Goal: Task Accomplishment & Management: Manage account settings

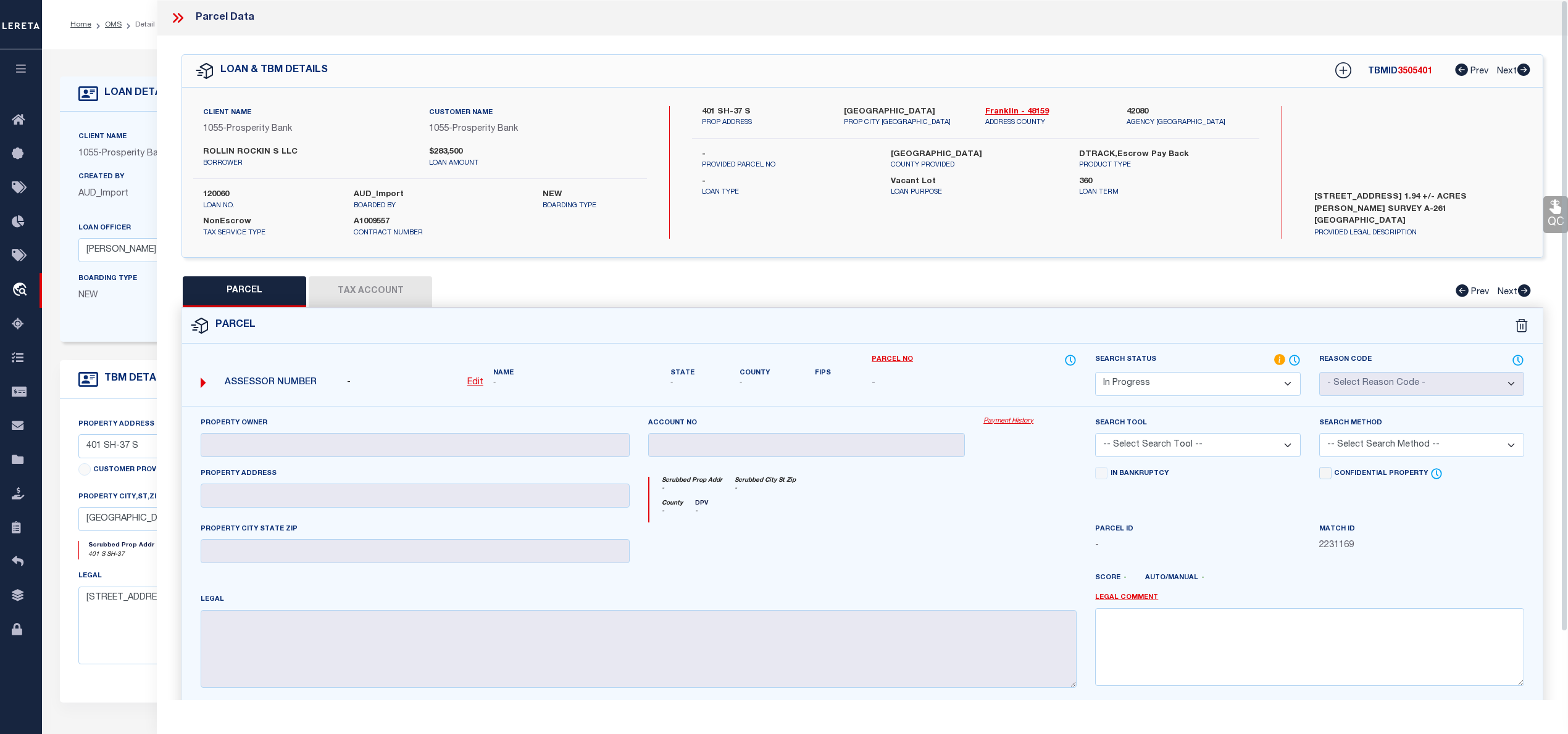
select select "IP"
select select "10421"
select select "3933"
select select "400"
select select "NonEscrow"
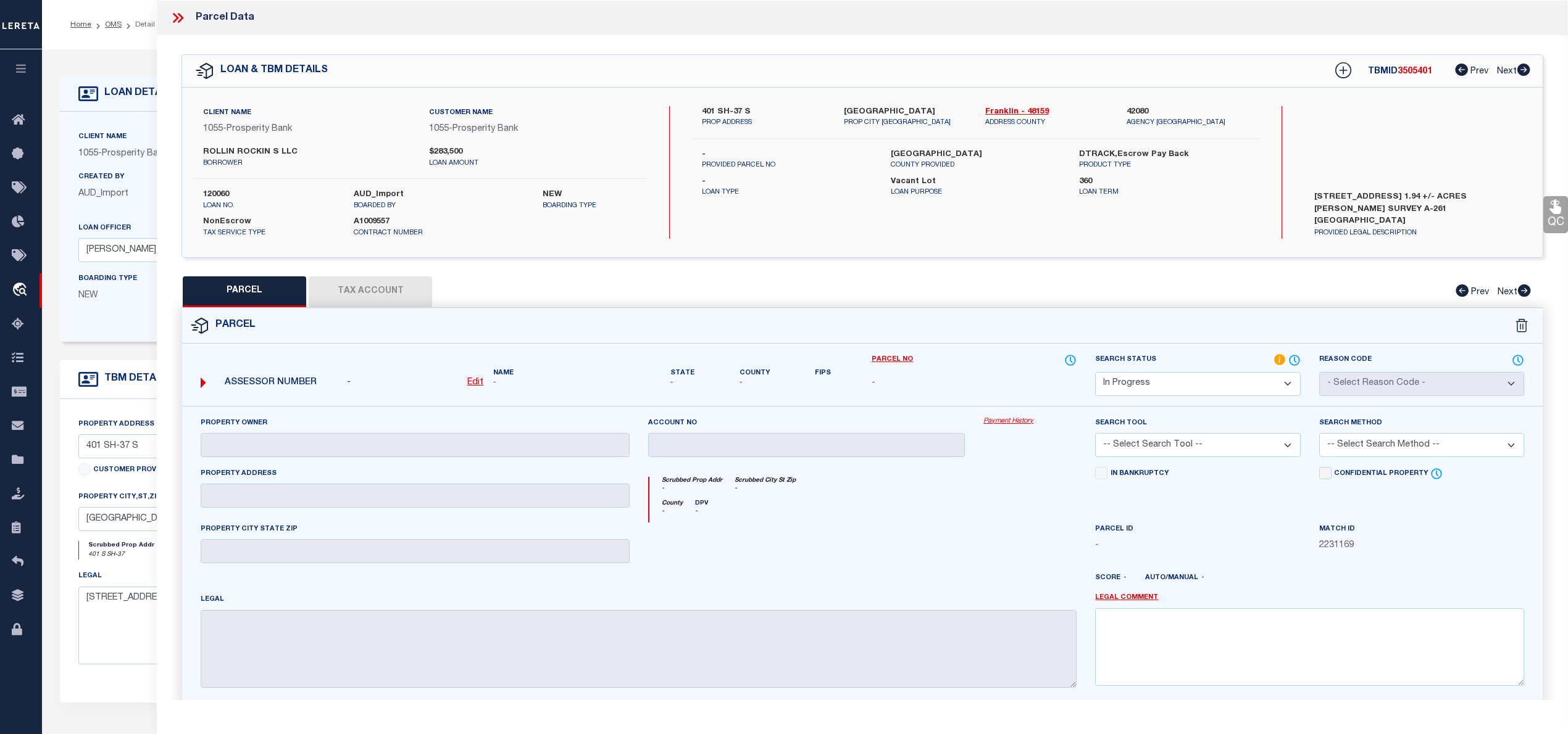
click at [475, 385] on u "Edit" at bounding box center [475, 383] width 16 height 8
select select "IP"
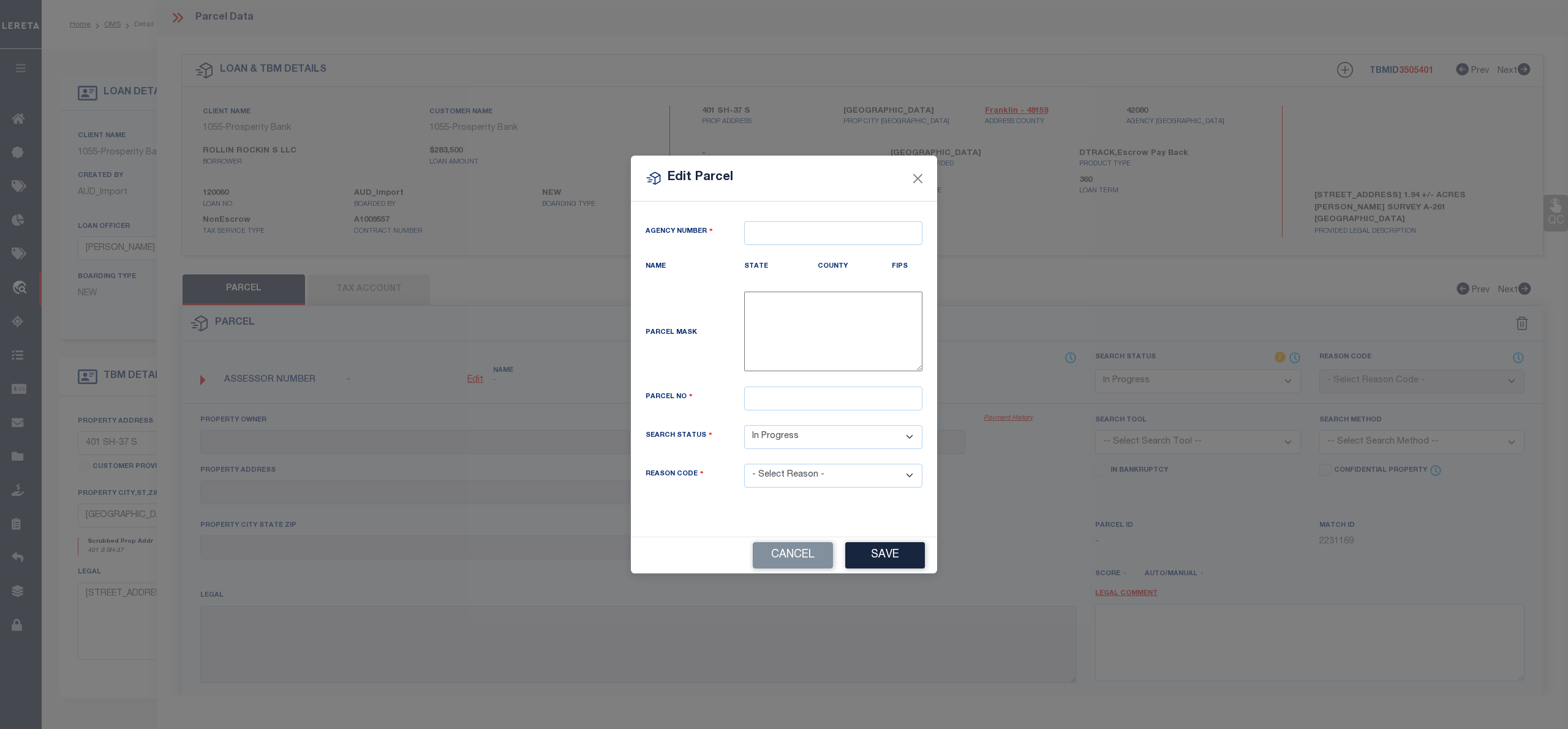
type textarea "-"
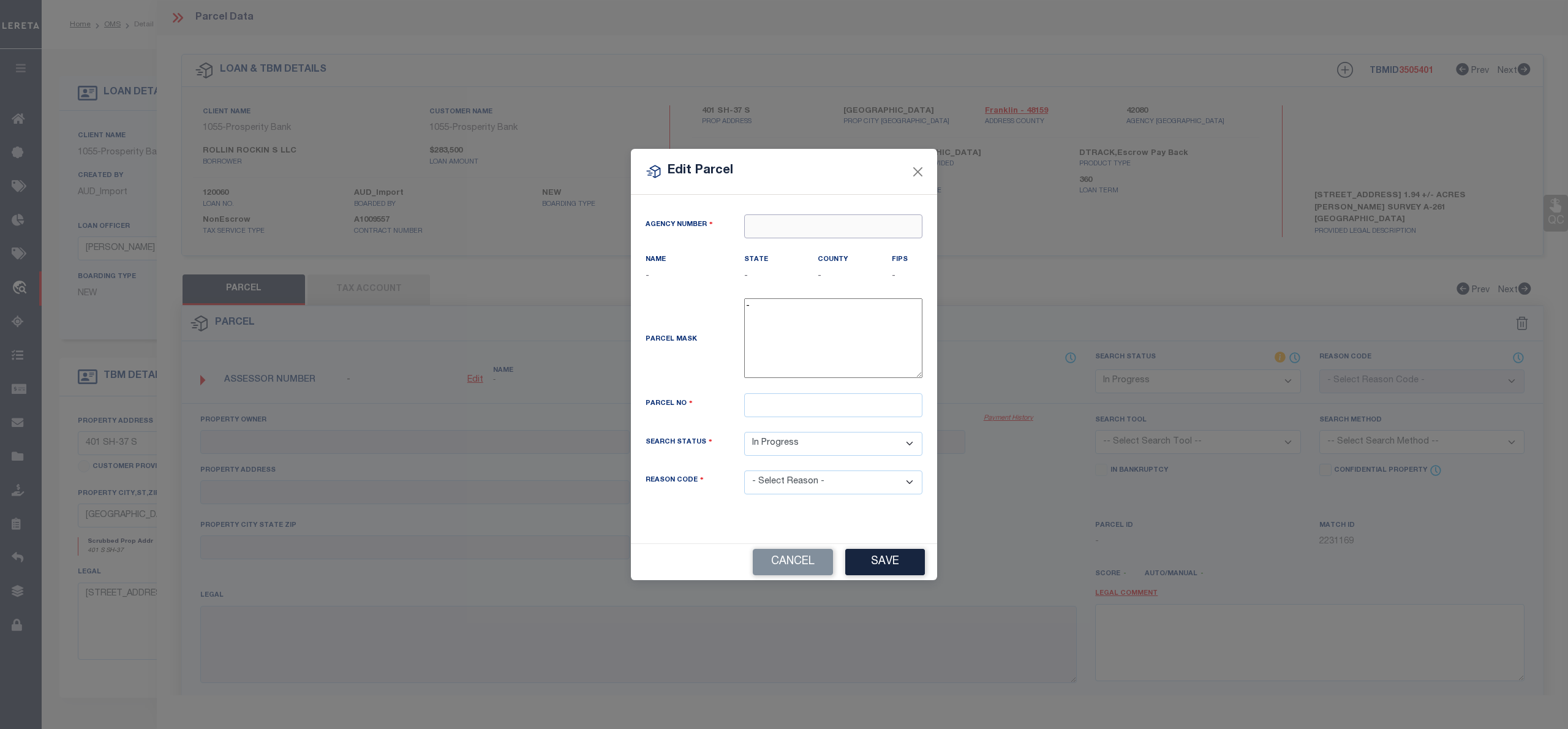
click at [770, 225] on input "text" at bounding box center [834, 226] width 178 height 24
click at [799, 245] on div "420800000 : FRANKLIN COUNTY" at bounding box center [833, 255] width 177 height 35
type input "420800000"
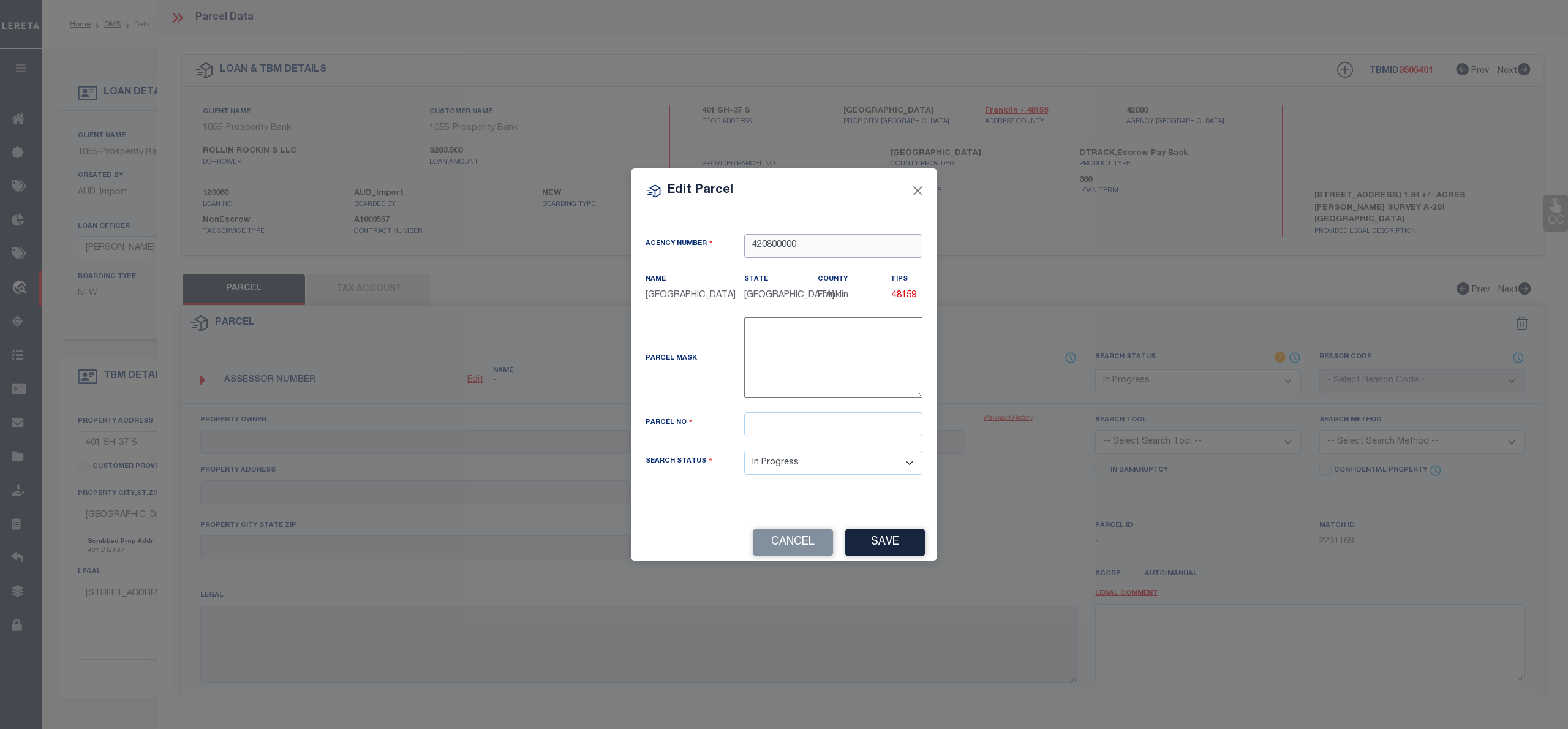
type input "420800000"
click at [785, 430] on input "text" at bounding box center [834, 424] width 178 height 24
paste input "21755"
type input "21755"
click at [707, 386] on div "Parcel Mask -" at bounding box center [783, 359] width 295 height 85
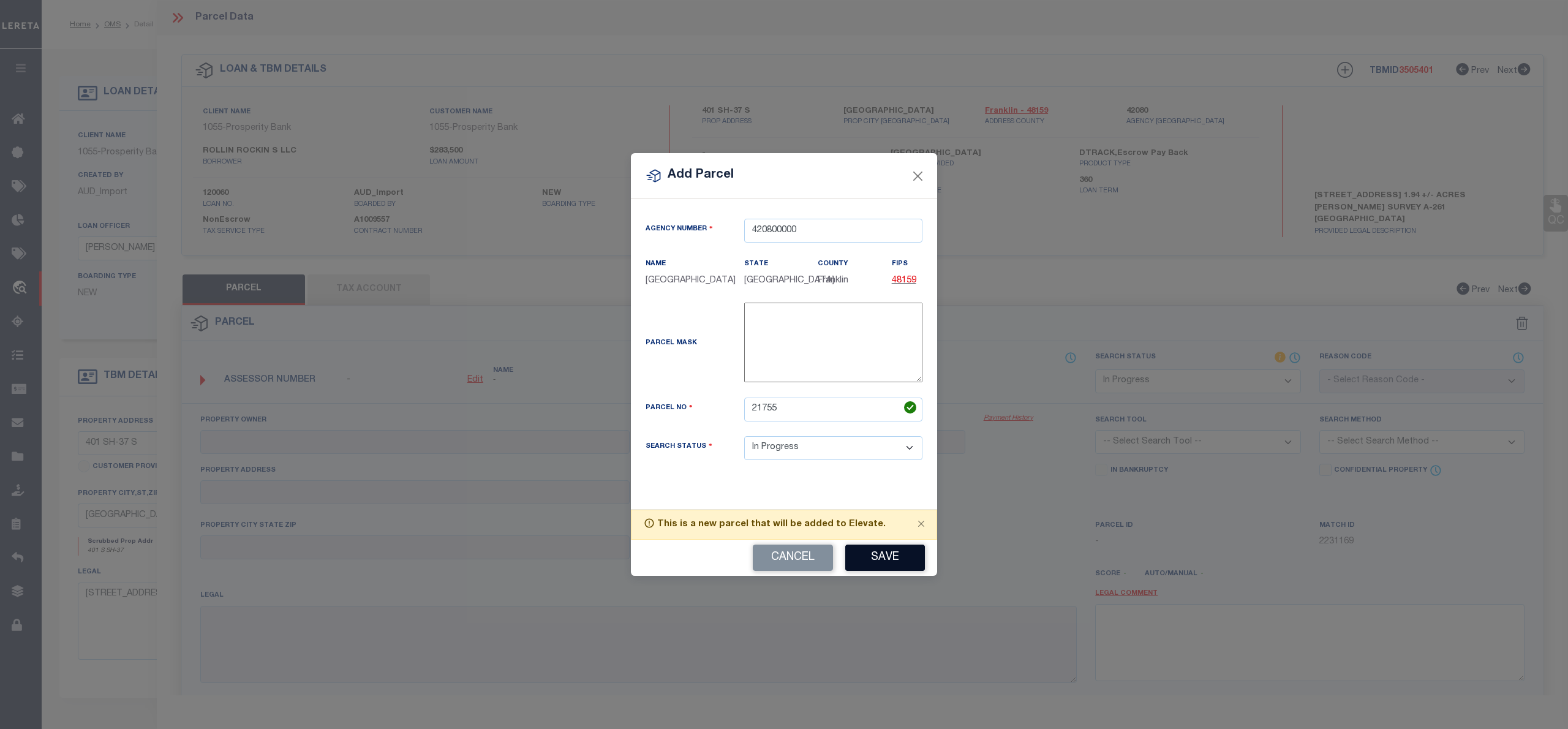
click at [879, 562] on button "Save" at bounding box center [885, 558] width 79 height 26
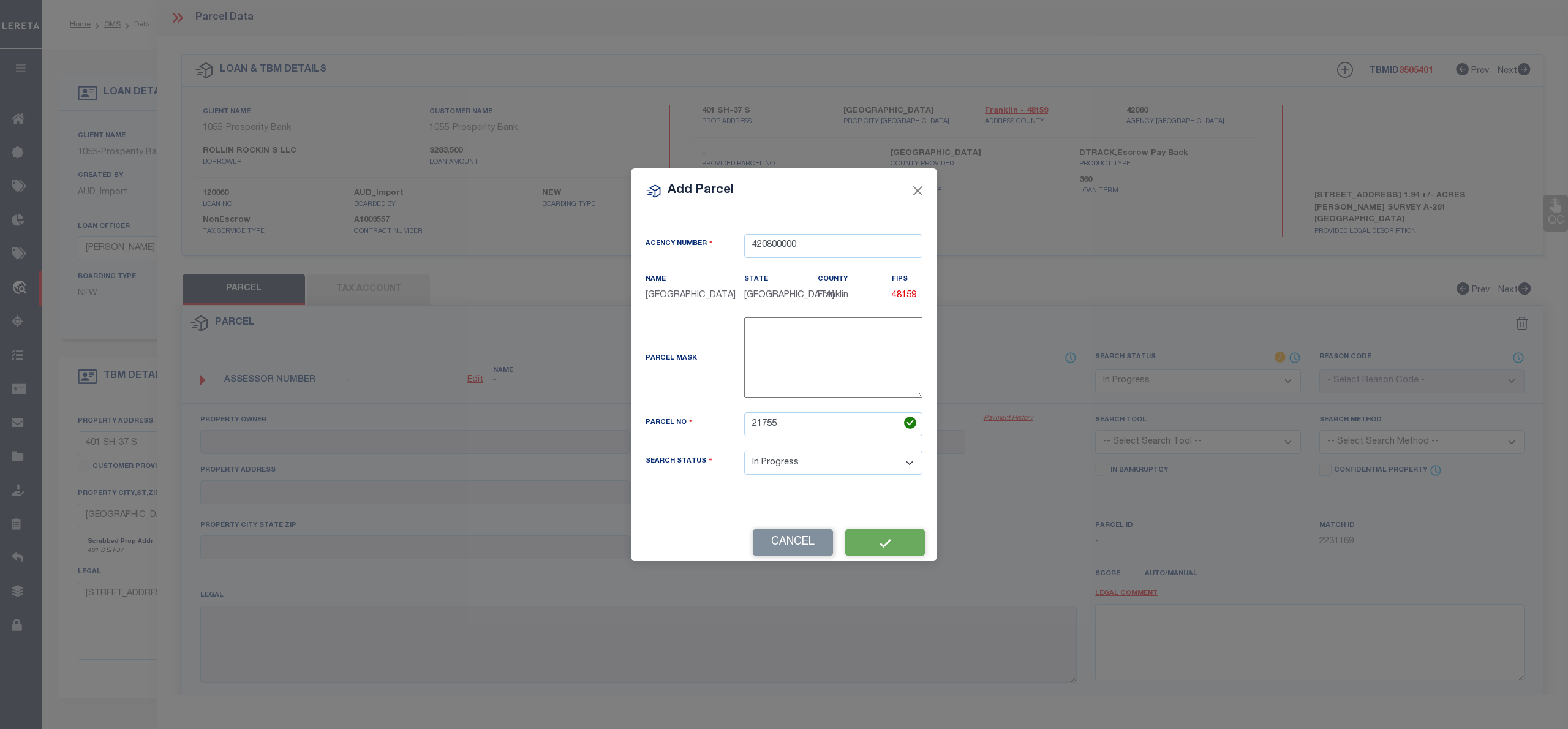
select select "IP"
checkbox input "false"
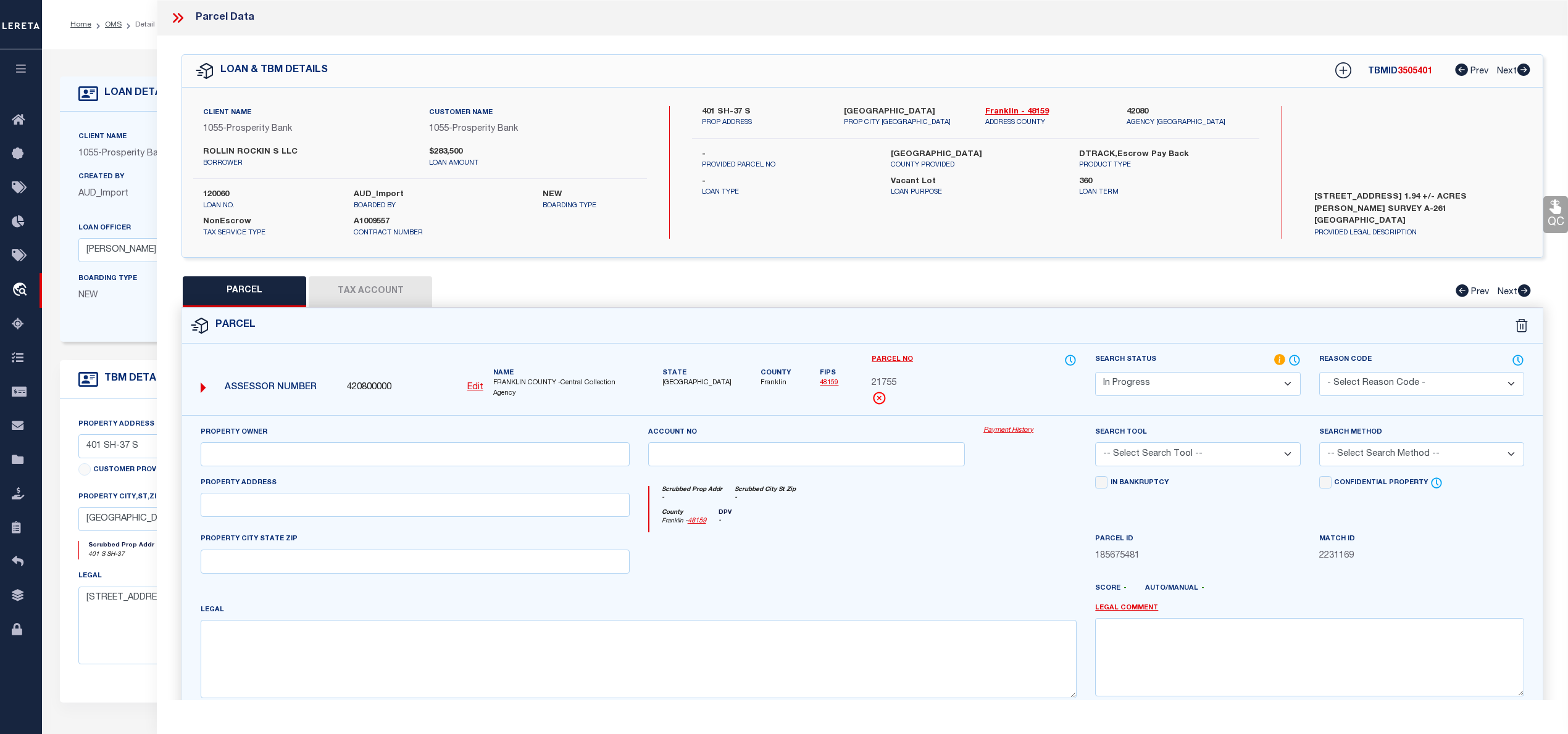
click at [393, 300] on button "Tax Account" at bounding box center [370, 292] width 123 height 31
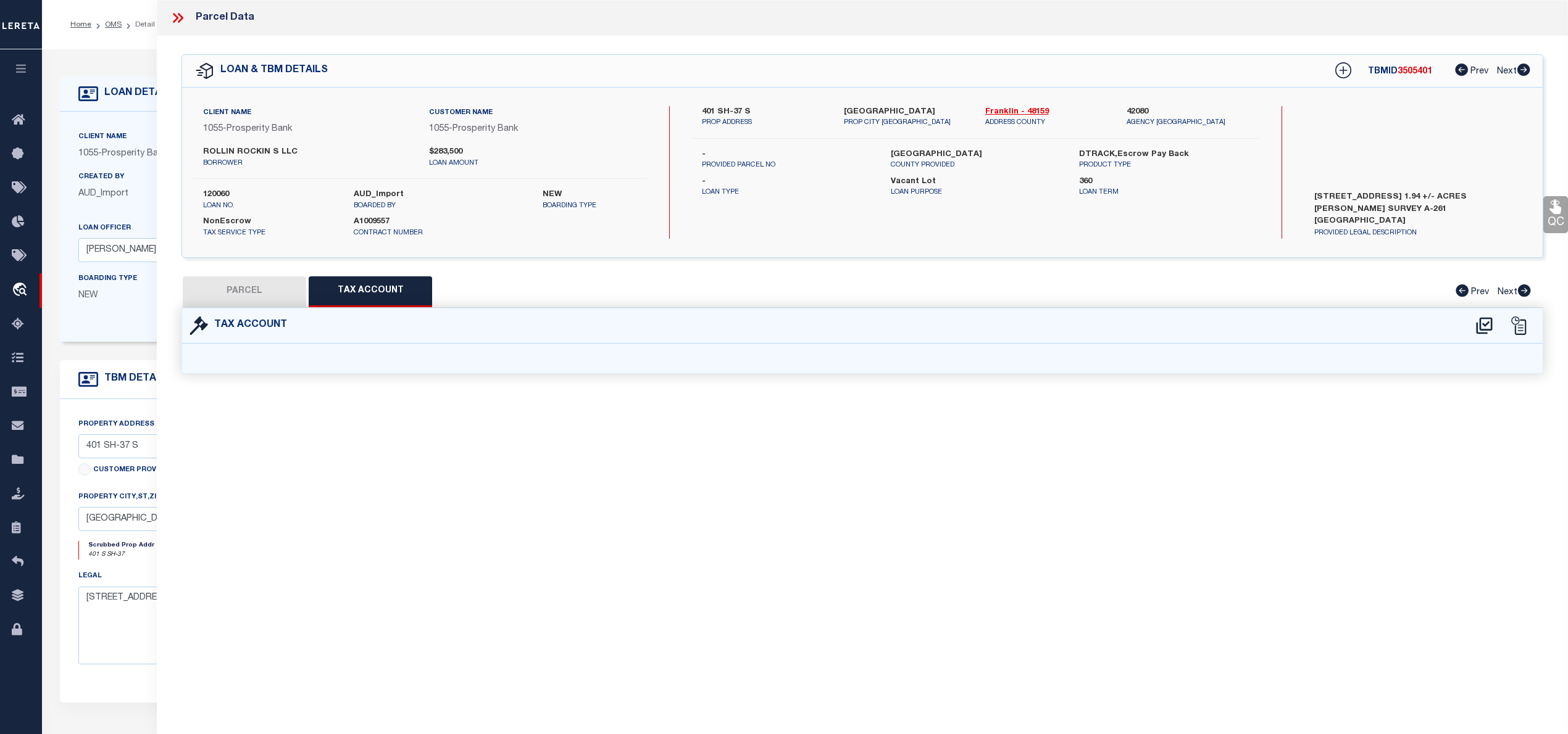
select select "100"
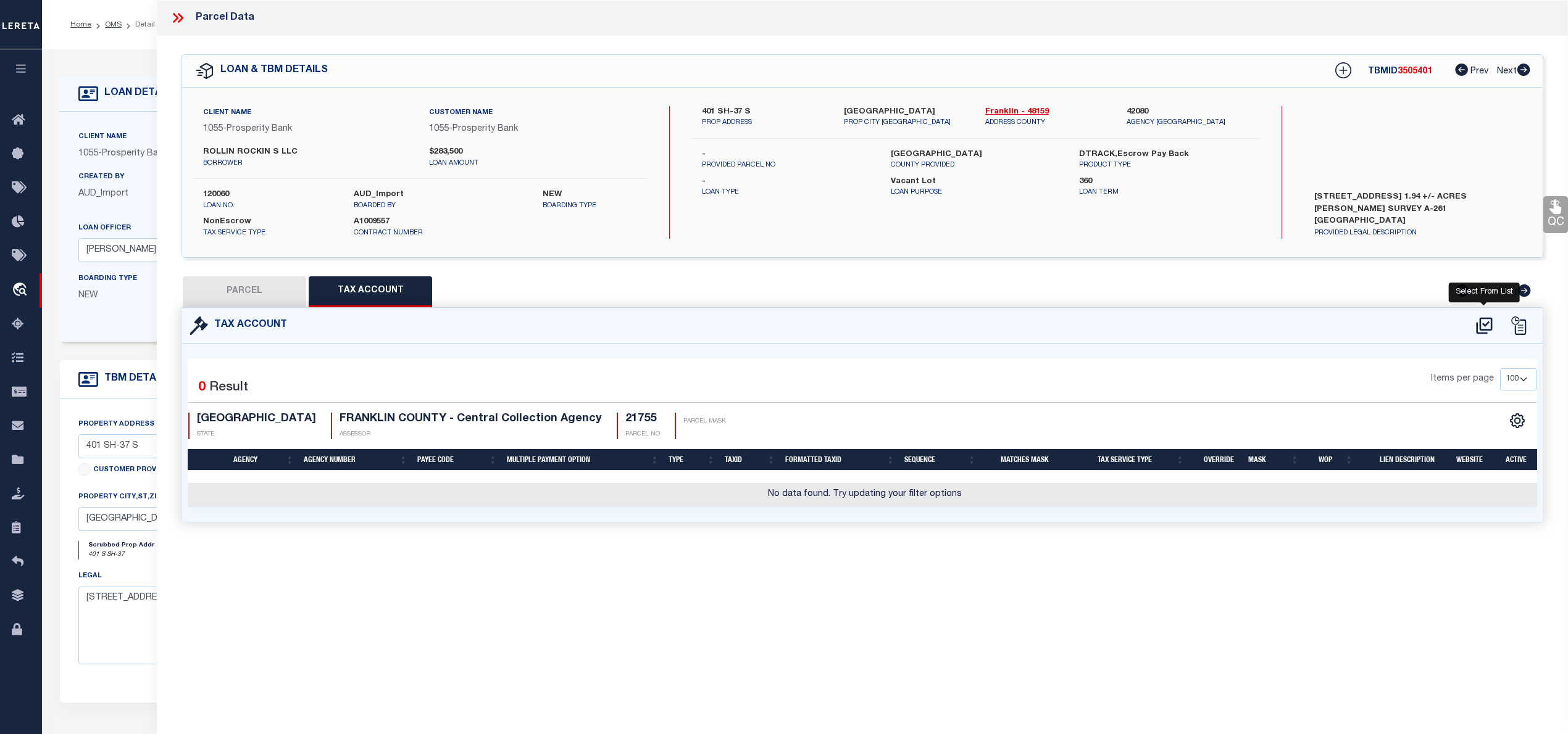
click at [1485, 324] on icon at bounding box center [1484, 326] width 20 height 19
select select "100"
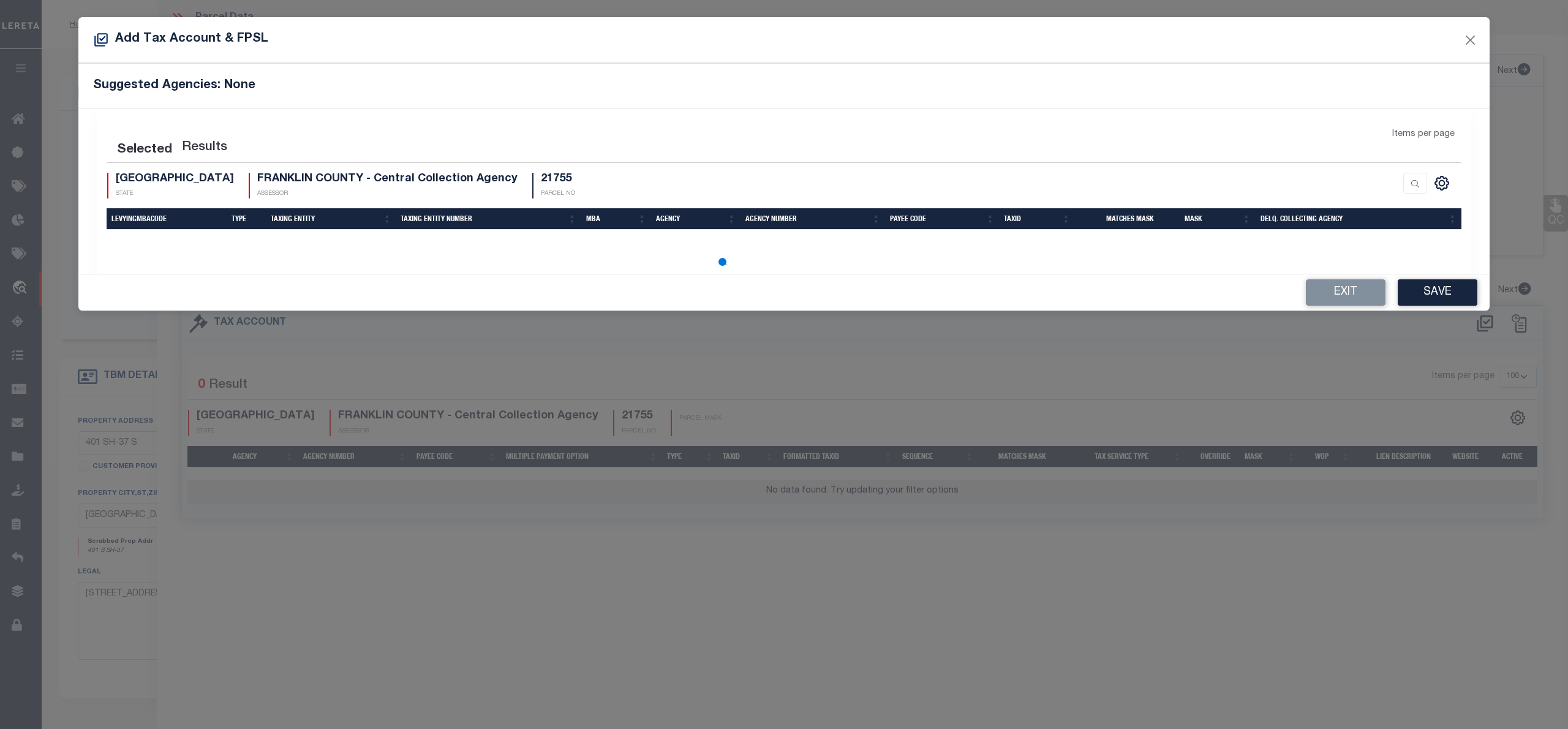
select select "100"
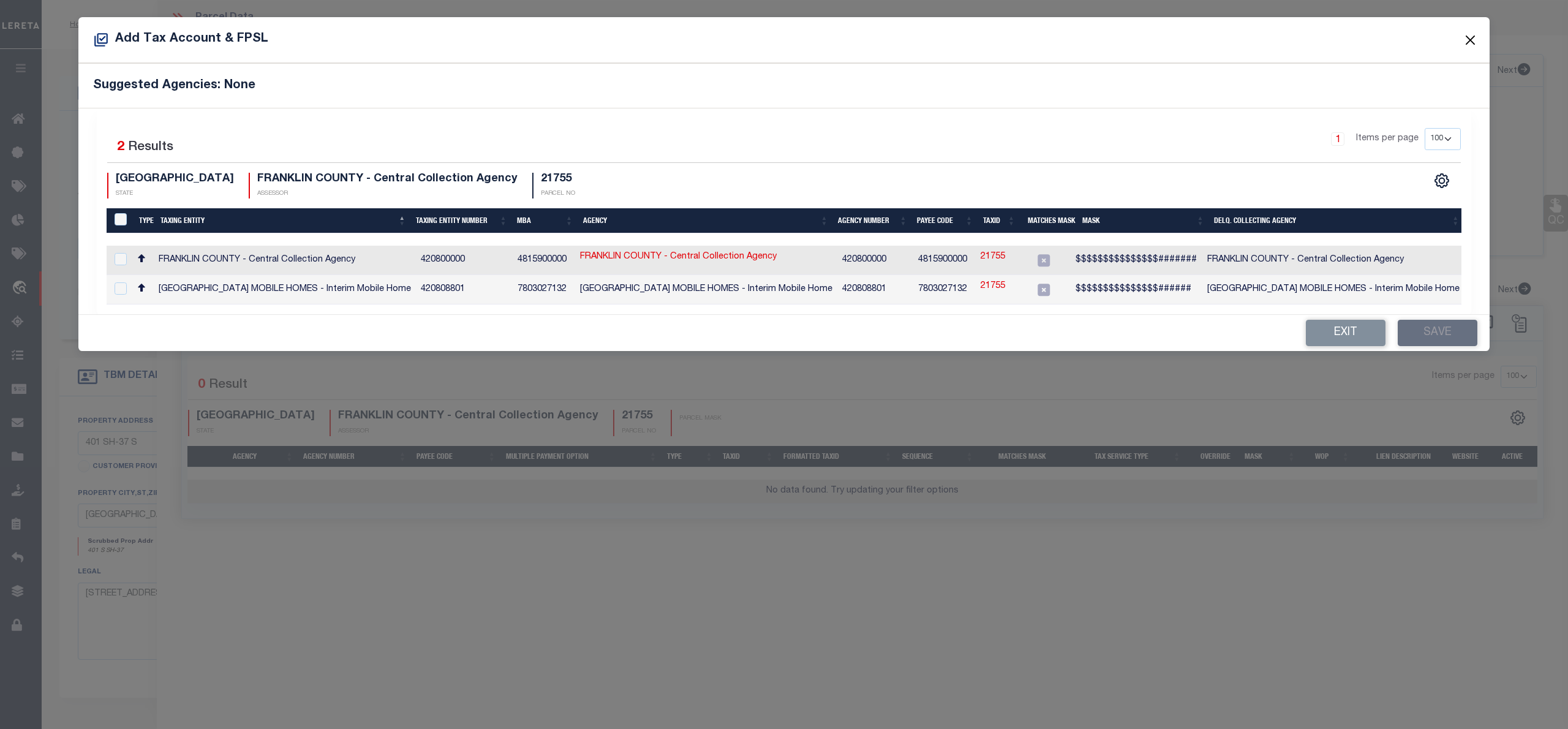
click at [1471, 40] on button "Close" at bounding box center [1471, 39] width 16 height 16
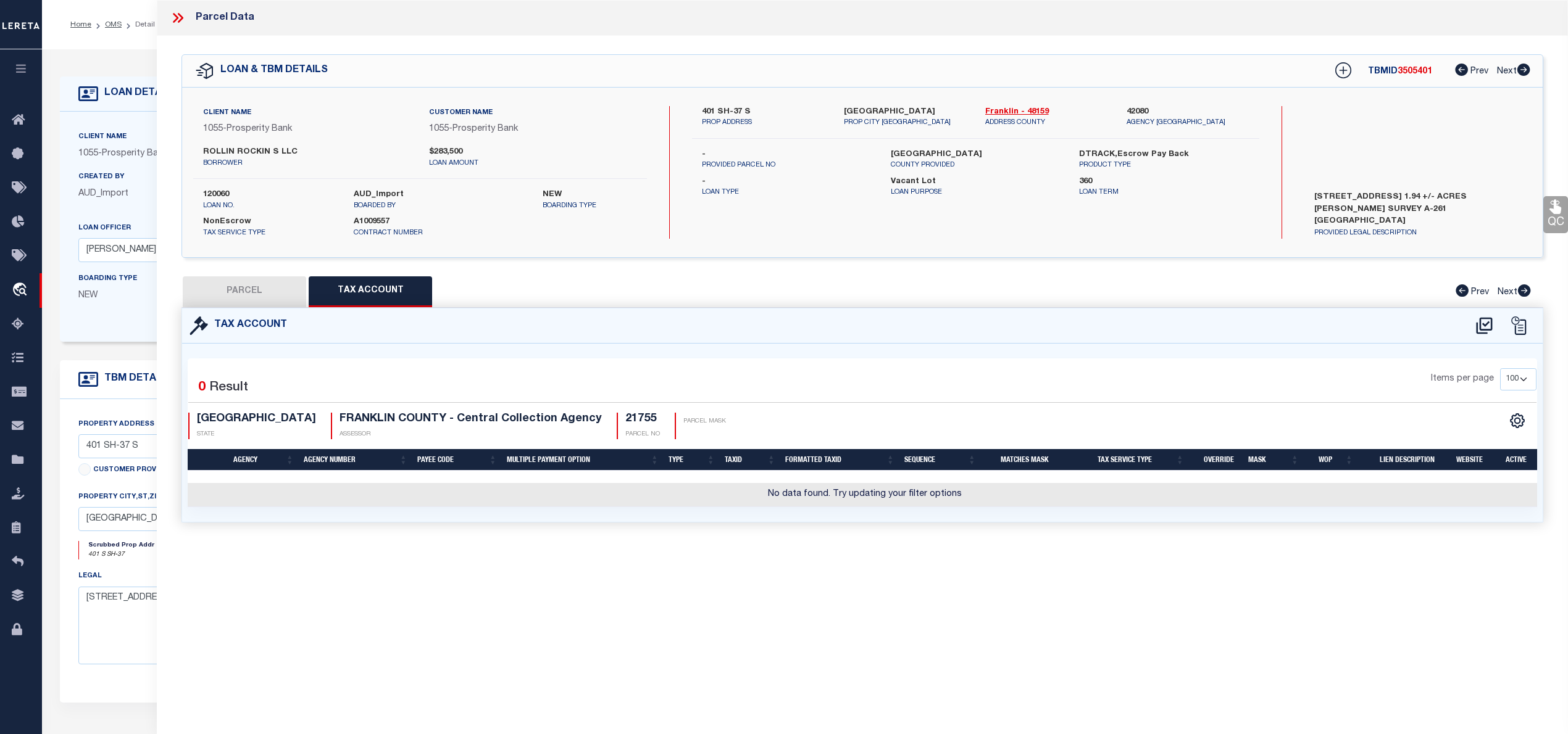
click at [269, 287] on button "PARCEL" at bounding box center [244, 292] width 123 height 31
select select "AS"
checkbox input "false"
select select "IP"
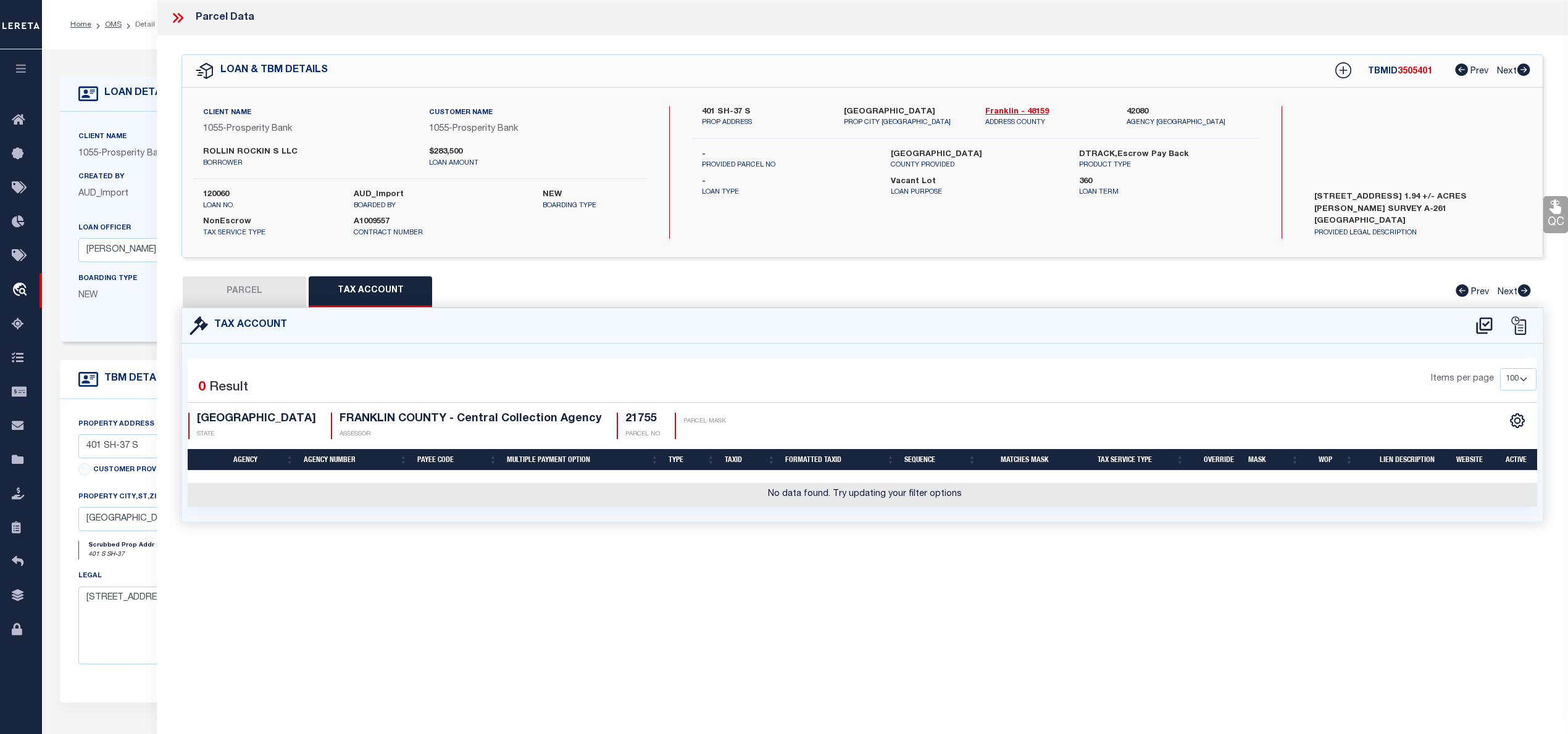
checkbox input "false"
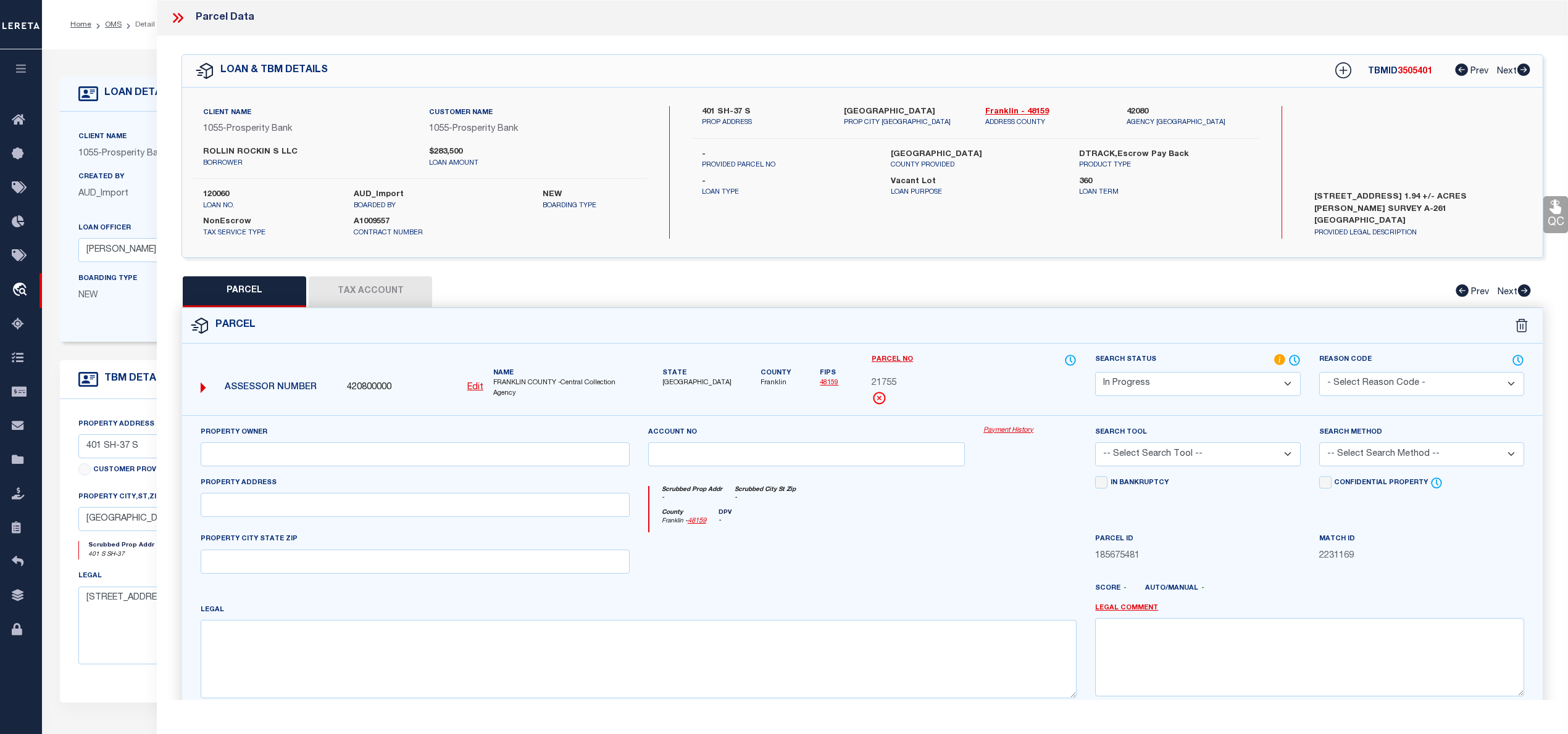
click at [480, 389] on u "Edit" at bounding box center [475, 388] width 16 height 8
select select "IP"
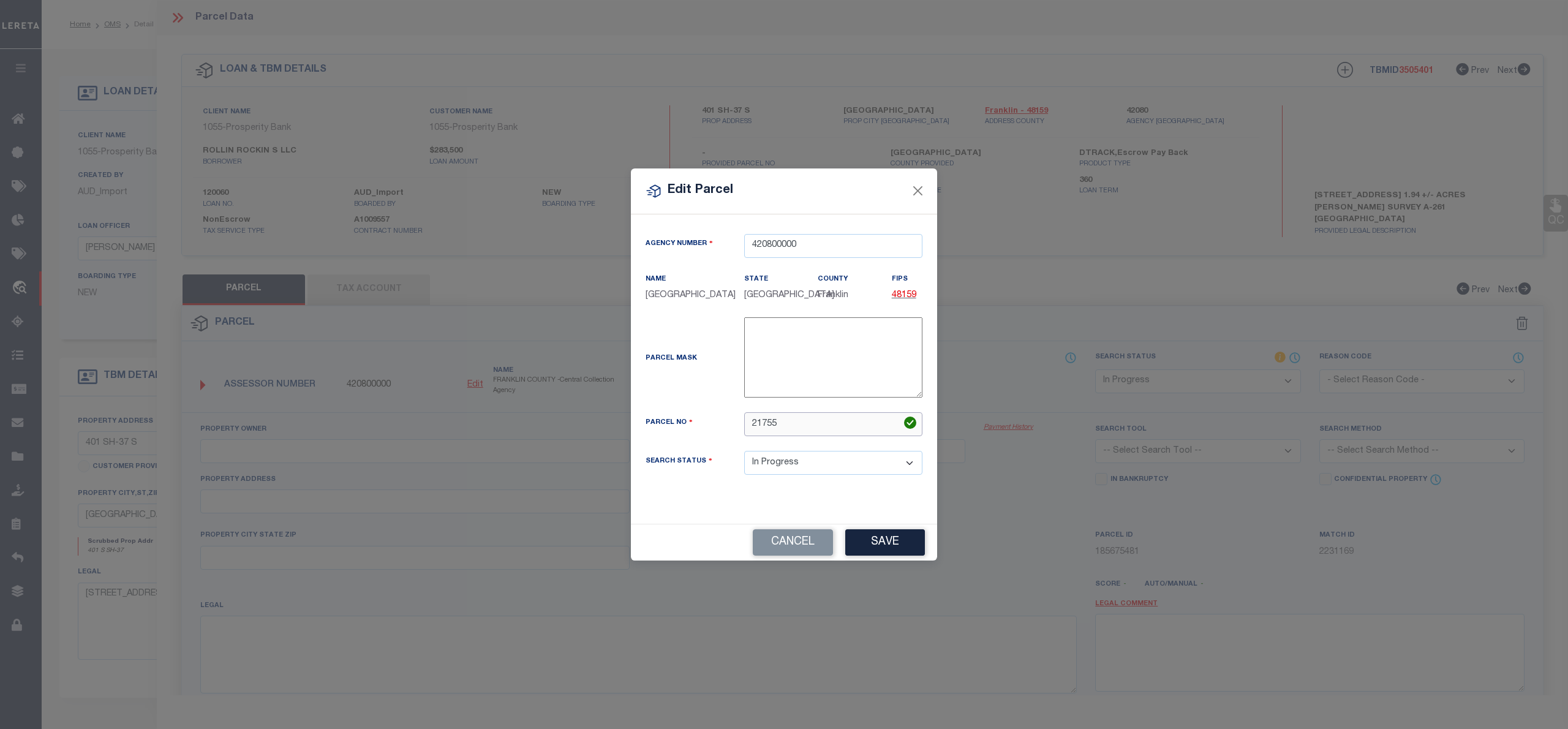
drag, startPoint x: 783, startPoint y: 433, endPoint x: 716, endPoint y: 427, distance: 67.3
click at [718, 428] on div "Parcel No 21755" at bounding box center [783, 424] width 295 height 24
paste input "00829-00000-00461-000001"
click at [756, 432] on input "00829-00000-00461-000001" at bounding box center [834, 424] width 178 height 24
click at [780, 431] on input "00829-00000-00461-000001" at bounding box center [834, 424] width 178 height 24
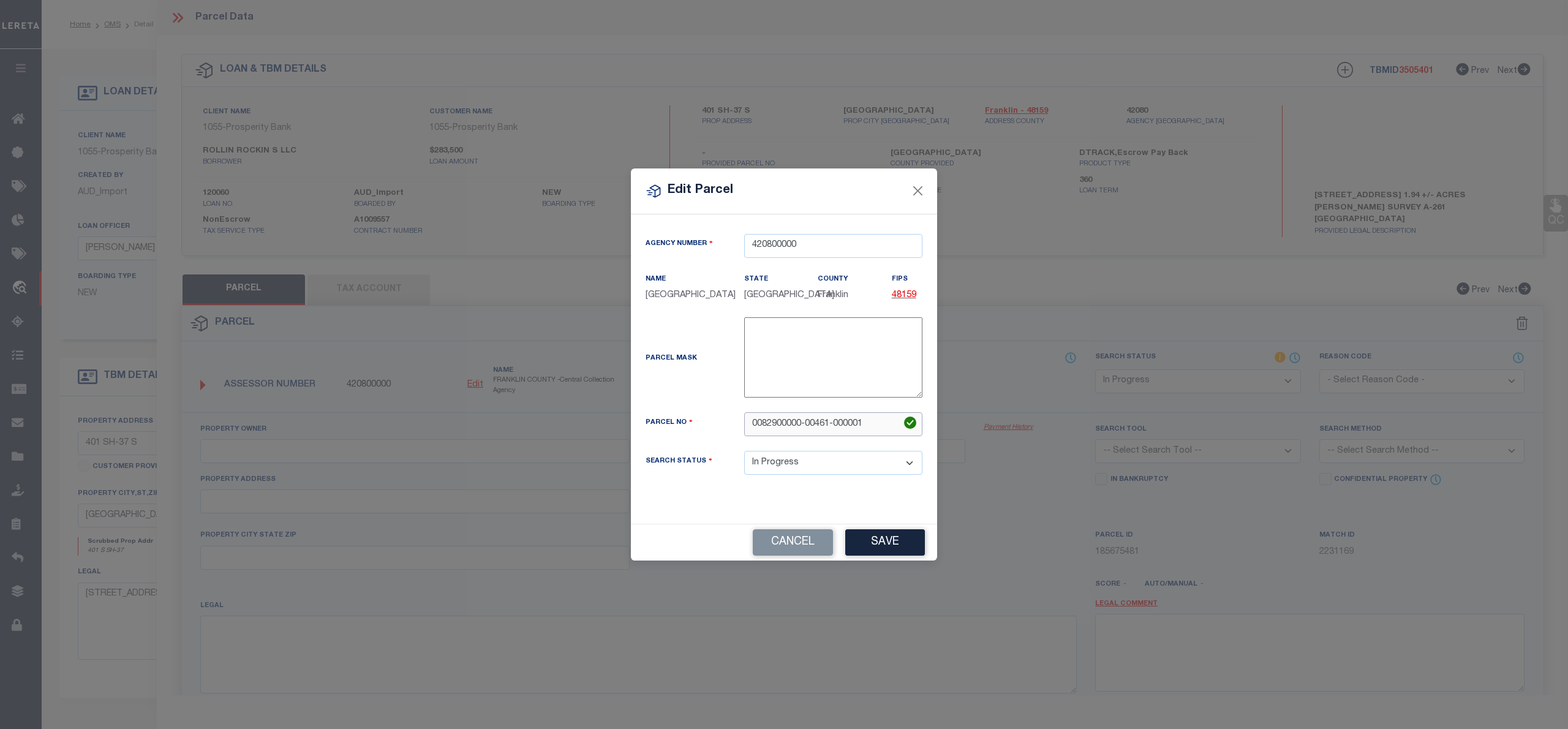
click at [805, 430] on input "0082900000-00461-000001" at bounding box center [834, 424] width 178 height 24
click at [831, 430] on input "008290000000461-000001" at bounding box center [834, 424] width 178 height 24
type input "008290000000461000001"
click at [882, 539] on button "Save" at bounding box center [885, 542] width 79 height 26
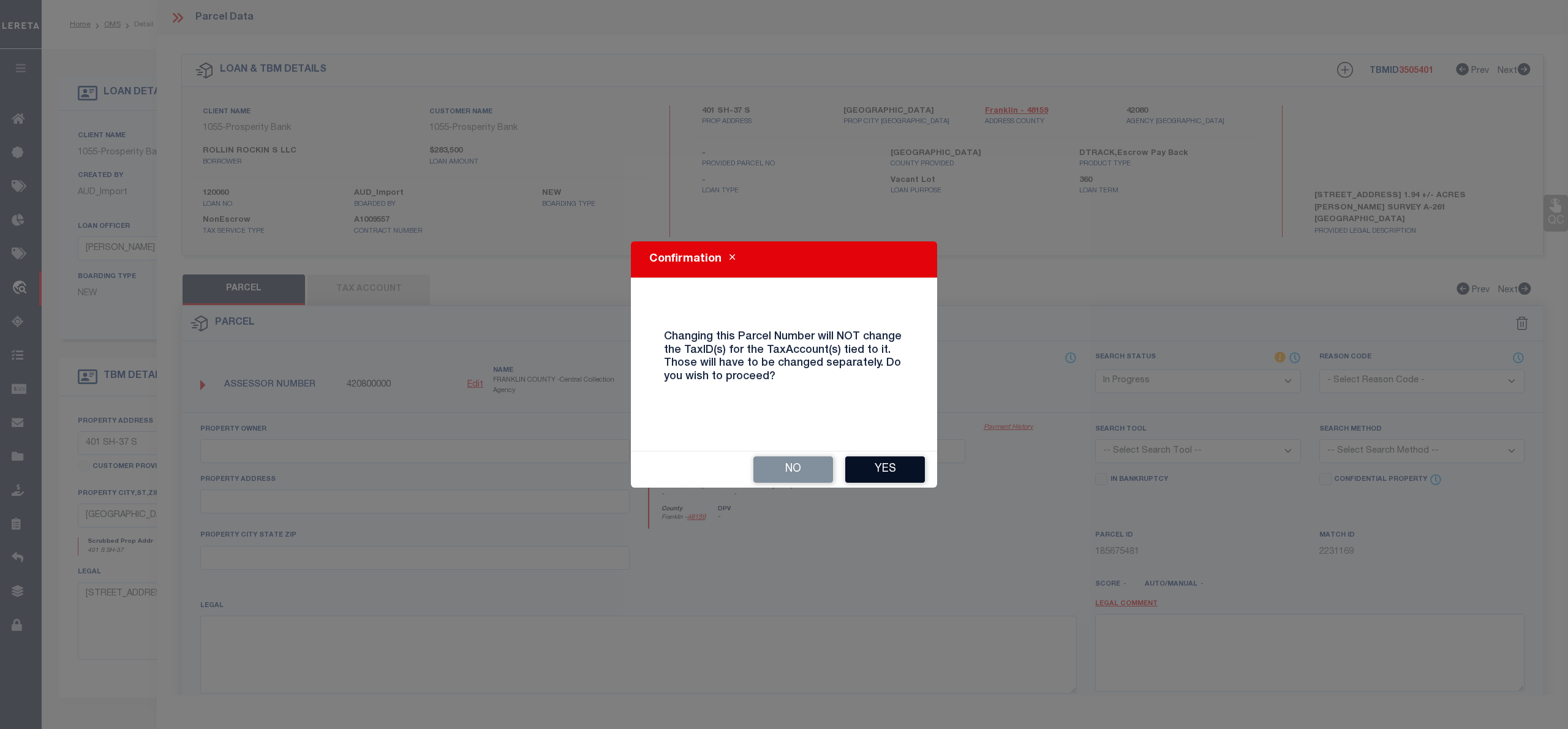
click at [882, 468] on button "Yes" at bounding box center [885, 470] width 79 height 26
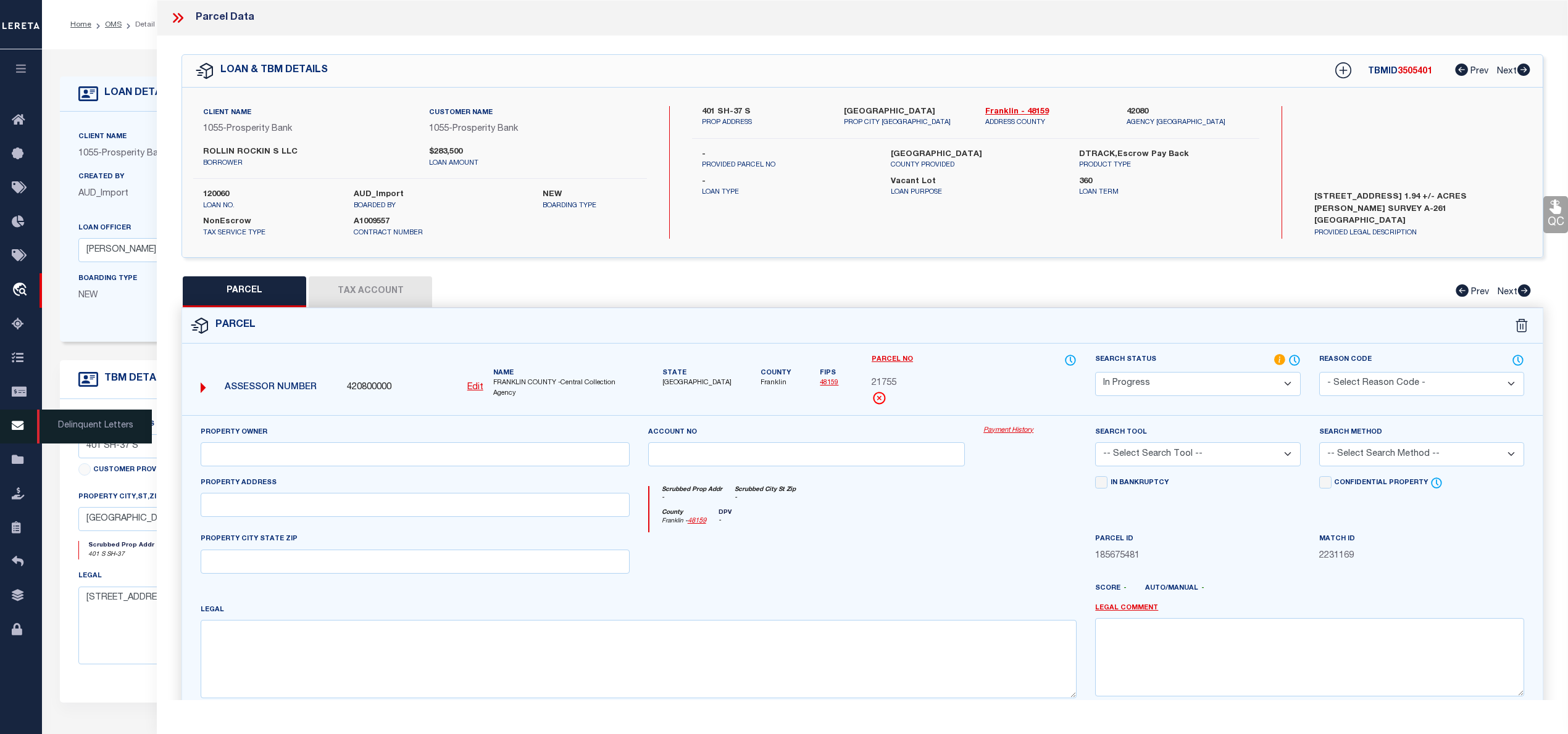
select select "IP"
checkbox input "false"
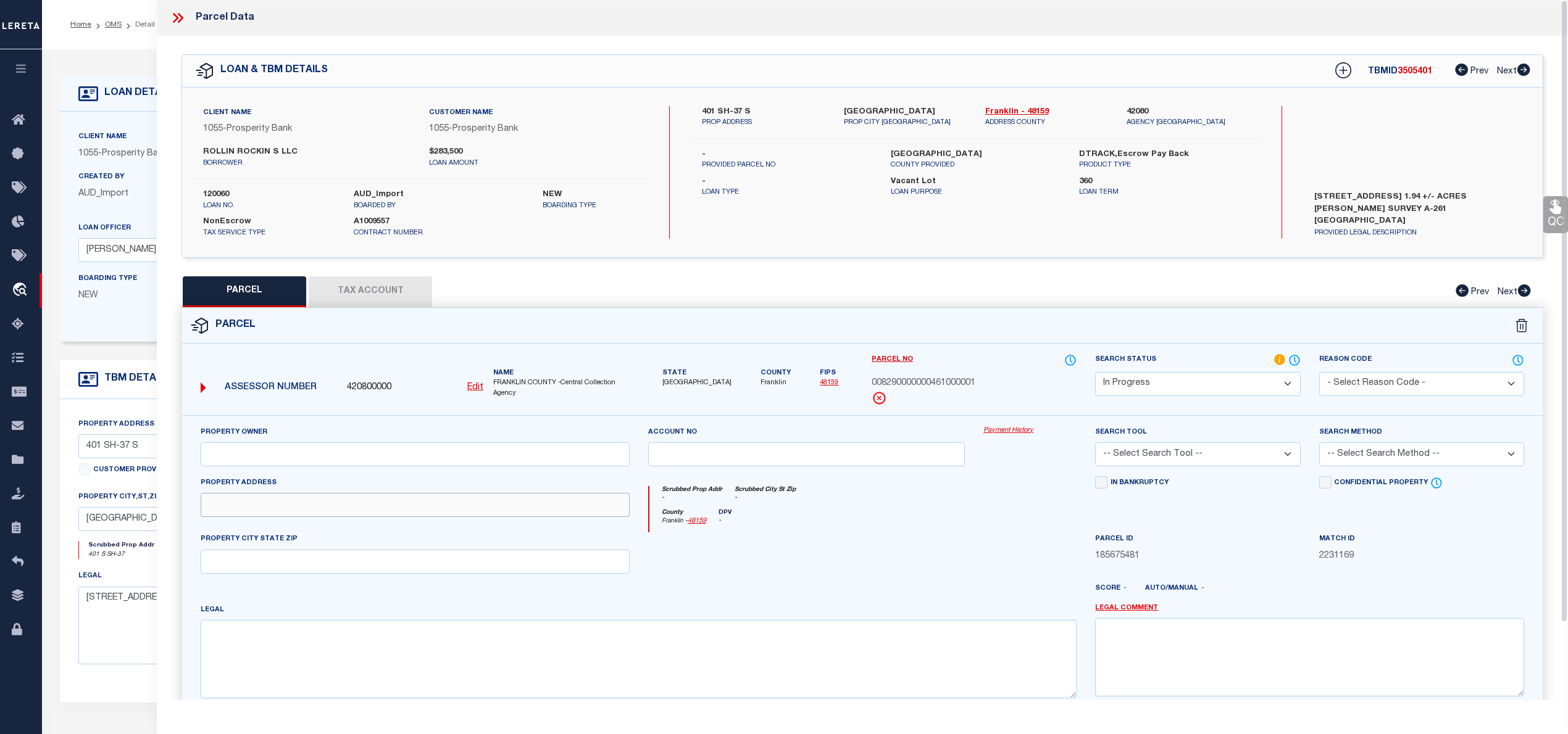
click at [270, 507] on input "text" at bounding box center [415, 505] width 429 height 24
paste input "401 S SH-37"
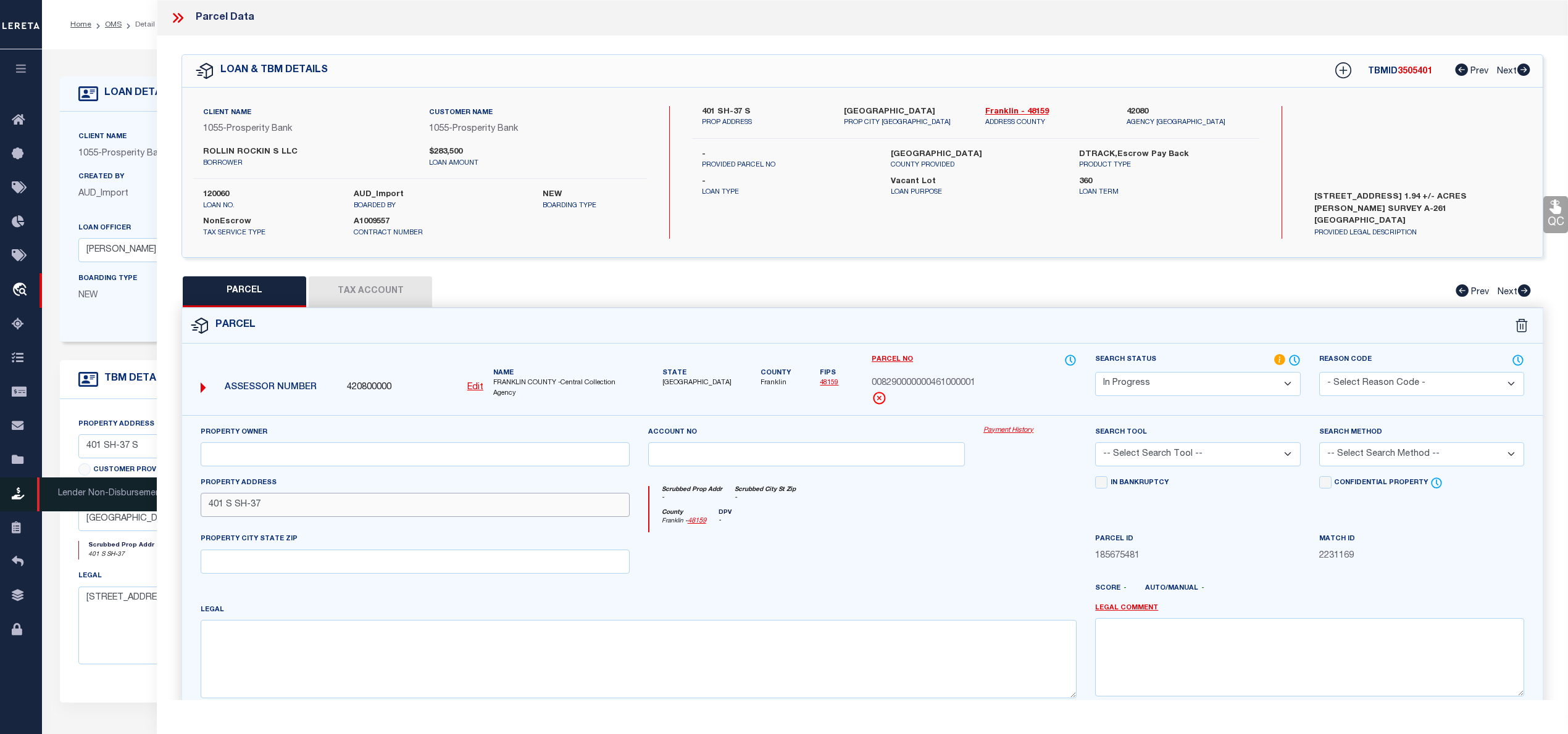
type input "401 S SH-37"
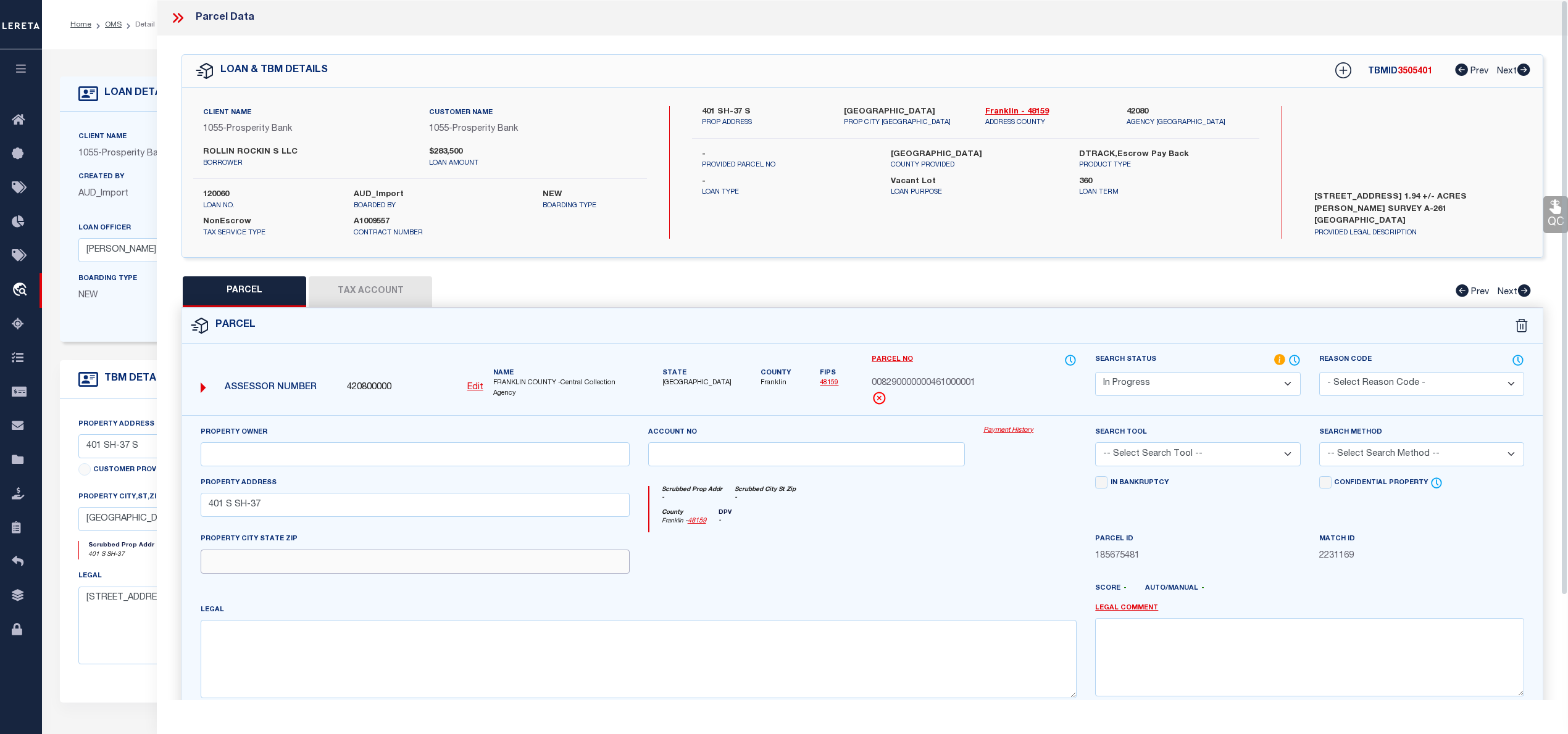
click at [245, 574] on input "text" at bounding box center [415, 561] width 429 height 24
paste input "MT VERNON"
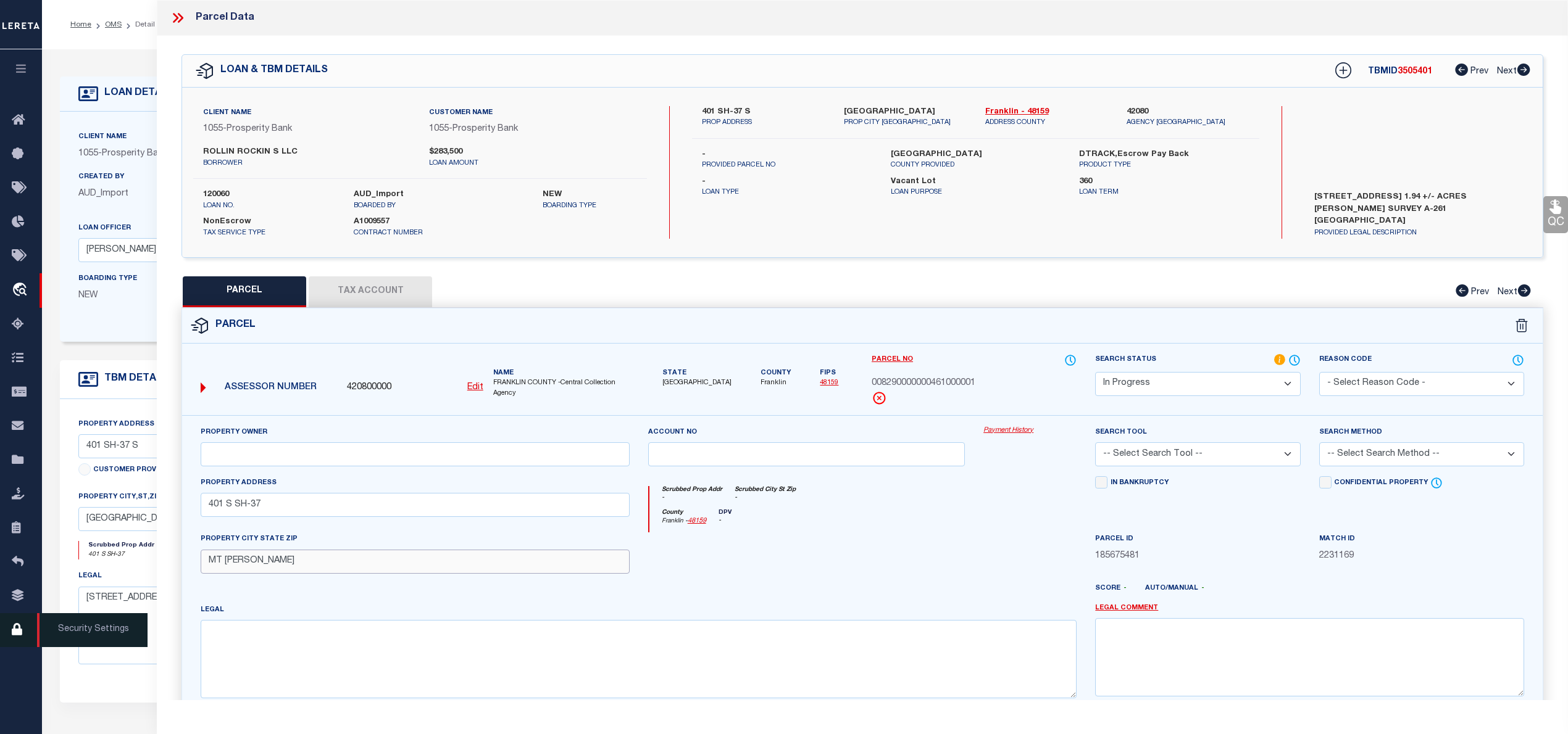
type input "MT VERNON"
click at [244, 457] on input "text" at bounding box center [415, 454] width 429 height 24
paste input "RAMSAY THOMAS IRREVOCABLE TRUST"
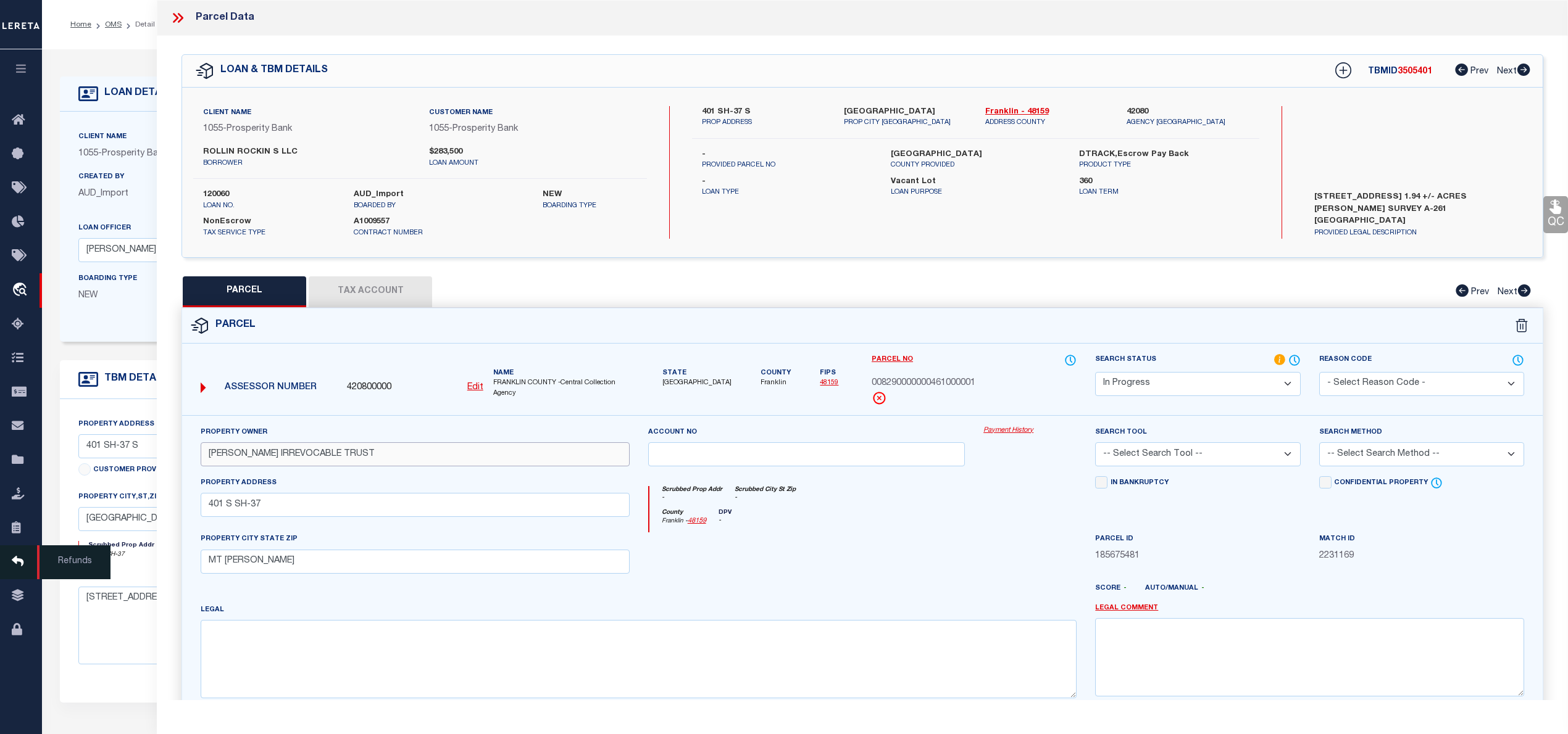
type input "RAMSAY THOMAS IRREVOCABLE TRUST"
click at [271, 660] on textarea at bounding box center [638, 659] width 876 height 78
paste textarea "AB 261 G KEITH"
click at [314, 643] on textarea "AB 261 G KEITH" at bounding box center [638, 659] width 876 height 78
paste textarea "0.71"
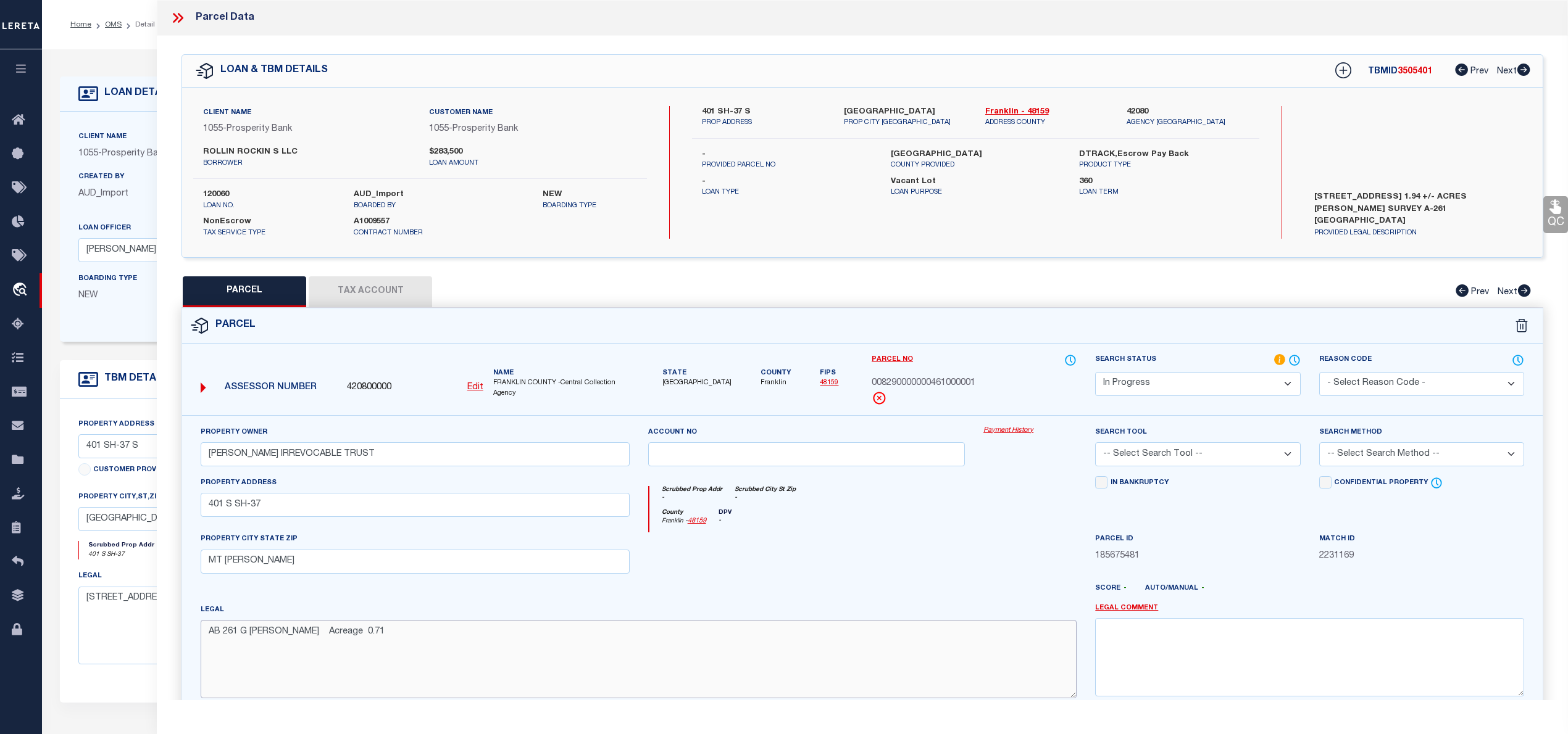
type textarea "AB 261 G KEITH Acreage 0.71"
click at [1206, 450] on select "-- Select Search Tool -- 3rd Party Website Agency File Agency Website ATLS CNV-…" at bounding box center [1197, 454] width 205 height 24
select select "AGW"
click at [1095, 445] on select "-- Select Search Tool -- 3rd Party Website Agency File Agency Website ATLS CNV-…" at bounding box center [1197, 454] width 205 height 24
click at [1356, 455] on select "-- Select Search Method -- Property Address Legal Liability Info Provided" at bounding box center [1421, 454] width 205 height 24
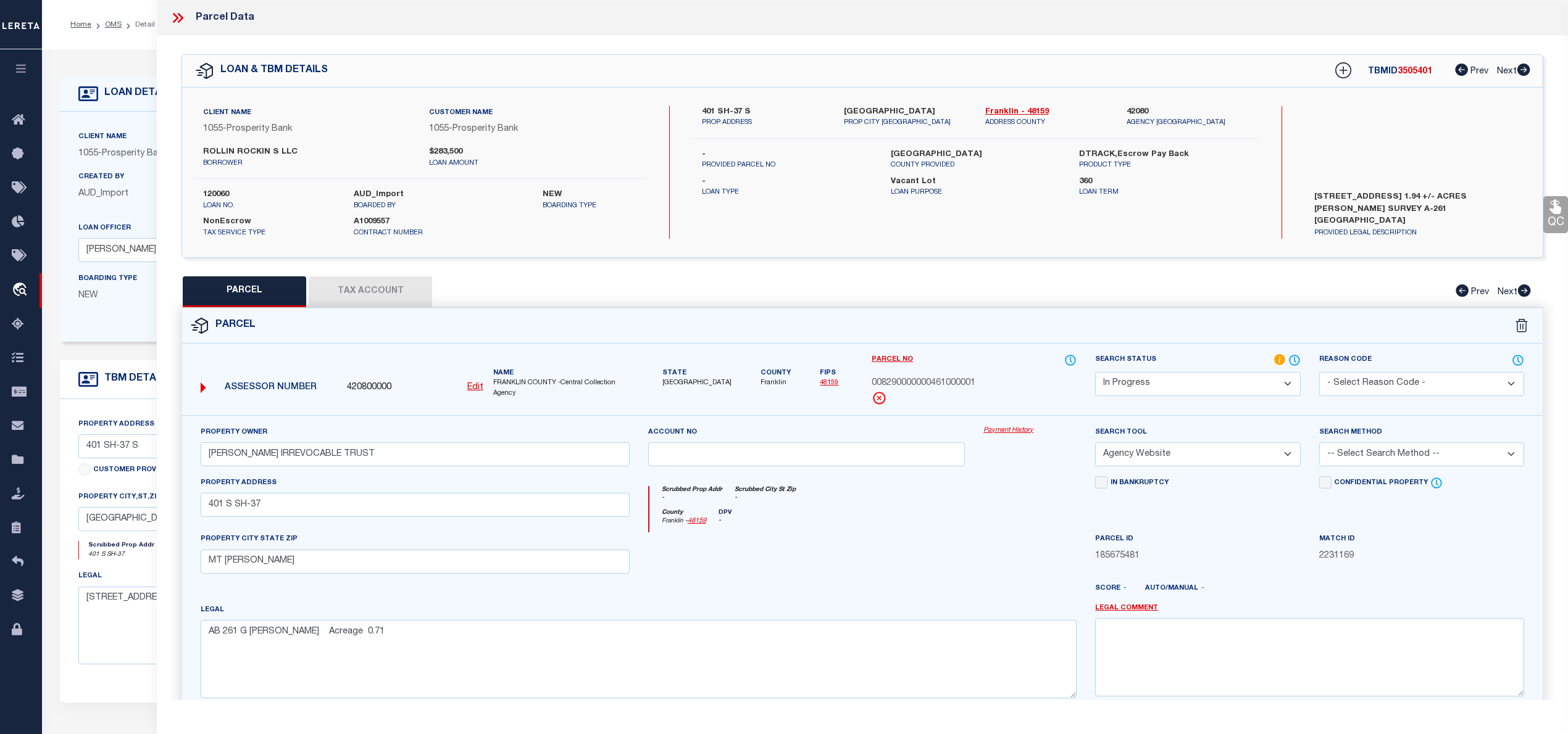
select select "LEG"
click at [1319, 445] on select "-- Select Search Method -- Property Address Legal Liability Info Provided" at bounding box center [1421, 454] width 205 height 24
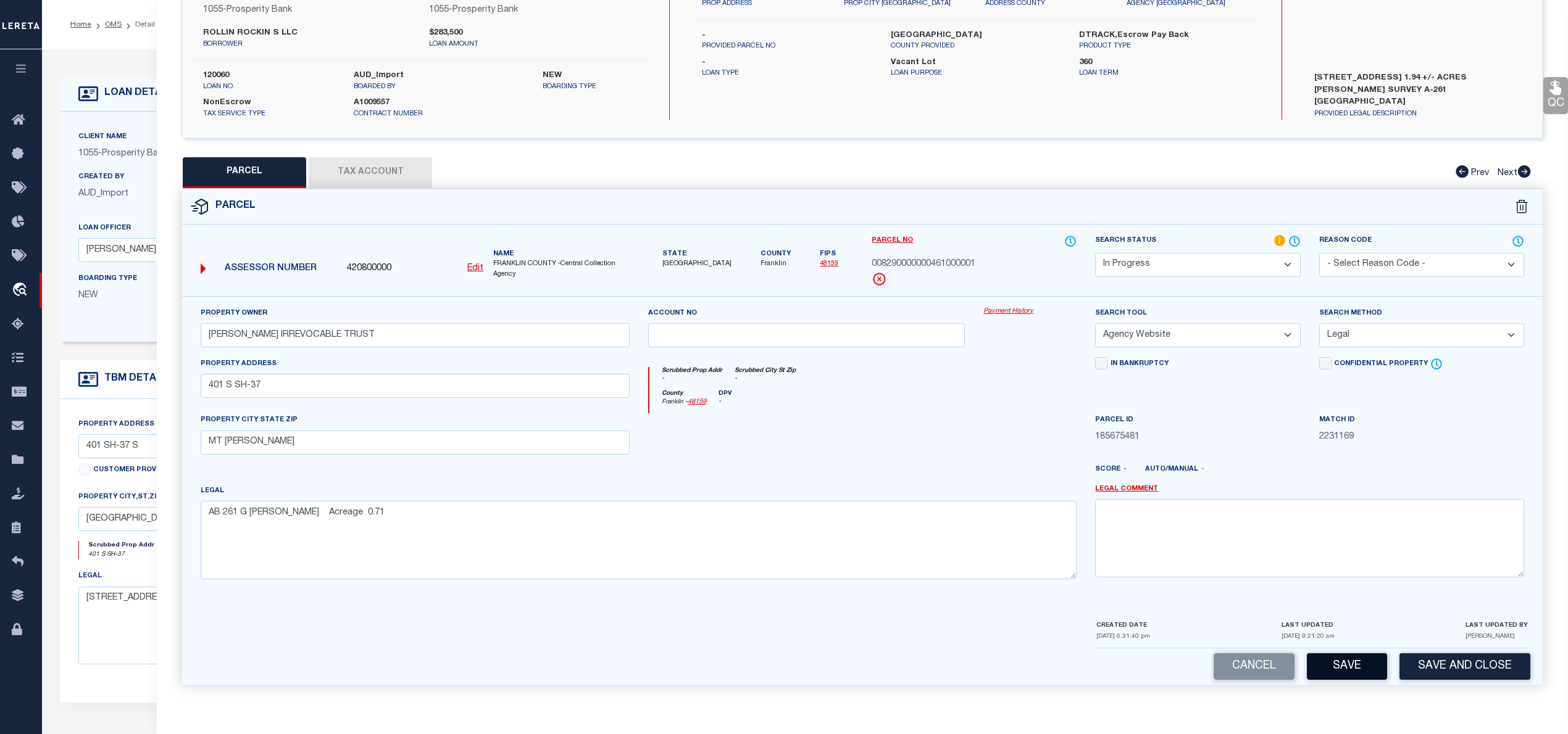
click at [1338, 670] on button "Save" at bounding box center [1346, 667] width 80 height 26
select select "AS"
select select
checkbox input "false"
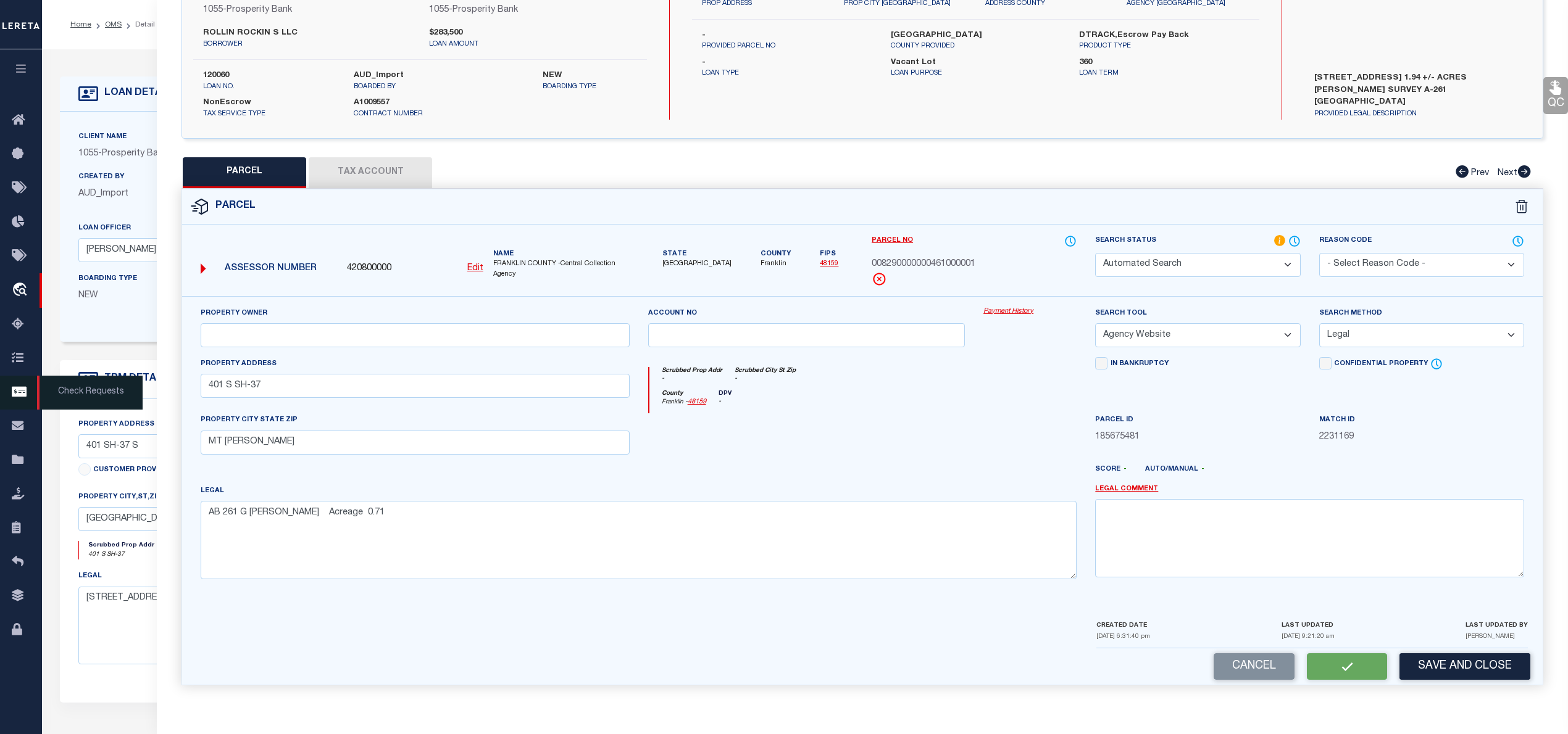
checkbox input "false"
select select "IP"
type input "RAMSAY THOMAS IRREVOCABLE TRUST"
select select "AGW"
select select "LEG"
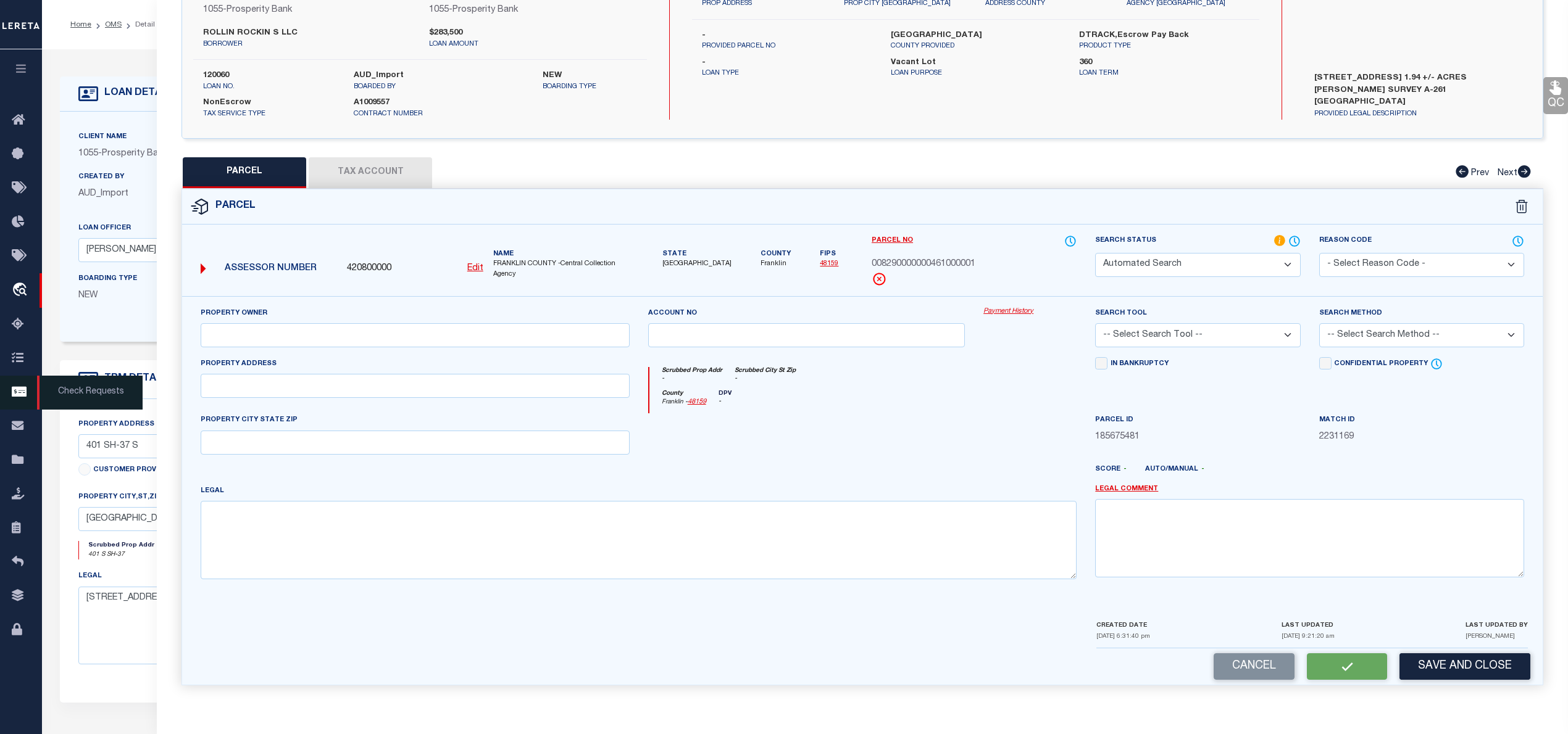
type input "401 S SH-37"
type input "MT VERNON"
type textarea "AB 261 G KEITH Acreage 0.71"
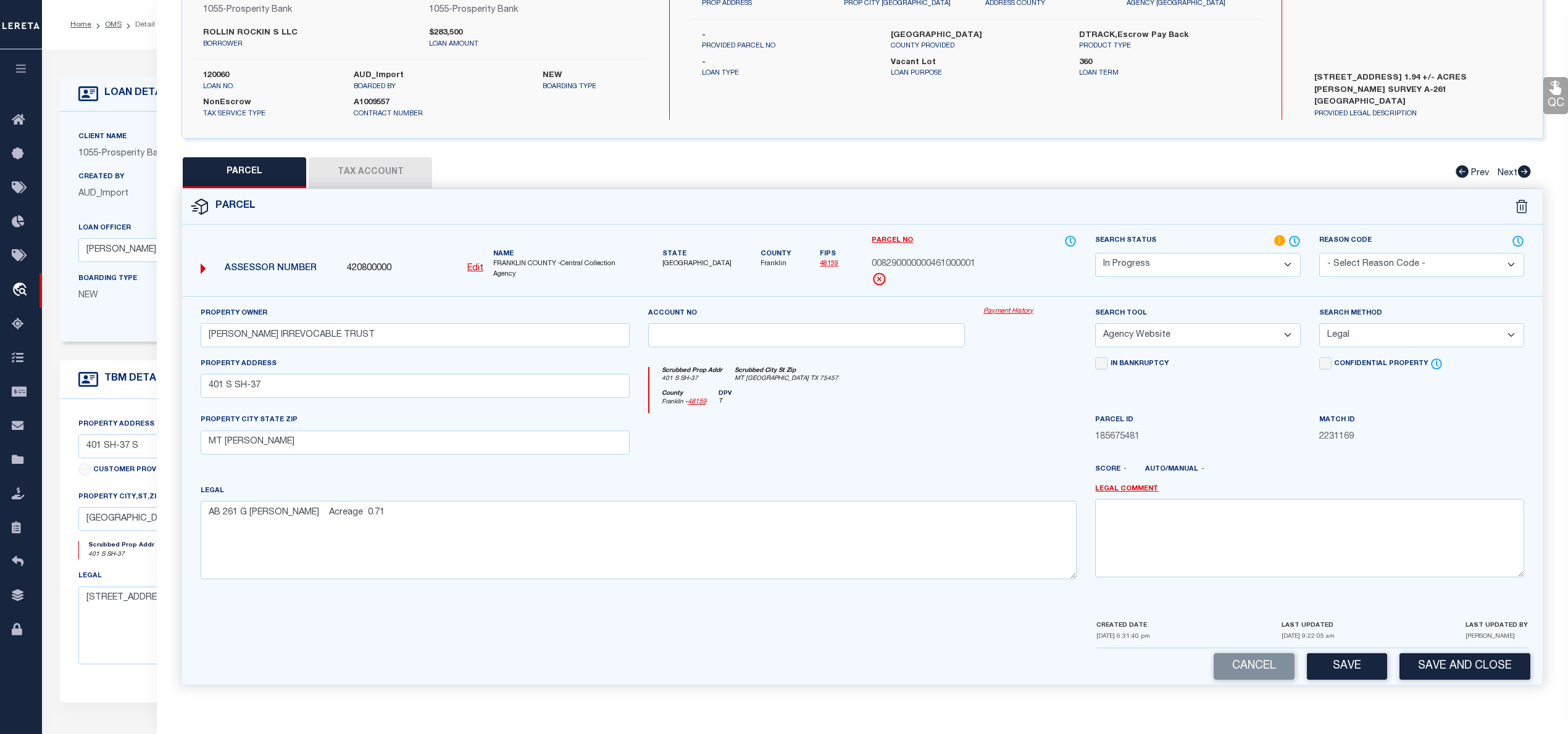
click at [376, 168] on button "Tax Account" at bounding box center [370, 173] width 123 height 31
select select "100"
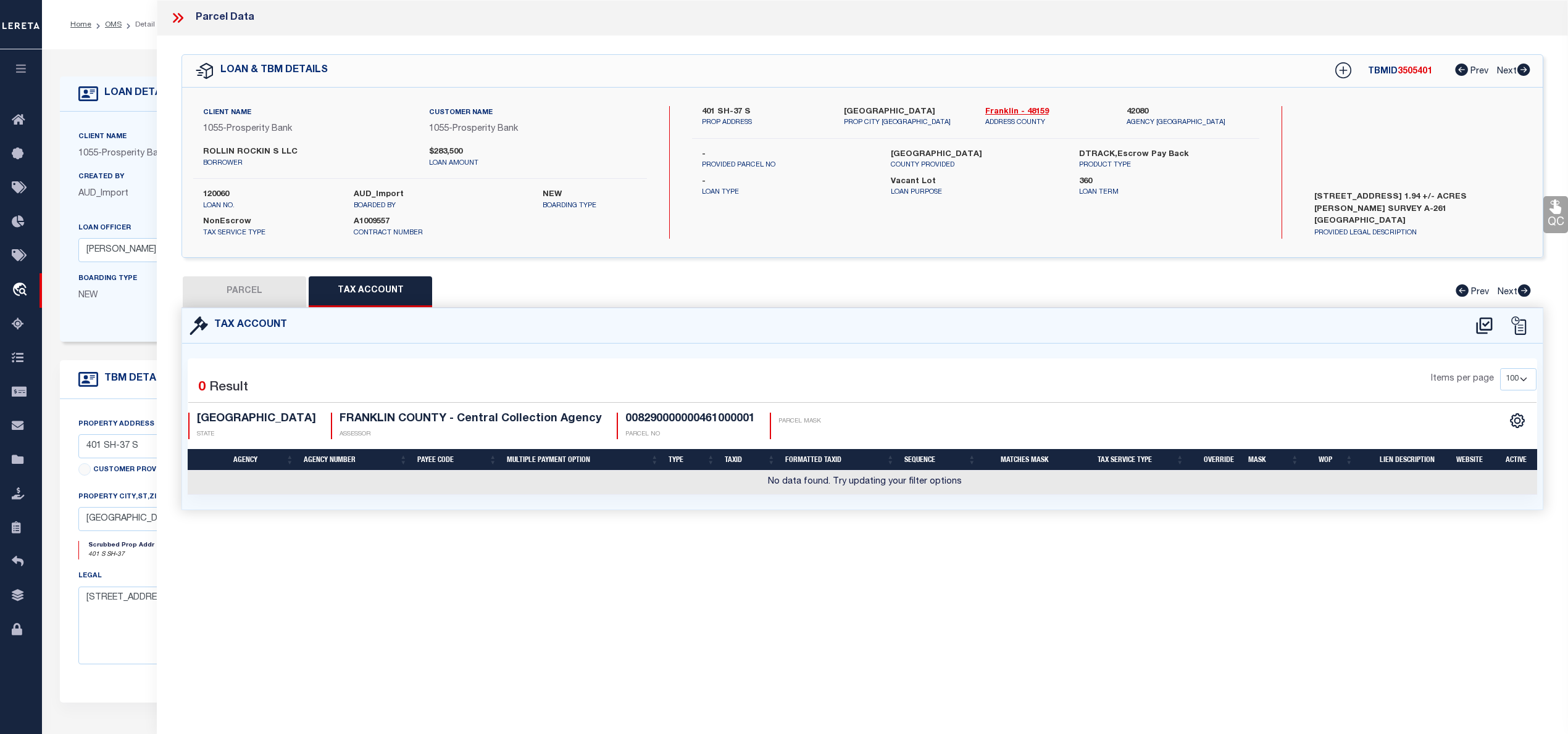
scroll to position [0, 0]
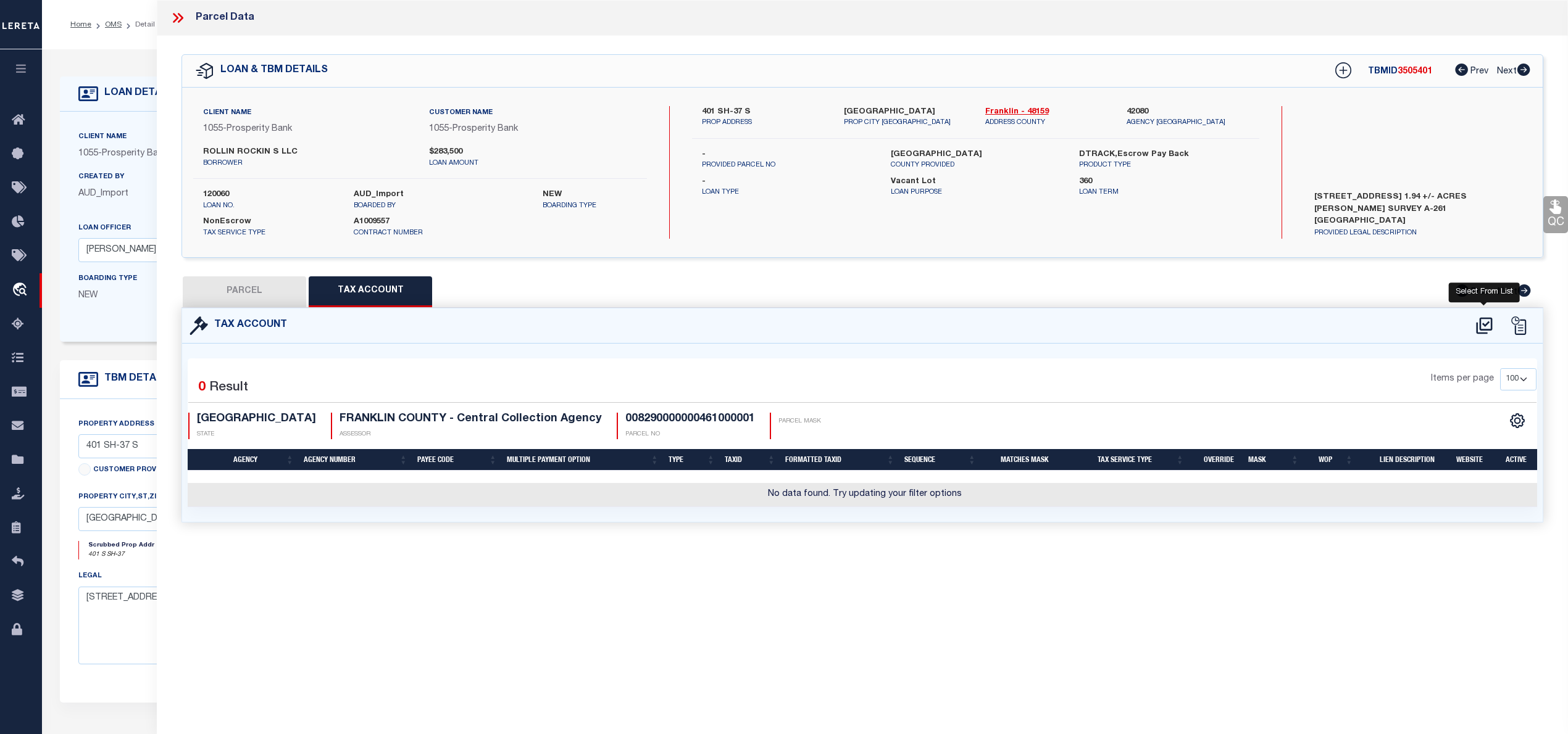
click at [1484, 324] on icon at bounding box center [1484, 326] width 20 height 19
select select "100"
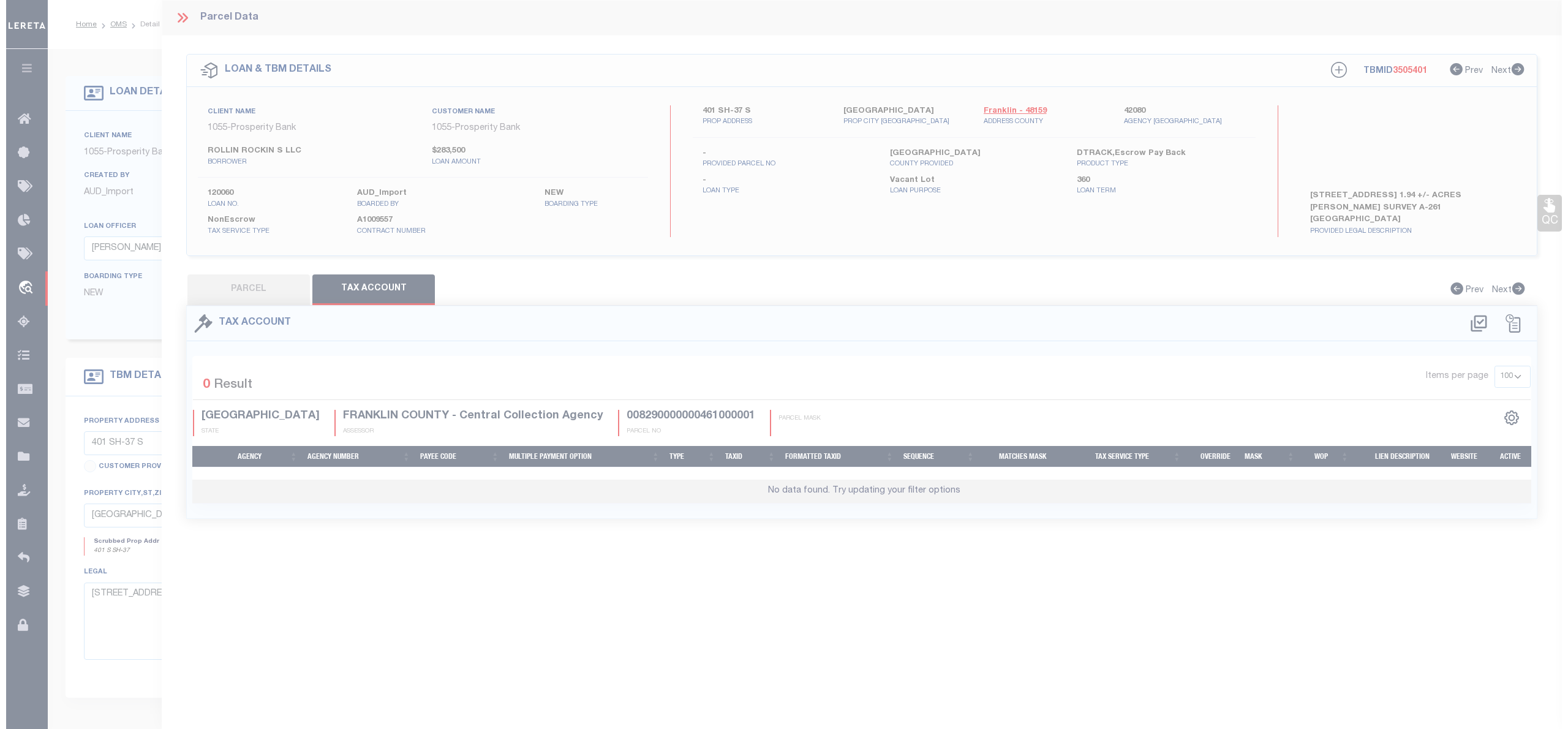
select select "100"
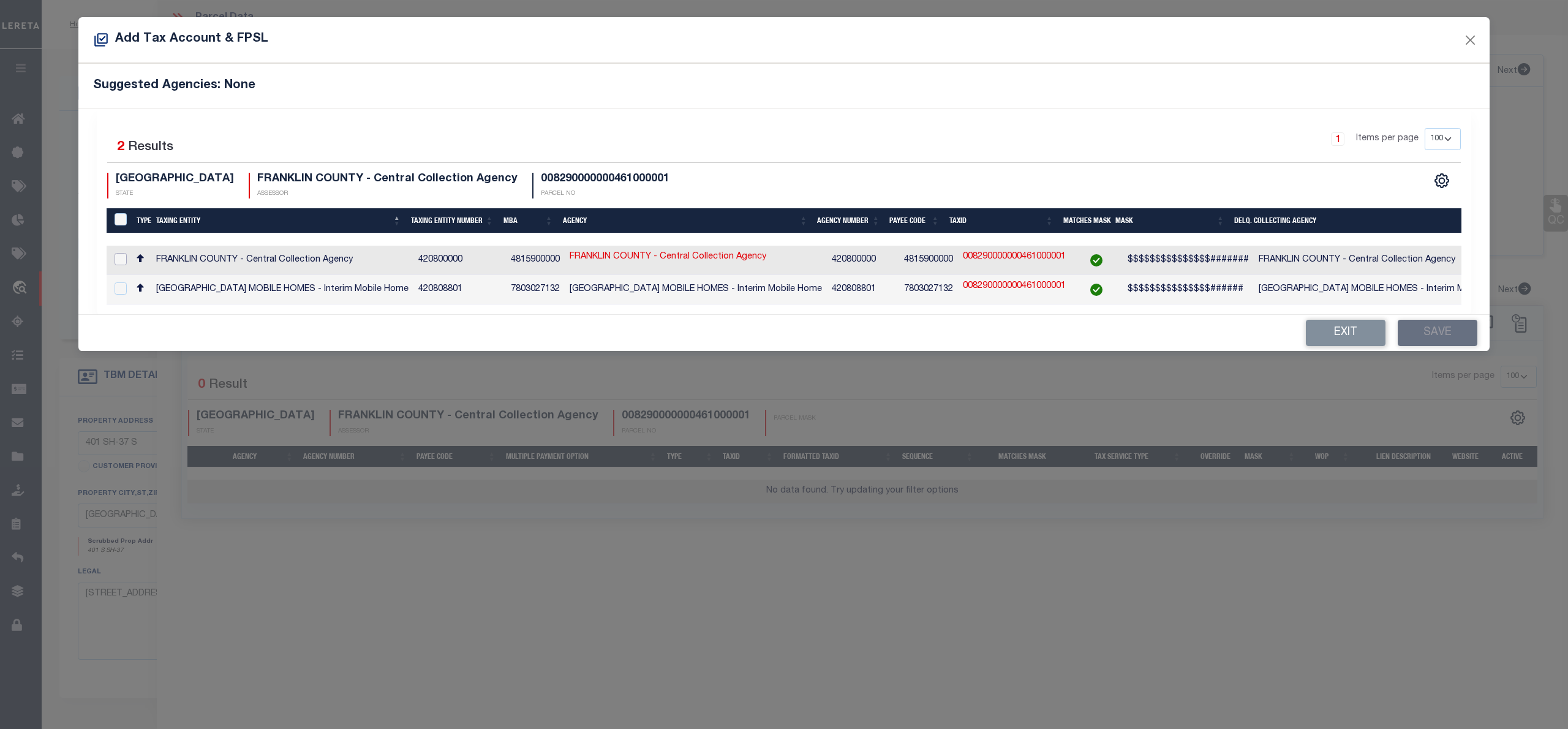
click at [115, 258] on input "checkbox" at bounding box center [121, 259] width 12 height 12
checkbox input "true"
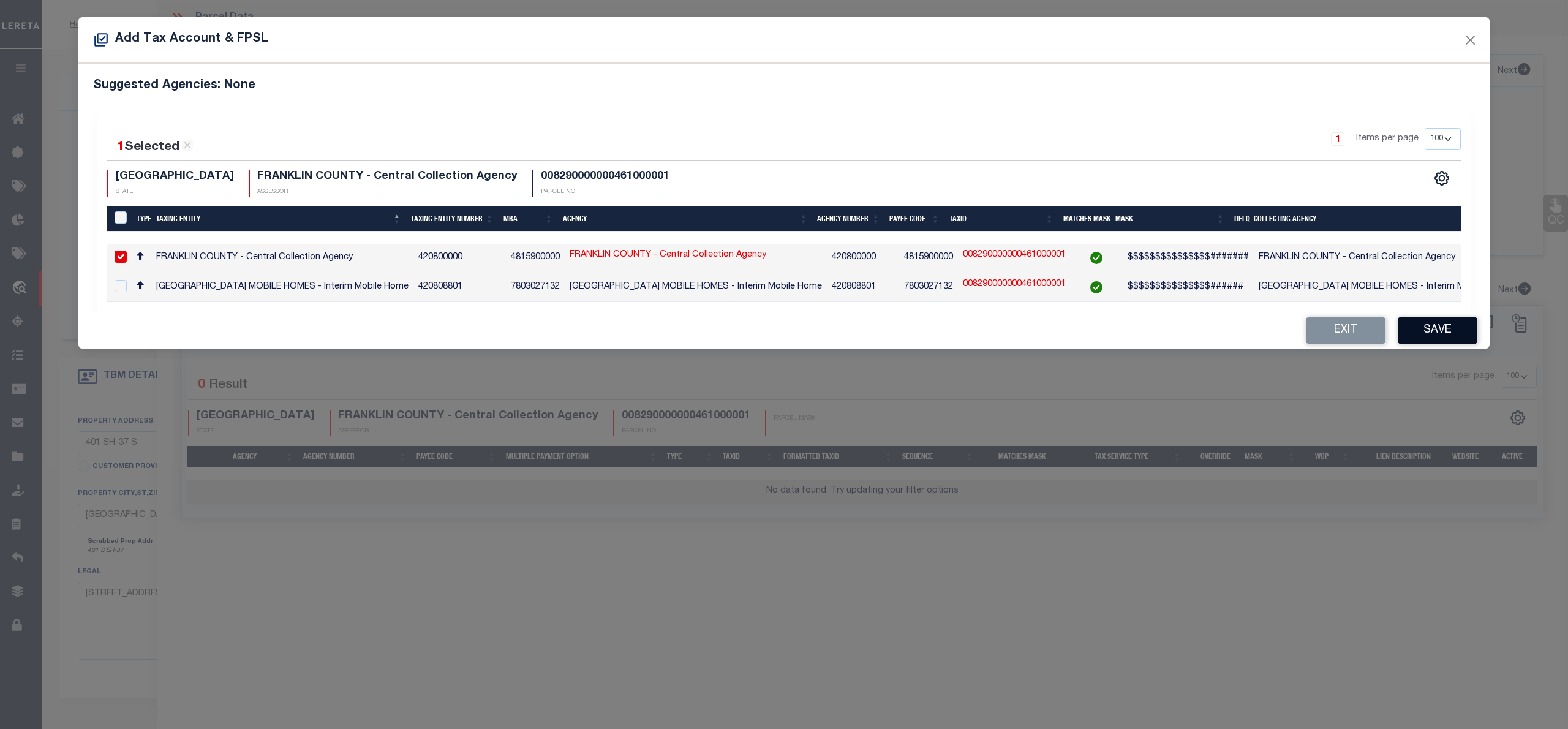
click at [1435, 339] on button "Save" at bounding box center [1437, 330] width 79 height 26
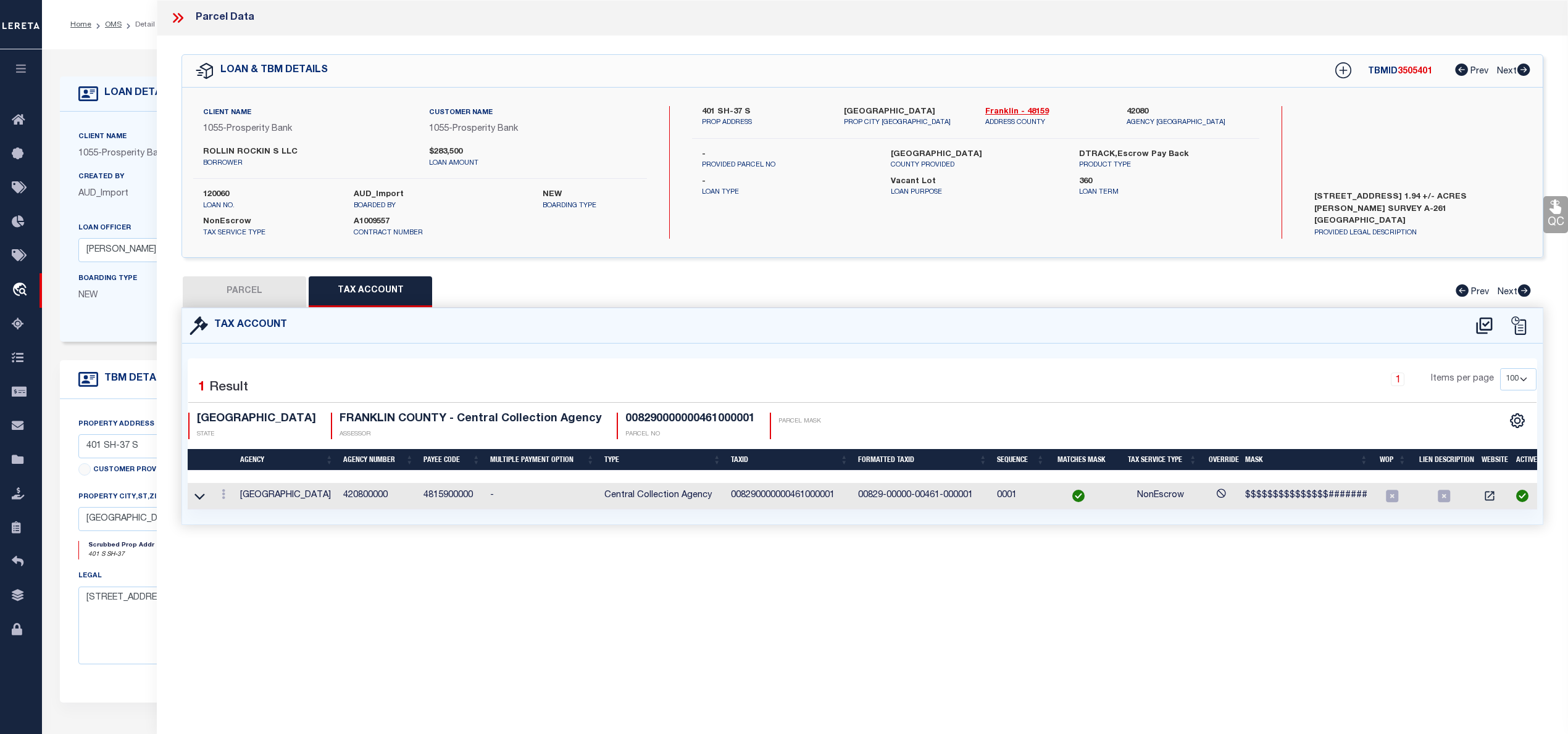
click at [271, 284] on button "PARCEL" at bounding box center [244, 292] width 123 height 31
select select "AS"
select select
checkbox input "false"
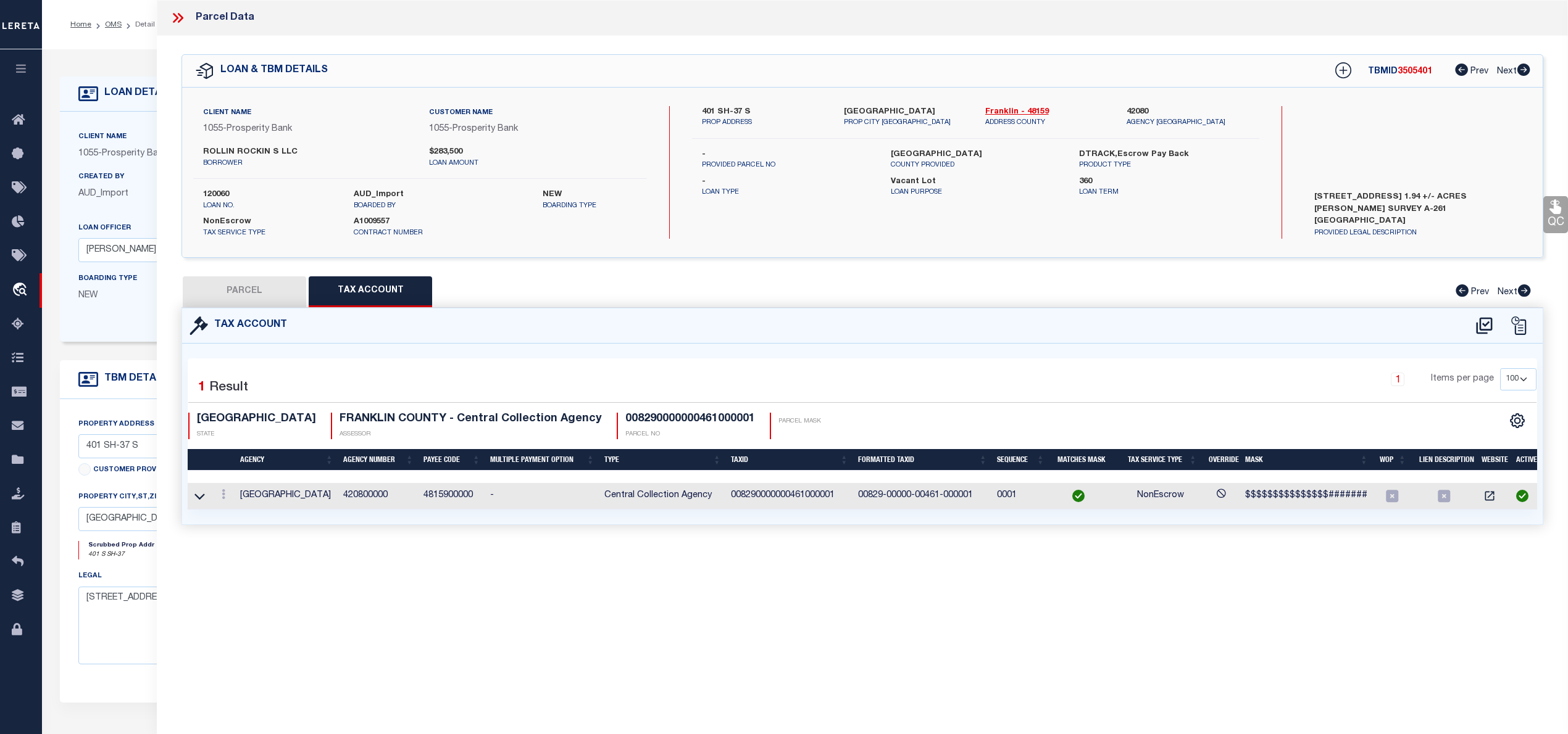
checkbox input "false"
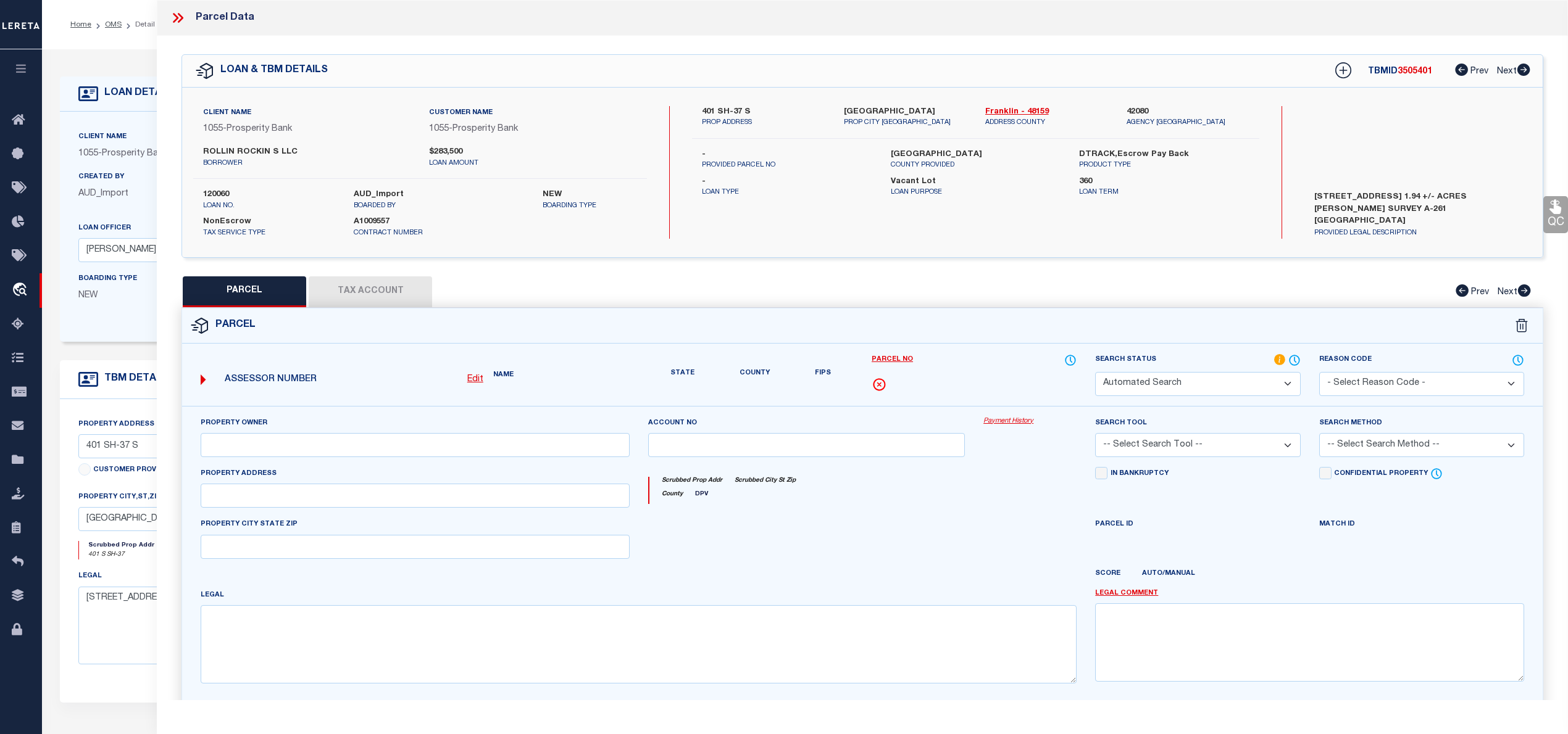
select select "IP"
type input "RAMSAY THOMAS IRREVOCABLE TRUST"
select select "AGW"
select select "LEG"
type input "401 S SH-37"
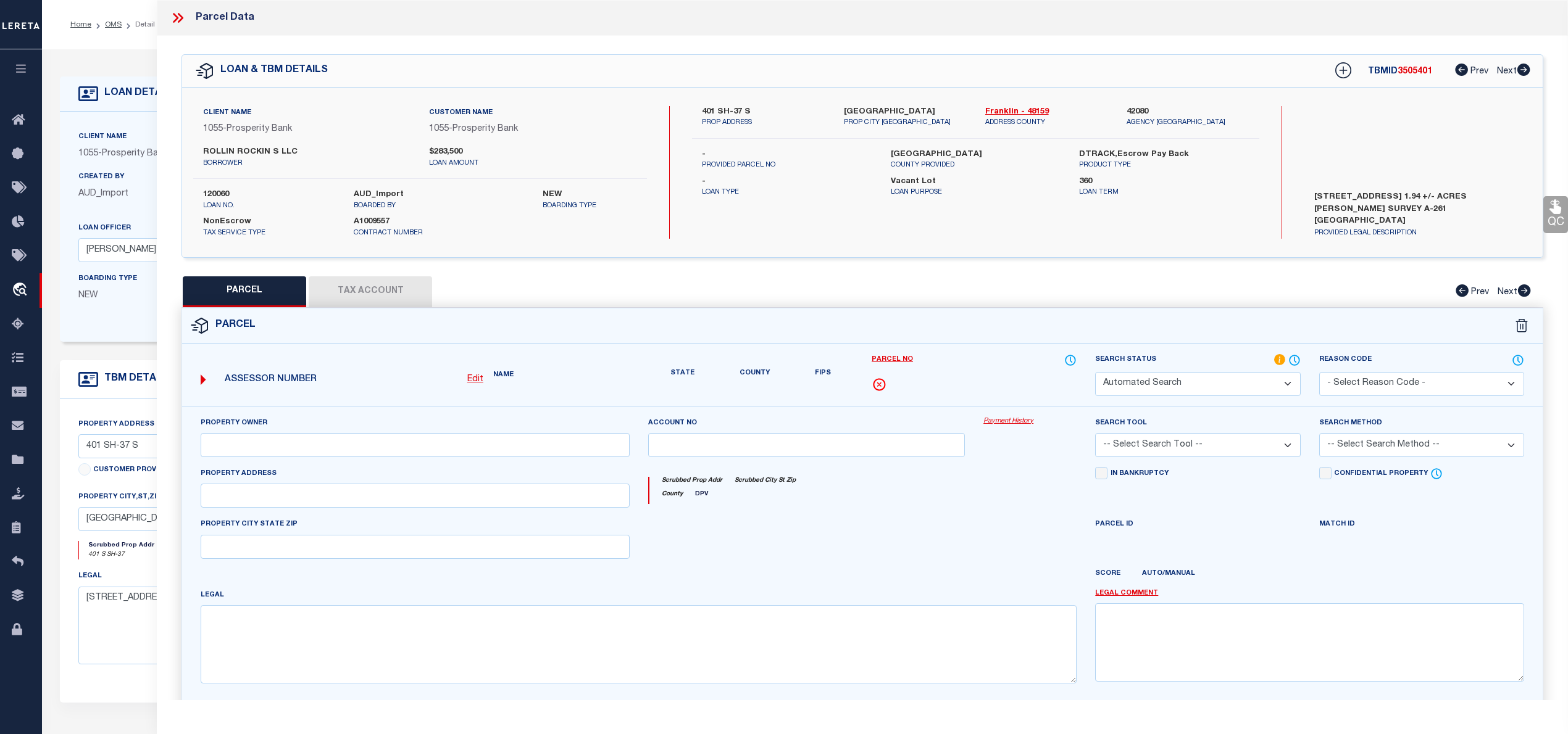
type input "MT VERNON"
type textarea "AB 261 G KEITH Acreage 0.71"
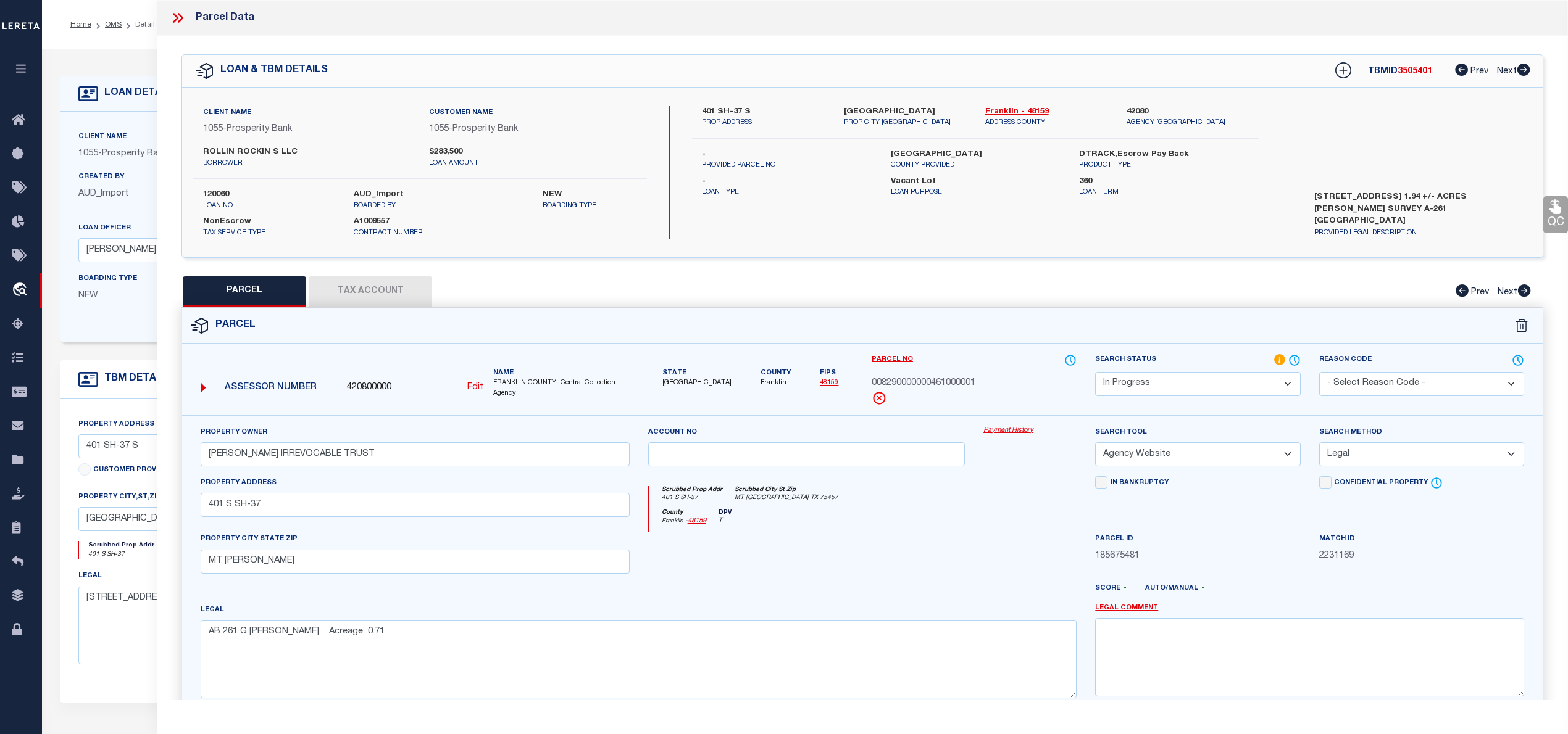
click at [366, 297] on button "Tax Account" at bounding box center [370, 292] width 123 height 31
select select "100"
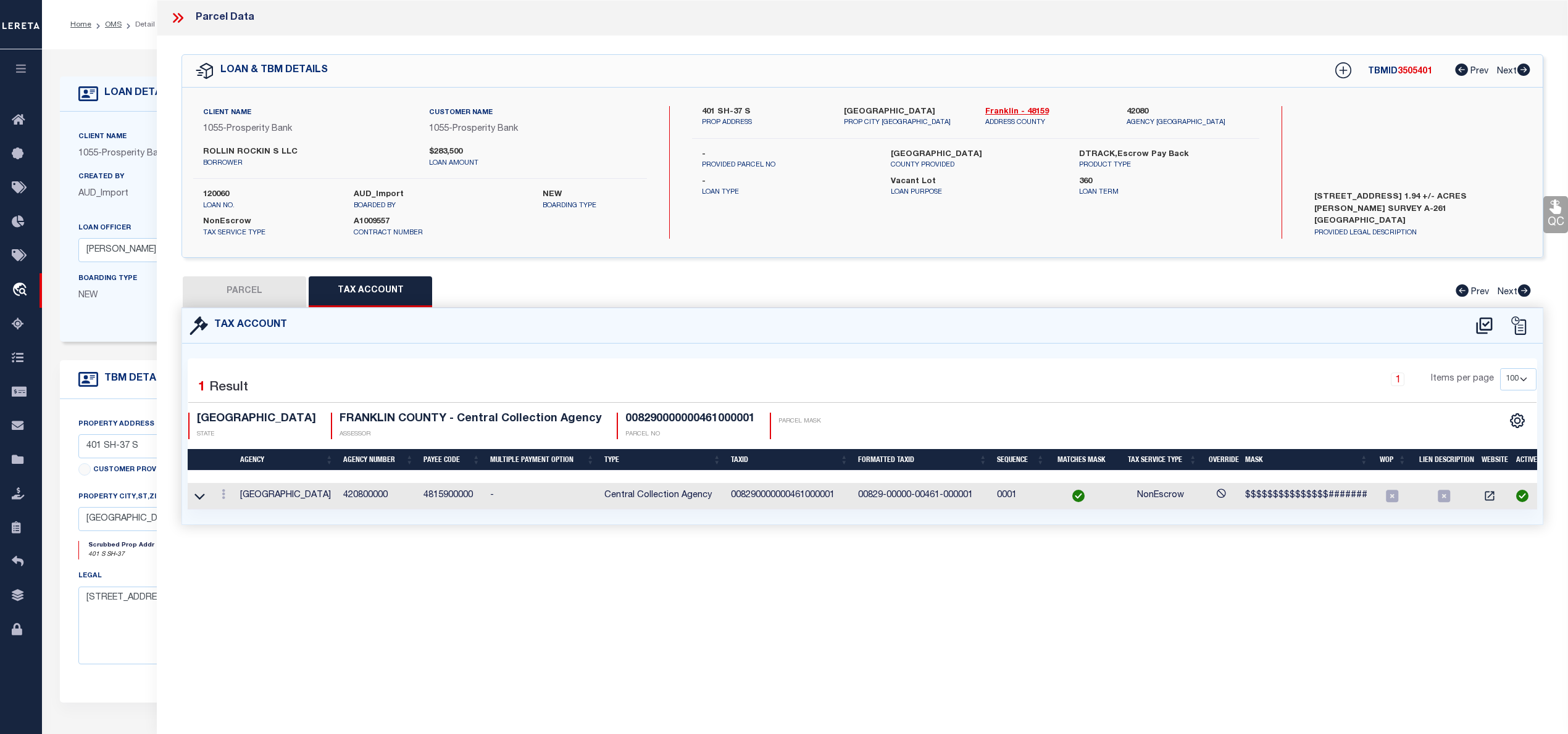
click at [253, 290] on button "PARCEL" at bounding box center [244, 292] width 123 height 31
select select "AS"
select select
checkbox input "false"
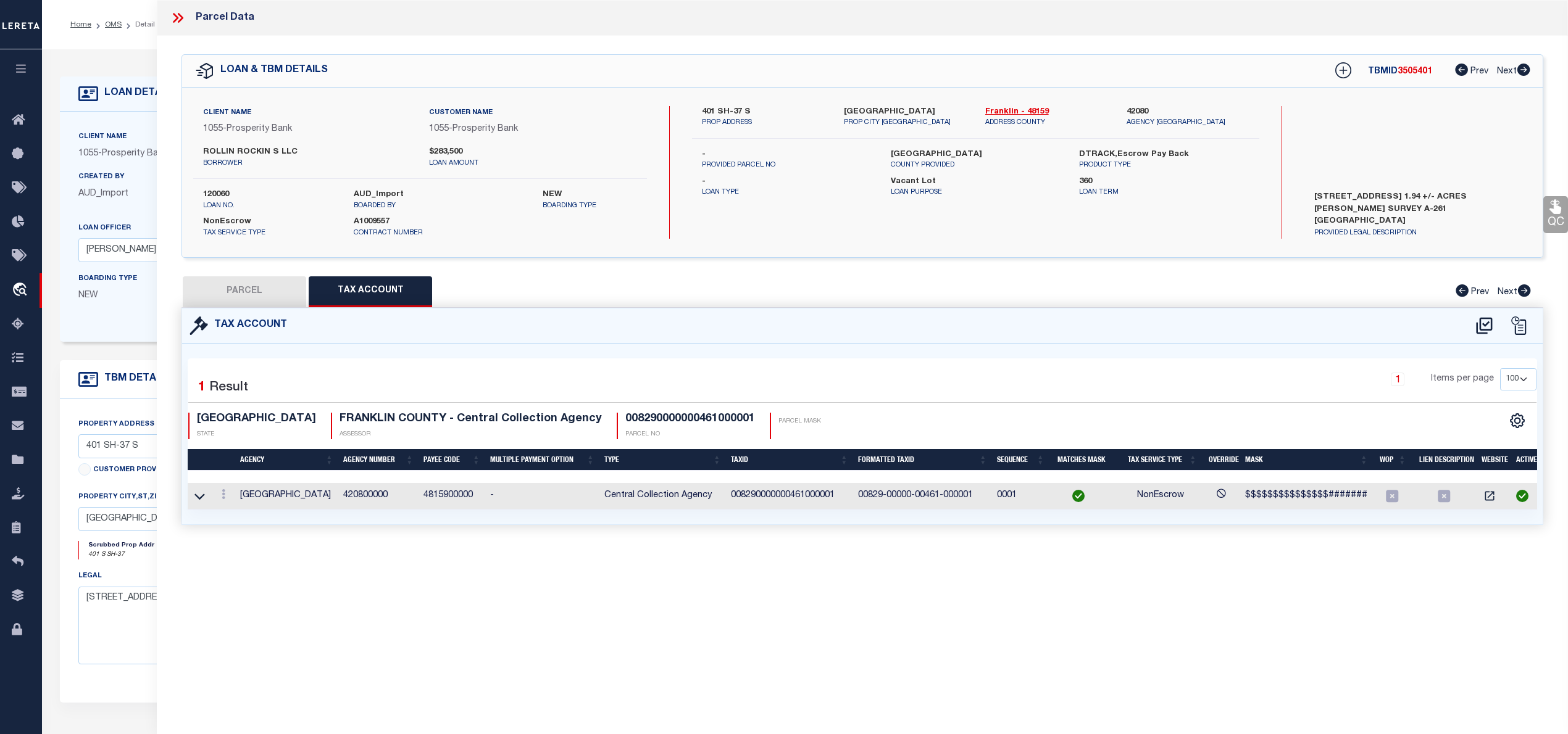
checkbox input "false"
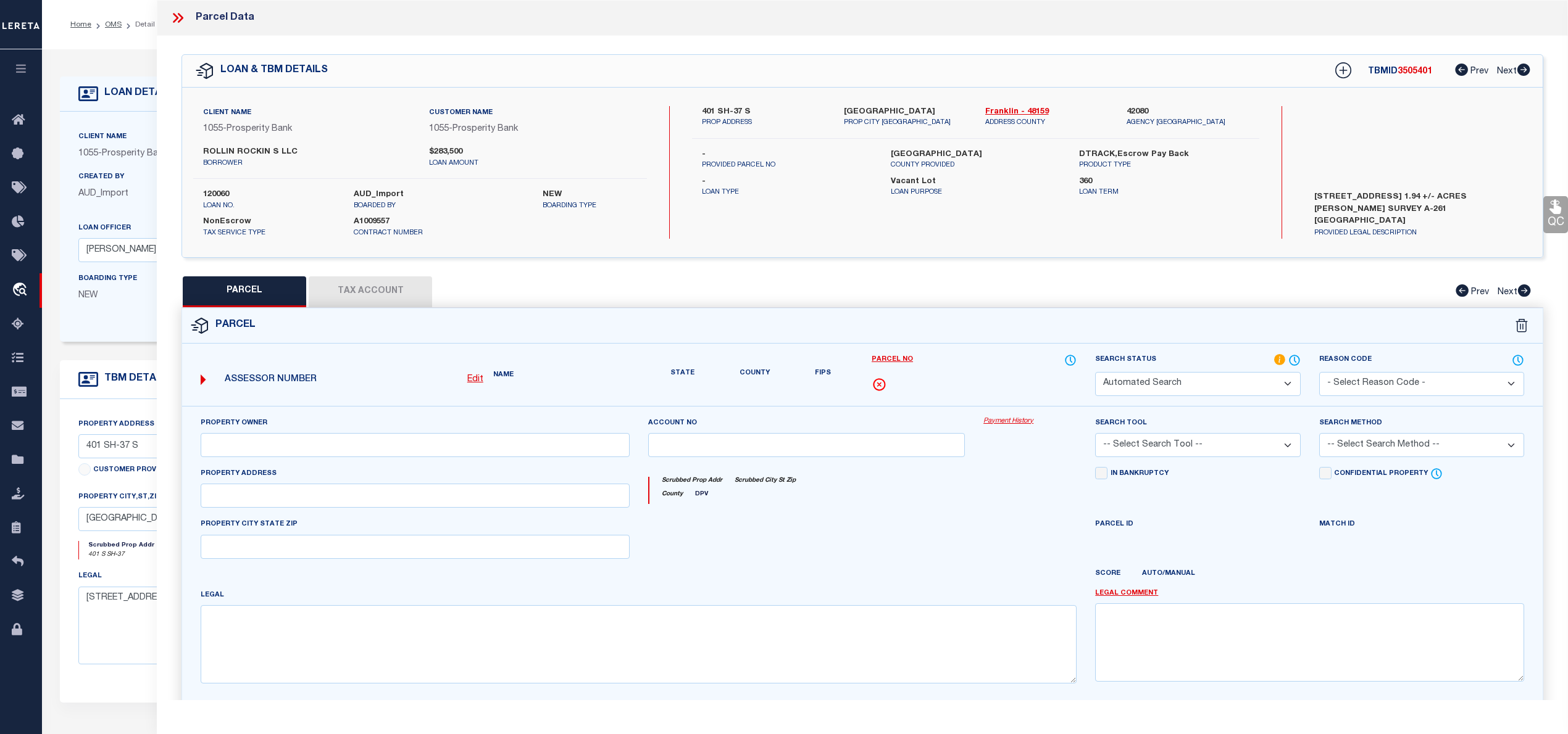
select select "IP"
type input "RAMSAY THOMAS IRREVOCABLE TRUST"
select select "AGW"
select select "LEG"
type input "401 S SH-37"
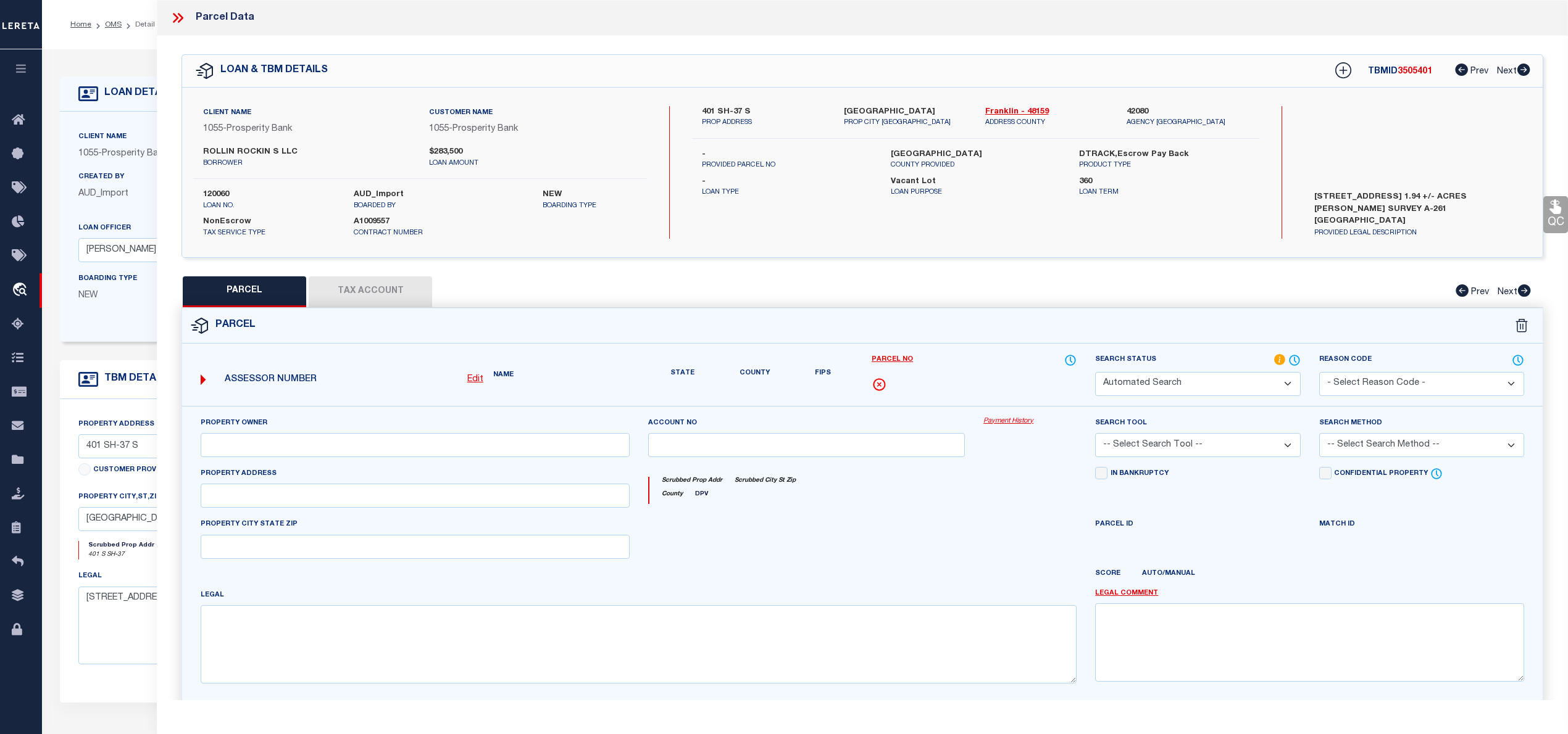
type input "MT VERNON"
type textarea "AB 261 G KEITH Acreage 0.71"
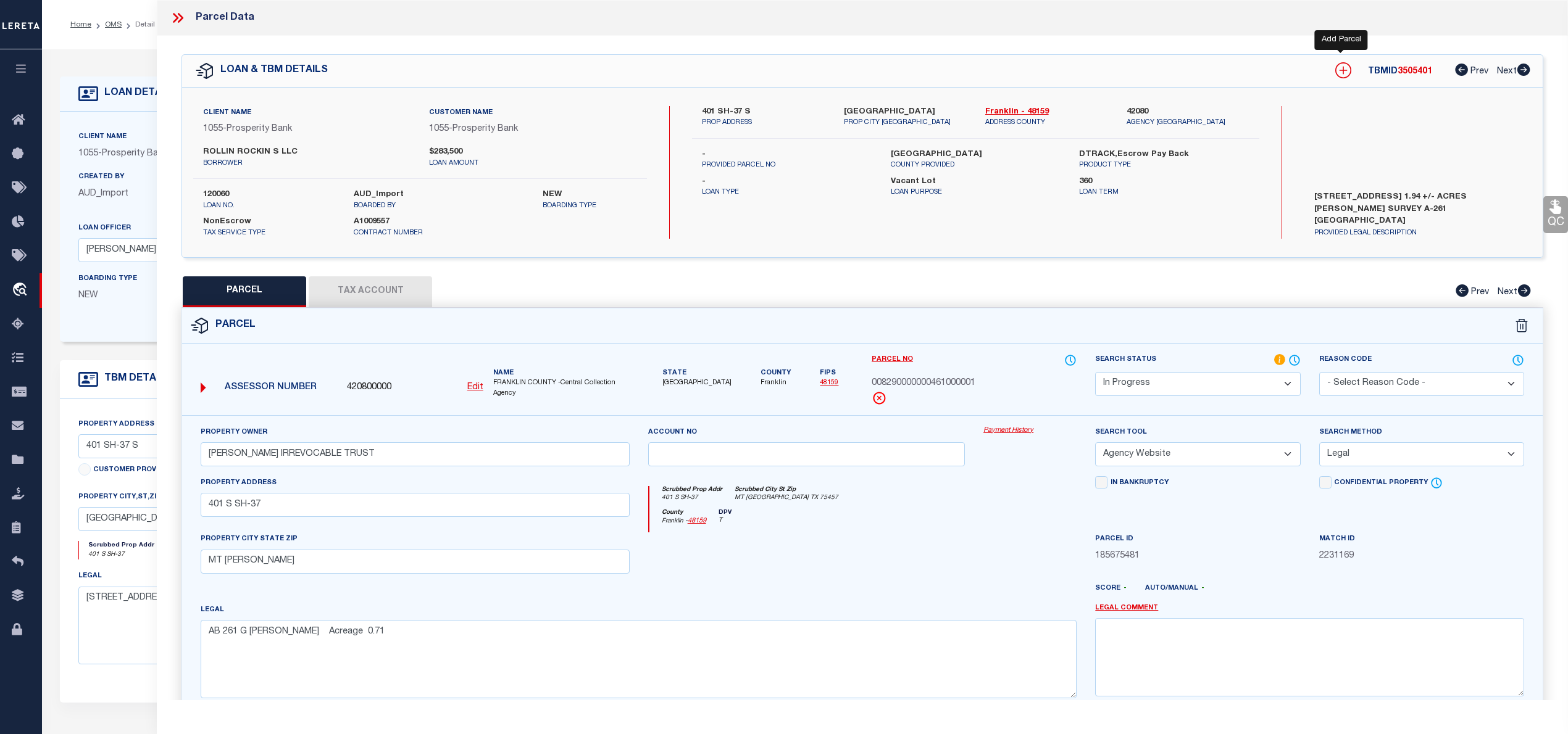
click at [1340, 70] on icon at bounding box center [1343, 71] width 8 height 8
select select "IP"
type textarea "-"
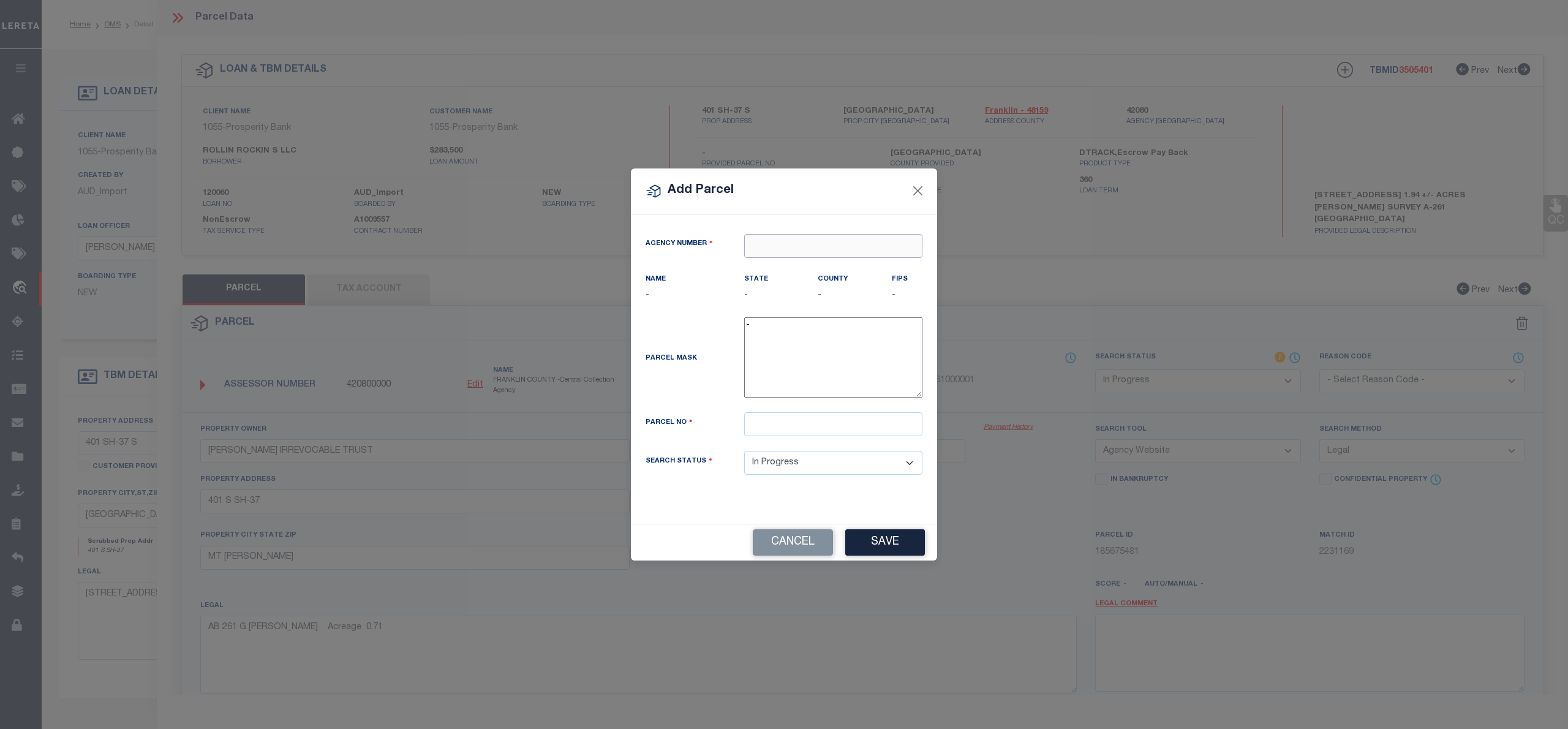
click at [787, 247] on input "text" at bounding box center [834, 246] width 178 height 24
click at [785, 265] on div "420800000 : FRANKLIN COUNTY" at bounding box center [834, 274] width 178 height 35
type input "420800000"
click at [781, 433] on input "text" at bounding box center [834, 424] width 178 height 24
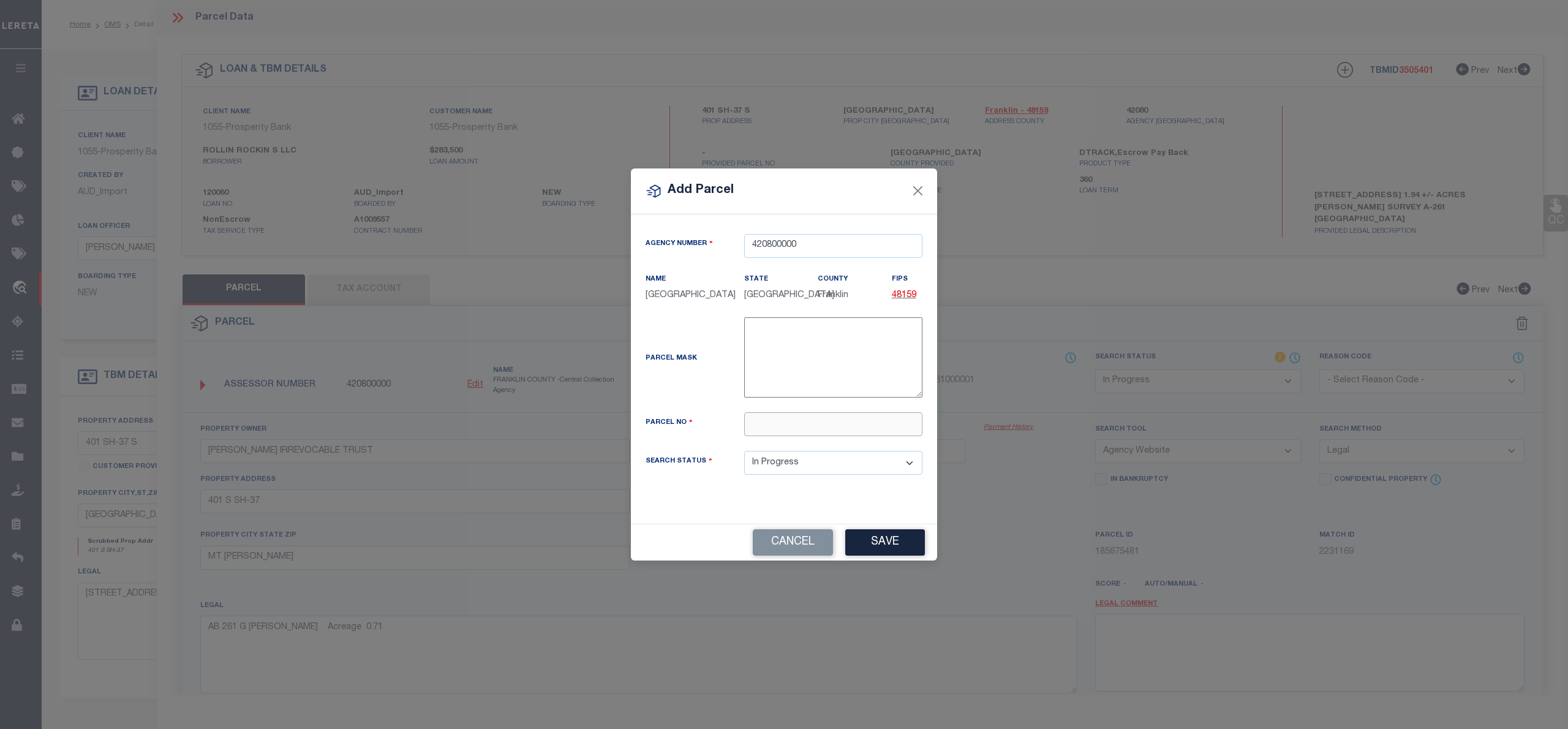
paste input "00829-00000-00461-000000"
click at [753, 430] on input "00829-00000-00461-000000" at bounding box center [834, 424] width 178 height 24
click at [779, 433] on input "00829-00000-00461-000000" at bounding box center [834, 424] width 178 height 24
click at [804, 430] on input "0082900000-00461-000000" at bounding box center [834, 424] width 178 height 24
click at [832, 430] on input "008290000000461-000000" at bounding box center [834, 424] width 178 height 24
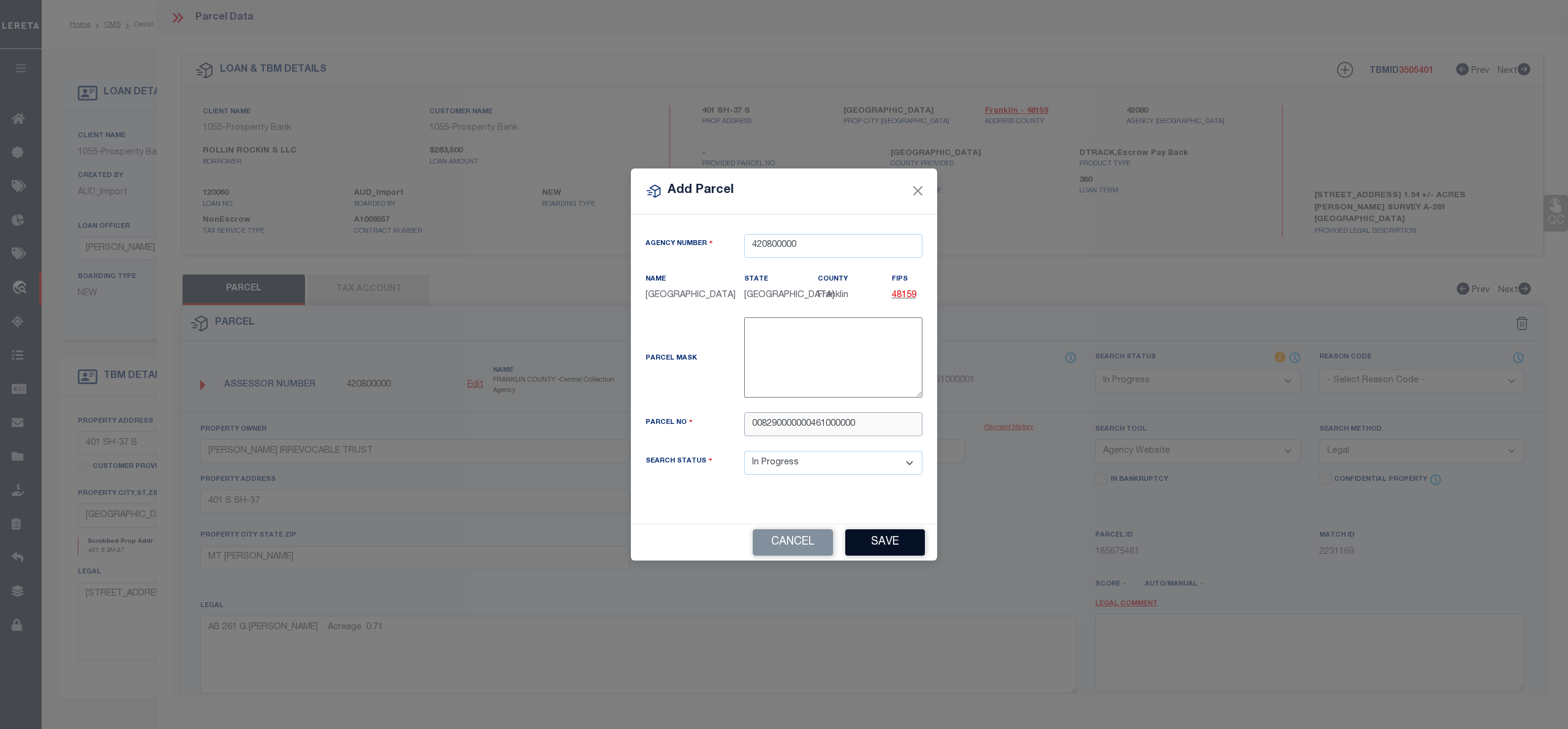
type input "008290000000461000000"
click at [888, 547] on button "Save" at bounding box center [885, 542] width 79 height 26
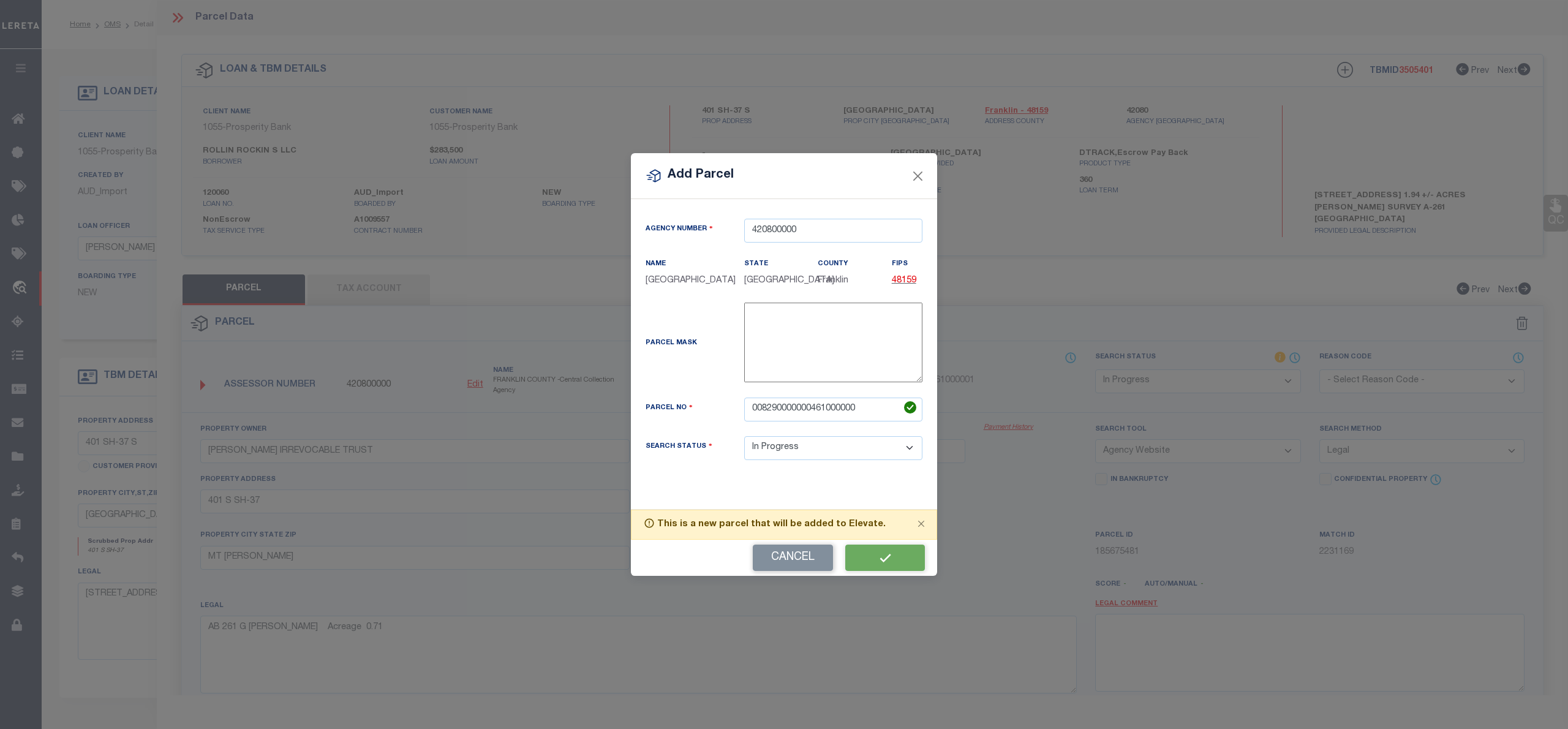
select select "IP"
select select
checkbox input "false"
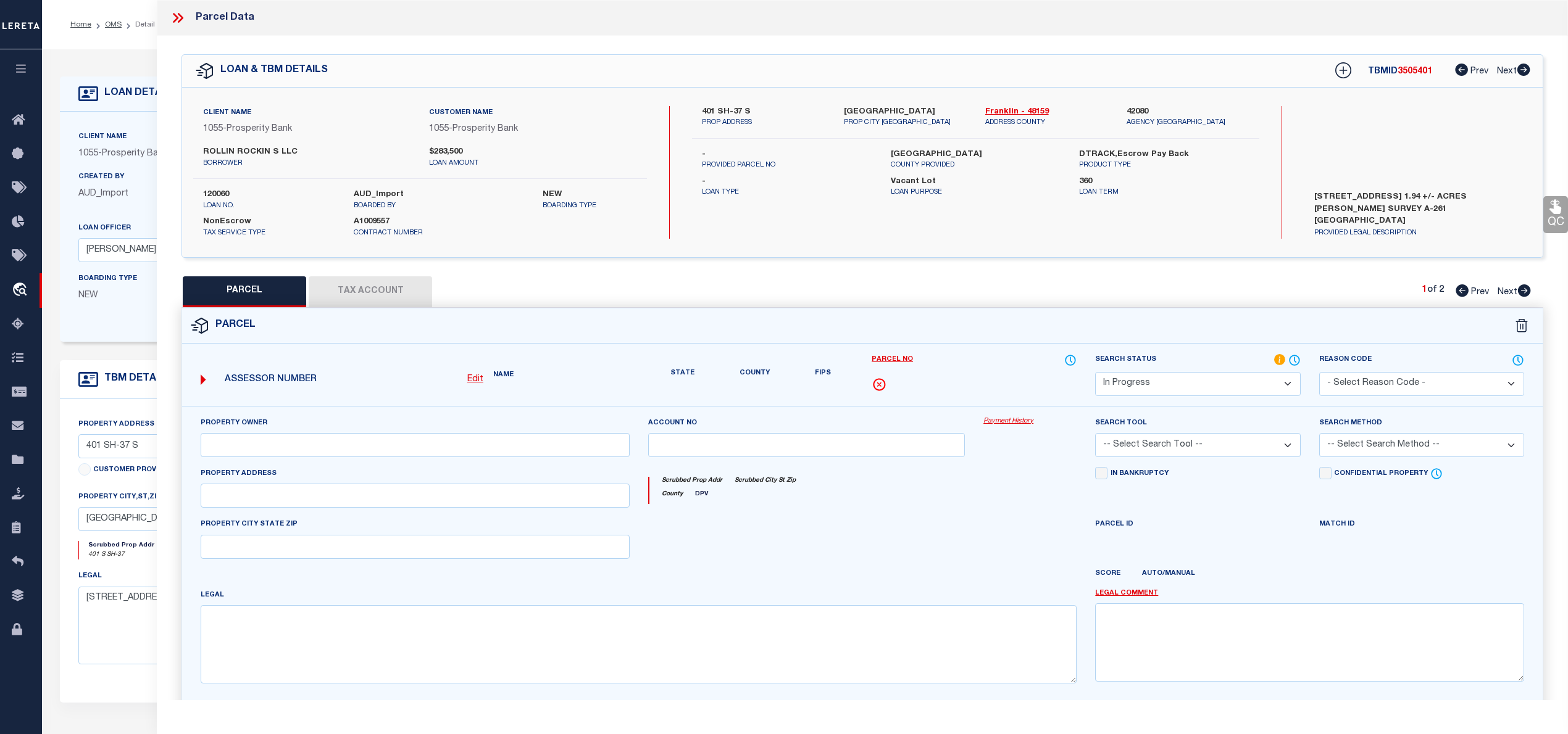
checkbox input "false"
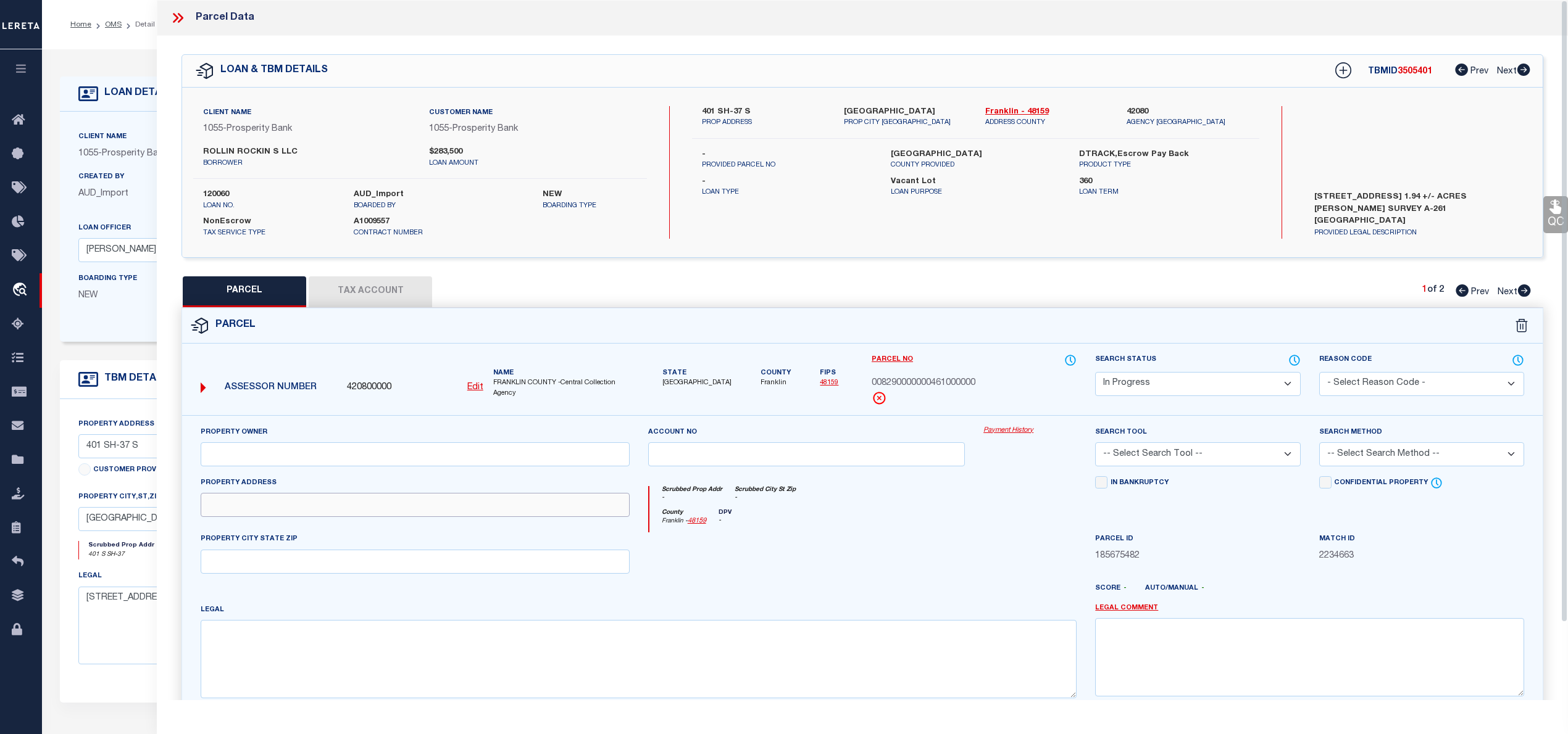
click at [232, 516] on input "text" at bounding box center [415, 505] width 429 height 24
paste input "401 S SH-37"
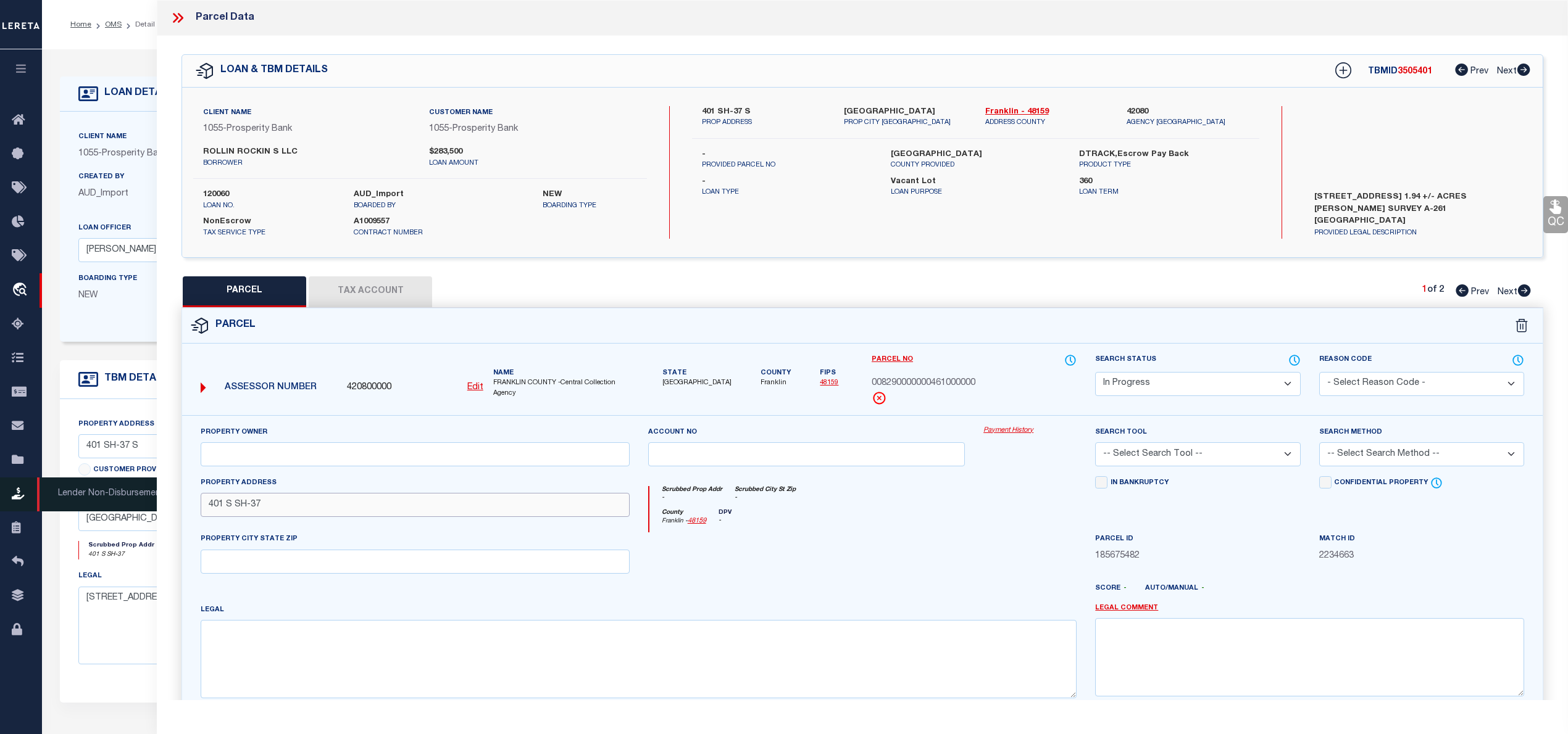
type input "401 S SH-37"
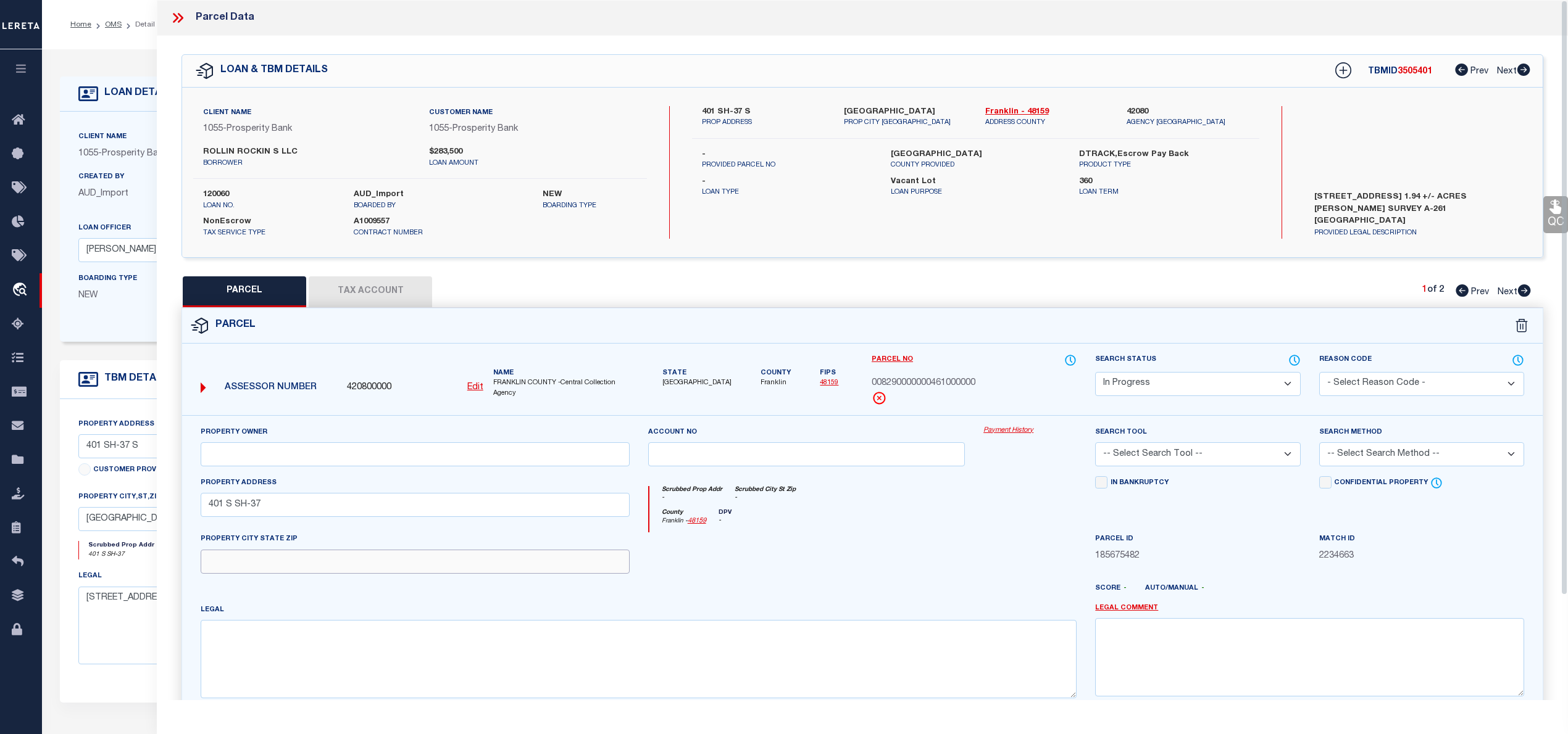
click at [226, 559] on input "text" at bounding box center [415, 561] width 429 height 24
paste input "MOUNT VERNON"
type input "MOUNT VERNON"
click at [225, 456] on input "text" at bounding box center [415, 454] width 429 height 24
paste input "RAMSAY THOMAS IRREVOCABLE TRUST"
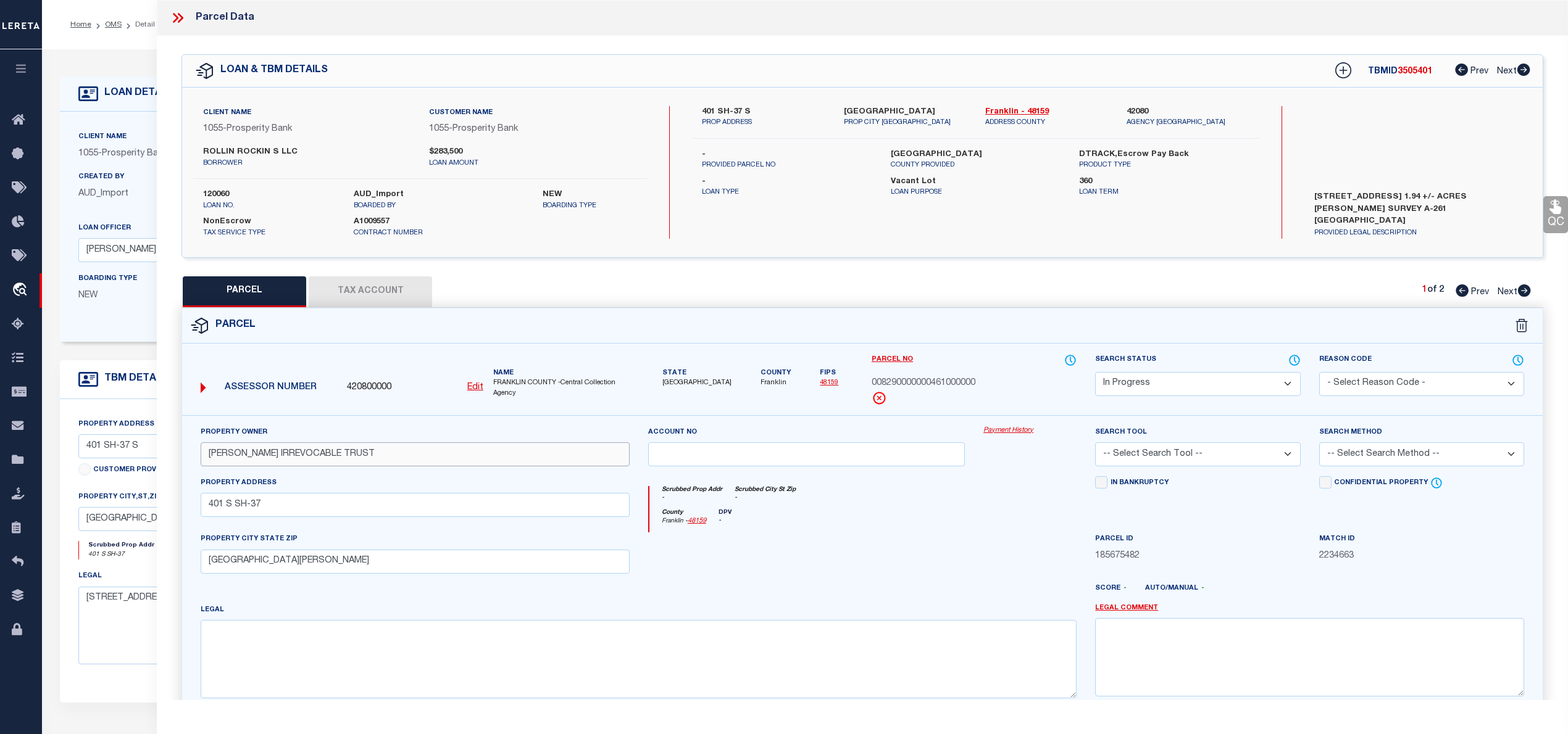
scroll to position [82, 0]
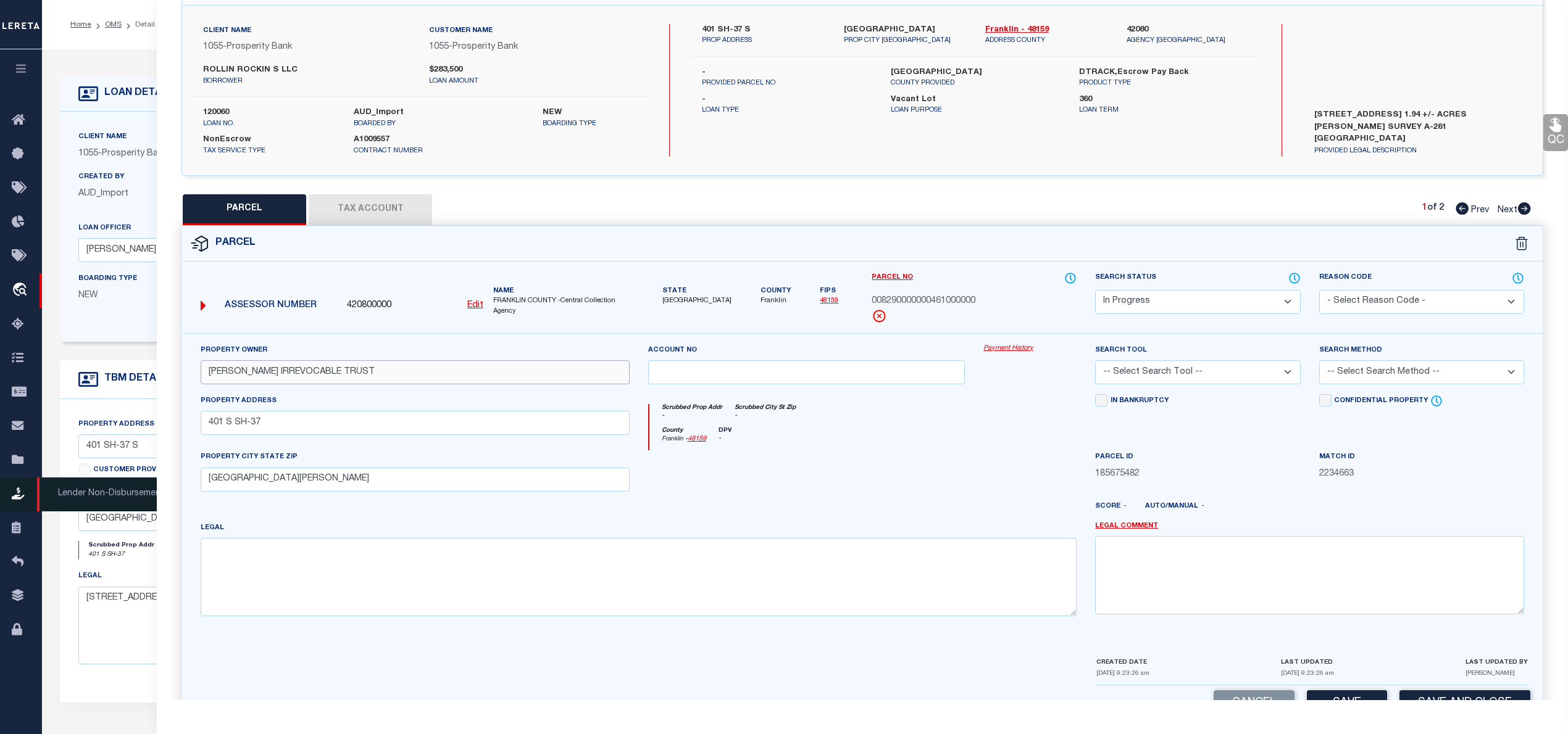
type input "RAMSAY THOMAS IRREVOCABLE TRUST"
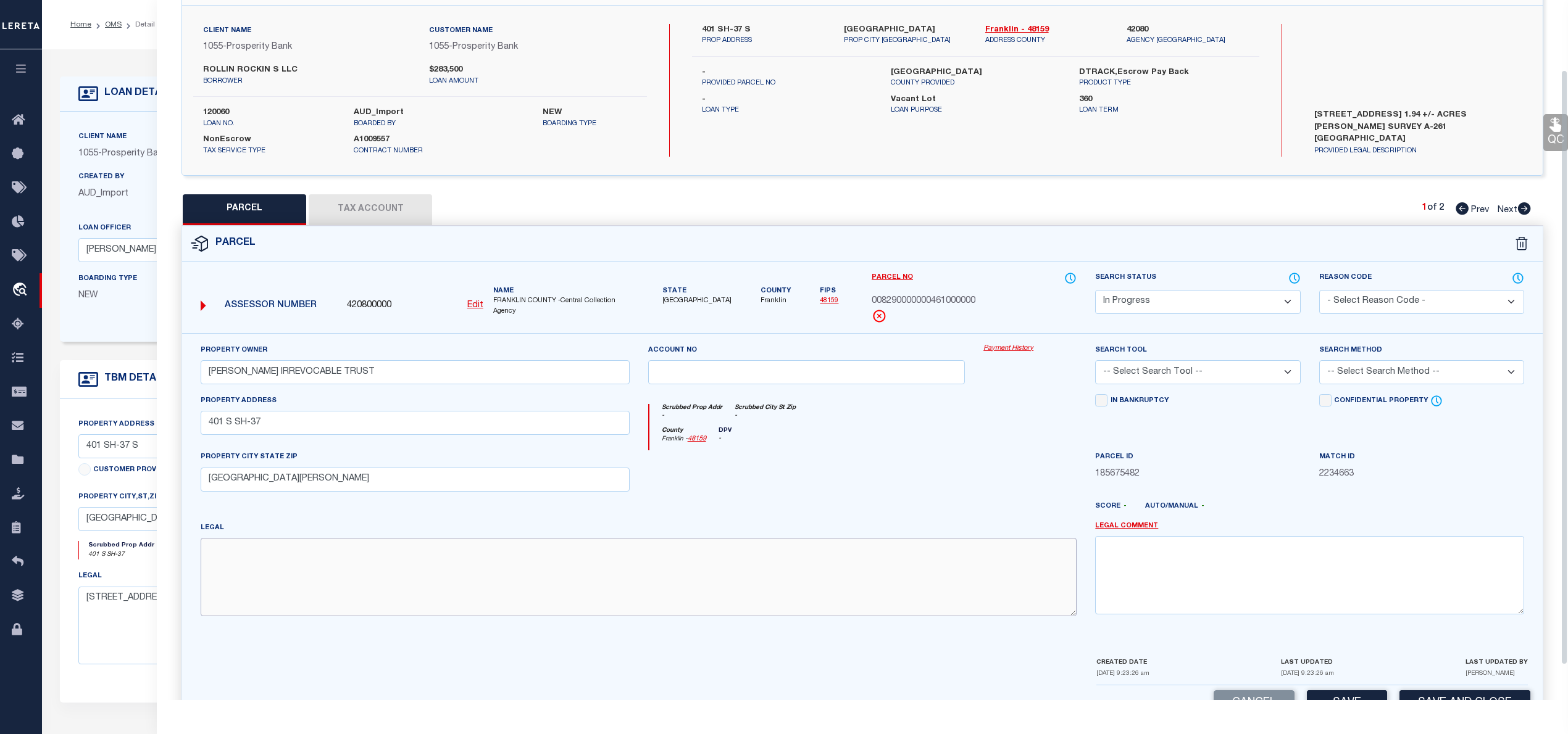
click at [260, 563] on textarea at bounding box center [638, 577] width 876 height 78
paste textarea "AB 261 G KEITH"
click at [290, 548] on textarea "AB 261 G KEITH" at bounding box center [638, 577] width 876 height 78
type textarea "AB 261 G KEITH Acreage 1.32"
click at [1200, 376] on select "-- Select Search Tool -- 3rd Party Website Agency File Agency Website ATLS CNV-…" at bounding box center [1197, 372] width 205 height 24
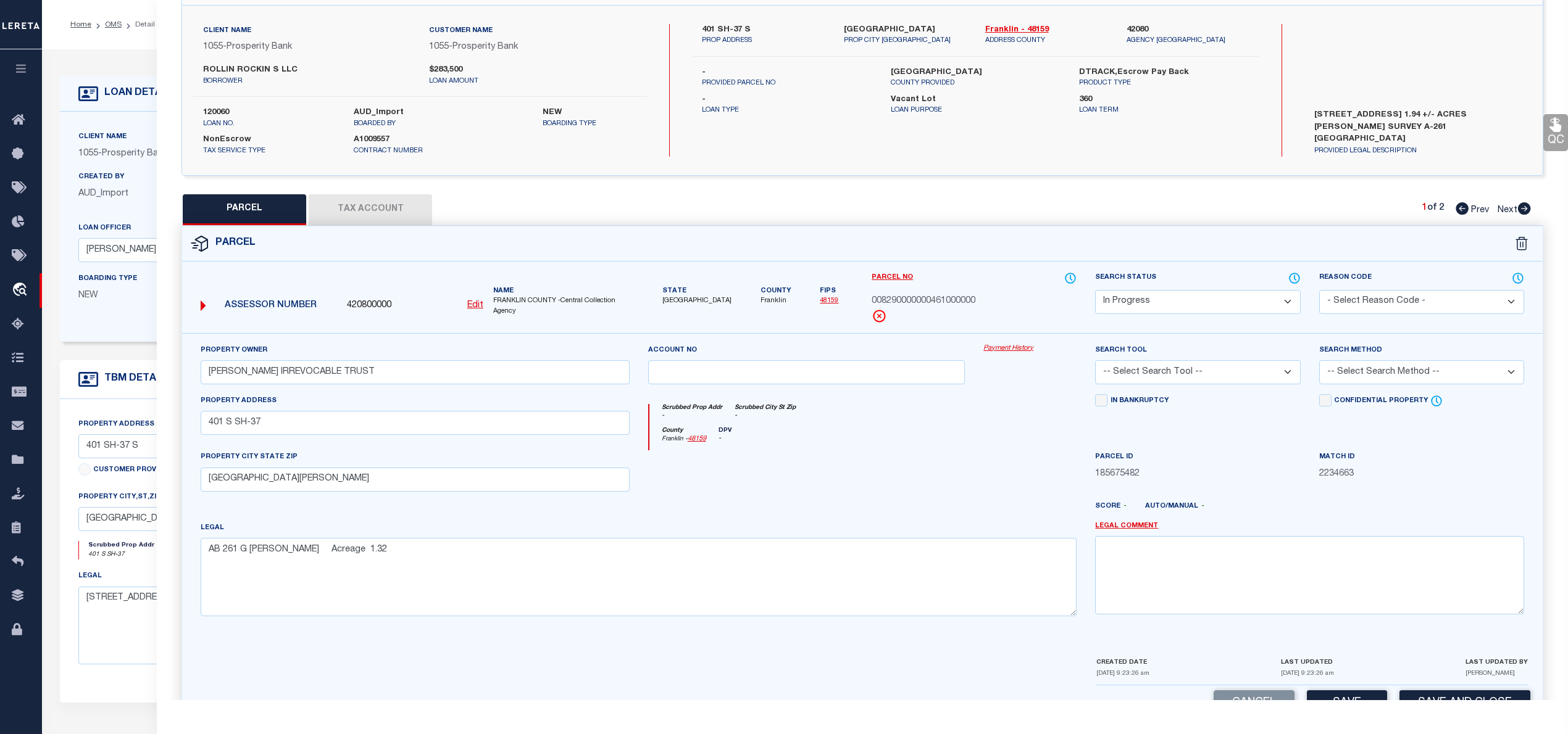
select select "AGW"
click at [1095, 362] on select "-- Select Search Tool -- 3rd Party Website Agency File Agency Website ATLS CNV-…" at bounding box center [1197, 372] width 205 height 24
click at [1383, 375] on select "-- Select Search Method -- Property Address Legal Liability Info Provided" at bounding box center [1421, 372] width 205 height 24
select select "LEG"
click at [1319, 362] on select "-- Select Search Method -- Property Address Legal Liability Info Provided" at bounding box center [1421, 372] width 205 height 24
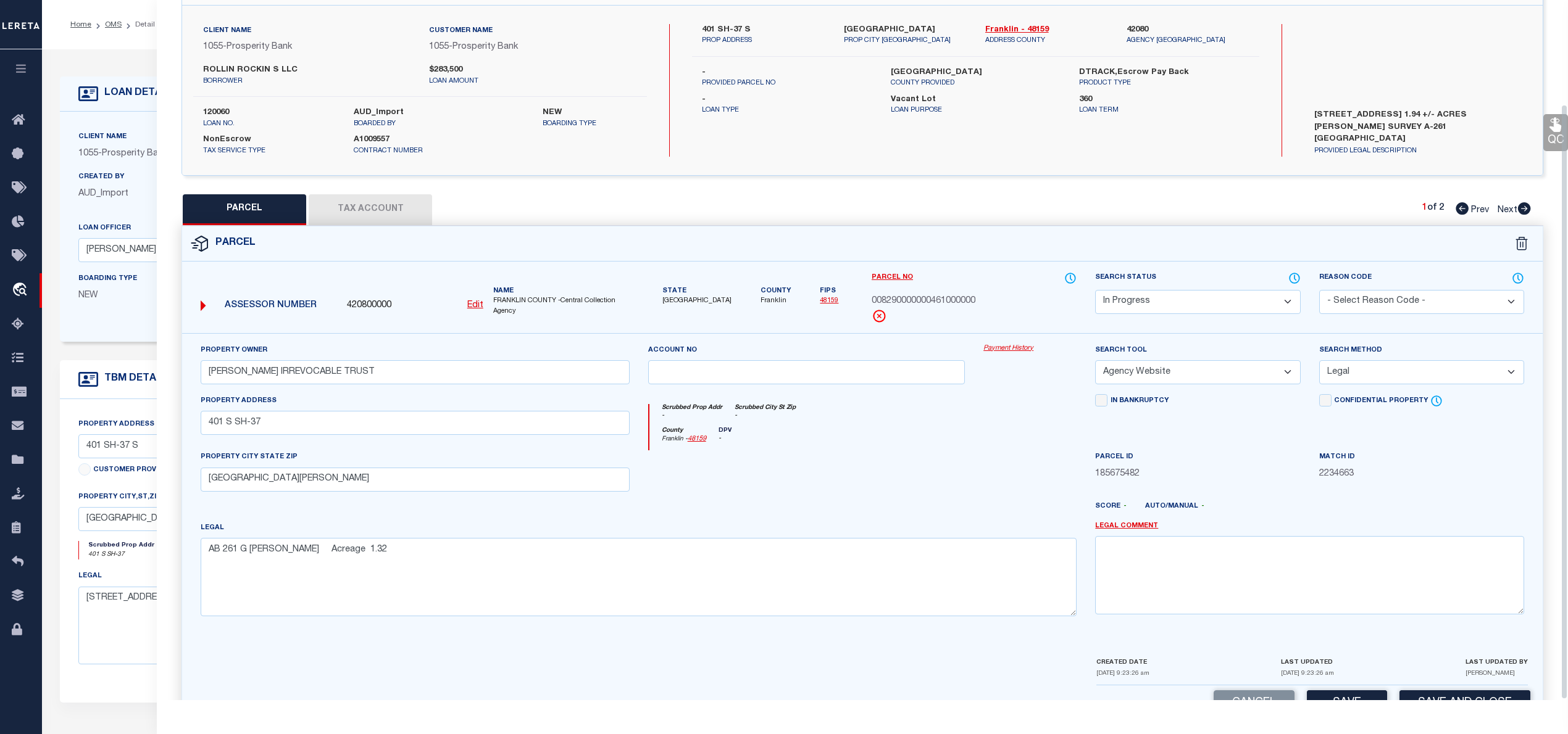
scroll to position [123, 0]
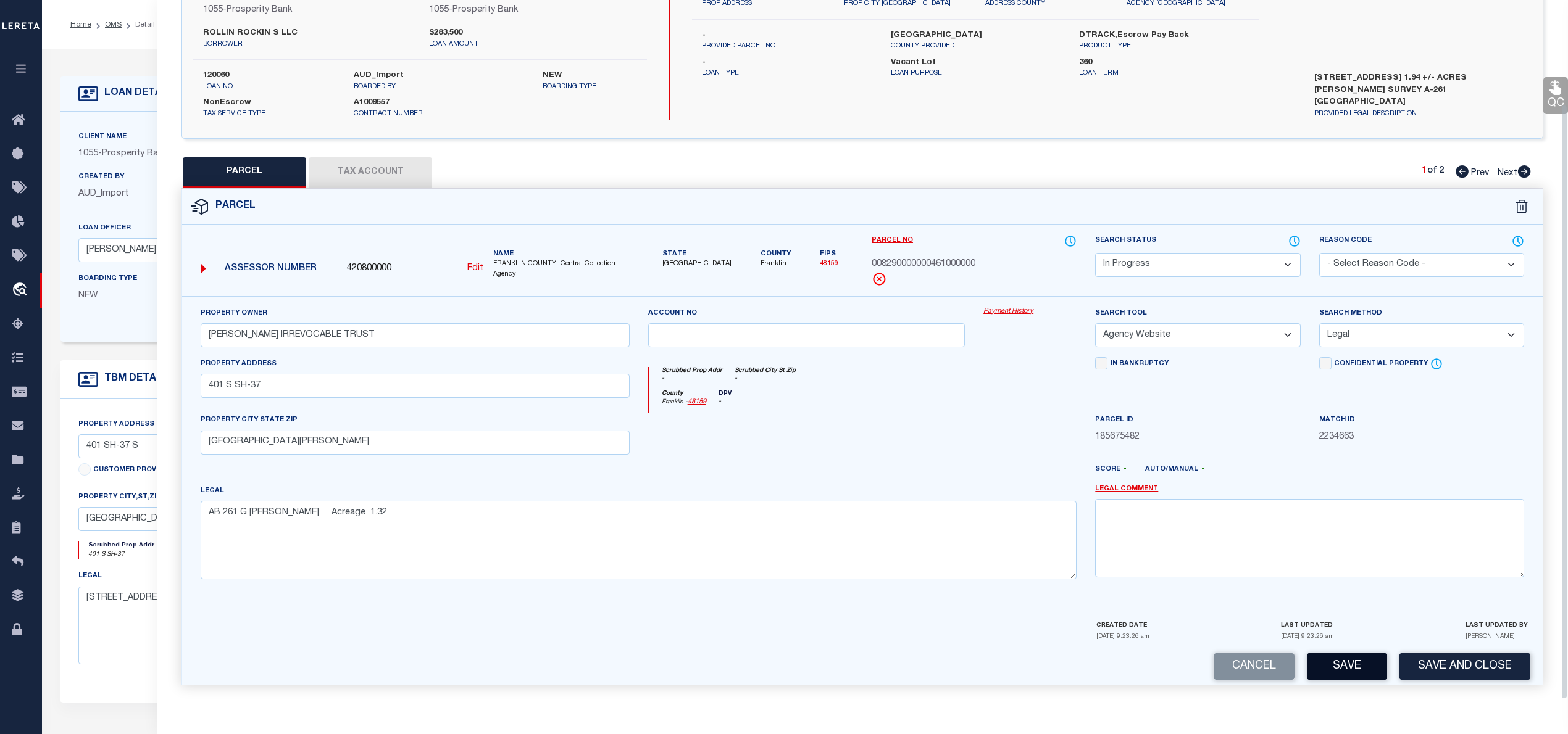
click at [1345, 667] on button "Save" at bounding box center [1346, 667] width 80 height 26
select select "AS"
select select
checkbox input "false"
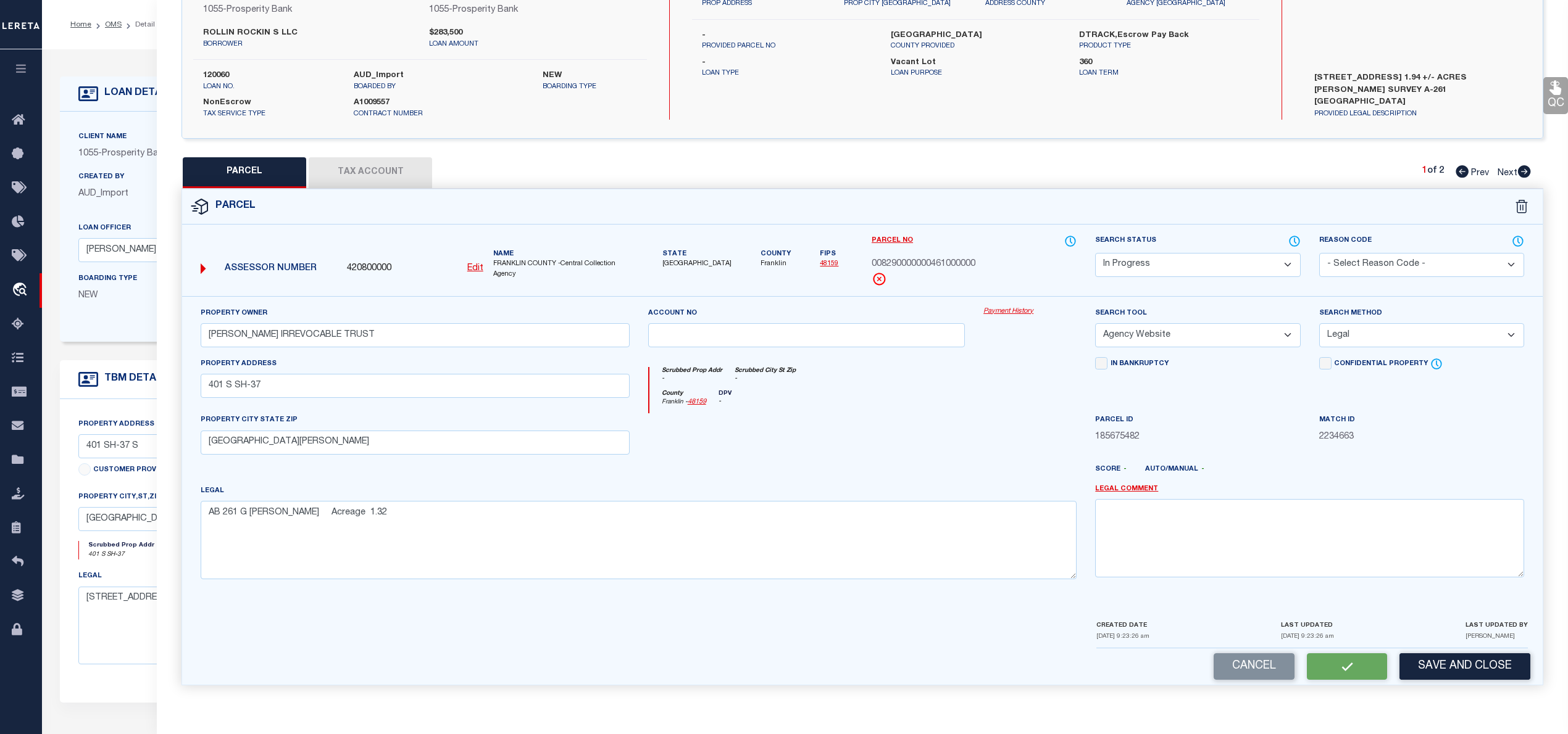
checkbox input "false"
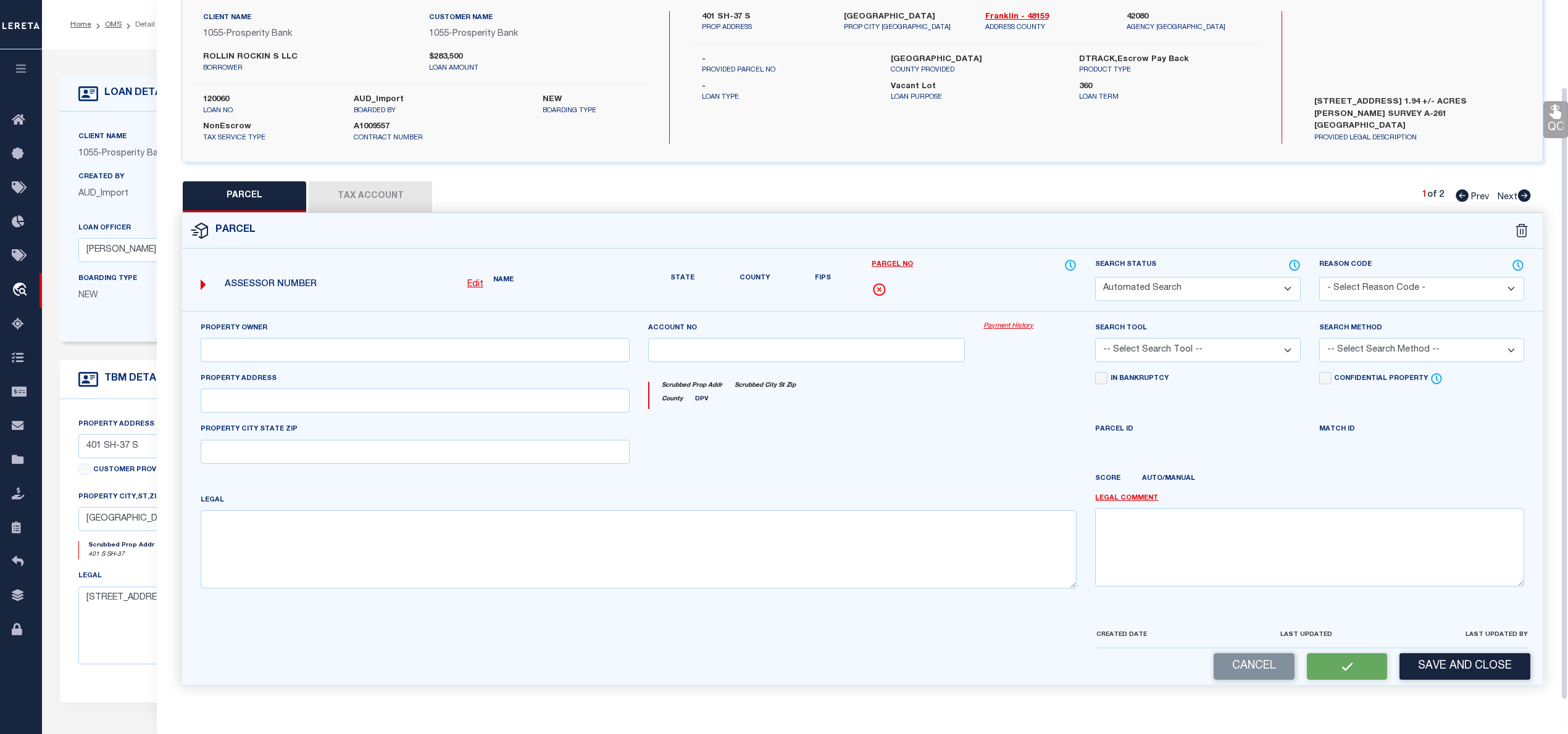
select select "IP"
type input "RAMSAY THOMAS IRREVOCABLE TRUST"
select select "AGW"
select select "LEG"
type input "401 S SH-37"
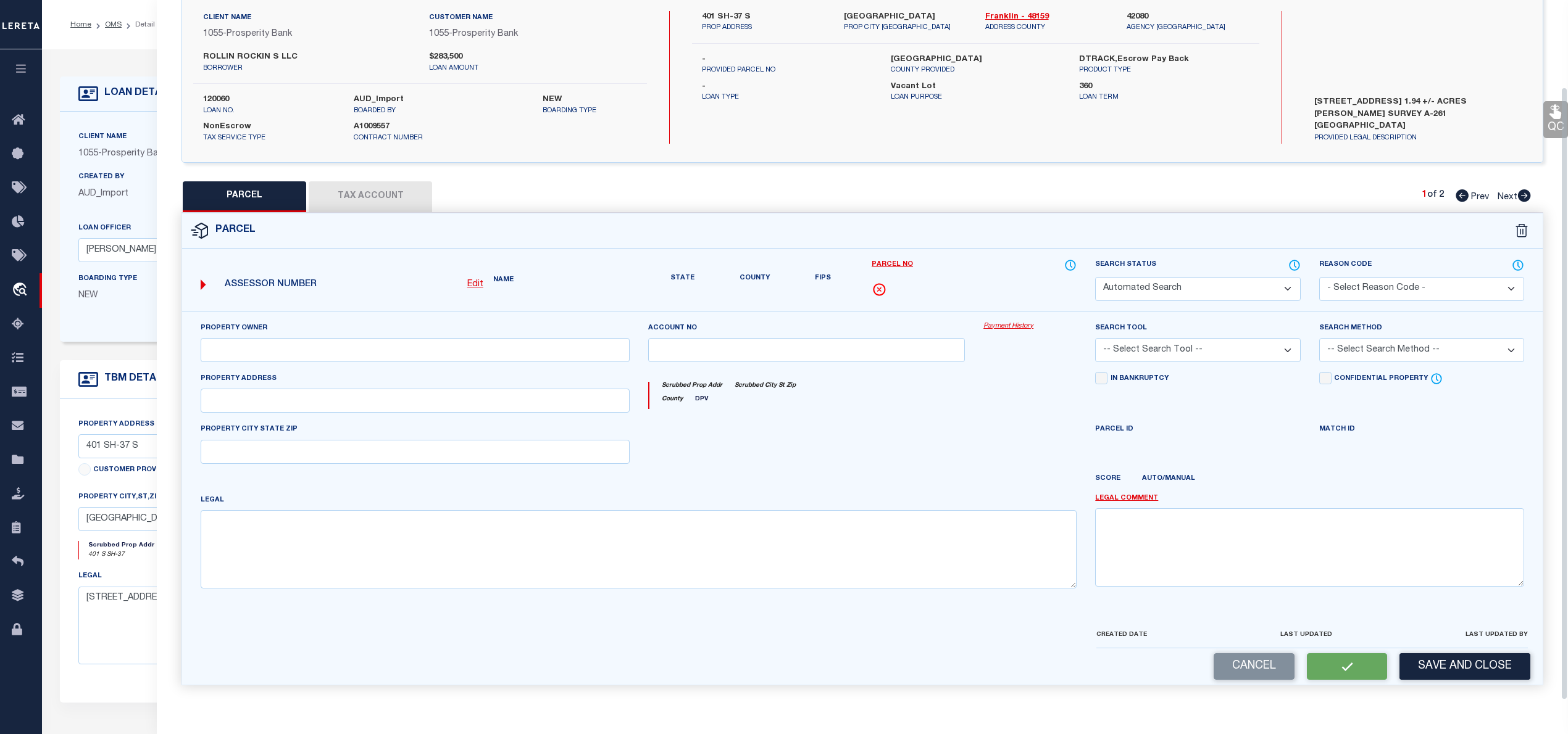
type input "MOUNT VERNON"
type textarea "AB 261 G KEITH Acreage 1.32"
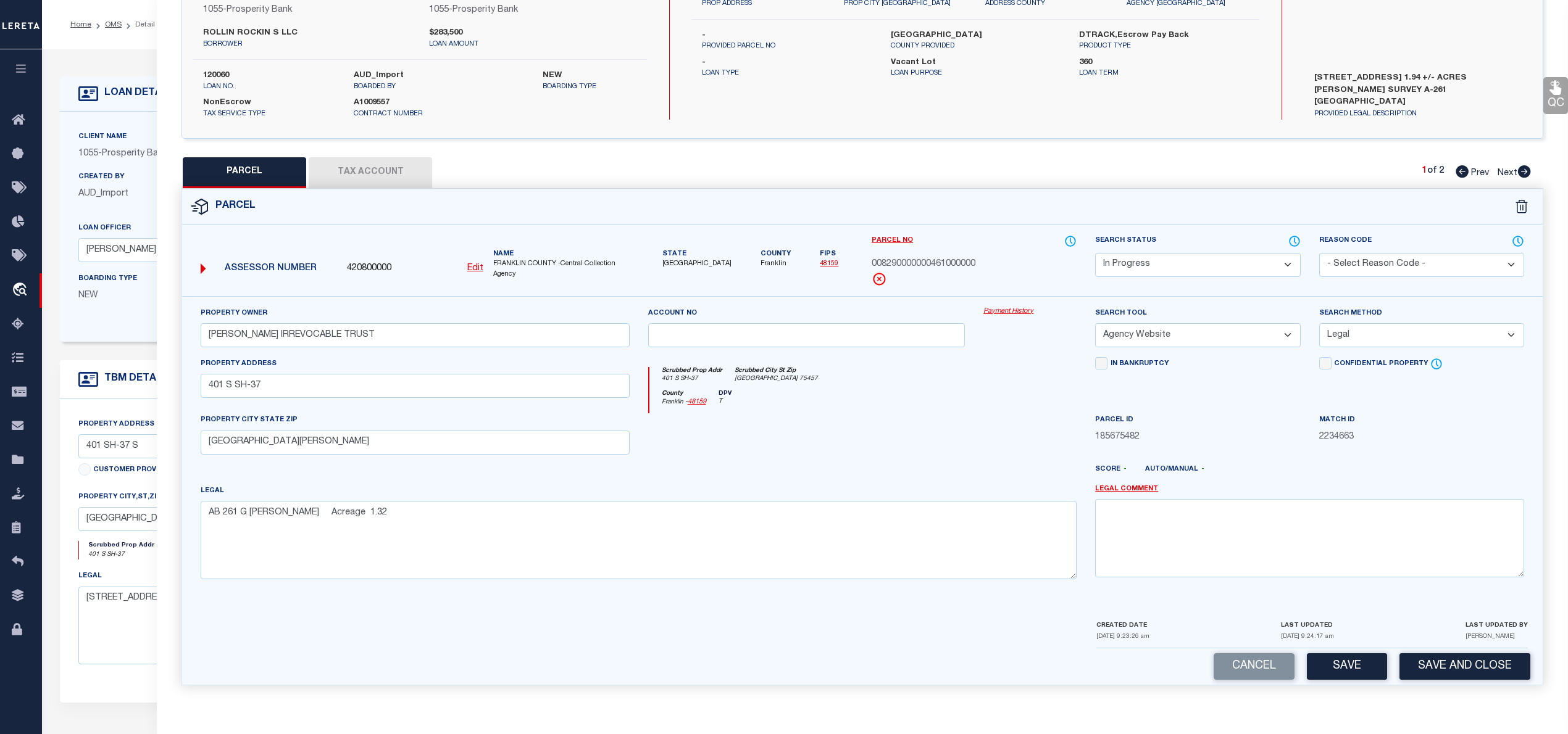
click at [379, 166] on button "Tax Account" at bounding box center [370, 173] width 123 height 31
select select "100"
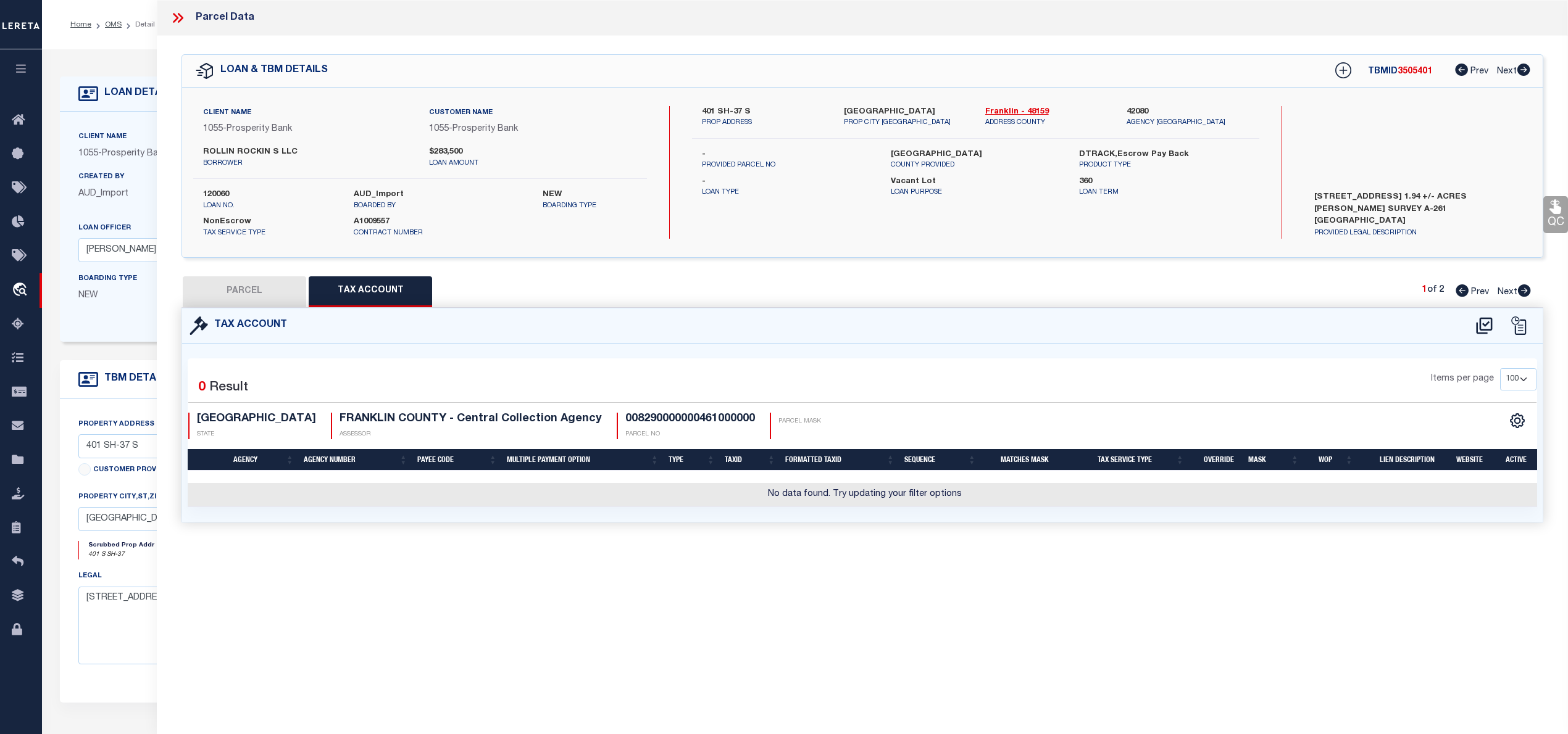
scroll to position [0, 0]
click at [1484, 324] on icon at bounding box center [1483, 326] width 16 height 17
select select "100"
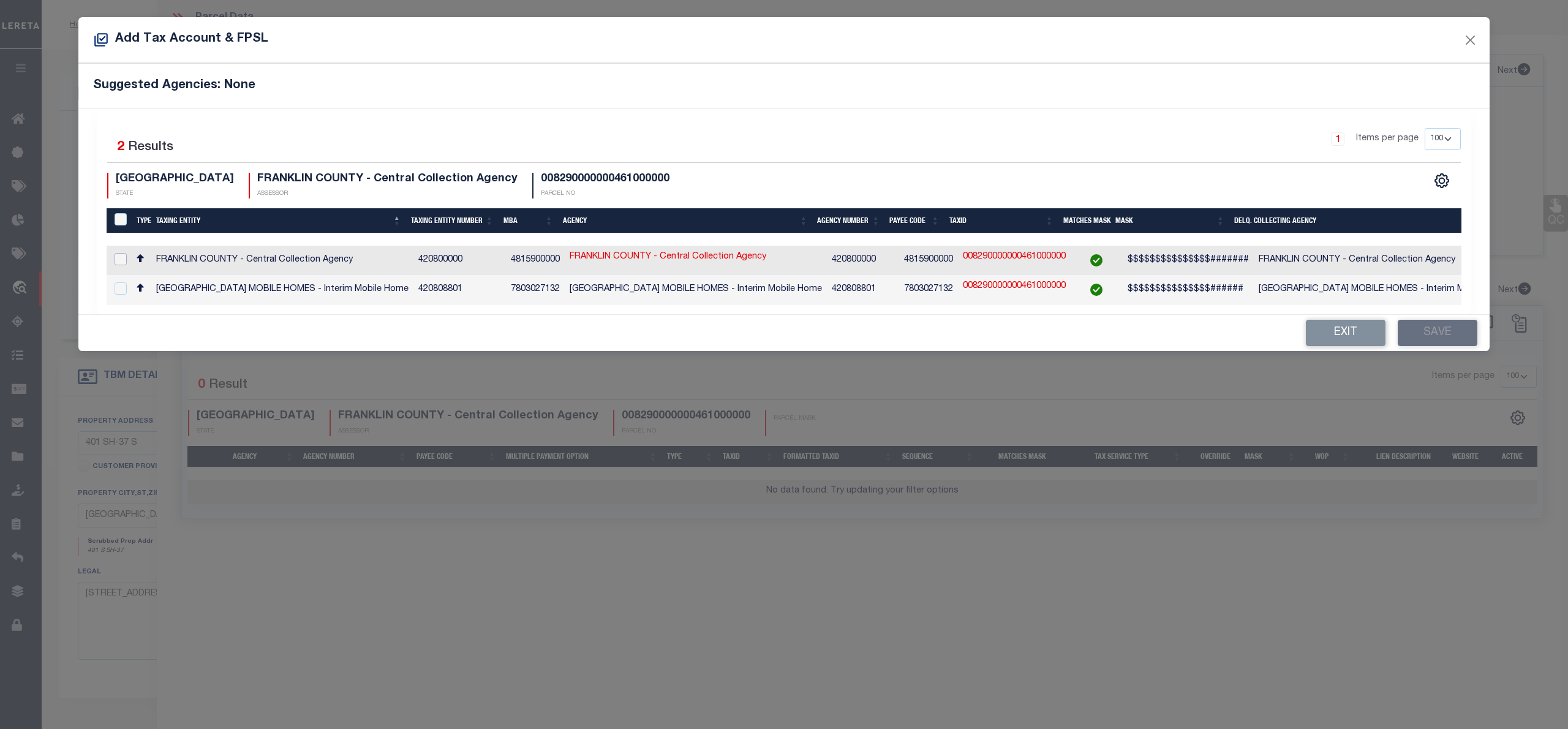
click at [121, 256] on input "checkbox" at bounding box center [121, 259] width 12 height 12
checkbox input "true"
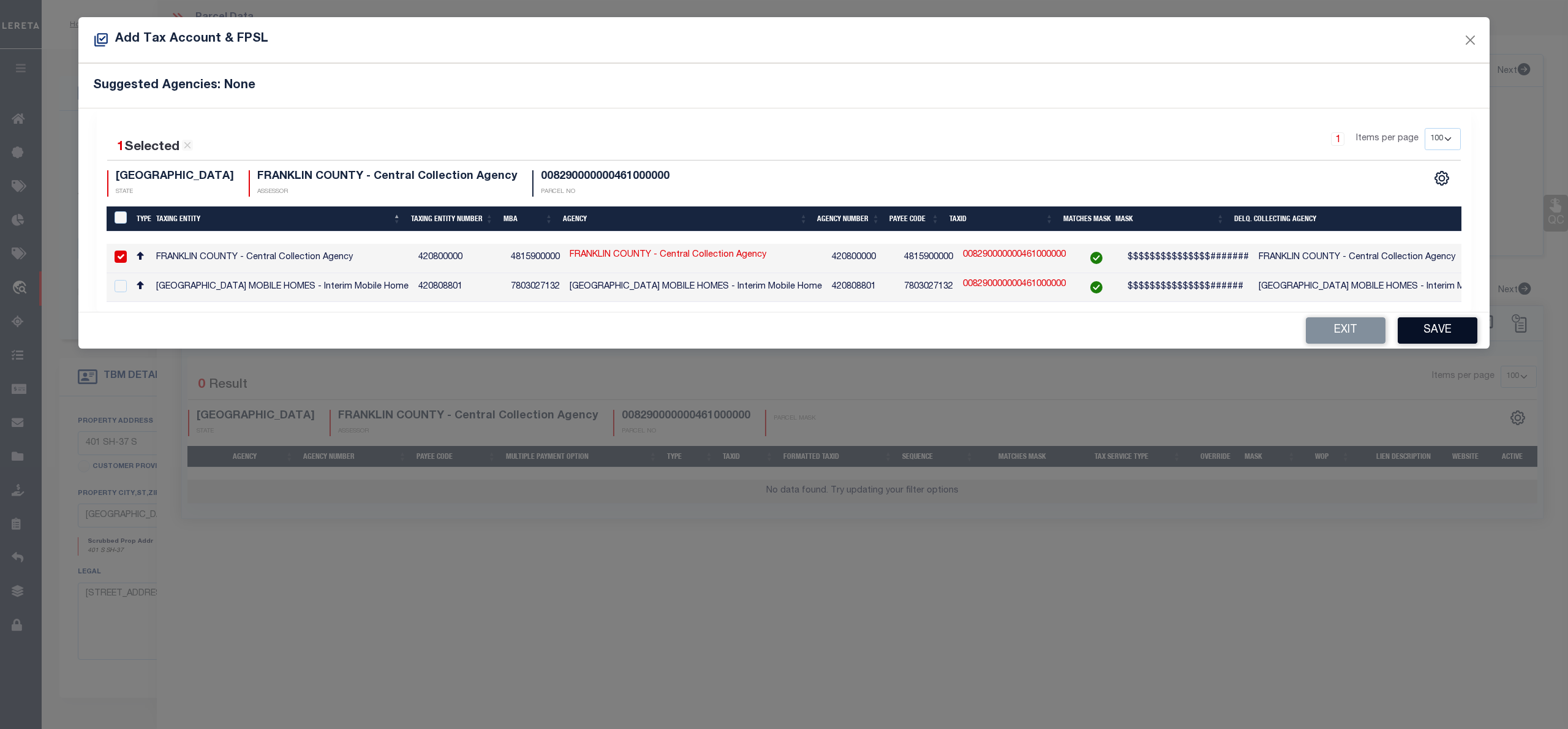
click at [1440, 333] on button "Save" at bounding box center [1437, 330] width 79 height 26
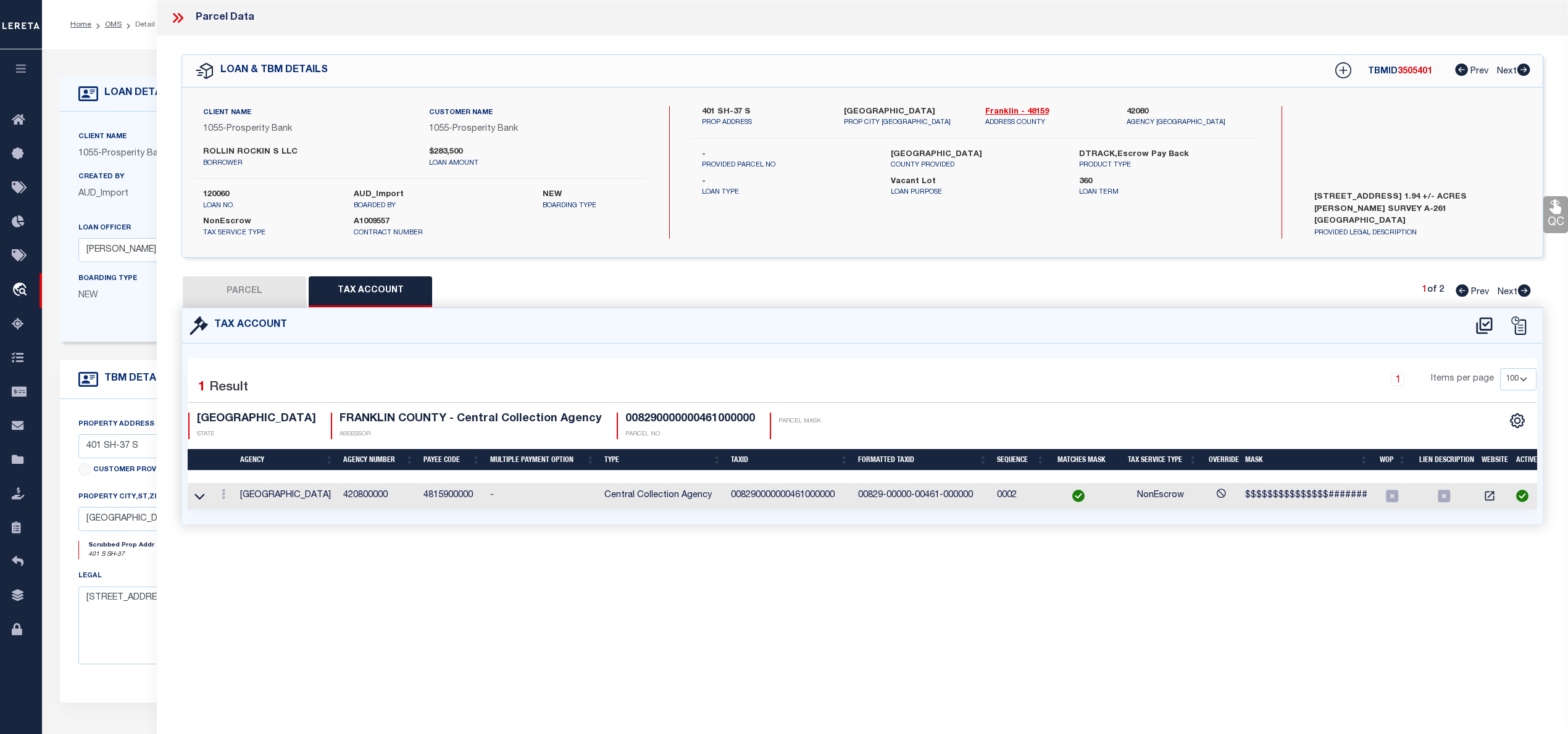
click at [222, 193] on label "120060" at bounding box center [269, 195] width 132 height 13
copy label "120060"
click at [262, 292] on button "PARCEL" at bounding box center [244, 292] width 123 height 31
select select "AS"
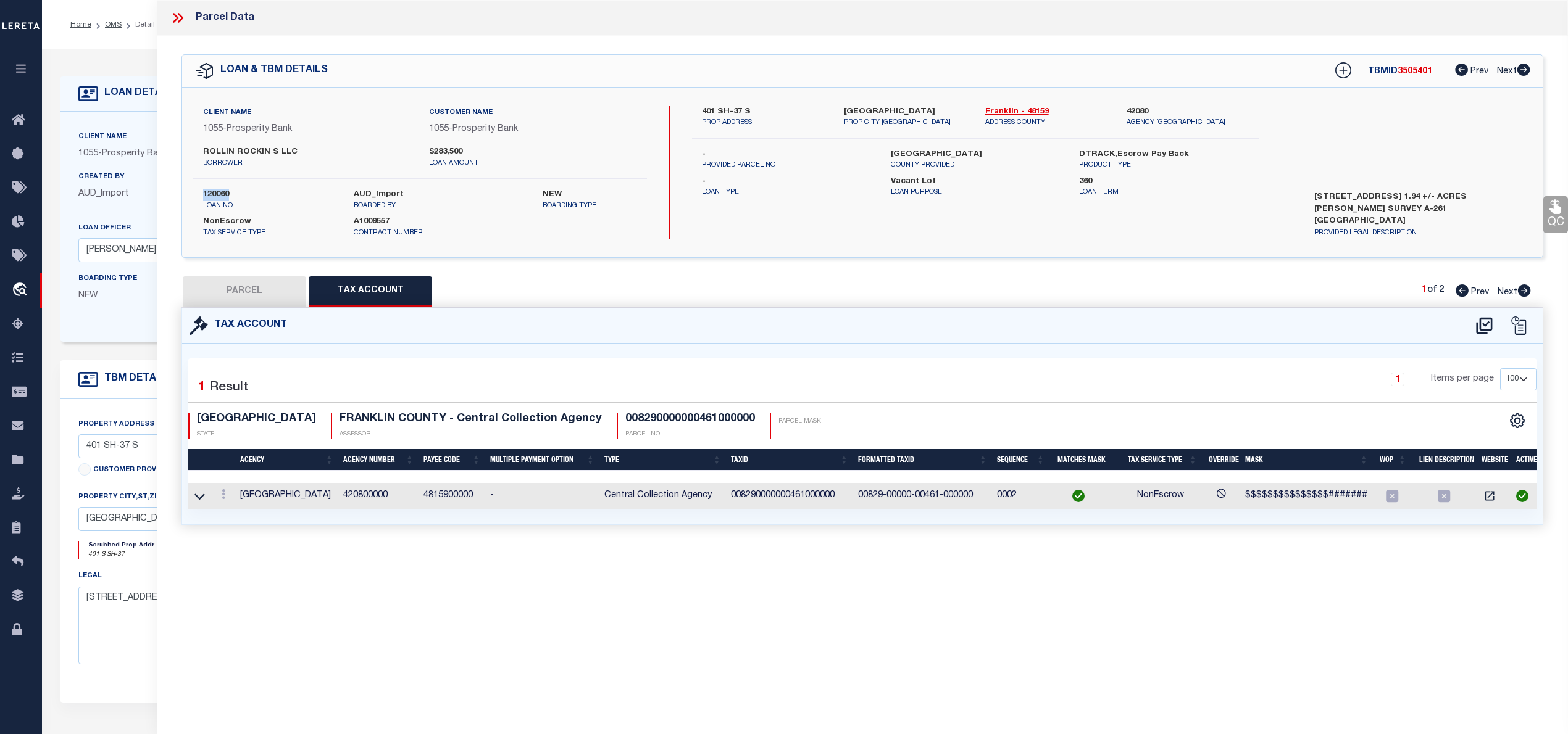
select select
checkbox input "false"
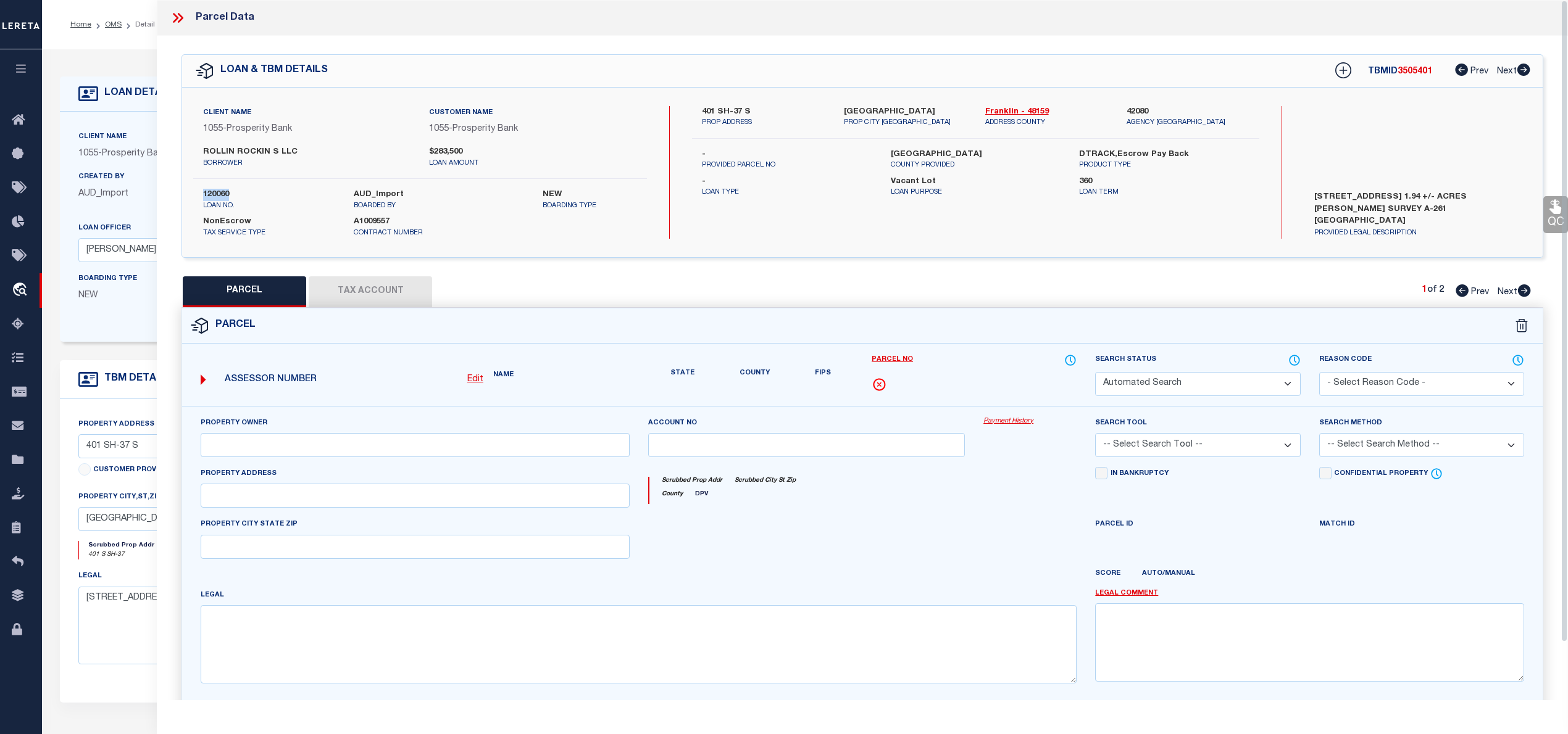
select select "IP"
type input "RAMSAY THOMAS IRREVOCABLE TRUST"
select select "AGW"
select select "LEG"
type input "401 S SH-37"
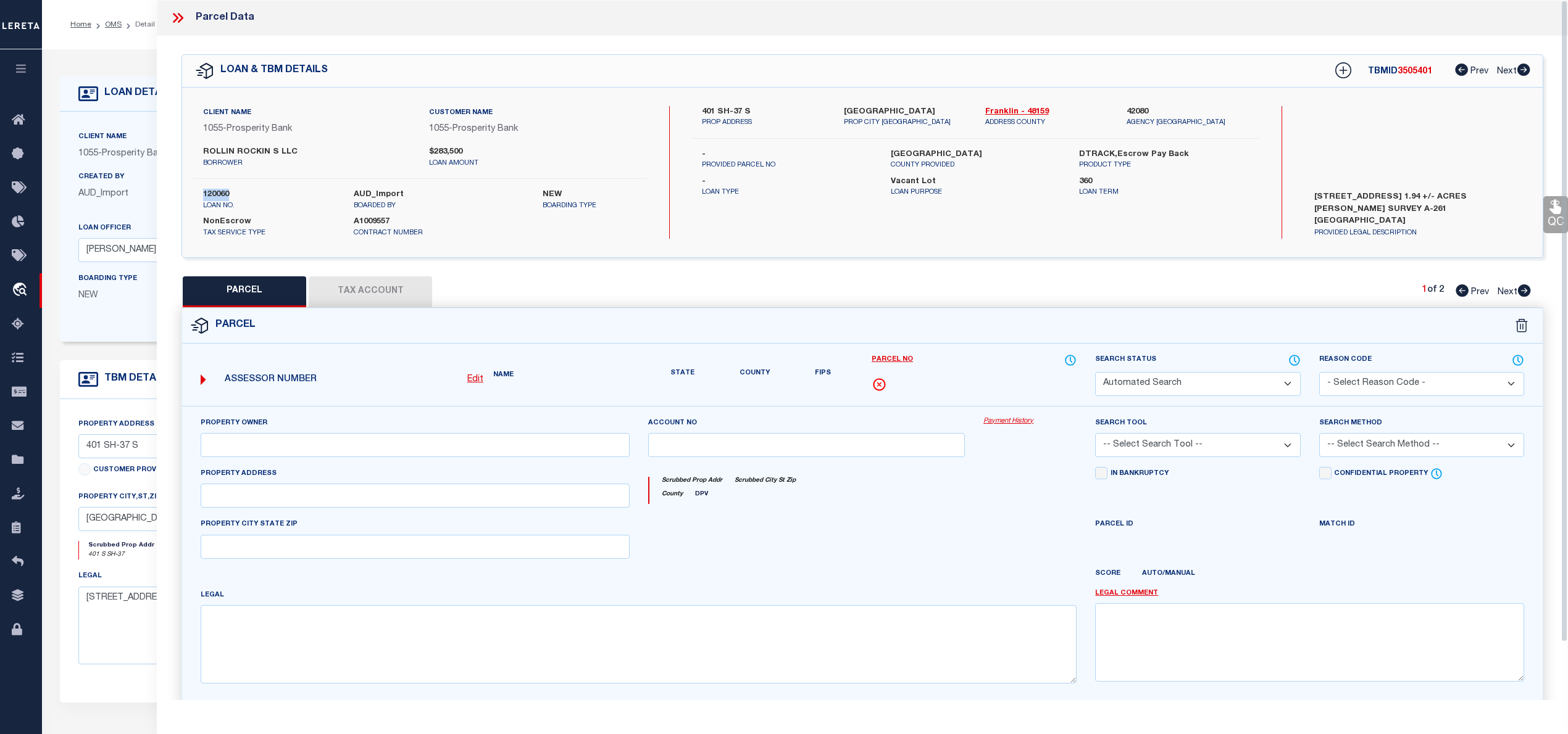
type input "MOUNT VERNON"
type textarea "AB 261 G KEITH Acreage 1.32"
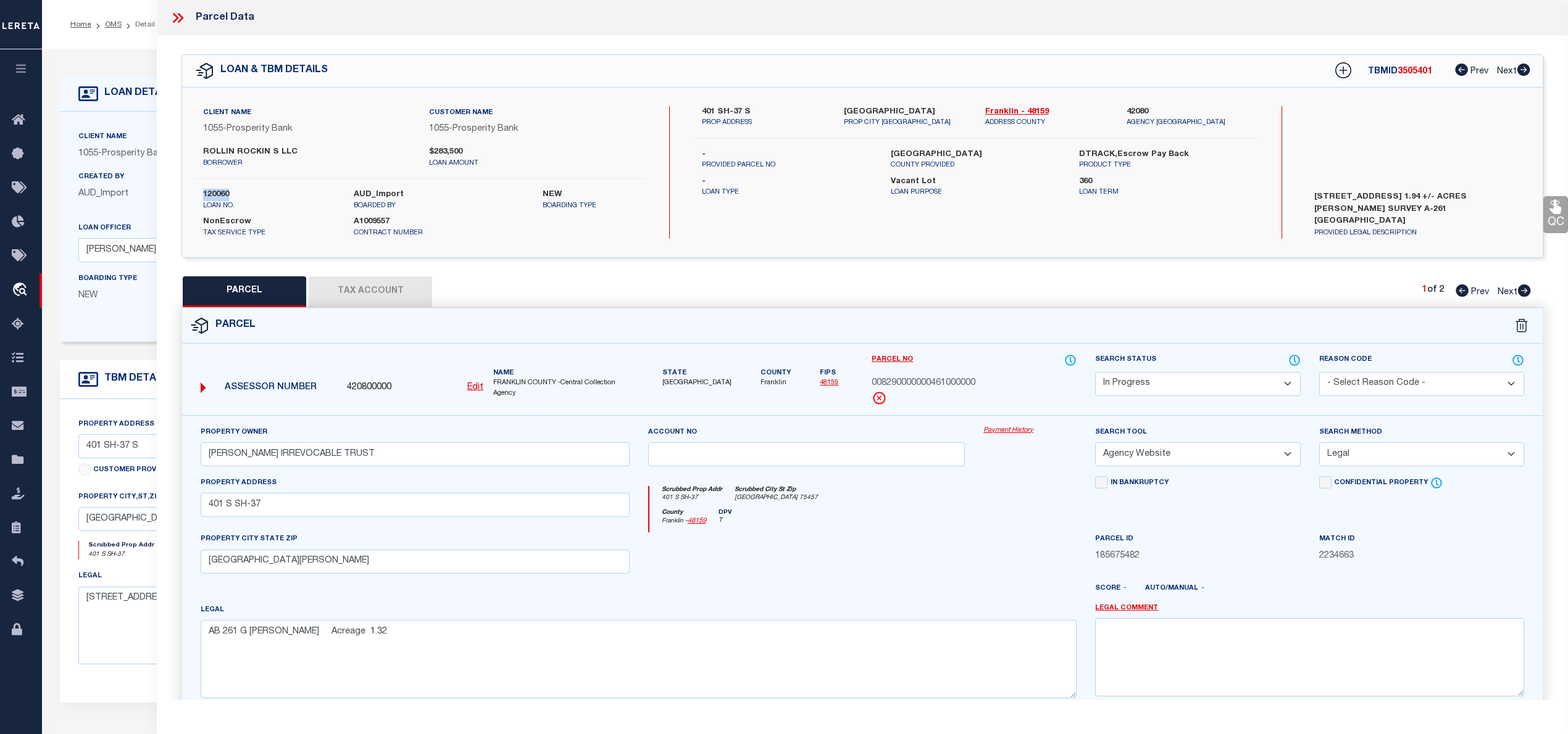
click at [223, 196] on label "120060" at bounding box center [269, 195] width 132 height 13
click at [1409, 73] on span "3505401" at bounding box center [1415, 72] width 35 height 8
copy span "3505401"
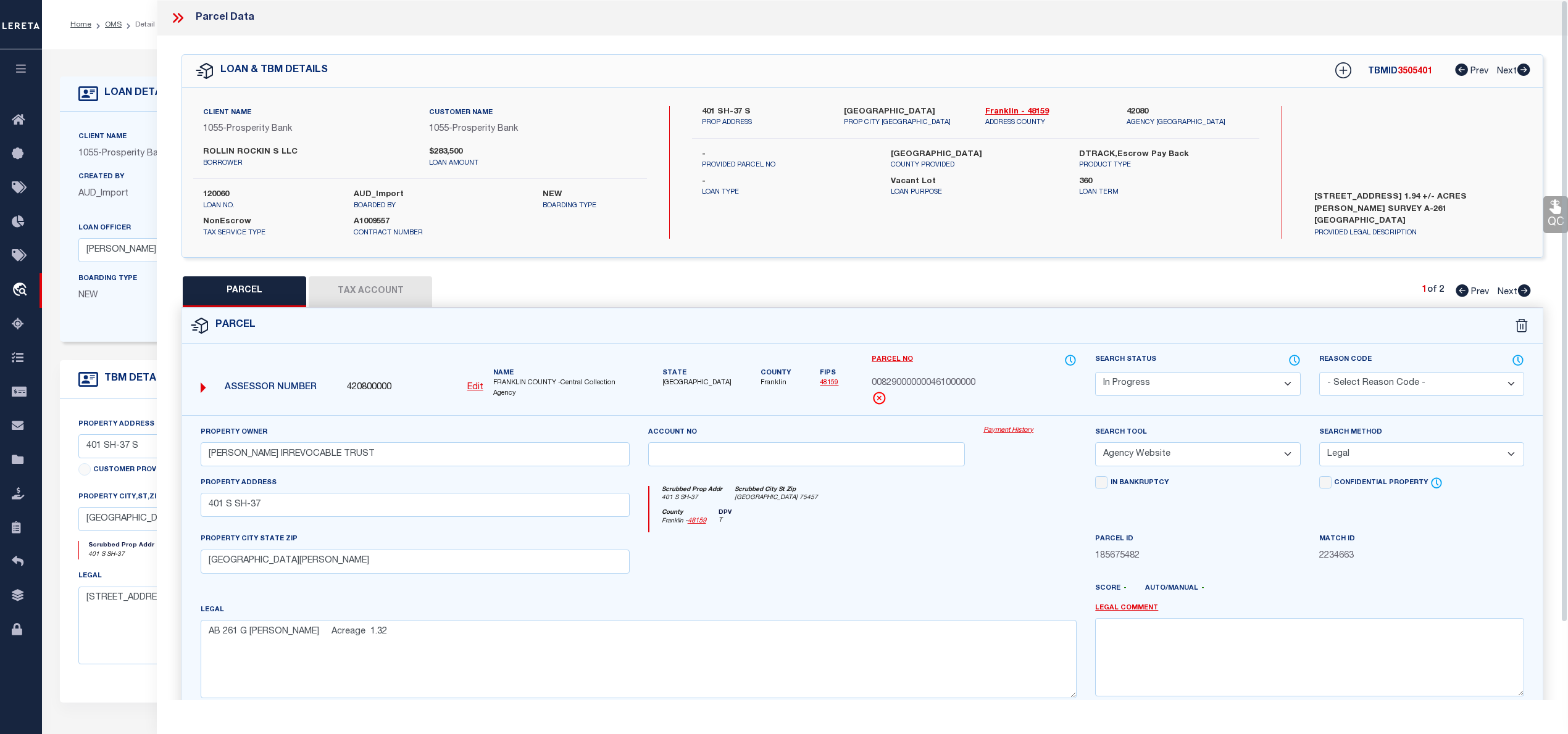
click at [514, 381] on span "FRANKLIN COUNTY -Central Collection Agency" at bounding box center [562, 388] width 136 height 20
copy span "FRANKLIN"
drag, startPoint x: 869, startPoint y: 383, endPoint x: 981, endPoint y: 390, distance: 112.2
click at [981, 390] on div "Parcel No 008290000000461000000" at bounding box center [974, 384] width 223 height 62
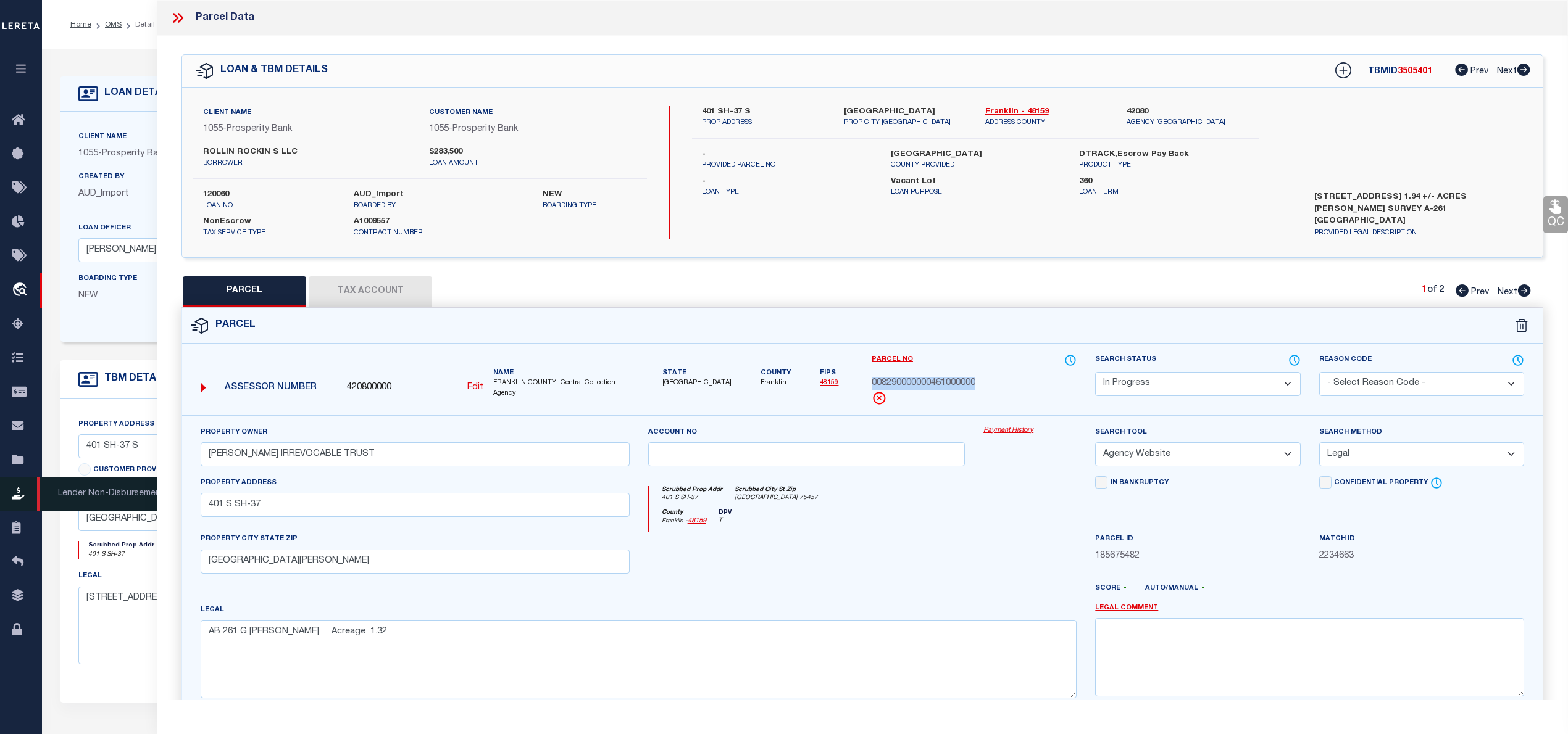
copy span "008290000000461000000"
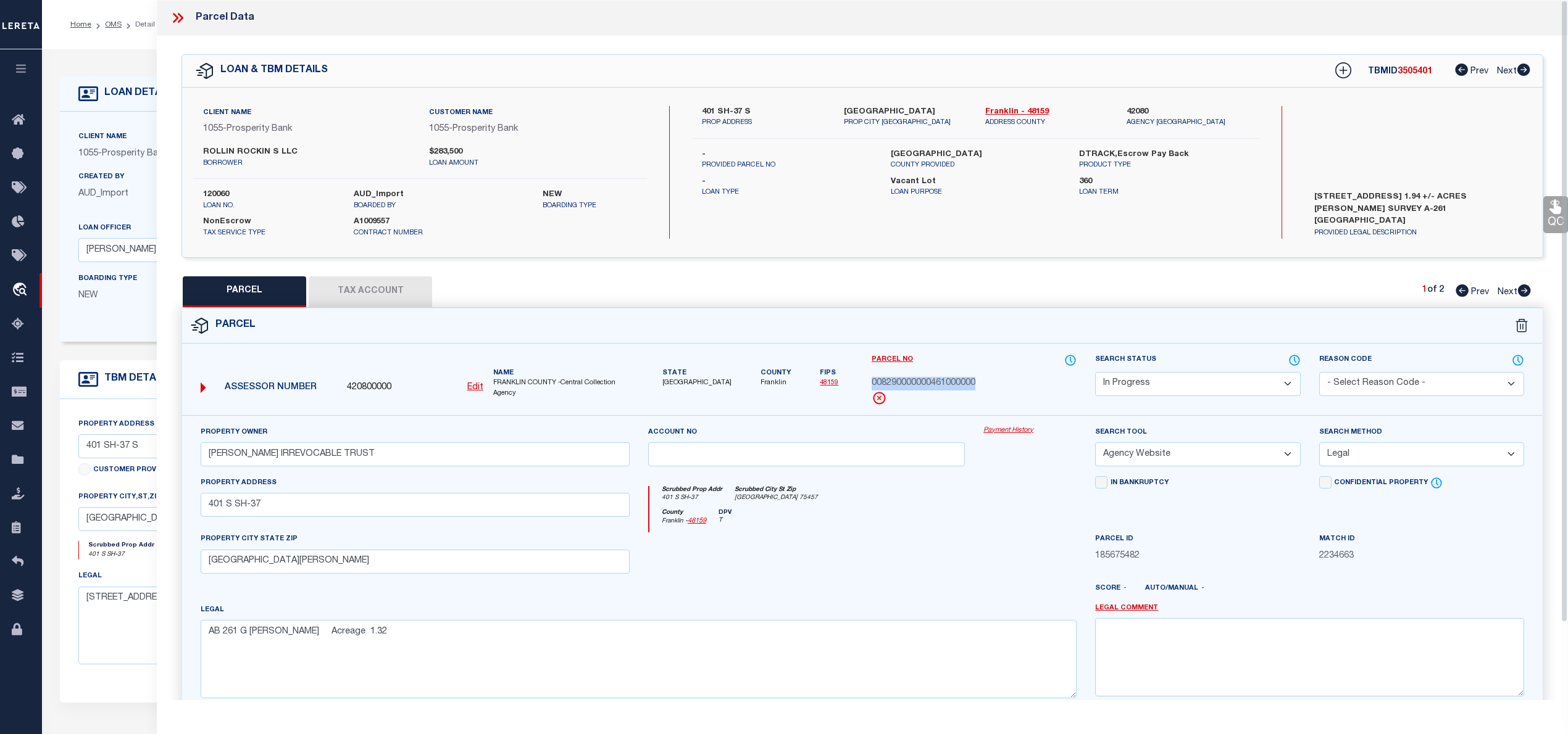
click at [1001, 507] on div "Scrubbed Prop Addr 401 S SH-37 Scrubbed City St Zip MOUNT VERNON TX 75457" at bounding box center [863, 497] width 428 height 23
click at [1259, 379] on select "Automated Search Bad Parcel Complete Duplicate Parcel High Dollar Reporting In …" at bounding box center [1197, 384] width 205 height 24
click at [1095, 372] on select "Automated Search Bad Parcel Complete Duplicate Parcel High Dollar Reporting In …" at bounding box center [1197, 384] width 205 height 24
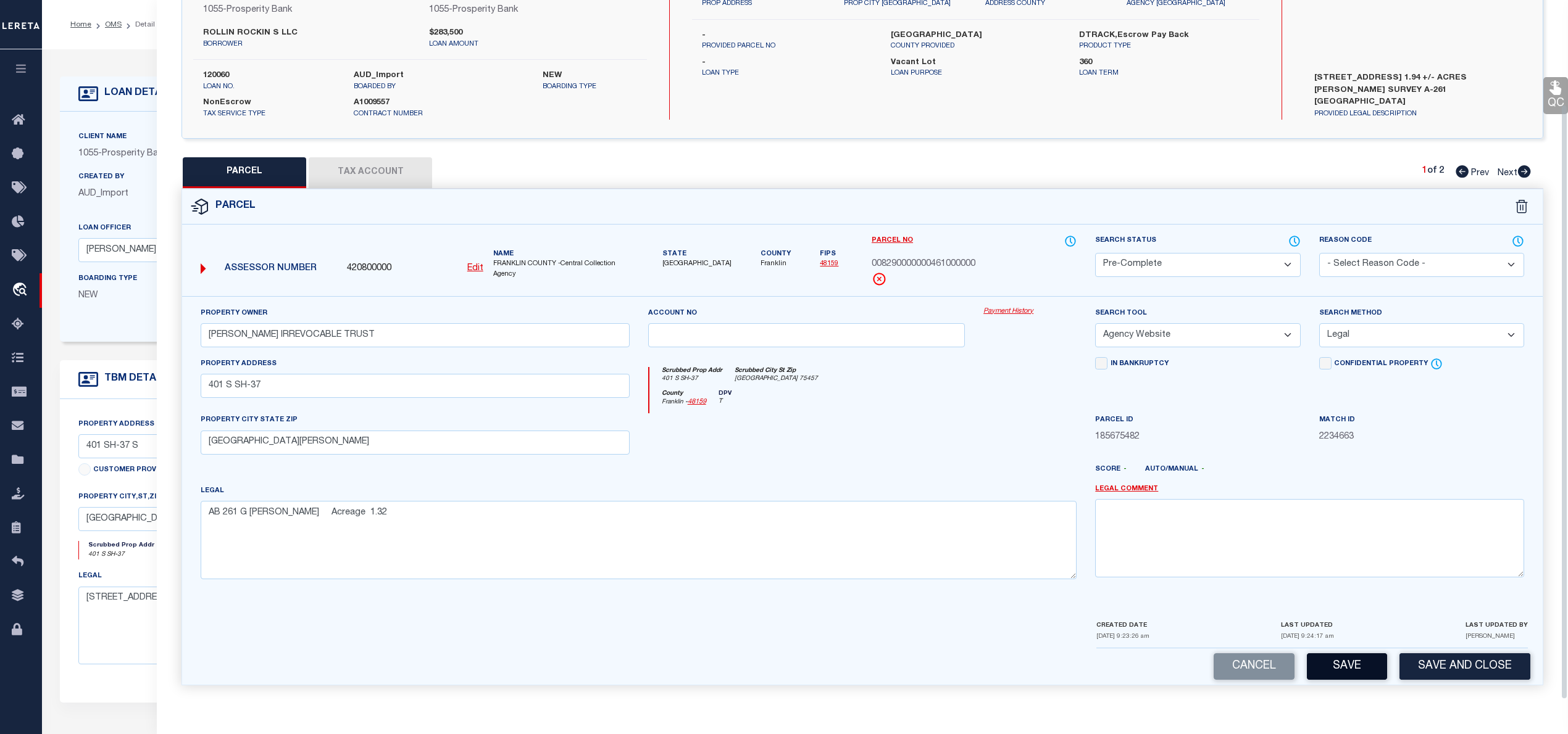
click at [1351, 662] on button "Save" at bounding box center [1346, 667] width 80 height 26
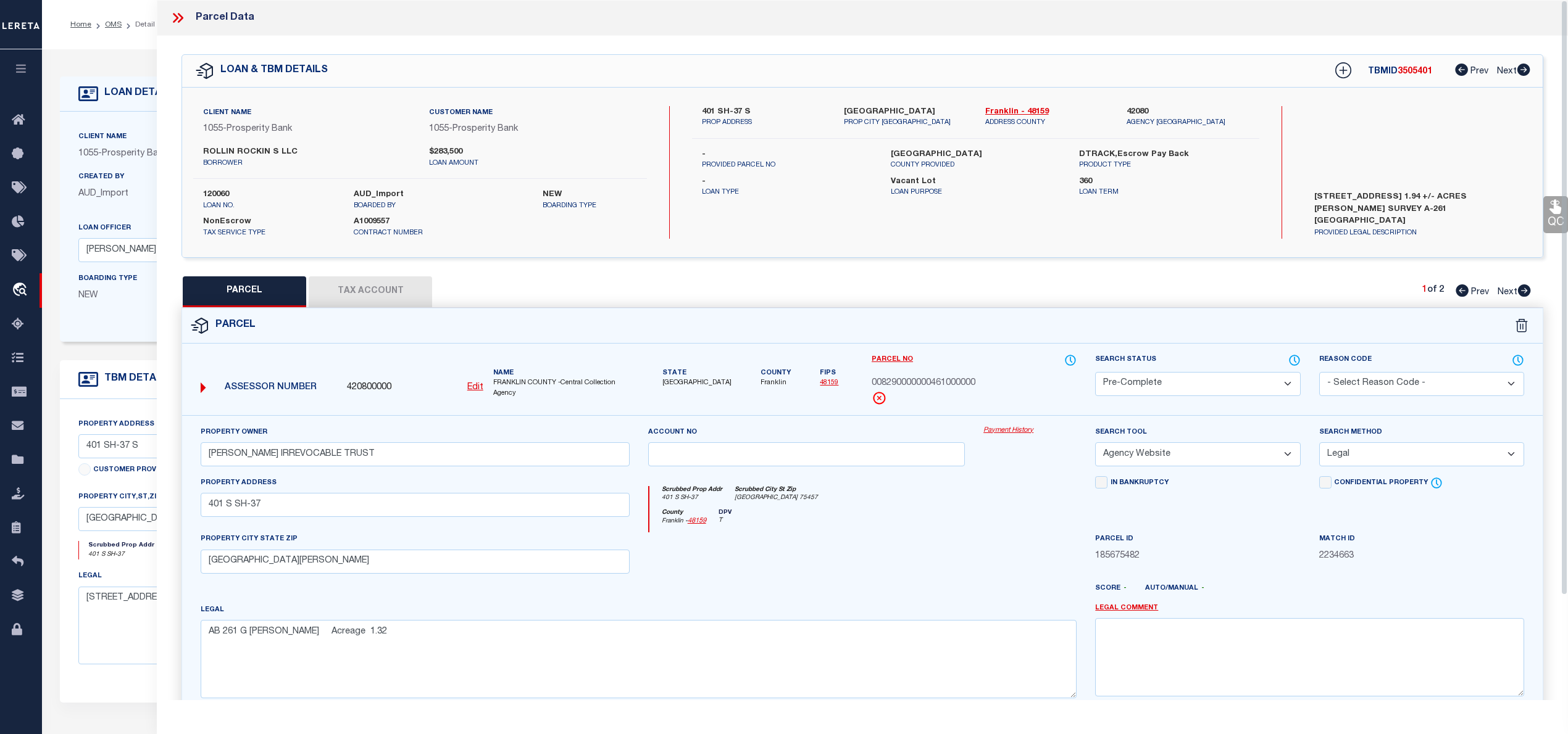
select select "AS"
select select
checkbox input "false"
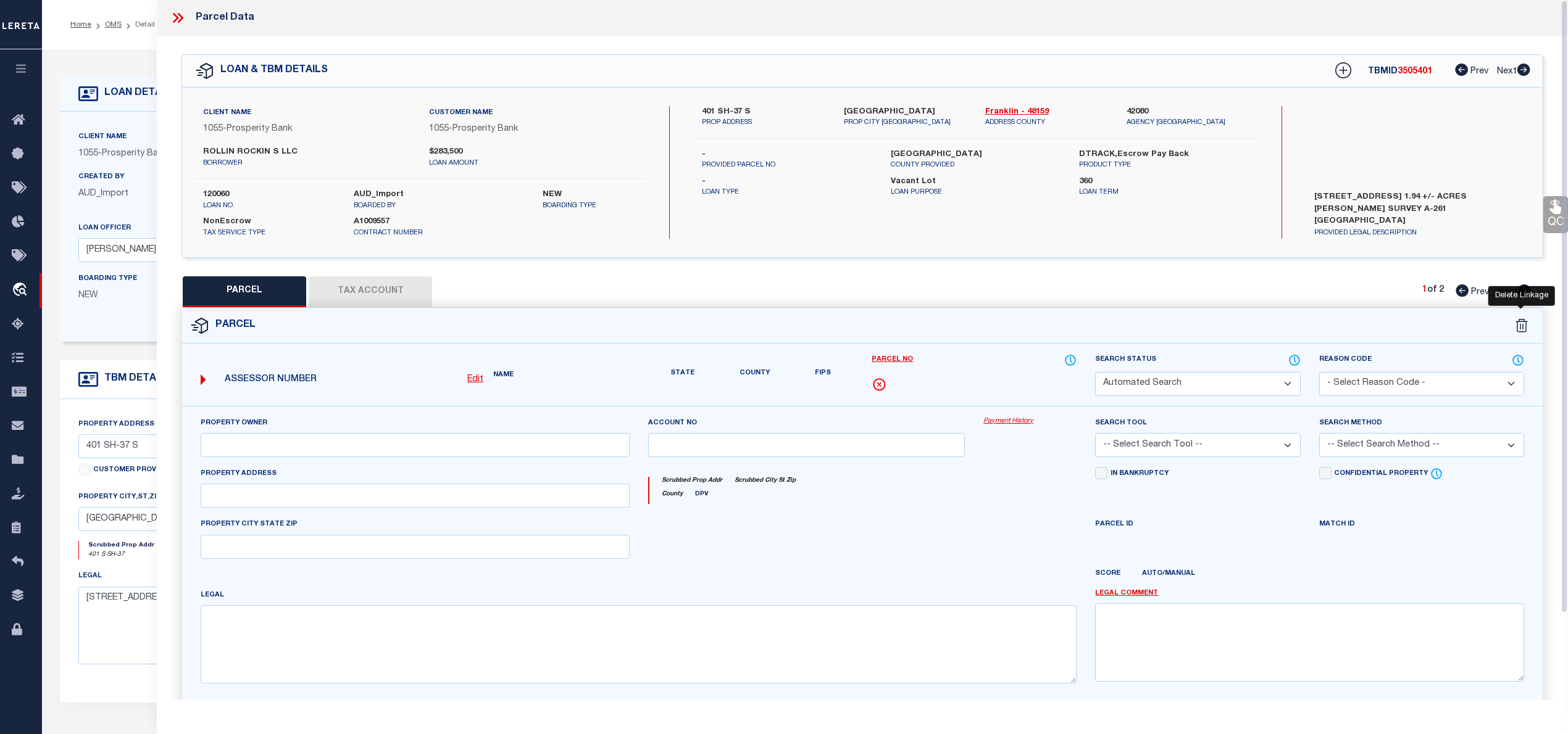
select select "PC"
type input "RAMSAY THOMAS IRREVOCABLE TRUST"
select select "AGW"
select select "LEG"
type input "401 S SH-37"
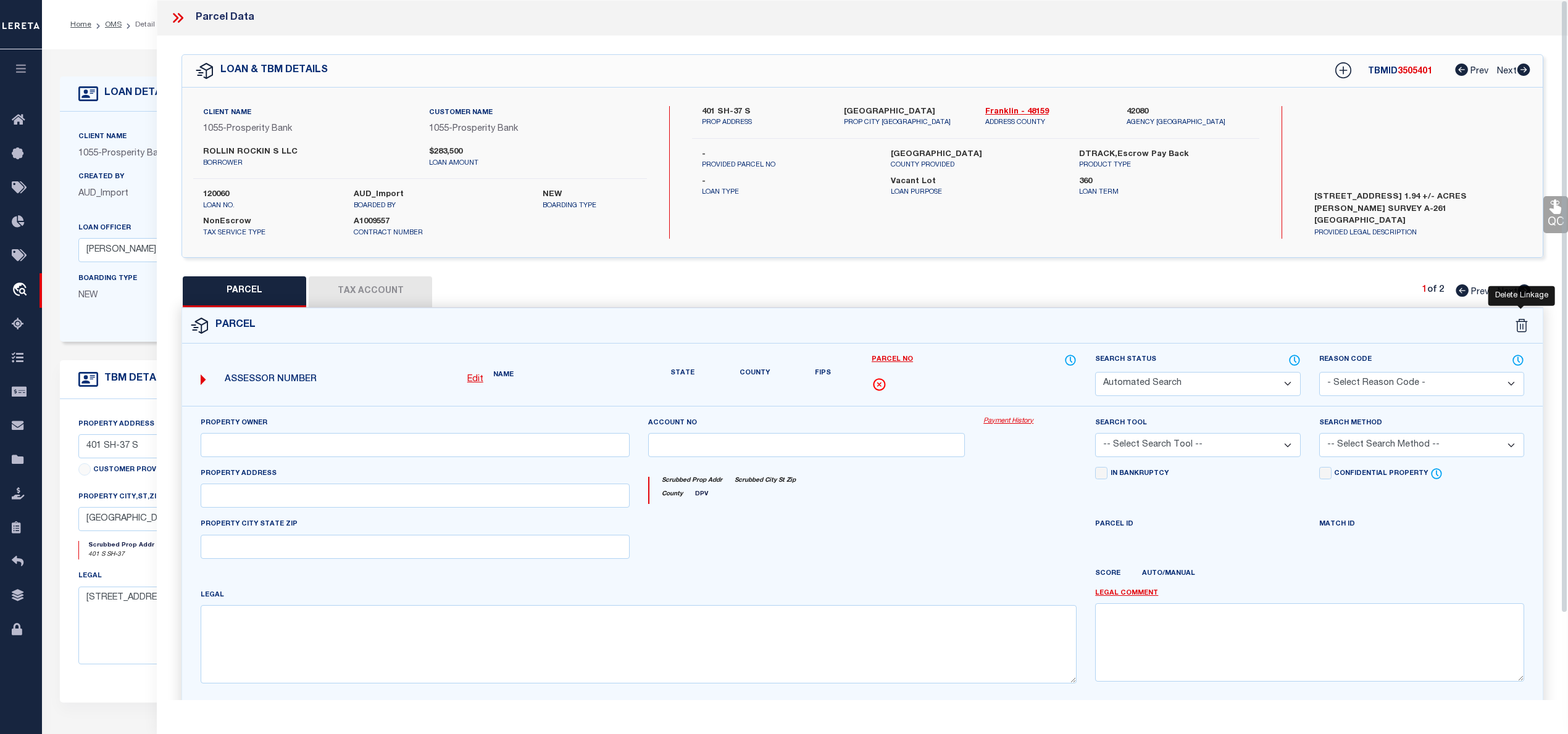
type input "MOUNT VERNON"
type textarea "AB 261 G KEITH Acreage 1.32"
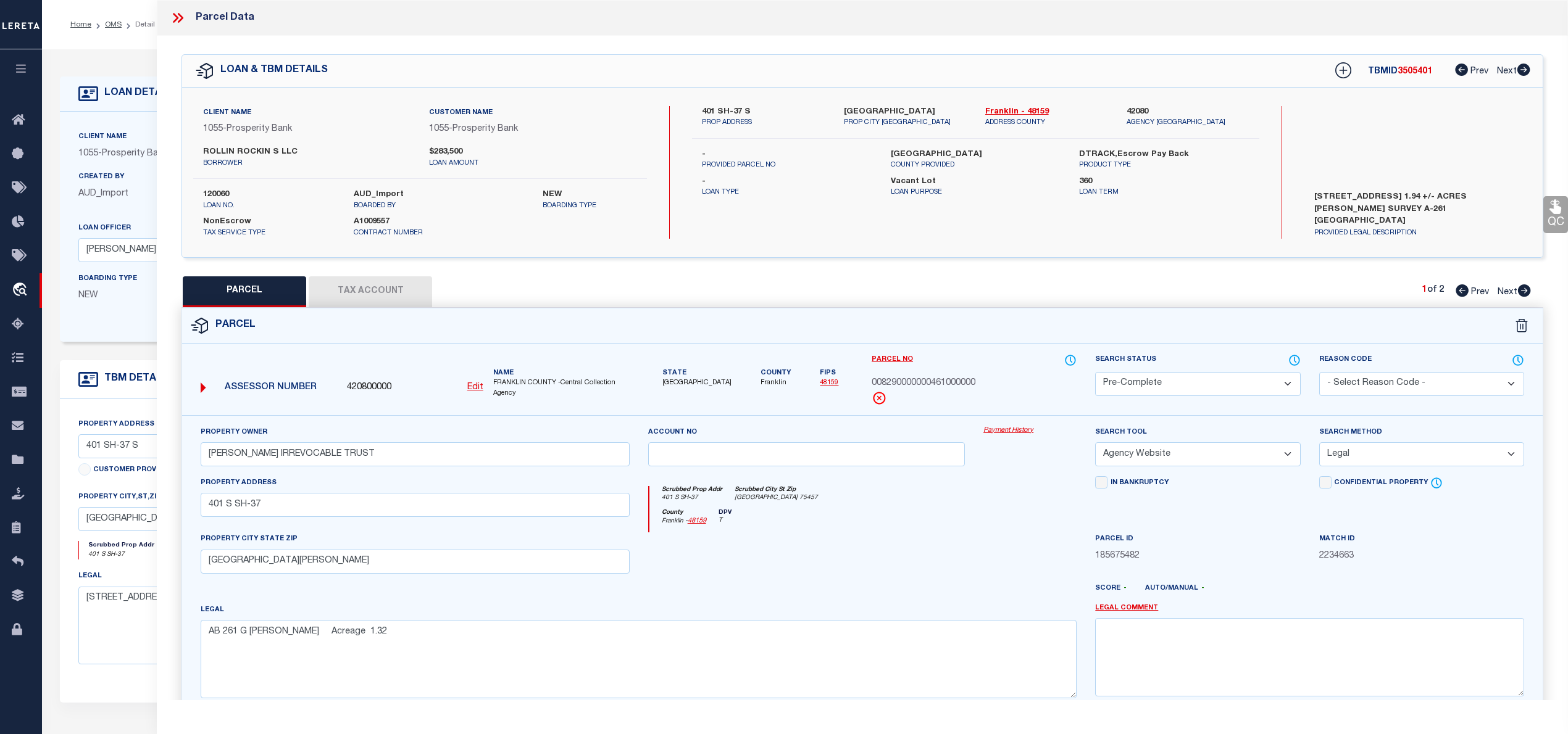
click at [1522, 289] on icon at bounding box center [1524, 291] width 13 height 13
select select "AS"
select select
checkbox input "false"
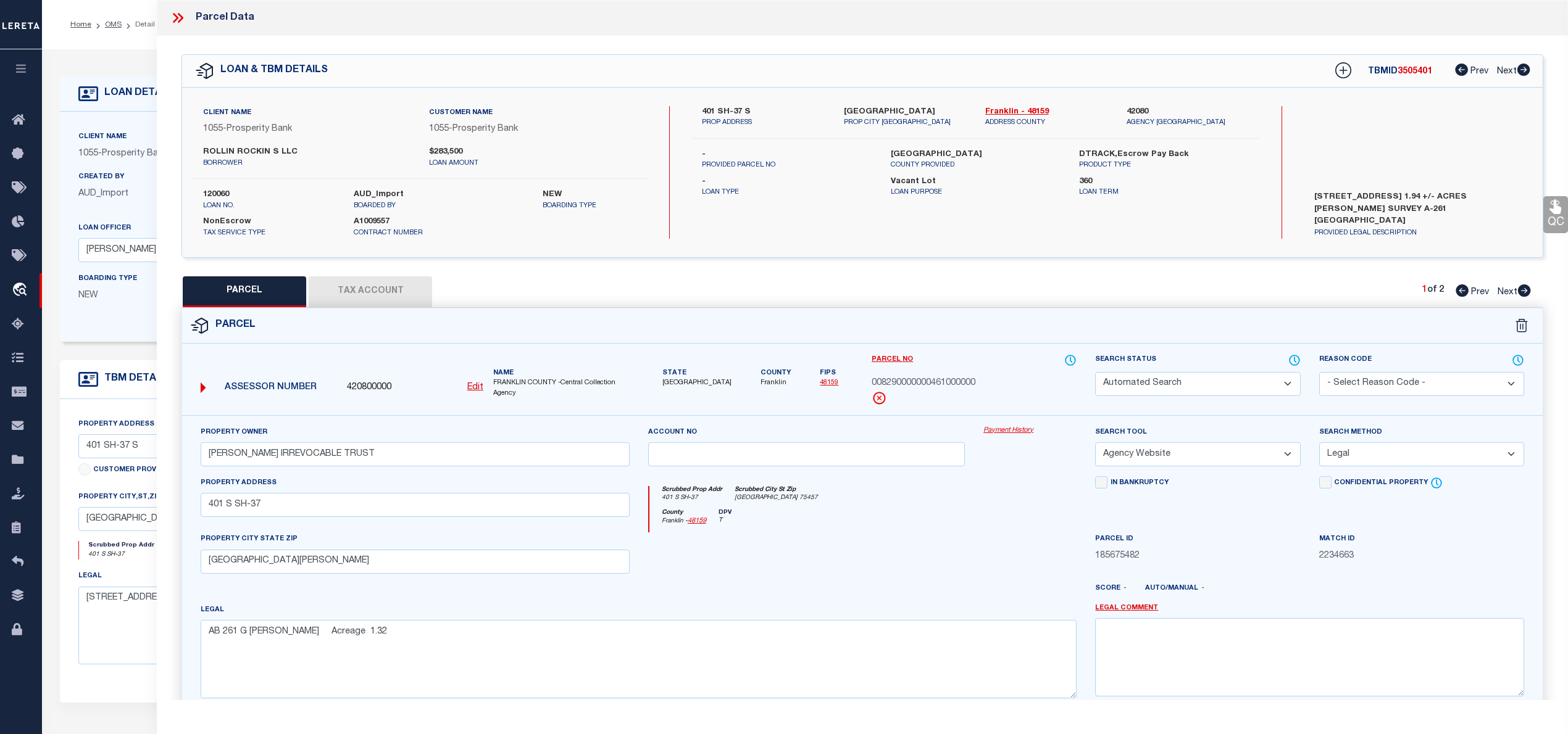
checkbox input "false"
select select "IP"
type input "RAMSAY THOMAS IRREVOCABLE TRUST"
select select "AGW"
select select "LEG"
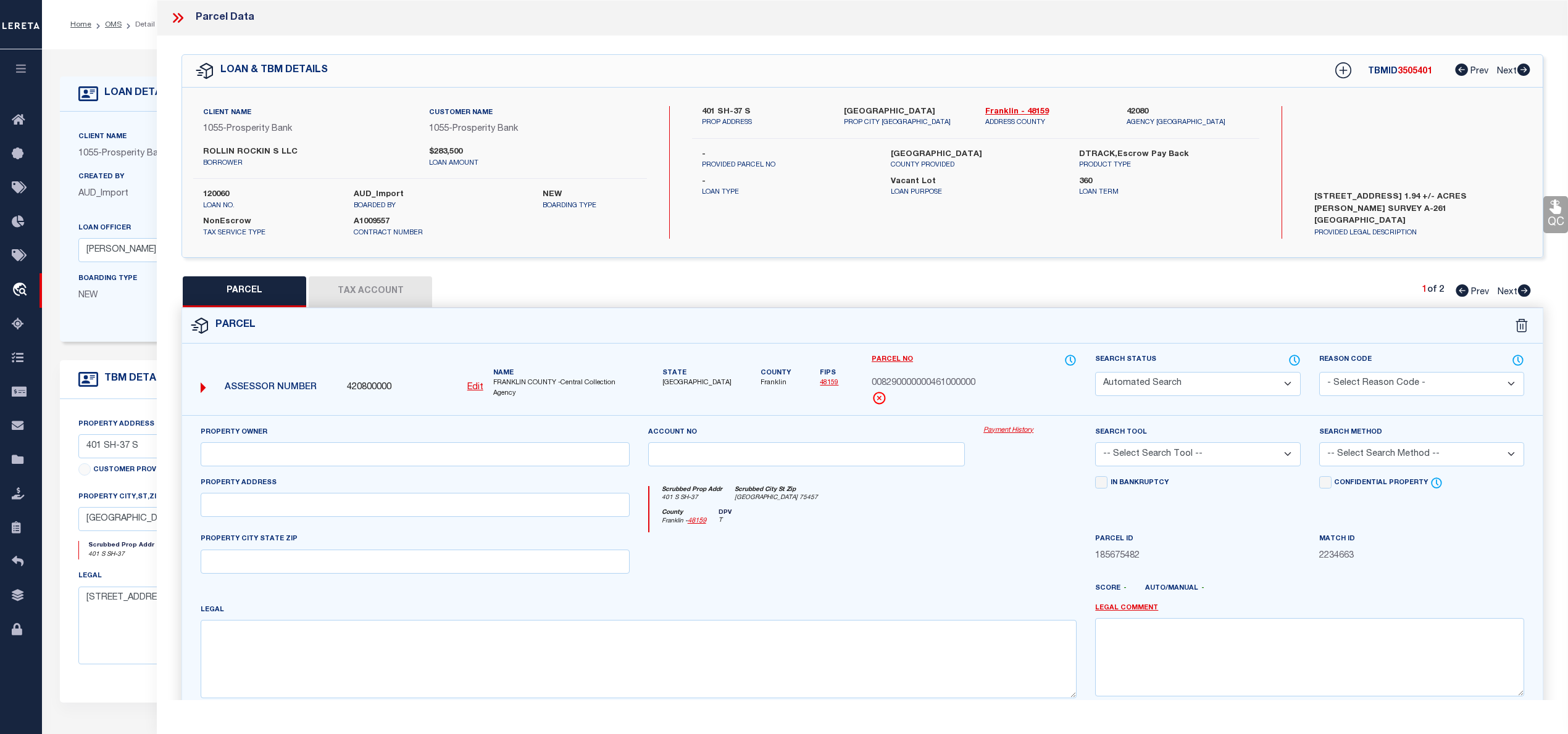
type input "401 S SH-37"
type input "MT VERNON"
type textarea "AB 261 G KEITH Acreage 0.71"
click at [942, 388] on span "008290000000461000001" at bounding box center [923, 384] width 104 height 14
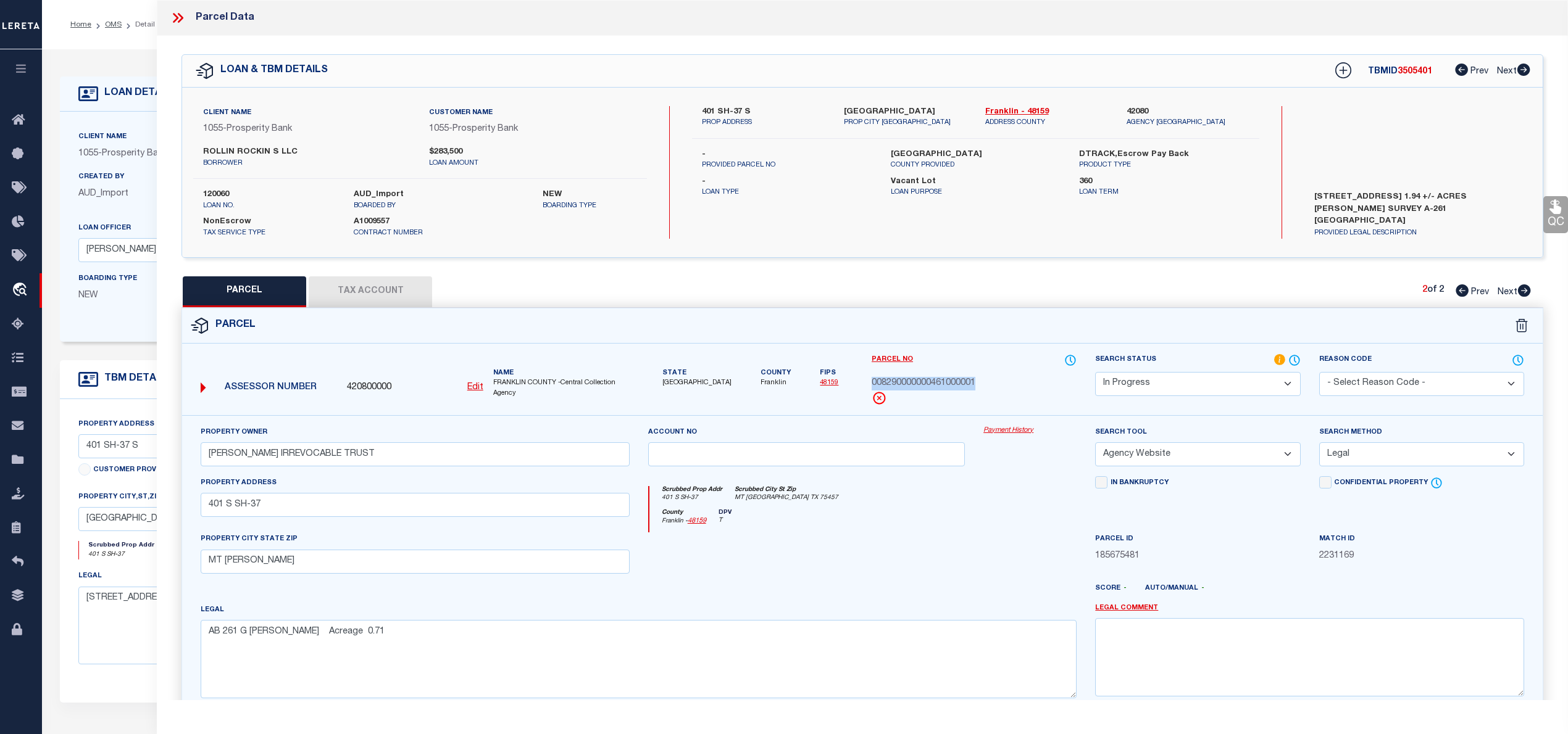
copy span "008290000000461000001"
click at [1144, 378] on select "Automated Search Bad Parcel Complete Duplicate Parcel High Dollar Reporting In …" at bounding box center [1197, 384] width 205 height 24
click at [1095, 372] on select "Automated Search Bad Parcel Complete Duplicate Parcel High Dollar Reporting In …" at bounding box center [1197, 384] width 205 height 24
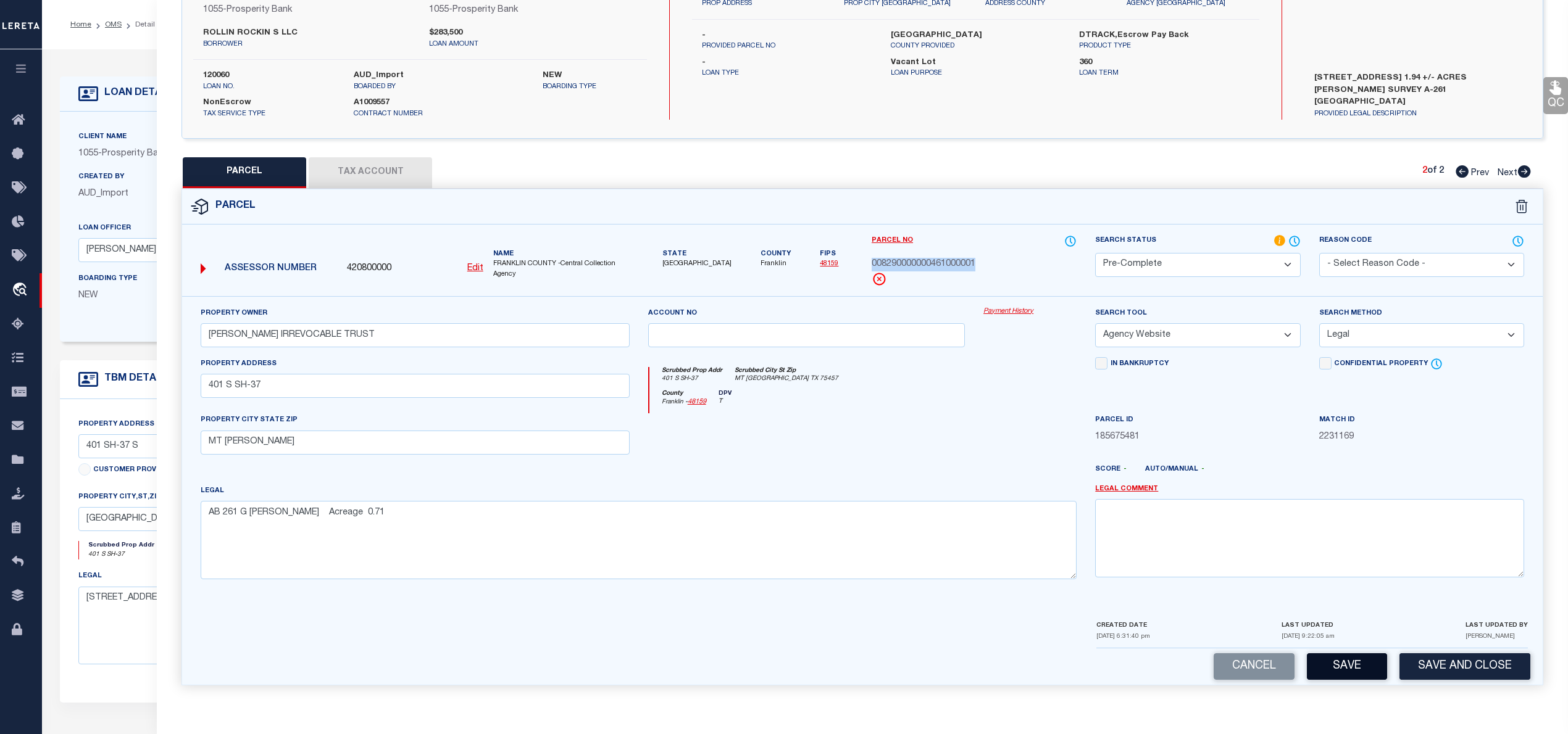
click at [1338, 659] on button "Save" at bounding box center [1346, 667] width 80 height 26
select select "AS"
select select
checkbox input "false"
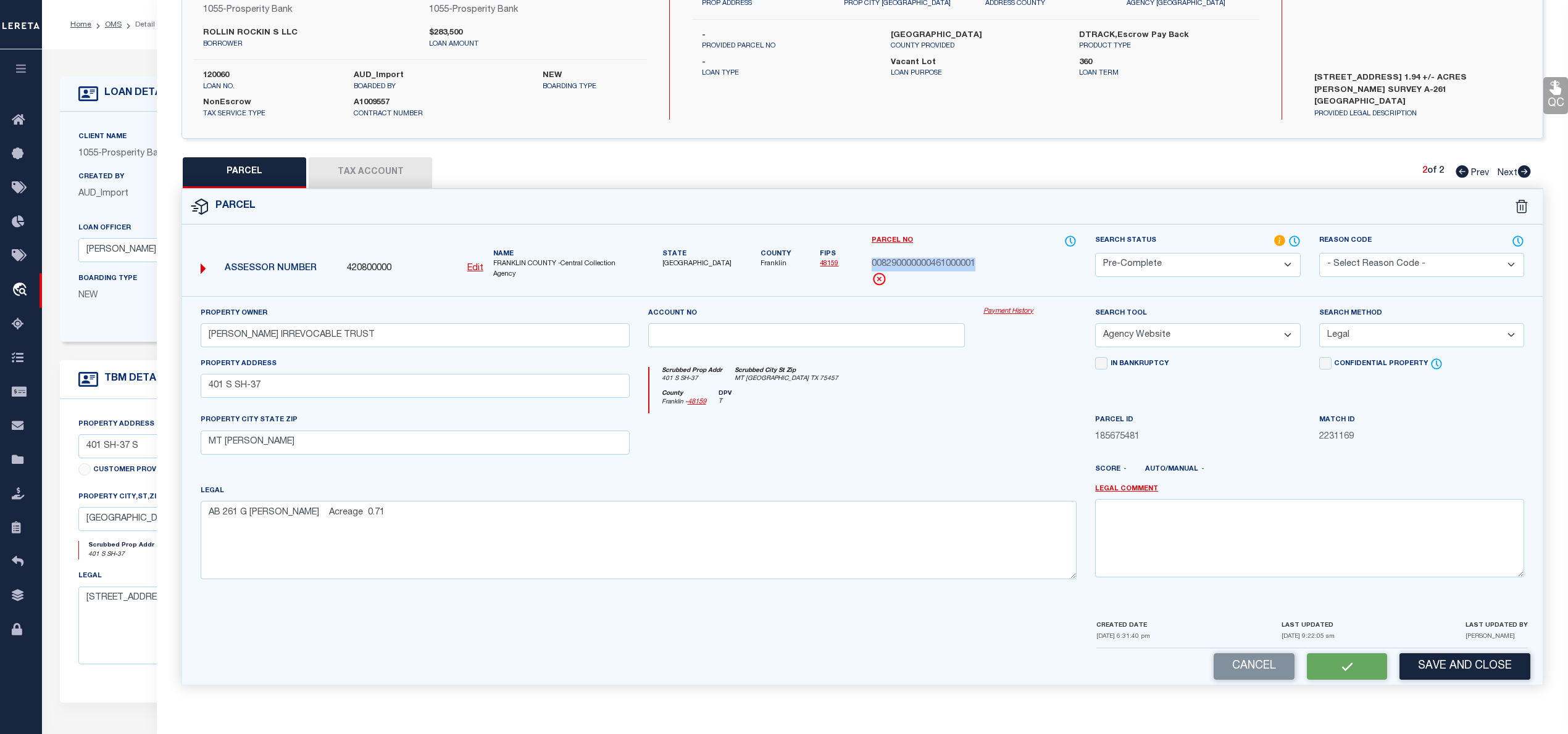
checkbox input "false"
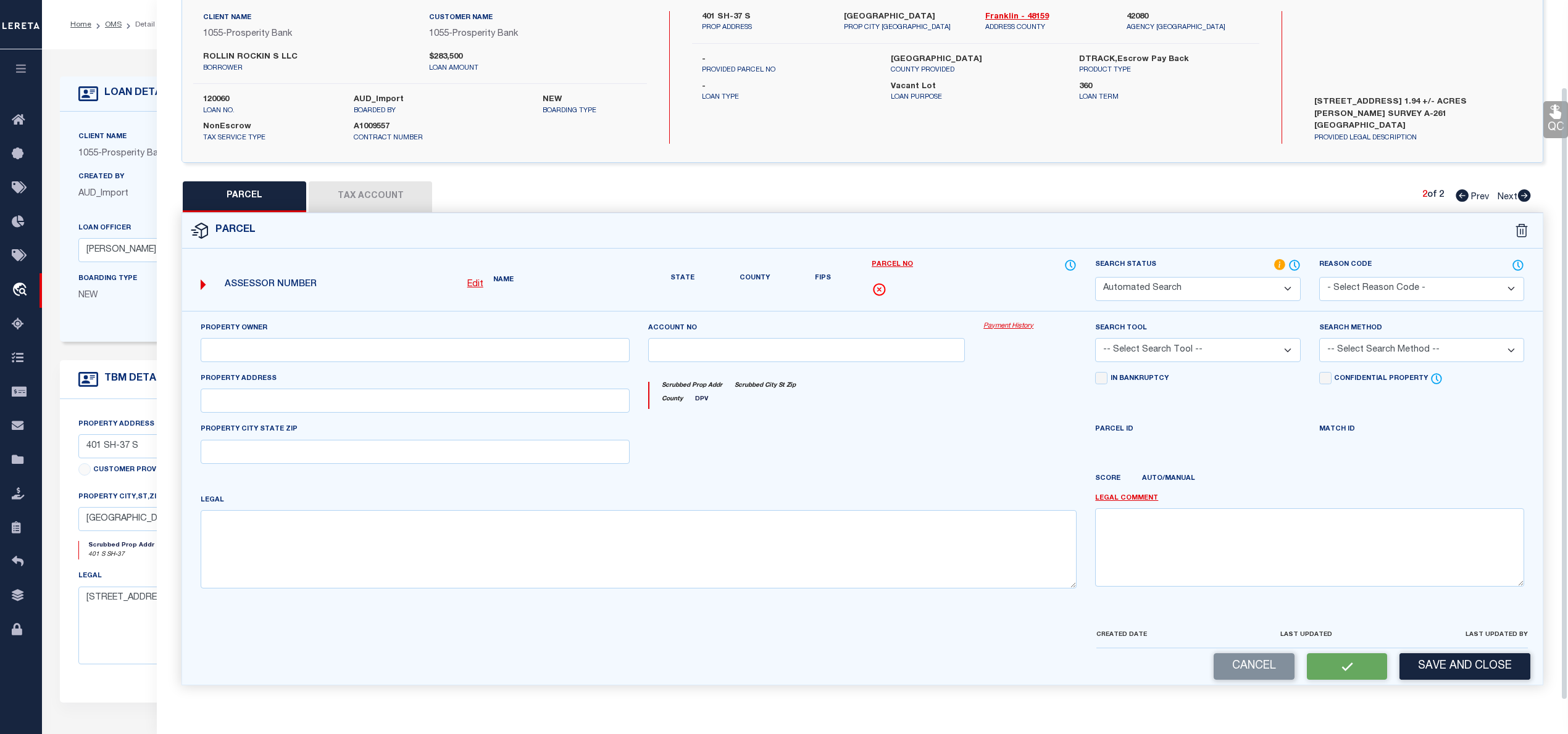
select select "PC"
type input "RAMSAY THOMAS IRREVOCABLE TRUST"
select select "AGW"
select select "LEG"
type input "401 S SH-37"
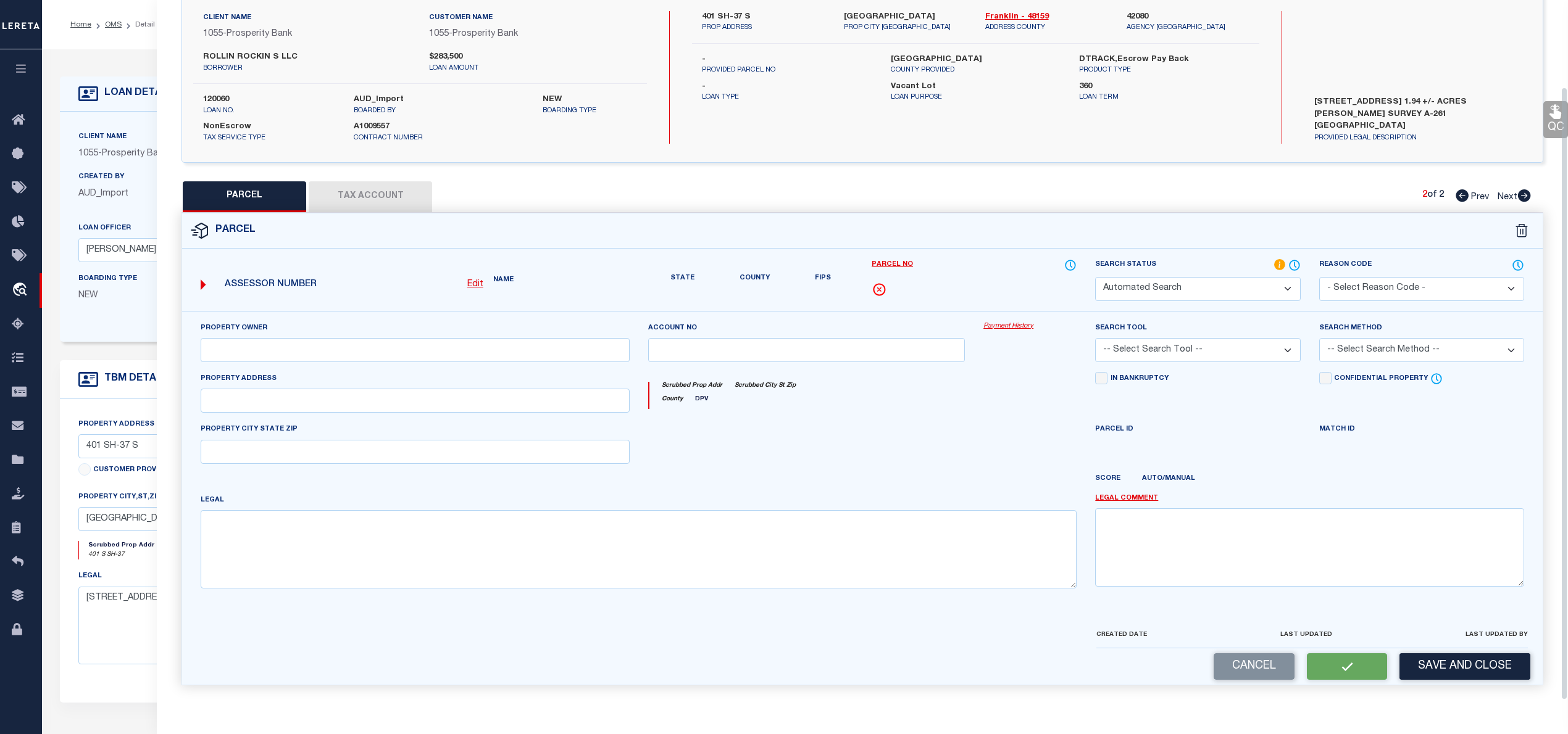
type input "MT VERNON"
type textarea "AB 261 G KEITH Acreage 0.71"
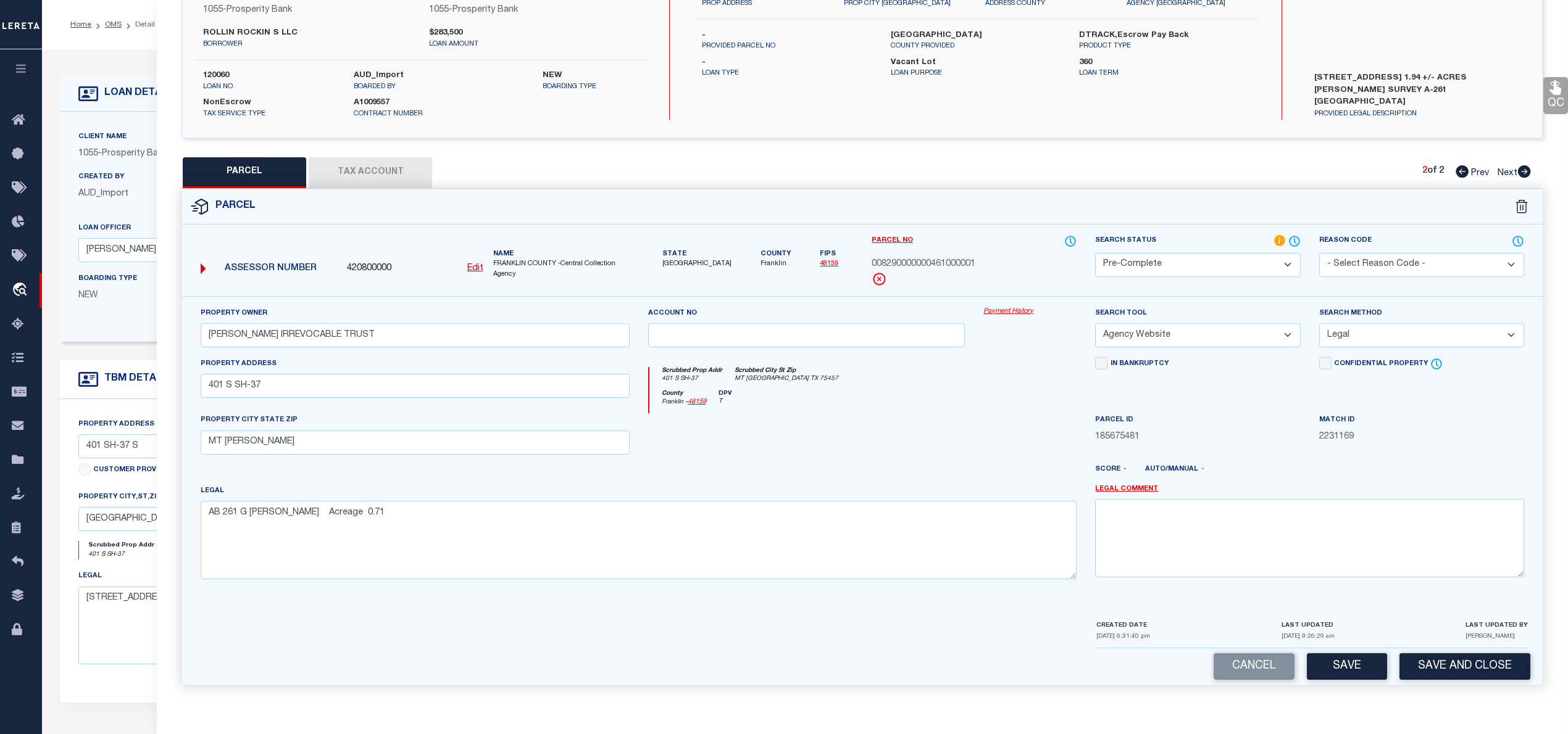
click at [381, 171] on button "Tax Account" at bounding box center [370, 173] width 123 height 31
select select "100"
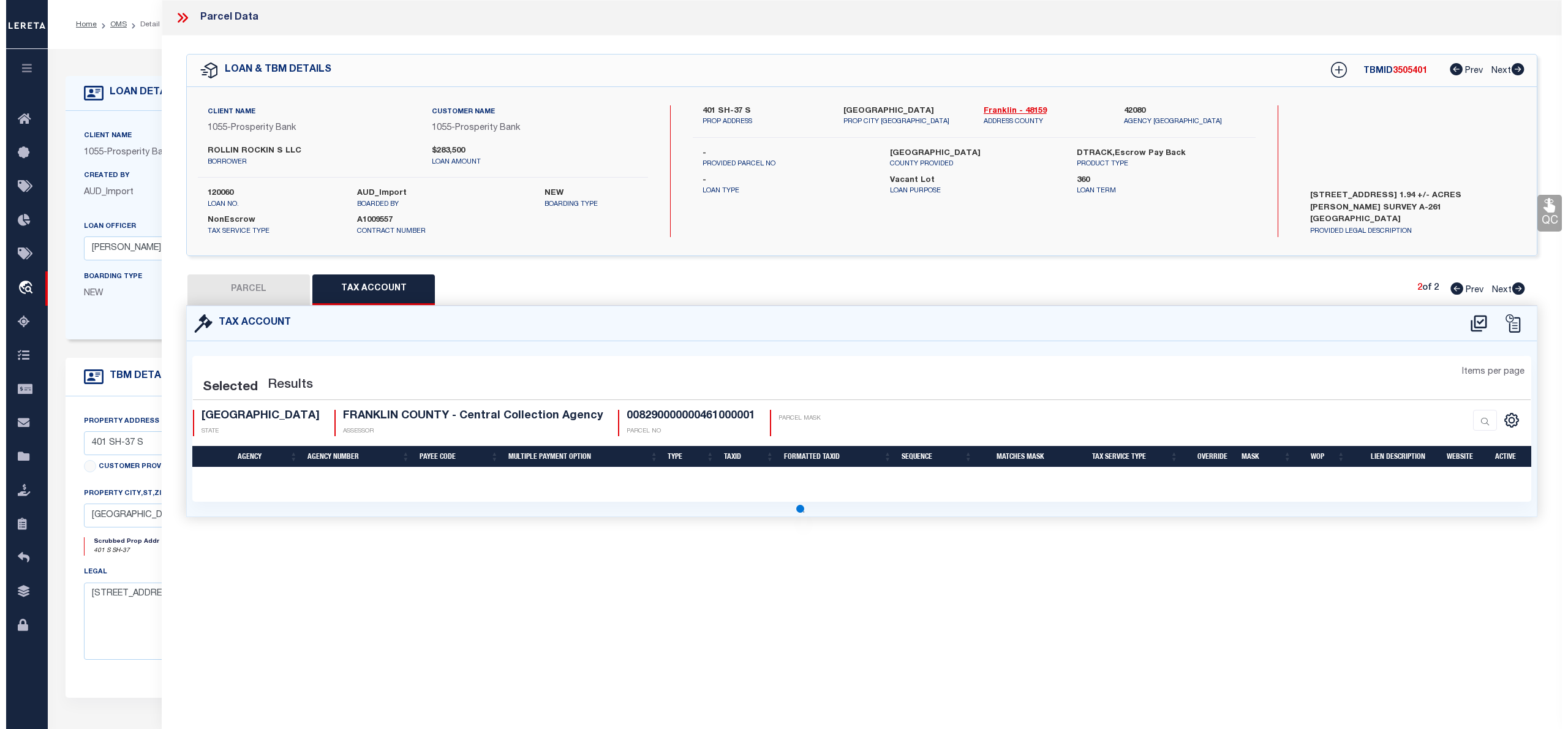
scroll to position [0, 0]
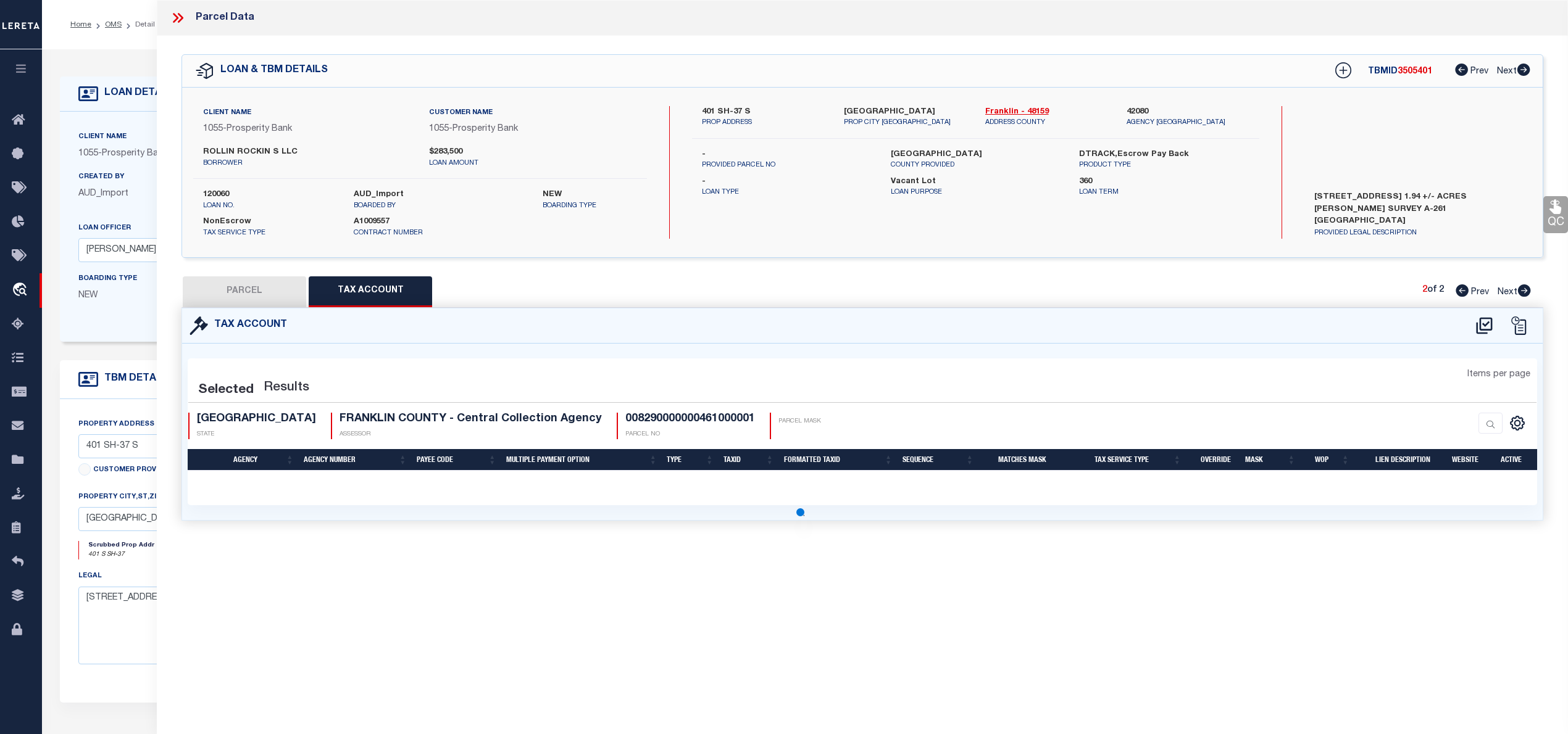
select select "100"
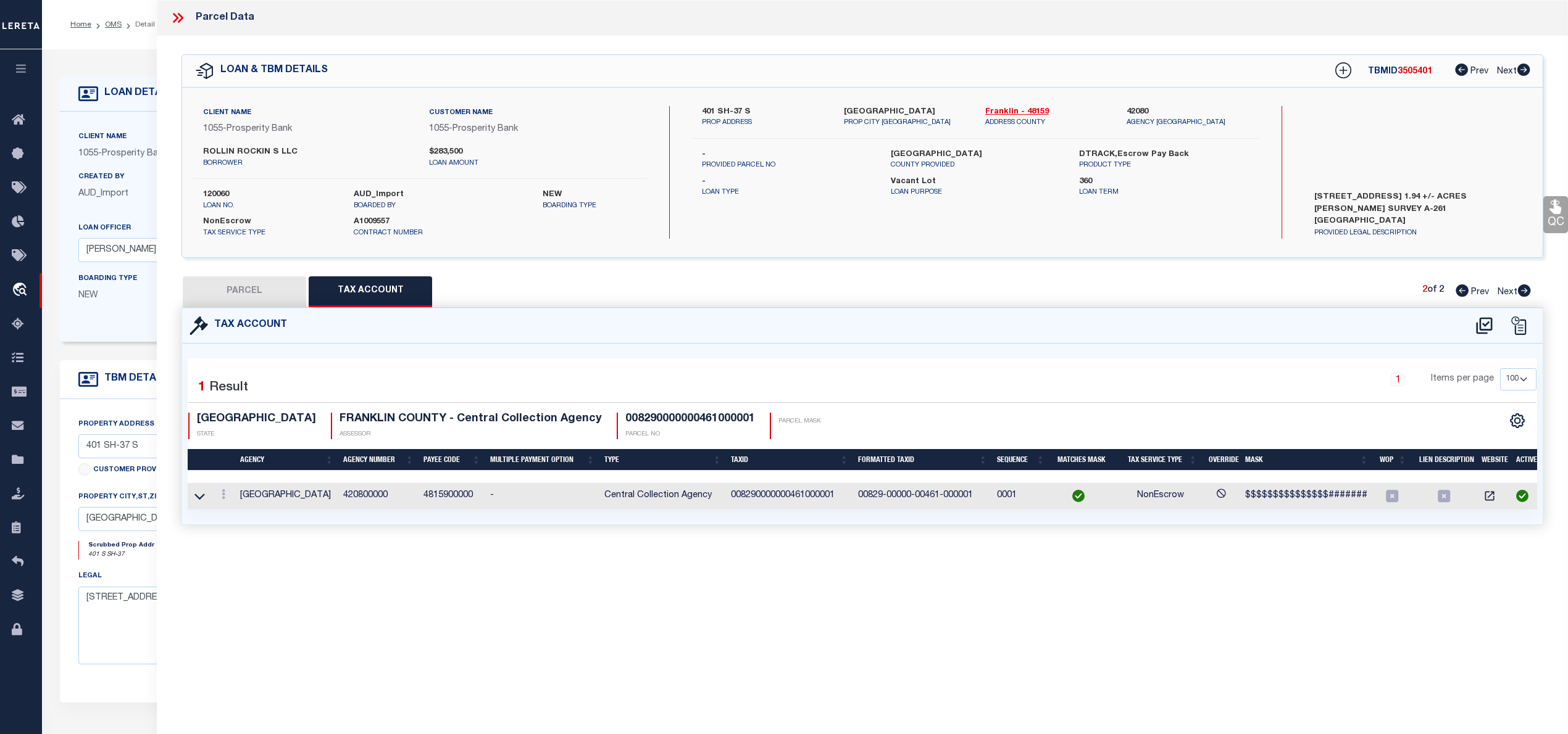
click at [242, 296] on button "PARCEL" at bounding box center [244, 292] width 123 height 31
select select "AS"
select select
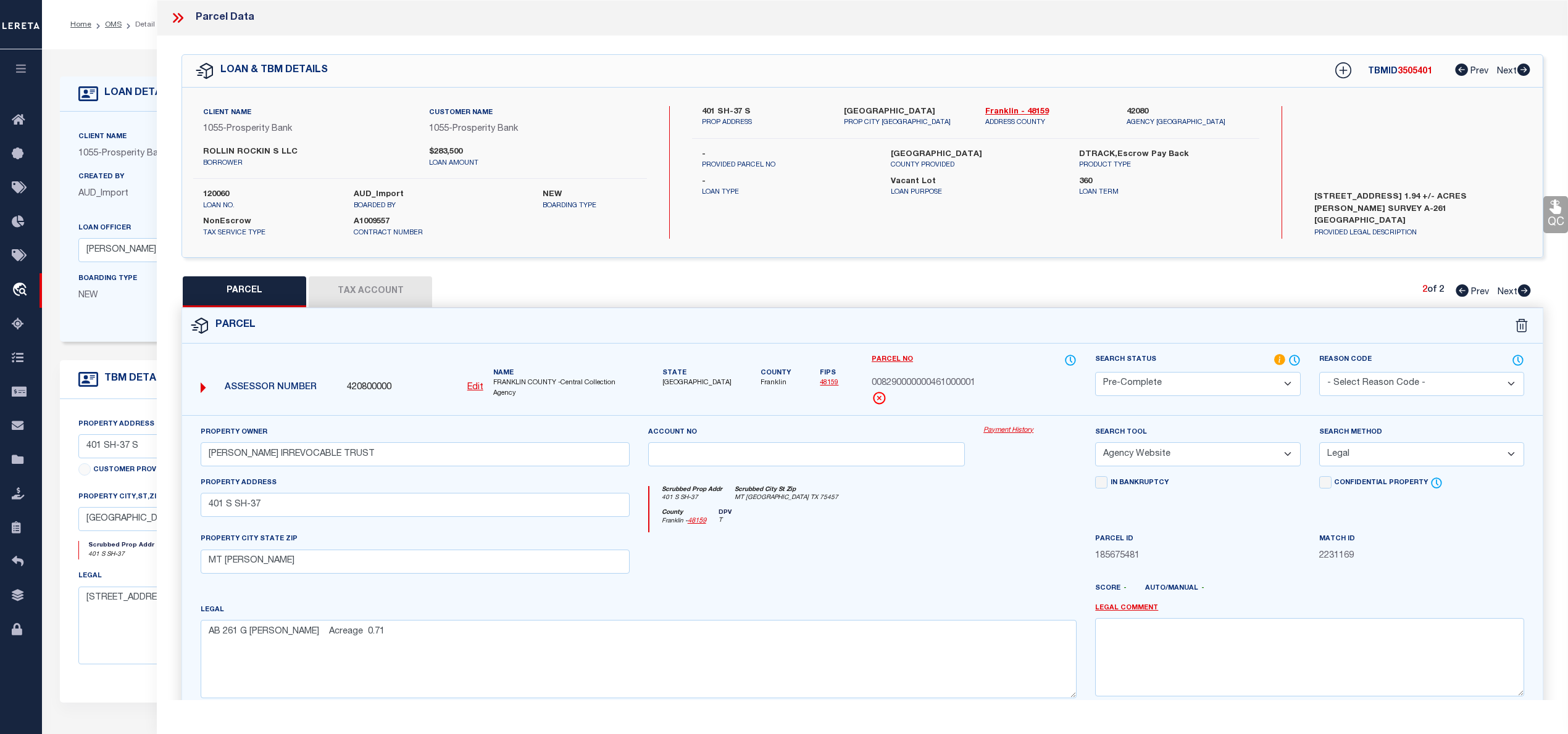
click at [1525, 292] on icon at bounding box center [1524, 291] width 14 height 13
click at [1460, 289] on icon at bounding box center [1462, 291] width 13 height 13
click at [1525, 289] on icon at bounding box center [1524, 291] width 13 height 13
click at [940, 385] on span "008290000000461000001" at bounding box center [923, 384] width 104 height 14
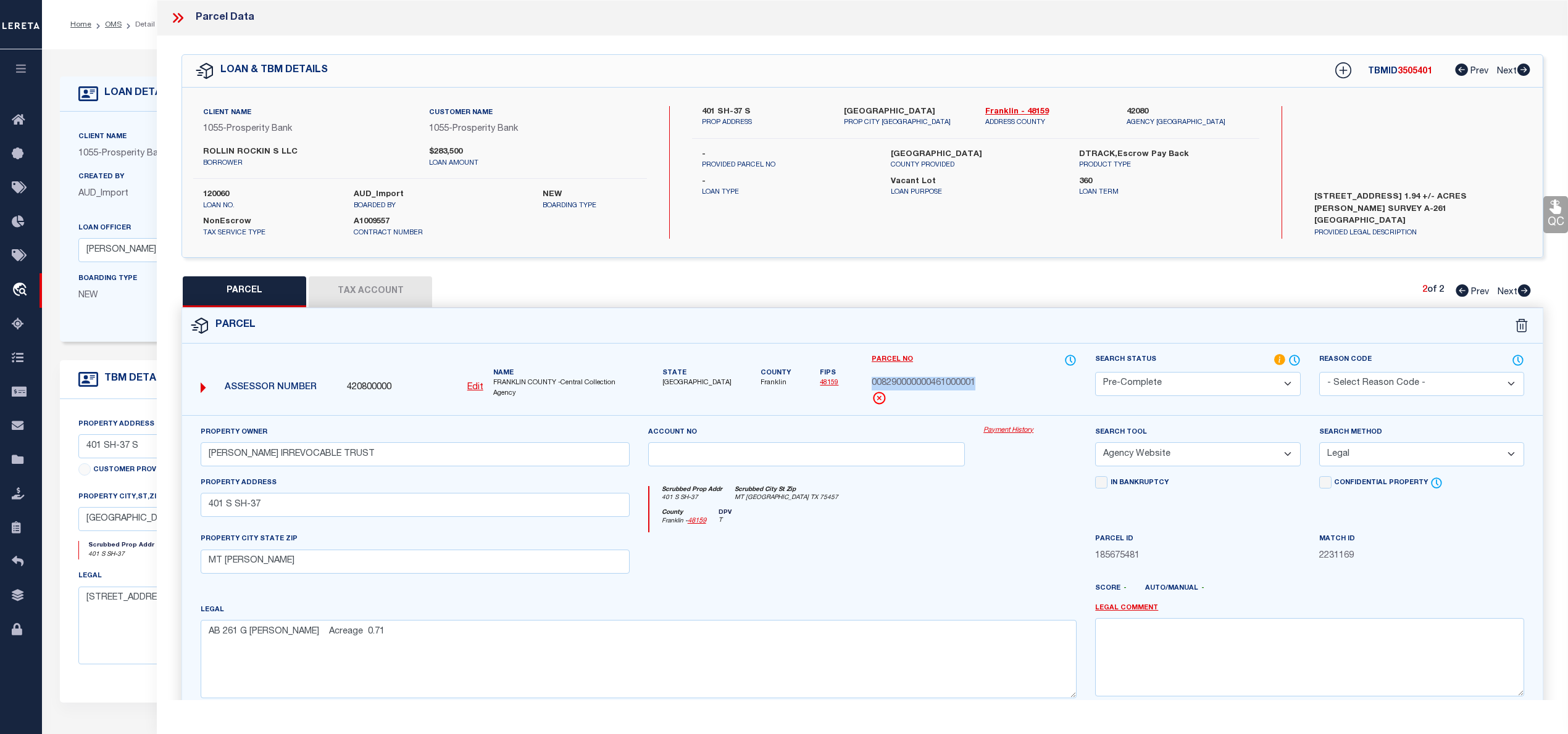
copy span "008290000000461000001"
click at [944, 385] on span "008290000000461000001" at bounding box center [923, 384] width 104 height 14
copy span "008290000000461000001"
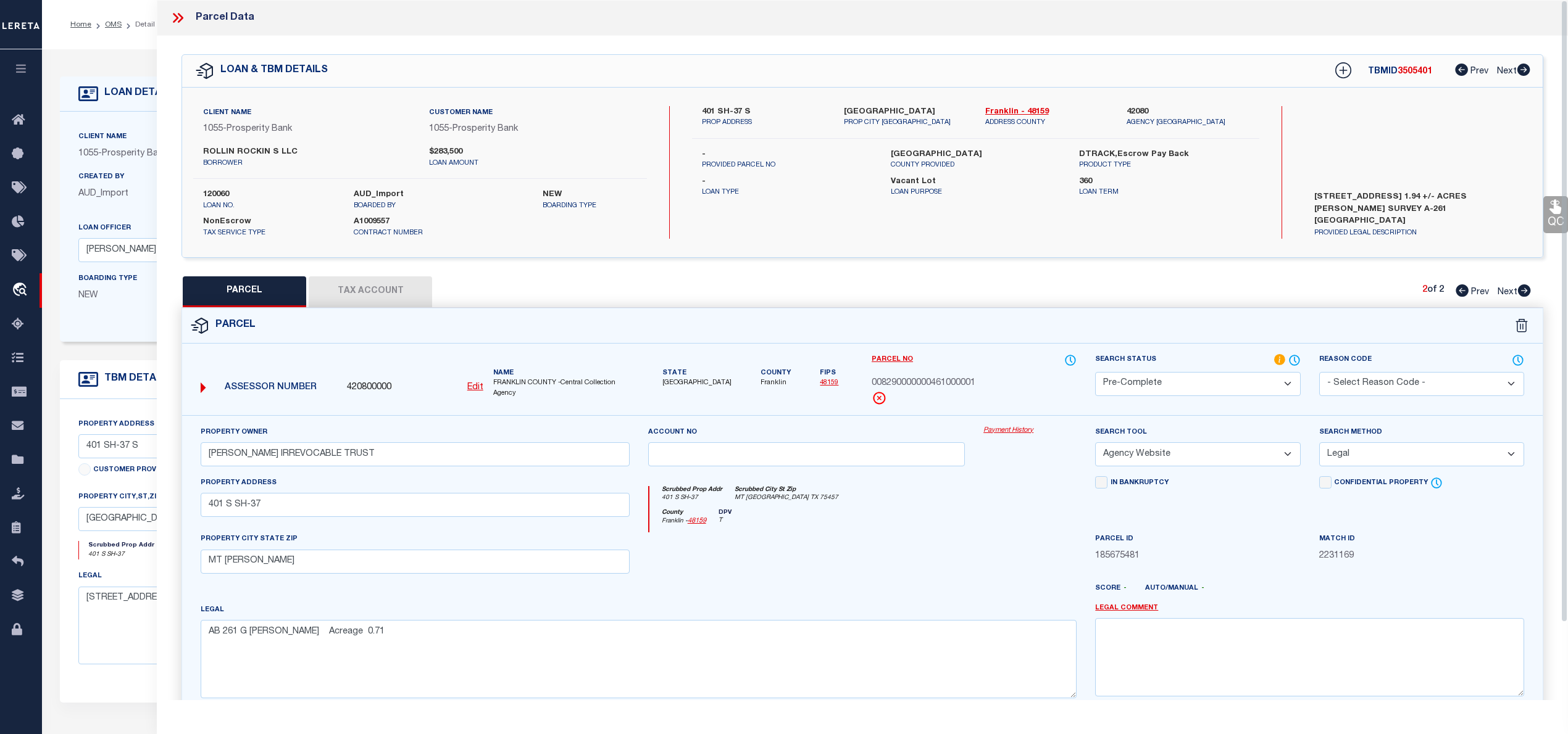
click at [914, 538] on div at bounding box center [807, 557] width 335 height 51
click at [922, 334] on div "Parcel" at bounding box center [862, 326] width 1361 height 35
click at [1020, 324] on div "Parcel" at bounding box center [862, 326] width 1361 height 35
click at [1050, 486] on div "Scrubbed Prop Addr 401 S SH-37 Scrubbed City St Zip MT VERNON TX 75457 County F…" at bounding box center [862, 505] width 448 height 57
click at [1457, 284] on div "2 of 2 Prev Next" at bounding box center [1476, 292] width 109 height 16
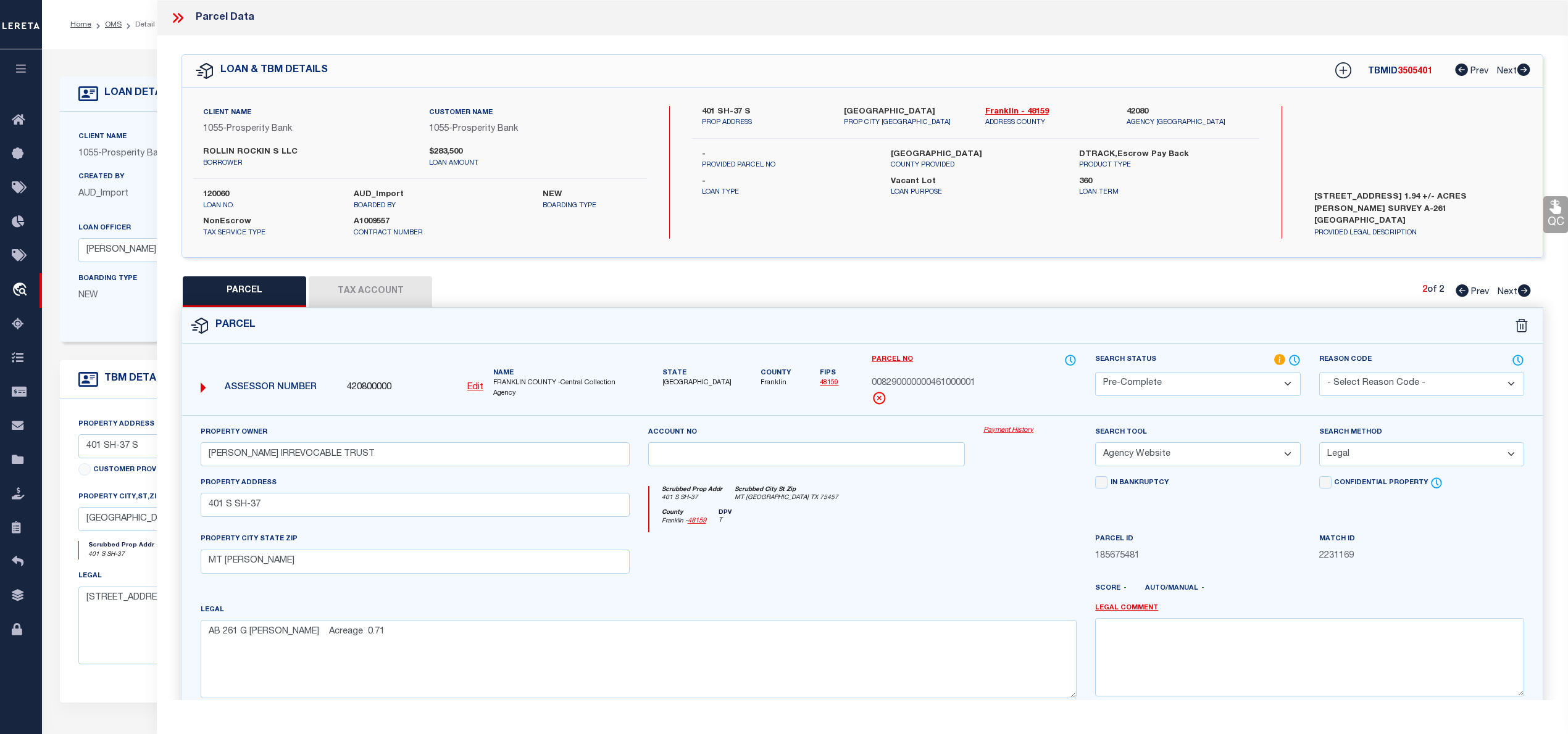
click at [1458, 289] on icon at bounding box center [1462, 291] width 13 height 13
click at [1526, 287] on icon at bounding box center [1524, 291] width 13 height 13
click at [1022, 568] on div at bounding box center [1029, 557] width 112 height 51
click at [176, 20] on icon at bounding box center [175, 18] width 6 height 10
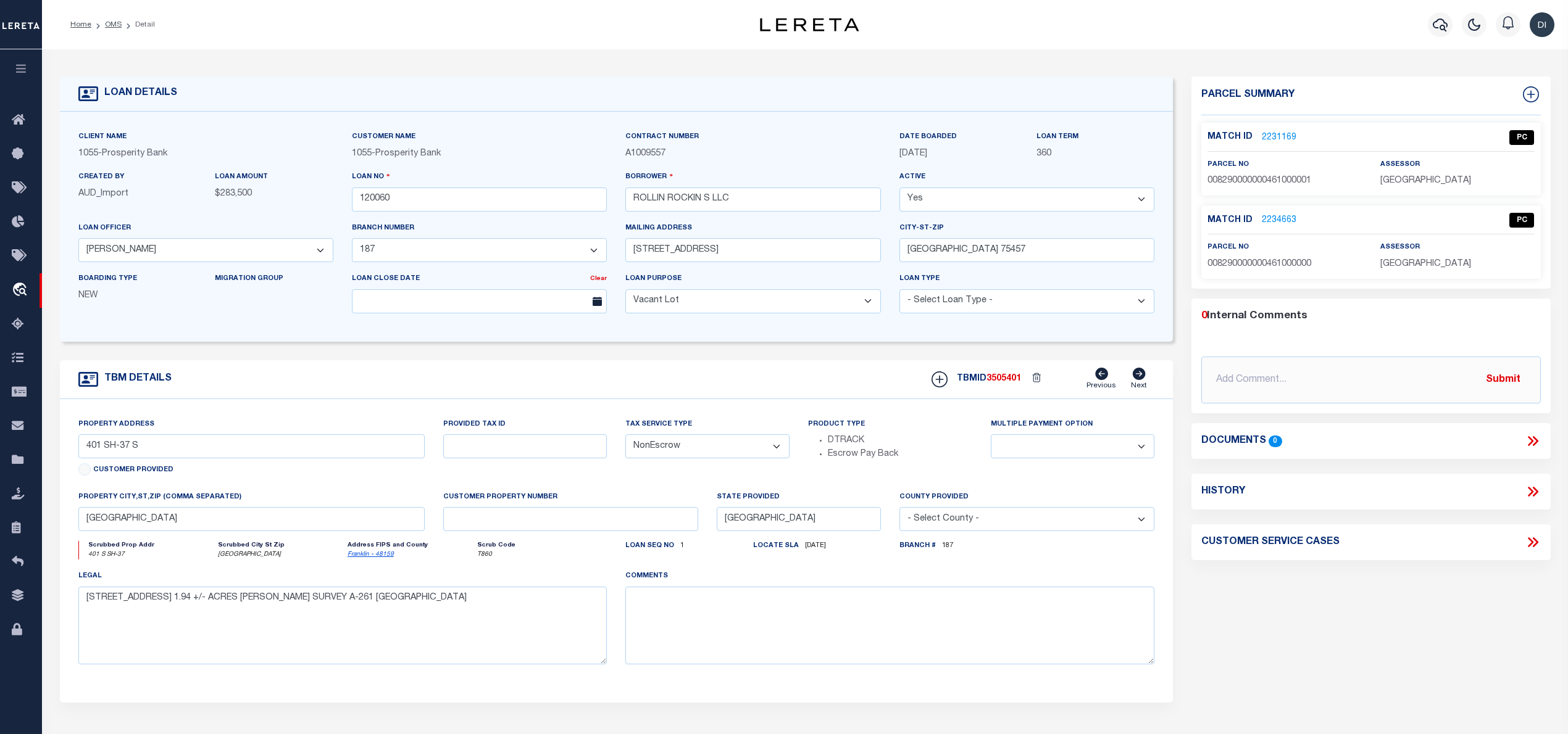
click at [178, 17] on div "Home OMS Detail" at bounding box center [372, 24] width 624 height 26
click at [115, 23] on link "OMS" at bounding box center [113, 24] width 17 height 8
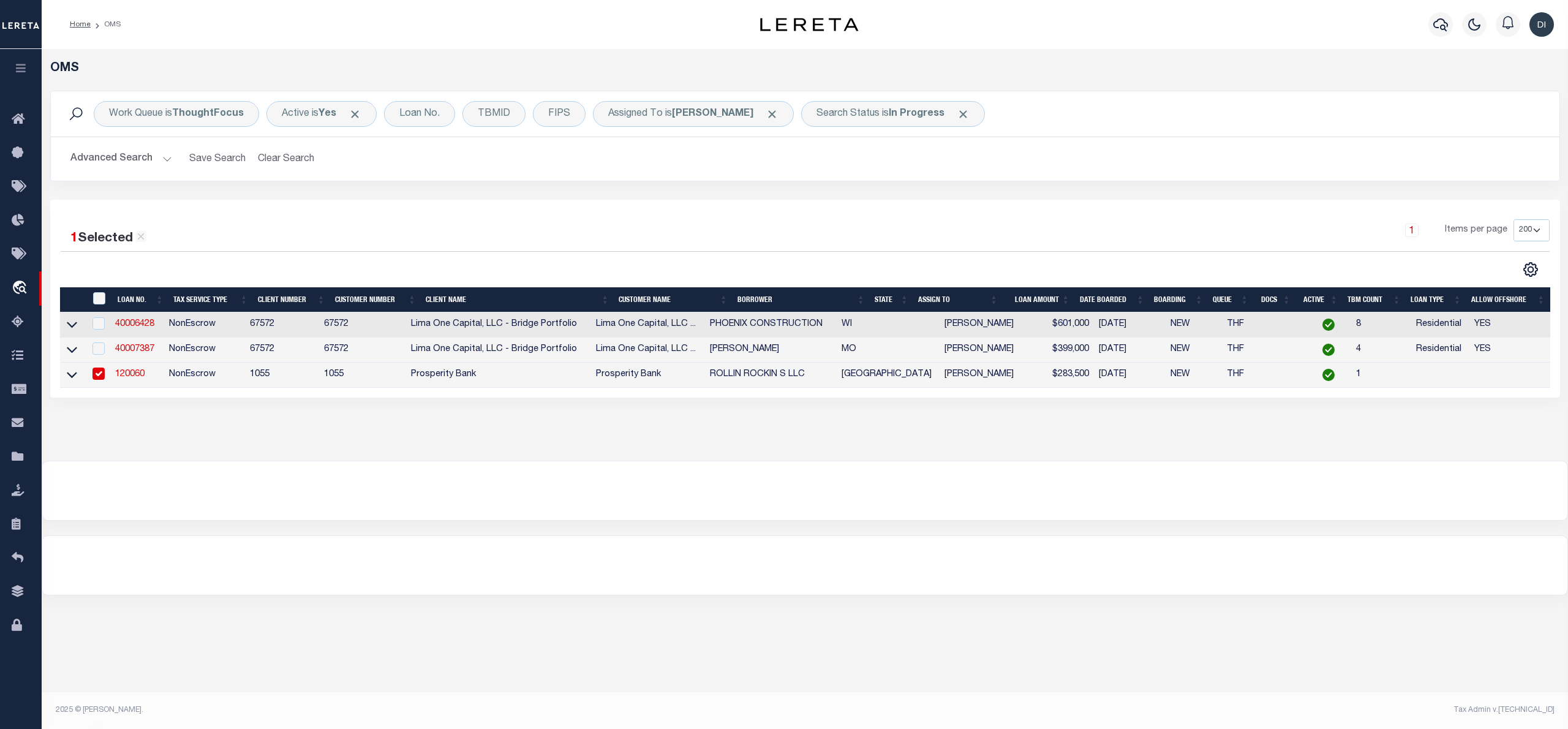
click at [469, 255] on div "1 Selected 3 Results 1 Items per page 10 25 50 100 200" at bounding box center [805, 248] width 1509 height 58
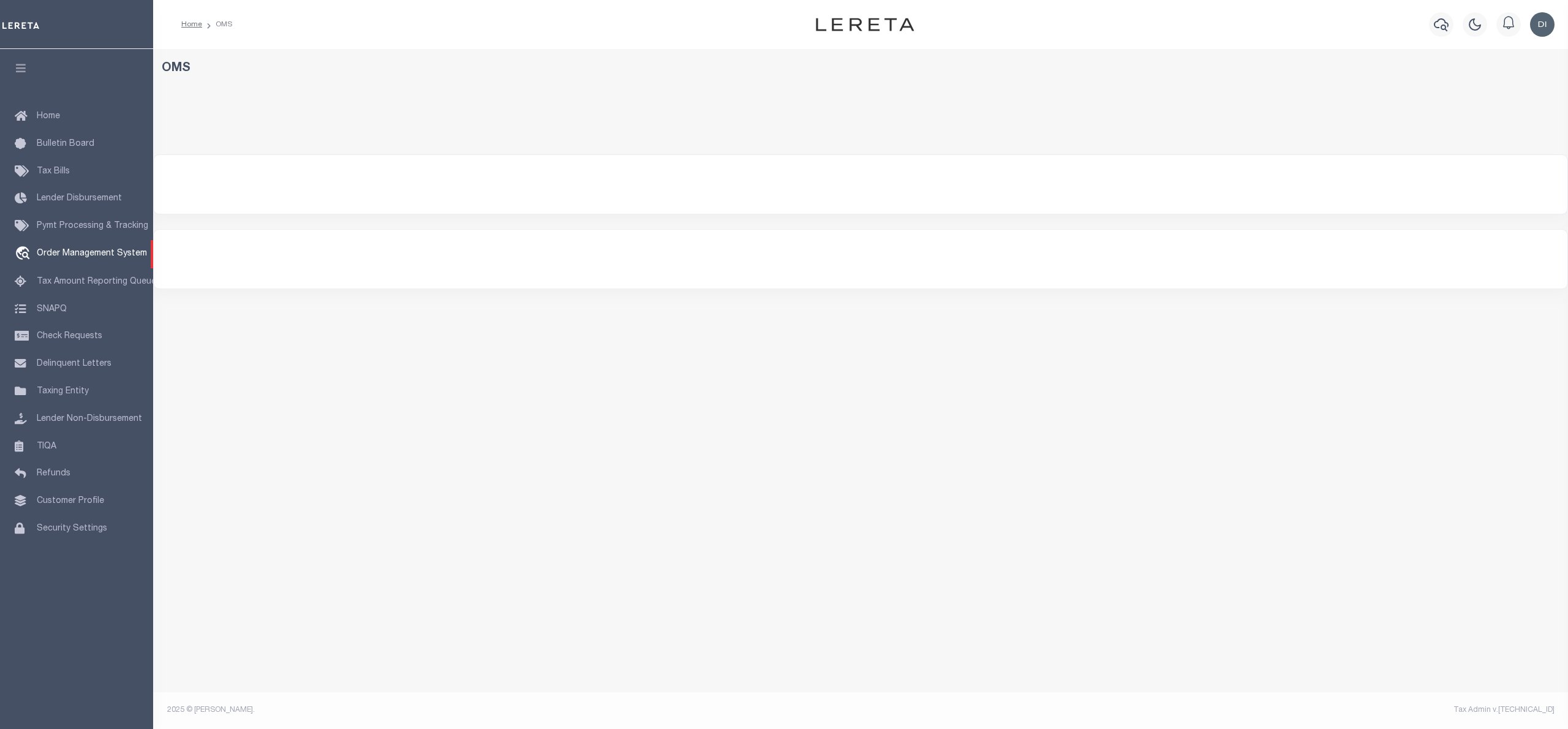
select select "200"
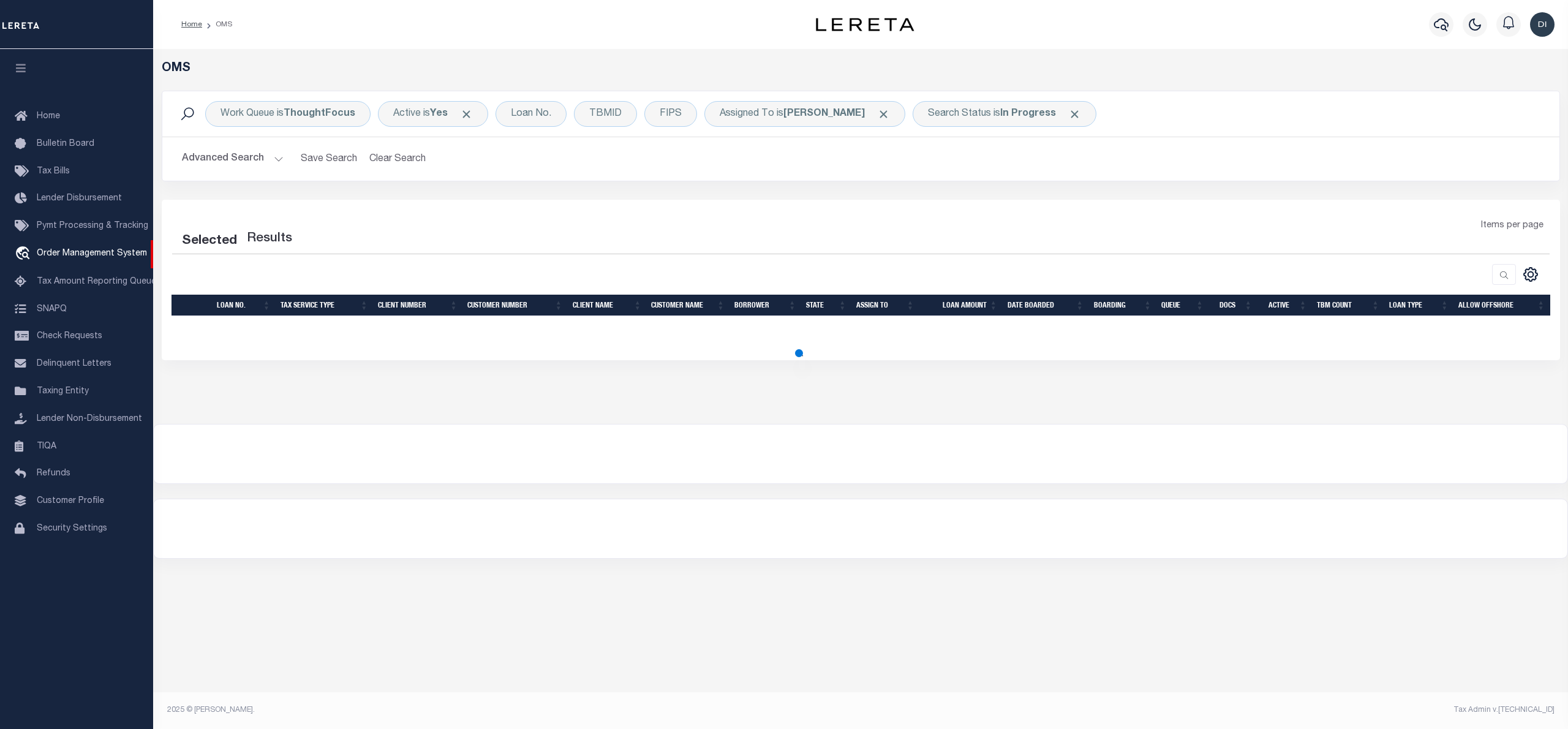
select select "200"
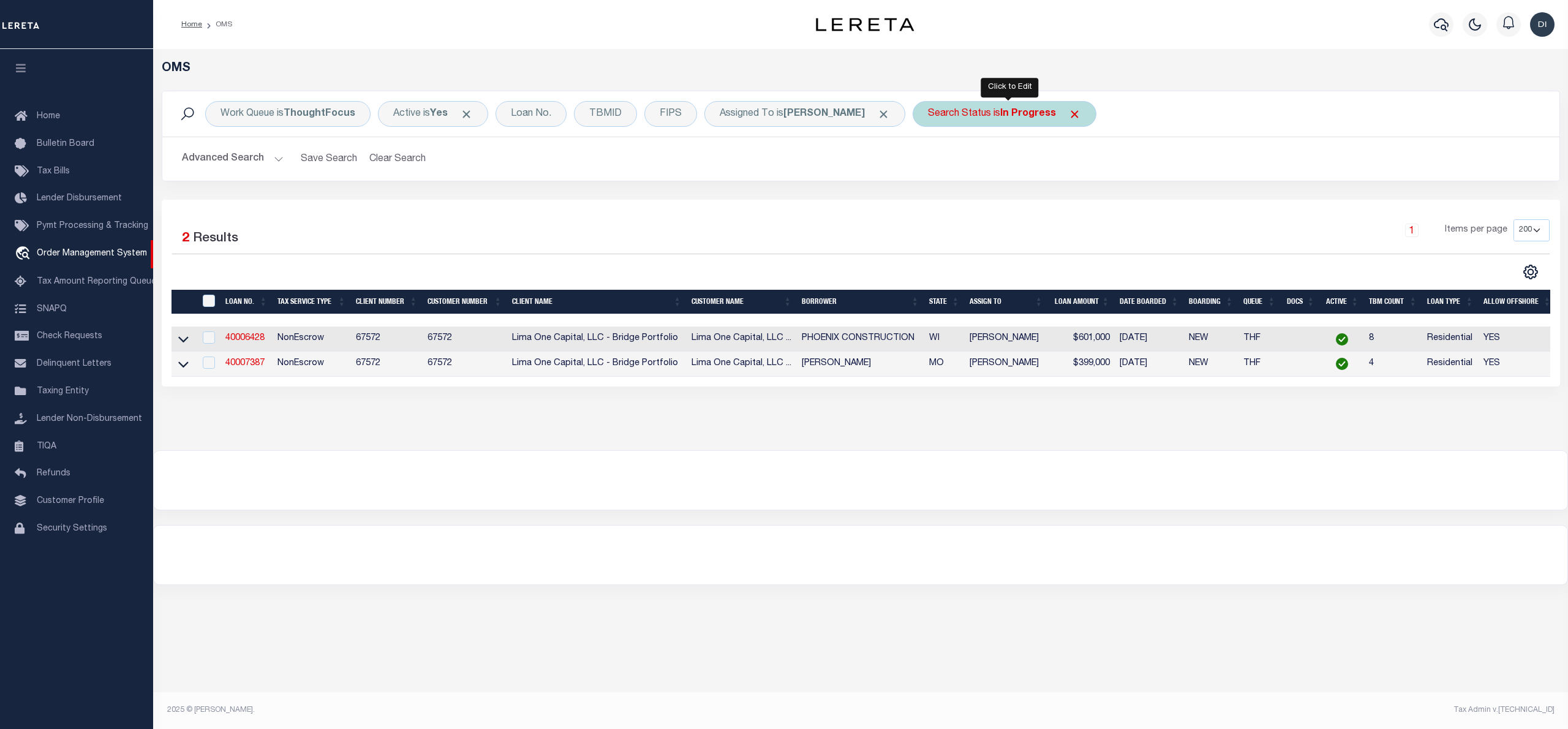
click at [1018, 113] on b "In Progress" at bounding box center [1028, 114] width 56 height 10
click at [988, 175] on select "Automated Search Bad Parcel Complete Duplicate Parcel High Dollar Reporting In …" at bounding box center [1018, 174] width 180 height 23
select select "QC"
click at [933, 163] on select "Automated Search Bad Parcel Complete Duplicate Parcel High Dollar Reporting In …" at bounding box center [1018, 174] width 180 height 23
click at [1091, 196] on input "Apply" at bounding box center [1091, 200] width 36 height 20
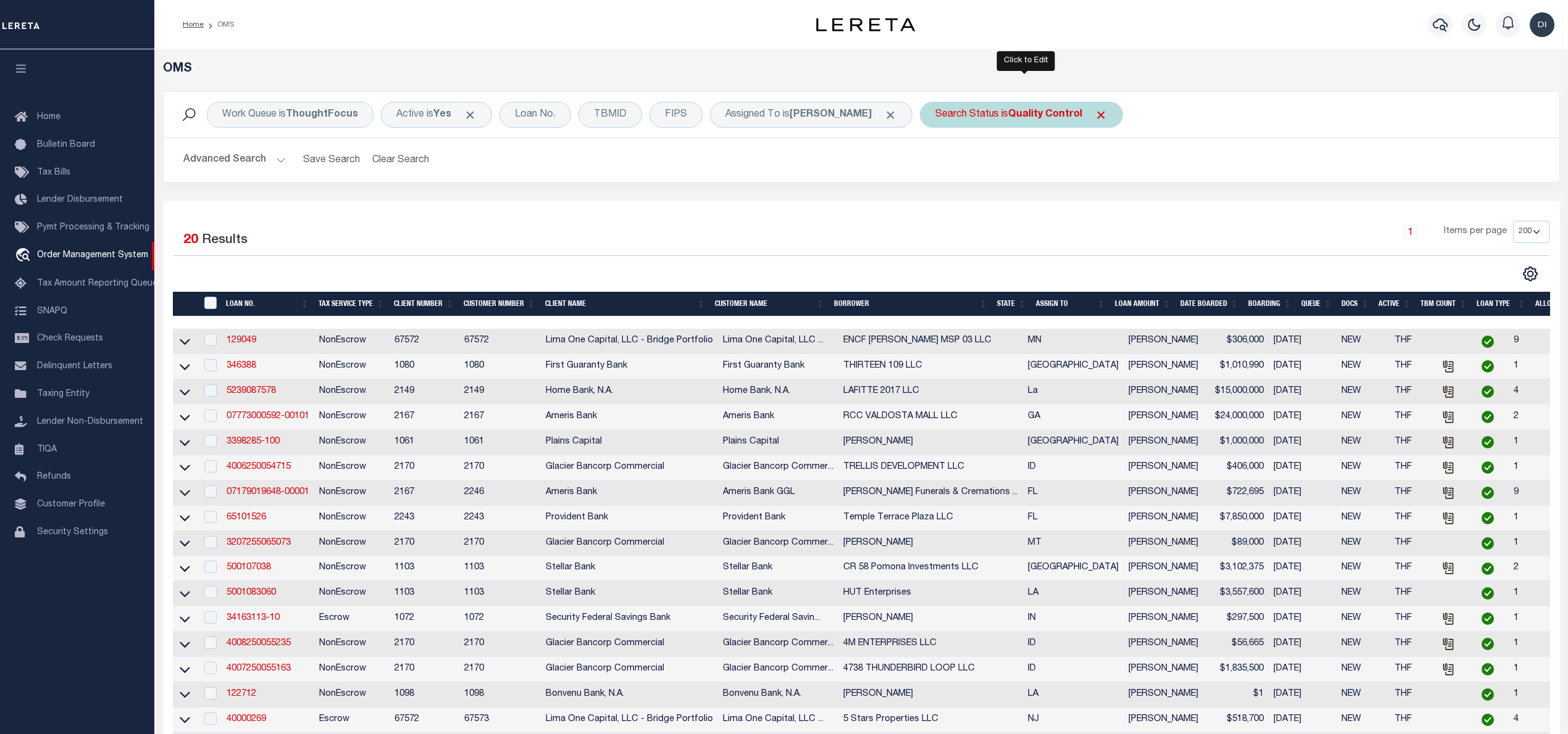
click at [1024, 121] on div "Search Status is Quality Control" at bounding box center [1021, 114] width 203 height 26
click at [1015, 173] on select "Automated Search Bad Parcel Complete Duplicate Parcel High Dollar Reporting In …" at bounding box center [1026, 175] width 182 height 24
click at [940, 164] on select "Automated Search Bad Parcel Complete Duplicate Parcel High Dollar Reporting In …" at bounding box center [1026, 175] width 182 height 24
click at [1008, 179] on select "Automated Search Bad Parcel Complete Duplicate Parcel High Dollar Reporting In …" at bounding box center [1026, 175] width 182 height 24
select select "RD"
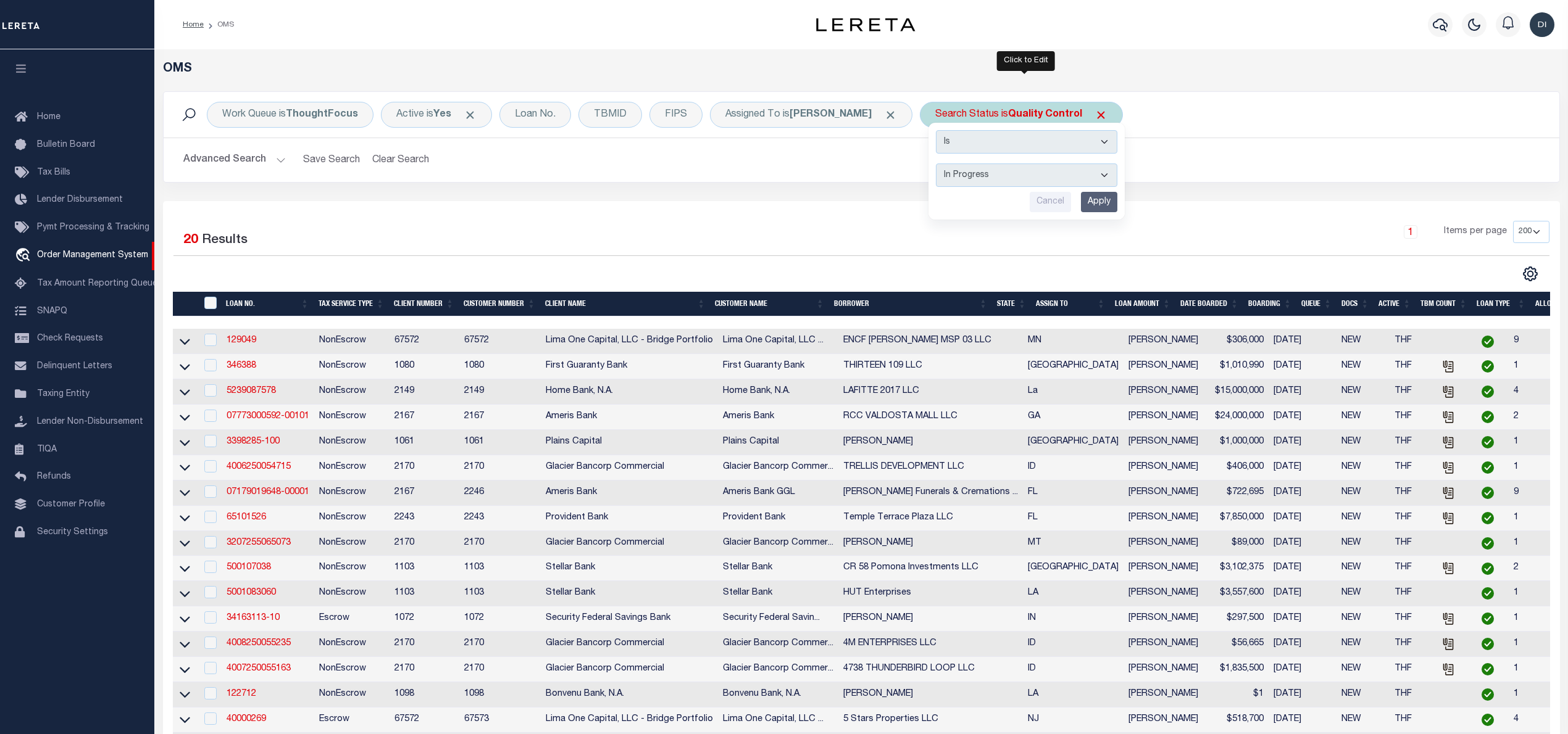
click at [940, 164] on select "Automated Search Bad Parcel Complete Duplicate Parcel High Dollar Reporting In …" at bounding box center [1026, 175] width 182 height 24
click at [1104, 210] on input "Apply" at bounding box center [1099, 202] width 36 height 20
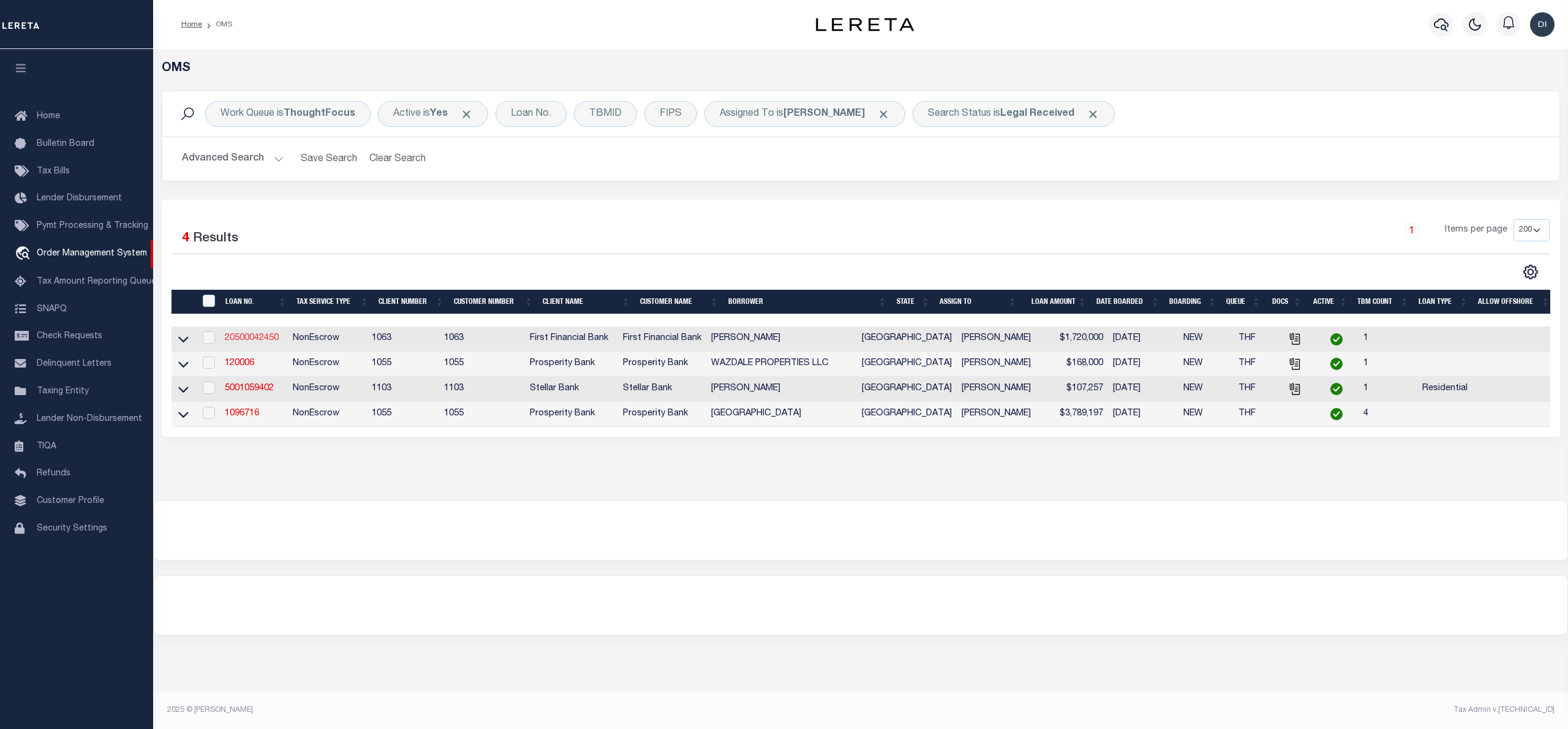
click at [260, 339] on link "20500042450" at bounding box center [251, 338] width 54 height 8
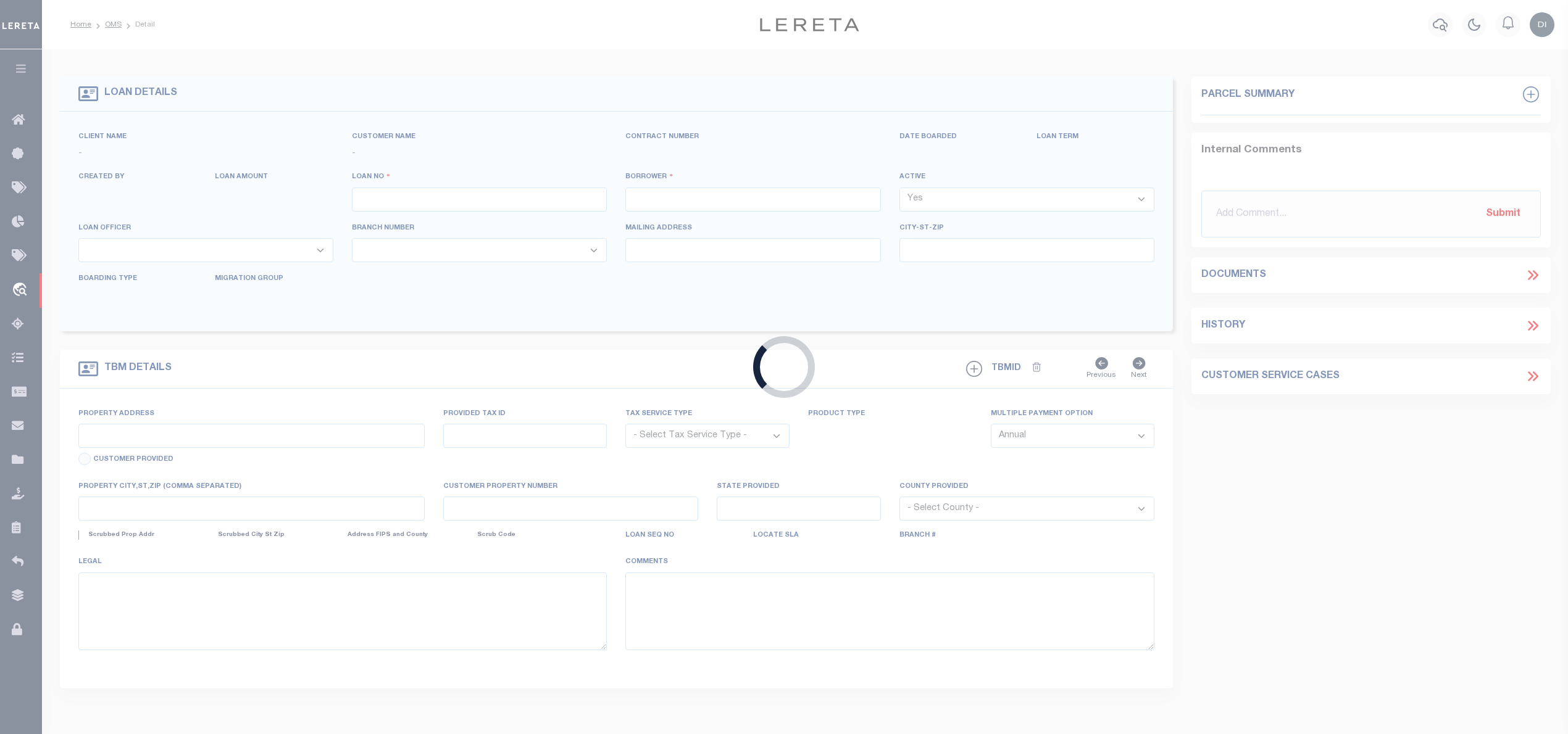
type input "20500042450"
type input "[PERSON_NAME]"
select select
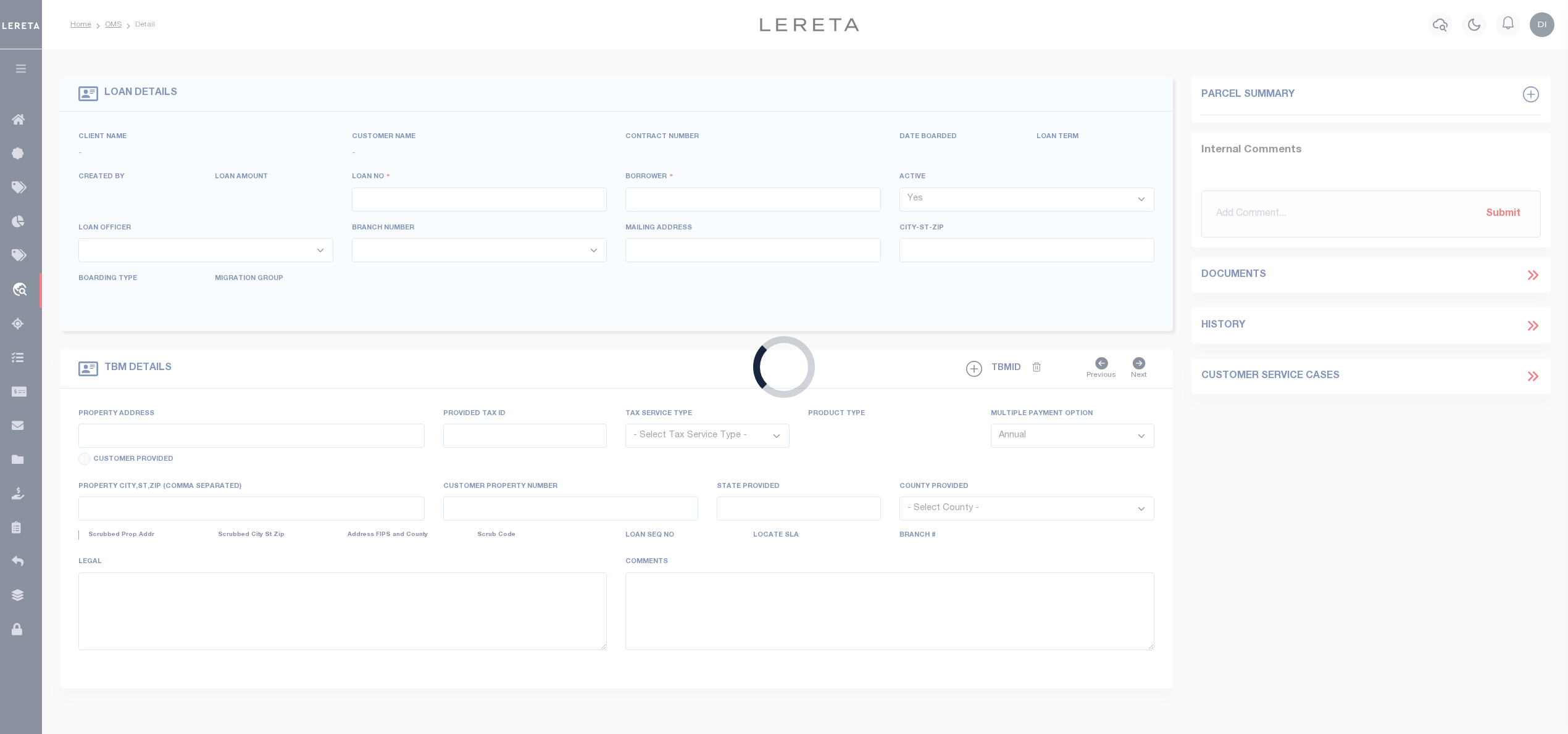
select select "NonEscrow"
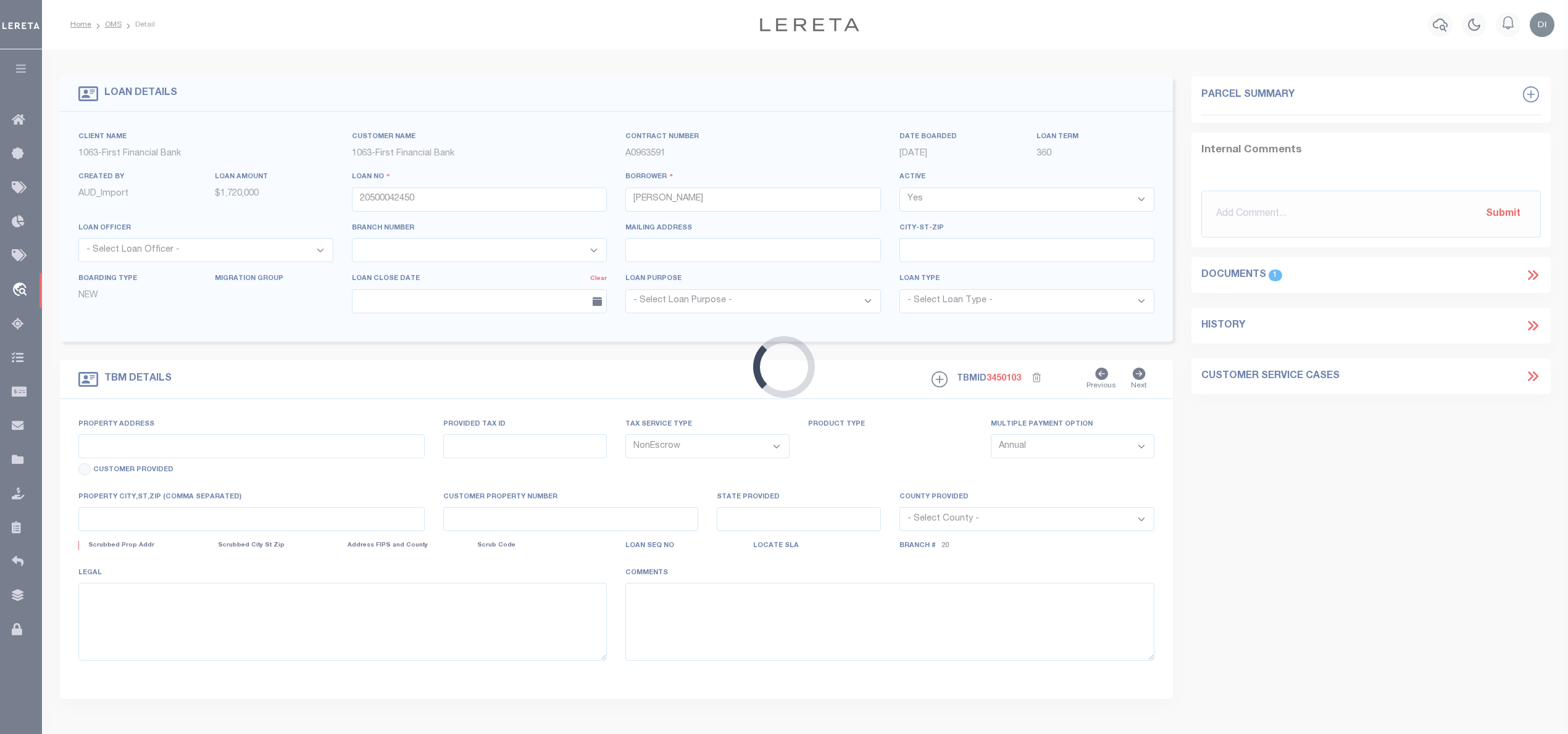
select select "13404"
type input "441 COUNTY ROAD 227"
select select
type input "WINGATE TX 795663405"
type input "[GEOGRAPHIC_DATA]"
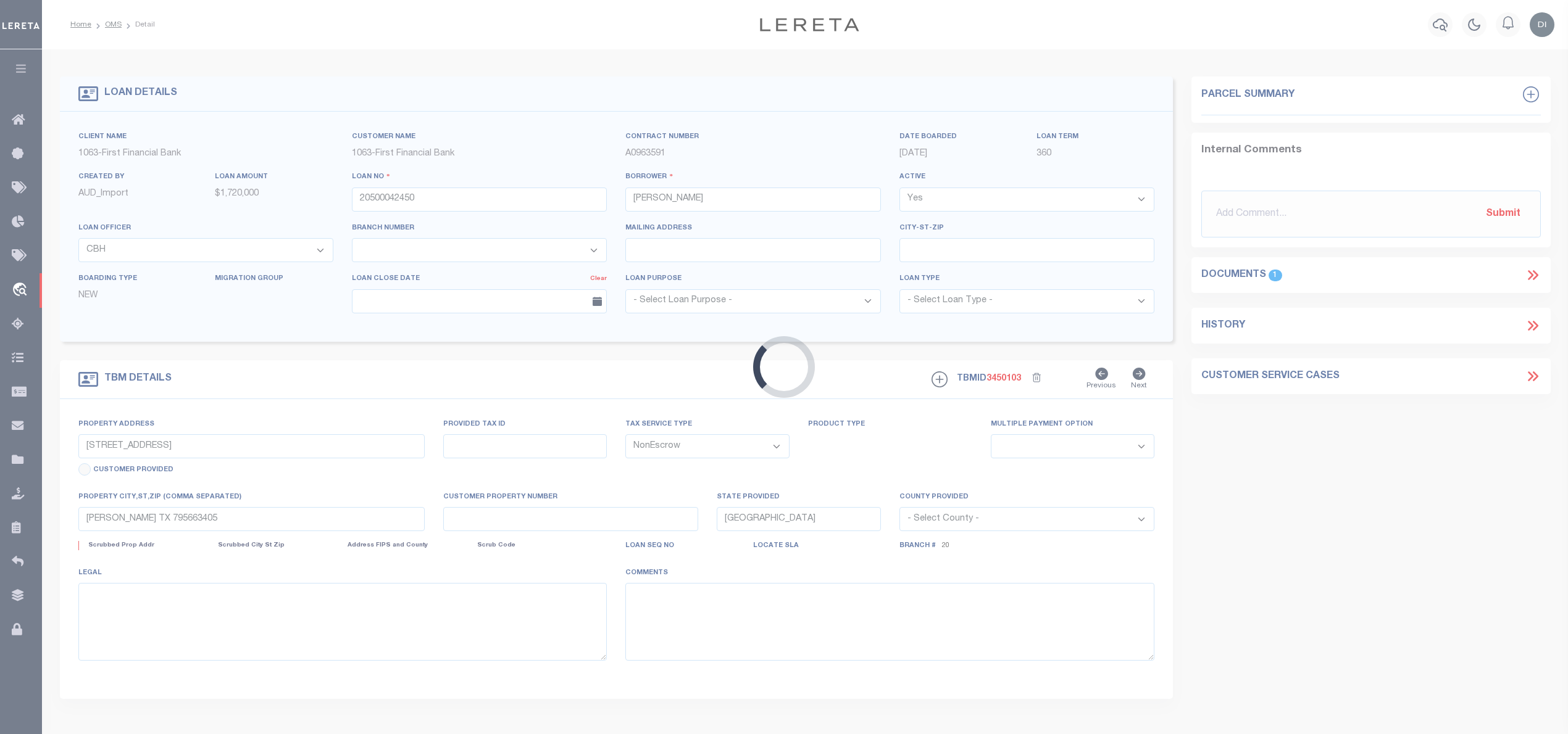
select select
select select "506"
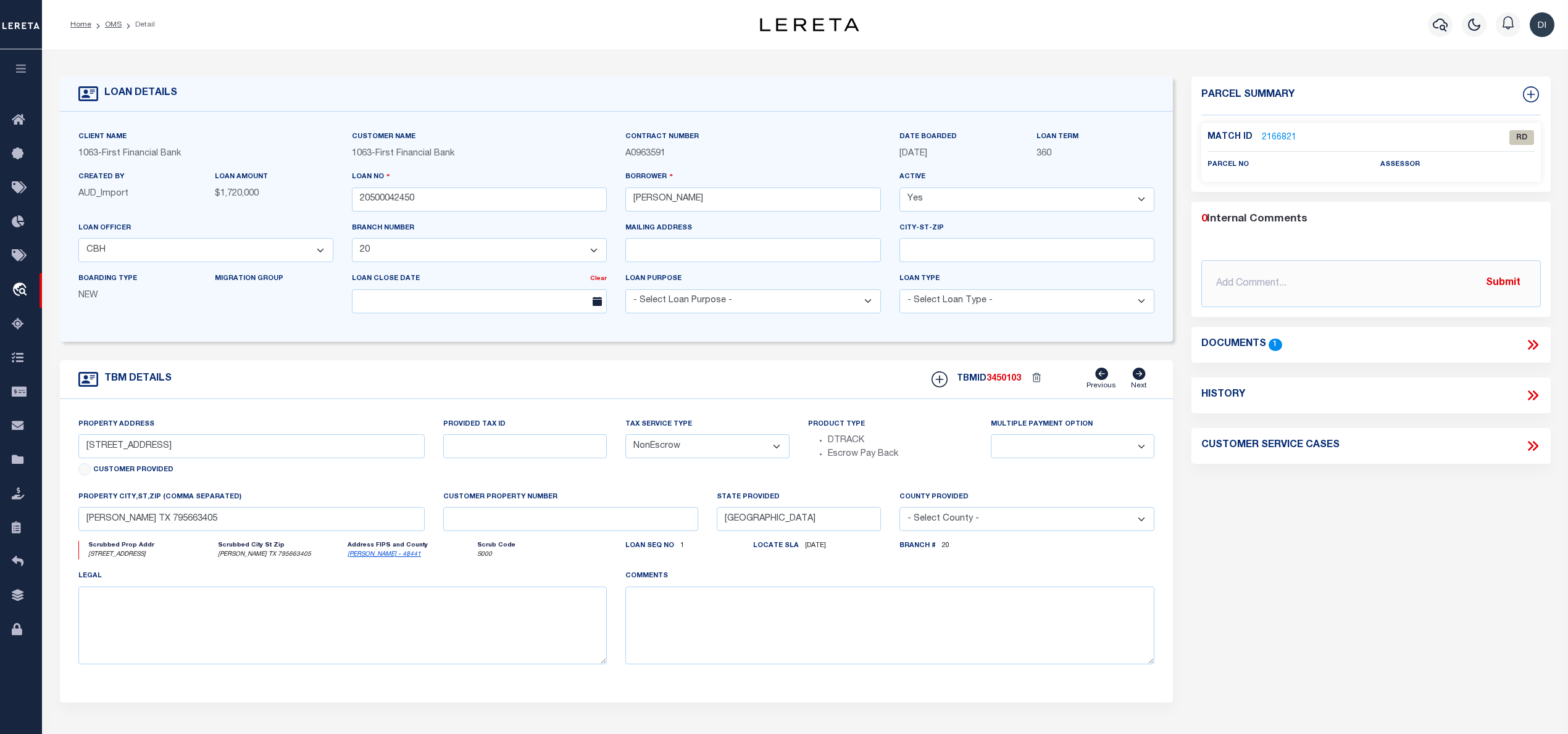
click at [1526, 343] on icon at bounding box center [1533, 344] width 16 height 16
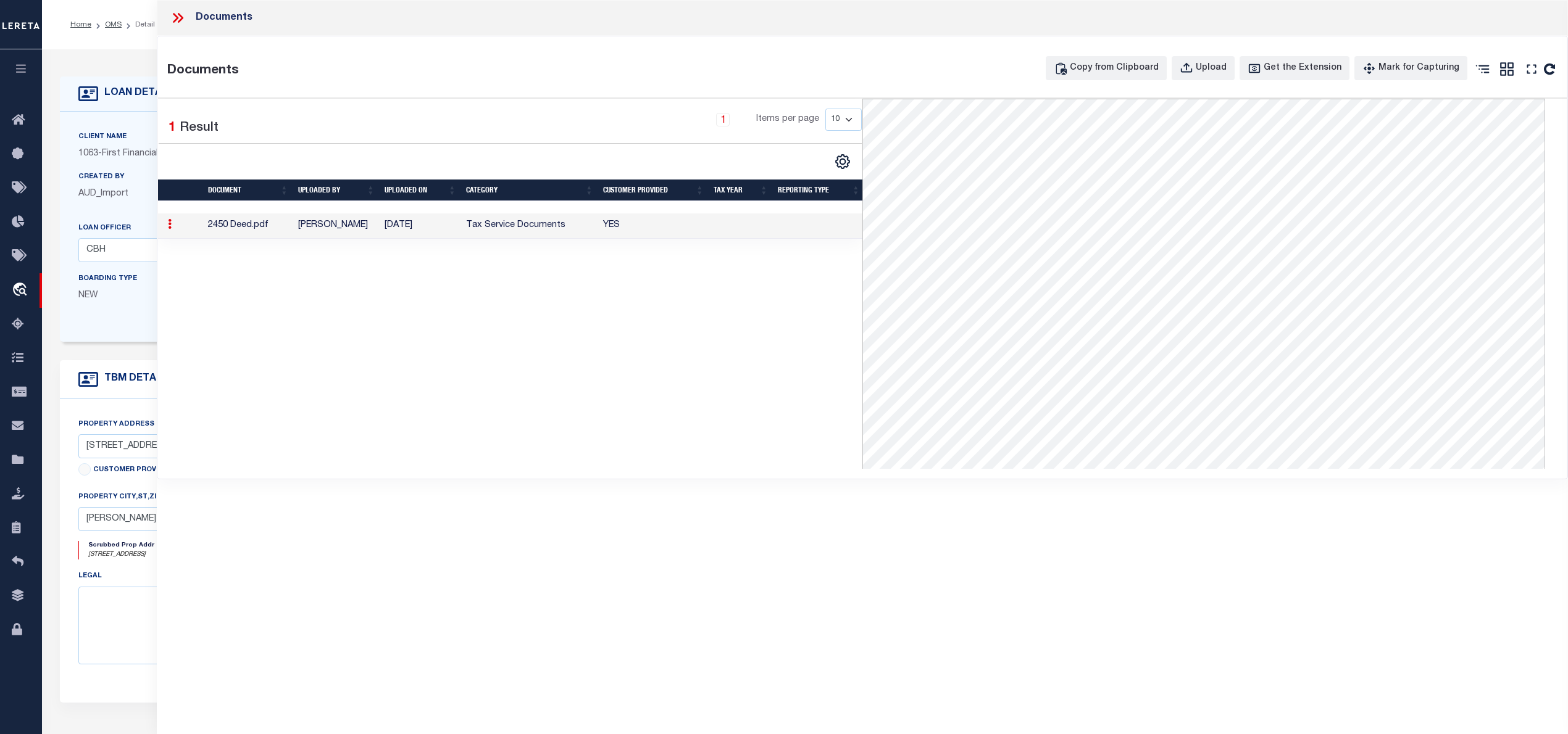
click at [690, 223] on td "YES" at bounding box center [653, 226] width 111 height 25
click at [181, 15] on icon at bounding box center [180, 18] width 6 height 10
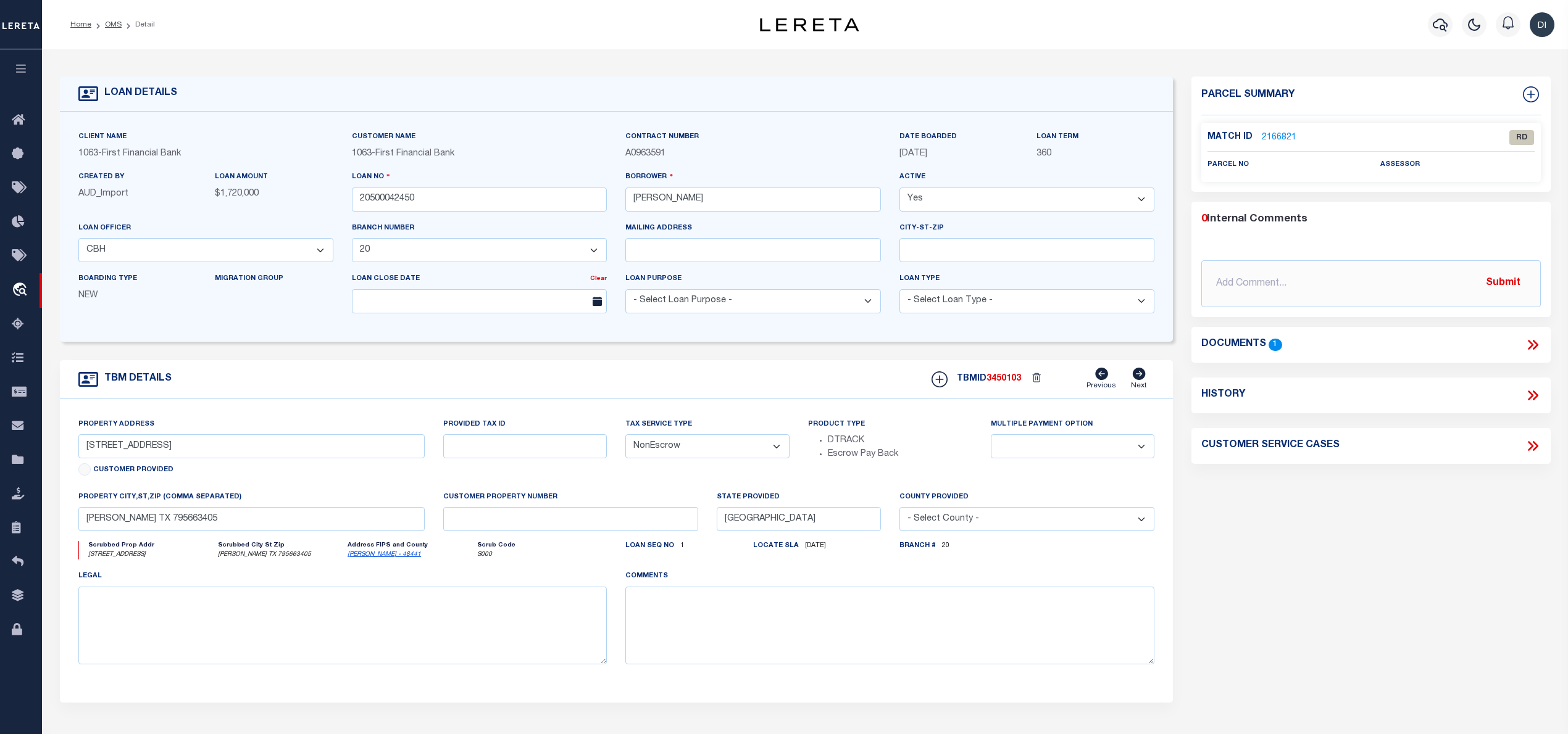
click at [1278, 136] on link "2166821" at bounding box center [1279, 138] width 35 height 13
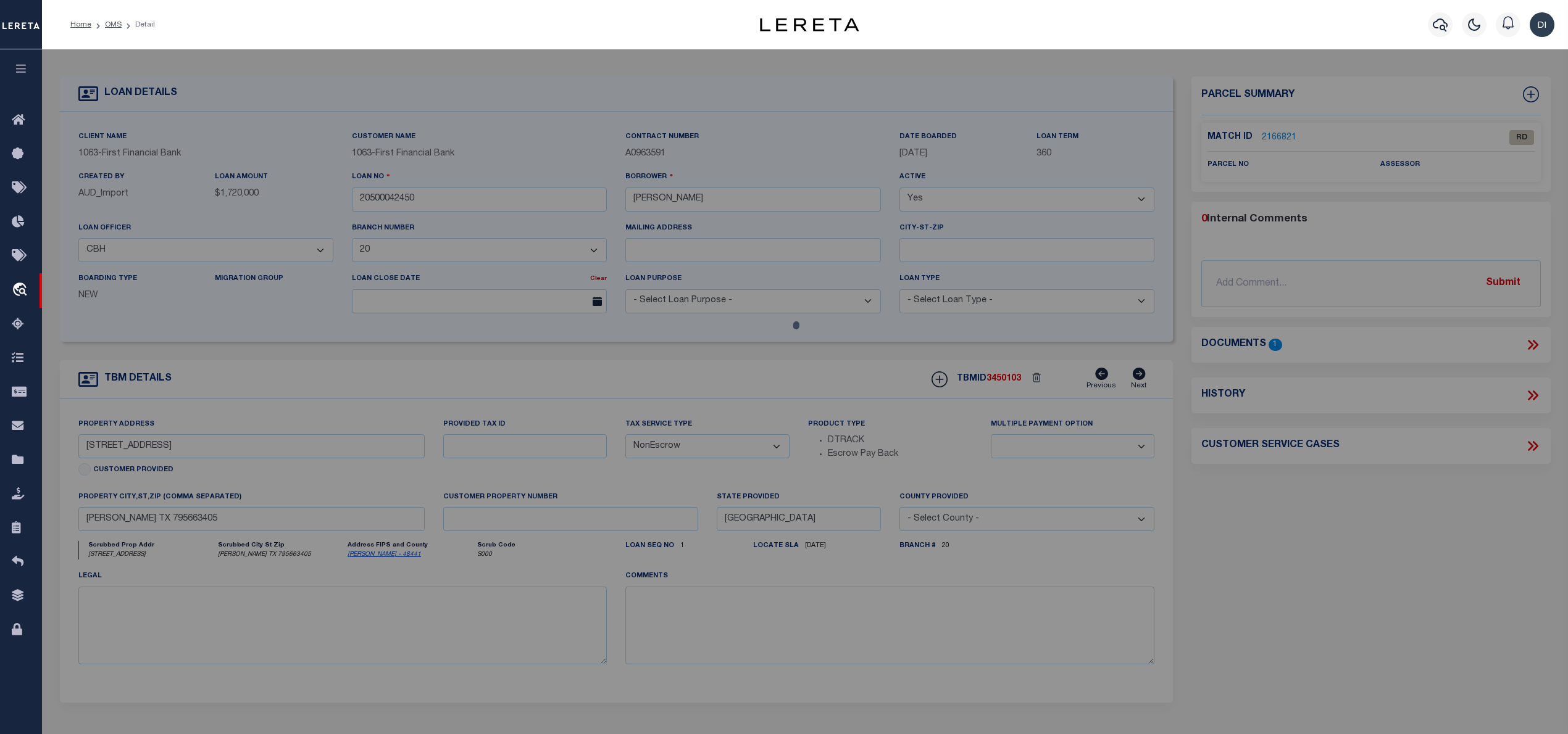
checkbox input "false"
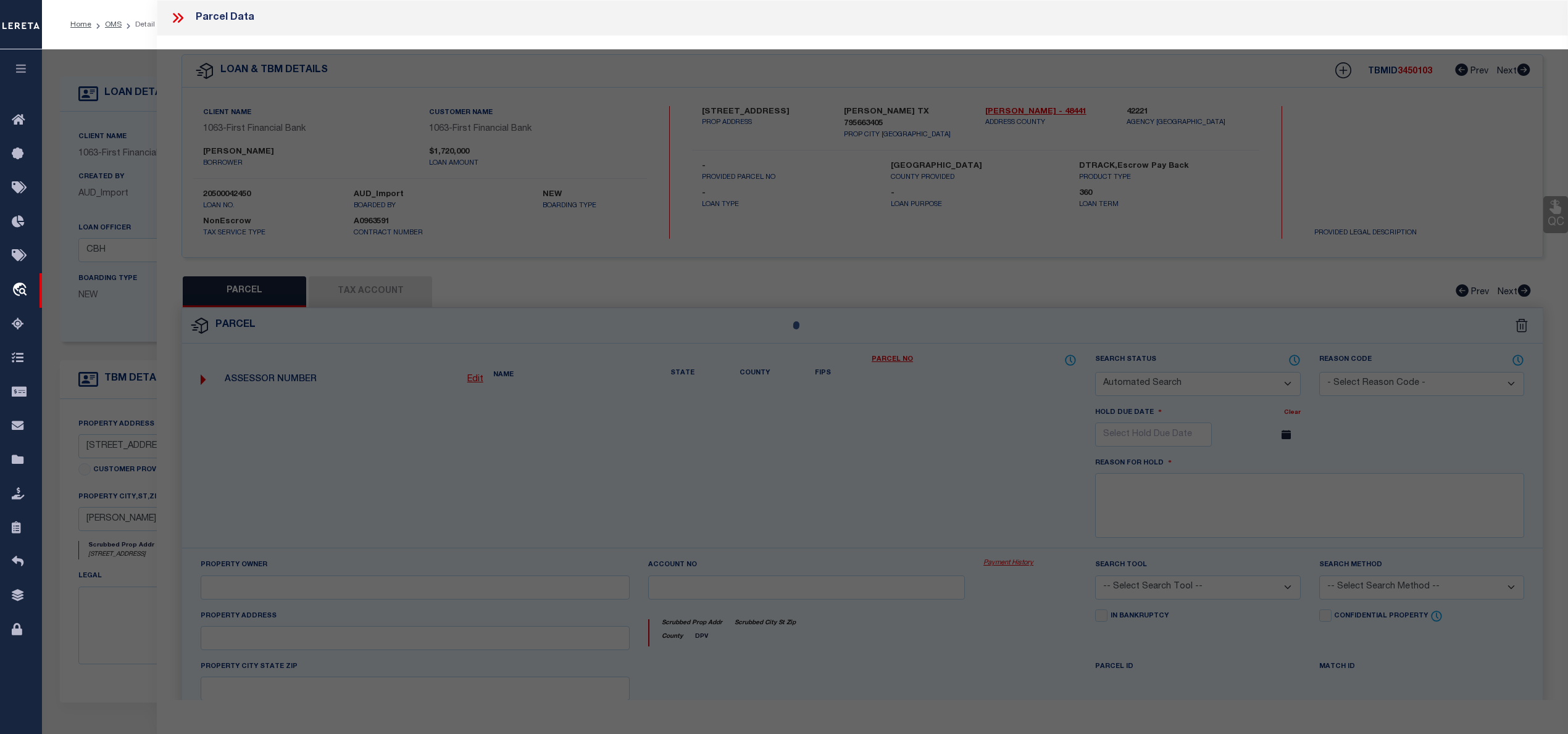
select select "RD"
checkbox input "false"
type textarea "Document uploaded that satisfies a legal requirement, changing from ND to RD"
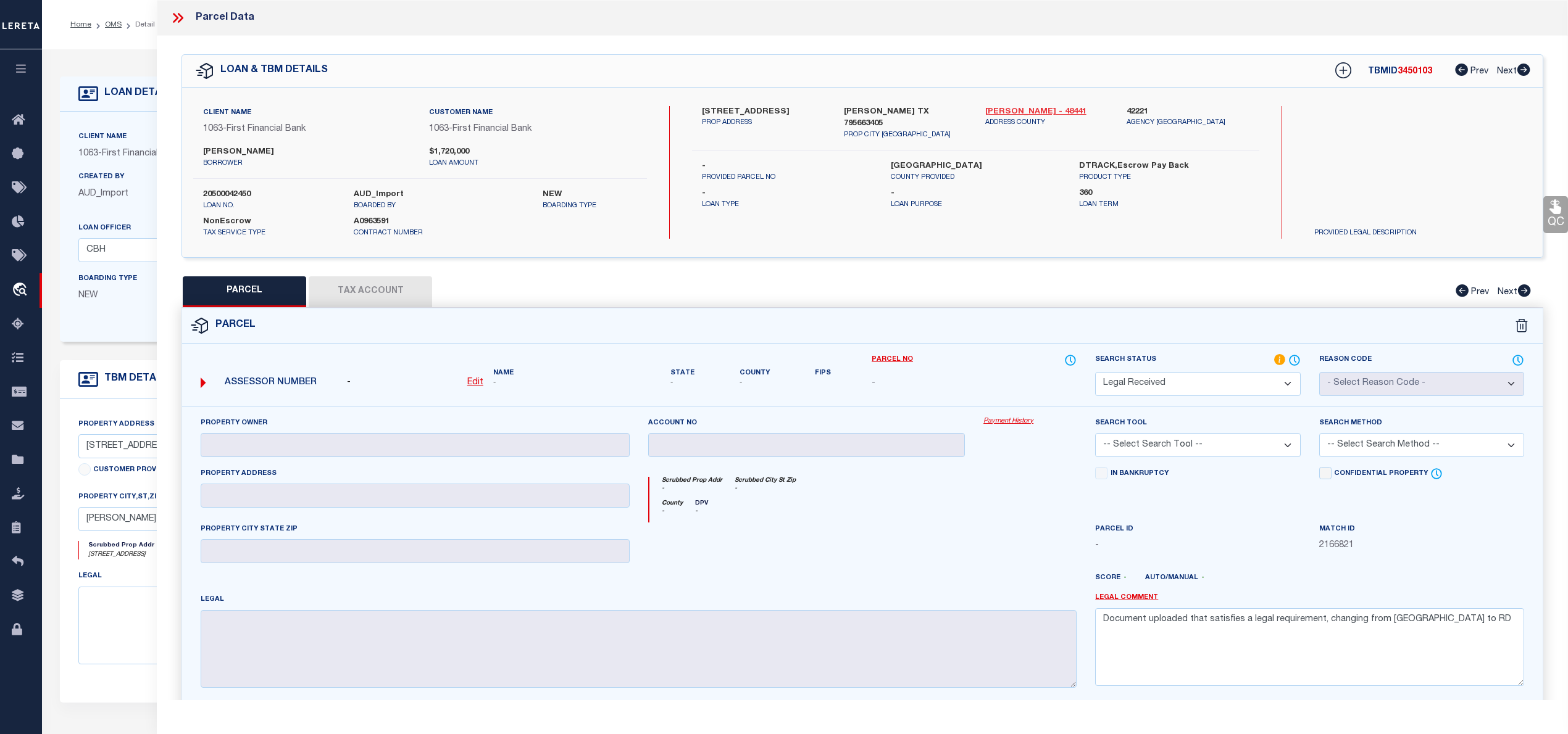
click at [999, 107] on link "Taylor - 48441" at bounding box center [1046, 113] width 122 height 13
click at [710, 110] on label "441 COUNTY ROAD 227" at bounding box center [763, 113] width 122 height 13
copy label "441"
click at [784, 107] on label "441 COUNTY ROAD 227" at bounding box center [763, 113] width 122 height 13
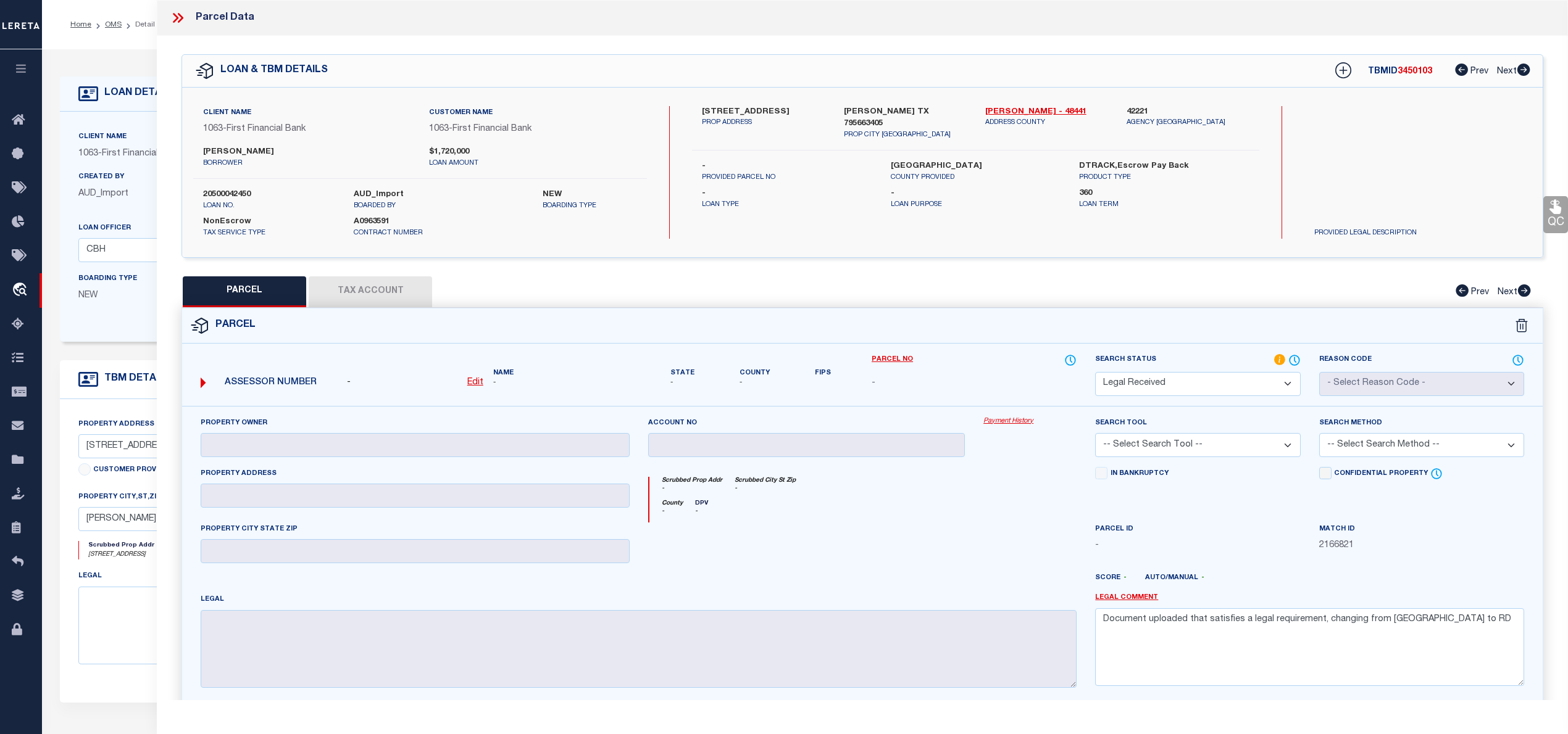
click at [784, 107] on label "441 COUNTY ROAD 227" at bounding box center [763, 113] width 122 height 13
copy label "227"
click at [178, 17] on icon at bounding box center [177, 17] width 16 height 16
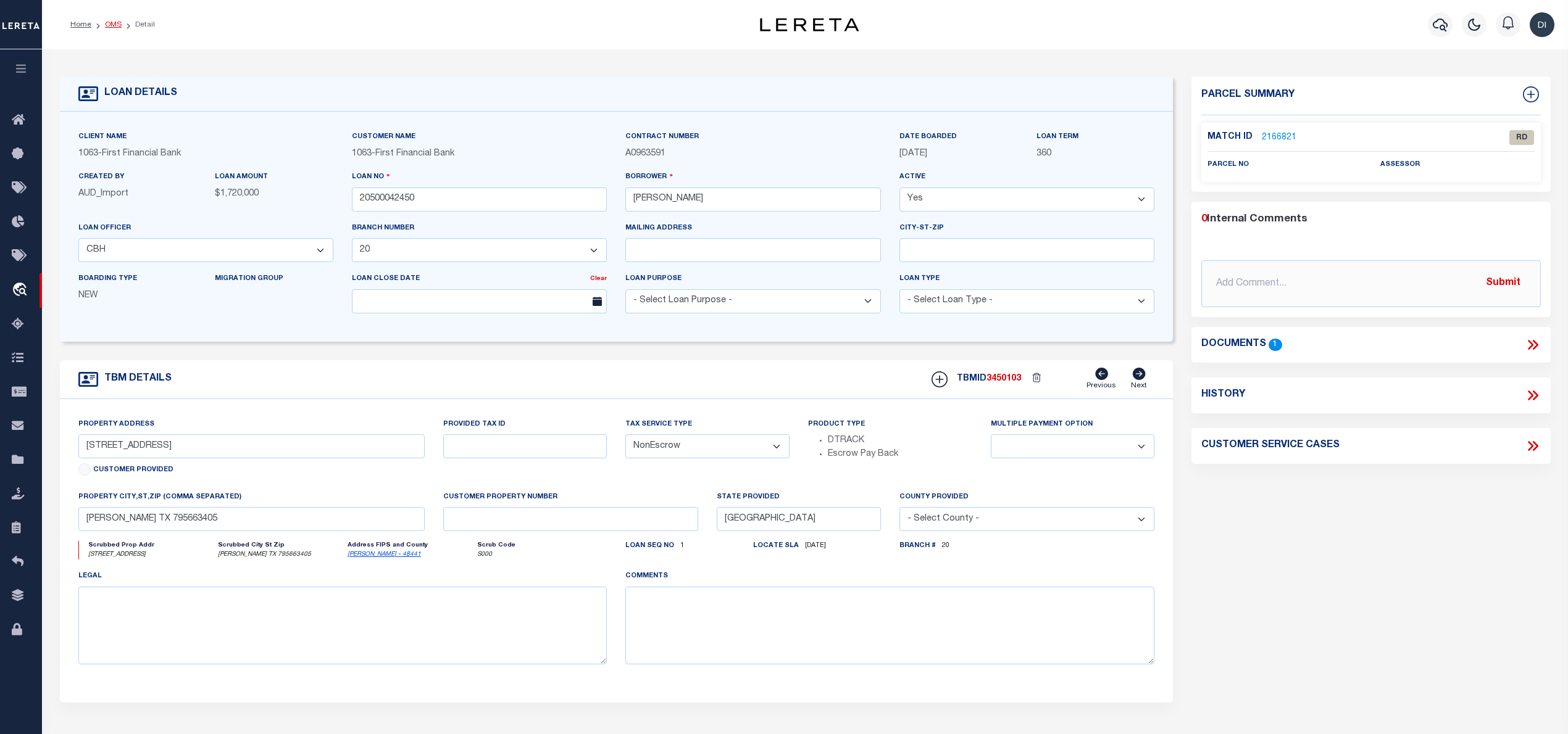
click at [112, 21] on link "OMS" at bounding box center [113, 24] width 17 height 8
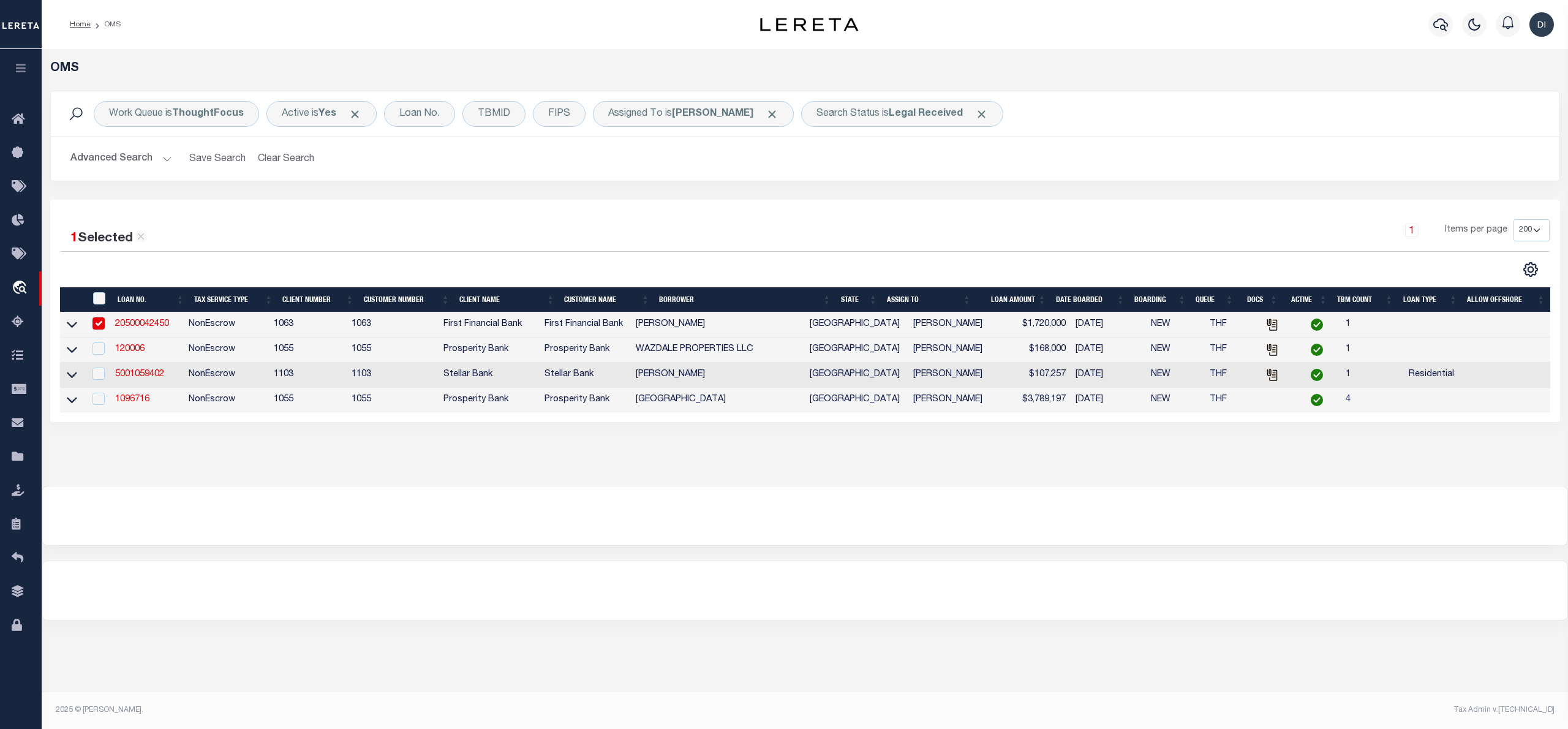
click at [95, 326] on input "checkbox" at bounding box center [99, 323] width 12 height 12
checkbox input "false"
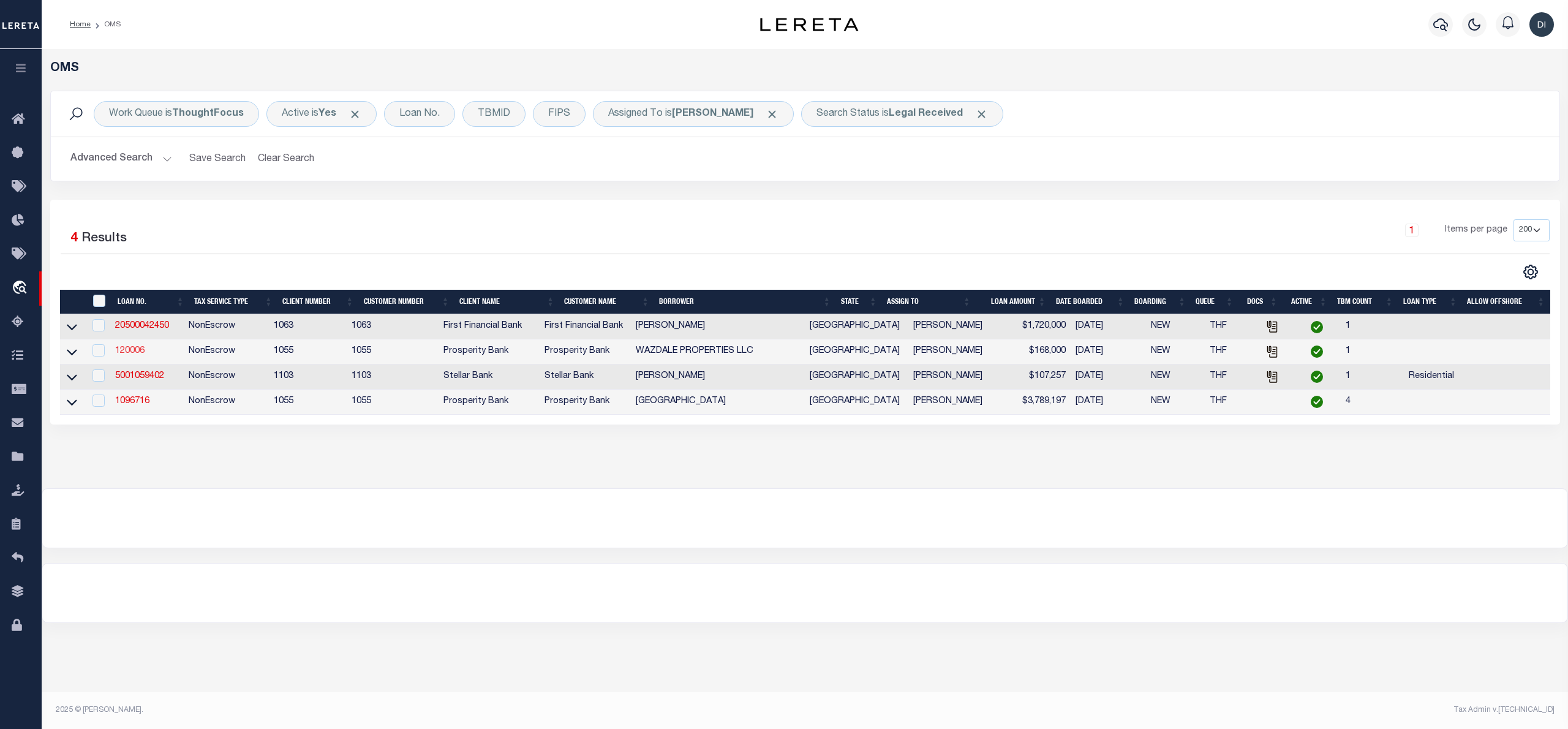
click at [138, 355] on link "120006" at bounding box center [130, 351] width 30 height 8
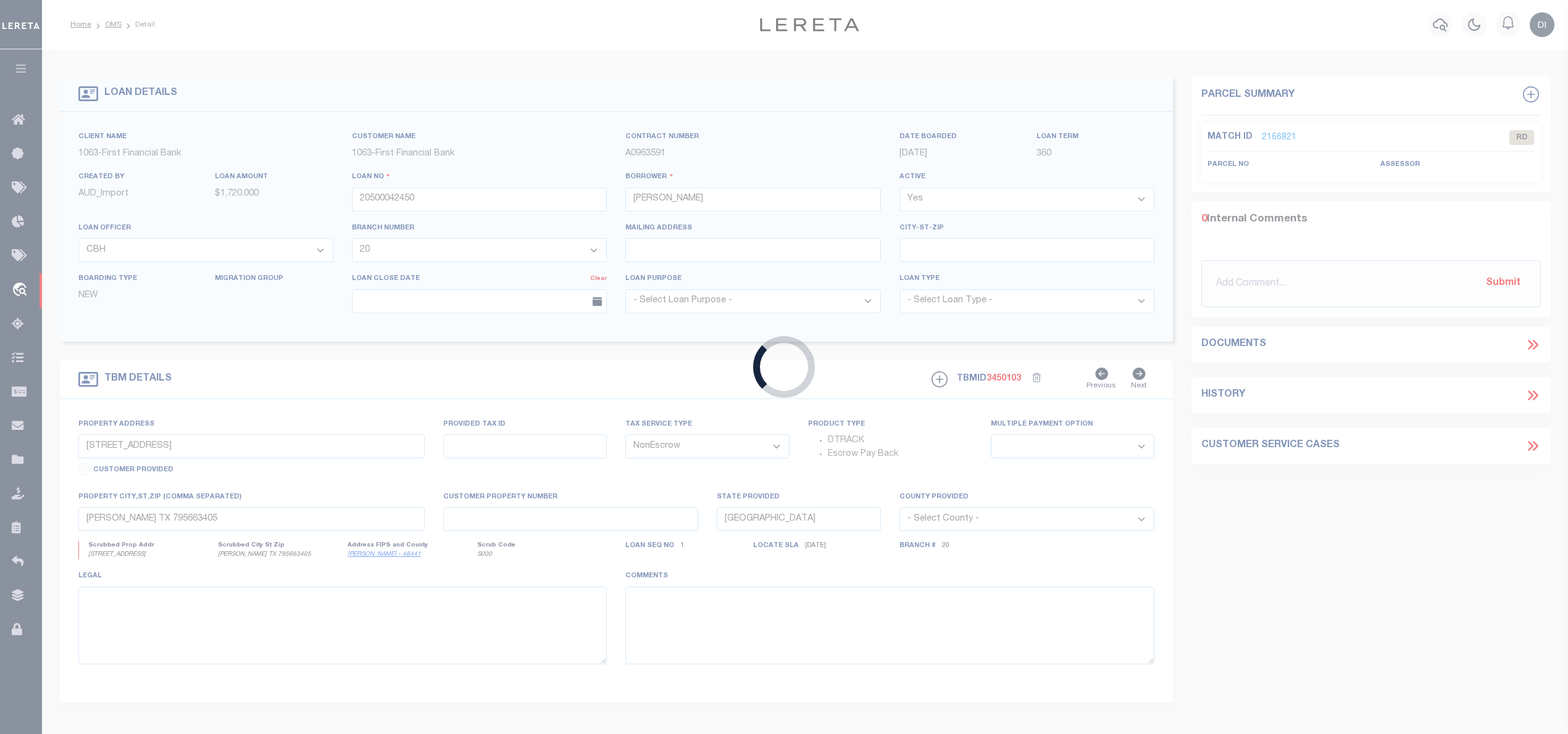
type input "120006"
type input "WAZDALE PROPERTIES LLC"
select select
type input "2380 WHITE OAK WAY"
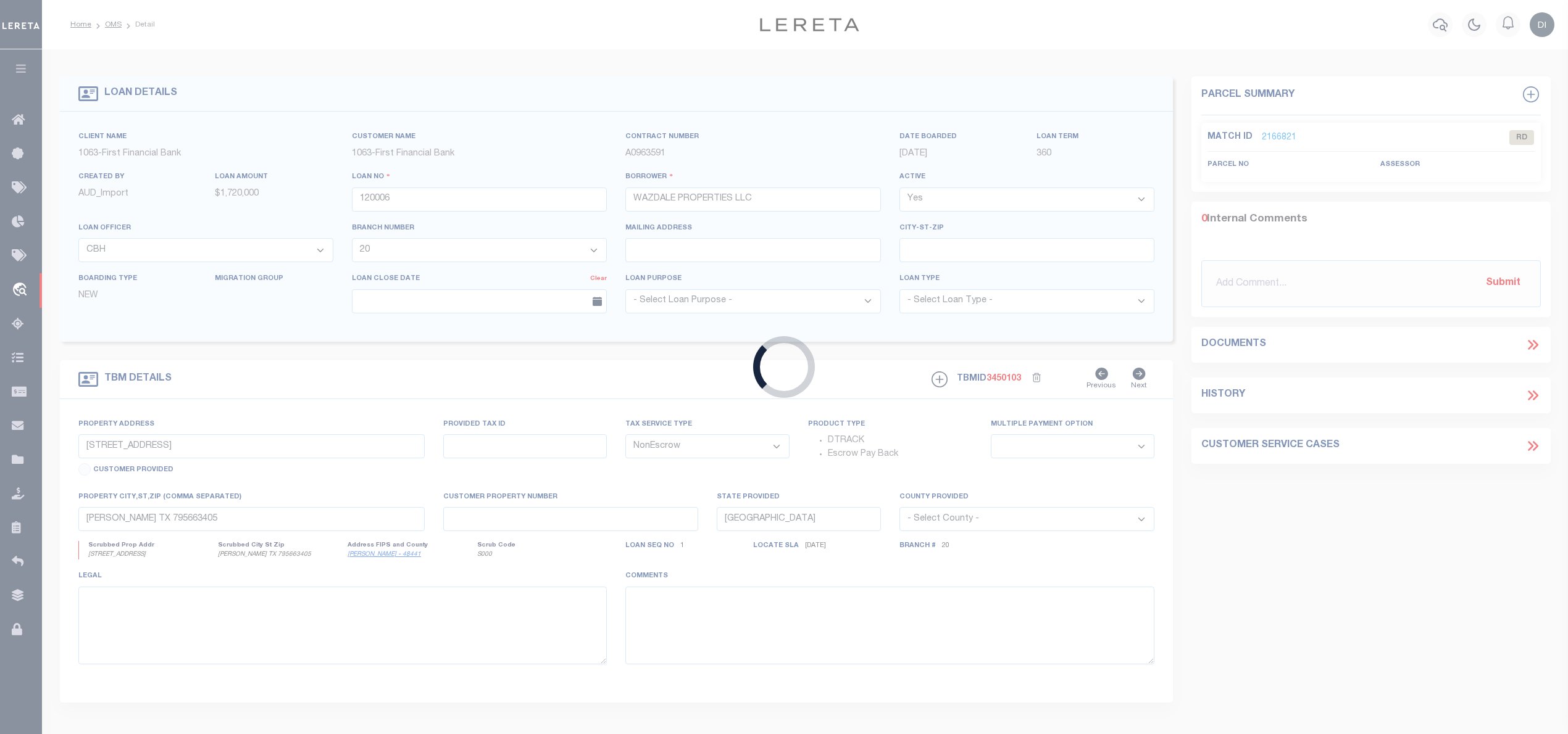
type input "PROSPER TX 75078"
select select
type input "3714 CHAMBRAY DR"
type input "455896"
select select
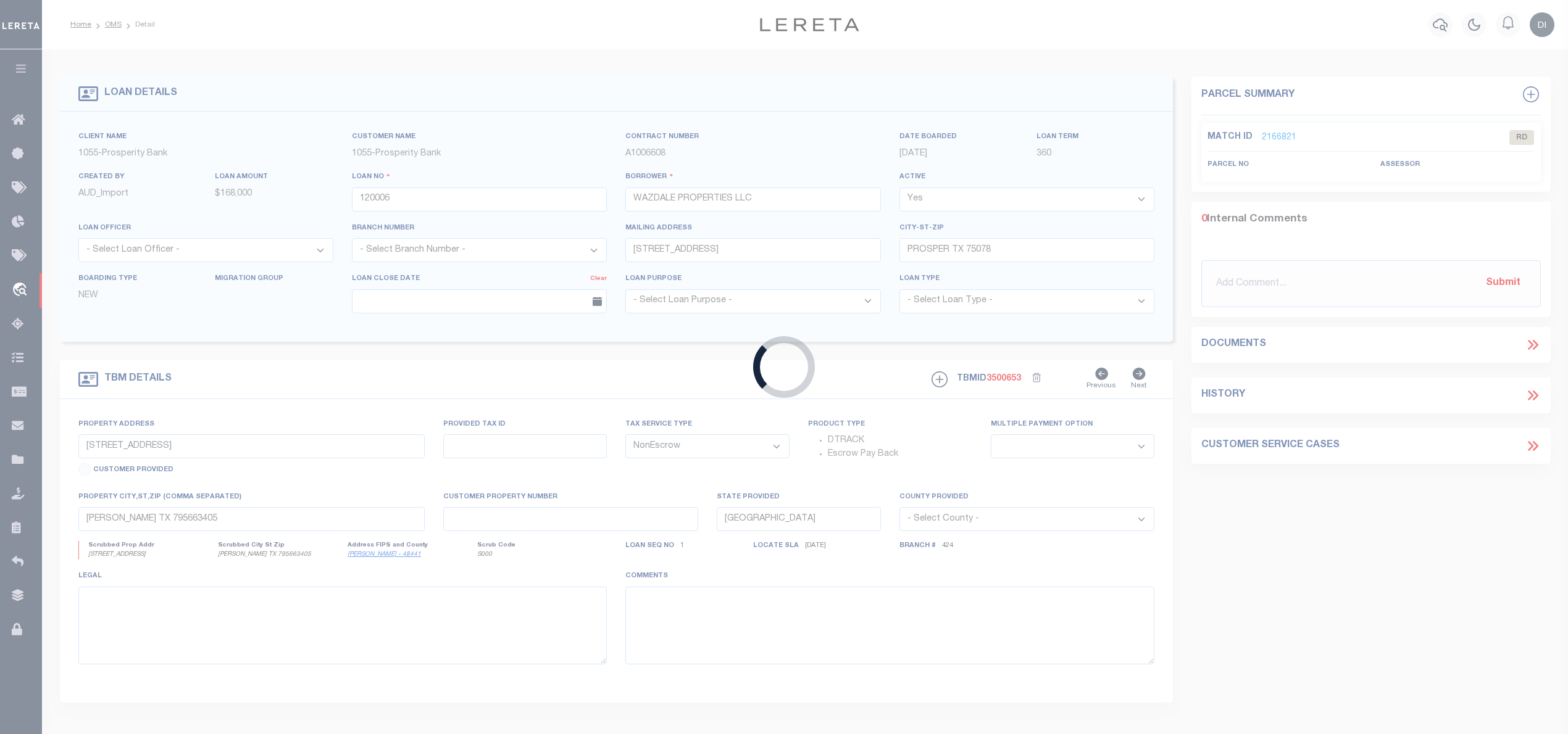
type input "SHERMAN, TX 75092"
select select
type textarea "G-1210 THOMPSON WILLIAN A-G1210 40 ACRES"
select select "27320"
select select "3824"
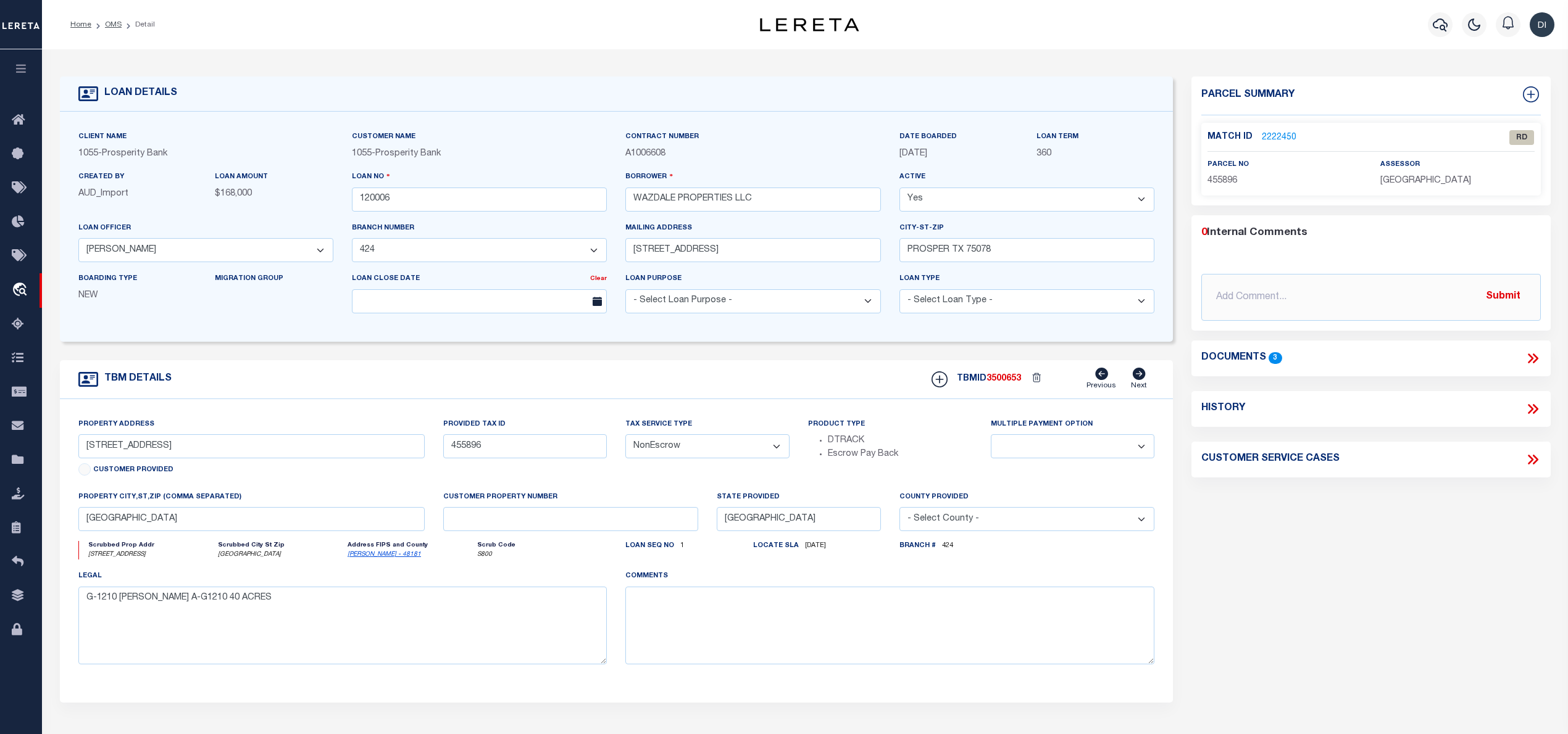
click at [1528, 359] on icon at bounding box center [1533, 358] width 16 height 16
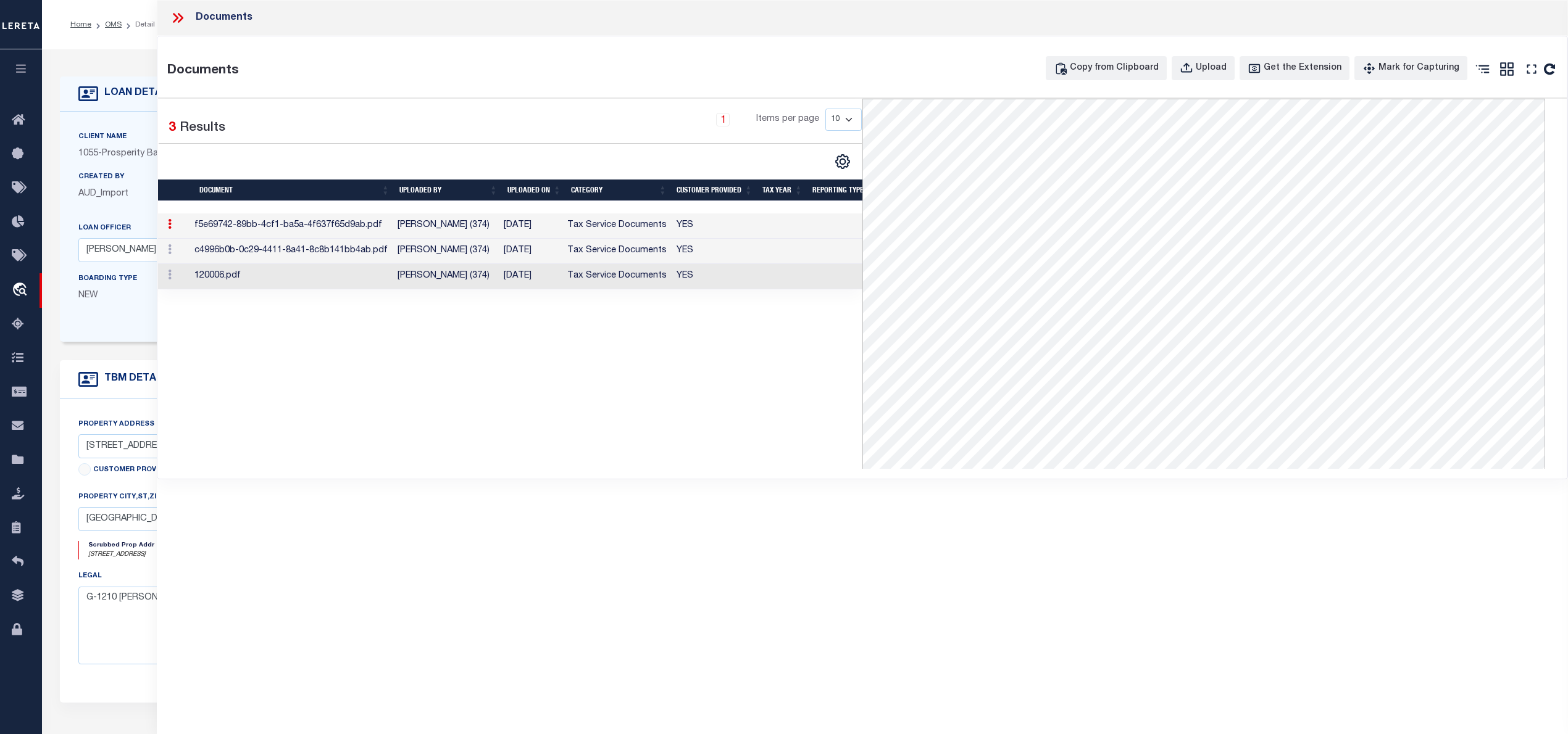
click at [517, 276] on td "08/18/2025" at bounding box center [530, 277] width 63 height 25
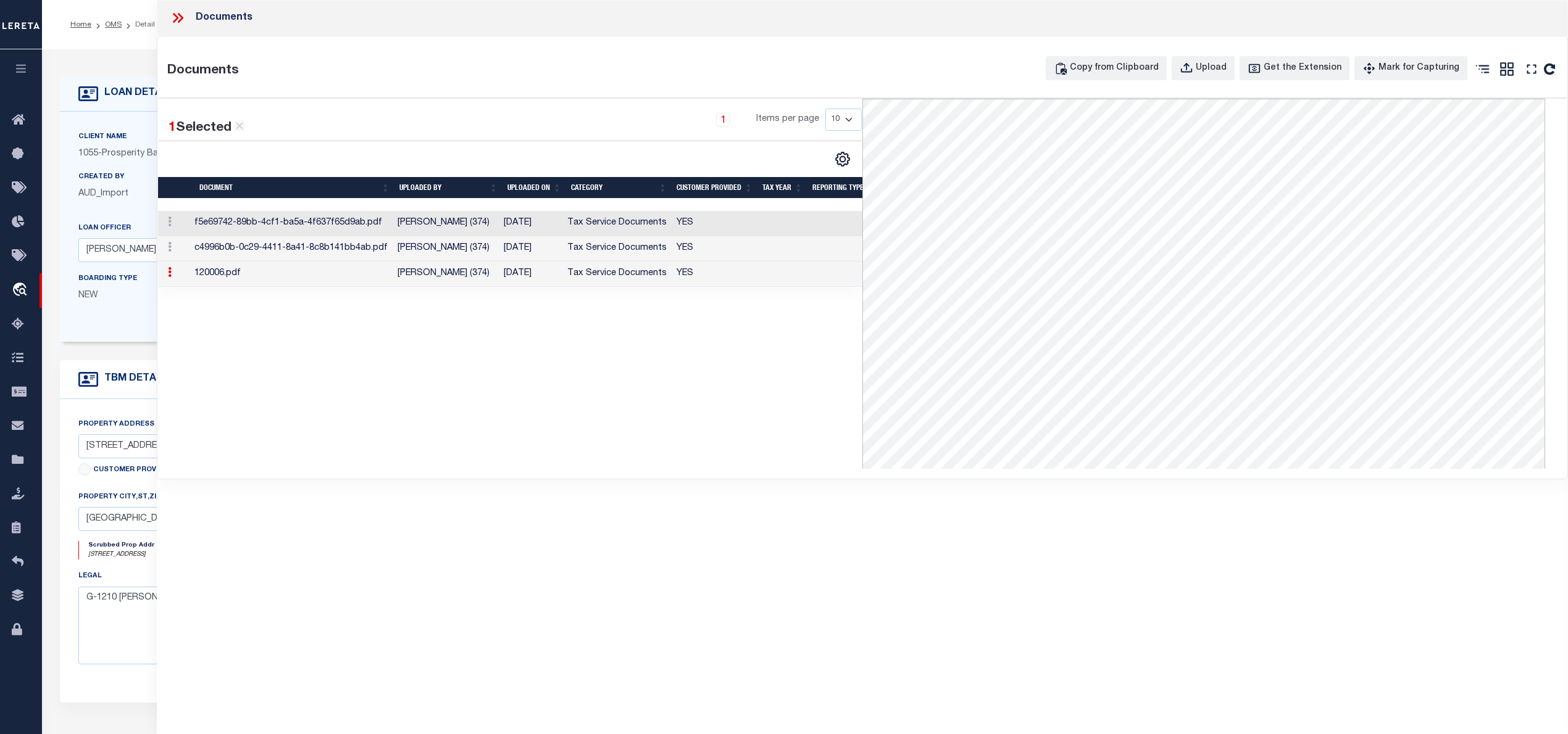
click at [517, 276] on td "08/18/2025" at bounding box center [530, 274] width 63 height 25
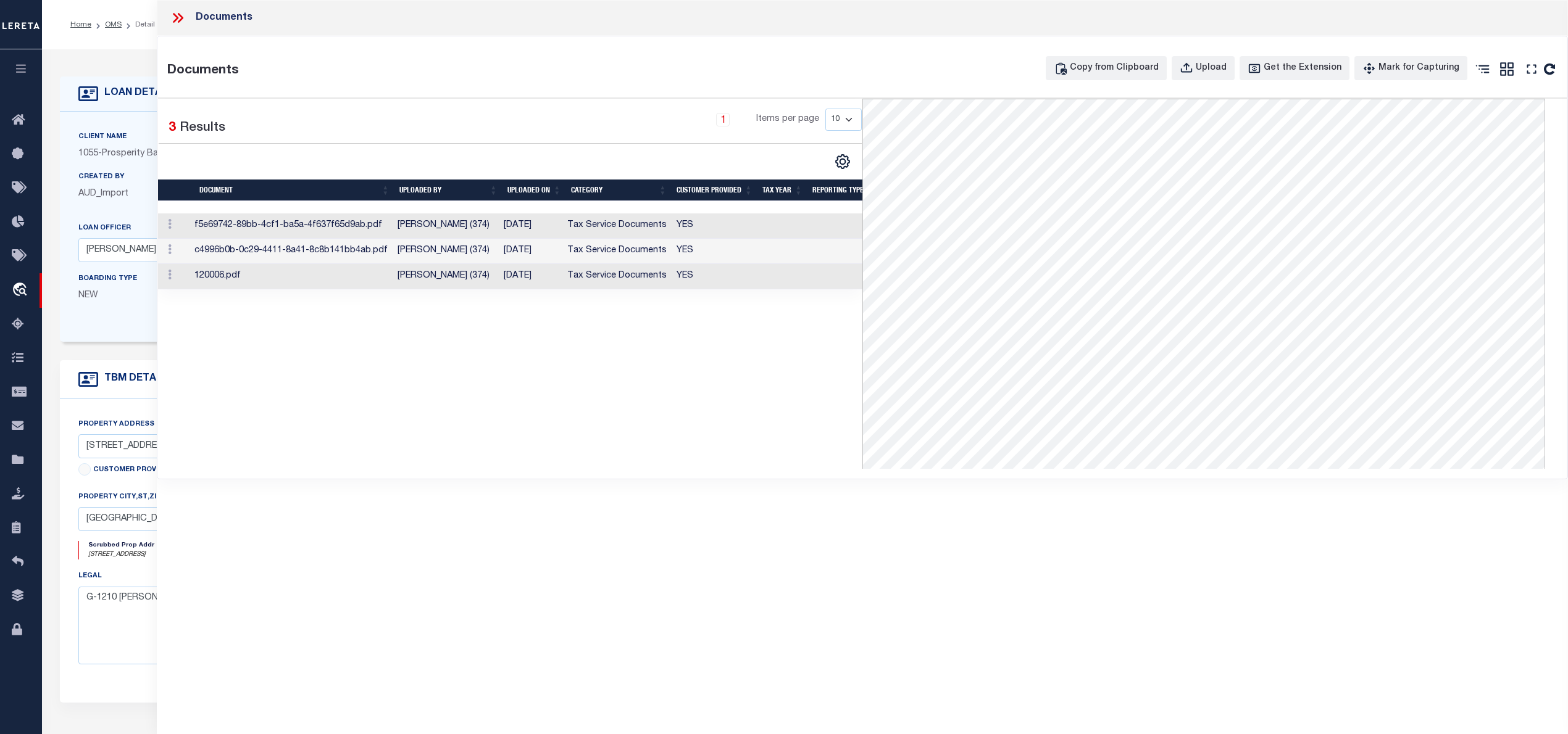
click at [177, 17] on icon at bounding box center [175, 18] width 6 height 10
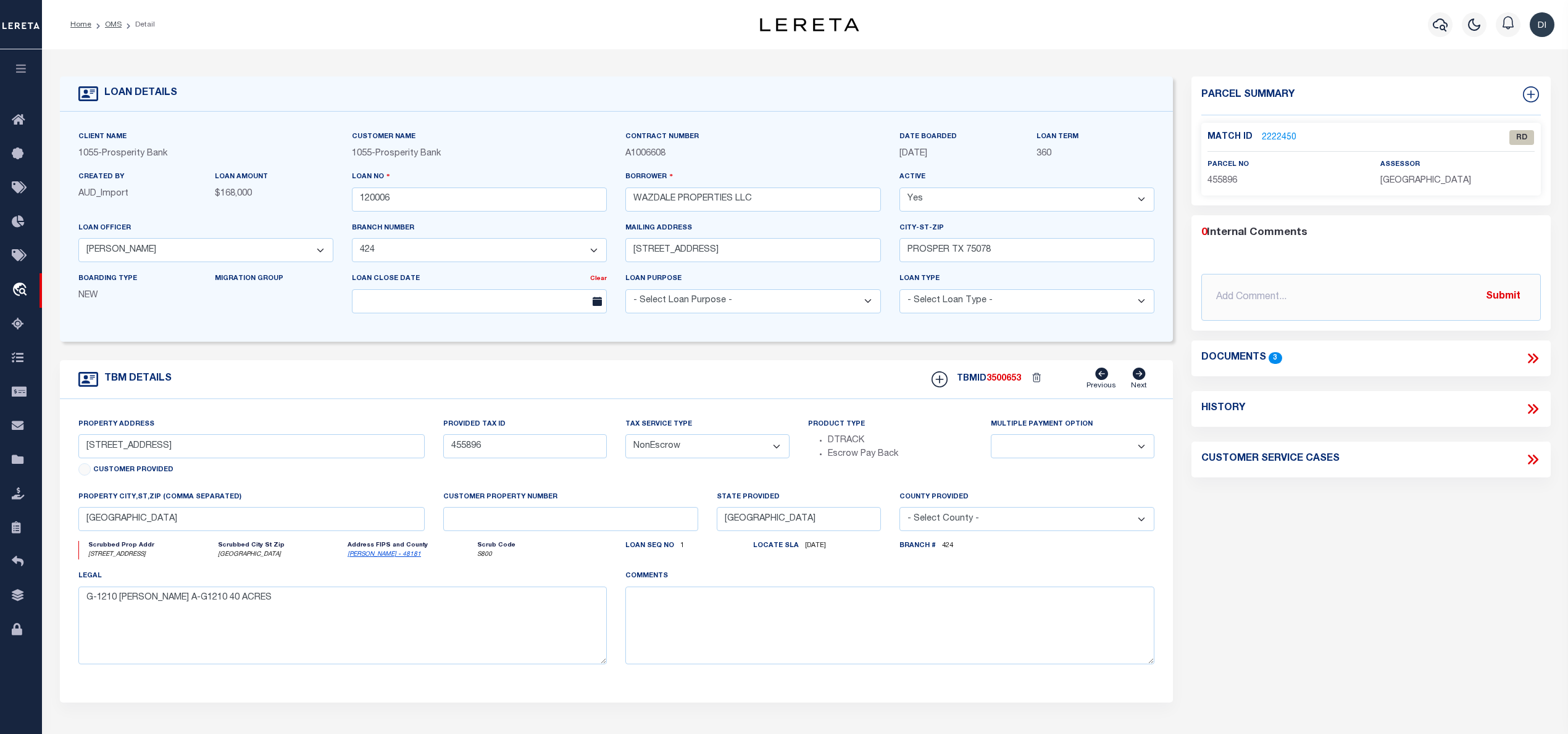
click at [1276, 131] on p "2222450" at bounding box center [1279, 138] width 35 height 14
click at [1282, 136] on link "2222450" at bounding box center [1279, 138] width 35 height 13
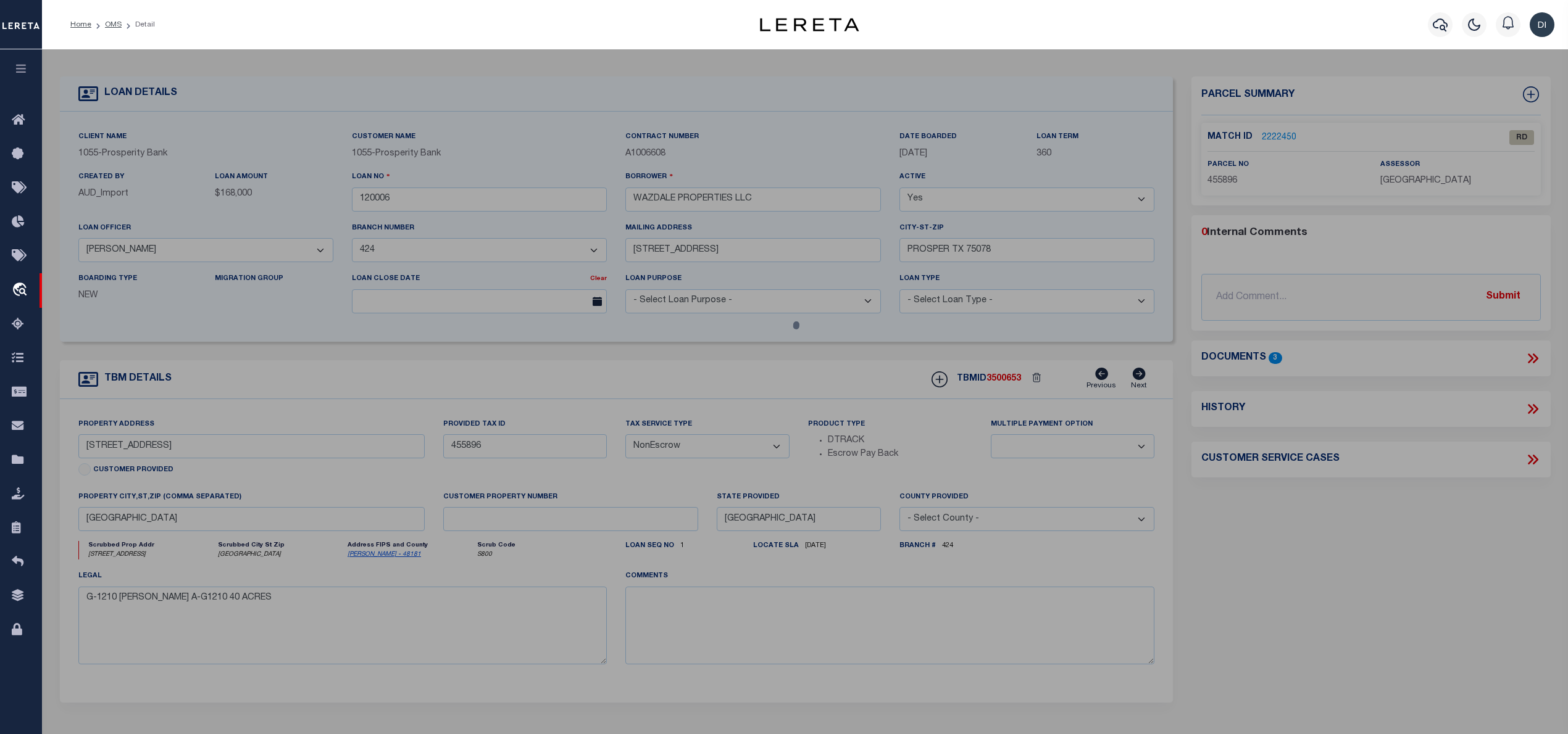
select select "AS"
checkbox input "false"
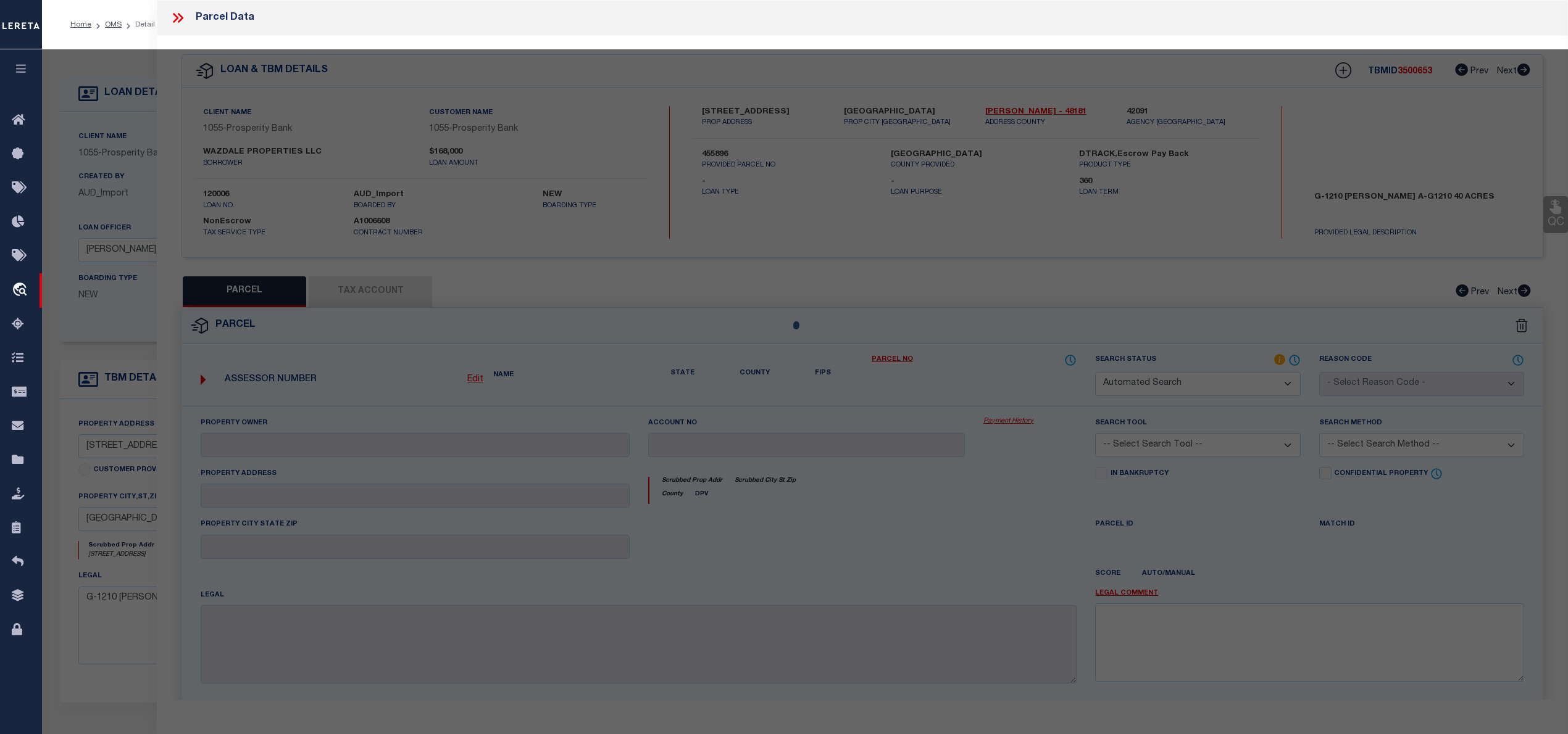
select select "RD"
type input "LENNAR HOMES OF TEXAS LAND AND CONSTRUCTION LTD"
select select "AGW"
select select "LEG"
type input "3714 CHAMBRAY DR"
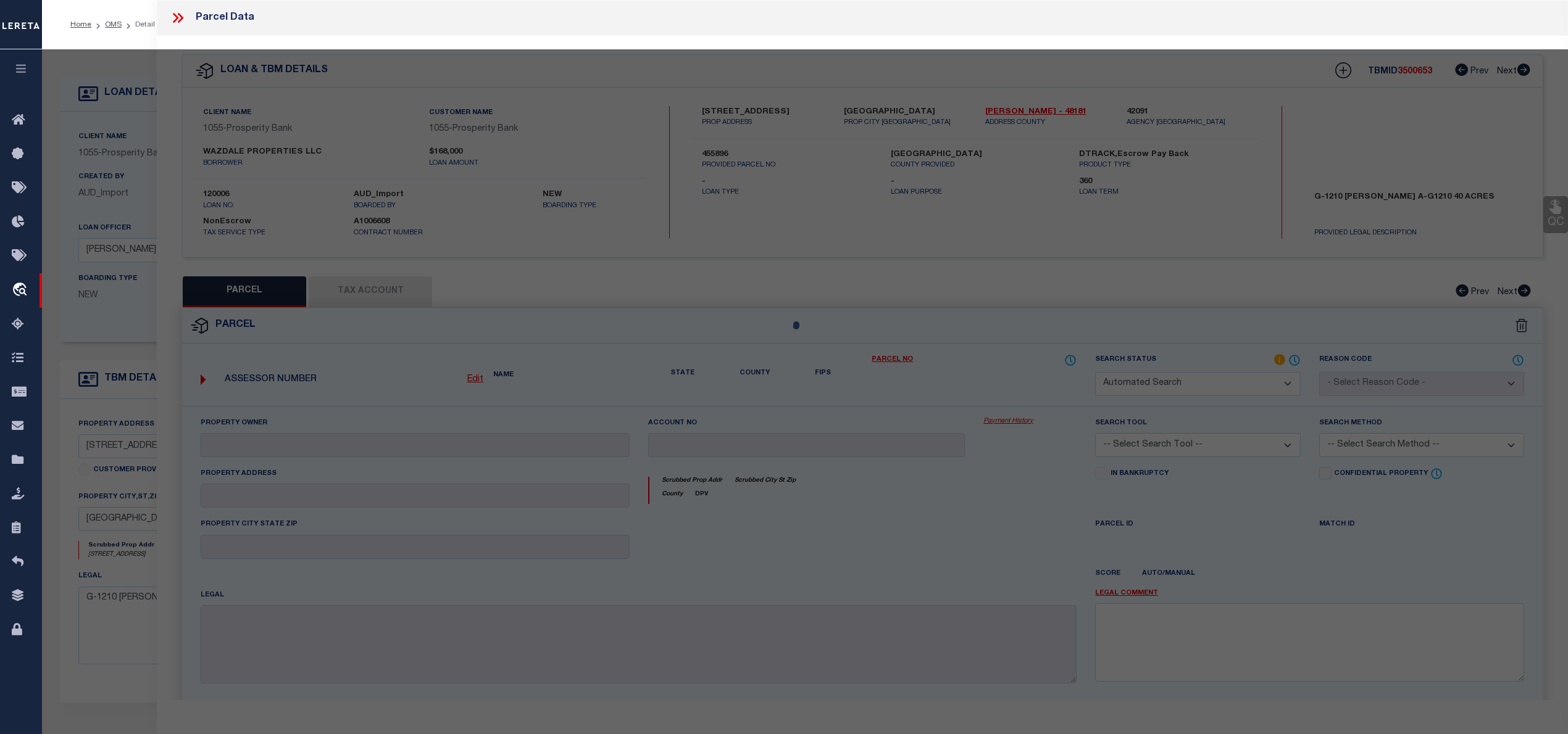
type input "SHERMAN, TX"
type textarea "HIDDEN MEADOWS PHASE 1, BLOCK F, LOT 26, ACRES .165"
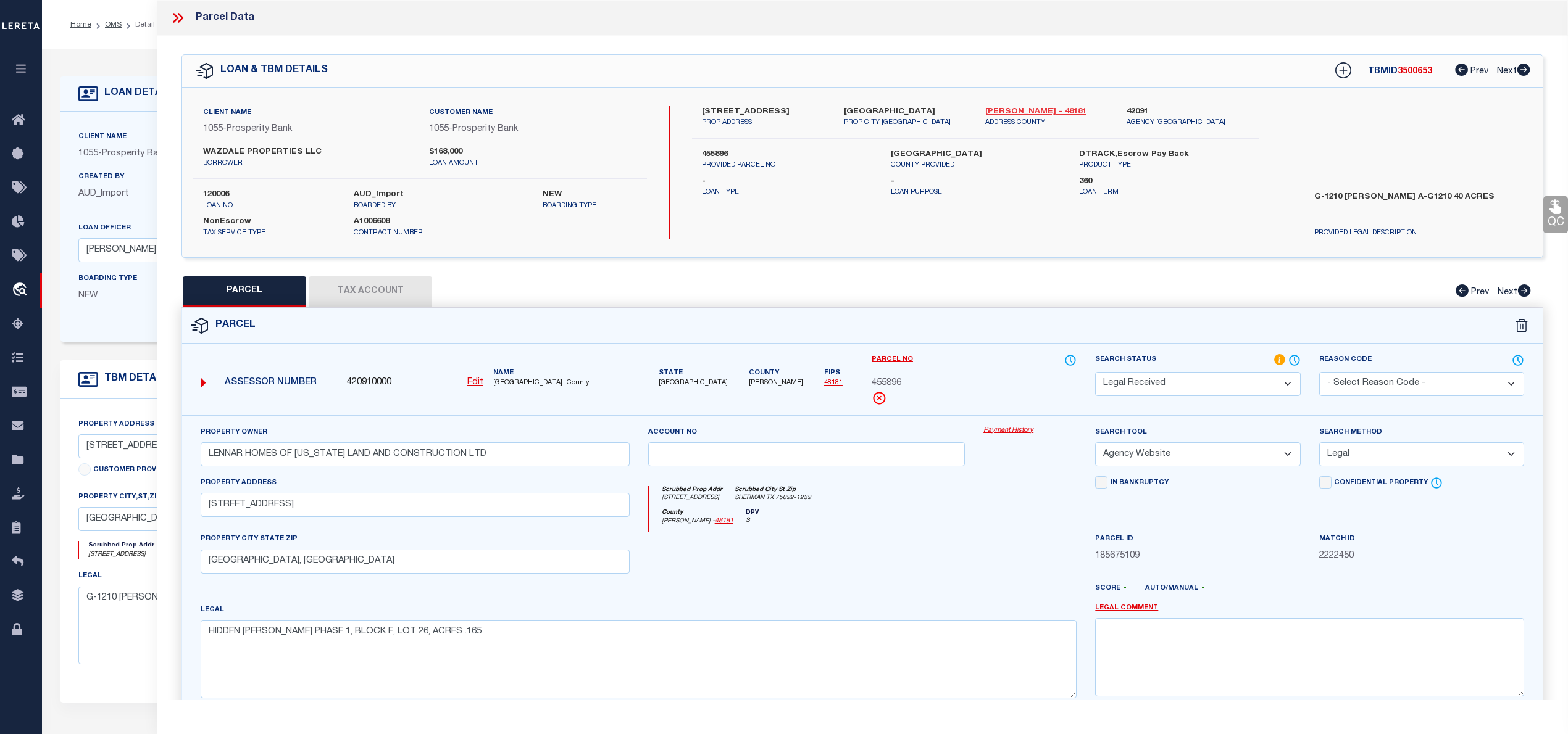
click at [998, 107] on link "Grayson - 48181" at bounding box center [1046, 113] width 122 height 13
click at [887, 381] on span "455896" at bounding box center [886, 384] width 30 height 14
copy span "455896"
drag, startPoint x: 1309, startPoint y: 193, endPoint x: 1533, endPoint y: 196, distance: 224.0
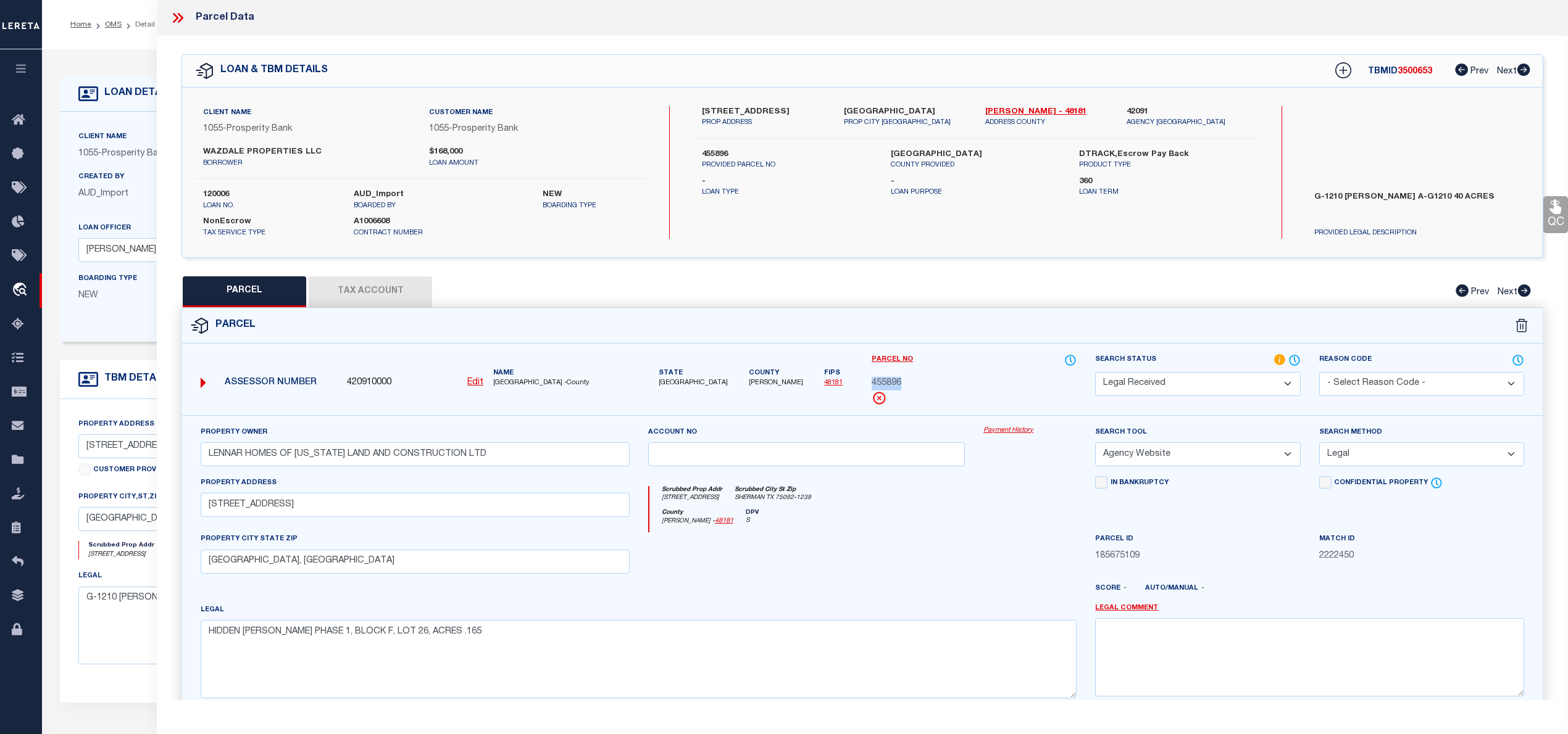
click at [1533, 196] on div "G-1210 THOMPSON WILLIAN A-G1210 40 ACRES PROVIDED LEGAL DESCRIPTION" at bounding box center [1418, 212] width 245 height 52
click at [363, 295] on button "Tax Account" at bounding box center [370, 292] width 123 height 31
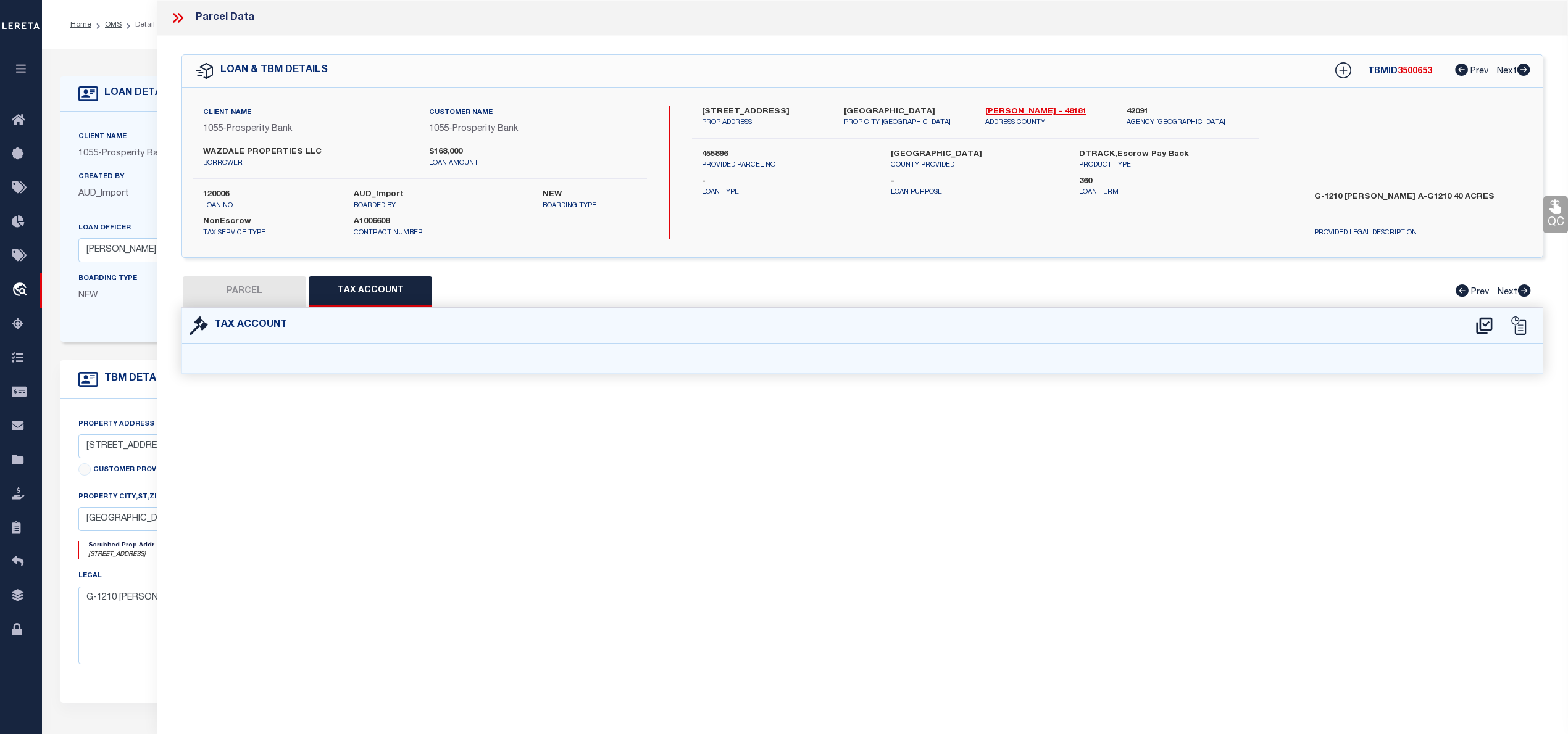
select select "100"
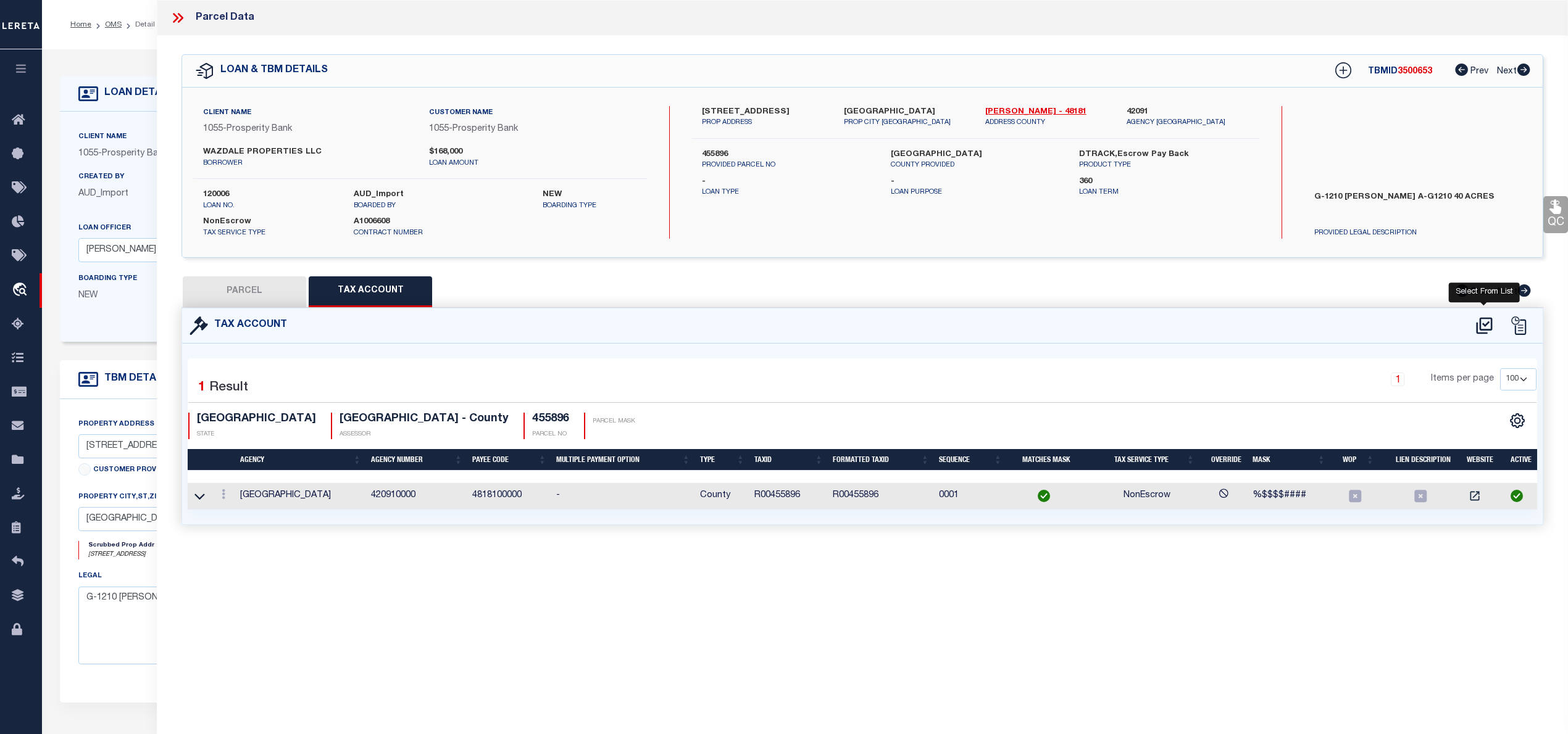
click at [1477, 326] on icon at bounding box center [1483, 326] width 16 height 17
select select "100"
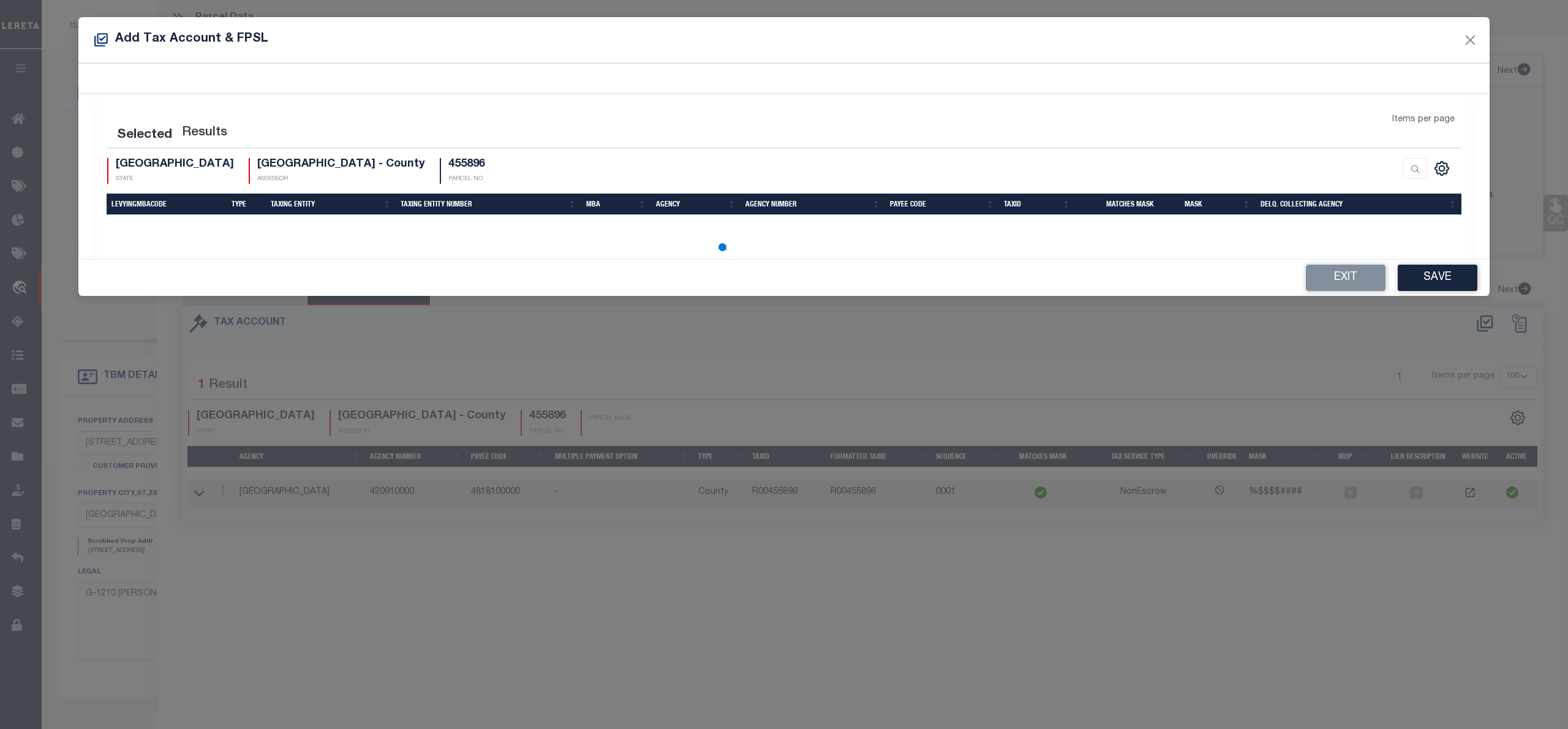
select select "100"
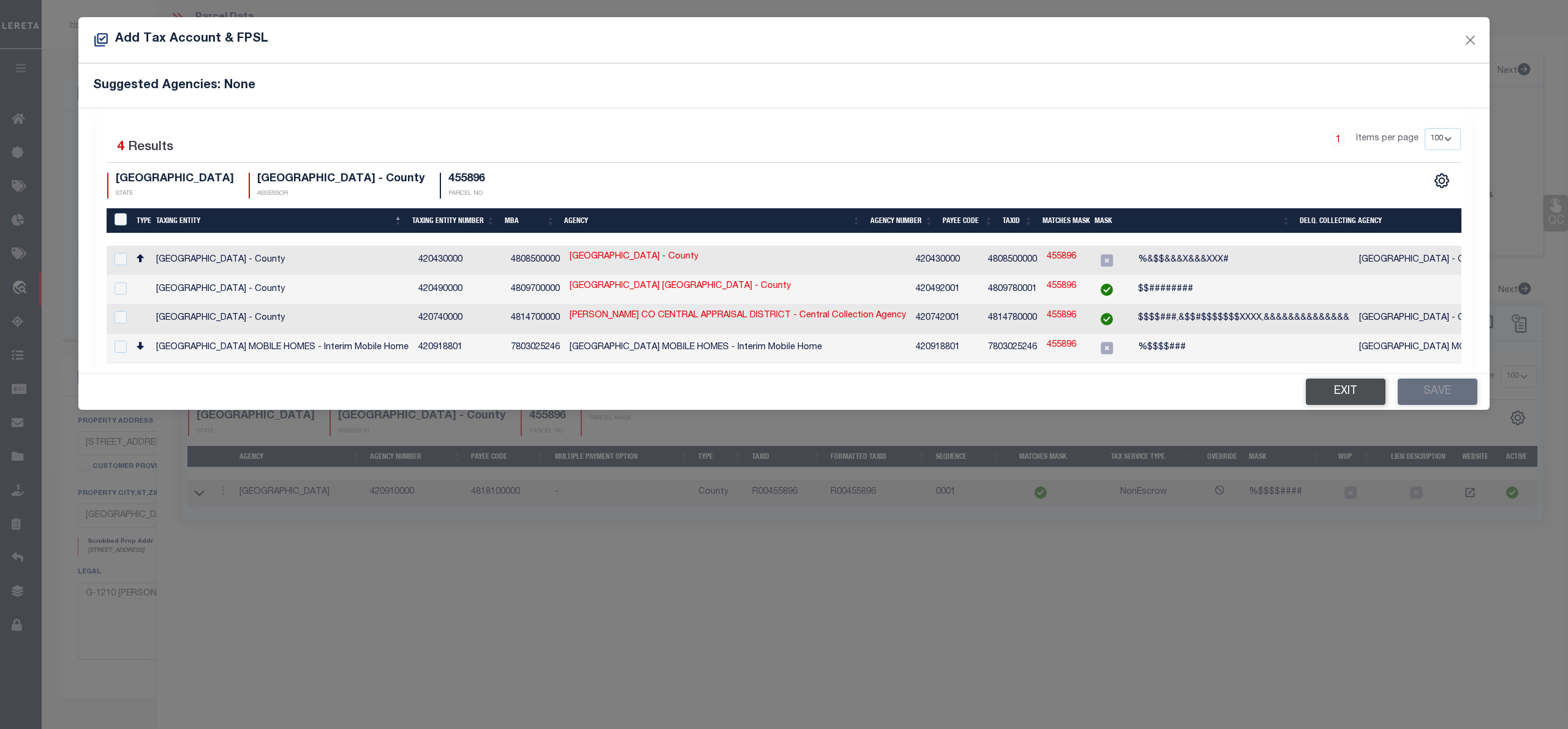
click at [1339, 399] on button "Exit" at bounding box center [1346, 392] width 79 height 26
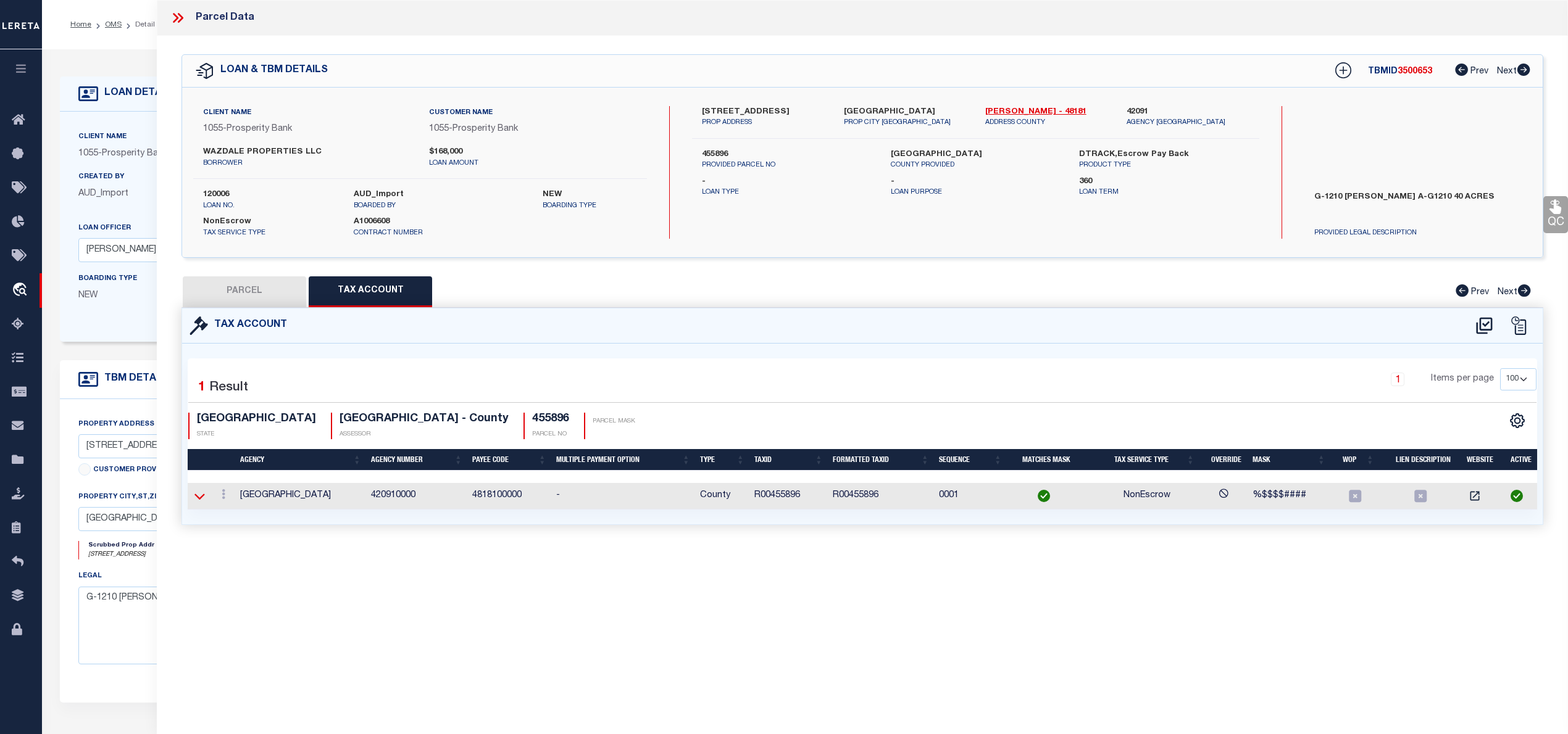
click at [203, 500] on icon at bounding box center [199, 496] width 10 height 13
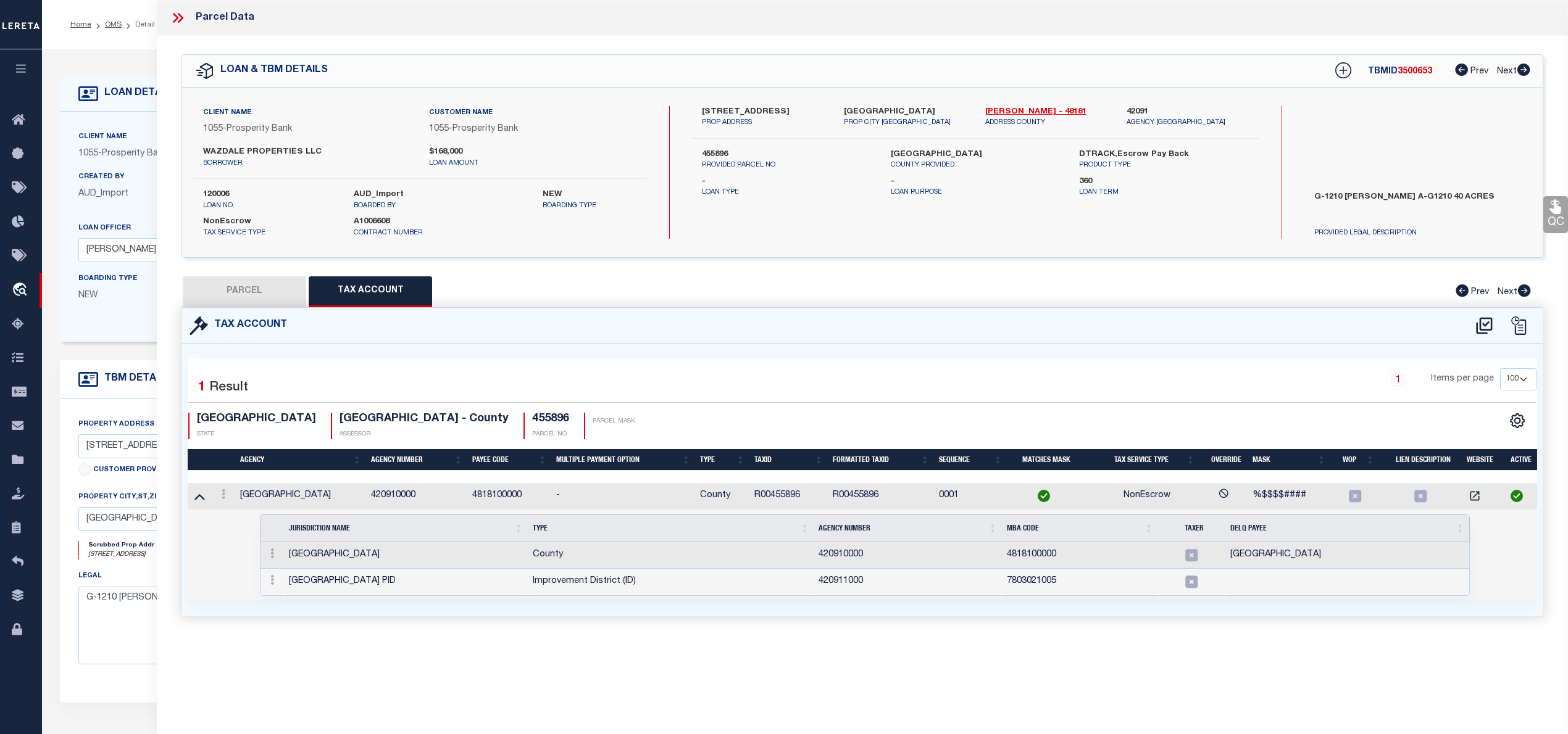
click at [264, 292] on button "PARCEL" at bounding box center [244, 292] width 123 height 31
select select "AS"
select select
checkbox input "false"
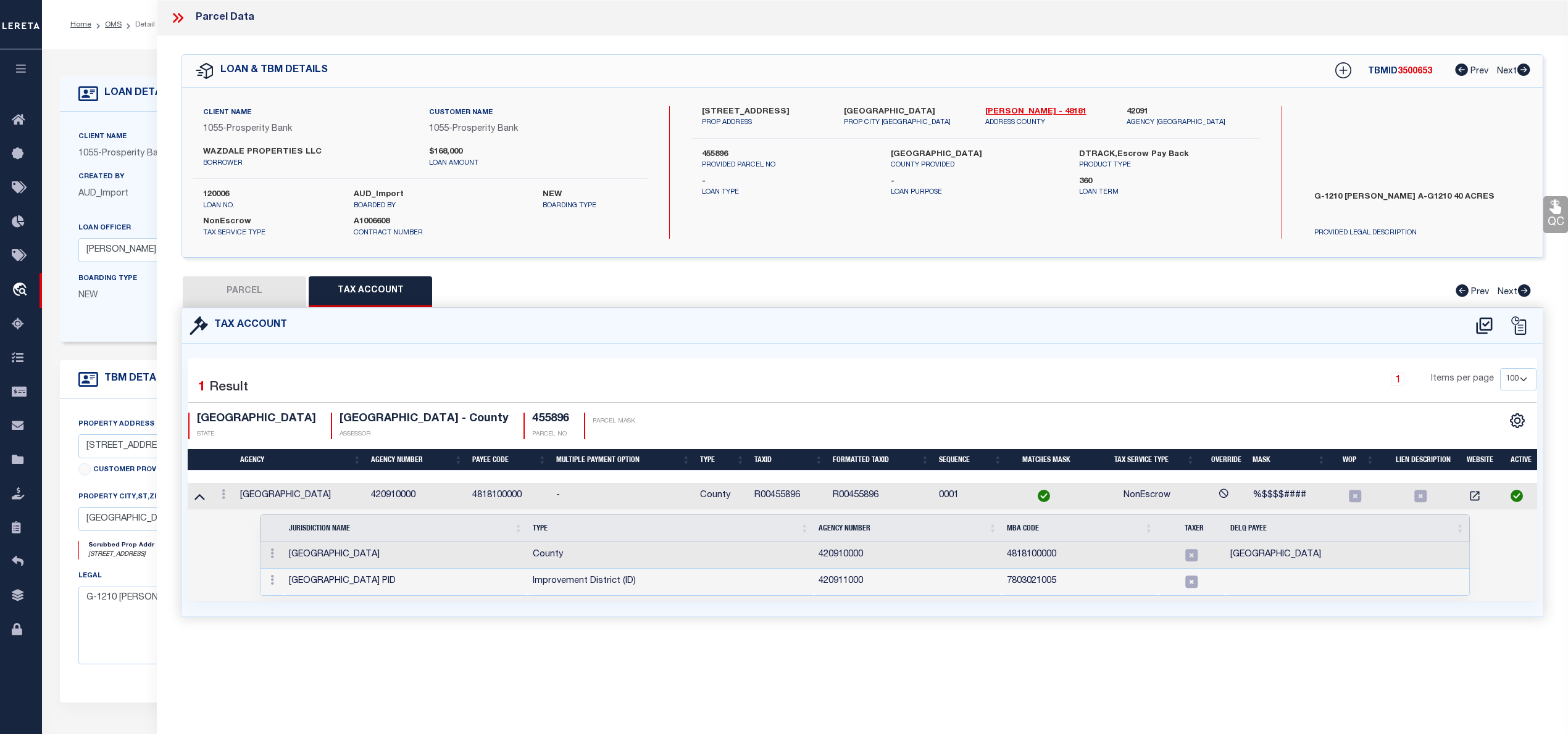
checkbox input "false"
select select "RD"
type input "LENNAR HOMES OF TEXAS LAND AND CONSTRUCTION LTD"
select select "AGW"
select select "LEG"
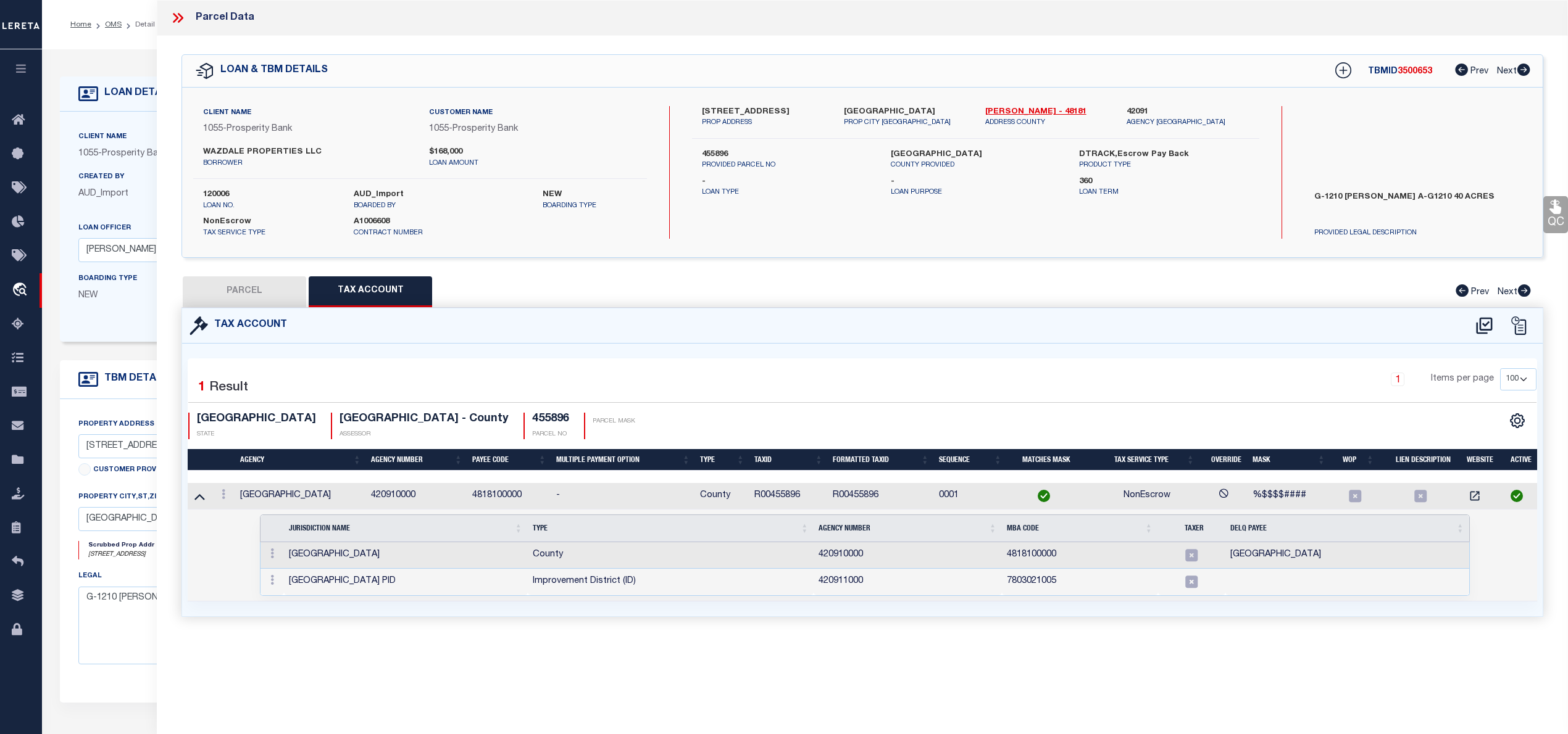
type input "3714 CHAMBRAY DR"
type input "SHERMAN, TX"
type textarea "HIDDEN MEADOWS PHASE 1, BLOCK F, LOT 26, ACRES .165"
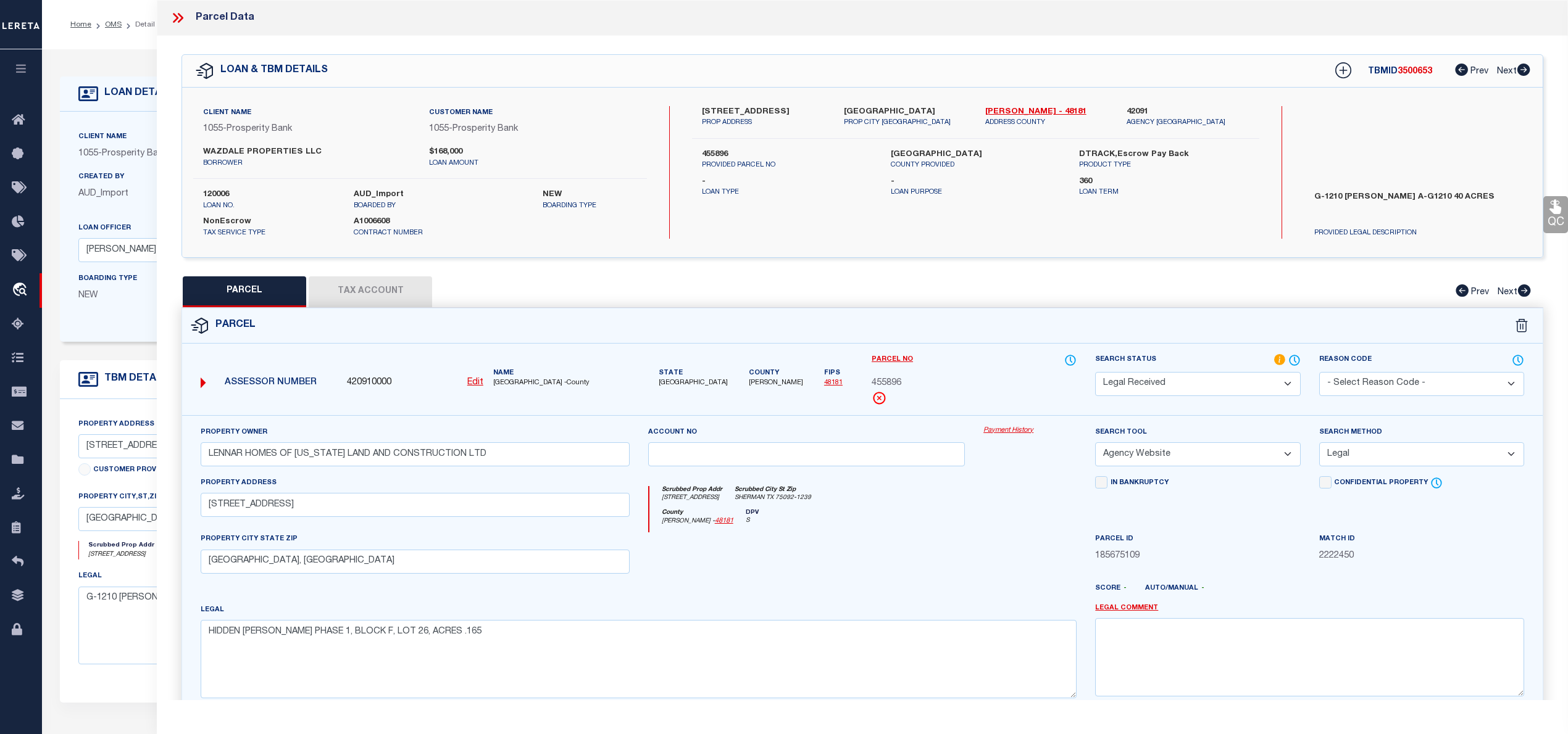
scroll to position [87, 0]
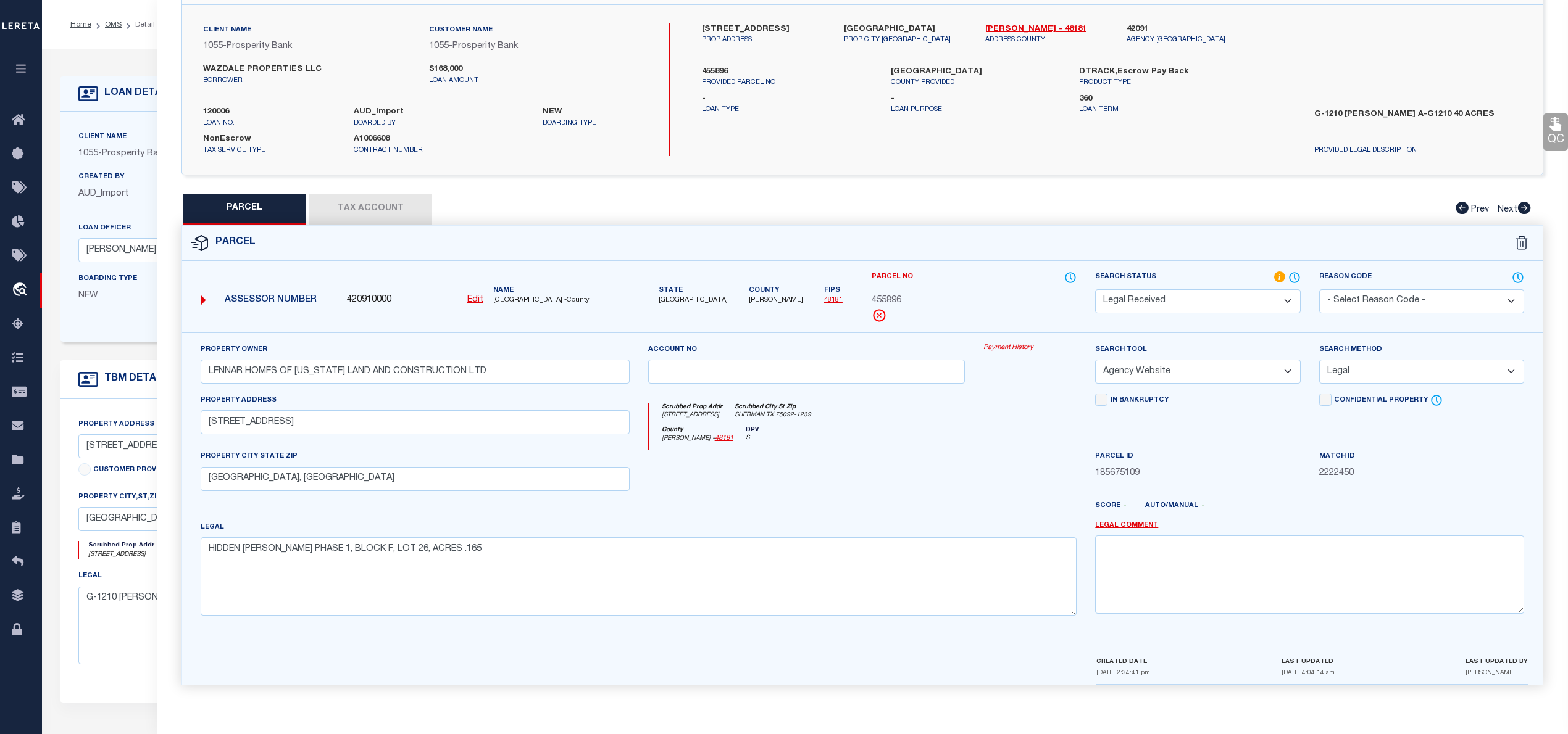
drag, startPoint x: 1466, startPoint y: 676, endPoint x: 1522, endPoint y: 675, distance: 56.0
click at [1522, 675] on div "CREATED DATE 08/08/2025 2:34:41 pm LAST UPDATED 08/20/2025 4:04:14 am LAST UPDA…" at bounding box center [1312, 670] width 431 height 30
click at [362, 210] on button "Tax Account" at bounding box center [370, 209] width 123 height 31
select select "100"
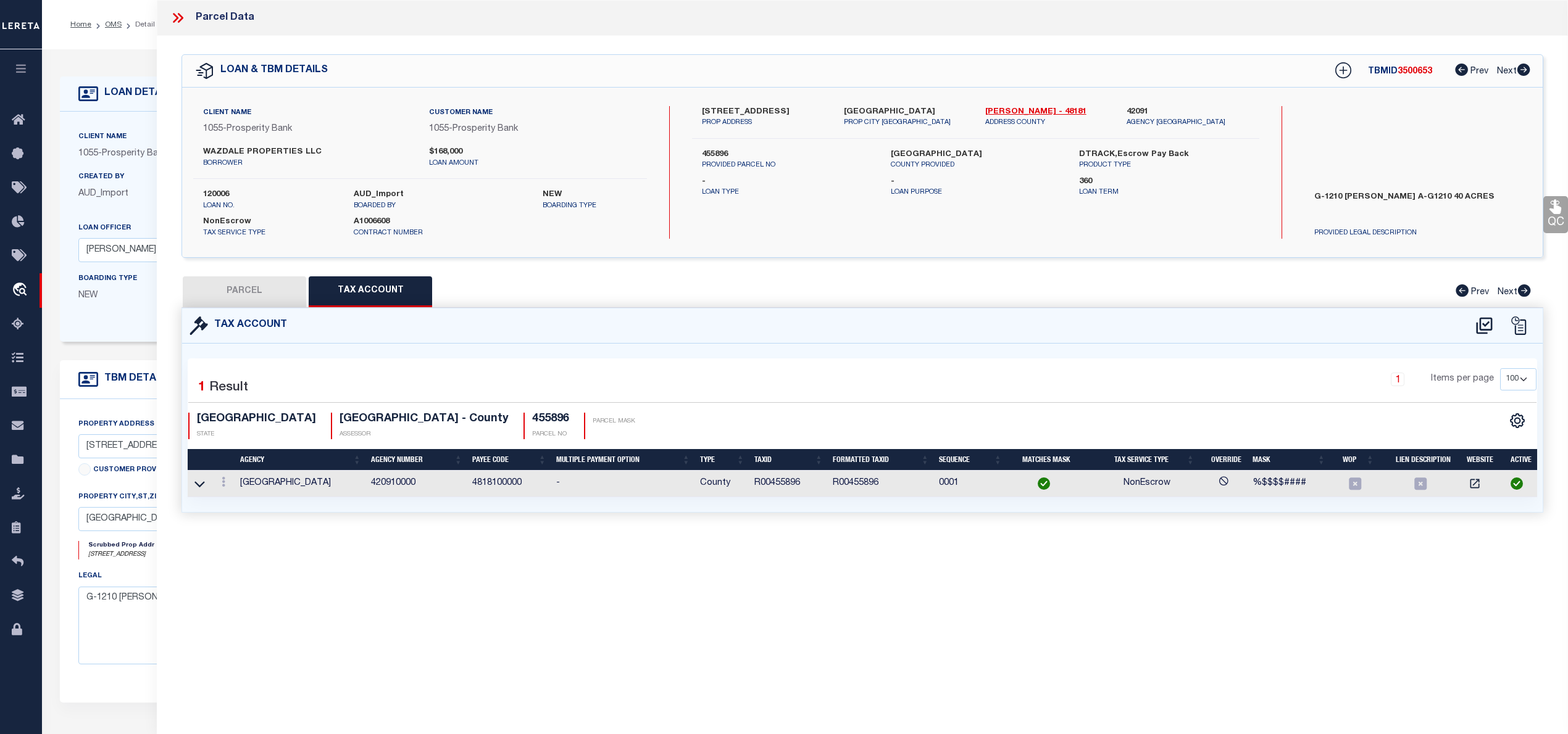
scroll to position [0, 0]
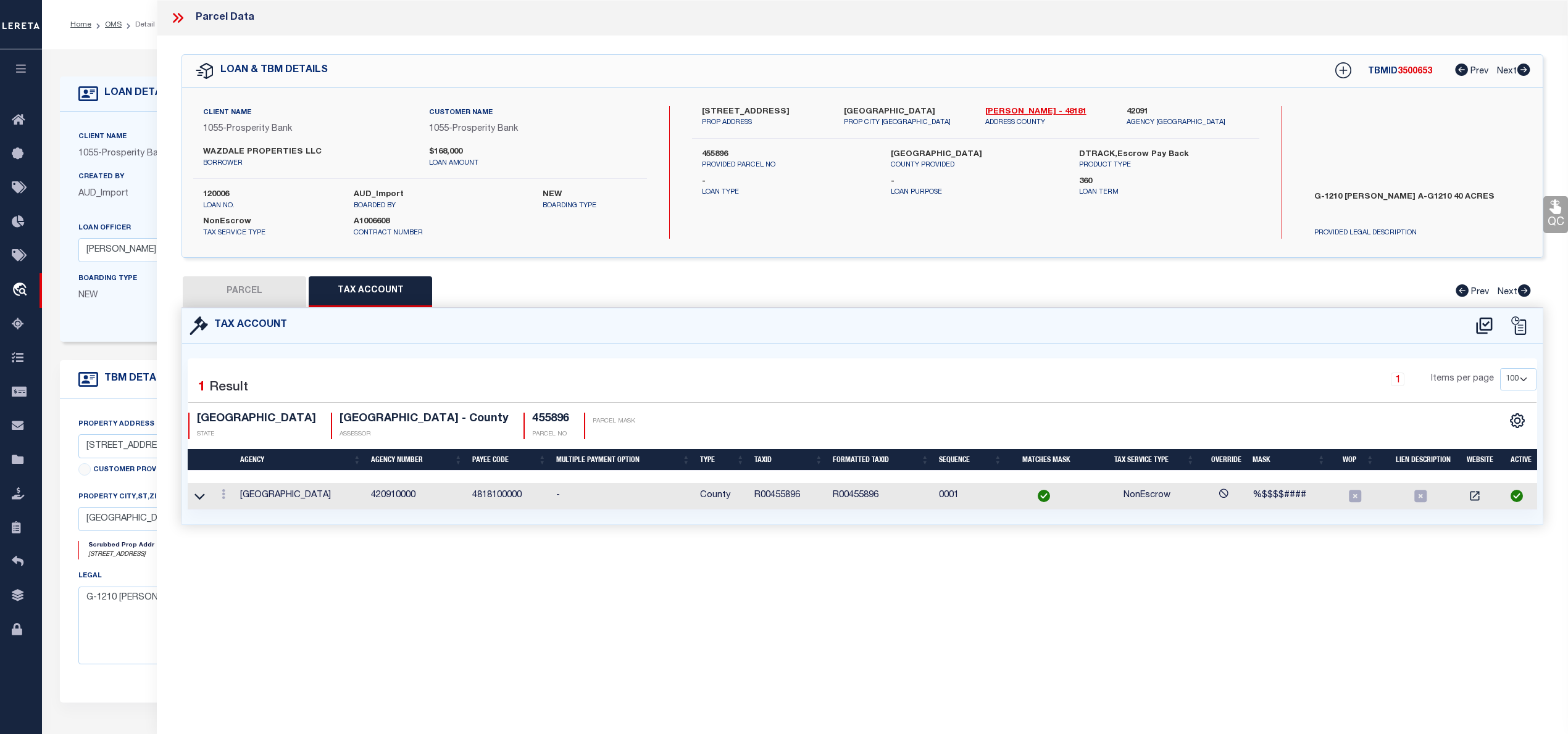
click at [235, 289] on button "PARCEL" at bounding box center [244, 292] width 123 height 31
select select "AS"
select select
checkbox input "false"
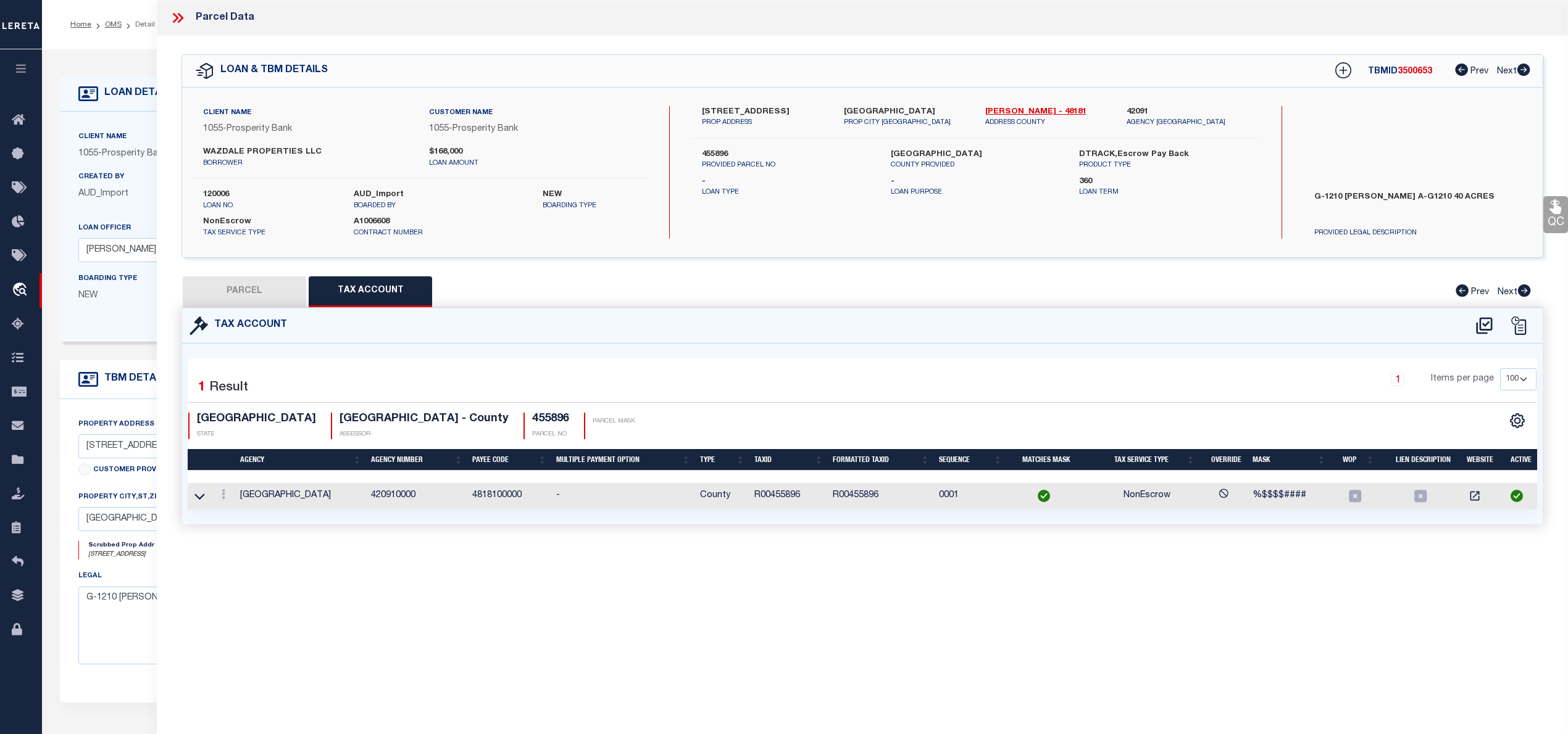
checkbox input "false"
select select "RD"
type input "LENNAR HOMES OF TEXAS LAND AND CONSTRUCTION LTD"
select select "AGW"
select select "LEG"
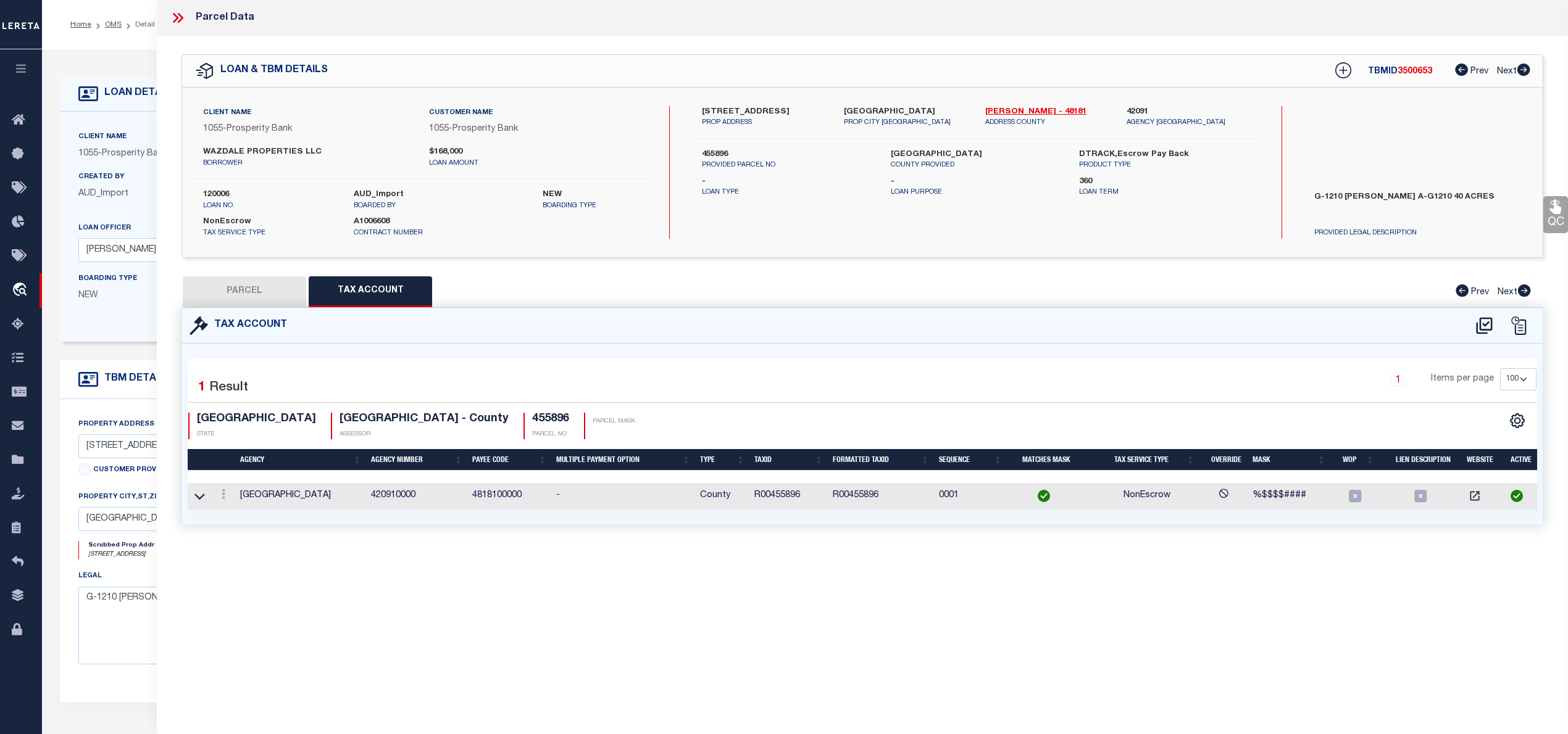
type input "3714 CHAMBRAY DR"
type input "SHERMAN, TX"
type textarea "HIDDEN MEADOWS PHASE 1, BLOCK F, LOT 26, ACRES .165"
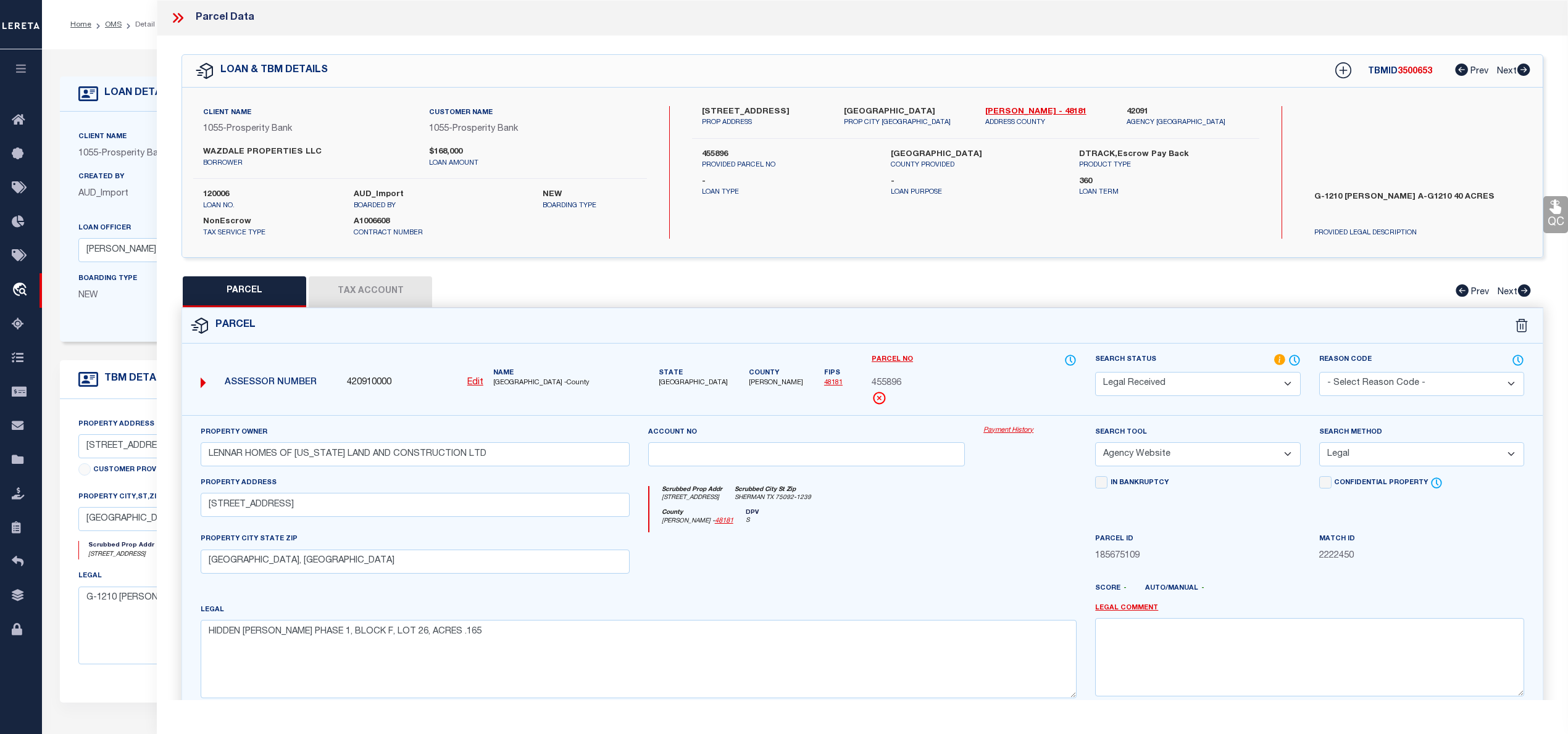
click at [1221, 385] on select "Automated Search Bad Parcel Complete Duplicate Parcel High Dollar Reporting In …" at bounding box center [1197, 384] width 205 height 24
click at [1095, 372] on select "Automated Search Bad Parcel Complete Duplicate Parcel High Dollar Reporting In …" at bounding box center [1197, 384] width 205 height 24
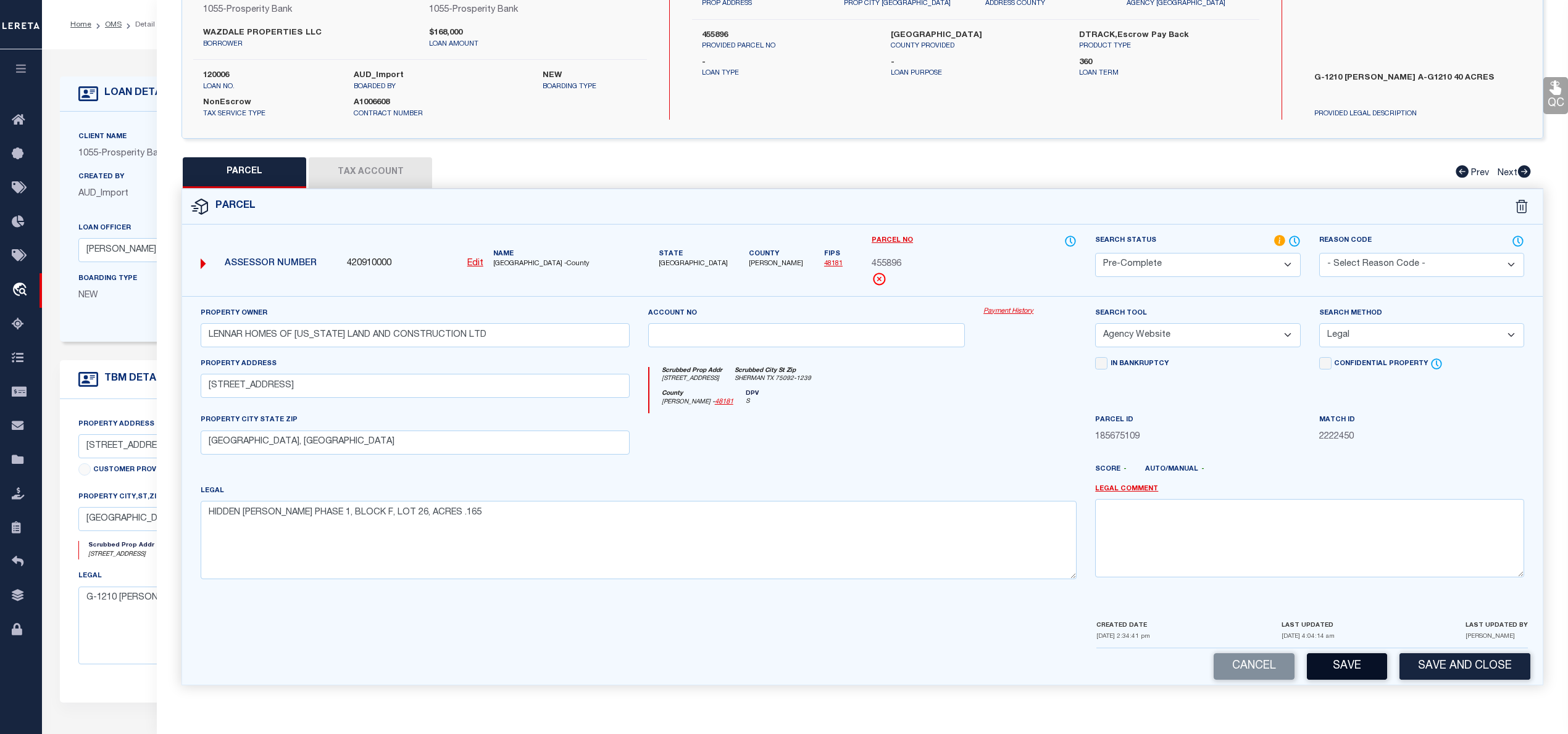
click at [1343, 670] on button "Save" at bounding box center [1346, 667] width 80 height 26
select select "AS"
select select
checkbox input "false"
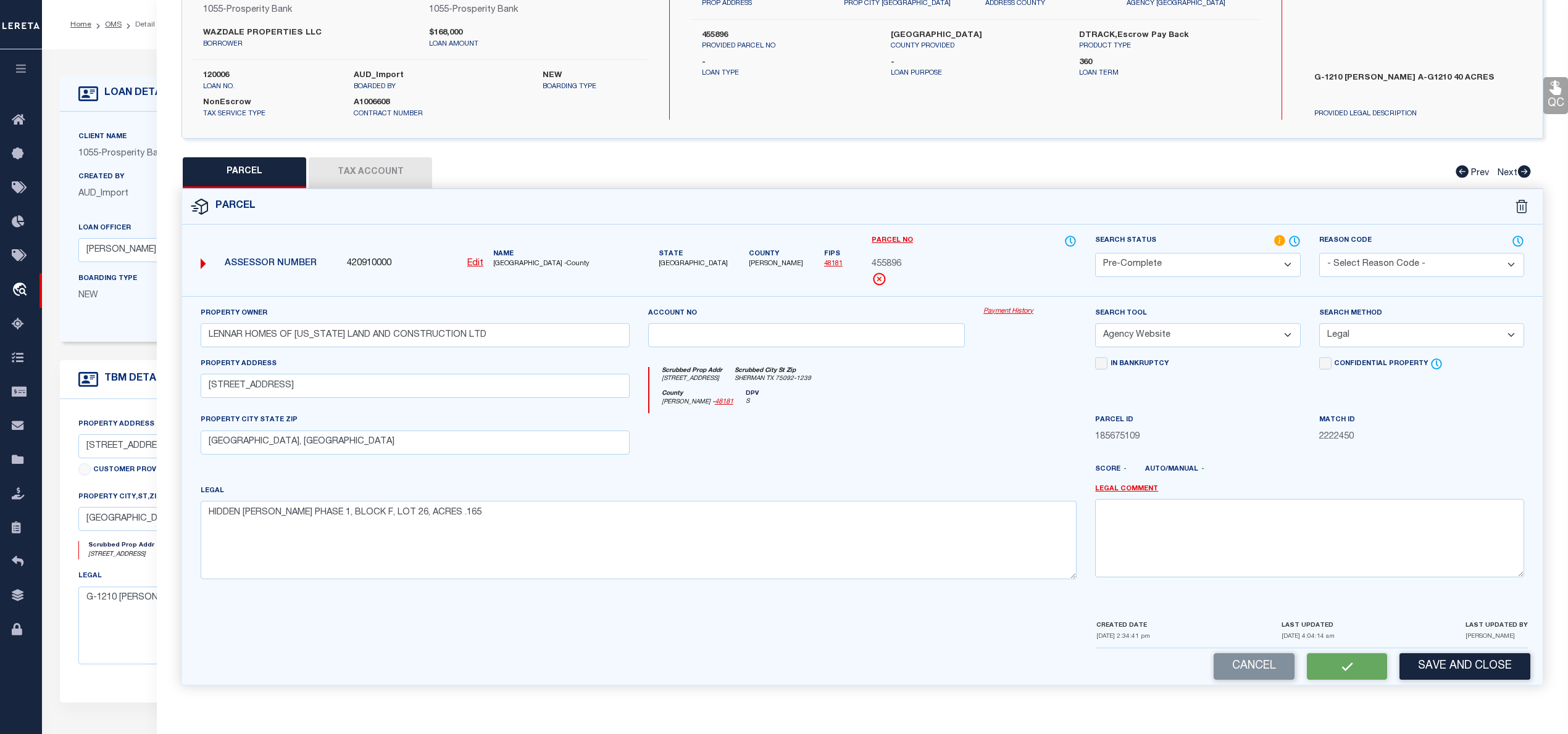
checkbox input "false"
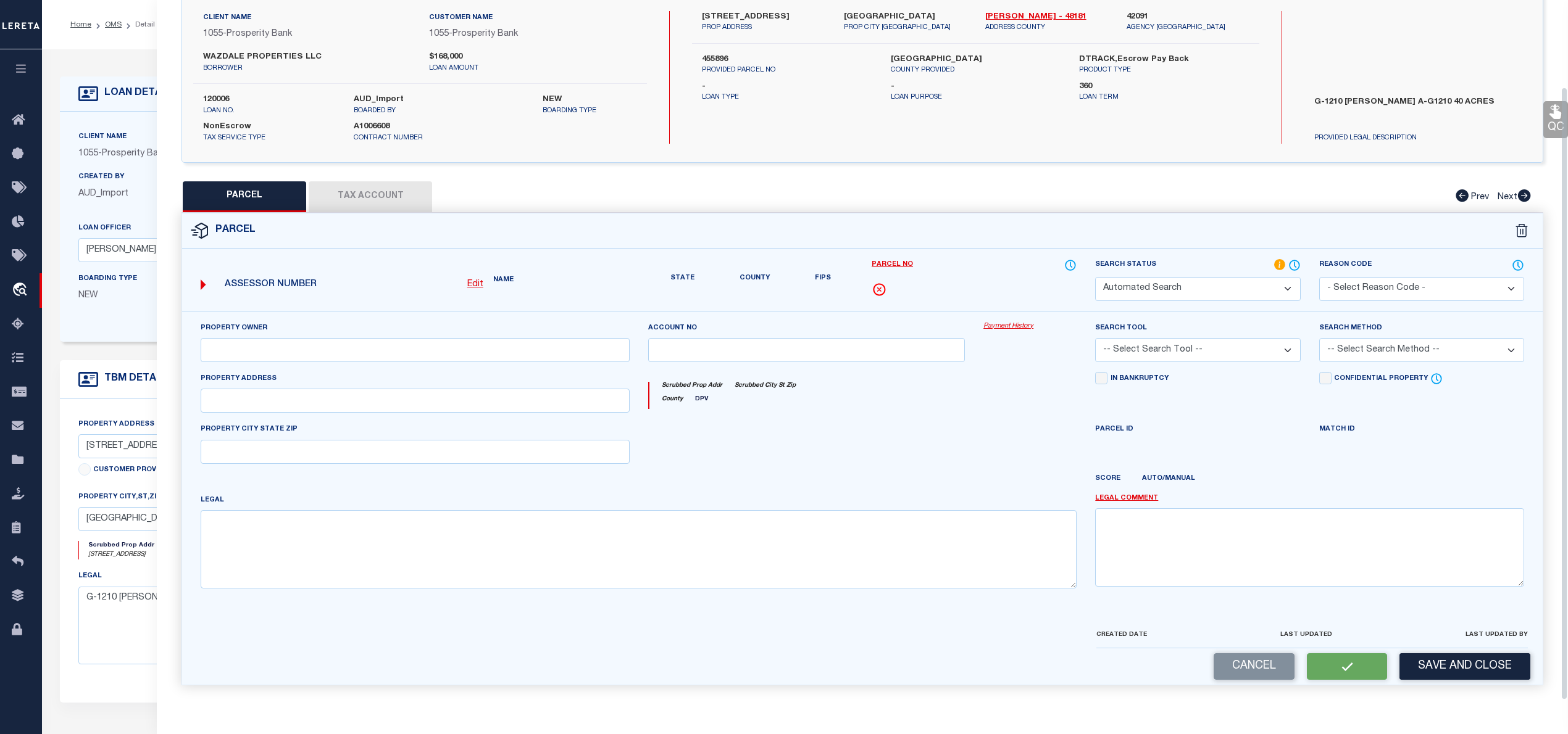
select select "PC"
type input "LENNAR HOMES OF TEXAS LAND AND CONSTRUCTION LTD"
select select "AGW"
select select "LEG"
type input "3714 CHAMBRAY DR"
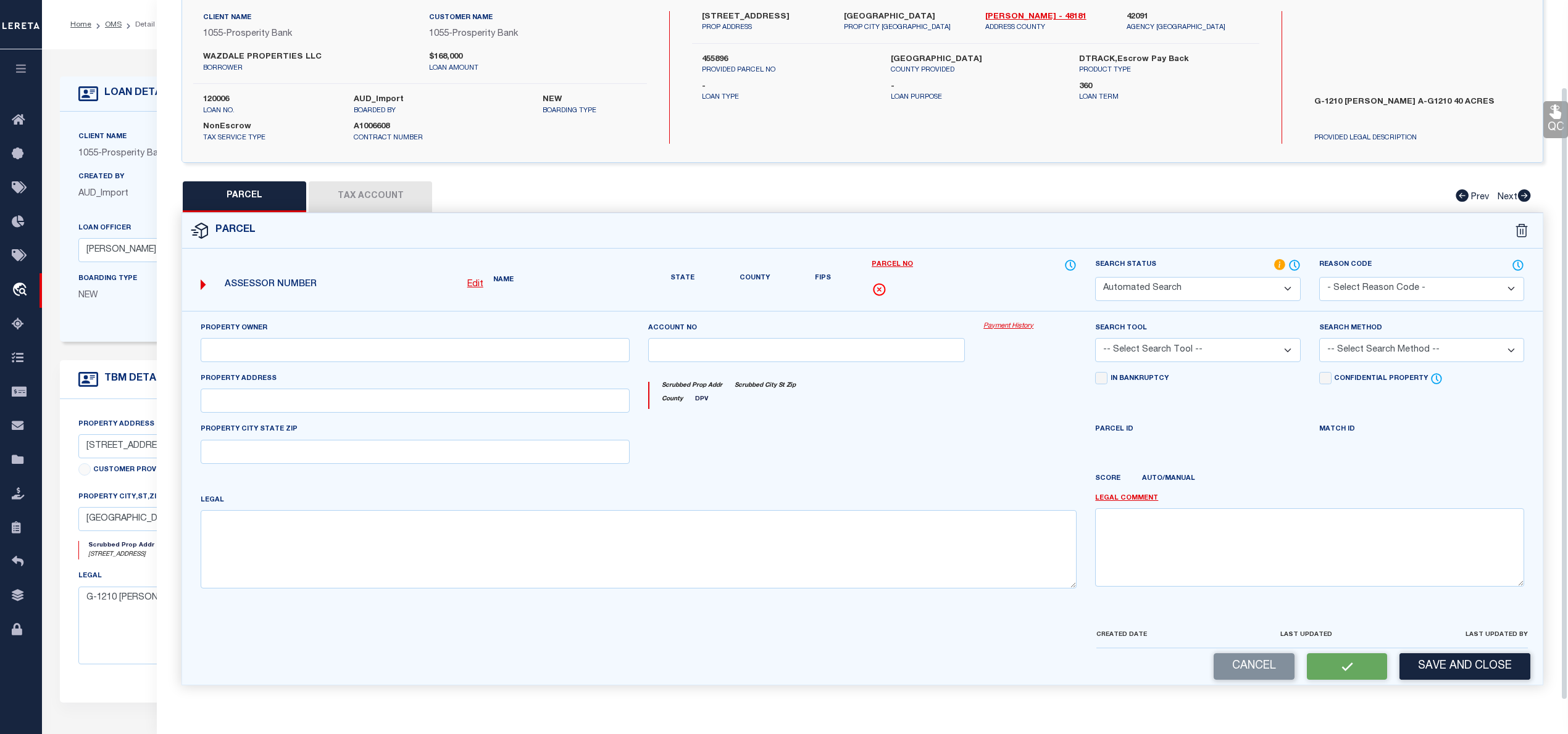
type input "SHERMAN, TX"
type textarea "HIDDEN MEADOWS PHASE 1, BLOCK F, LOT 26, ACRES .165"
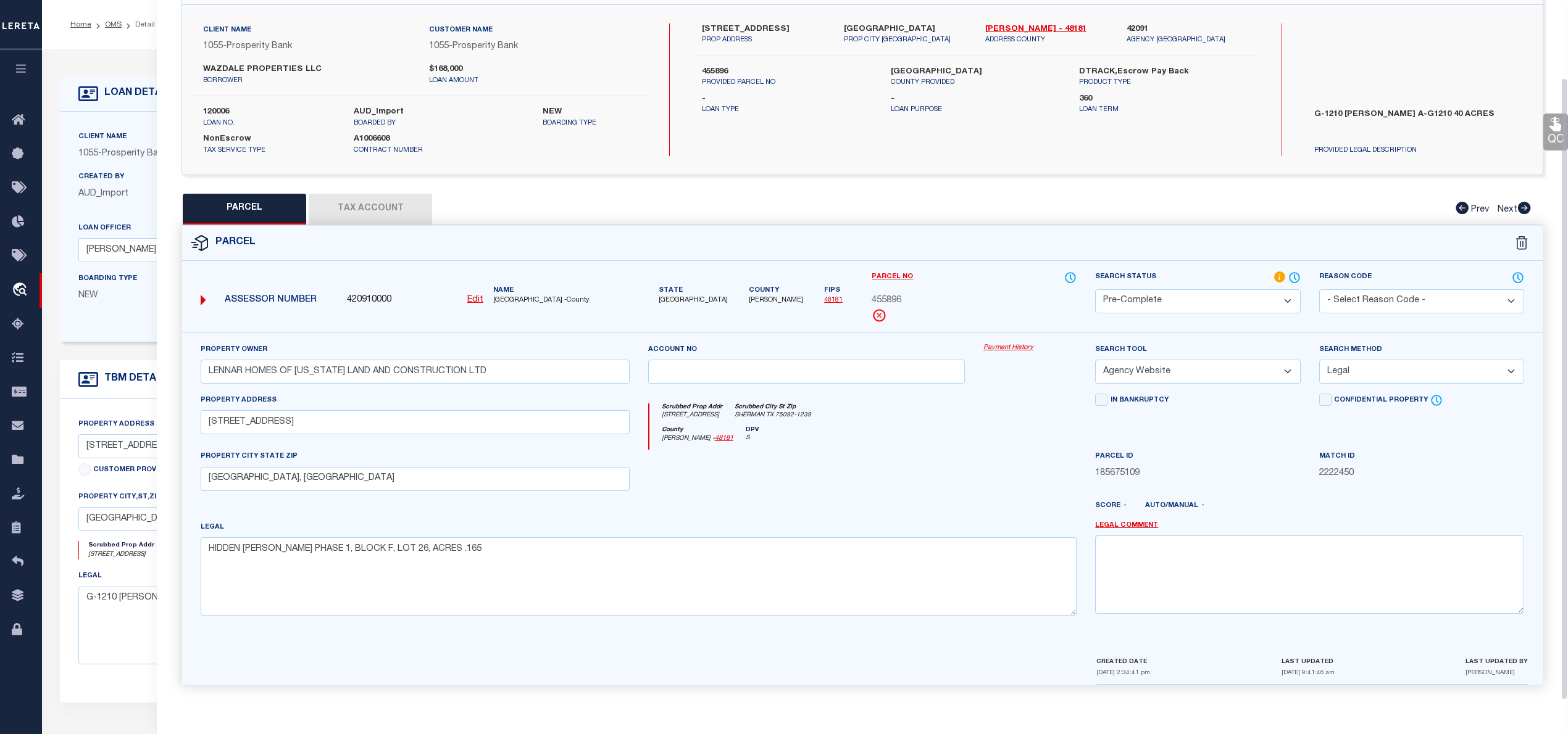
scroll to position [87, 0]
click at [389, 205] on button "Tax Account" at bounding box center [370, 209] width 123 height 31
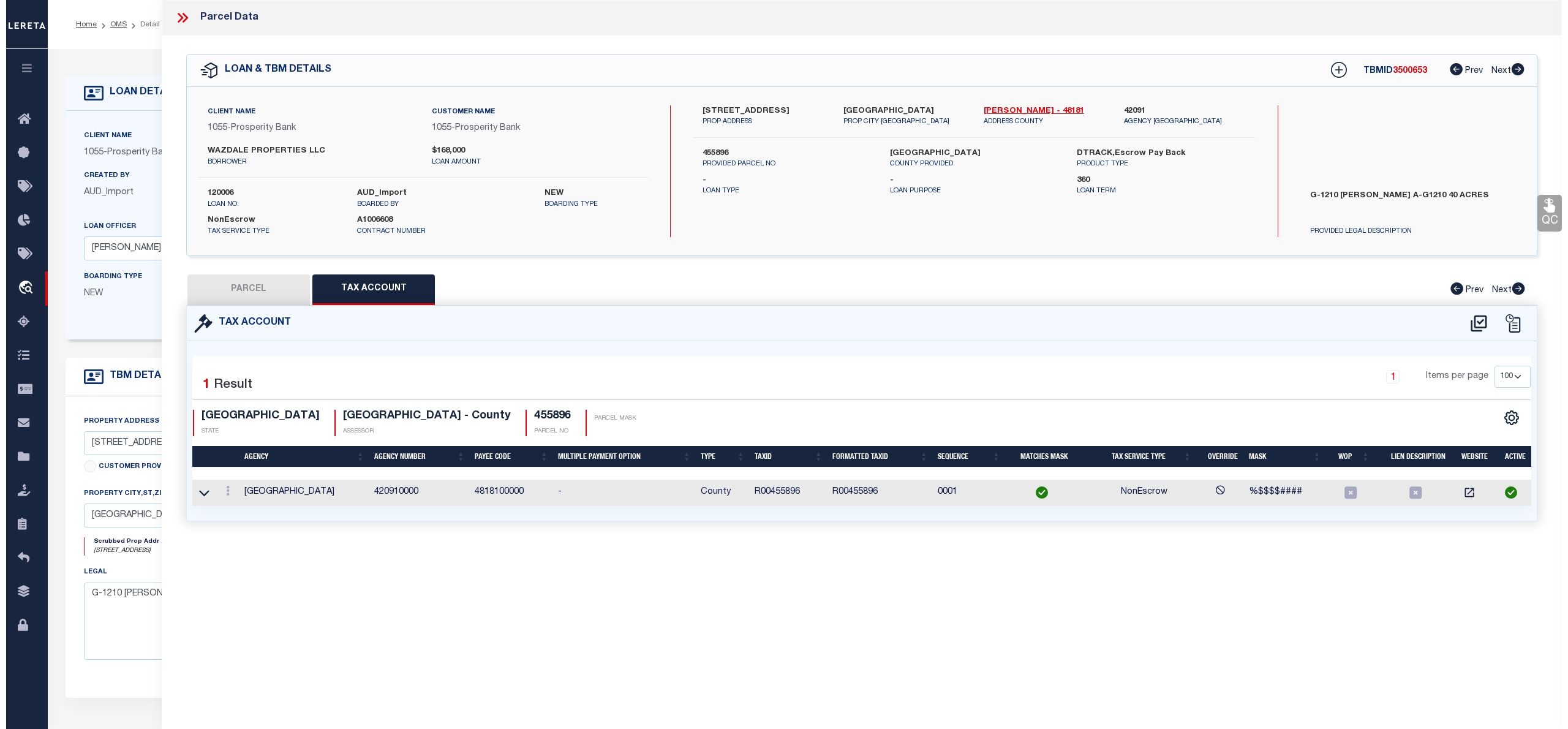
scroll to position [0, 0]
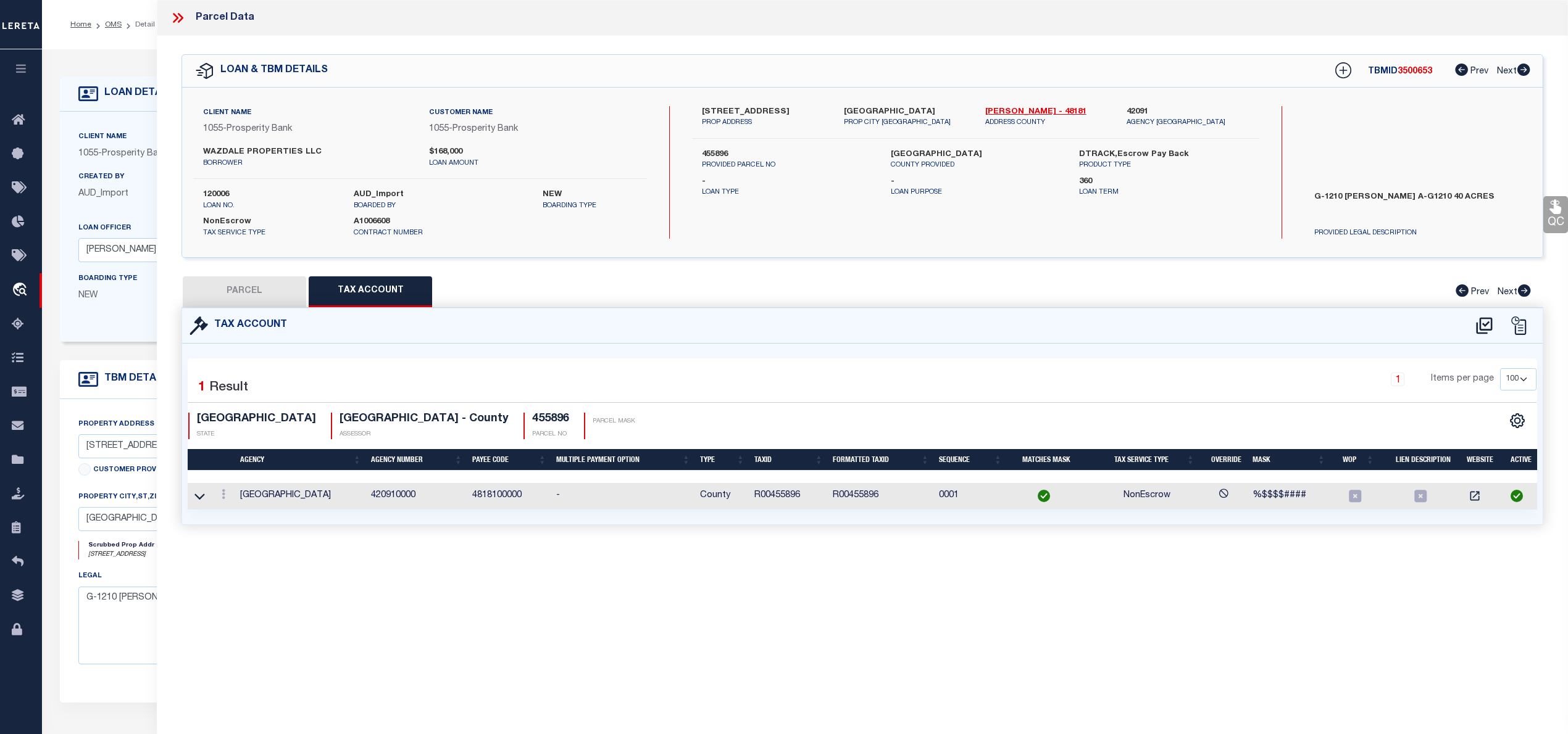
select select "100"
click at [222, 295] on button "PARCEL" at bounding box center [244, 292] width 123 height 31
select select "AS"
select select
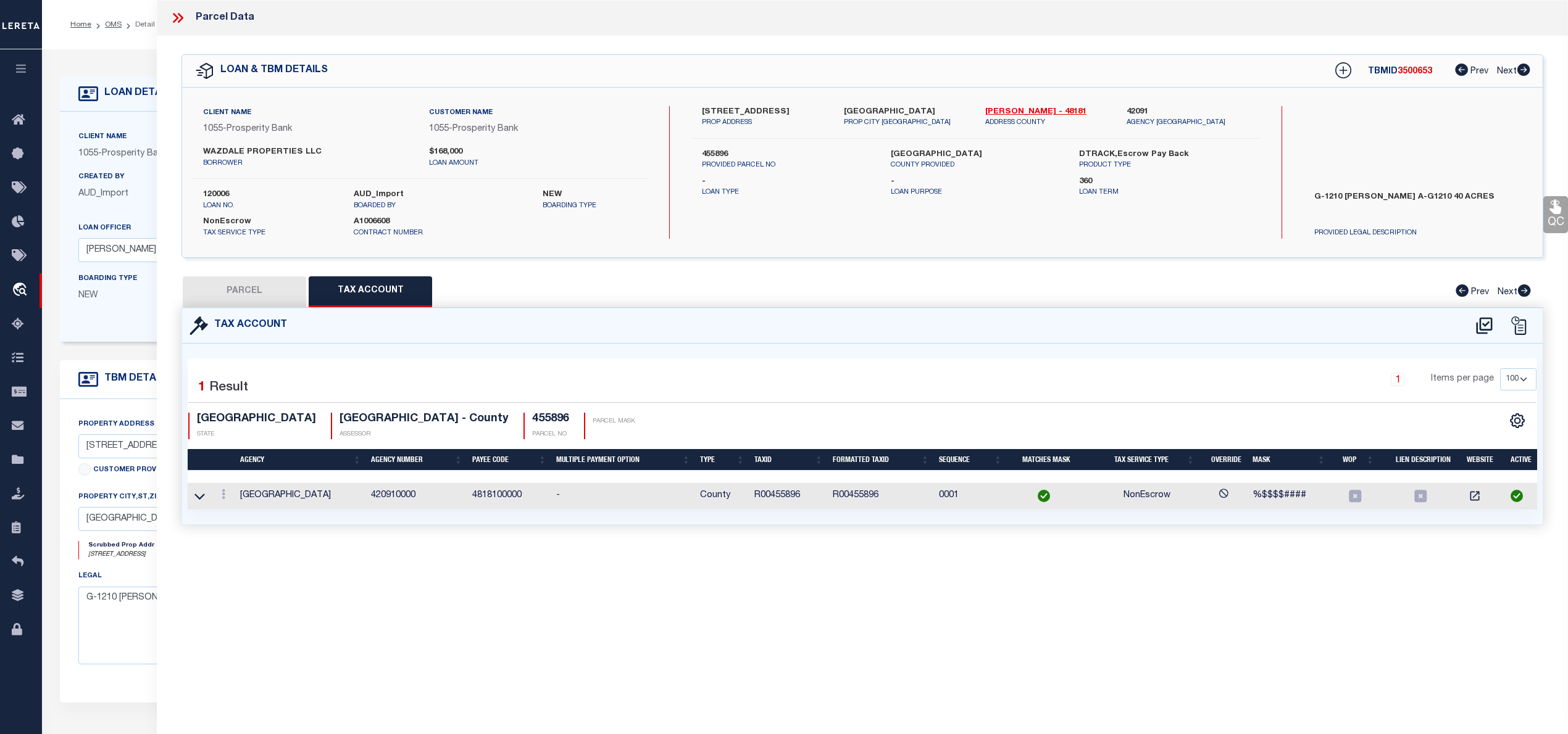
checkbox input "false"
select select "PC"
type input "LENNAR HOMES OF TEXAS LAND AND CONSTRUCTION LTD"
select select "AGW"
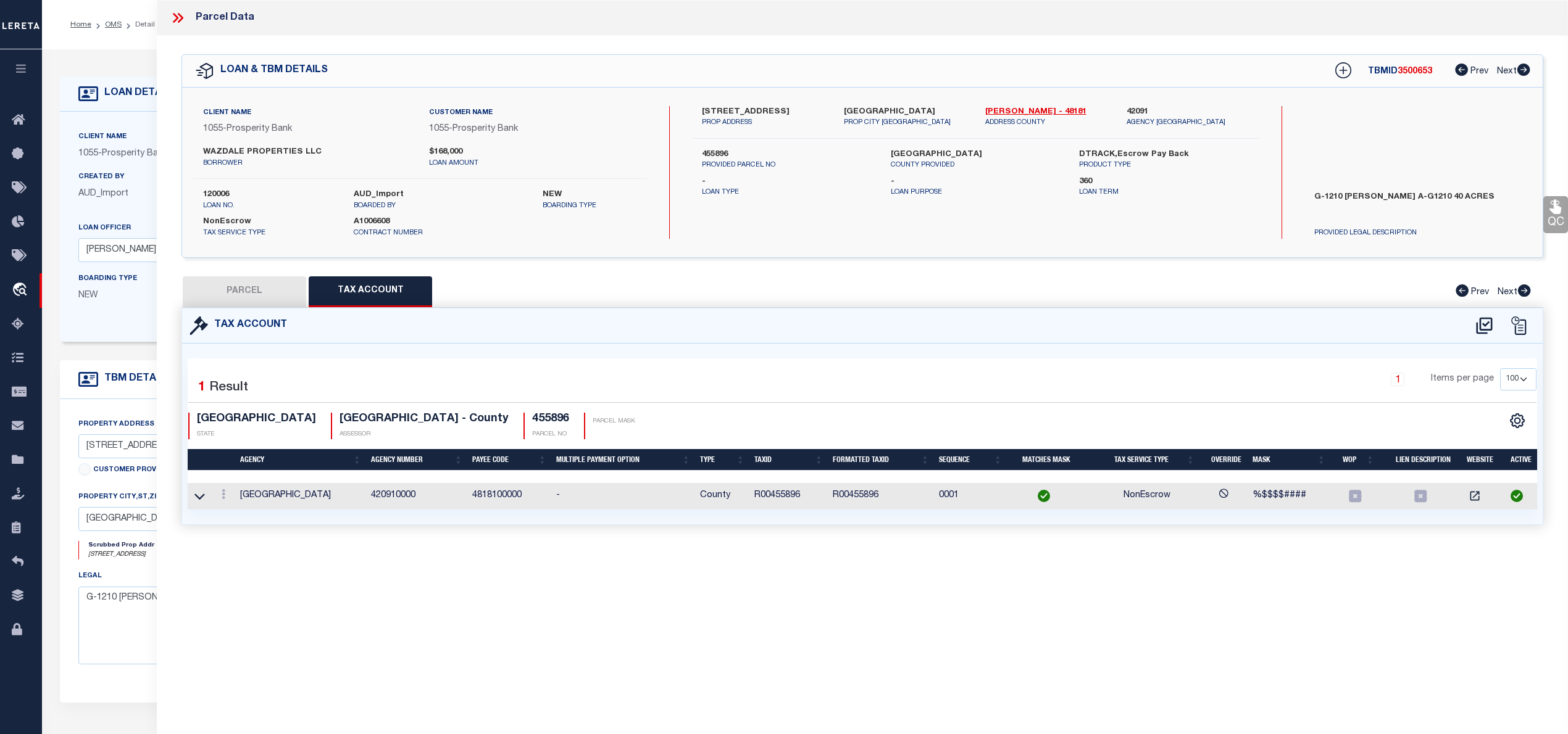
select select "LEG"
type input "3714 CHAMBRAY DR"
type input "SHERMAN, TX"
type textarea "HIDDEN MEADOWS PHASE 1, BLOCK F, LOT 26, ACRES .165"
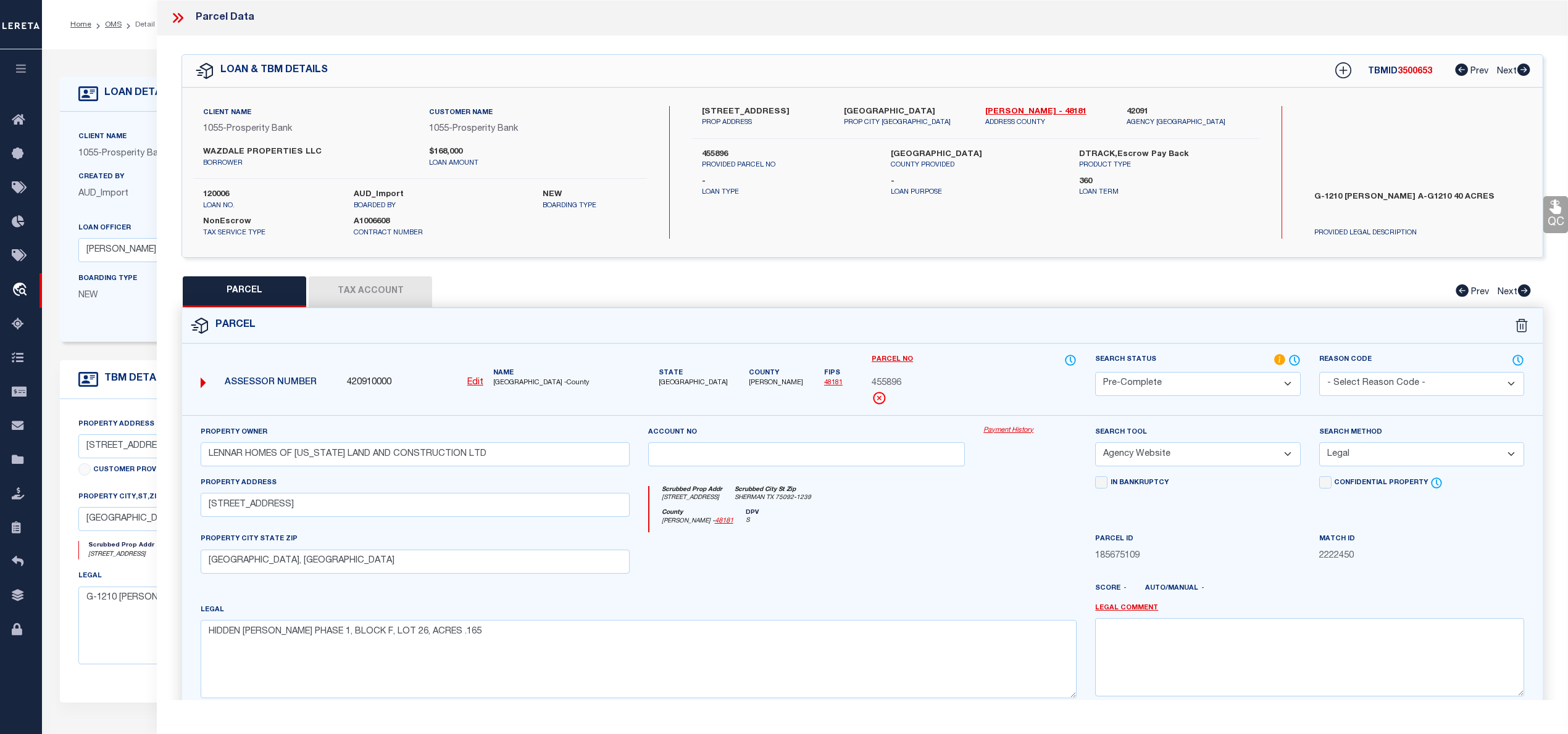
click at [1404, 70] on span "3500653" at bounding box center [1415, 72] width 35 height 8
copy span "3500653"
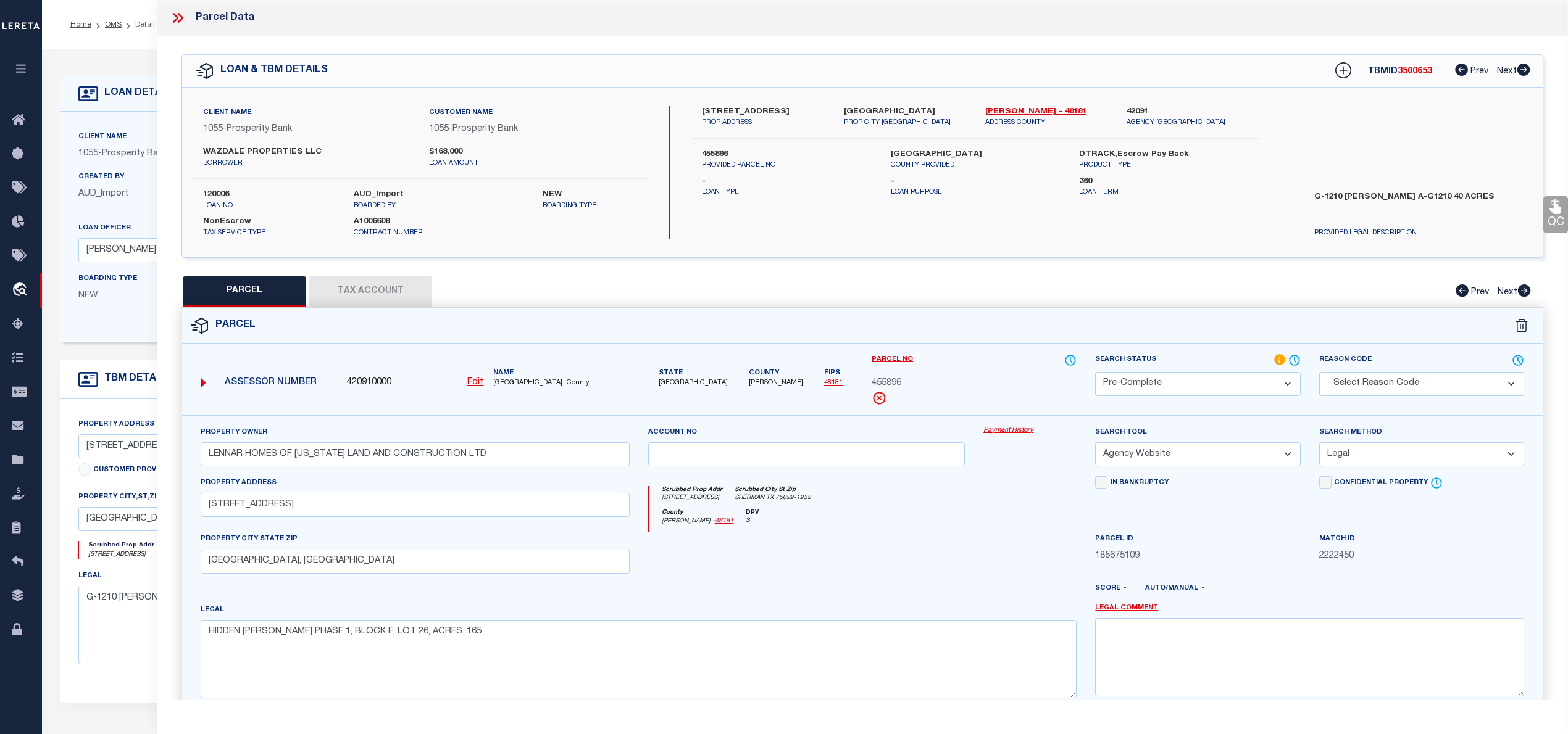
click at [221, 193] on label "120006" at bounding box center [269, 195] width 132 height 13
copy label "120006"
click at [885, 385] on span "455896" at bounding box center [886, 384] width 30 height 14
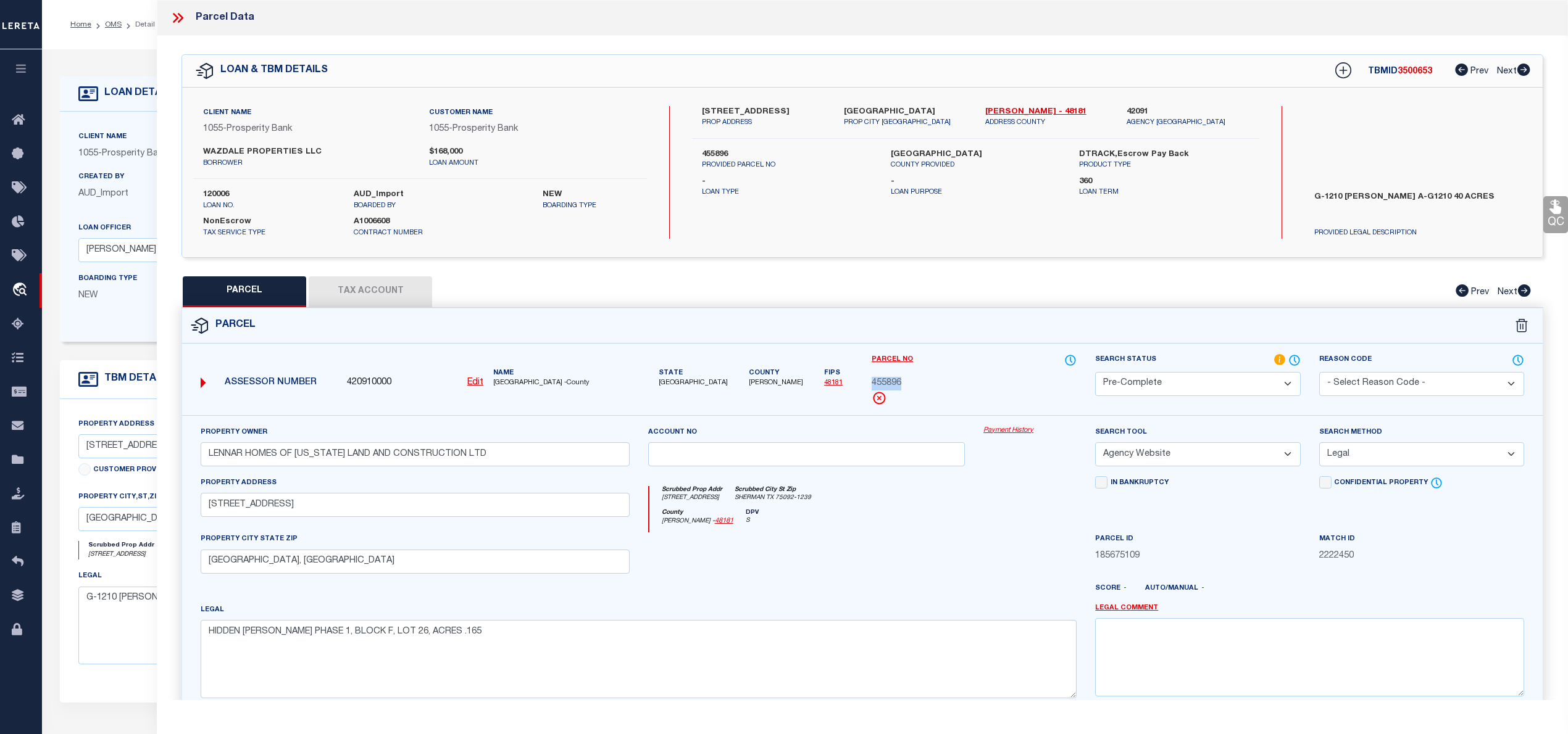
click at [389, 292] on button "Tax Account" at bounding box center [370, 292] width 123 height 31
select select "100"
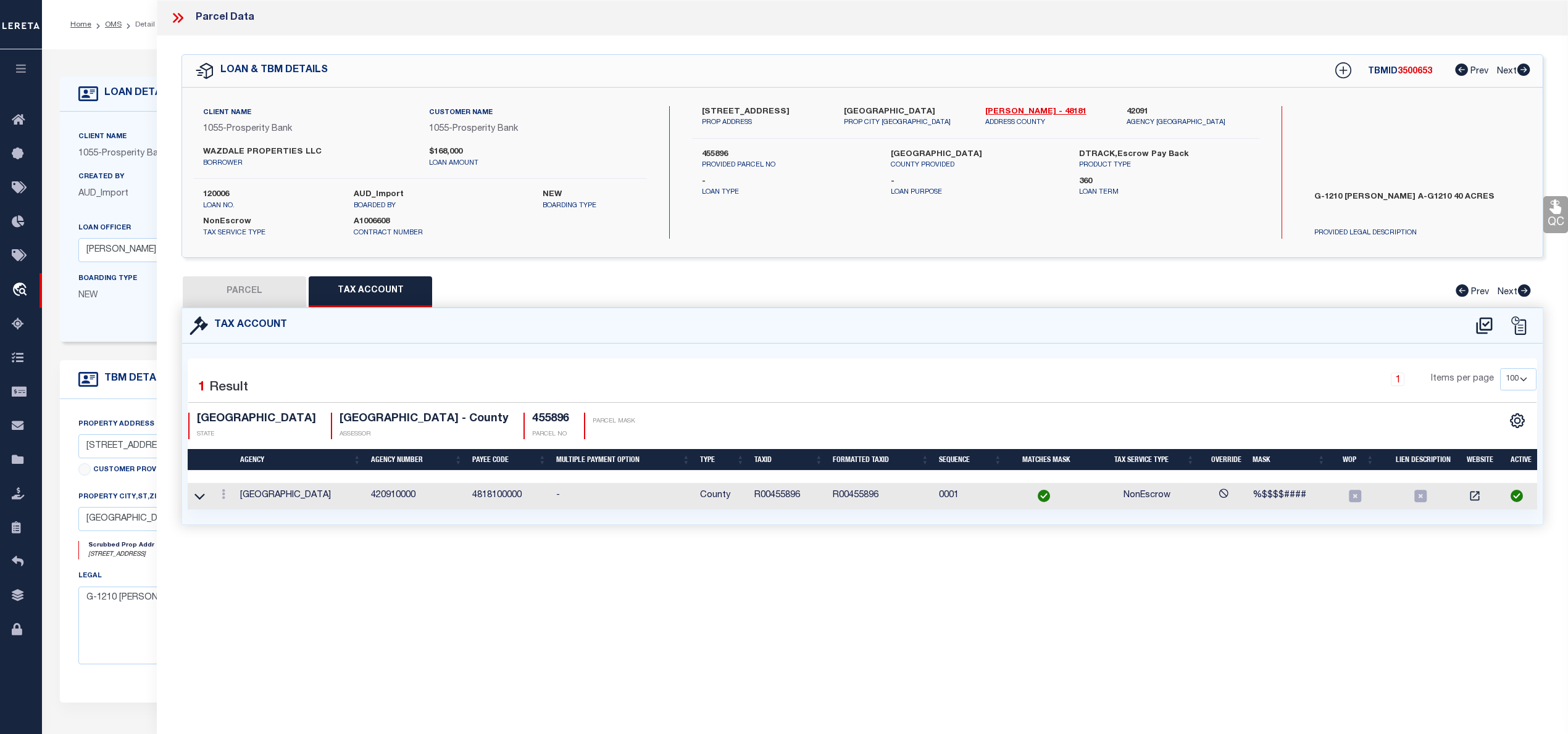
click at [763, 501] on td "R00455896" at bounding box center [789, 496] width 79 height 26
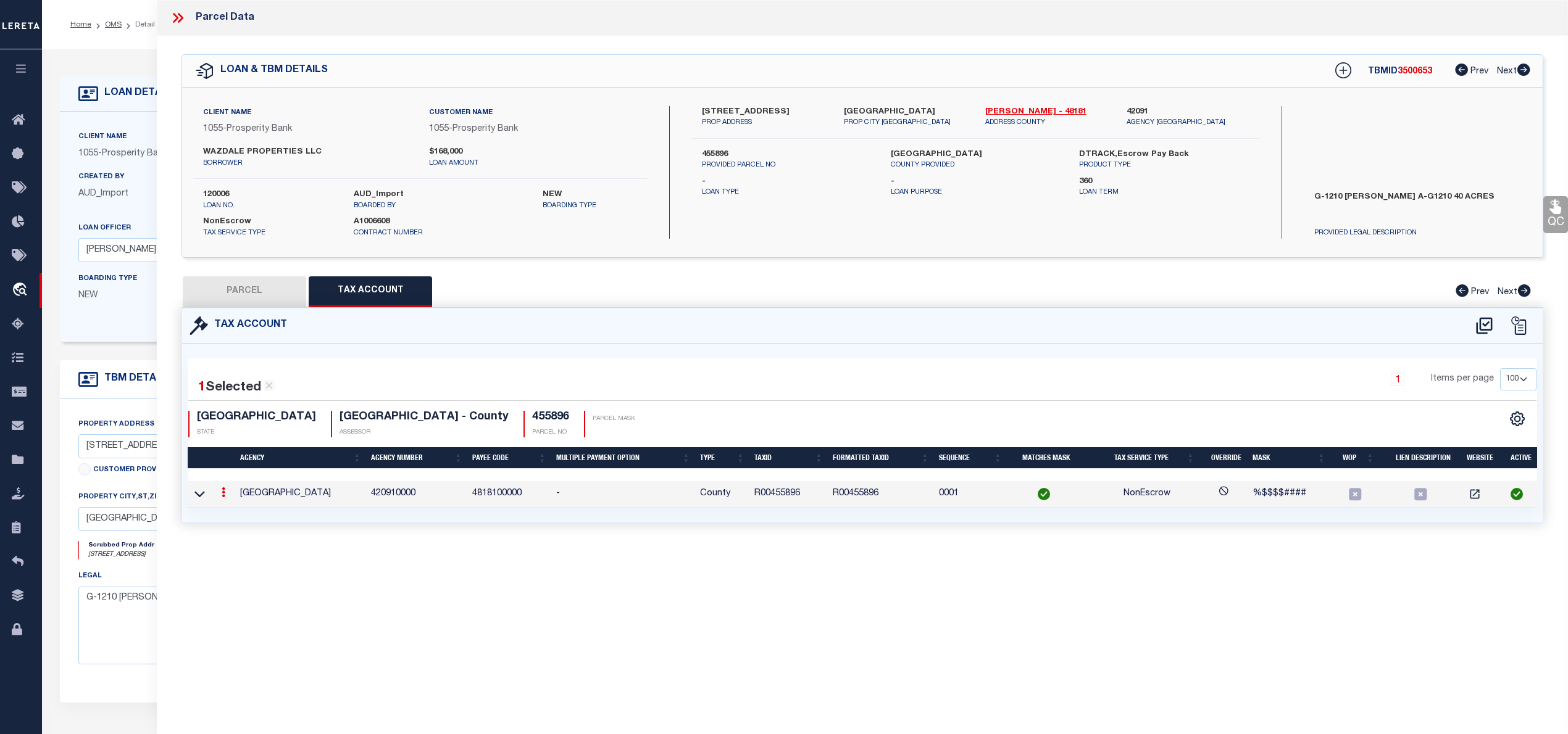
click at [763, 501] on td "R00455896" at bounding box center [789, 495] width 79 height 26
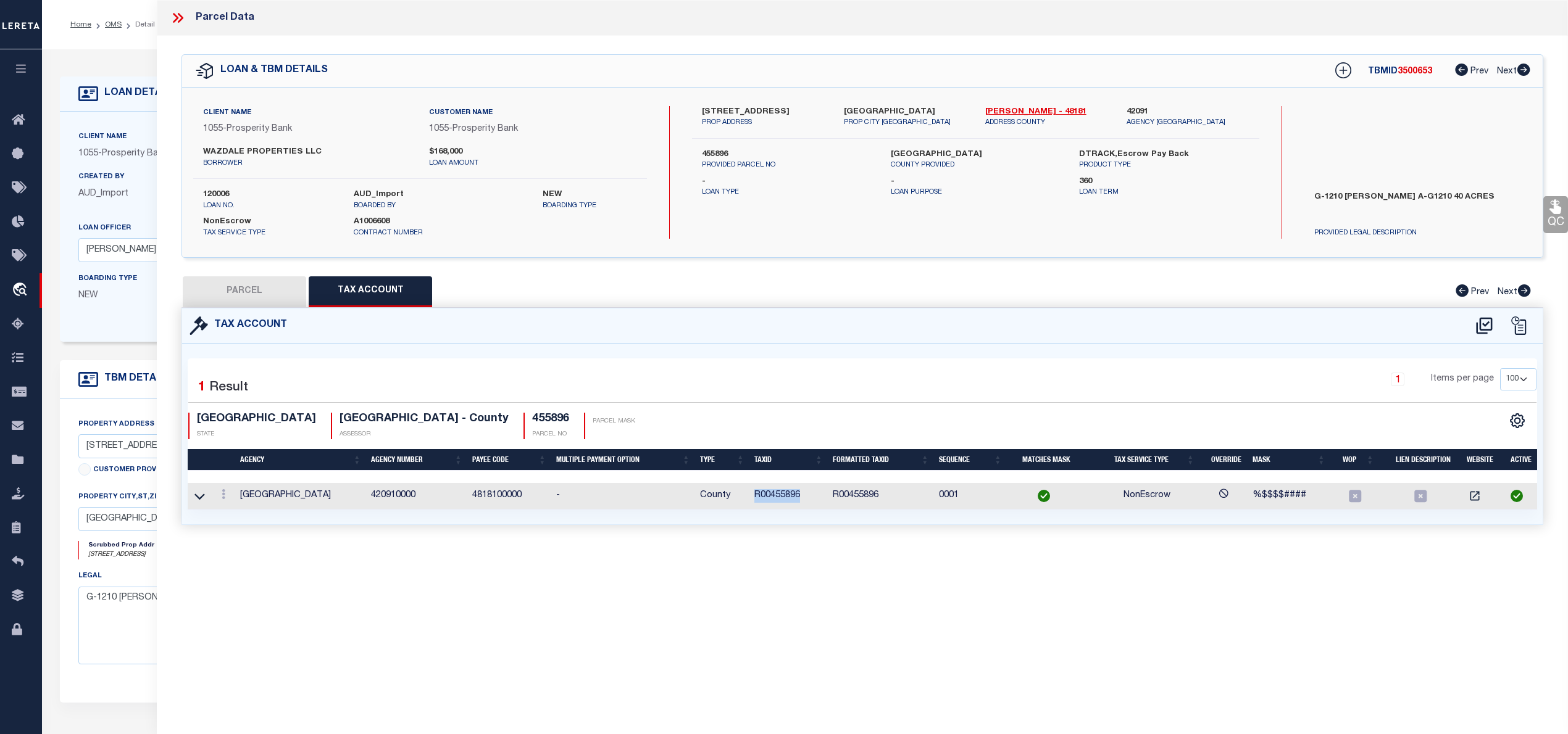
click at [758, 497] on td "R00455896" at bounding box center [789, 496] width 79 height 26
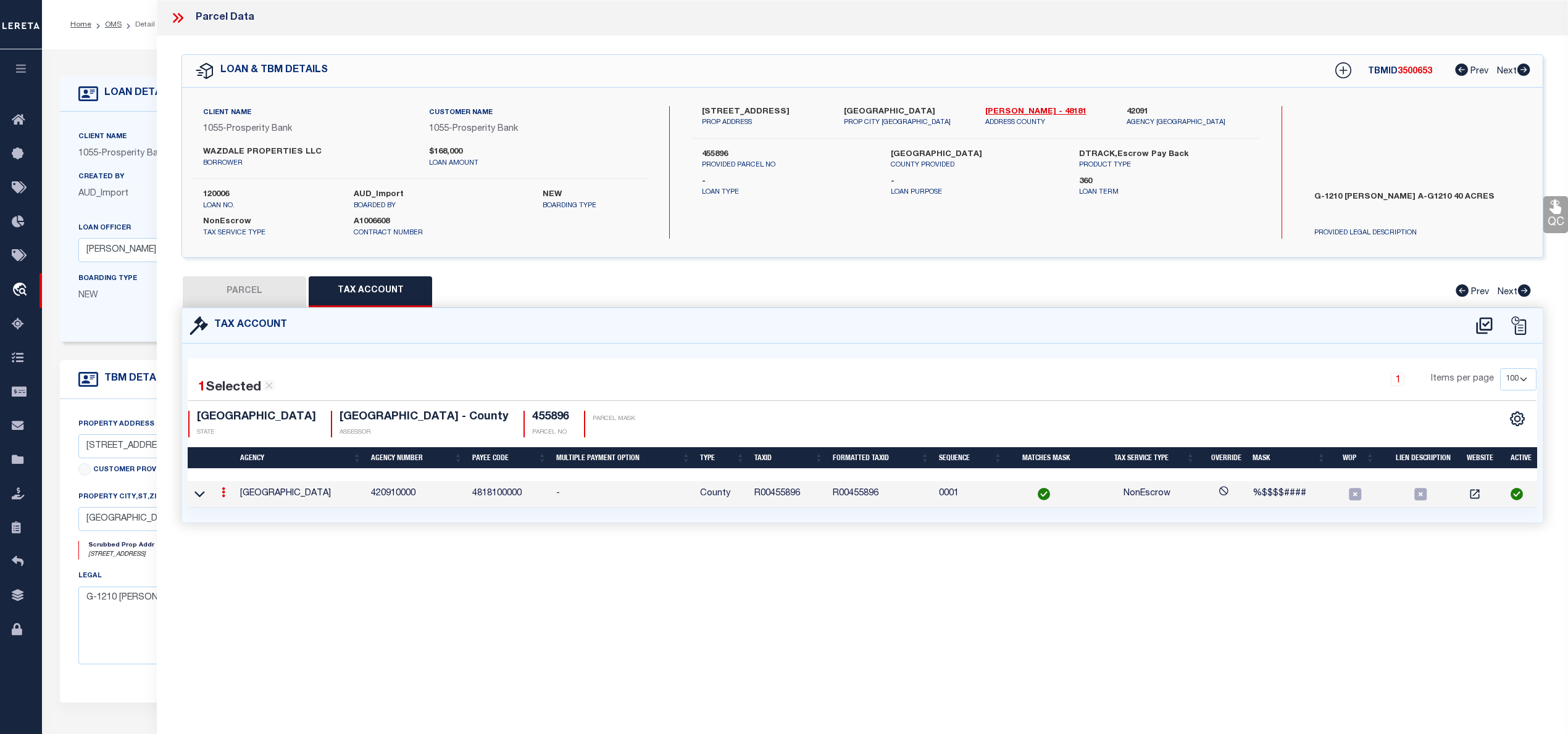
click at [758, 497] on td "R00455896" at bounding box center [789, 495] width 79 height 26
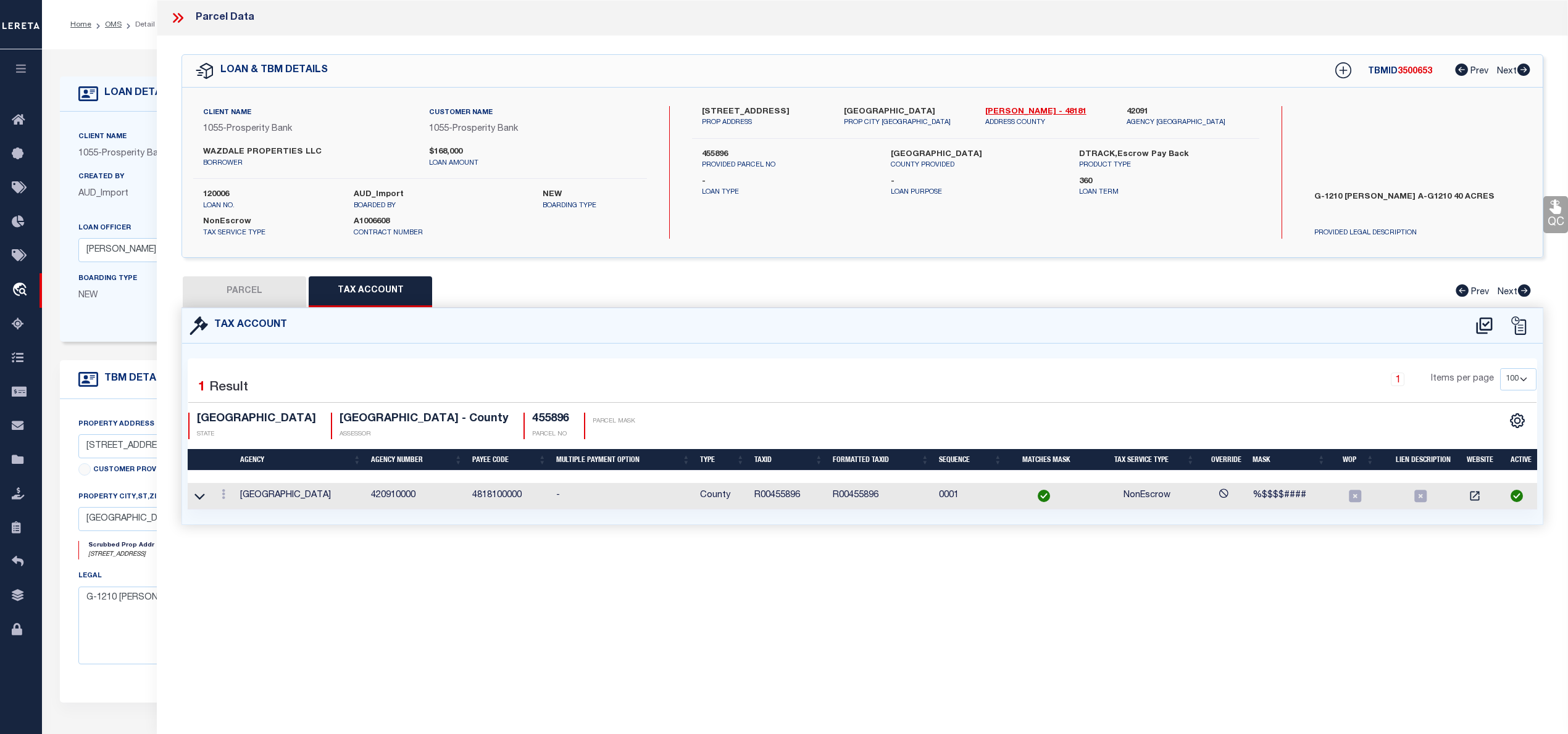
click at [183, 20] on icon at bounding box center [177, 17] width 16 height 16
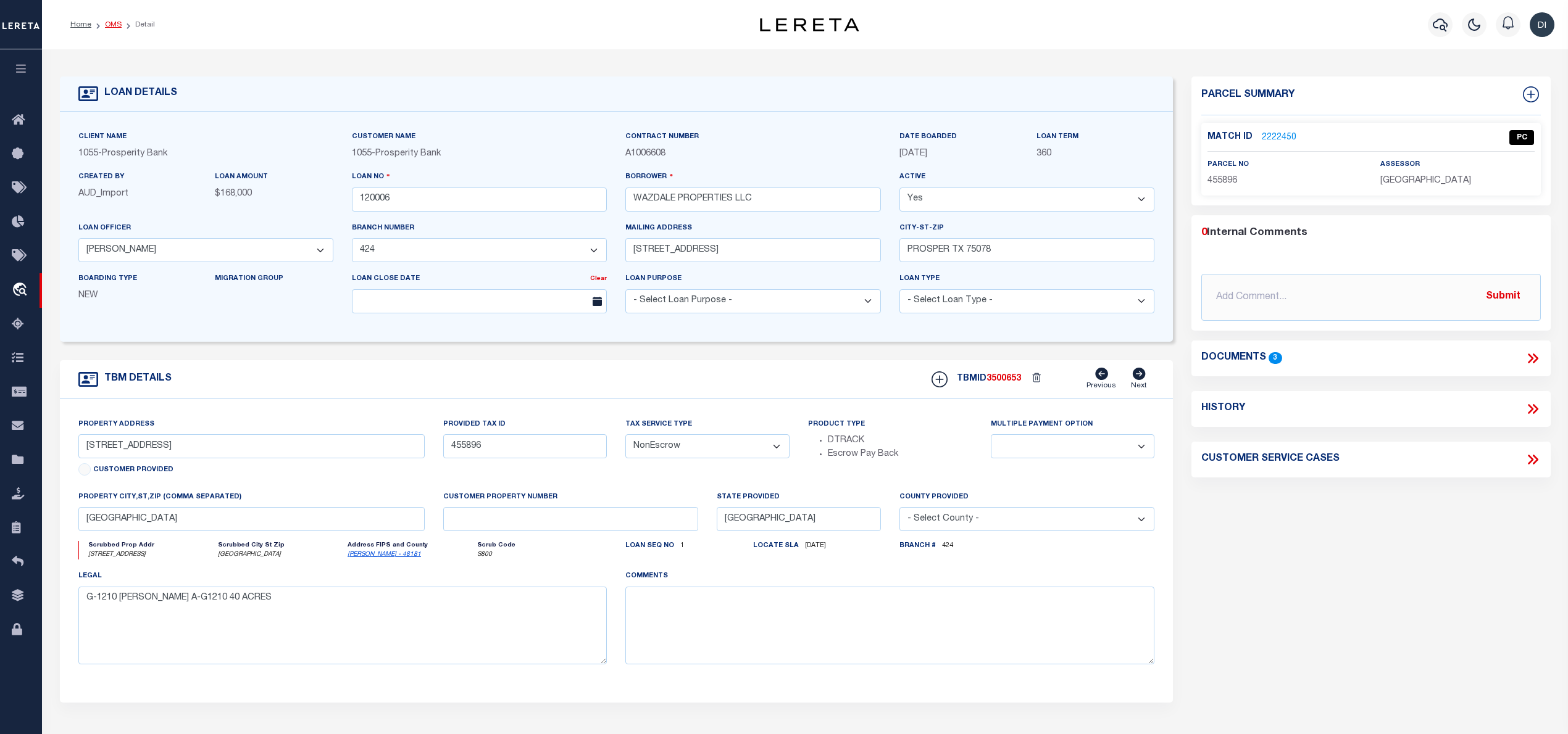
click at [118, 25] on link "OMS" at bounding box center [113, 24] width 17 height 8
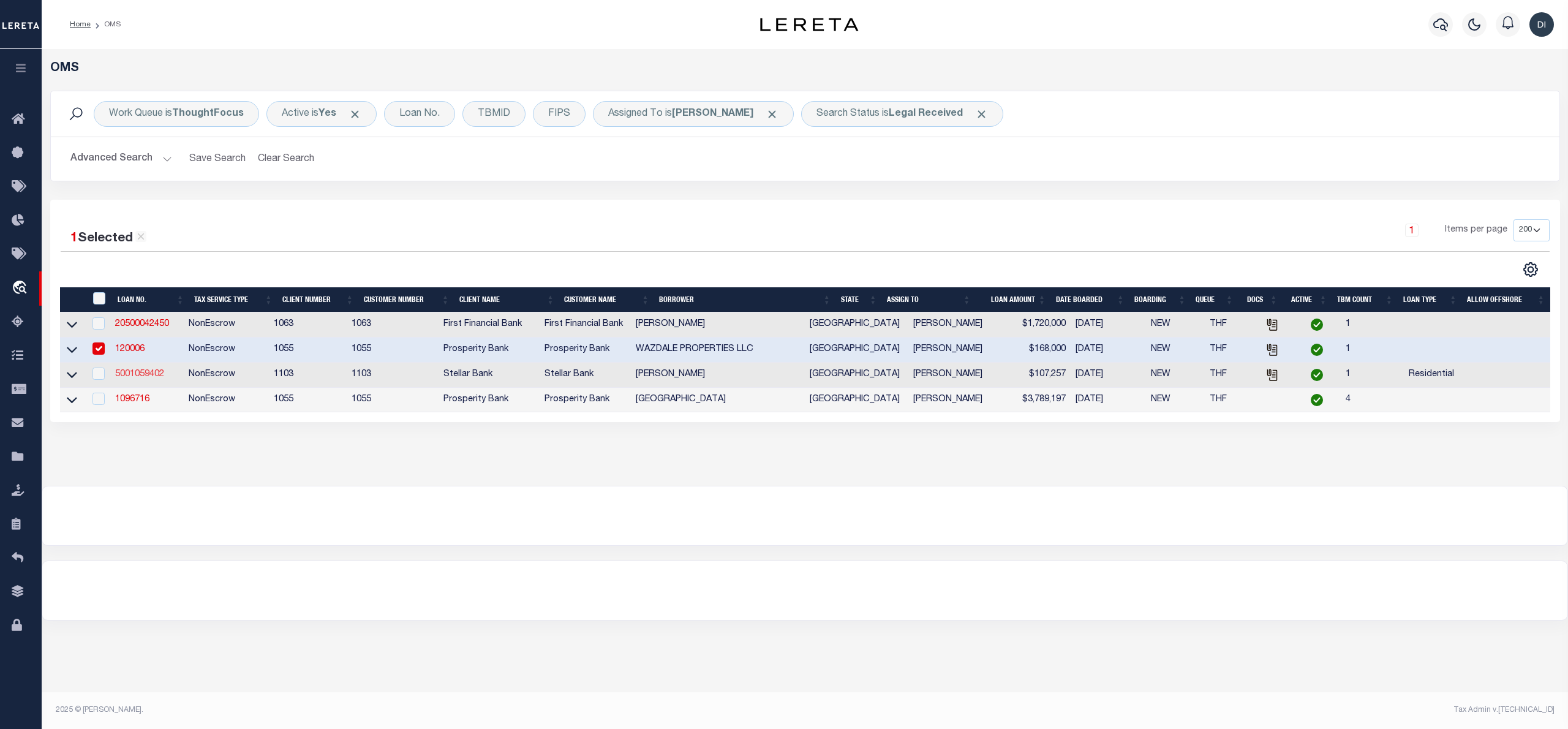
click at [152, 378] on link "5001059402" at bounding box center [140, 375] width 49 height 8
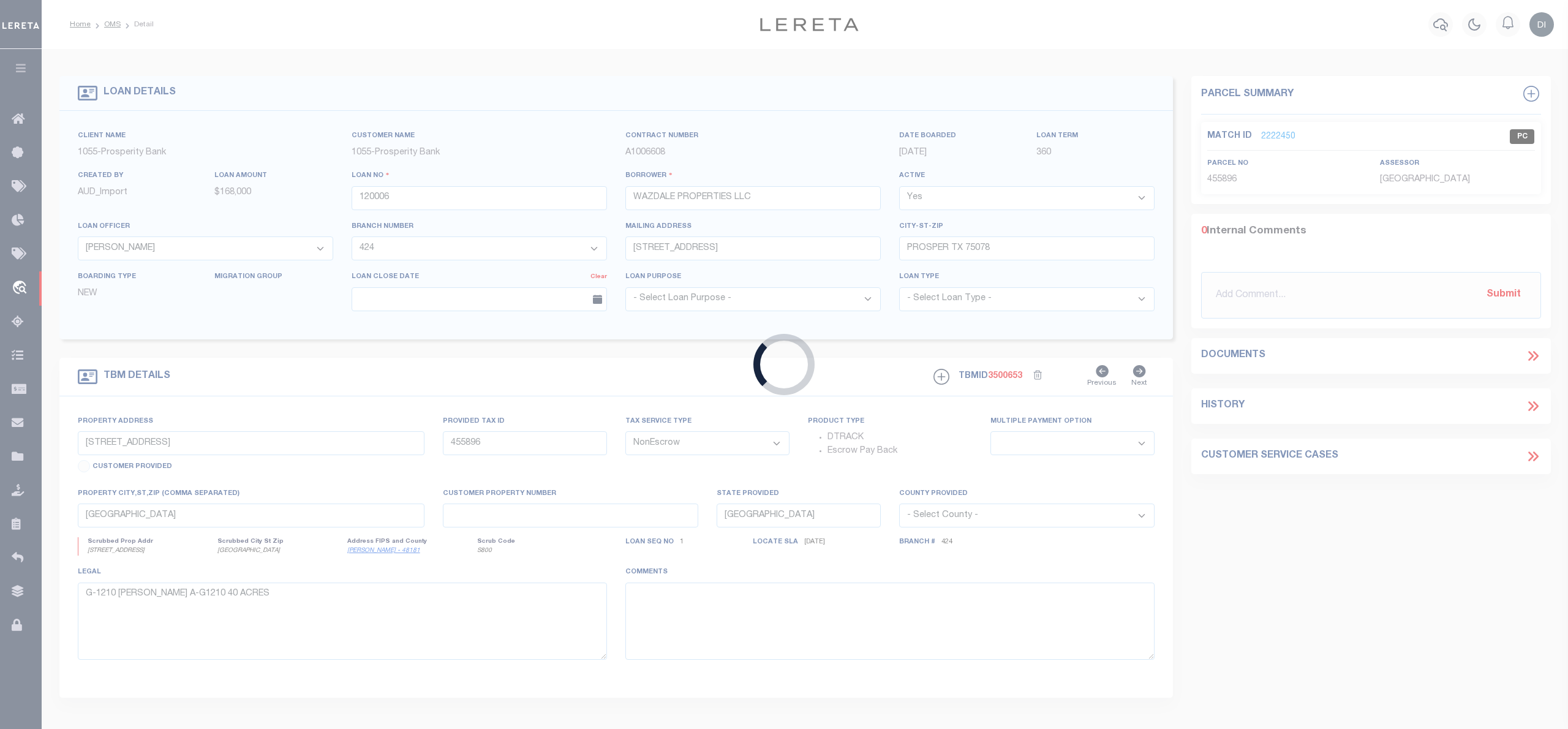
type input "5001059402"
type input "LISA M GARRISON"
select select
type input "15502 FM 1442"
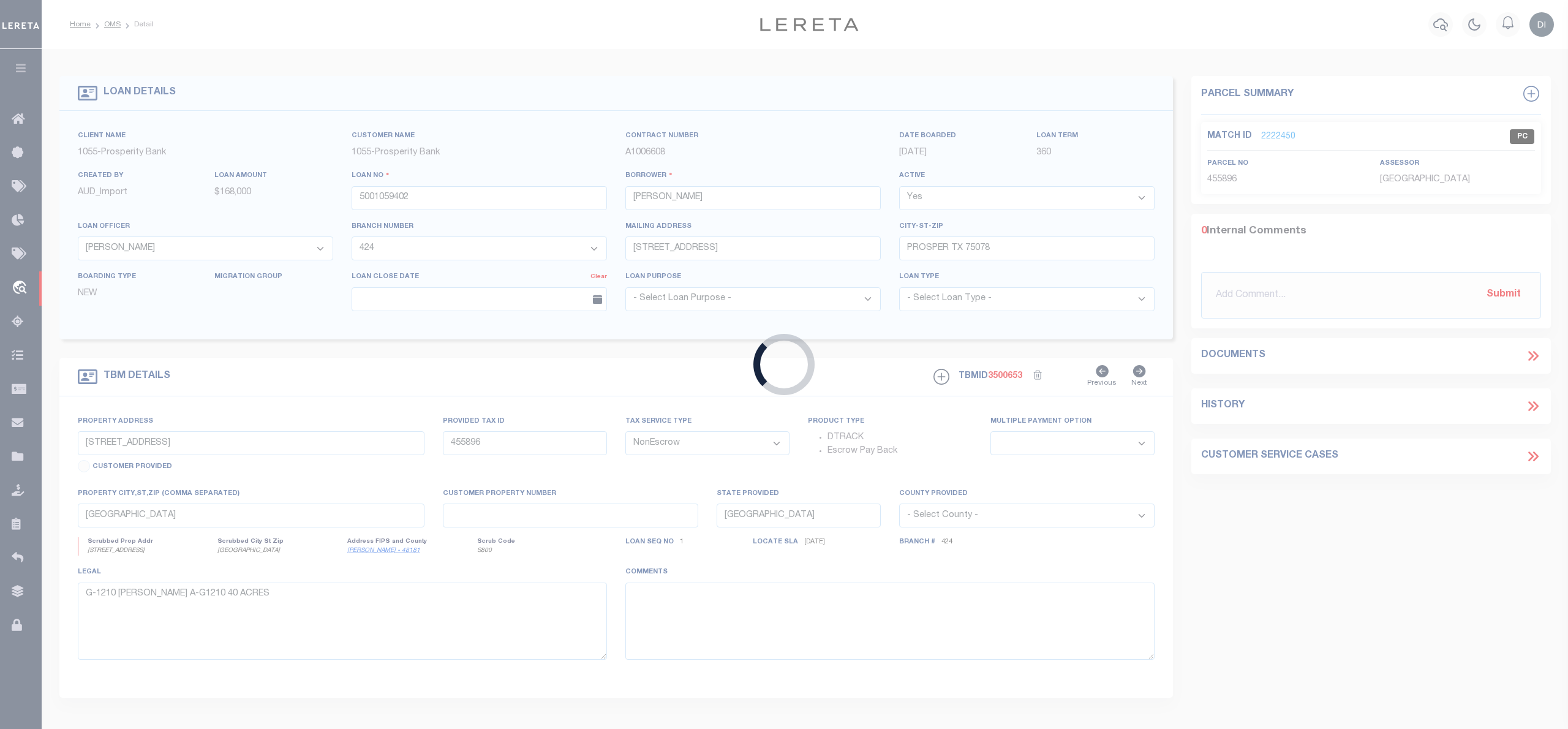
type input "ORANGE, TX 77632"
type input "08/12/2025"
select select "10"
type input "37 W HARDING CIR"
type input "500-66-0745"
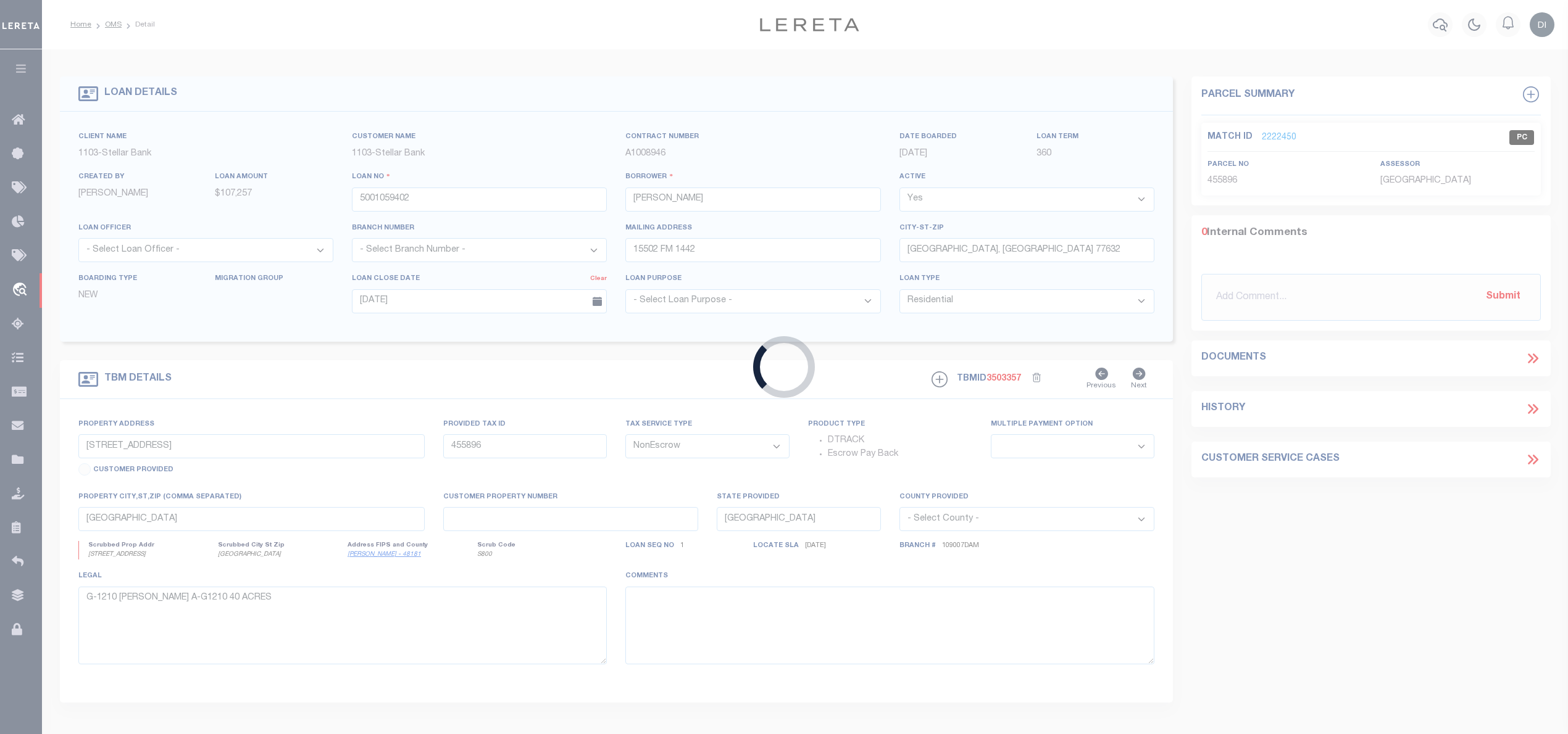
select select
type input "ORANGE TX 77630-1927"
type input "010865-000350"
type textarea "Lot 37 of Pinehurst Manor Sub, Orange County"
select select "28621"
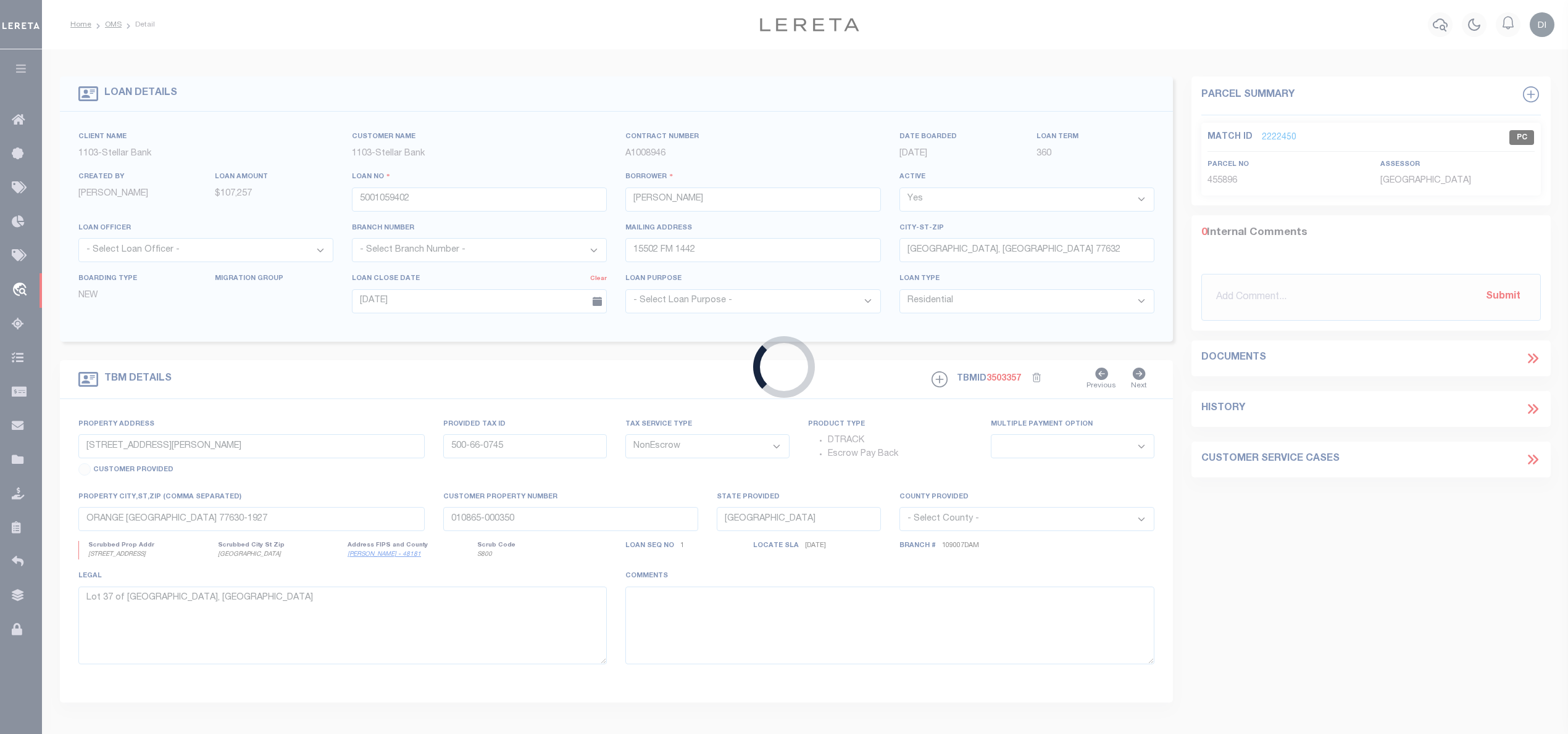
select select "11167"
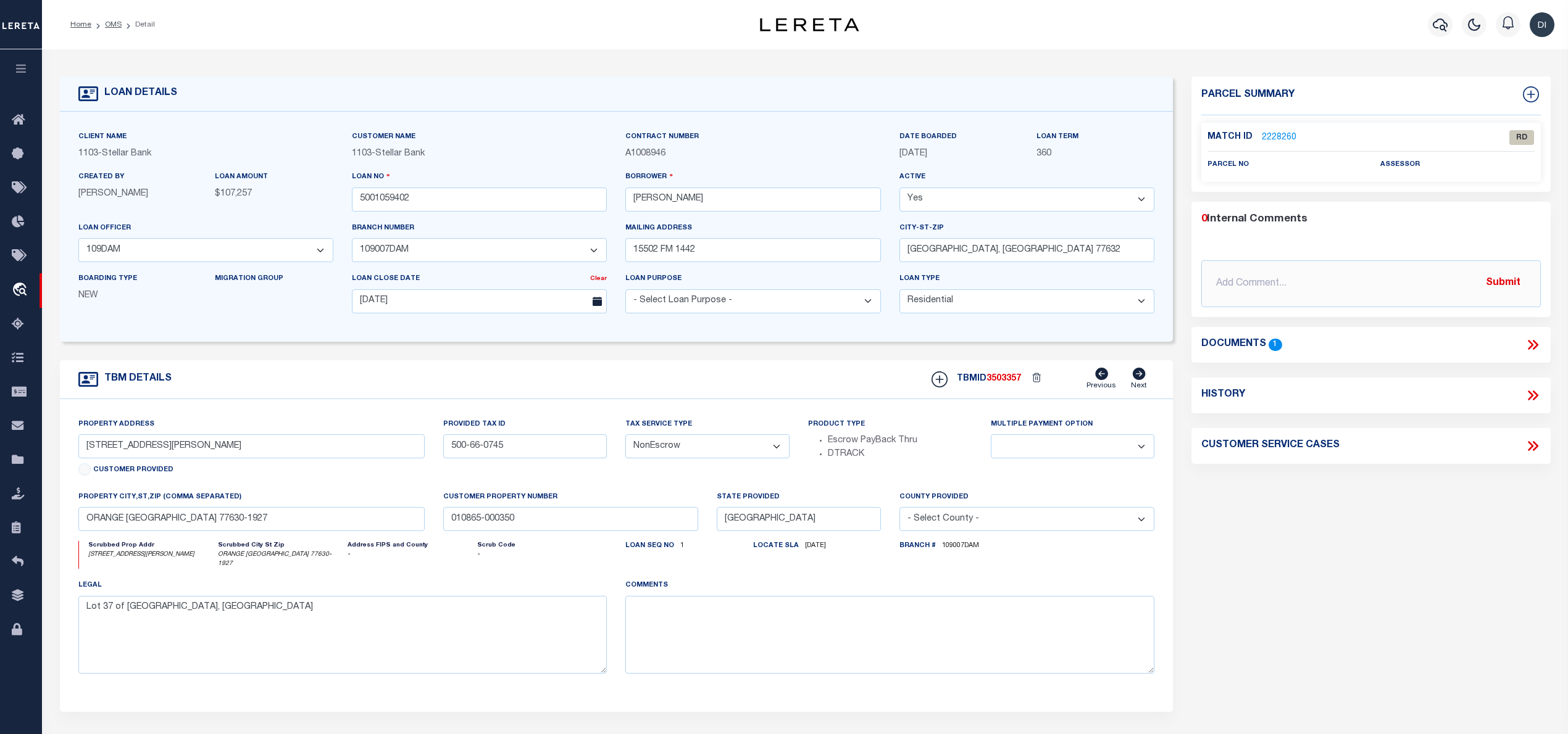
click at [1528, 343] on icon at bounding box center [1533, 344] width 16 height 16
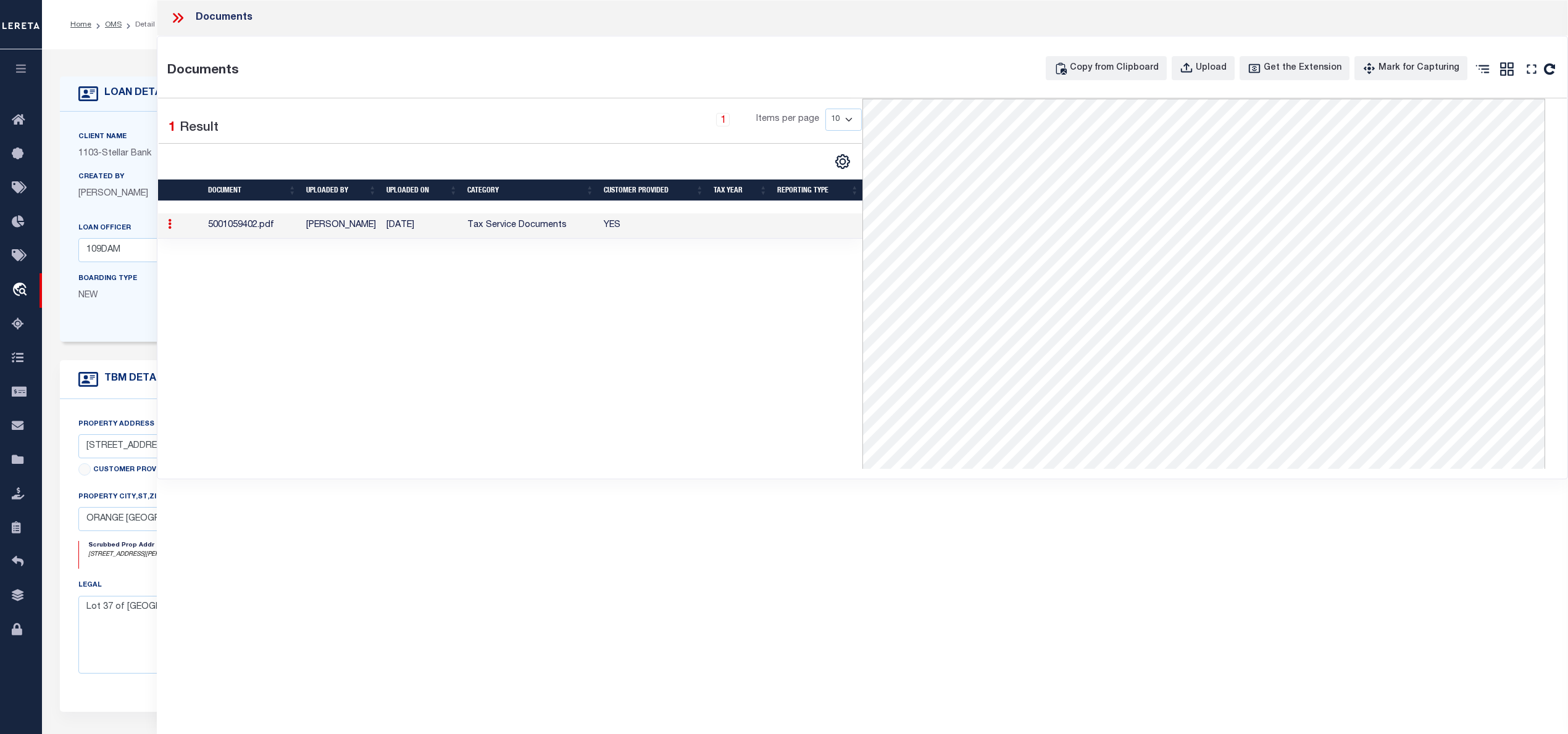
click at [181, 15] on icon at bounding box center [180, 18] width 6 height 10
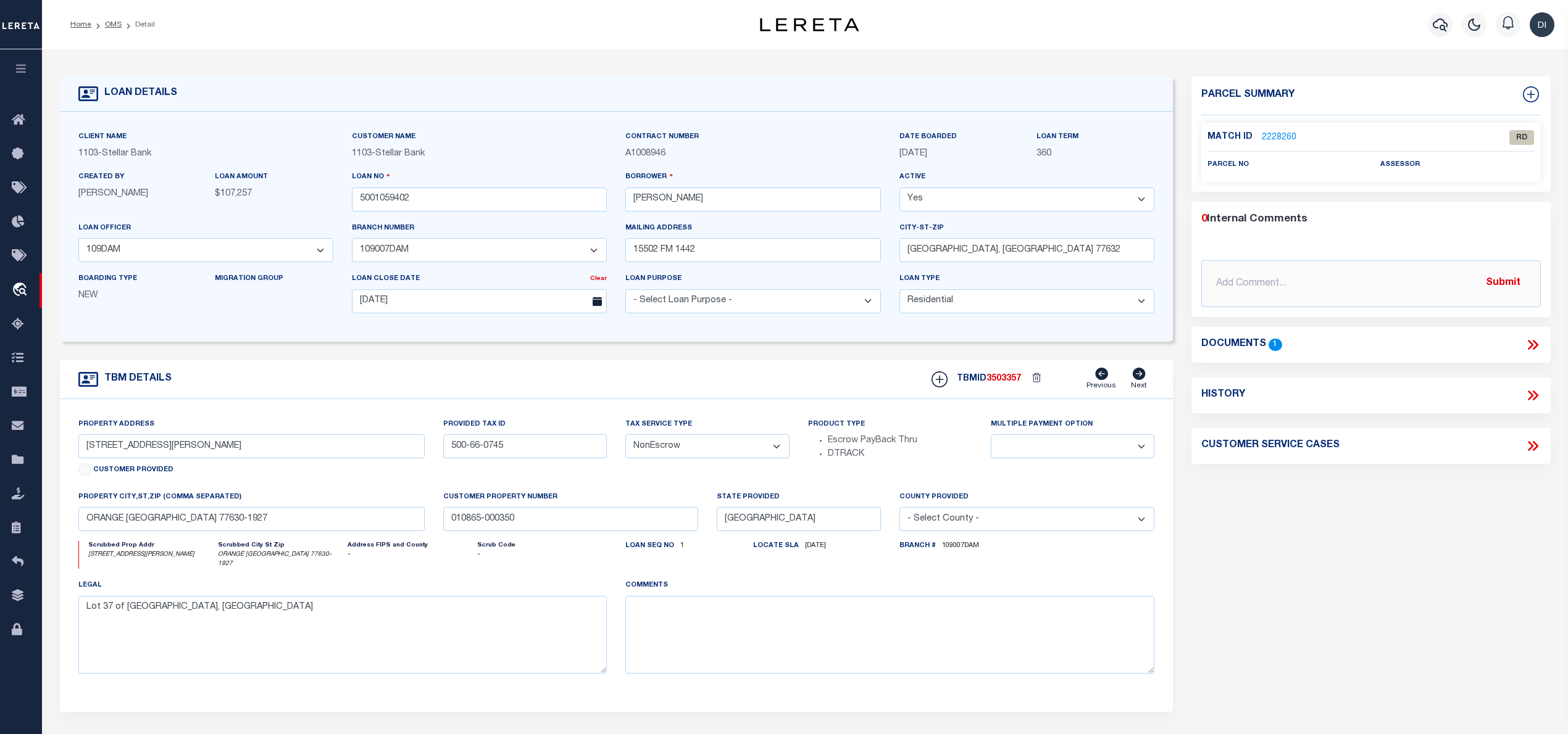
click at [1268, 136] on link "2228260" at bounding box center [1279, 138] width 35 height 13
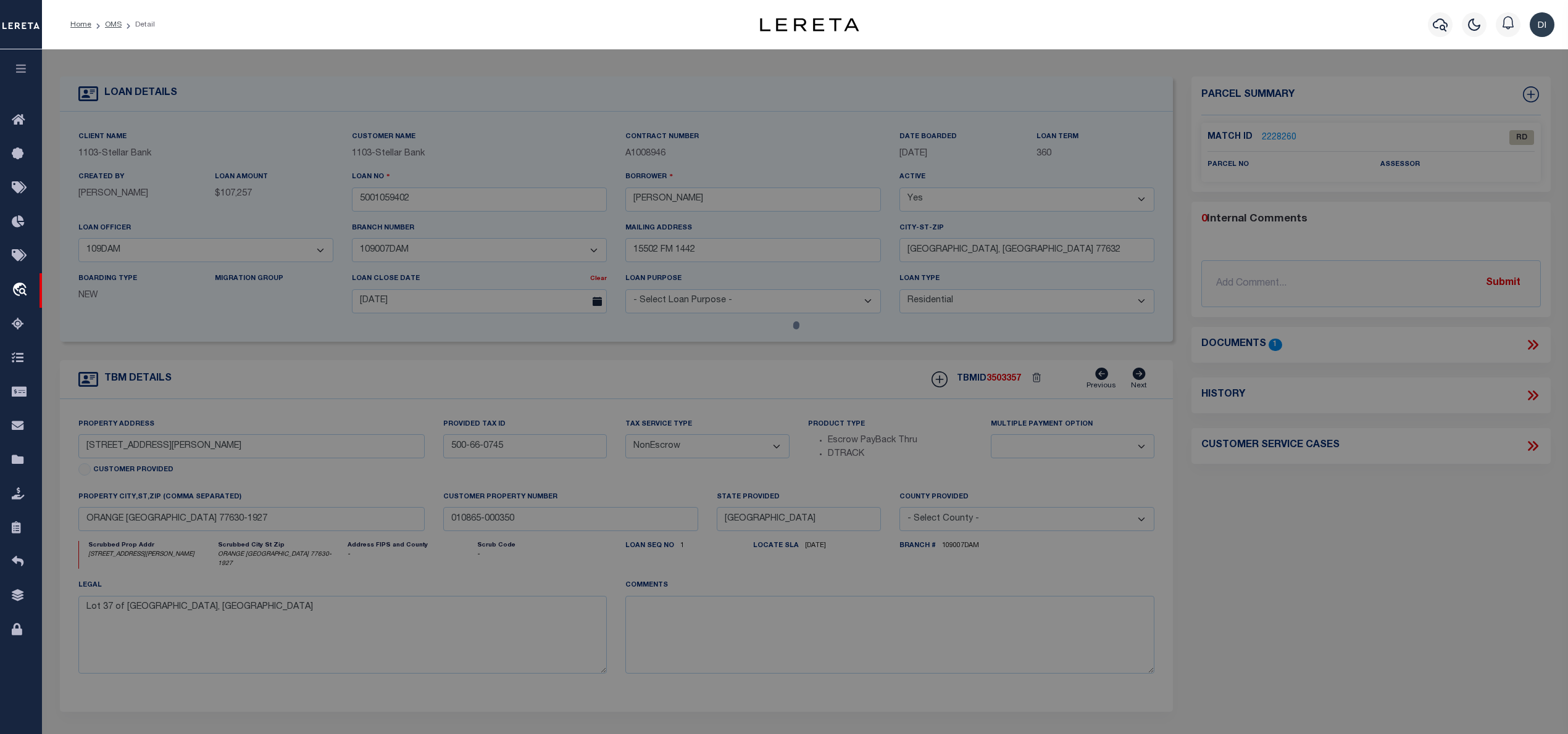
select select "AS"
select select
checkbox input "false"
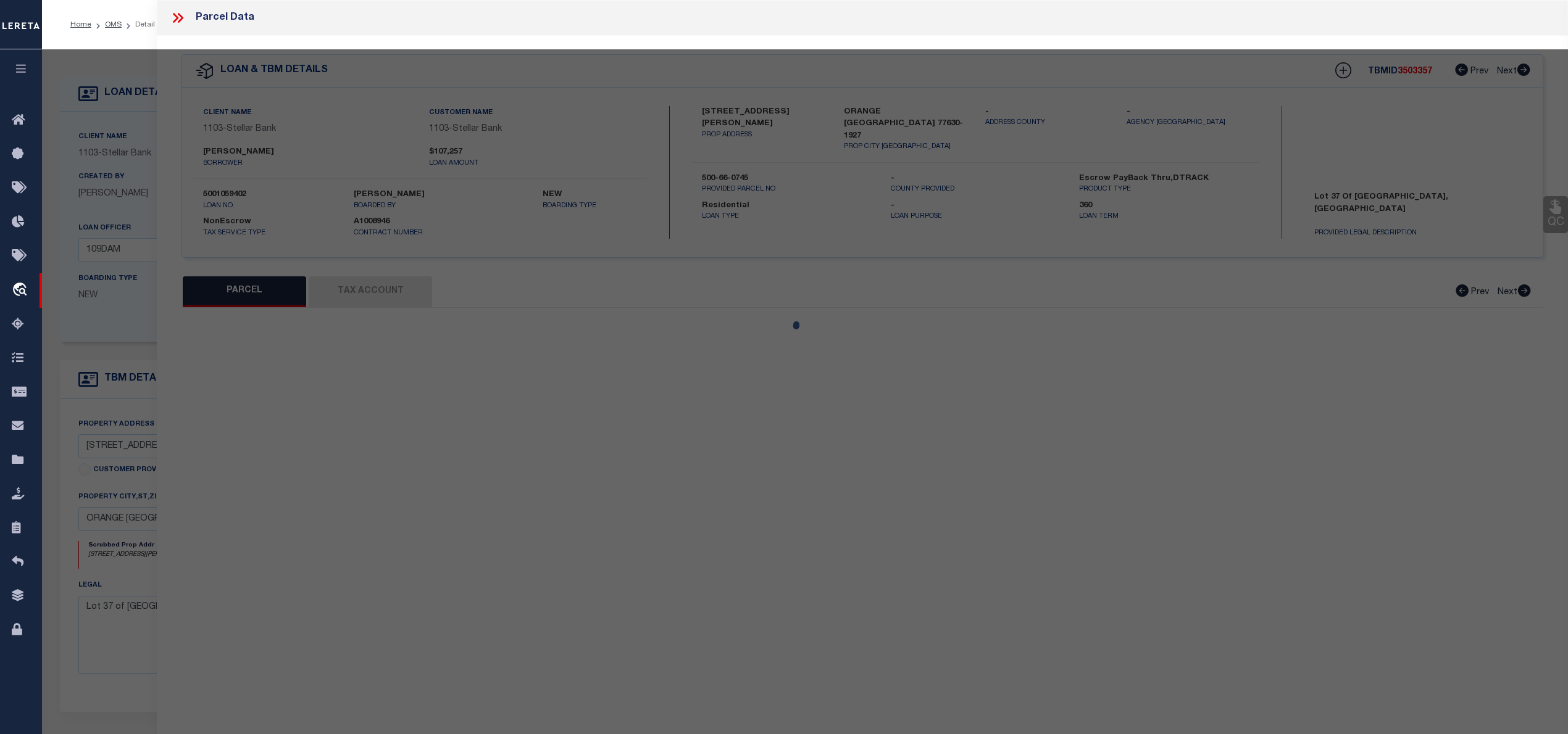
select select "RD"
checkbox input "false"
type textarea "Document uploaded that satisfies a legal requirement, changing from ND to RD"
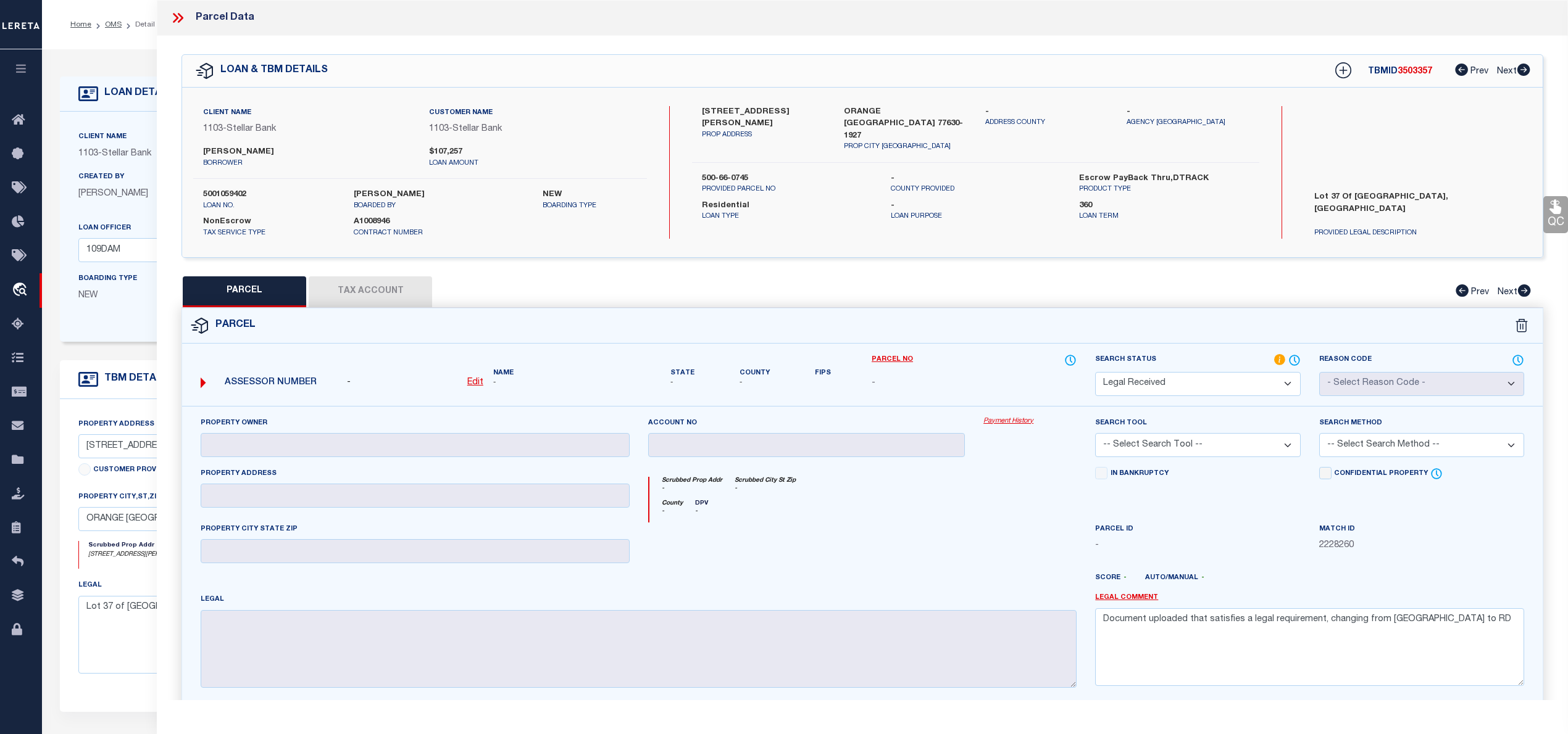
click at [696, 118] on div "37 W HARDING CIR PROP ADDRESS" at bounding box center [763, 129] width 141 height 47
drag, startPoint x: 701, startPoint y: 109, endPoint x: 781, endPoint y: 109, distance: 80.0
click at [781, 109] on div "37 W HARDING CIR PROP ADDRESS" at bounding box center [763, 129] width 141 height 47
copy label "37 W HARDING CIR"
click at [175, 15] on icon at bounding box center [175, 18] width 6 height 10
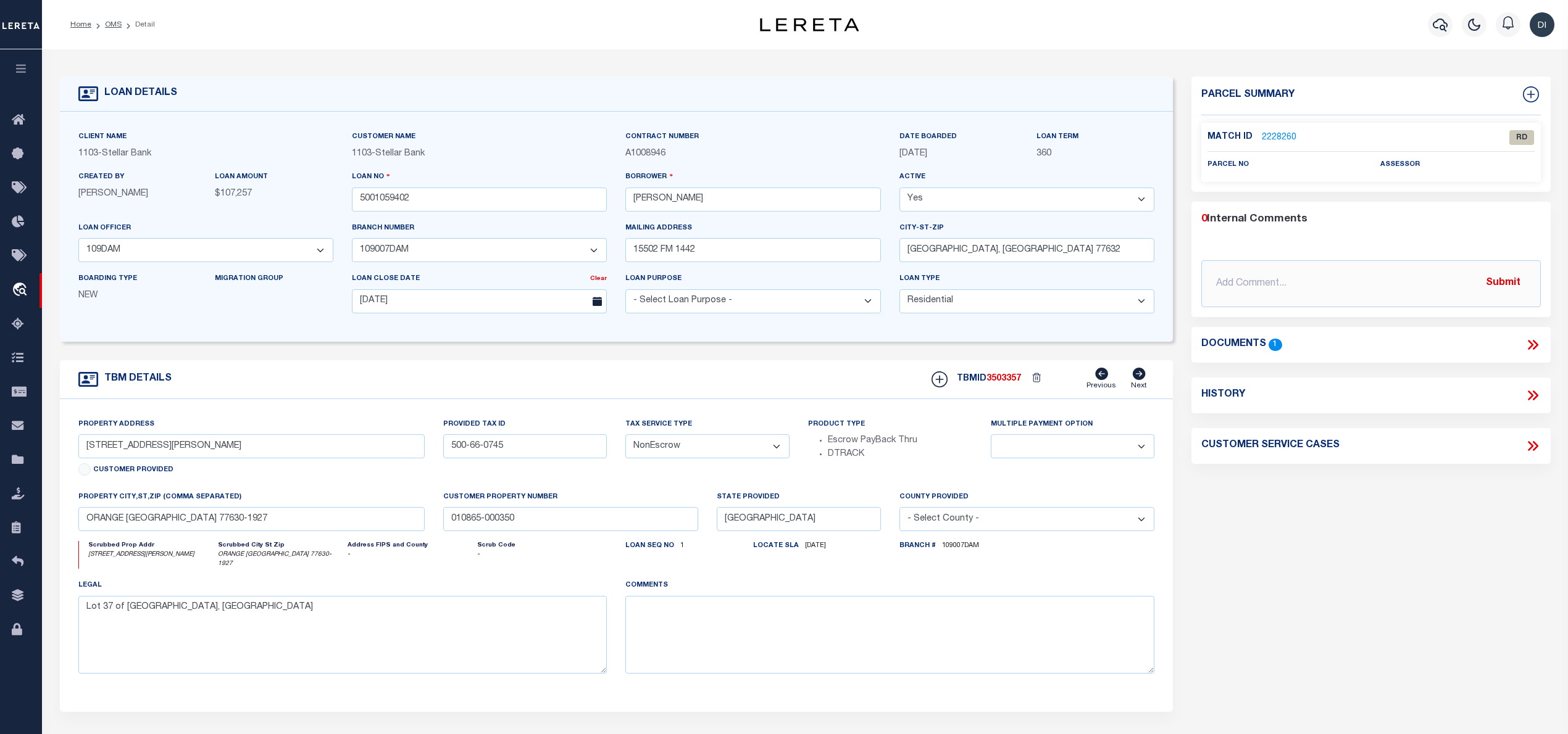
click at [1279, 136] on link "2228260" at bounding box center [1279, 138] width 35 height 13
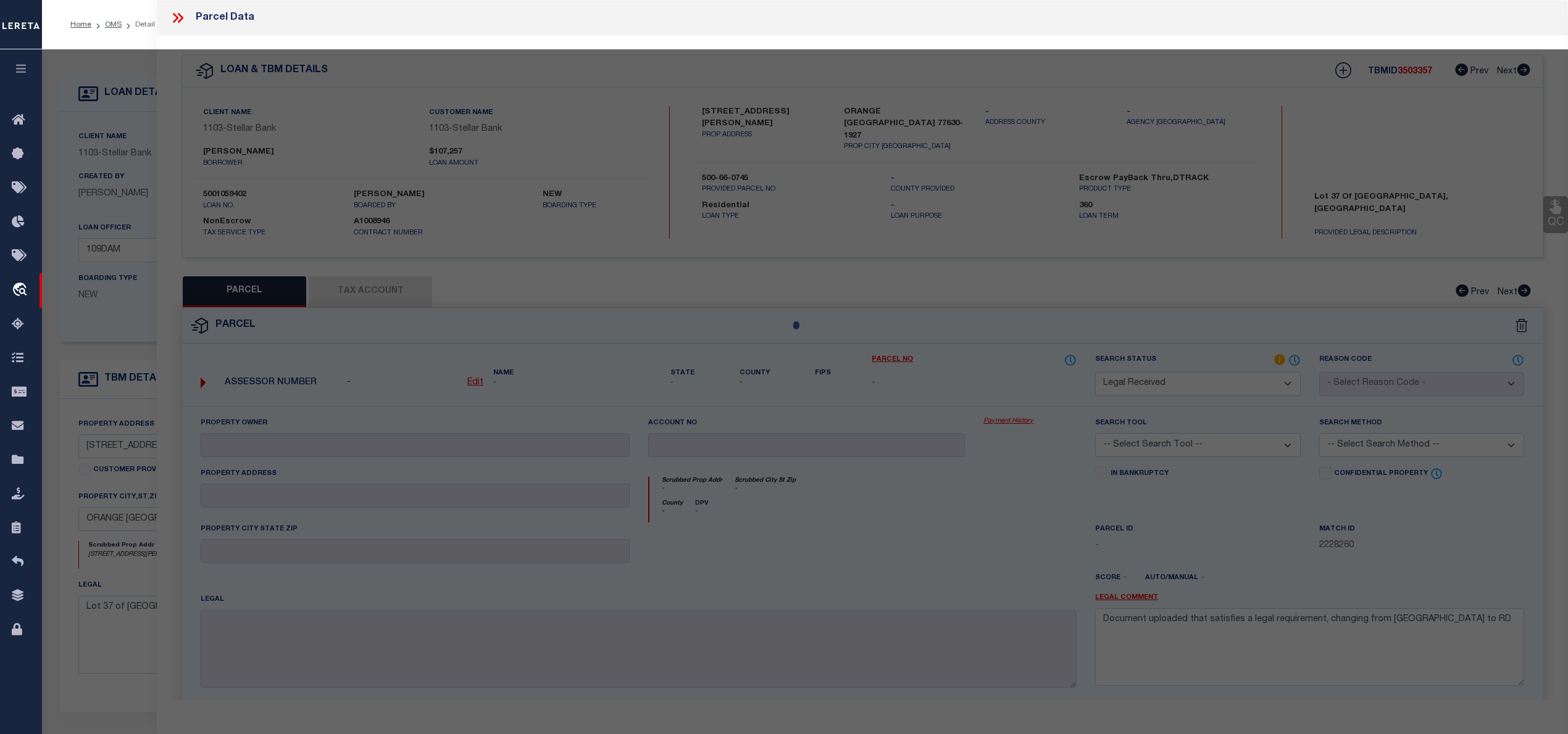
select select "AS"
checkbox input "false"
select select "RD"
checkbox input "false"
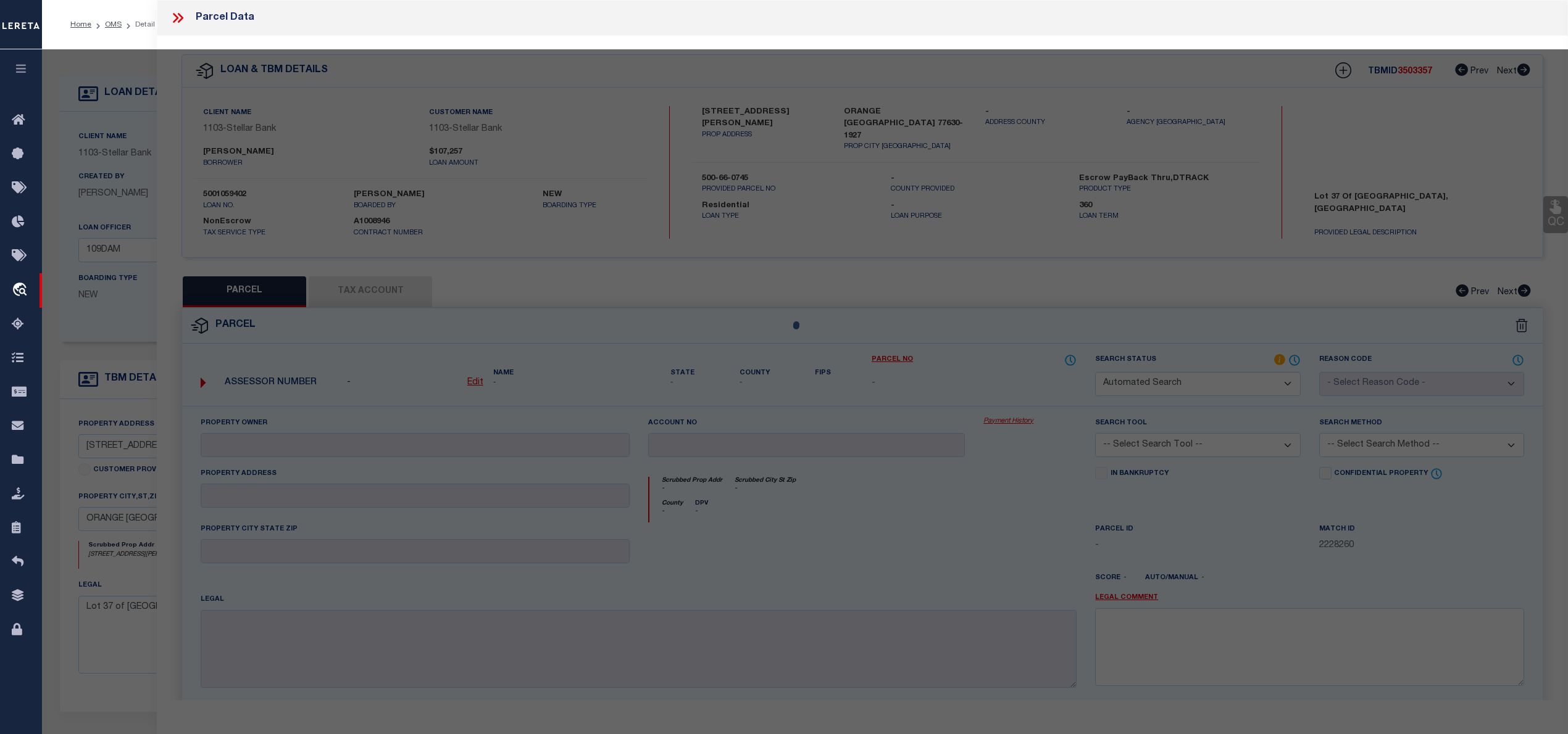
type textarea "Document uploaded that satisfies a legal requirement, changing from ND to RD"
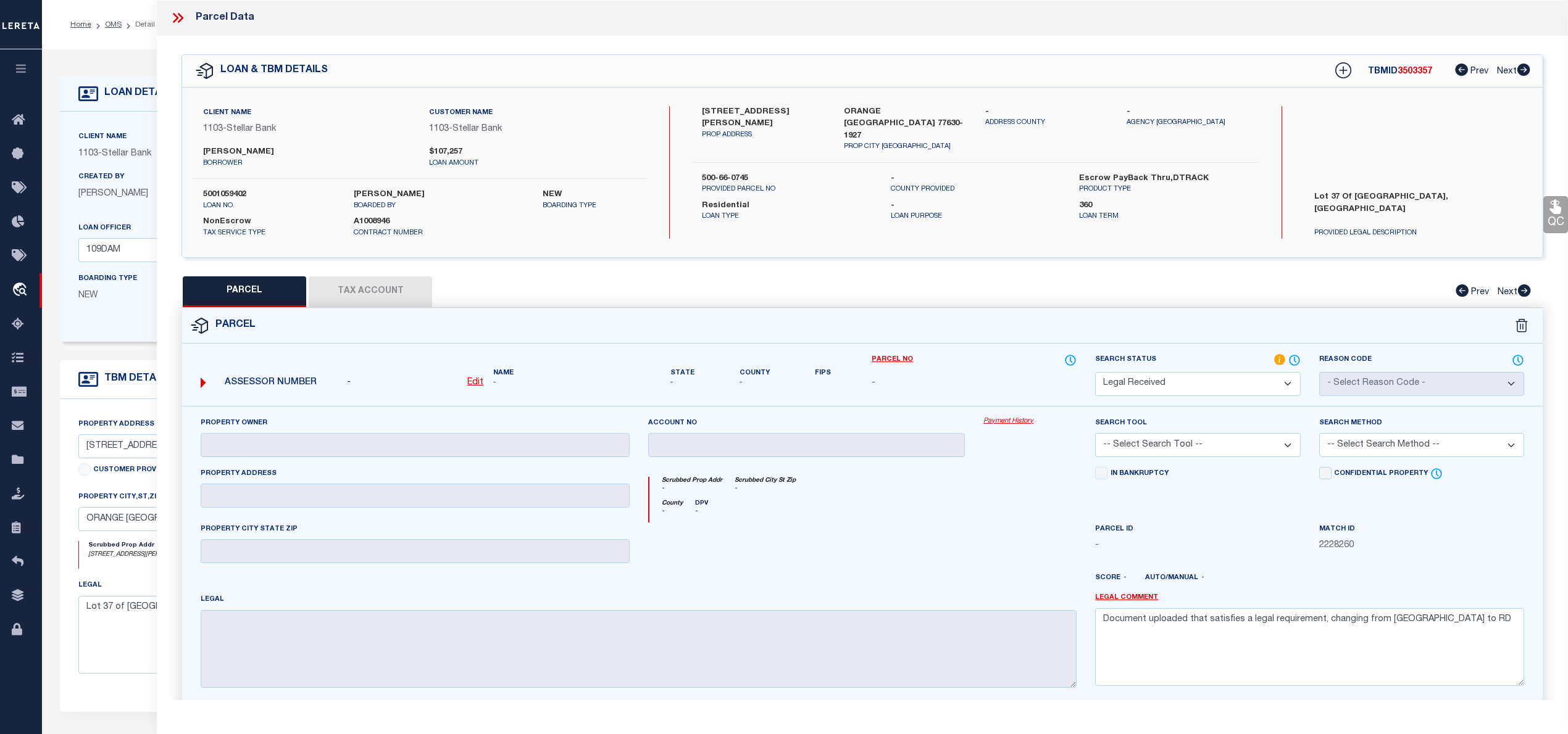
click at [475, 383] on u "Edit" at bounding box center [475, 383] width 16 height 8
select select "RD"
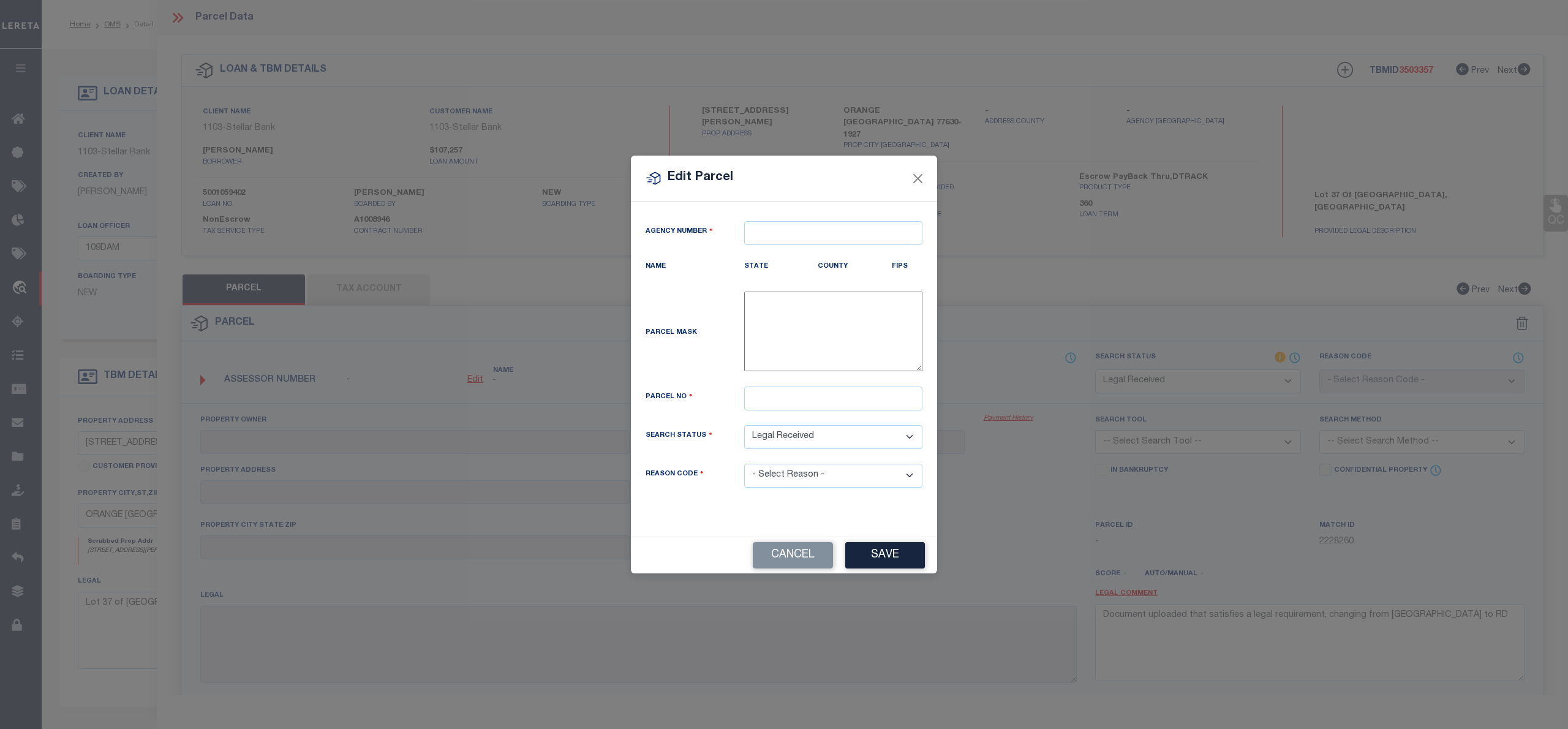
type textarea "-"
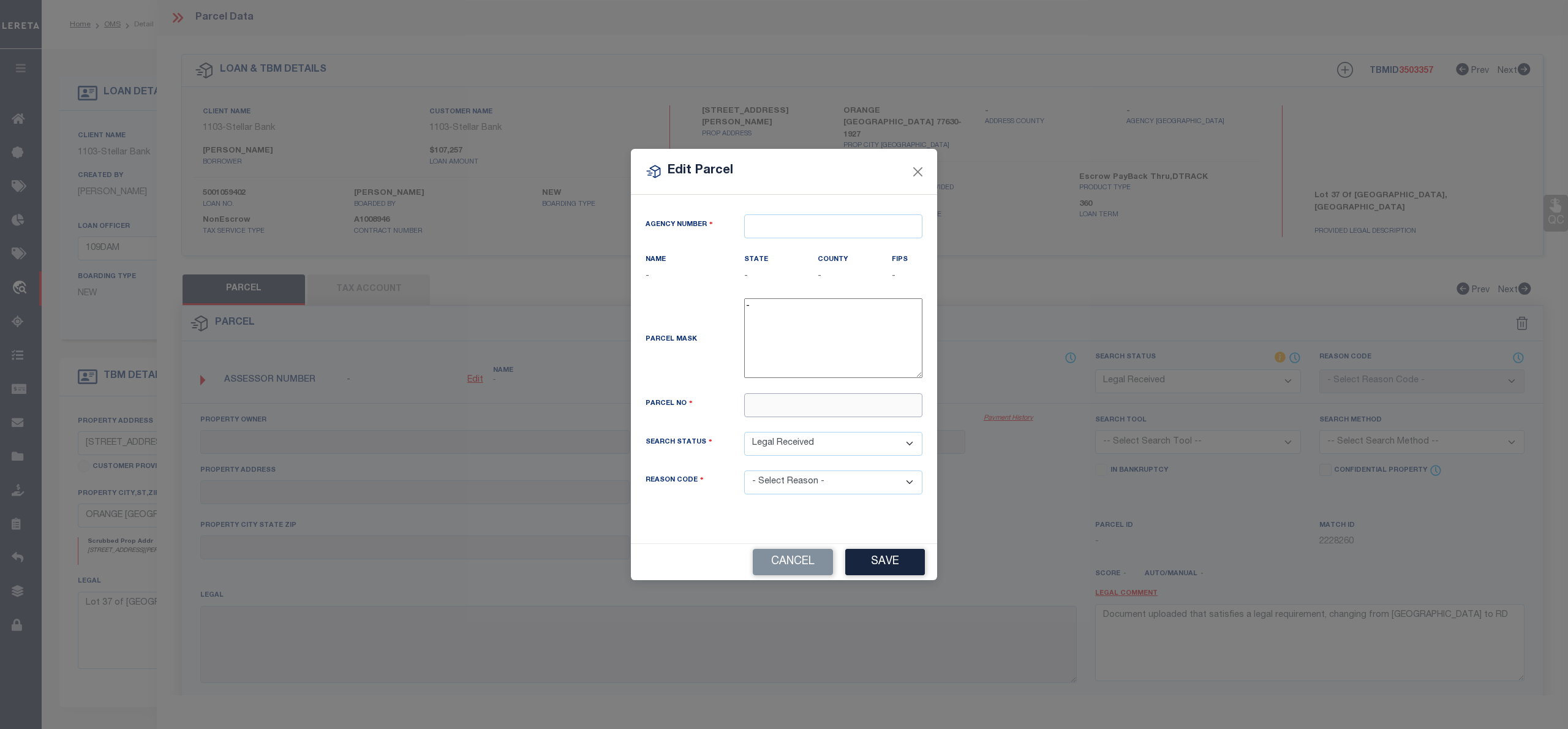
click at [765, 412] on input "text" at bounding box center [834, 405] width 178 height 24
paste input "010865-000350"
click at [785, 404] on input "010865-000350" at bounding box center [834, 405] width 178 height 24
click at [752, 406] on input "010865000350" at bounding box center [834, 405] width 178 height 24
type input "010865000350"
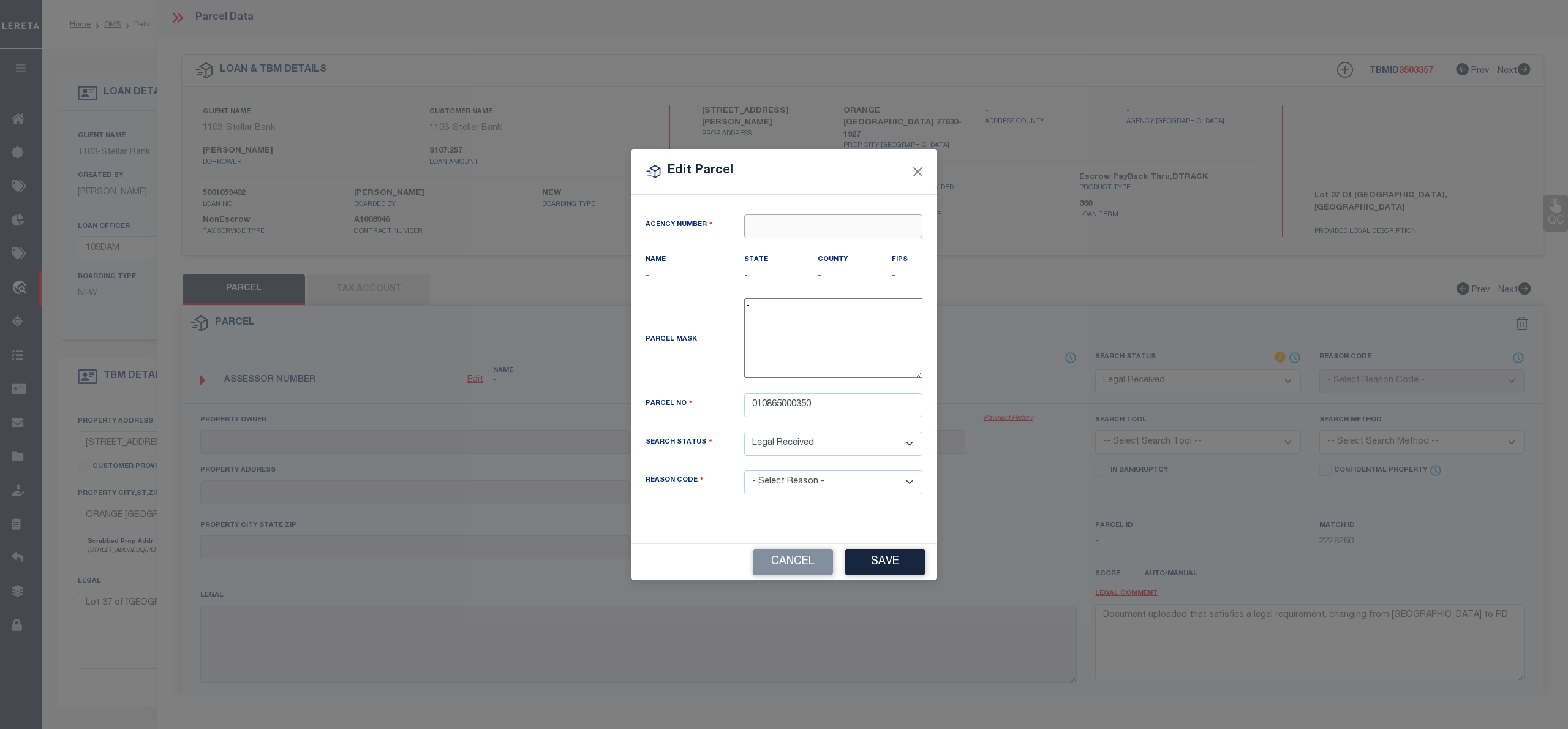
click at [804, 224] on div "Agency Number Name - State -" at bounding box center [783, 369] width 306 height 348
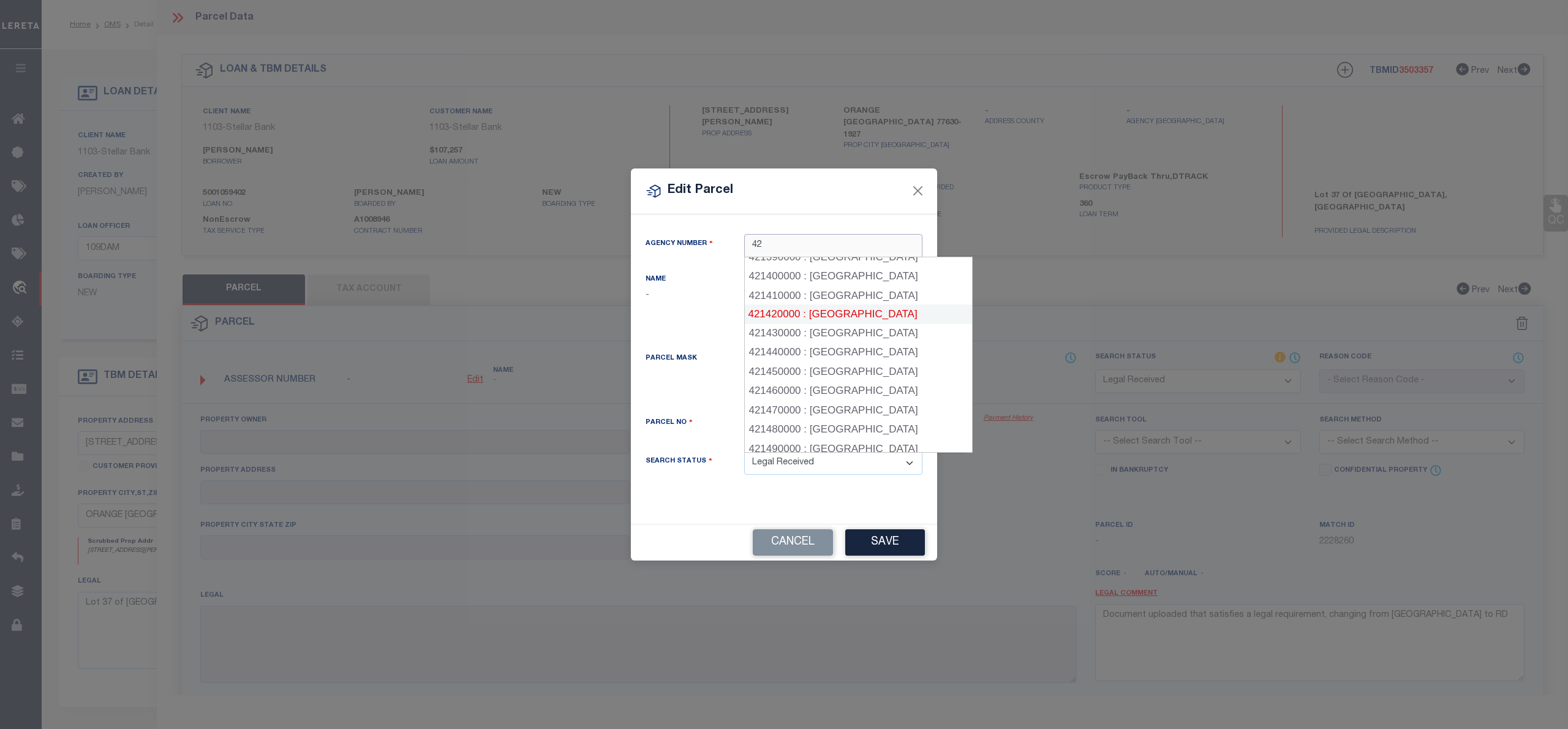
scroll to position [2683, 0]
click at [779, 239] on input "42" at bounding box center [834, 246] width 178 height 24
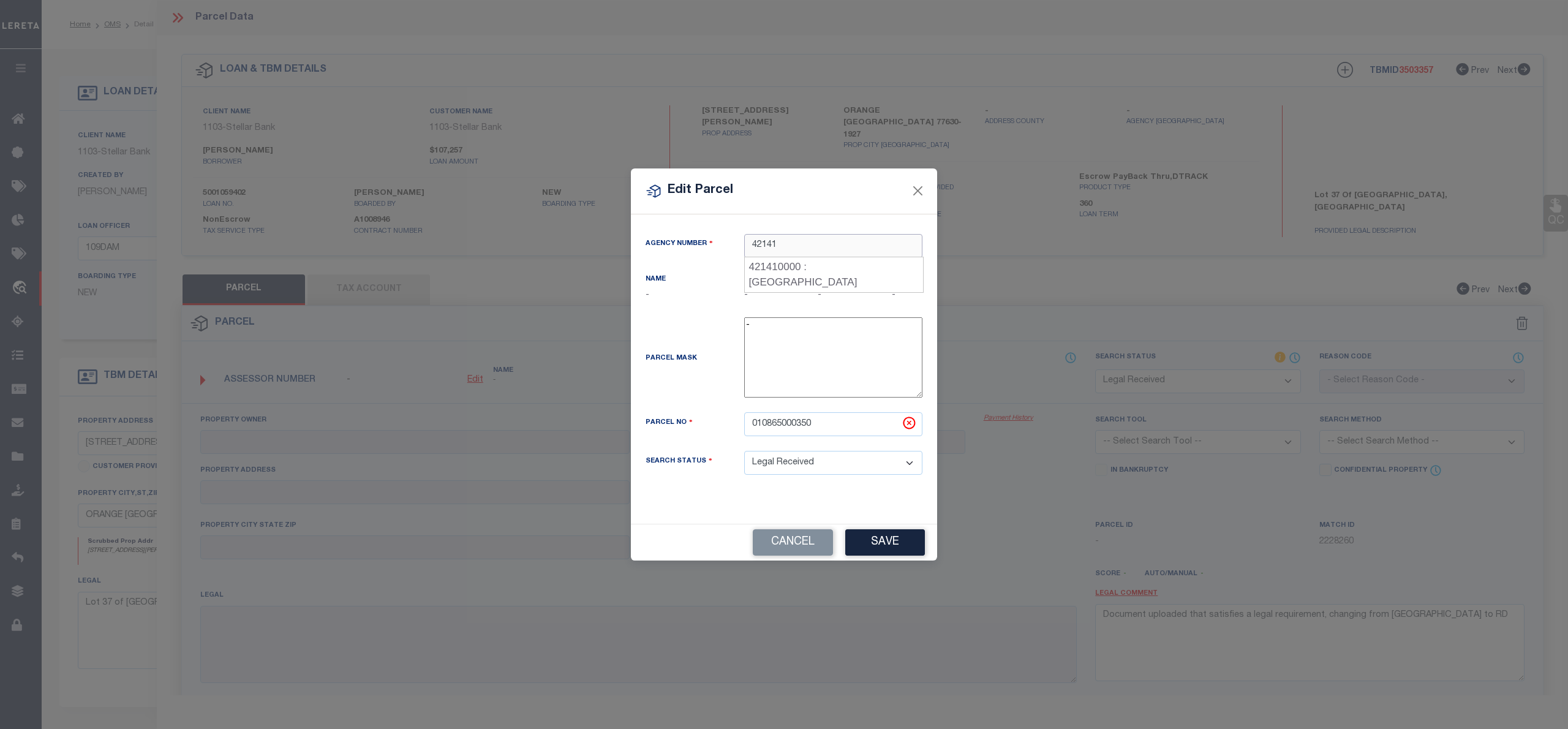
scroll to position [0, 0]
click at [785, 243] on input "4214" at bounding box center [834, 246] width 178 height 24
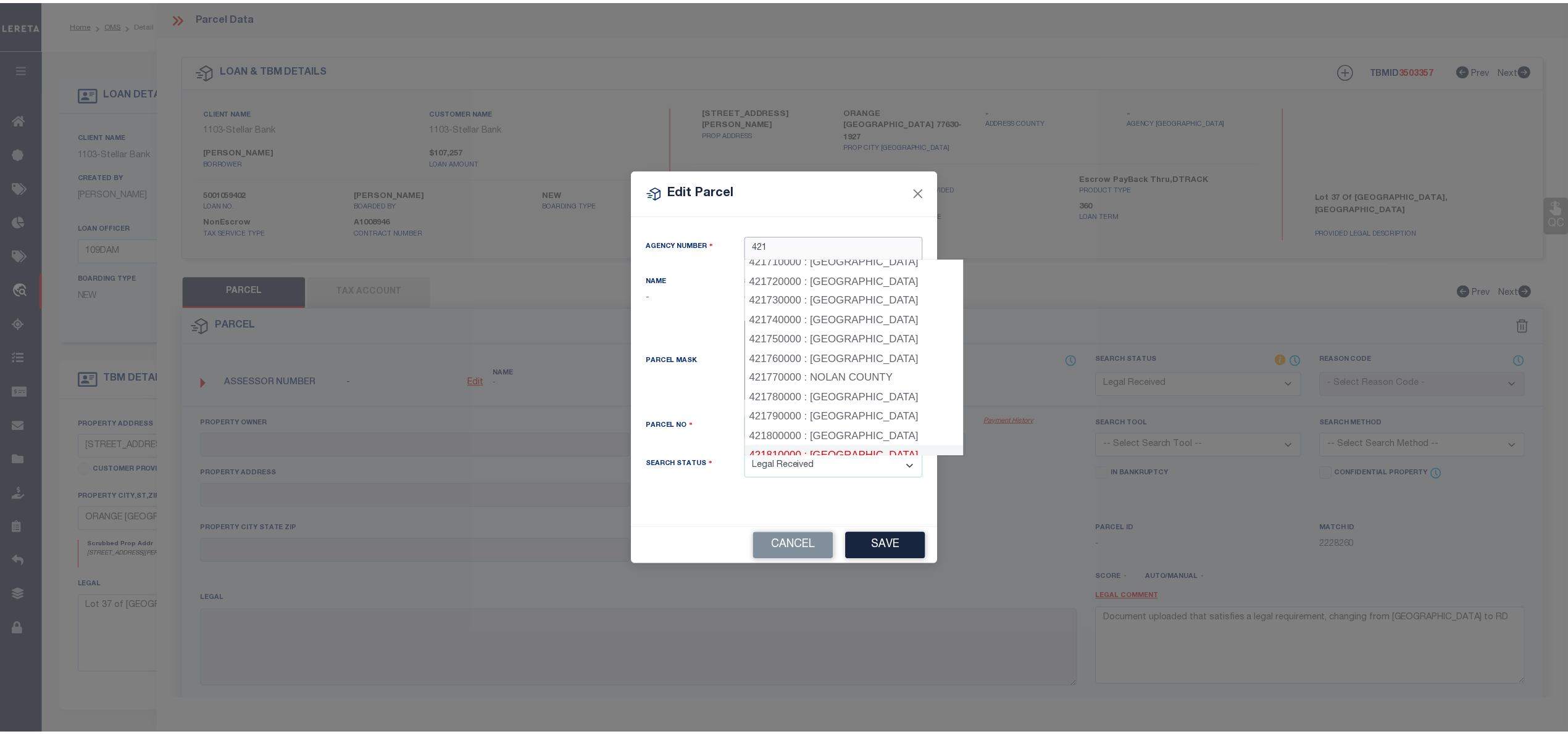
scroll to position [1501, 0]
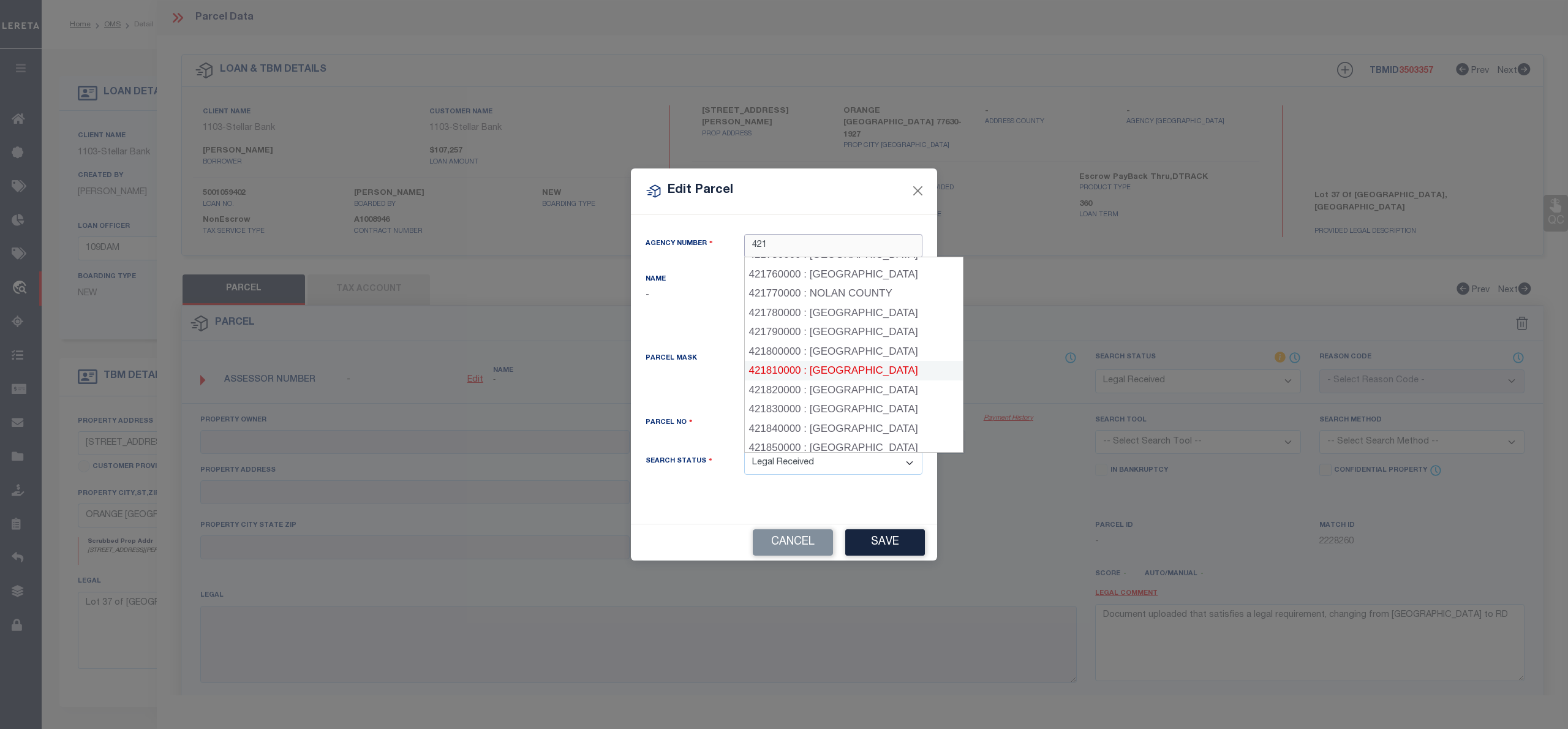
click at [846, 361] on div "421810000 : ORANGE COUNTY" at bounding box center [854, 370] width 218 height 19
type input "421810000"
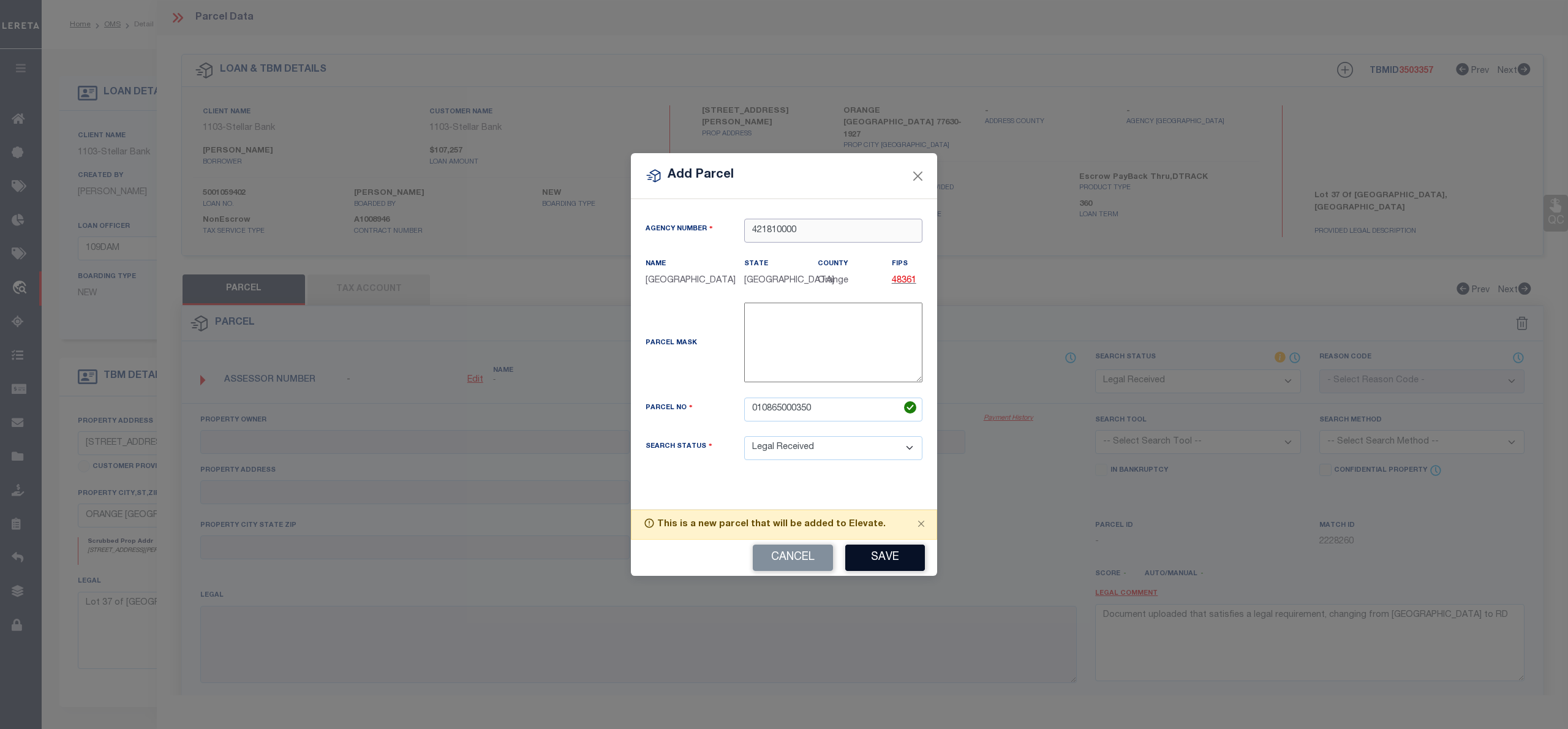
type input "421810000"
click at [890, 557] on button "Save" at bounding box center [885, 558] width 79 height 26
select select "RD"
checkbox input "false"
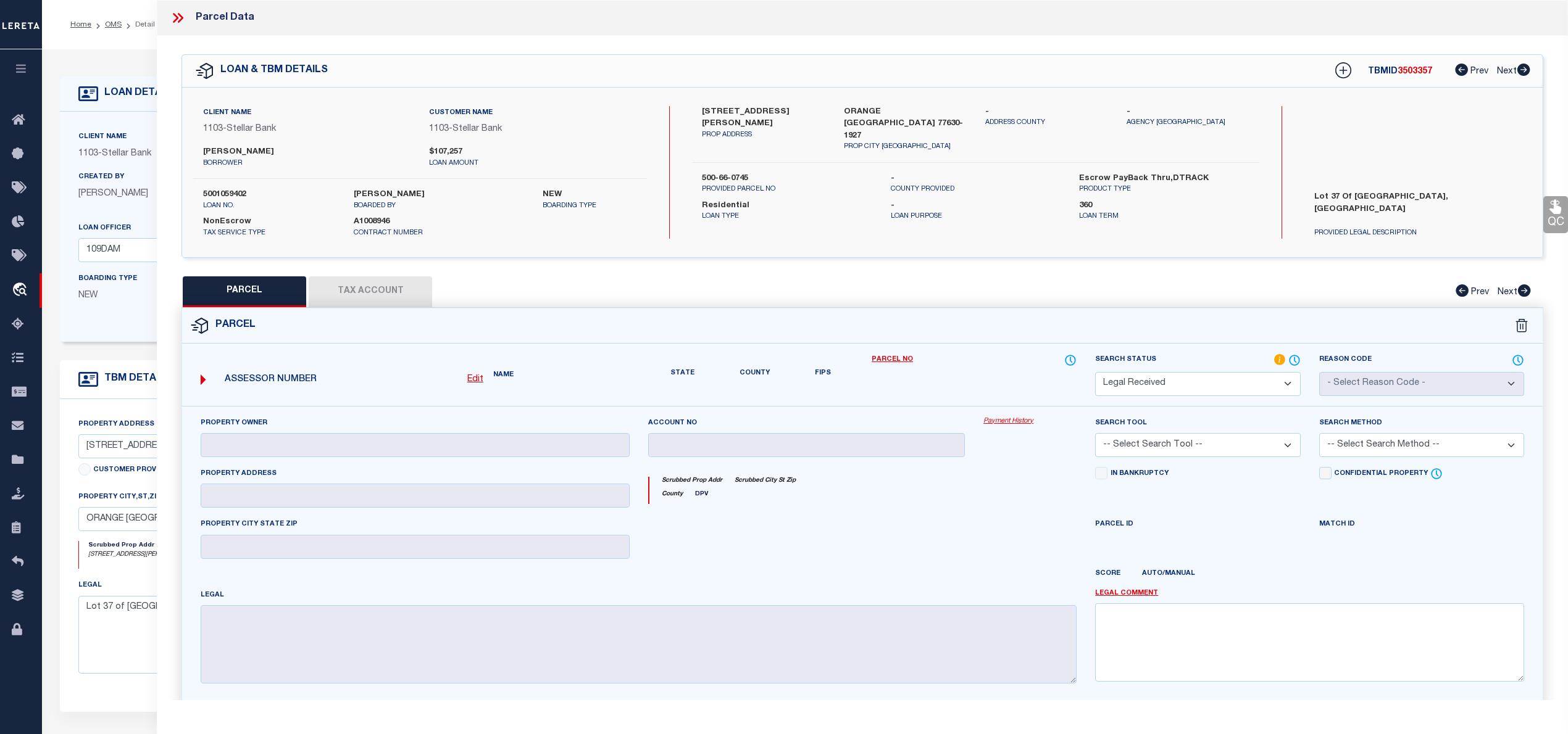
checkbox input "false"
type textarea "Document uploaded that satisfies a legal requirement, changing from ND to RD"
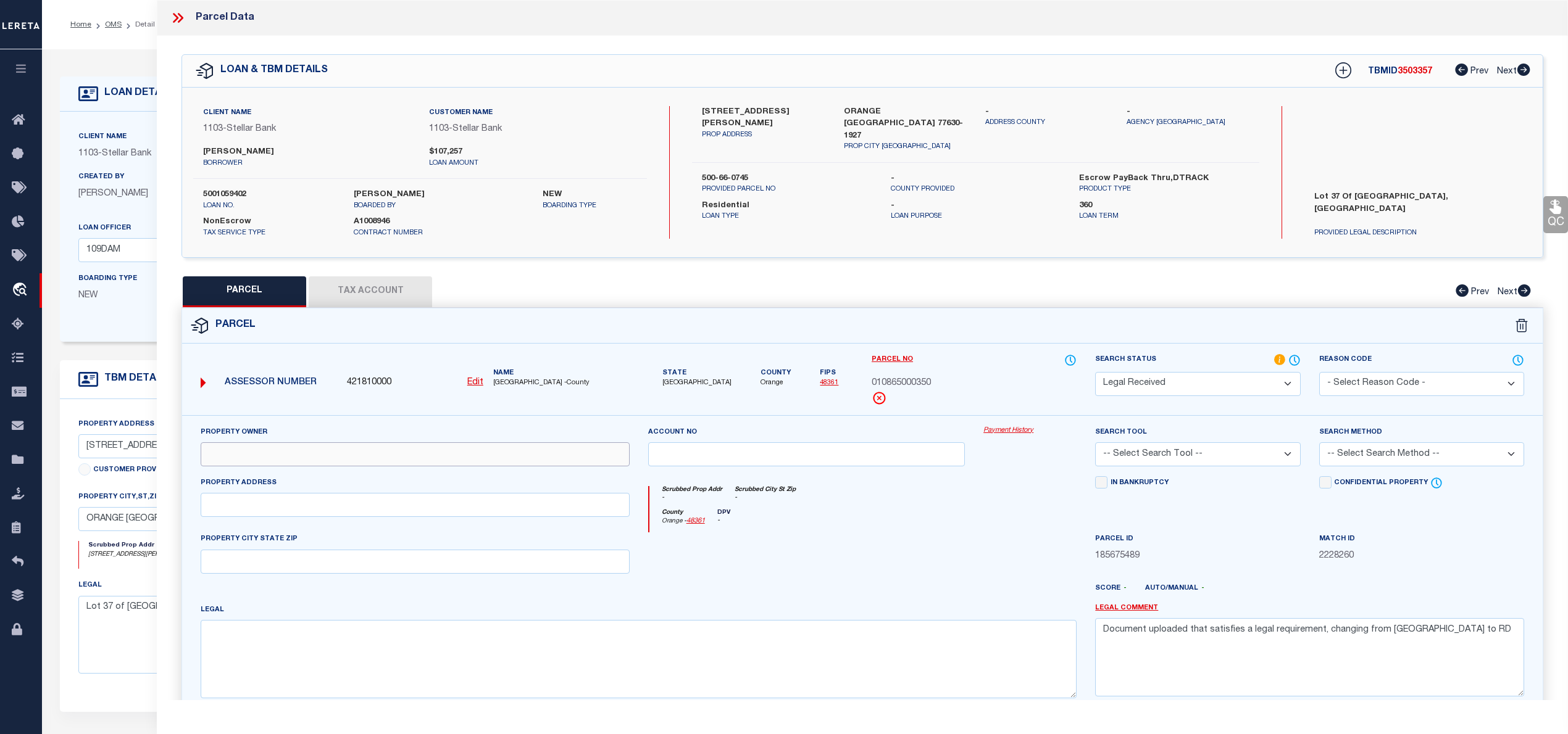
click at [243, 457] on input "text" at bounding box center [415, 454] width 429 height 24
paste input "GARRISON, LISA"
type input "GARRISON, LISA"
click at [223, 514] on input "text" at bounding box center [415, 505] width 429 height 24
paste input "HARDING W"
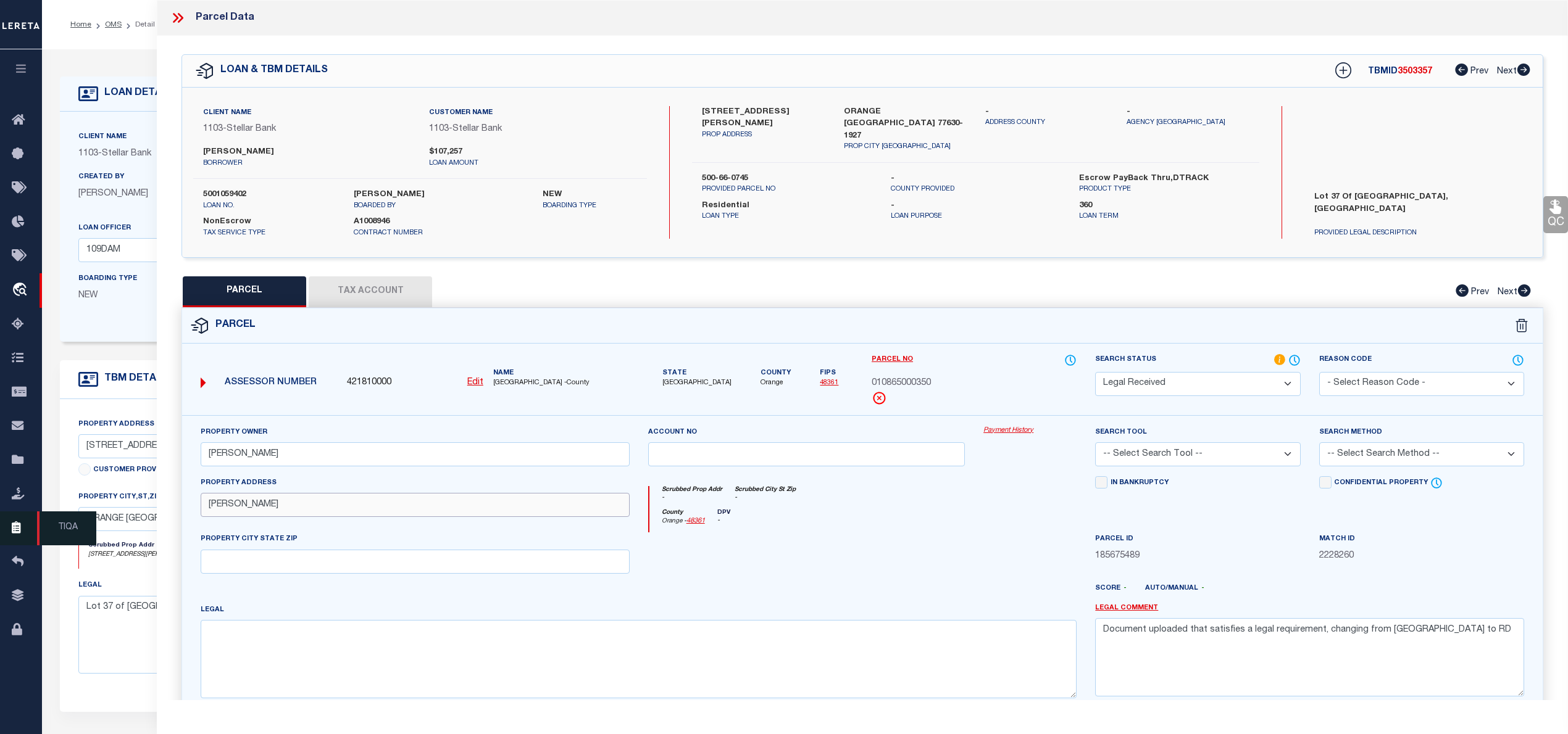
type input "HARDING W"
click at [260, 571] on input "text" at bounding box center [415, 561] width 429 height 24
paste input "Orange, TX"
type input "Orange, TX"
click at [353, 646] on textarea at bounding box center [638, 659] width 876 height 78
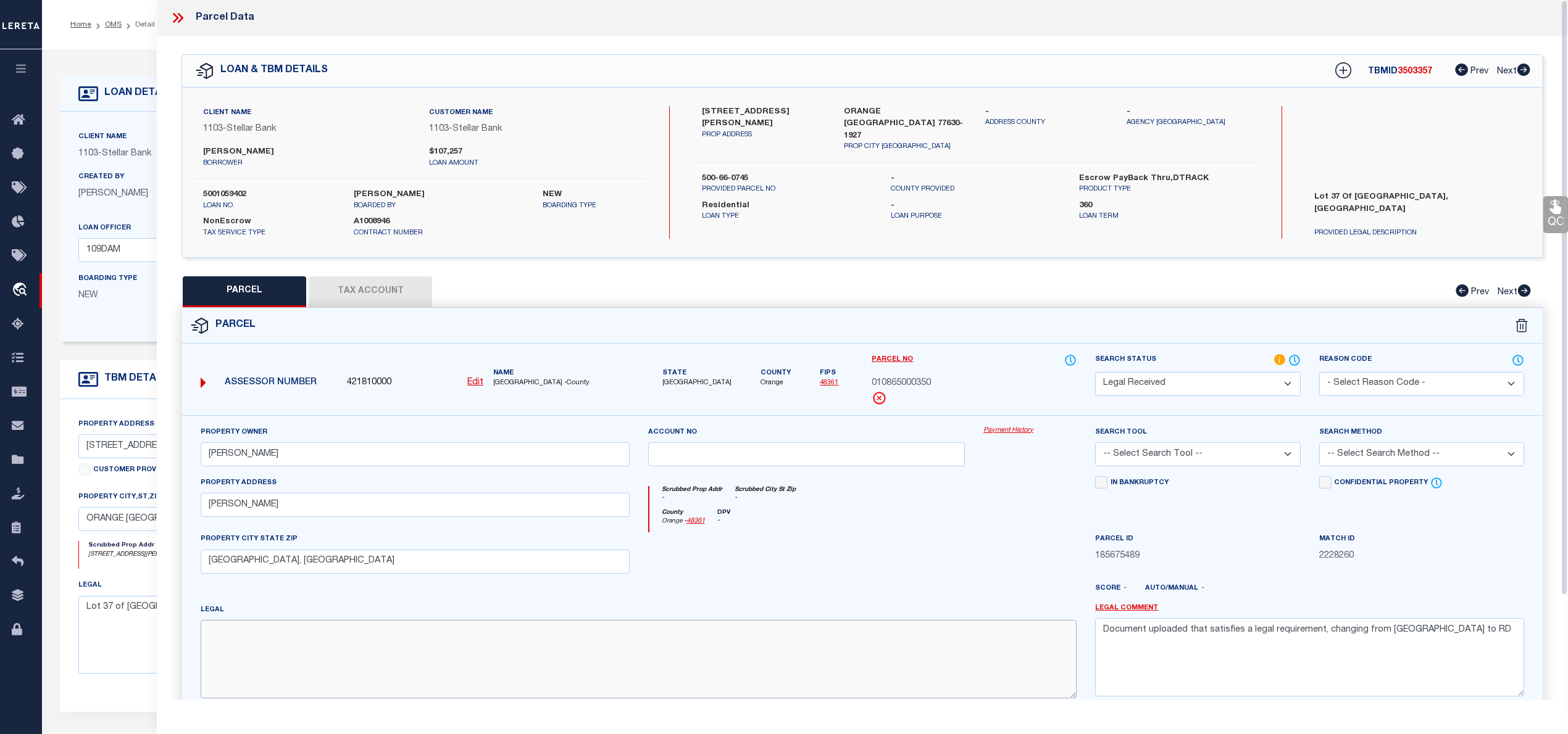
paste textarea "PINEHURST MANOR, ACRES 0.052, LT E 17.95' OF 37"
type textarea "PINEHURST MANOR, ACRES 0.052, LT E 17.95' OF 37"
click at [1218, 452] on select "-- Select Search Tool -- 3rd Party Website Agency File Agency Website ATLS CNV-…" at bounding box center [1197, 454] width 205 height 24
select select "AGW"
click at [1095, 445] on select "-- Select Search Tool -- 3rd Party Website Agency File Agency Website ATLS CNV-…" at bounding box center [1197, 454] width 205 height 24
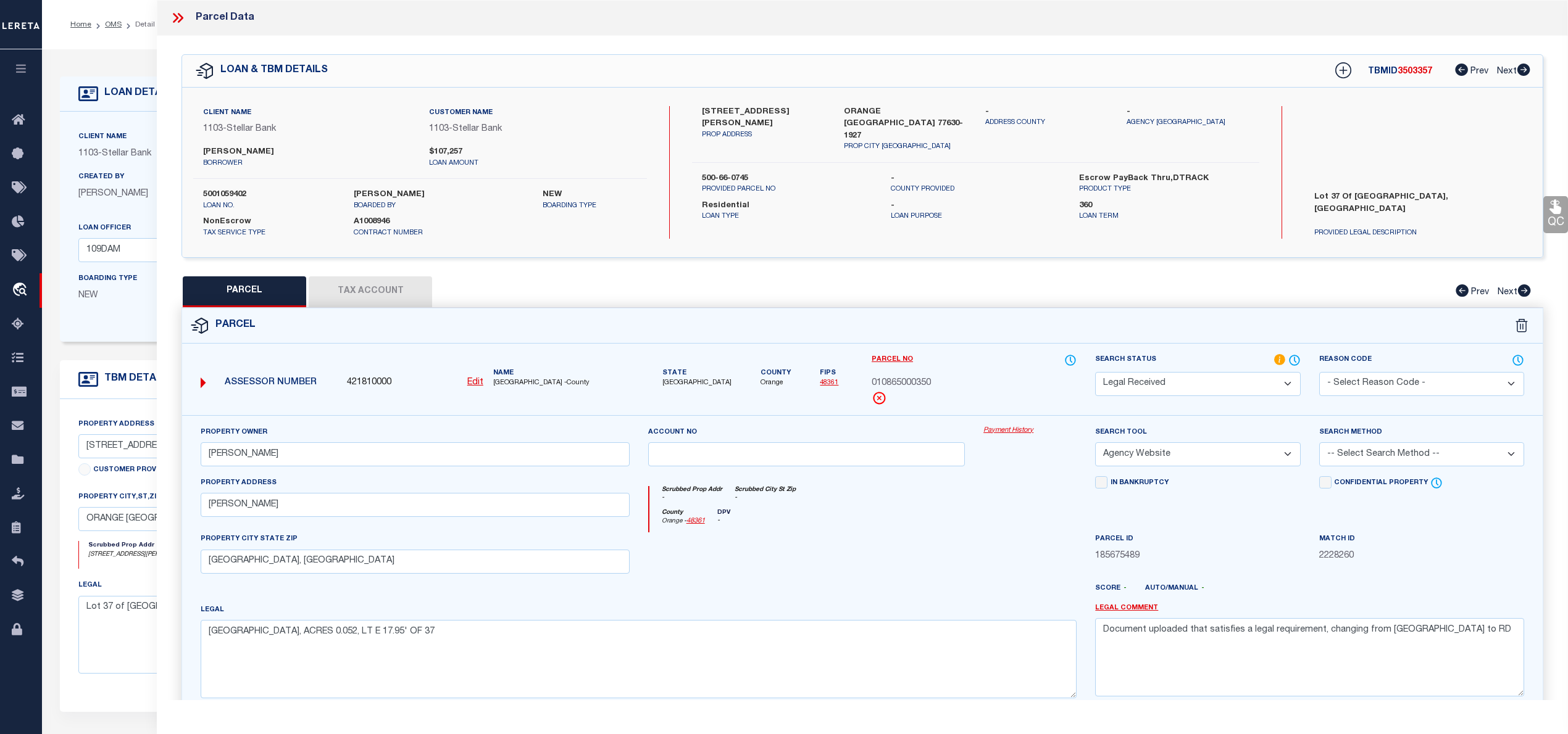
click at [1378, 455] on select "-- Select Search Method -- Property Address Legal Liability Info Provided" at bounding box center [1421, 454] width 205 height 24
select select "LEG"
click at [1319, 445] on select "-- Select Search Method -- Property Address Legal Liability Info Provided" at bounding box center [1421, 454] width 205 height 24
drag, startPoint x: 1436, startPoint y: 635, endPoint x: 1077, endPoint y: 645, distance: 359.1
click at [1077, 645] on div "Property Owner GARRISON, LISA Account no Payment History Search Tool -- Select …" at bounding box center [862, 567] width 1342 height 282
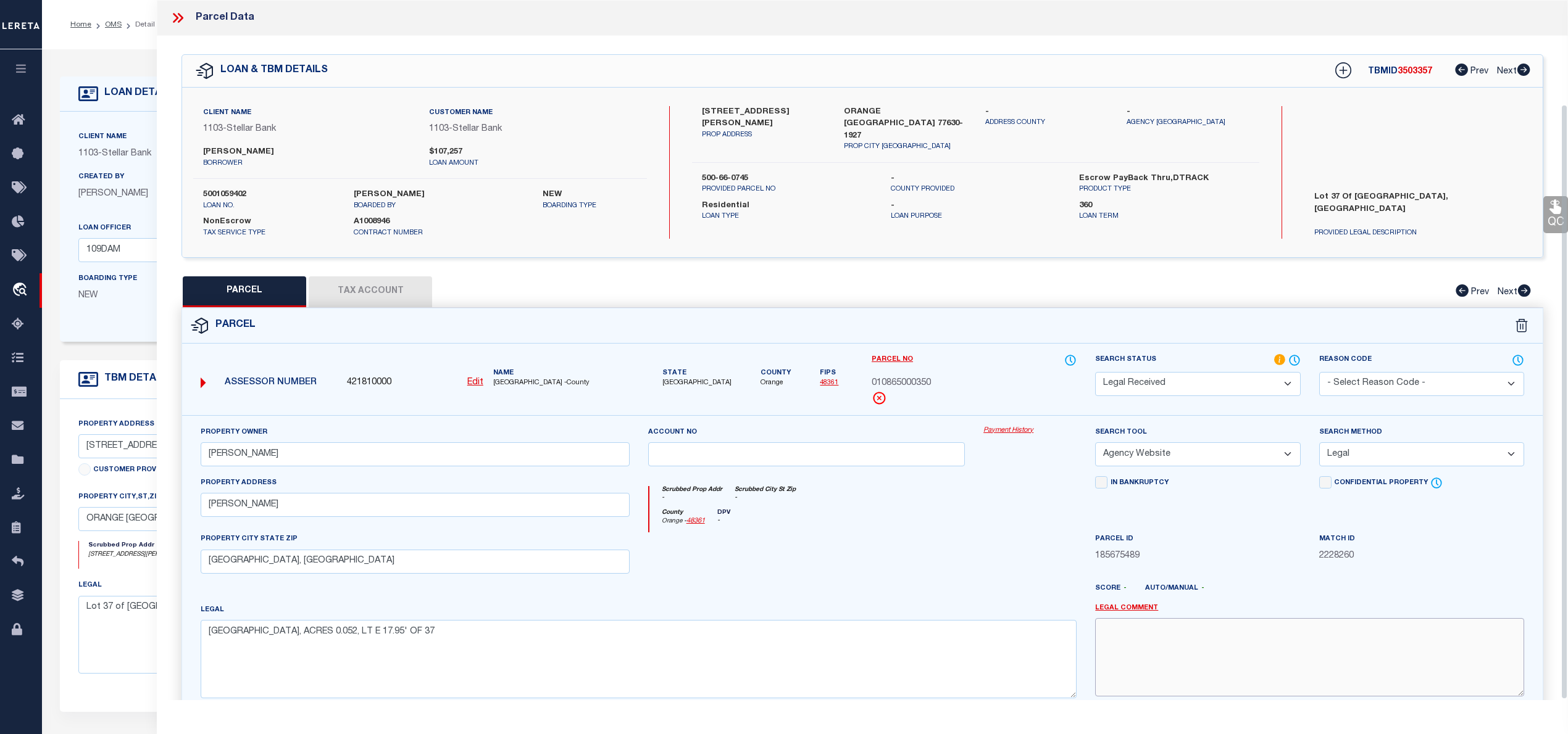
scroll to position [123, 0]
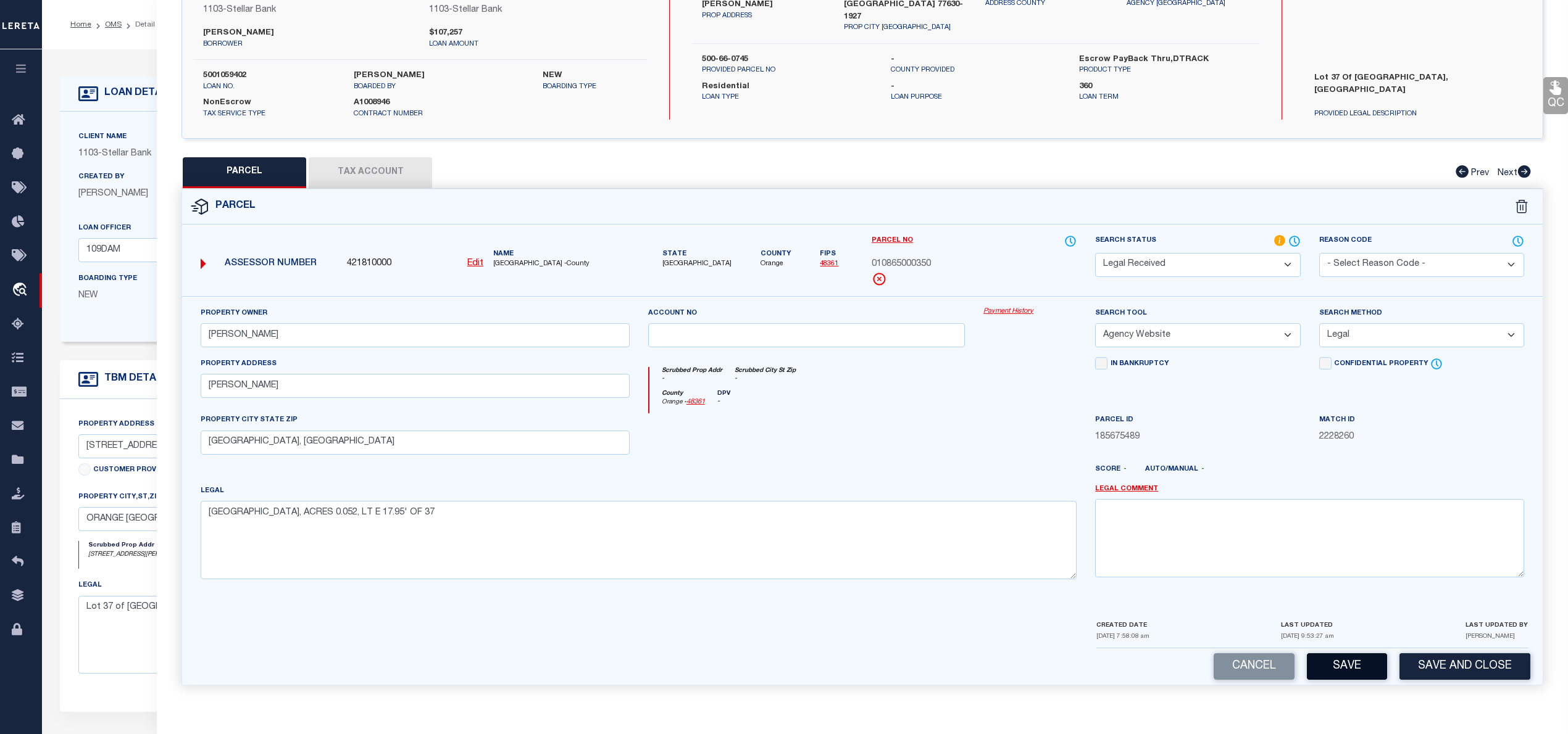
click at [1343, 669] on button "Save" at bounding box center [1346, 667] width 80 height 26
select select "AS"
select select
checkbox input "false"
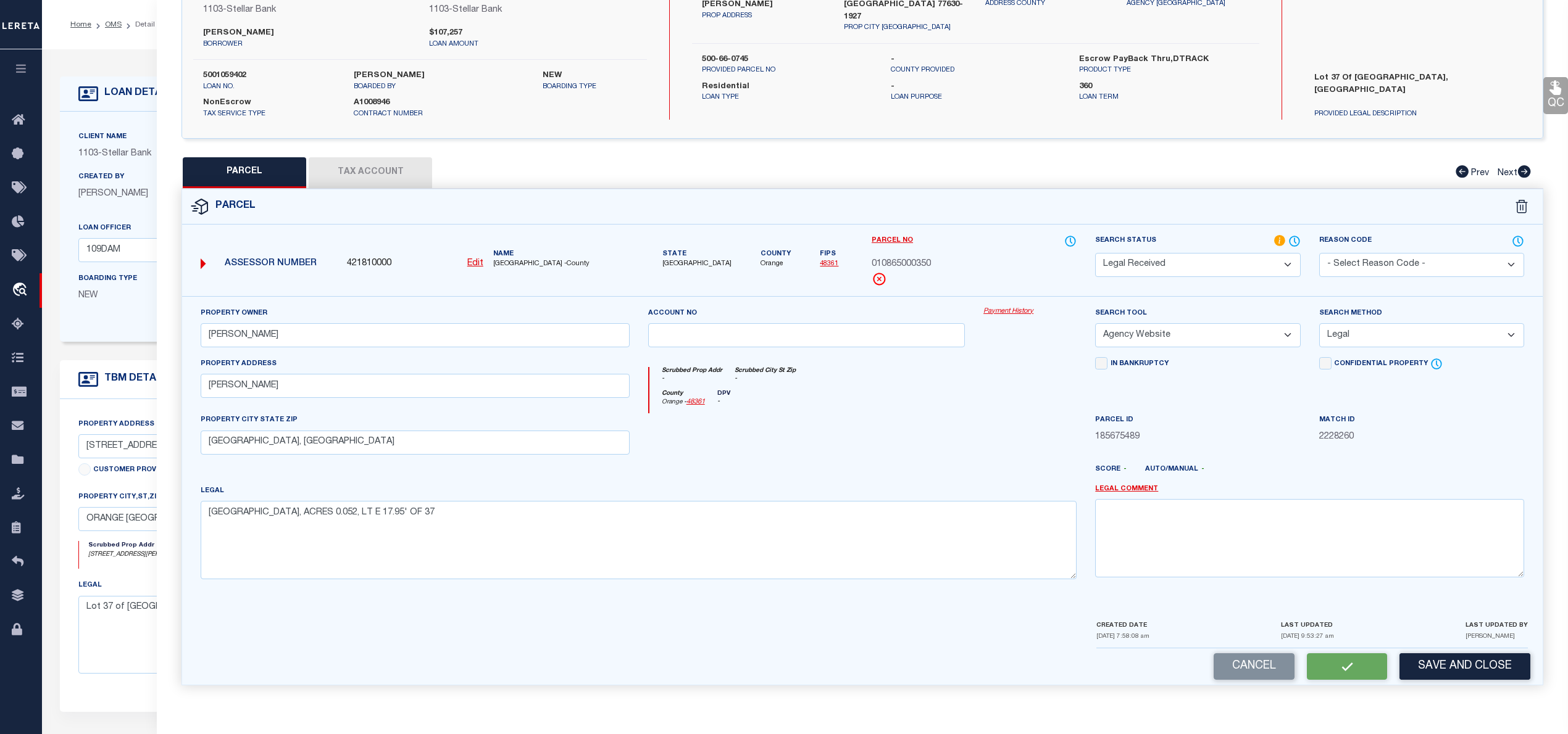
checkbox input "false"
select select "RD"
type input "GARRISON, LISA"
select select "AGW"
select select "LEG"
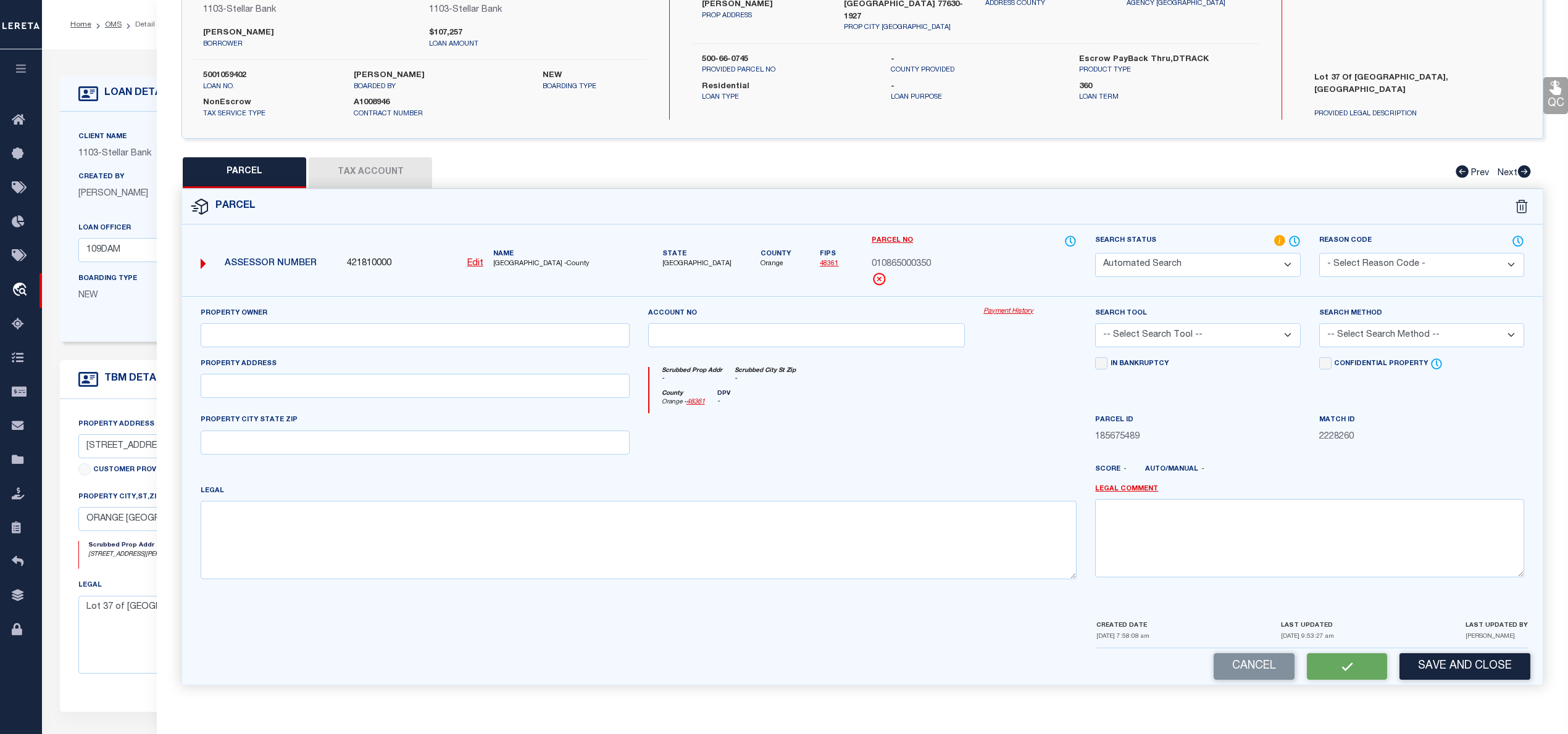
type input "HARDING W"
type input "Orange, TX"
type textarea "PINEHURST MANOR, ACRES 0.052, LT E 17.95' OF 37"
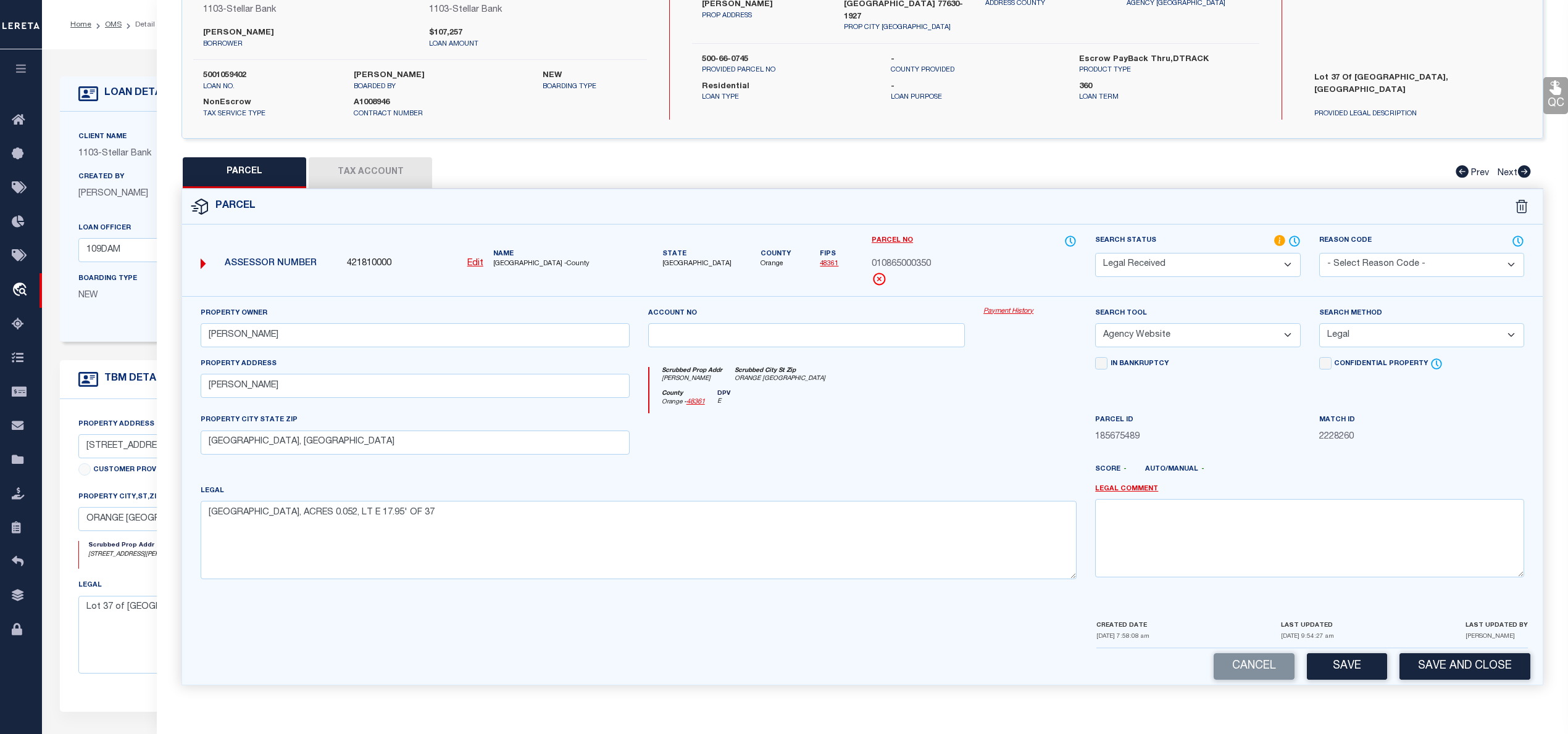
click at [375, 164] on button "Tax Account" at bounding box center [370, 173] width 123 height 31
select select "100"
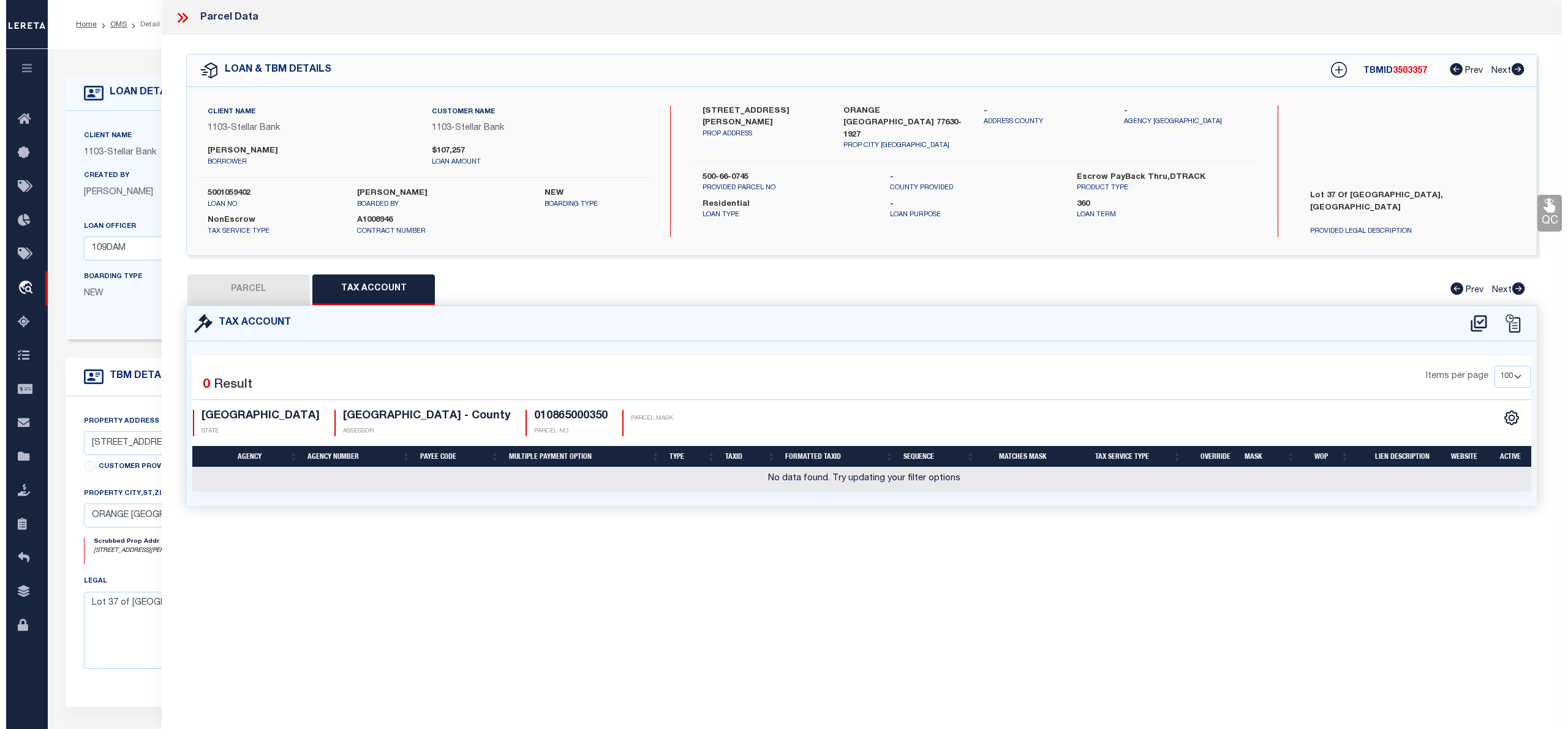
scroll to position [0, 0]
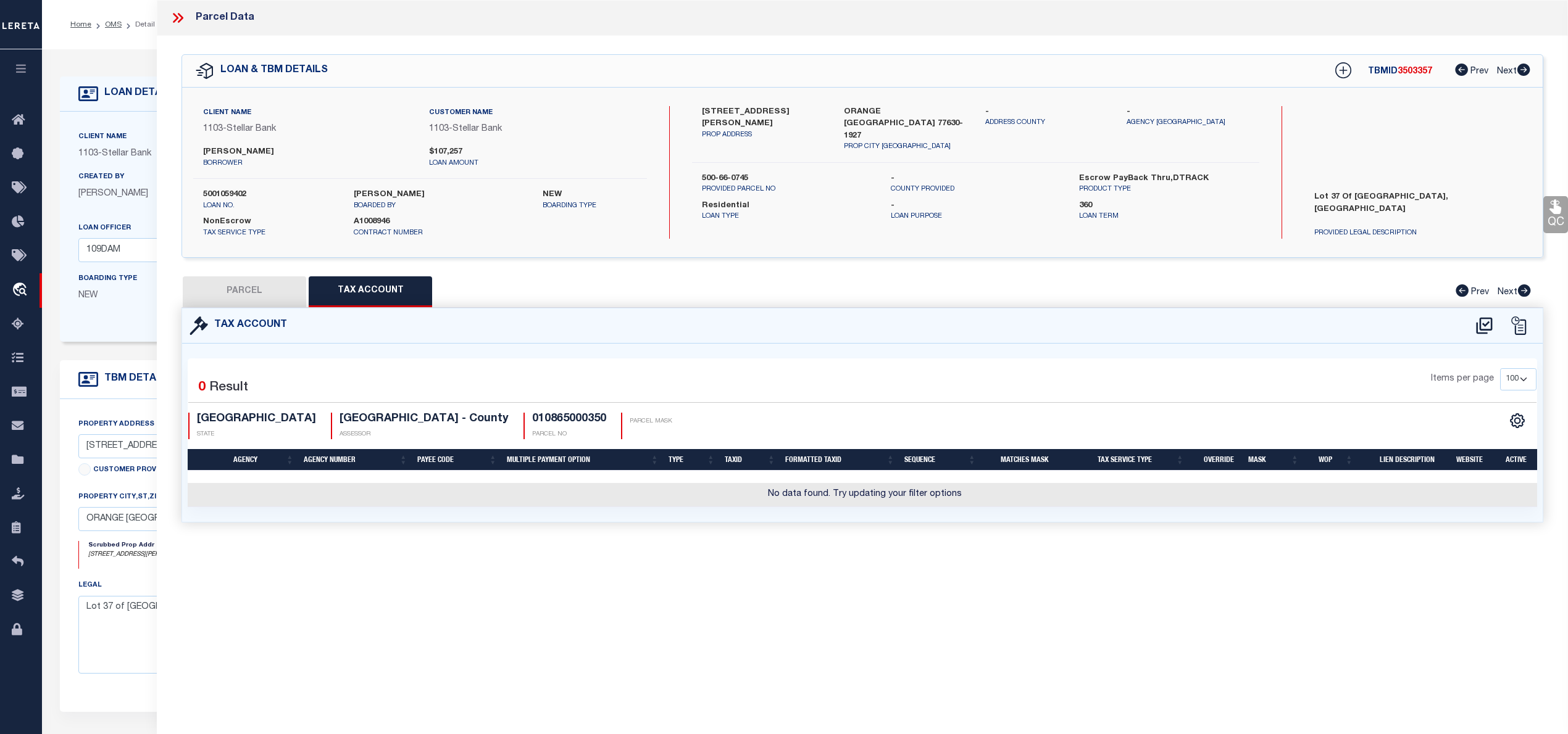
click at [243, 297] on button "PARCEL" at bounding box center [244, 292] width 123 height 31
select select "AS"
select select
checkbox input "false"
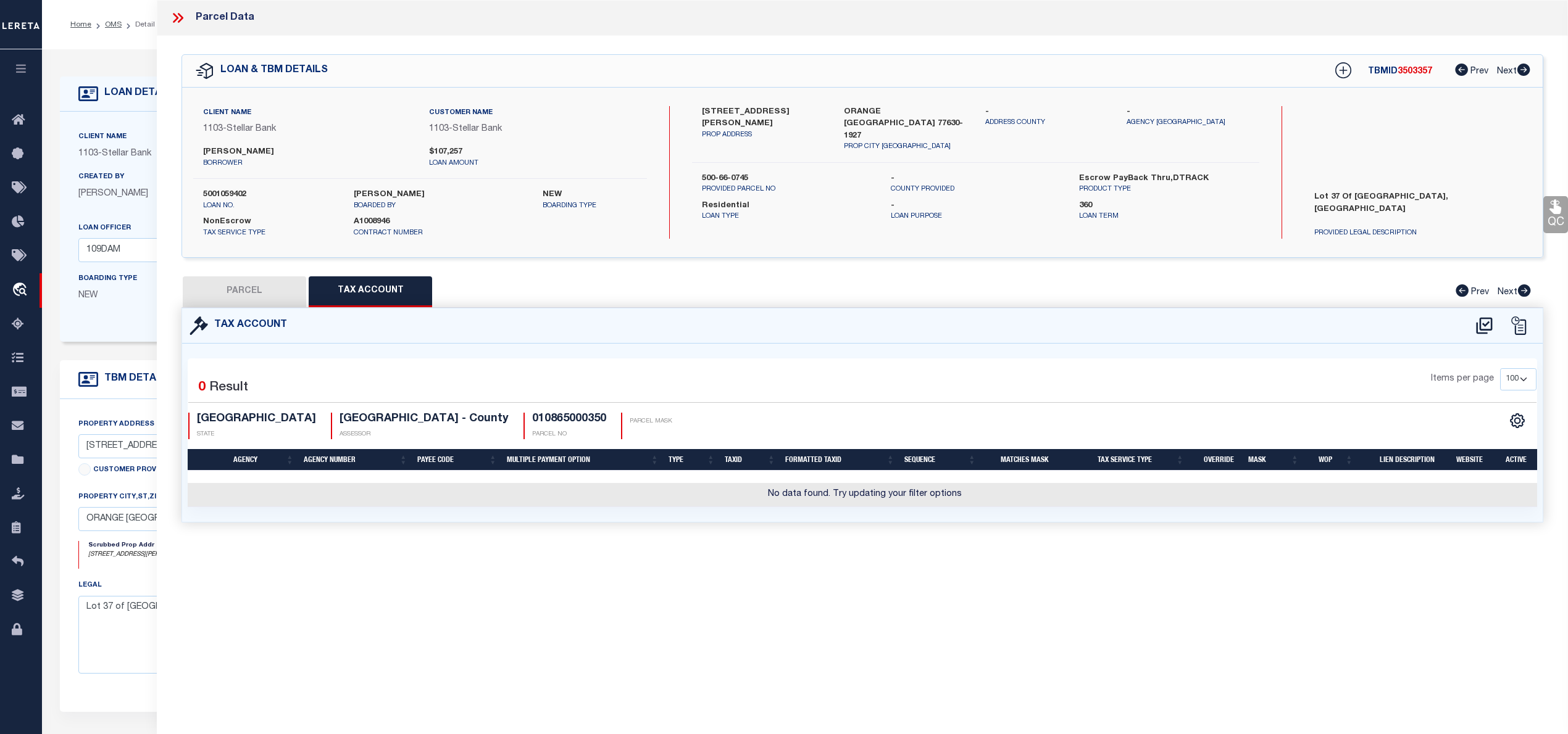
checkbox input "false"
select select "RD"
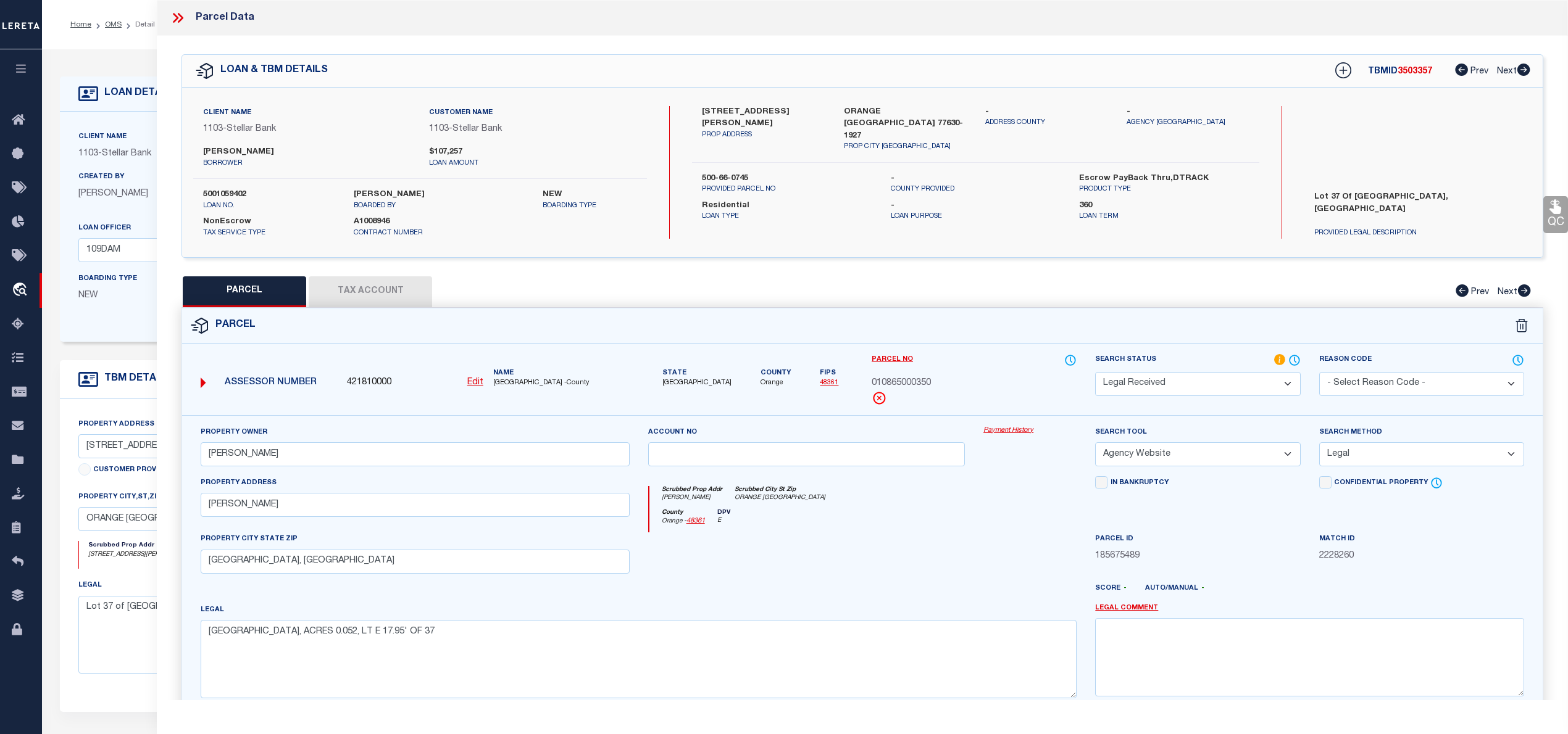
click at [356, 289] on button "Tax Account" at bounding box center [370, 292] width 123 height 31
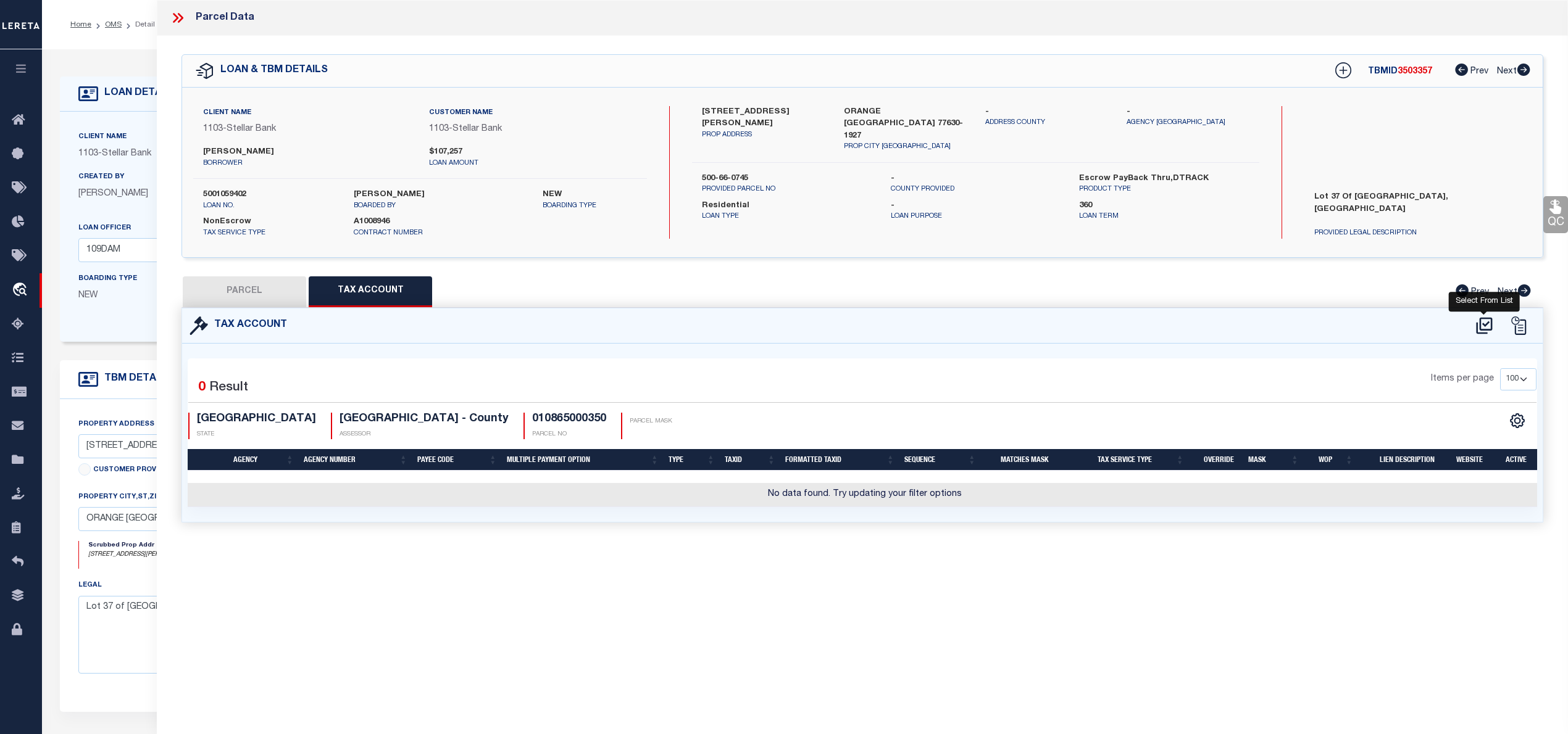
click at [1482, 324] on icon at bounding box center [1484, 326] width 20 height 19
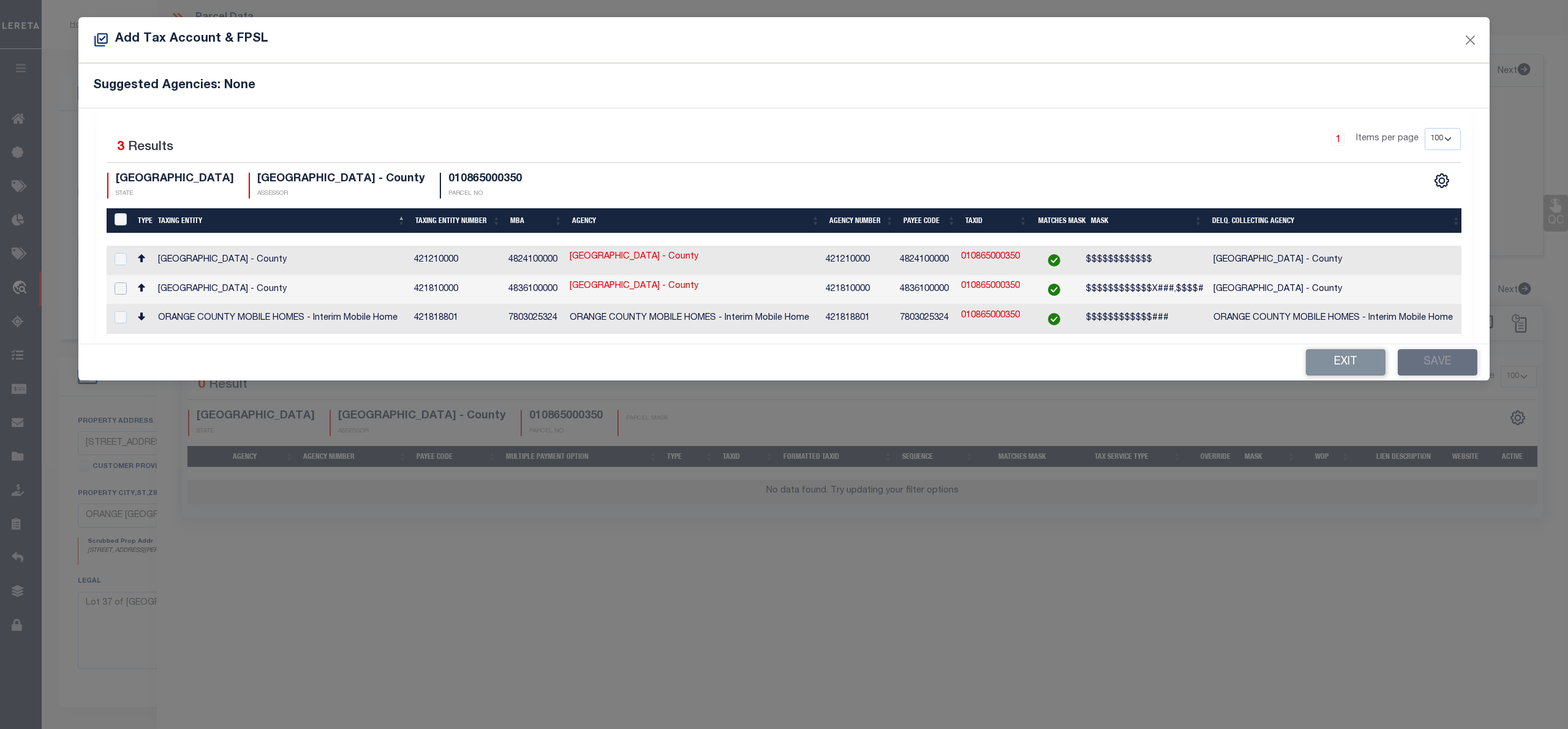
click at [118, 292] on input "checkbox" at bounding box center [121, 289] width 12 height 12
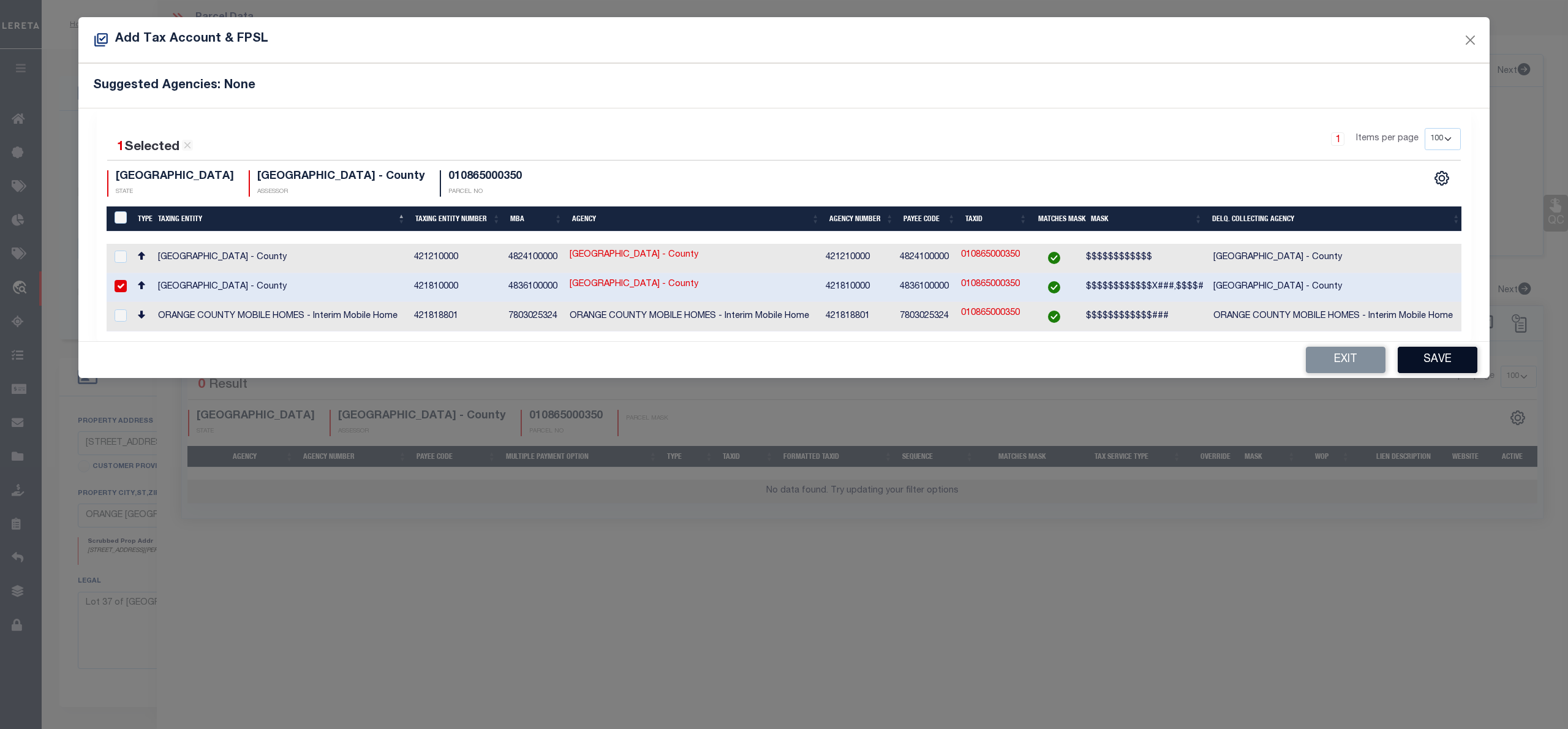
click at [1428, 356] on button "Save" at bounding box center [1437, 360] width 79 height 26
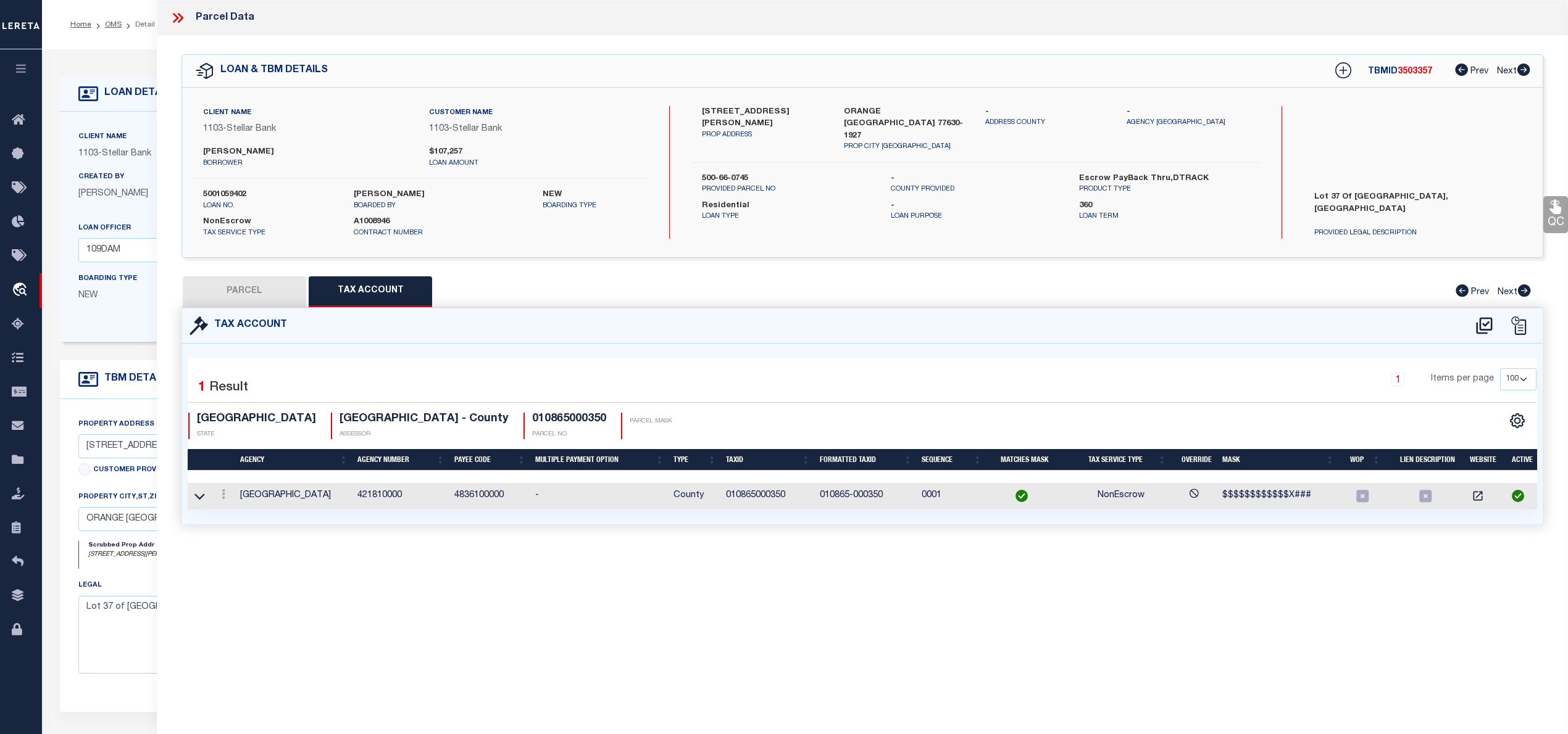
click at [281, 295] on button "PARCEL" at bounding box center [244, 292] width 123 height 31
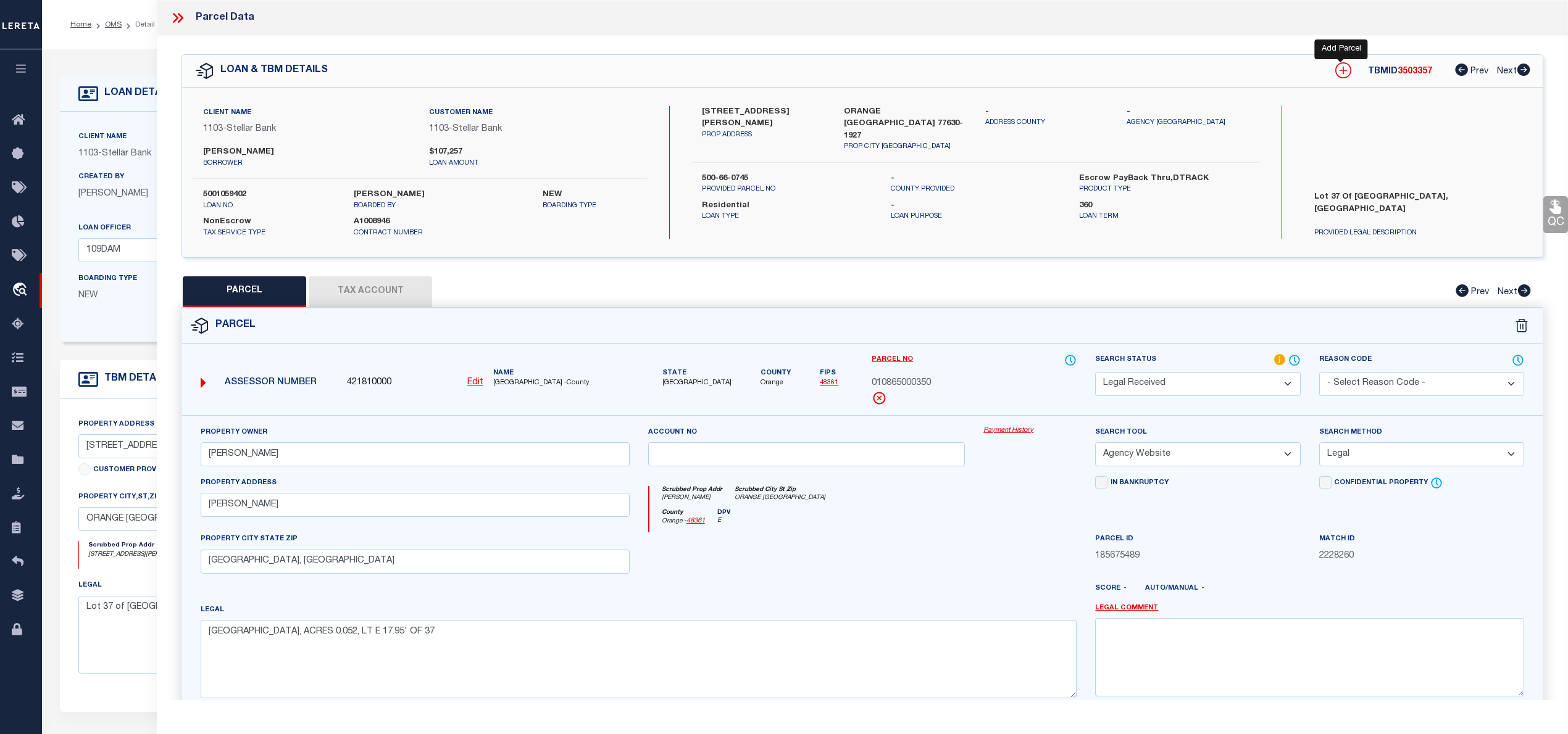
click at [1336, 72] on icon at bounding box center [1343, 70] width 16 height 16
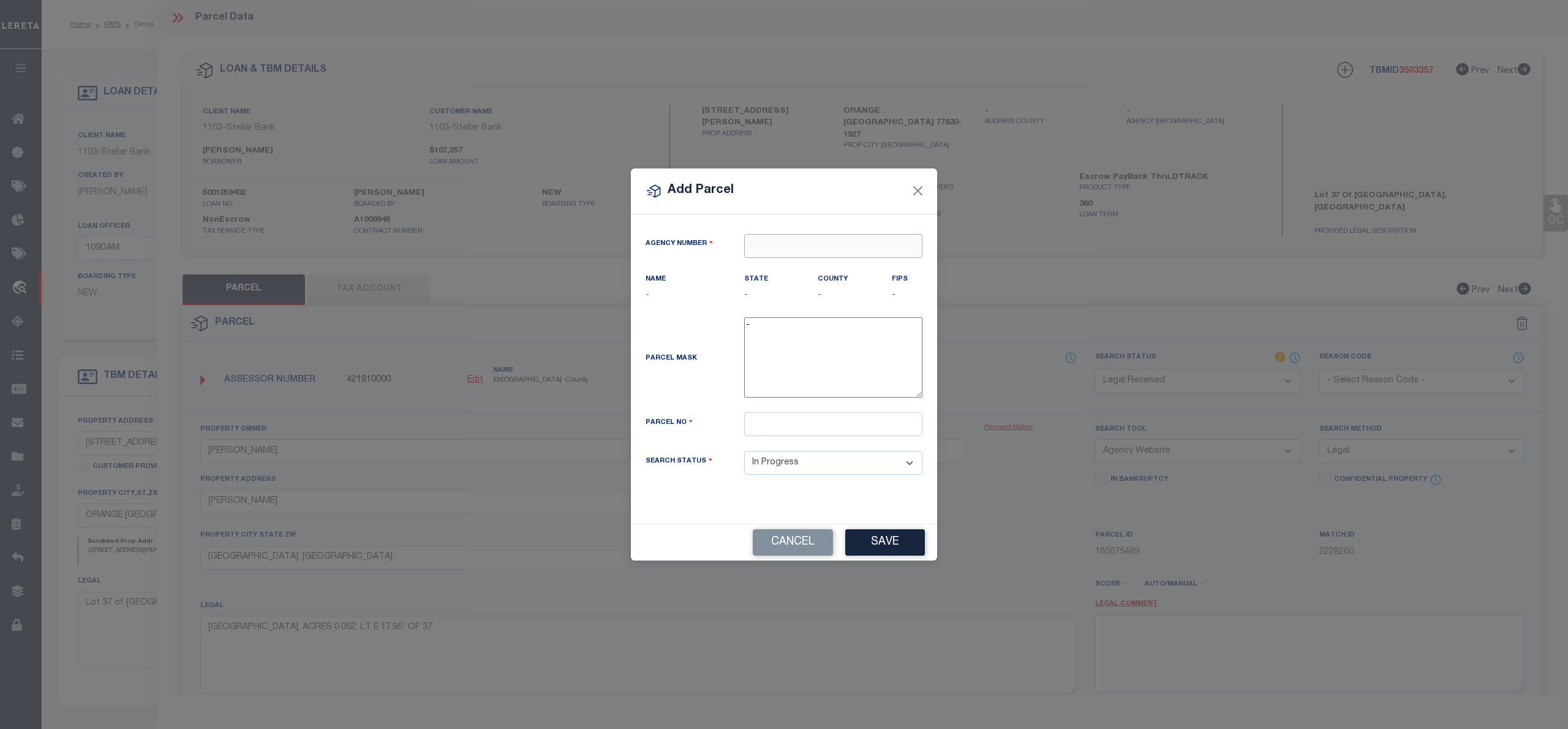
click at [777, 244] on input "text" at bounding box center [834, 246] width 178 height 24
click at [787, 268] on div "421810000 : ORANGE COUNTY" at bounding box center [833, 274] width 177 height 35
click at [772, 428] on input "text" at bounding box center [834, 424] width 178 height 24
paste input "010865-000360"
click at [787, 424] on input "010865-000360" at bounding box center [834, 424] width 178 height 24
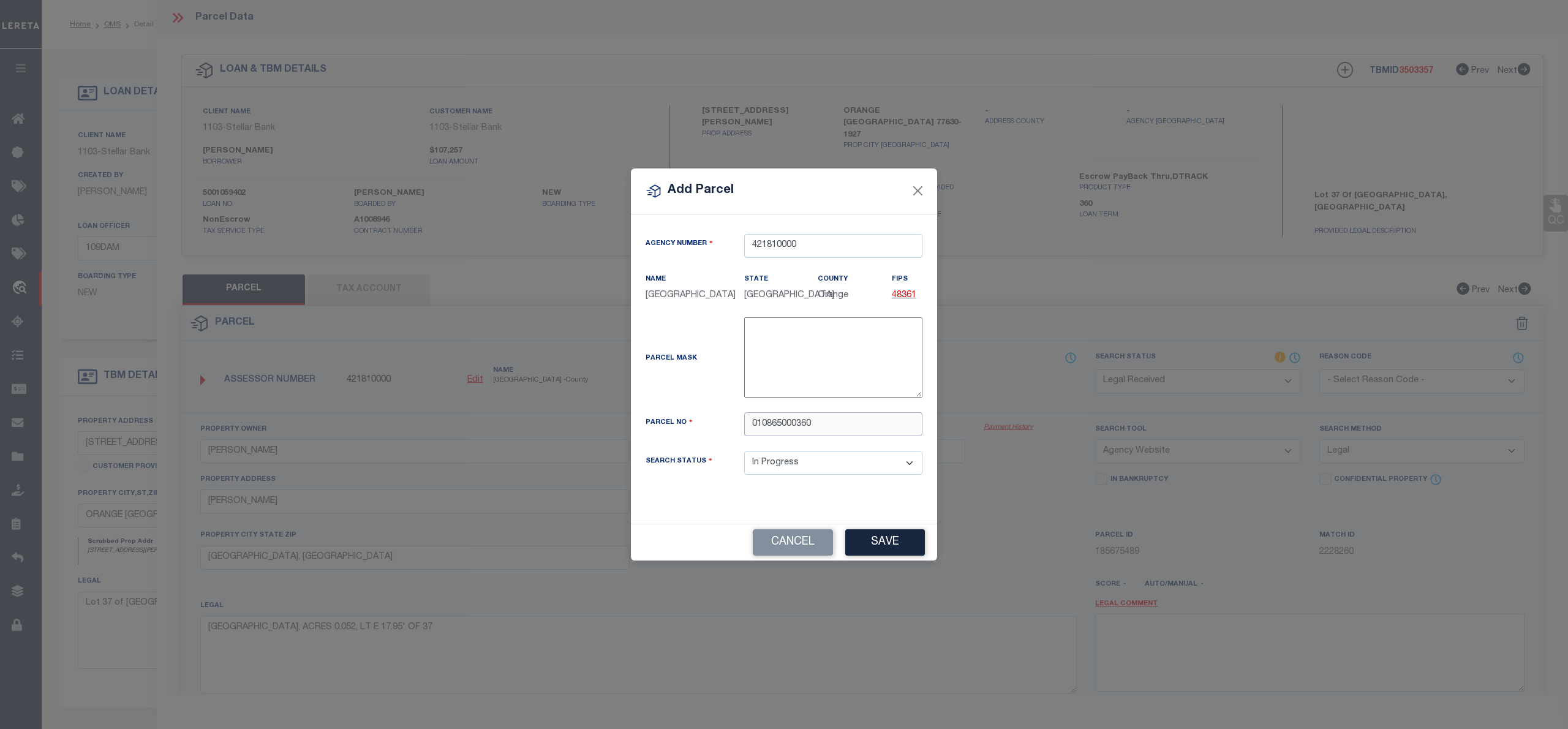
click at [753, 424] on input "010865000360" at bounding box center [834, 424] width 178 height 24
click at [896, 543] on button "Save" at bounding box center [885, 542] width 79 height 26
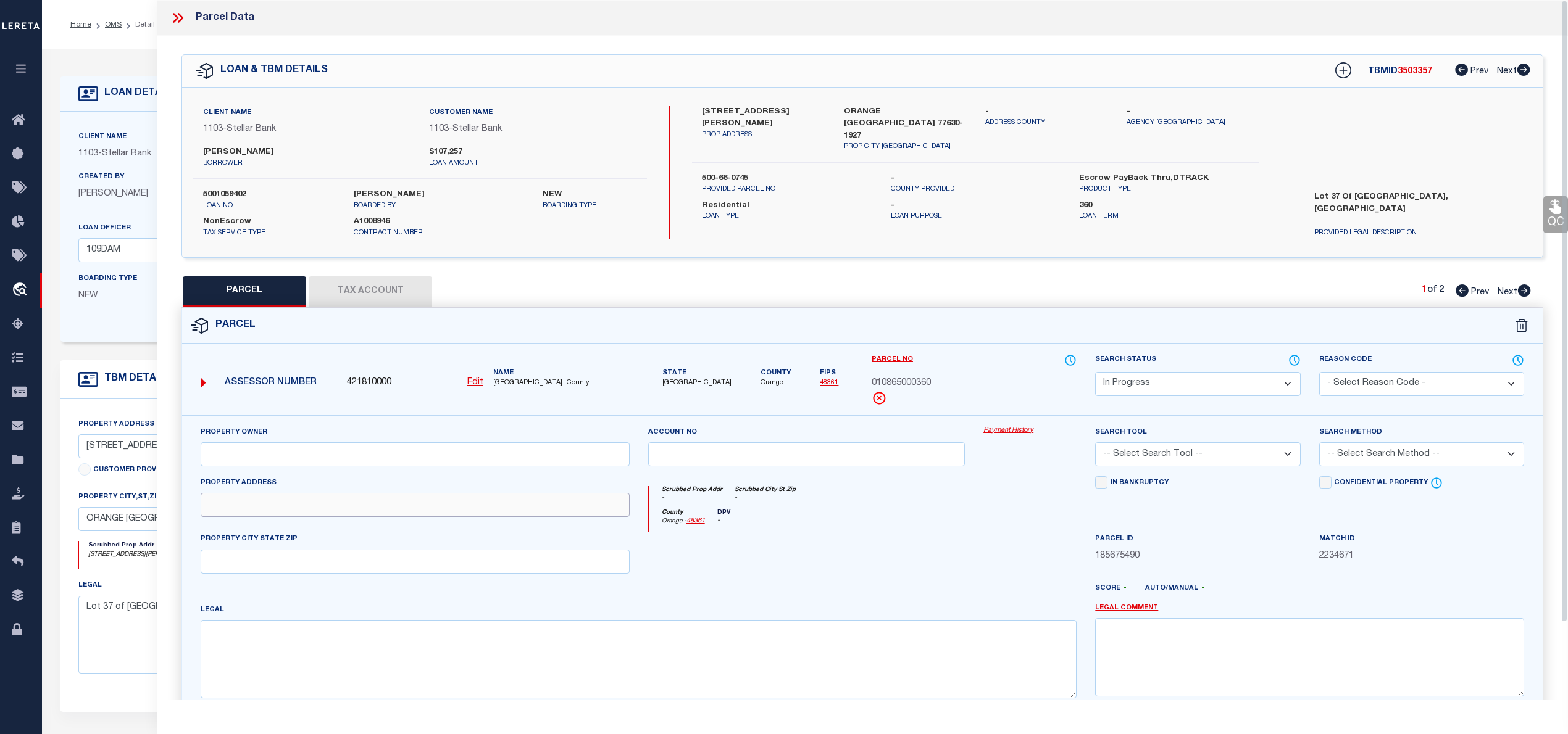
click at [232, 504] on input "text" at bounding box center [415, 505] width 429 height 24
paste input "HARDING W"
click at [233, 564] on input "text" at bounding box center [415, 561] width 429 height 24
paste input "Orange, TX"
click at [351, 662] on textarea at bounding box center [638, 659] width 876 height 78
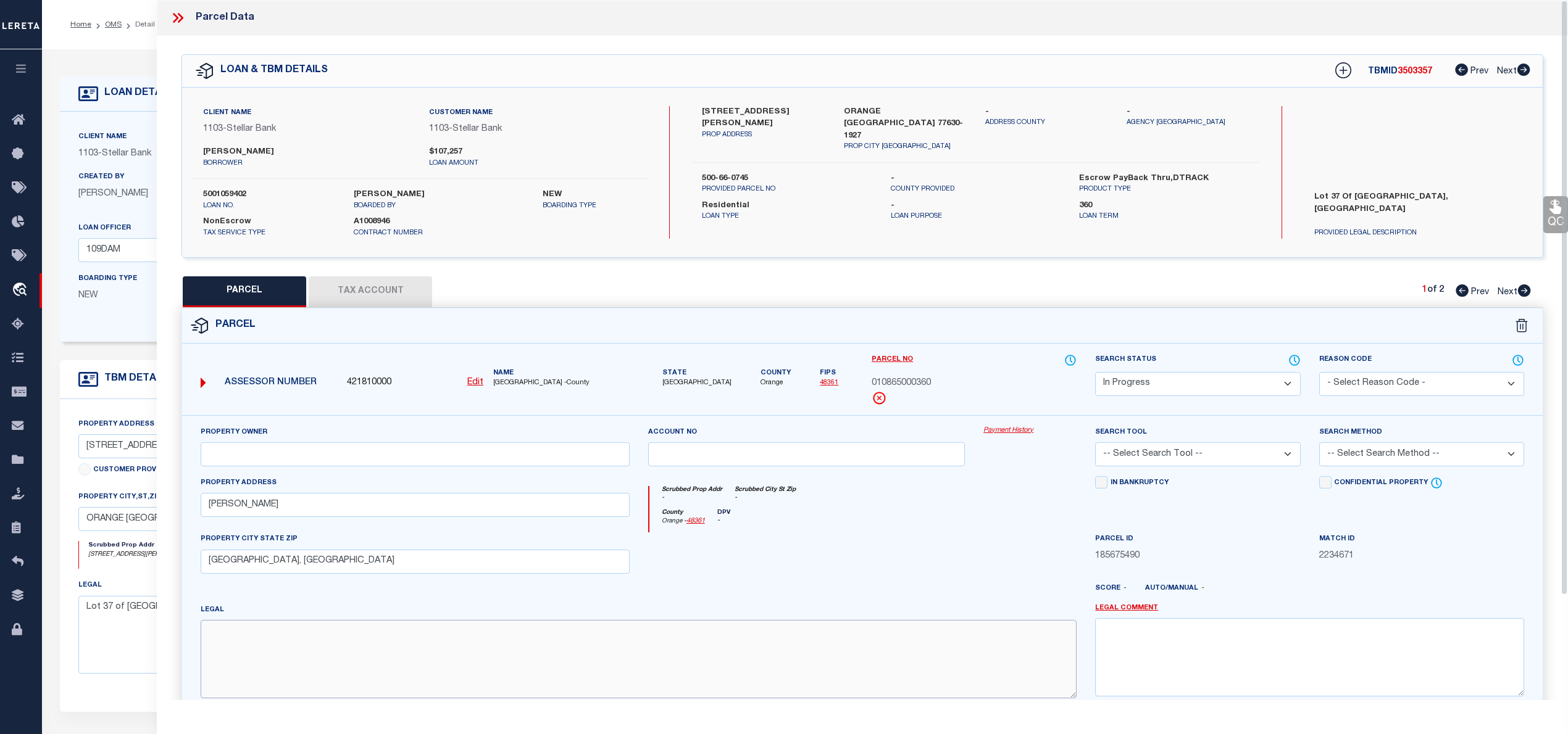
paste textarea "PINEHURST MANOR, Lot W 53.83' O, ACRES 0.155, LT W 53.83' OF 37"
click at [247, 455] on input "text" at bounding box center [415, 454] width 429 height 24
paste input "GARRISON, LISA"
click at [1242, 452] on select "-- Select Search Tool -- 3rd Party Website Agency File Agency Website ATLS CNV-…" at bounding box center [1197, 454] width 205 height 24
click at [1095, 445] on select "-- Select Search Tool -- 3rd Party Website Agency File Agency Website ATLS CNV-…" at bounding box center [1197, 454] width 205 height 24
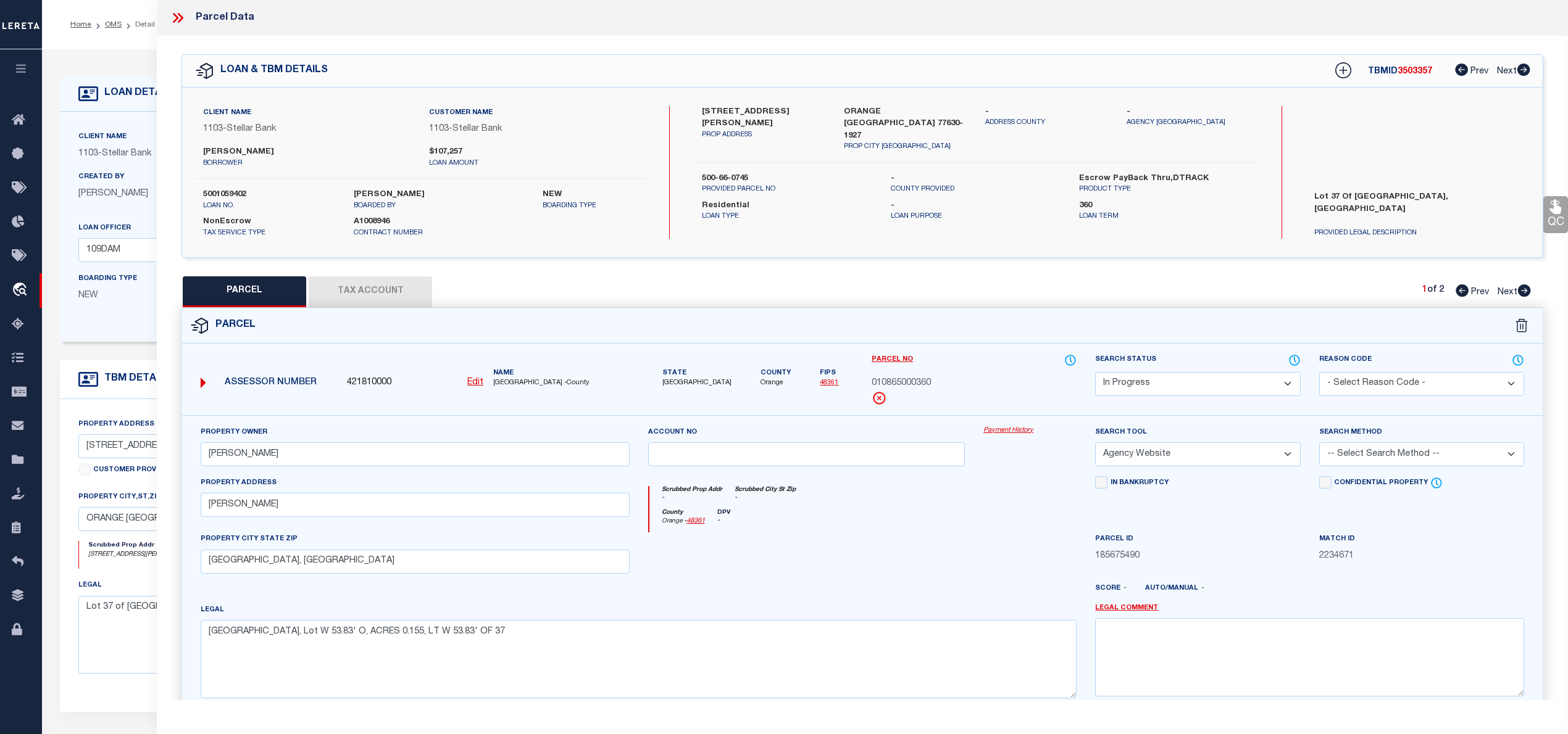
click at [1406, 450] on select "-- Select Search Method -- Property Address Legal Liability Info Provided" at bounding box center [1421, 454] width 205 height 24
click at [1319, 445] on select "-- Select Search Method -- Property Address Legal Liability Info Provided" at bounding box center [1421, 454] width 205 height 24
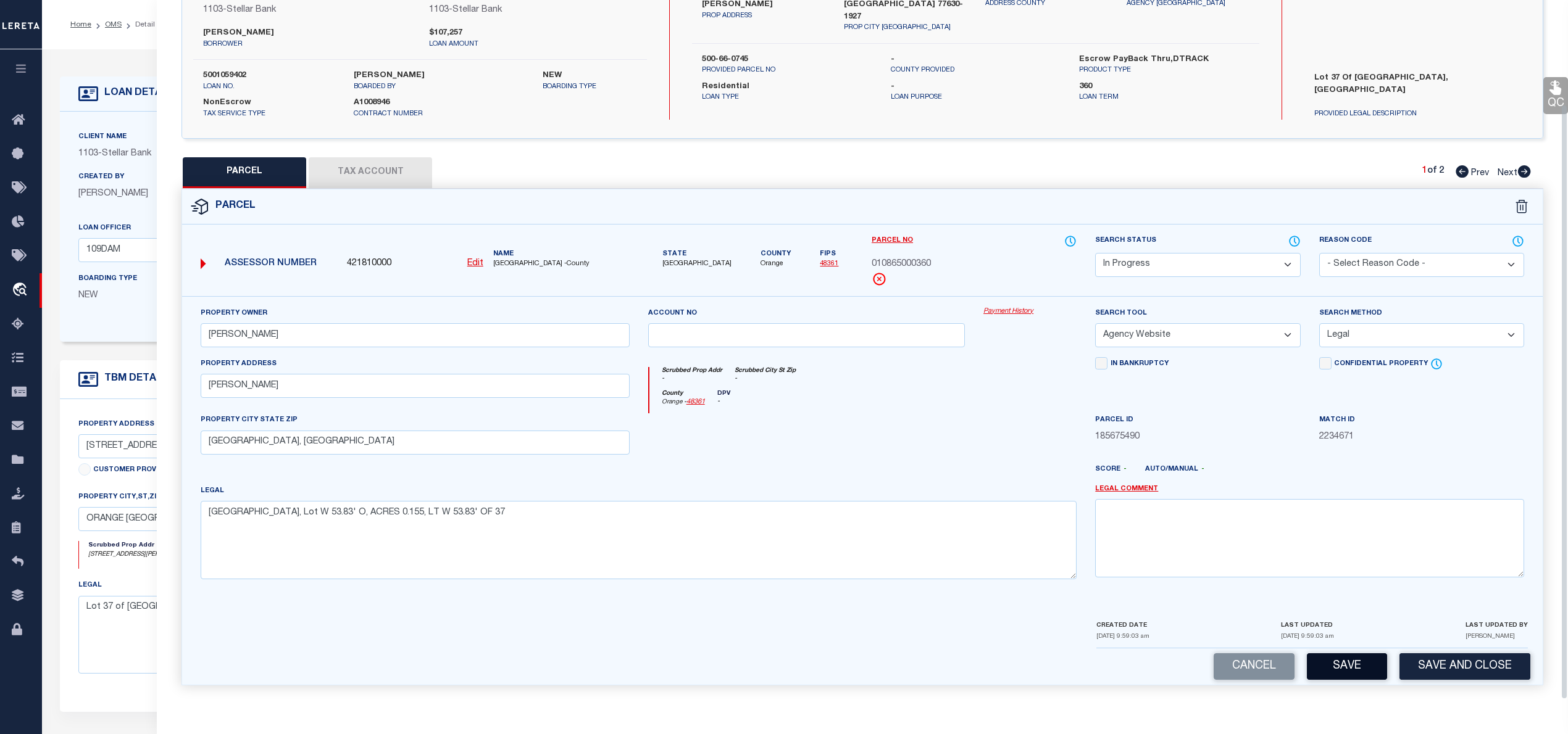
click at [1331, 664] on button "Save" at bounding box center [1346, 667] width 80 height 26
click at [366, 159] on button "Tax Account" at bounding box center [370, 173] width 123 height 31
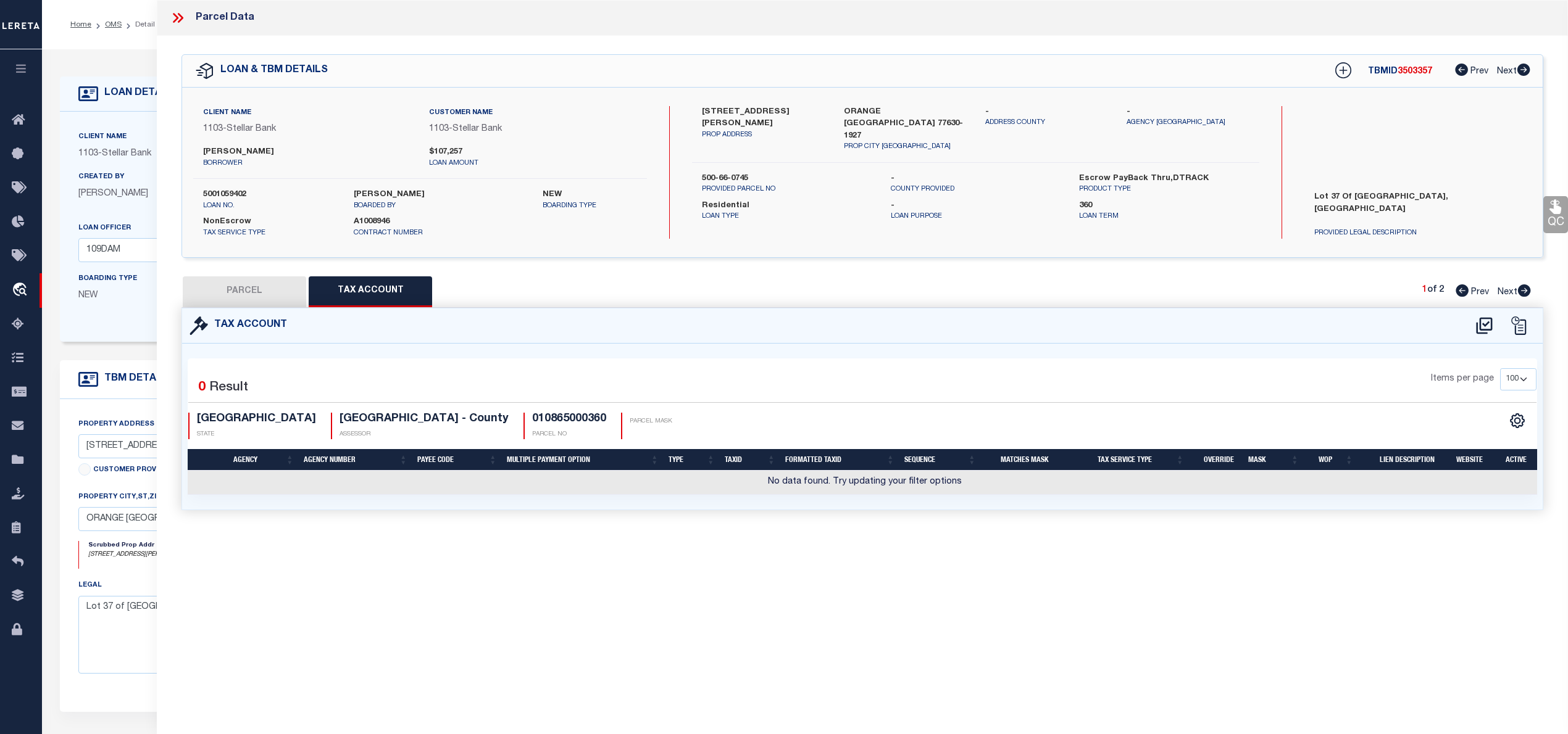
scroll to position [0, 0]
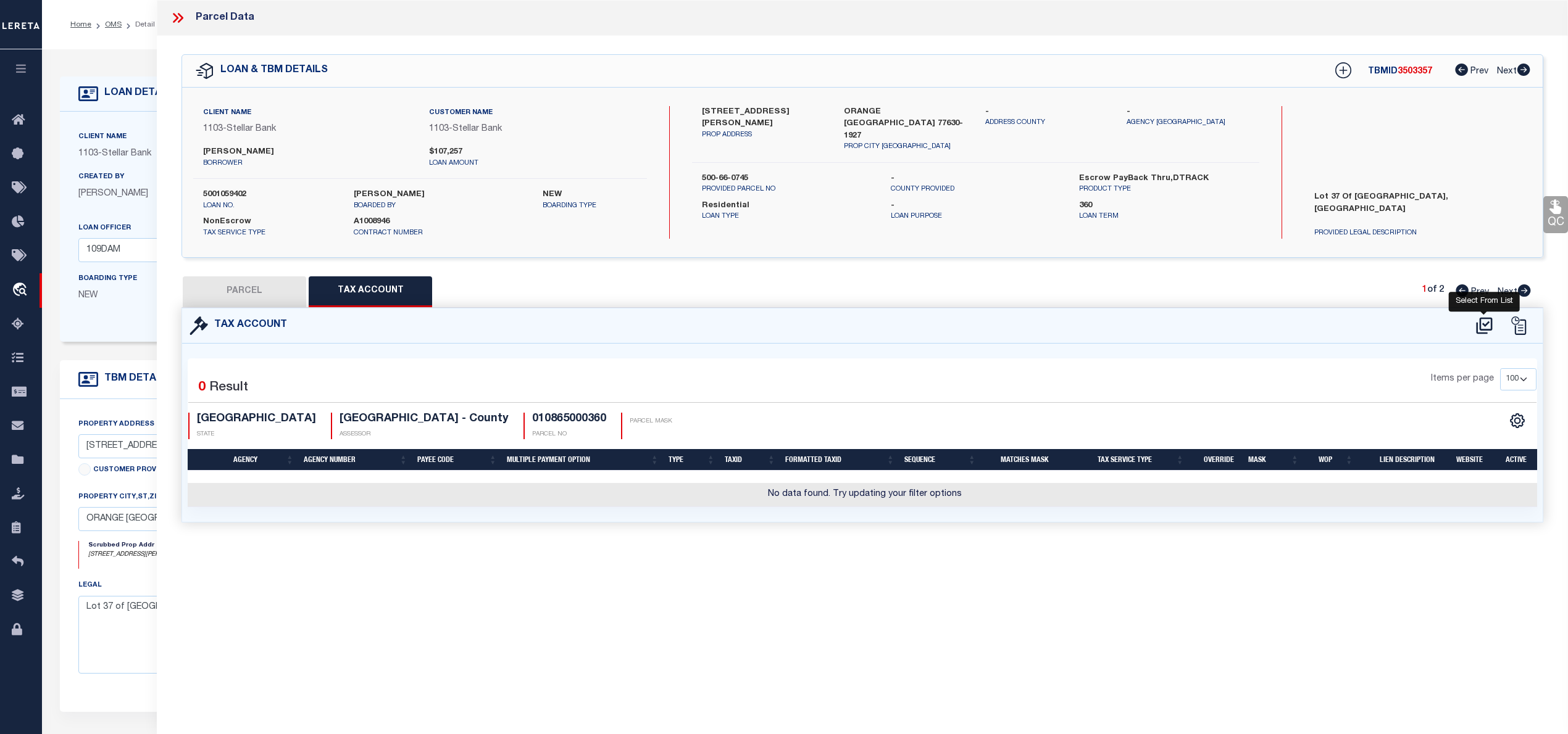
click at [1484, 319] on icon at bounding box center [1484, 326] width 20 height 19
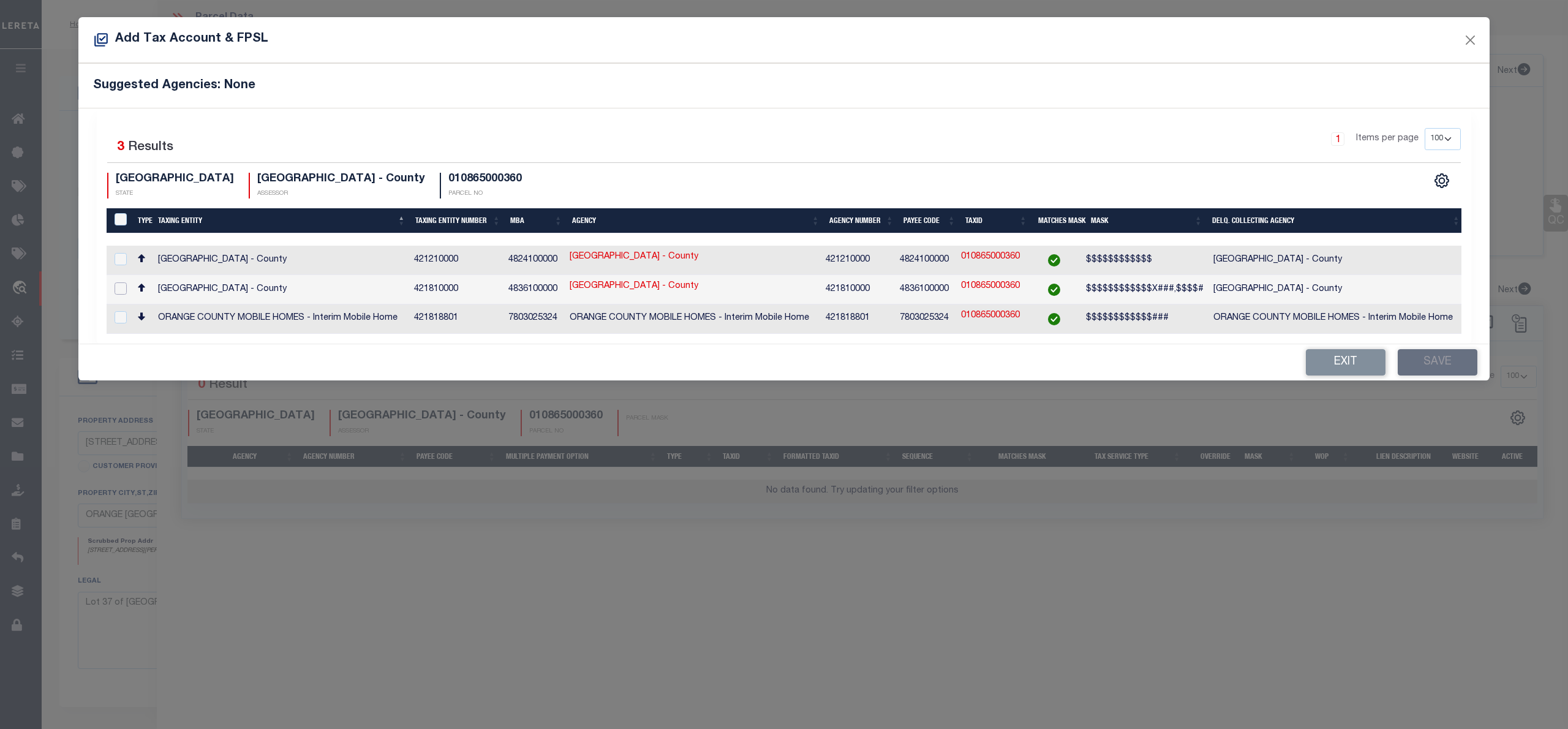
click at [120, 287] on input "checkbox" at bounding box center [121, 289] width 12 height 12
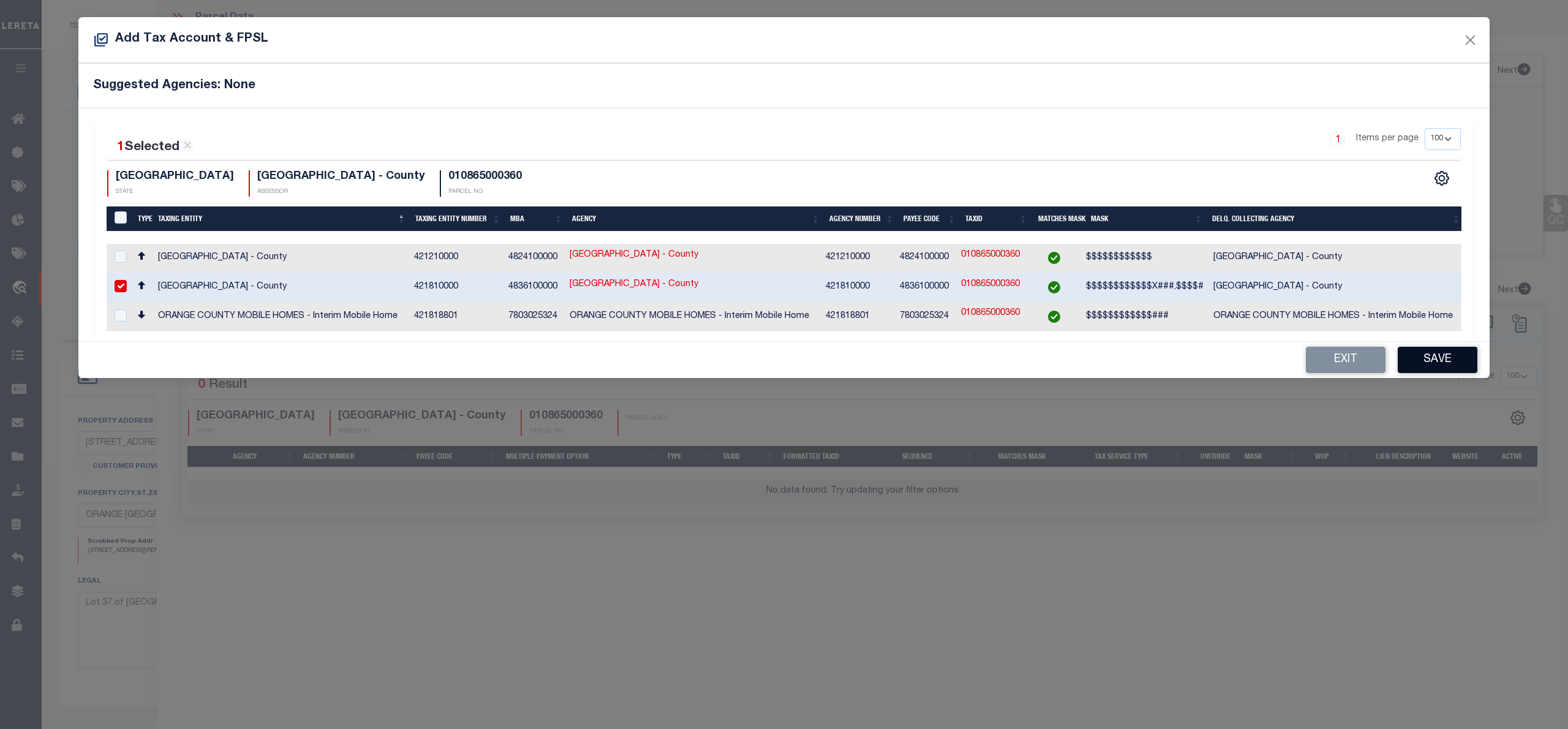
click at [1415, 361] on button "Save" at bounding box center [1437, 360] width 79 height 26
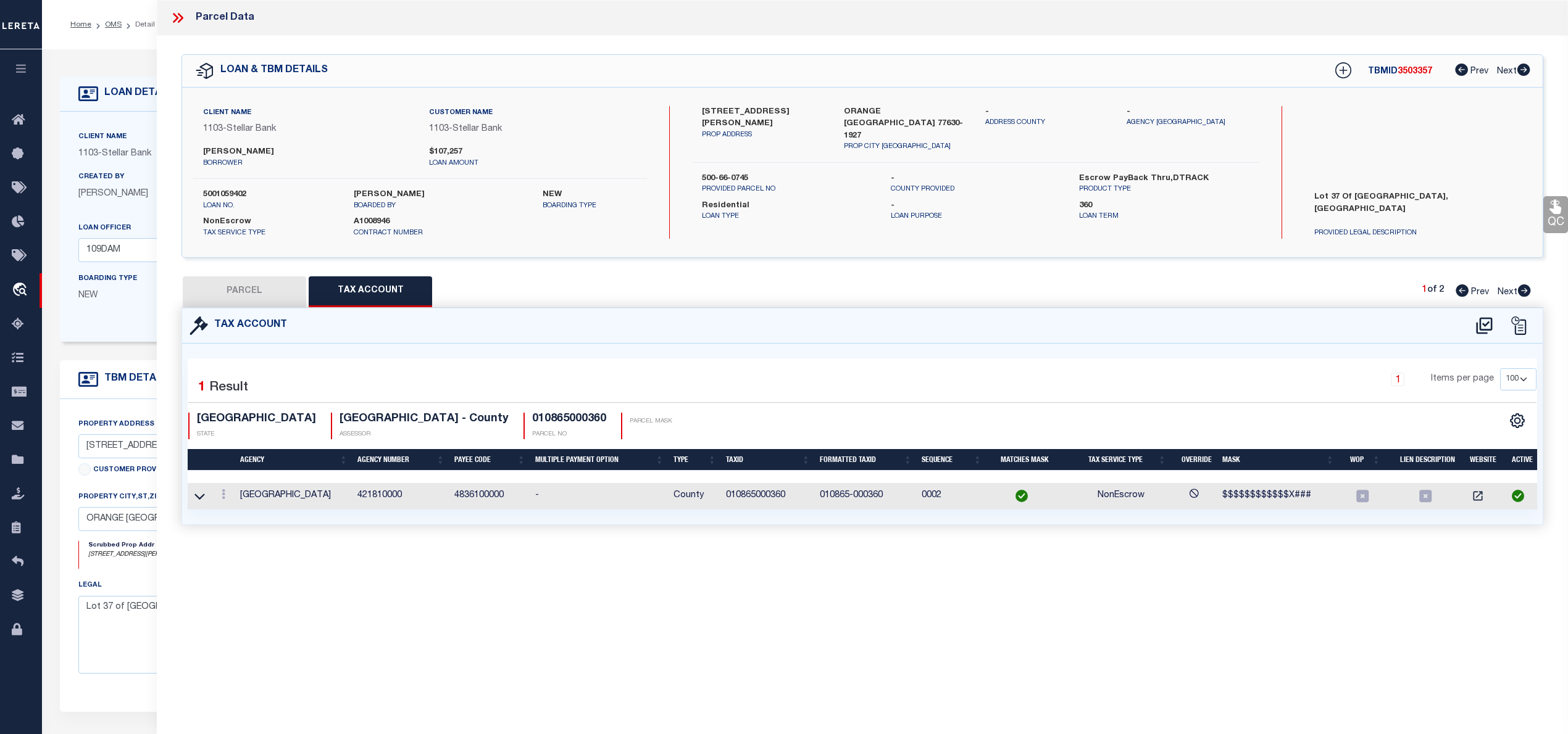
click at [265, 295] on button "PARCEL" at bounding box center [244, 292] width 123 height 31
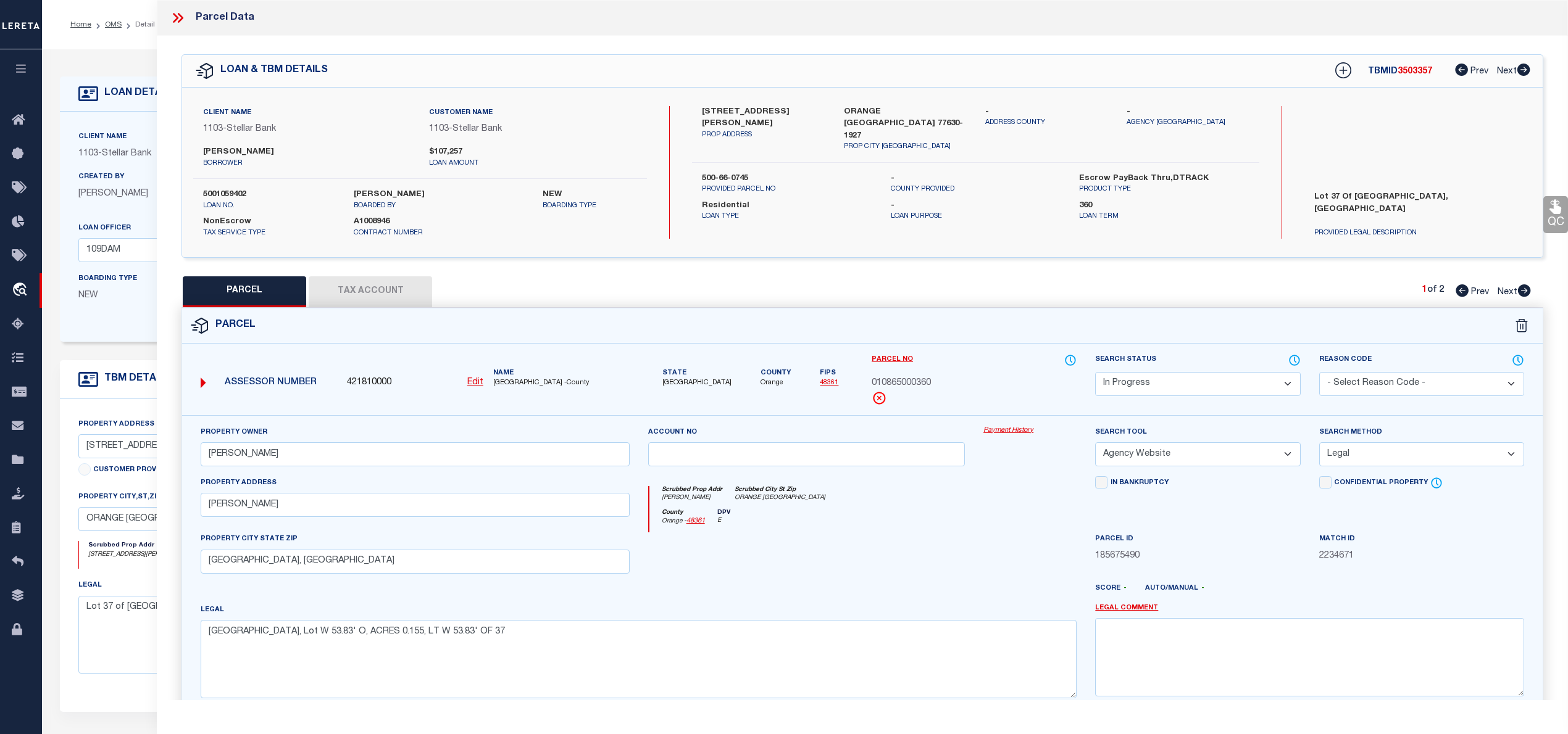
click at [1264, 378] on select "Automated Search Bad Parcel Complete Duplicate Parcel High Dollar Reporting In …" at bounding box center [1197, 384] width 205 height 24
click at [1095, 372] on select "Automated Search Bad Parcel Complete Duplicate Parcel High Dollar Reporting In …" at bounding box center [1197, 384] width 205 height 24
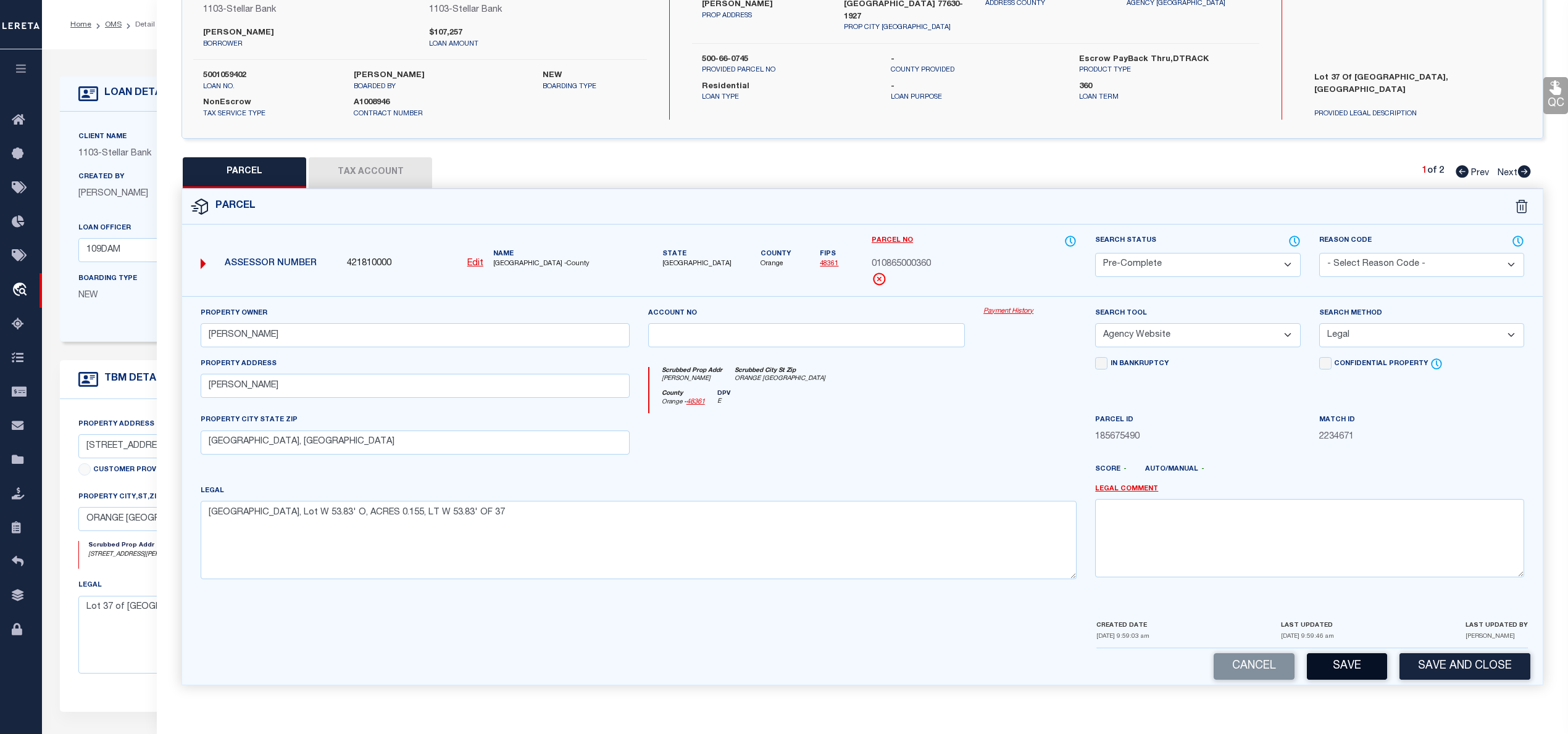
click at [1347, 662] on button "Save" at bounding box center [1346, 667] width 80 height 26
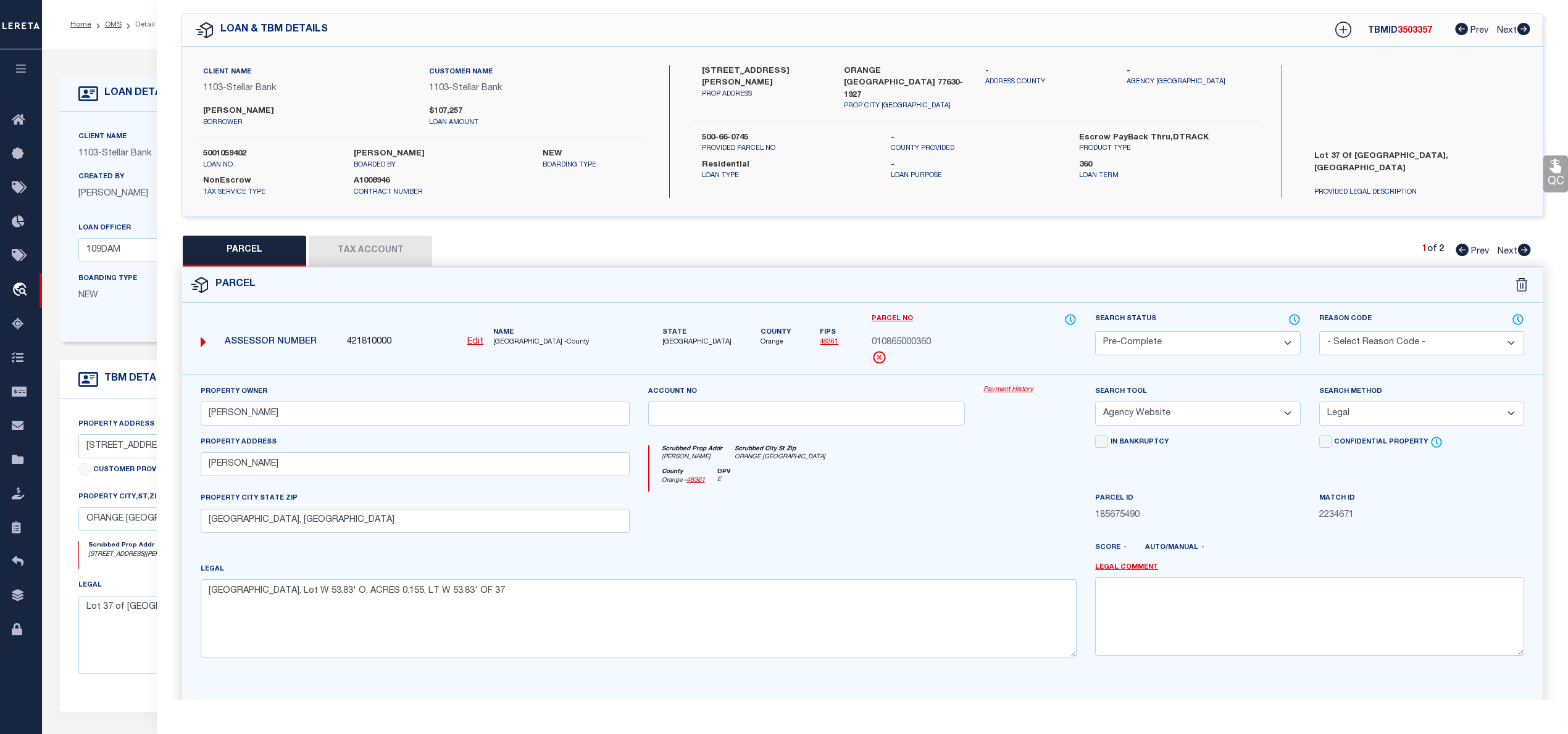
click at [1525, 247] on icon at bounding box center [1524, 250] width 13 height 13
click at [1233, 344] on select "Automated Search Bad Parcel Complete Duplicate Parcel High Dollar Reporting In …" at bounding box center [1197, 343] width 205 height 24
click at [1095, 331] on select "Automated Search Bad Parcel Complete Duplicate Parcel High Dollar Reporting In …" at bounding box center [1197, 343] width 205 height 24
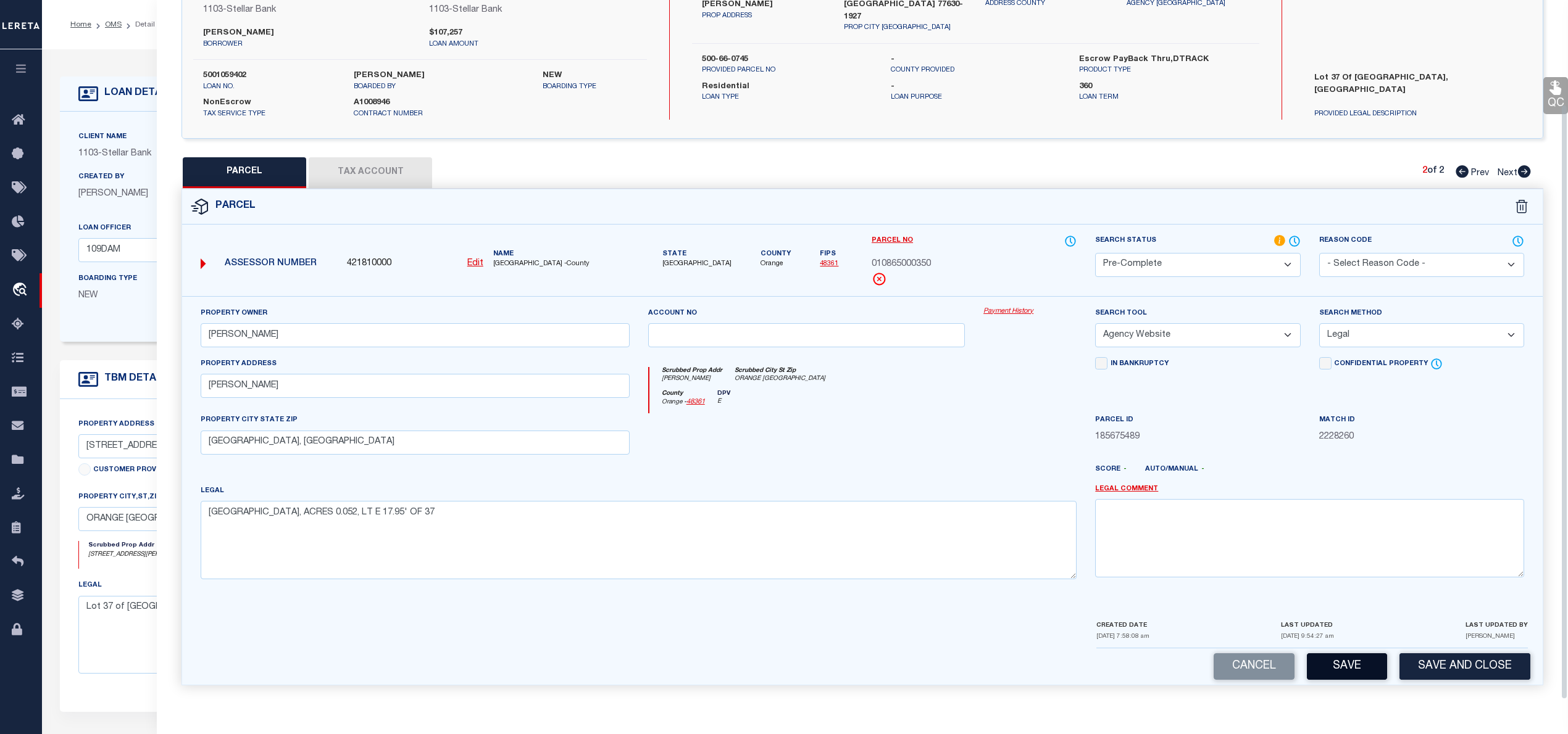
click at [1341, 668] on button "Save" at bounding box center [1346, 667] width 80 height 26
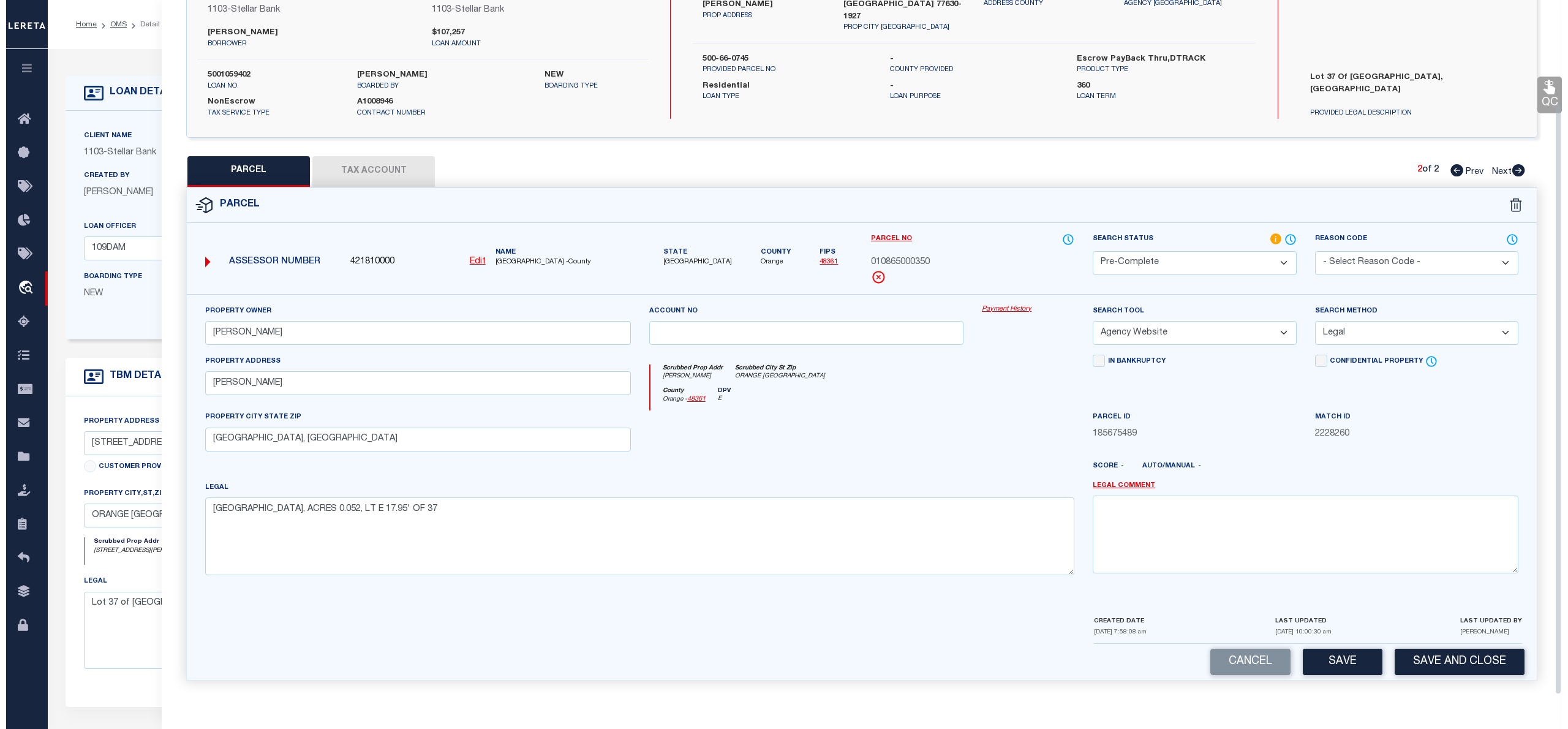
scroll to position [0, 0]
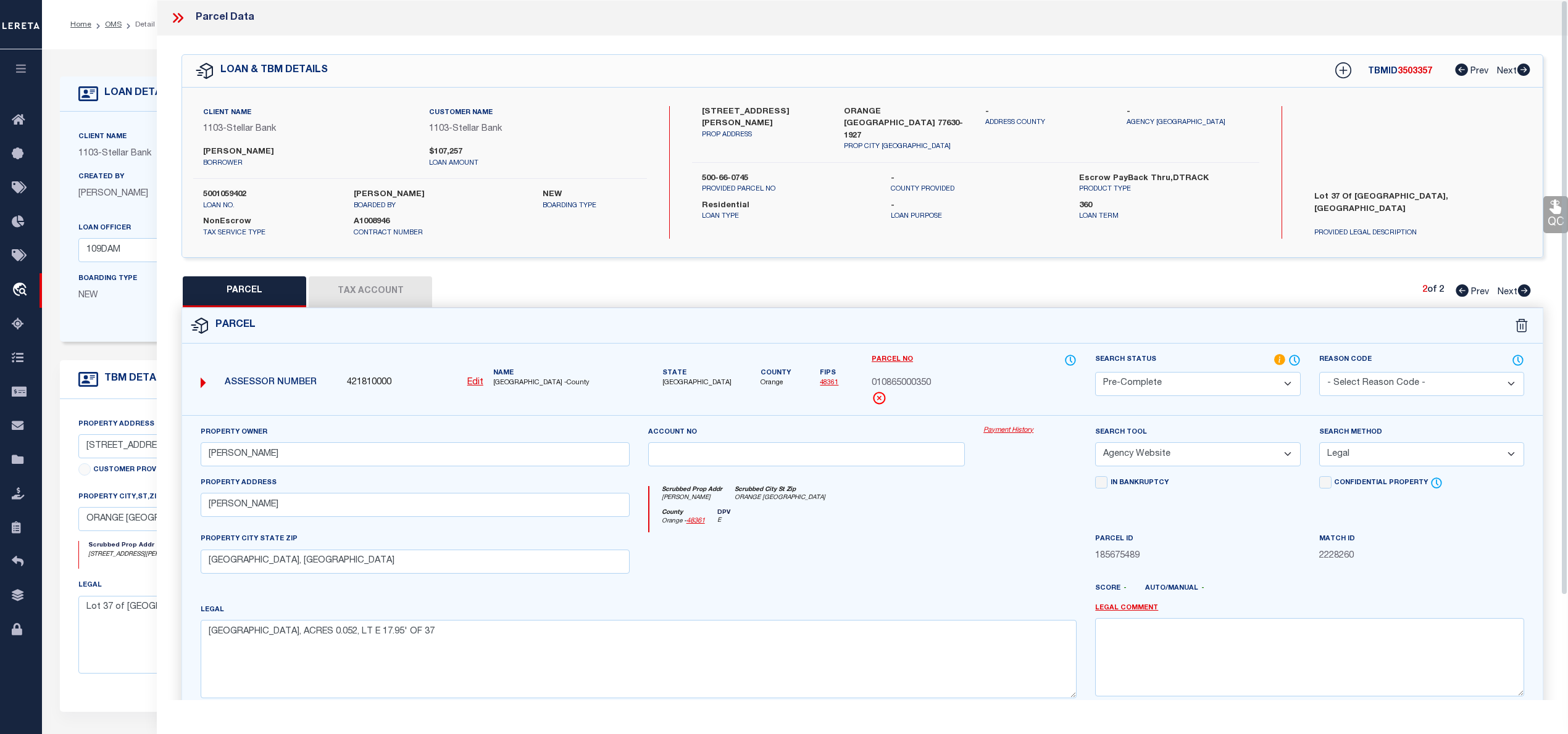
click at [1420, 70] on span "3503357" at bounding box center [1415, 72] width 35 height 8
copy span "3503357"
click at [235, 193] on label "5001059402" at bounding box center [269, 195] width 132 height 13
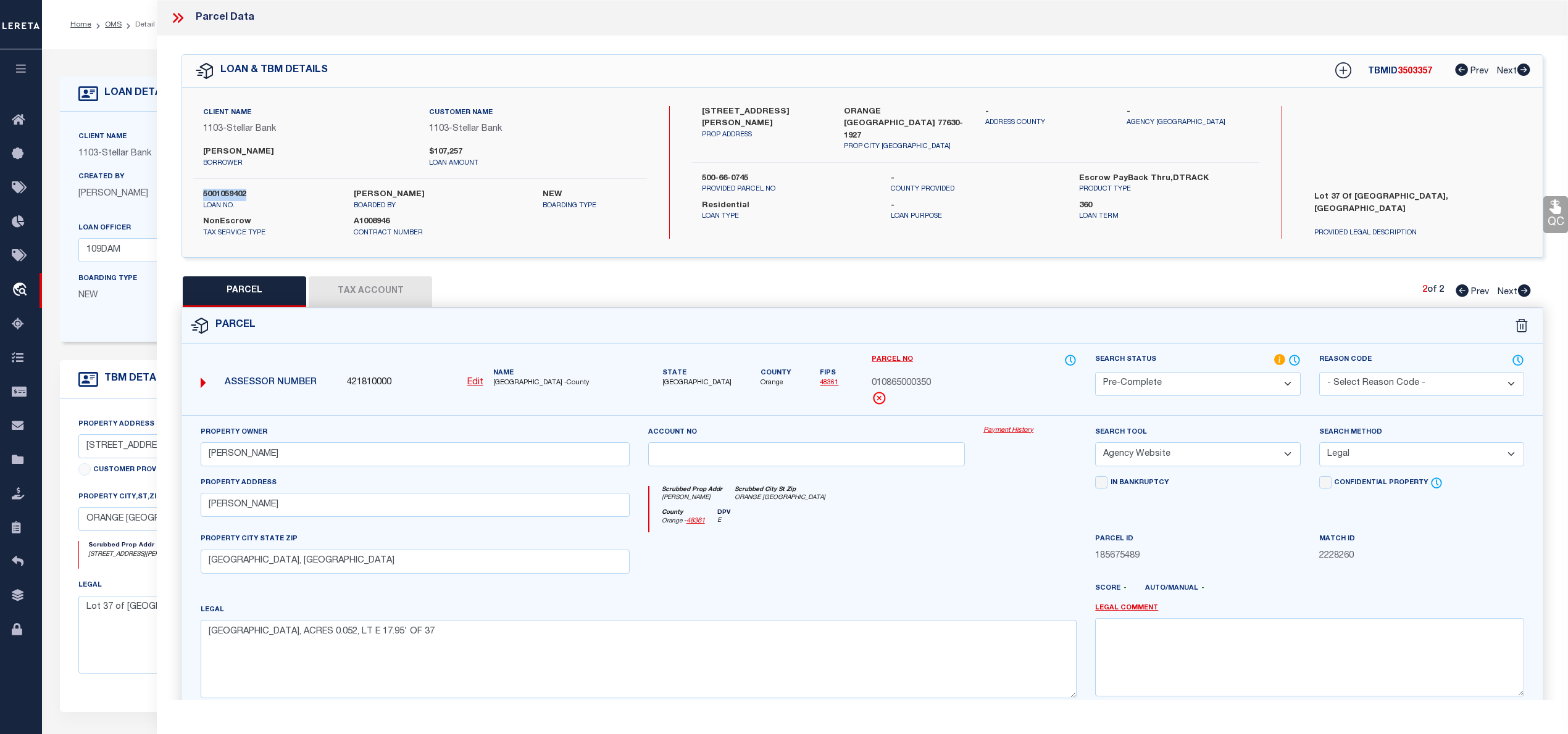
copy label "5001059402"
click at [514, 383] on span "ORANGE COUNTY -County" at bounding box center [562, 383] width 136 height 10
copy span "G"
click at [509, 379] on span "ORANGE COUNTY -County" at bounding box center [562, 383] width 136 height 10
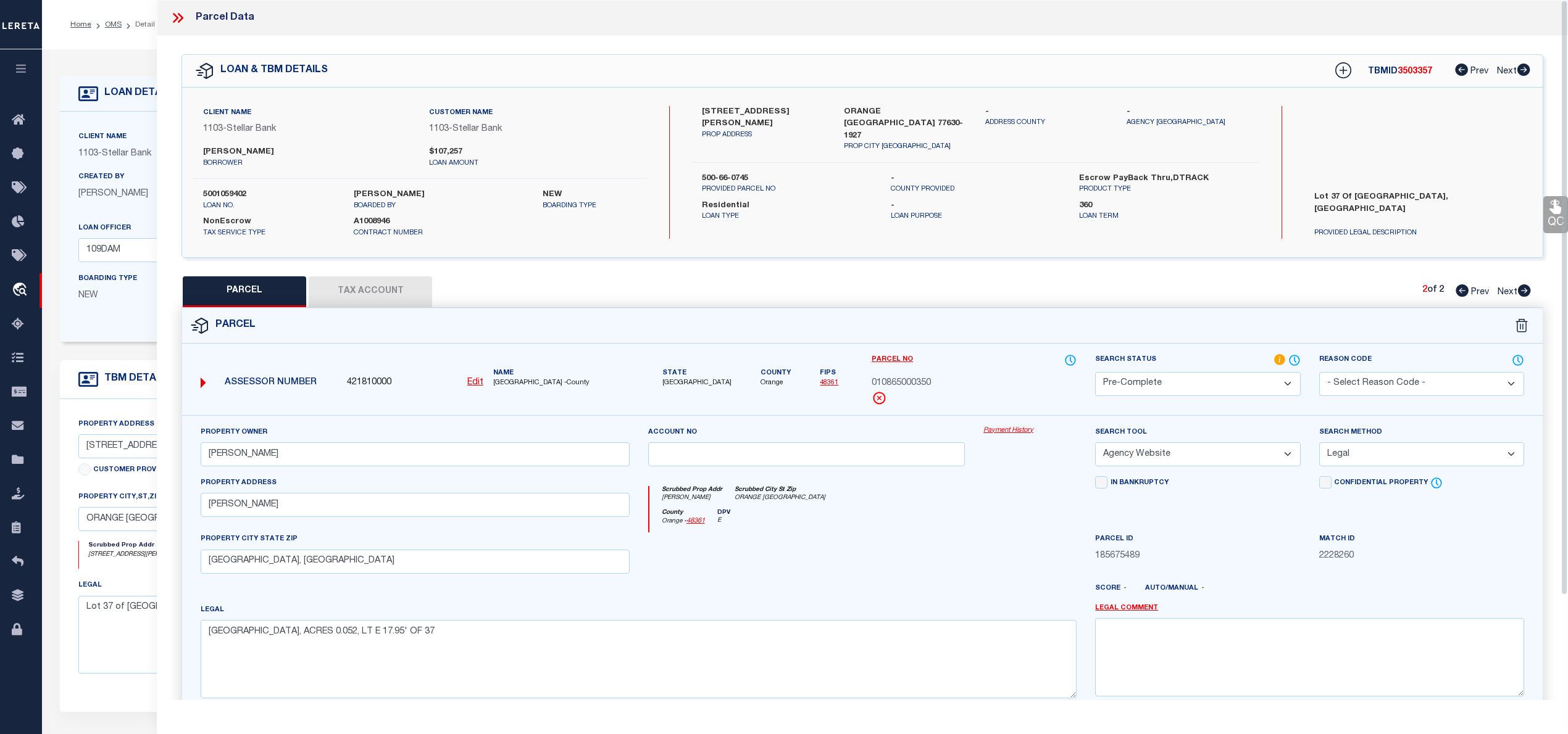
click at [509, 379] on span "ORANGE COUNTY -County" at bounding box center [562, 383] width 136 height 10
copy span "ORANGE"
click at [917, 383] on span "010865000350" at bounding box center [901, 384] width 59 height 14
click at [1459, 294] on icon at bounding box center [1462, 291] width 13 height 13
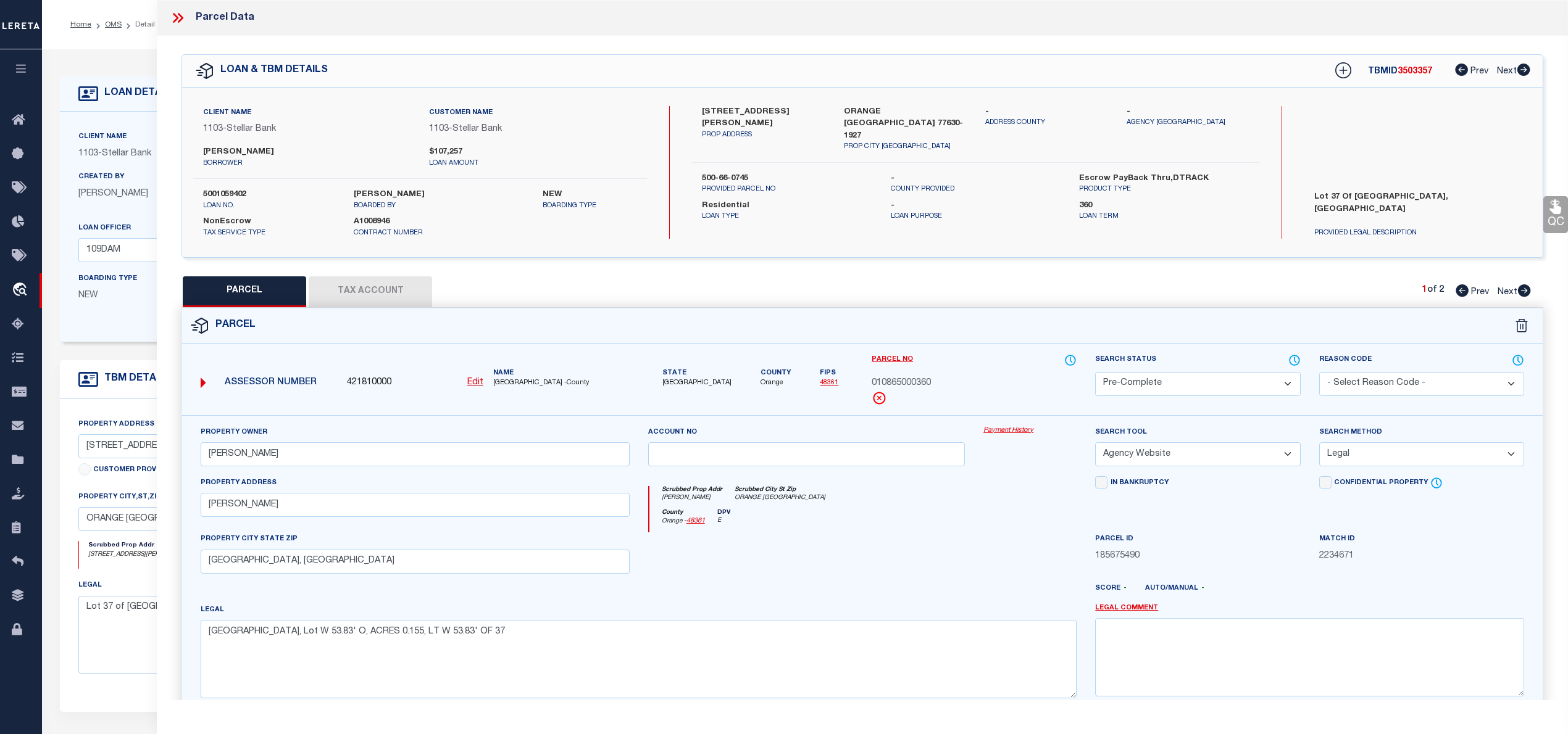
click at [895, 383] on span "010865000360" at bounding box center [901, 384] width 59 height 14
click at [370, 269] on div "QC QC QC" at bounding box center [862, 409] width 1411 height 747
click at [378, 282] on button "Tax Account" at bounding box center [370, 292] width 123 height 31
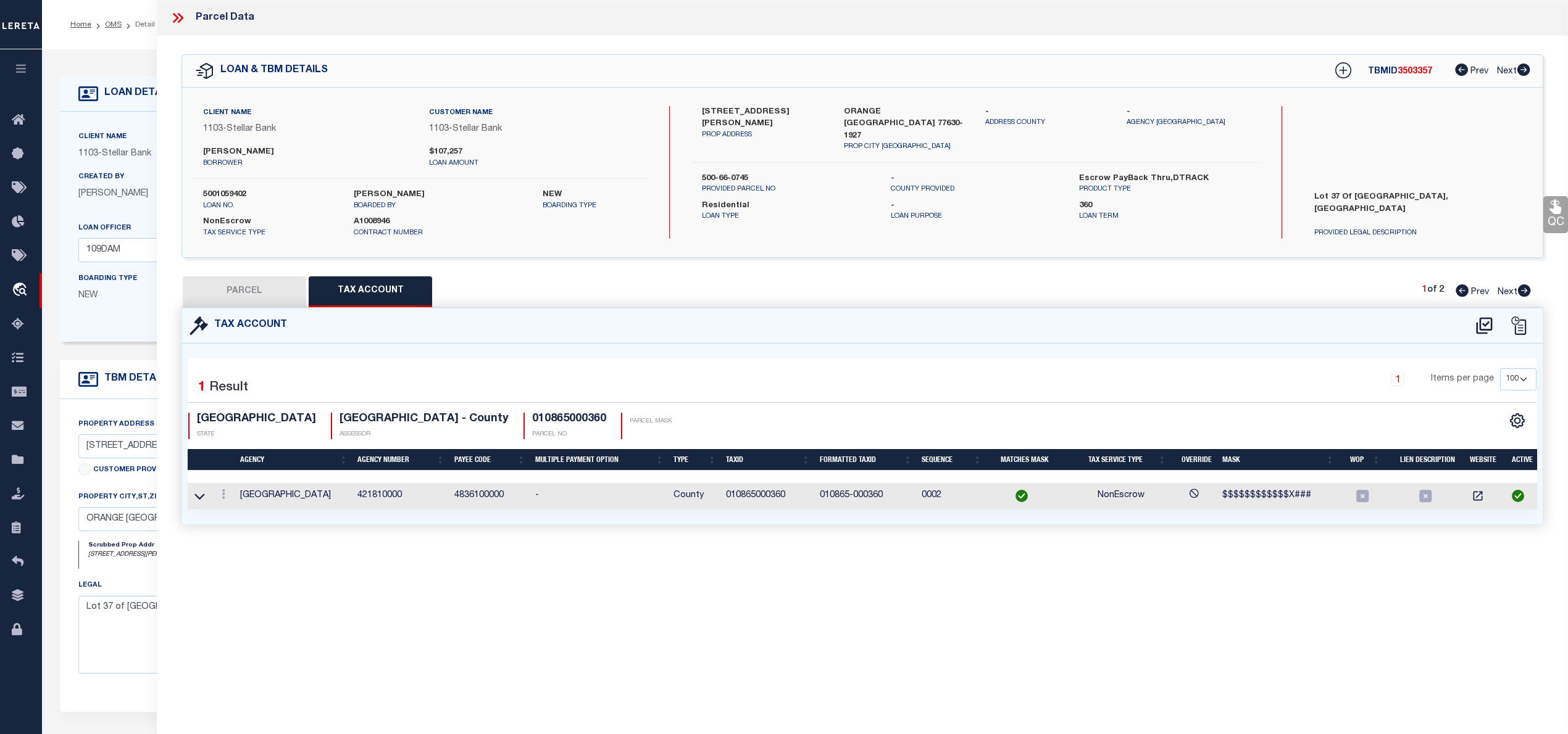
click at [177, 17] on icon at bounding box center [175, 18] width 6 height 10
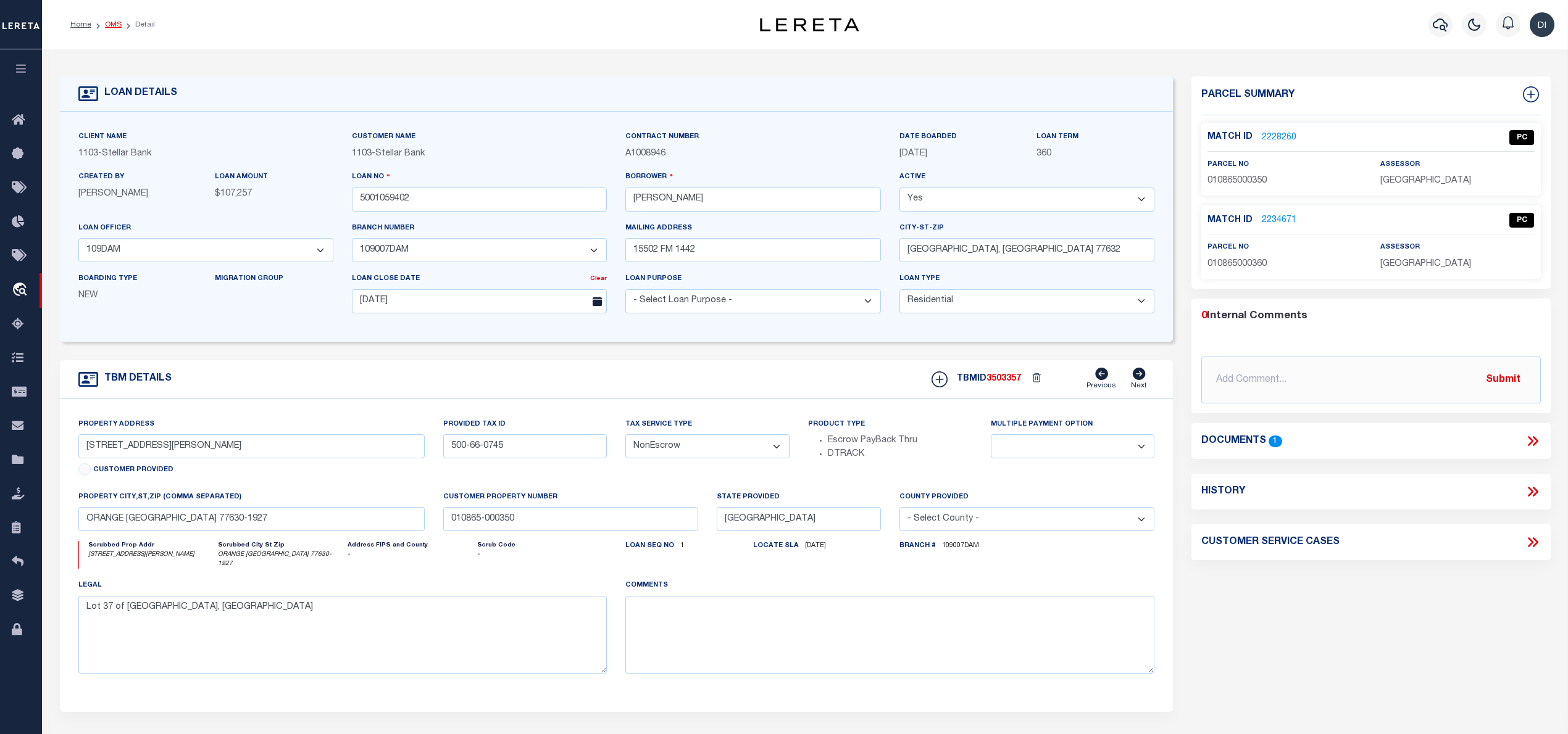
click at [112, 24] on link "OMS" at bounding box center [113, 24] width 17 height 8
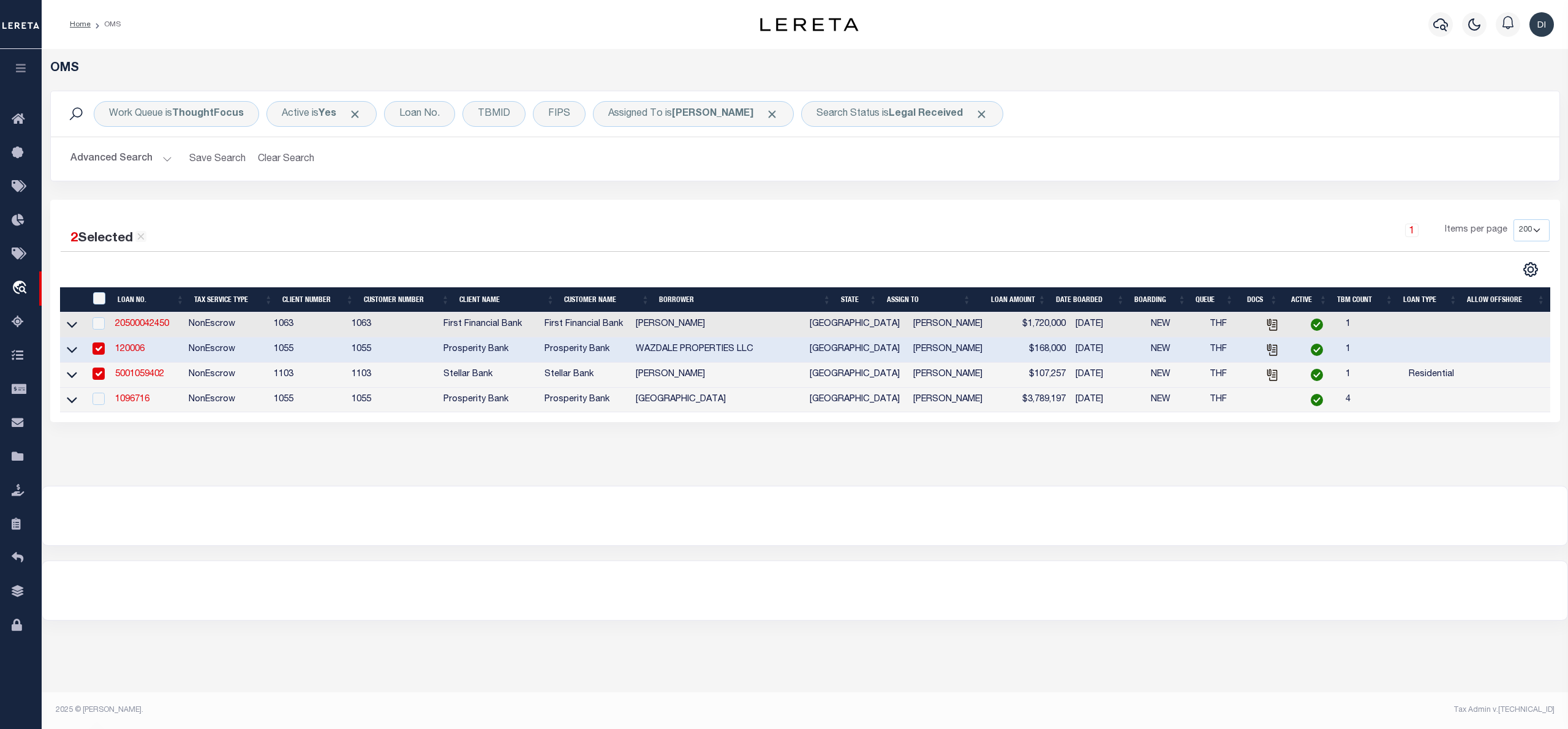
click at [95, 350] on input "checkbox" at bounding box center [99, 349] width 12 height 12
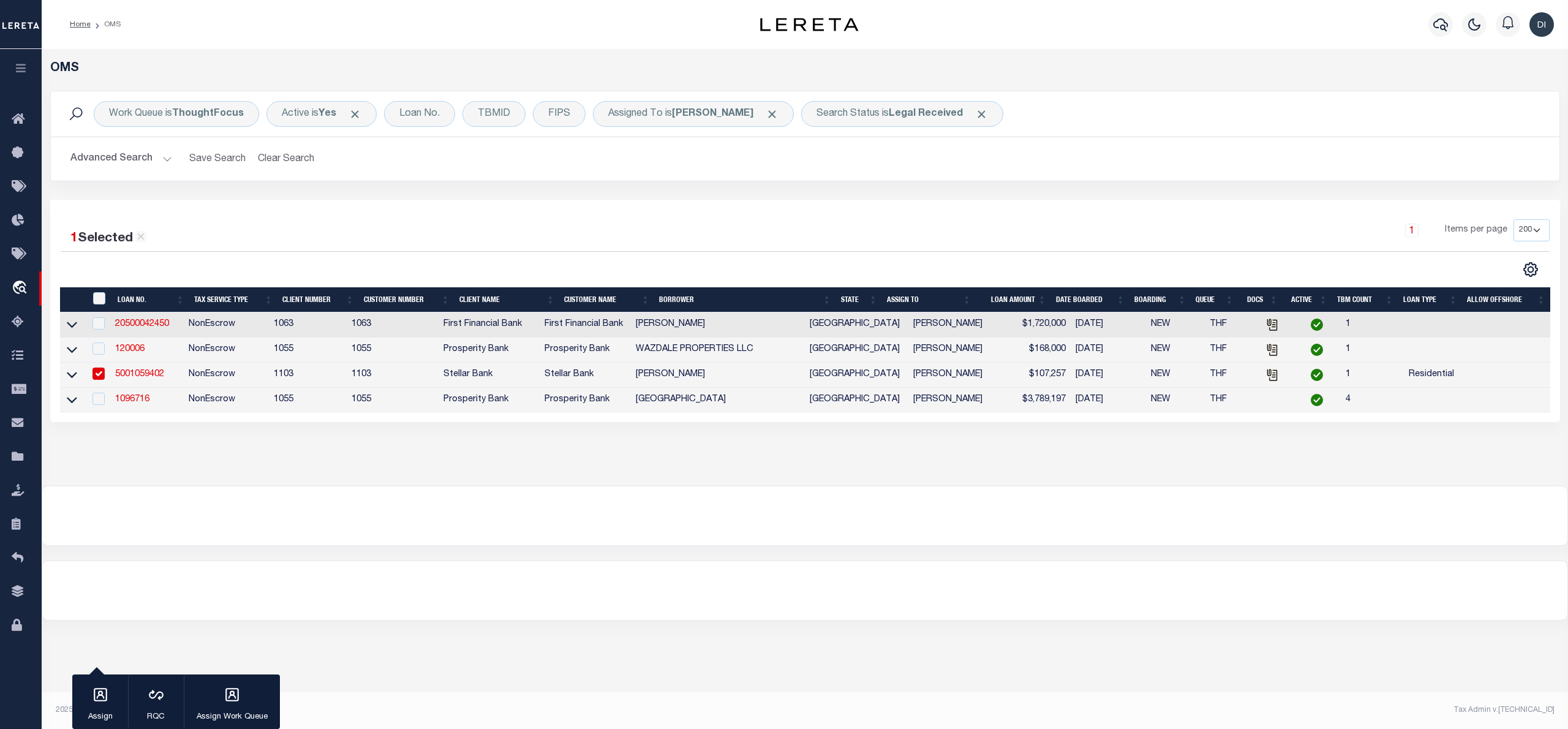
click at [131, 379] on link "5001059402" at bounding box center [140, 375] width 49 height 8
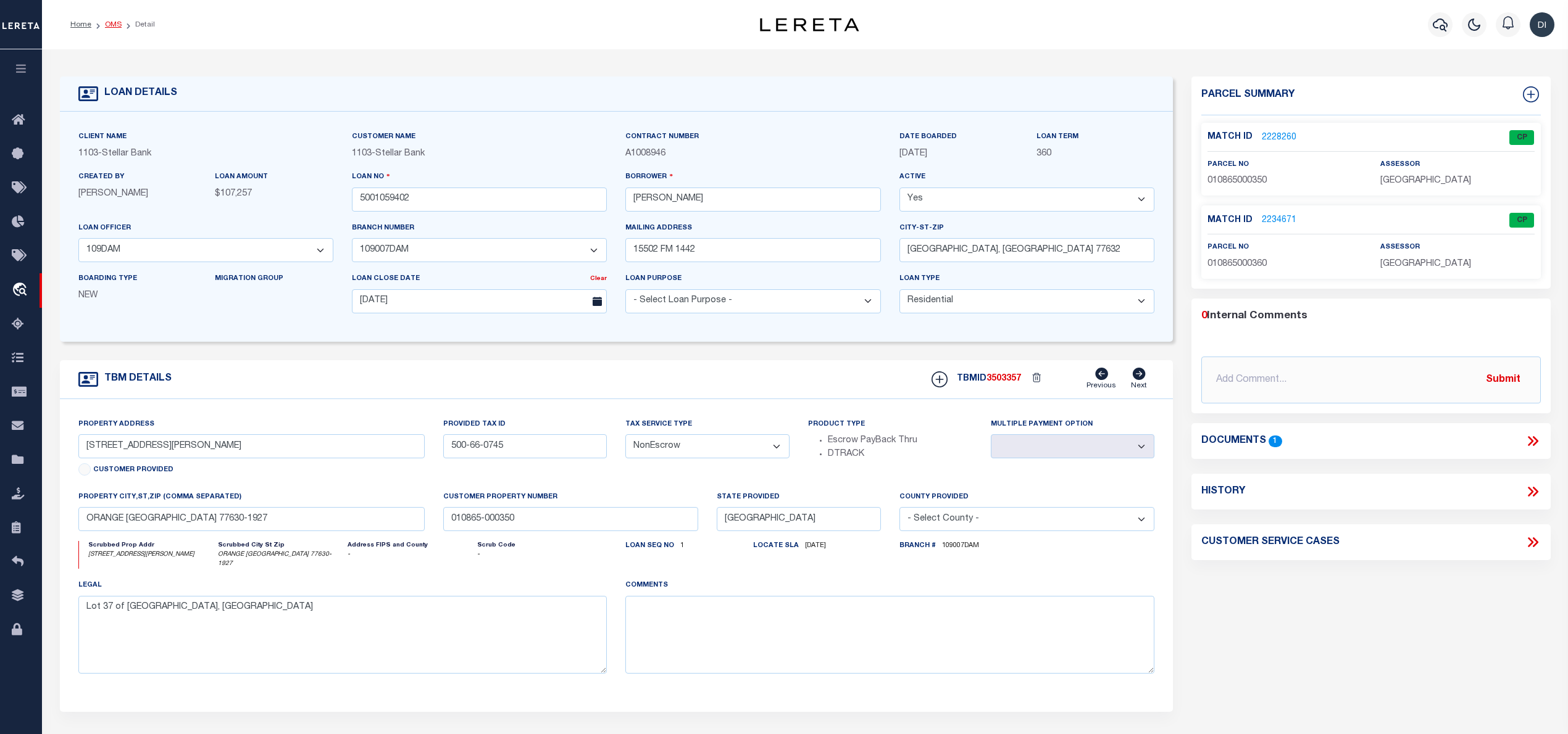
click at [109, 24] on link "OMS" at bounding box center [113, 24] width 17 height 8
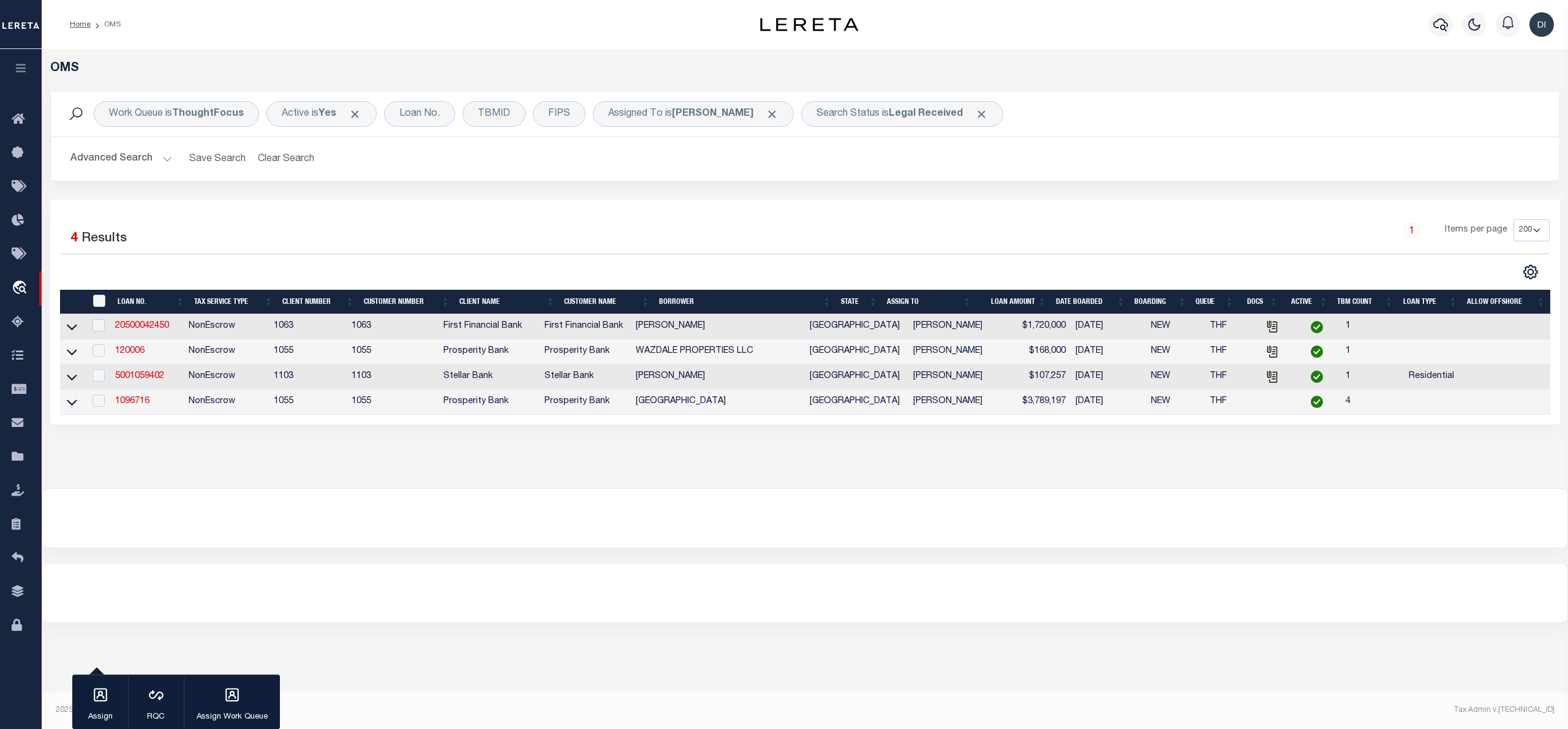
click at [532, 278] on div at bounding box center [433, 272] width 745 height 16
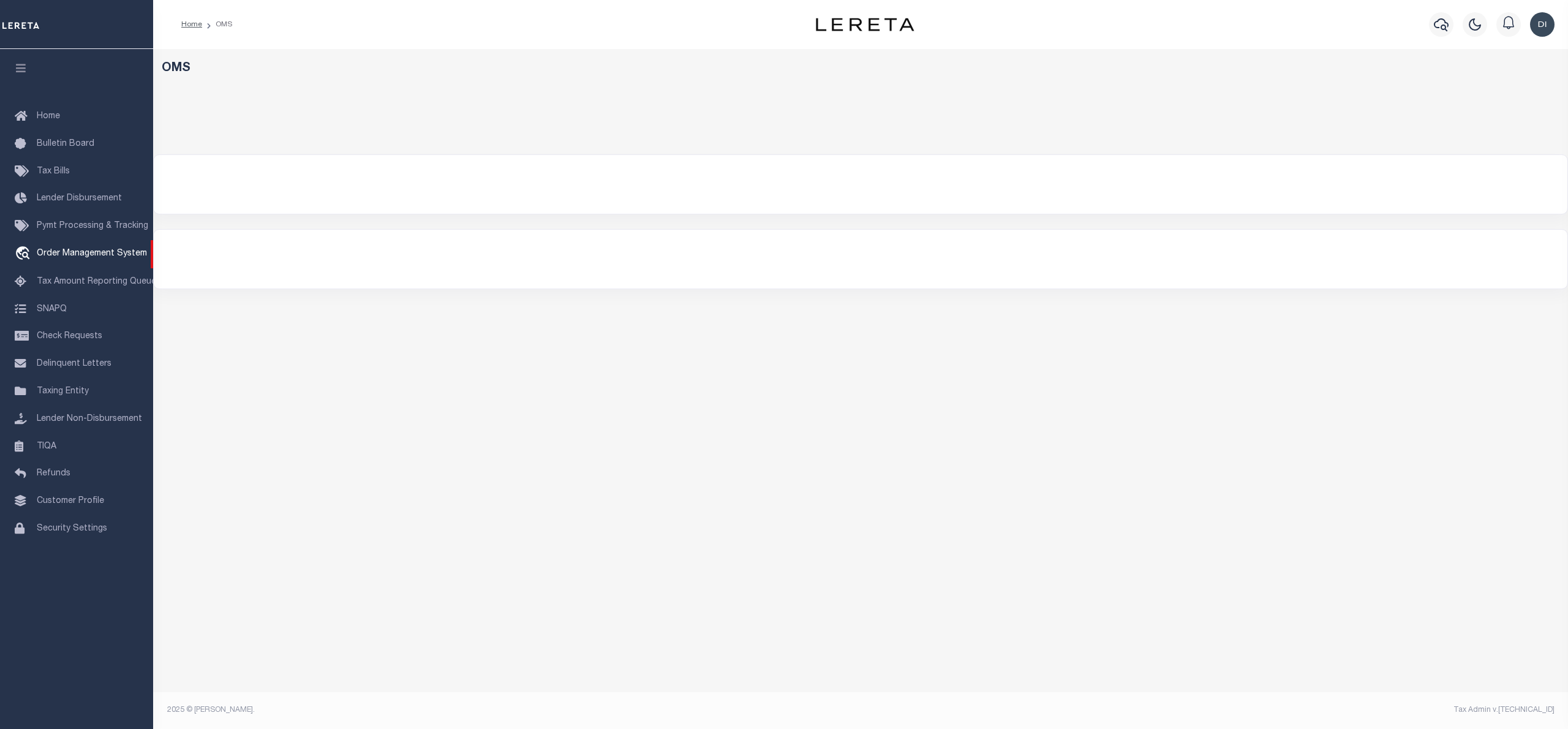
select select "200"
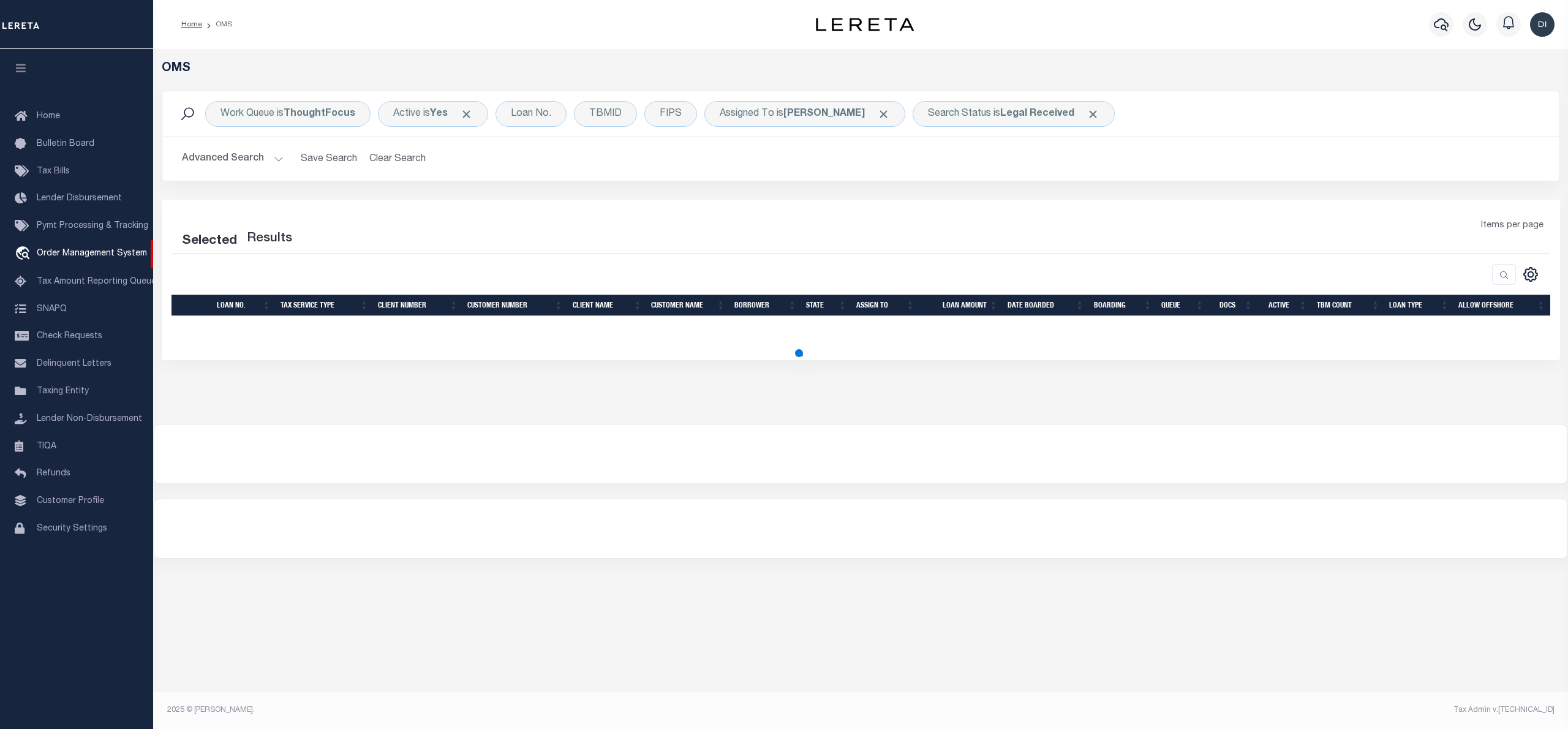
select select "200"
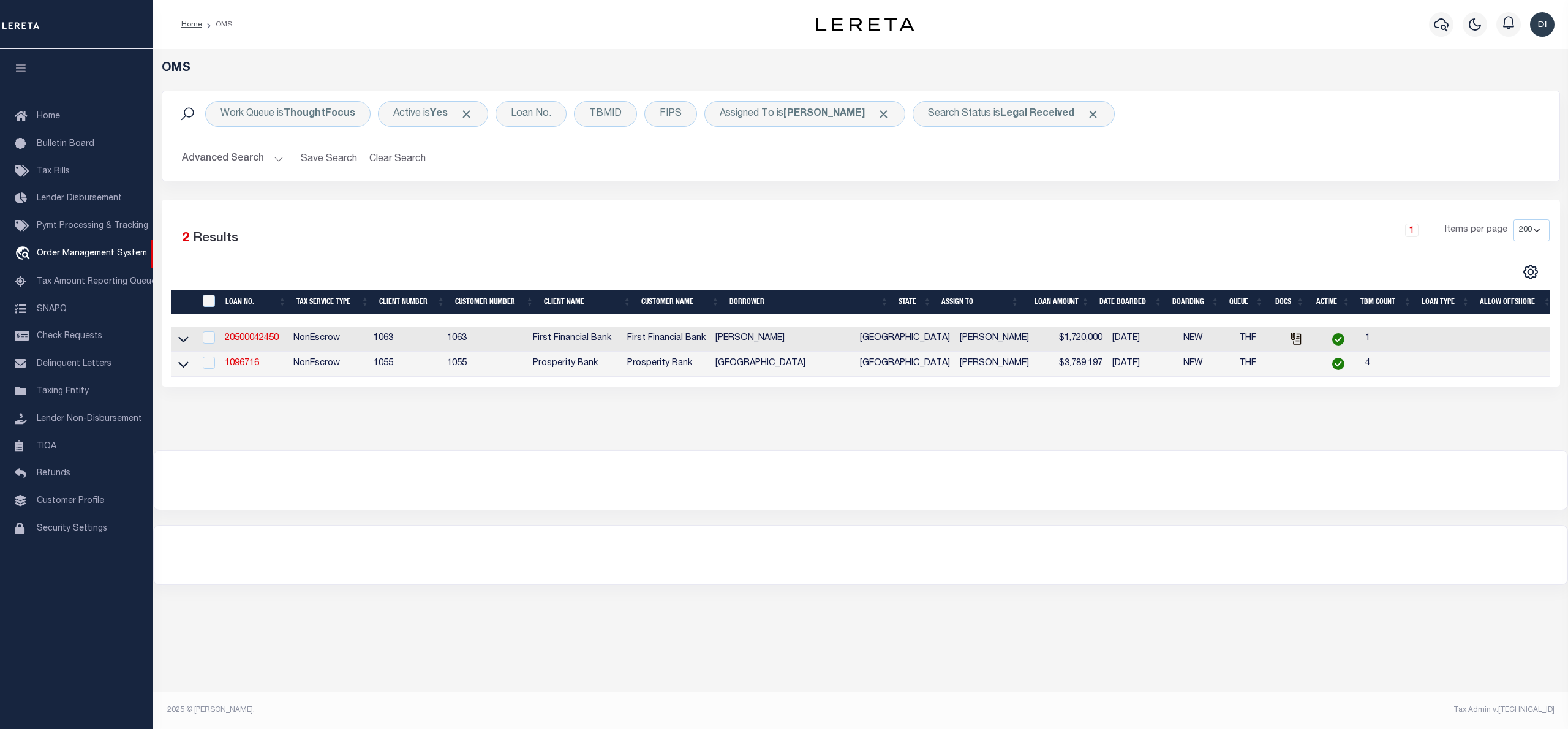
click at [498, 480] on div at bounding box center [861, 480] width 1414 height 59
click at [248, 368] on link "1096716" at bounding box center [242, 363] width 35 height 8
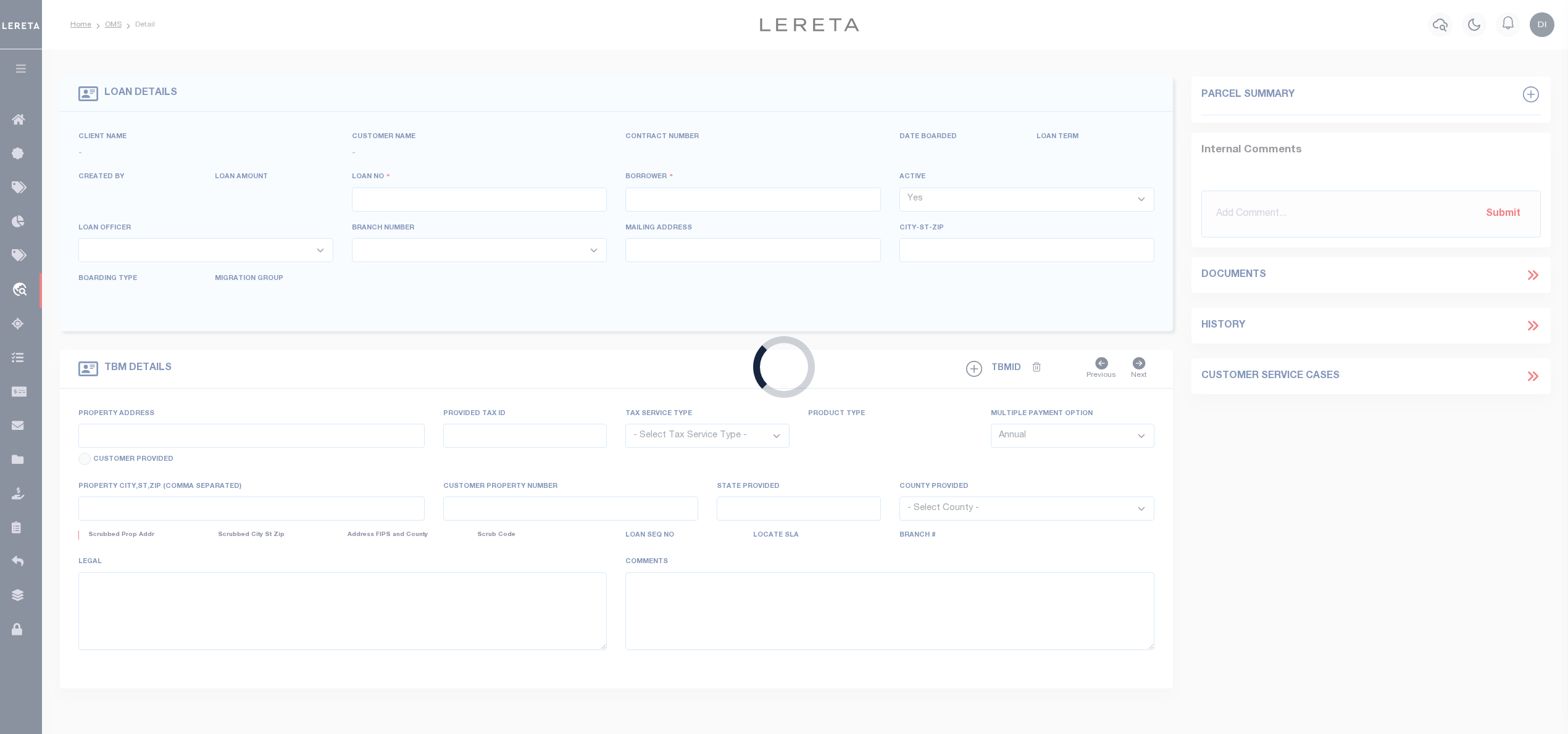
type input "1096716"
type input "[GEOGRAPHIC_DATA]"
select select
type input "[STREET_ADDRESS]"
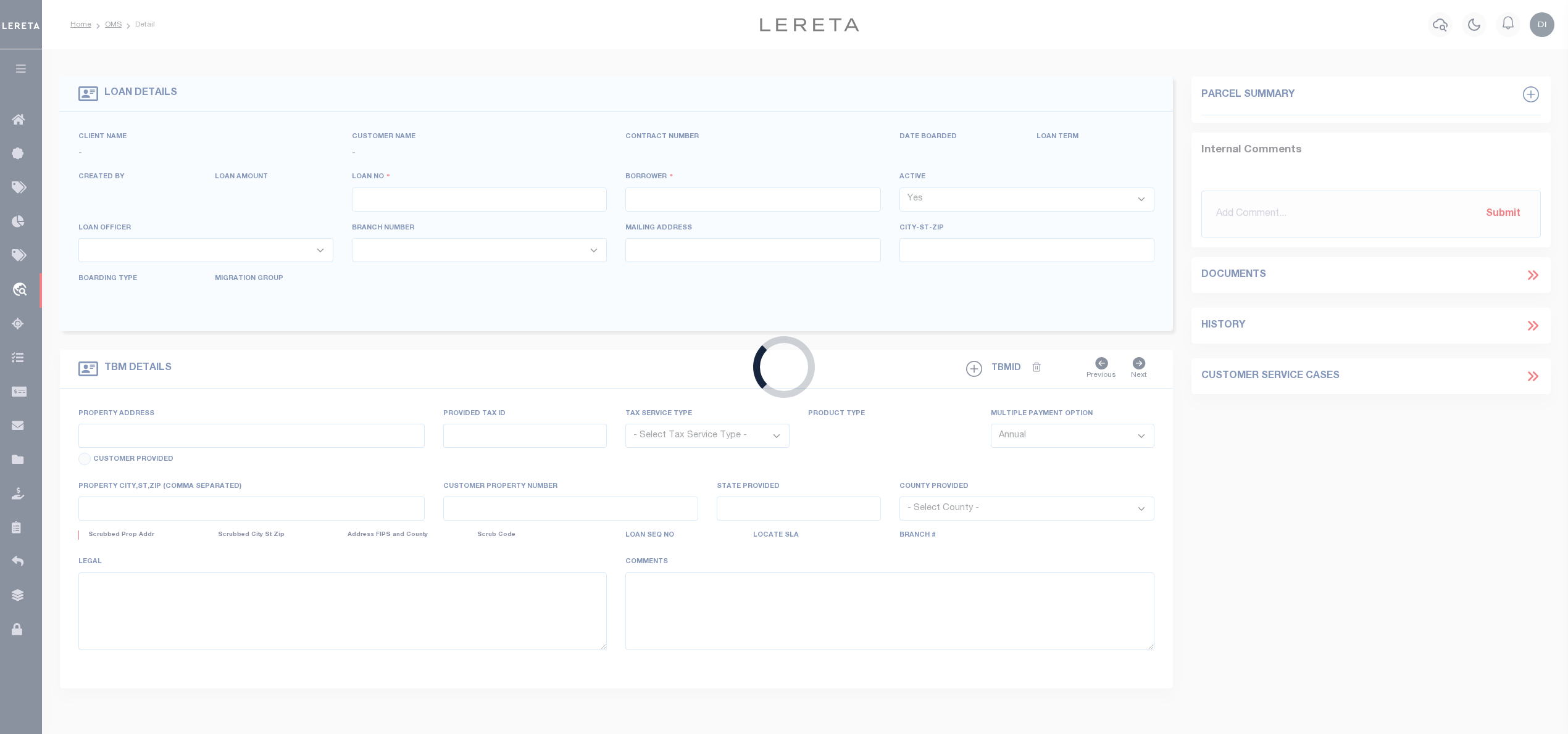
type input "[GEOGRAPHIC_DATA]"
select select "700"
select select "NonEscrow"
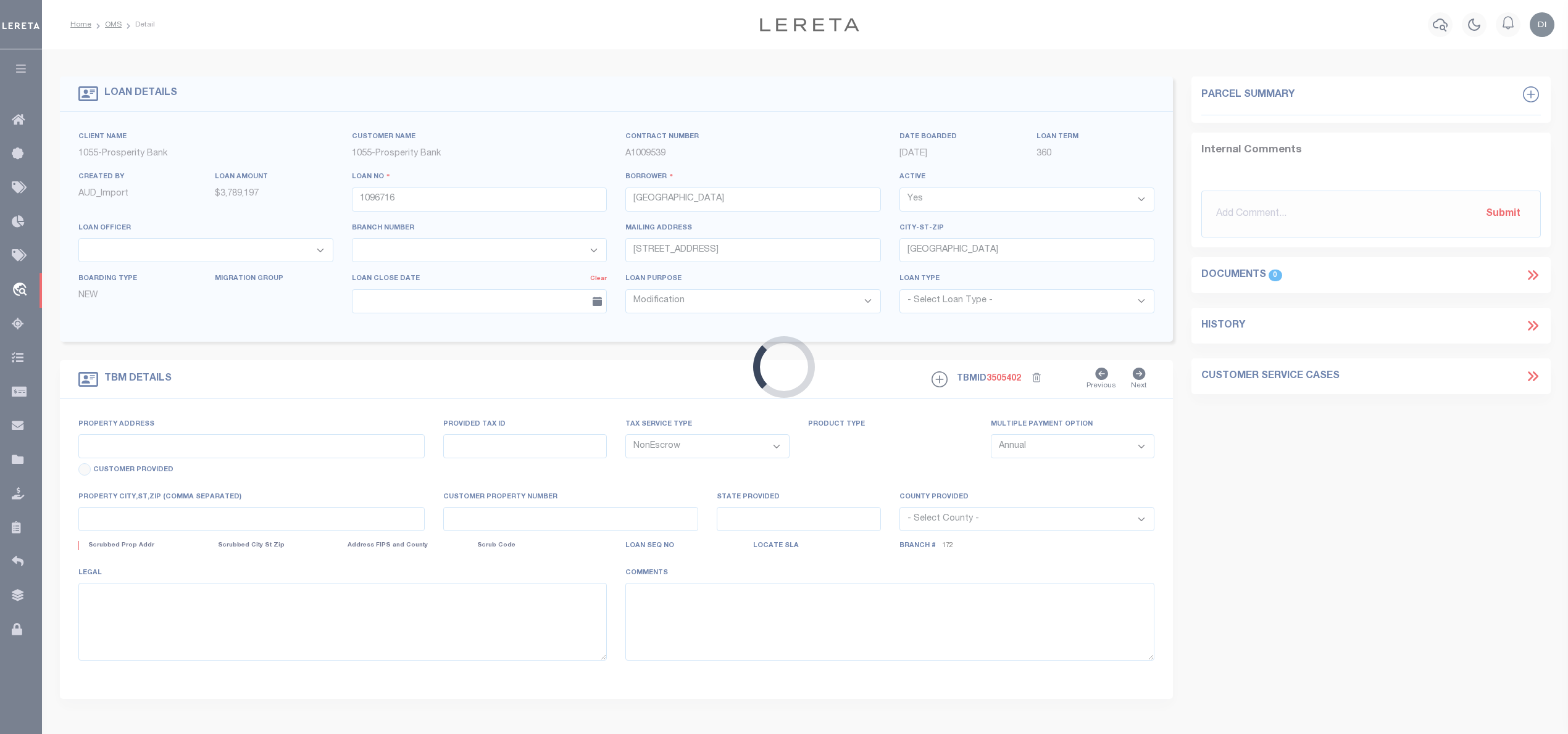
type input "[STREET_ADDRESS][PERSON_NAME]"
select select
type input "[GEOGRAPHIC_DATA]"
select select
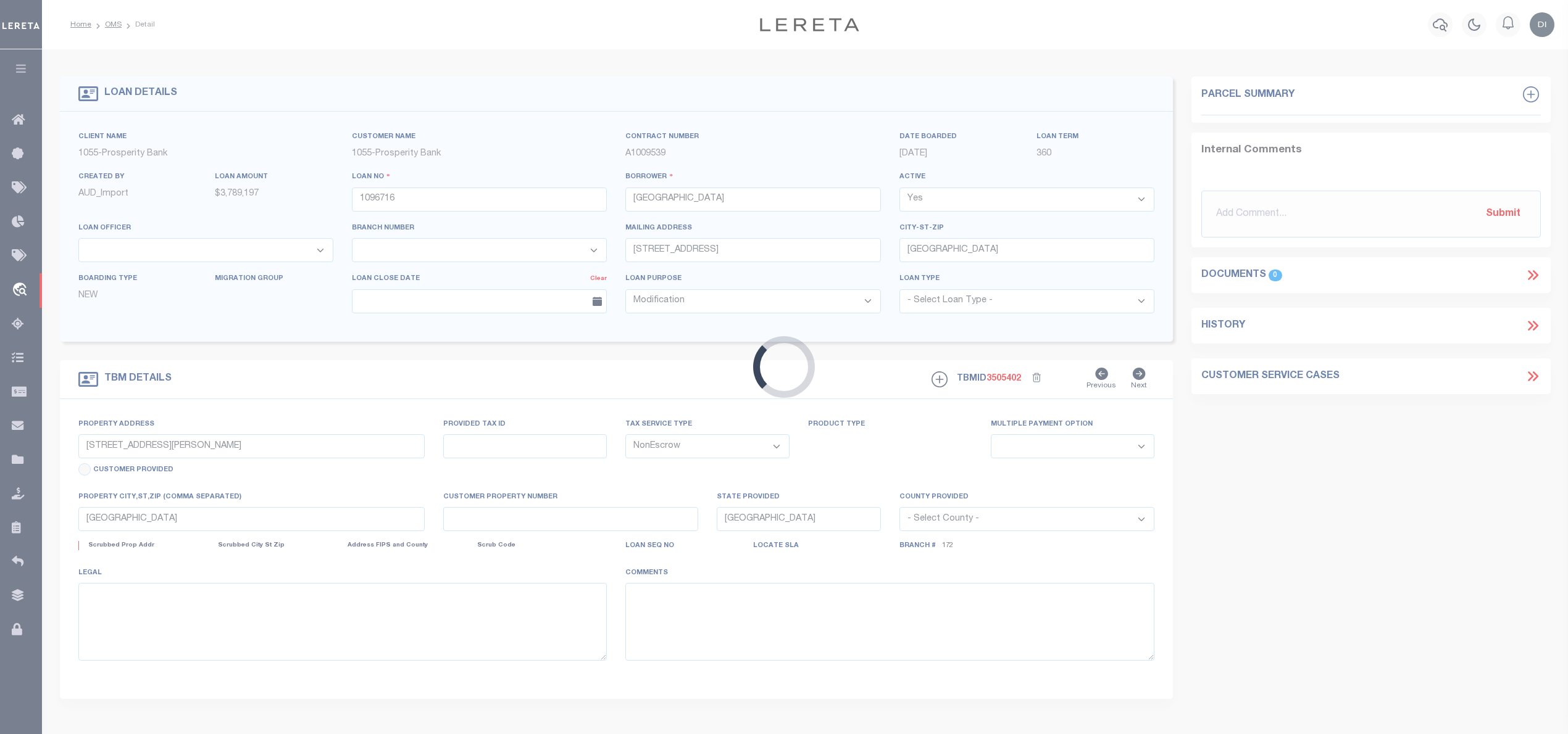
type textarea "[STREET_ADDRESS][PERSON_NAME] 31.066 ACRES IN M [PERSON_NAME] SURV ABSTRACT 596…"
select select "10460"
select select "3949"
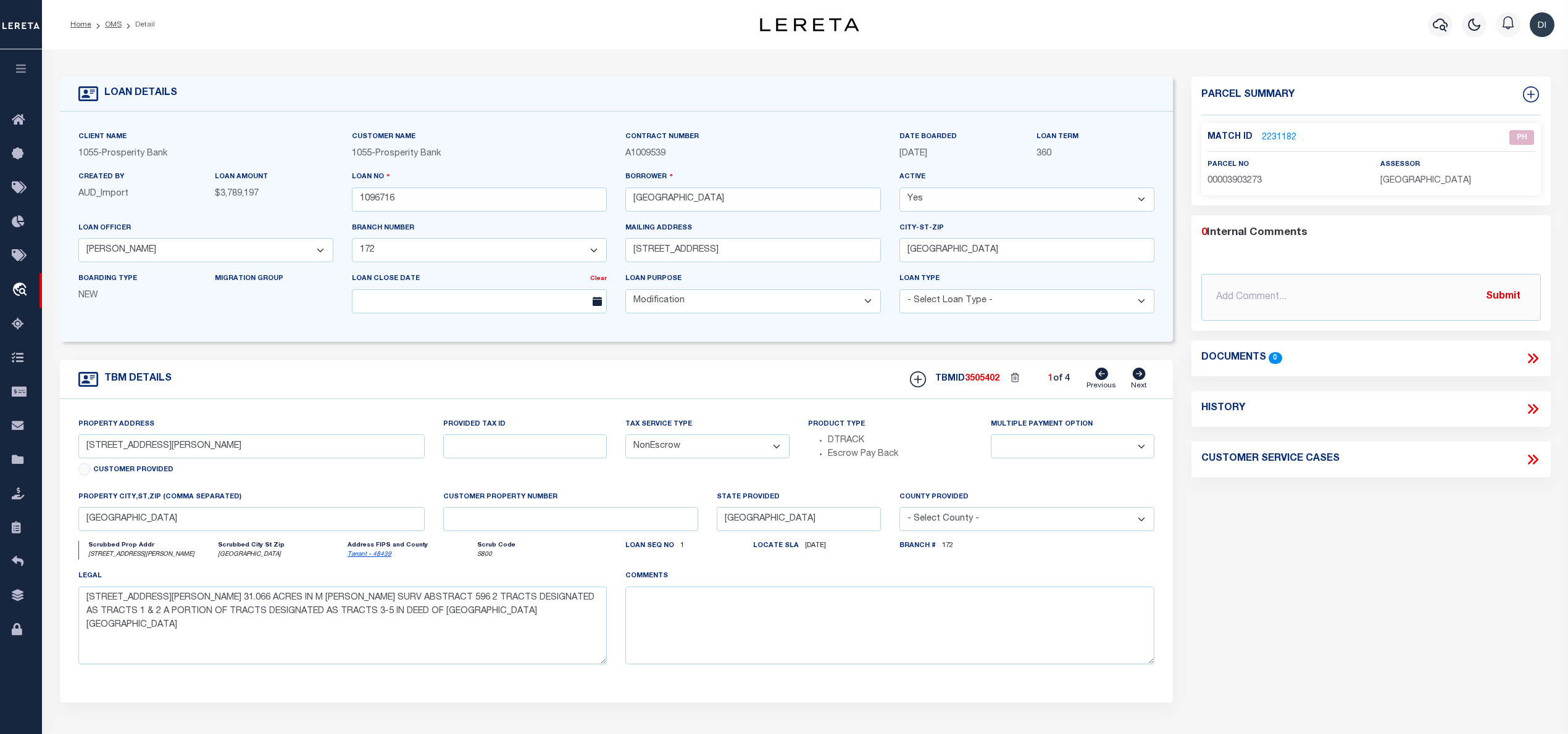
click at [1270, 136] on link "2231182" at bounding box center [1279, 138] width 35 height 13
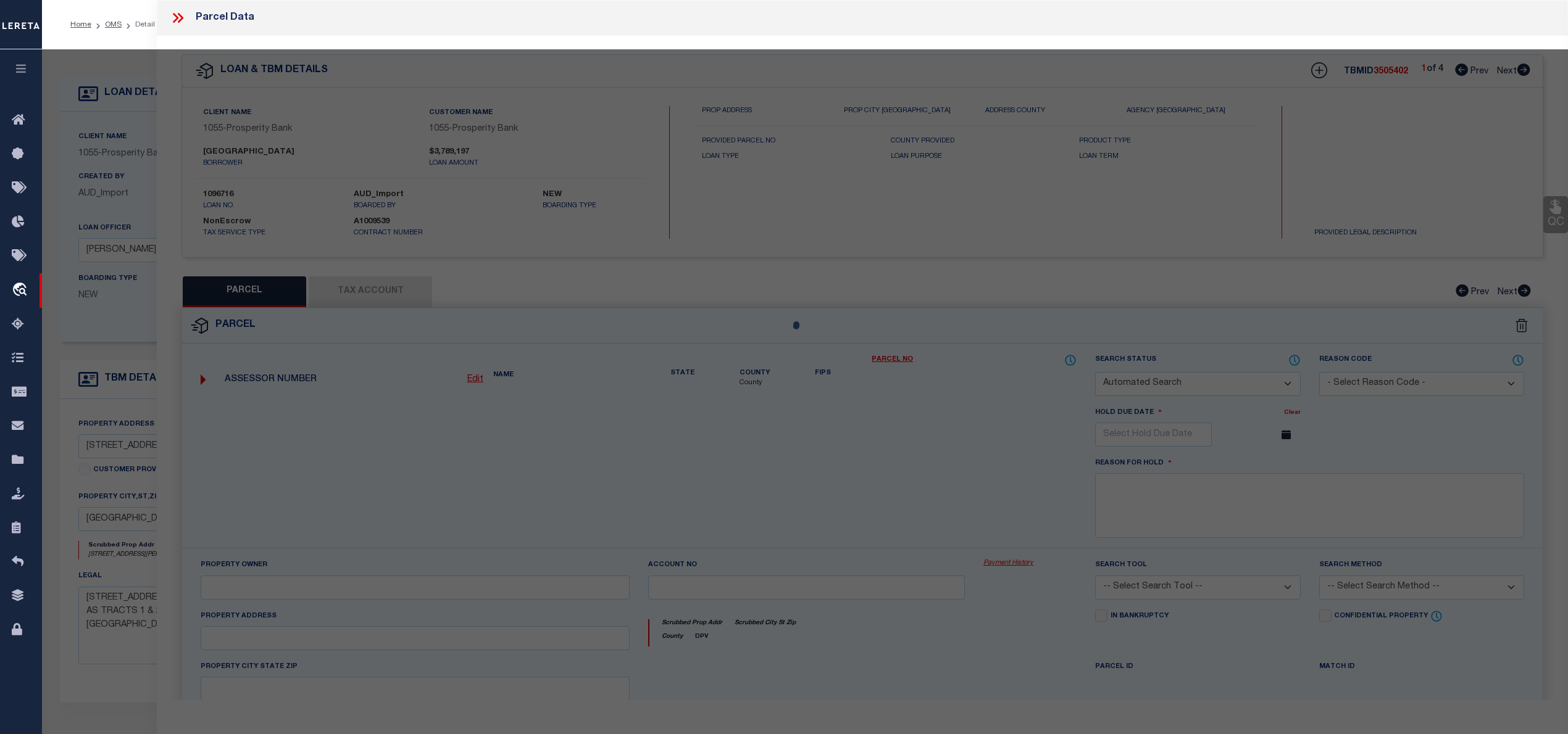
checkbox input "false"
select select "PH"
type input "GIOVANNI HOMES CORP,"
select select "AGW"
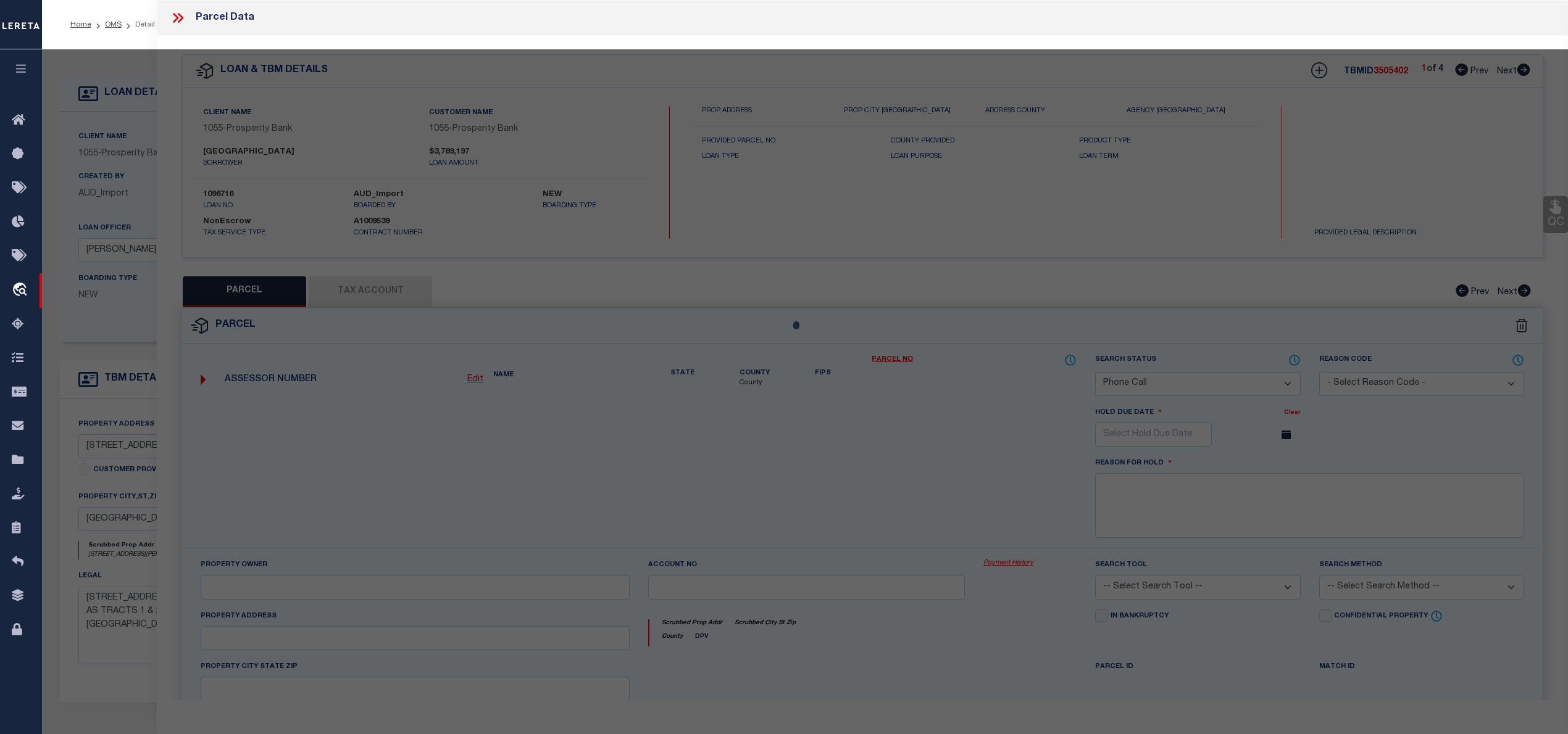
select select "LEG"
type input "0000610 [PERSON_NAME]"
type textarea "[PERSON_NAME], HEIRS SURVEY A 596 TR 2A"
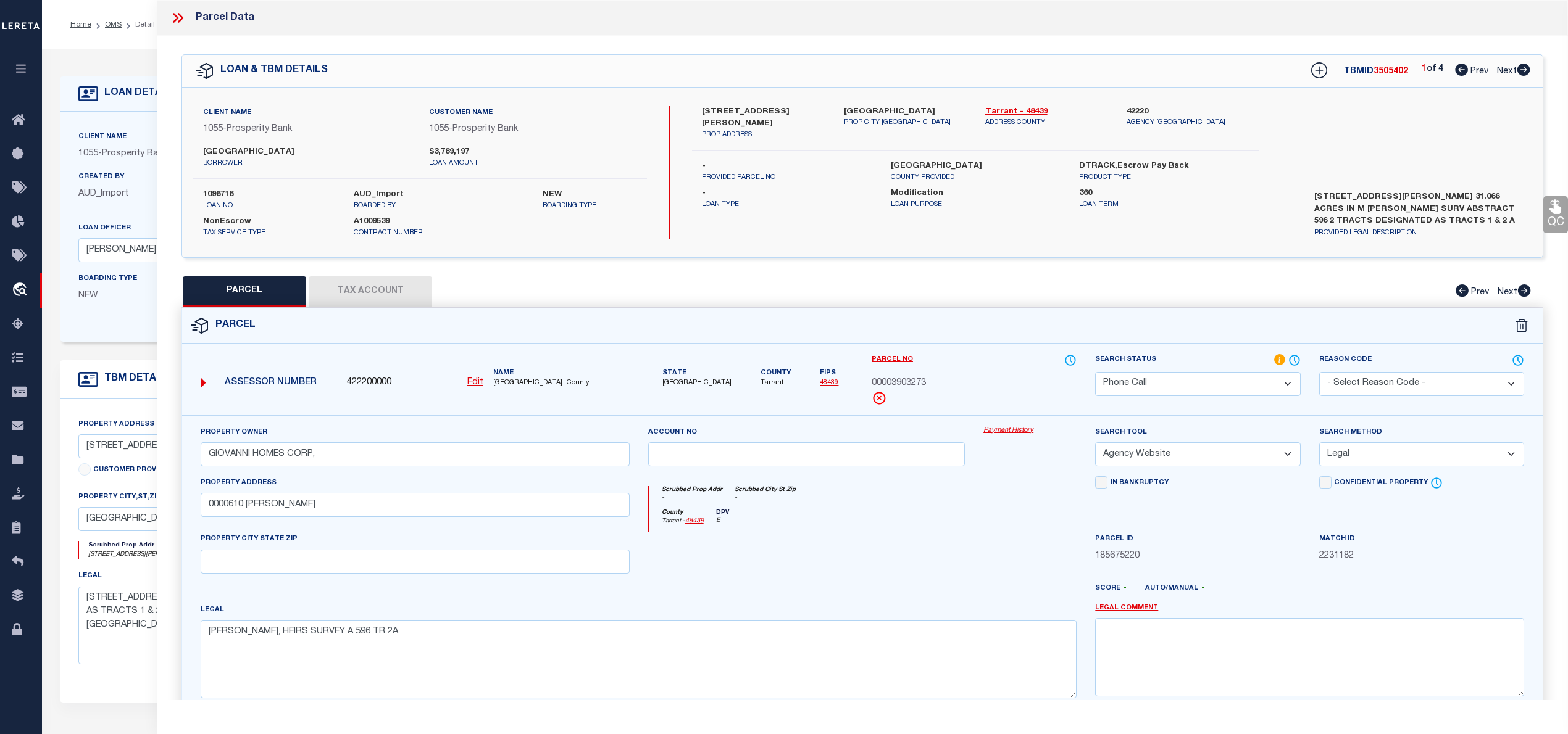
click at [912, 381] on span "00003903273" at bounding box center [898, 384] width 54 height 14
copy span "00003903273"
click at [907, 383] on span "00003903273" at bounding box center [898, 384] width 54 height 14
click at [906, 383] on span "00003903273" at bounding box center [898, 384] width 54 height 14
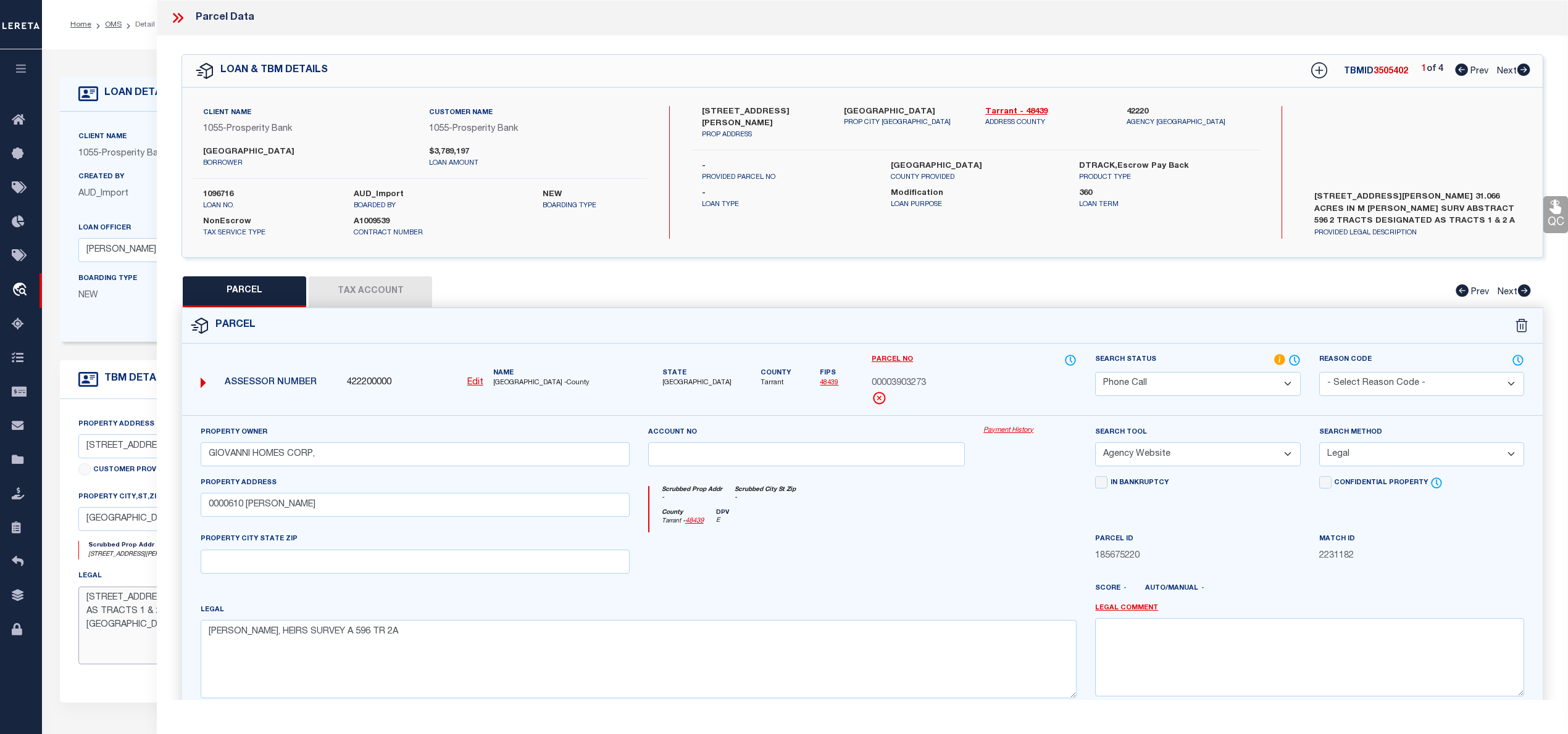
click at [119, 622] on textarea "[STREET_ADDRESS][PERSON_NAME] 31.066 ACRES IN M [PERSON_NAME] SURV ABSTRACT 596…" at bounding box center [343, 625] width 529 height 78
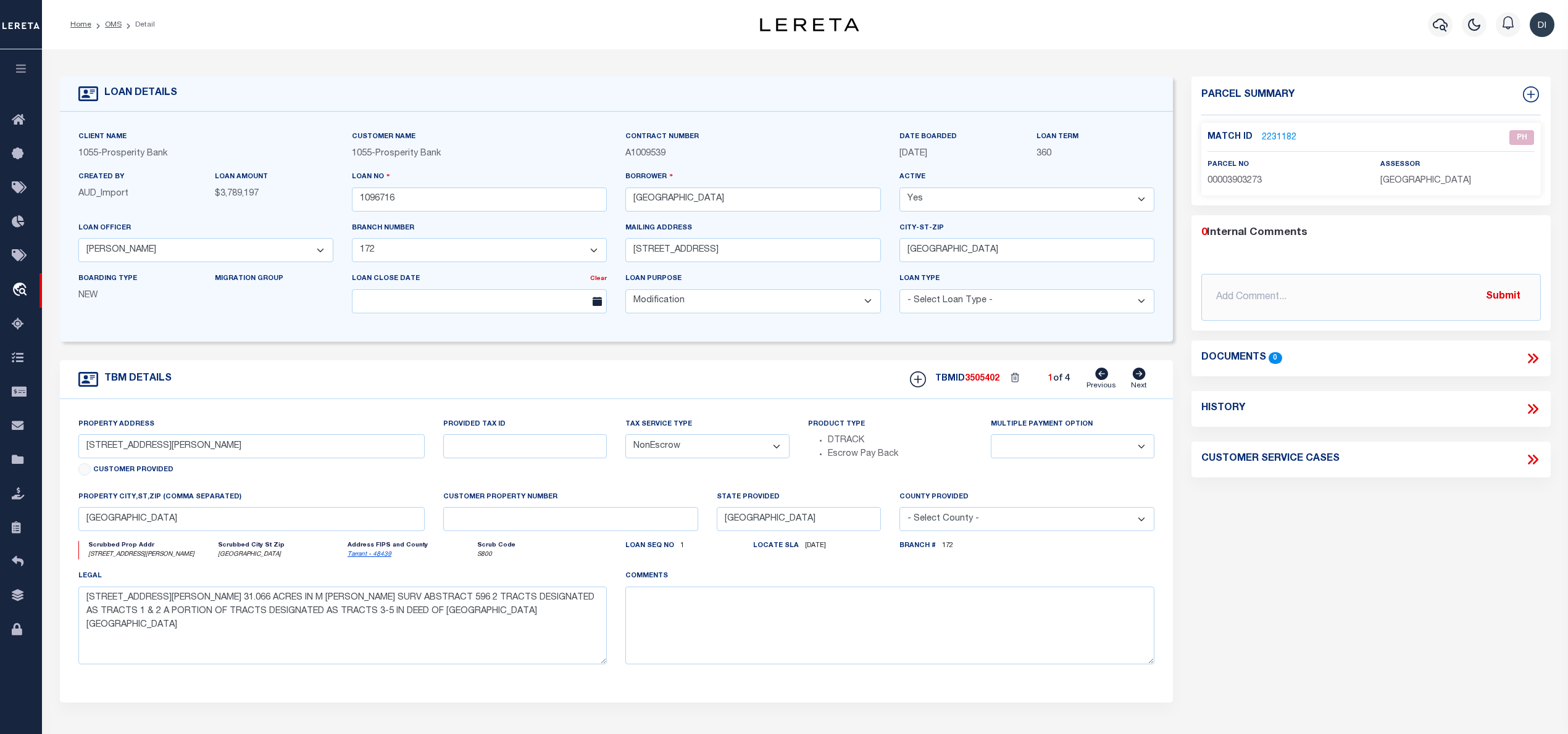
click at [1289, 131] on link "2231182" at bounding box center [1279, 138] width 35 height 13
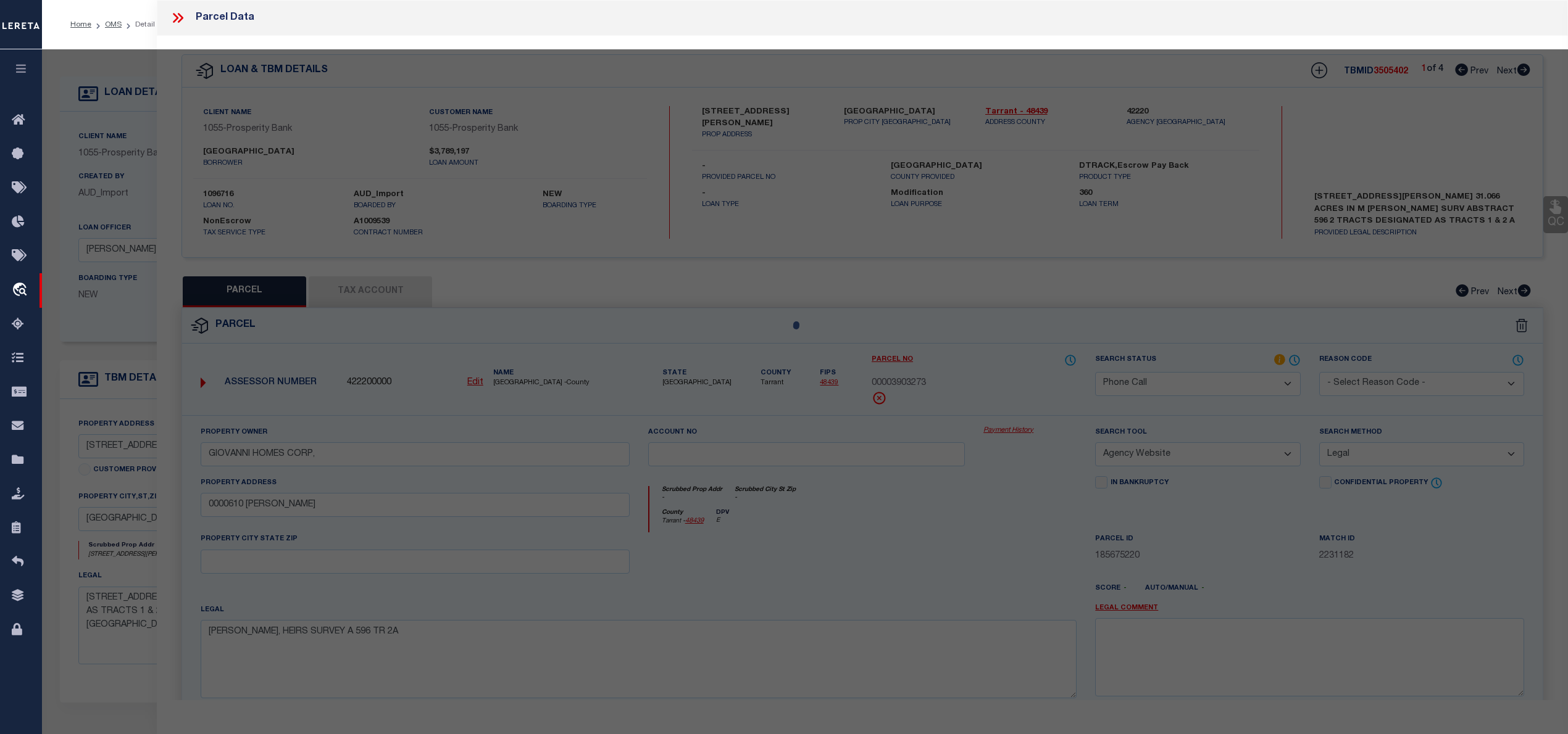
select select "AS"
select select
checkbox input "false"
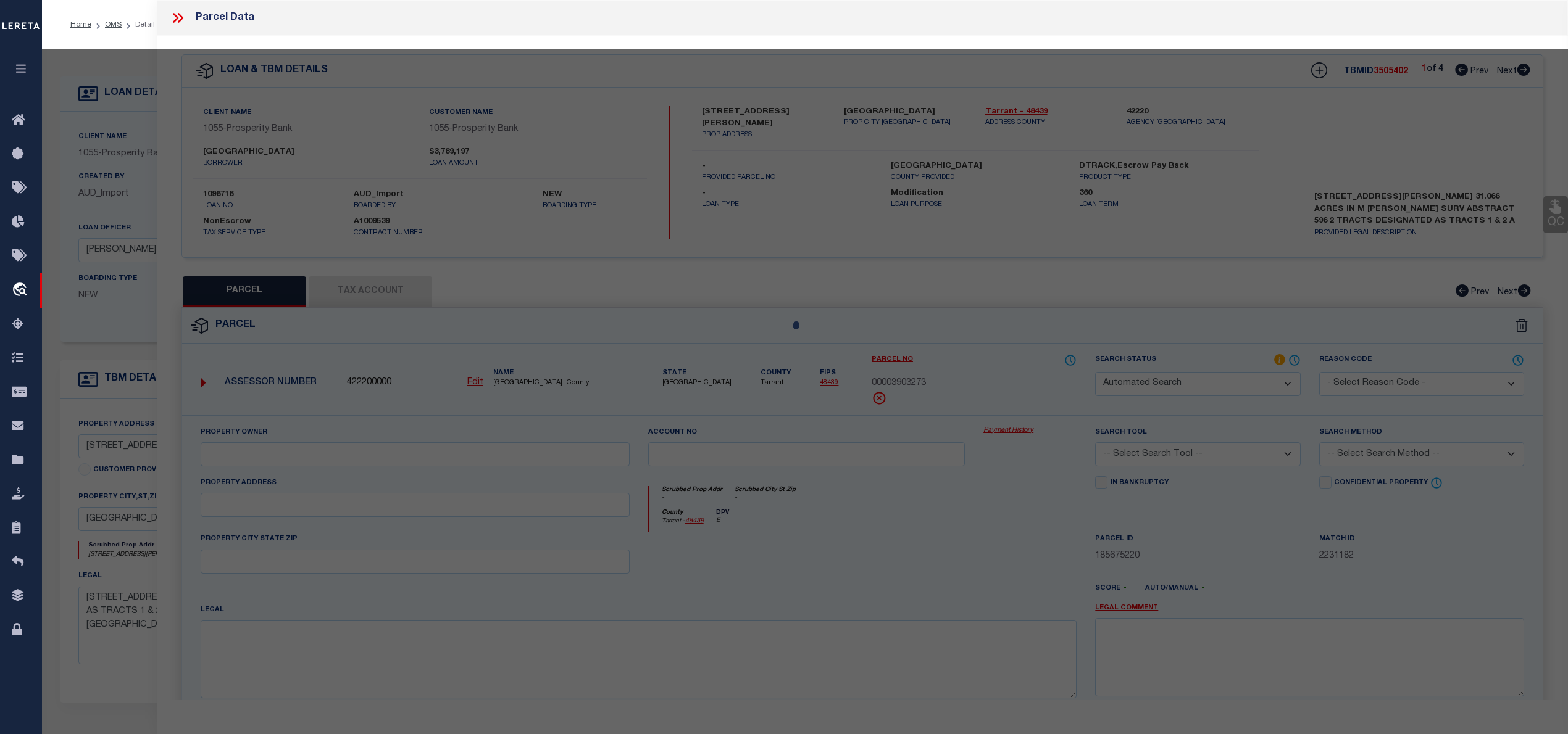
select select "PH"
type input "GIOVANNI HOMES CORP,"
select select "AGW"
select select "LEG"
type input "0000610 [PERSON_NAME]"
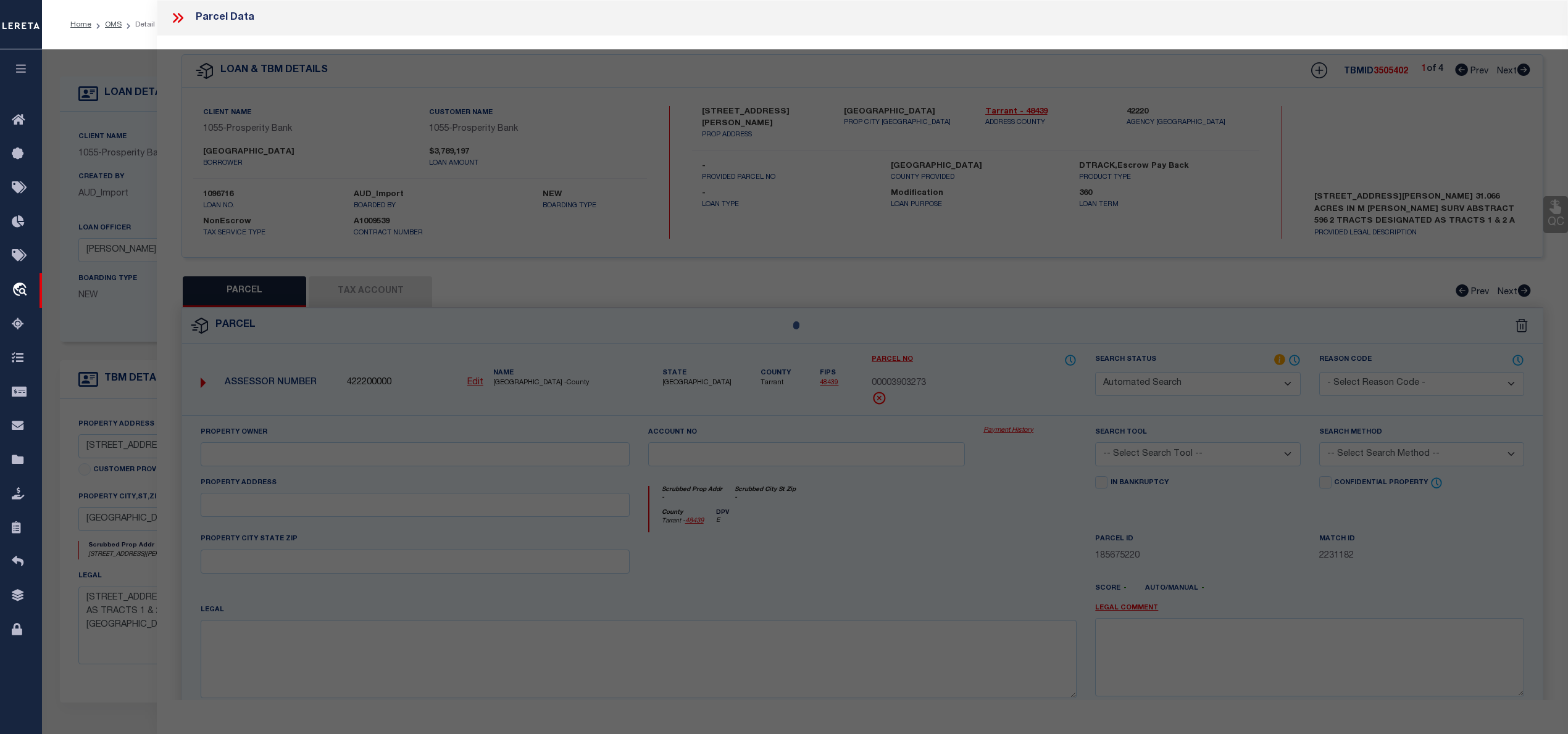
type textarea "[PERSON_NAME], HEIRS SURVEY A 596 TR 2A"
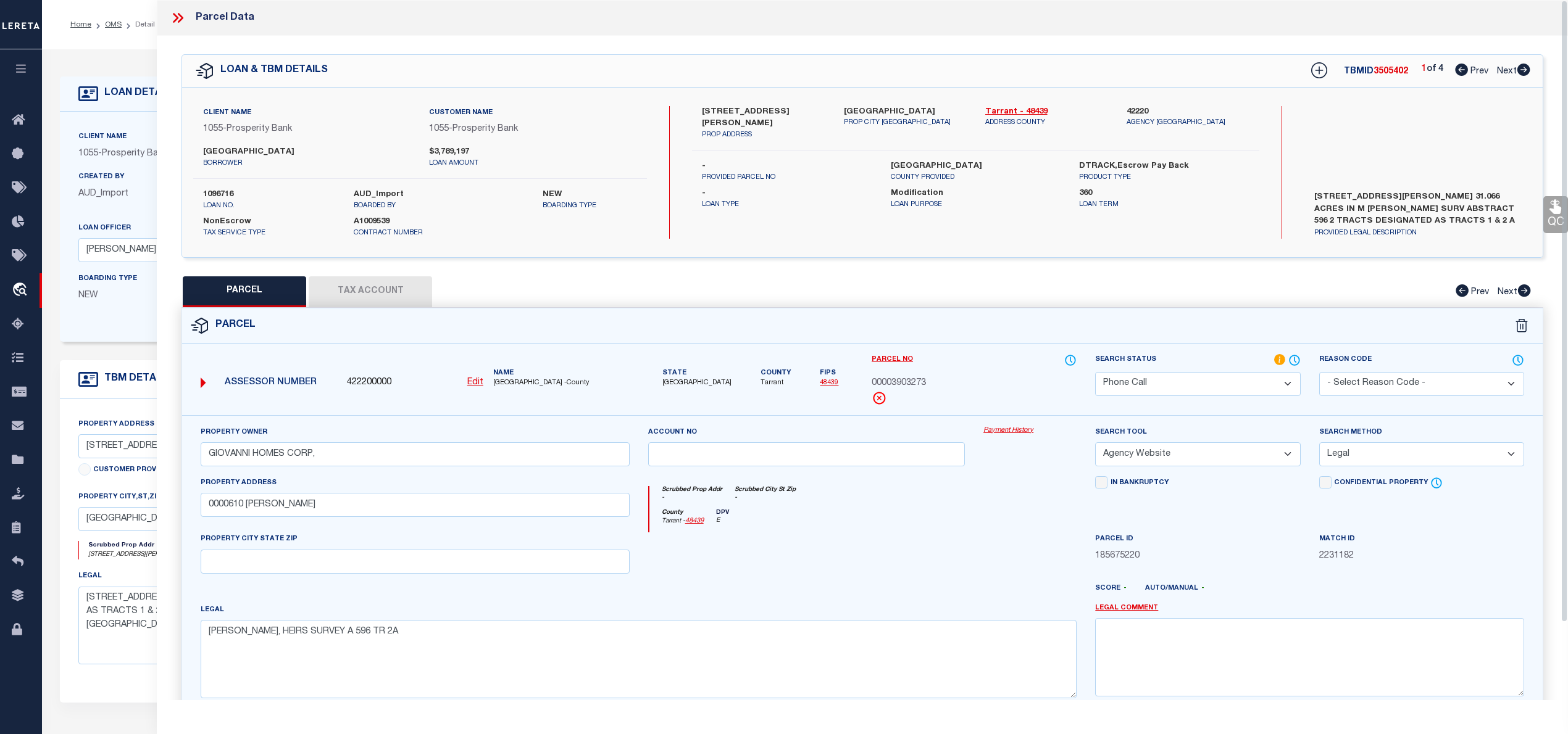
click at [753, 101] on div "Client Name 1055 - Prosperity Bank Customer Name 1055 - Prosperity Bank ARLINGT…" at bounding box center [862, 173] width 1361 height 170
click at [1523, 67] on icon at bounding box center [1523, 70] width 13 height 13
select select "AS"
select select
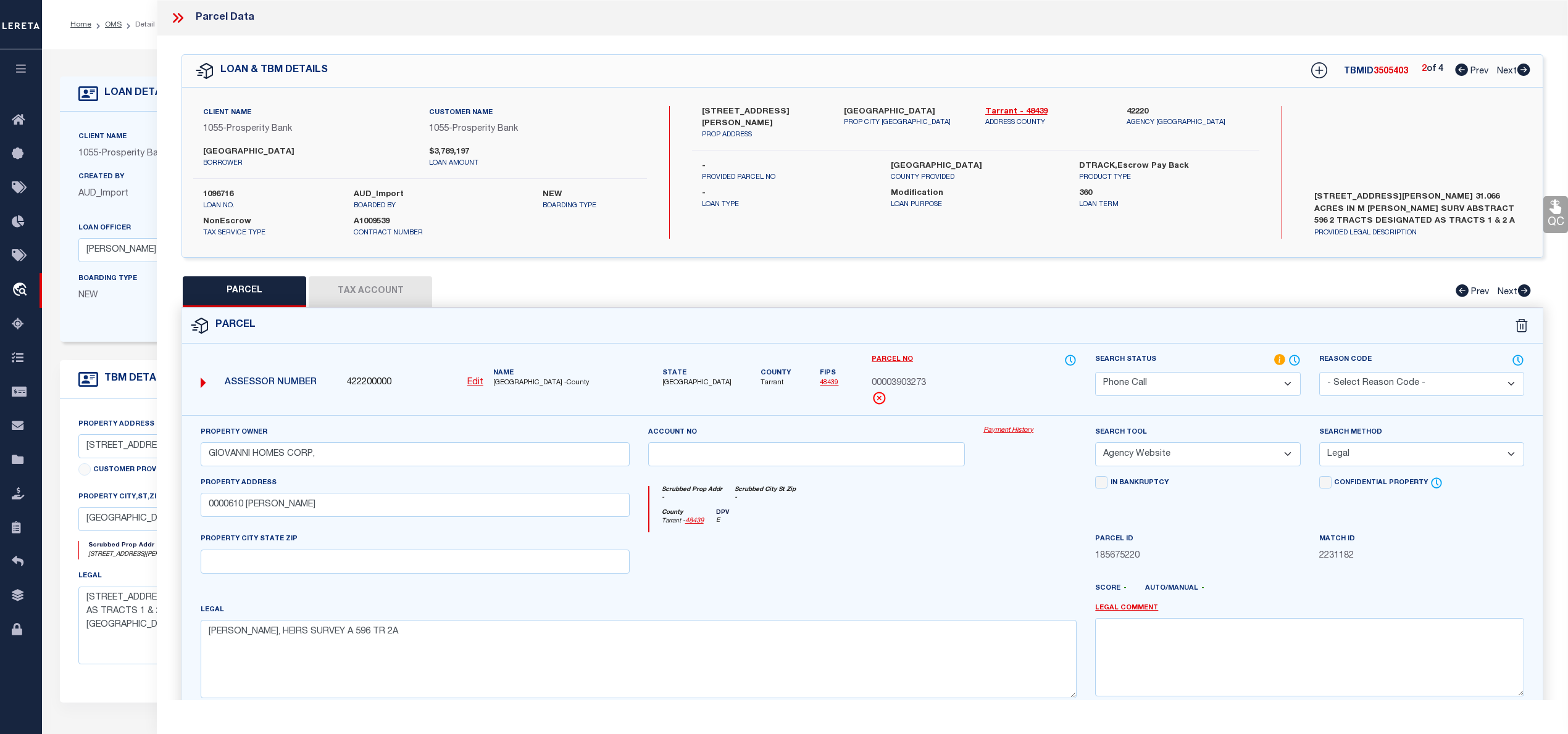
checkbox input "false"
select select "PH"
type input "[GEOGRAPHIC_DATA]"
select select "AGW"
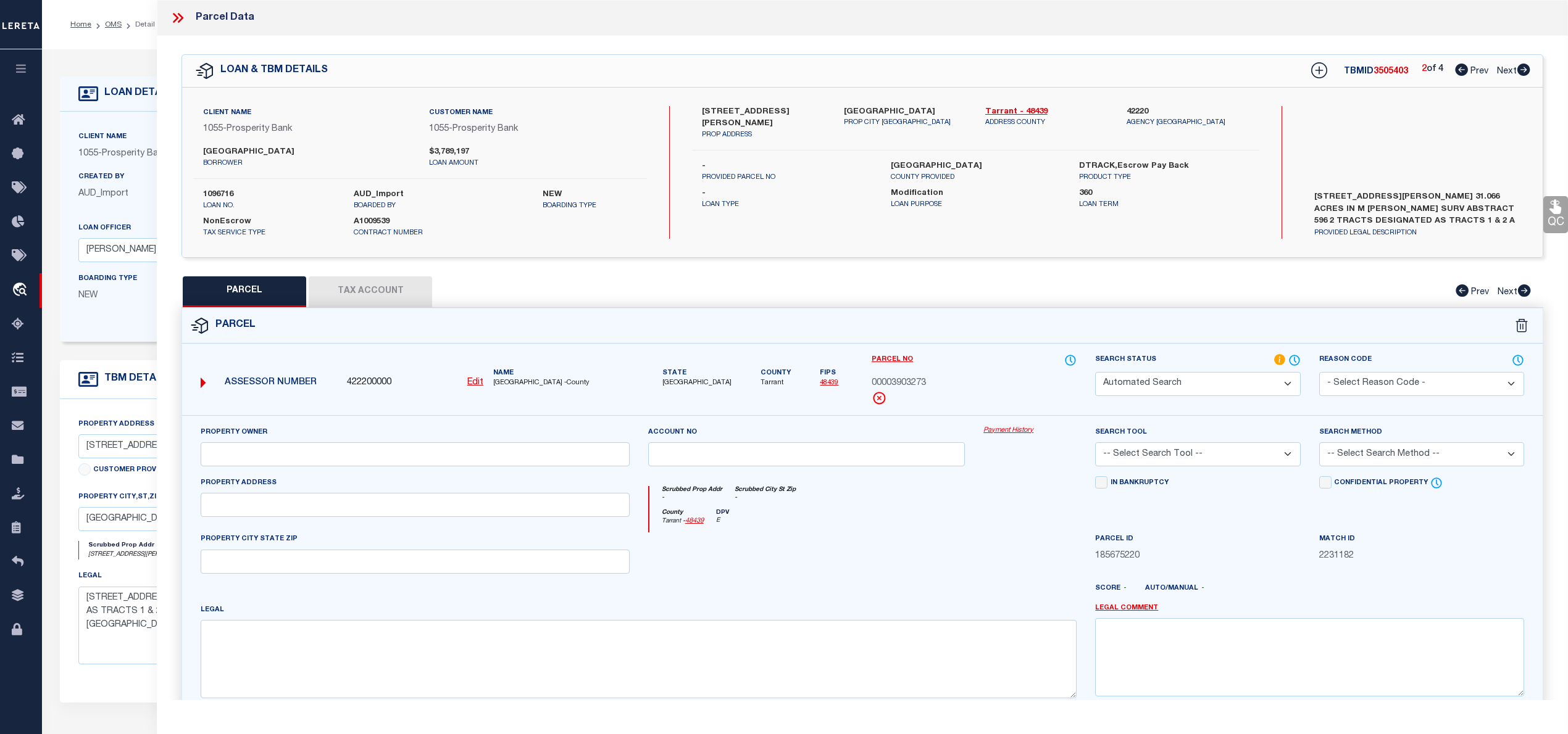
select select "LEG"
type input "0000600 [PERSON_NAME]"
type textarea "[PERSON_NAME], HEIRS SURVEY ABSTRACT 596 TRACT 2"
click at [1523, 67] on icon at bounding box center [1523, 70] width 13 height 13
select select "AS"
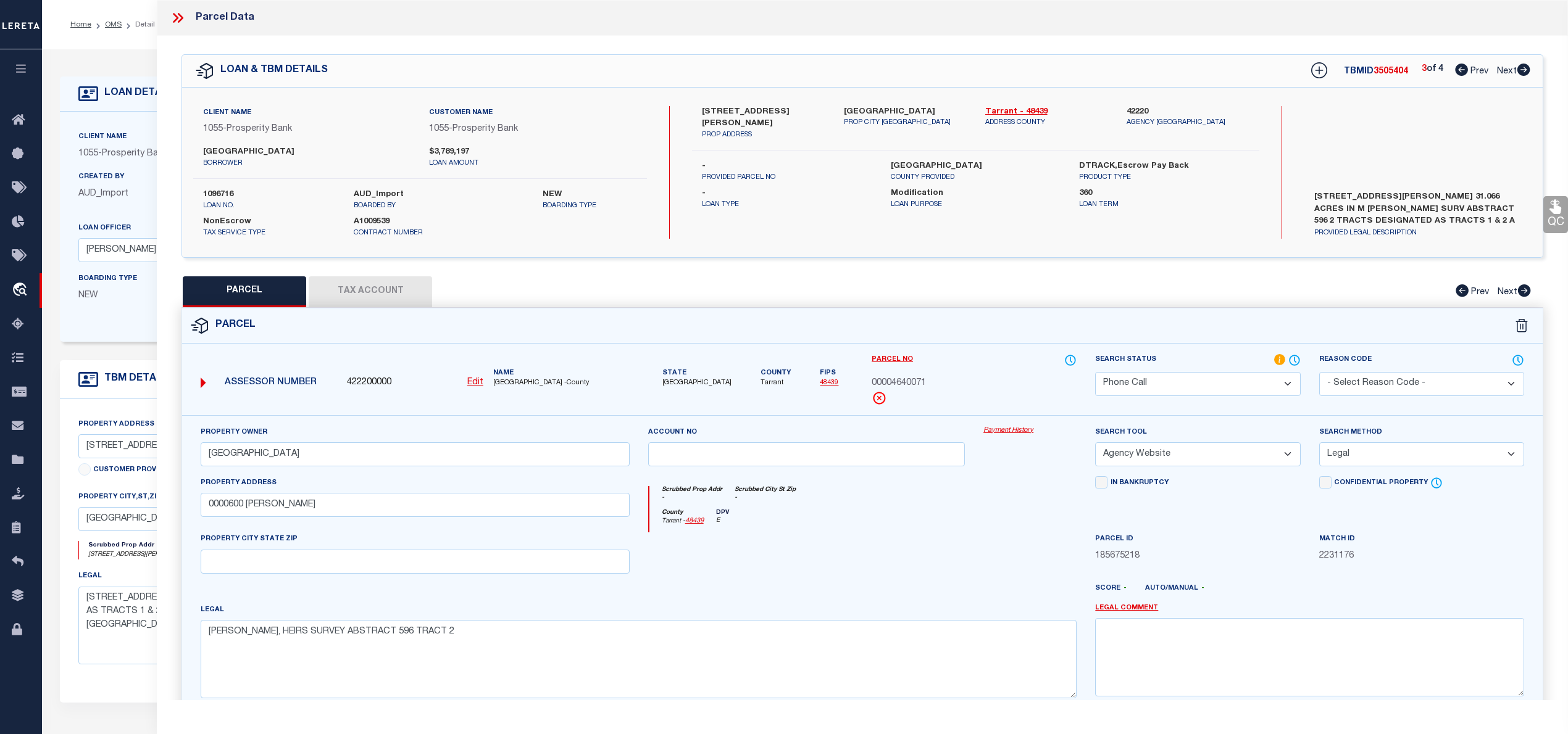
select select
checkbox input "false"
select select "PR"
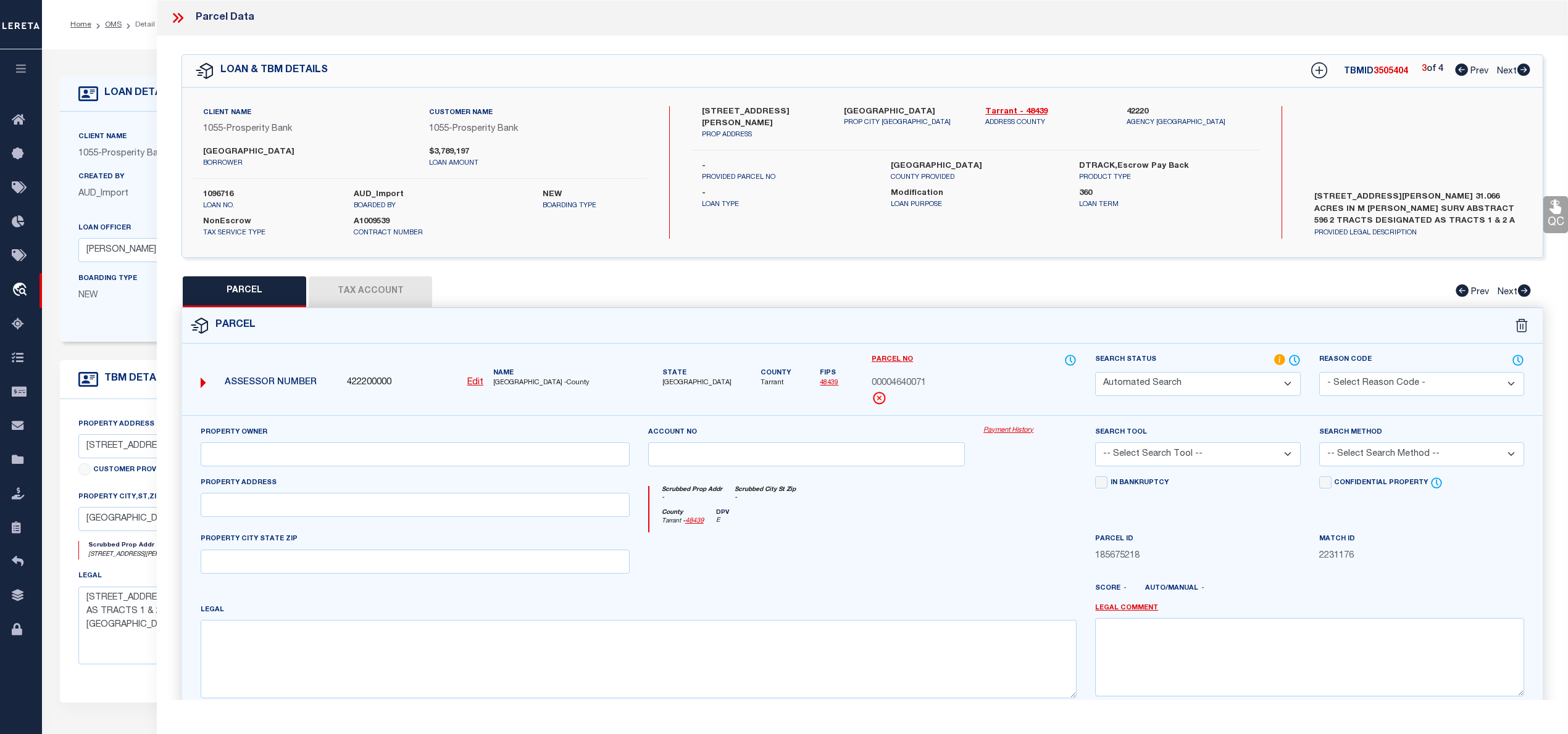
select select "099"
type input "[GEOGRAPHIC_DATA]"
select select "ATL"
select select "ADD"
type input "[STREET_ADDRESS]"
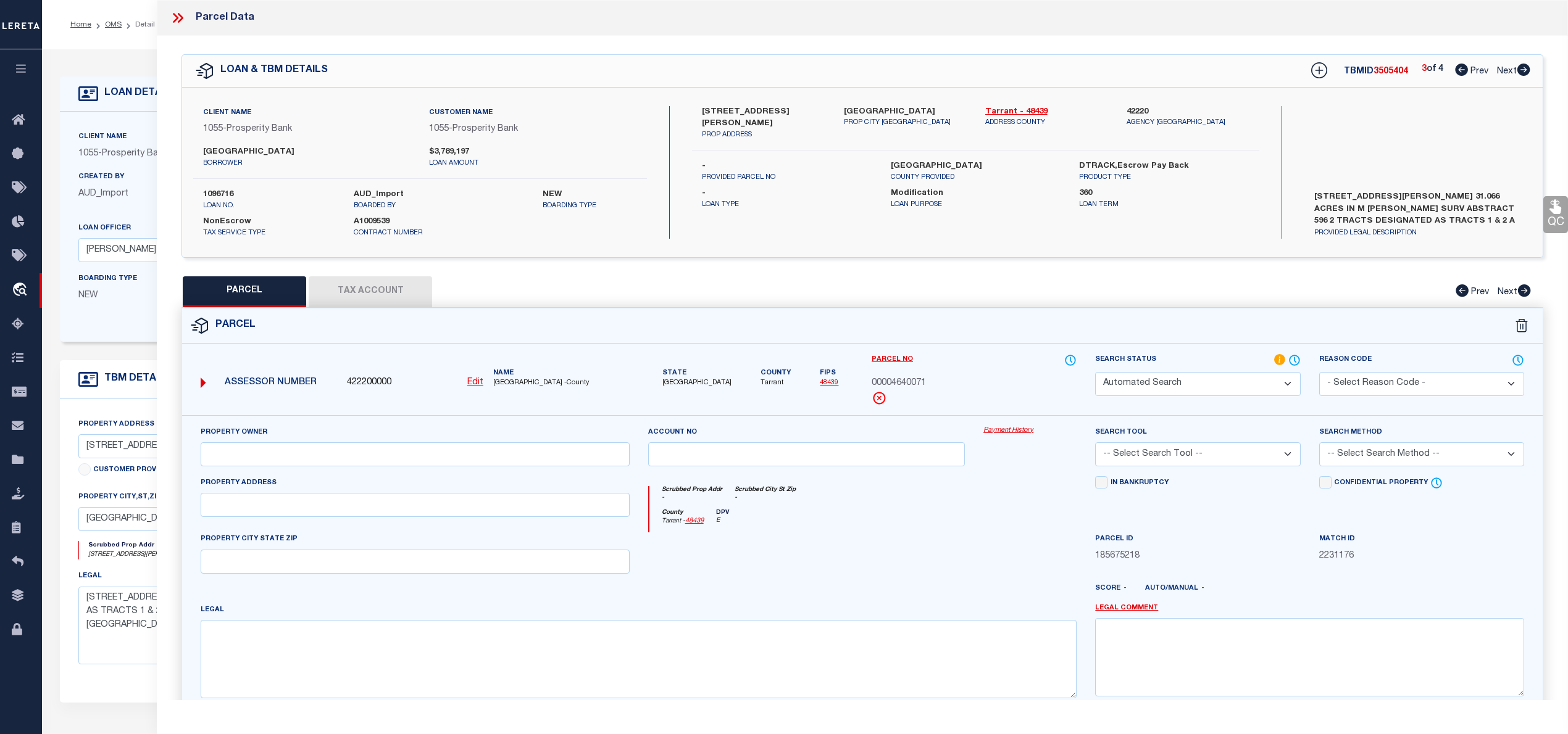
type input "[GEOGRAPHIC_DATA]"
type textarea "[PERSON_NAME], HEIRS SURVEY ABSTRACT 596 TRACT 3"
type textarea "Parcel Not Needed"
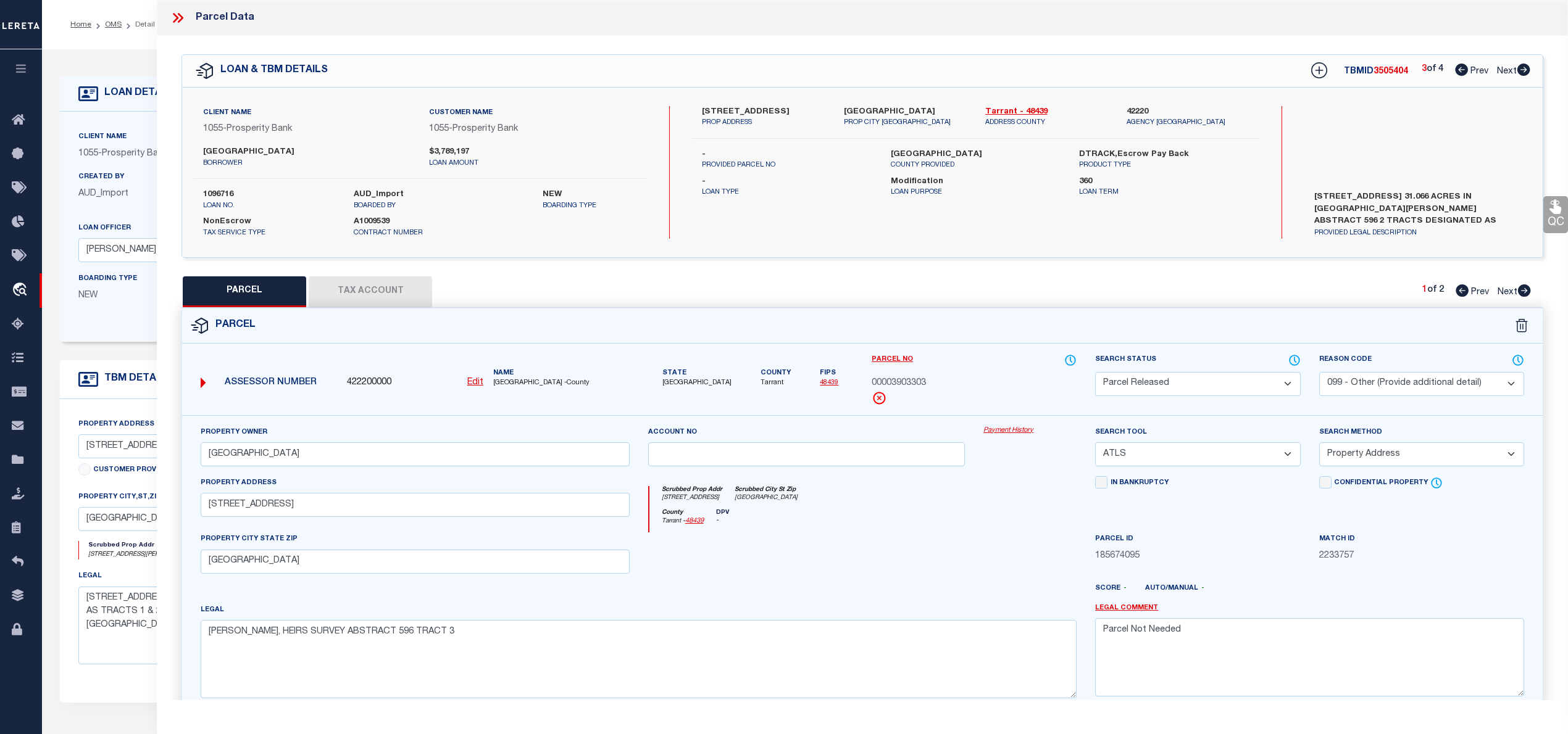
click at [1523, 67] on icon at bounding box center [1523, 70] width 13 height 13
select select "AS"
select select
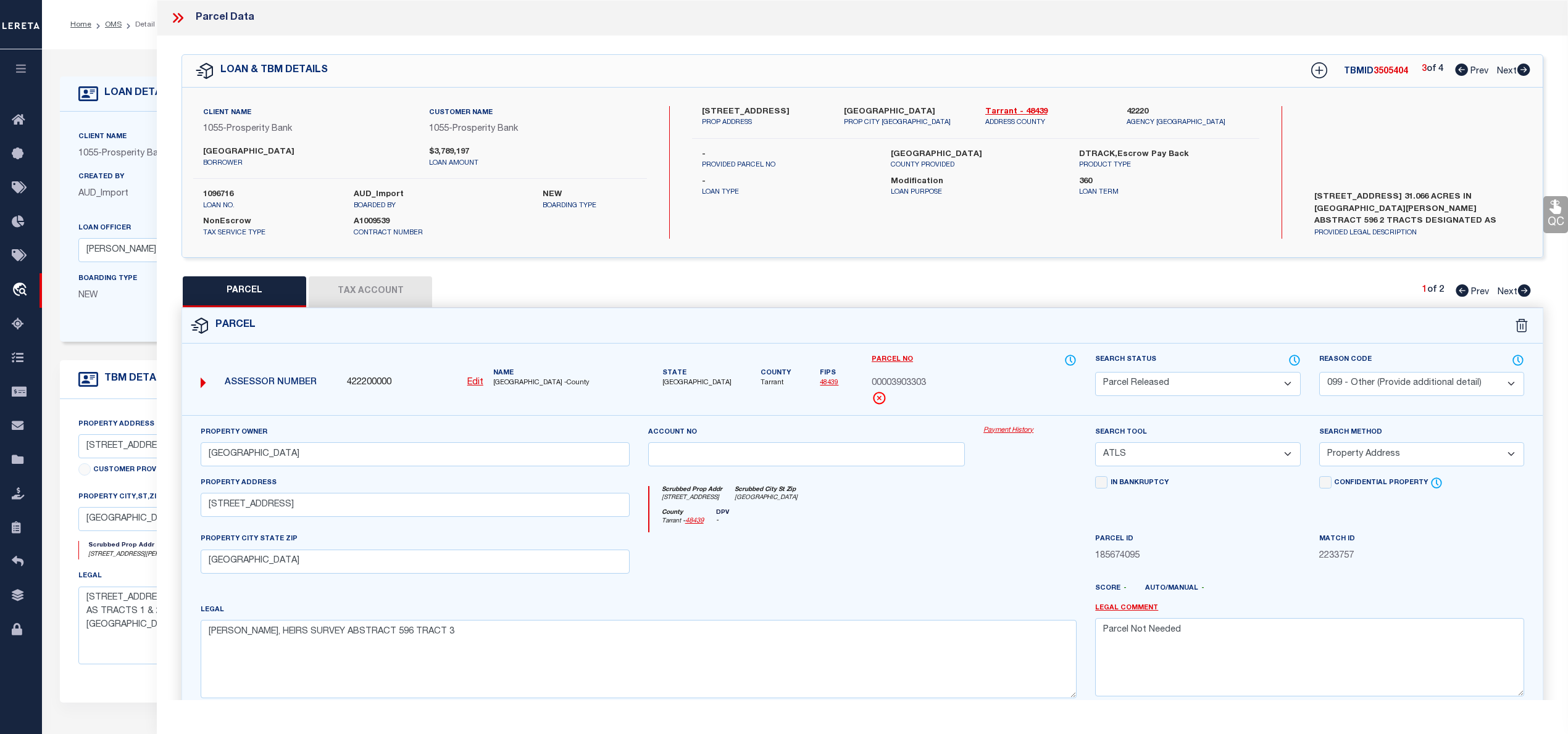
checkbox input "false"
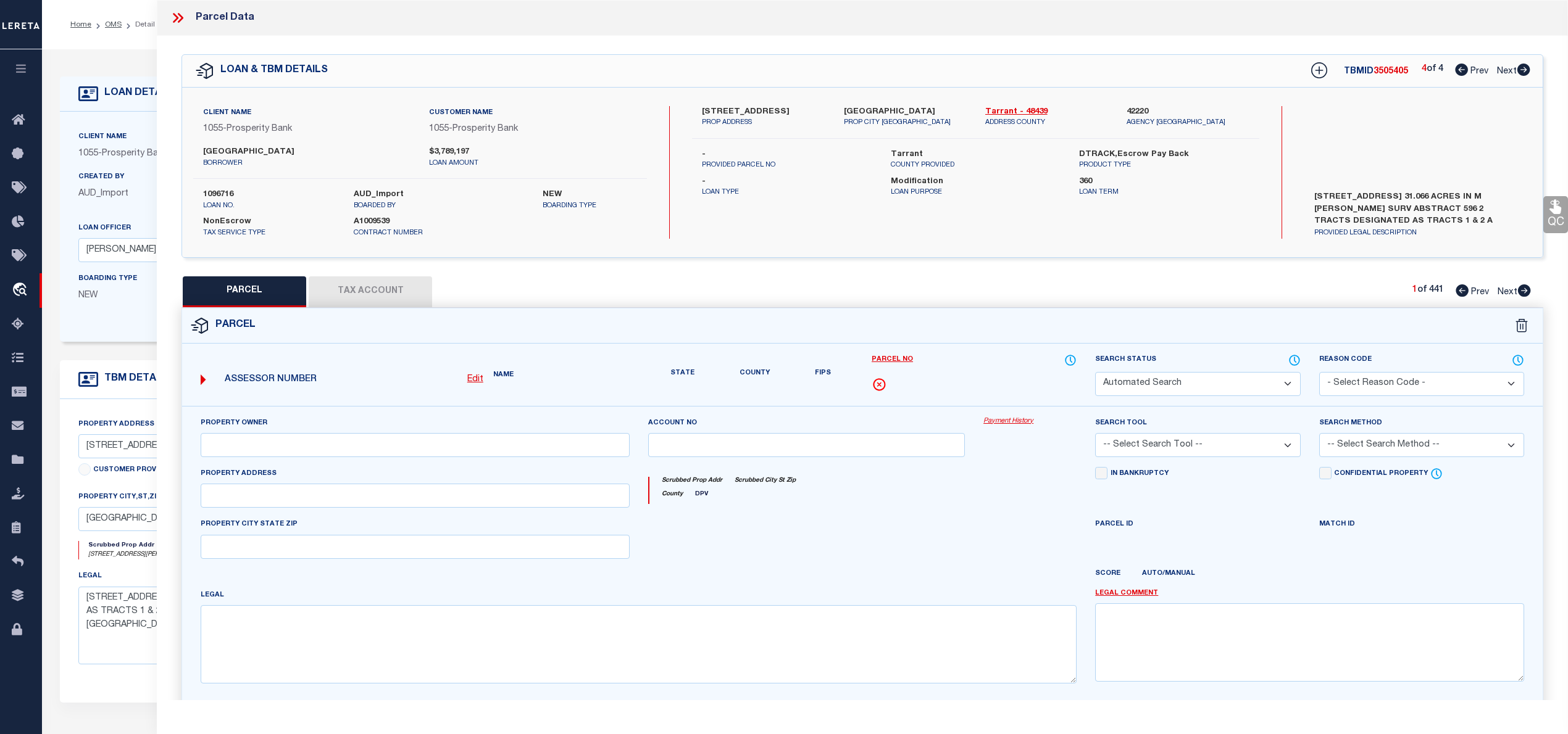
select select "RD"
select select "099"
type input "[GEOGRAPHIC_DATA]"
select select "ATL"
select select "ADD"
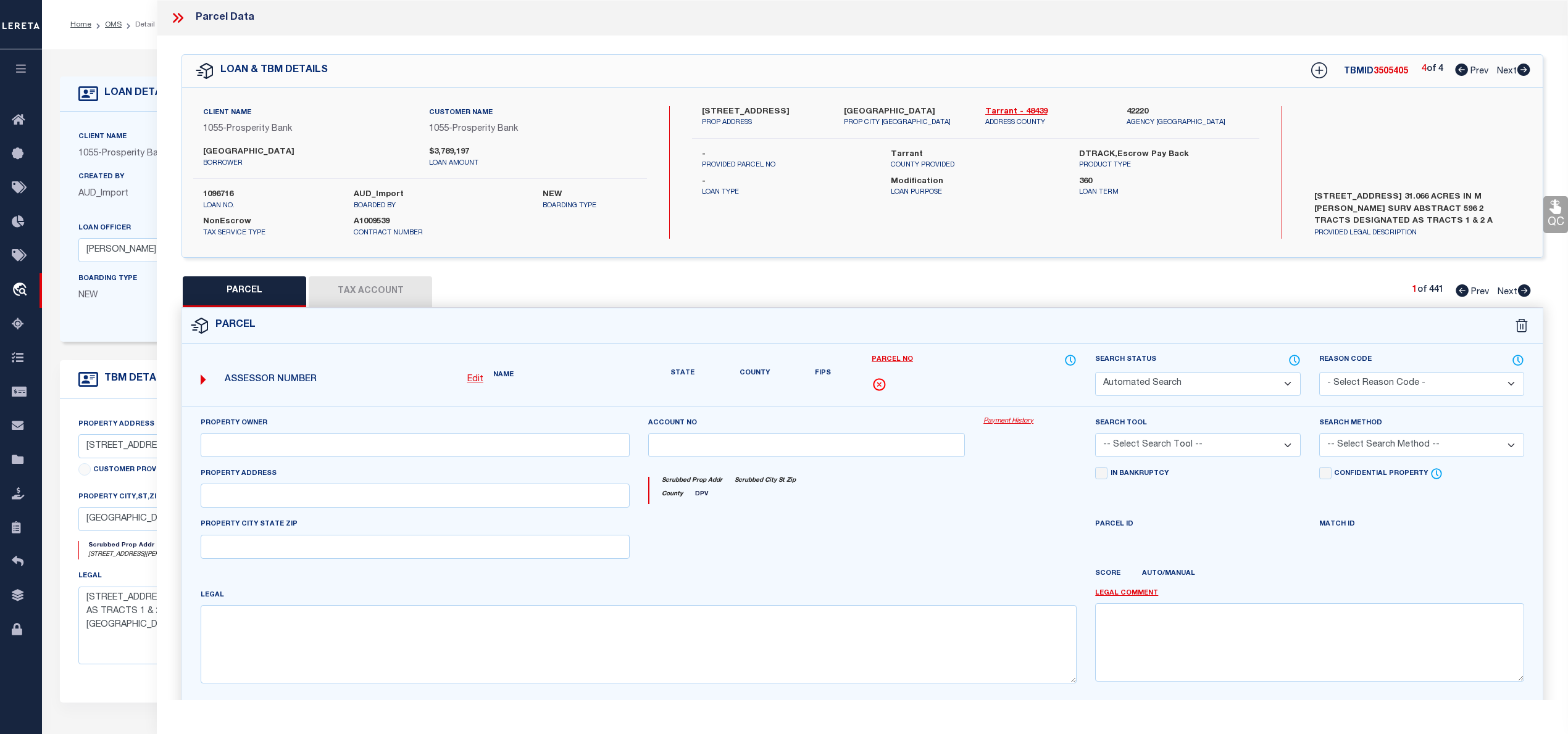
type input "[STREET_ADDRESS]"
type input "[GEOGRAPHIC_DATA]"
type textarea "[PERSON_NAME], HEIRS SURVEY ABSTRACT 596 TRACT 3"
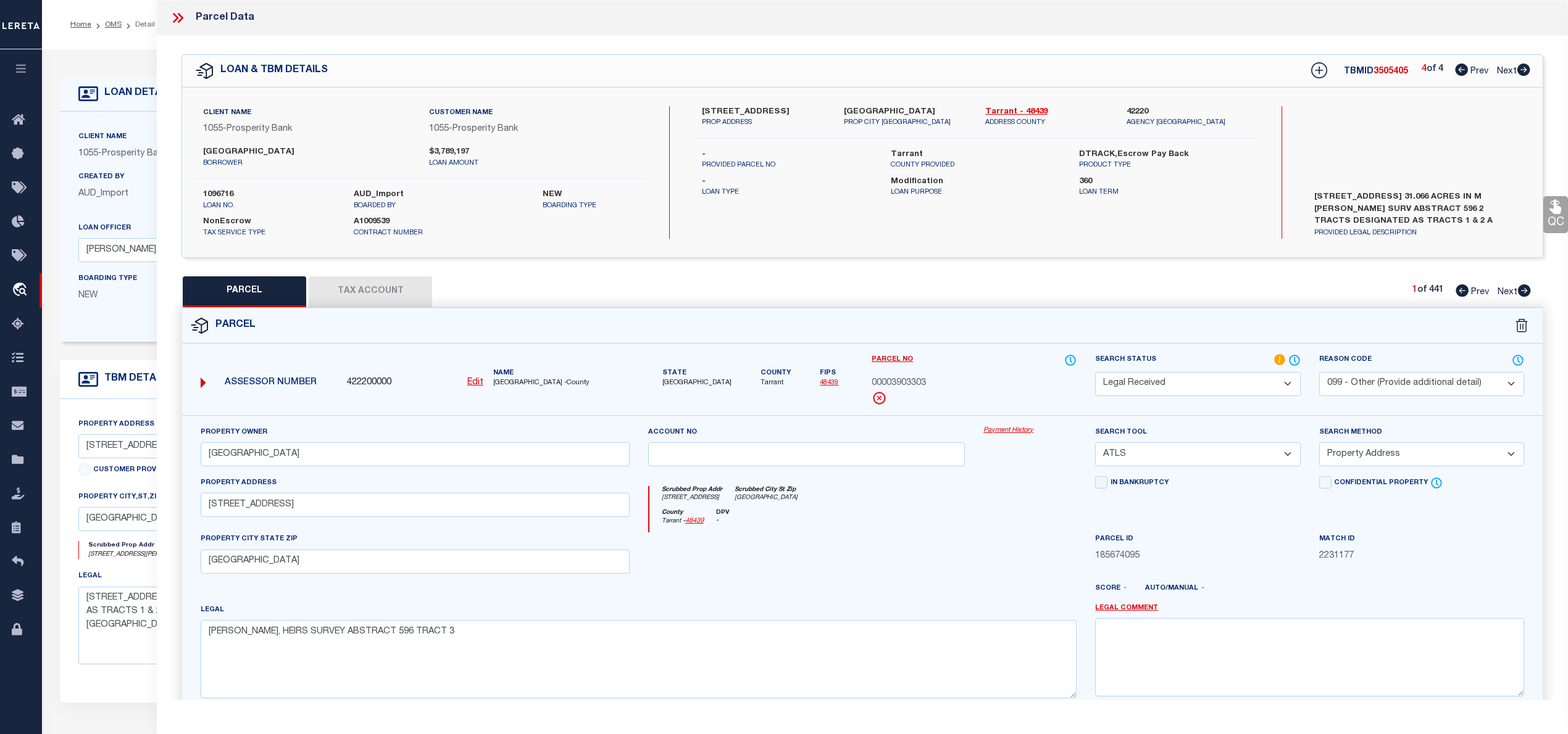
click at [1523, 67] on icon at bounding box center [1523, 70] width 13 height 13
click at [1459, 67] on icon at bounding box center [1461, 70] width 13 height 13
select select "AS"
select select
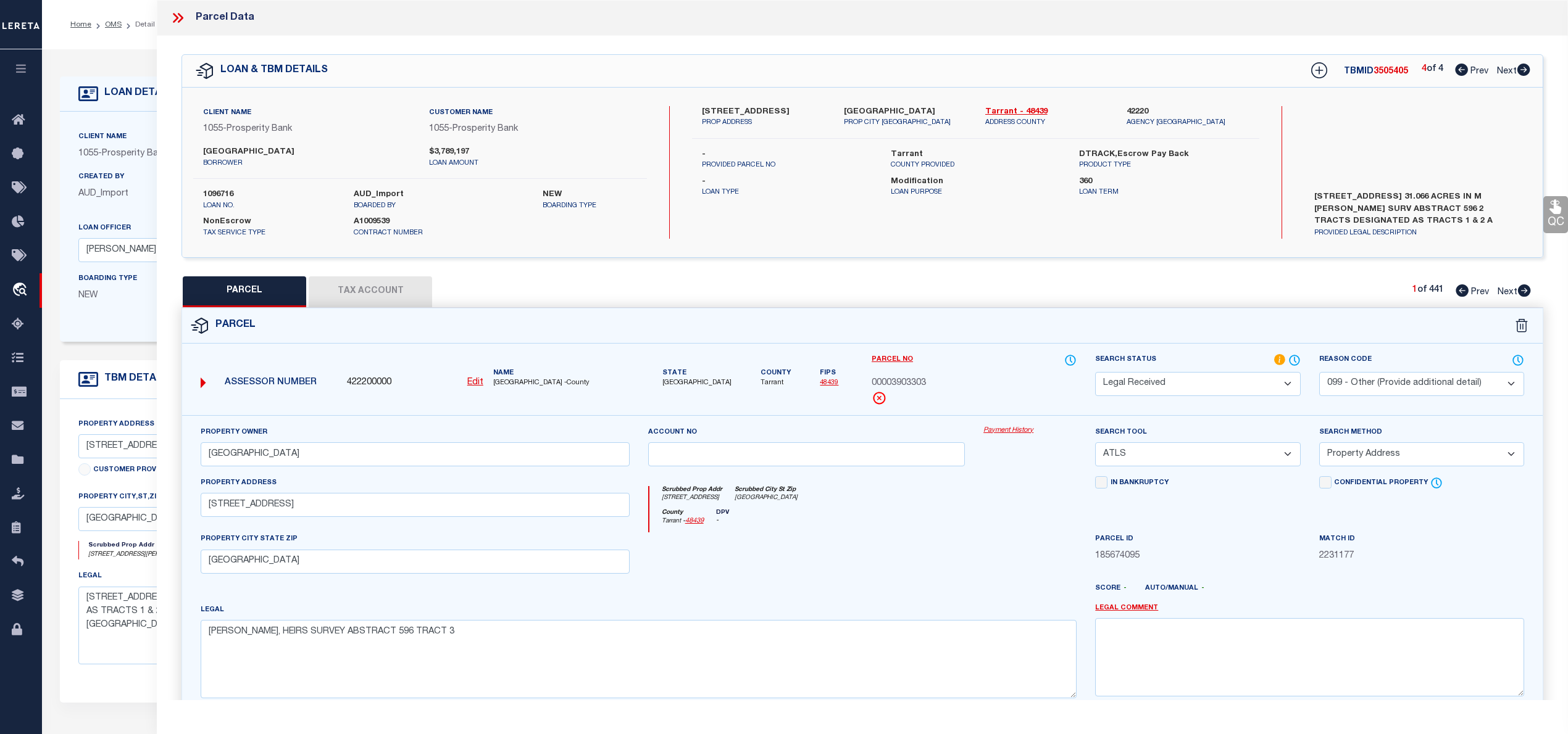
select select
checkbox input "false"
select select "PR"
select select "099"
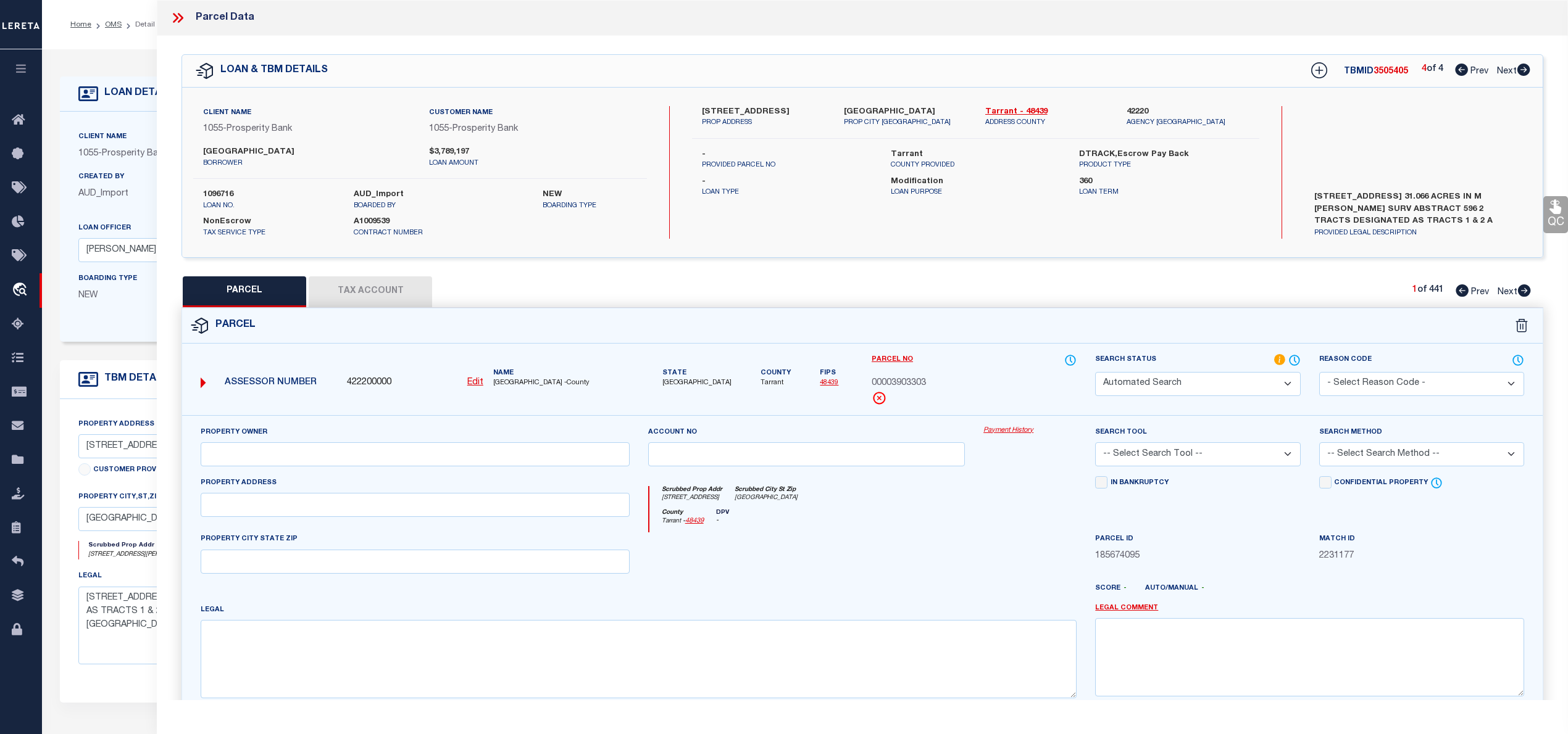
type input "[GEOGRAPHIC_DATA]"
select select "ATL"
select select "ADD"
type input "[STREET_ADDRESS]"
type input "[GEOGRAPHIC_DATA]"
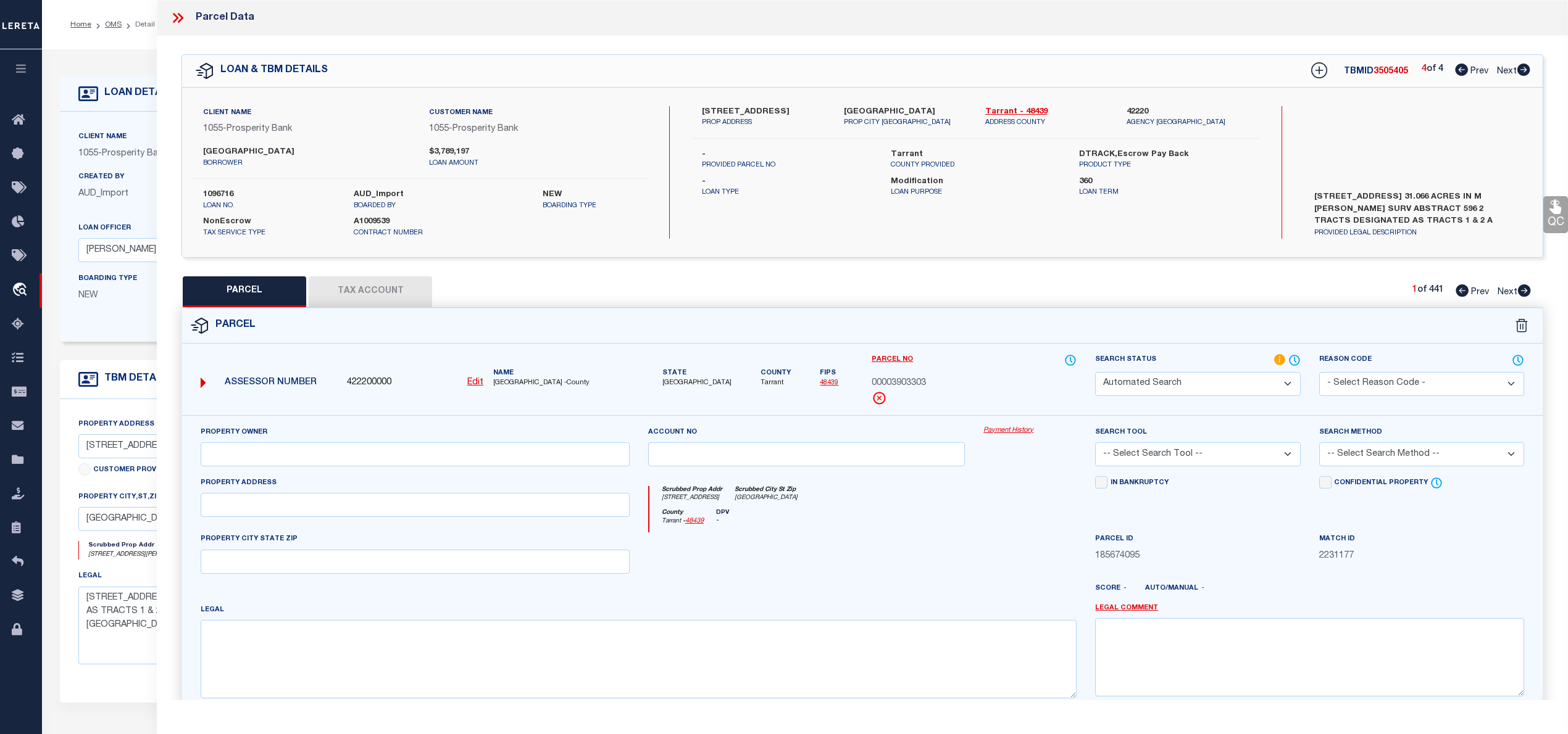
type textarea "[PERSON_NAME], HEIRS SURVEY ABSTRACT 596 TRACT 3"
type textarea "Parcel Not Needed"
click at [1459, 67] on icon at bounding box center [1461, 70] width 13 height 13
select select "AS"
select select
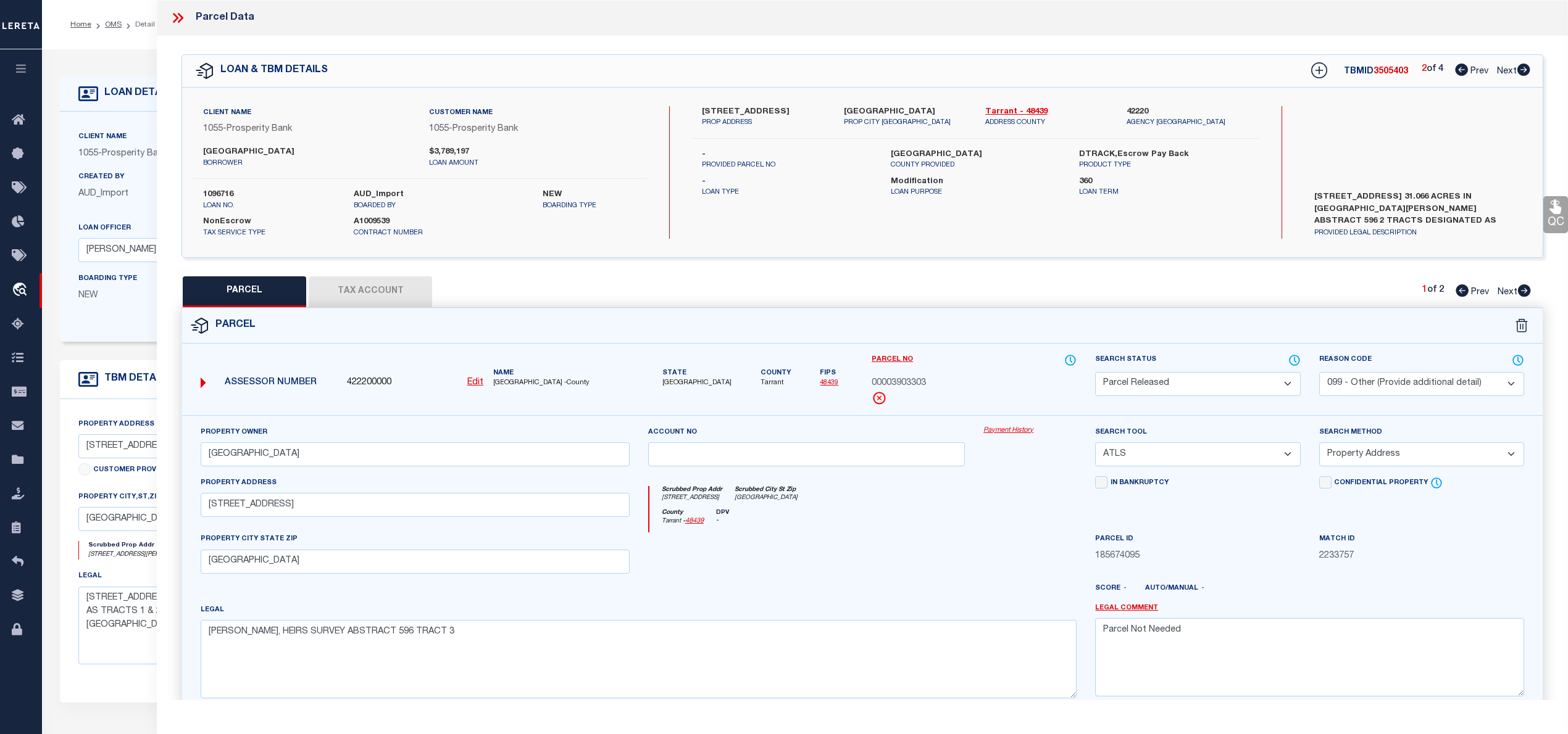
select select
checkbox input "false"
select select "PH"
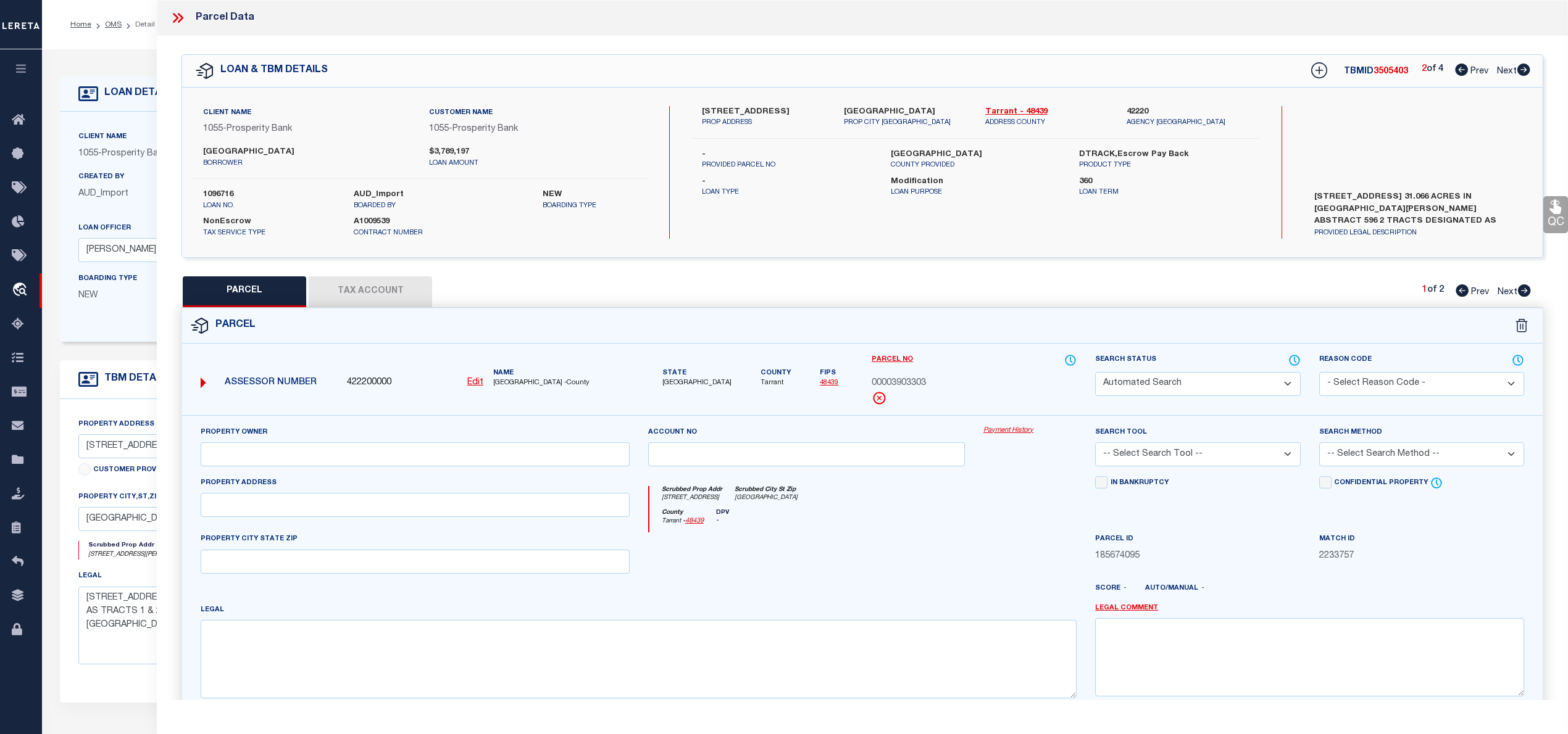
type input "[GEOGRAPHIC_DATA]"
select select "AGW"
select select "LEG"
type input "0000600 [PERSON_NAME]"
type textarea "[PERSON_NAME], HEIRS SURVEY ABSTRACT 596 TRACT 2"
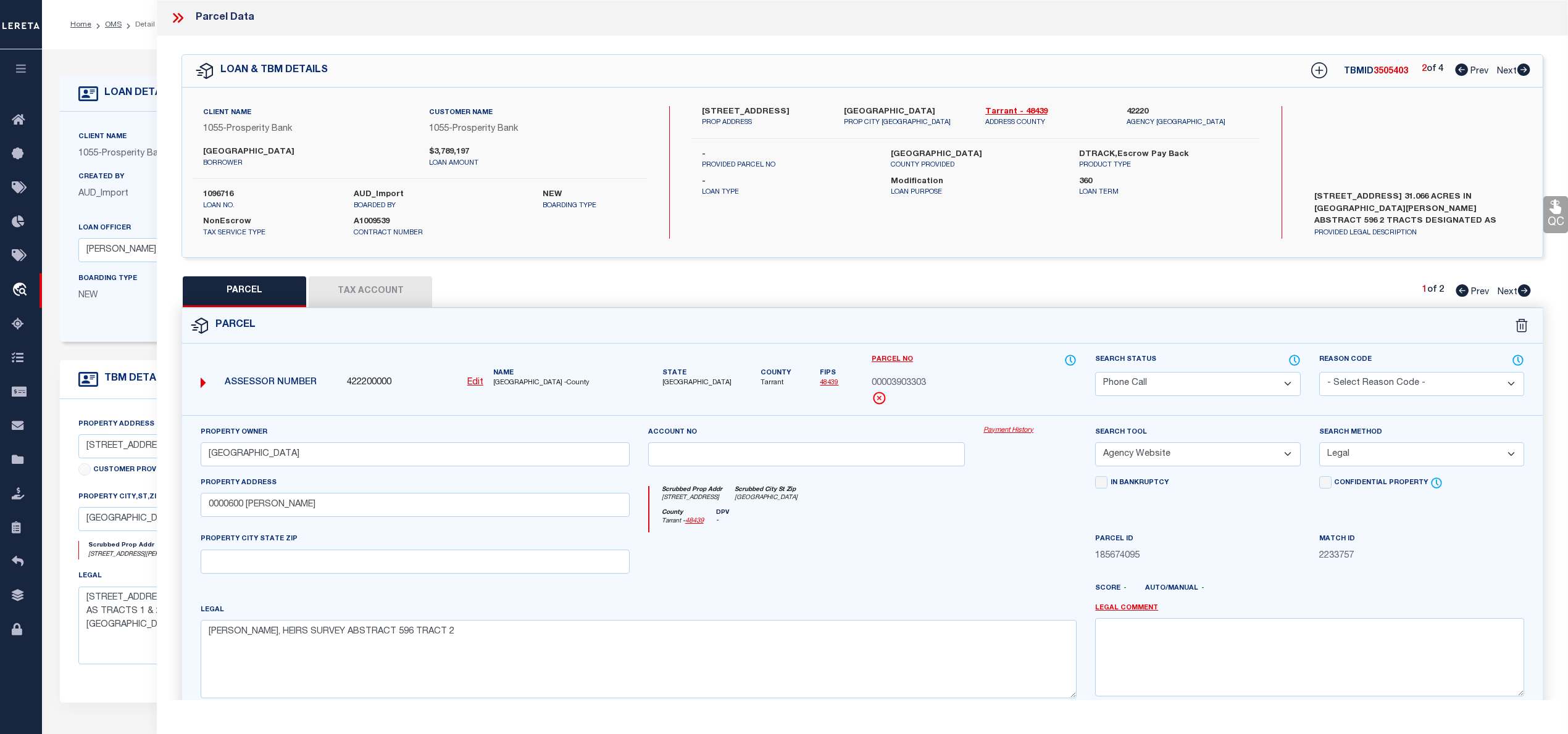
click at [1459, 67] on icon at bounding box center [1461, 70] width 13 height 13
select select "AS"
select select
checkbox input "false"
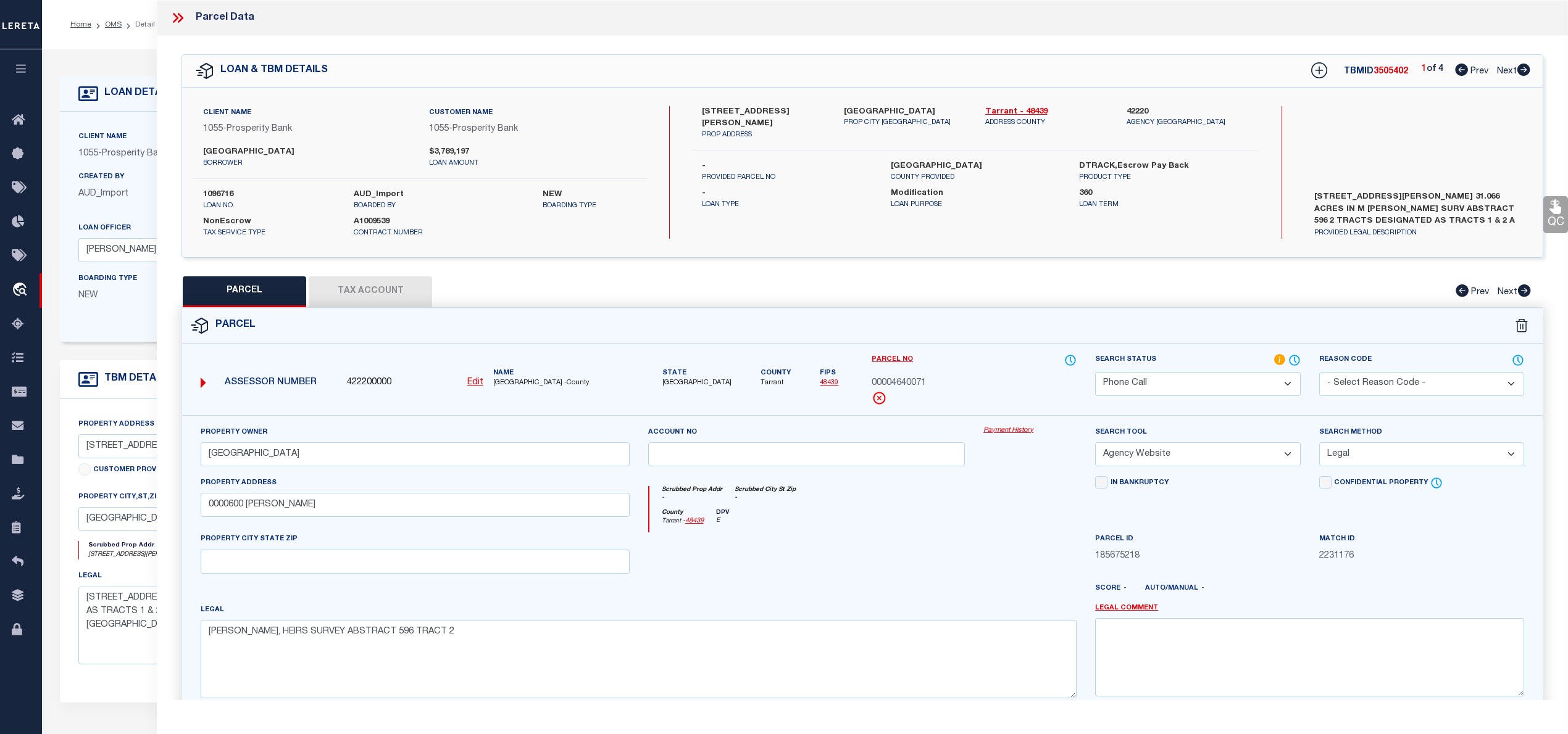
checkbox input "false"
click at [1459, 67] on icon at bounding box center [1461, 70] width 13 height 13
select select "PH"
type input "GIOVANNI HOMES CORP,"
select select "AGW"
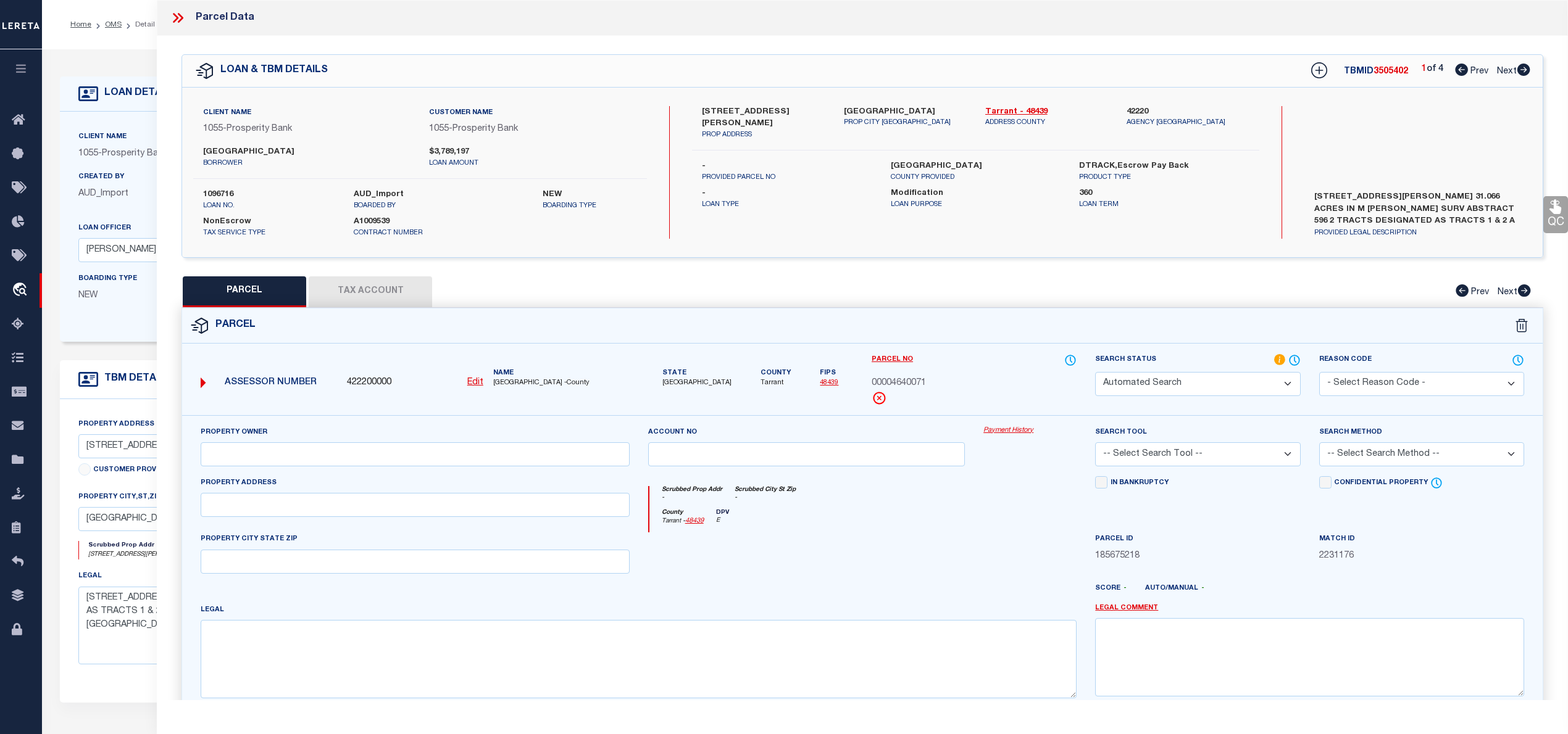
select select "LEG"
type input "0000610 [PERSON_NAME]"
type textarea "[PERSON_NAME], HEIRS SURVEY A 596 TR 2A"
click at [1459, 67] on icon at bounding box center [1461, 70] width 13 height 13
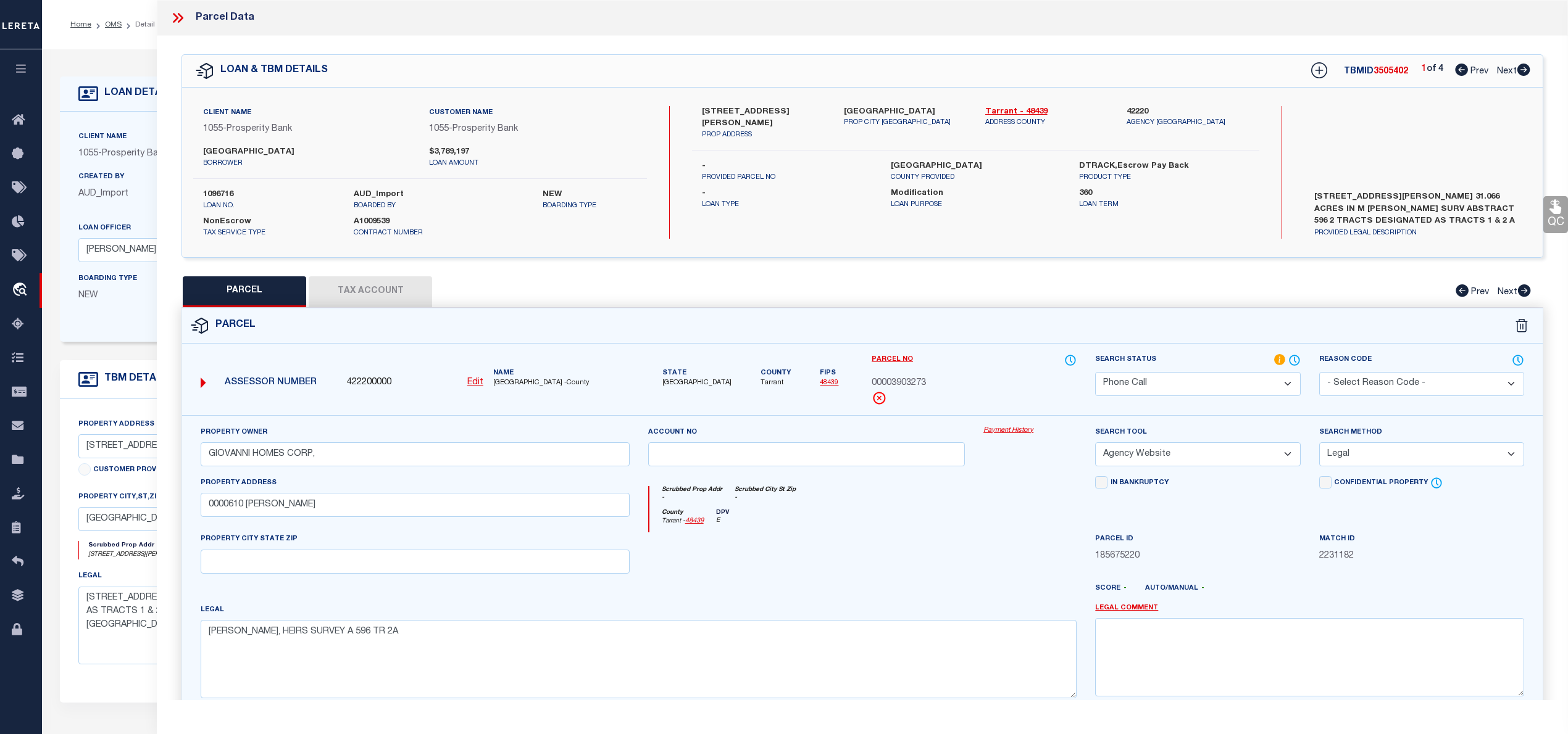
click at [1528, 70] on icon at bounding box center [1523, 70] width 13 height 13
select select "AS"
select select
checkbox input "false"
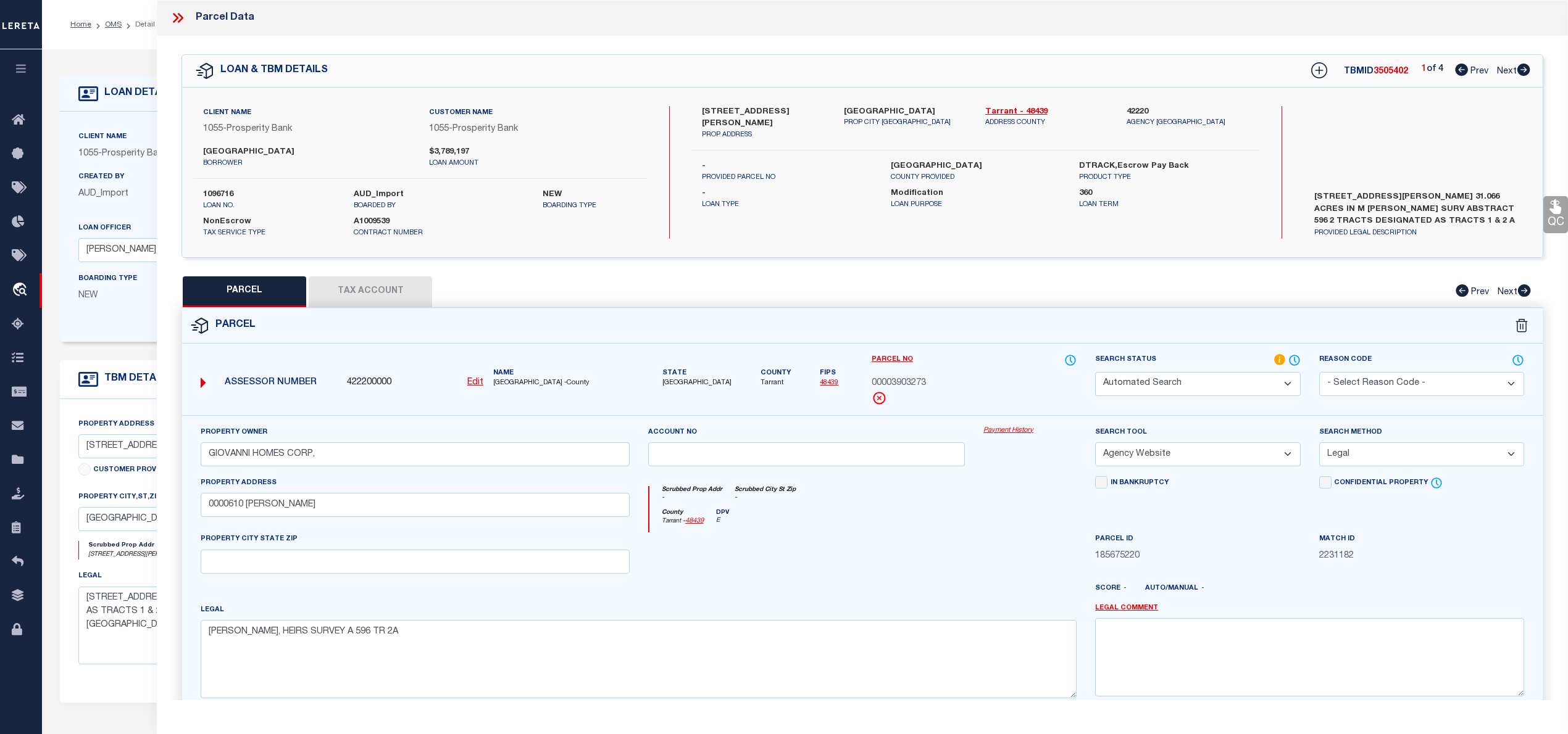
checkbox input "false"
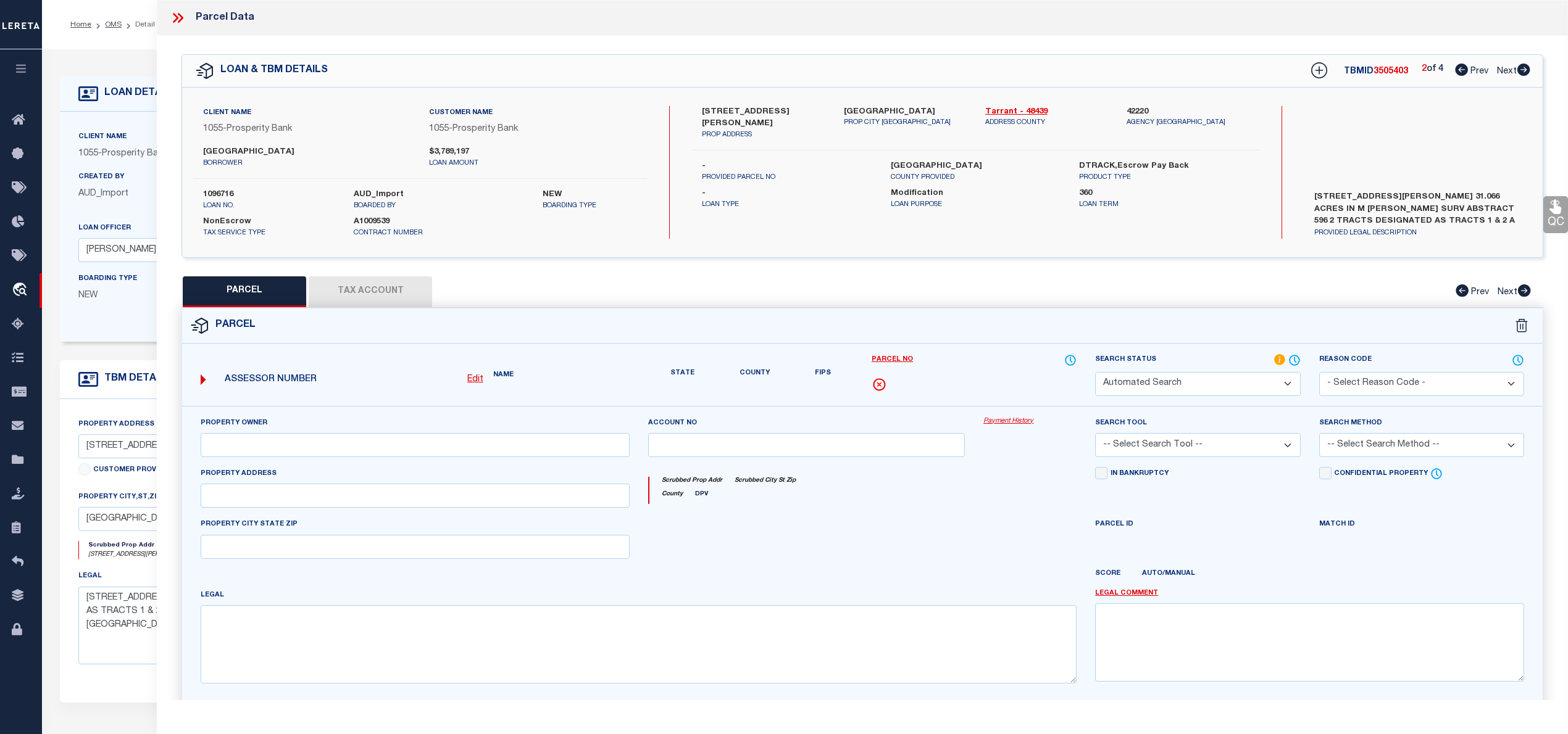
select select "PH"
type input "[GEOGRAPHIC_DATA]"
select select "AGW"
select select "LEG"
type input "0000600 [PERSON_NAME]"
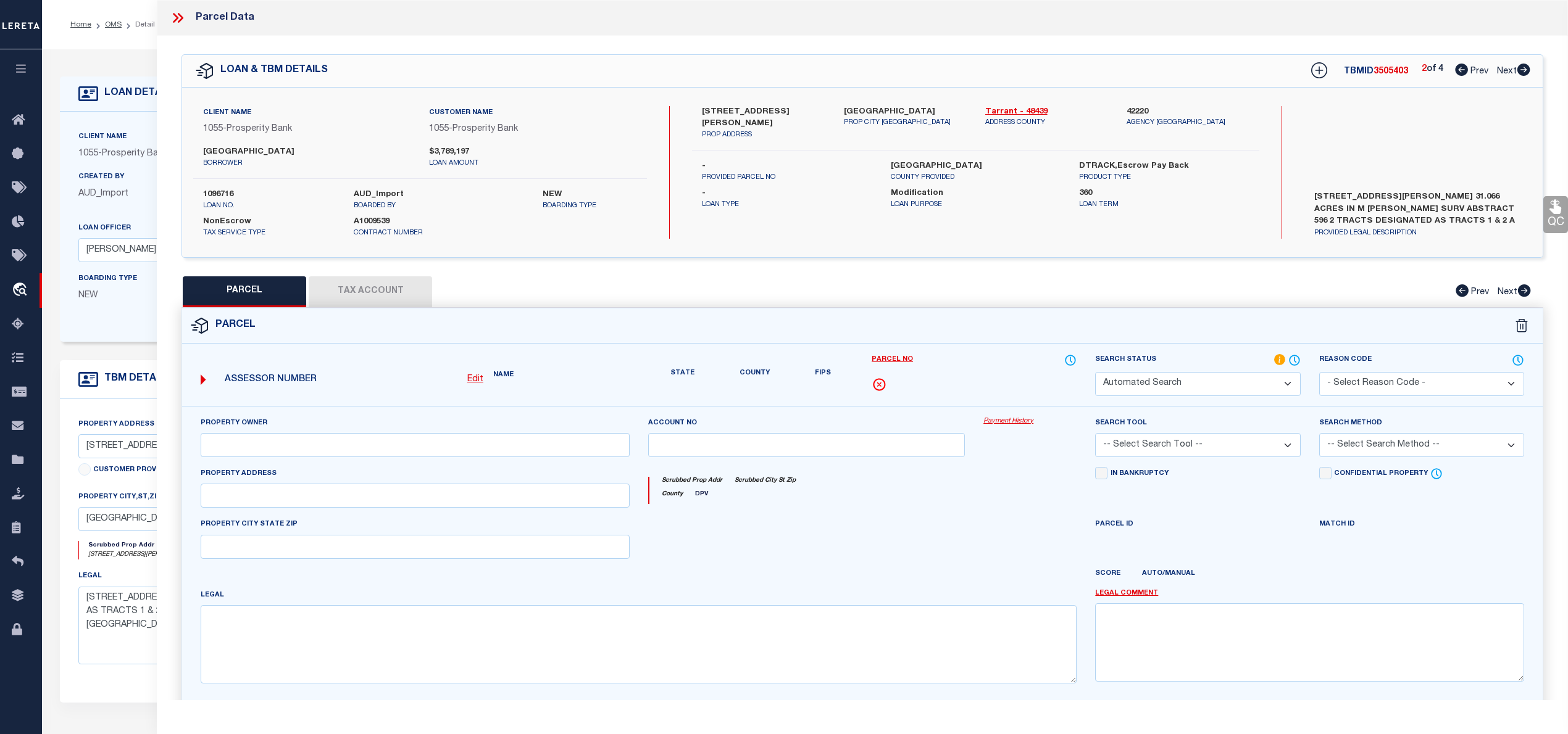
type textarea "[PERSON_NAME], HEIRS SURVEY ABSTRACT 596 TRACT 2"
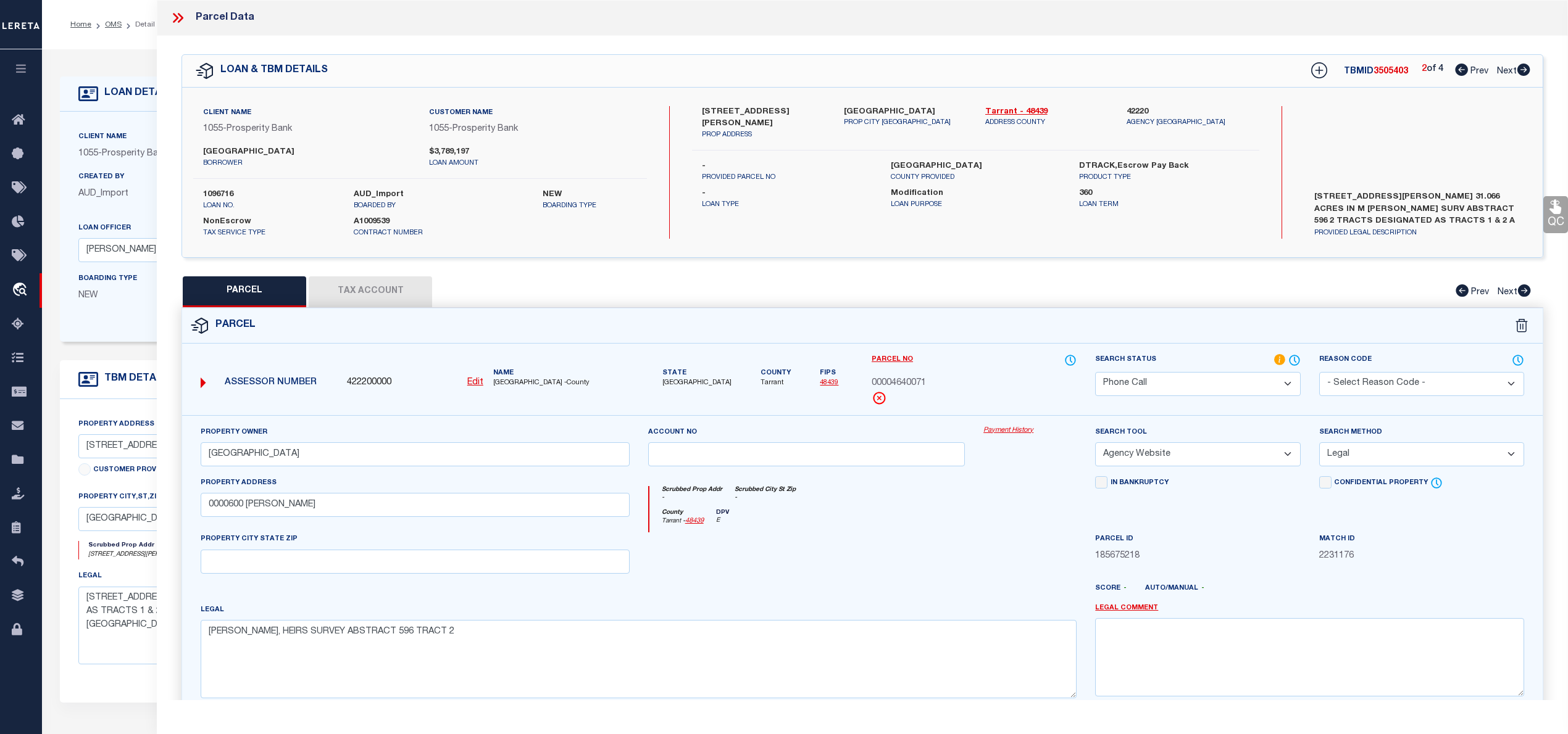
click at [1522, 69] on icon at bounding box center [1523, 70] width 13 height 13
select select "AS"
select select
checkbox input "false"
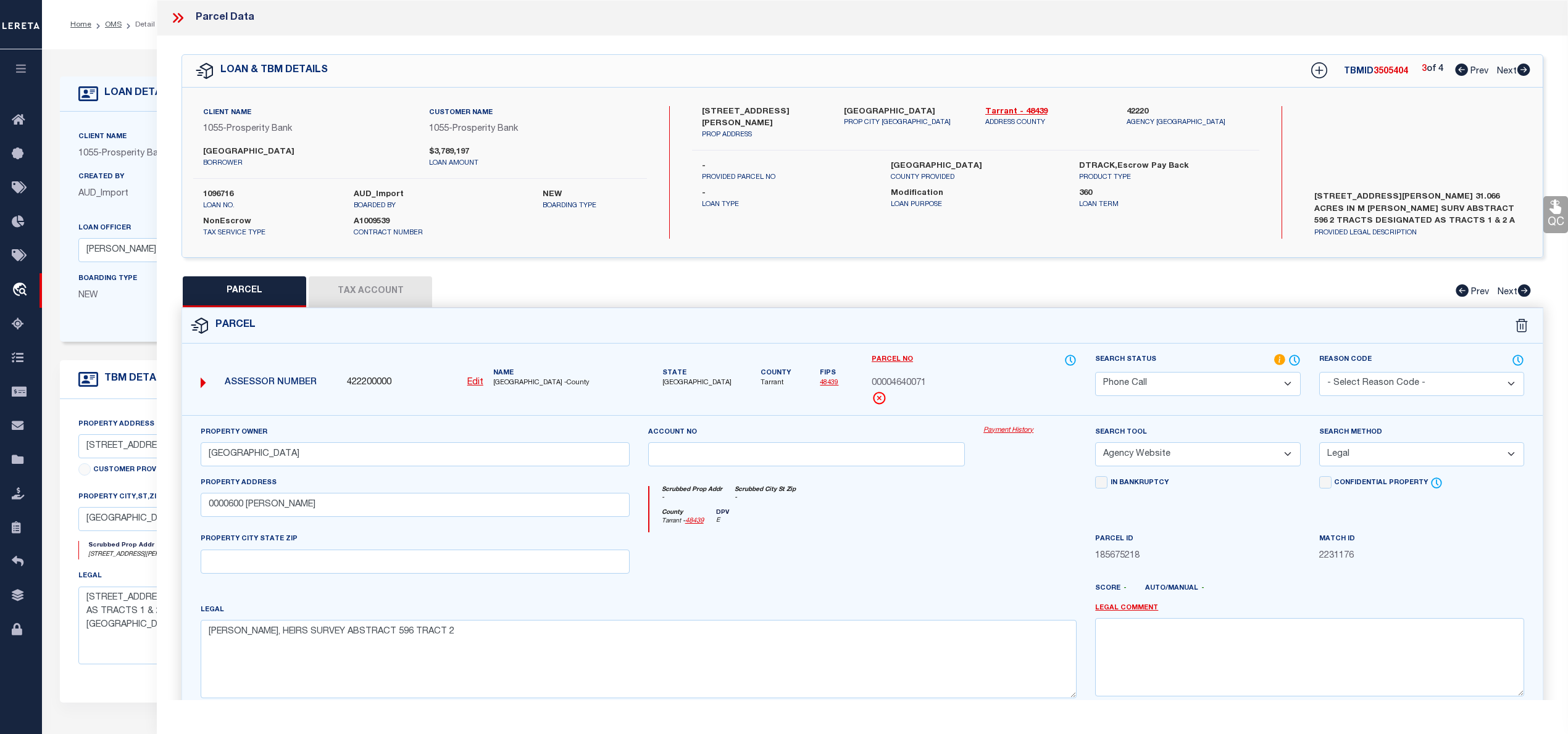
checkbox input "false"
select select "PR"
select select "099"
type input "[GEOGRAPHIC_DATA]"
select select "ATL"
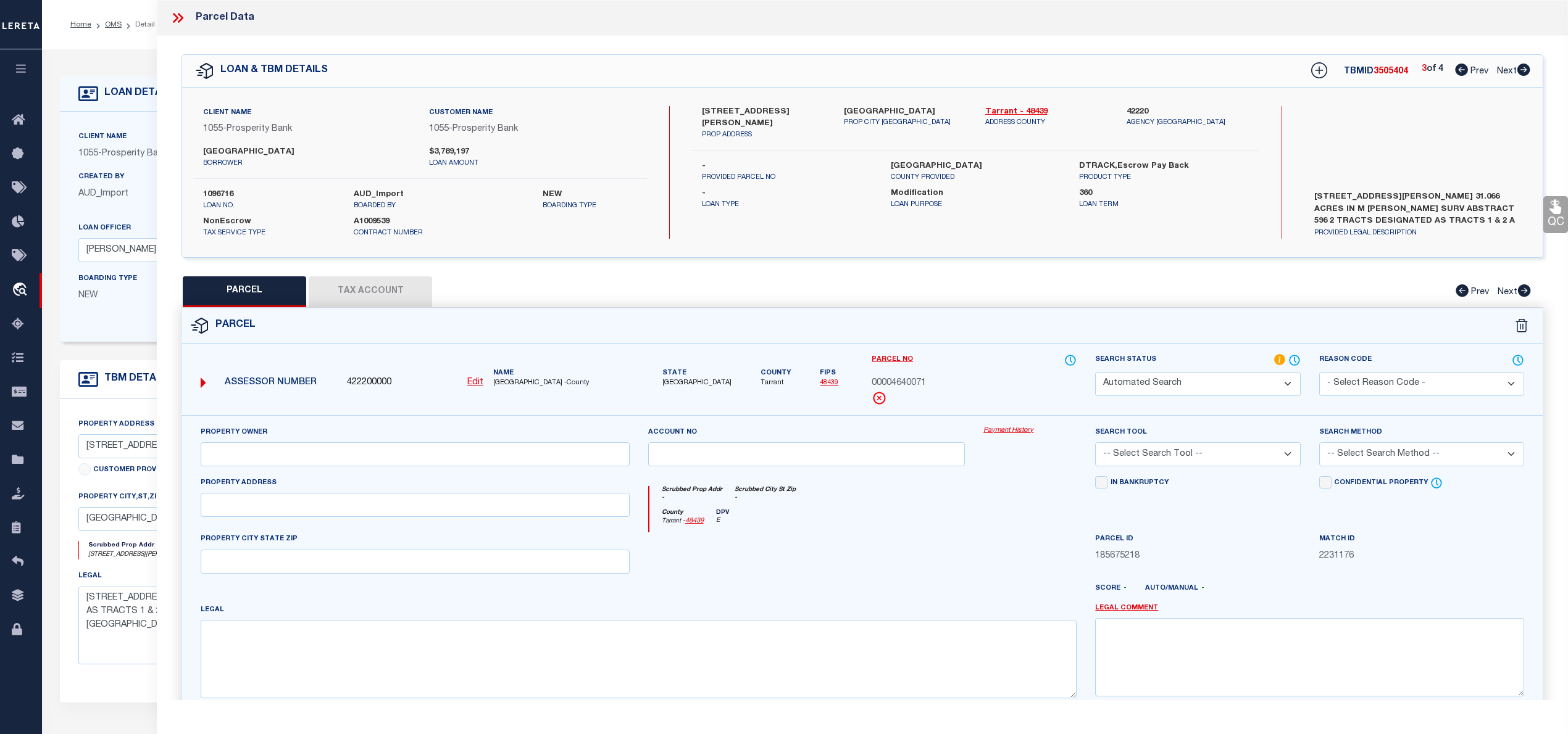
select select "ADD"
type input "[STREET_ADDRESS]"
type input "[GEOGRAPHIC_DATA]"
type textarea "[PERSON_NAME], HEIRS SURVEY ABSTRACT 596 TRACT 3"
type textarea "Parcel Not Needed"
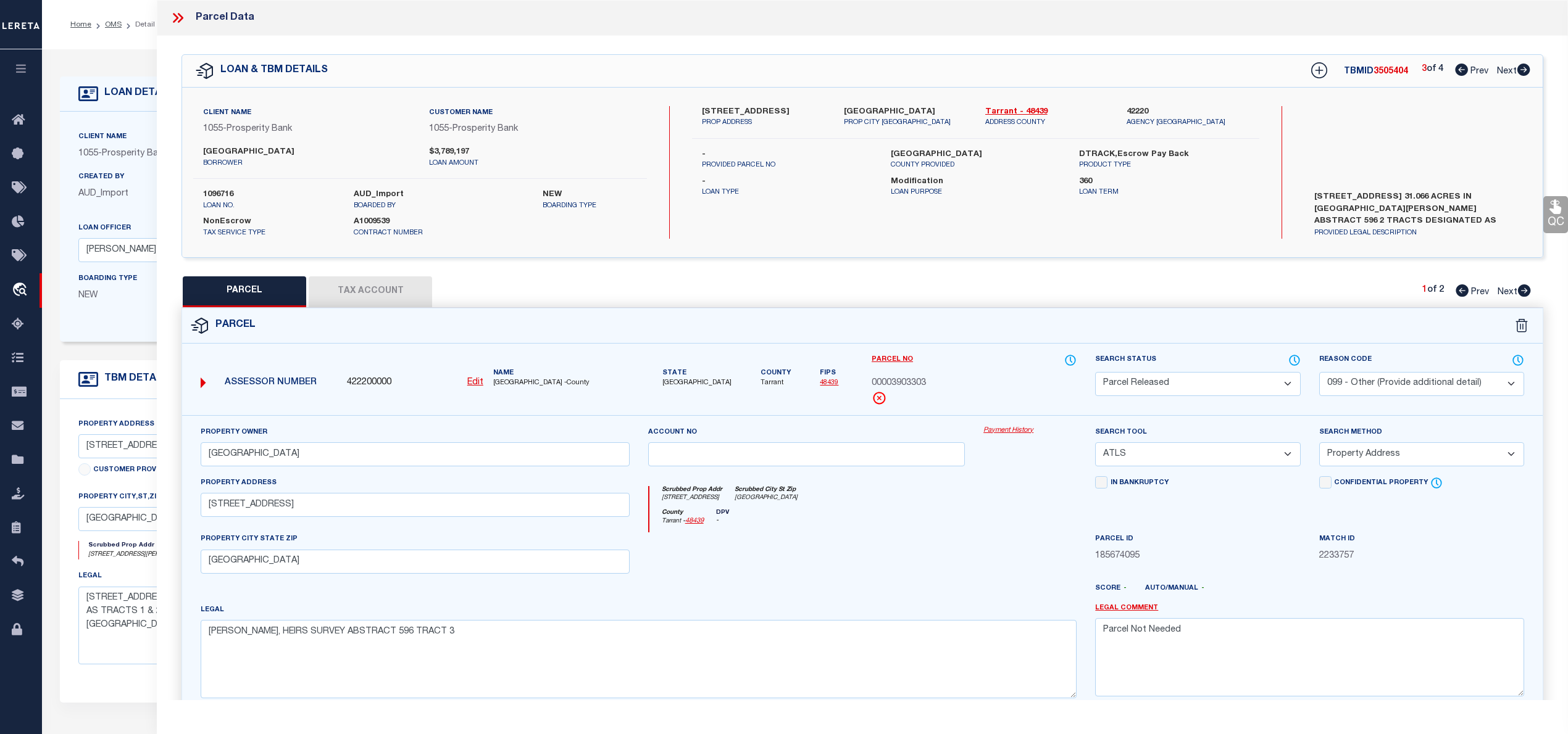
click at [1522, 69] on icon at bounding box center [1523, 70] width 13 height 13
select select "AS"
select select
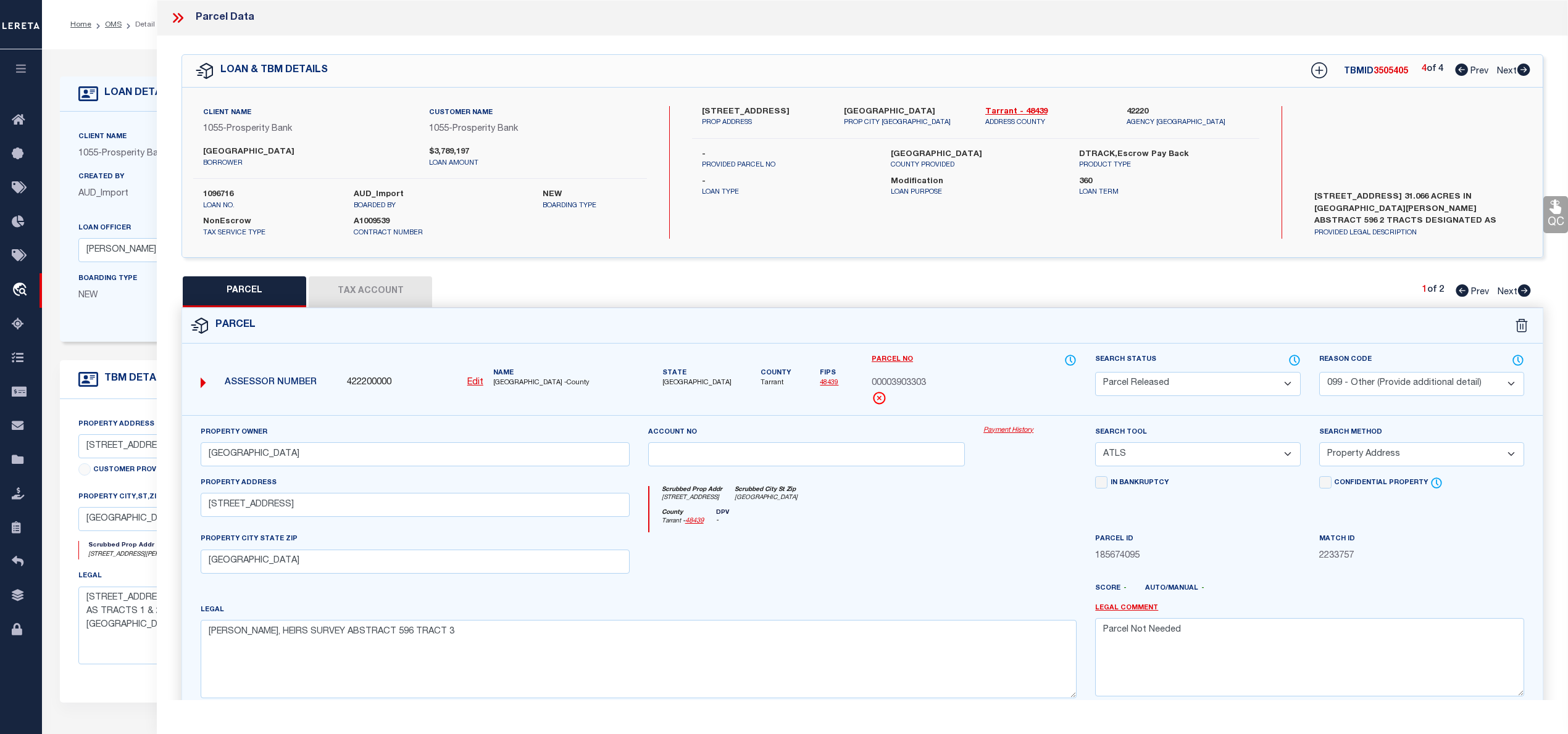
checkbox input "false"
select select "RD"
select select "099"
type input "[GEOGRAPHIC_DATA]"
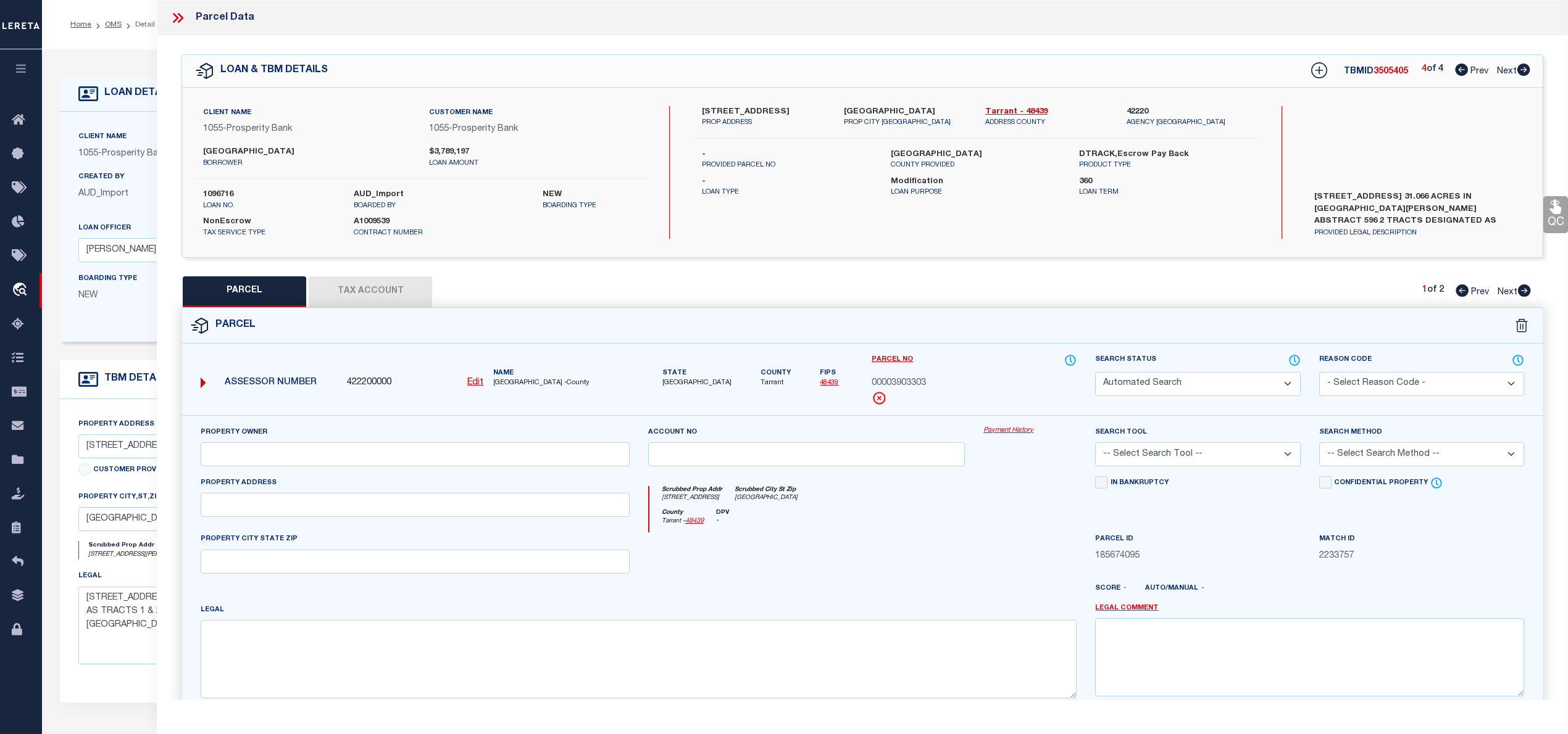
select select "ATL"
select select "ADD"
type input "[STREET_ADDRESS]"
type input "[GEOGRAPHIC_DATA]"
type textarea "[PERSON_NAME], HEIRS SURVEY ABSTRACT 596 TRACT 3"
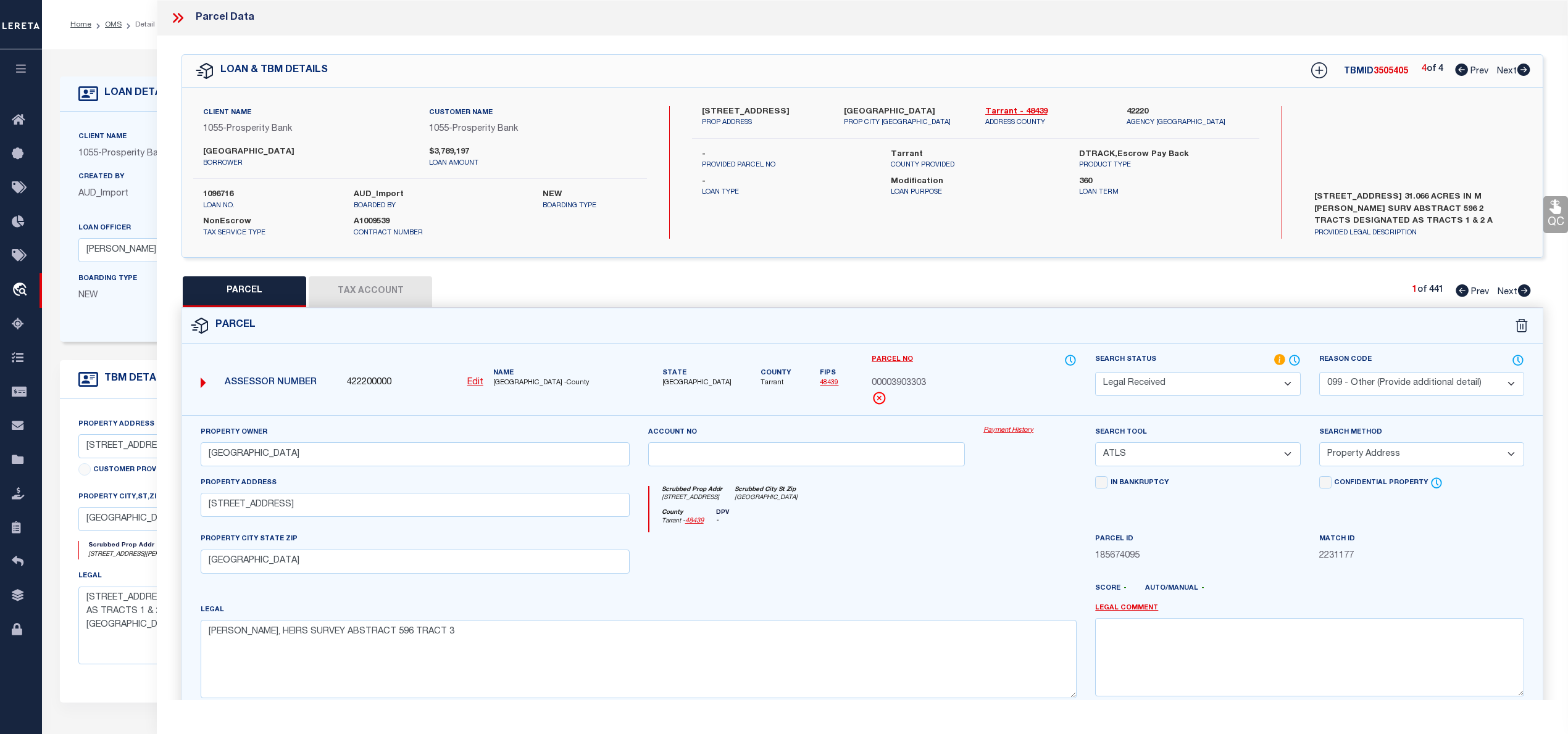
click at [1457, 68] on icon at bounding box center [1461, 70] width 13 height 13
select select "AS"
select select
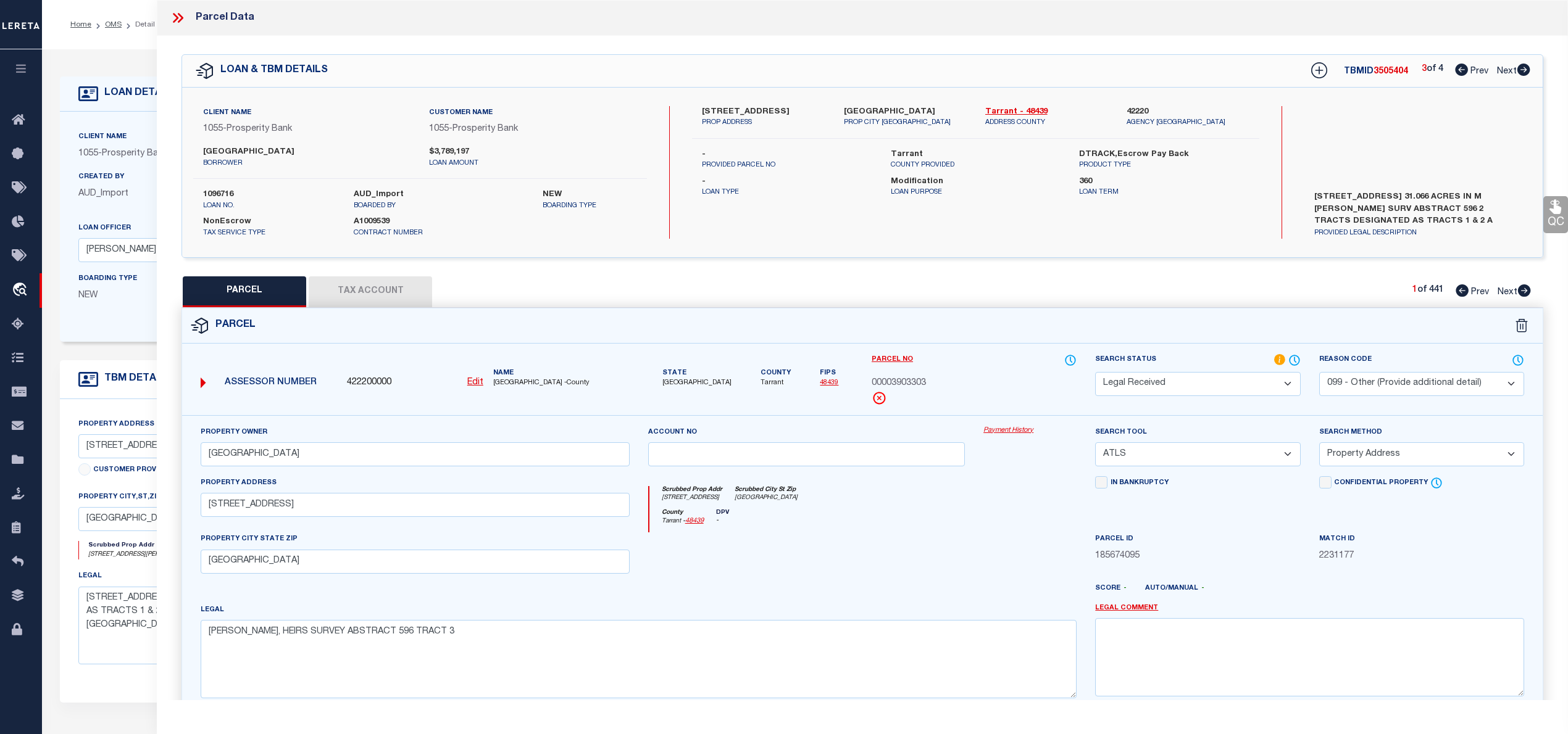
checkbox input "false"
click at [1457, 68] on icon at bounding box center [1461, 70] width 13 height 13
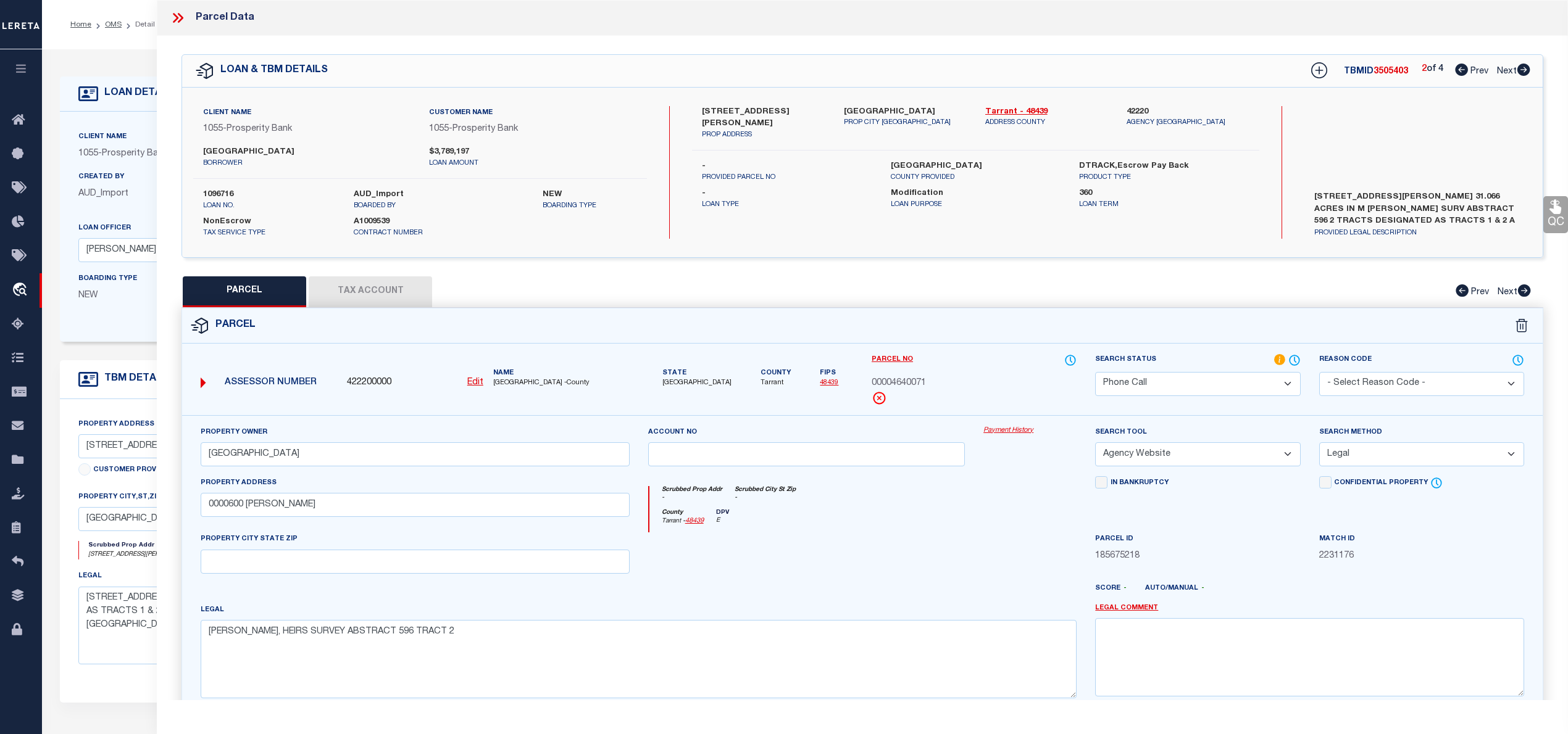
click at [1521, 70] on icon at bounding box center [1523, 70] width 13 height 13
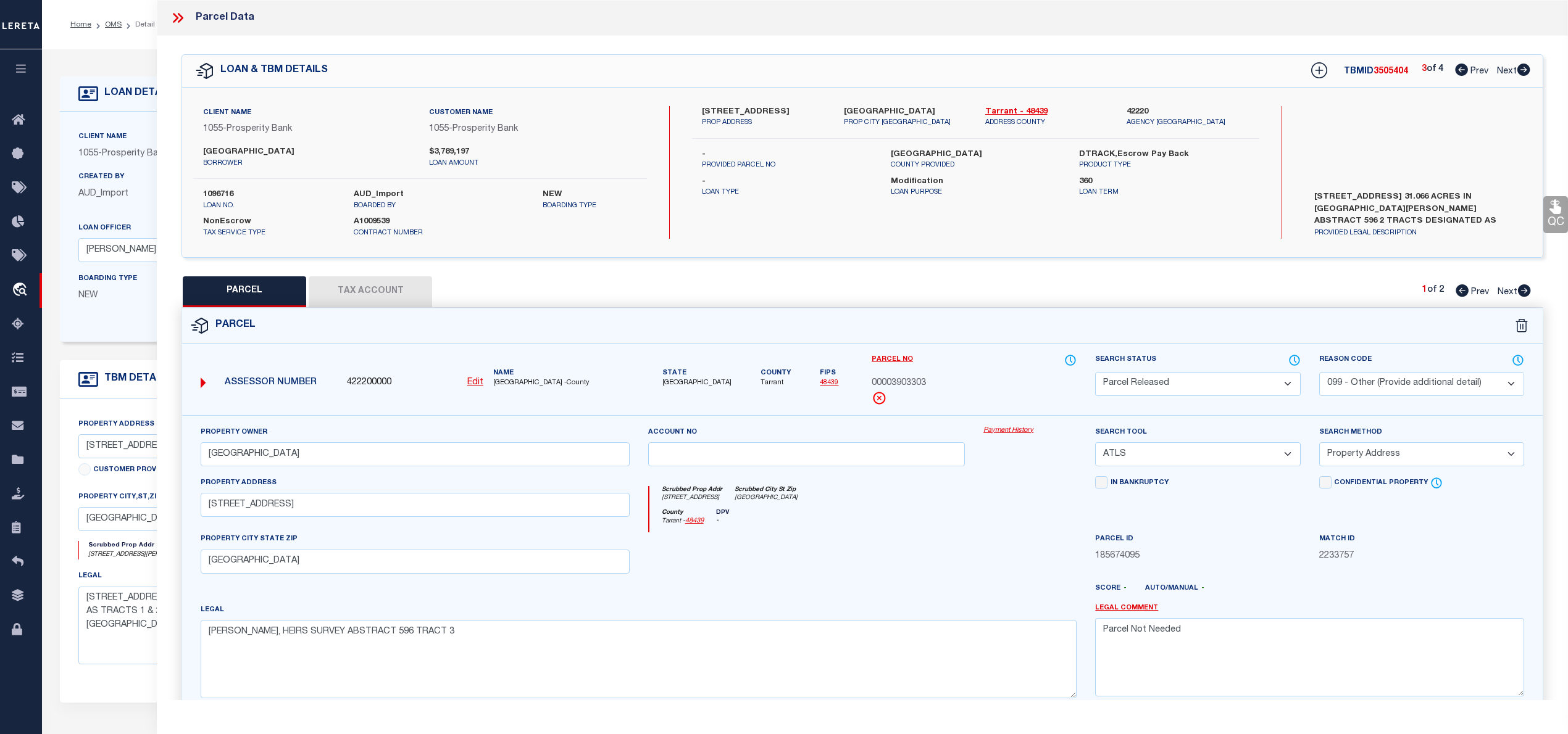
click at [1522, 70] on icon at bounding box center [1523, 70] width 13 height 13
drag, startPoint x: 1315, startPoint y: 196, endPoint x: 1417, endPoint y: 221, distance: 105.0
click at [1417, 221] on label "[STREET_ADDRESS] 31.066 ACRES IN M [PERSON_NAME] SURV ABSTRACT 596 2 TRACTS DES…" at bounding box center [1418, 209] width 225 height 37
copy label "[STREET_ADDRESS] 31.066 ACRES IN M [PERSON_NAME] SURV ABSTRACT 596 2 TRACTS DES…"
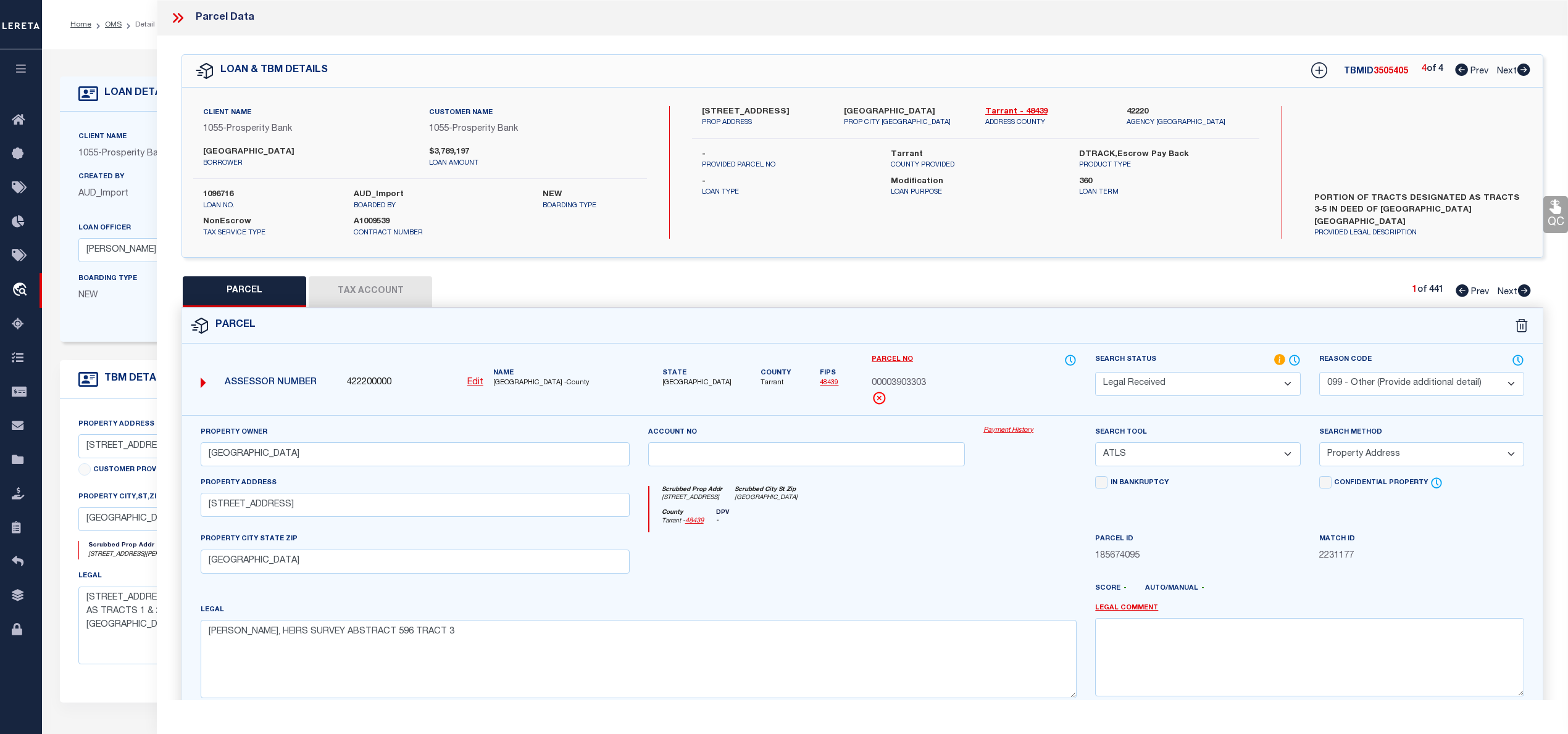
click at [1134, 109] on label "42220" at bounding box center [1188, 113] width 122 height 13
copy label "42220"
click at [529, 109] on div "Customer Name 1055 - Prosperity Bank" at bounding box center [532, 121] width 207 height 30
click at [937, 161] on p "COUNTY PROVIDED" at bounding box center [976, 166] width 170 height 10
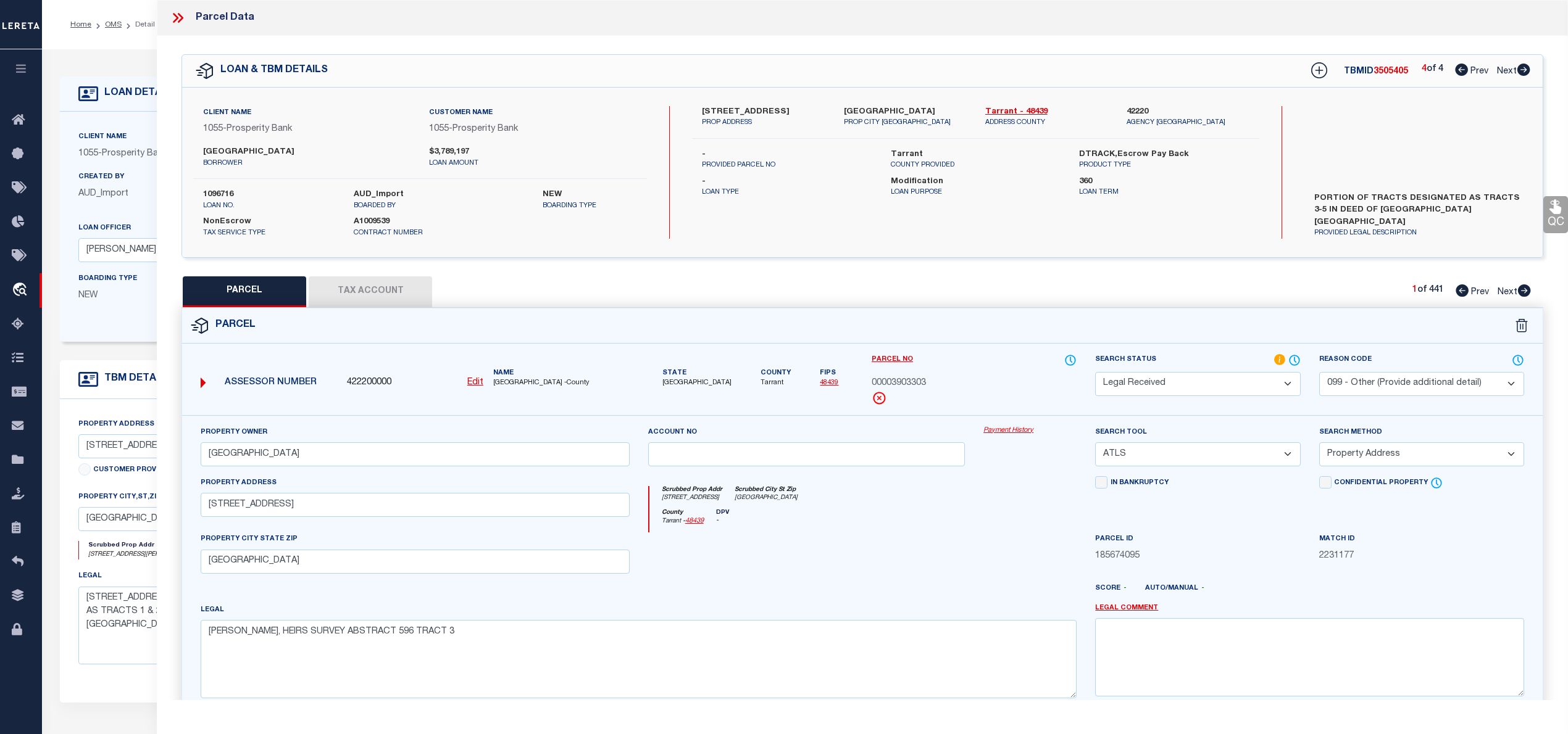
click at [652, 128] on div "Client Name 1055 - Prosperity Bank Customer Name 1055 - Prosperity Bank" at bounding box center [420, 127] width 472 height 40
drag, startPoint x: 300, startPoint y: 507, endPoint x: 237, endPoint y: 509, distance: 63.0
click at [246, 509] on input "[STREET_ADDRESS]" at bounding box center [415, 505] width 429 height 24
drag, startPoint x: 218, startPoint y: 507, endPoint x: 211, endPoint y: 507, distance: 7.0
click at [213, 507] on input "[STREET_ADDRESS]" at bounding box center [415, 505] width 429 height 24
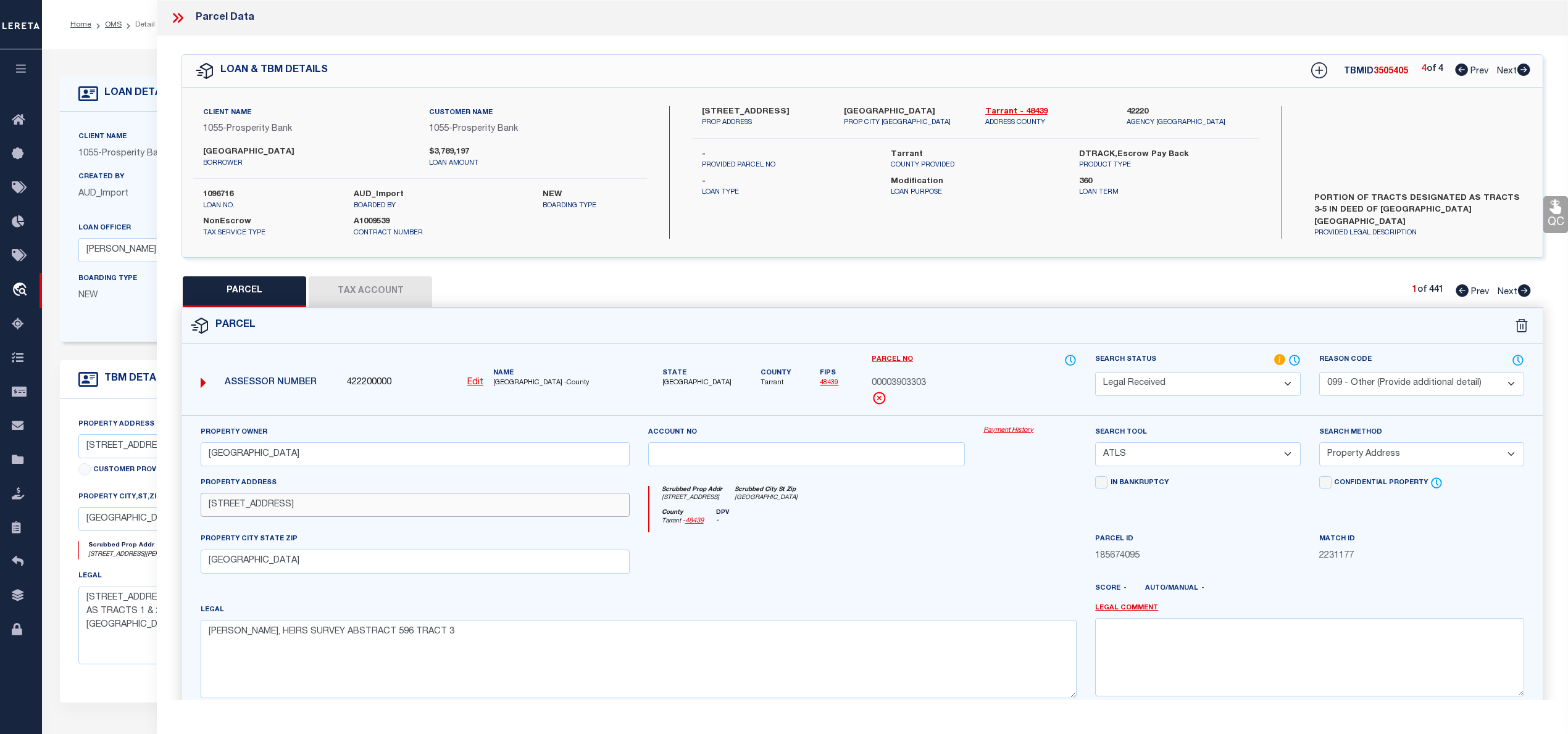
click at [300, 509] on input "[STREET_ADDRESS]" at bounding box center [415, 505] width 429 height 24
drag, startPoint x: 297, startPoint y: 504, endPoint x: 205, endPoint y: 506, distance: 92.0
click at [205, 506] on input "[STREET_ADDRESS]" at bounding box center [415, 505] width 429 height 24
paste input "0003001 W DIVISION ST"
drag, startPoint x: 307, startPoint y: 560, endPoint x: 175, endPoint y: 558, distance: 132.0
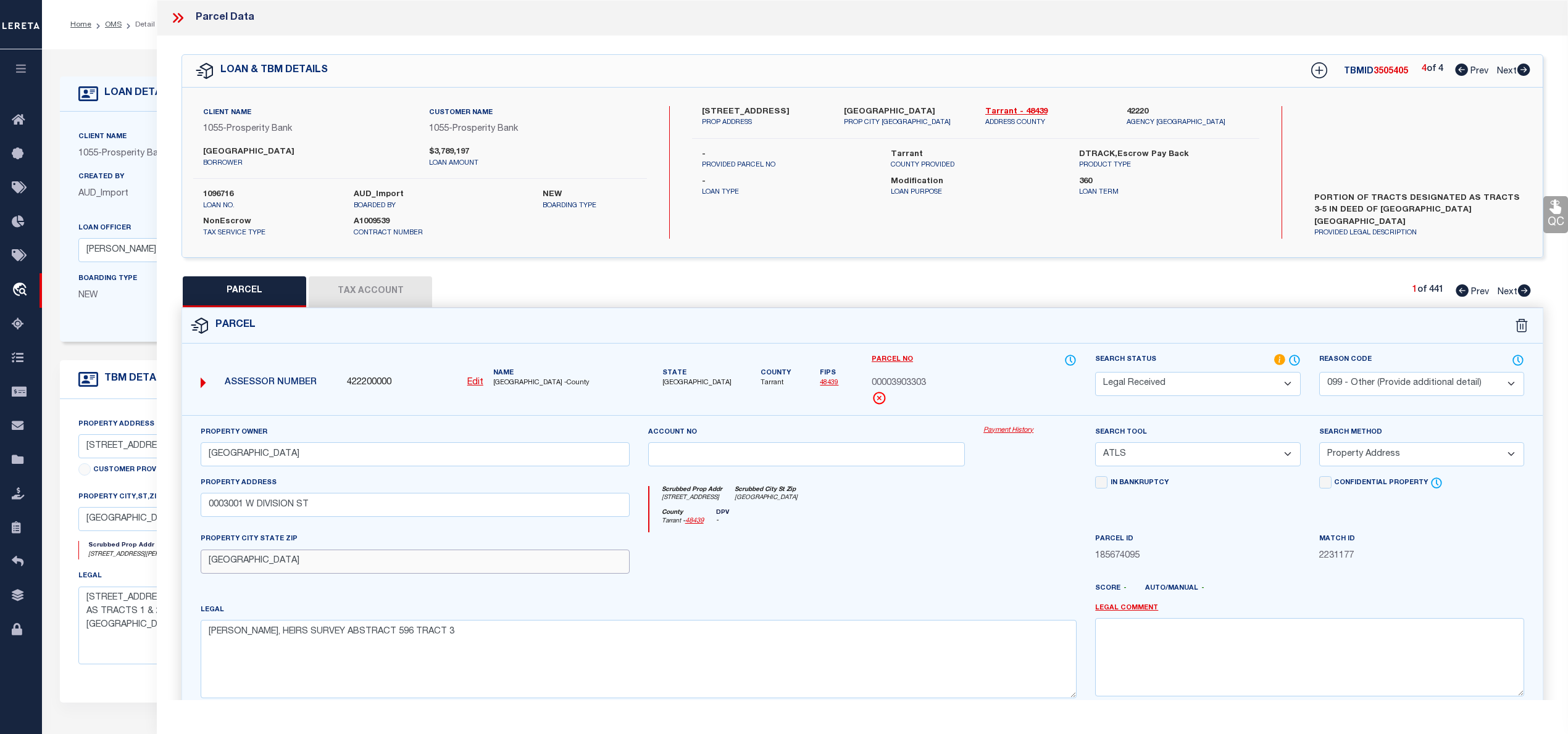
click at [175, 558] on div "Property Owner ARLINGTON BAPTIST COLLEGE Account no Payment History Search Tool…" at bounding box center [862, 591] width 1379 height 352
drag, startPoint x: 504, startPoint y: 660, endPoint x: 594, endPoint y: 625, distance: 96.6
click at [505, 660] on textarea "[PERSON_NAME], HEIRS SURVEY ABSTRACT 596 TRACT 3" at bounding box center [638, 659] width 876 height 78
click at [1166, 462] on select "-- Select Search Tool -- 3rd Party Website Agency File Agency Website ATLS CNV-…" at bounding box center [1197, 454] width 205 height 24
click at [1095, 445] on select "-- Select Search Tool -- 3rd Party Website Agency File Agency Website ATLS CNV-…" at bounding box center [1197, 454] width 205 height 24
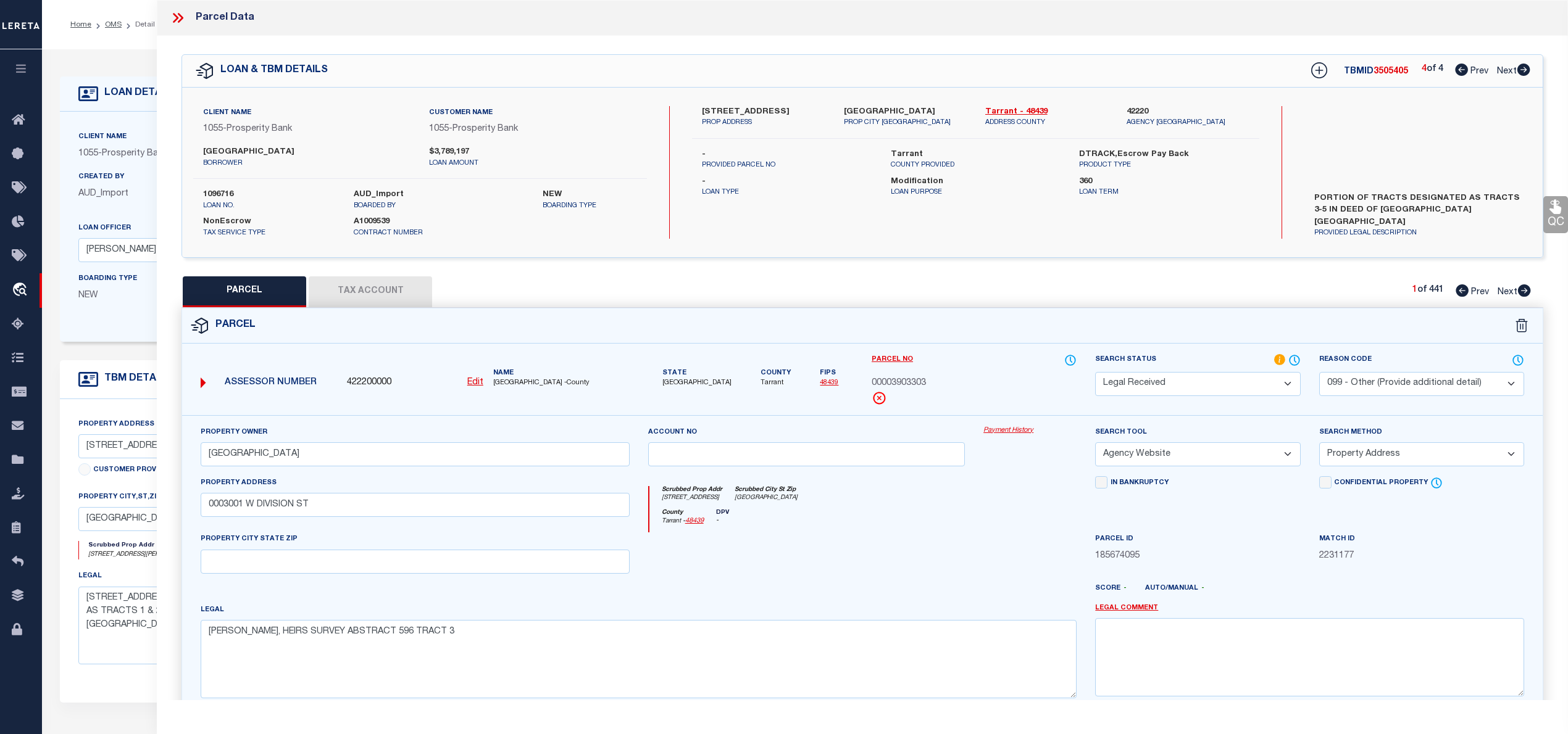
click at [1368, 455] on select "-- Select Search Method -- Property Address Legal Liability Info Provided" at bounding box center [1421, 454] width 205 height 24
click at [1319, 445] on select "-- Select Search Method -- Property Address Legal Liability Info Provided" at bounding box center [1421, 454] width 205 height 24
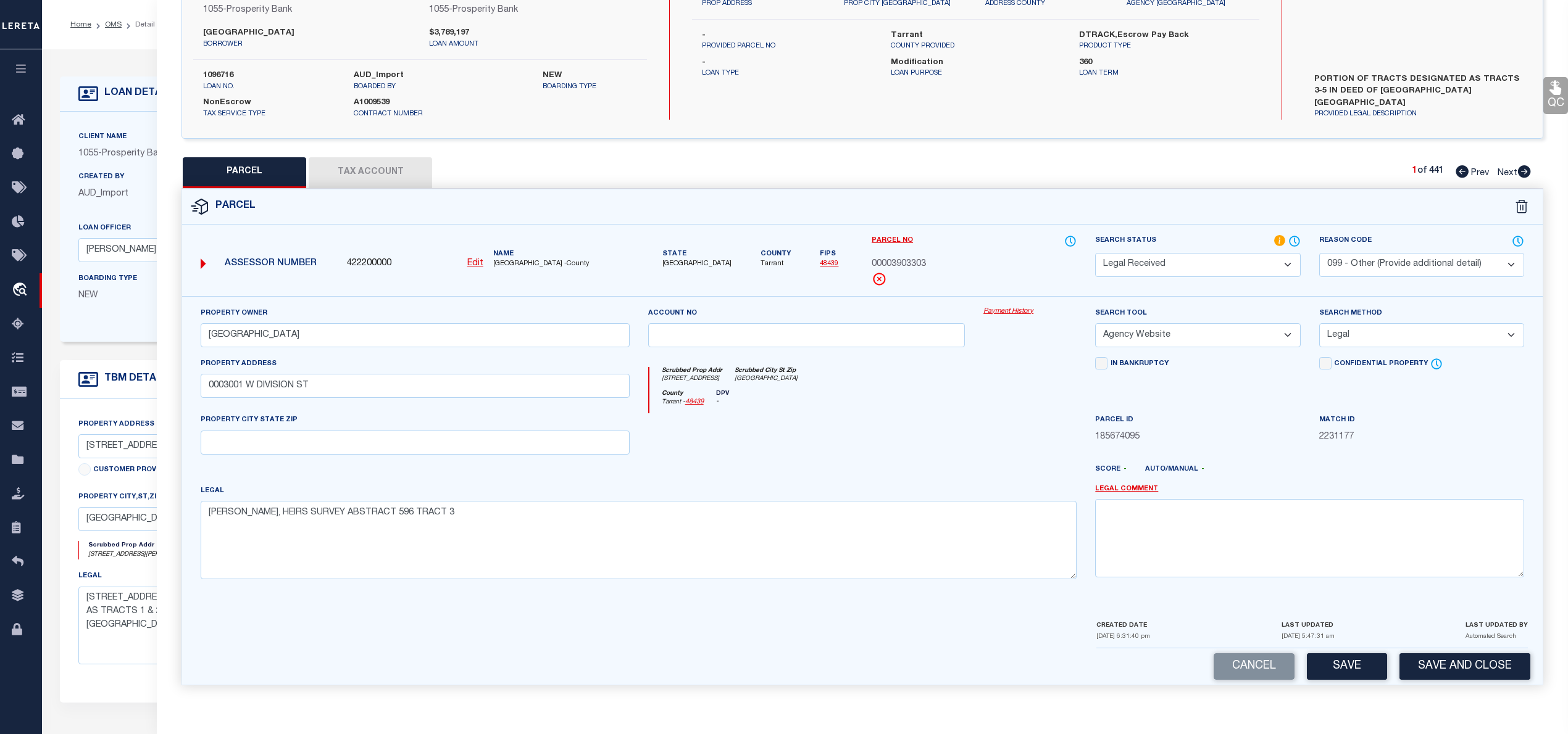
click at [1383, 255] on select "- Select Reason Code - 099 - Other (Provide additional detail) ACT - Agency Cha…" at bounding box center [1421, 265] width 205 height 24
click at [1319, 253] on select "- Select Reason Code - 099 - Other (Provide additional detail) ACT - Agency Cha…" at bounding box center [1421, 265] width 205 height 24
click at [1361, 664] on button "Save" at bounding box center [1346, 667] width 80 height 26
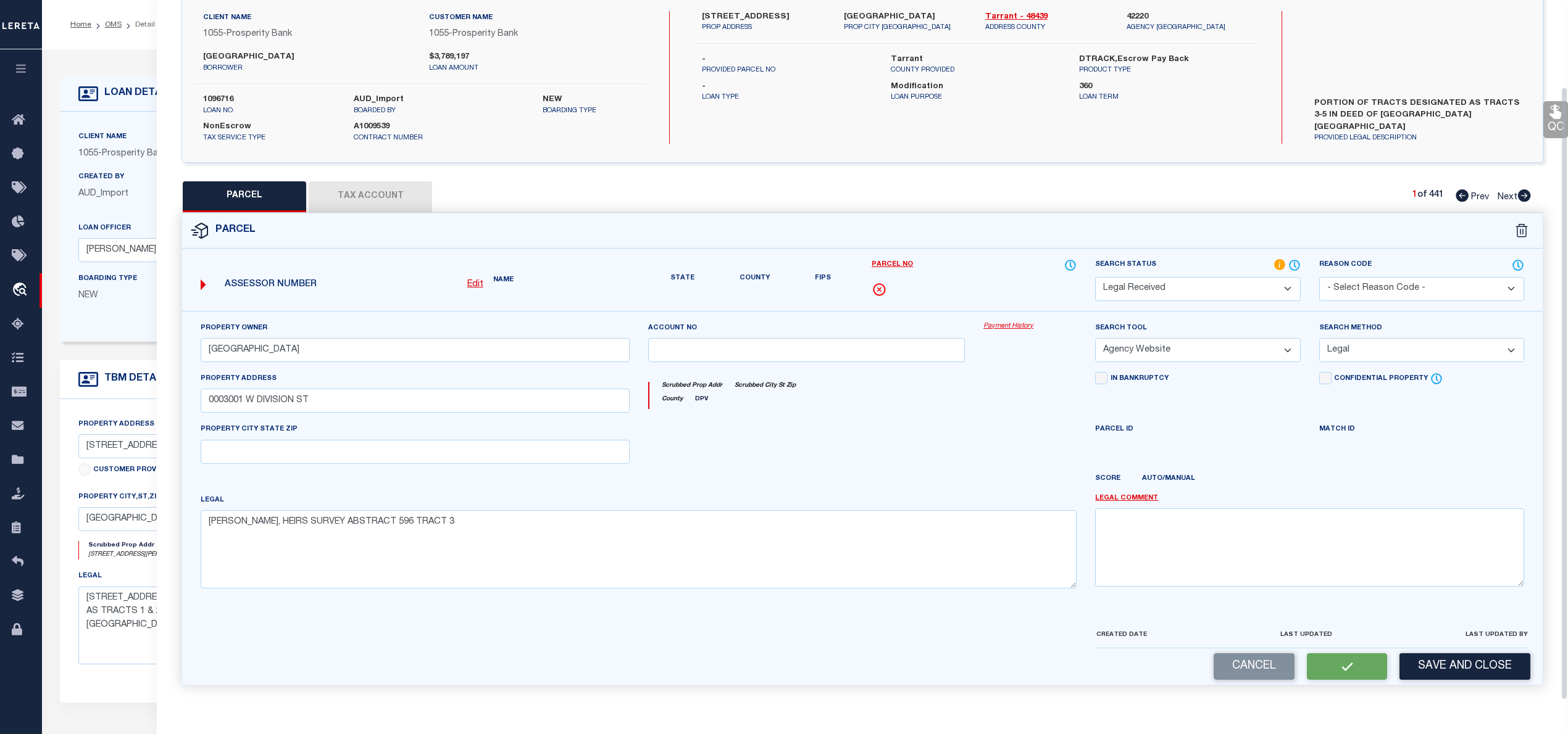
scroll to position [87, 0]
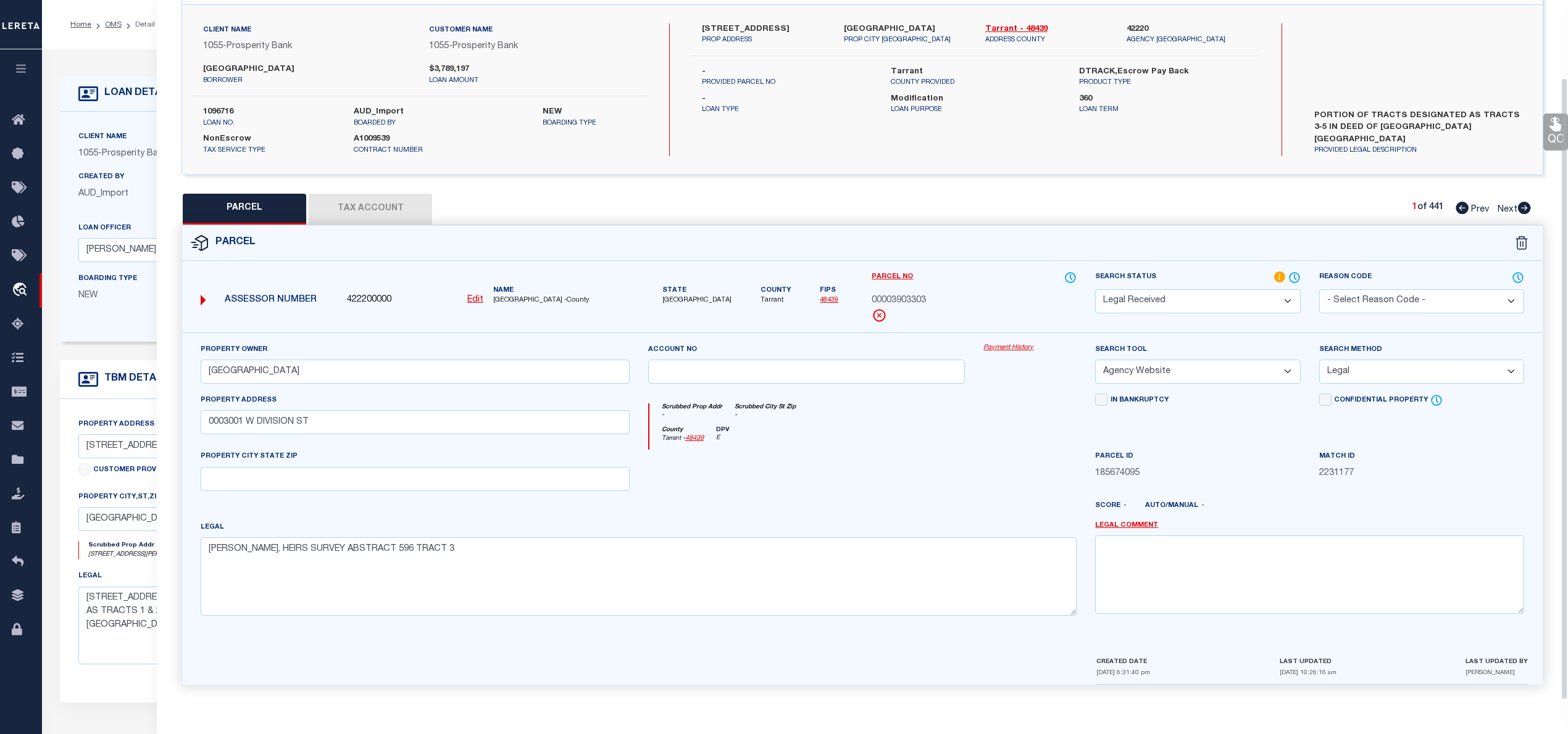
click at [400, 177] on div "QC QC QC" at bounding box center [862, 327] width 1411 height 747
click at [395, 204] on button "Tax Account" at bounding box center [370, 209] width 123 height 31
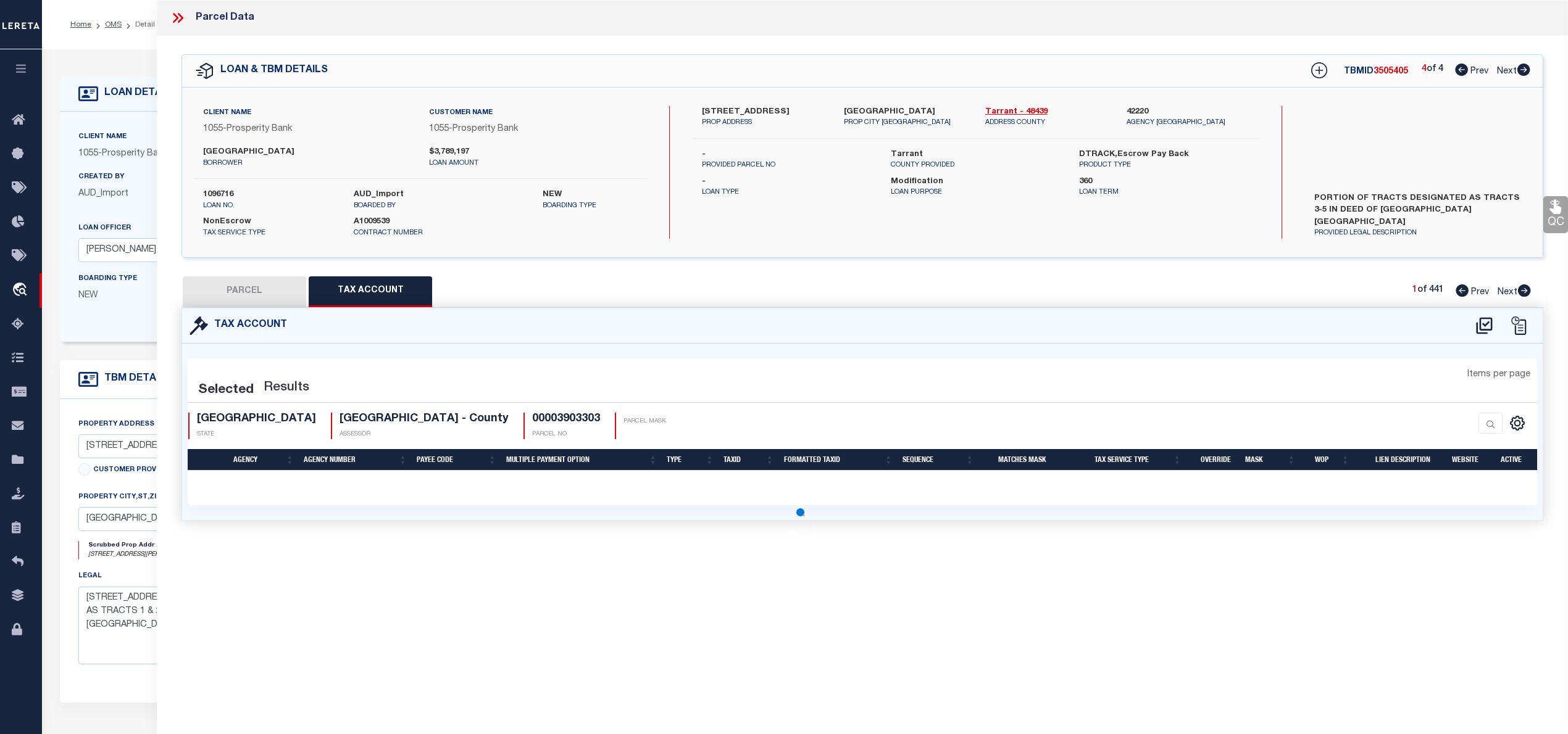
scroll to position [0, 0]
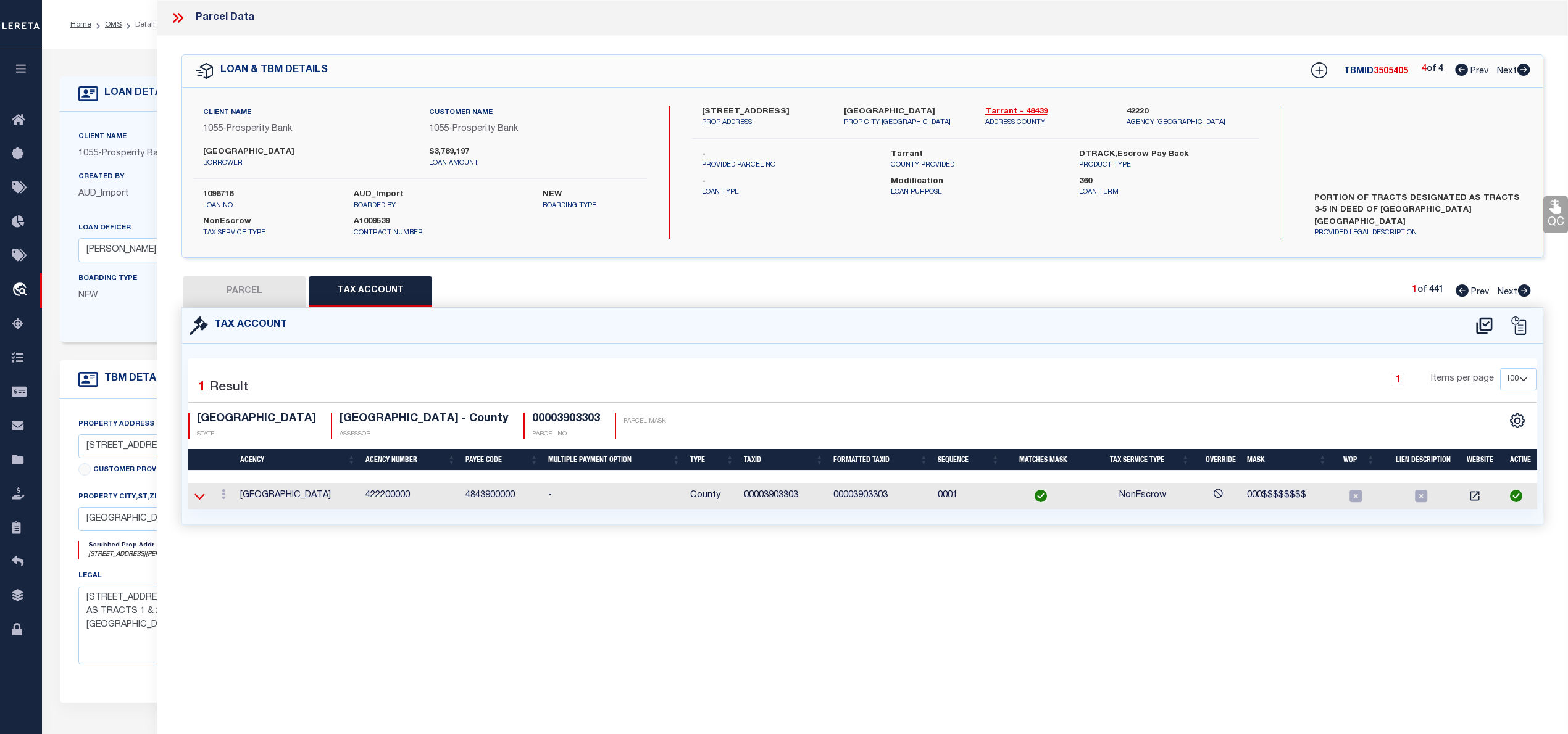
click at [195, 499] on icon at bounding box center [199, 496] width 10 height 13
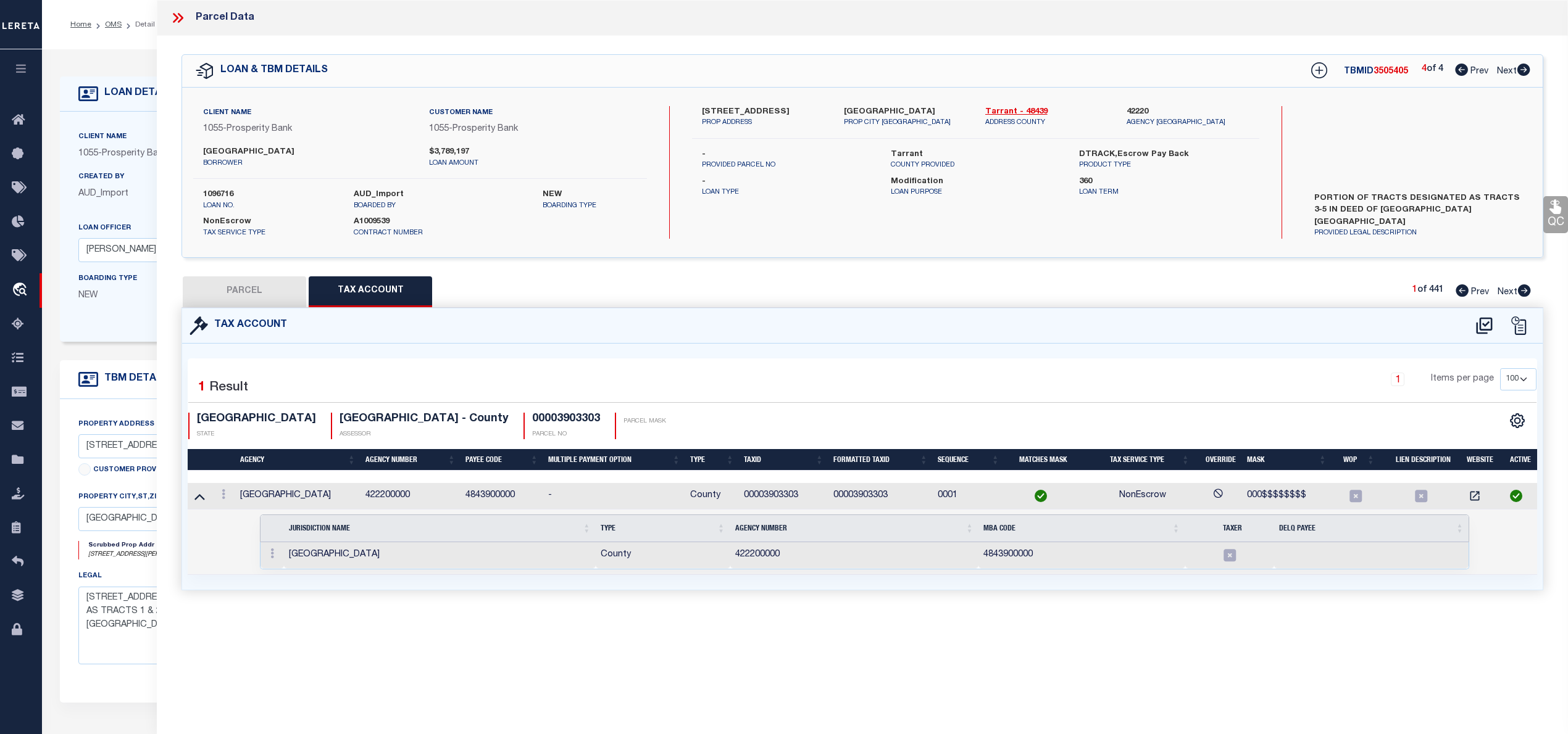
click at [195, 499] on icon at bounding box center [199, 496] width 10 height 13
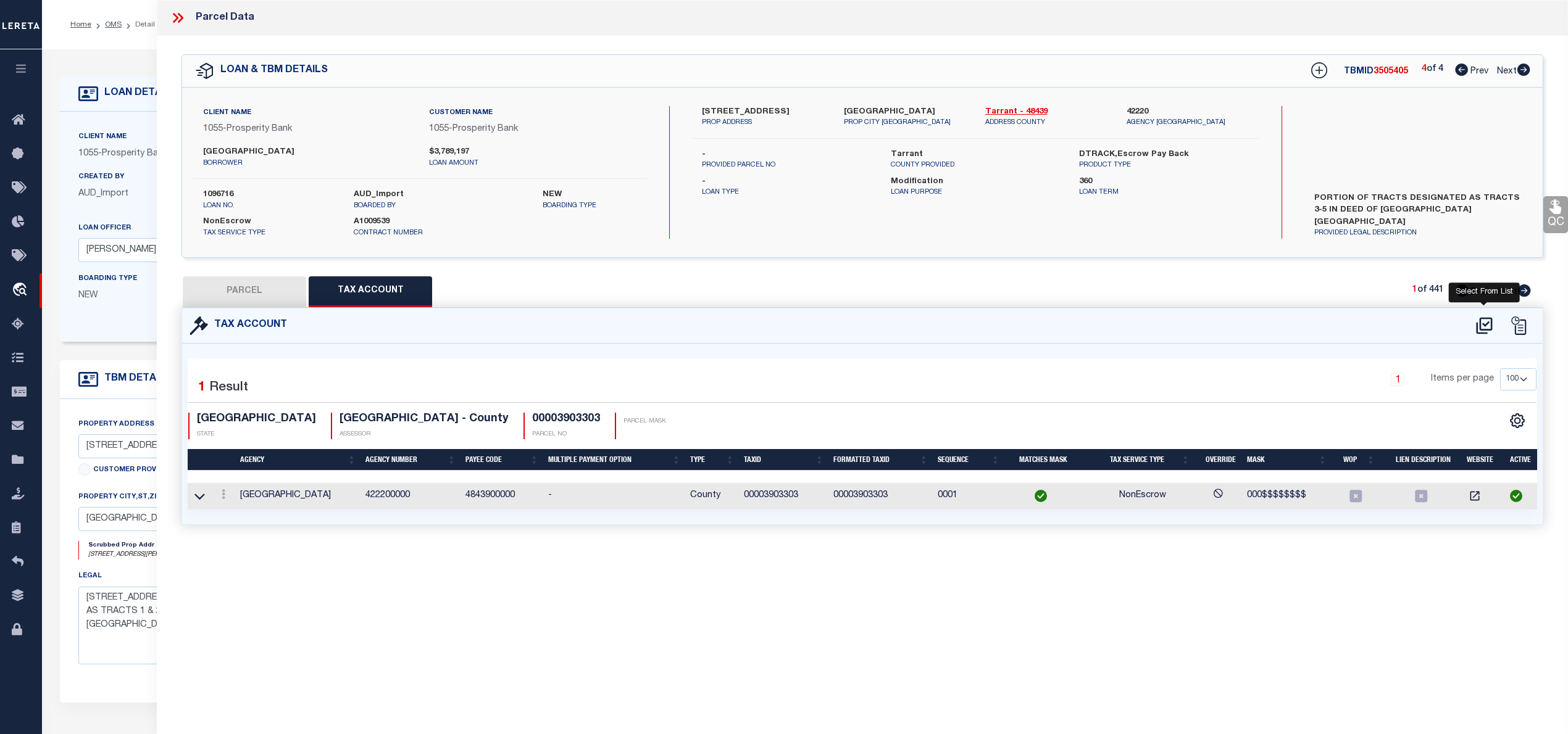
click at [1480, 326] on icon at bounding box center [1483, 326] width 16 height 17
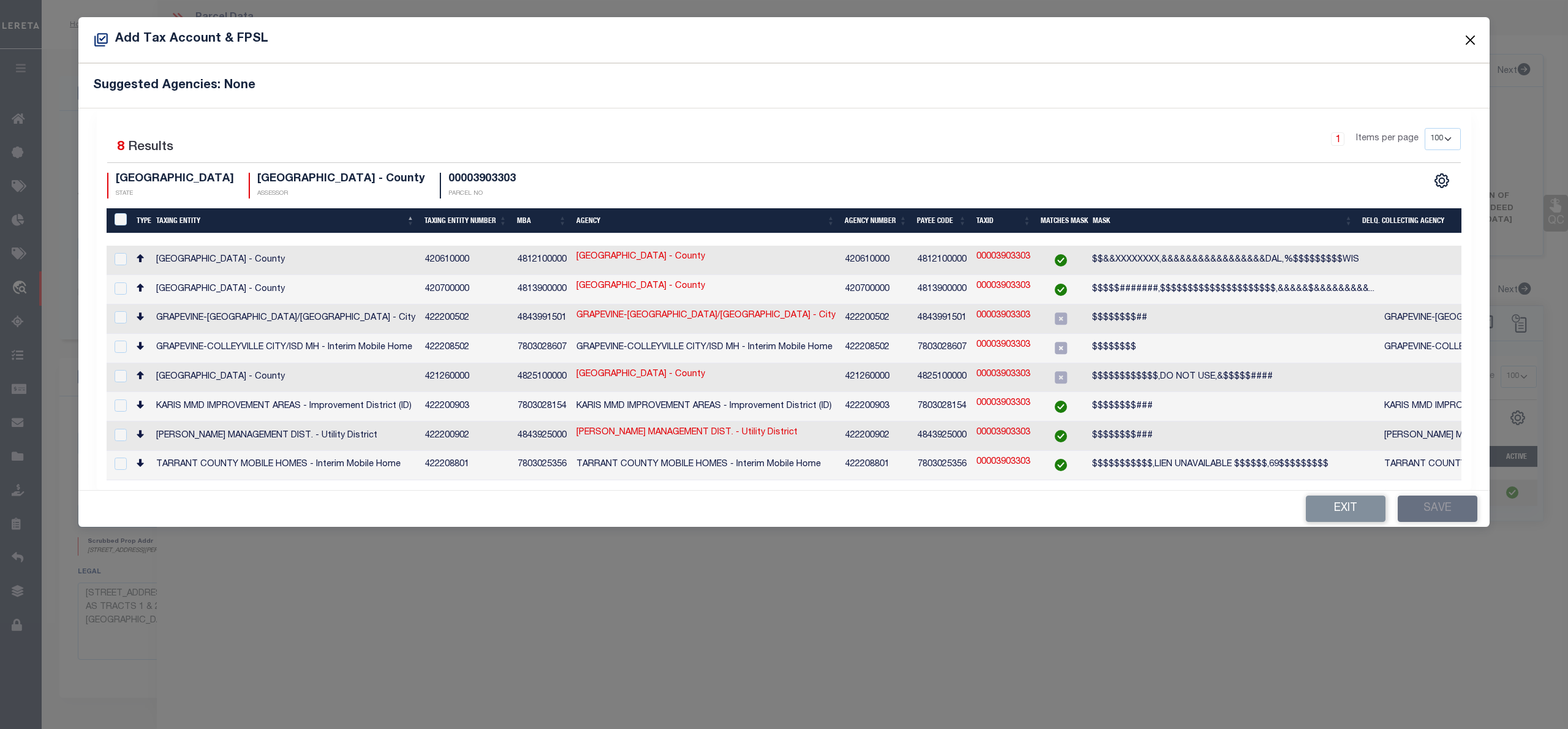
click at [1466, 41] on button "Close" at bounding box center [1471, 39] width 16 height 16
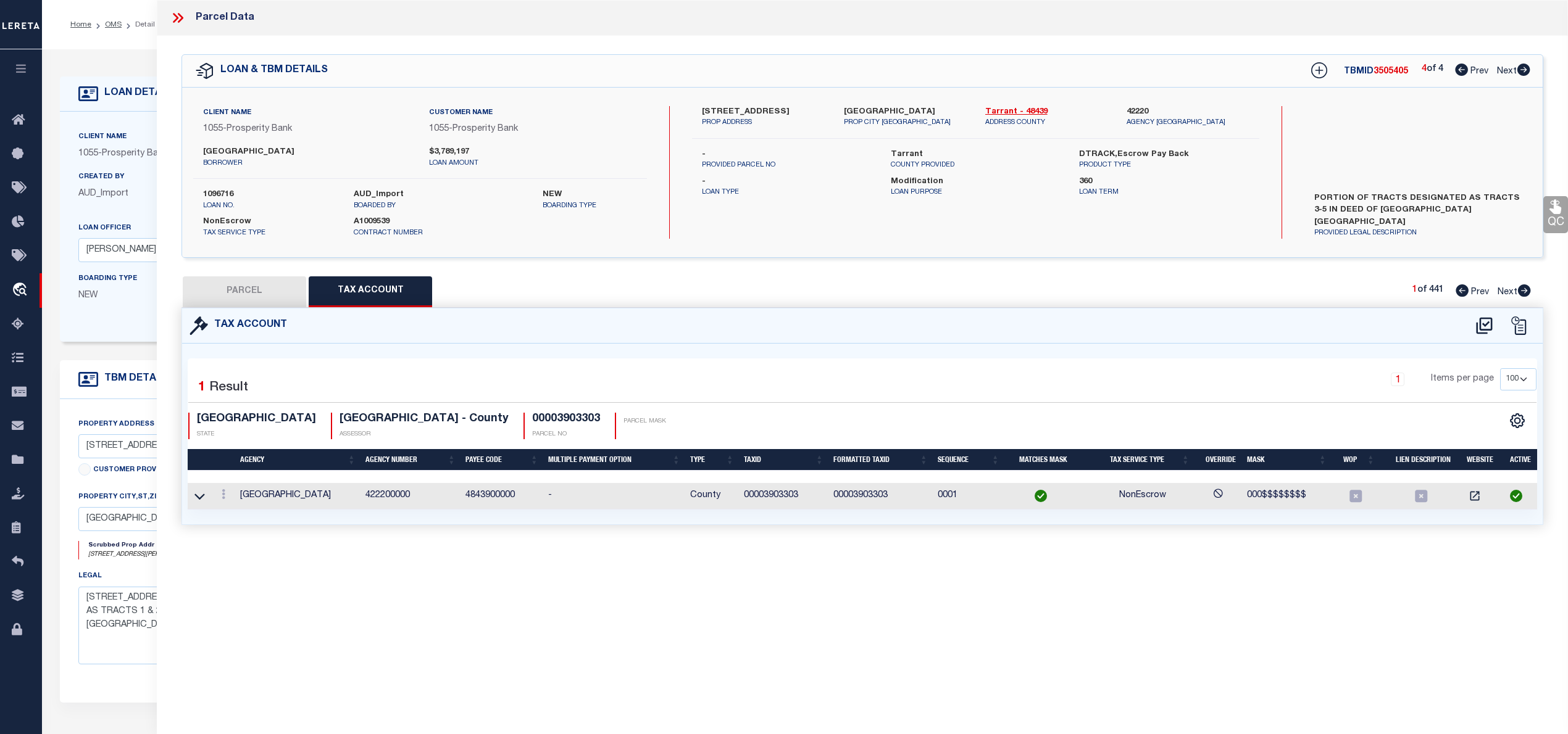
click at [235, 286] on button "PARCEL" at bounding box center [244, 292] width 123 height 31
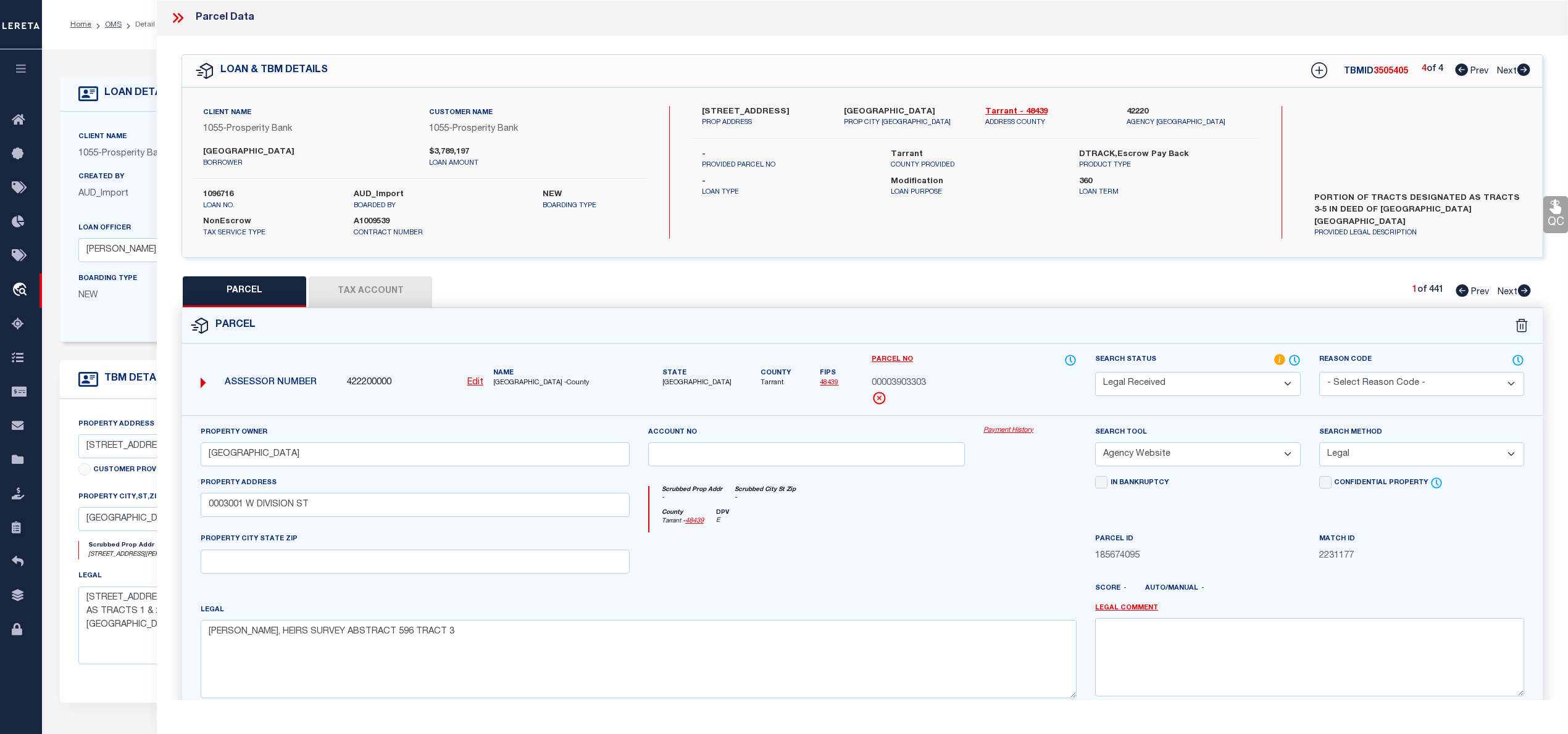
click at [924, 385] on span "00003903303" at bounding box center [898, 384] width 54 height 14
click at [924, 391] on div "Parcel No 00003903303" at bounding box center [974, 379] width 205 height 51
click at [922, 391] on div "Parcel No 00003903303" at bounding box center [974, 379] width 205 height 51
click at [921, 383] on span "00003903303" at bounding box center [898, 384] width 54 height 14
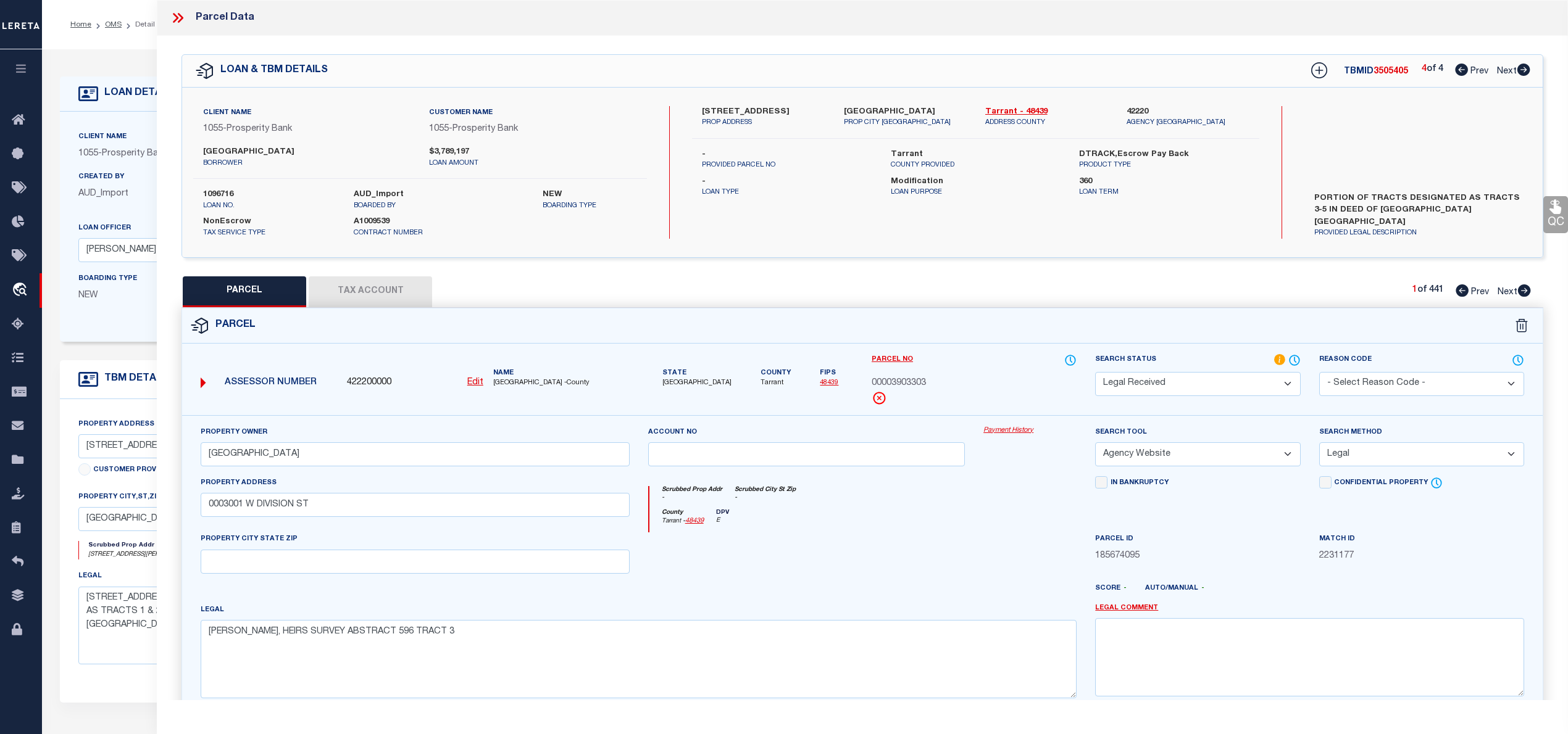
click at [921, 383] on span "00003903303" at bounding box center [898, 384] width 54 height 14
copy span "00003903303"
drag, startPoint x: 225, startPoint y: 509, endPoint x: 314, endPoint y: 511, distance: 89.0
click at [314, 511] on input "0003001 W DIVISION ST" at bounding box center [415, 505] width 429 height 24
click at [342, 287] on button "Tax Account" at bounding box center [370, 292] width 123 height 31
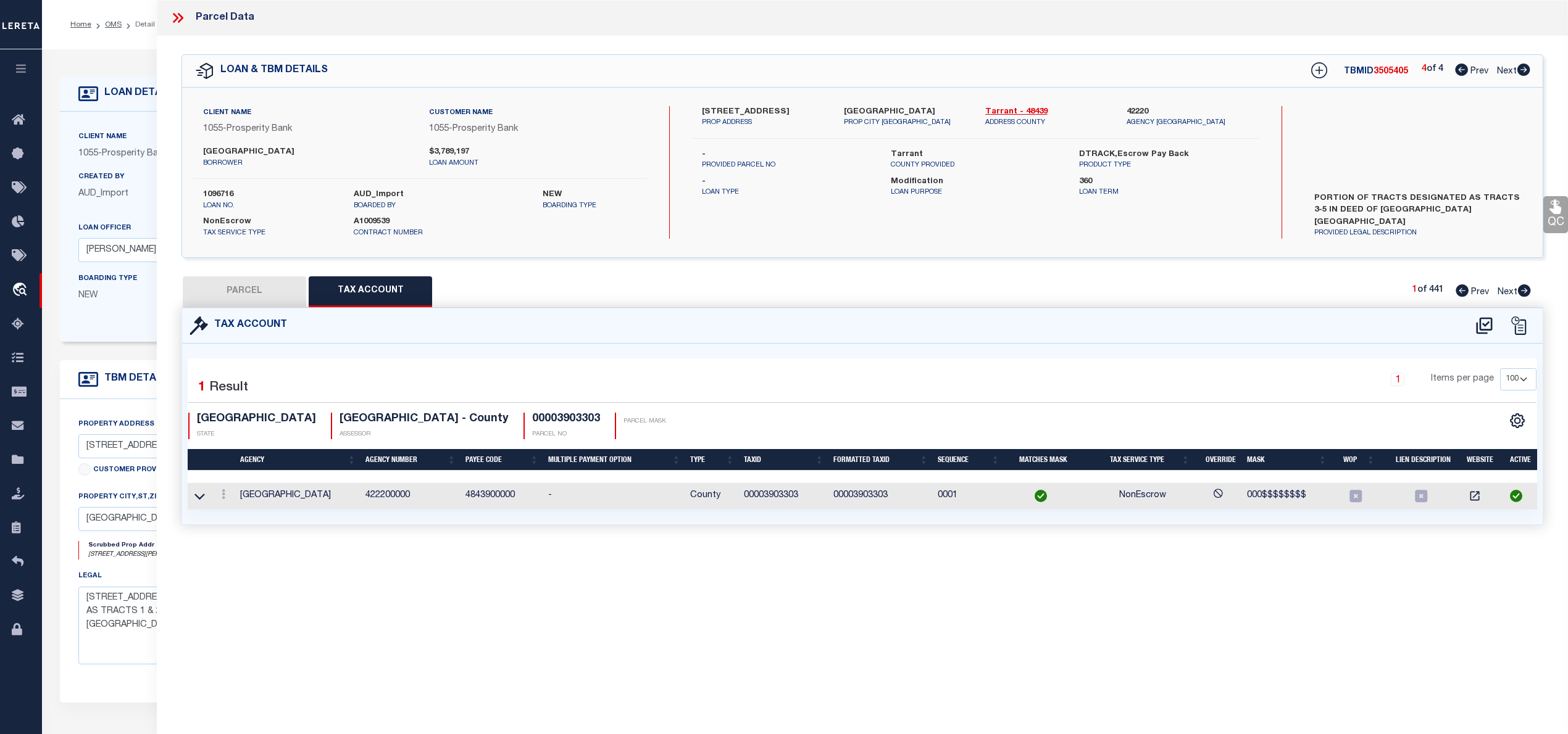
click at [247, 292] on button "PARCEL" at bounding box center [244, 292] width 123 height 31
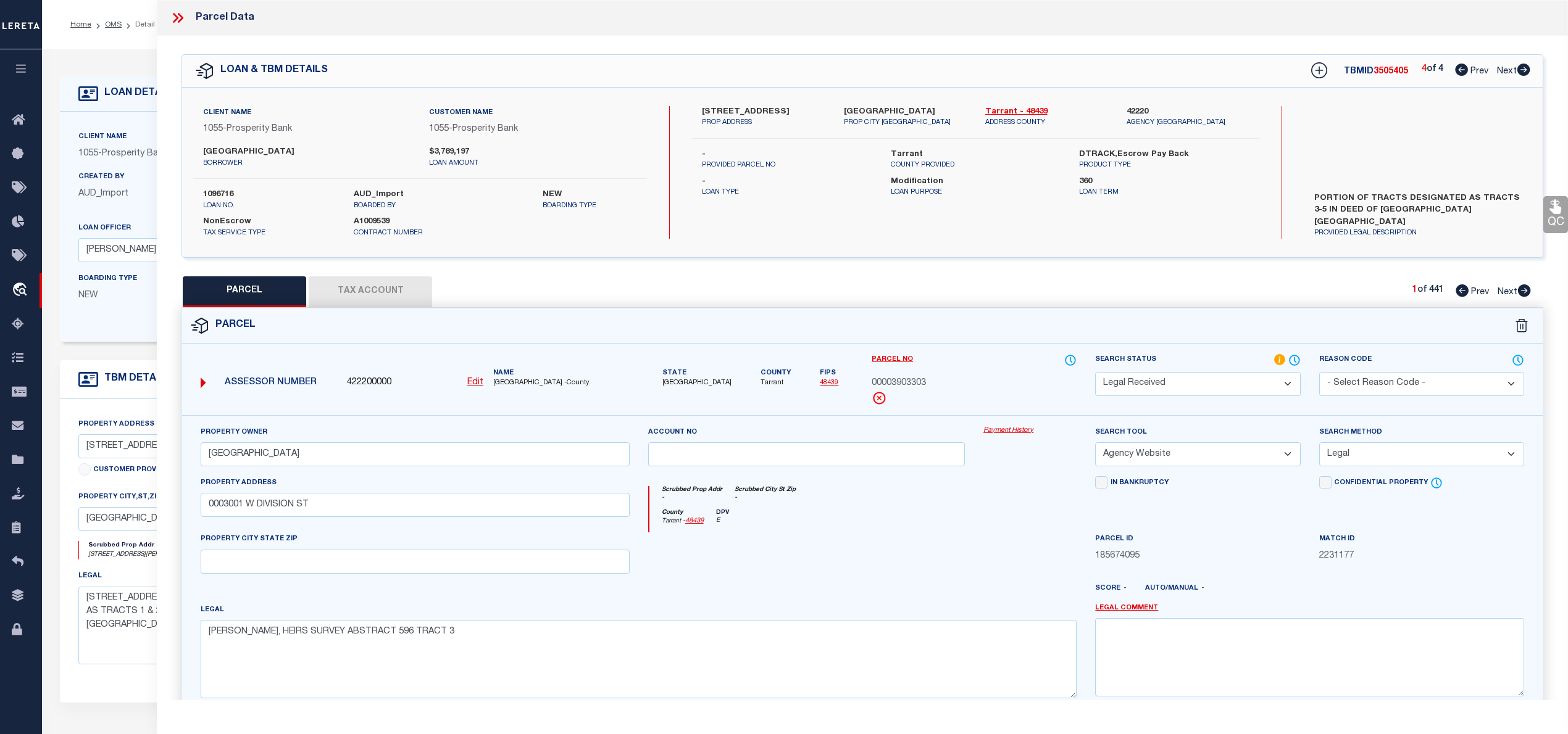
scroll to position [82, 0]
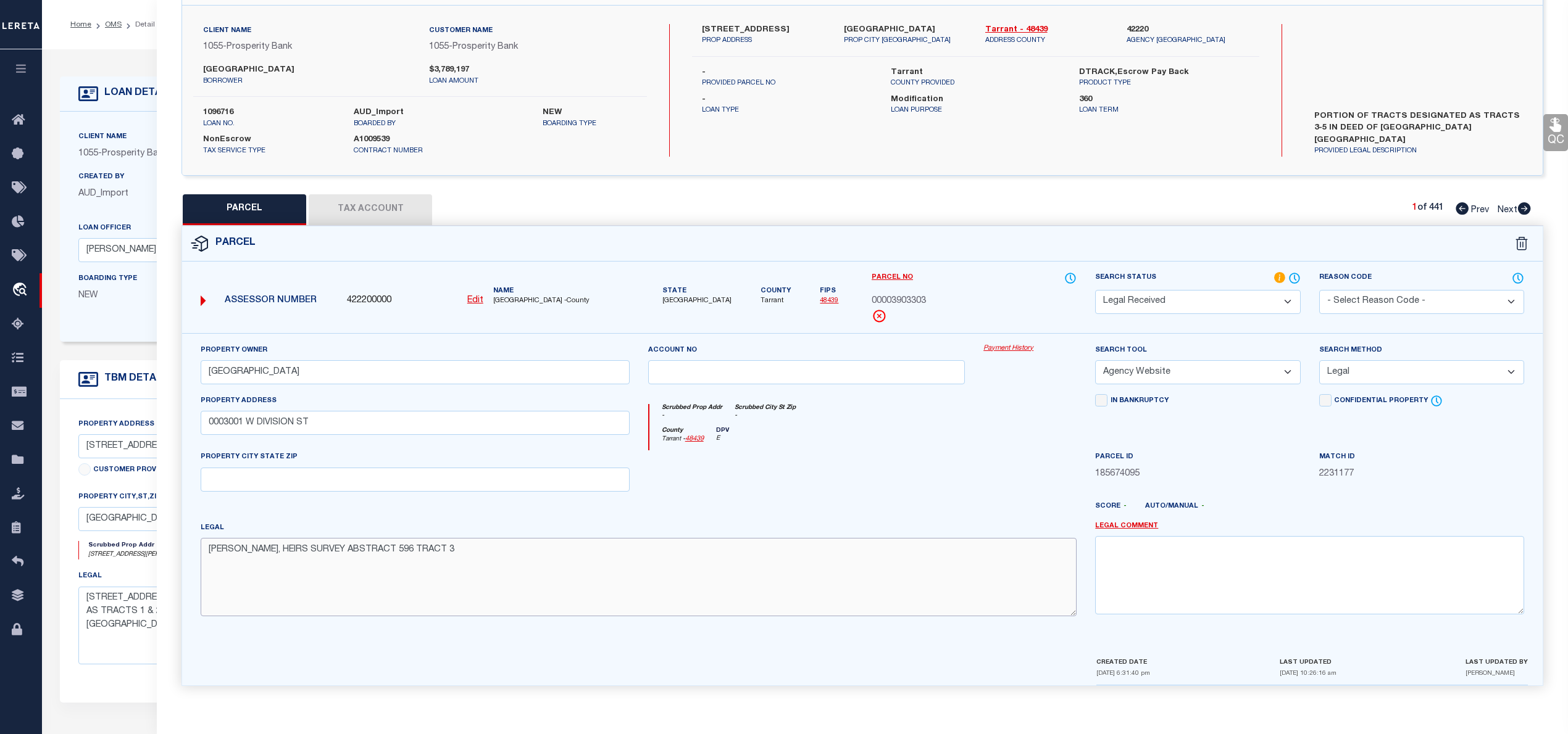
click at [461, 553] on textarea "[PERSON_NAME], HEIRS SURVEY ABSTRACT 596 TRACT 3" at bounding box center [638, 577] width 876 height 78
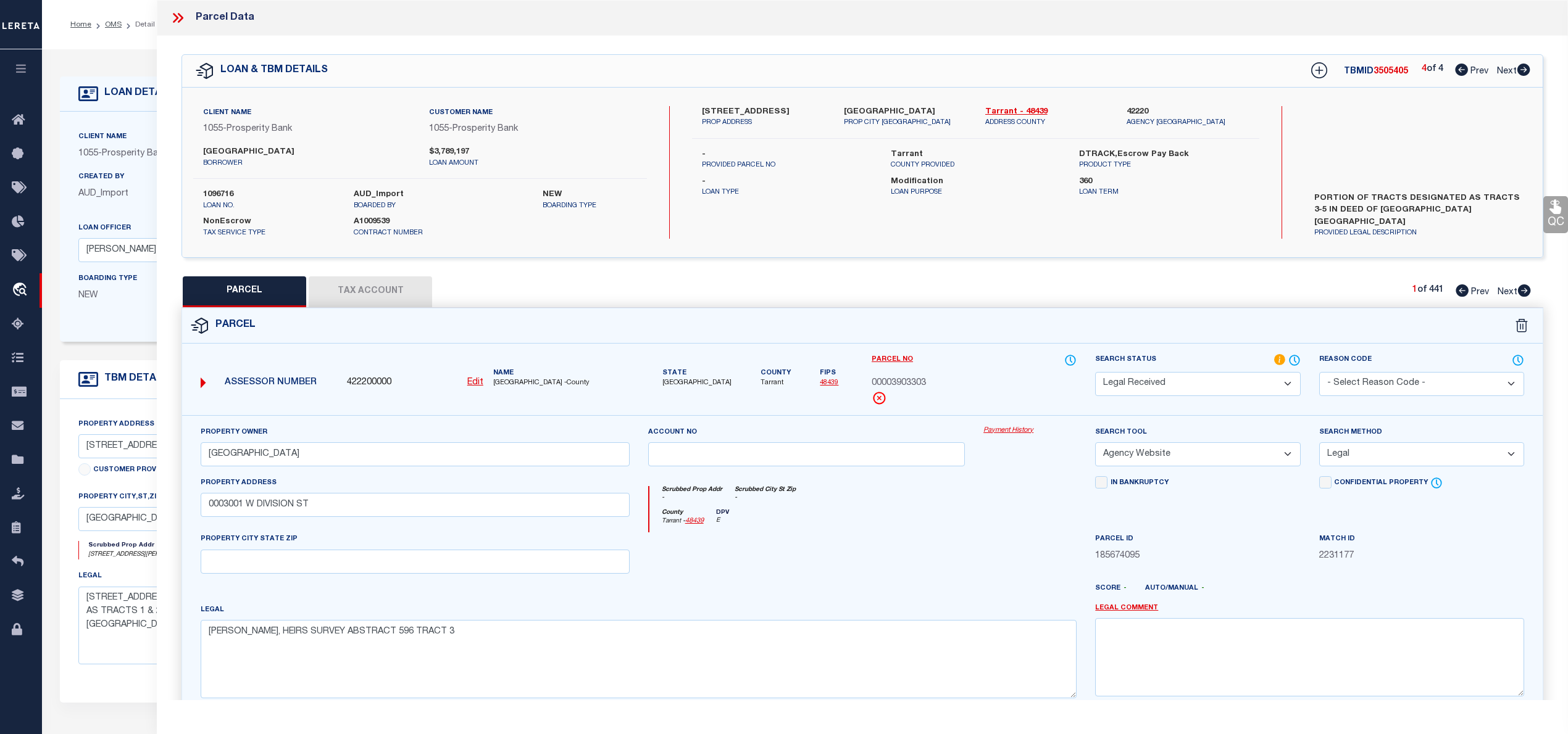
click at [546, 168] on p "loan amount" at bounding box center [532, 163] width 207 height 10
click at [823, 541] on div at bounding box center [807, 557] width 335 height 51
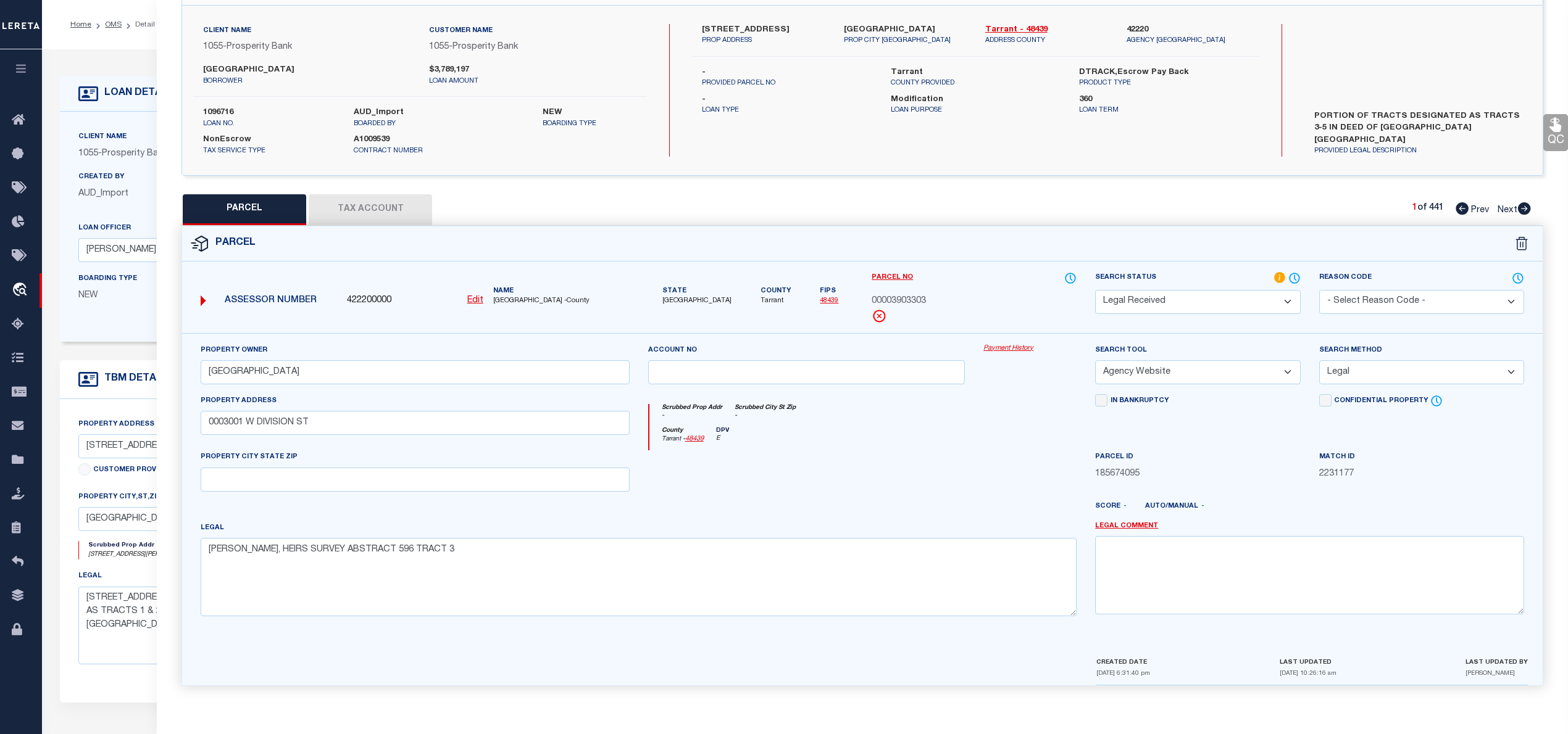
click at [368, 210] on button "Tax Account" at bounding box center [370, 209] width 123 height 31
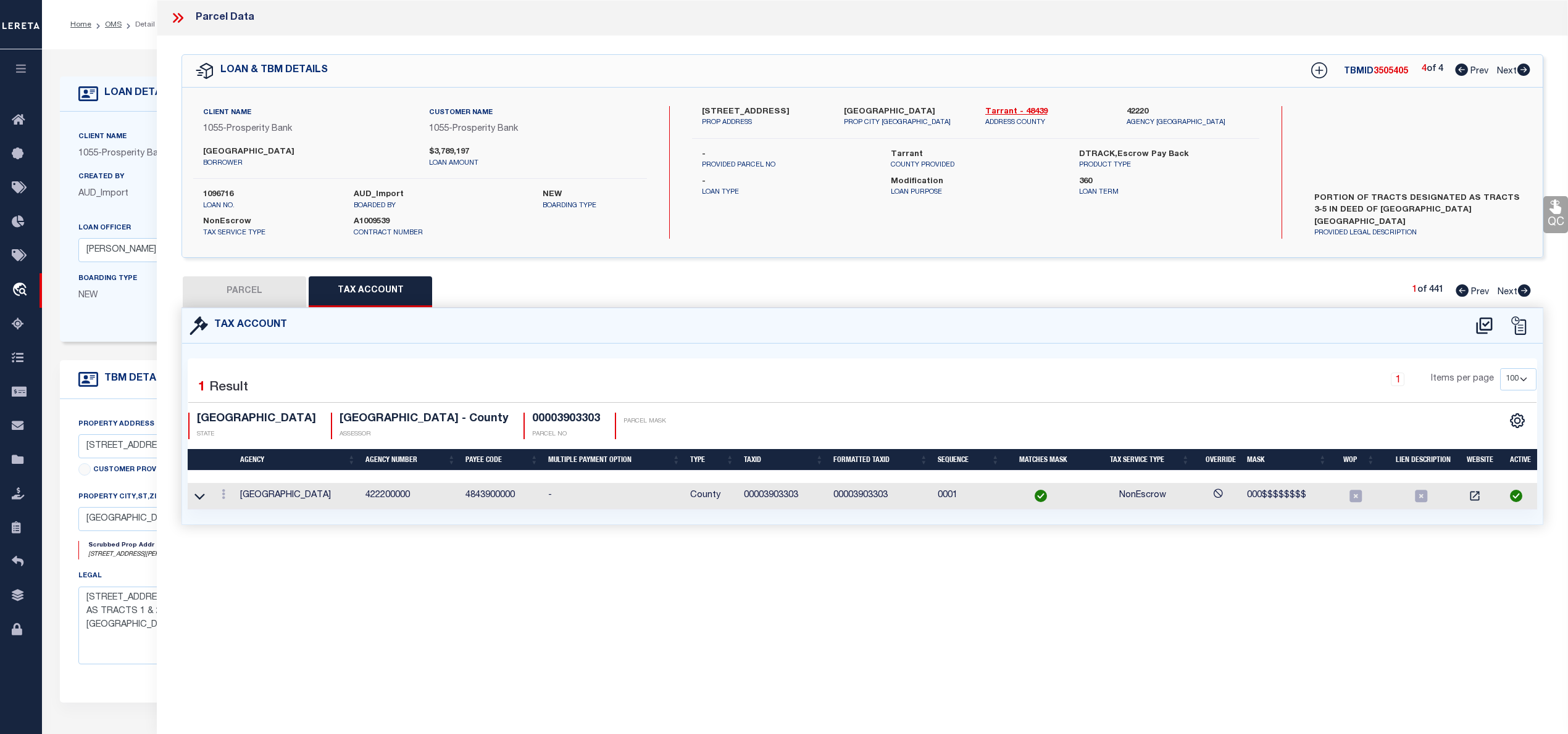
scroll to position [0, 0]
click at [276, 290] on button "PARCEL" at bounding box center [244, 292] width 123 height 31
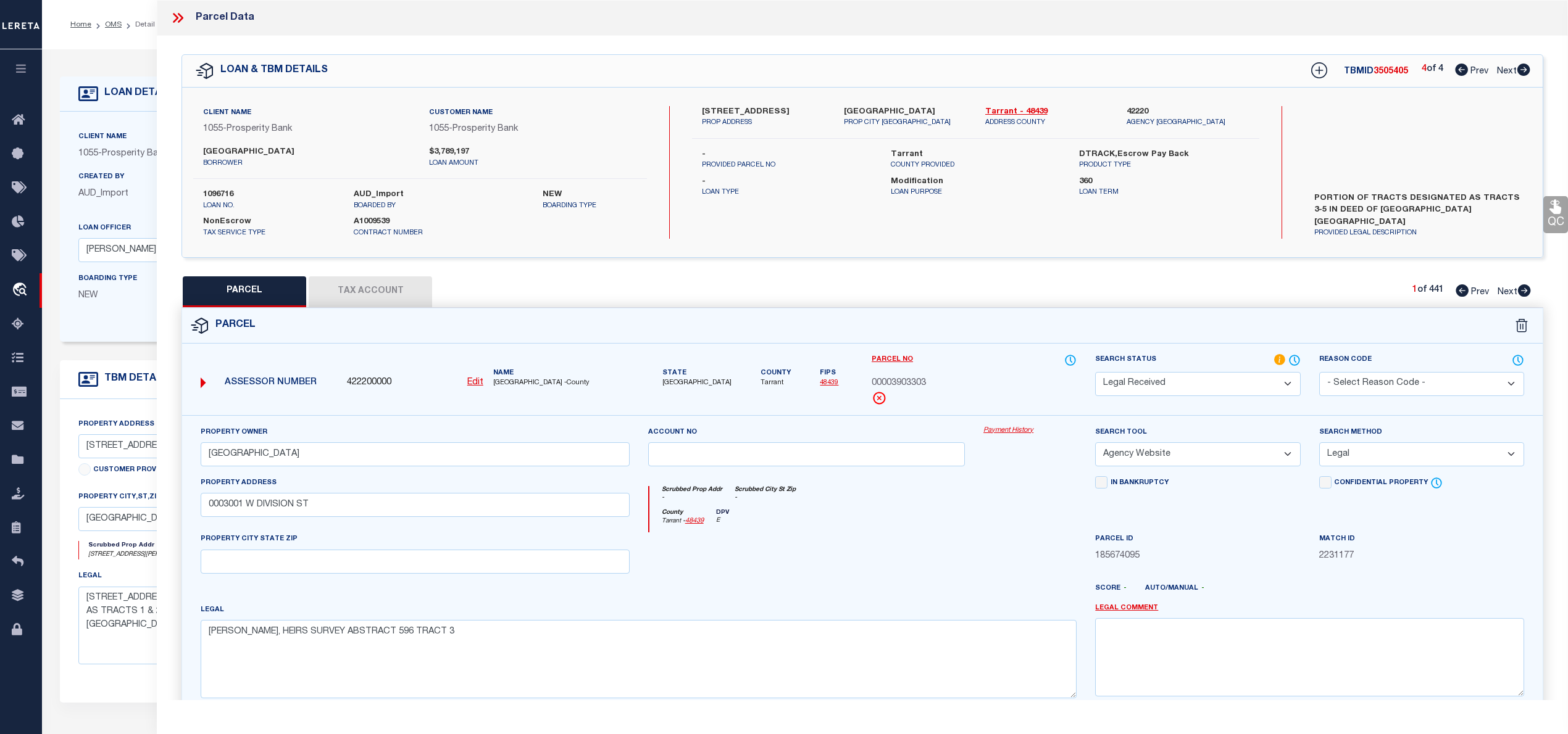
click at [1256, 384] on select "Automated Search Bad Parcel Complete Duplicate Parcel High Dollar Reporting In …" at bounding box center [1197, 384] width 205 height 24
click at [1095, 372] on select "Automated Search Bad Parcel Complete Duplicate Parcel High Dollar Reporting In …" at bounding box center [1197, 384] width 205 height 24
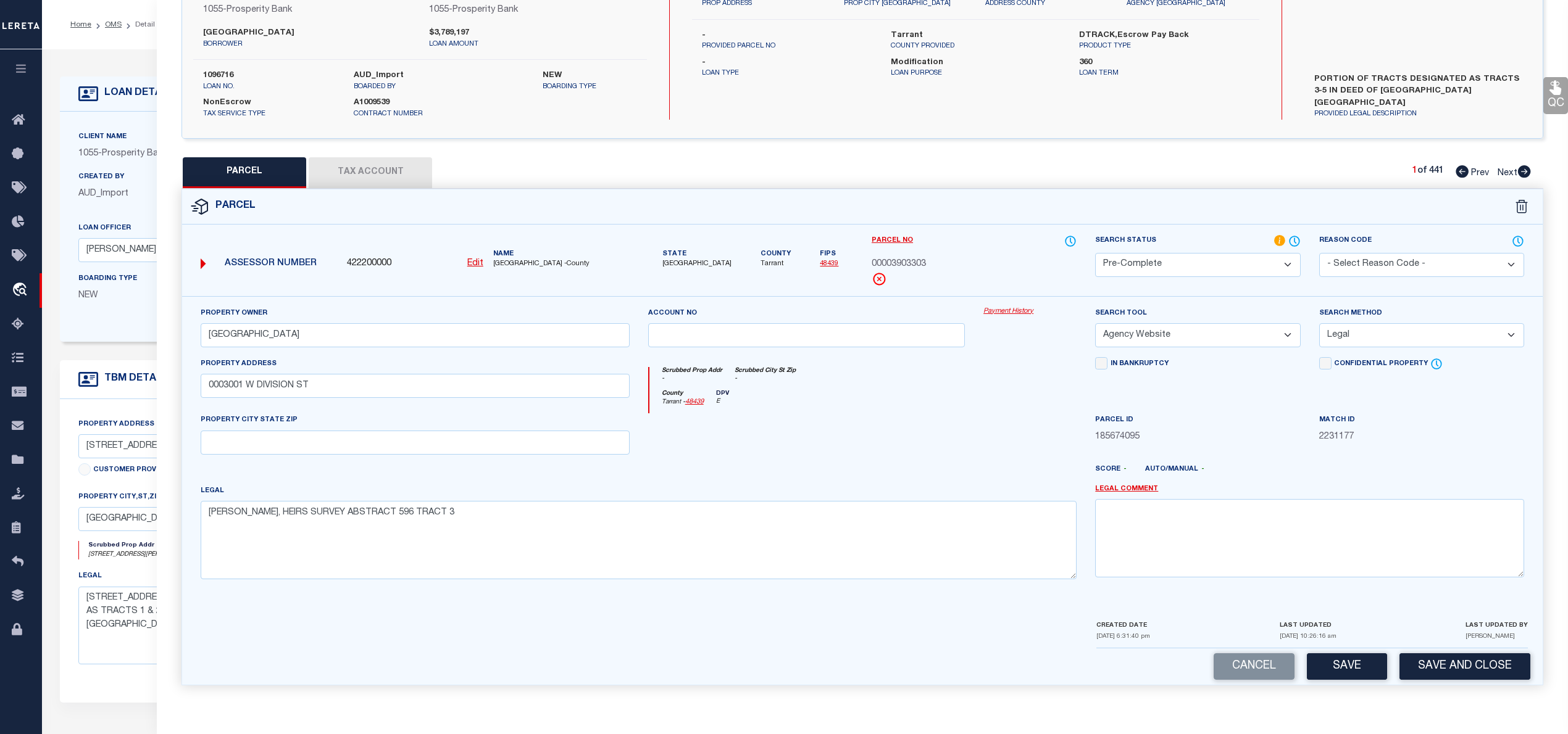
scroll to position [41, 0]
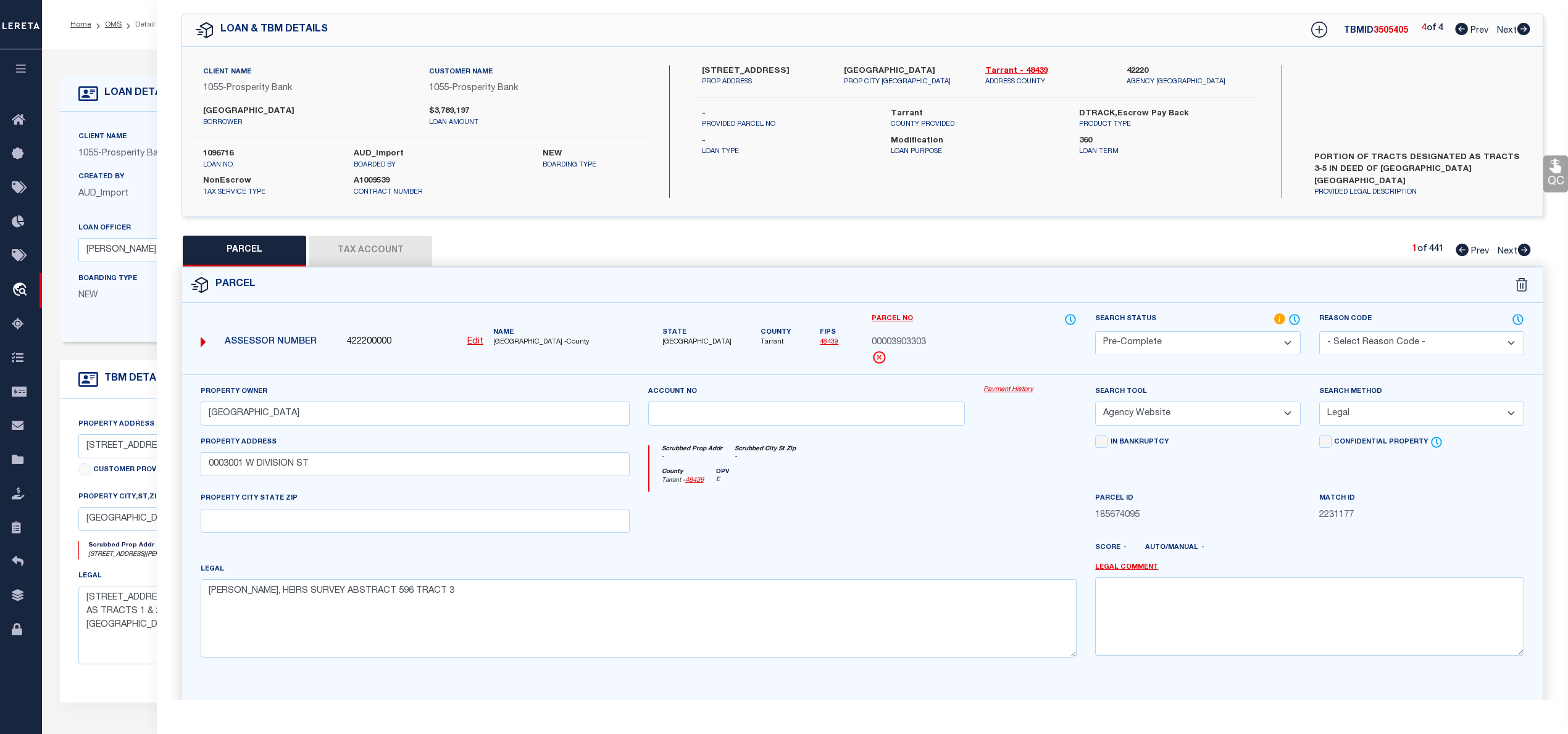
click at [1381, 26] on span "3505405" at bounding box center [1391, 31] width 35 height 8
copy span "3505405"
click at [221, 153] on label "1096716" at bounding box center [269, 154] width 132 height 13
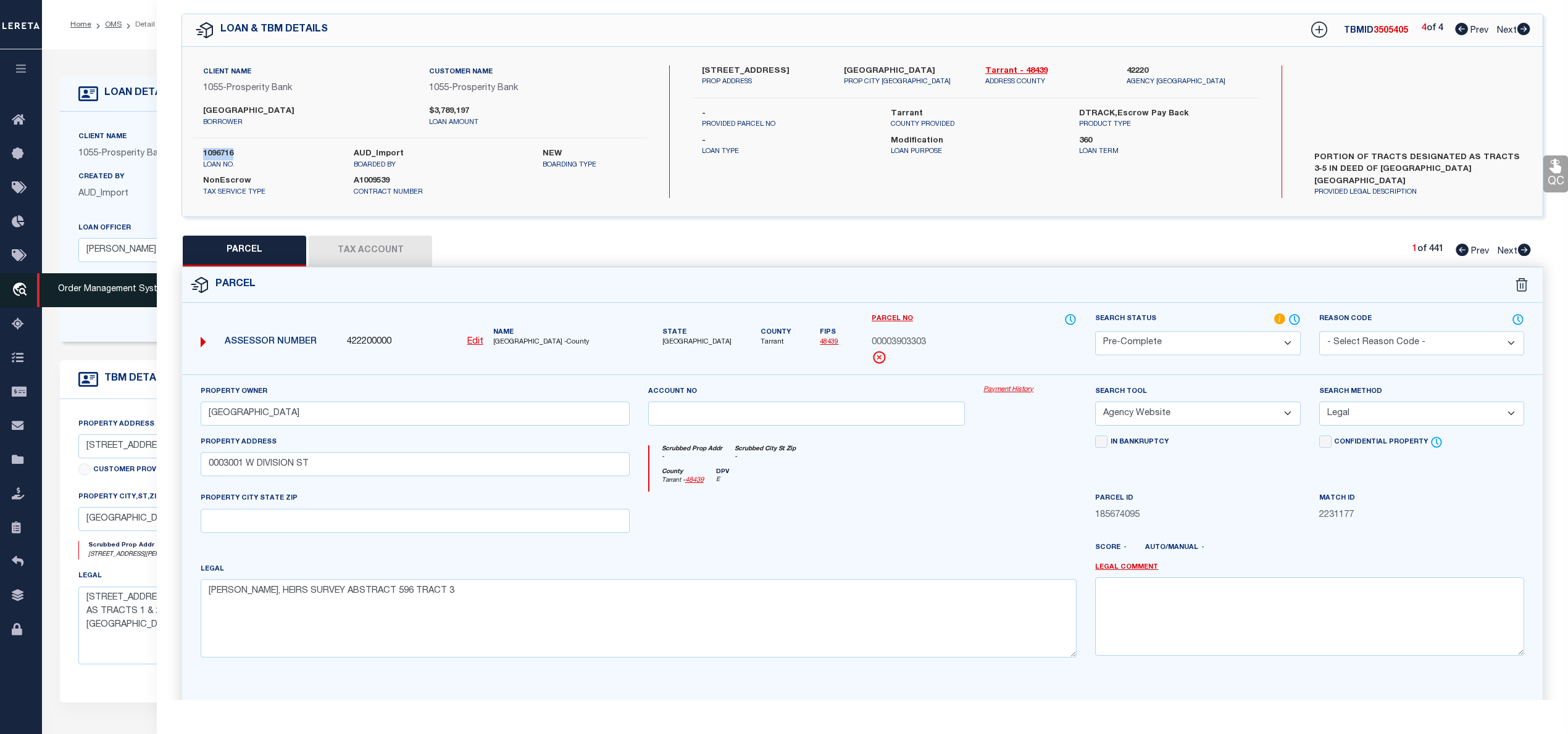
copy label "1096716"
click at [506, 343] on span "[GEOGRAPHIC_DATA] -County" at bounding box center [562, 342] width 136 height 10
copy span "TARRANT"
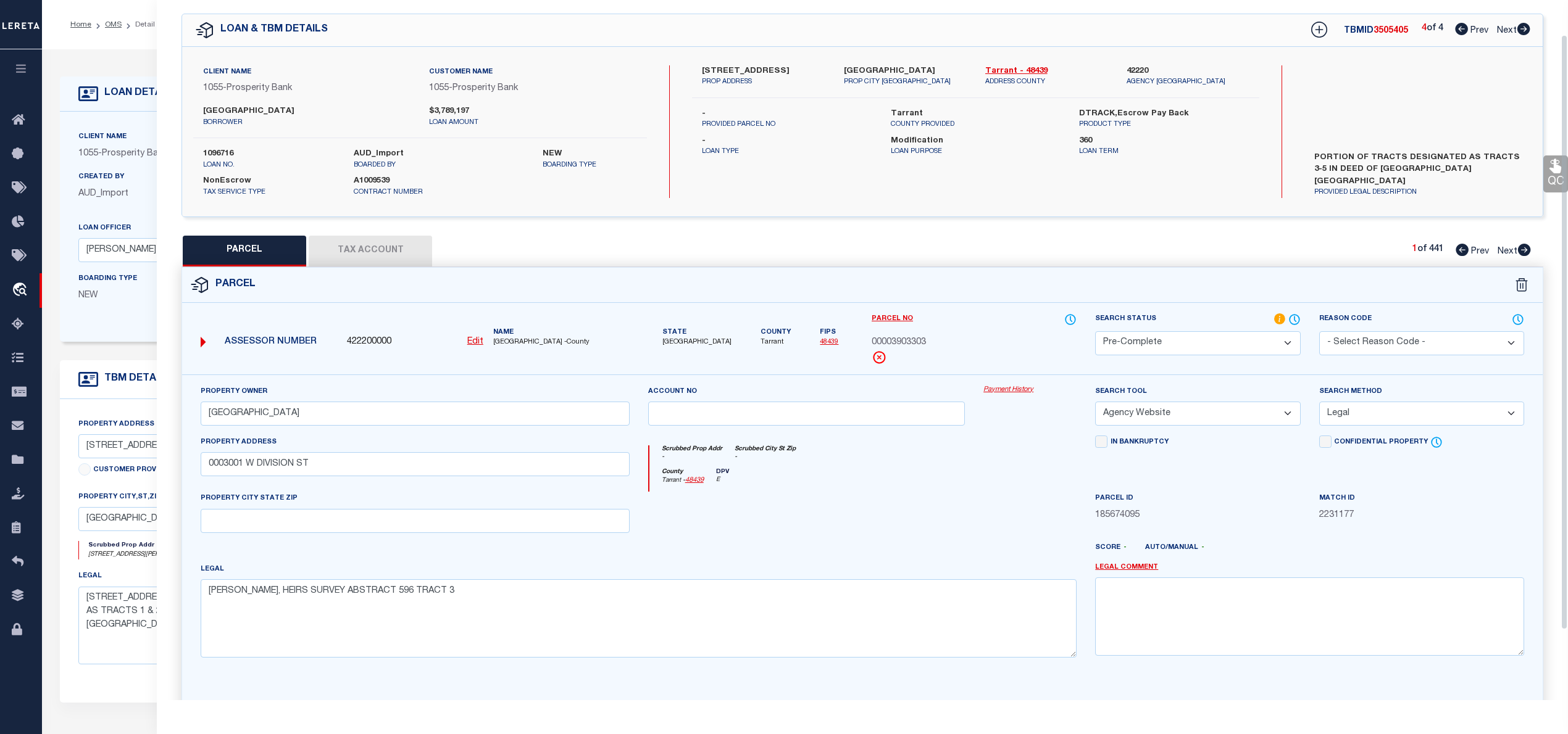
click at [1066, 500] on div at bounding box center [1029, 517] width 112 height 51
drag, startPoint x: 866, startPoint y: 344, endPoint x: 929, endPoint y: 340, distance: 63.1
click at [929, 340] on div "Parcel No 00003903303" at bounding box center [974, 344] width 223 height 62
copy span "00003903303"
click at [389, 249] on button "Tax Account" at bounding box center [370, 251] width 123 height 31
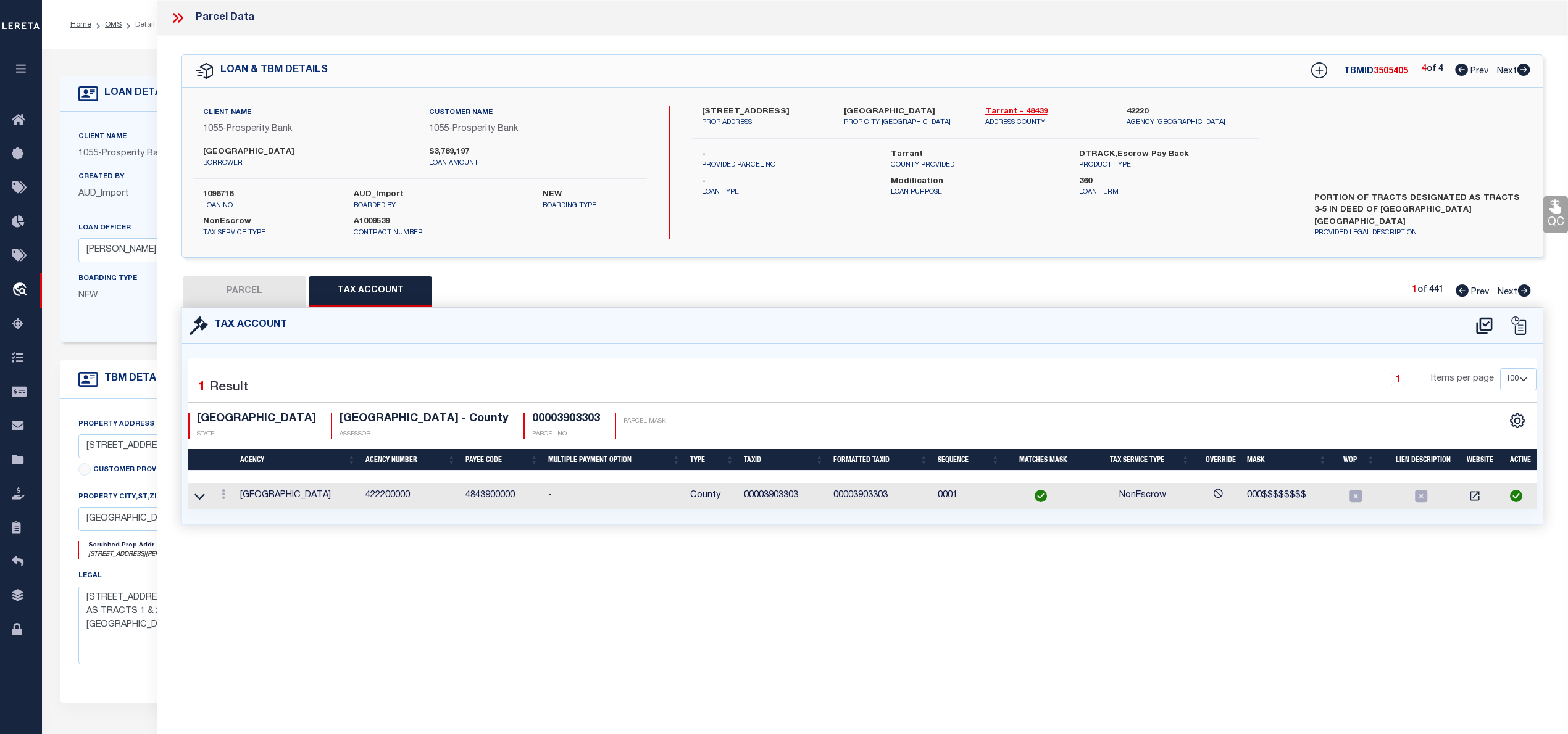
scroll to position [0, 0]
click at [265, 285] on button "PARCEL" at bounding box center [244, 292] width 123 height 31
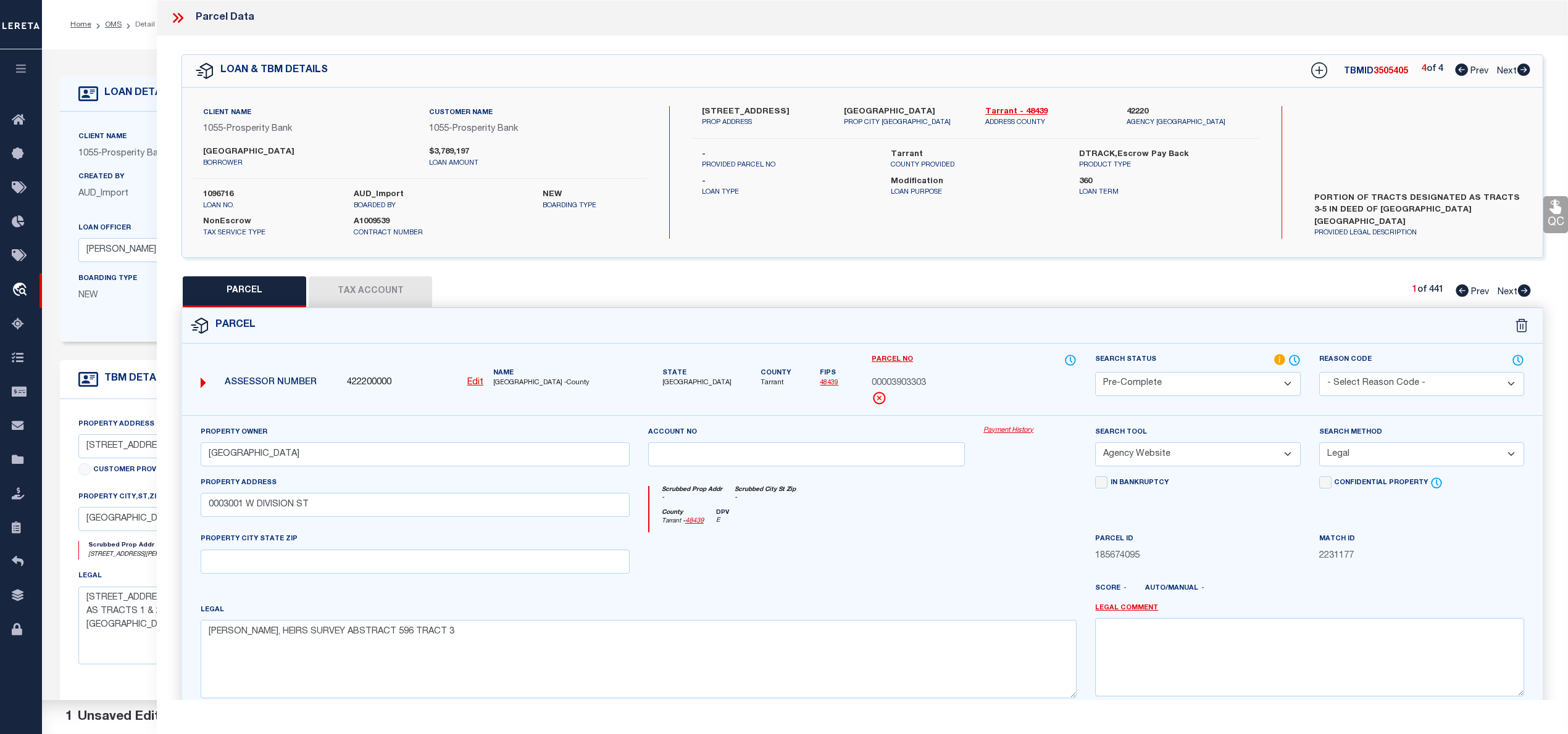
click at [1307, 280] on div "PARCEL Tax Account 1 of 441 Prev Next" at bounding box center [862, 292] width 1361 height 31
click at [1458, 72] on icon at bounding box center [1461, 70] width 13 height 13
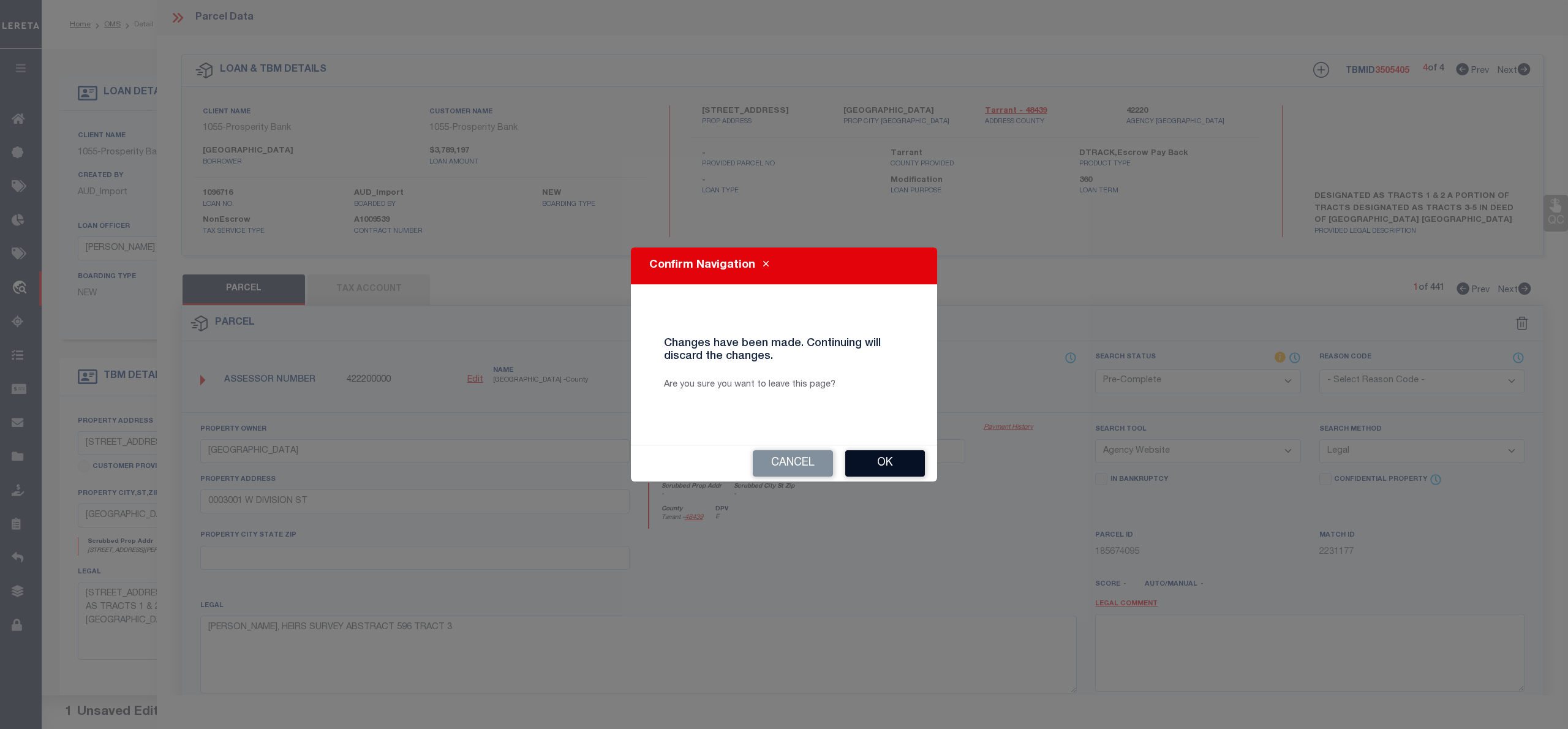
click at [910, 460] on button "Ok" at bounding box center [885, 464] width 79 height 26
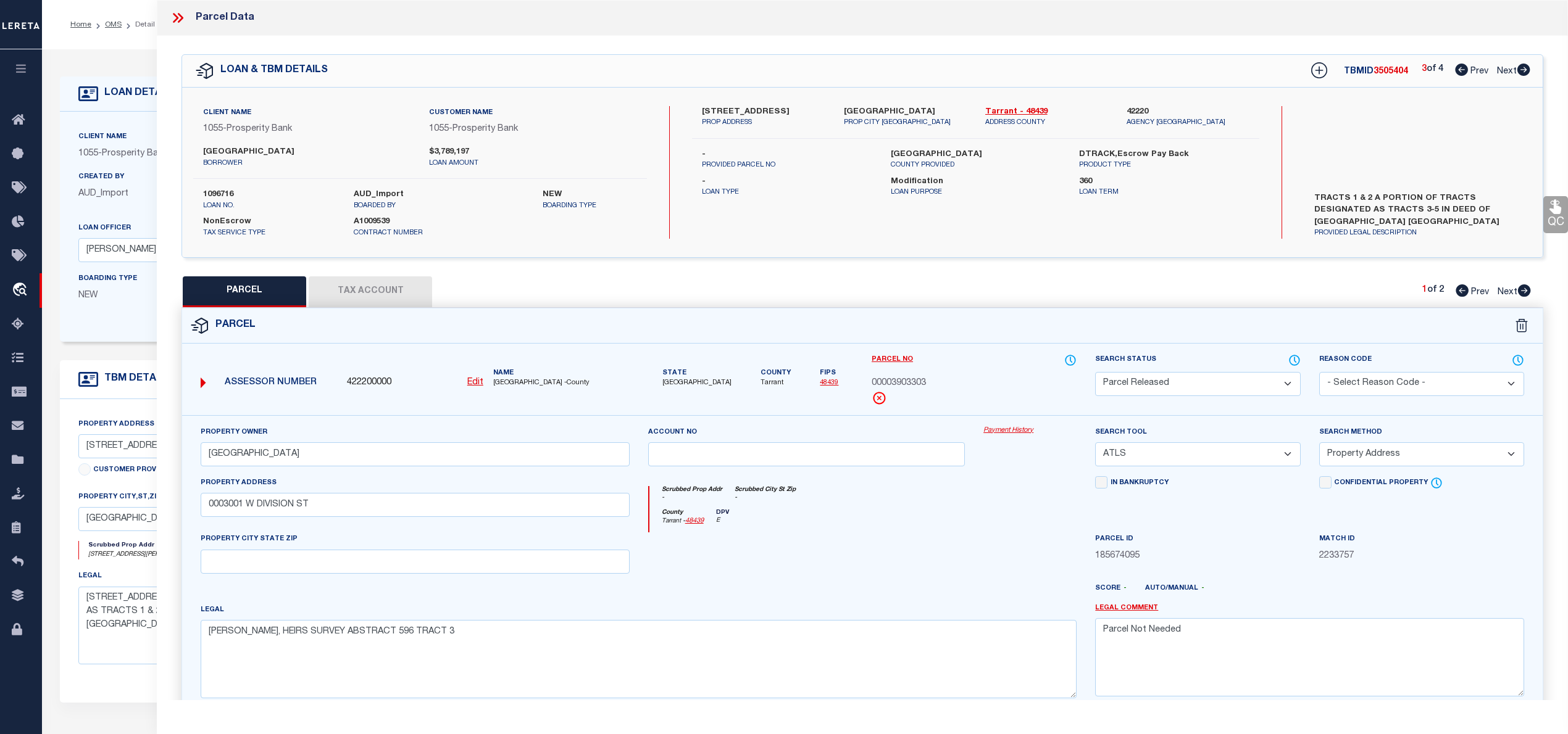
click at [1525, 290] on icon at bounding box center [1524, 291] width 14 height 13
drag, startPoint x: 1313, startPoint y: 193, endPoint x: 1474, endPoint y: 223, distance: 163.8
click at [1474, 223] on label "[STREET_ADDRESS] 31.066 ACRES IN [GEOGRAPHIC_DATA][PERSON_NAME] ABSTRACT 596 2 …" at bounding box center [1418, 209] width 225 height 37
copy label "[STREET_ADDRESS] 31.066 ACRES IN [GEOGRAPHIC_DATA][PERSON_NAME] ABSTRACT 596 2 …"
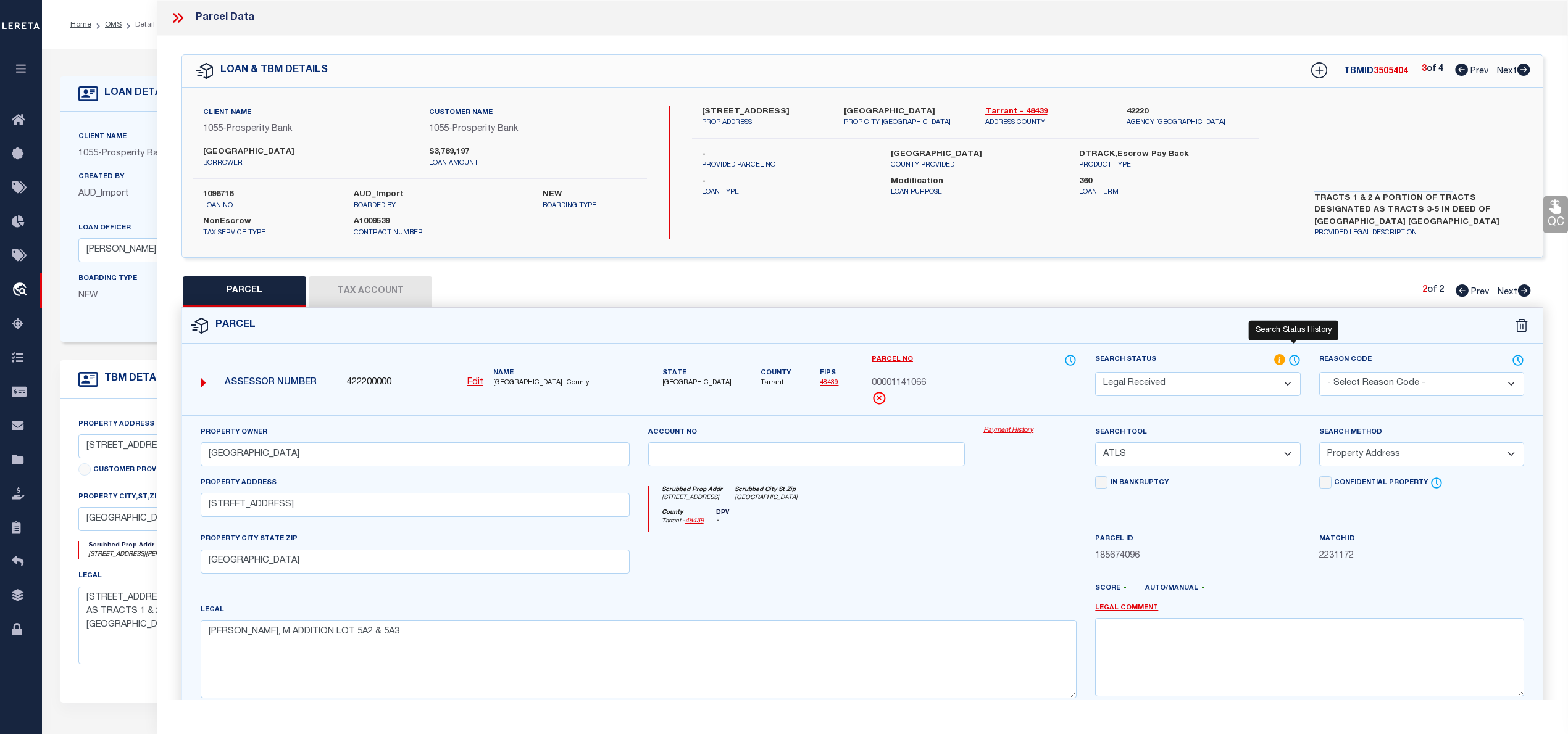
click at [1294, 363] on icon at bounding box center [1294, 360] width 13 height 14
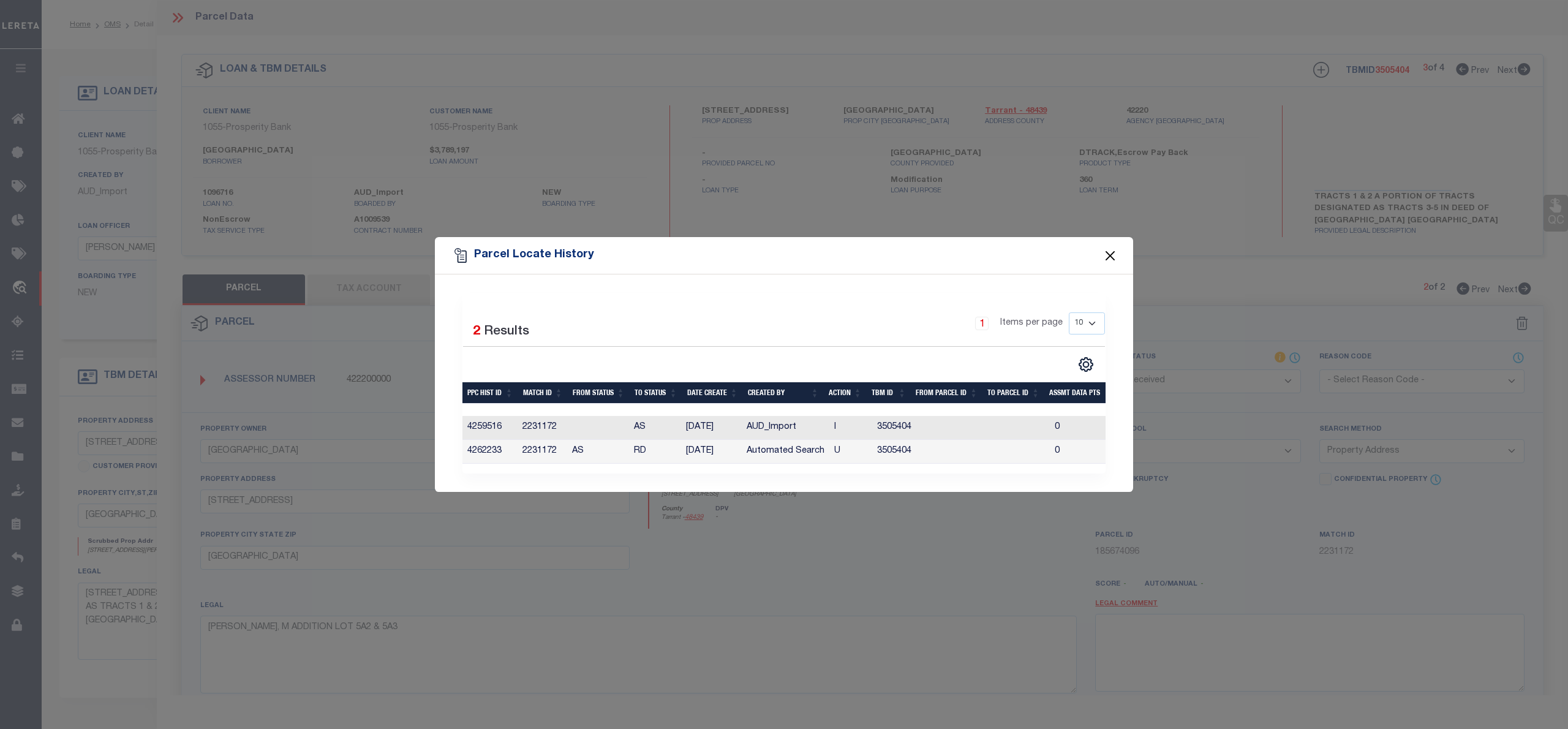
click at [1111, 252] on button "Close" at bounding box center [1110, 255] width 16 height 16
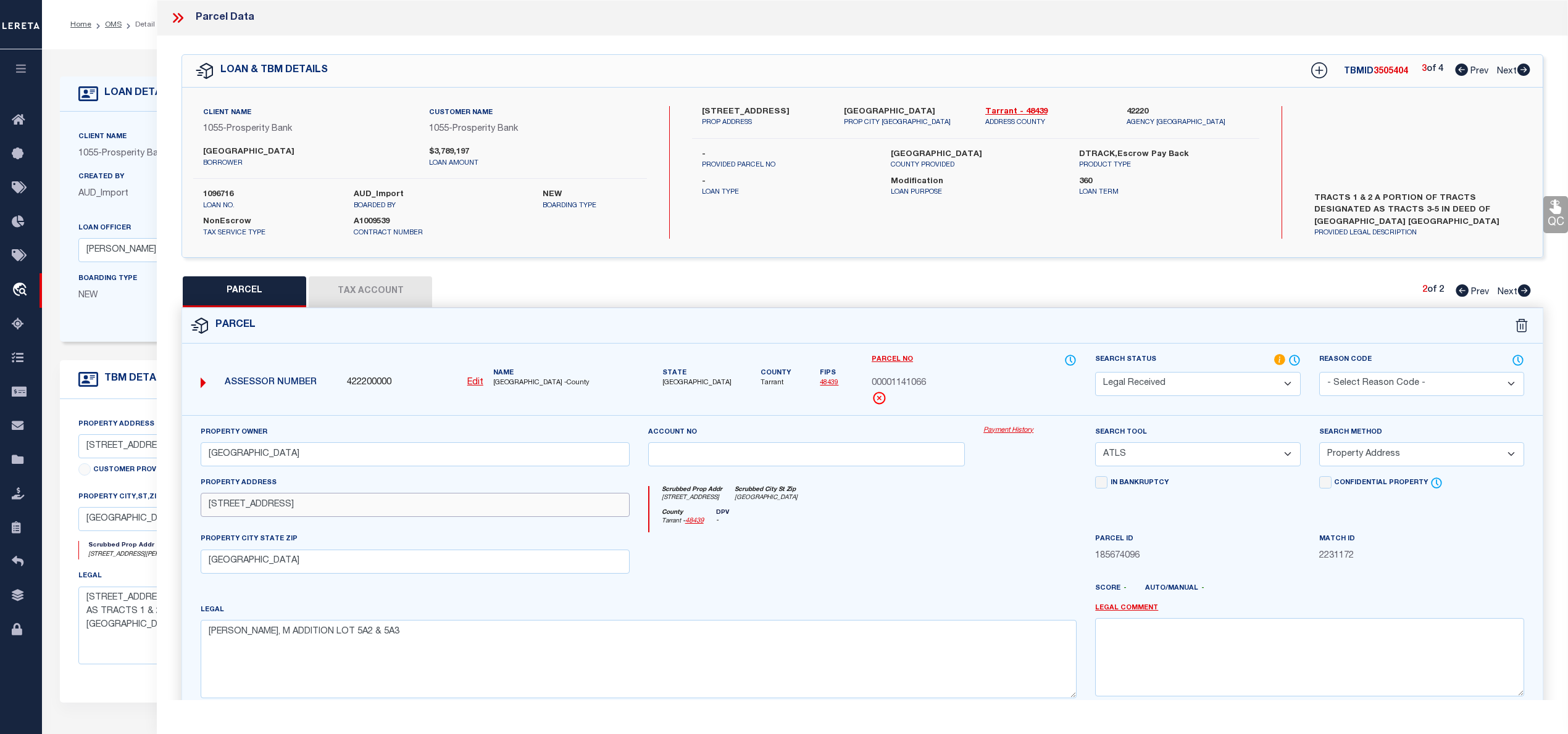
drag, startPoint x: 300, startPoint y: 509, endPoint x: 207, endPoint y: 511, distance: 93.0
click at [207, 511] on input "[STREET_ADDRESS]" at bounding box center [415, 505] width 429 height 24
paste input "0002949 W DIVISION ST"
drag, startPoint x: 307, startPoint y: 563, endPoint x: 208, endPoint y: 568, distance: 99.1
click at [208, 568] on input "[GEOGRAPHIC_DATA]" at bounding box center [415, 561] width 429 height 24
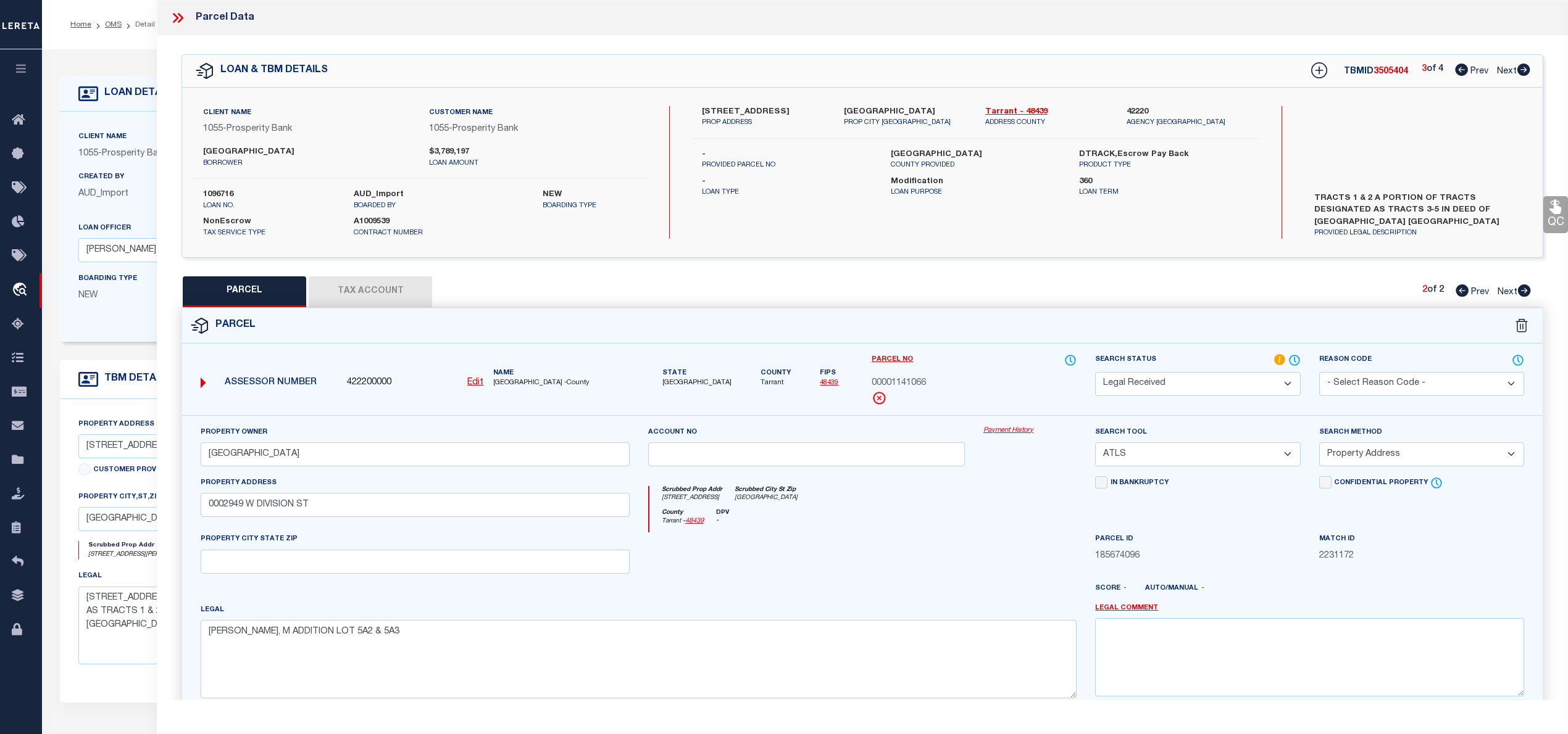
click at [1181, 455] on select "-- Select Search Tool -- 3rd Party Website Agency File Agency Website ATLS CNV-…" at bounding box center [1197, 454] width 205 height 24
click at [1095, 445] on select "-- Select Search Tool -- 3rd Party Website Agency File Agency Website ATLS CNV-…" at bounding box center [1197, 454] width 205 height 24
click at [1386, 460] on select "-- Select Search Method -- Property Address Legal Liability Info Provided" at bounding box center [1421, 454] width 205 height 24
click at [1319, 445] on select "-- Select Search Method -- Property Address Legal Liability Info Provided" at bounding box center [1421, 454] width 205 height 24
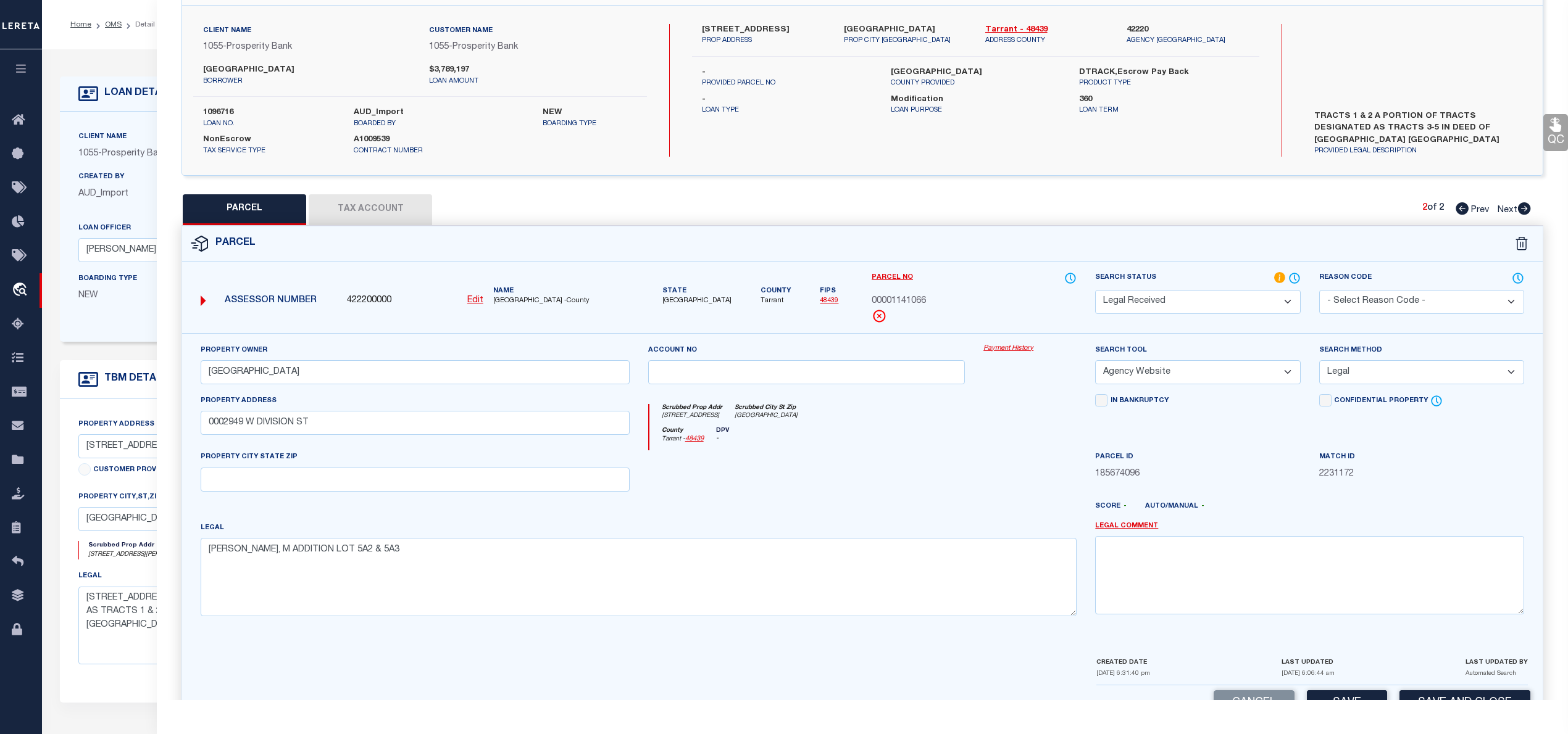
scroll to position [123, 0]
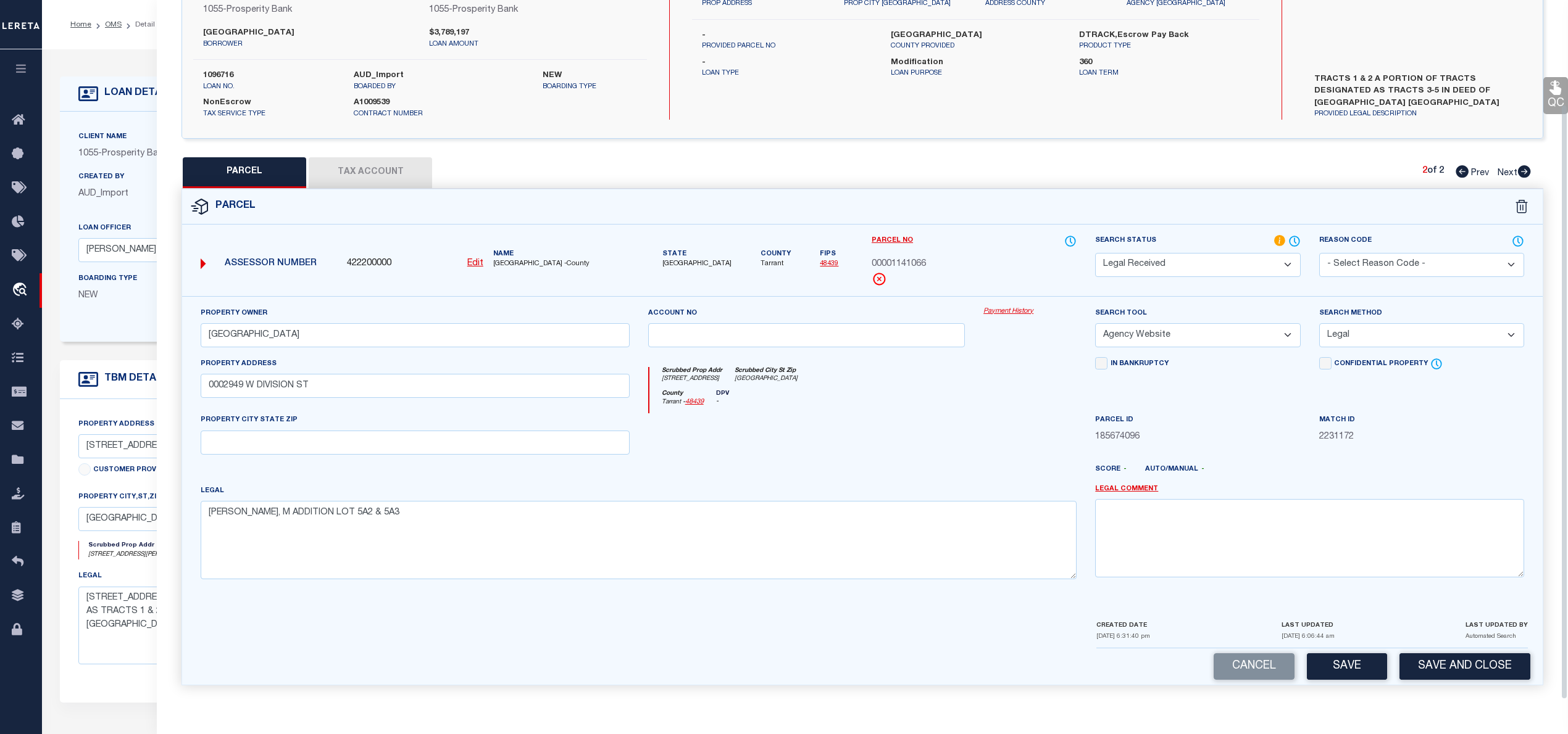
click at [1356, 657] on button "Save" at bounding box center [1346, 667] width 80 height 26
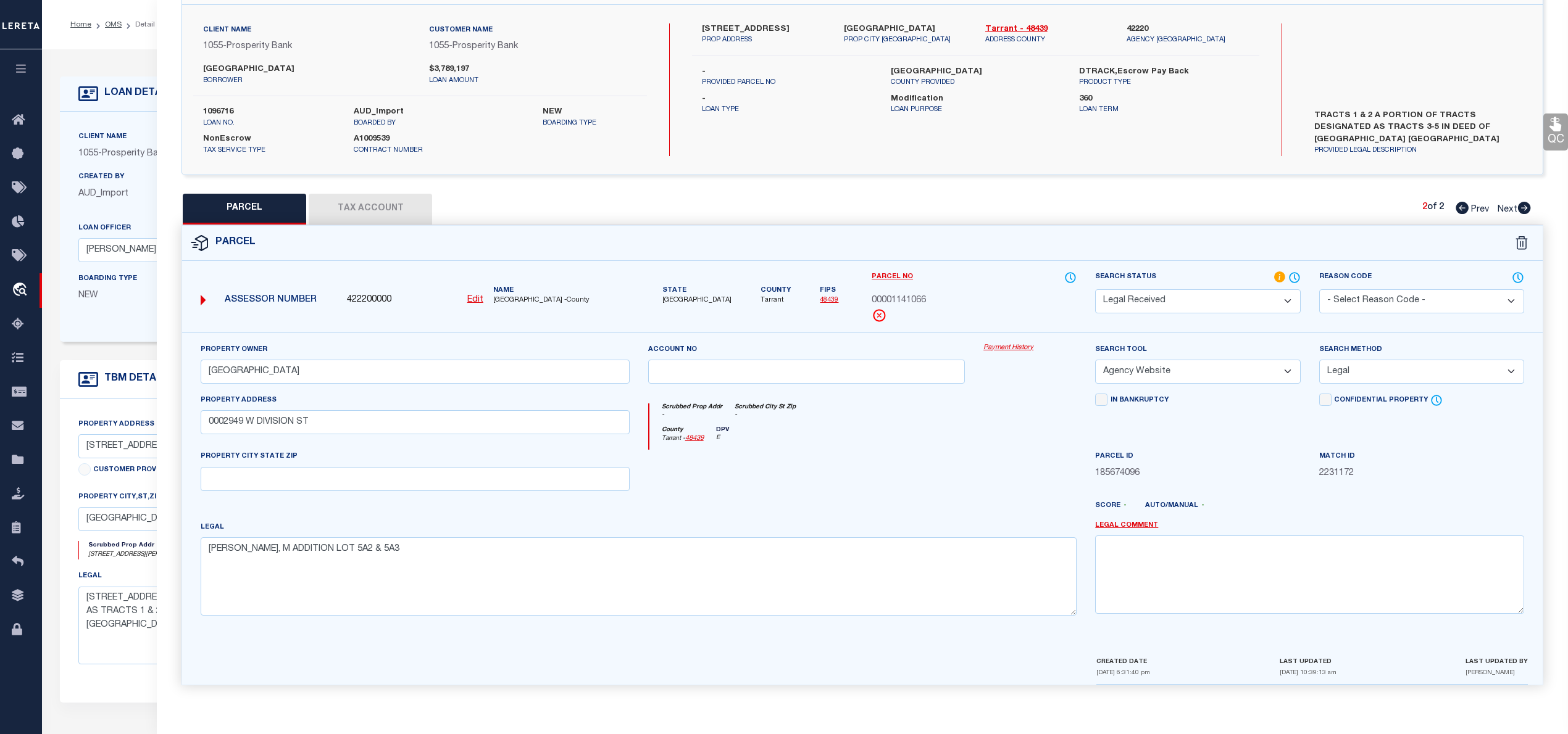
click at [396, 198] on button "Tax Account" at bounding box center [370, 209] width 123 height 31
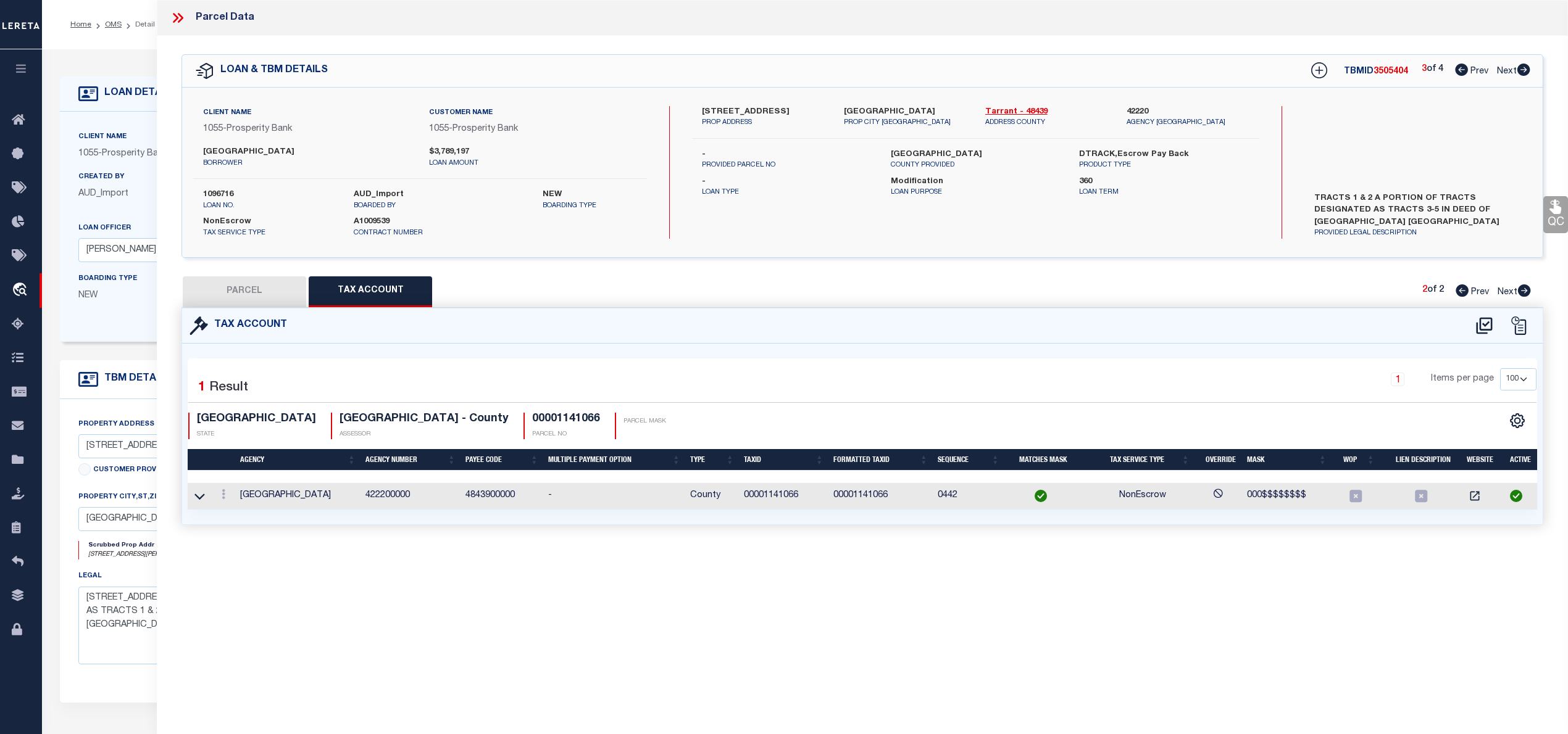
scroll to position [0, 0]
click at [200, 500] on icon at bounding box center [199, 496] width 10 height 6
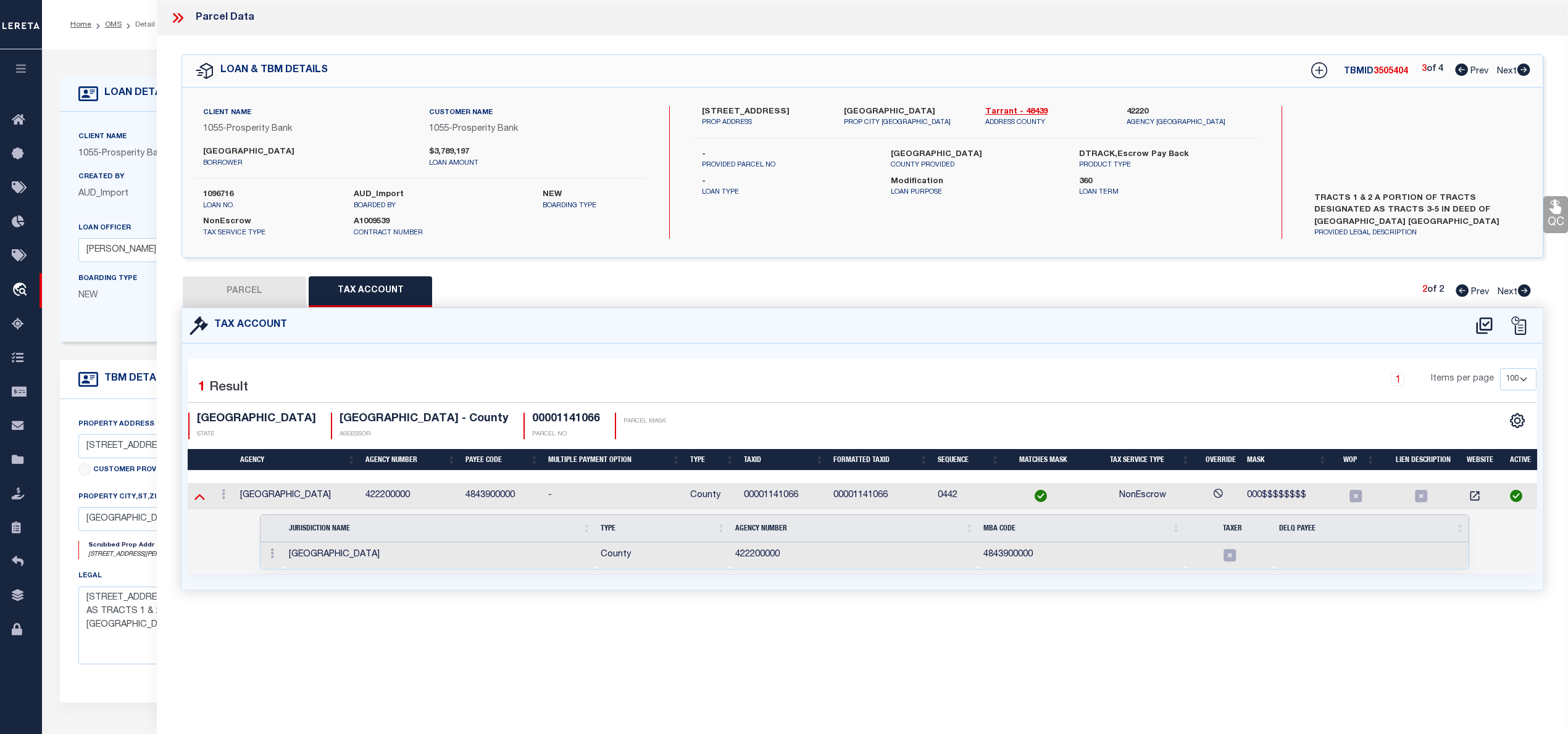
click at [200, 500] on icon at bounding box center [199, 496] width 10 height 13
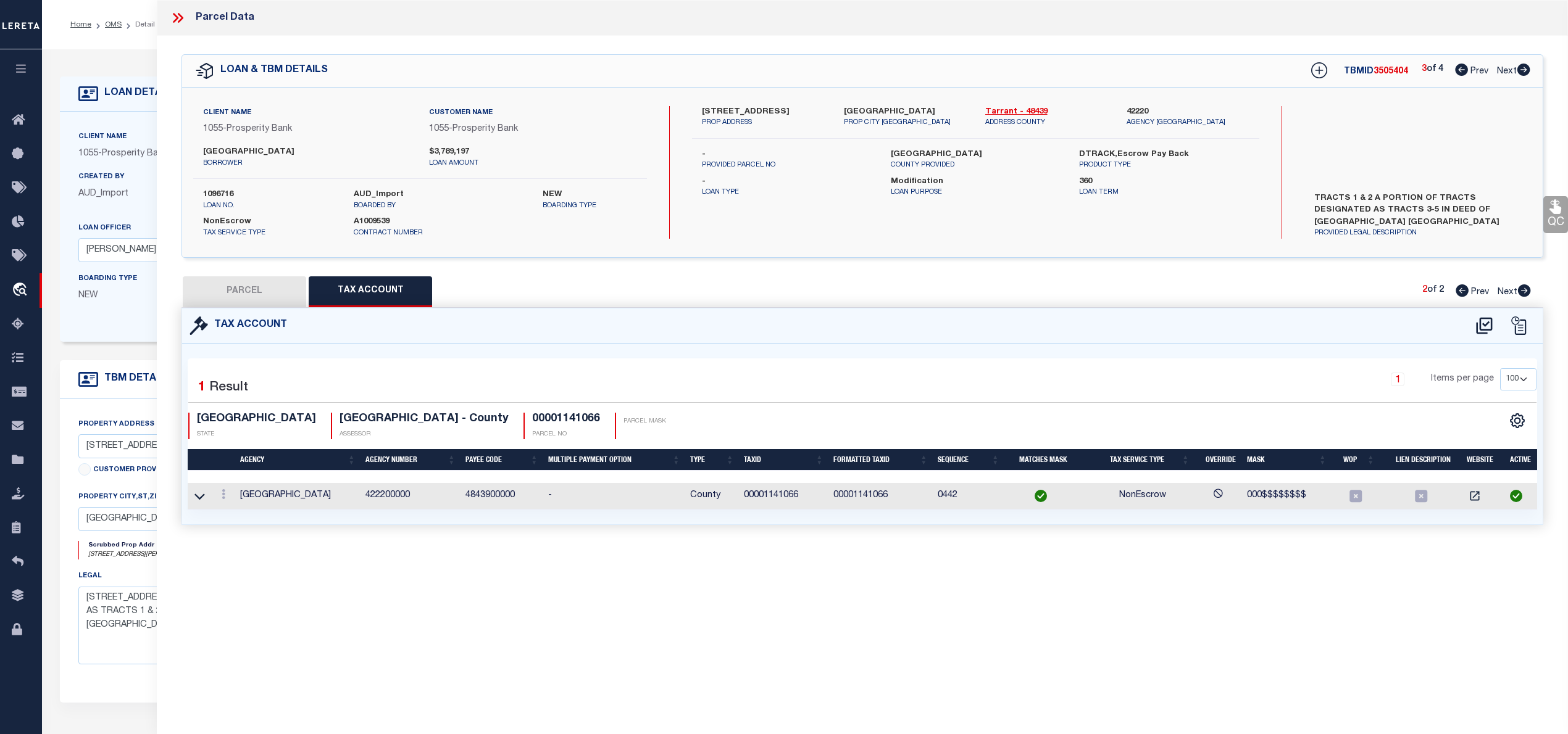
click at [200, 500] on icon at bounding box center [199, 496] width 10 height 6
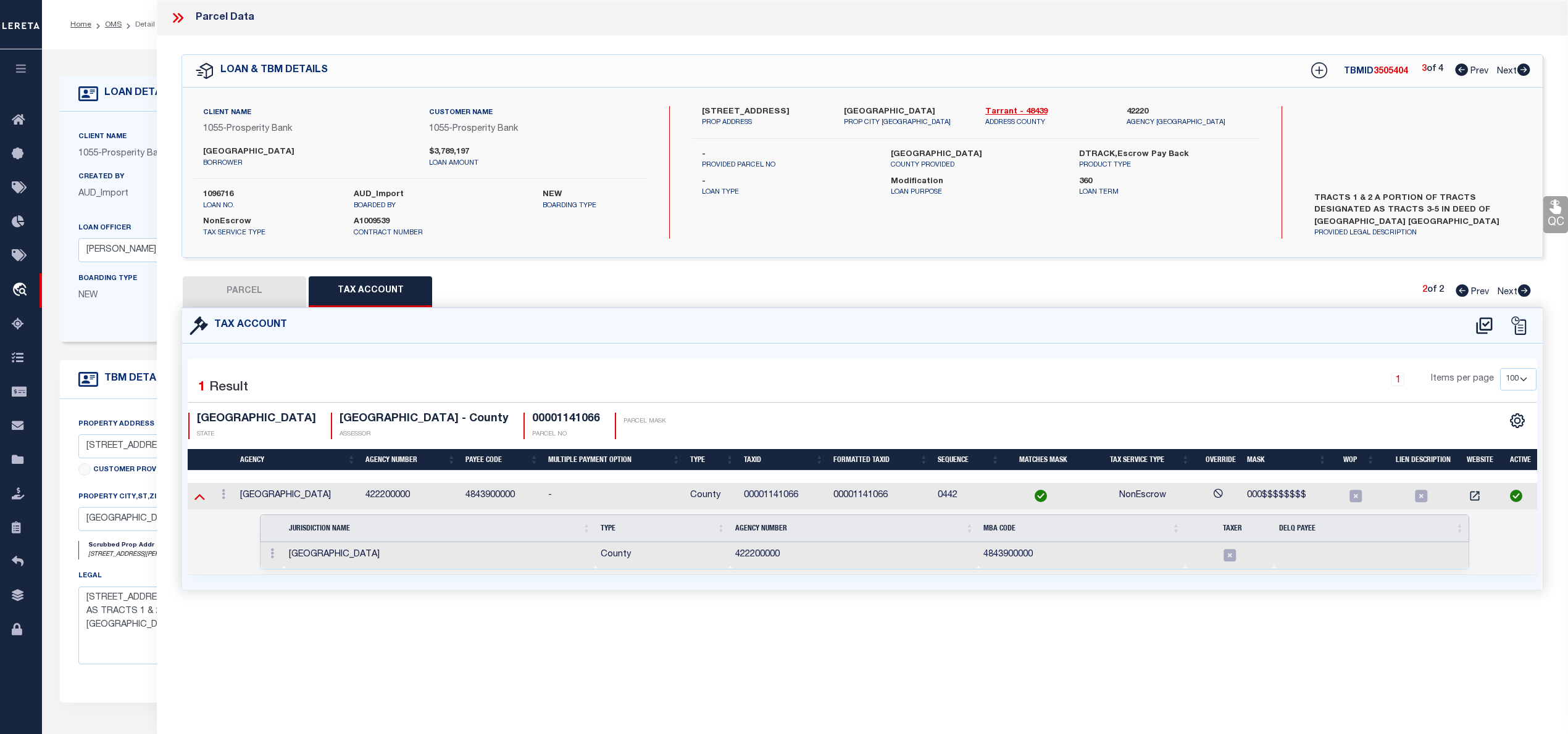
click at [199, 496] on icon at bounding box center [199, 496] width 10 height 13
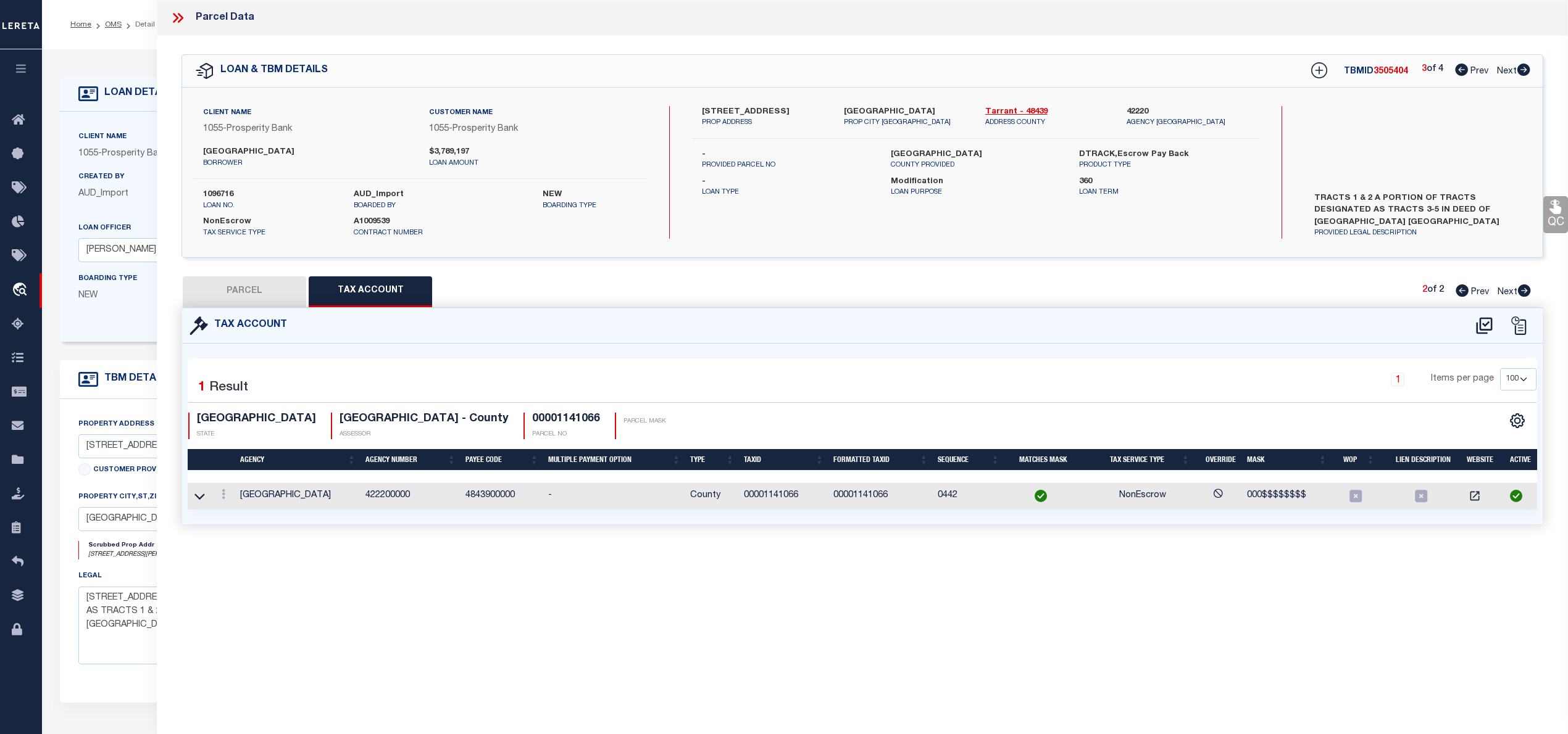
click at [246, 292] on button "PARCEL" at bounding box center [244, 292] width 123 height 31
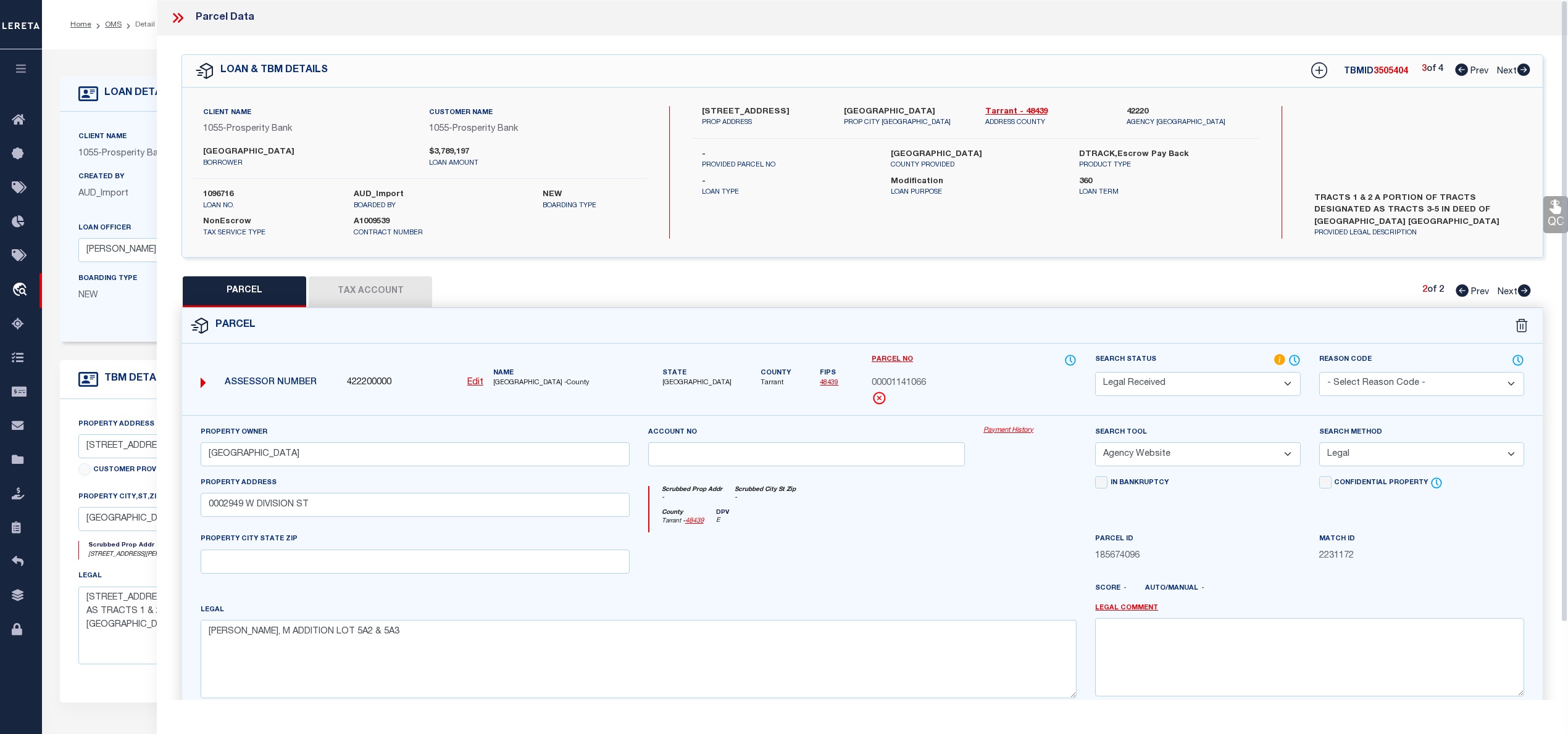
click at [838, 513] on div "County Tarrant - 48439 DPV E" at bounding box center [863, 521] width 428 height 24
click at [1383, 67] on span "3505404" at bounding box center [1391, 72] width 35 height 8
copy span "3505404"
click at [221, 193] on label "1096716" at bounding box center [269, 195] width 132 height 13
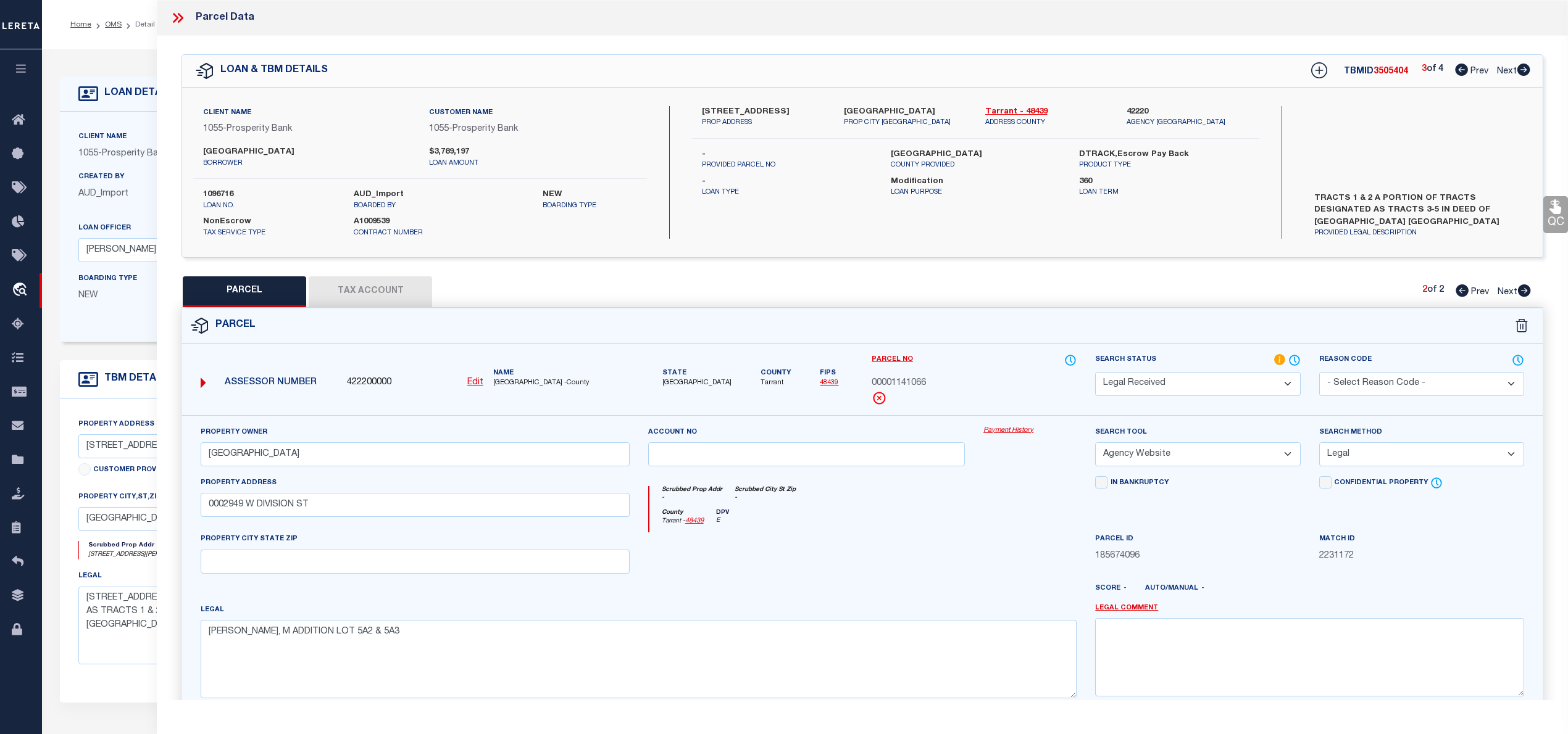
click at [221, 193] on label "1096716" at bounding box center [269, 195] width 132 height 13
click at [502, 383] on span "[GEOGRAPHIC_DATA] -County" at bounding box center [562, 383] width 136 height 10
click at [897, 384] on span "00001141066" at bounding box center [898, 384] width 54 height 14
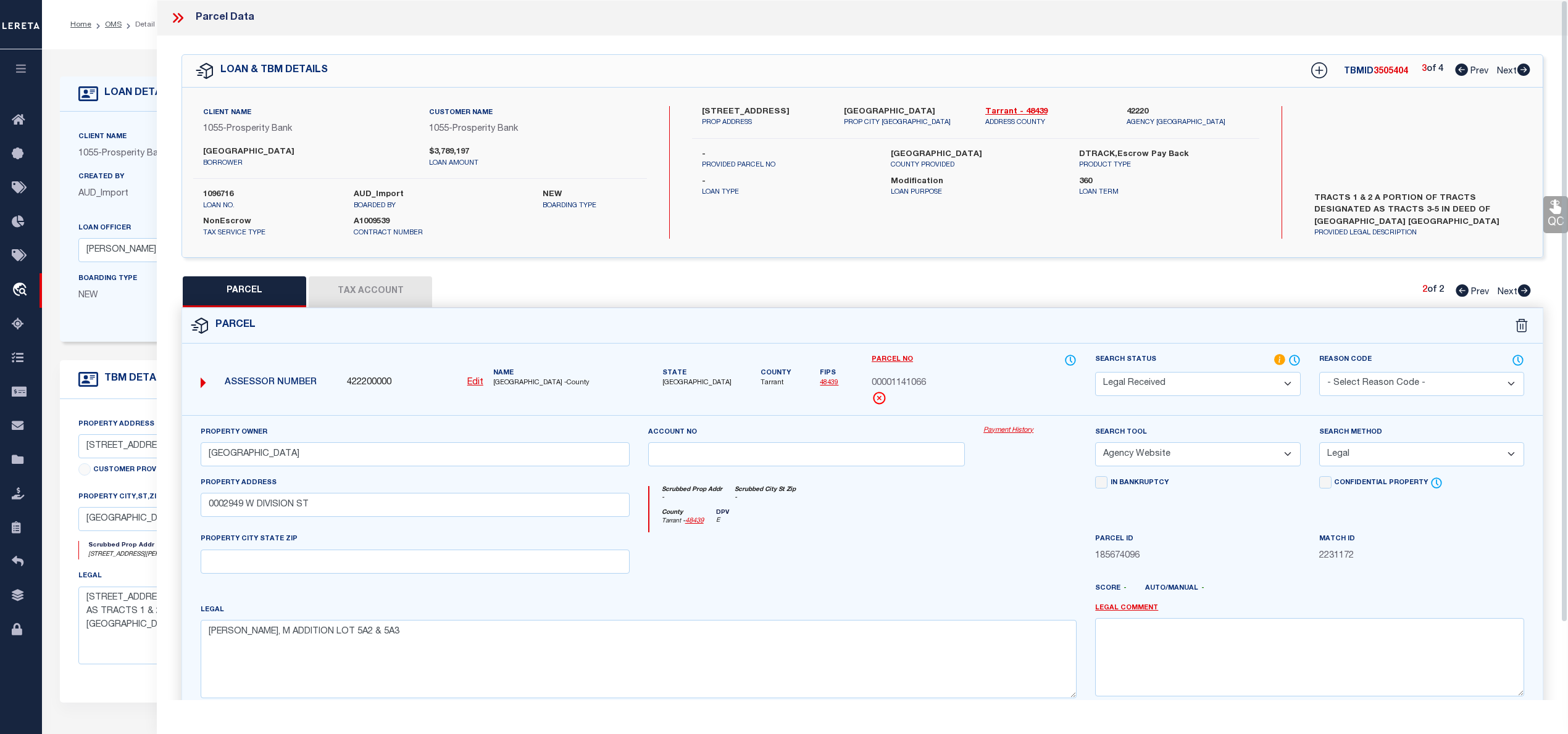
click at [934, 583] on div at bounding box center [807, 557] width 335 height 51
click at [1460, 292] on icon at bounding box center [1462, 291] width 13 height 13
click at [1526, 290] on icon at bounding box center [1524, 291] width 13 height 13
click at [1263, 381] on select "Automated Search Bad Parcel Complete Duplicate Parcel High Dollar Reporting In …" at bounding box center [1197, 384] width 205 height 24
click at [1095, 372] on select "Automated Search Bad Parcel Complete Duplicate Parcel High Dollar Reporting In …" at bounding box center [1197, 384] width 205 height 24
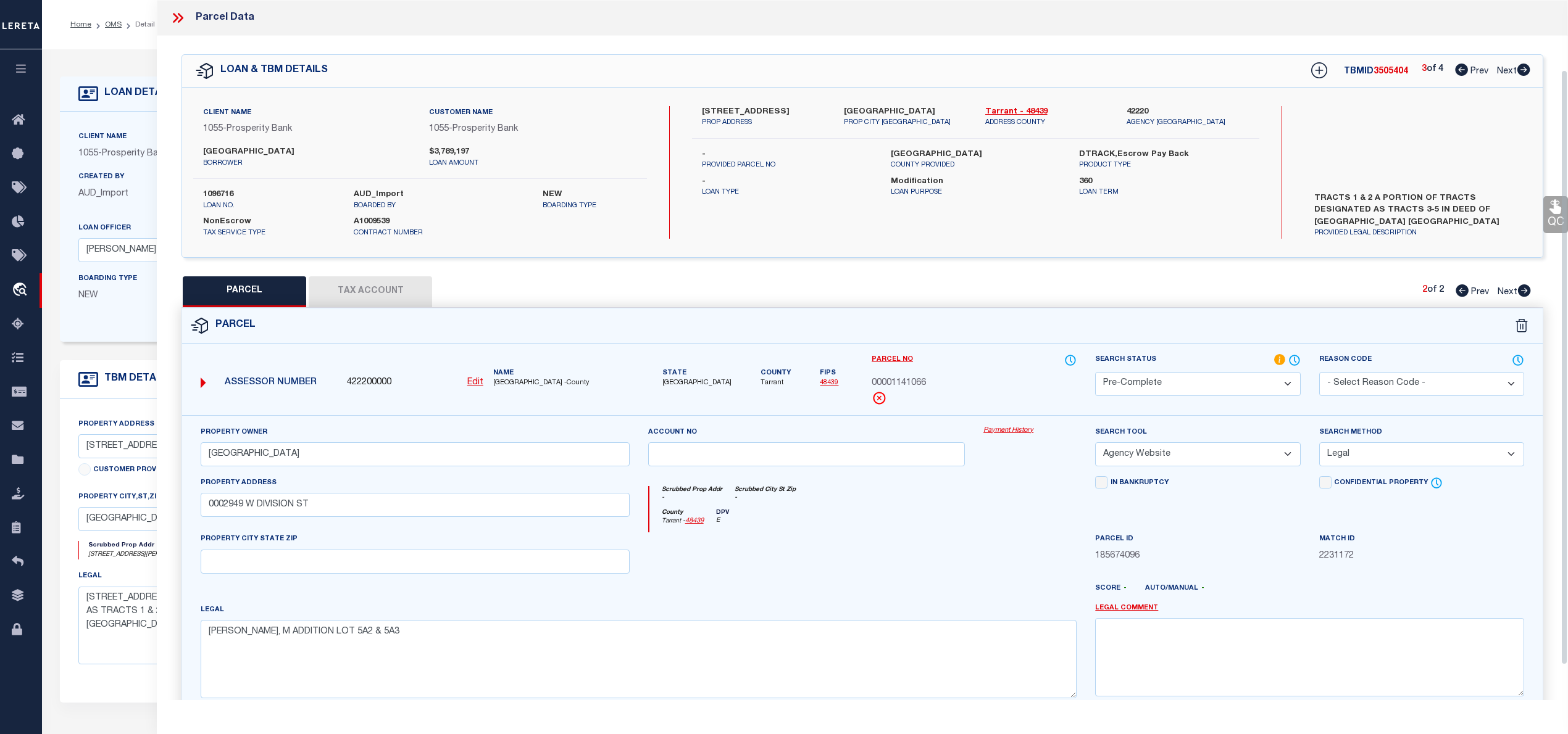
scroll to position [123, 0]
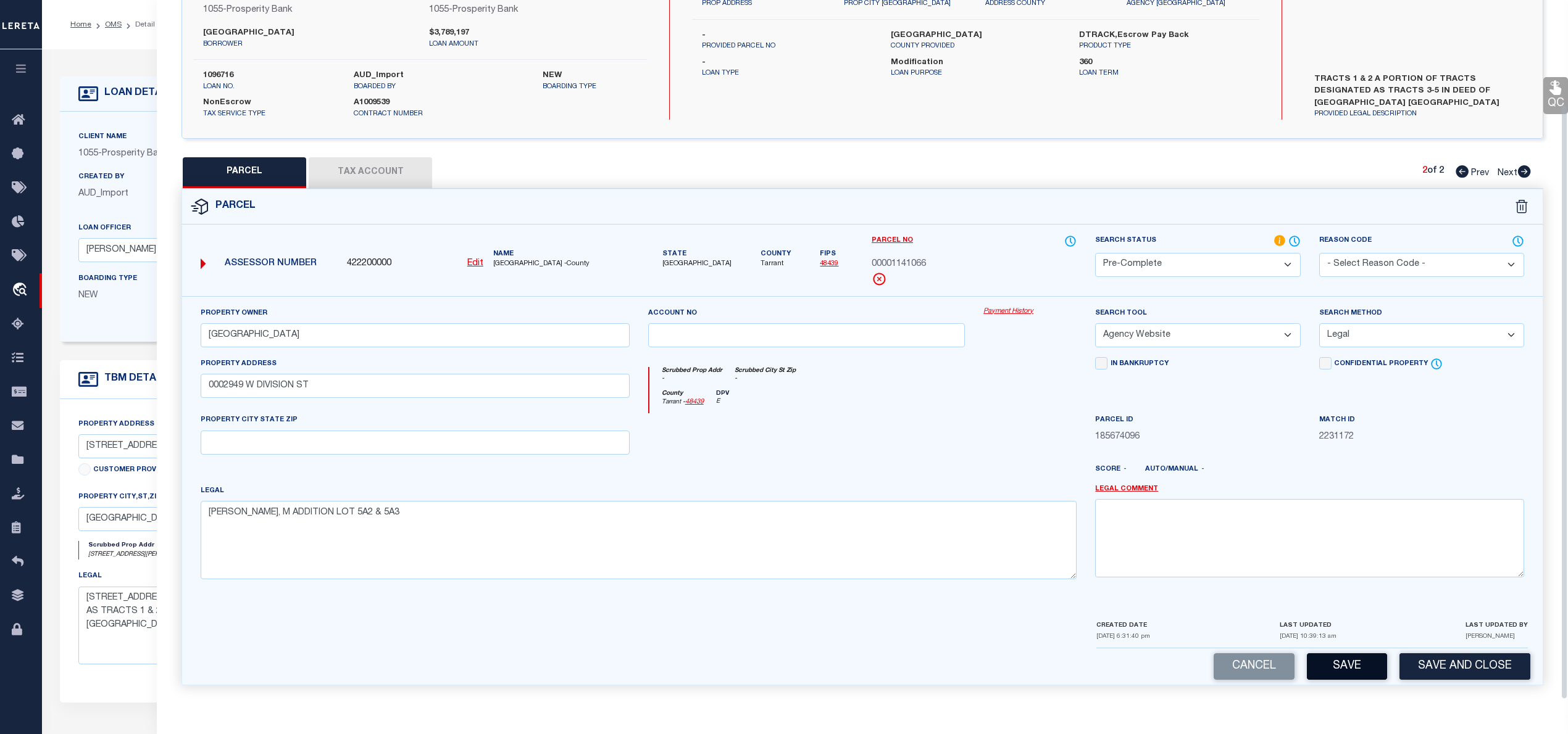
click at [1352, 662] on button "Save" at bounding box center [1346, 667] width 80 height 26
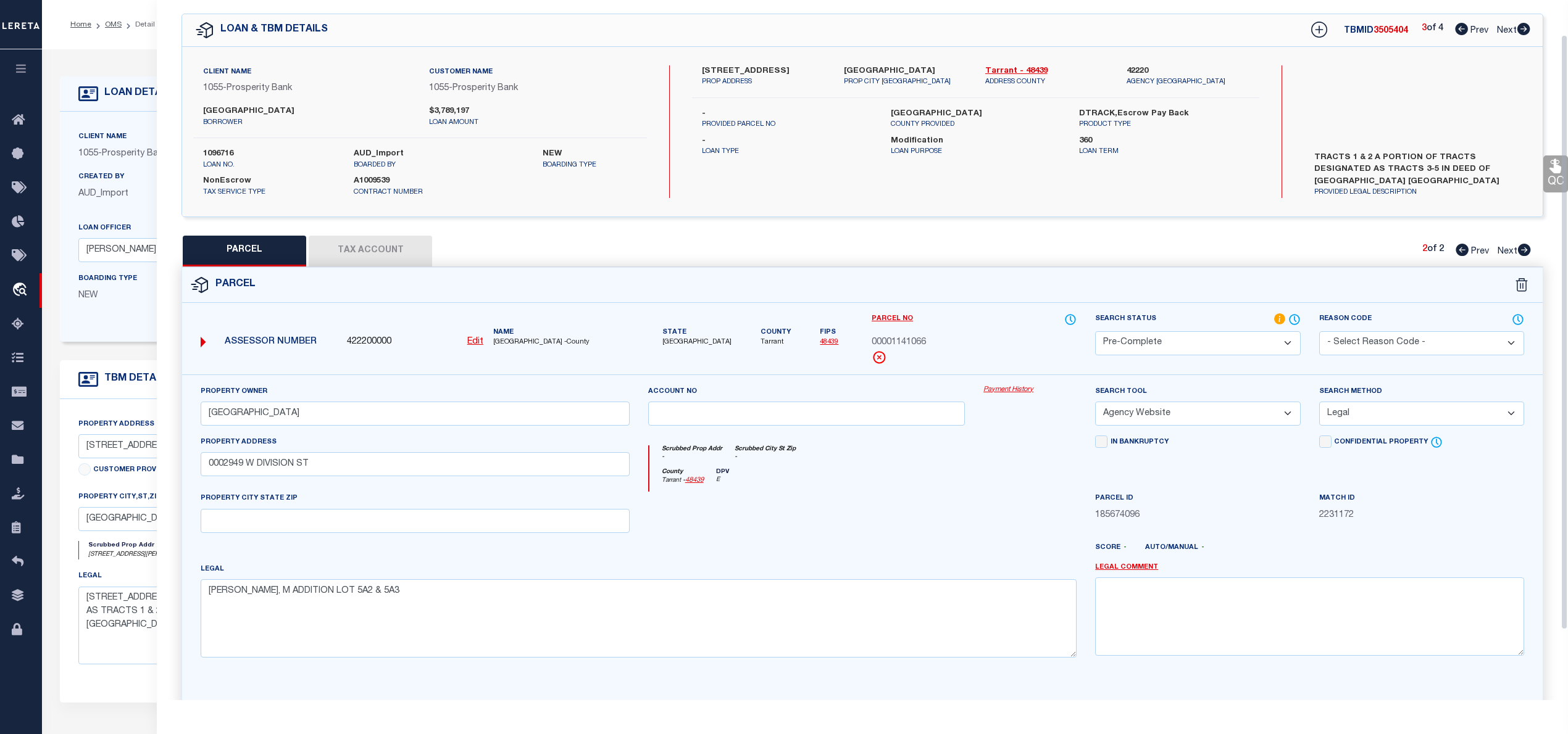
scroll to position [0, 0]
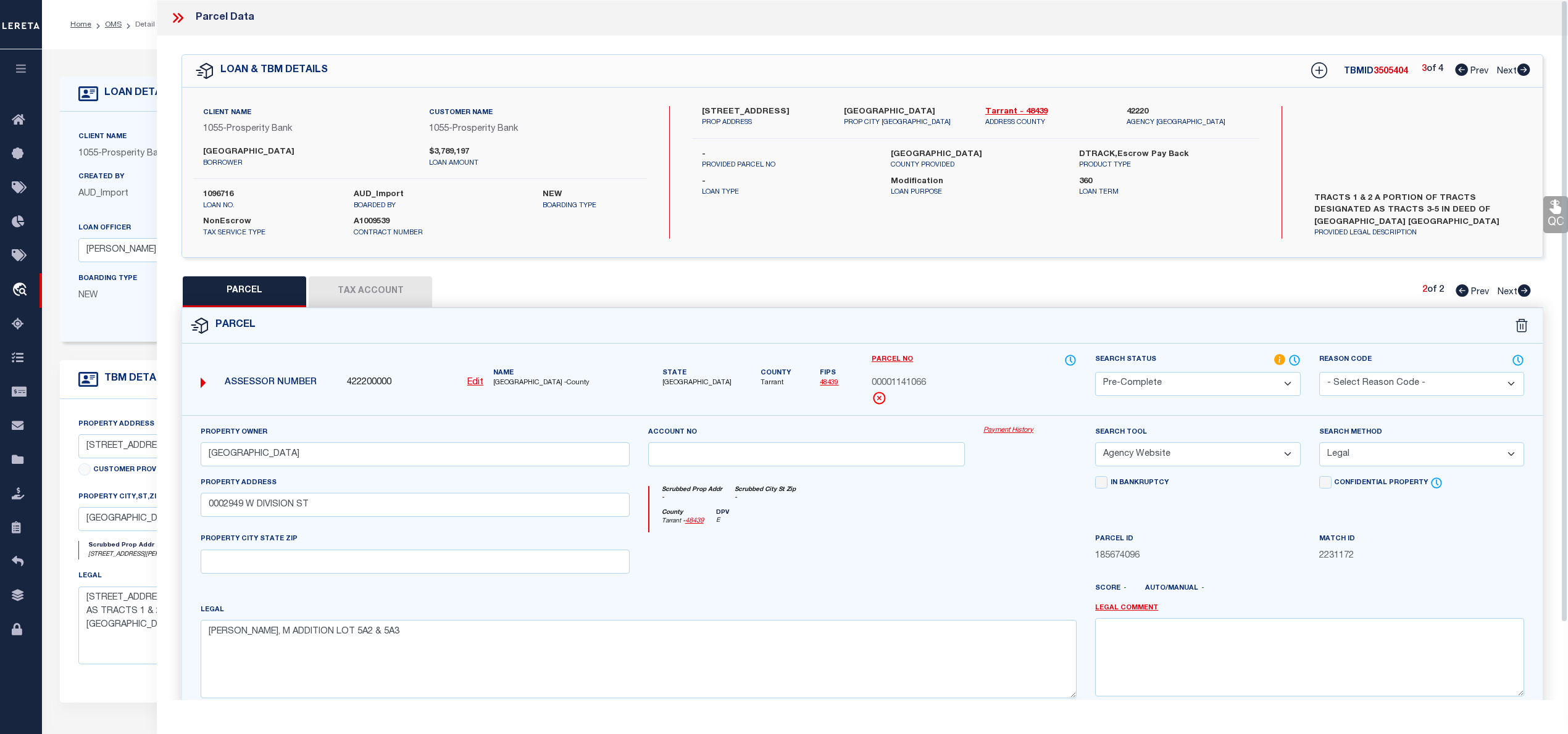
click at [954, 216] on div "2949 W DIVISION ST PROP ADDRESS ARLINGTON, TX 76012 PROP CITY ST ZIP Tarrant - …" at bounding box center [975, 173] width 567 height 133
click at [1459, 70] on icon at bounding box center [1461, 70] width 13 height 13
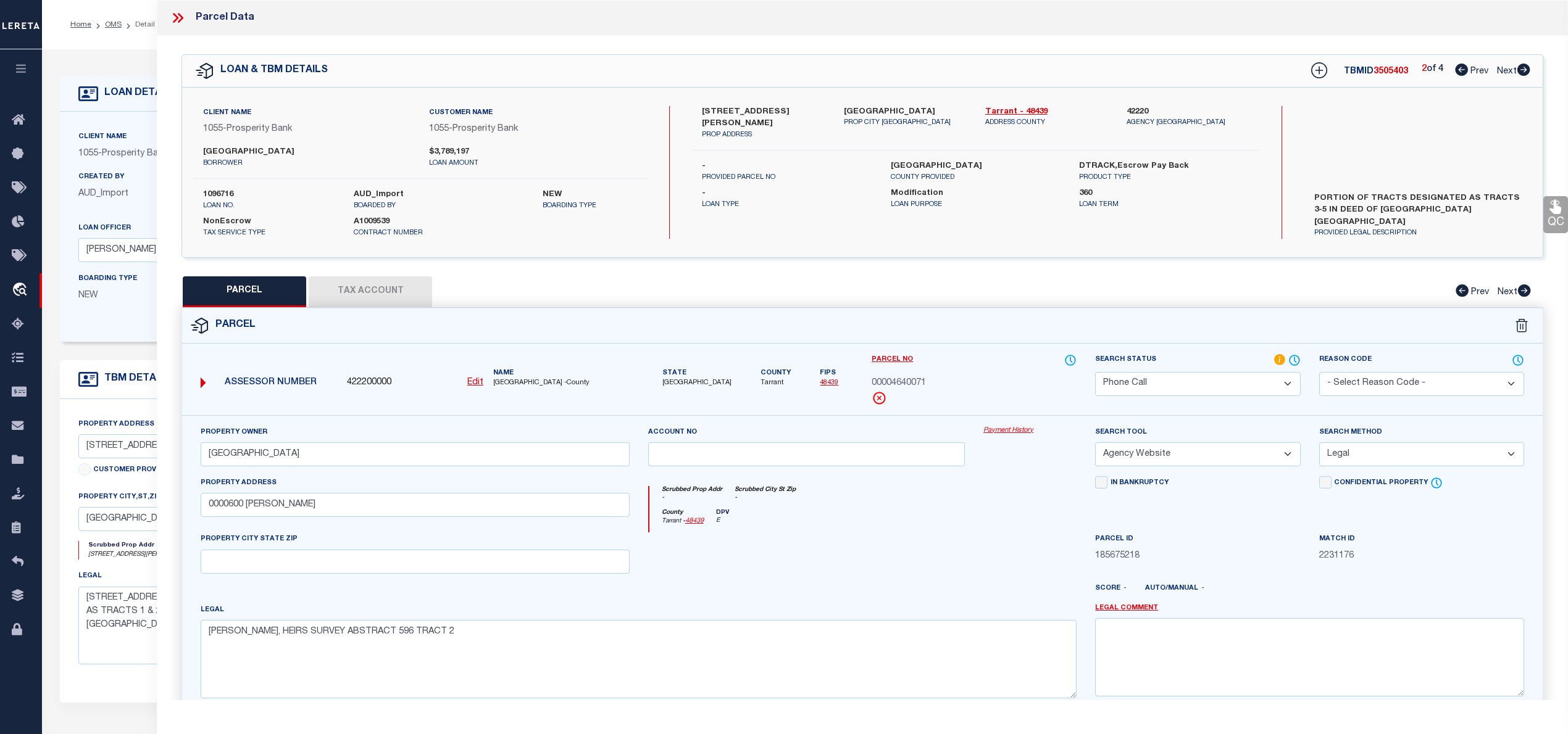
click at [383, 294] on button "Tax Account" at bounding box center [370, 292] width 123 height 31
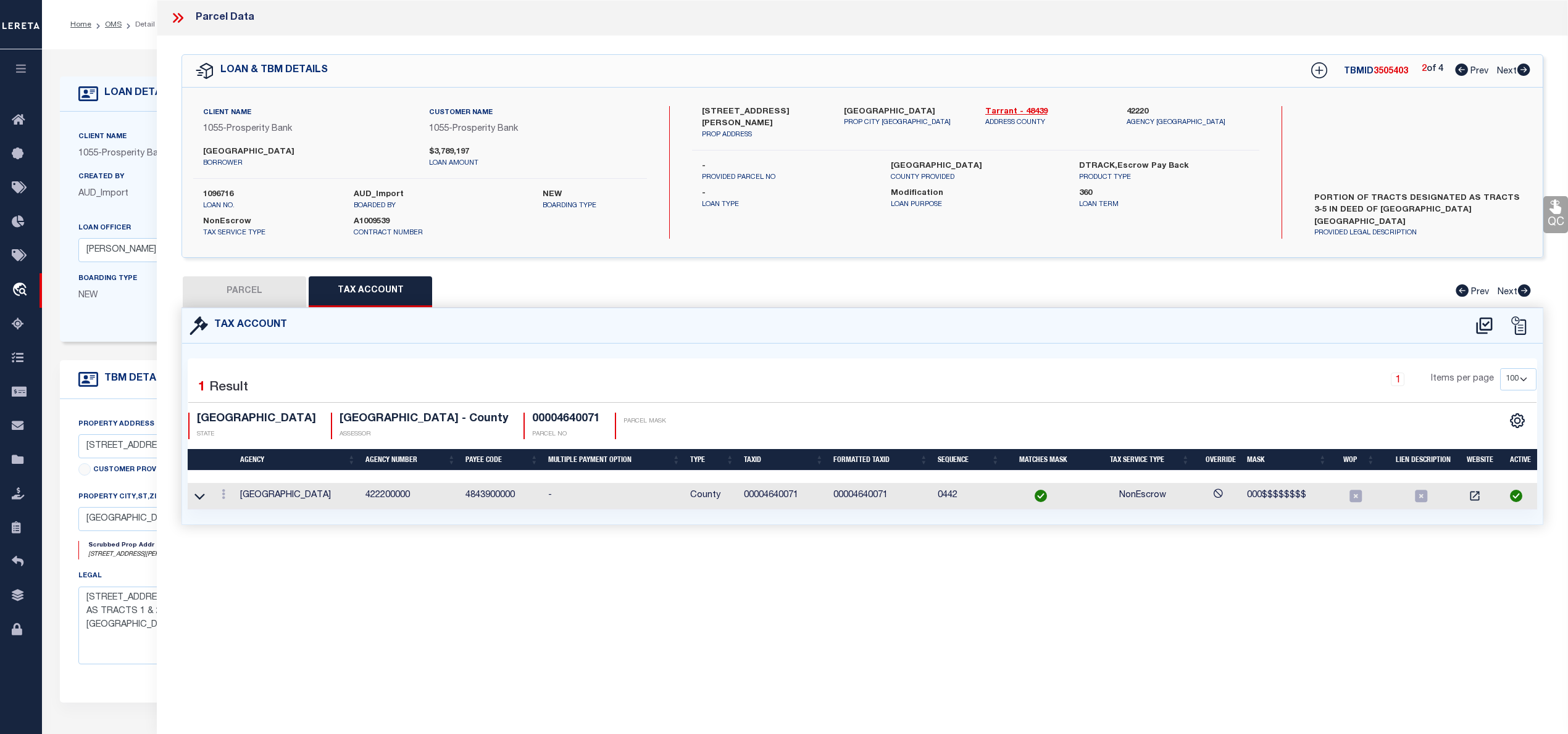
click at [255, 289] on button "PARCEL" at bounding box center [244, 292] width 123 height 31
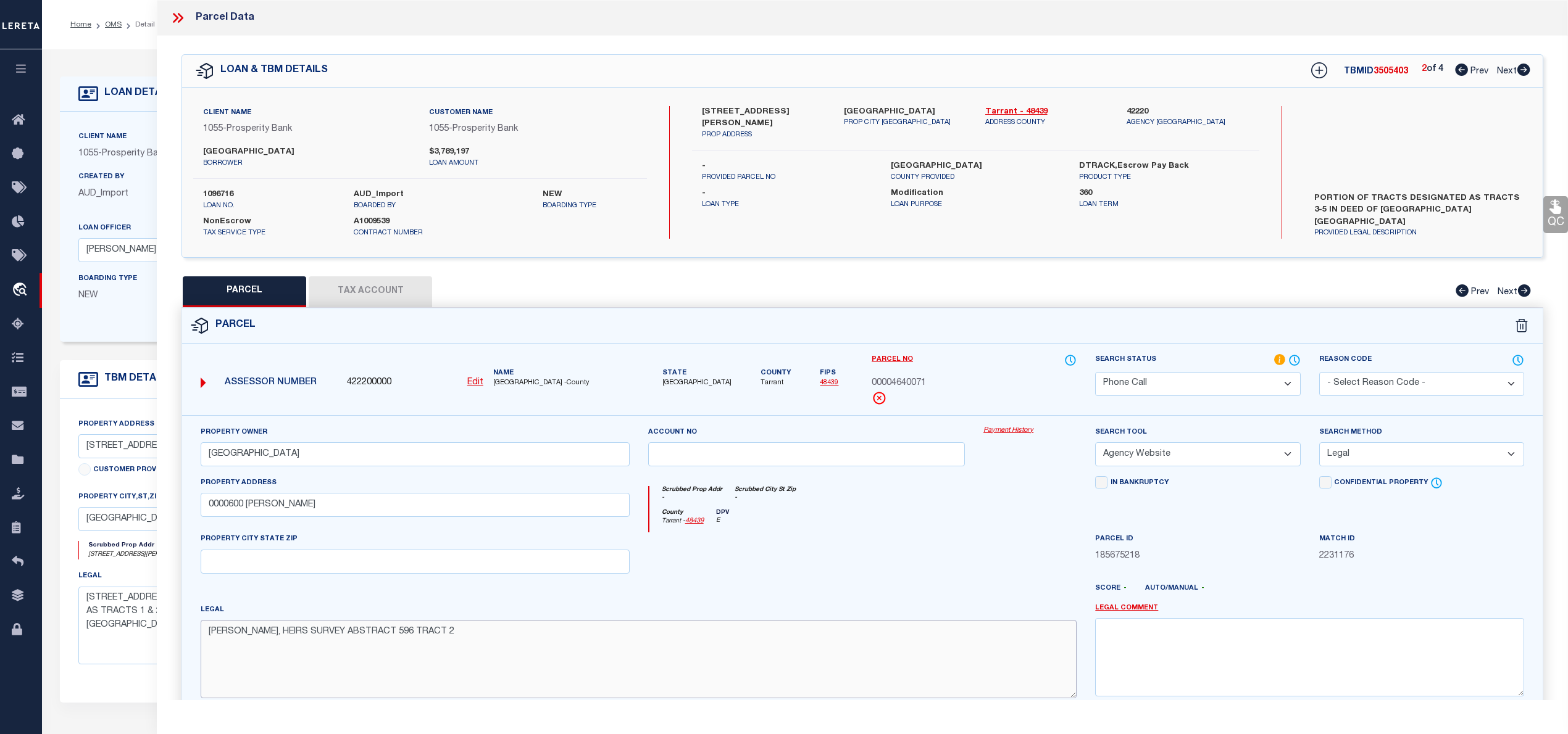
click at [448, 644] on textarea "GUERRIN, HEIRS SURVEY ABSTRACT 596 TRACT 2" at bounding box center [638, 659] width 876 height 78
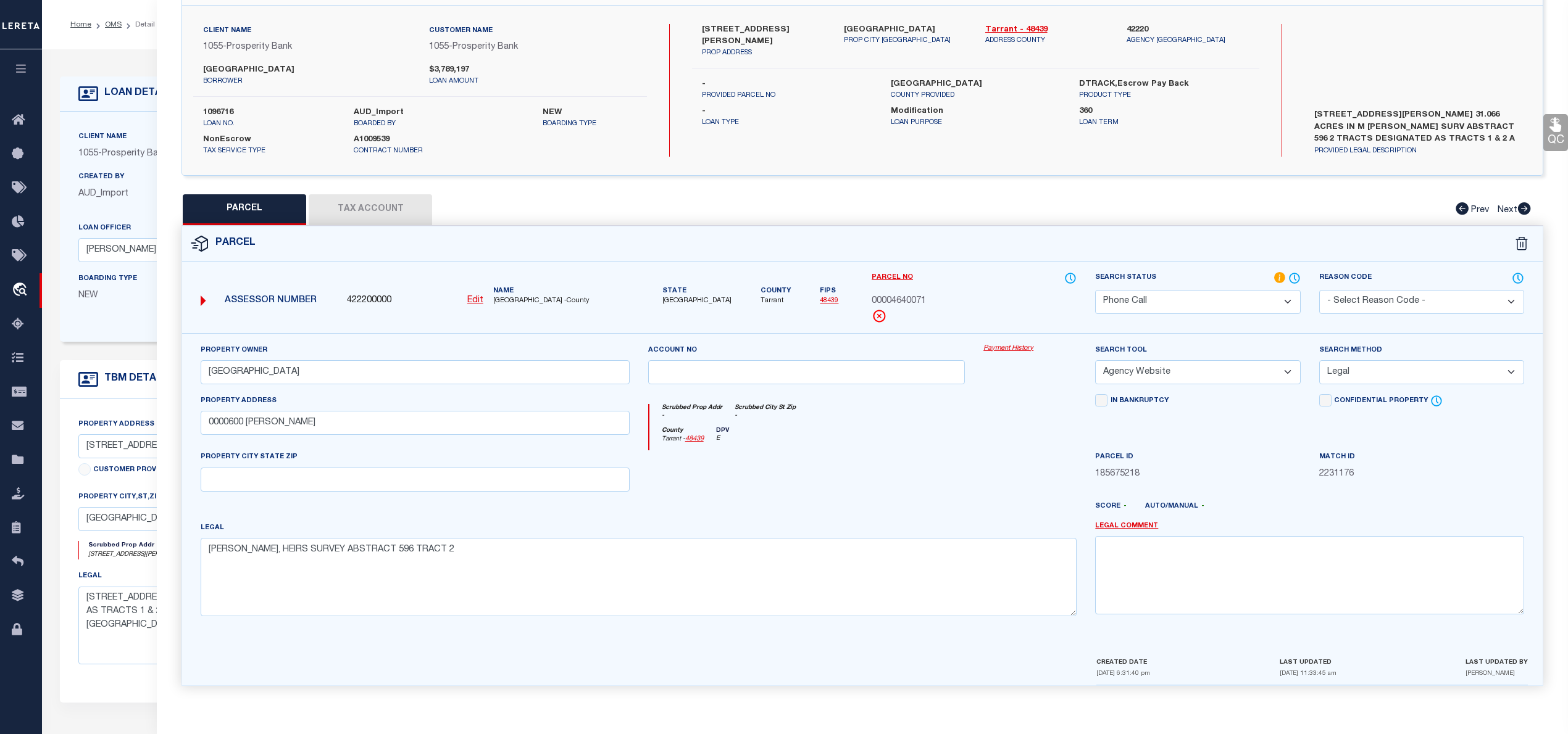
scroll to position [35, 0]
drag, startPoint x: 1315, startPoint y: 112, endPoint x: 1492, endPoint y: 142, distance: 179.5
click at [1492, 142] on label "600 CROWLEY RD ARLINGTON TX 76012 31.066 ACRES IN M GUERIN SURV ABSTRACT 596 2 …" at bounding box center [1418, 127] width 225 height 37
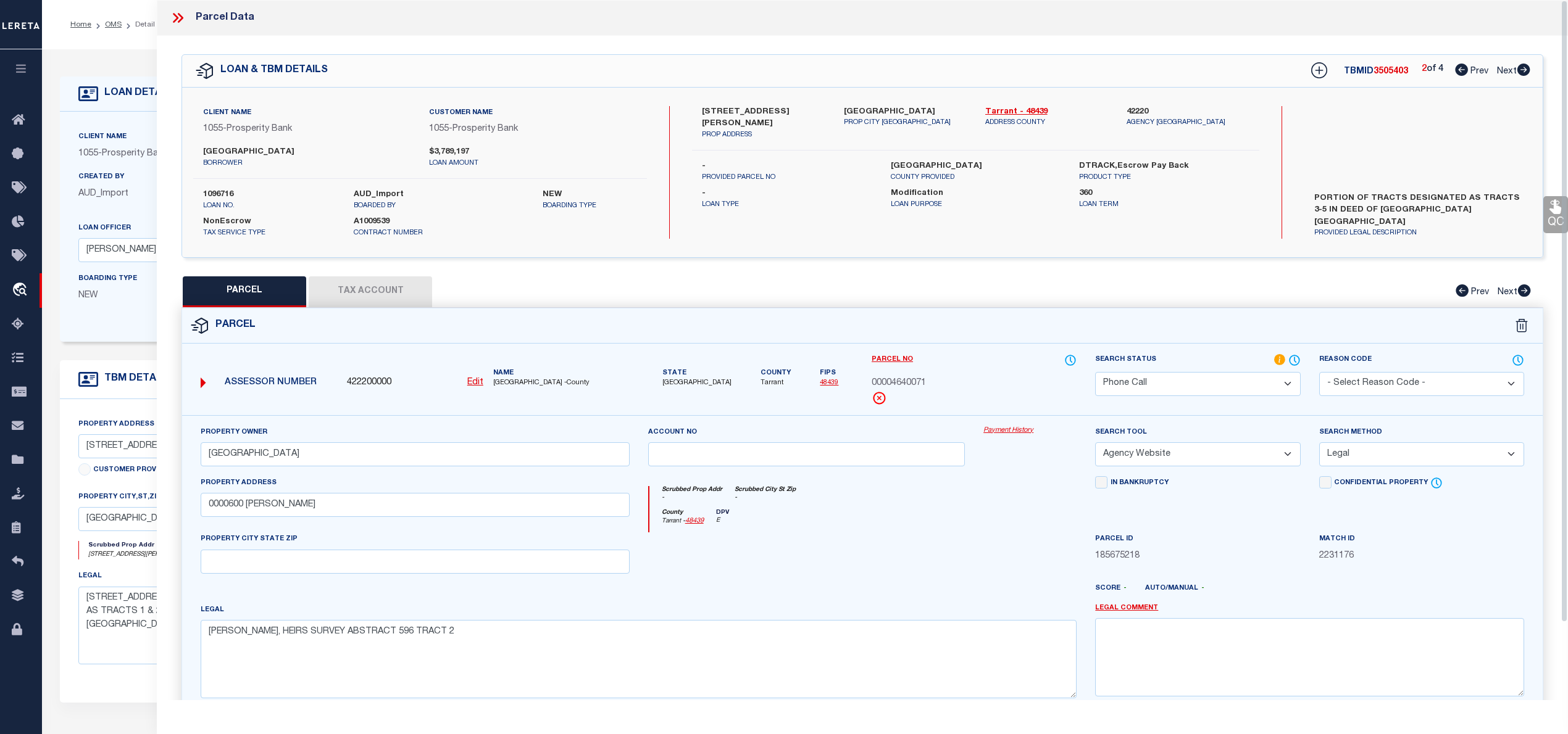
scroll to position [87, 0]
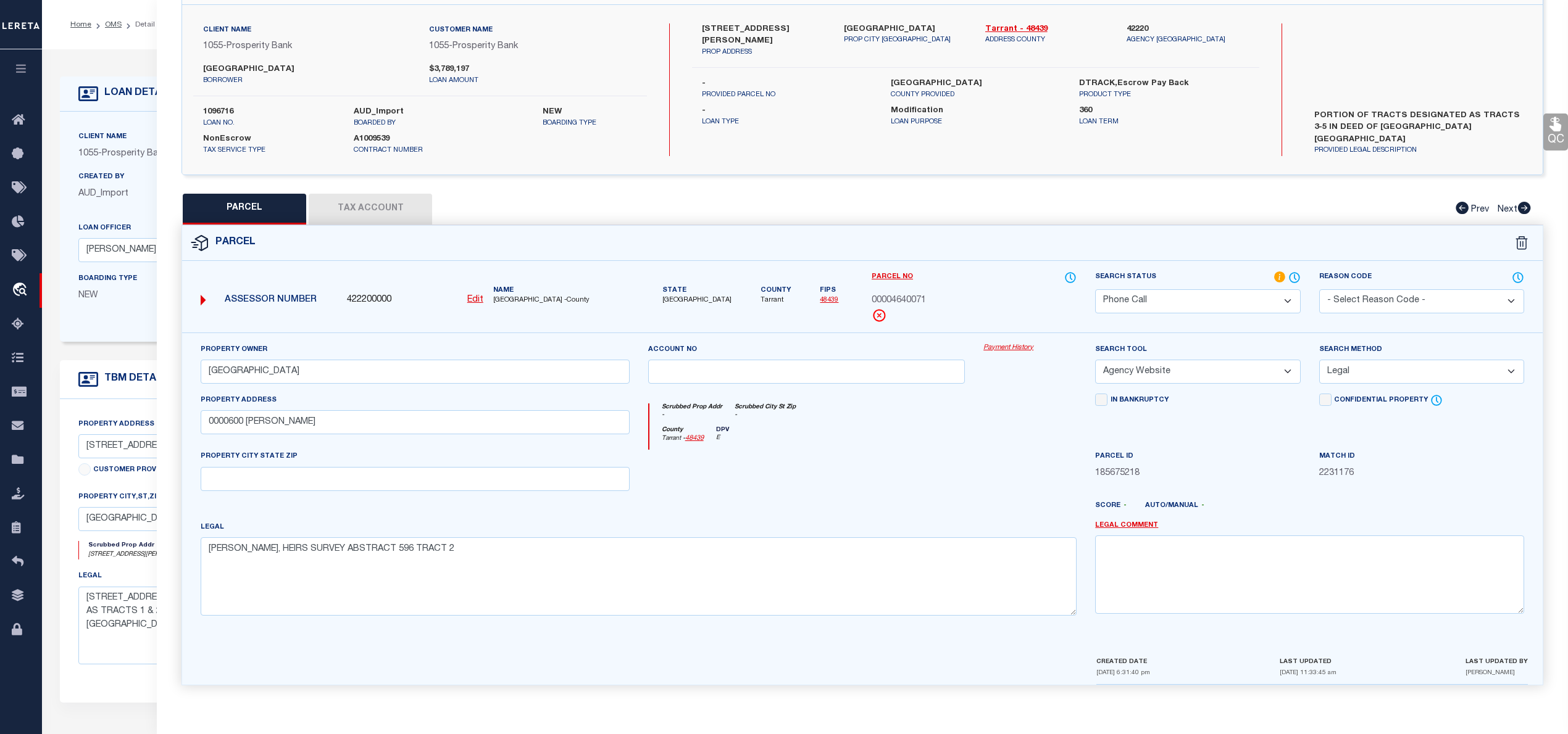
click at [761, 480] on div at bounding box center [807, 475] width 335 height 51
click at [1226, 295] on select "Automated Search Bad Parcel Complete Duplicate Parcel High Dollar Reporting In …" at bounding box center [1197, 301] width 205 height 24
click at [1095, 289] on select "Automated Search Bad Parcel Complete Duplicate Parcel High Dollar Reporting In …" at bounding box center [1197, 301] width 205 height 24
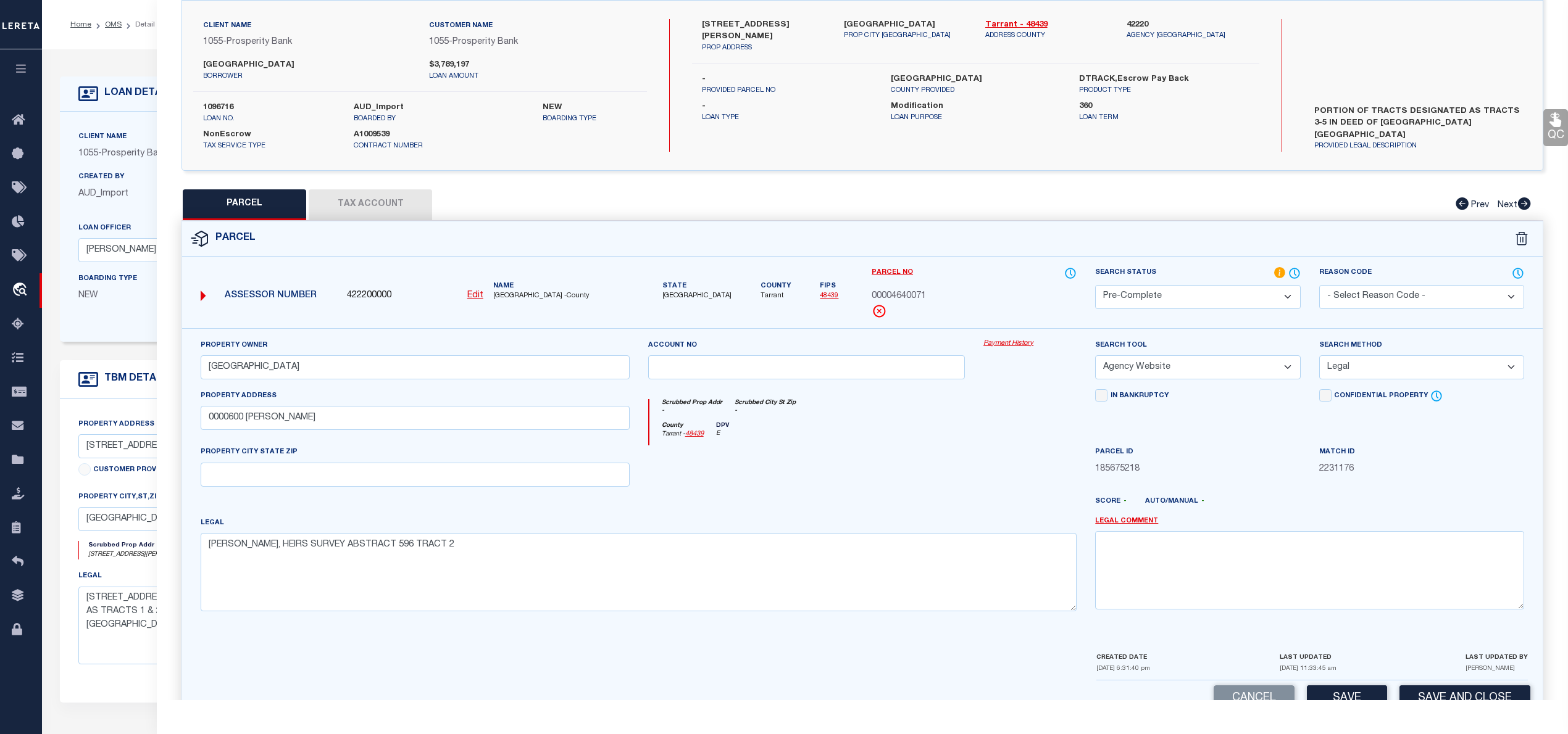
scroll to position [123, 0]
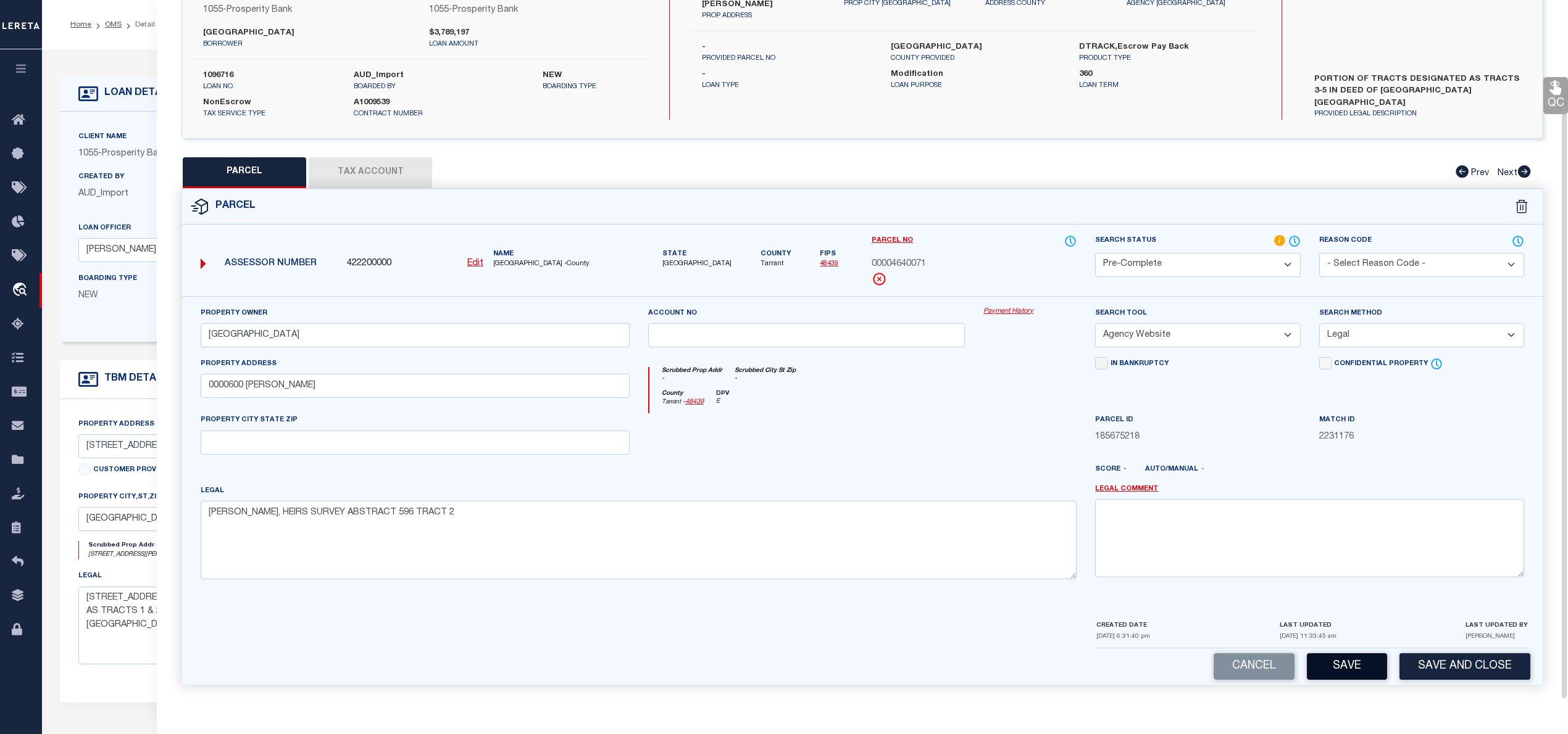
click at [1363, 664] on button "Save" at bounding box center [1346, 667] width 80 height 26
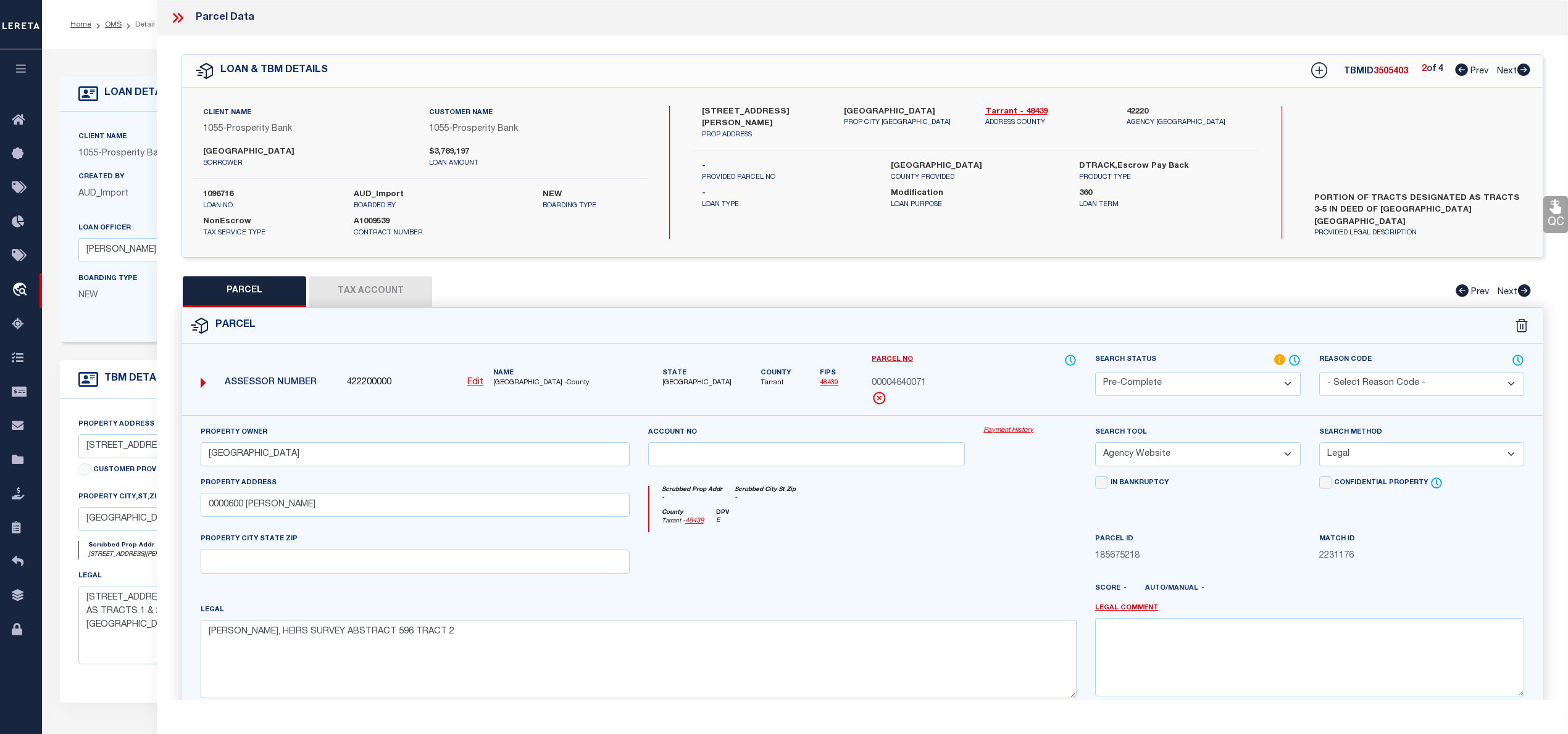
click at [400, 289] on button "Tax Account" at bounding box center [370, 292] width 123 height 31
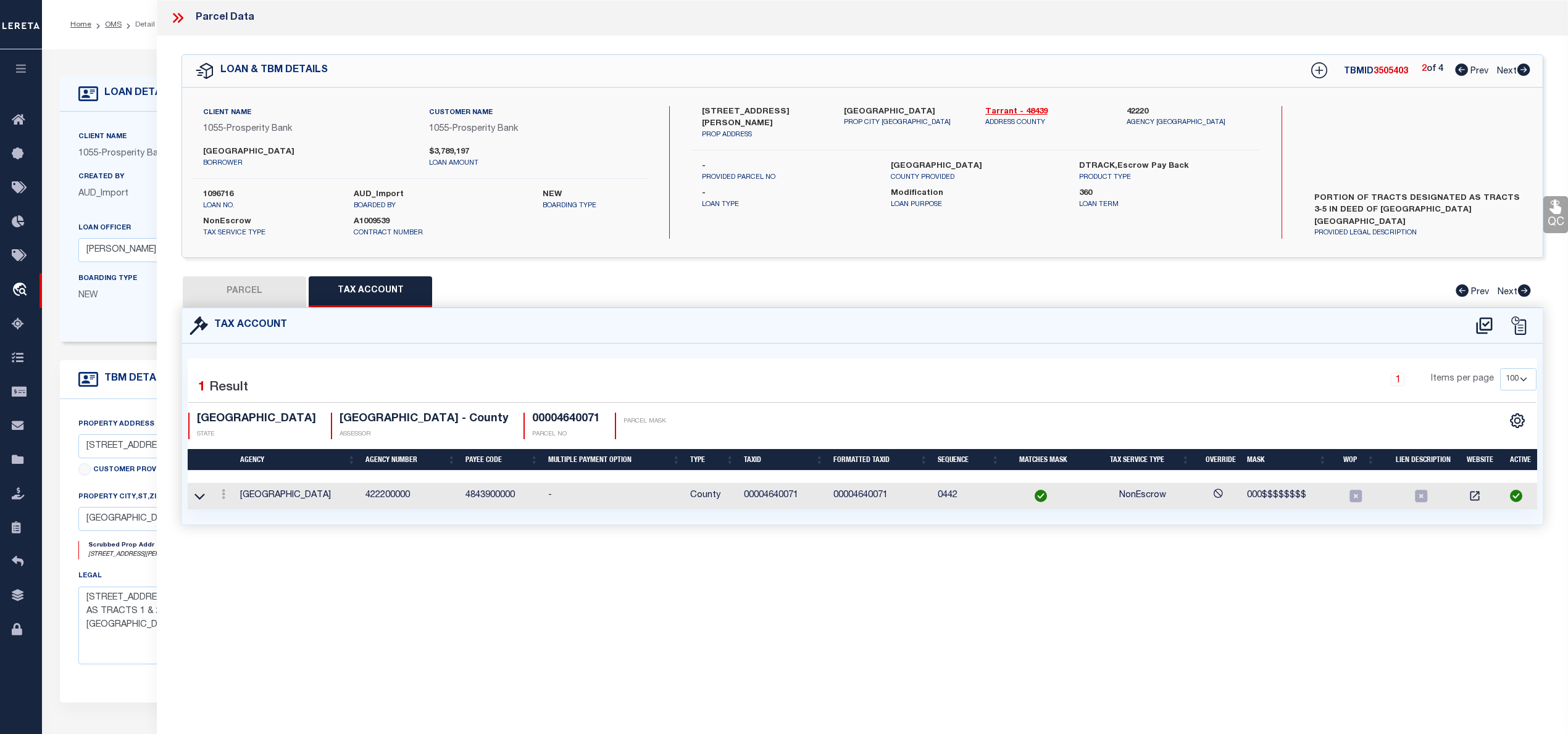
click at [252, 290] on button "PARCEL" at bounding box center [244, 292] width 123 height 31
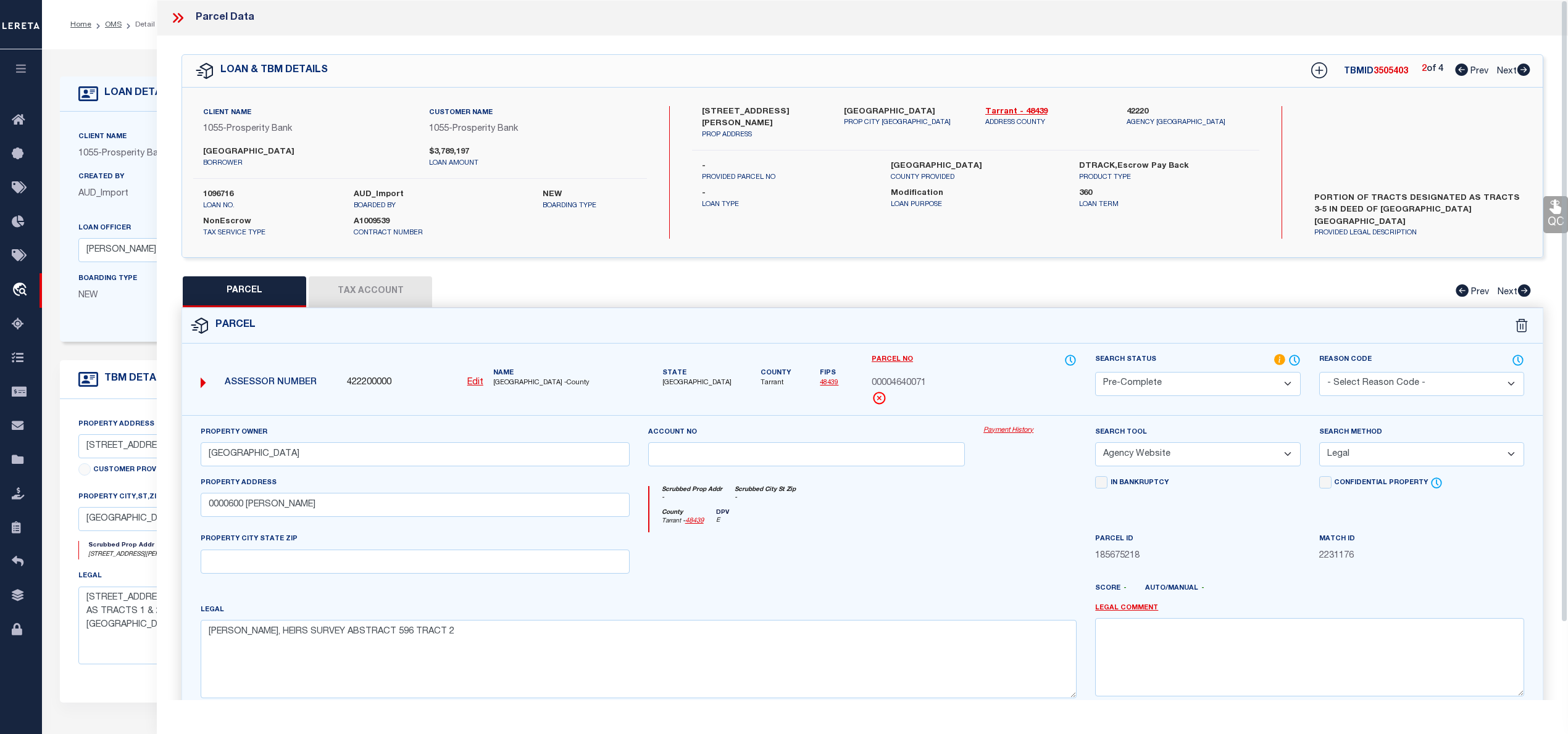
click at [526, 334] on div "Parcel" at bounding box center [862, 326] width 1361 height 35
click at [362, 300] on button "Tax Account" at bounding box center [370, 292] width 123 height 31
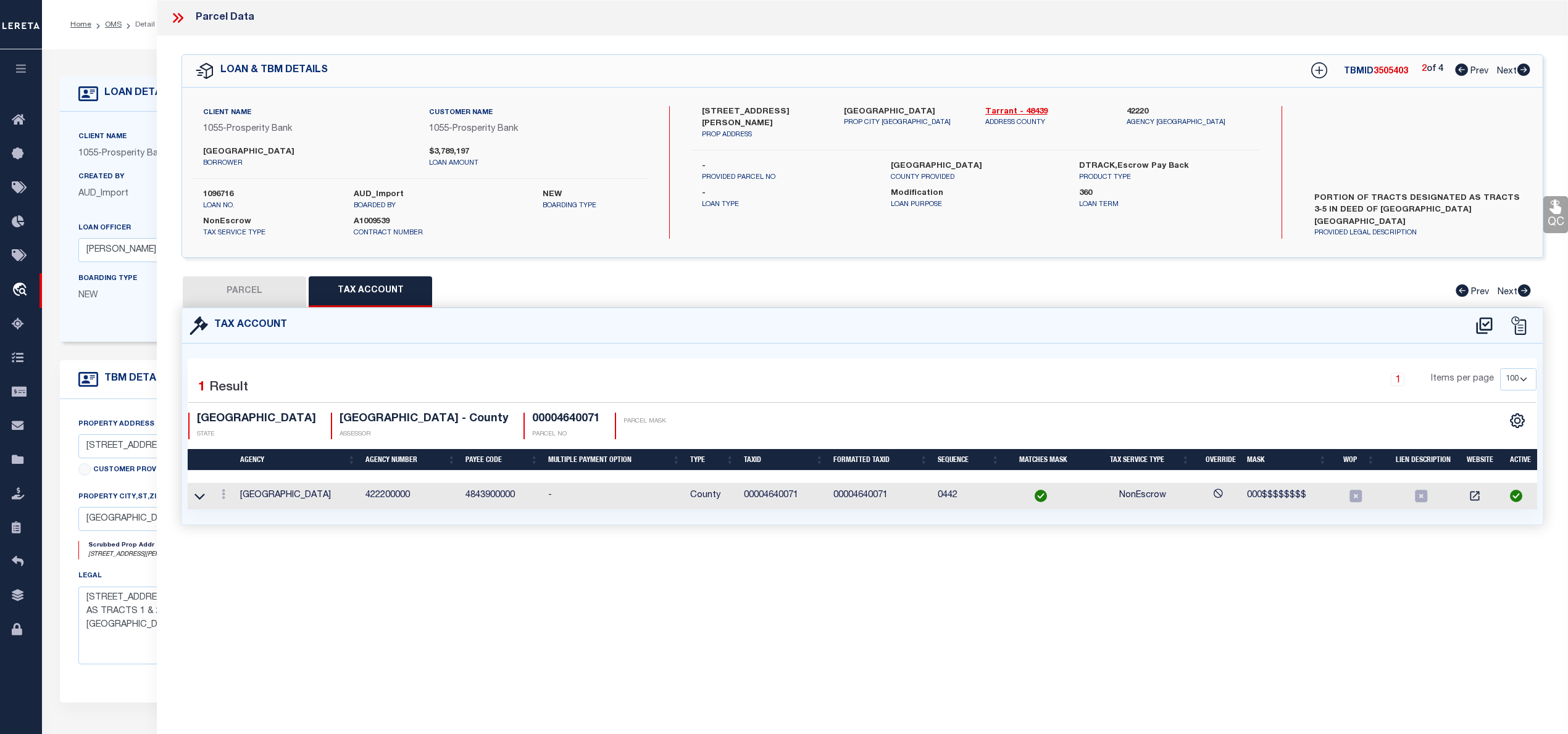
click at [260, 282] on button "PARCEL" at bounding box center [244, 292] width 123 height 31
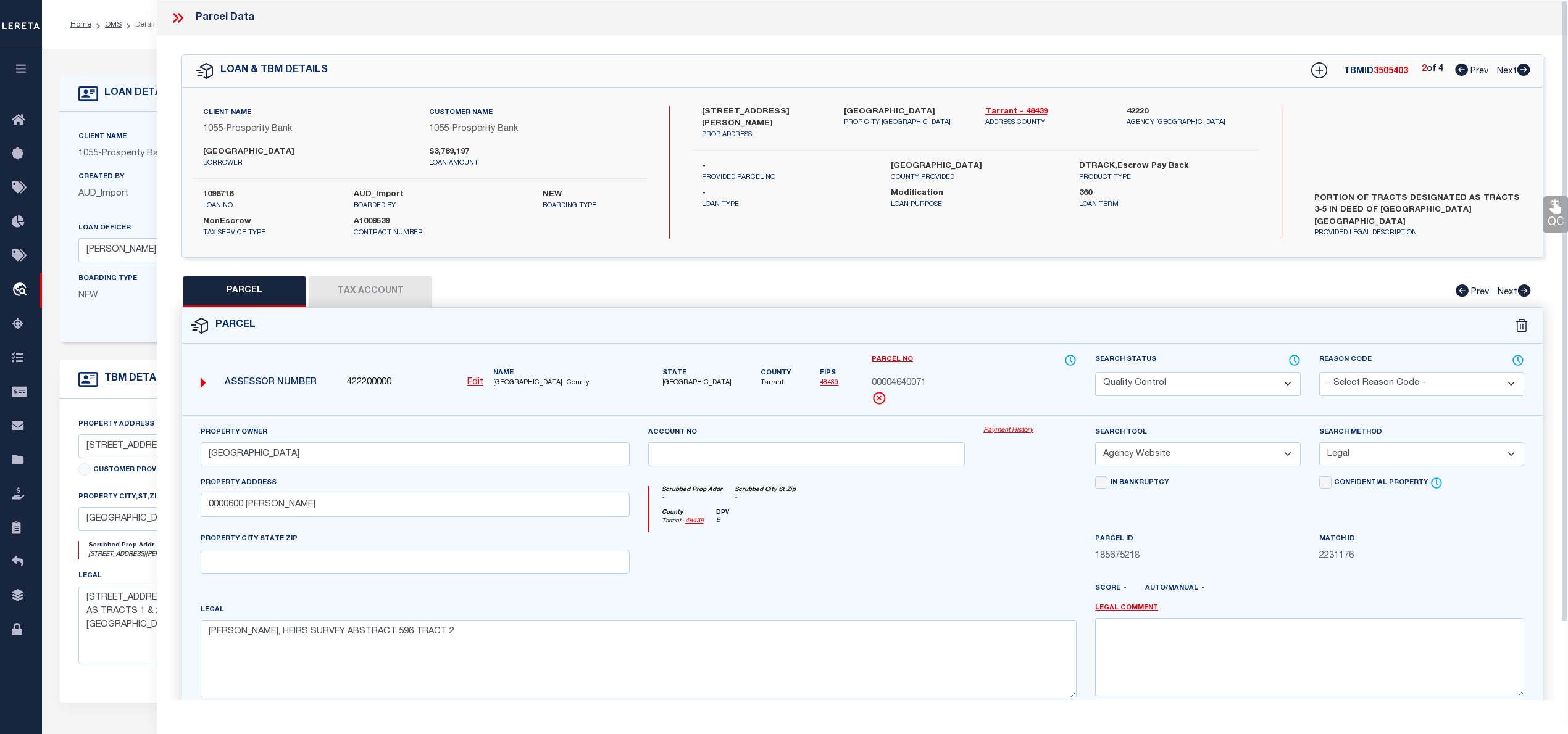
click at [866, 551] on div at bounding box center [807, 557] width 335 height 51
click at [362, 289] on button "Tax Account" at bounding box center [370, 292] width 123 height 31
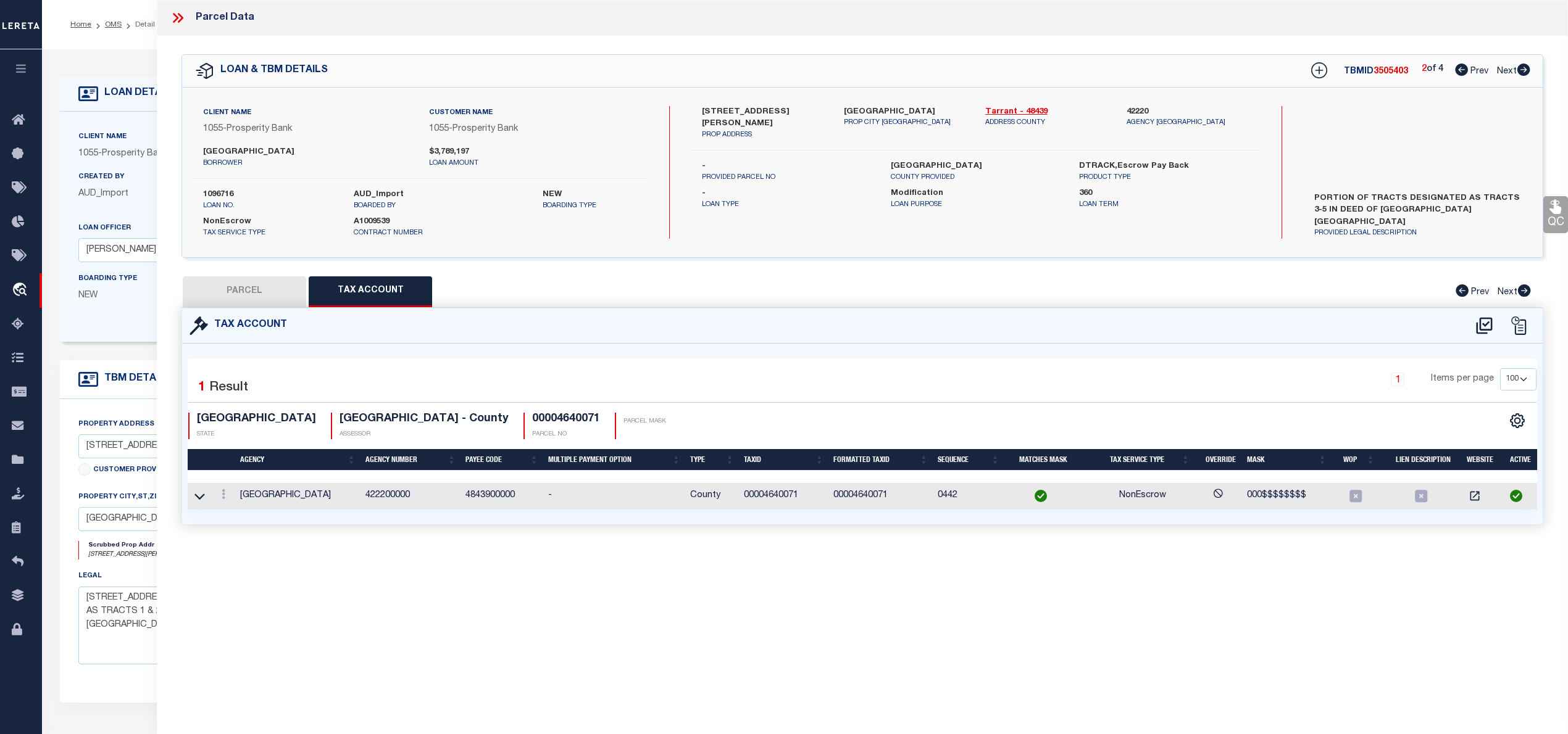
click at [258, 292] on button "PARCEL" at bounding box center [244, 292] width 123 height 31
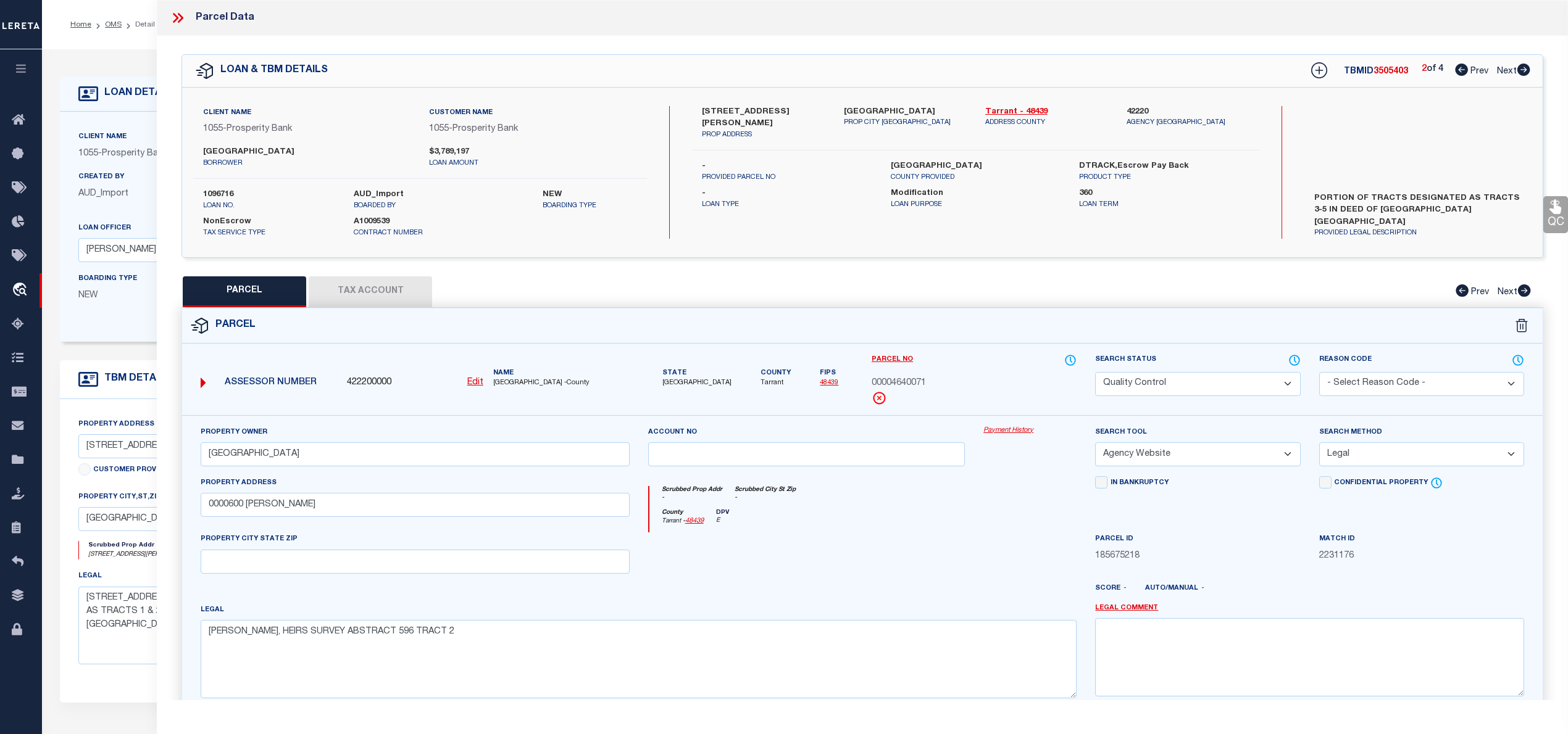
click at [1388, 70] on span "3505403" at bounding box center [1391, 72] width 35 height 8
click at [216, 193] on label "1096716" at bounding box center [269, 195] width 132 height 13
drag, startPoint x: 936, startPoint y: 380, endPoint x: 854, endPoint y: 383, distance: 82.1
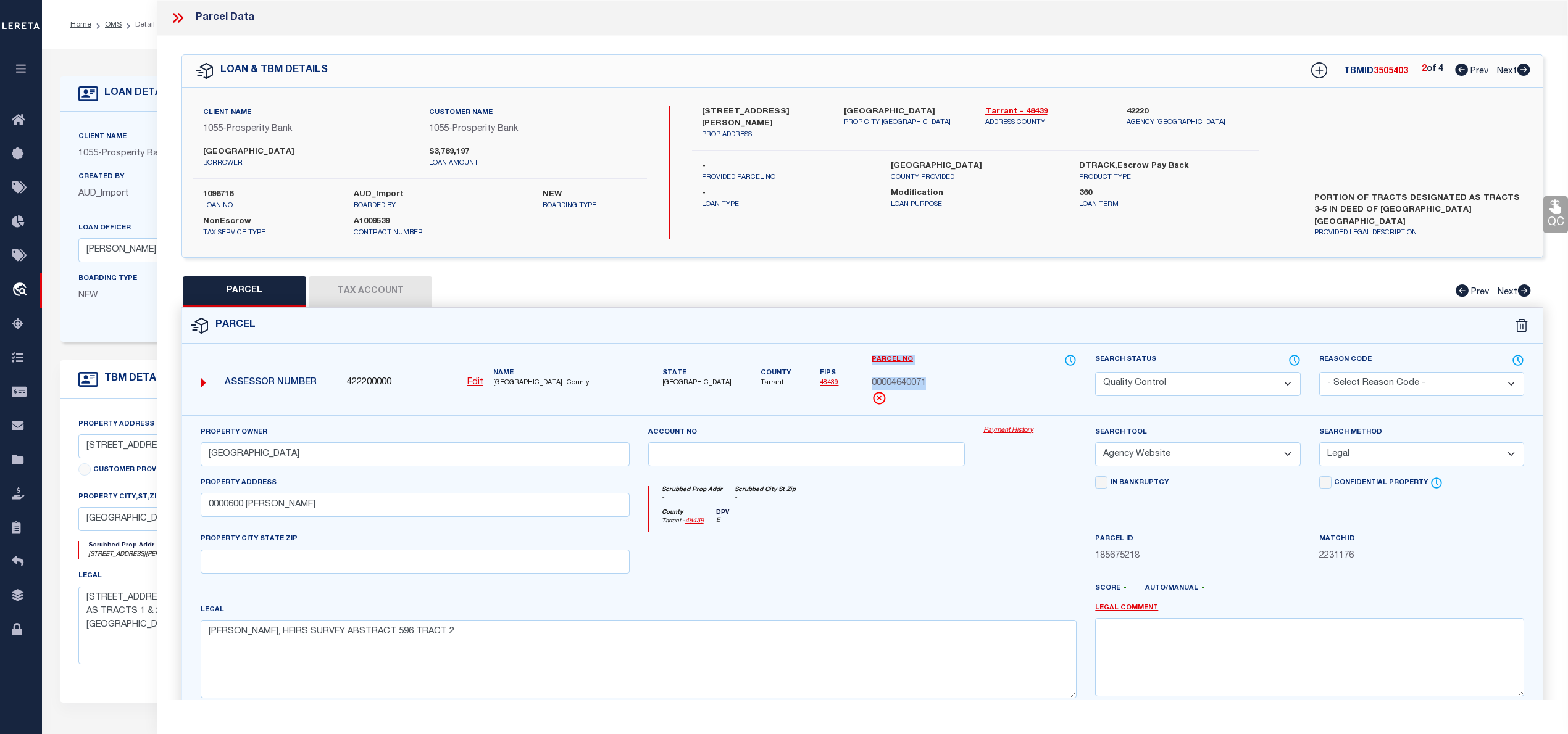
click at [854, 383] on div "Assessor Number 422200000 Edit Name TARRANT COUNTY -County" at bounding box center [862, 384] width 1379 height 62
click at [935, 401] on div "Parcel No 00004640071" at bounding box center [974, 379] width 205 height 51
drag, startPoint x: 931, startPoint y: 383, endPoint x: 870, endPoint y: 385, distance: 61.0
click at [871, 385] on div "00004640071" at bounding box center [974, 384] width 205 height 14
click at [391, 292] on button "Tax Account" at bounding box center [370, 292] width 123 height 31
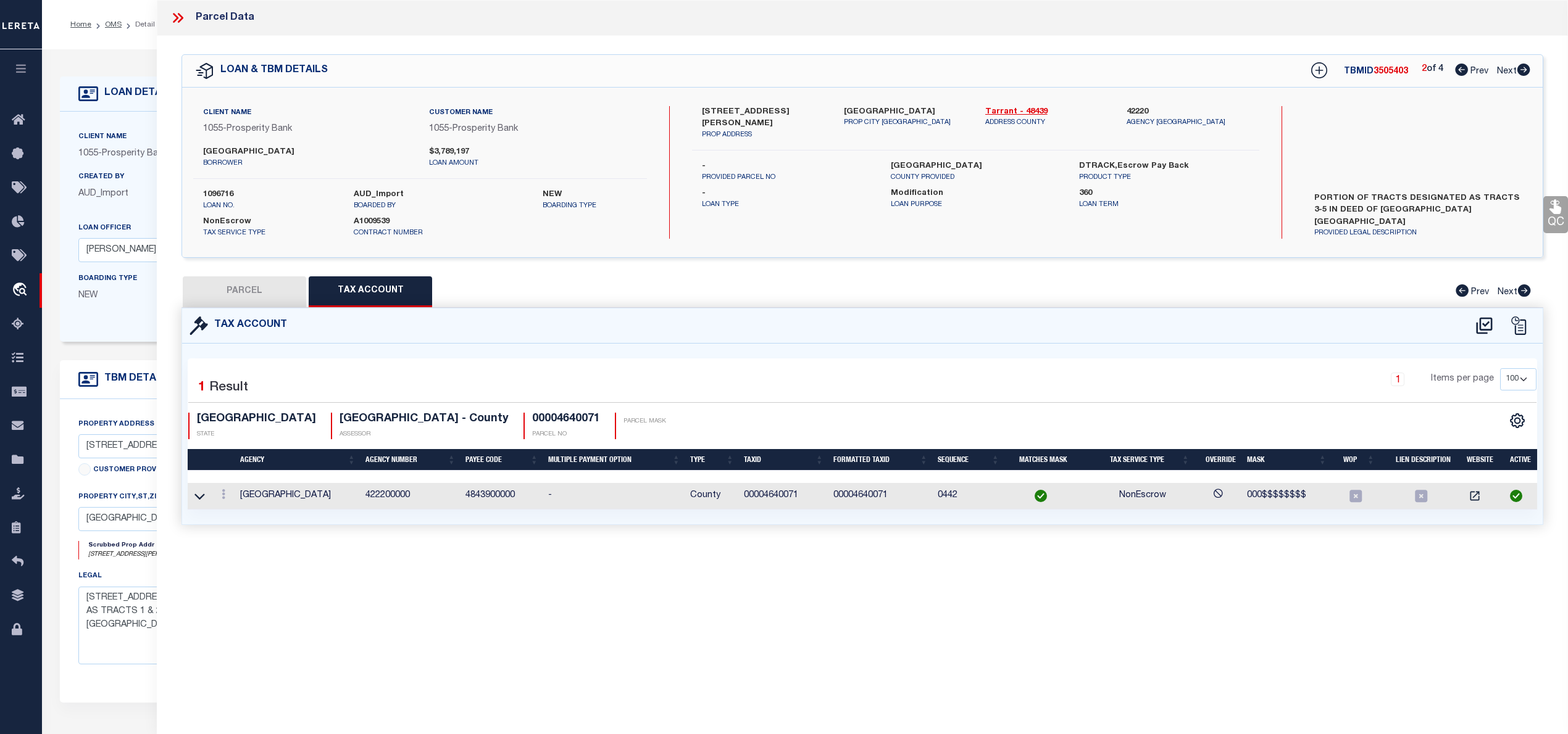
click at [248, 289] on button "PARCEL" at bounding box center [244, 292] width 123 height 31
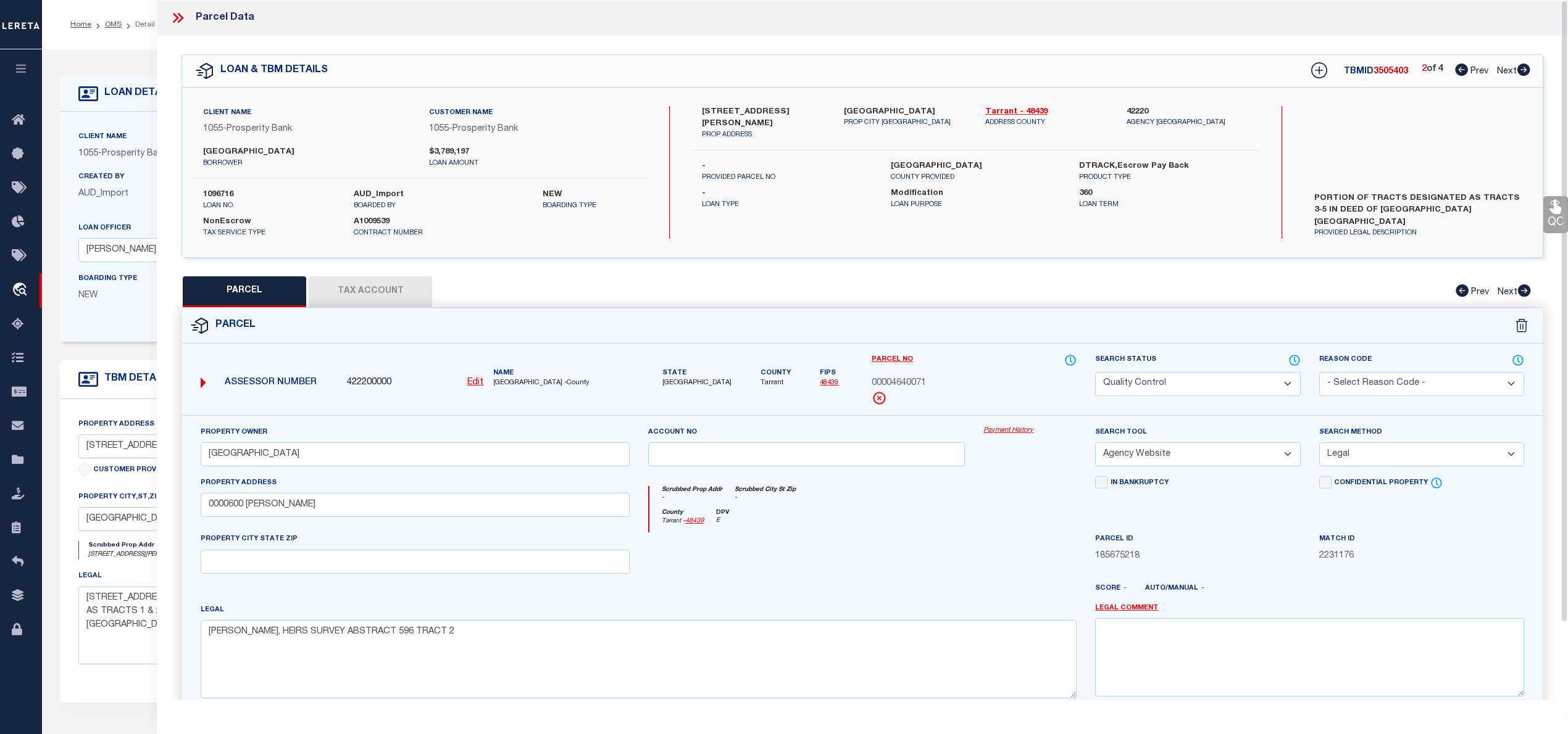
click at [367, 297] on button "Tax Account" at bounding box center [370, 292] width 123 height 31
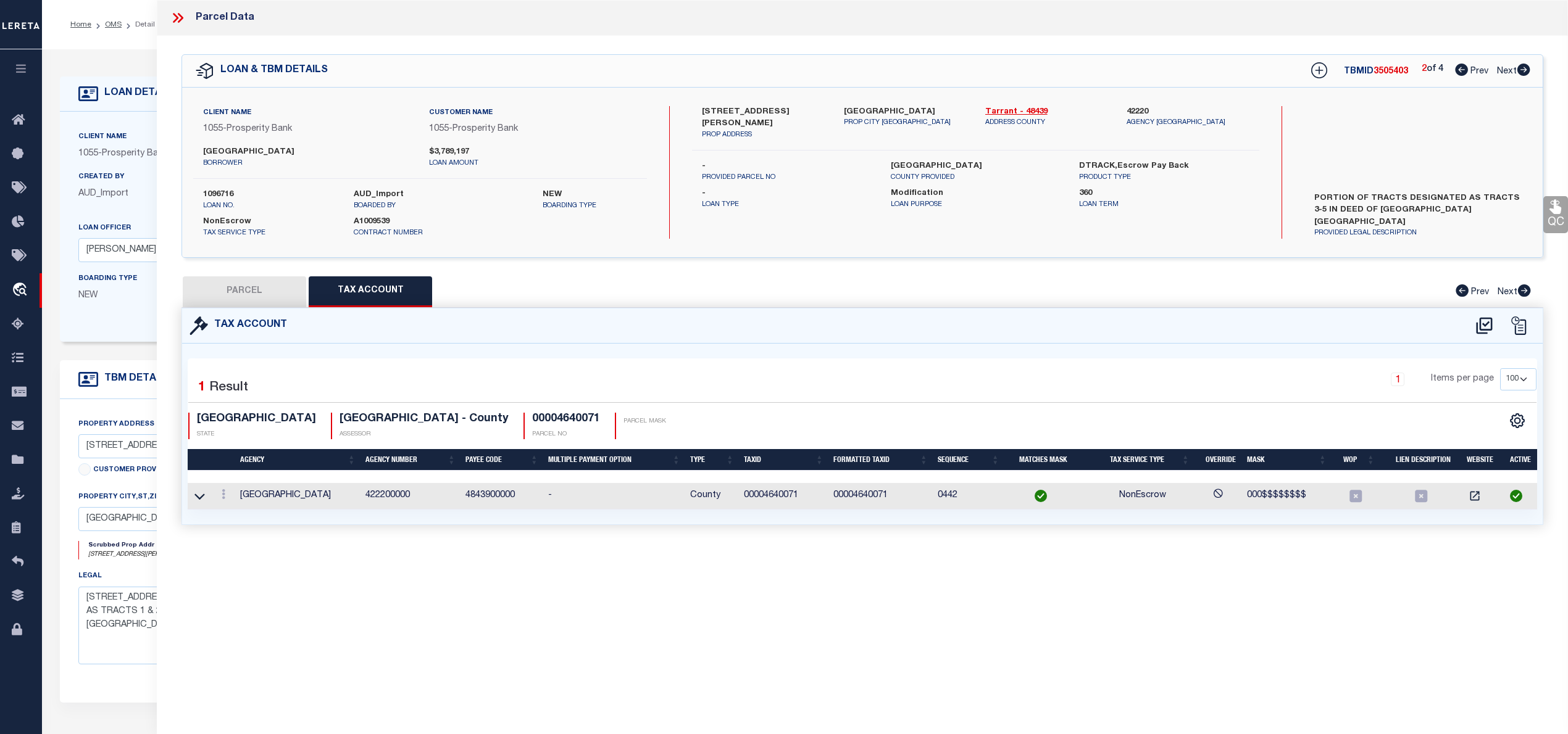
click at [246, 294] on button "PARCEL" at bounding box center [244, 292] width 123 height 31
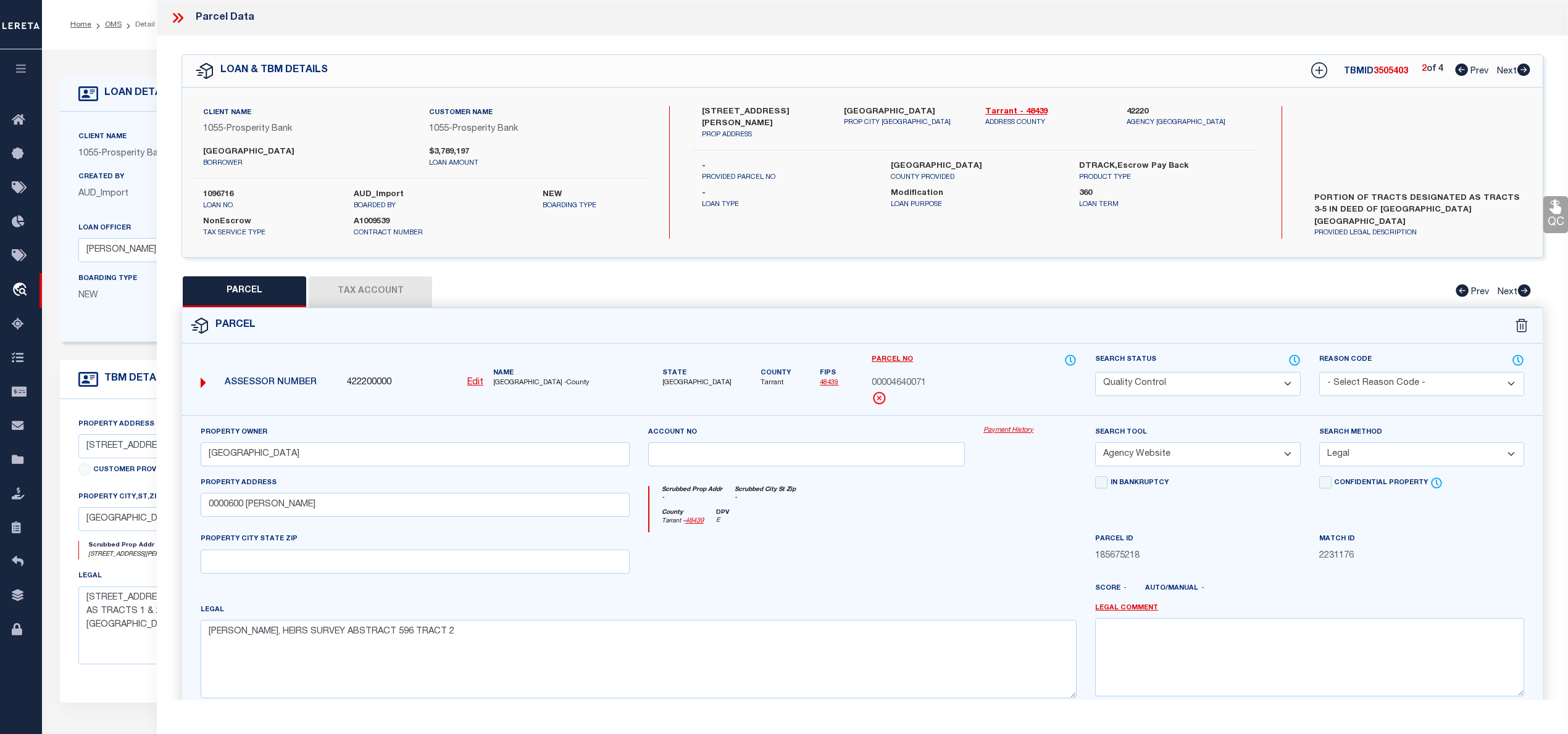
click at [900, 525] on div "County Tarrant - 48439 DPV E" at bounding box center [863, 521] width 428 height 24
click at [1460, 70] on icon at bounding box center [1461, 70] width 13 height 13
click at [1525, 70] on icon at bounding box center [1523, 70] width 14 height 13
click at [1459, 70] on icon at bounding box center [1461, 70] width 13 height 13
click at [406, 290] on button "Tax Account" at bounding box center [370, 292] width 123 height 31
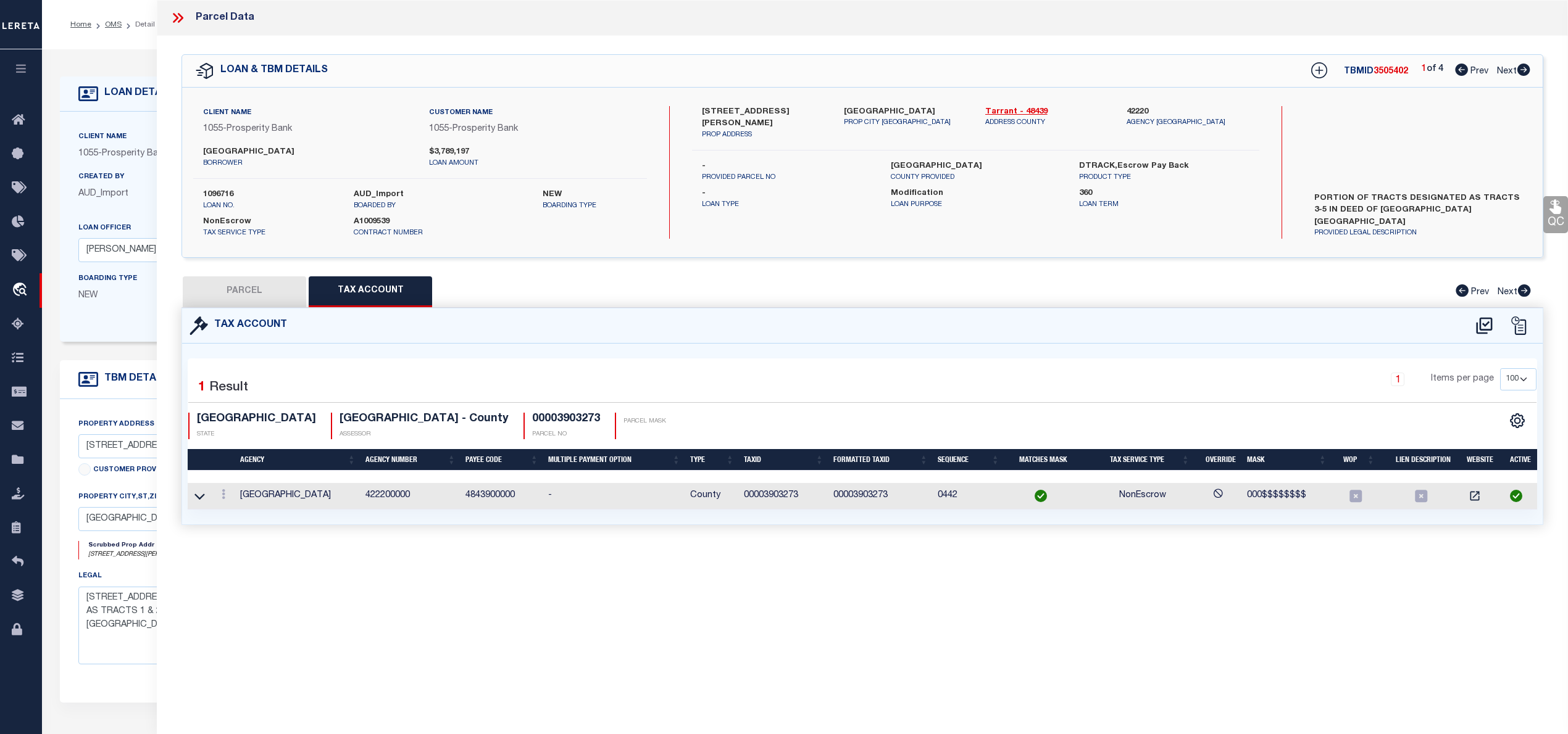
click at [257, 297] on button "PARCEL" at bounding box center [244, 292] width 123 height 31
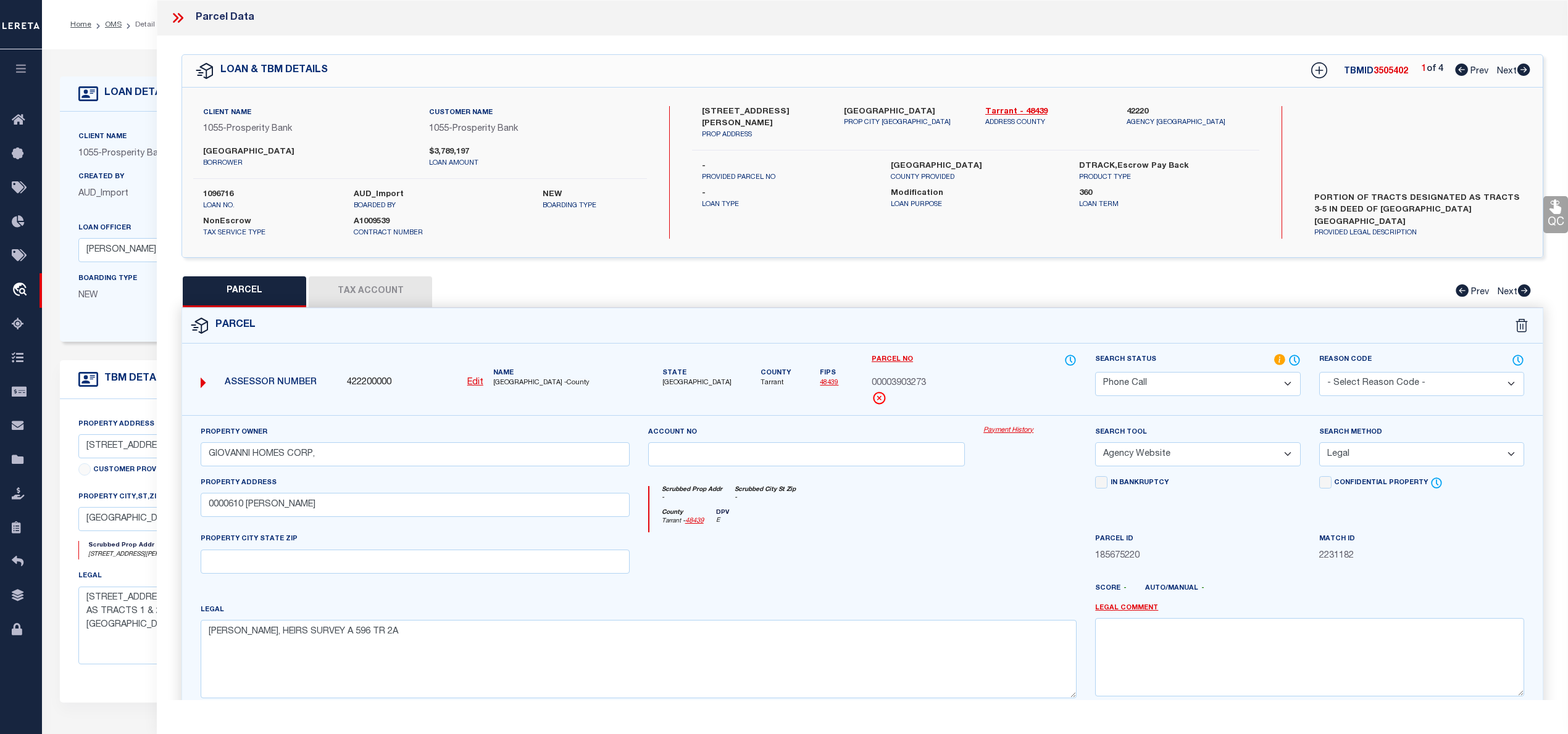
click at [1203, 381] on select "Automated Search Bad Parcel Complete Duplicate Parcel High Dollar Reporting In …" at bounding box center [1197, 384] width 205 height 24
click at [1095, 372] on select "Automated Search Bad Parcel Complete Duplicate Parcel High Dollar Reporting In …" at bounding box center [1197, 384] width 205 height 24
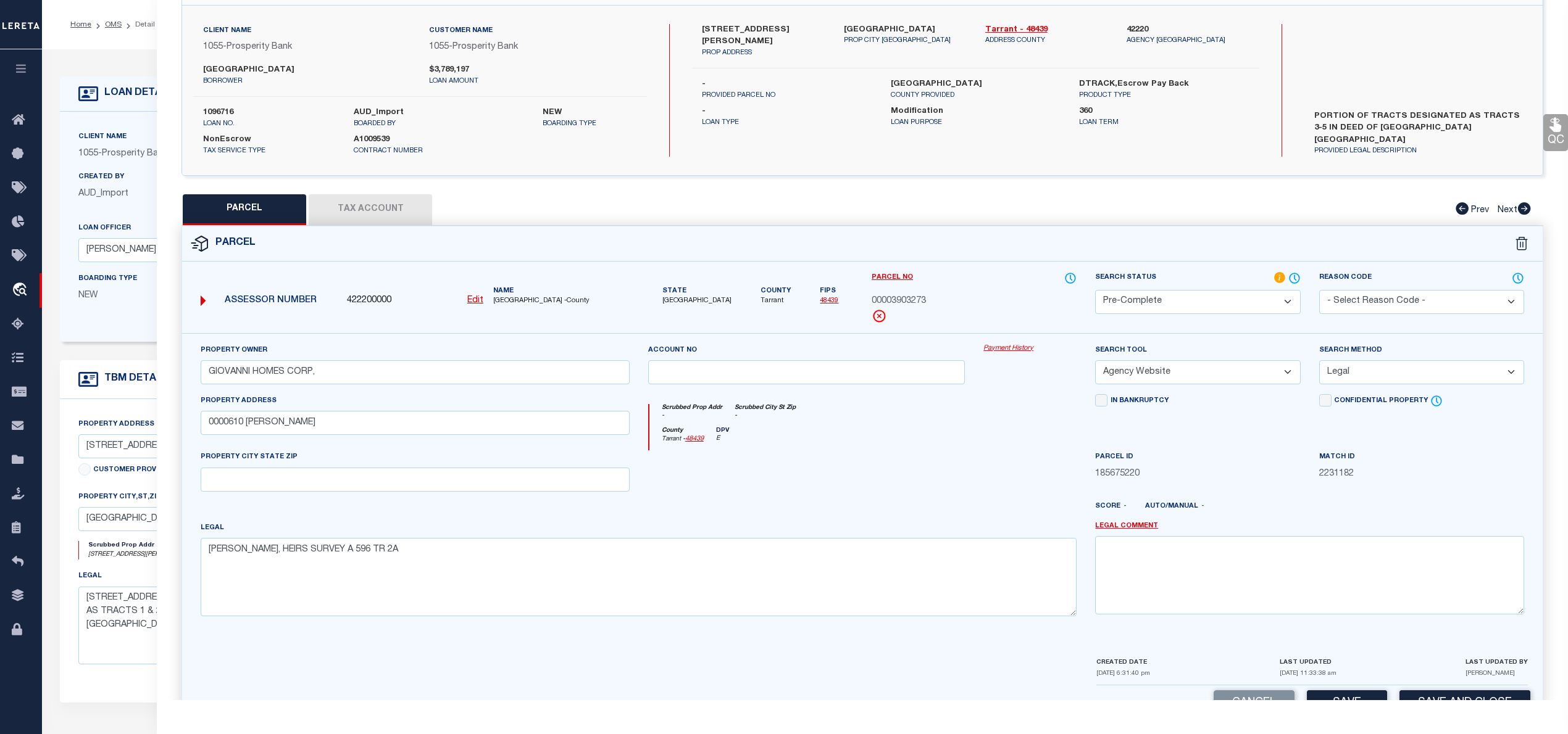
scroll to position [123, 0]
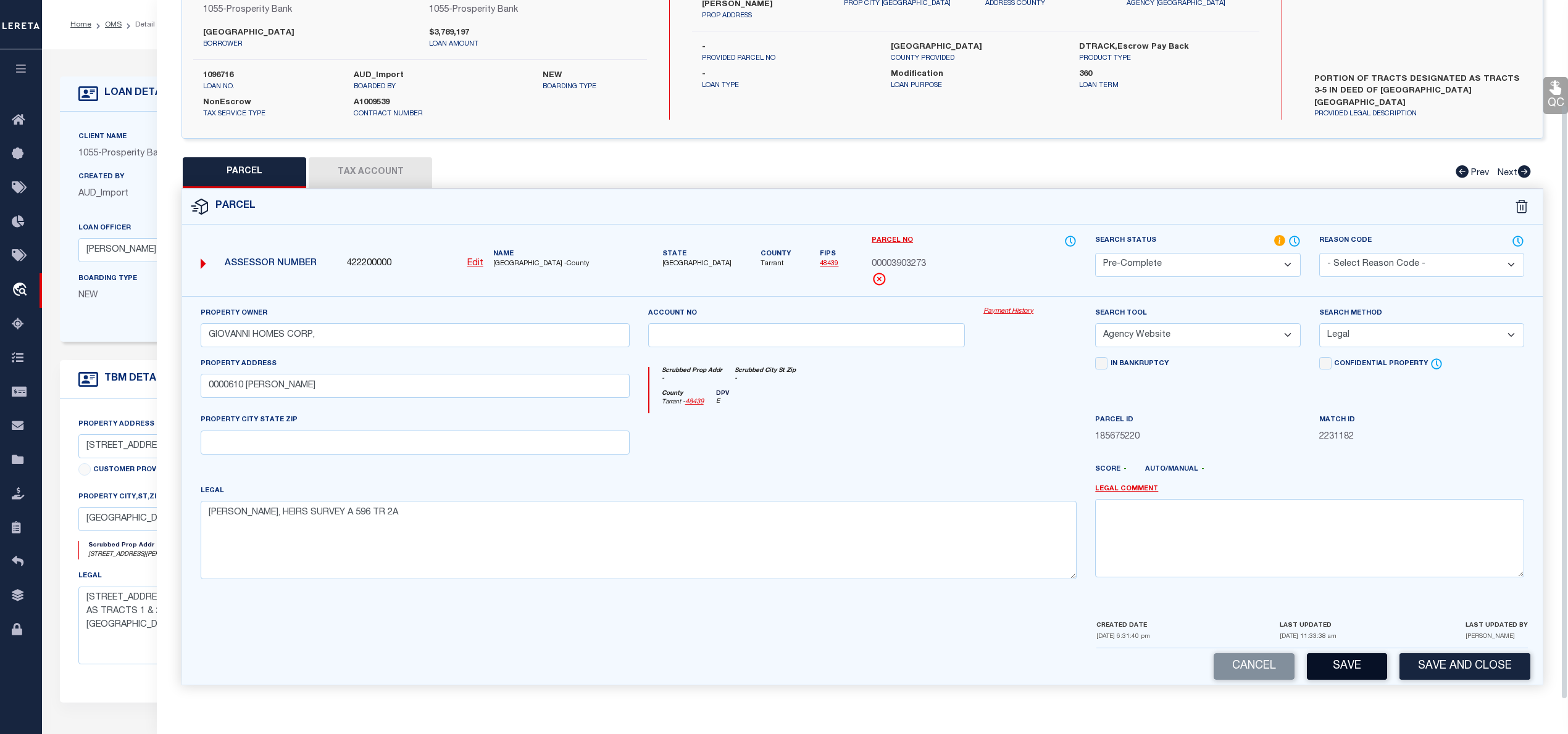
click at [1350, 662] on button "Save" at bounding box center [1346, 667] width 80 height 26
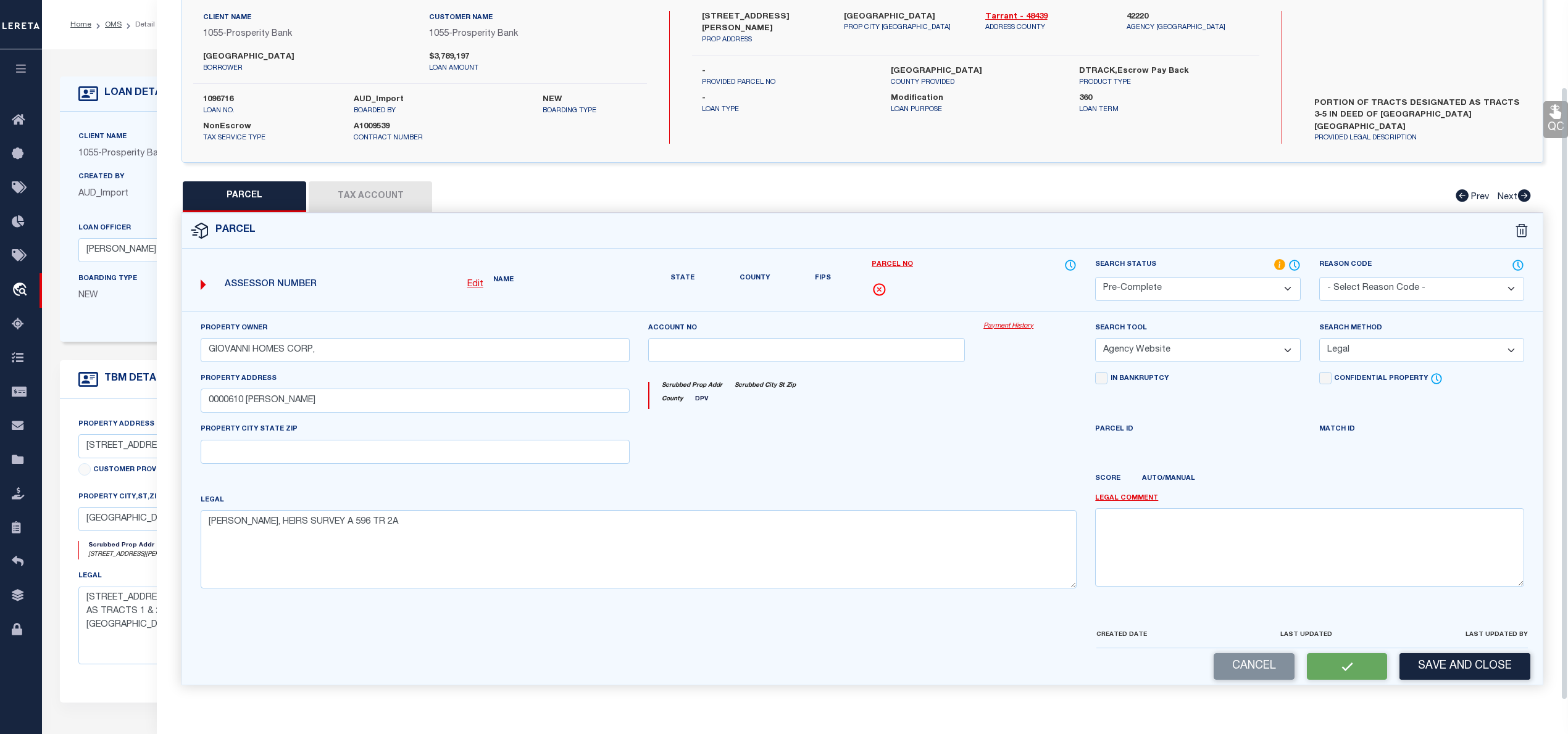
scroll to position [87, 0]
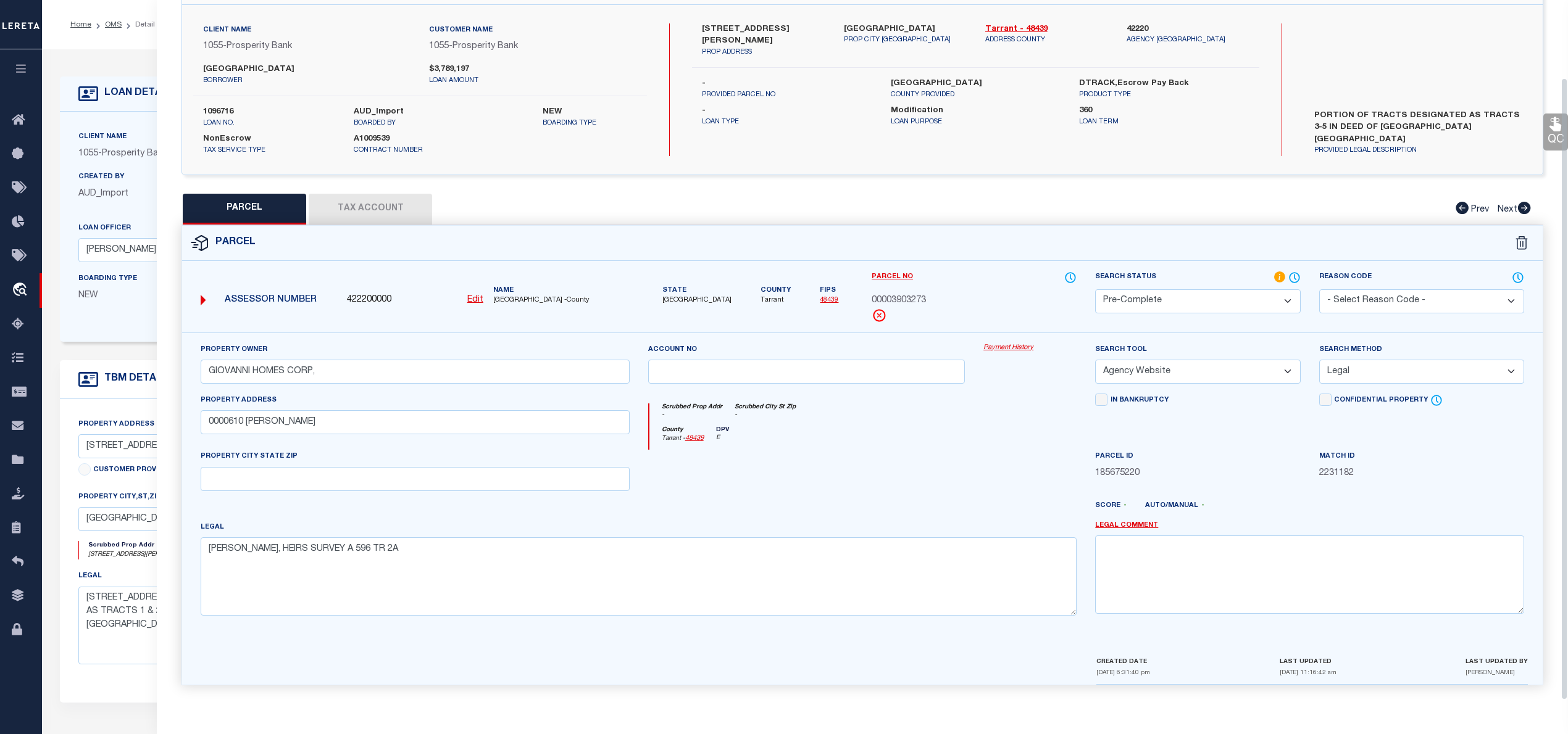
click at [395, 193] on button "Tax Account" at bounding box center [370, 209] width 123 height 31
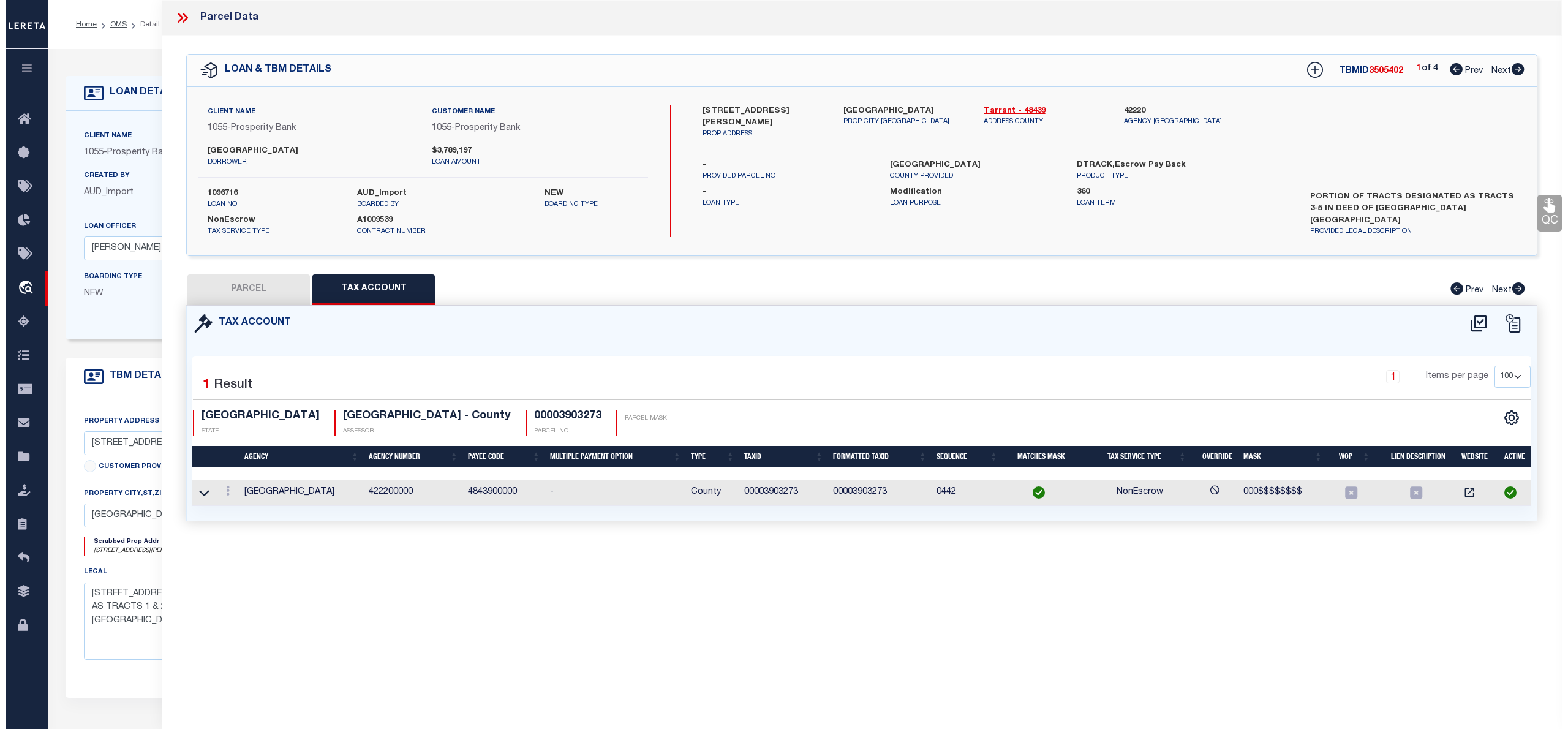
scroll to position [0, 0]
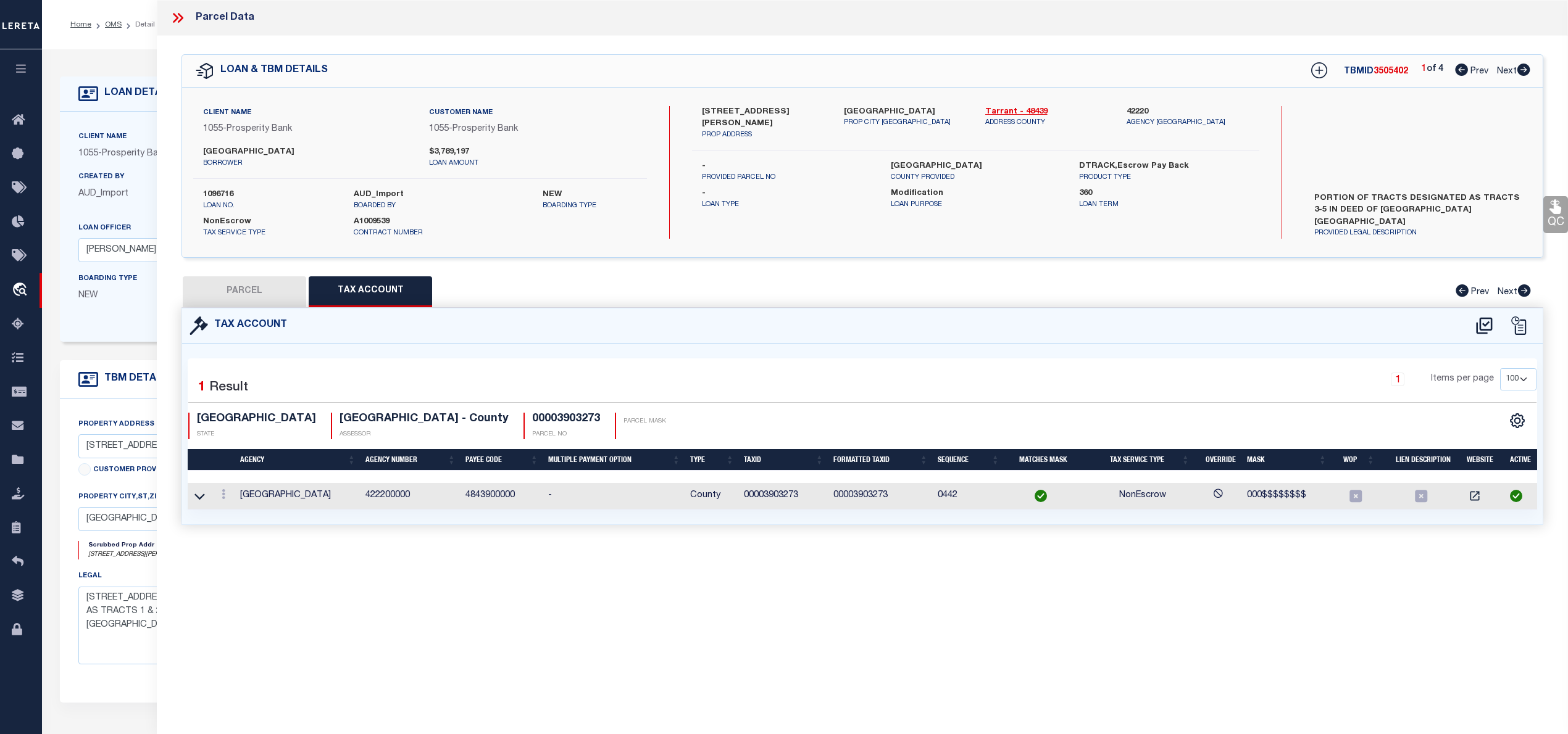
click at [258, 286] on button "PARCEL" at bounding box center [244, 292] width 123 height 31
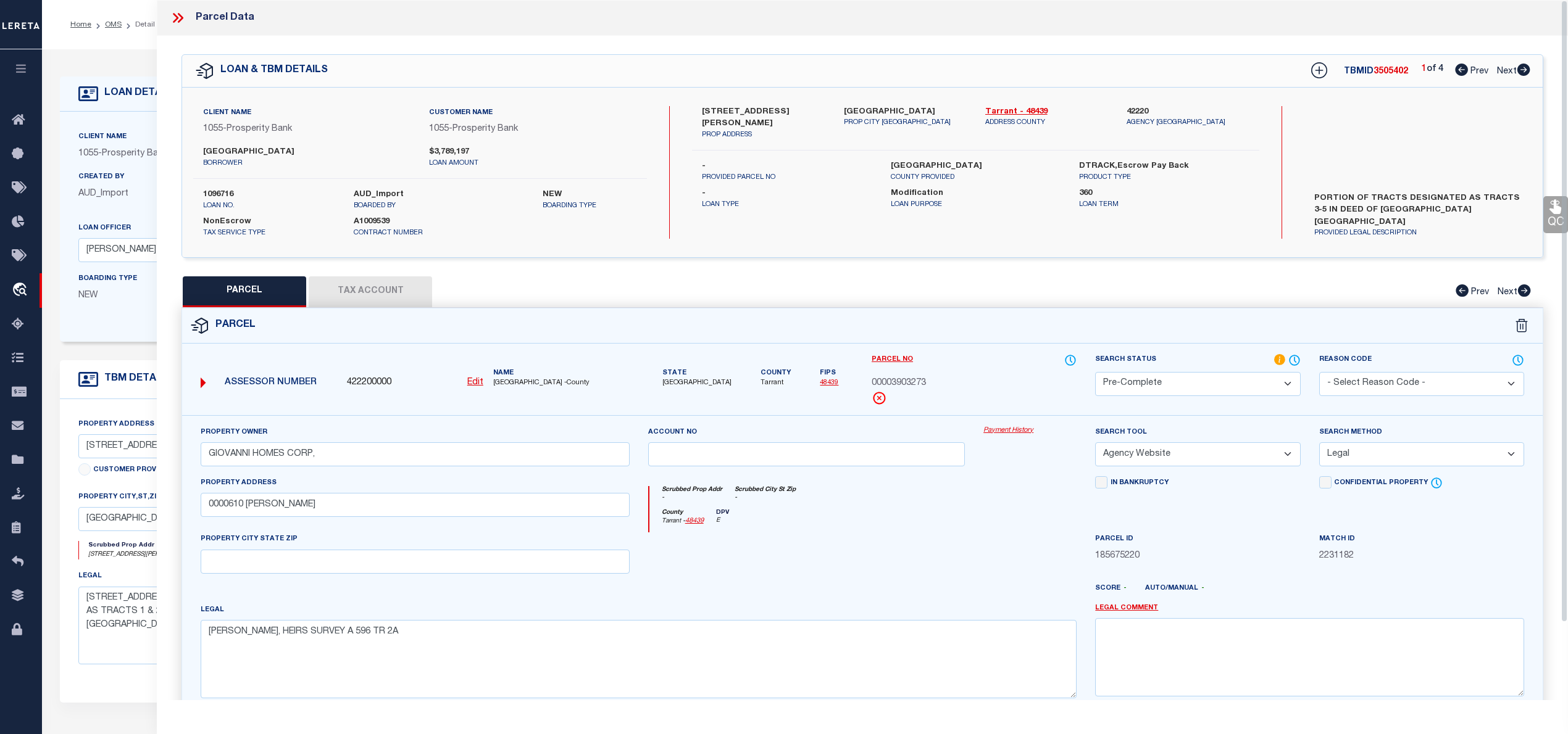
click at [216, 196] on label "1096716" at bounding box center [269, 195] width 132 height 13
click at [1383, 72] on span "3505402" at bounding box center [1391, 72] width 35 height 8
click at [507, 384] on span "TARRANT COUNTY -County" at bounding box center [562, 383] width 136 height 10
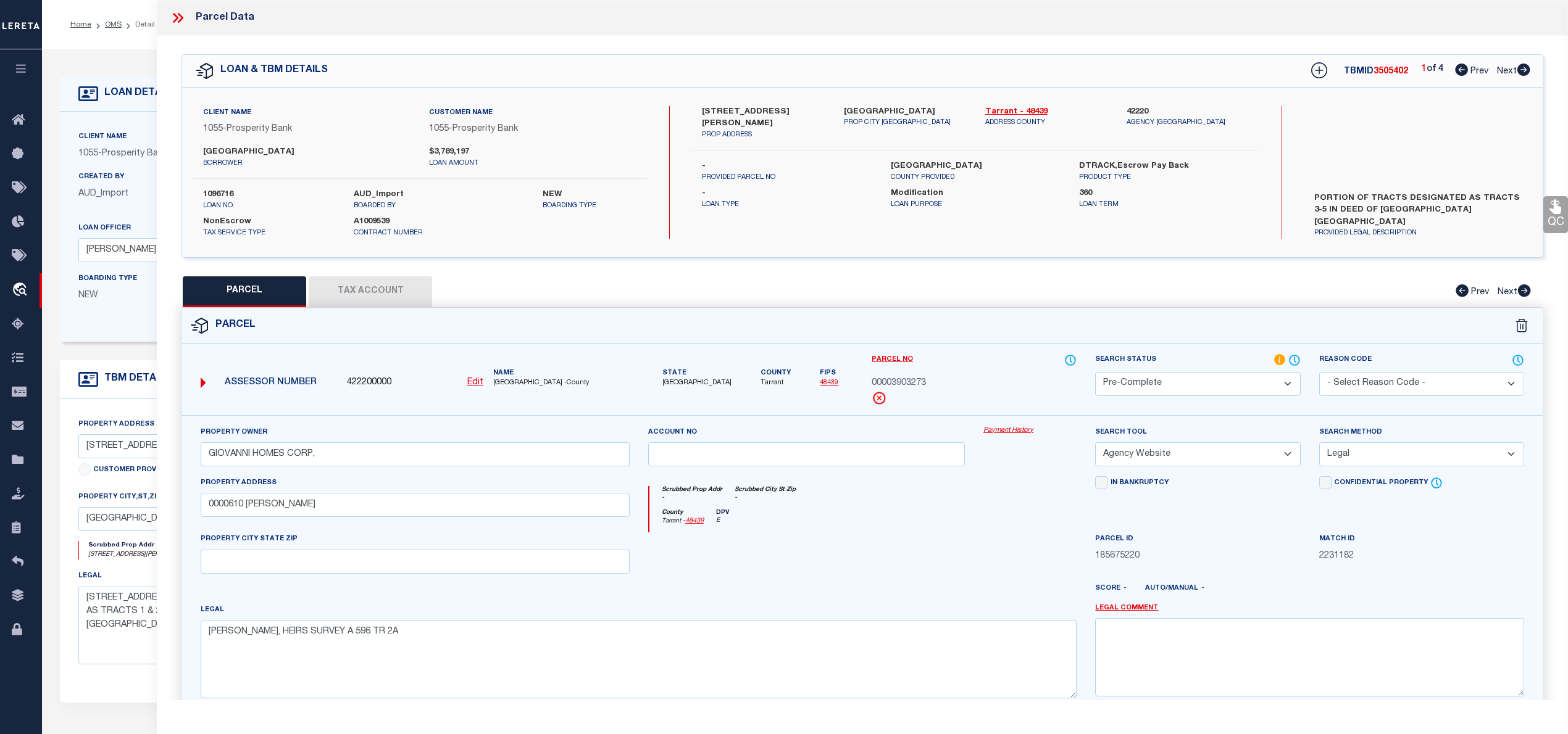
click at [507, 384] on span "TARRANT COUNTY -County" at bounding box center [562, 383] width 136 height 10
click at [897, 380] on span "00003903273" at bounding box center [898, 384] width 54 height 14
click at [390, 279] on button "Tax Account" at bounding box center [370, 292] width 123 height 31
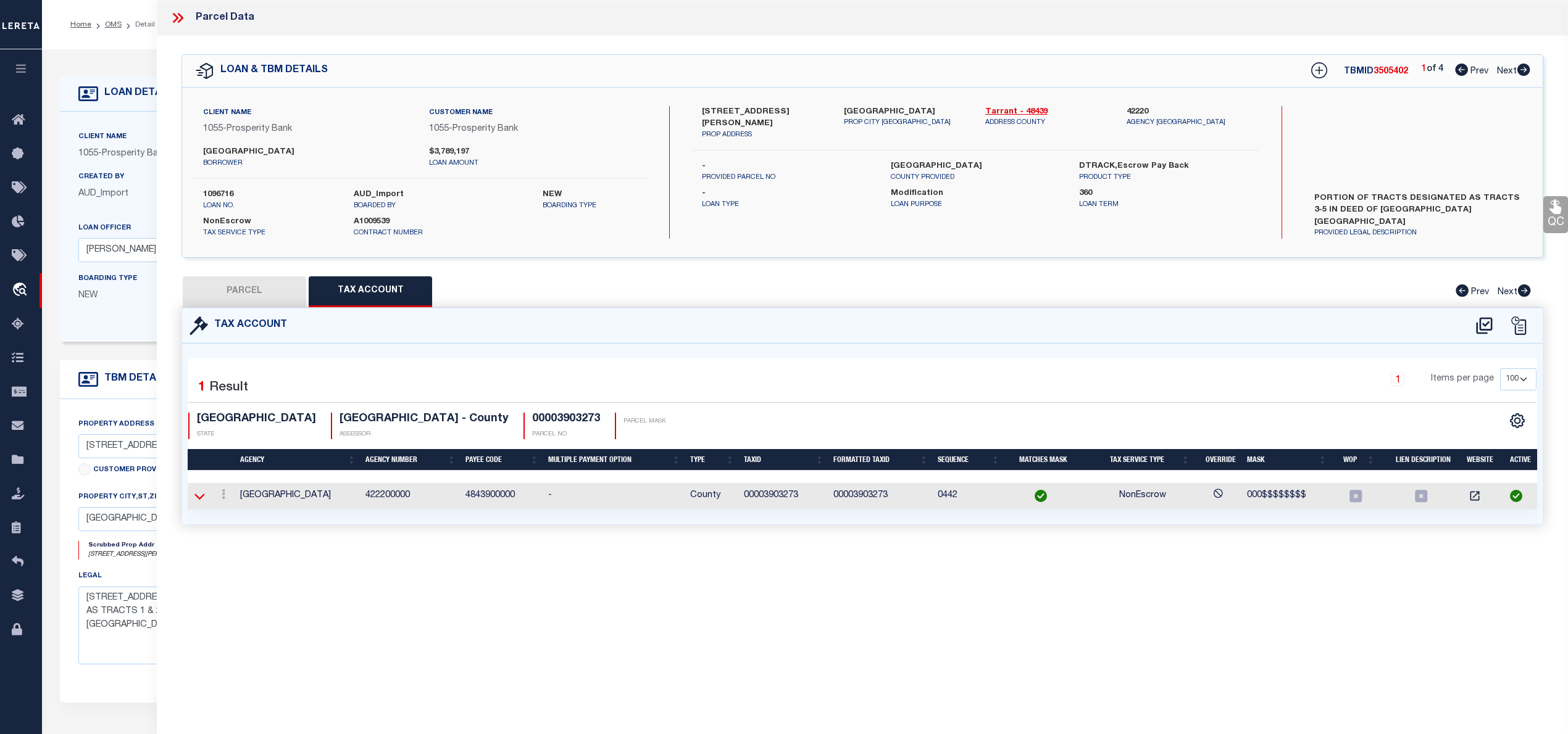
click at [200, 500] on icon at bounding box center [199, 496] width 10 height 6
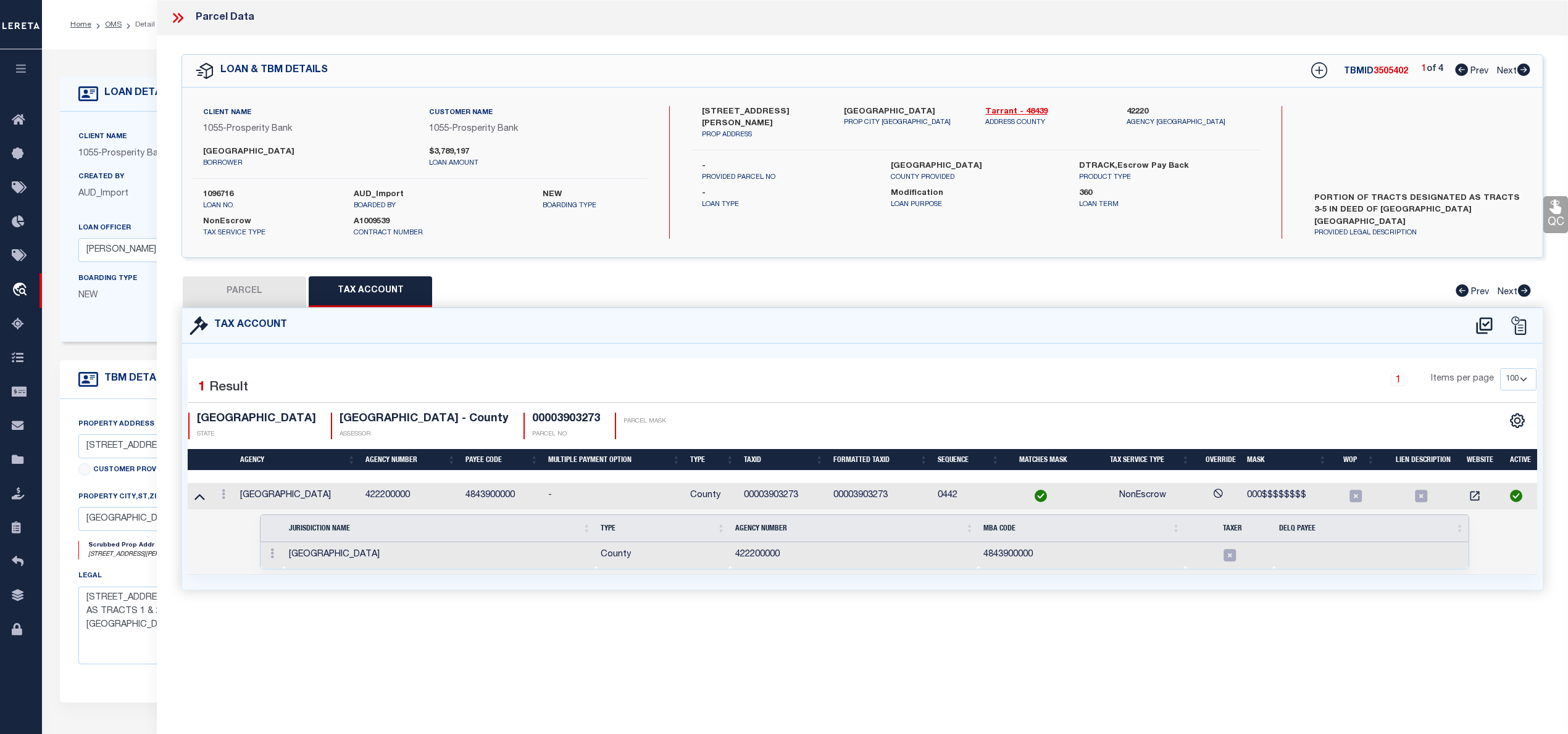
click at [275, 295] on button "PARCEL" at bounding box center [244, 292] width 123 height 31
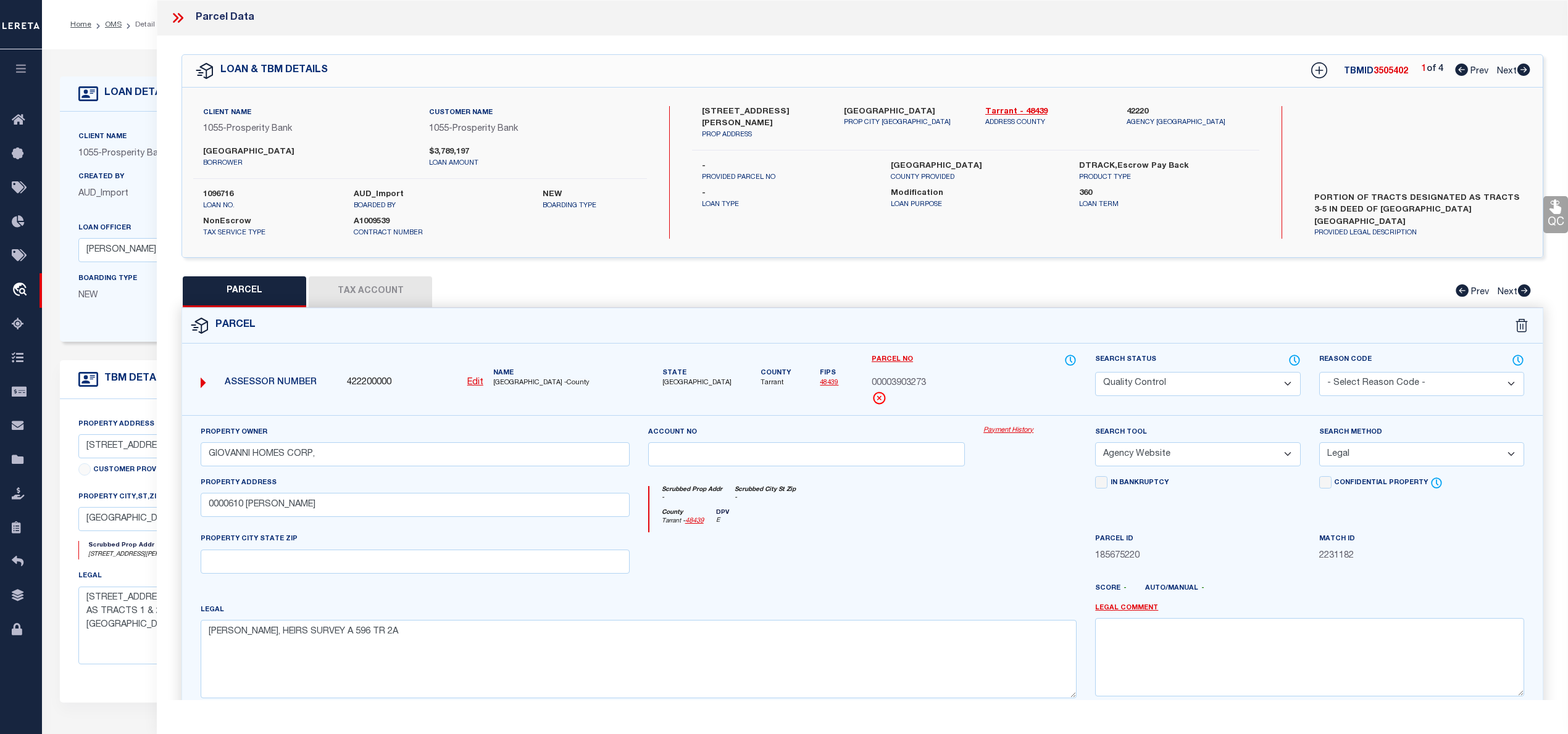
click at [374, 294] on button "Tax Account" at bounding box center [370, 292] width 123 height 31
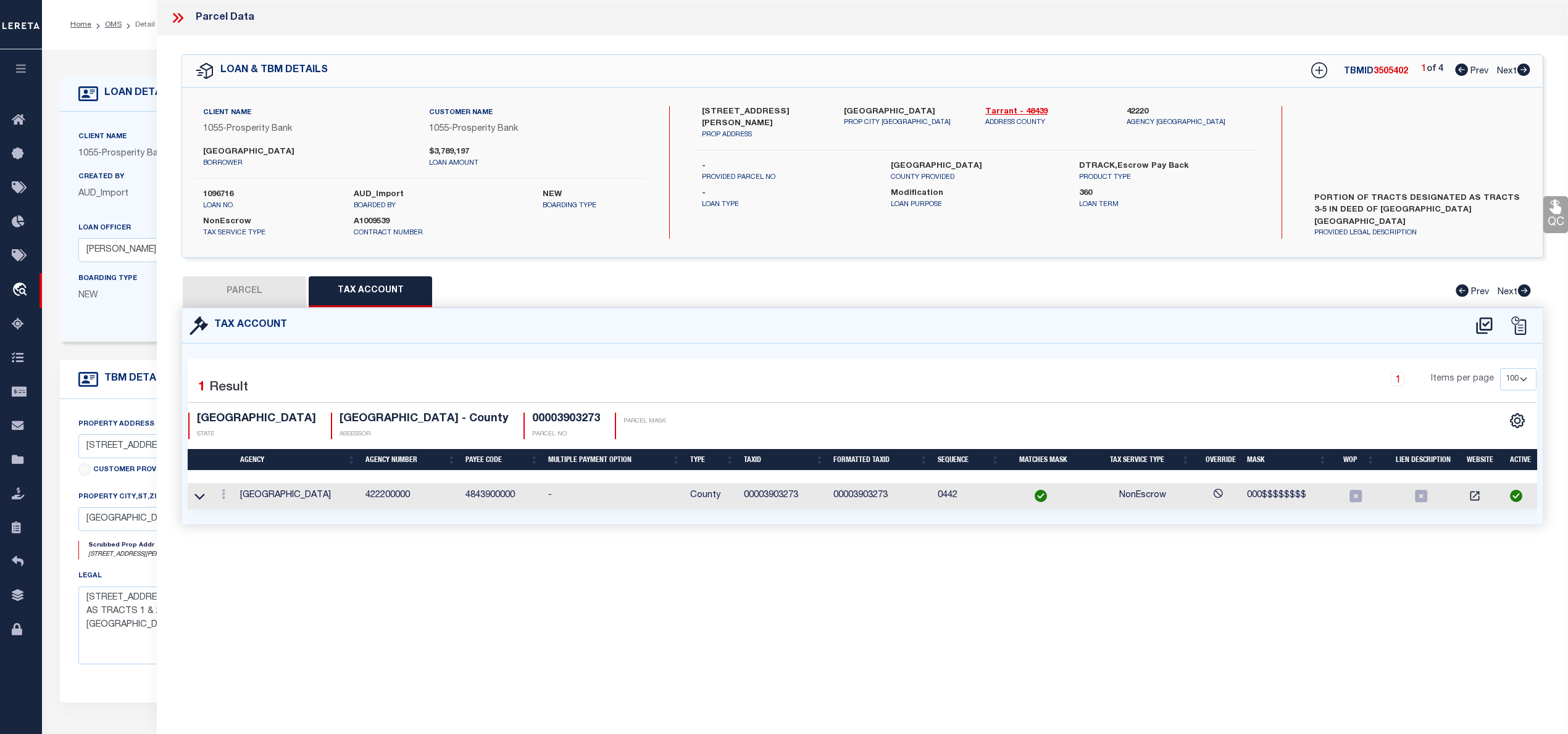
click at [182, 17] on icon at bounding box center [180, 18] width 6 height 10
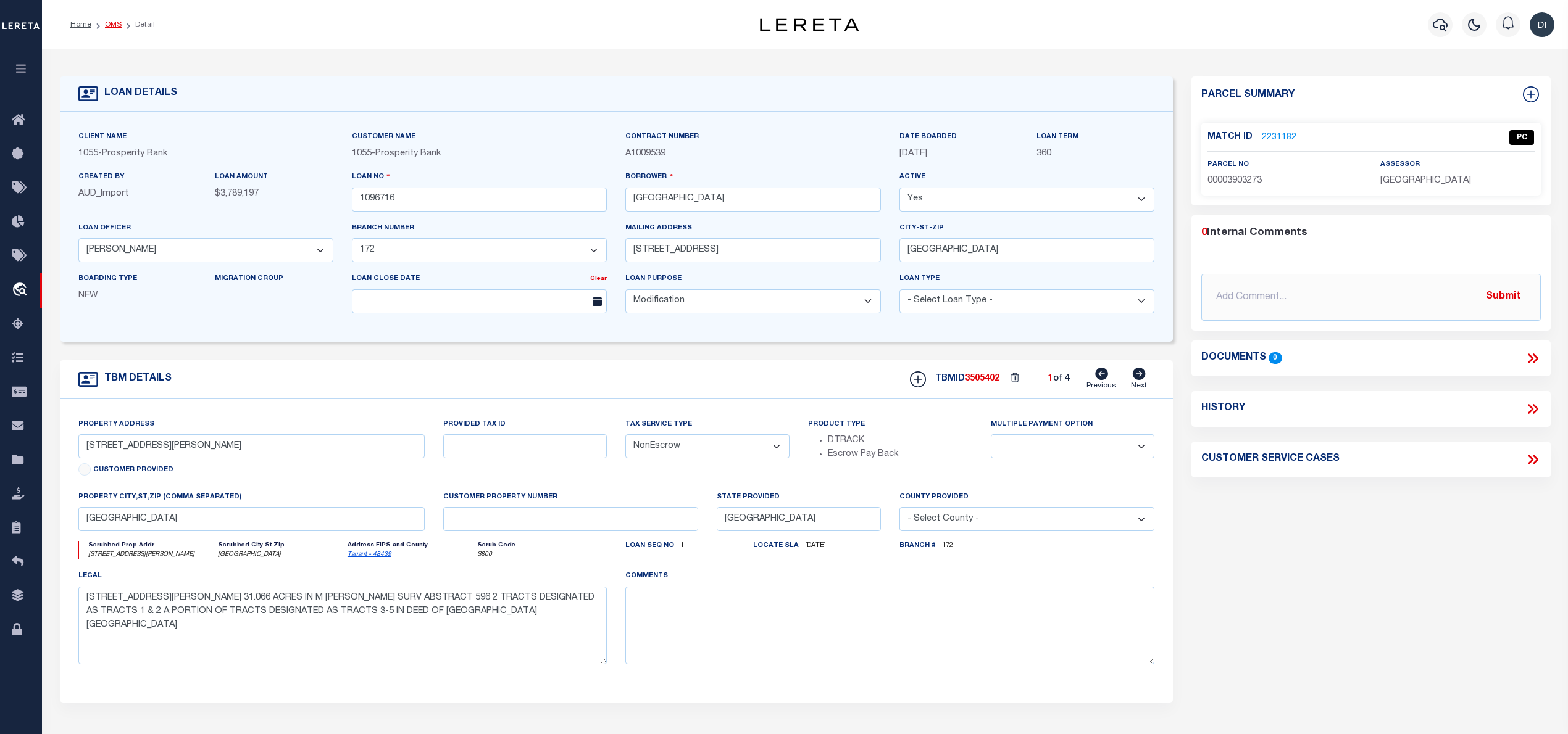
click at [116, 22] on link "OMS" at bounding box center [113, 24] width 17 height 8
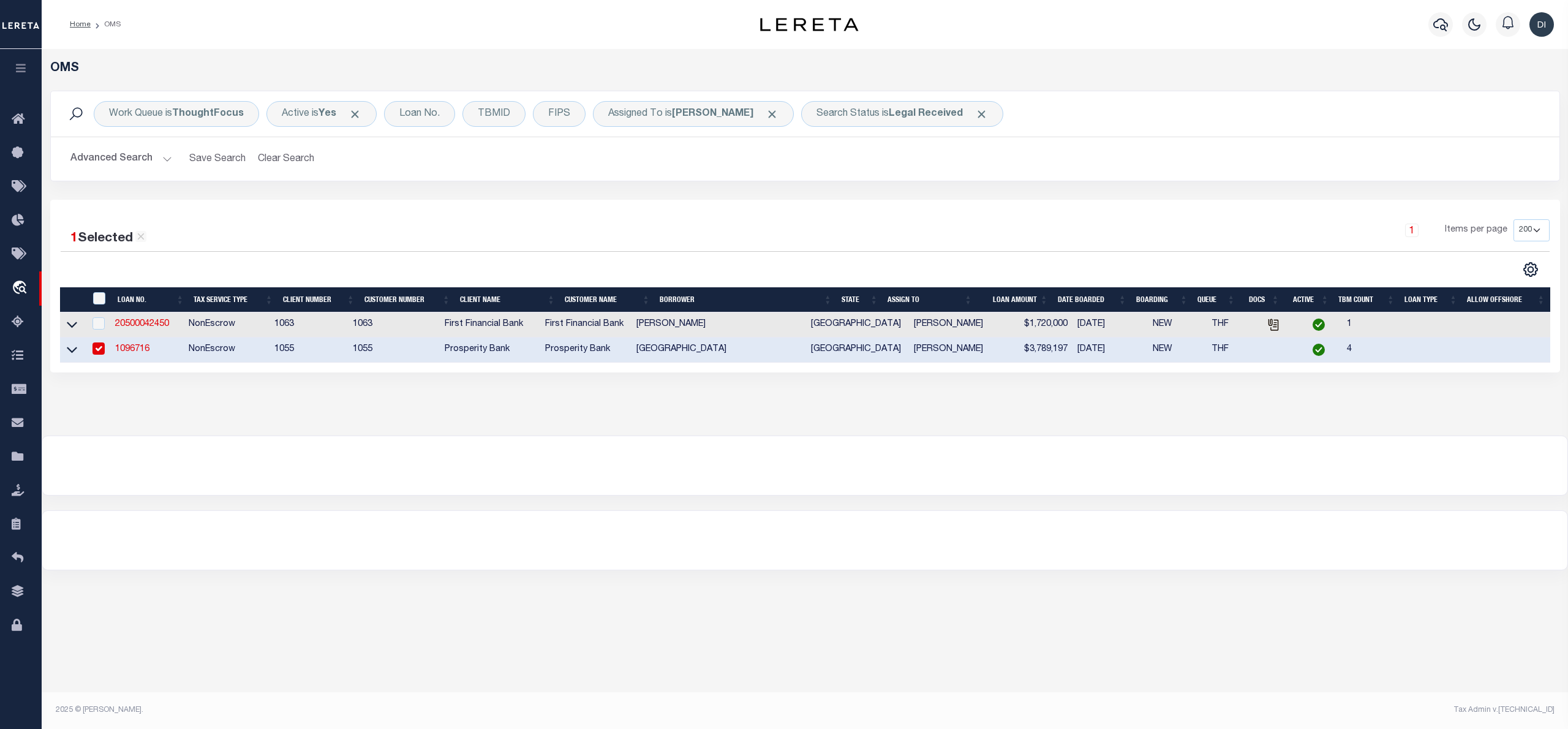
click at [569, 273] on div at bounding box center [433, 269] width 745 height 16
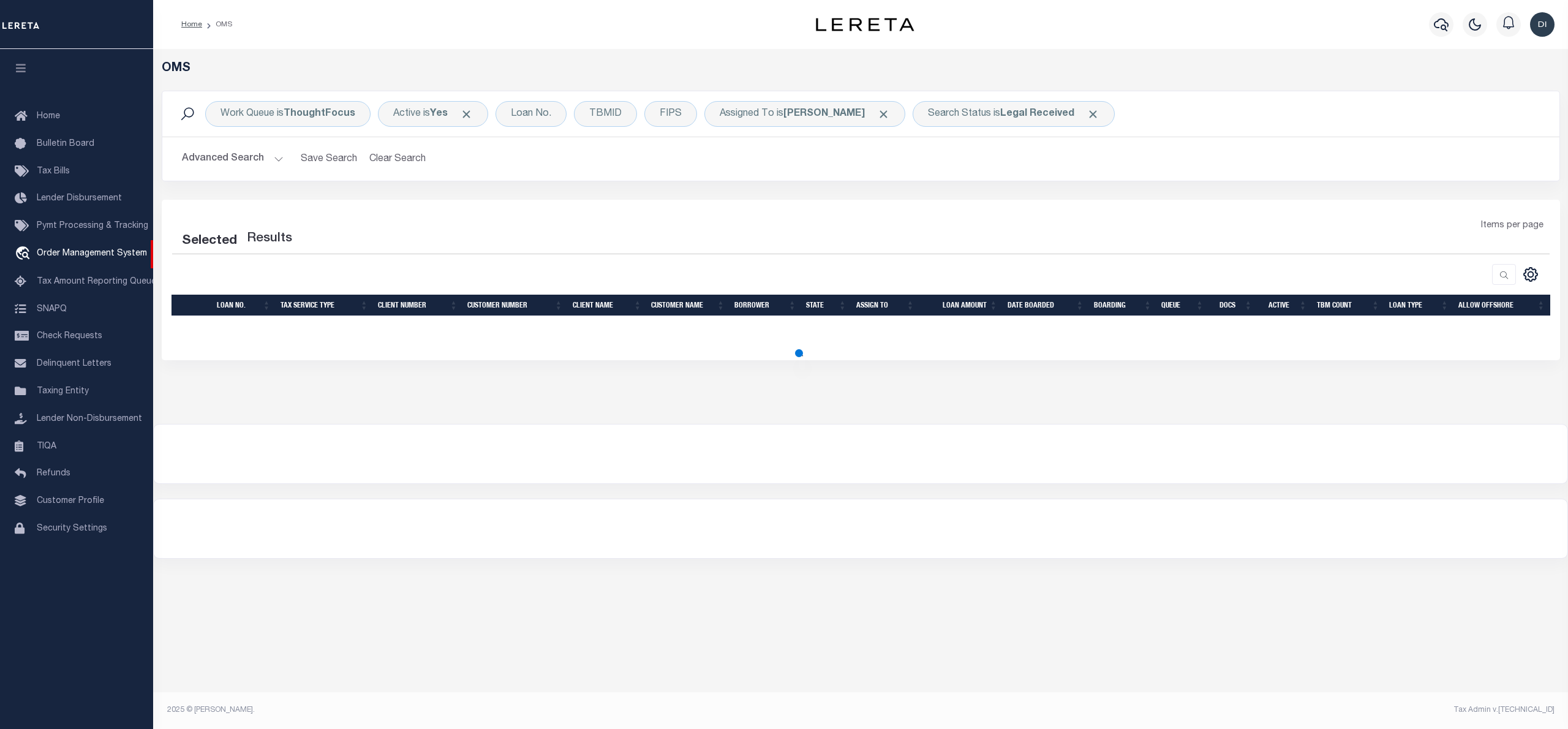
select select "200"
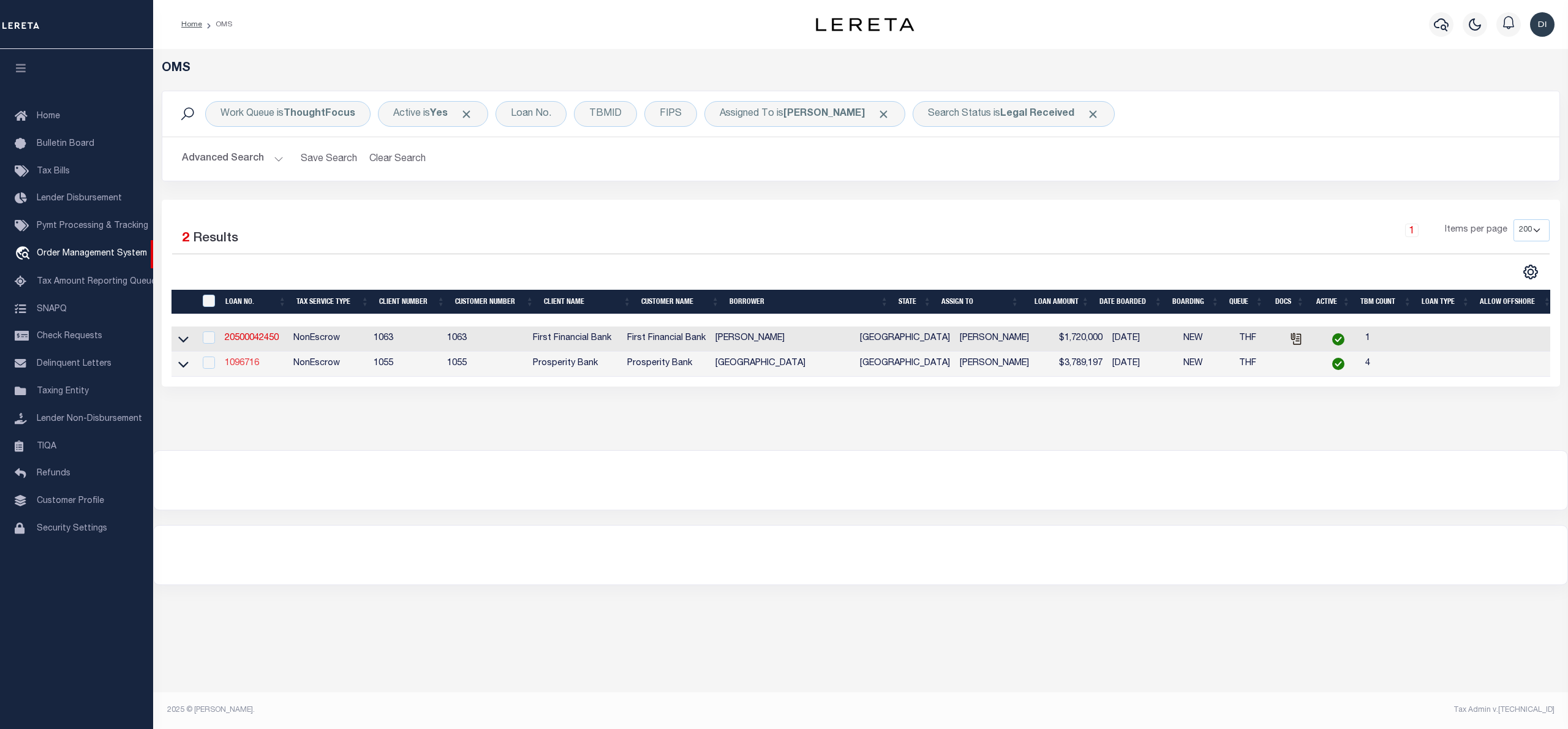
click at [249, 366] on link "1096716" at bounding box center [242, 363] width 35 height 8
type input "1096716"
type input "[GEOGRAPHIC_DATA]"
select select
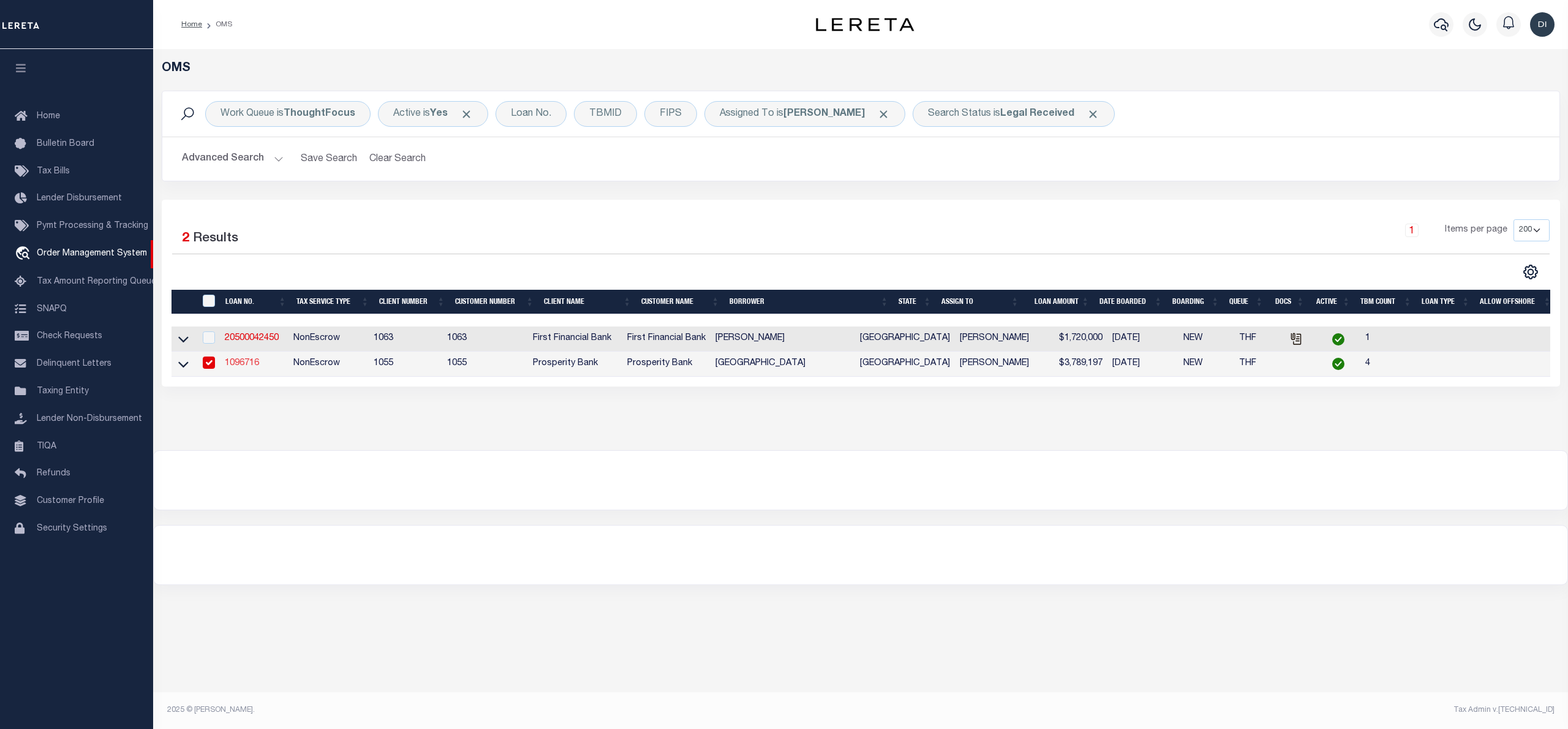
type input "[STREET_ADDRESS]"
type input "[GEOGRAPHIC_DATA]"
select select "700"
select select "NonEscrow"
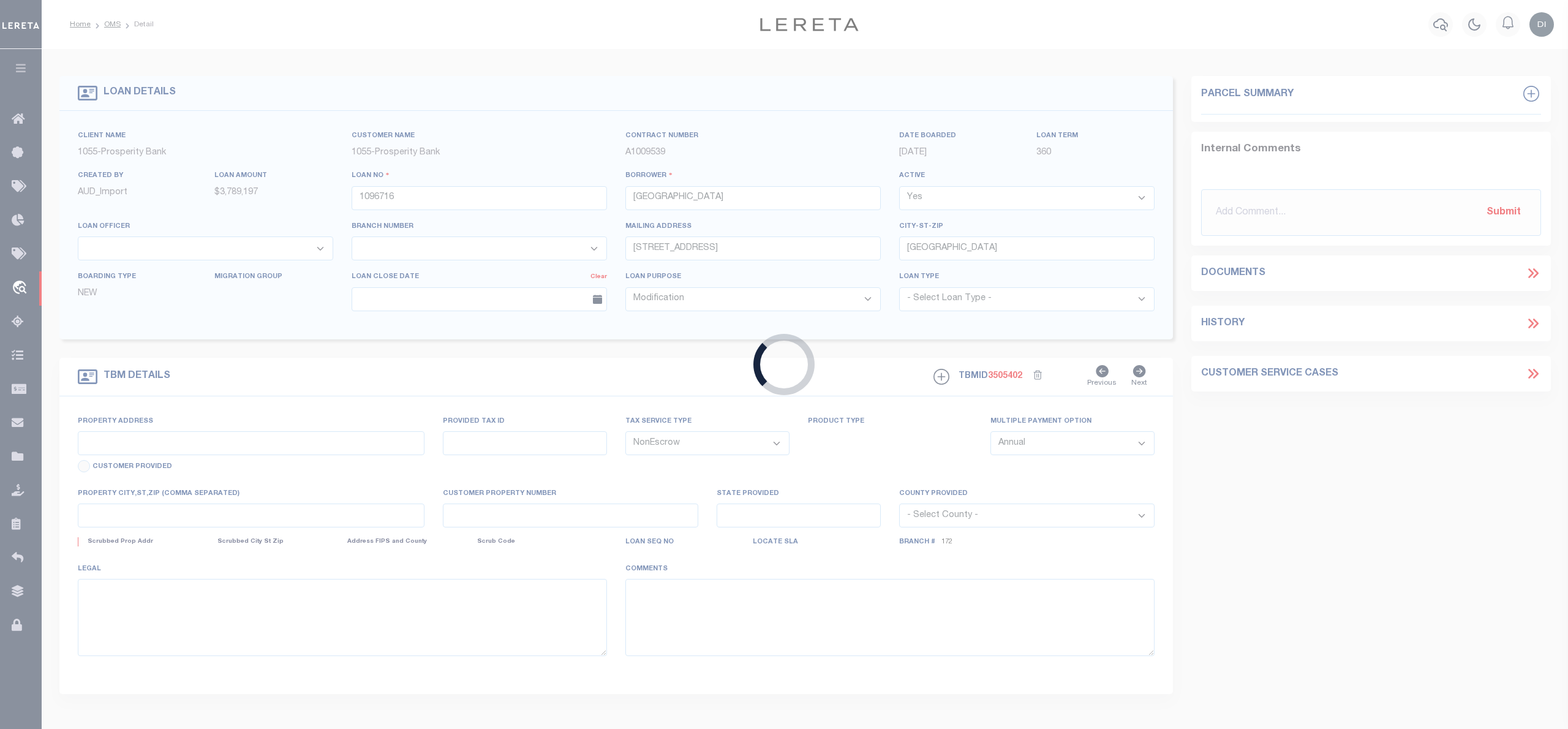
type input "[STREET_ADDRESS][PERSON_NAME]"
select select
type input "[GEOGRAPHIC_DATA]"
select select
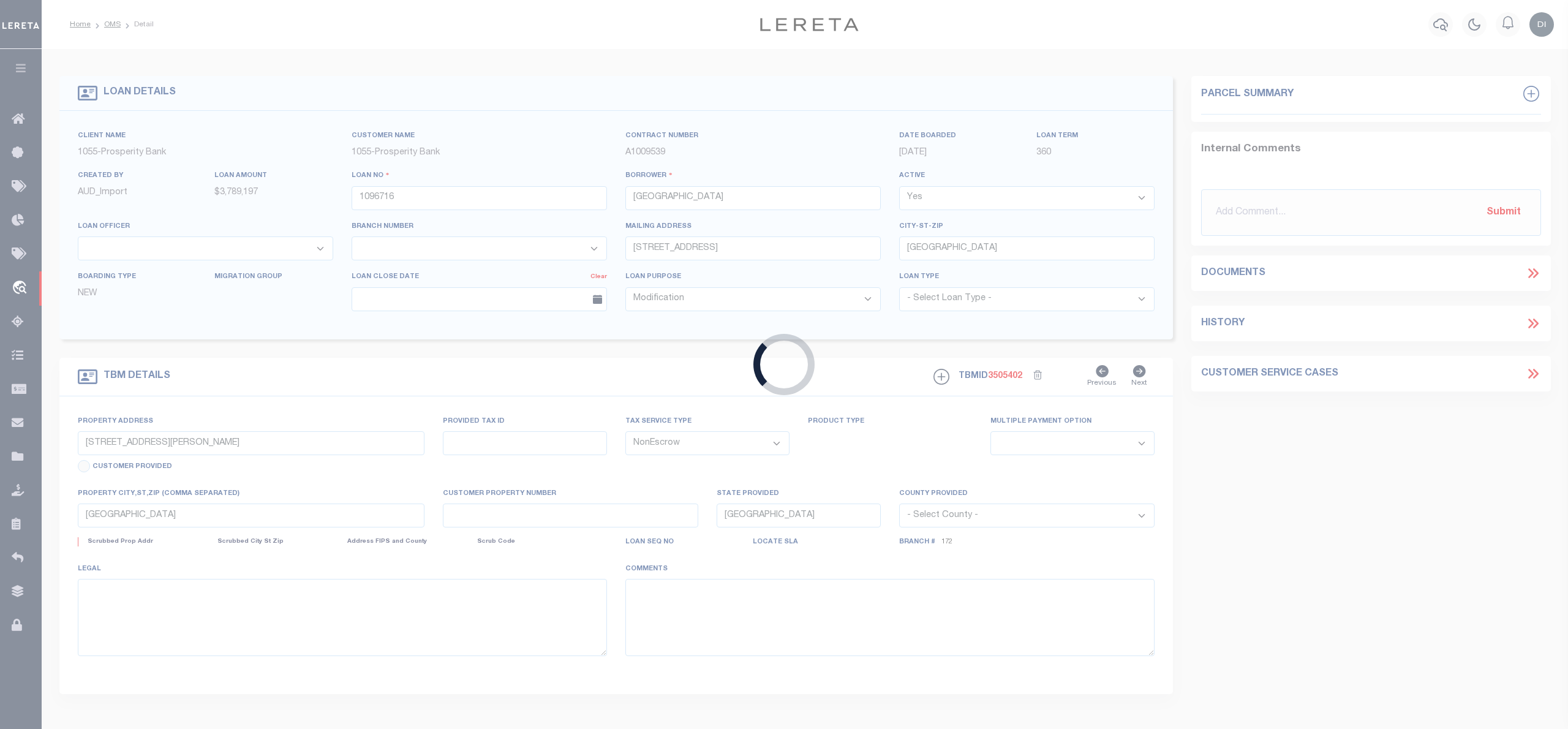
type textarea "[STREET_ADDRESS][PERSON_NAME] 31.066 ACRES IN M [PERSON_NAME] SURV ABSTRACT 596…"
select select "10460"
select select "3949"
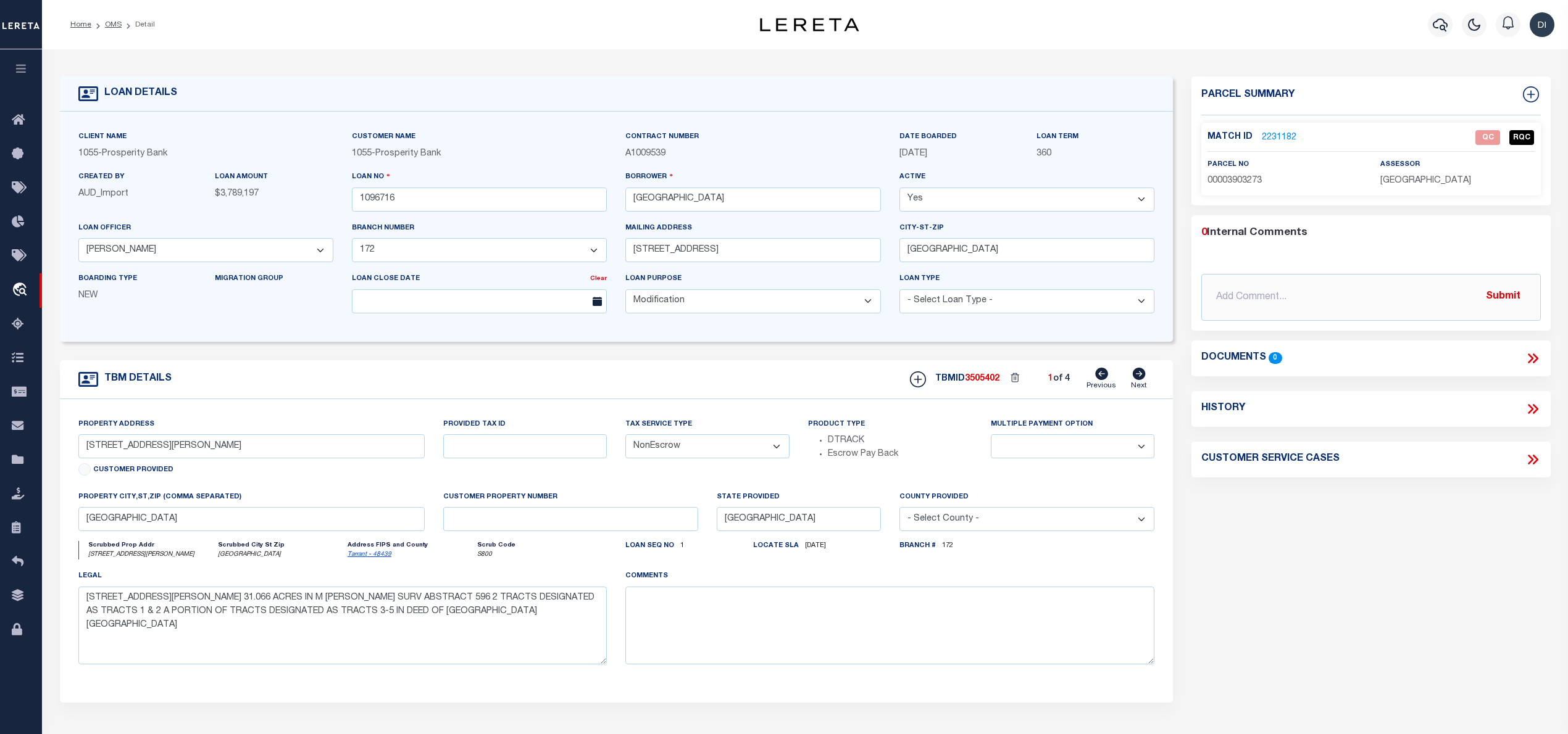
click at [1285, 136] on link "2231182" at bounding box center [1279, 138] width 35 height 13
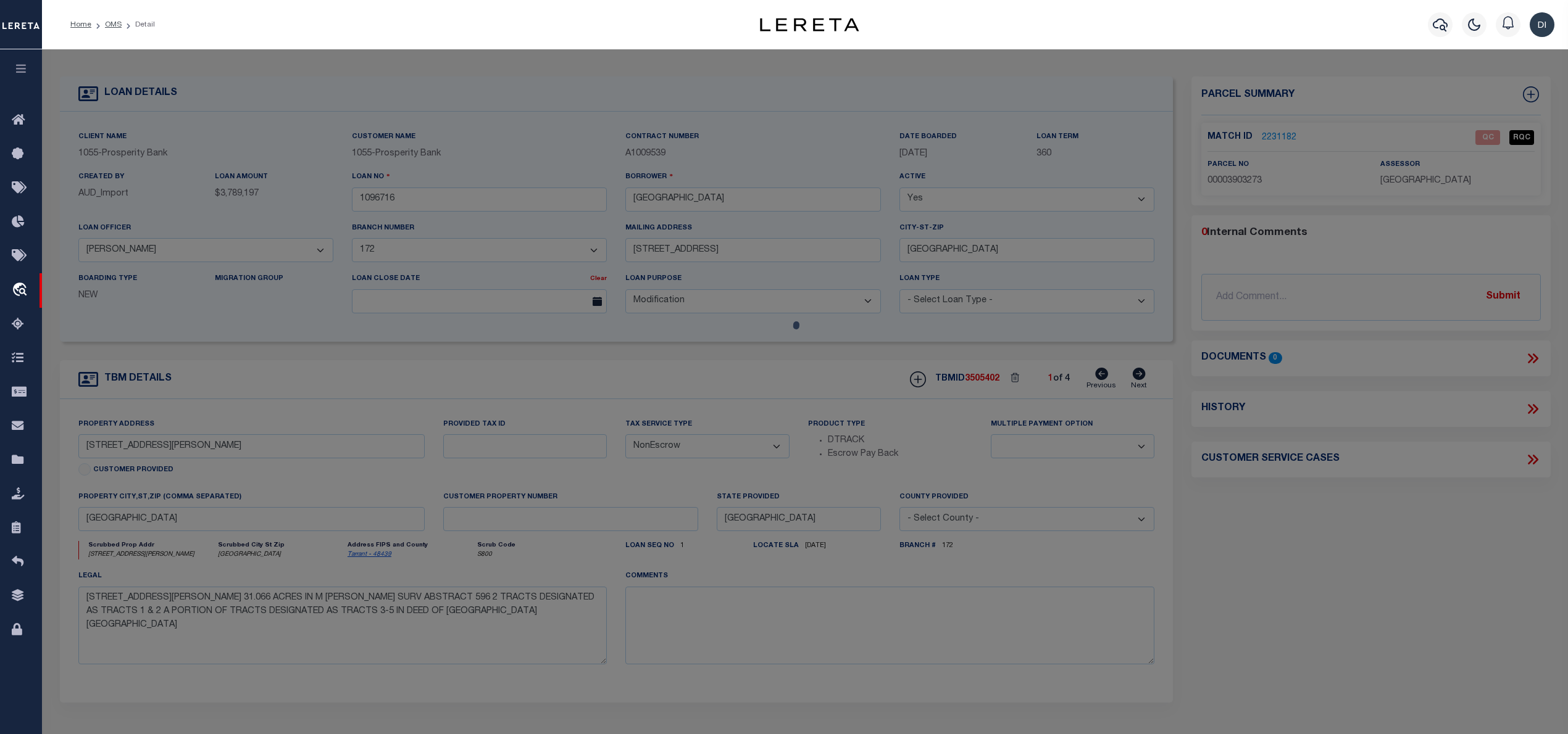
checkbox input "false"
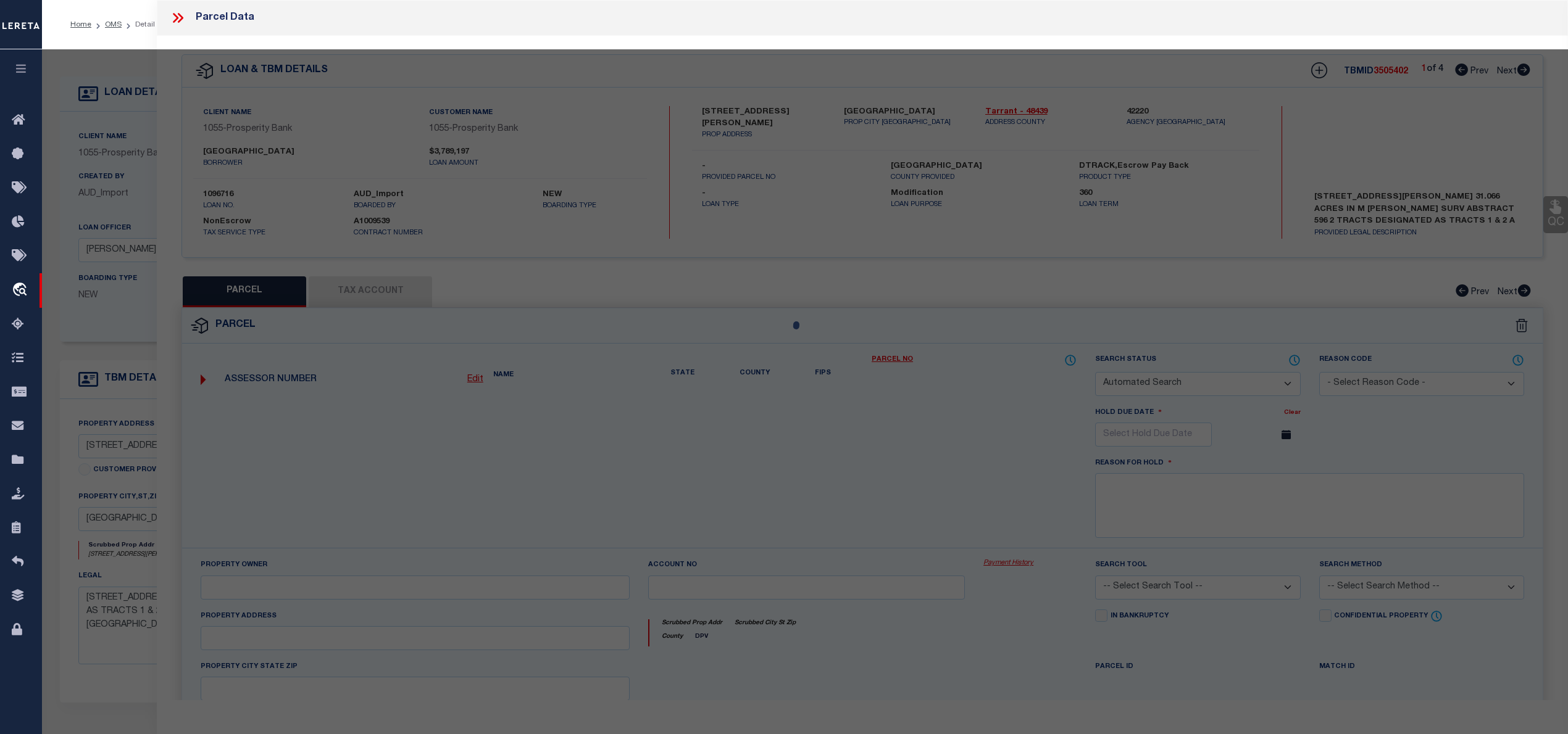
select select "QC"
type input "GIOVANNI HOMES CORP,"
select select "AGW"
select select "LEG"
type input "0000610 [PERSON_NAME]"
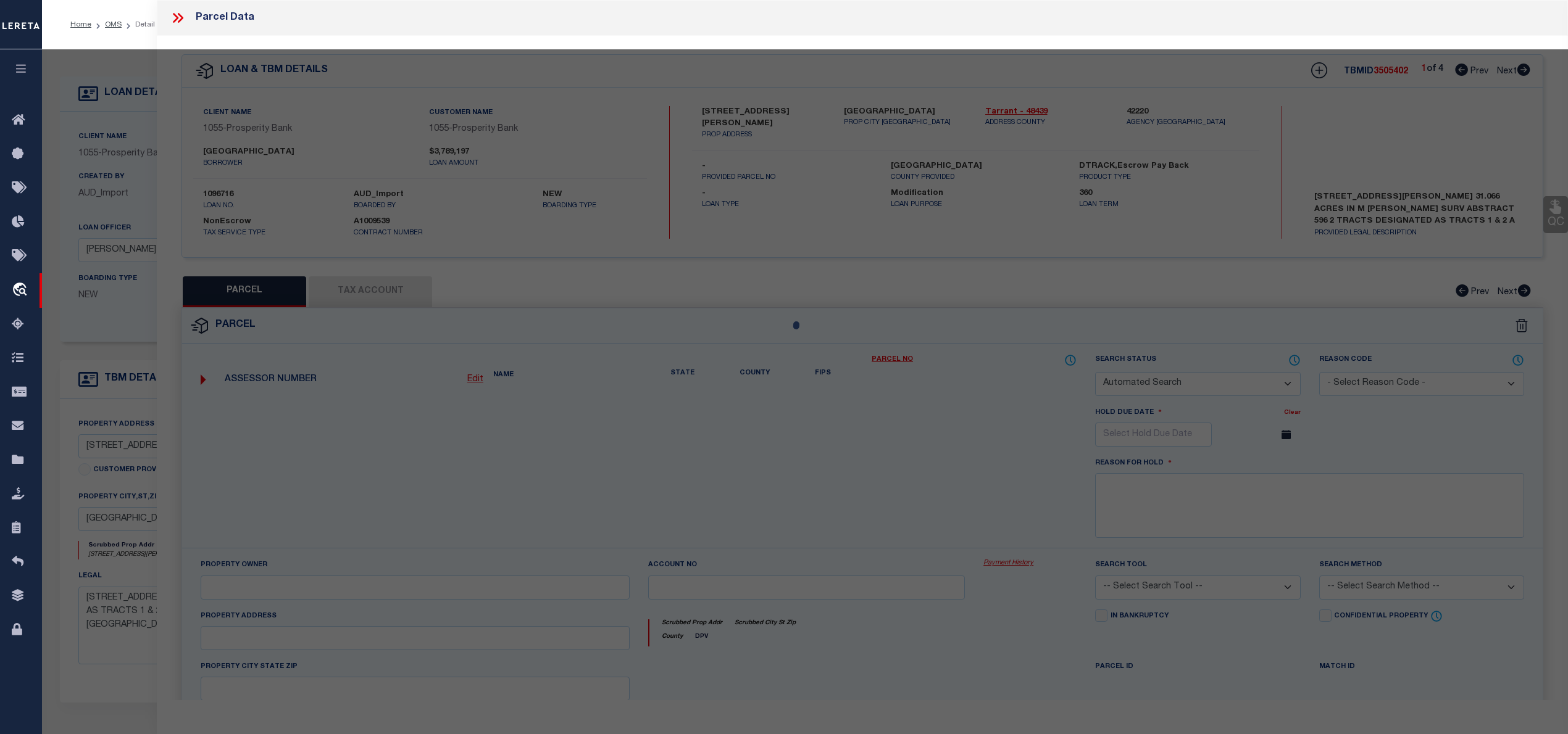
type textarea "[PERSON_NAME], HEIRS SURVEY A 596 TR 2A"
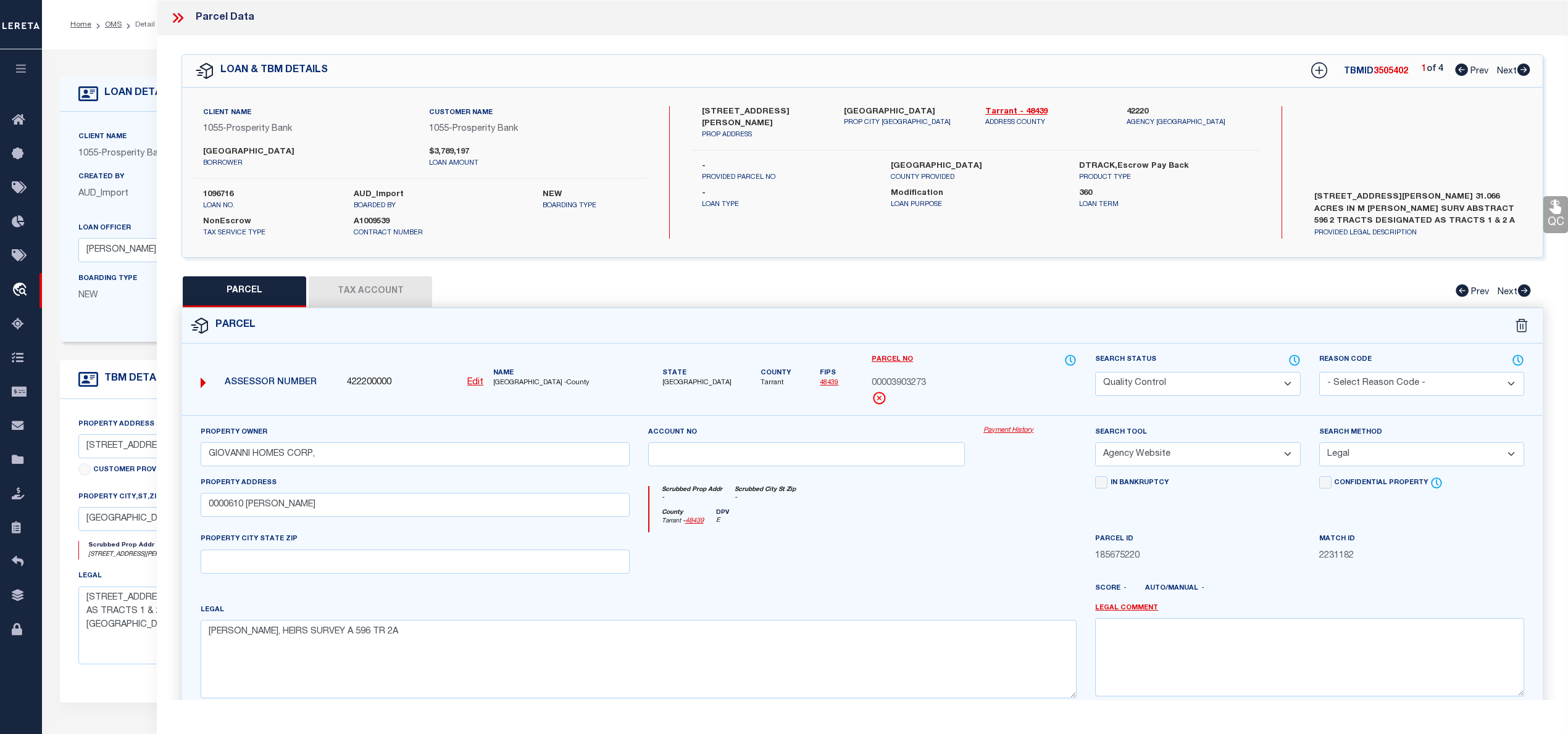
click at [1521, 68] on icon at bounding box center [1523, 70] width 13 height 13
select select "AS"
select select
checkbox input "false"
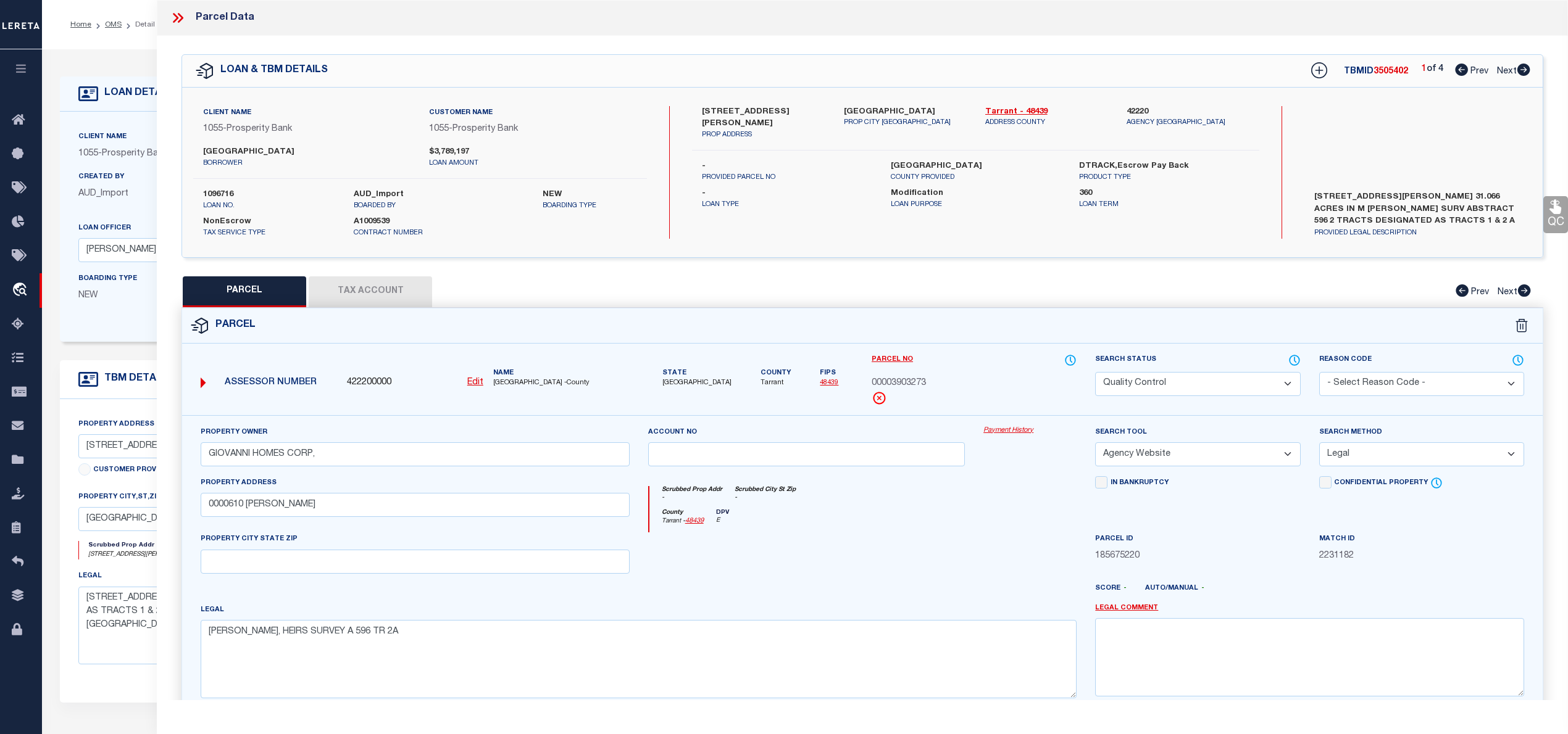
checkbox input "false"
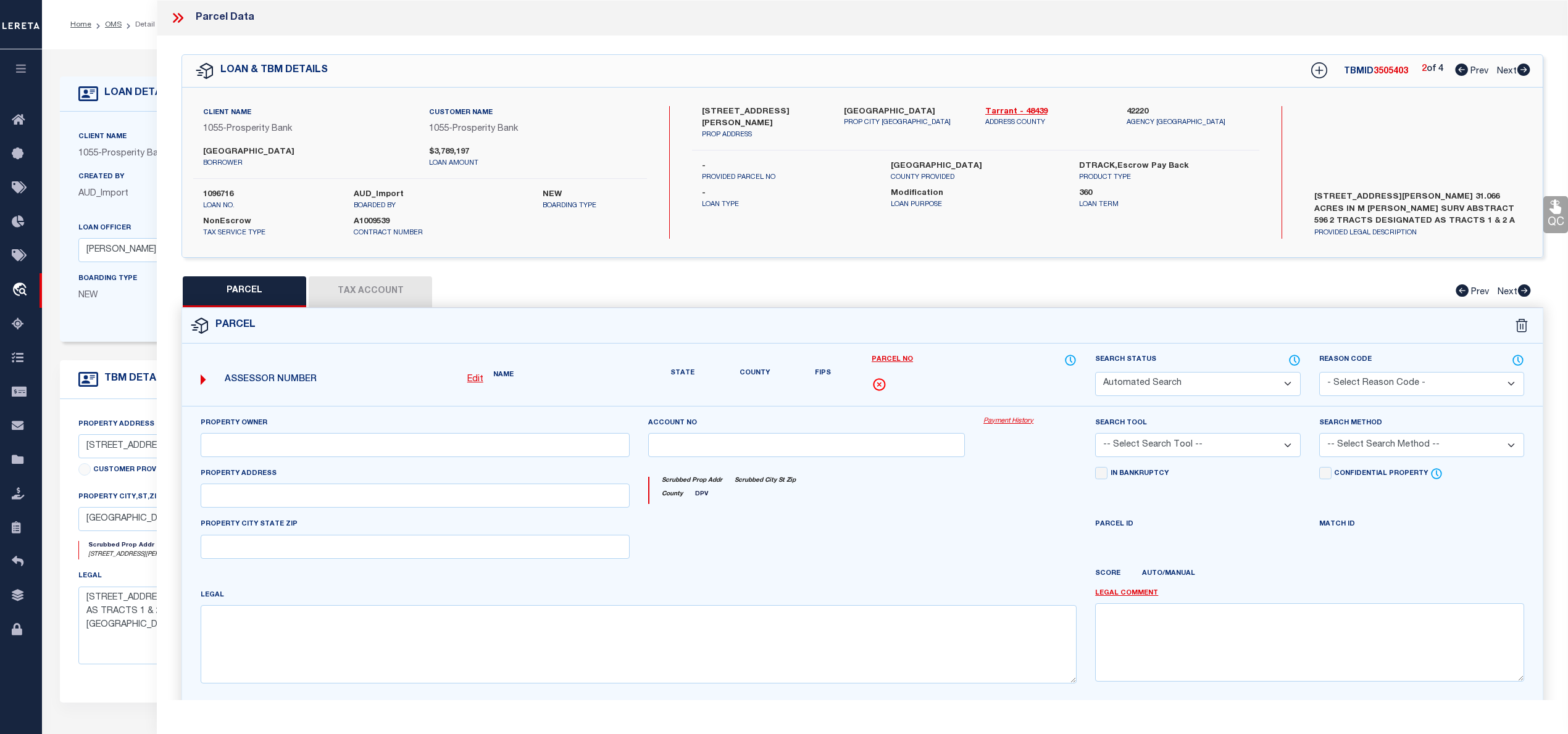
select select "QC"
type input "[GEOGRAPHIC_DATA]"
select select "AGW"
select select "LEG"
type input "0000600 [PERSON_NAME]"
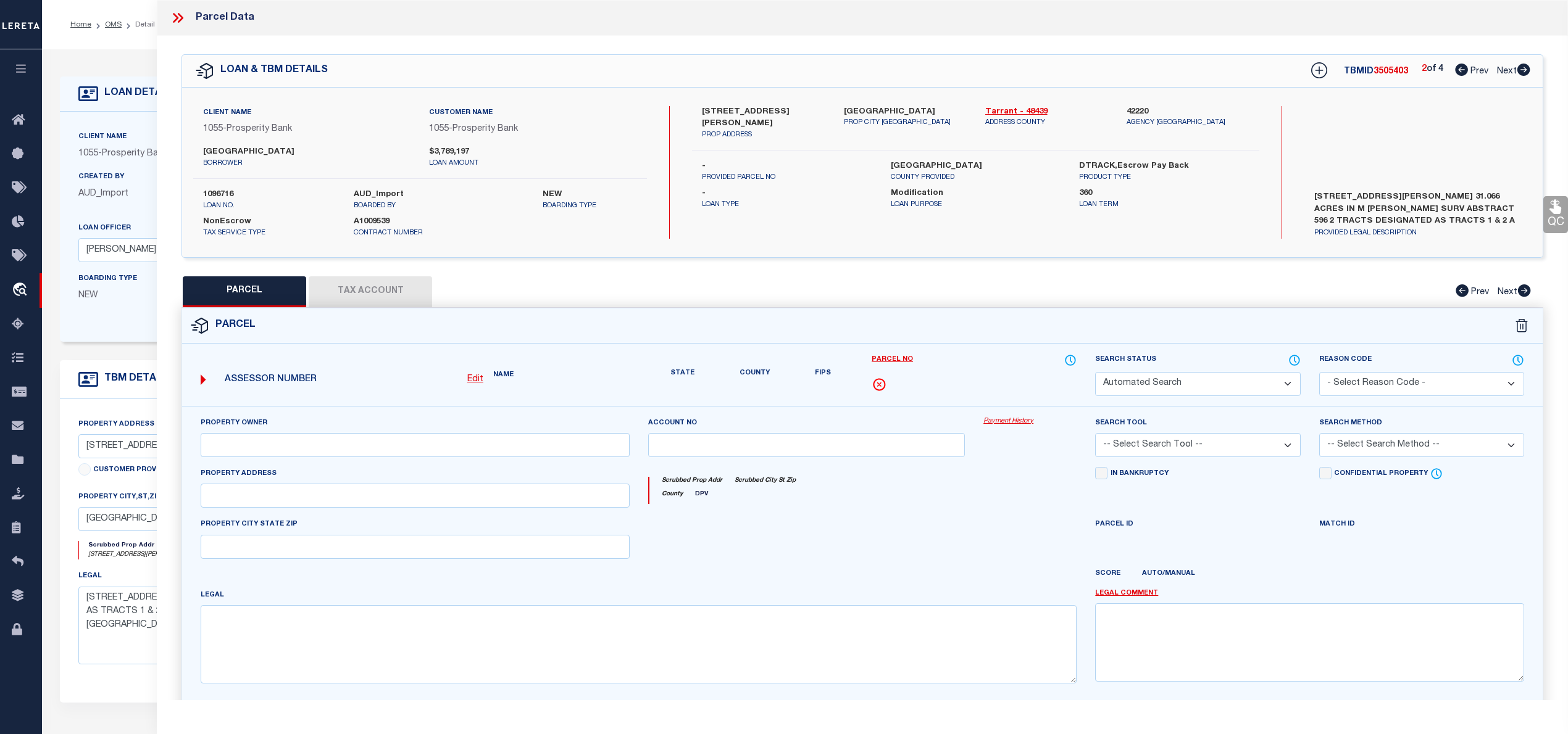
type textarea "[PERSON_NAME], HEIRS SURVEY ABSTRACT 596 TRACT 2"
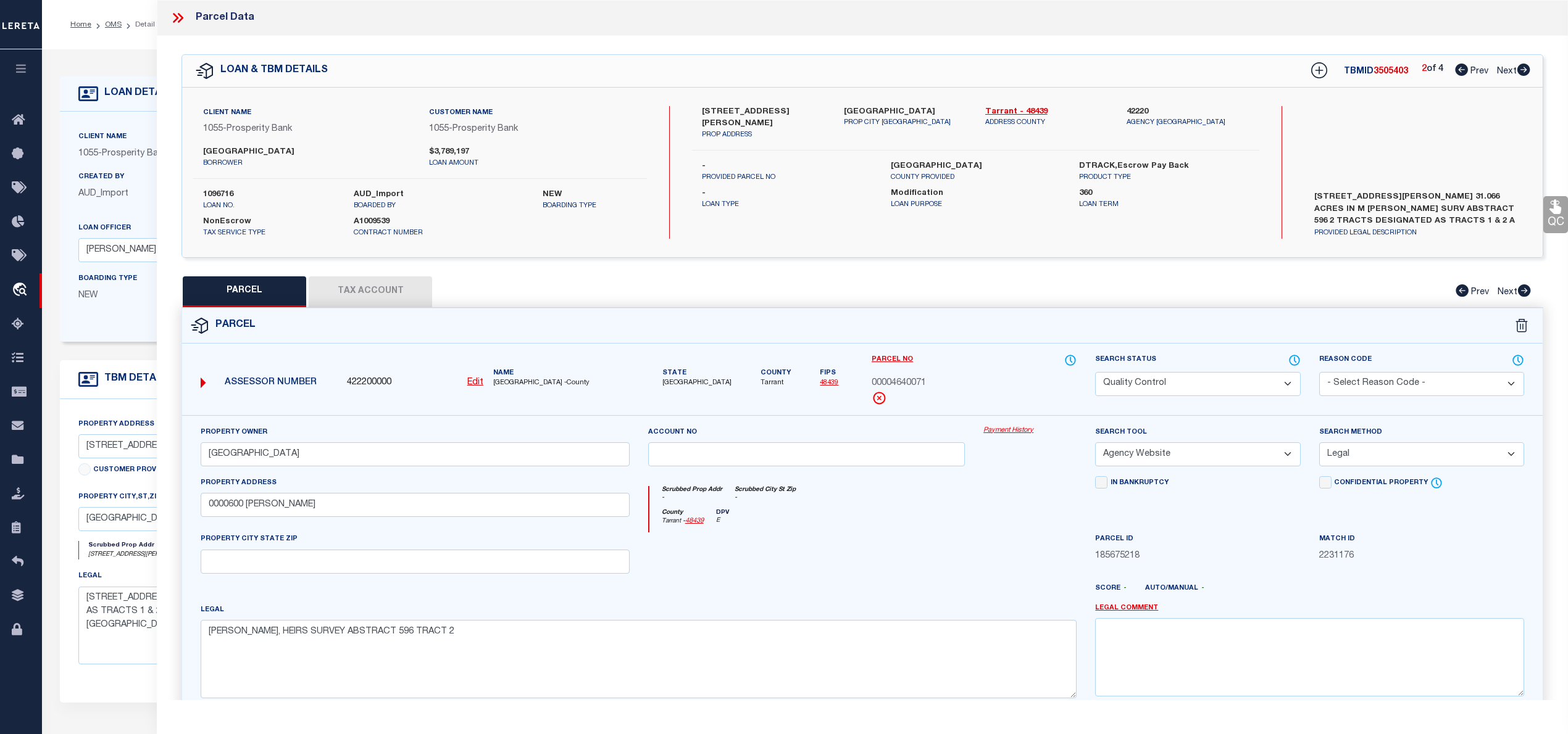
click at [1526, 72] on icon at bounding box center [1523, 70] width 13 height 13
select select "AS"
select select
checkbox input "false"
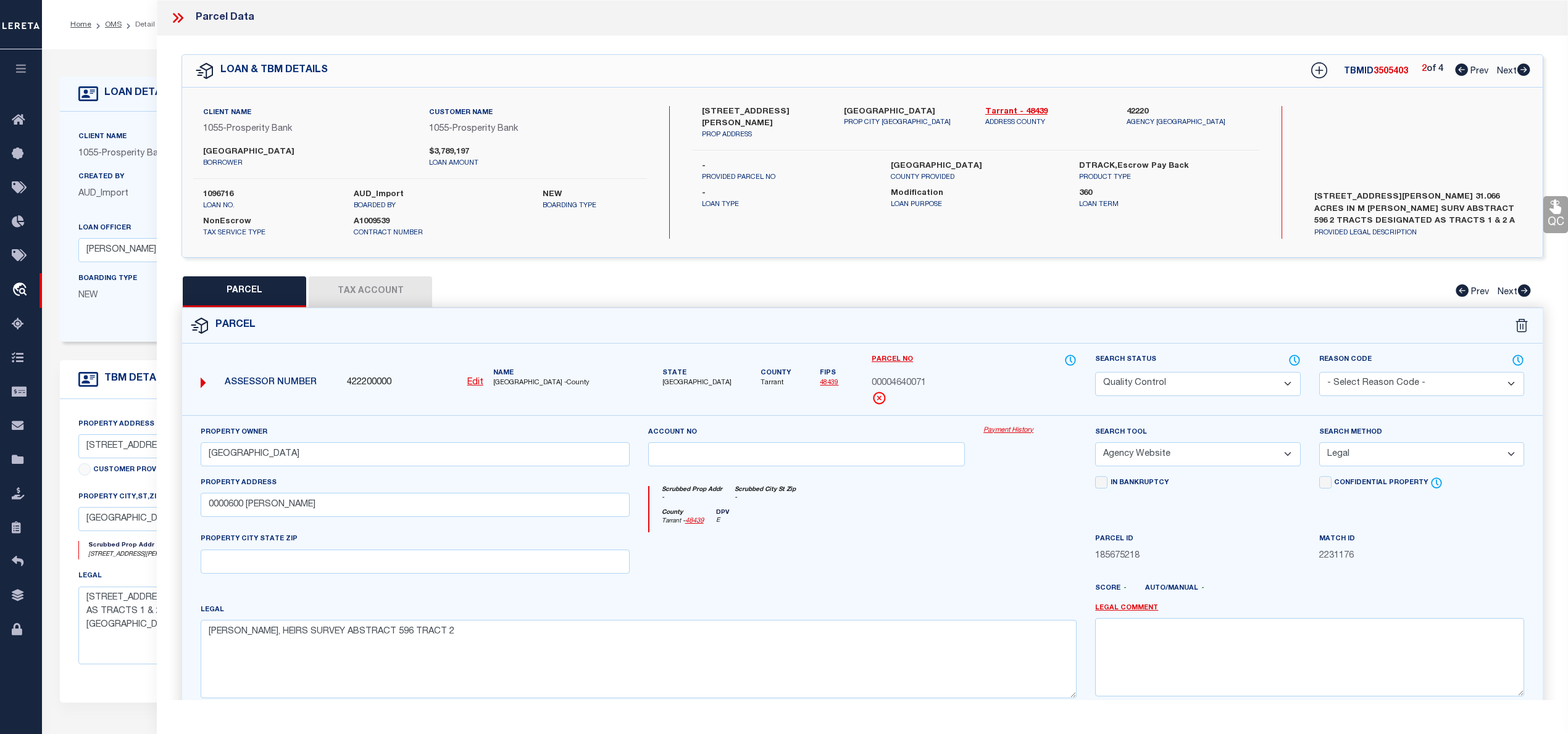
checkbox input "false"
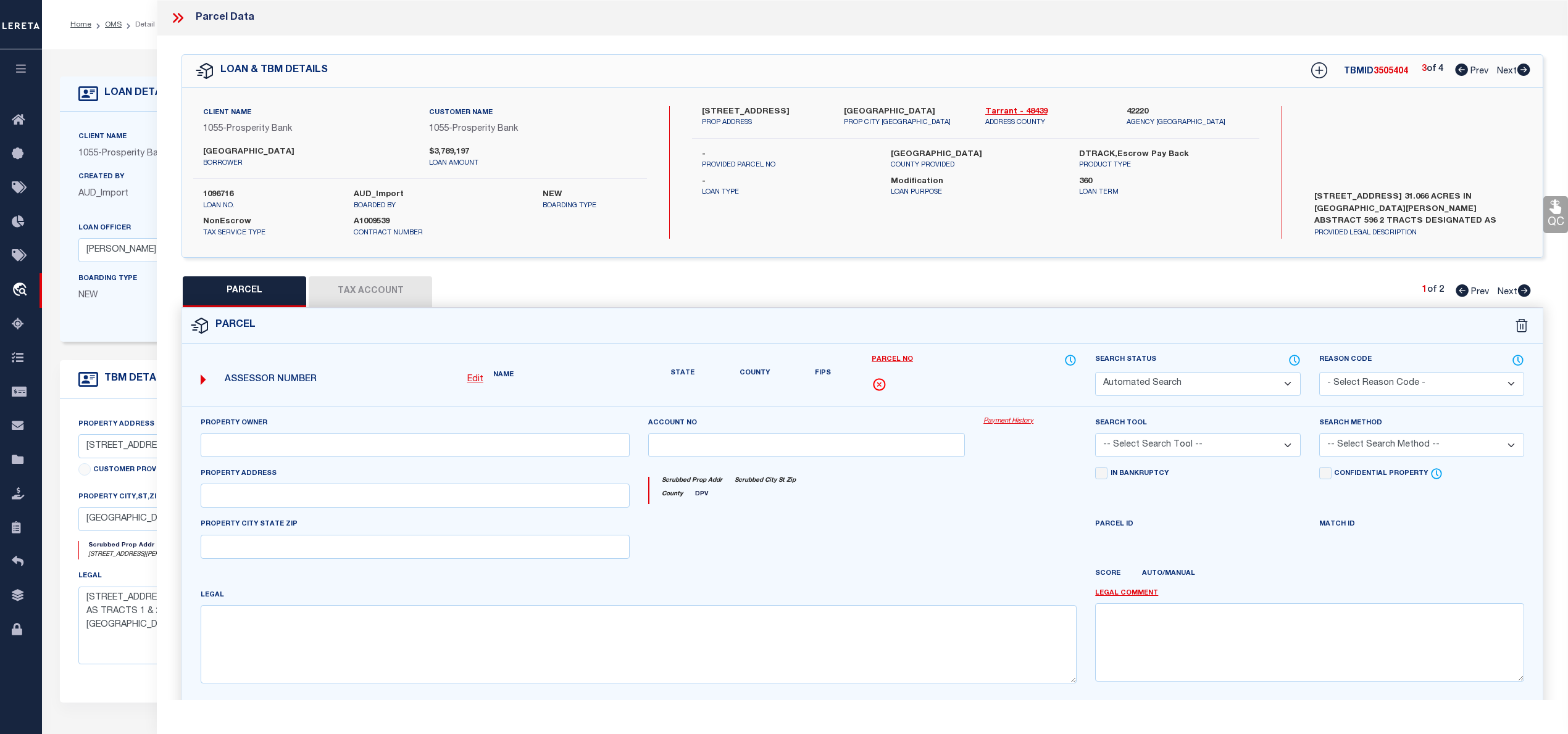
select select "PR"
type input "[GEOGRAPHIC_DATA]"
select select "ATL"
select select "ADD"
type input "0003001 W DIVISION ST"
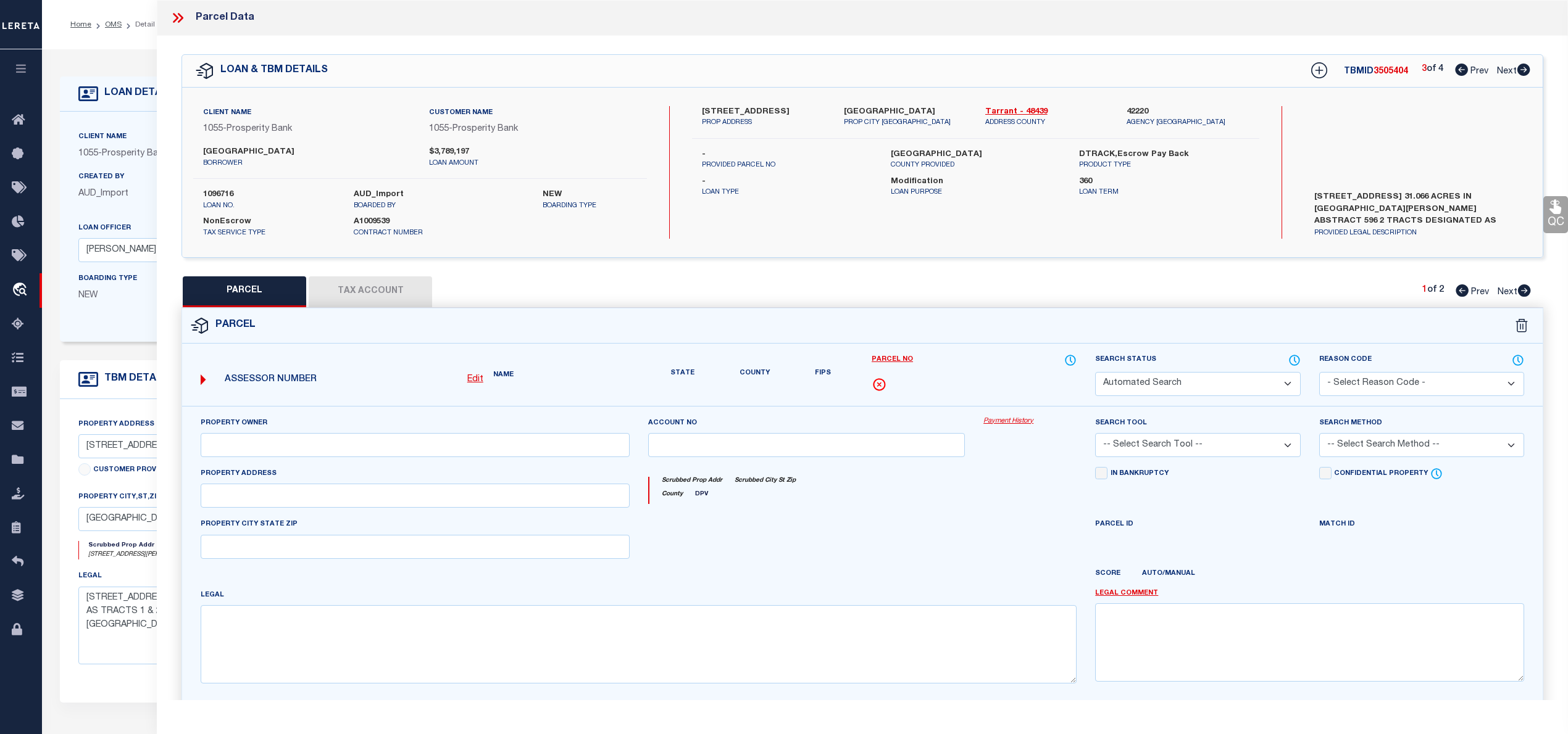
type textarea "[PERSON_NAME], HEIRS SURVEY ABSTRACT 596 TRACT 3"
type textarea "Parcel Not Needed"
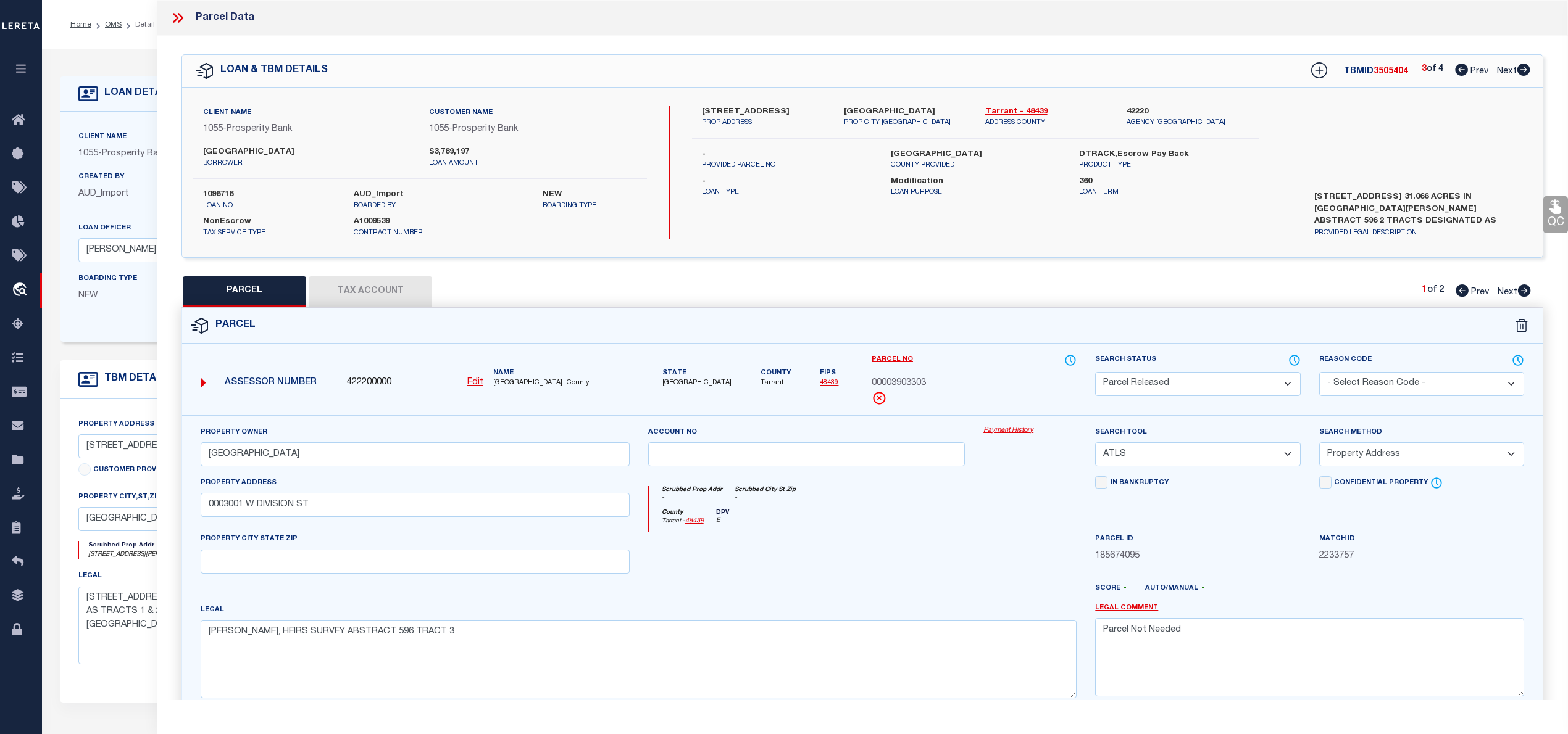
click at [1526, 289] on icon at bounding box center [1524, 291] width 13 height 13
select select "AS"
select select
checkbox input "false"
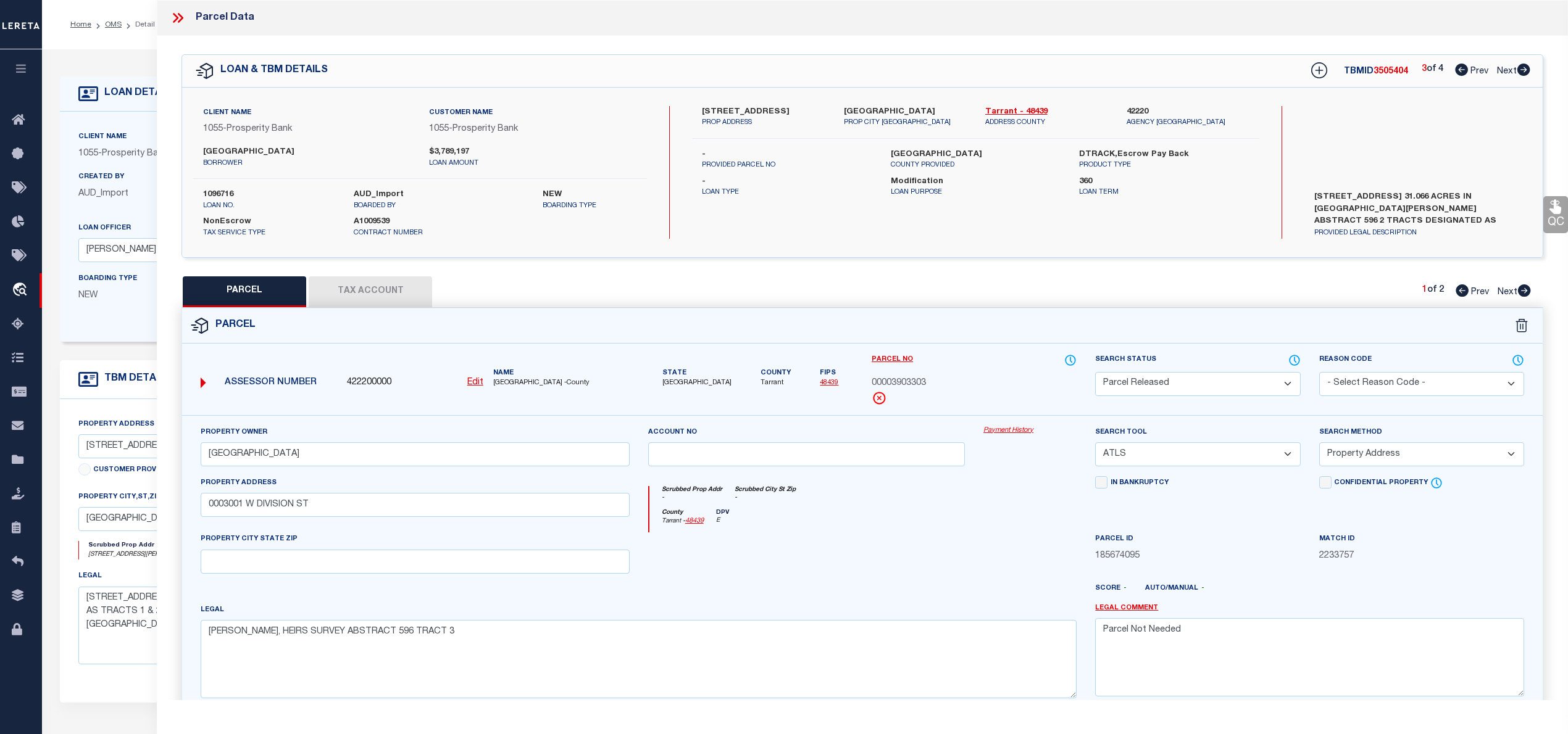
checkbox input "false"
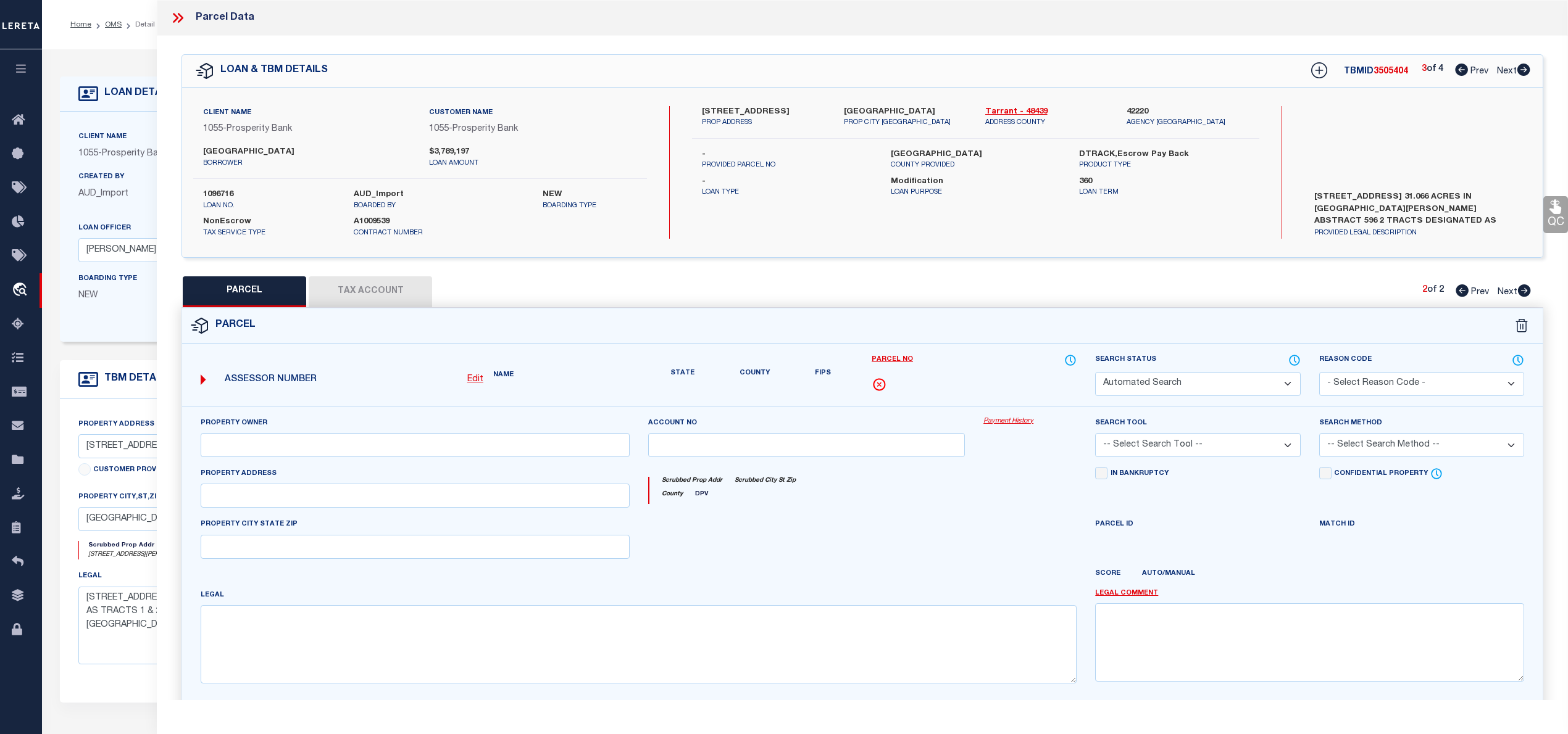
select select "QC"
type input "[GEOGRAPHIC_DATA]"
select select "AGW"
select select "LEG"
type input "0002949 W DIVISION ST"
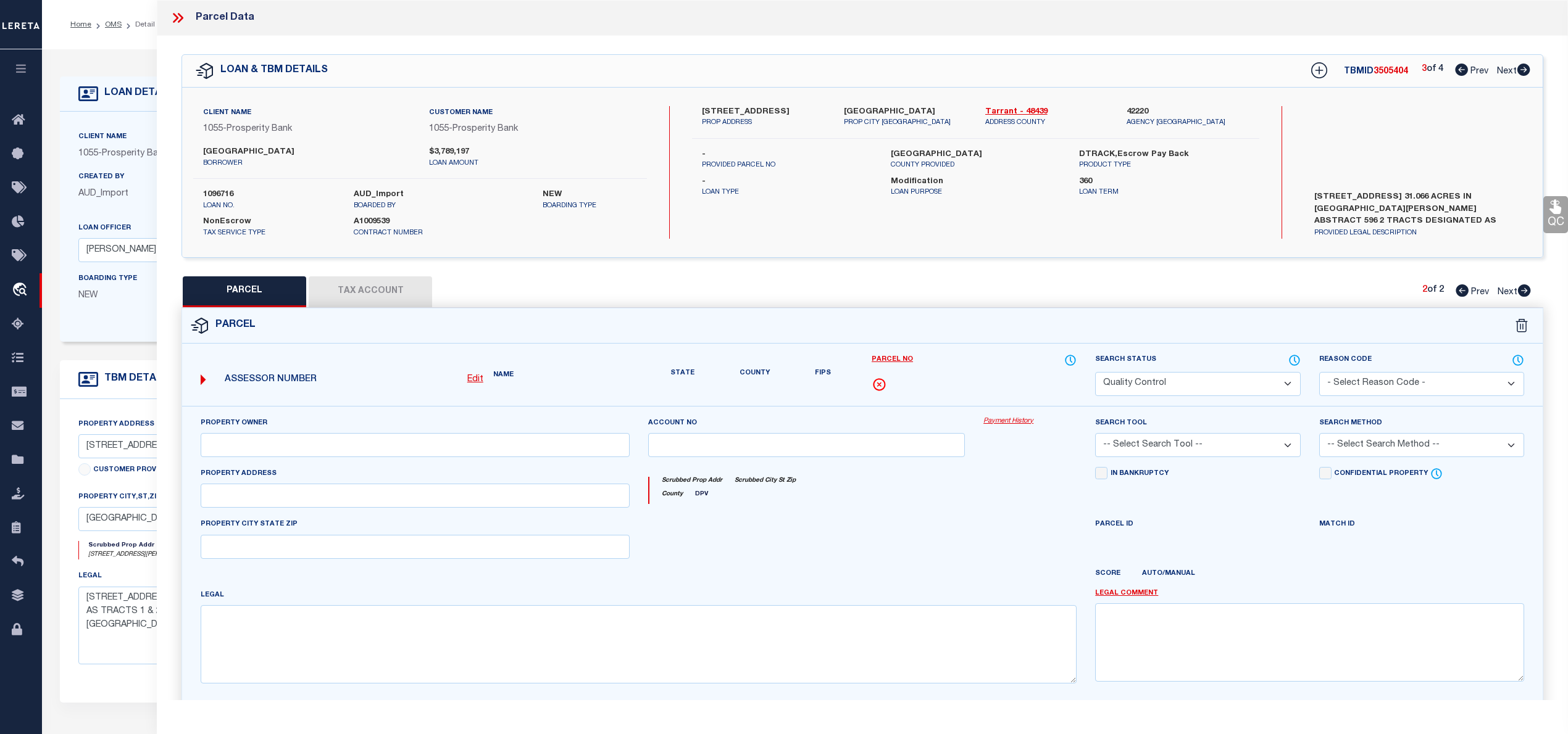
type textarea "[PERSON_NAME], M ADDITION LOT 5A2 & 5A3"
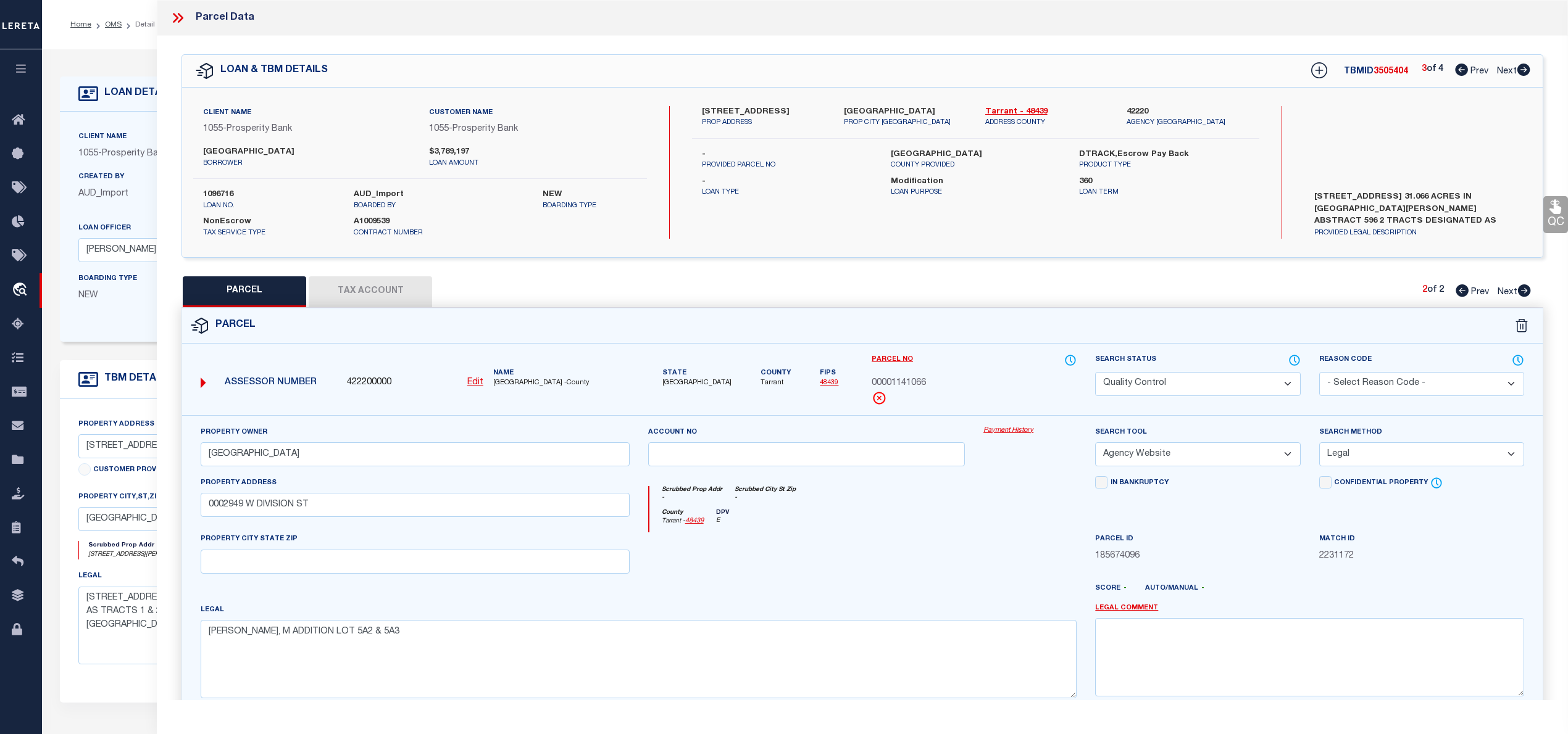
click at [1525, 70] on icon at bounding box center [1523, 70] width 14 height 13
select select "AS"
select select
checkbox input "false"
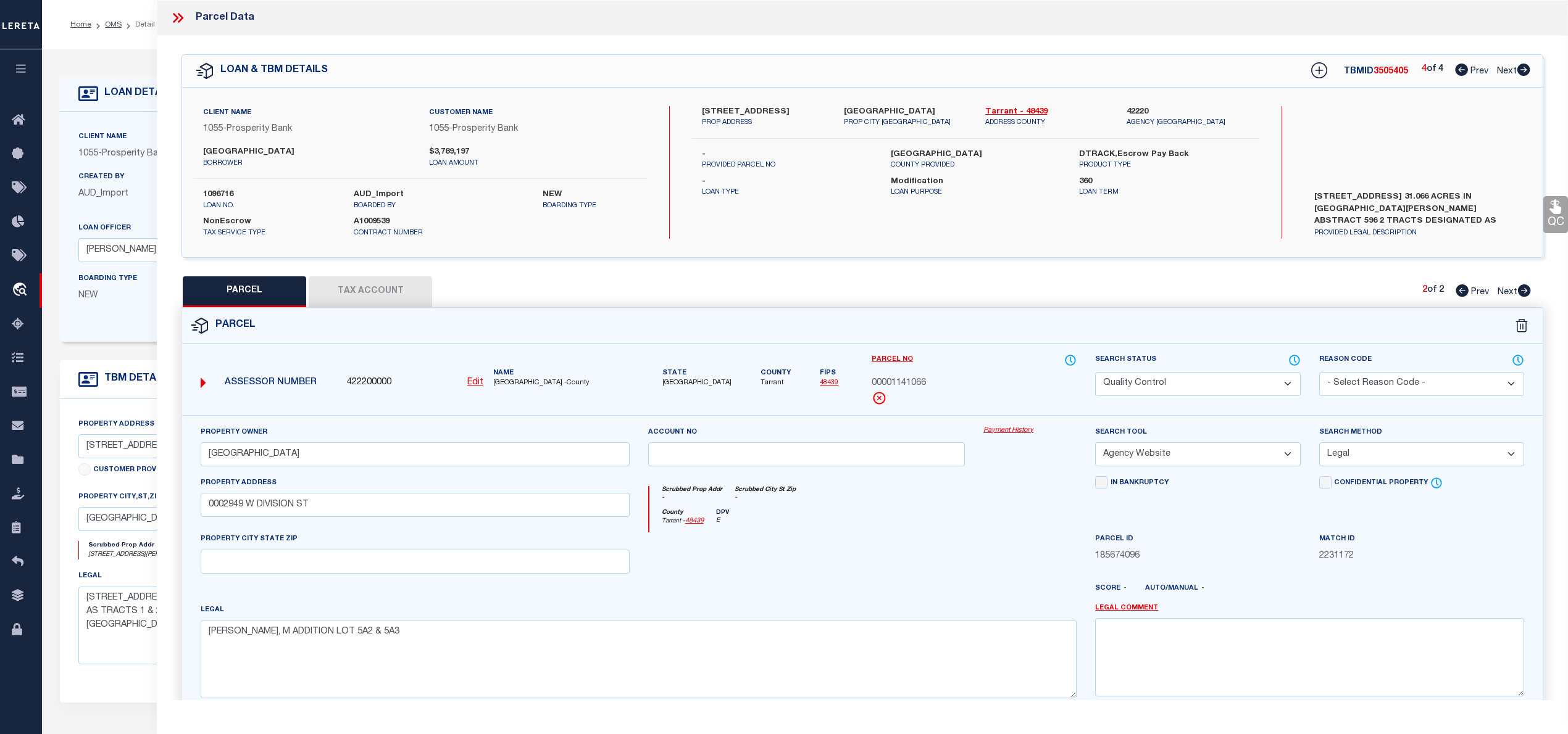
checkbox input "false"
select select "RD"
type input "ARLINGTON BAPTIST COLLEGE"
select select "AGW"
select select "LEG"
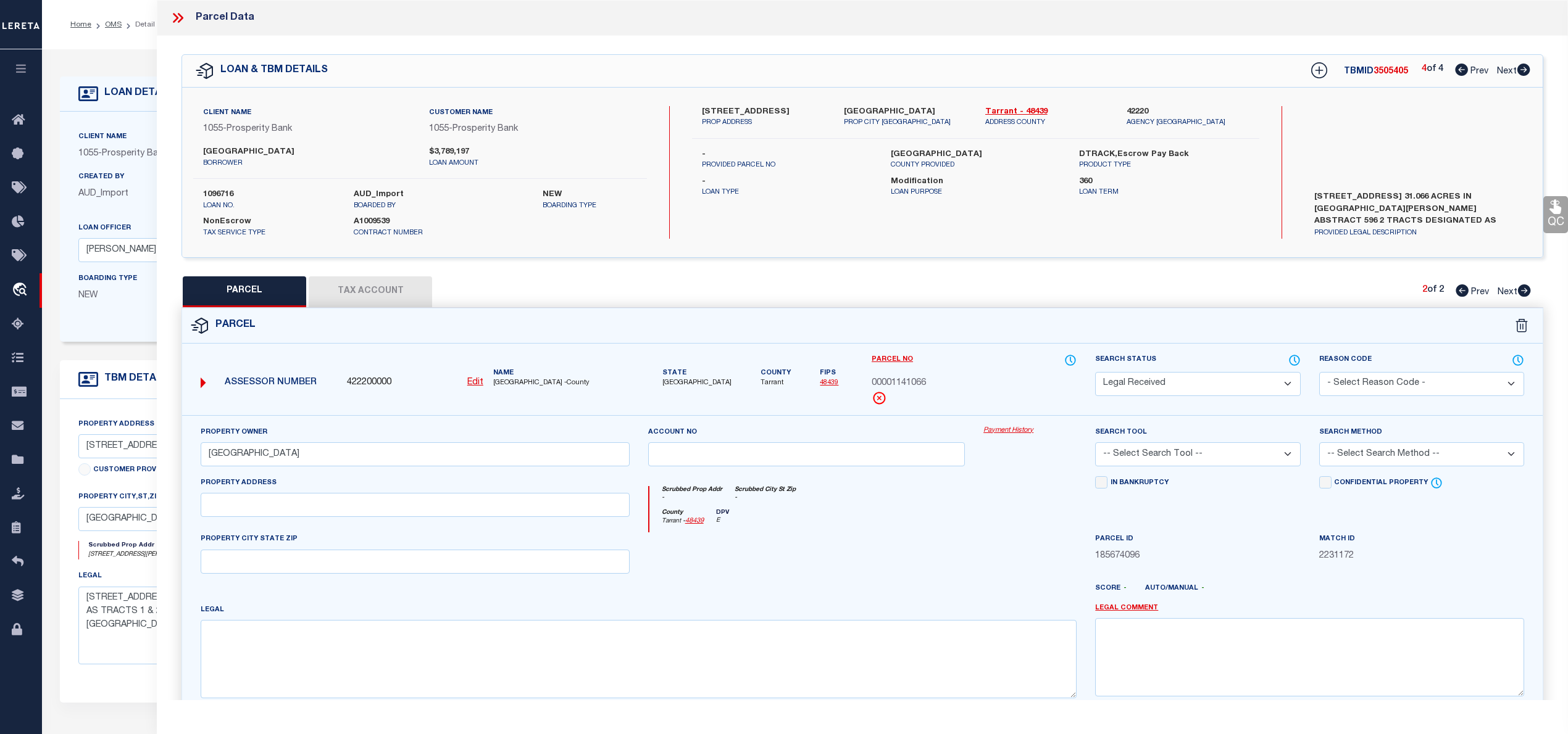
type input "0003001 W DIVISION ST"
type textarea "GUERRIN, HEIRS SURVEY ABSTRACT 596 TRACT 3"
click at [1272, 384] on select "Automated Search Bad Parcel Complete Duplicate Parcel High Dollar Reporting In …" at bounding box center [1197, 384] width 205 height 24
click at [1095, 372] on select "Automated Search Bad Parcel Complete Duplicate Parcel High Dollar Reporting In …" at bounding box center [1197, 384] width 205 height 24
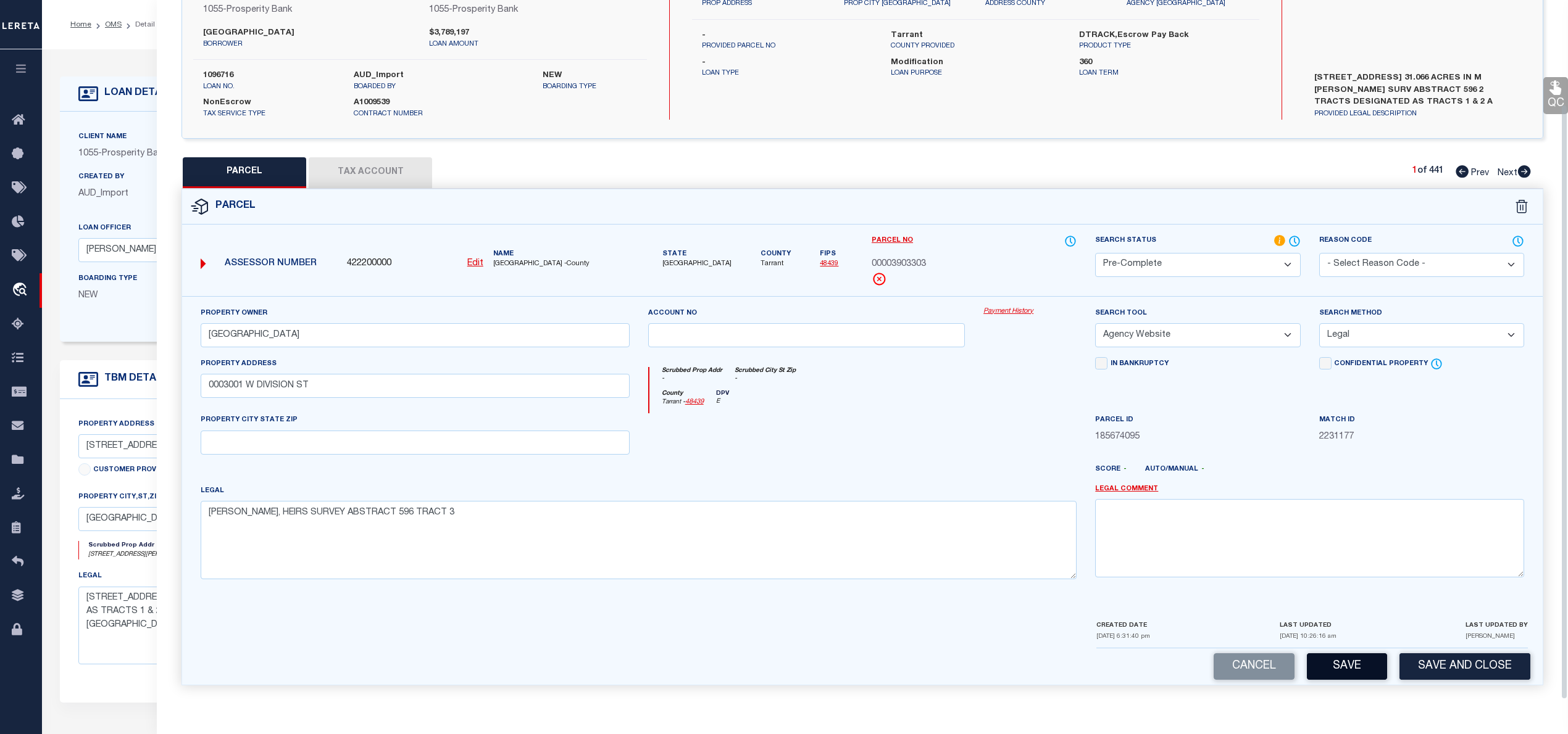
click at [1339, 662] on button "Save" at bounding box center [1346, 667] width 80 height 26
select select "AS"
select select
checkbox input "false"
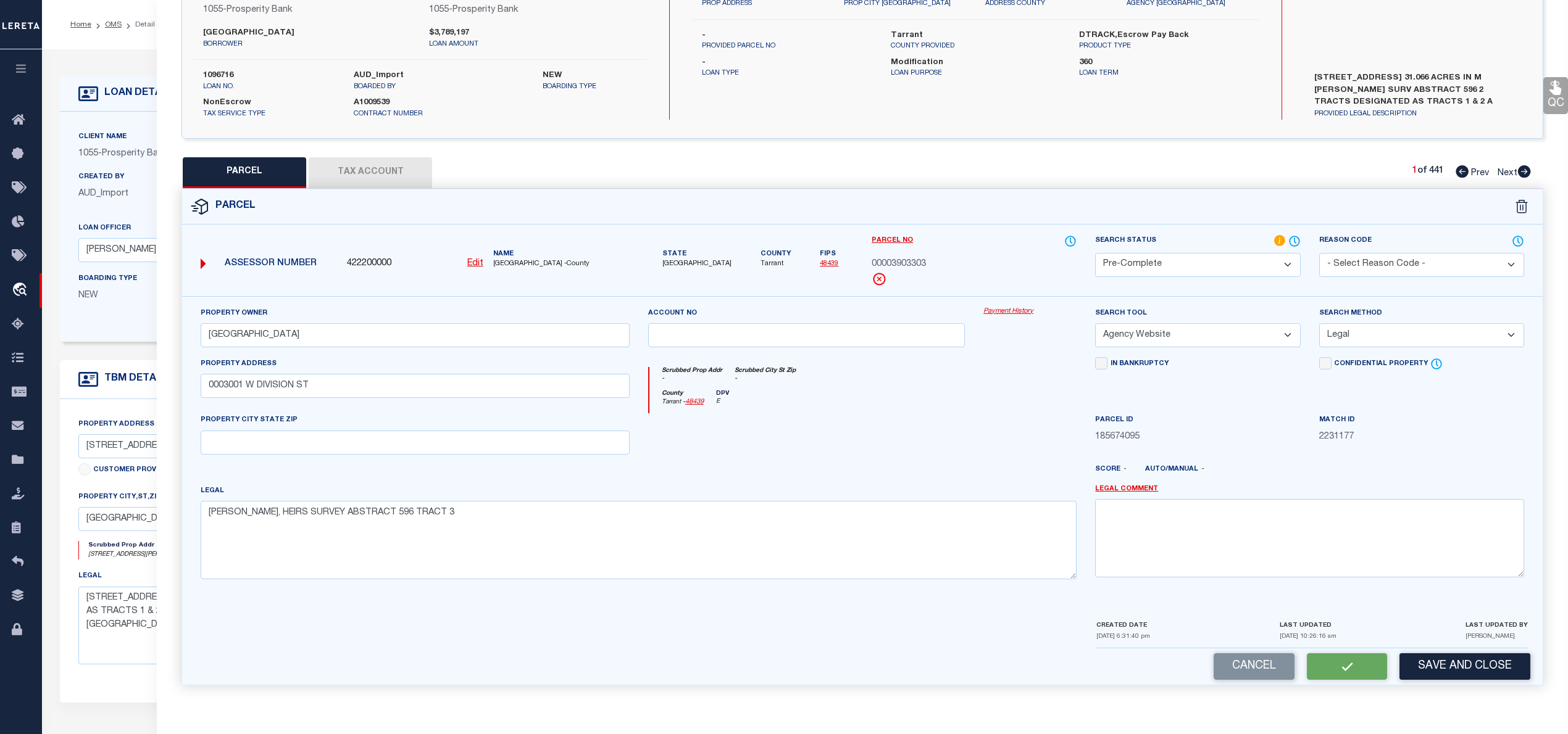
checkbox input "false"
select select "PC"
type input "ARLINGTON BAPTIST COLLEGE"
select select "AGW"
select select "LEG"
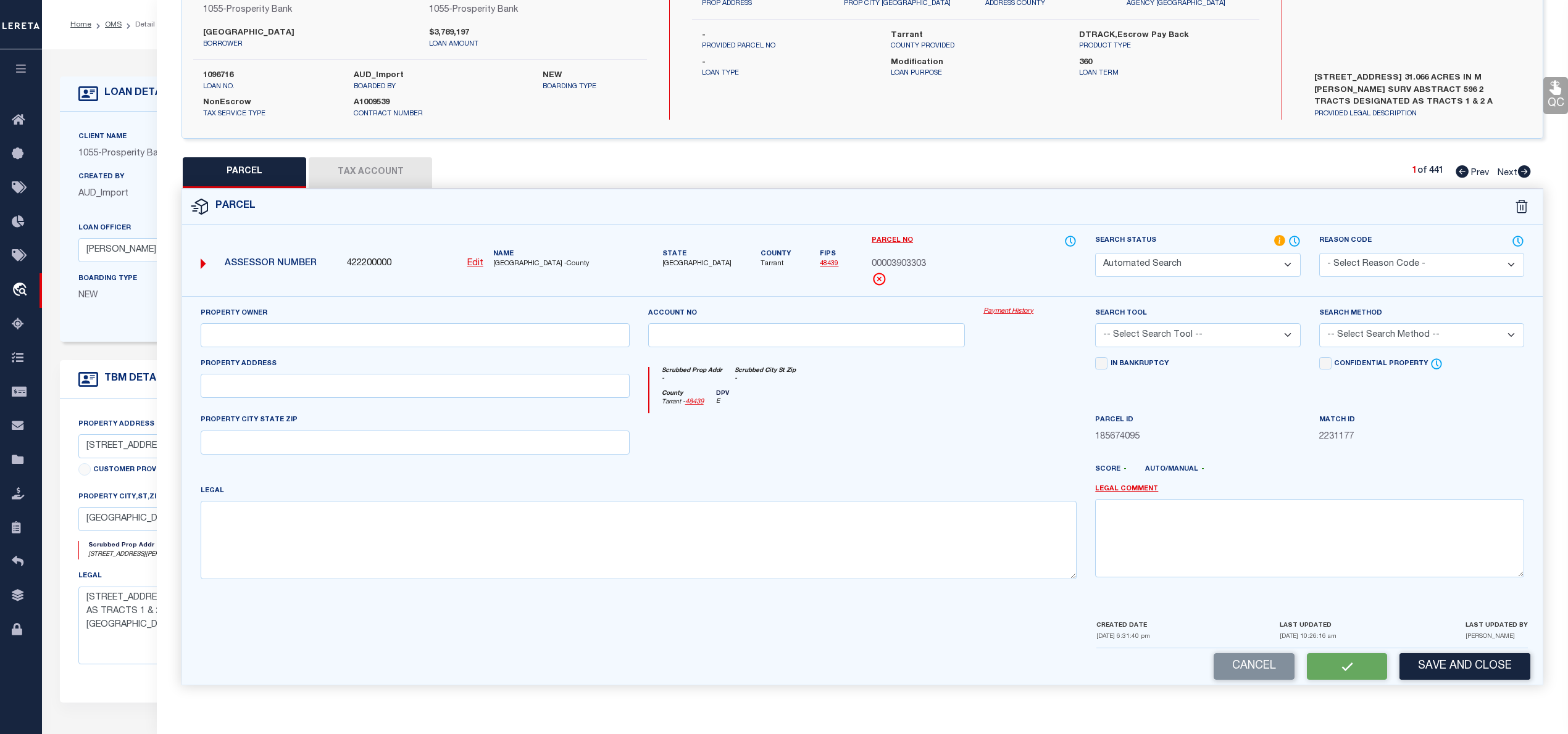
type input "0003001 W DIVISION ST"
type textarea "GUERRIN, HEIRS SURVEY ABSTRACT 596 TRACT 3"
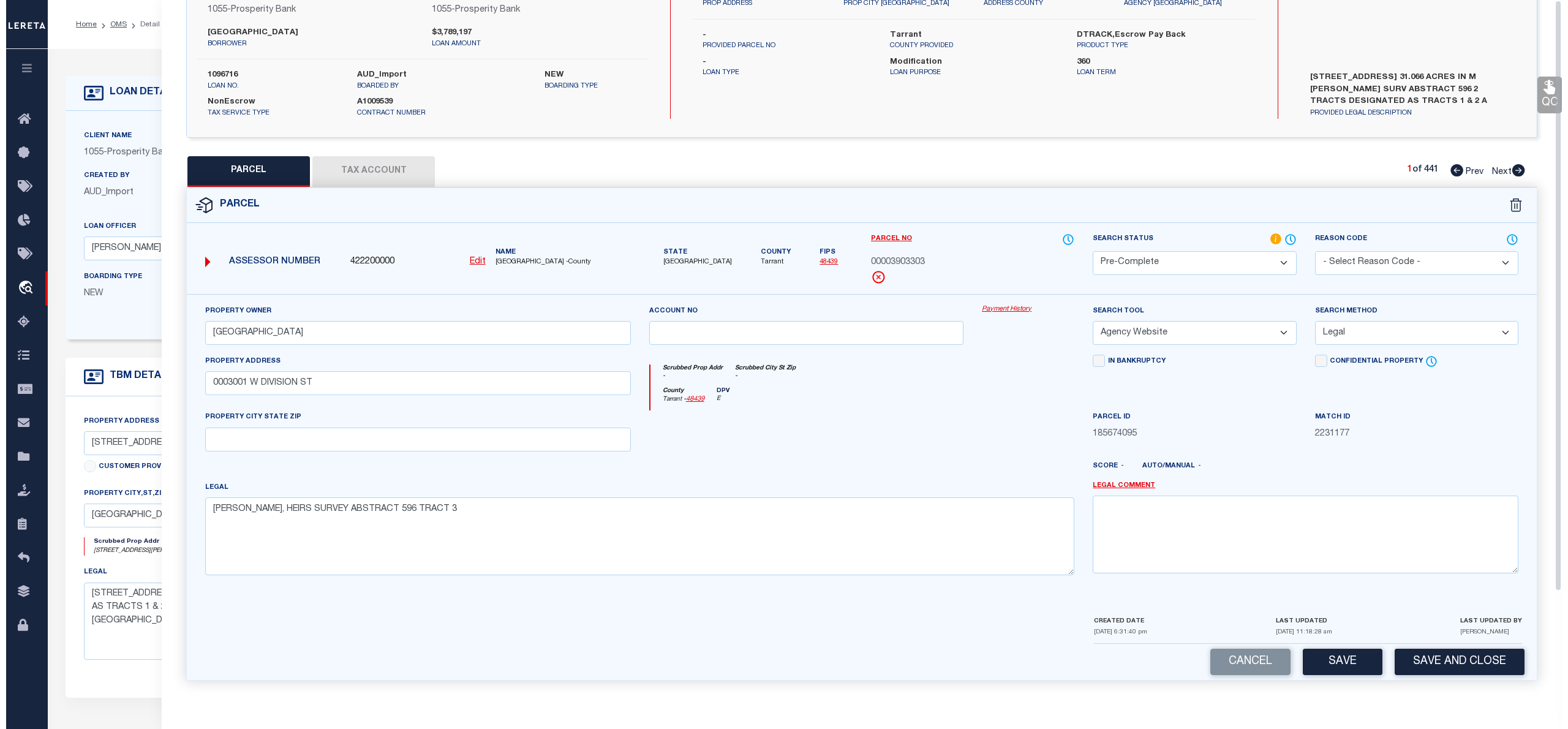
scroll to position [0, 0]
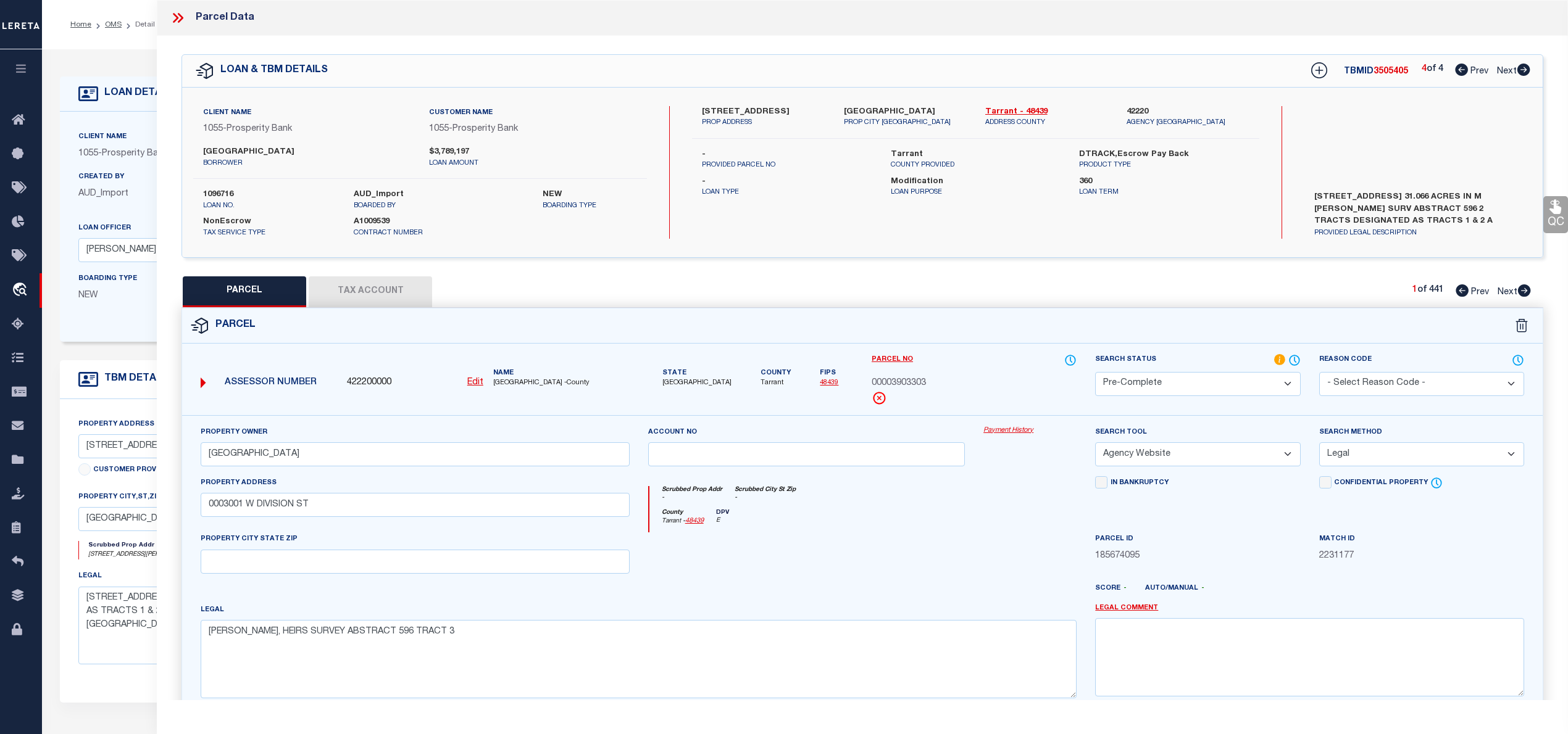
click at [1455, 68] on icon at bounding box center [1461, 70] width 13 height 13
select select "AS"
select select
checkbox input "false"
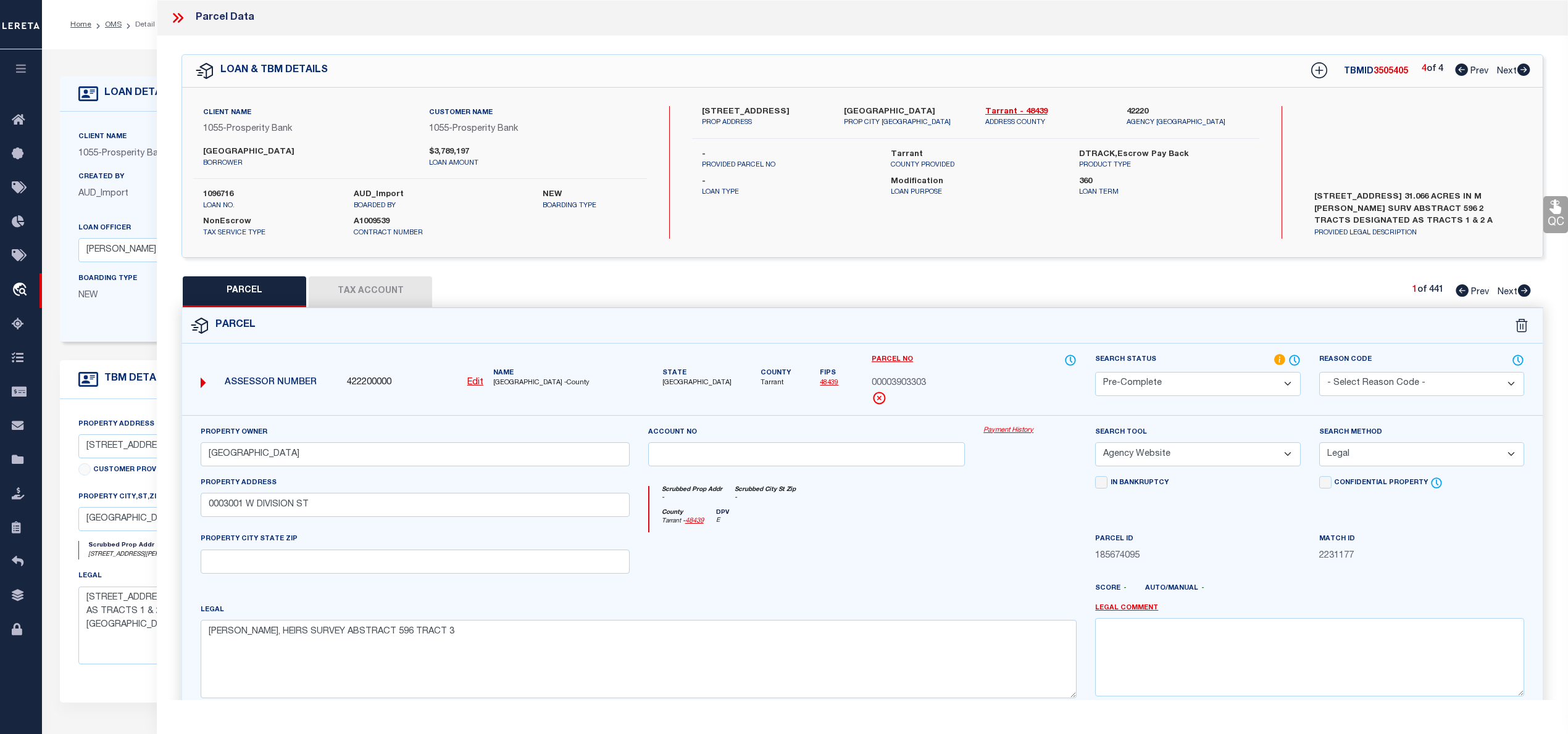
checkbox input "false"
select select "PR"
type input "ARLINGTON BAPTIST COLLEGE"
select select "ATL"
select select "ADD"
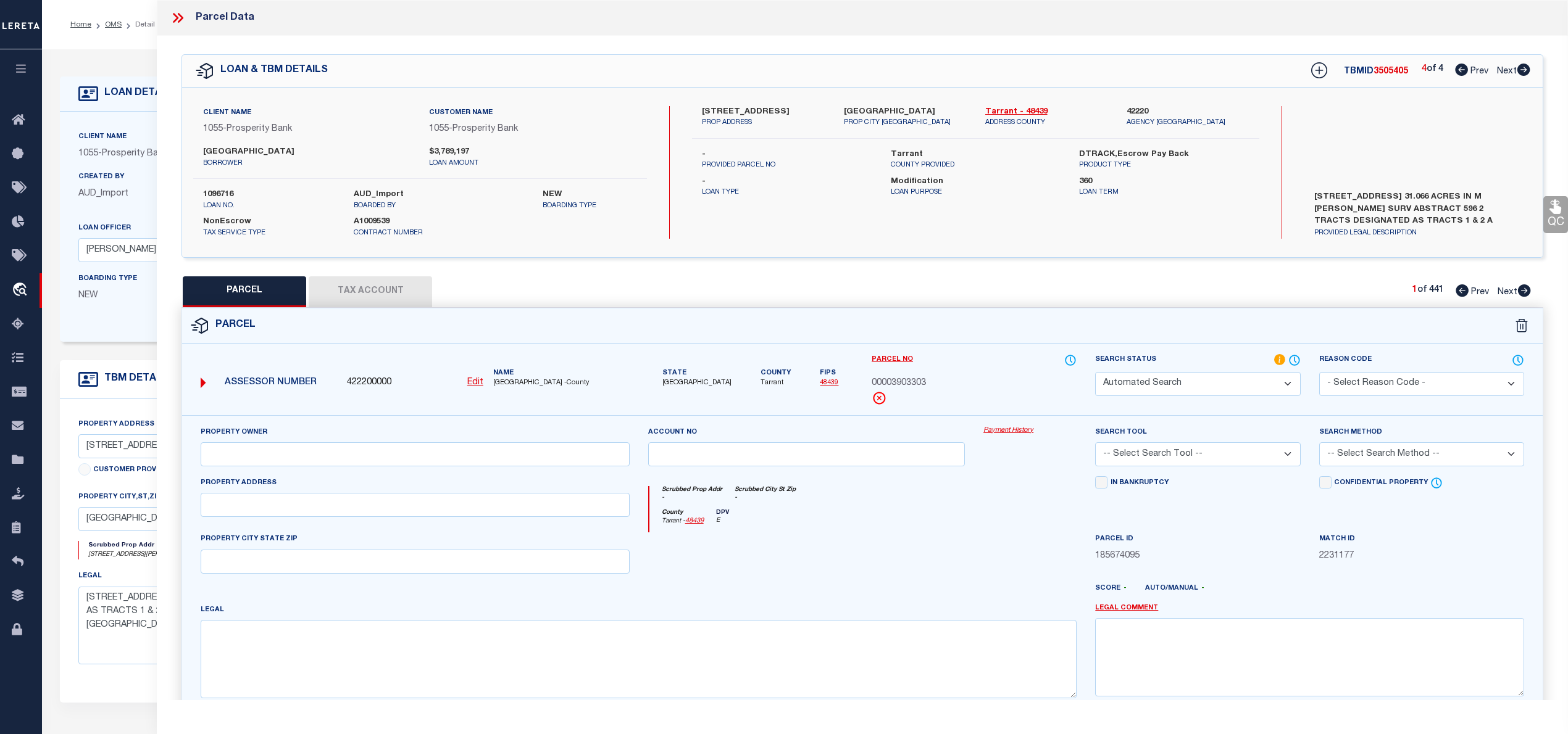
type input "0003001 W DIVISION ST"
type textarea "GUERRIN, HEIRS SURVEY ABSTRACT 596 TRACT 3"
type textarea "Parcel Not Needed"
click at [1457, 72] on icon at bounding box center [1461, 70] width 13 height 13
select select "AS"
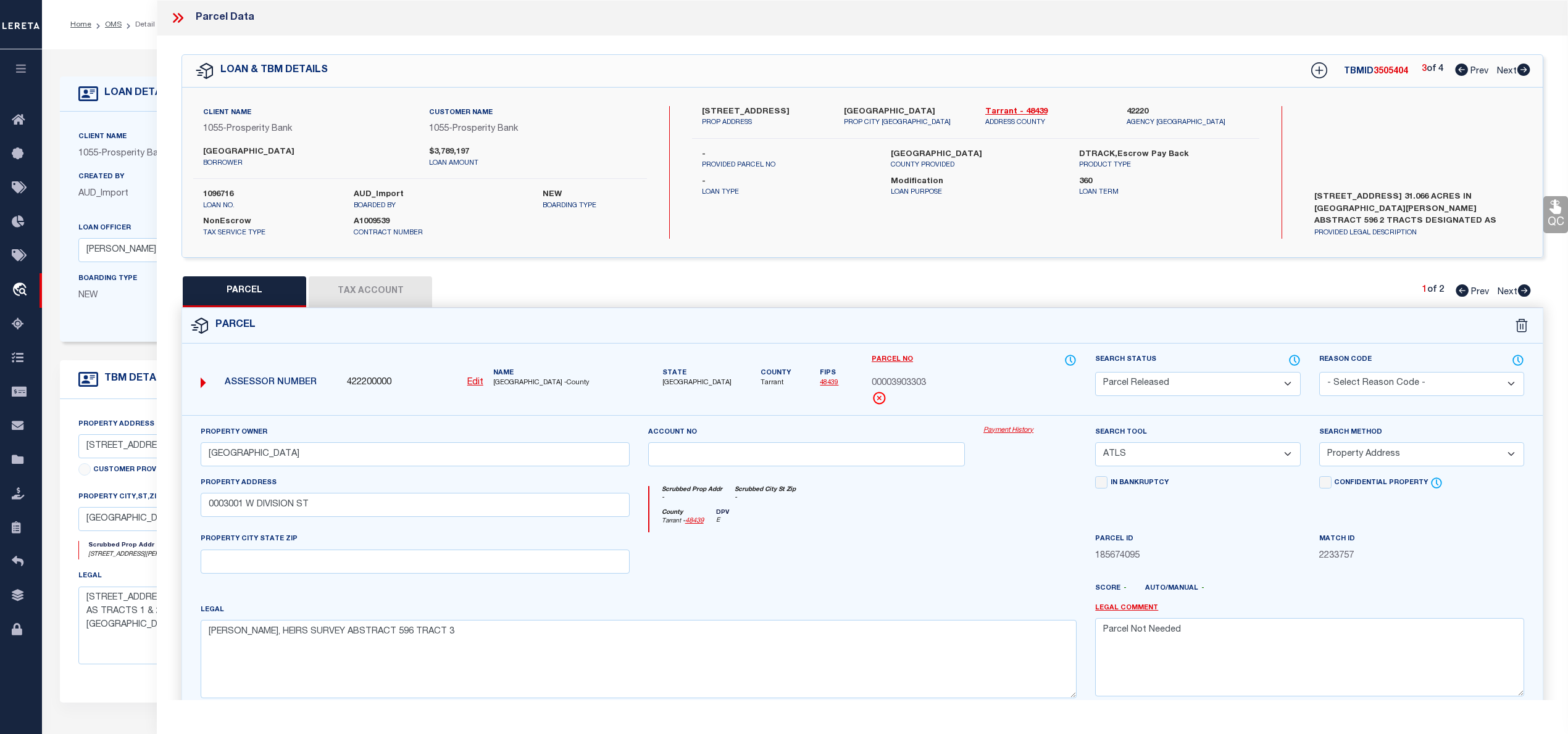
select select
checkbox input "false"
select select "QC"
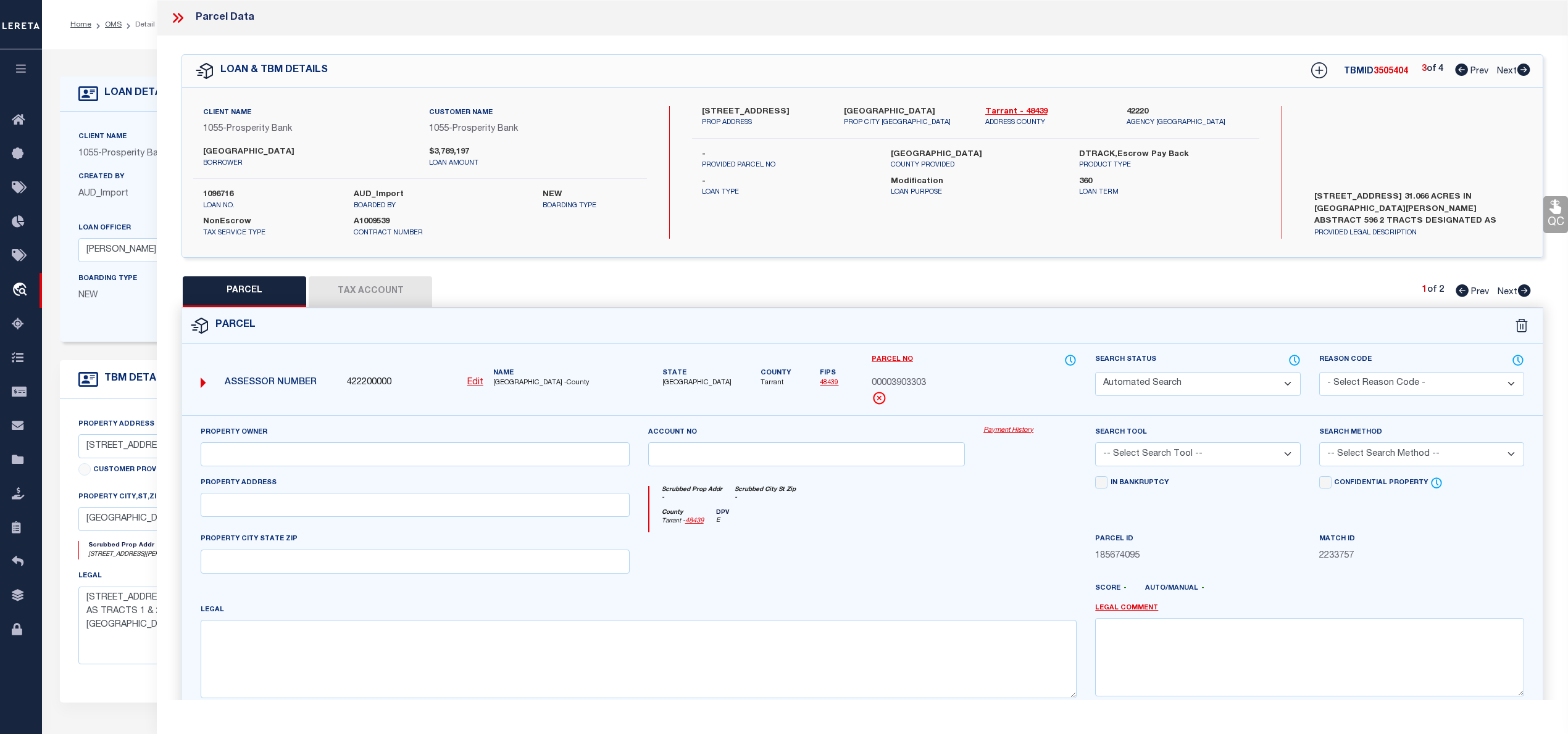
type input "ARLINGTON BAPTIST COLLEGE"
select select "AGW"
select select "LEG"
type input "0000600 CROWLEY RD"
type textarea "GUERRIN, HEIRS SURVEY ABSTRACT 596 TRACT 2"
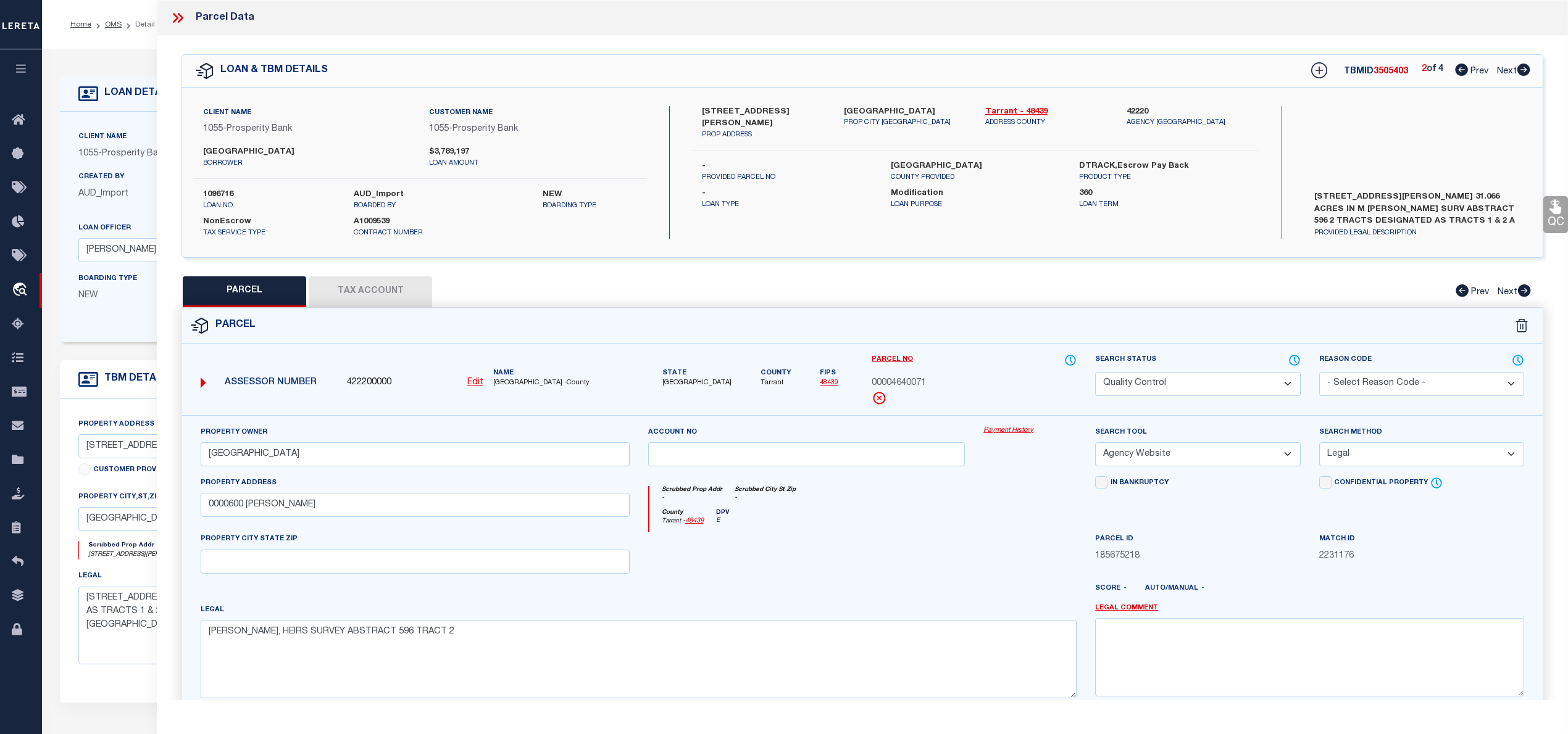
click at [1457, 72] on icon at bounding box center [1461, 70] width 13 height 13
select select "AS"
select select
checkbox input "false"
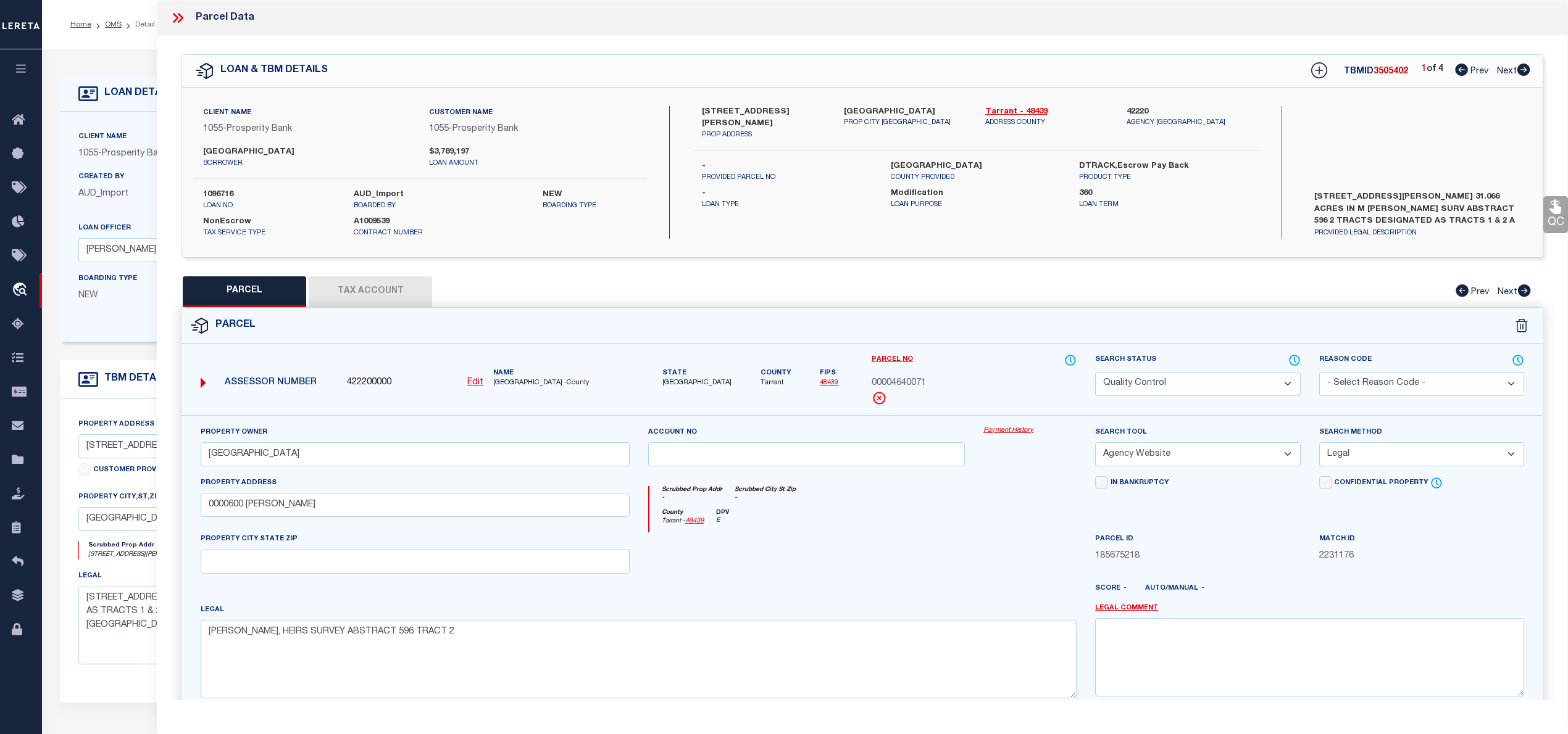
checkbox input "false"
select select "QC"
type input "GIOVANNI HOMES CORP,"
select select "AGW"
select select "LEG"
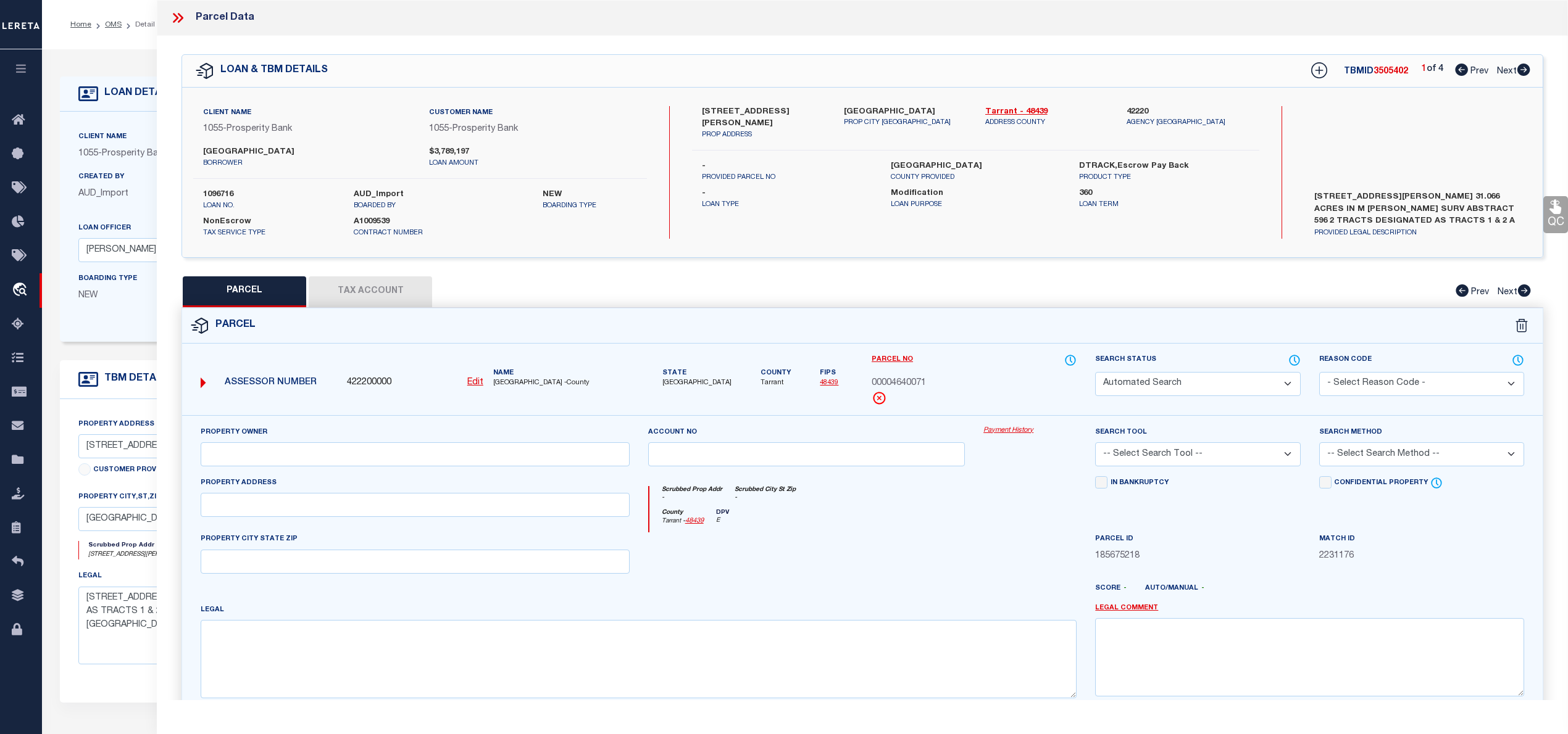
type input "0000610 CROWLEY RD"
type textarea "GUERRIN, HEIRS SURVEY A 596 TR 2A"
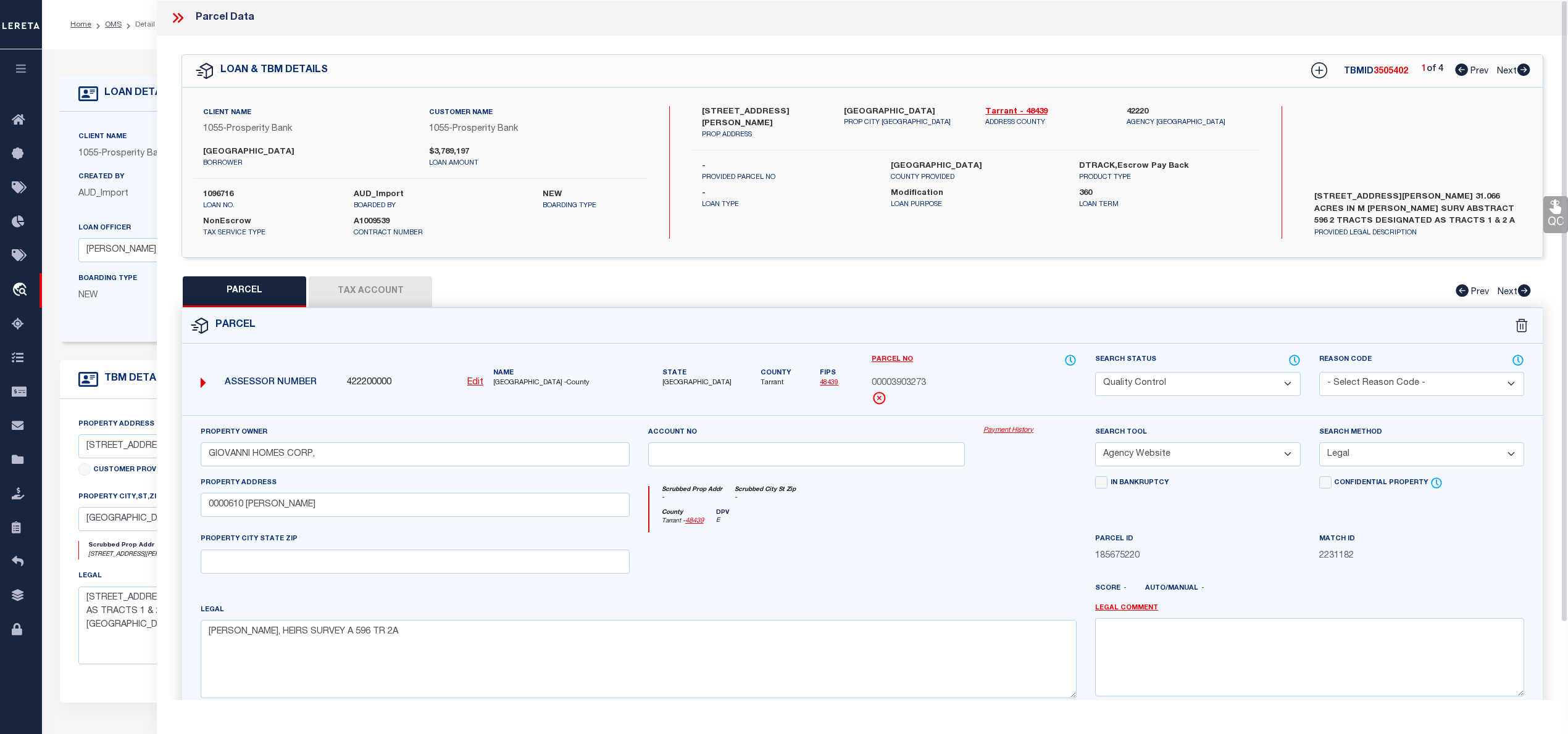
click at [362, 290] on button "Tax Account" at bounding box center [370, 292] width 123 height 31
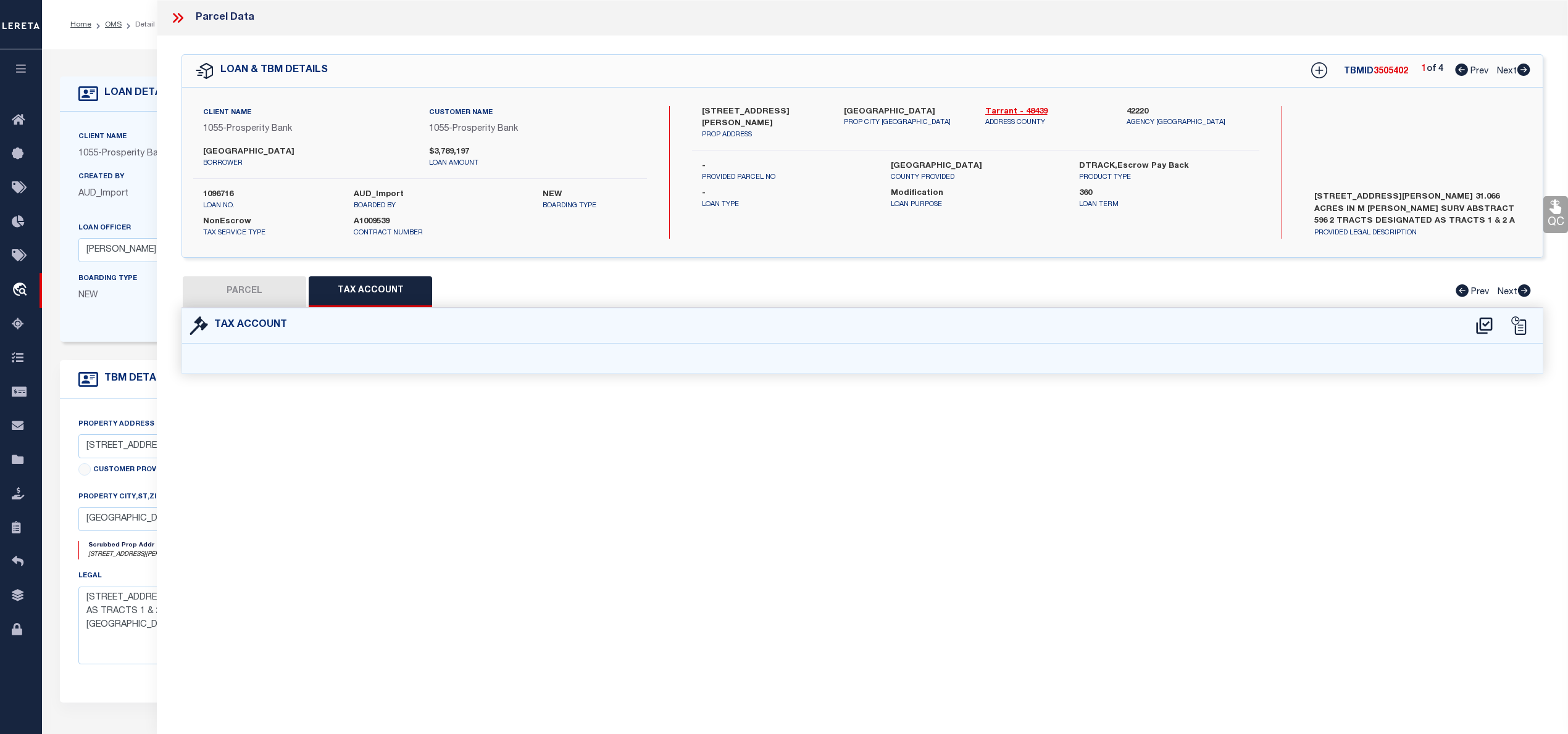
select select "100"
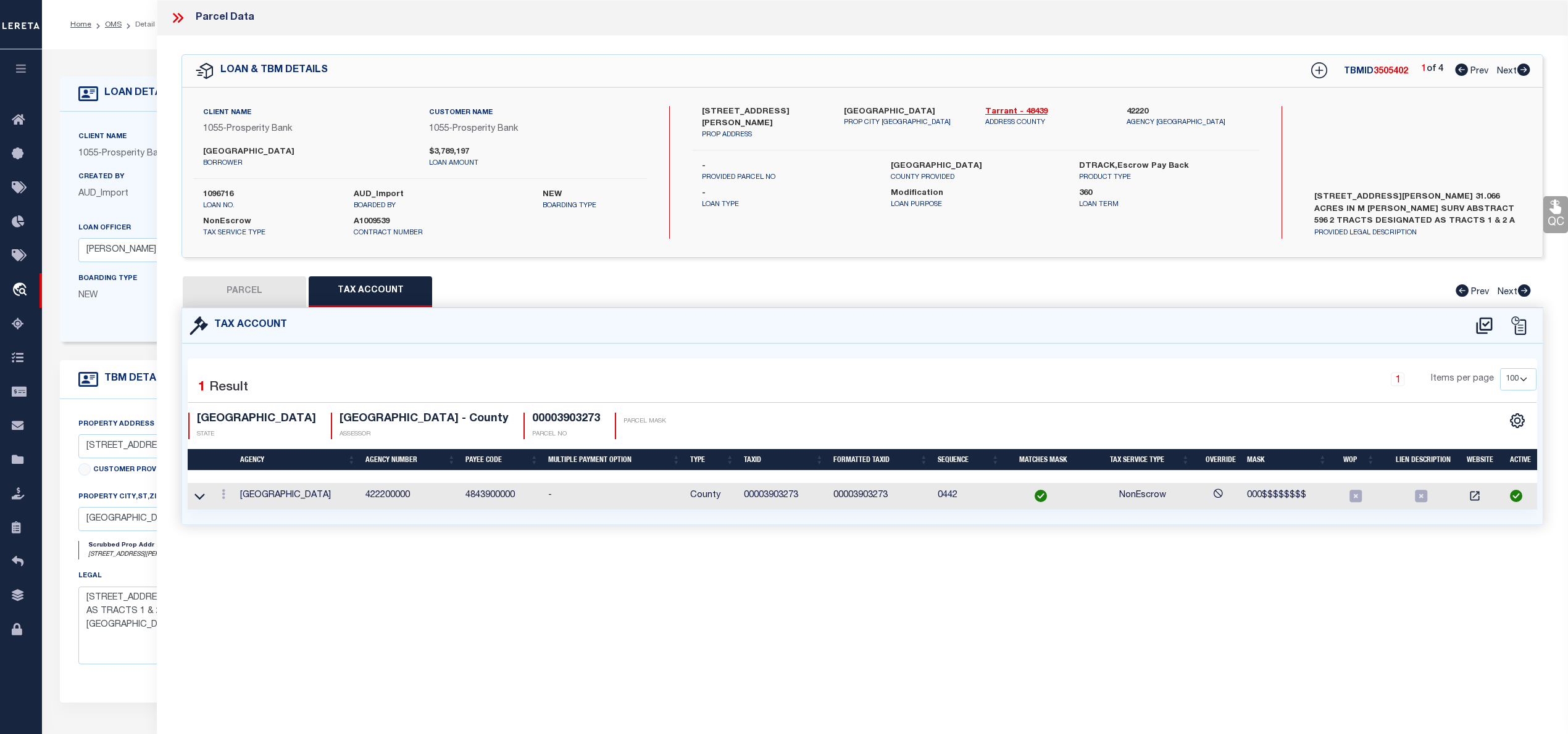
click at [257, 299] on button "PARCEL" at bounding box center [244, 292] width 123 height 31
select select "AS"
select select
checkbox input "false"
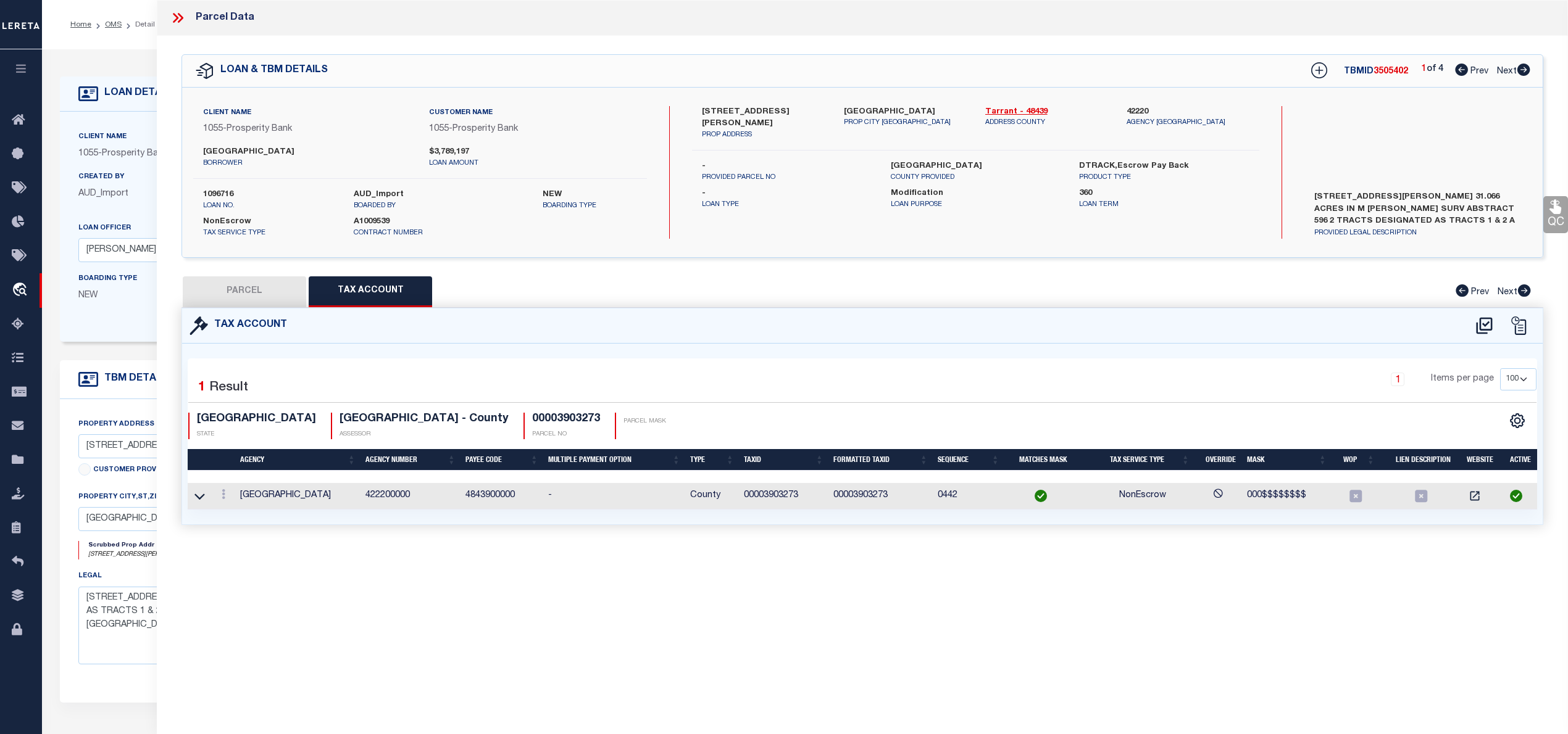
checkbox input "false"
select select "QC"
type input "GIOVANNI HOMES CORP,"
select select "AGW"
select select "LEG"
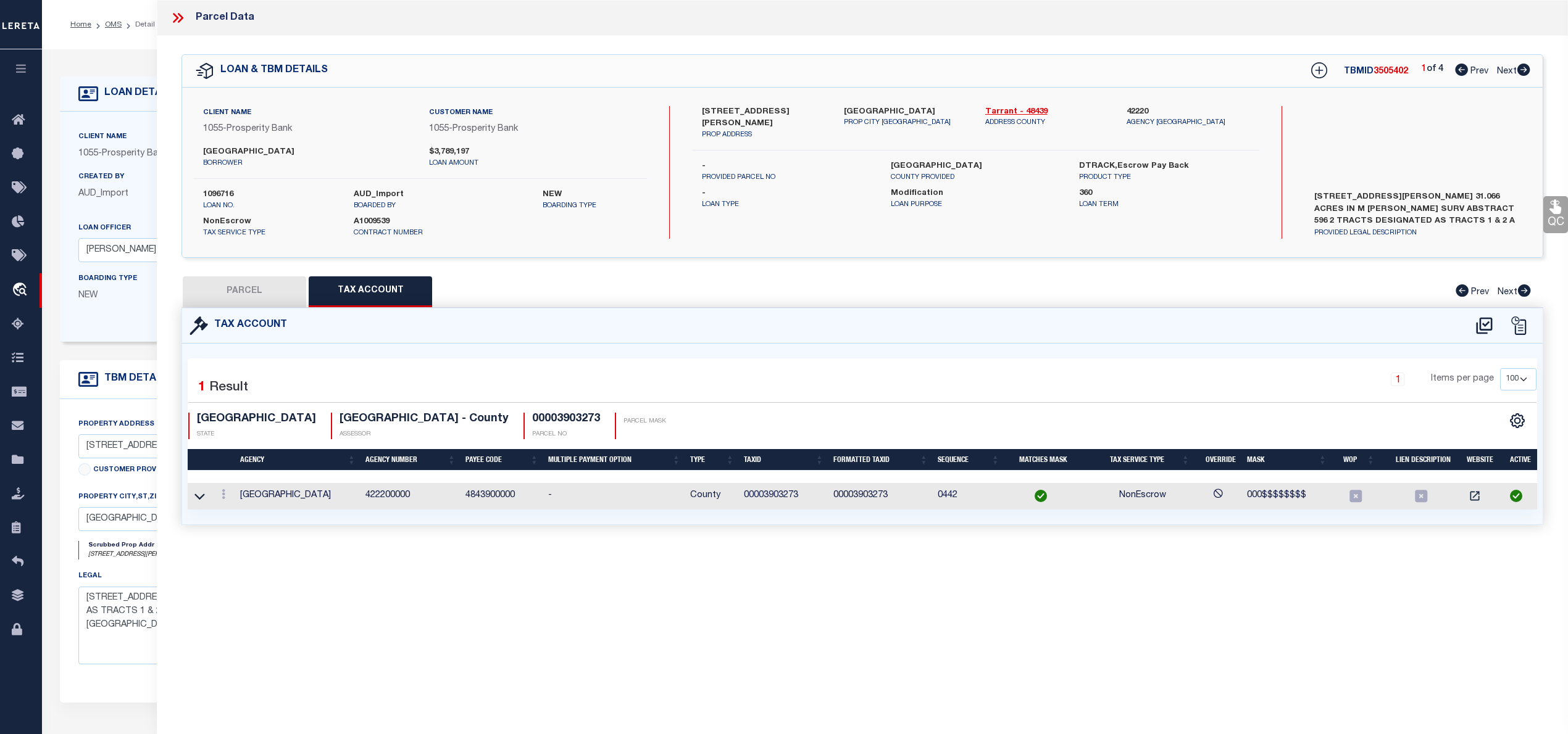
type input "0000610 CROWLEY RD"
type textarea "GUERRIN, HEIRS SURVEY A 596 TR 2A"
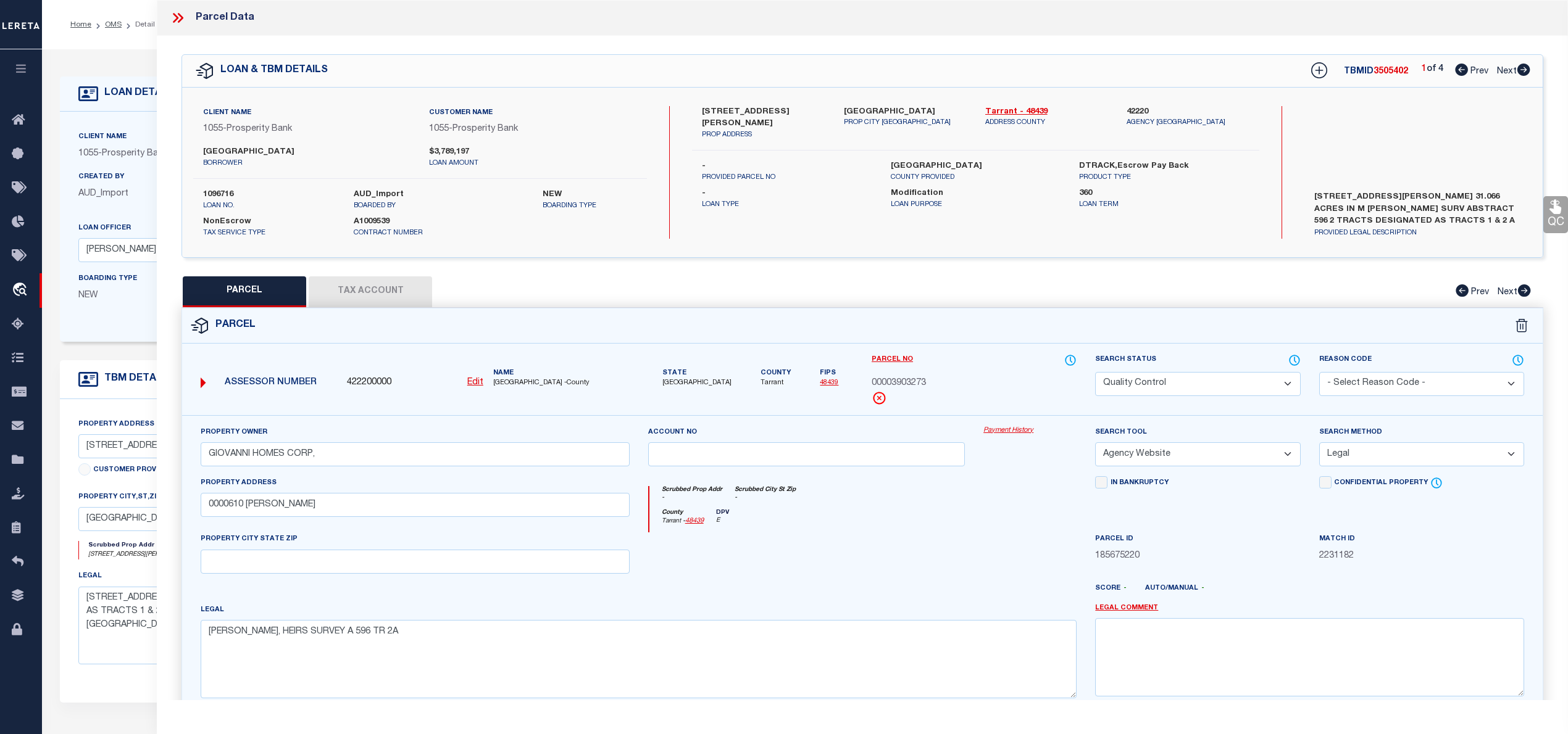
click at [177, 21] on icon at bounding box center [177, 17] width 16 height 16
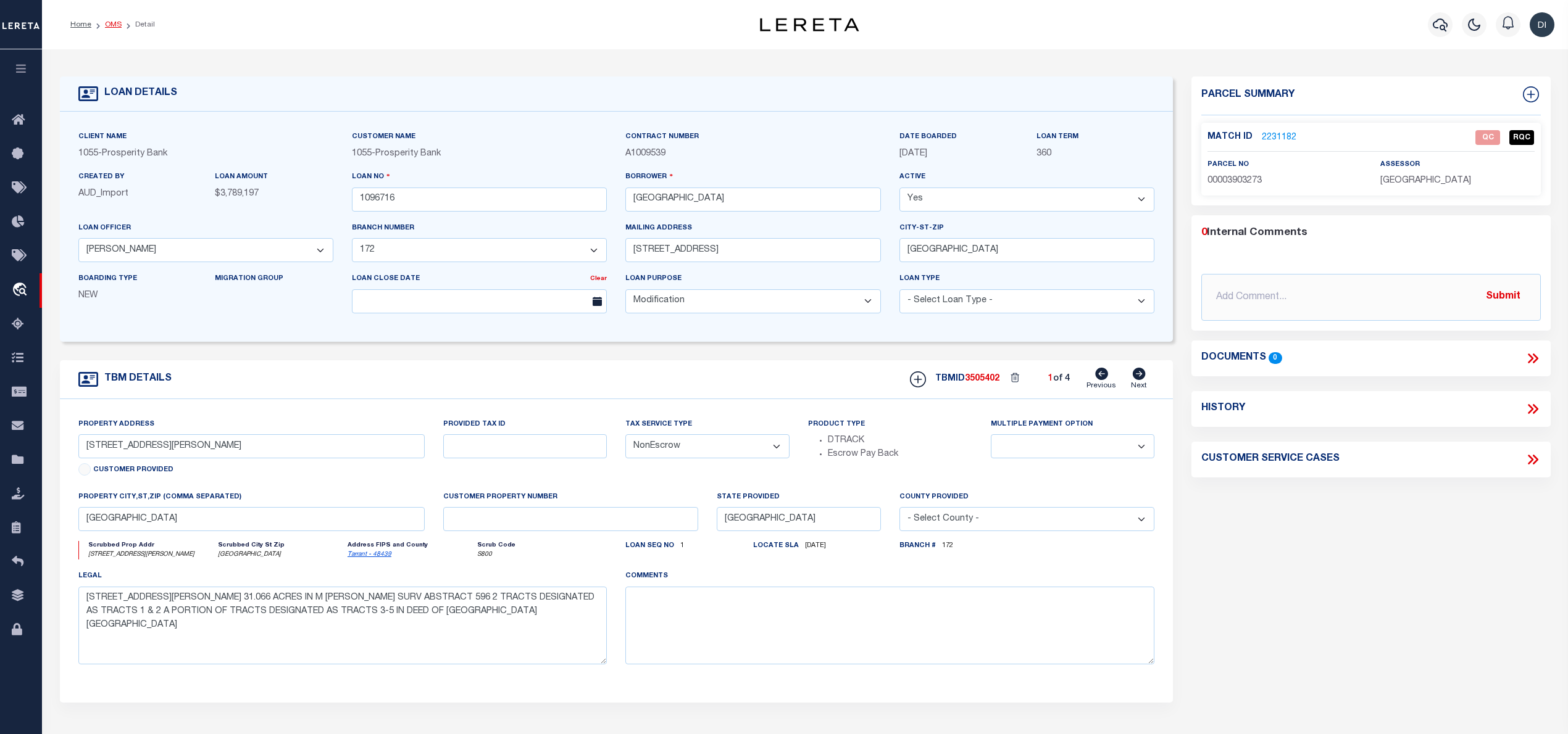
click at [113, 22] on link "OMS" at bounding box center [113, 24] width 17 height 8
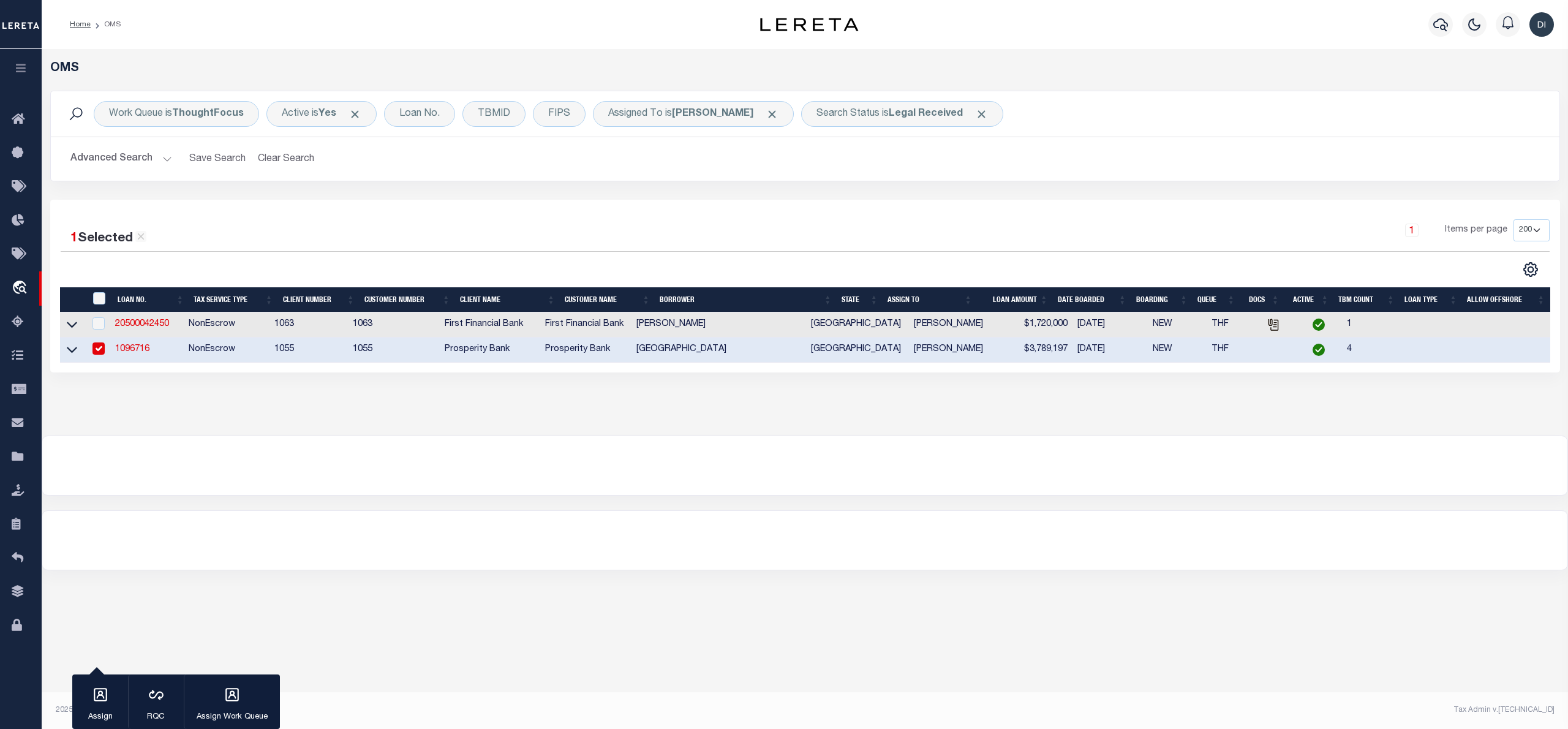
click at [633, 488] on div at bounding box center [805, 465] width 1525 height 59
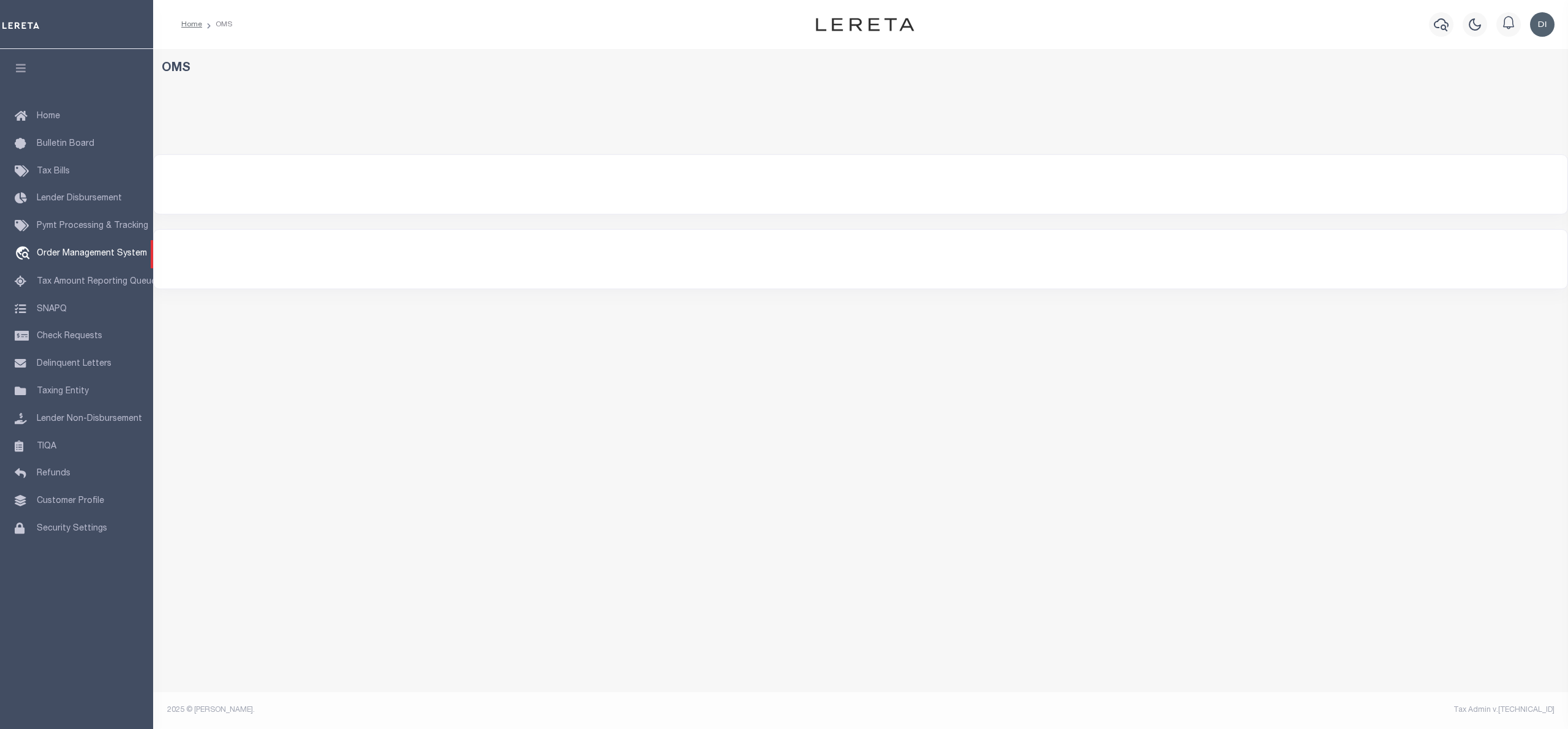
select select "200"
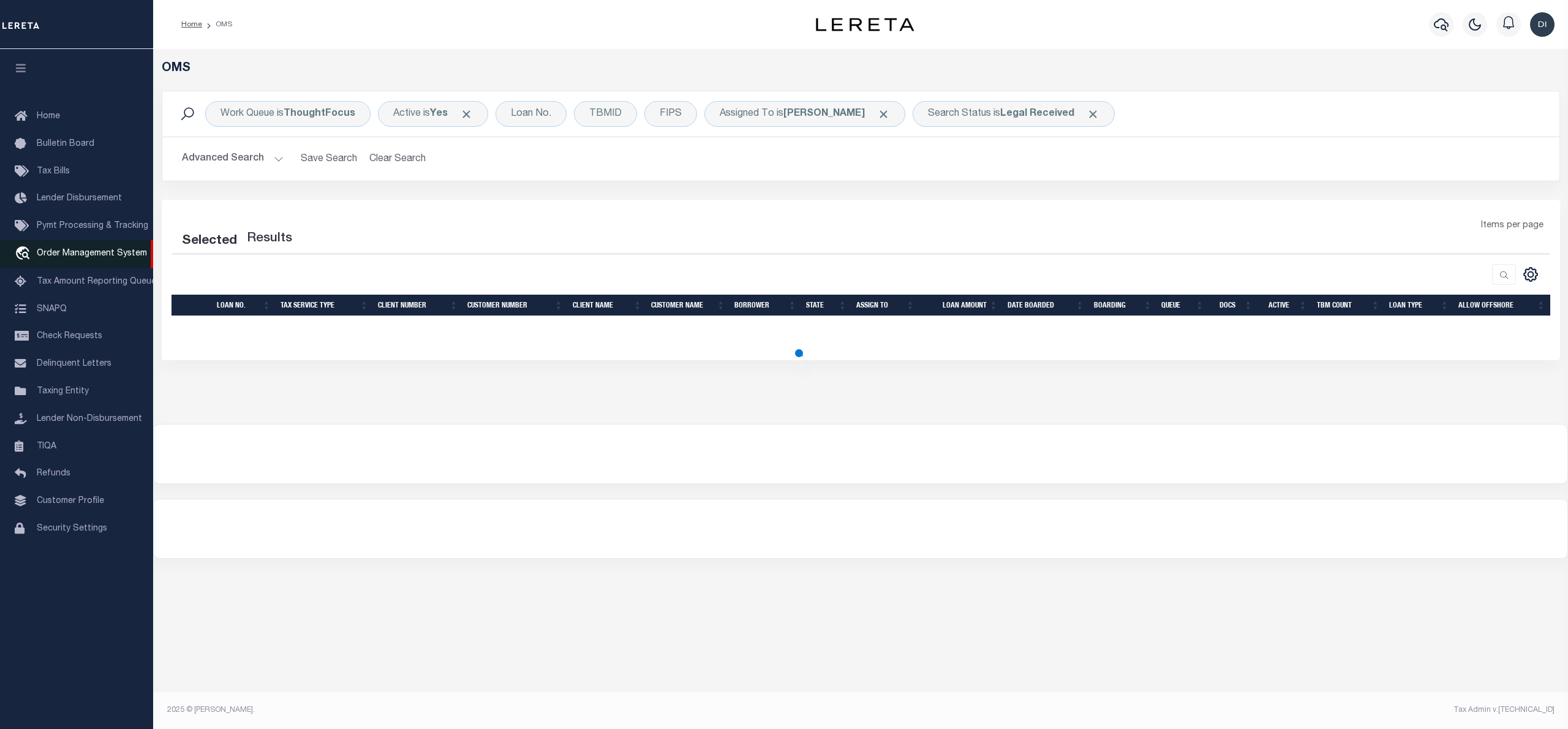
select select "200"
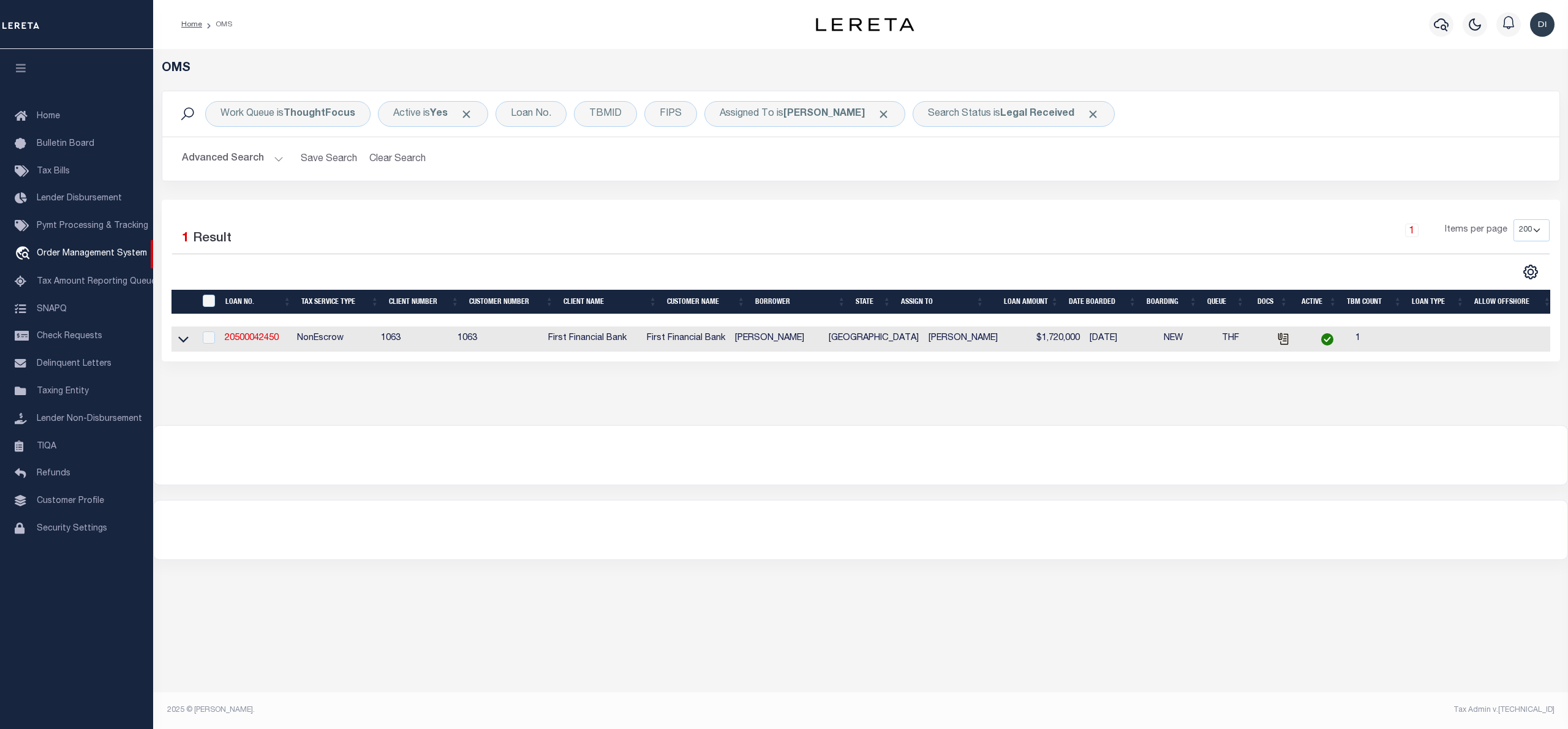
click at [605, 484] on div at bounding box center [861, 455] width 1414 height 59
click at [1044, 117] on b "Legal Received" at bounding box center [1037, 114] width 74 height 10
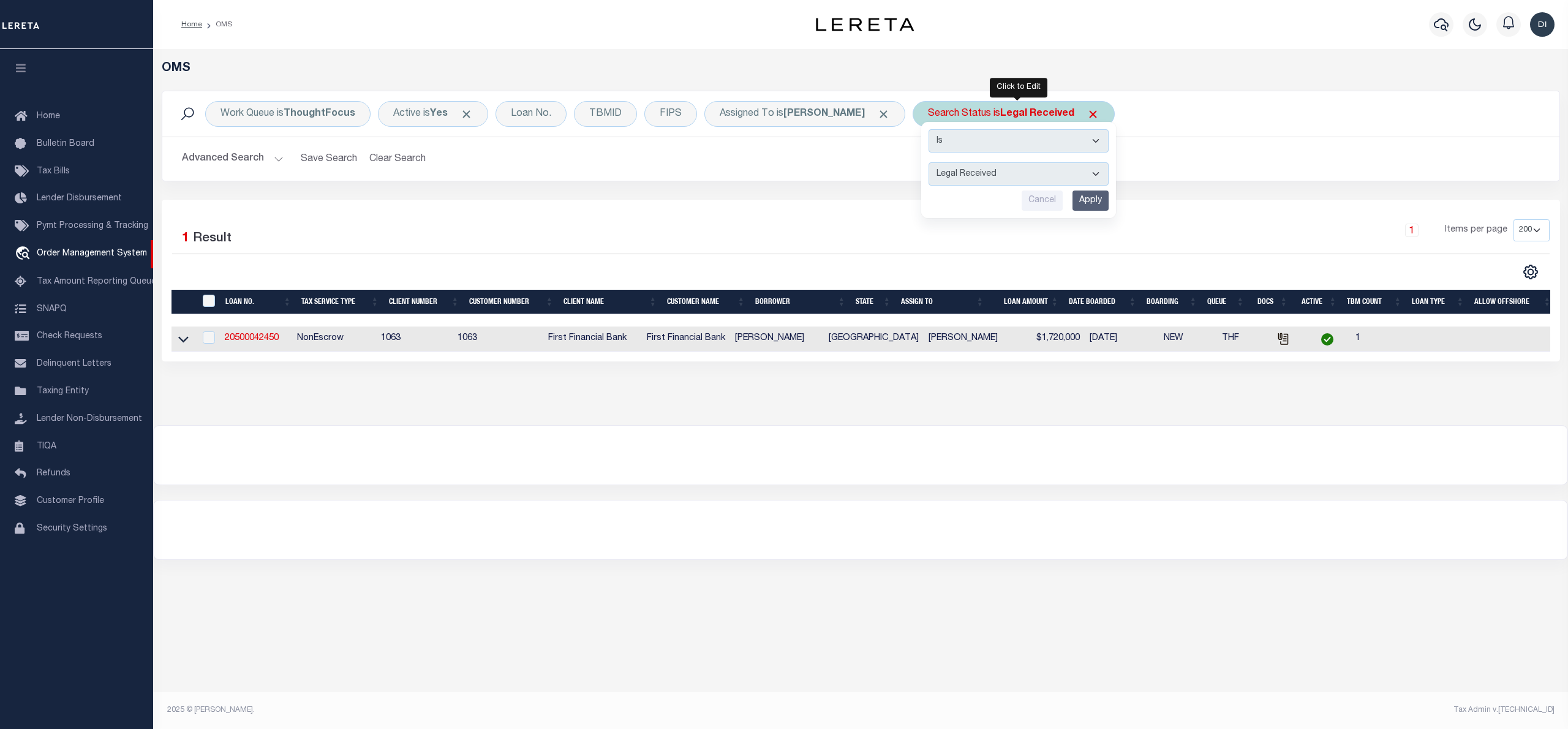
click at [996, 171] on select "Automated Search Bad Parcel Complete Duplicate Parcel High Dollar Reporting In …" at bounding box center [1018, 174] width 180 height 23
select select "IP"
click at [933, 163] on select "Automated Search Bad Parcel Complete Duplicate Parcel High Dollar Reporting In …" at bounding box center [1018, 174] width 180 height 23
click at [1096, 202] on input "Apply" at bounding box center [1091, 200] width 36 height 20
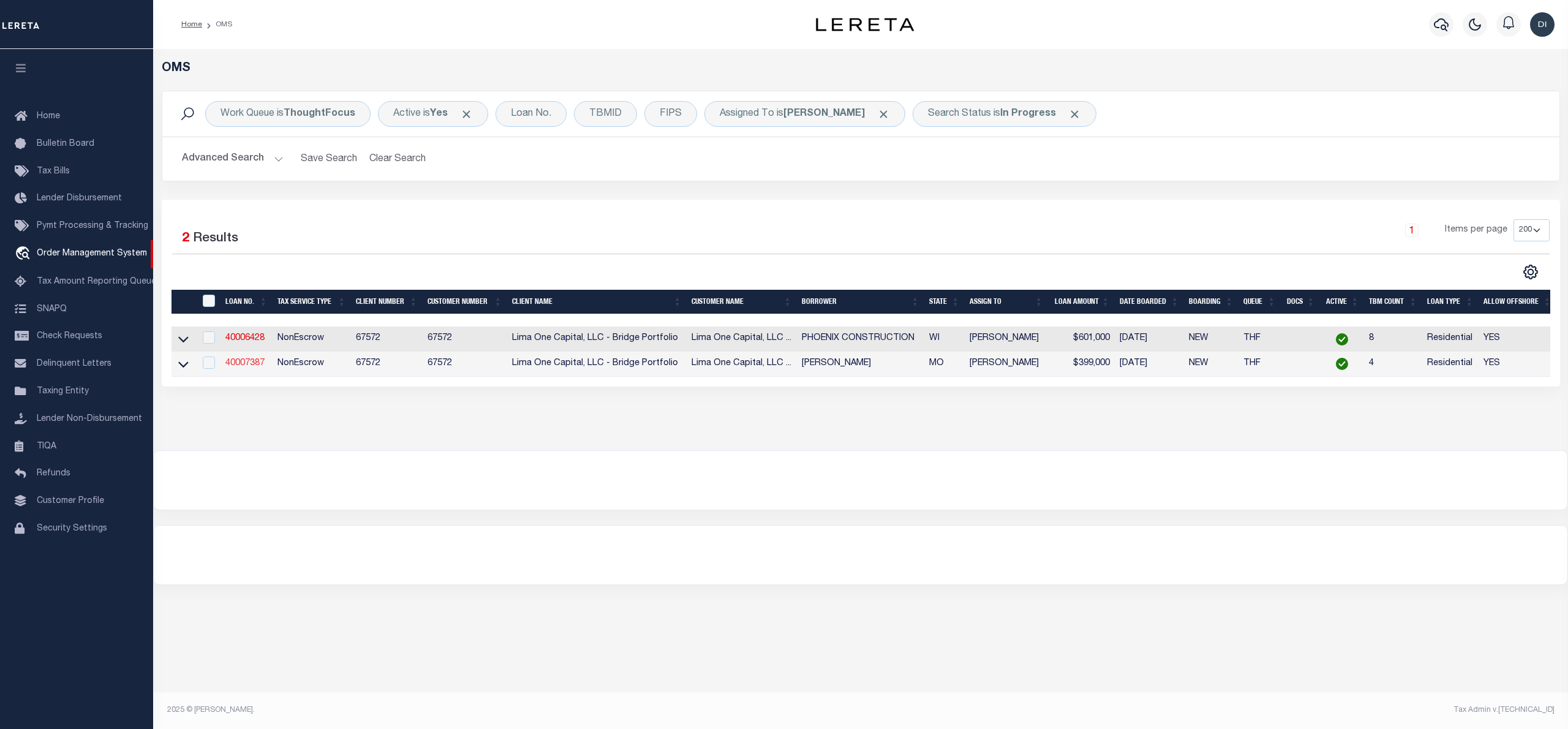
click at [258, 364] on link "40007387" at bounding box center [245, 363] width 39 height 8
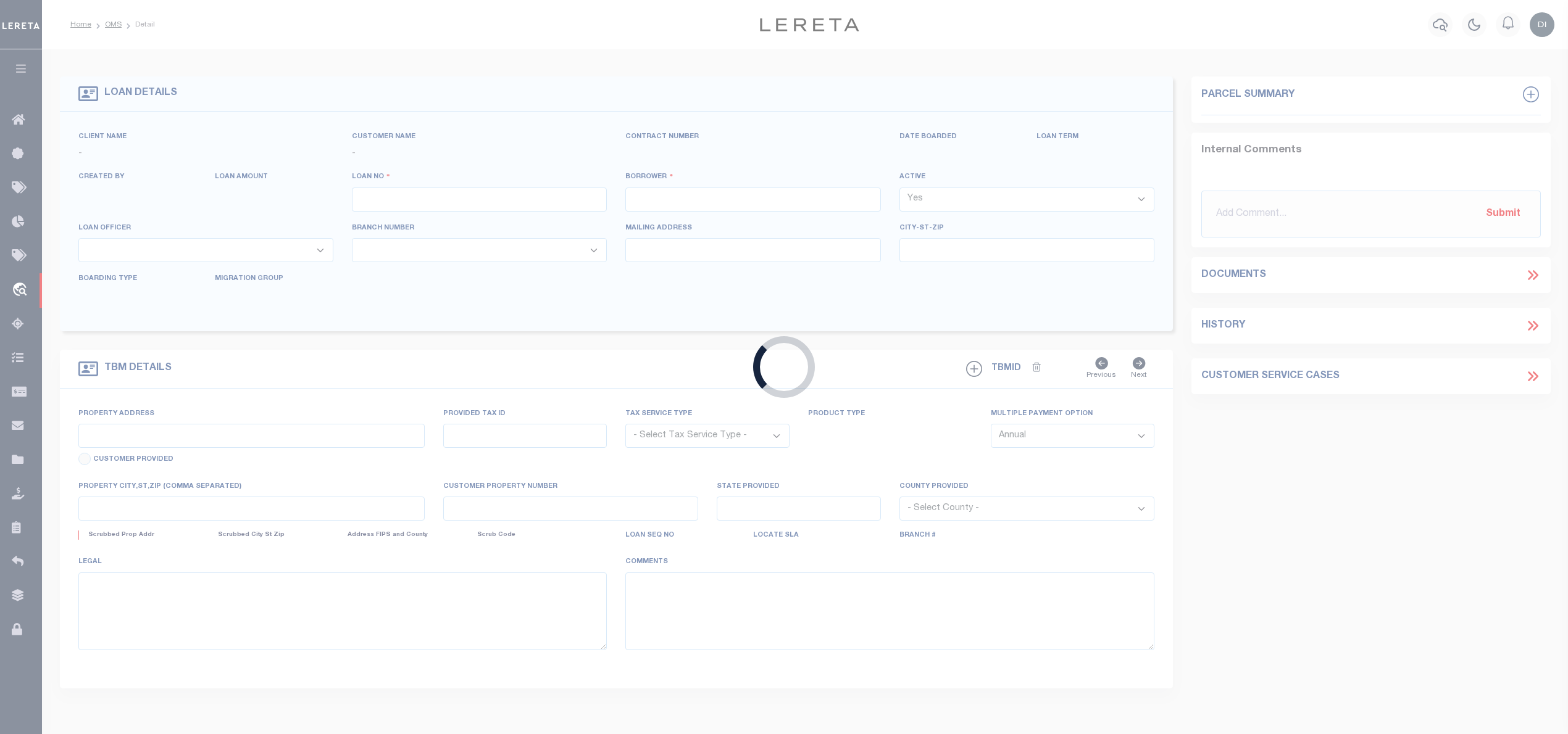
type input "40007387"
type input "[PERSON_NAME]"
select select
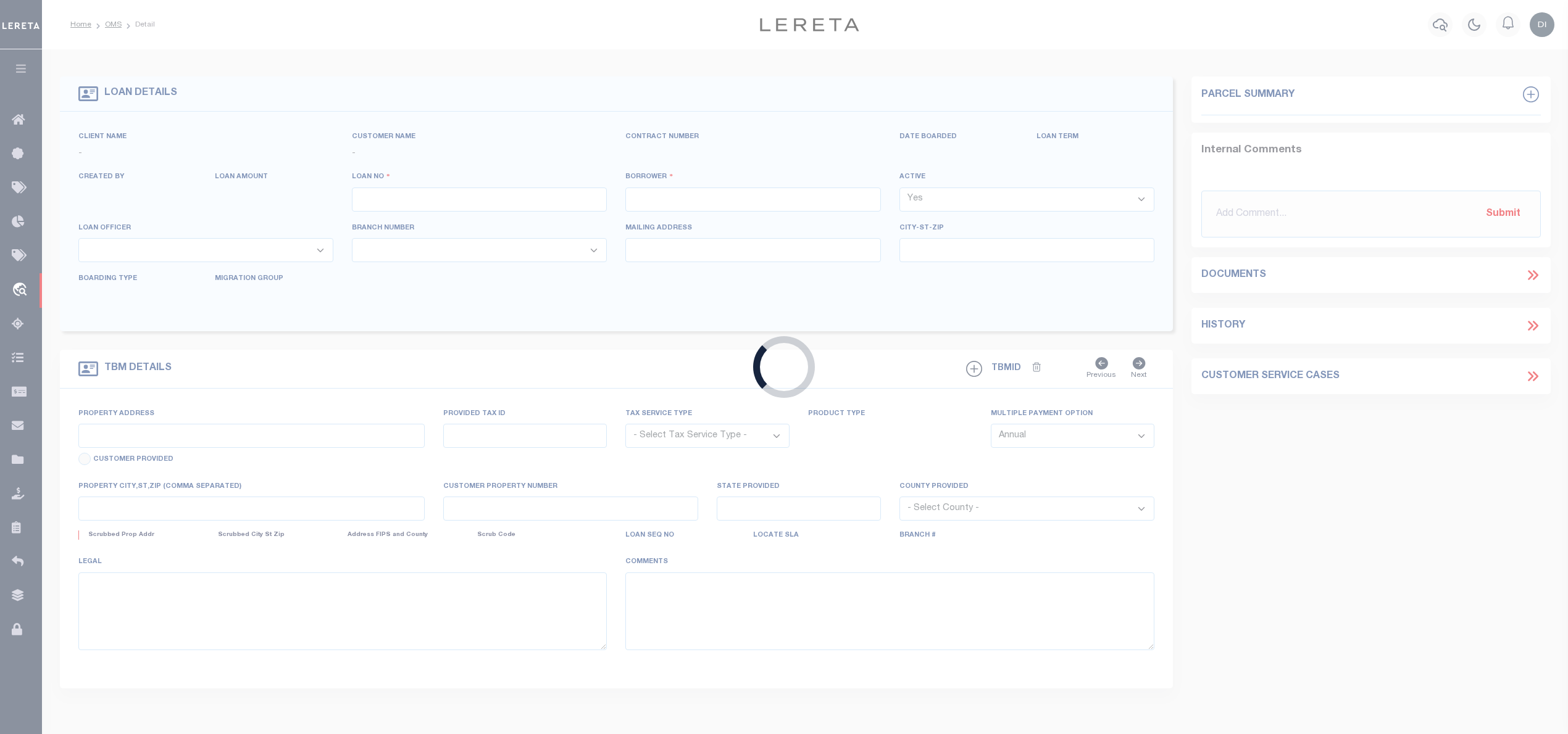
select select "10"
select select
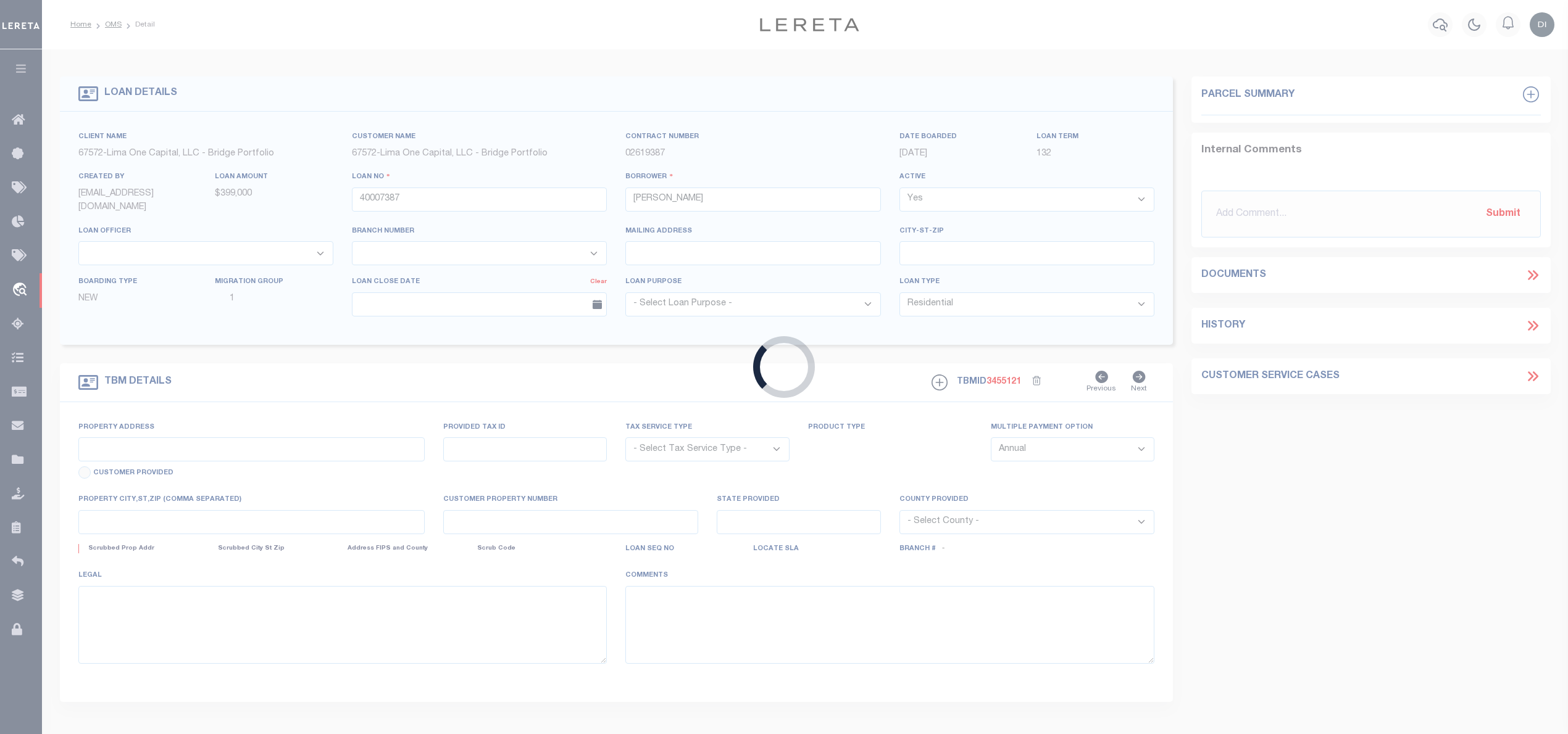
type input "[STREET_ADDRESS][US_STATE]"
radio input "true"
select select "NonEscrow"
select select
type input "[GEOGRAPHIC_DATA]"
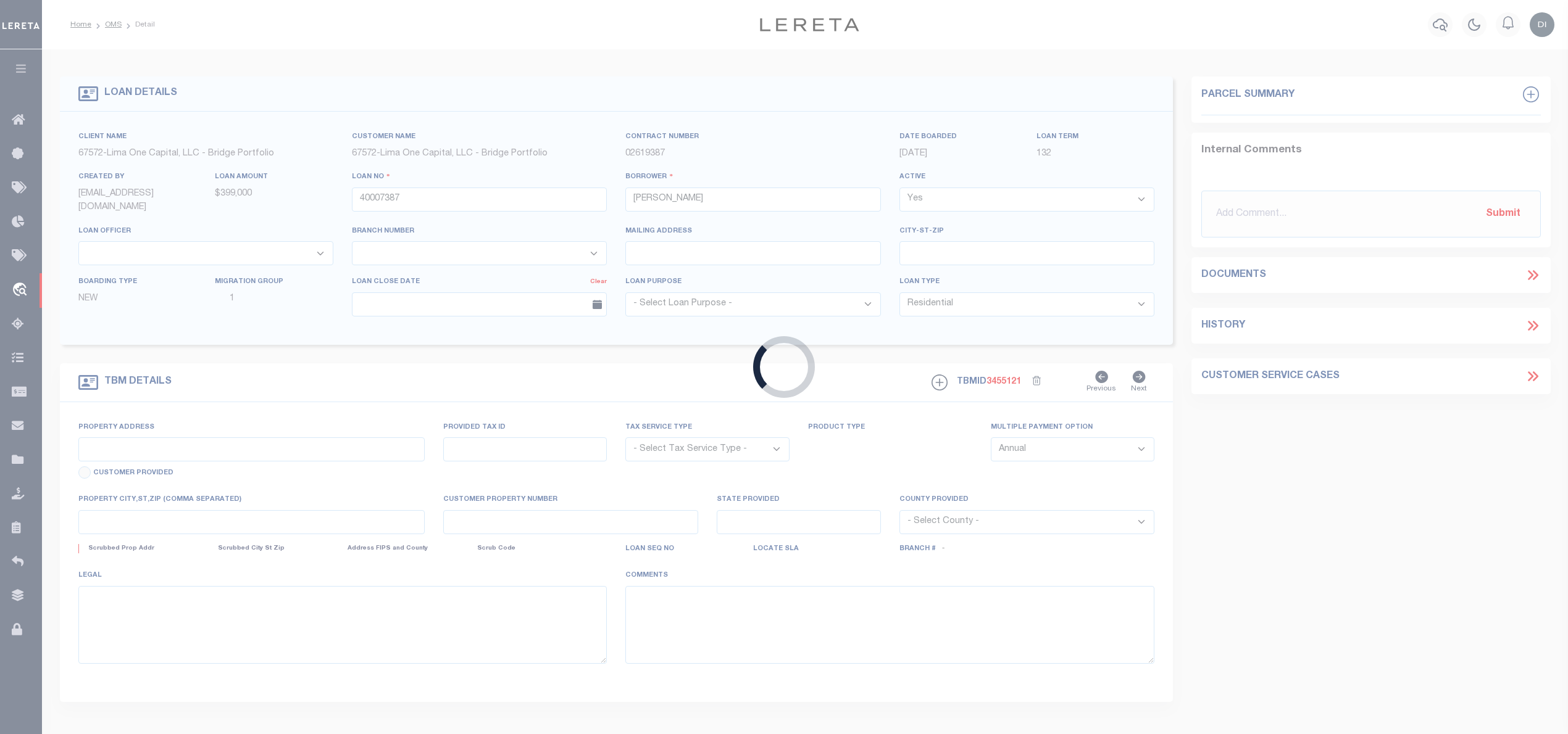
type input "40007387"
type input "MO"
type textarea "SEE FILE1"
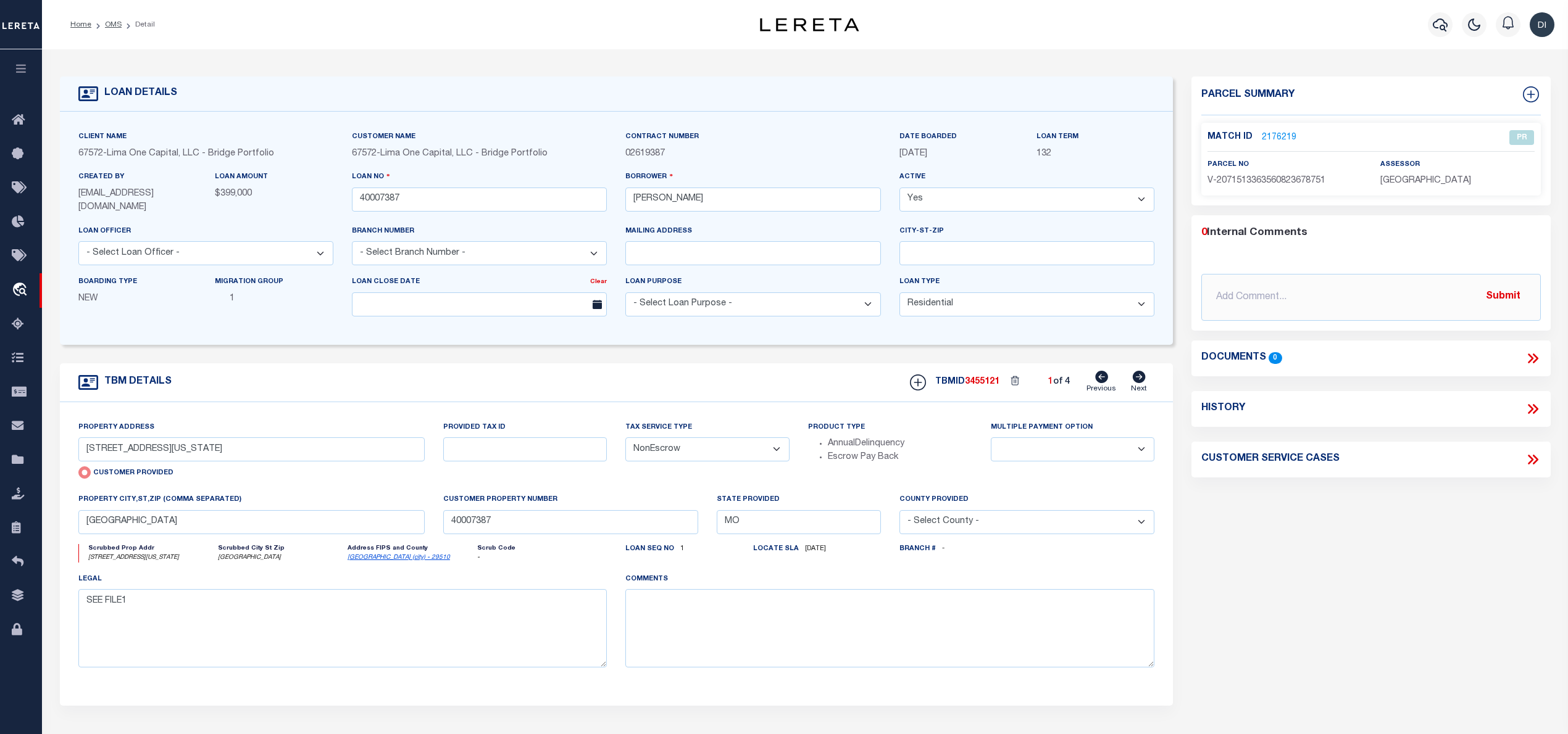
click at [1280, 136] on link "2176219" at bounding box center [1279, 138] width 35 height 13
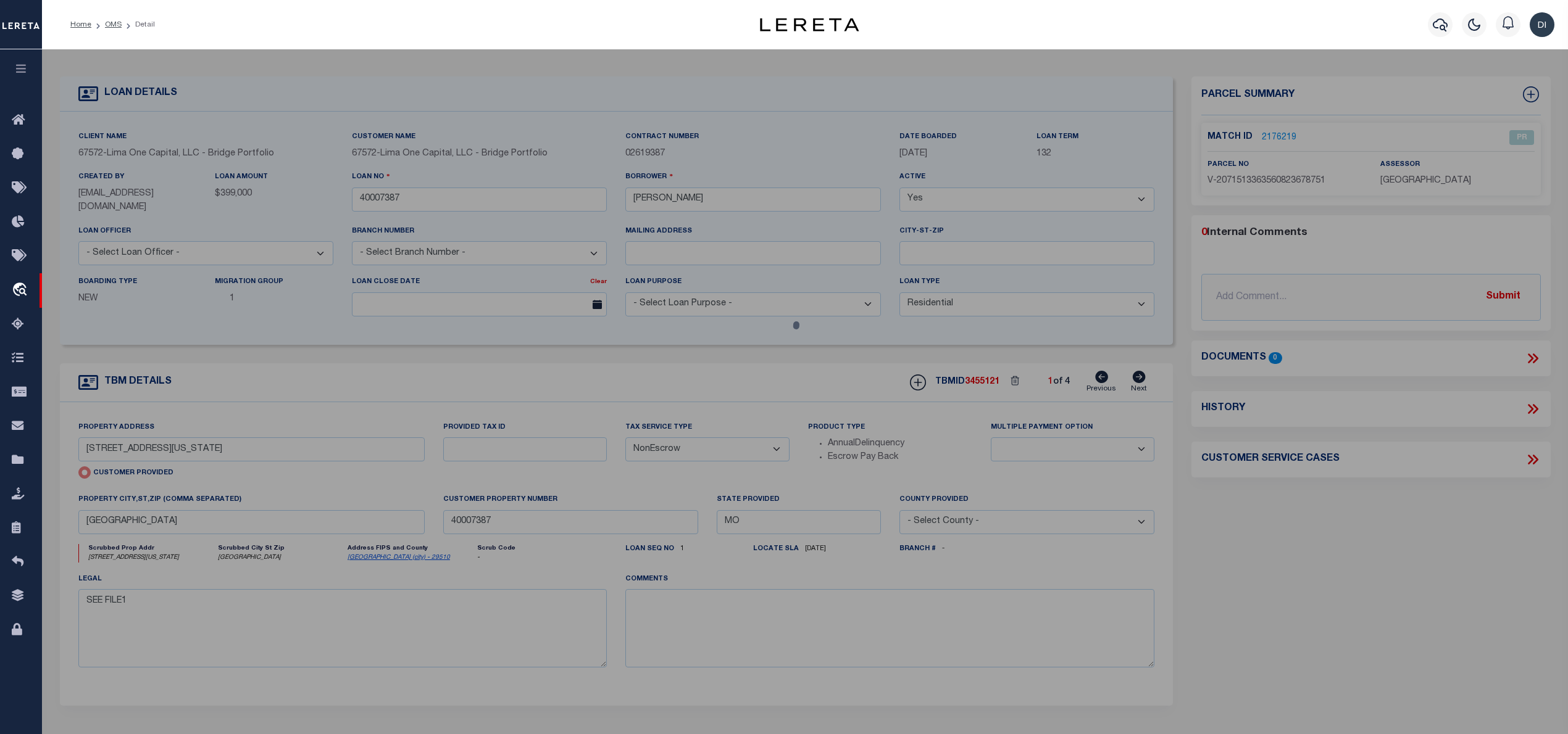
checkbox input "false"
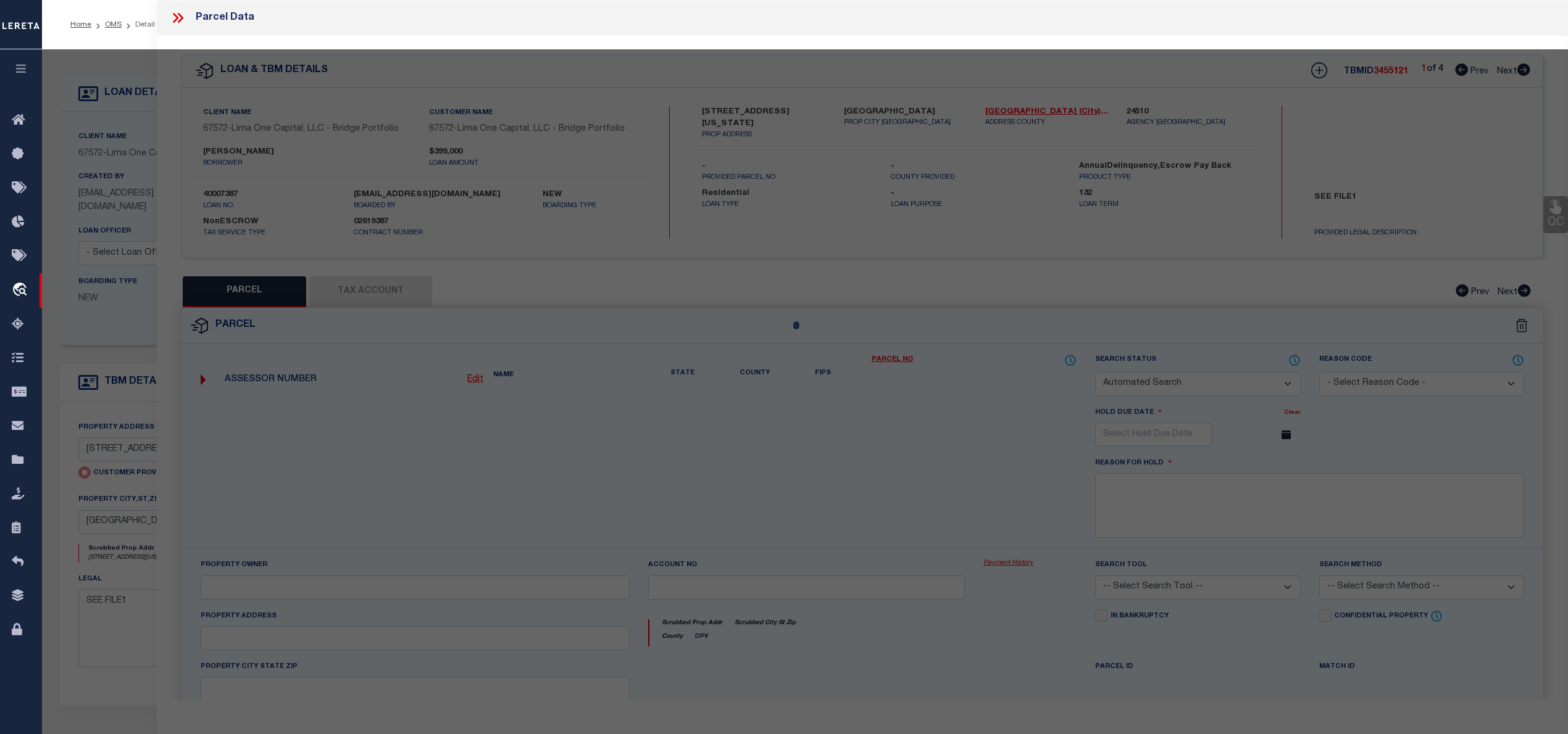
select select "PR"
type input "[STREET_ADDRESS][US_STATE]"
checkbox input "false"
type input "[GEOGRAPHIC_DATA]"
type textarea "Legacy Inactive"
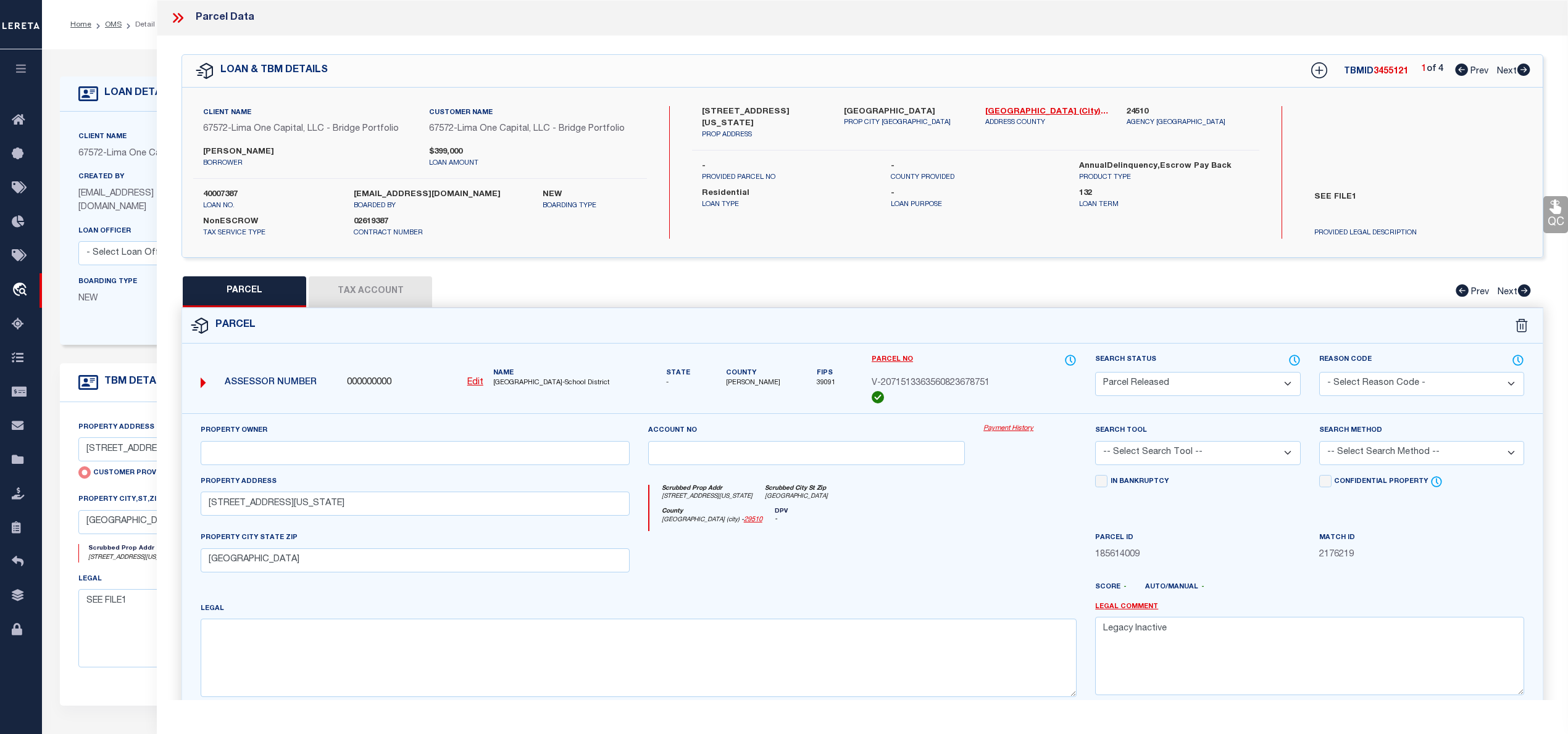
click at [178, 15] on icon at bounding box center [177, 17] width 16 height 16
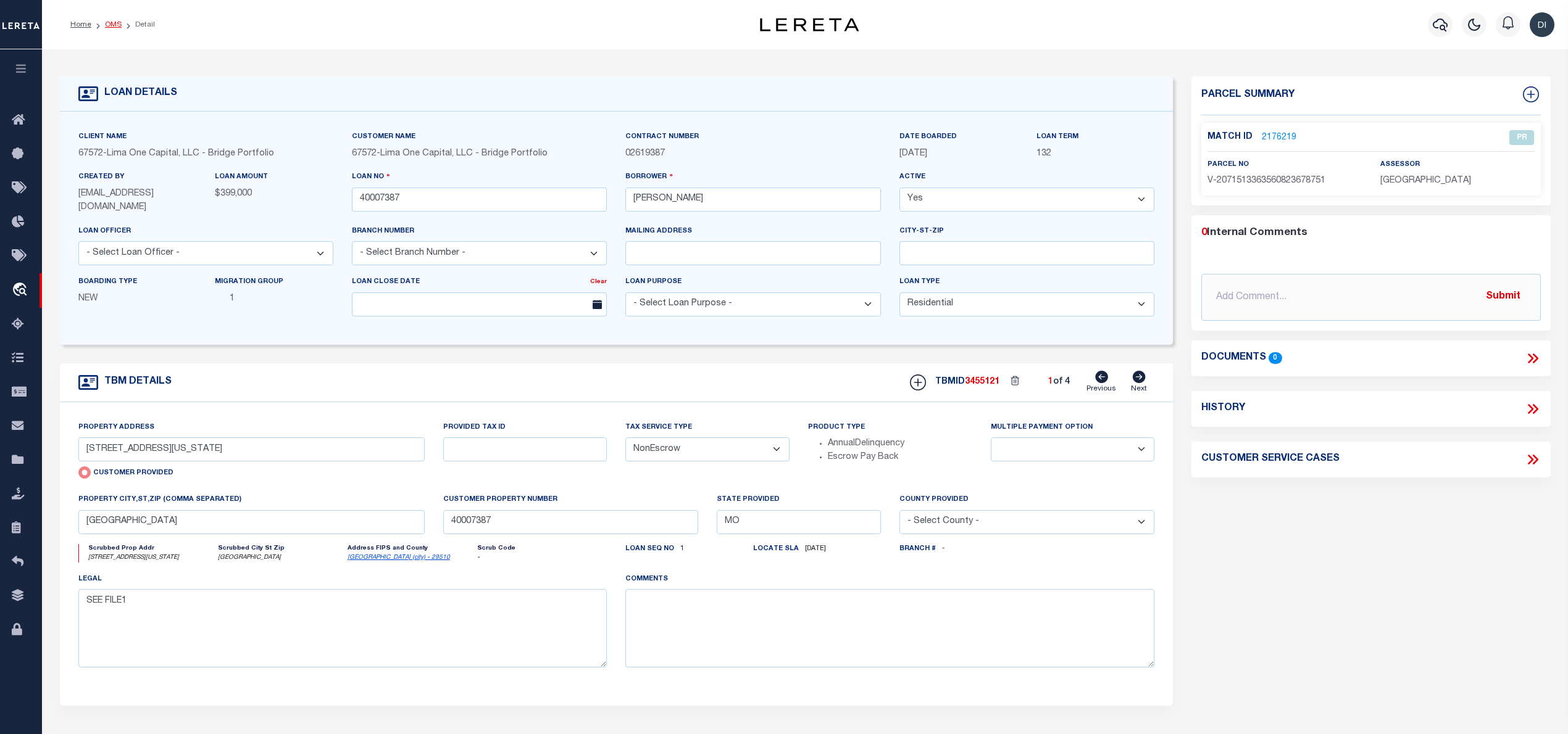
click at [113, 23] on link "OMS" at bounding box center [113, 24] width 17 height 8
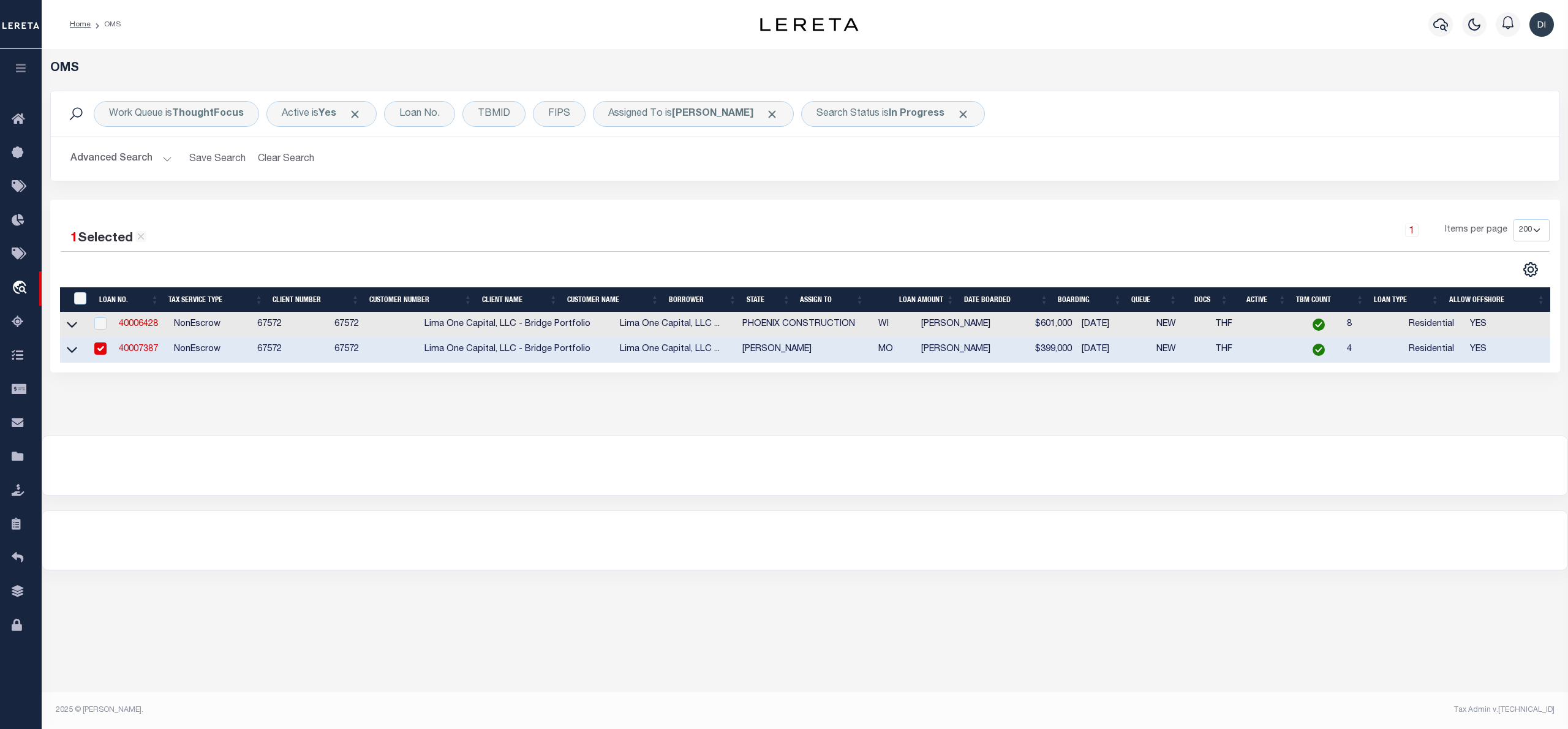
click at [104, 349] on input "checkbox" at bounding box center [101, 349] width 12 height 12
checkbox input "false"
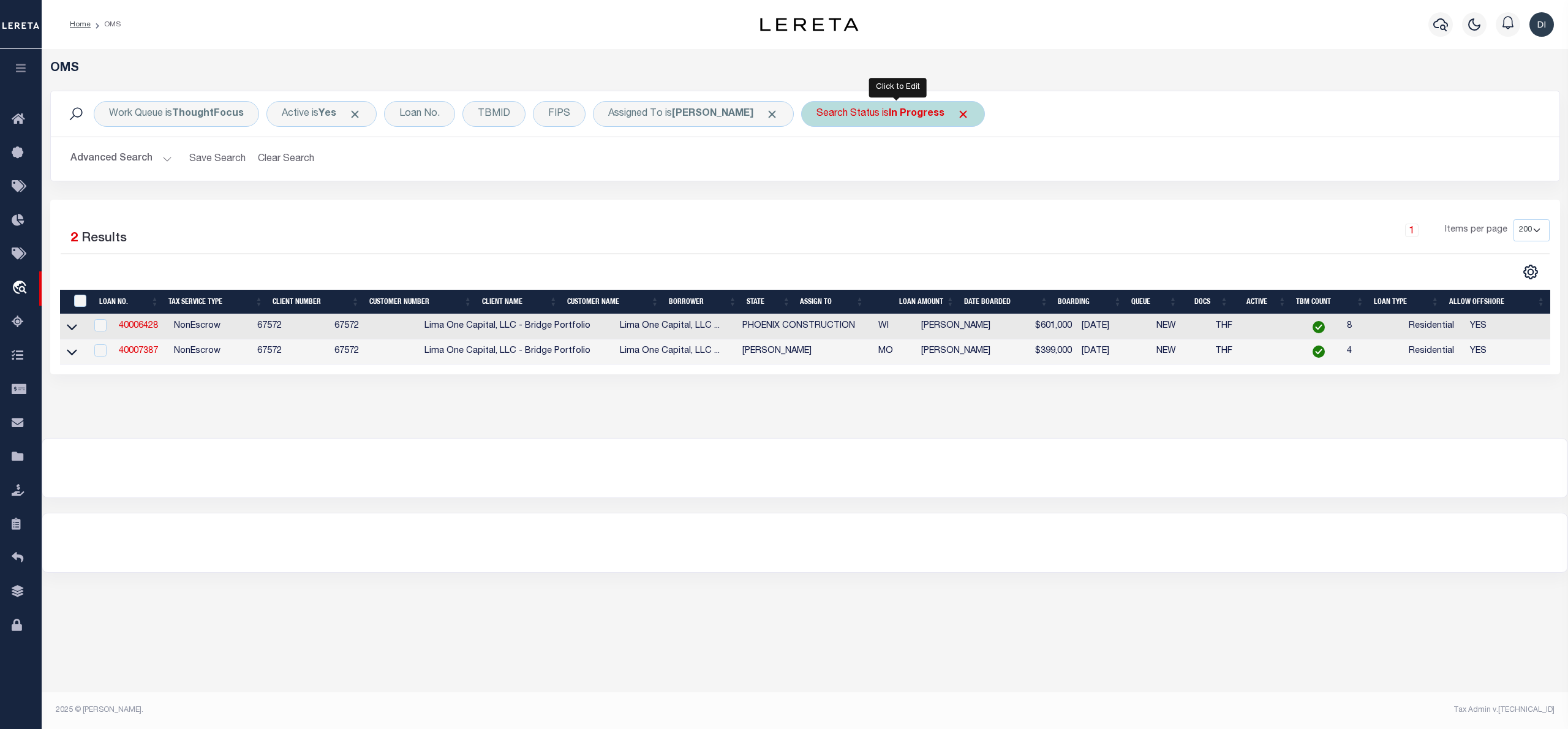
click at [934, 113] on b "In Progress" at bounding box center [917, 114] width 56 height 10
click at [888, 168] on select "Automated Search Bad Parcel Complete Duplicate Parcel High Dollar Reporting In …" at bounding box center [907, 174] width 180 height 23
click at [821, 163] on select "Automated Search Bad Parcel Complete Duplicate Parcel High Dollar Reporting In …" at bounding box center [907, 174] width 180 height 23
click at [860, 176] on select "Automated Search Bad Parcel Complete Duplicate Parcel High Dollar Reporting In …" at bounding box center [907, 174] width 180 height 23
select select "QC"
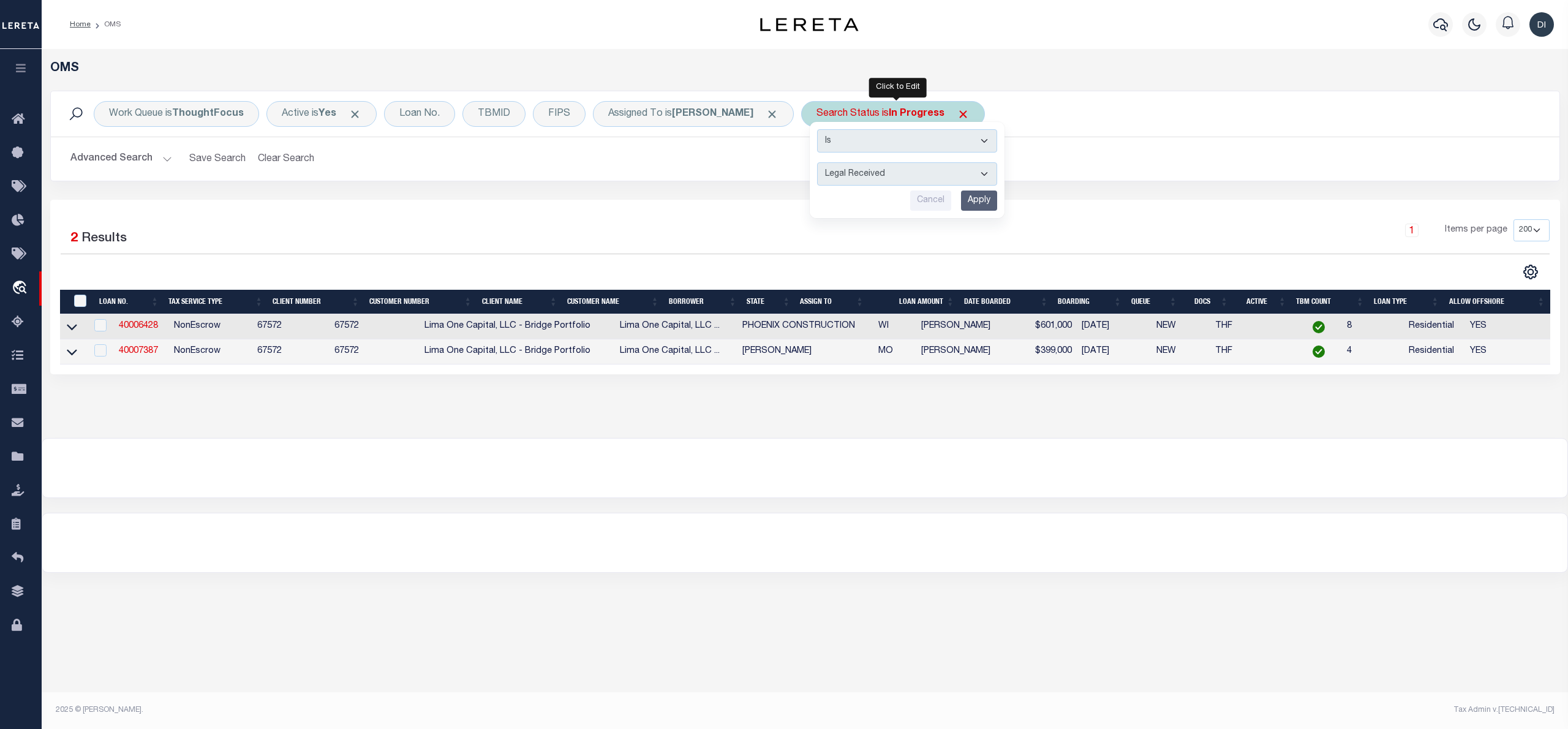
click at [821, 163] on select "Automated Search Bad Parcel Complete Duplicate Parcel High Dollar Reporting In …" at bounding box center [907, 174] width 180 height 23
click at [993, 204] on input "Apply" at bounding box center [979, 200] width 36 height 20
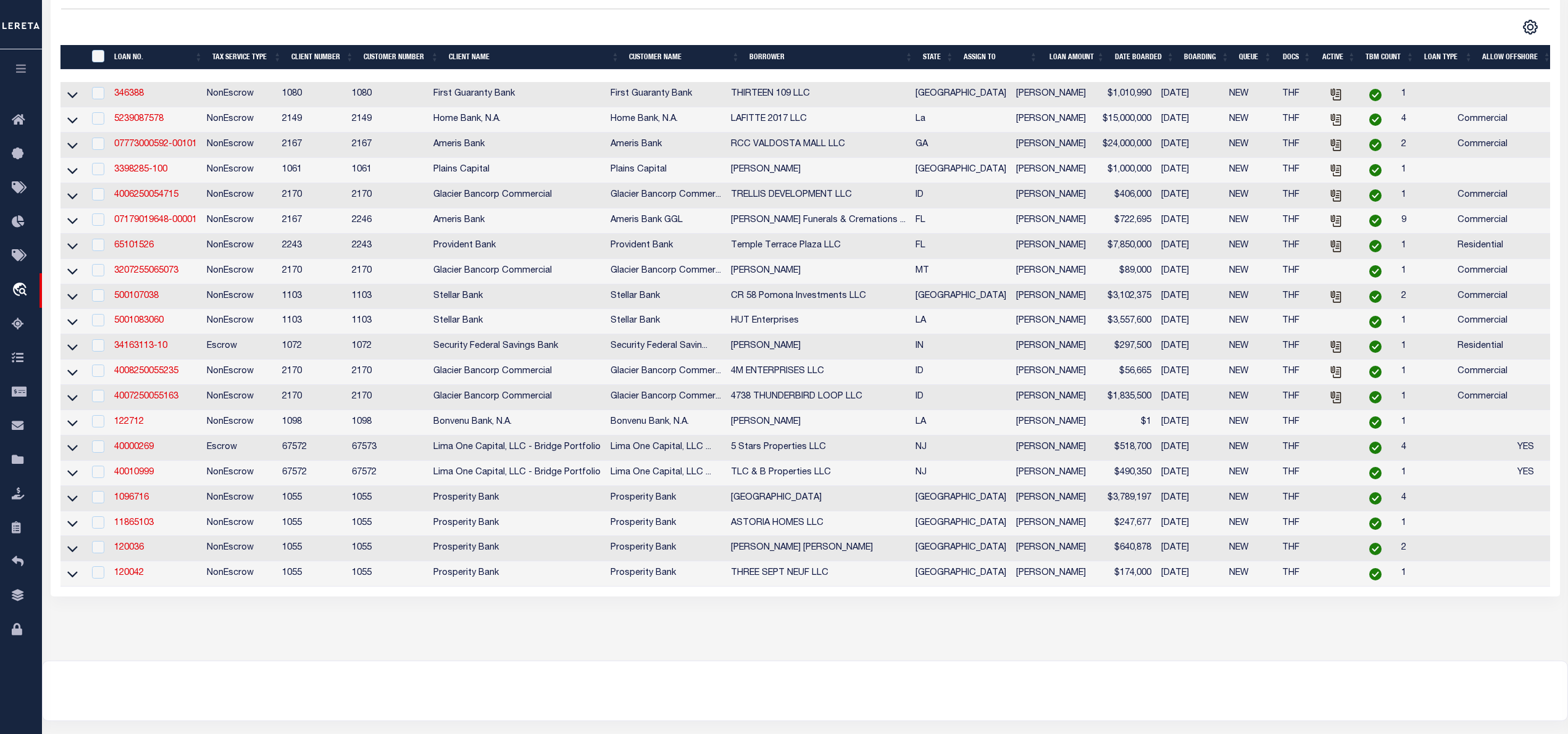
scroll to position [82, 0]
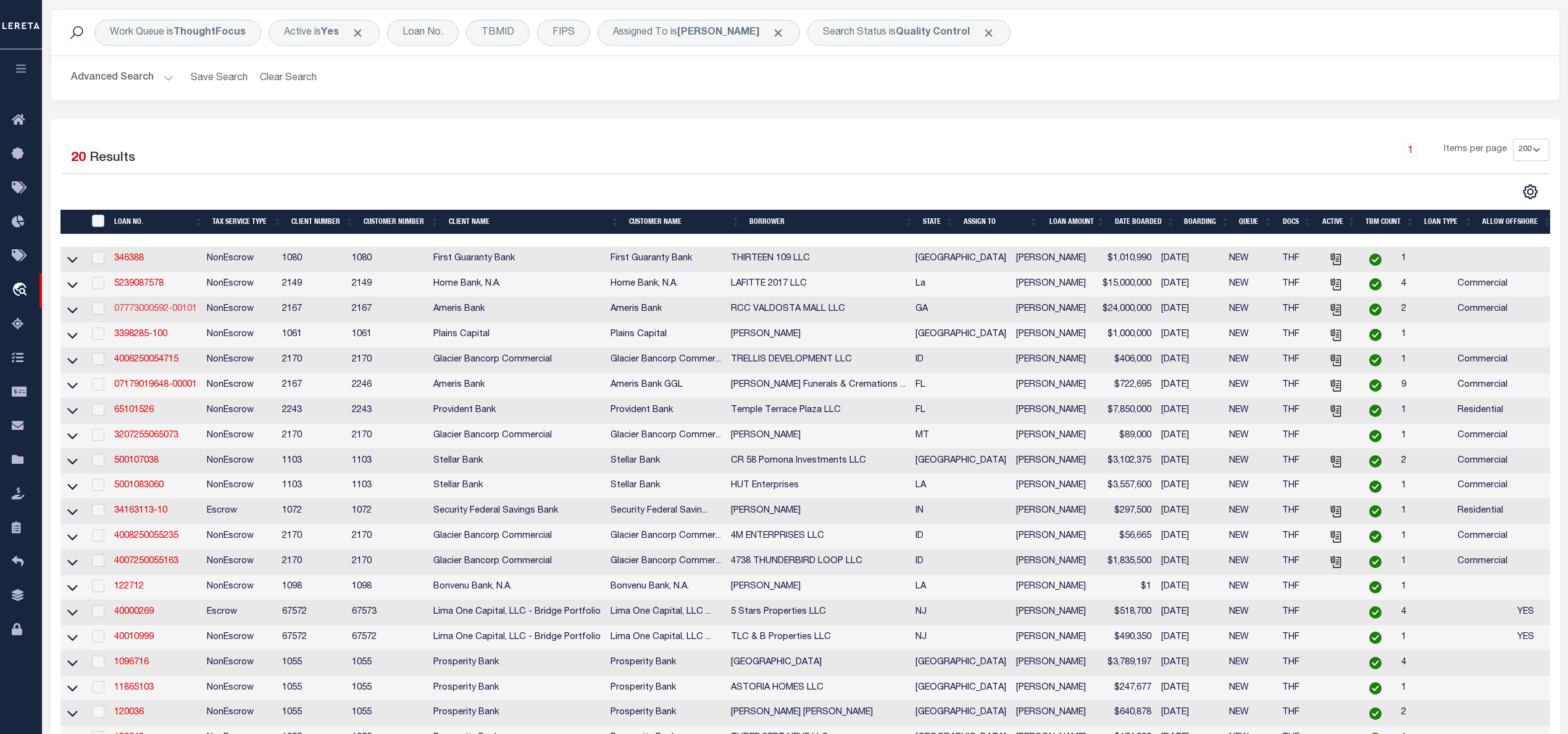
click at [171, 312] on link "07773000592-00101" at bounding box center [155, 309] width 83 height 8
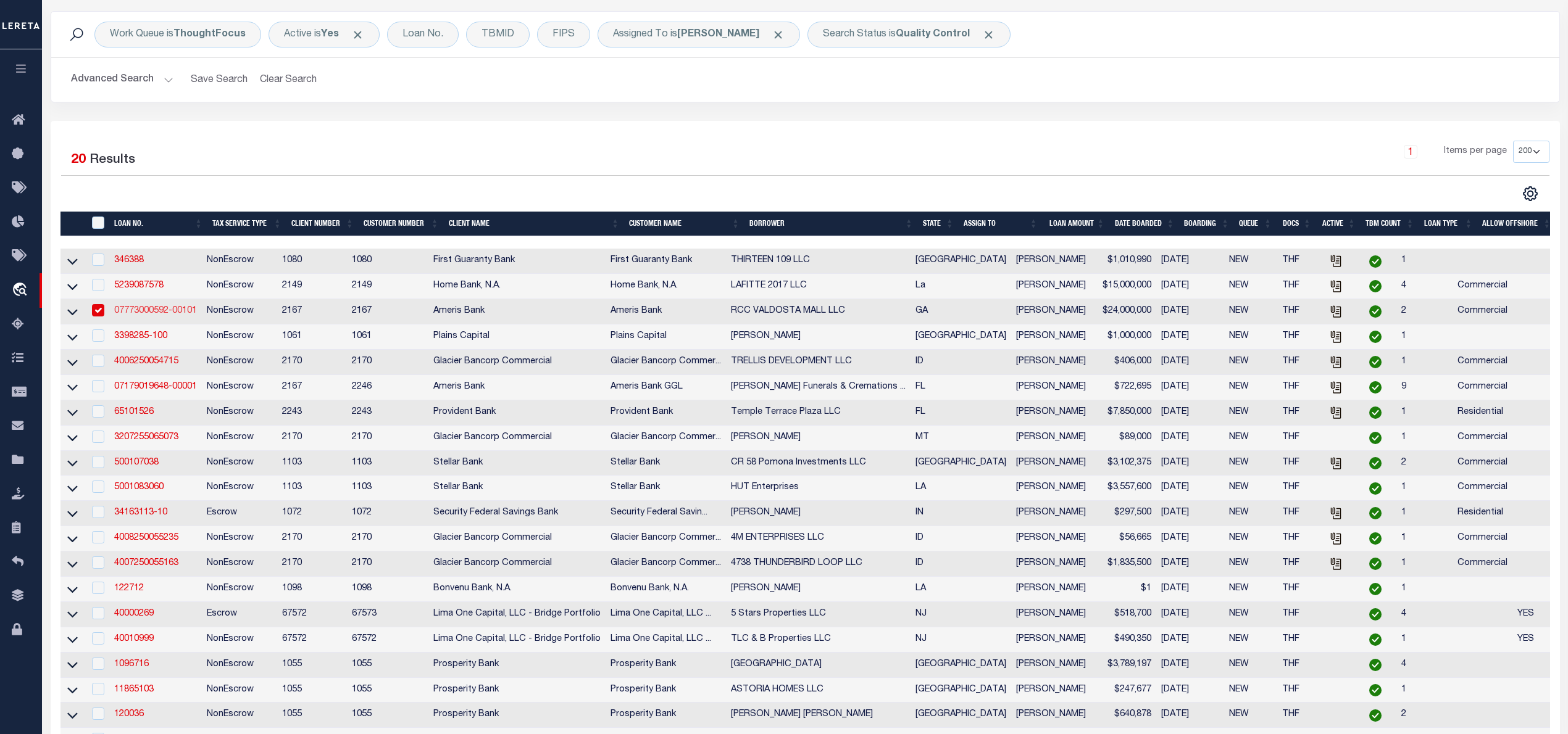
type input "07773000592-00101"
type input "RCC VALDOSTA MALL LLC"
select select
type input "[DATE]"
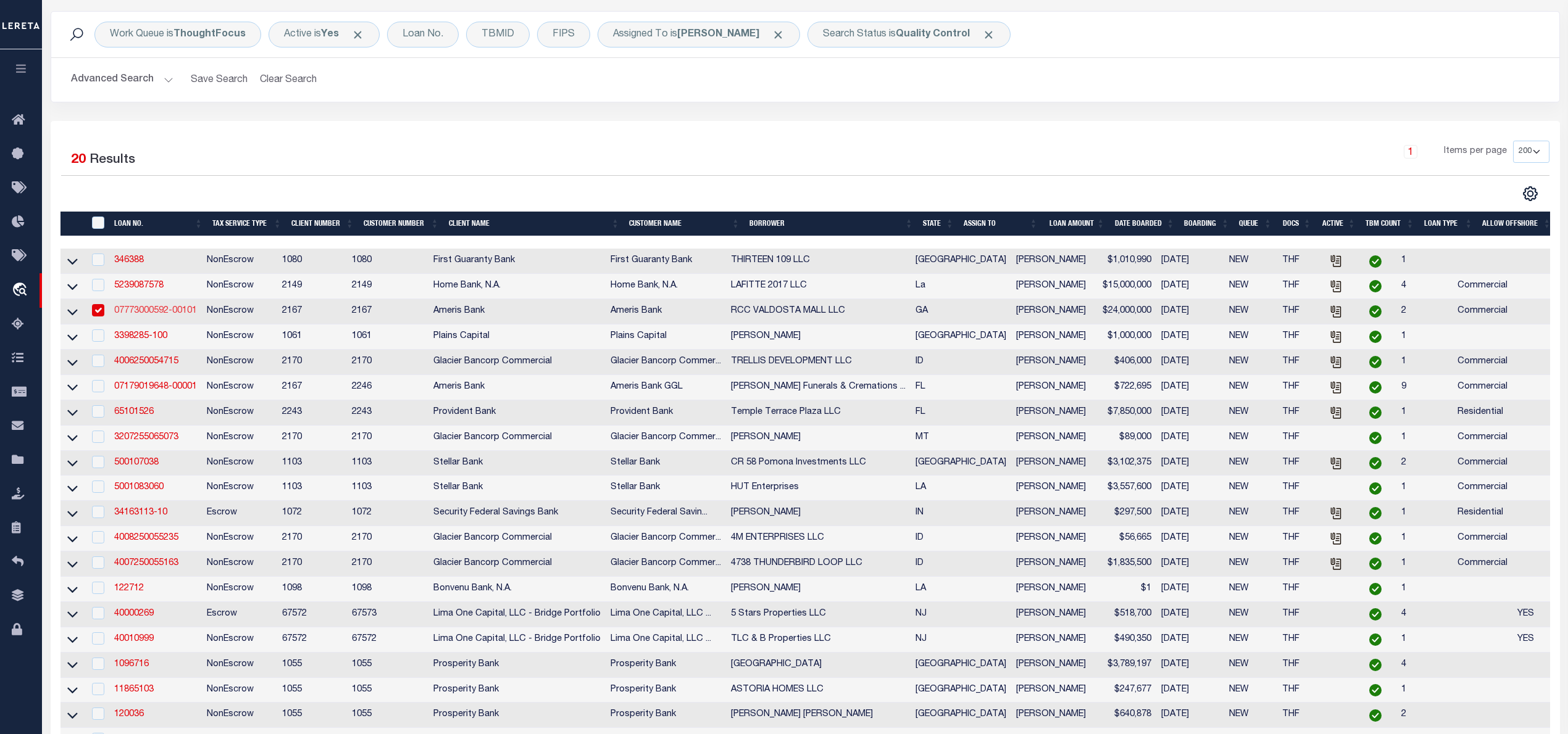
select select "20"
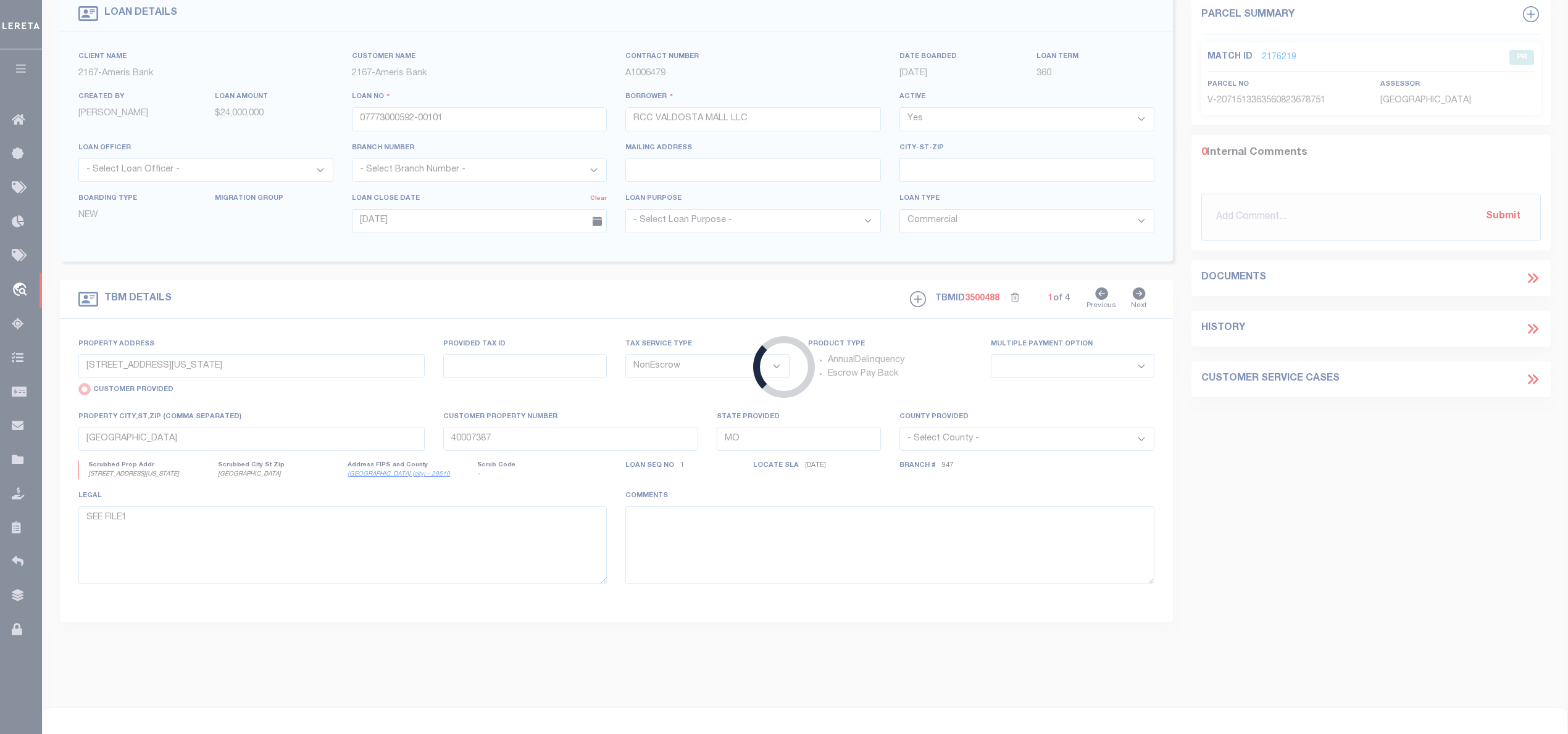
type input "1700 [PERSON_NAME] DR"
radio input "false"
type input "0084B 025"
select select
type input "VALDOSTA GA 31601-7404"
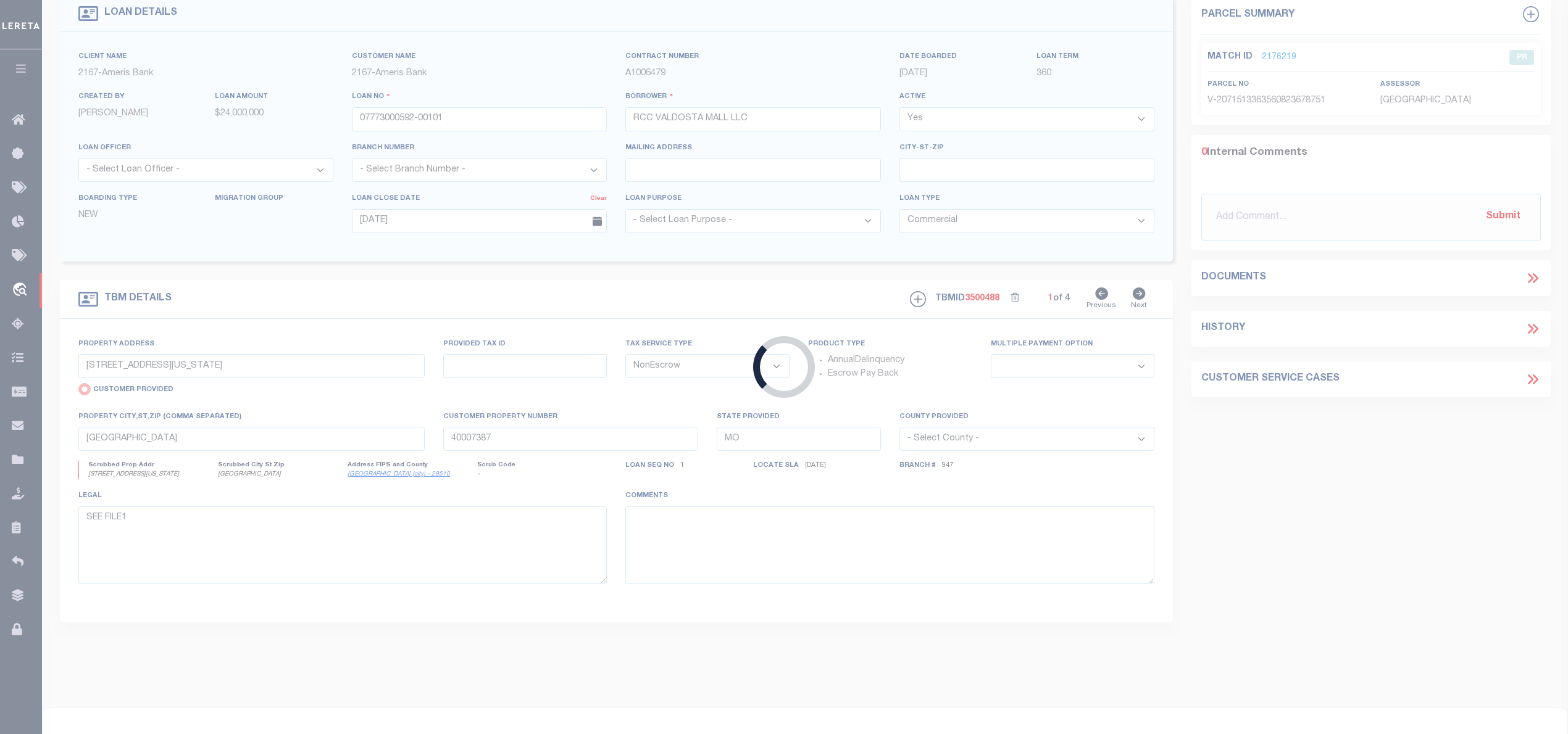
type input "Commercial [GEOGRAPHIC_DATA]"
type input "GA"
select select
type textarea "See Exhibit A"
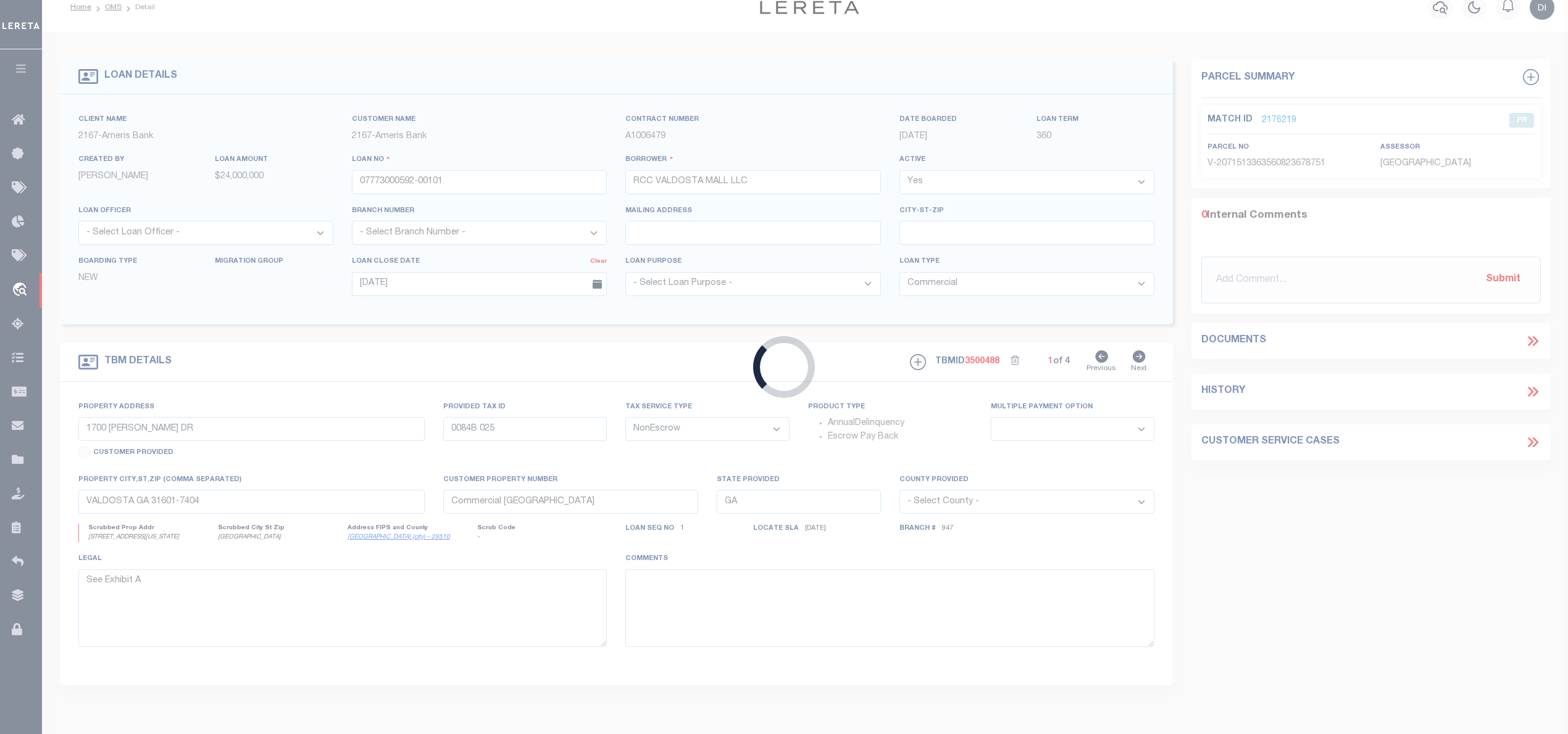
select select "10932"
select select "7052"
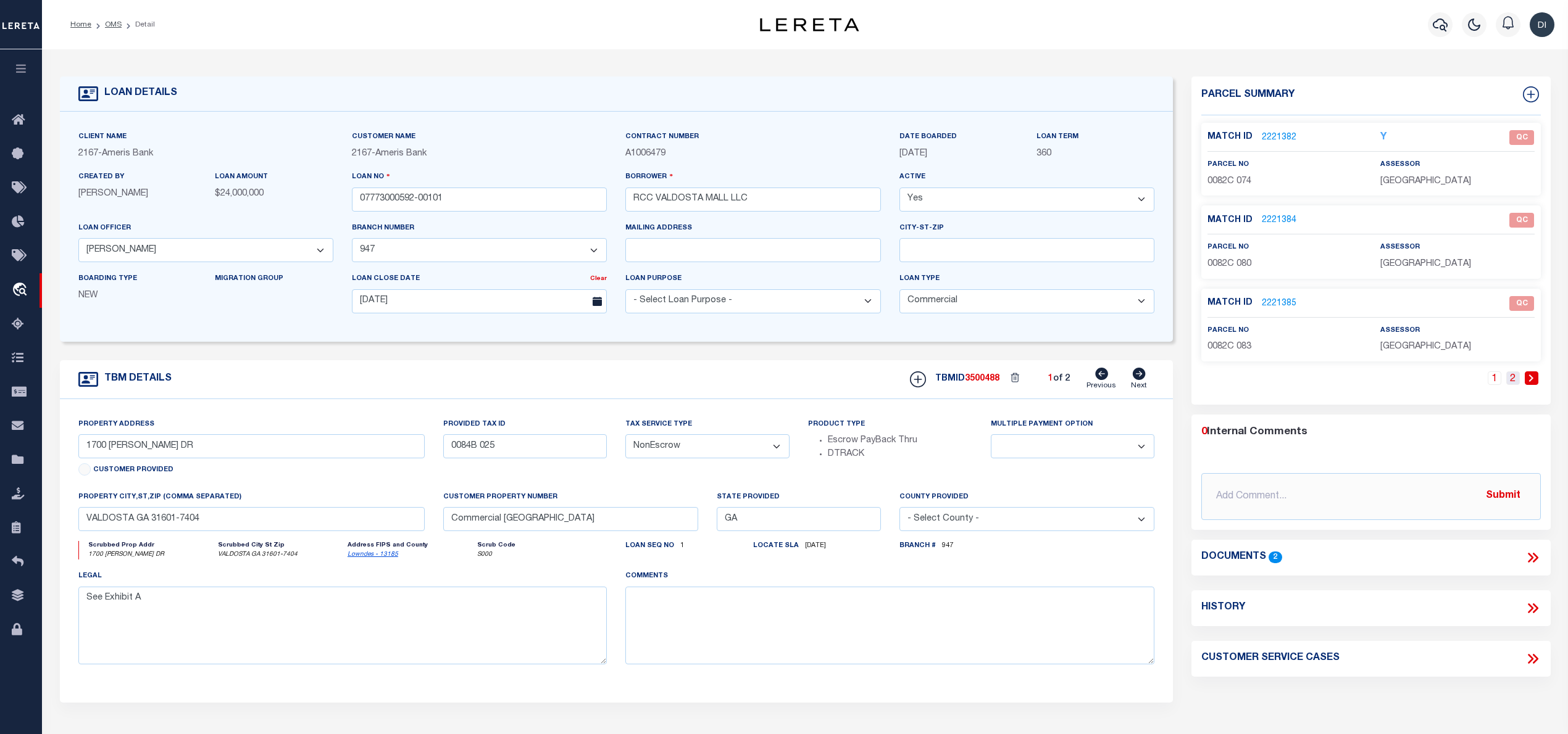
click at [1514, 381] on link "2" at bounding box center [1513, 378] width 14 height 14
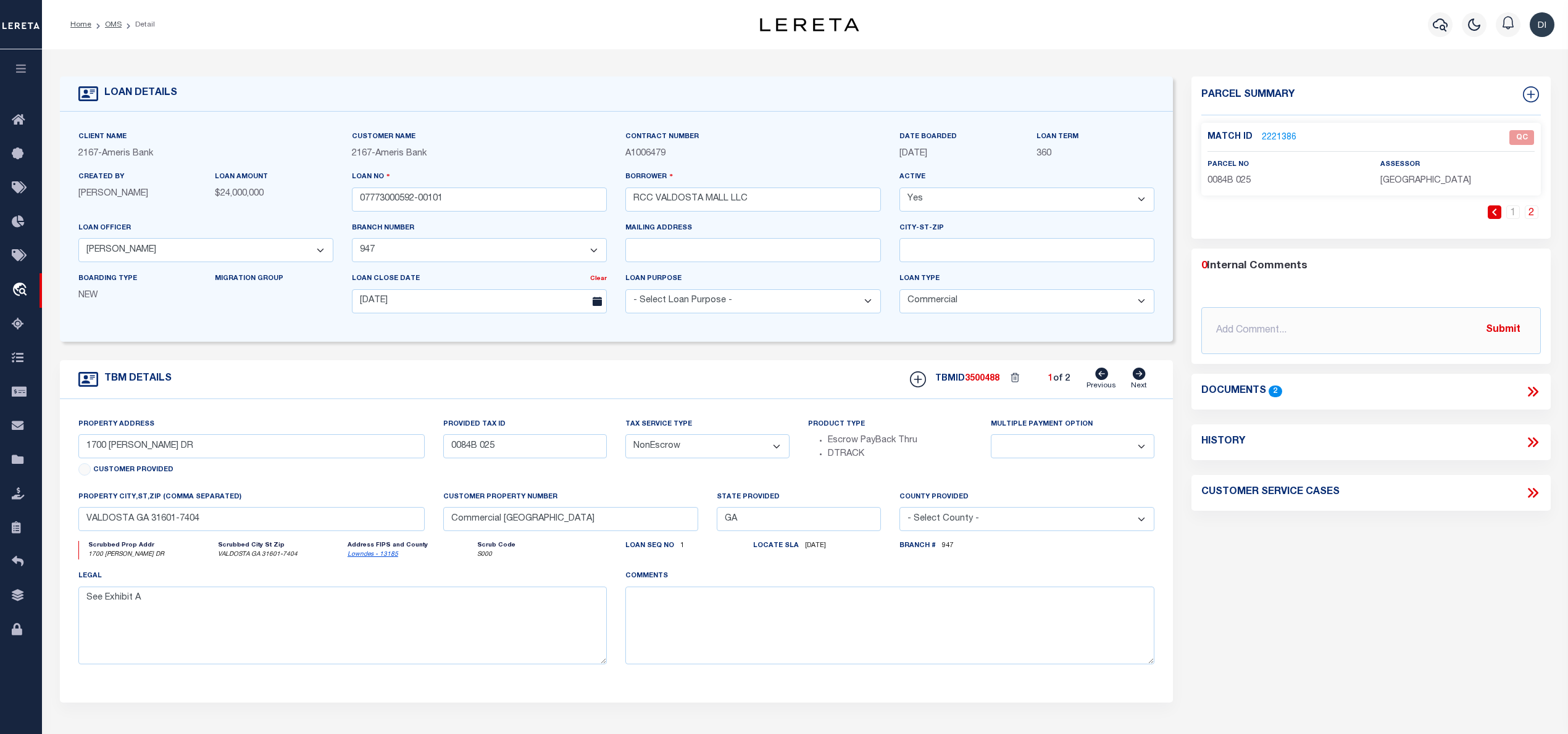
click at [1267, 134] on link "2221386" at bounding box center [1279, 138] width 35 height 13
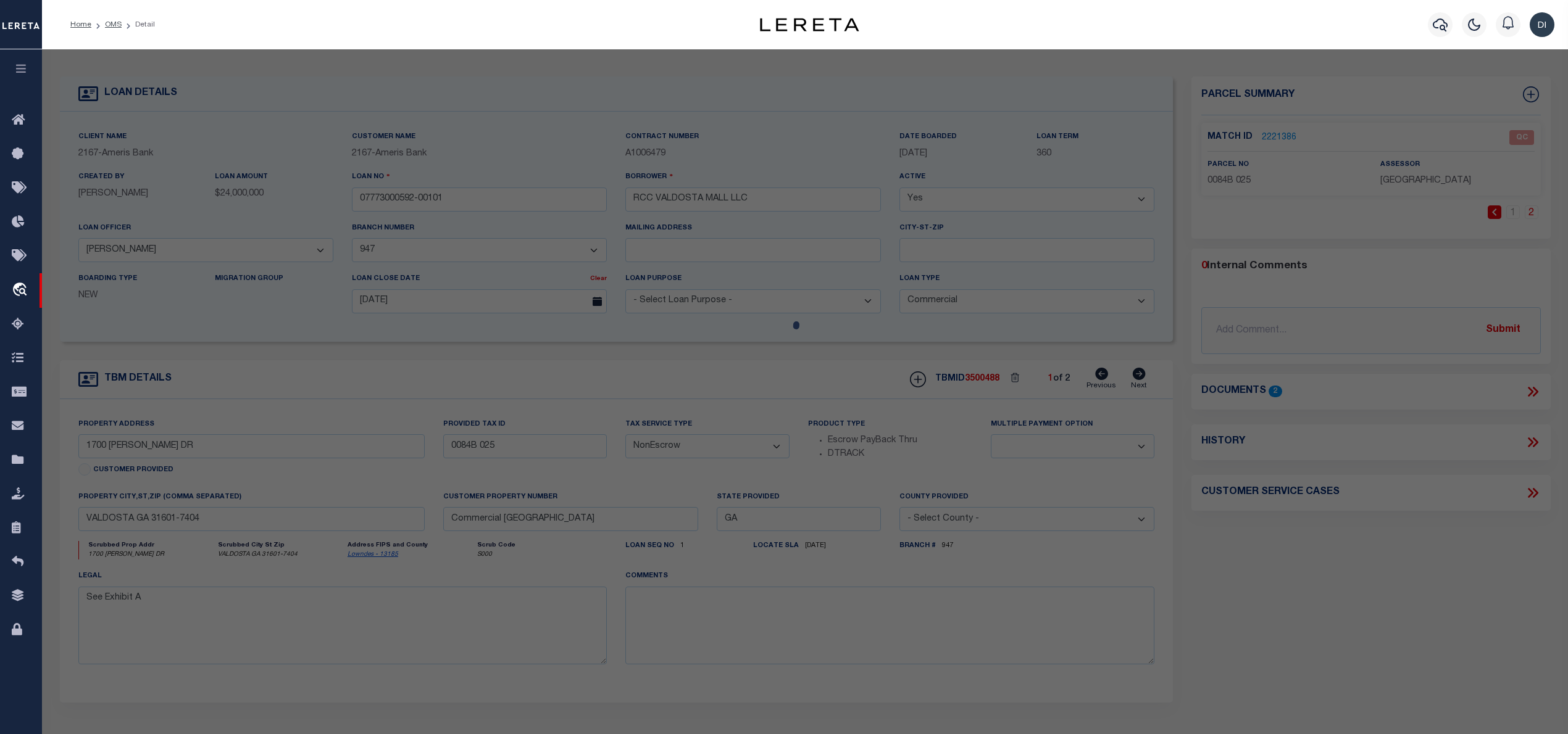
select select "AS"
checkbox input "false"
select select "QC"
type input "GF VALDOSTA MALL LLC"
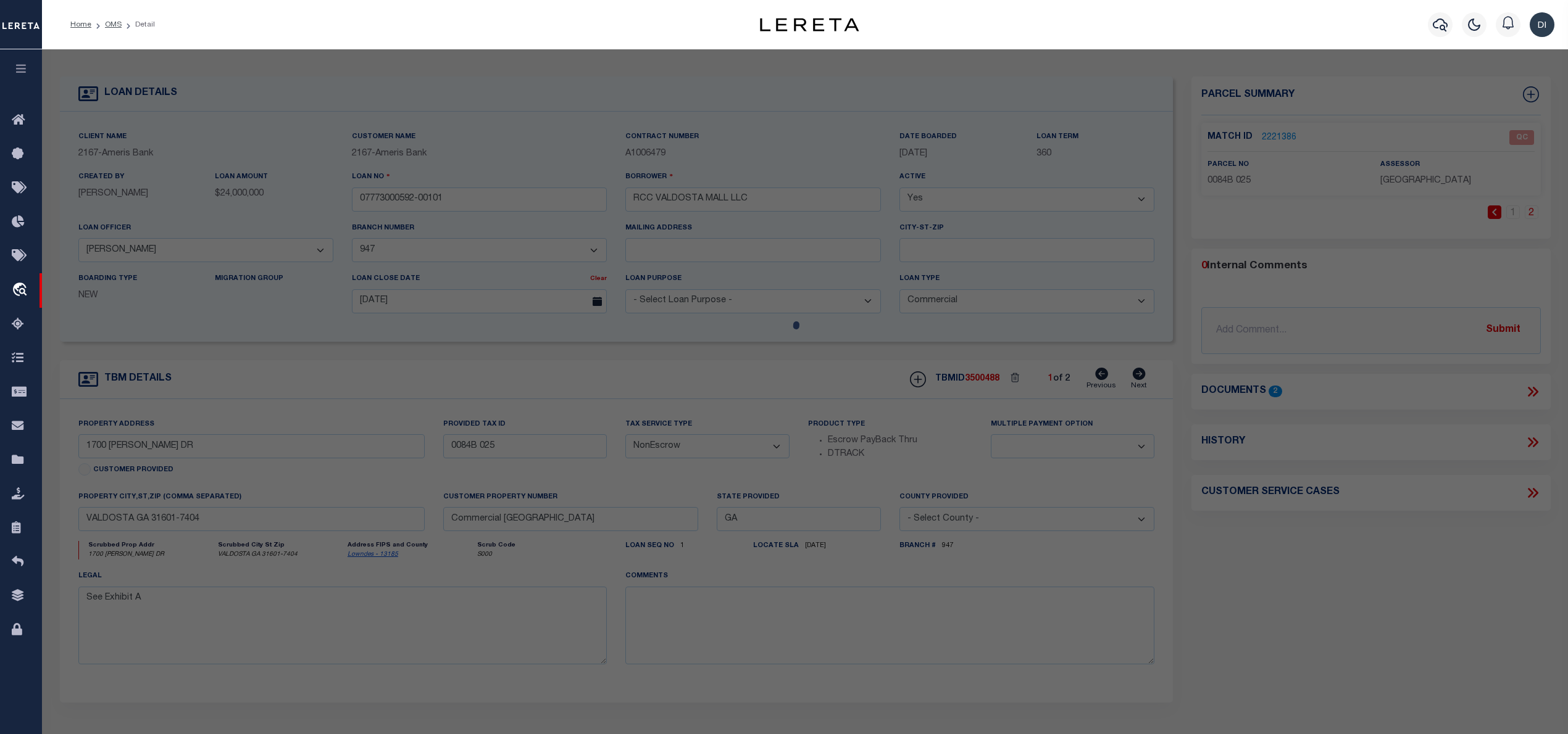
select select "AGW"
select select "LEG"
type input "[GEOGRAPHIC_DATA]"
type textarea "PT LT 5 BLK D [GEOGRAPHIC_DATA] Acres 9.74"
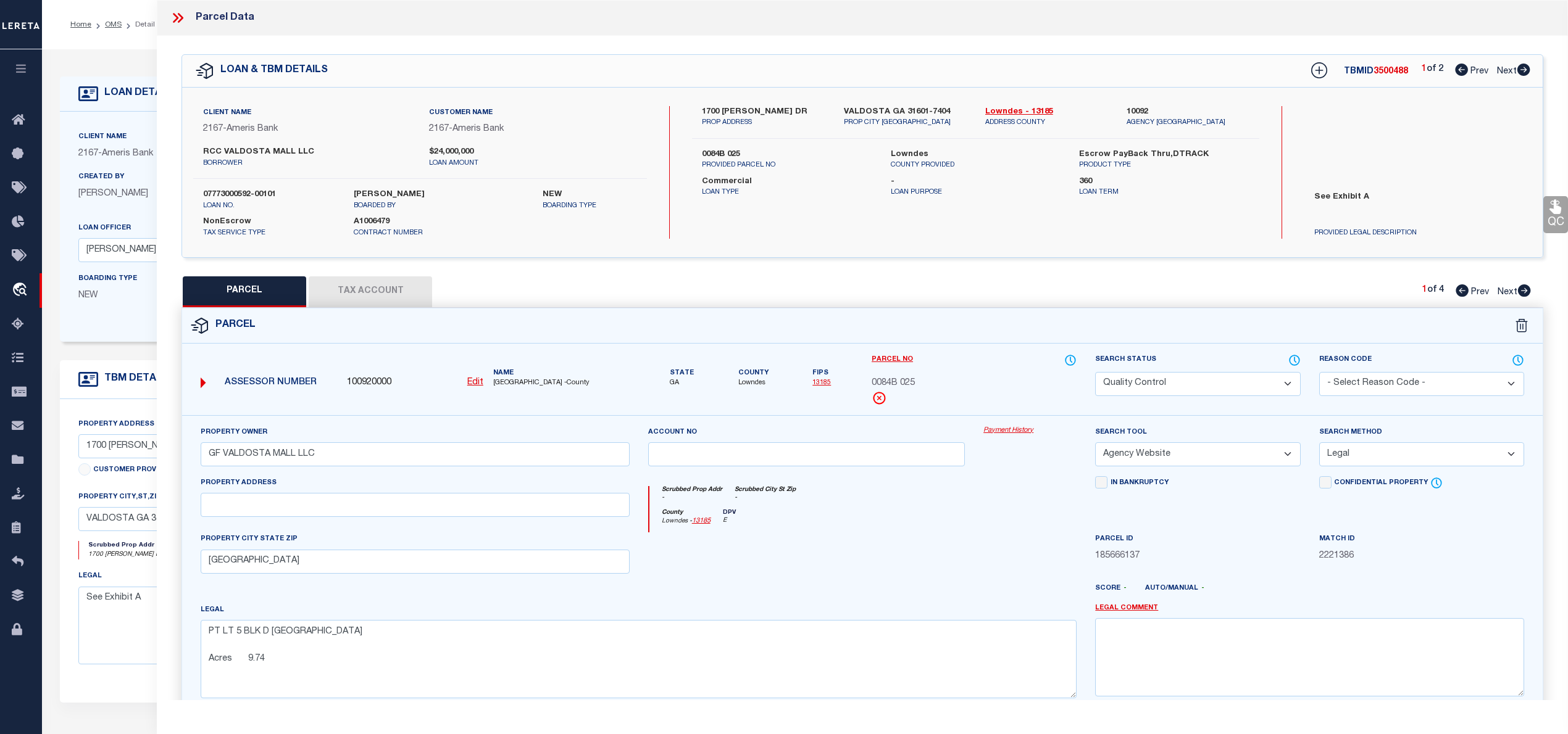
click at [1525, 67] on icon at bounding box center [1523, 70] width 13 height 13
select select "AS"
select select
checkbox input "false"
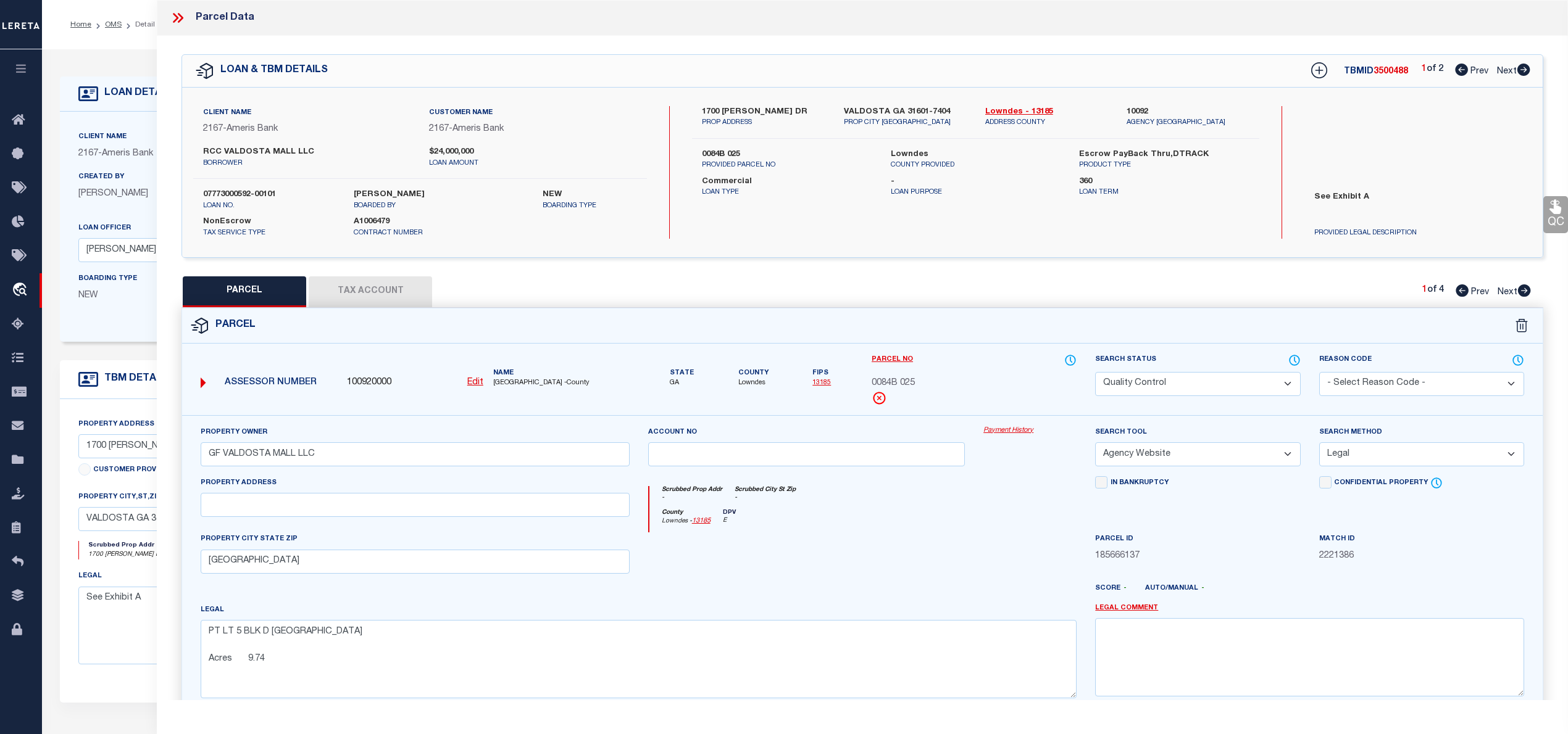
checkbox input "false"
select select "DP"
type input "GF VALDOSTA MALL LLC"
select select "ATL"
select select "ADD"
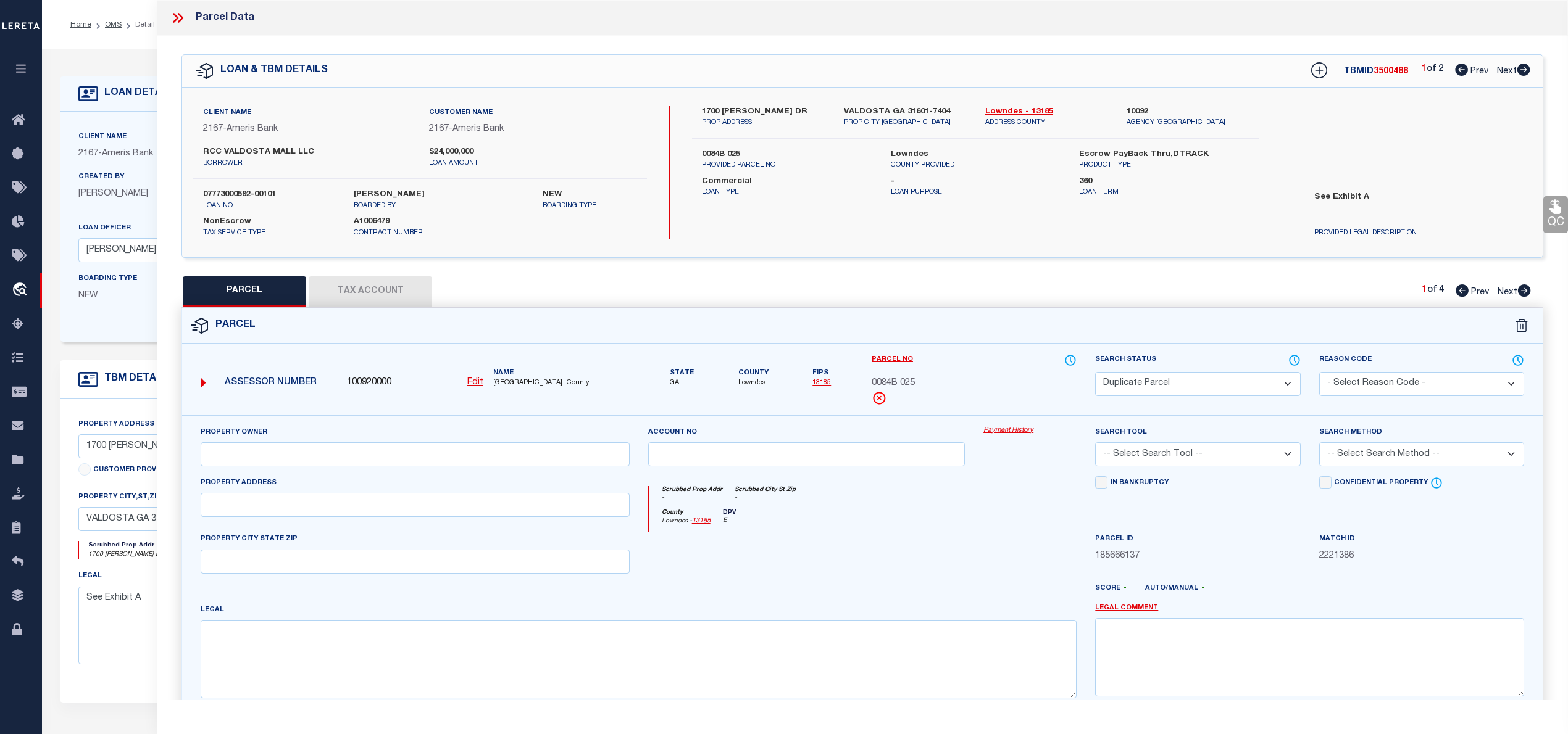
type input "1700 [PERSON_NAME] DR"
type input "[GEOGRAPHIC_DATA]"
type textarea "PRT TR F1,F2,F3A,F4A,F5B Acres 30.52"
click at [1525, 289] on icon at bounding box center [1524, 291] width 13 height 13
select select "AS"
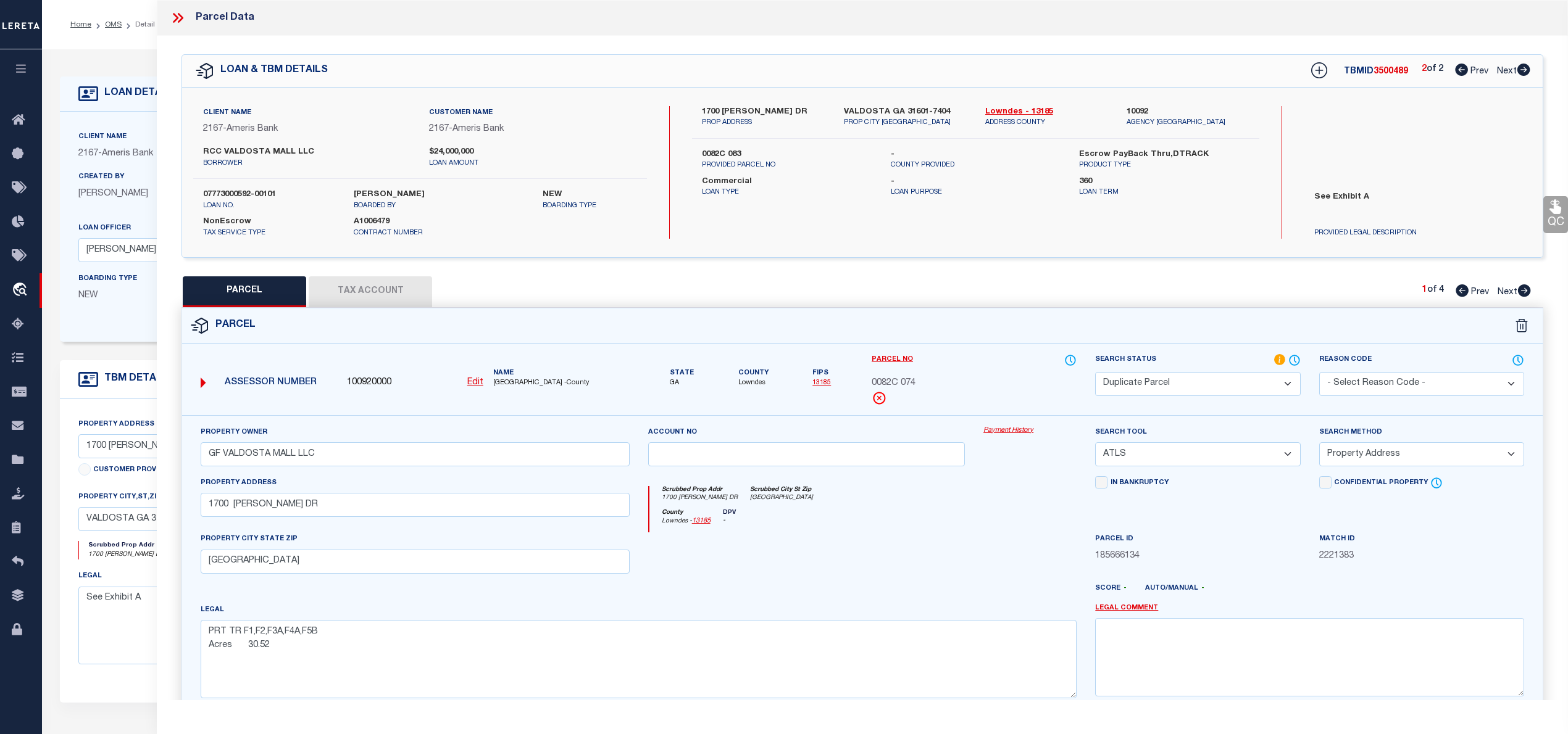
select select
checkbox input "false"
select select "DP"
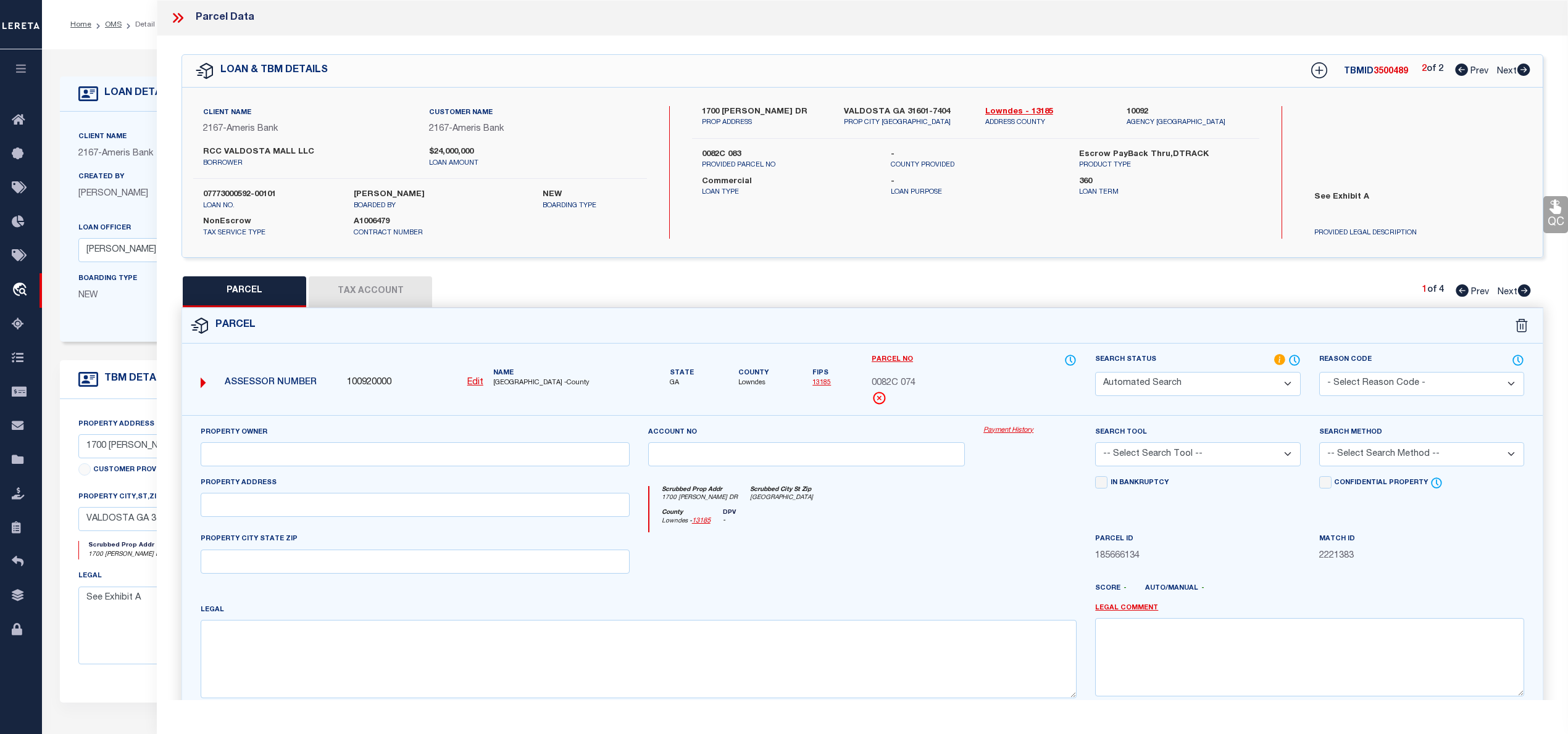
type input "GF VALDOSTA MALL LLC"
select select "ATL"
select select "ADD"
type input "1710 [PERSON_NAME] DR"
type textarea "TRS C1,C1A, C1C, 1726, 1730, 1740 [PERSON_NAME] DR Acres 11.82"
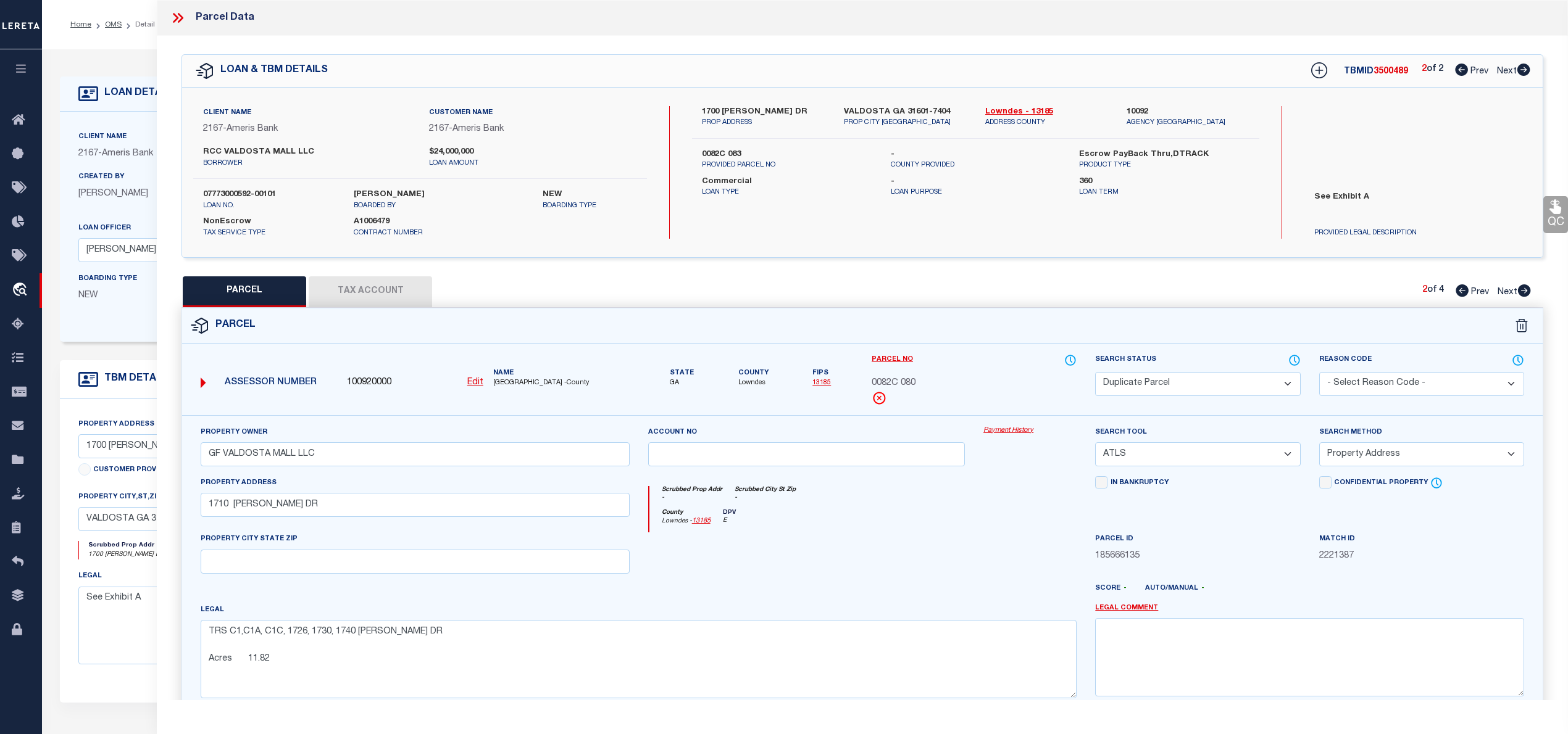
click at [1525, 289] on icon at bounding box center [1524, 291] width 13 height 13
select select "AS"
select select
checkbox input "false"
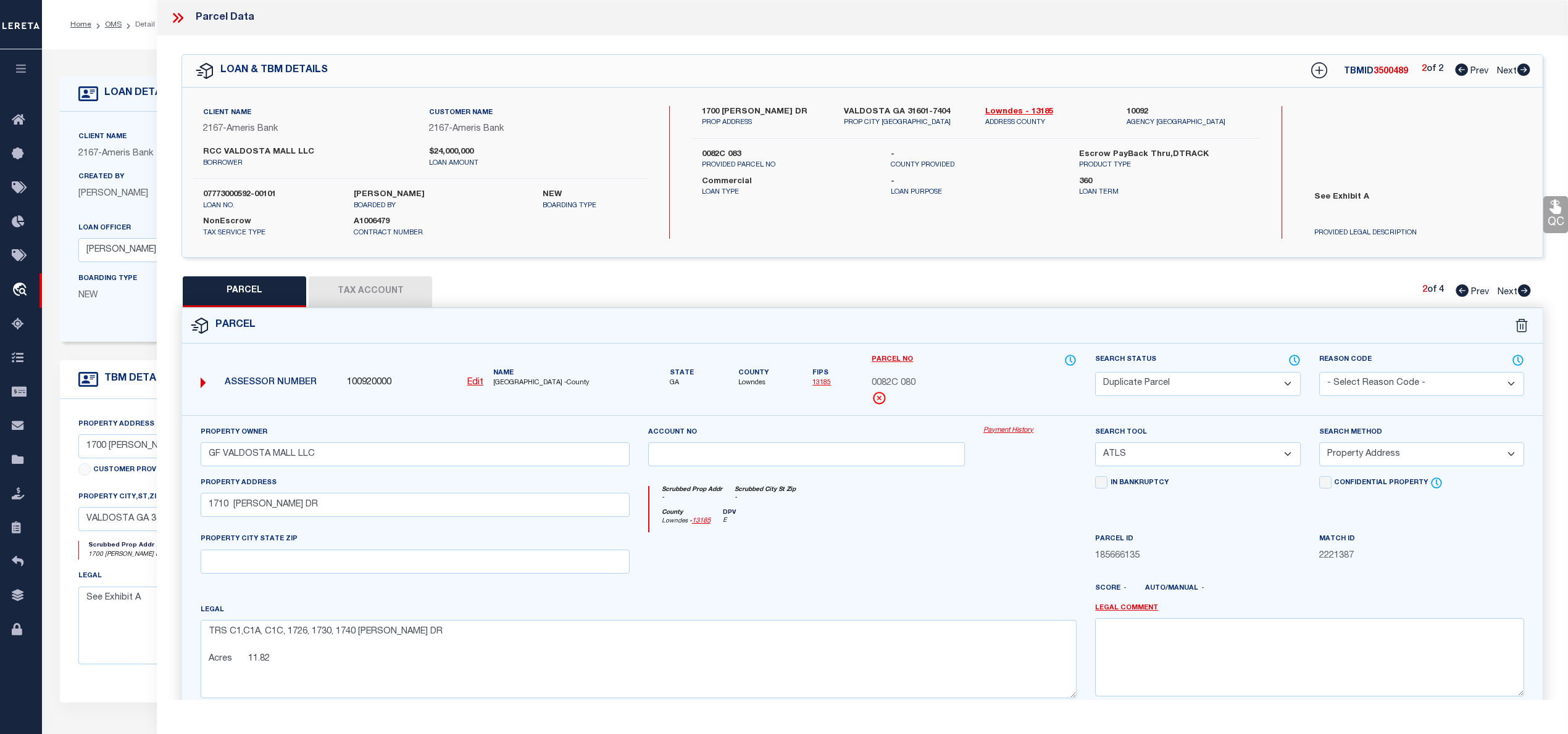
checkbox input "false"
select select "DP"
type input "GF VALDOSTA OUTPARCEL LLC"
select select "ATL"
select select "ADD"
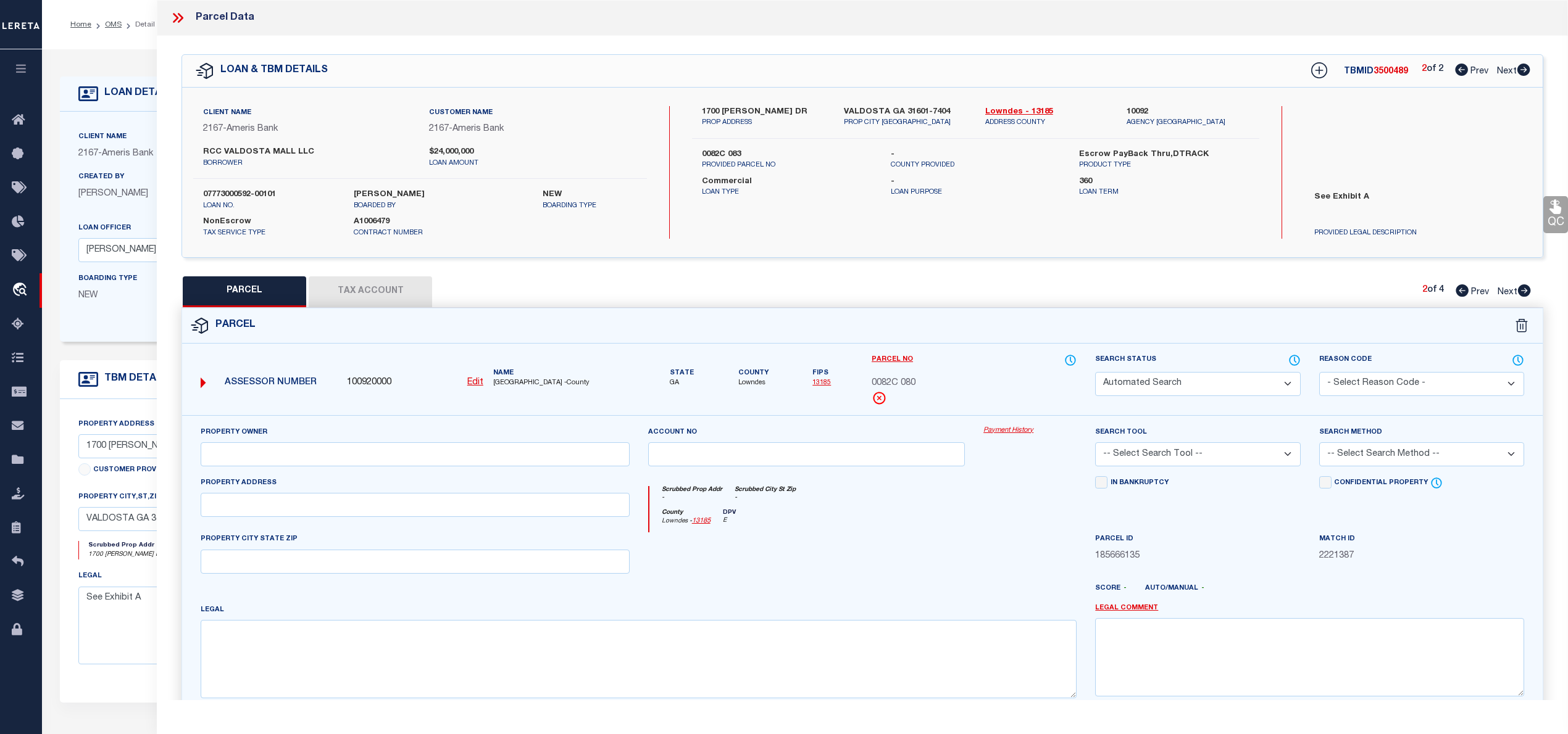
type textarea "PARCEL 4 VALDOSTA MALL Acres 0.96"
click at [1525, 289] on icon at bounding box center [1524, 291] width 13 height 13
select select "AS"
select select
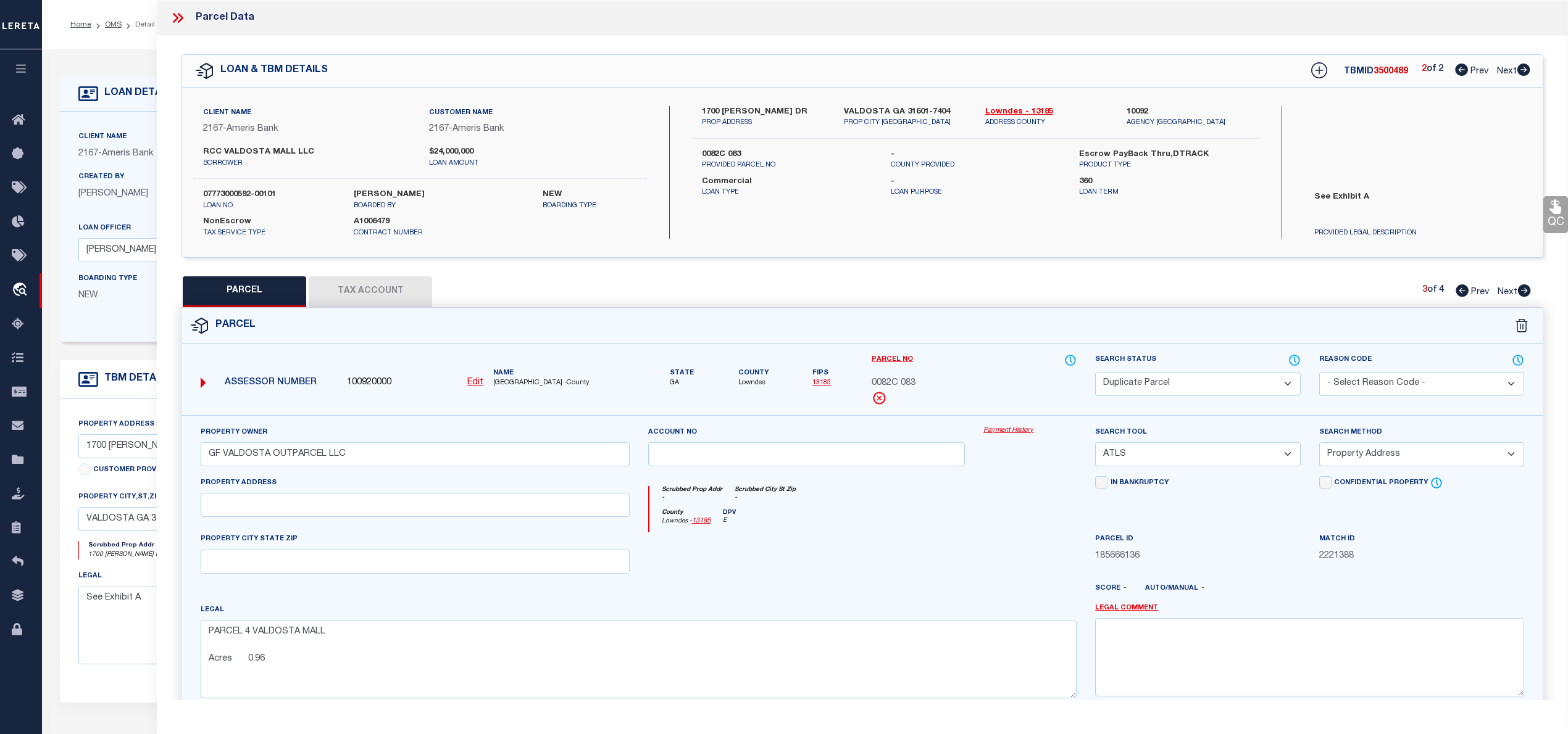
checkbox input "false"
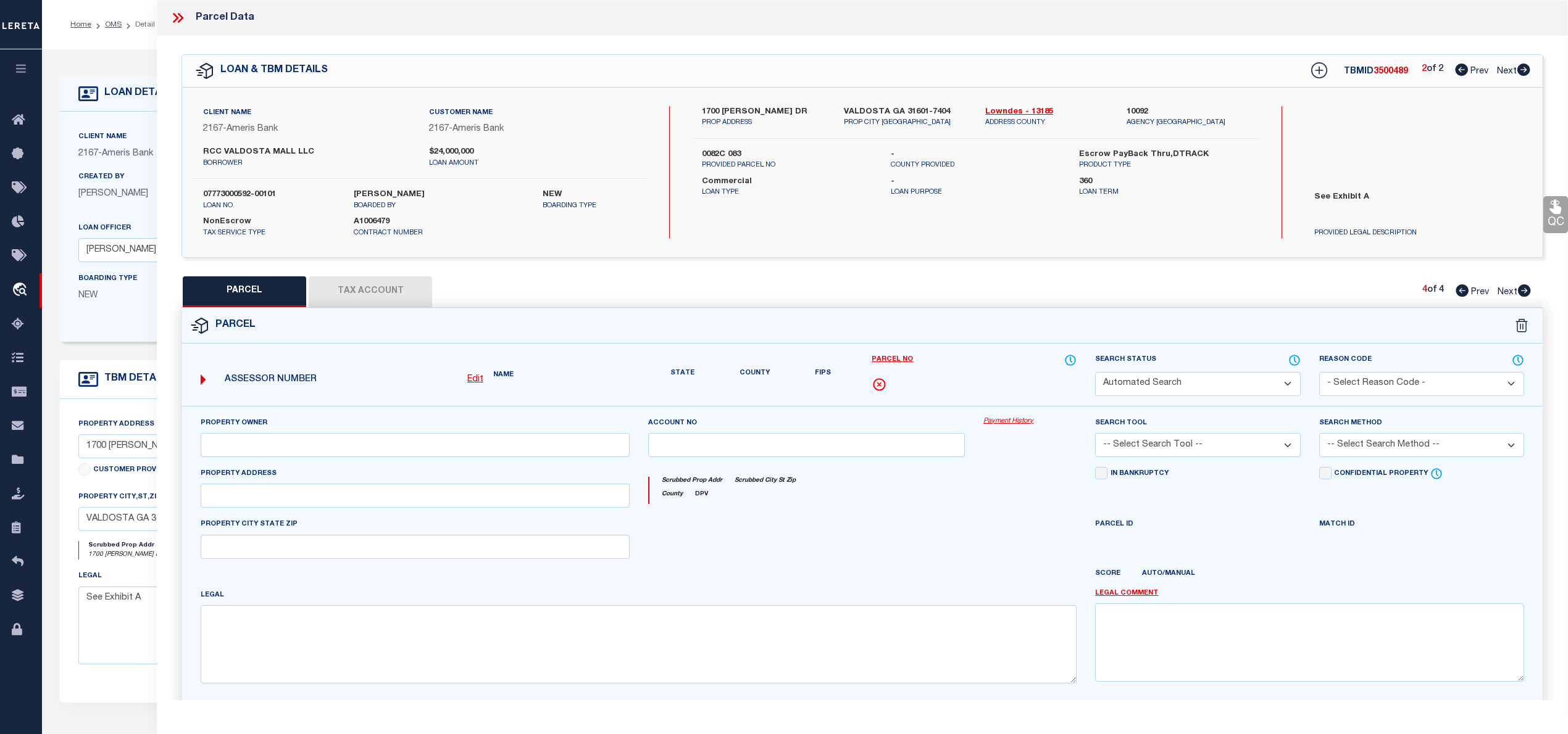
select select "DP"
type input "GF VALDOSTA MALL LLC"
select select "ATL"
select select "ADD"
type input "[GEOGRAPHIC_DATA]"
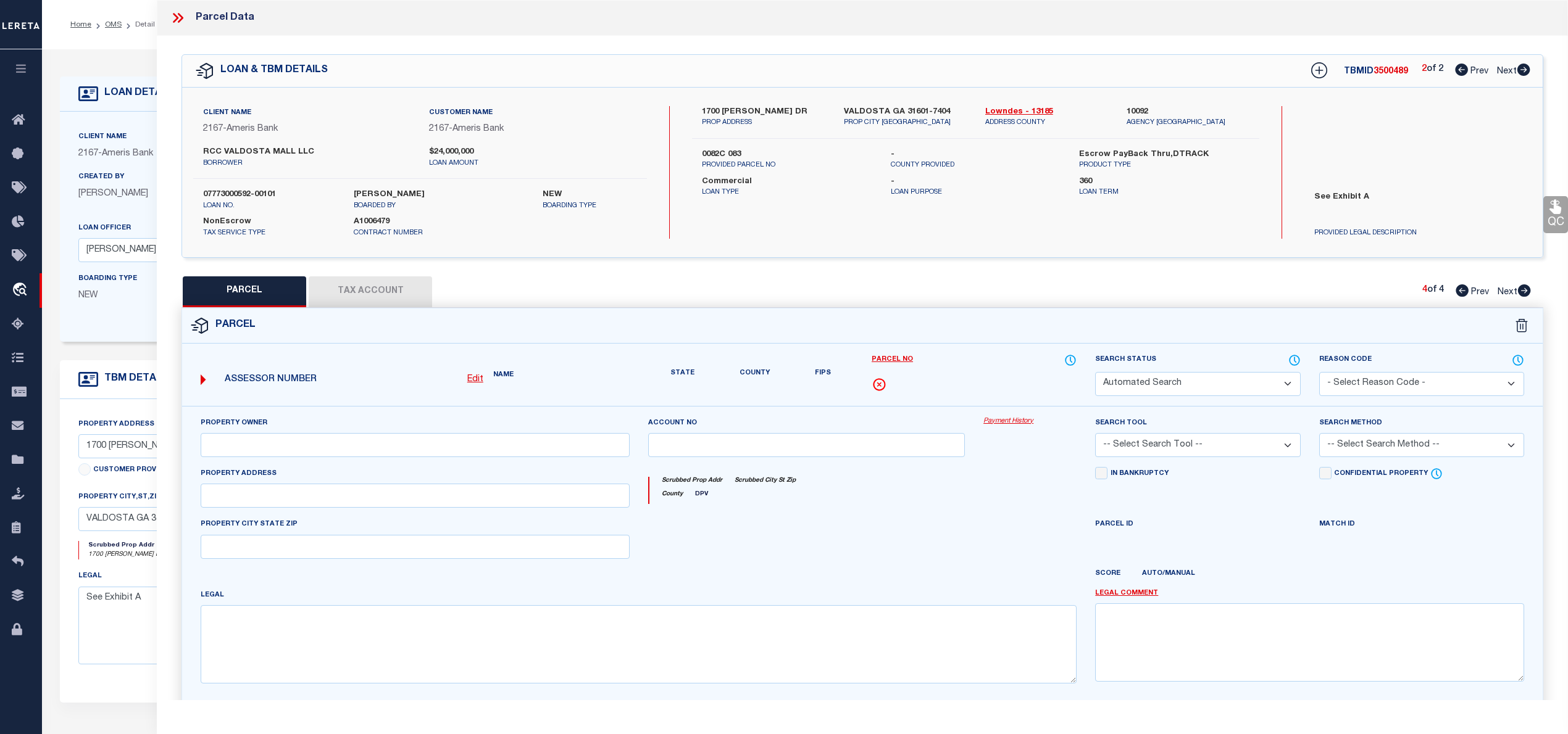
type textarea "PT LT 5 BLK D [GEOGRAPHIC_DATA] Acres 9.74"
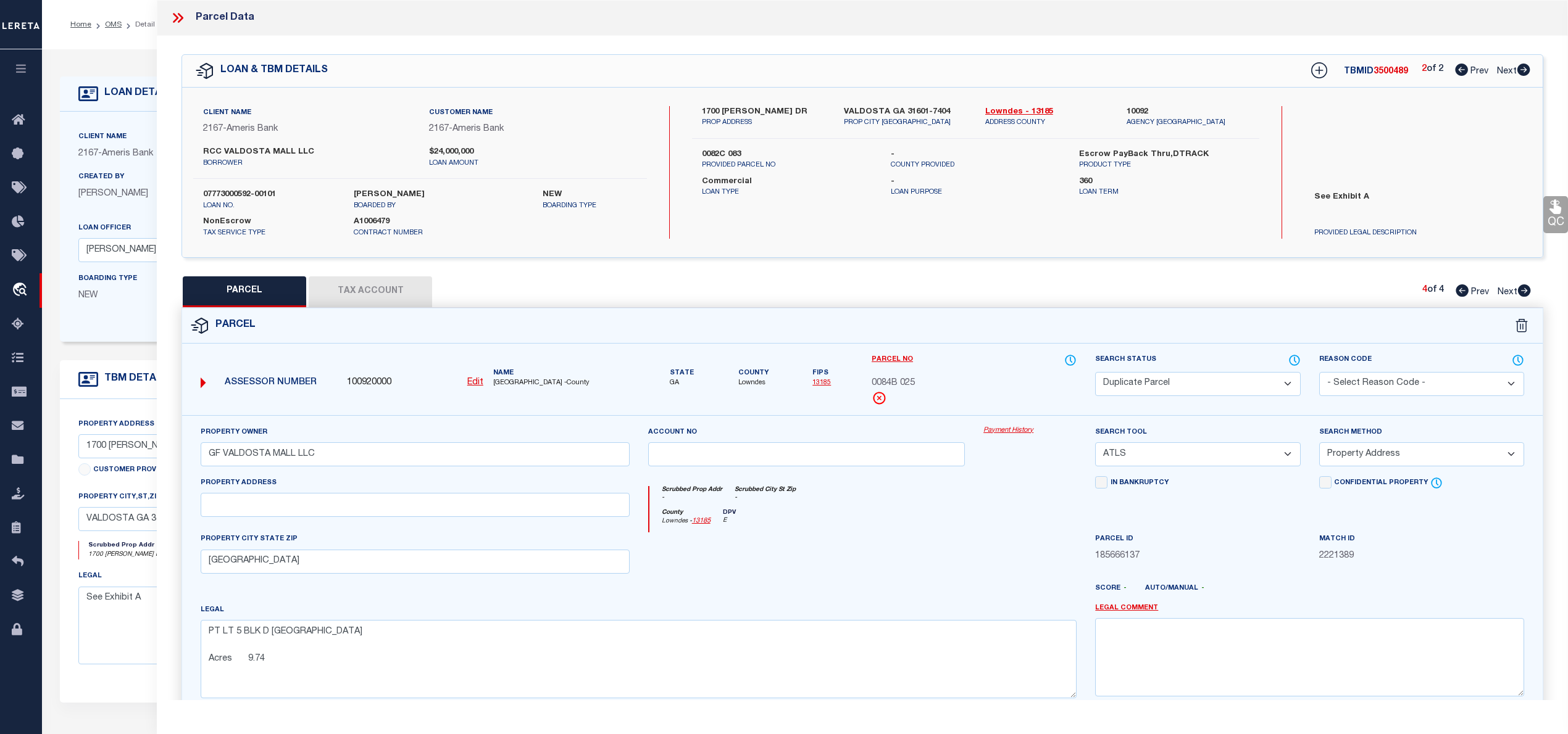
click at [1525, 289] on icon at bounding box center [1524, 291] width 13 height 13
click at [1459, 73] on icon at bounding box center [1461, 70] width 13 height 13
select select "AS"
select select
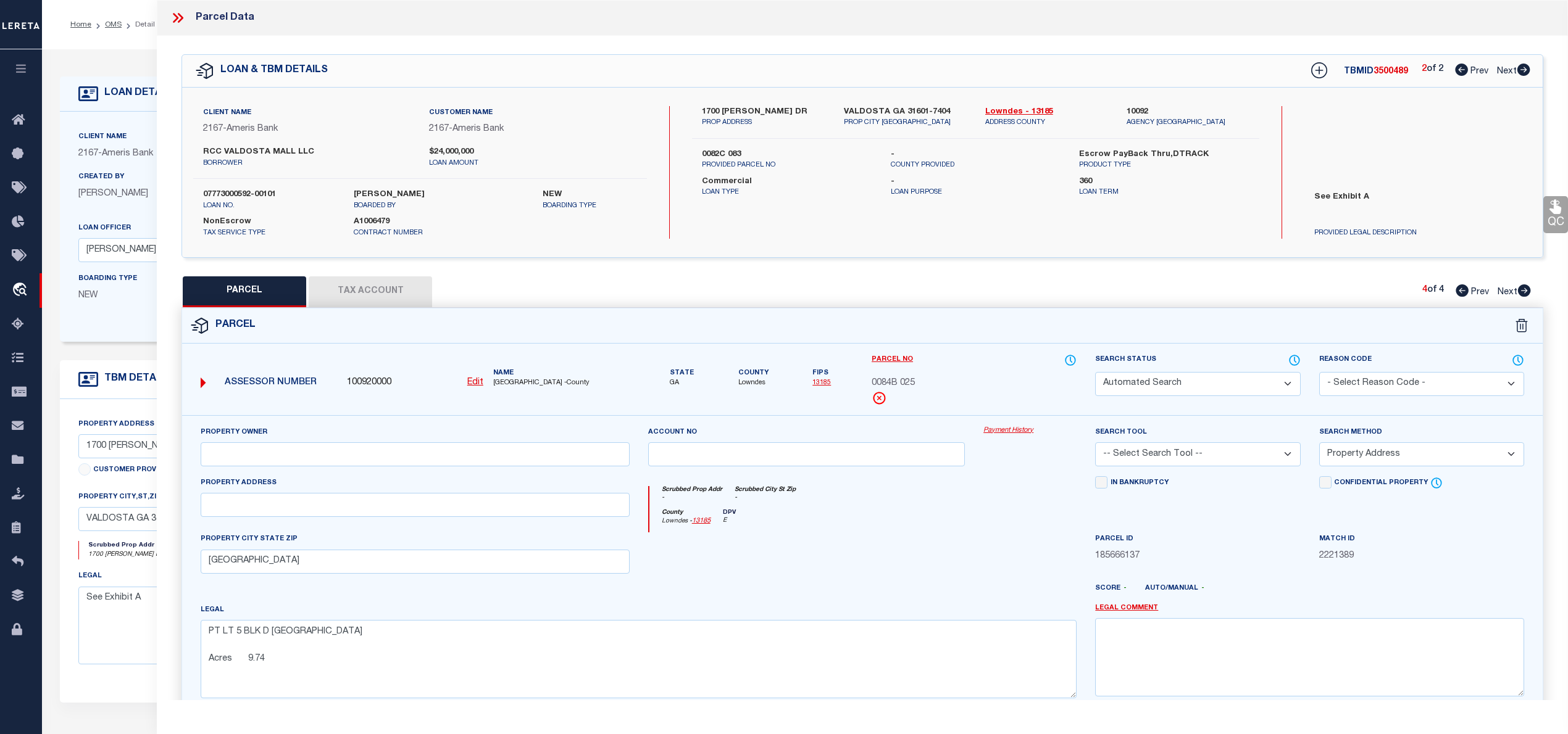
checkbox input "false"
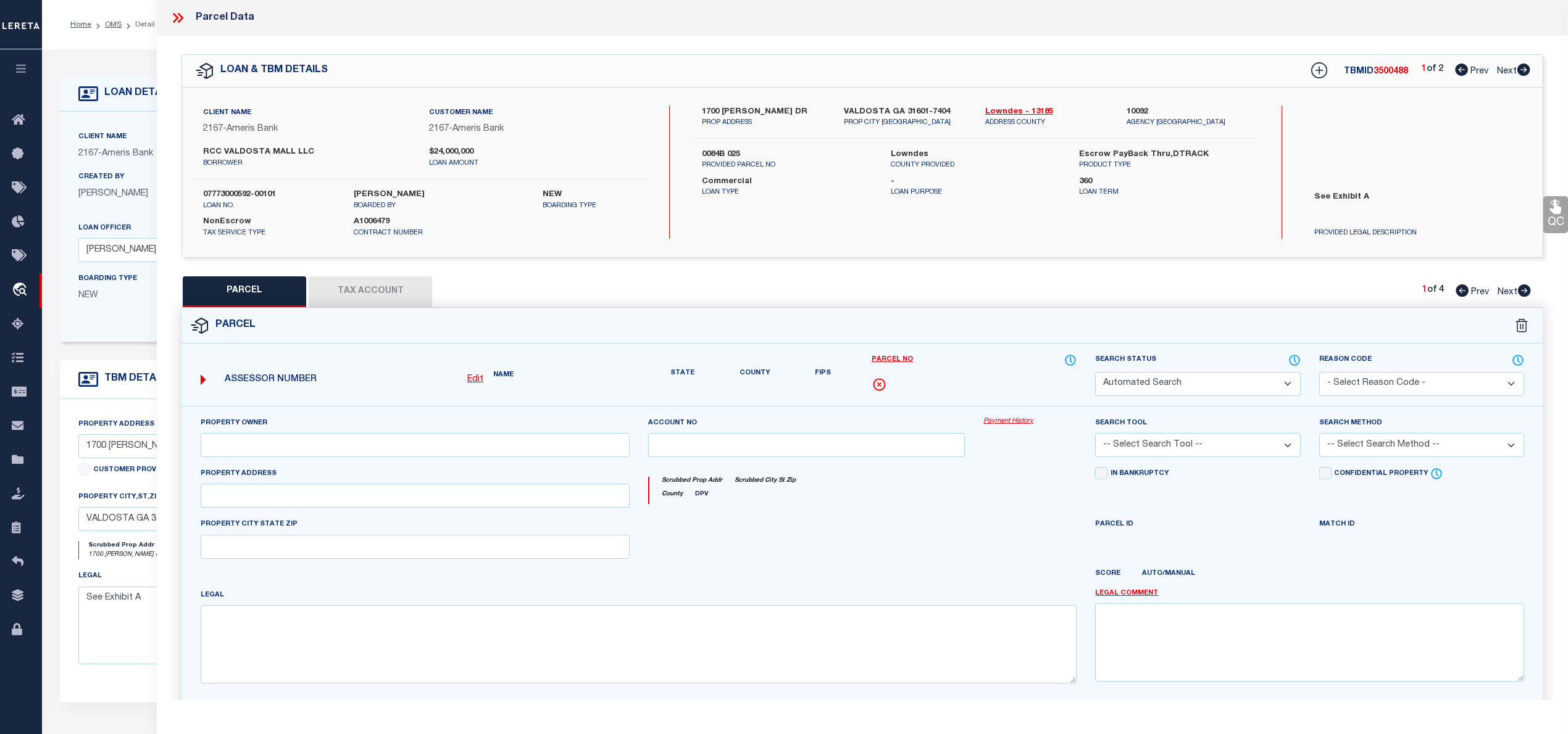
select select "QC"
type input "GF VALDOSTA MALL LLC"
select select "AGW"
select select "LEG"
type input "1700 [PERSON_NAME] DR"
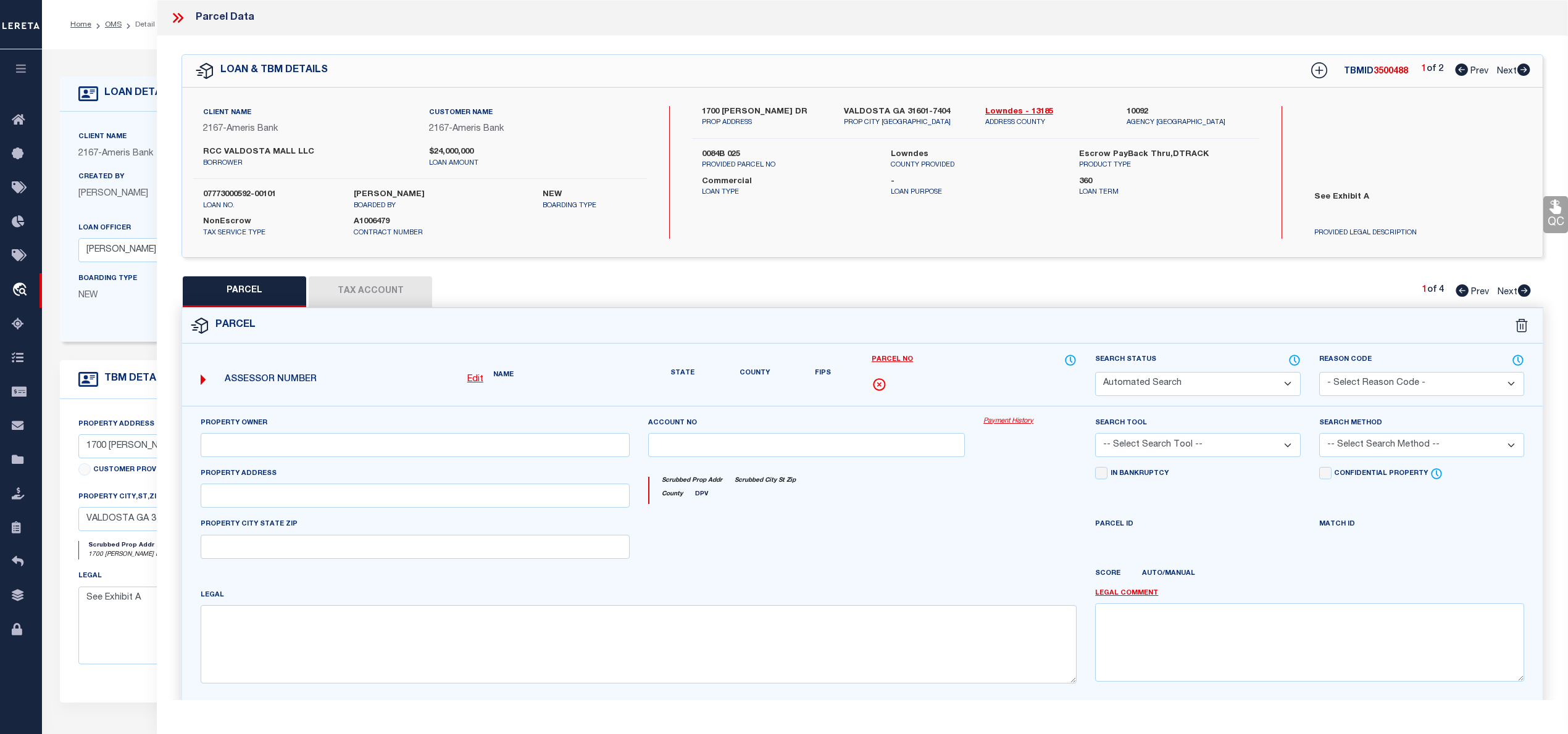
type input "[GEOGRAPHIC_DATA]"
type textarea "PRT TR F1,F2,F3A,F4A,F5B Acres 30.52"
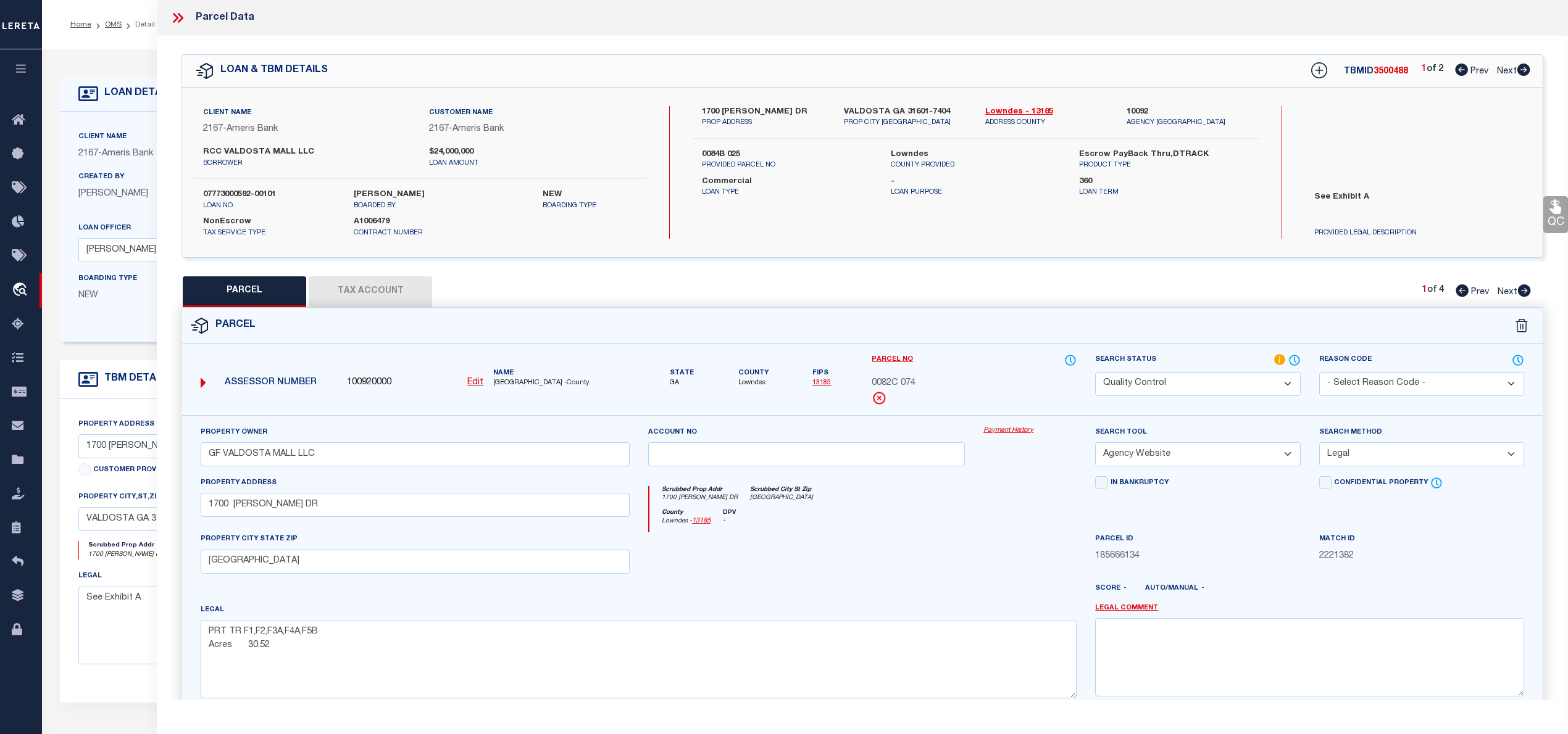
click at [1526, 292] on icon at bounding box center [1524, 291] width 14 height 13
select select "AS"
select select
checkbox input "false"
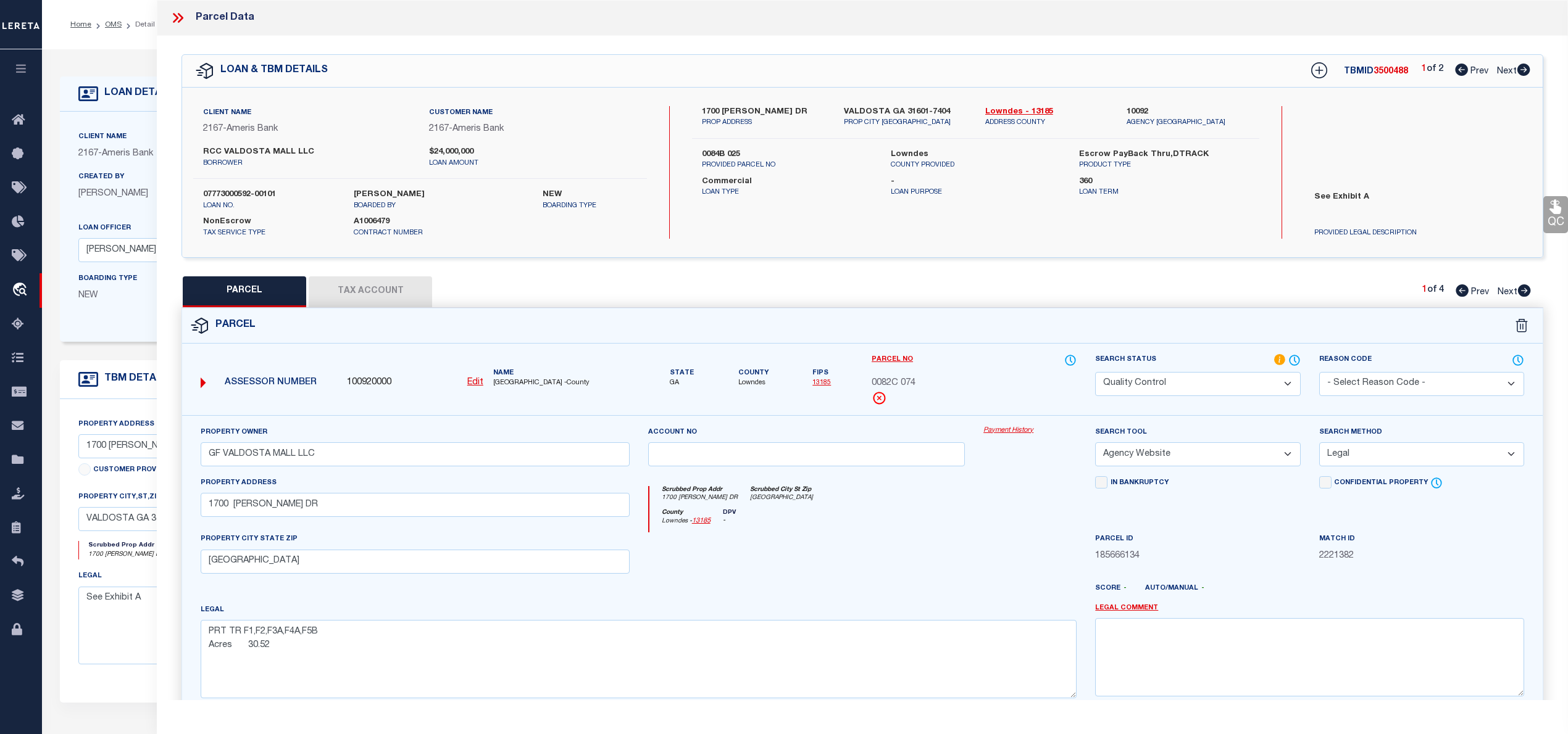
checkbox input "false"
select select "QC"
type input "GF VALDOSTA MALL LLC"
select select "AGW"
select select "LEG"
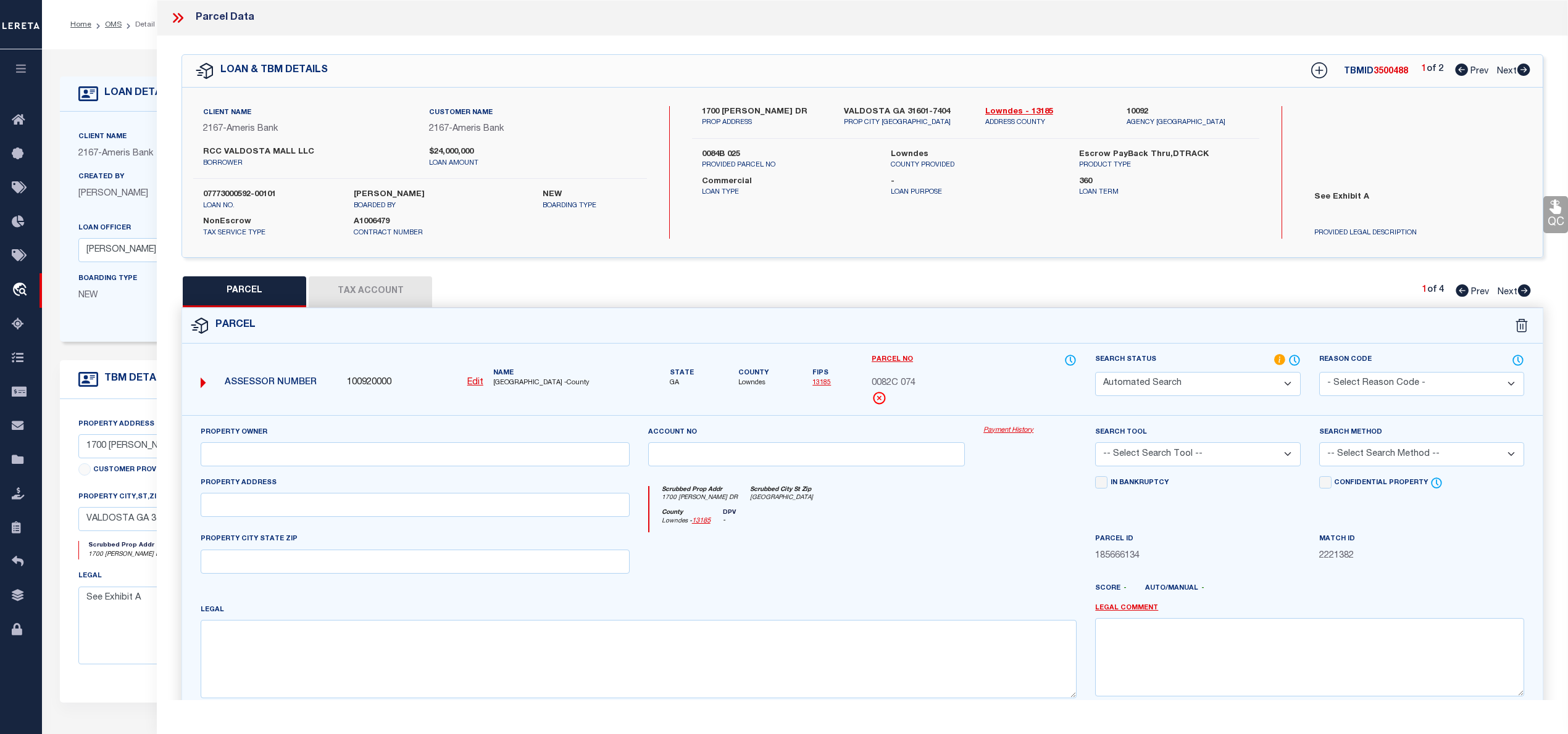
type input "1710 [PERSON_NAME] DR"
type textarea "TRS C1,C1A, C1C, 1726, 1730, 1740 [PERSON_NAME] DR Acres 11.82"
click at [1526, 292] on icon at bounding box center [1524, 291] width 14 height 13
select select "AS"
select select
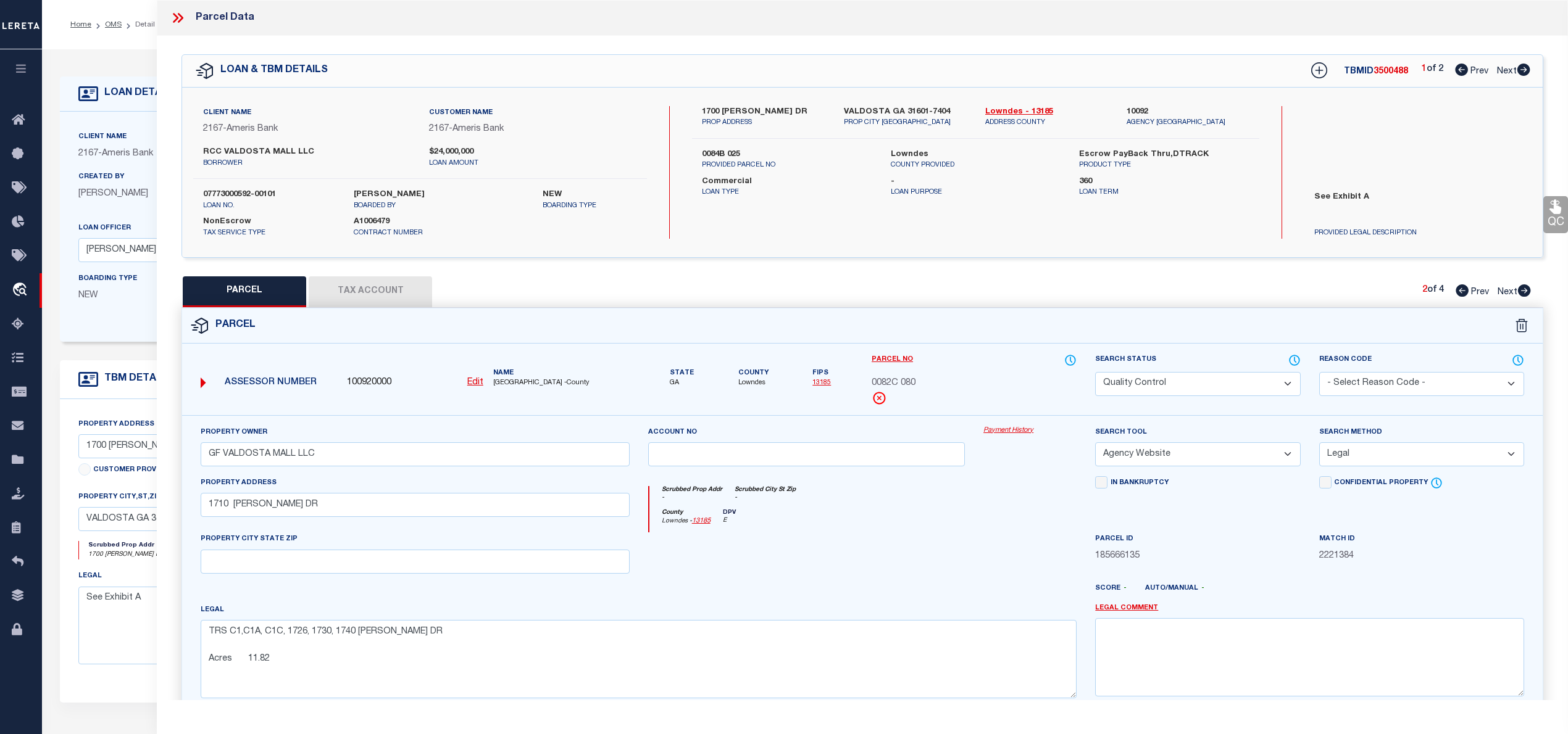
select select
checkbox input "false"
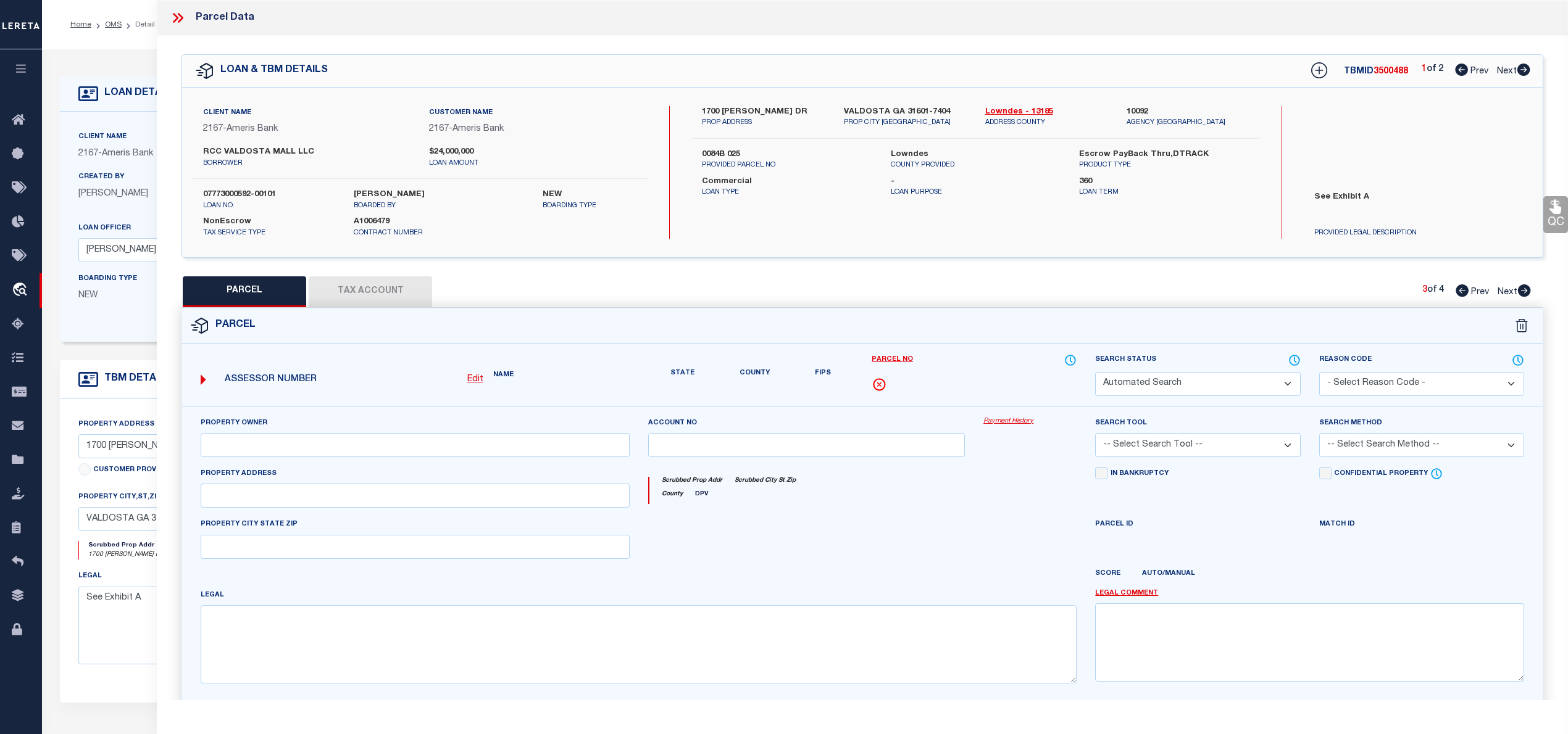
select select "QC"
type input "GF VALDOSTA OUTPARCEL LLC"
select select "AGW"
select select "LEG"
type textarea "PARCEL 4 VALDOSTA MALL Acres 0.96"
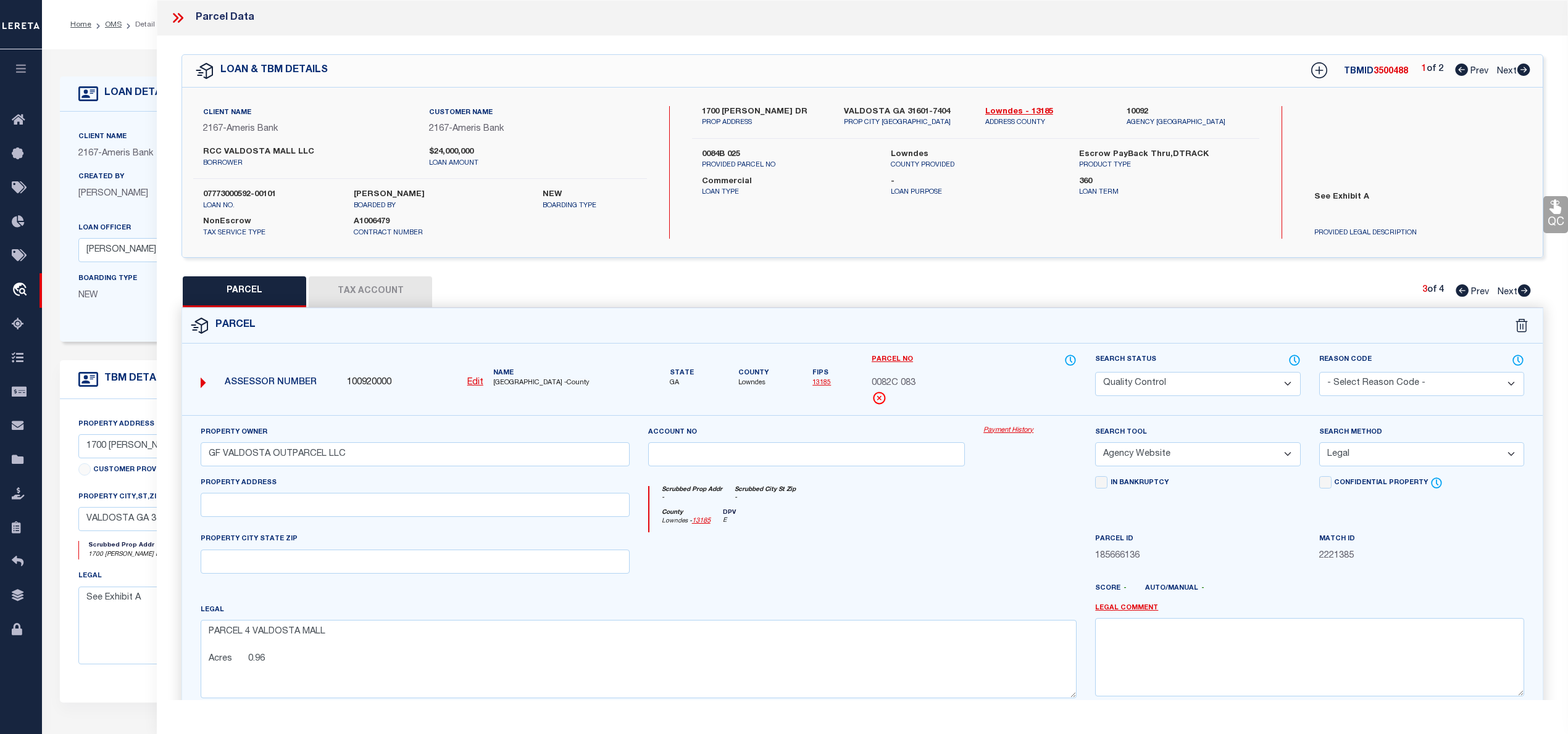
click at [1526, 292] on icon at bounding box center [1524, 291] width 14 height 13
select select "AS"
select select
checkbox input "false"
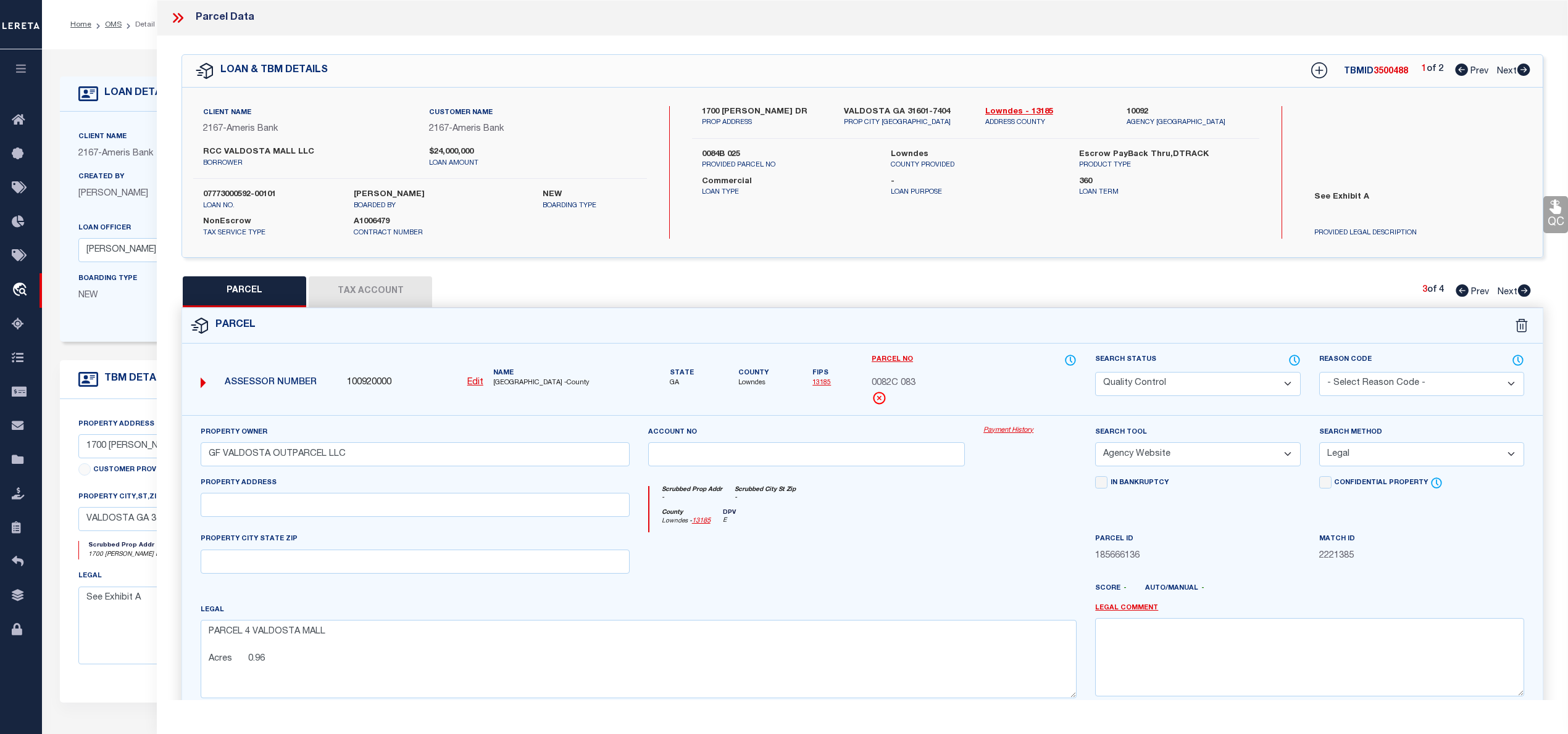
checkbox input "false"
select select "QC"
type input "GF VALDOSTA MALL LLC"
select select "AGW"
select select "LEG"
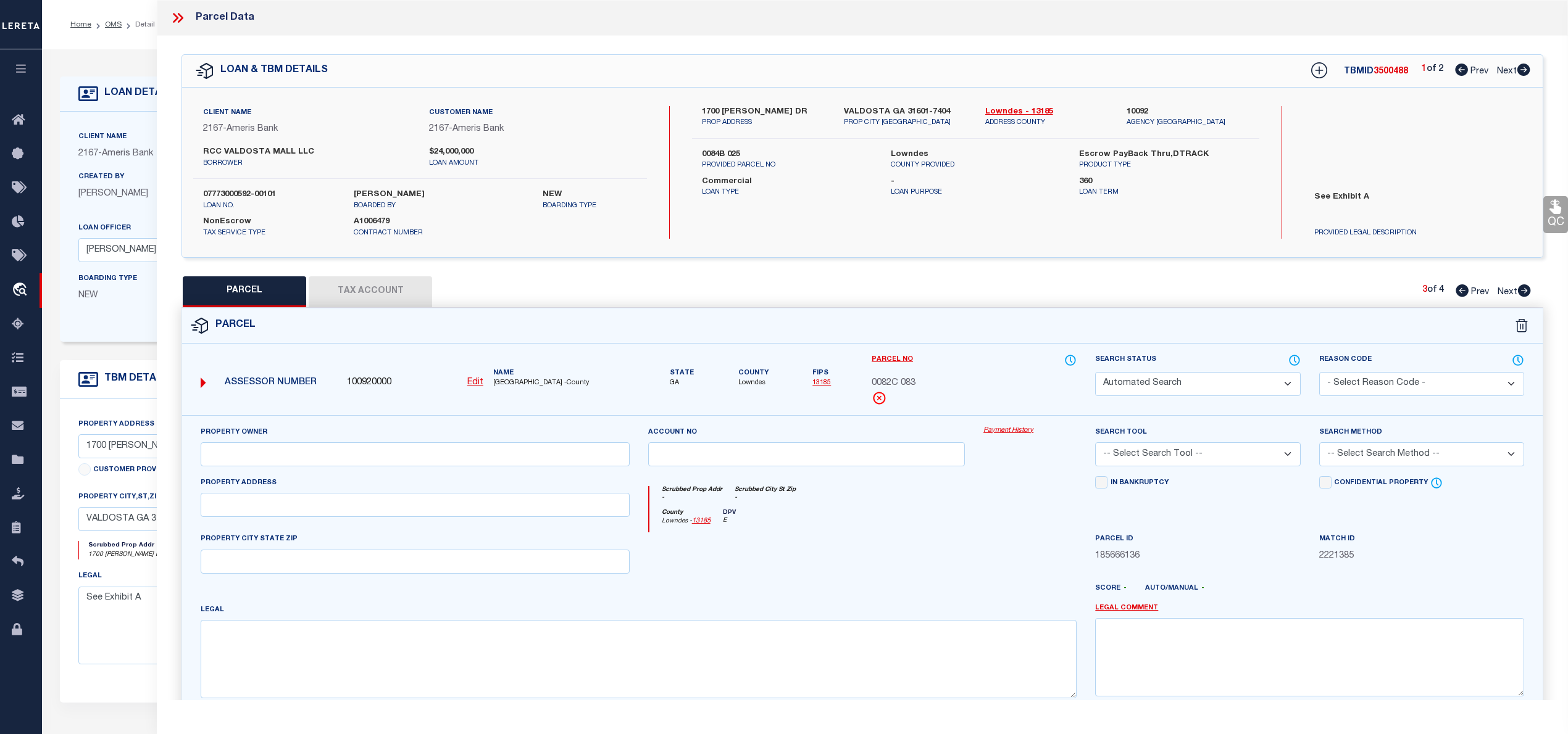
type input "[GEOGRAPHIC_DATA]"
type textarea "PT LT 5 BLK D [GEOGRAPHIC_DATA] Acres 9.74"
click at [180, 15] on icon at bounding box center [180, 18] width 6 height 10
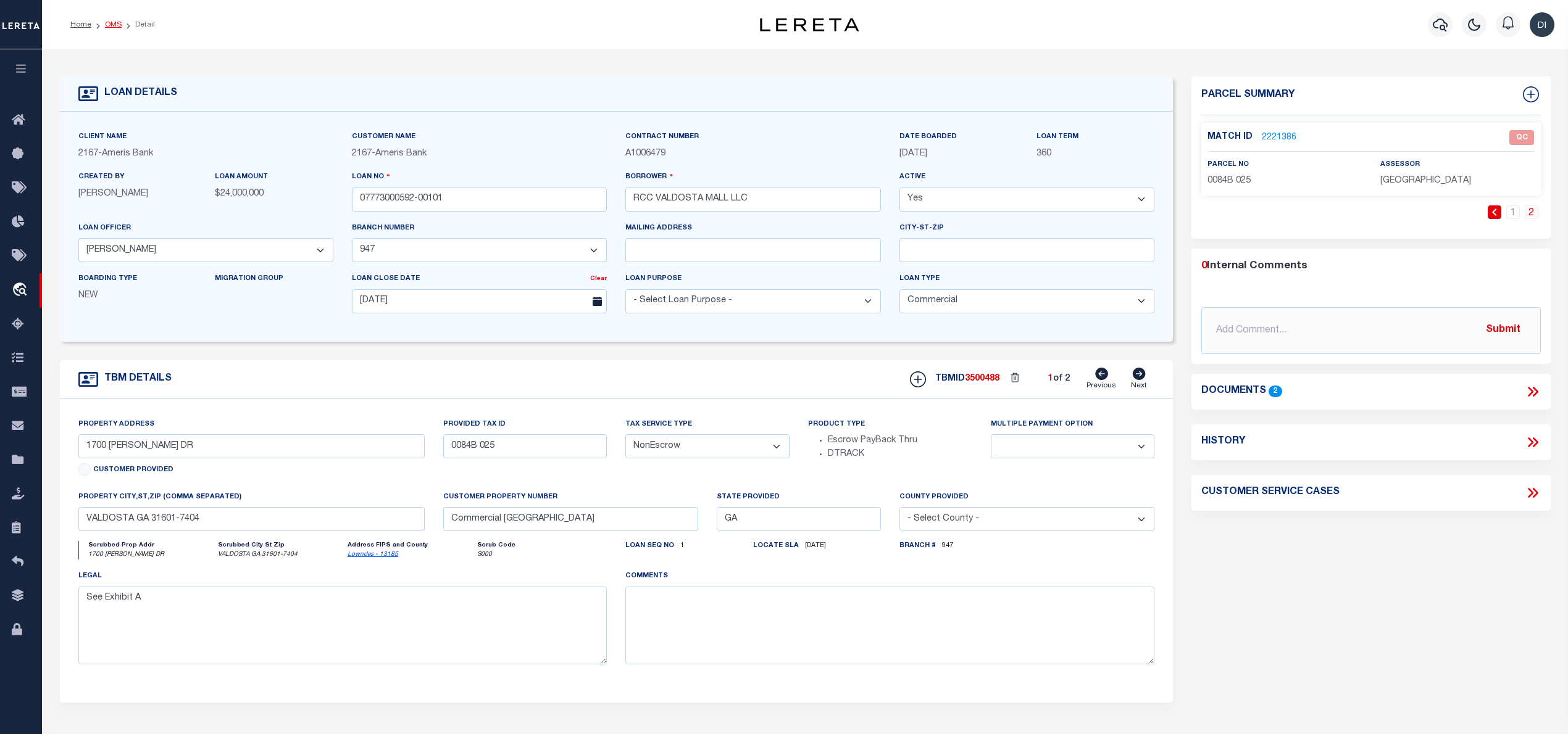
click at [106, 24] on link "OMS" at bounding box center [113, 24] width 17 height 8
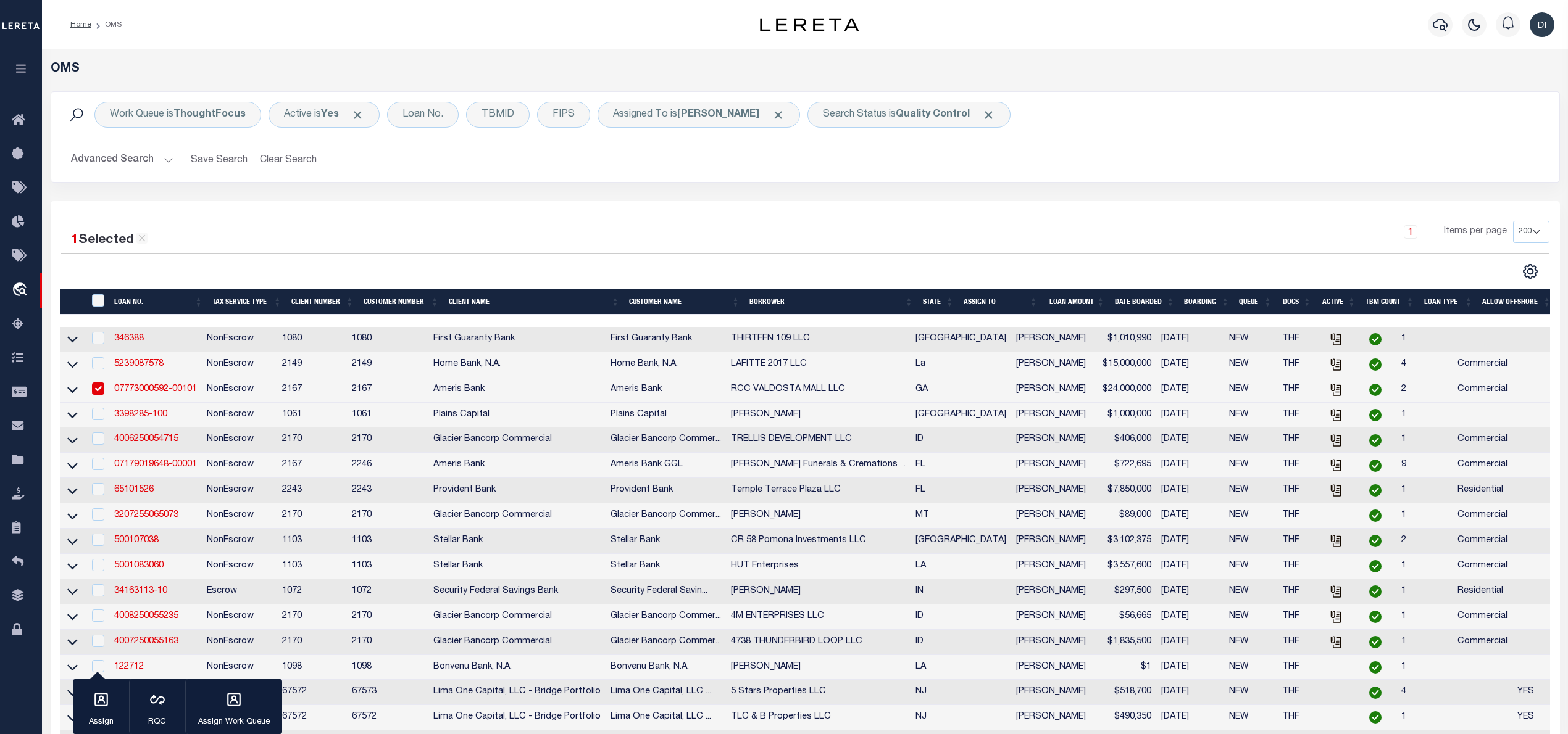
click at [92, 394] on input "checkbox" at bounding box center [98, 389] width 13 height 13
checkbox input "false"
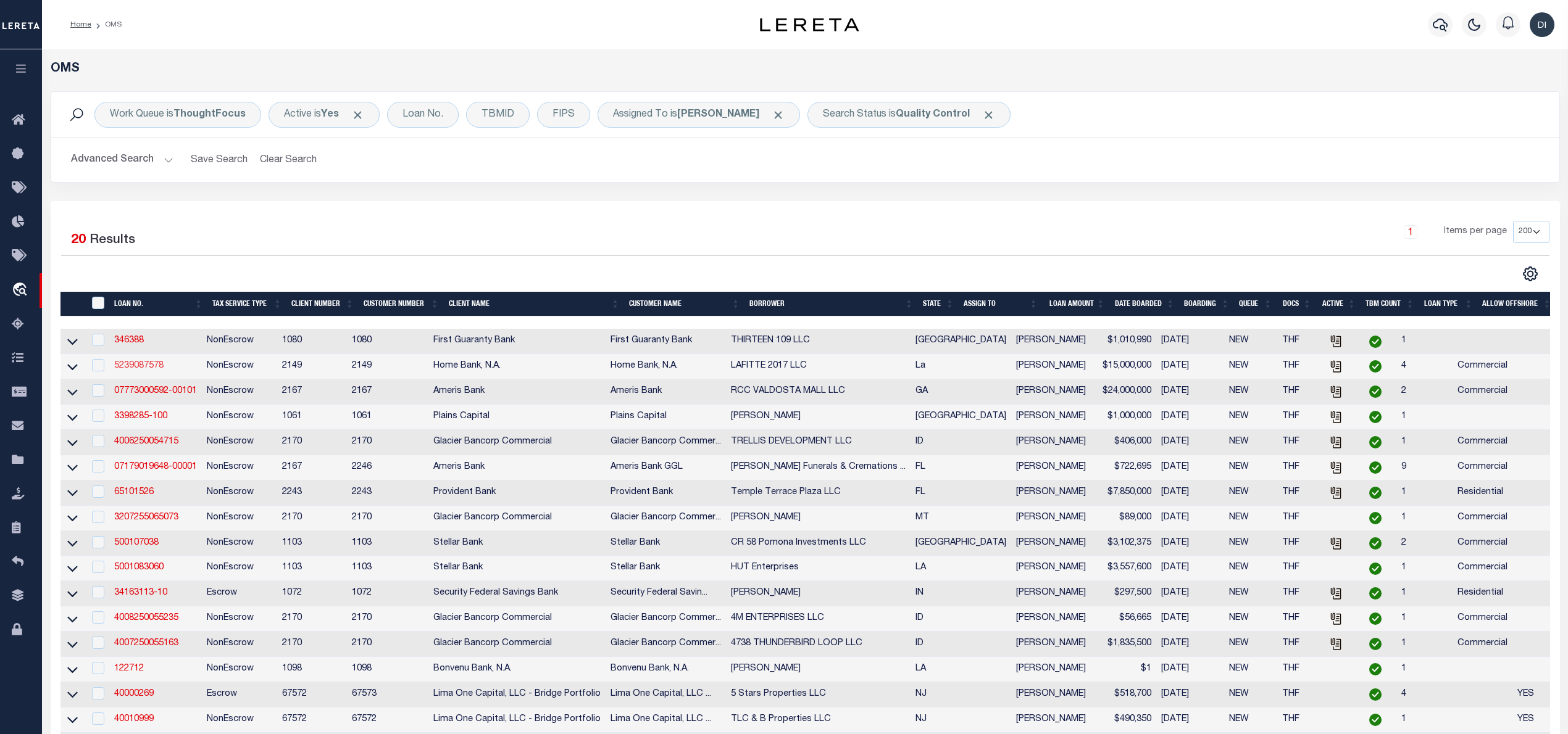
click at [145, 370] on link "5239087578" at bounding box center [138, 366] width 49 height 8
type input "5239087578"
type input "LAFITTE 2017 LLC"
select select
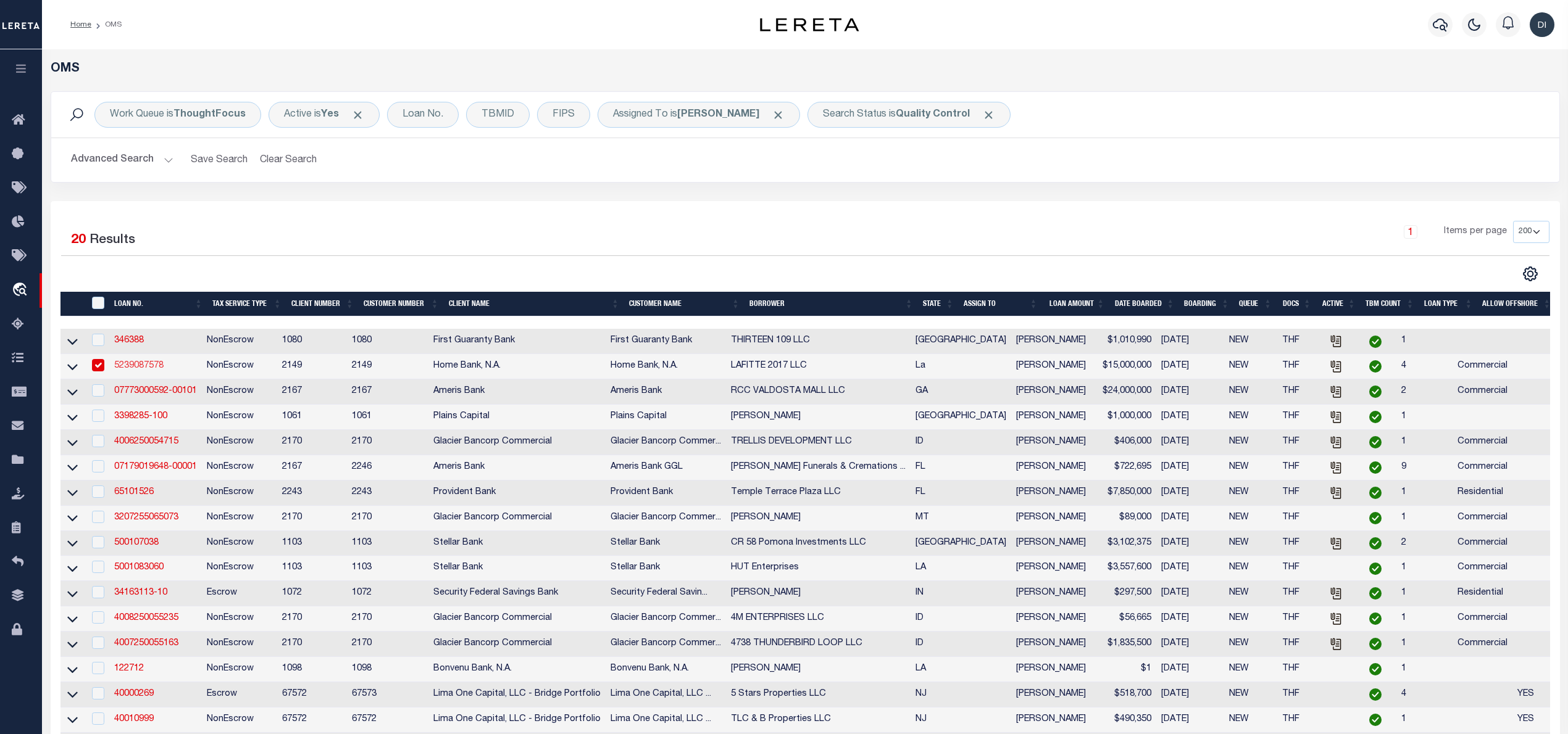
type input "[DATE]"
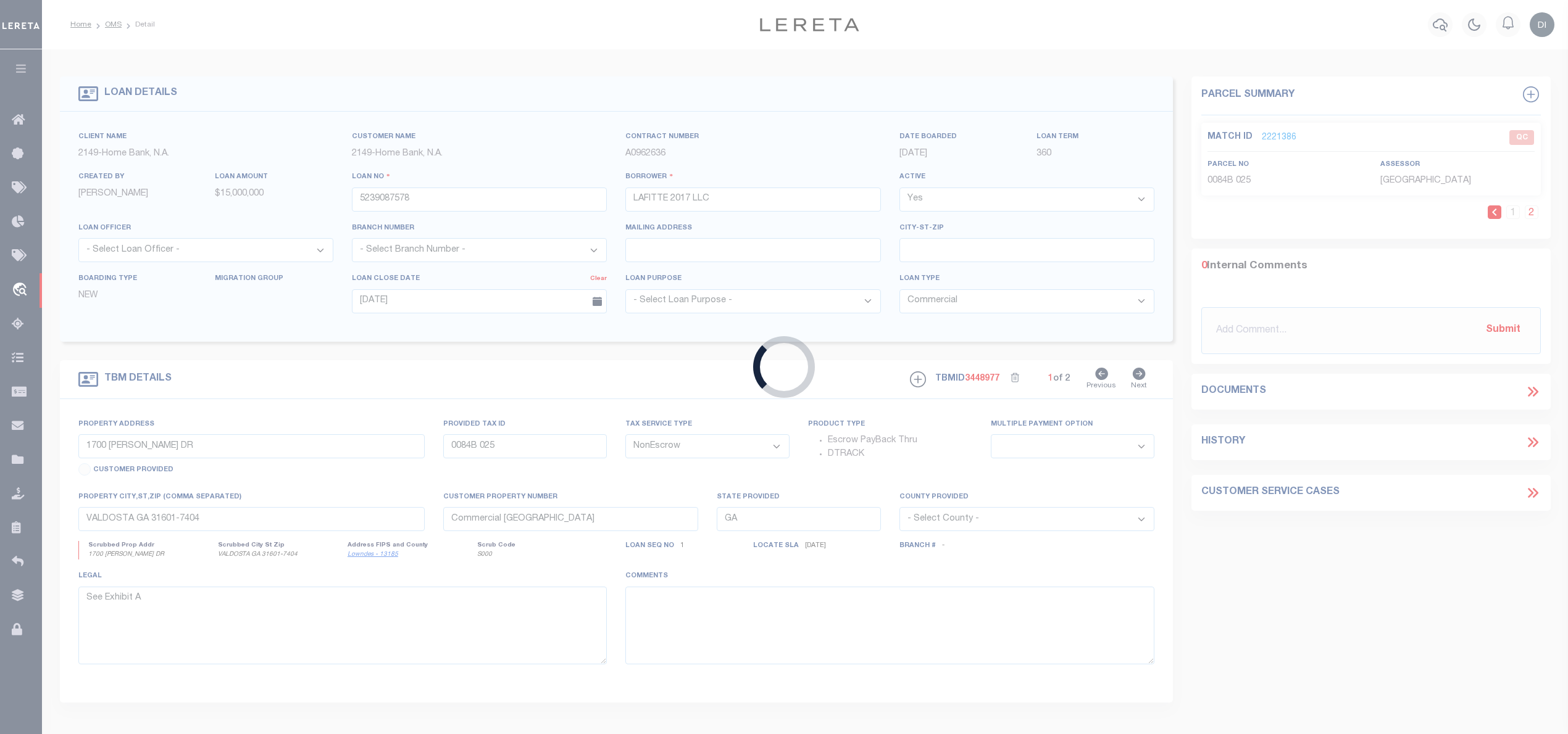
type input "[STREET_ADDRESS]"
select select
type input "[GEOGRAPHIC_DATA] La 70116"
type input "La"
select select "32949"
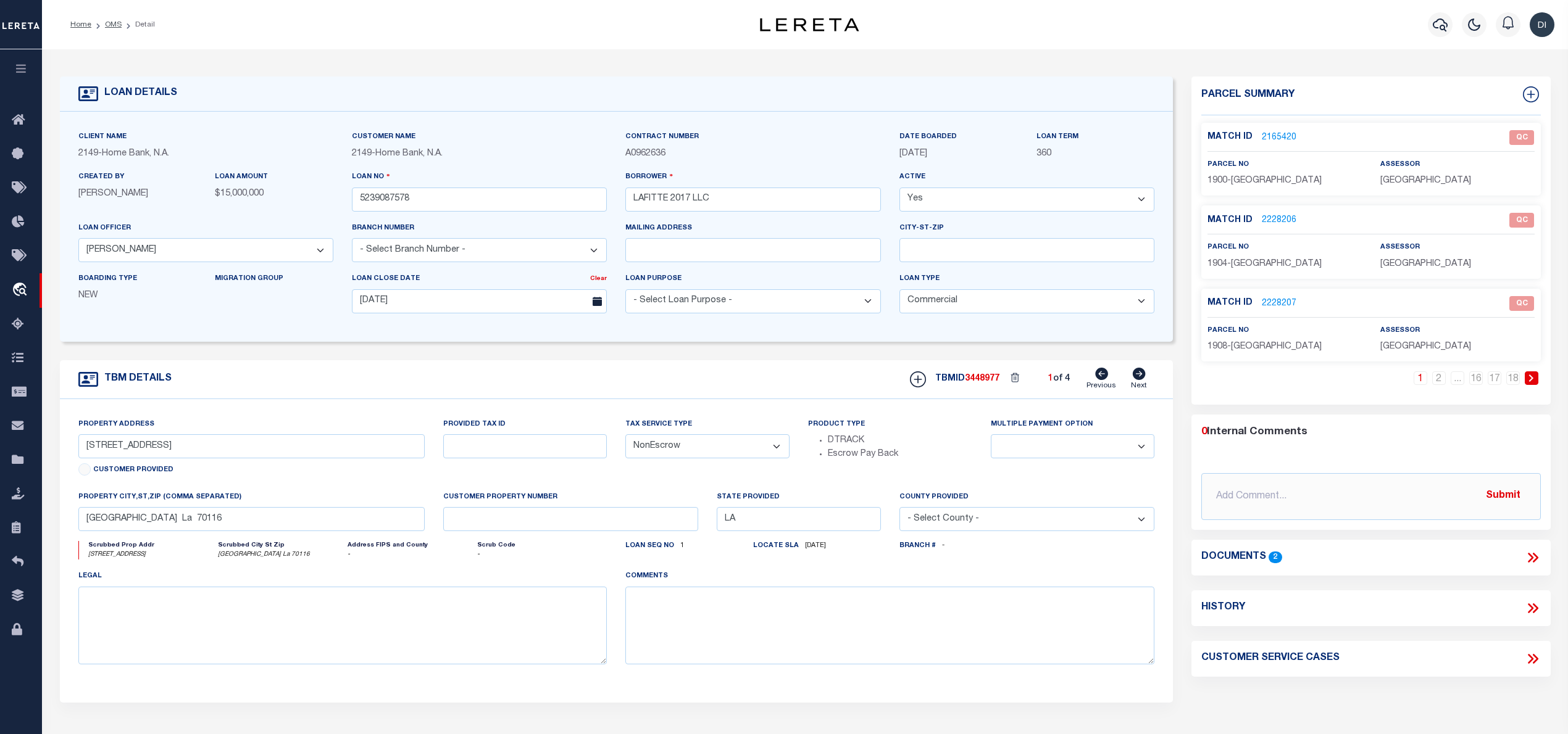
click at [1268, 132] on link "2165420" at bounding box center [1279, 138] width 35 height 13
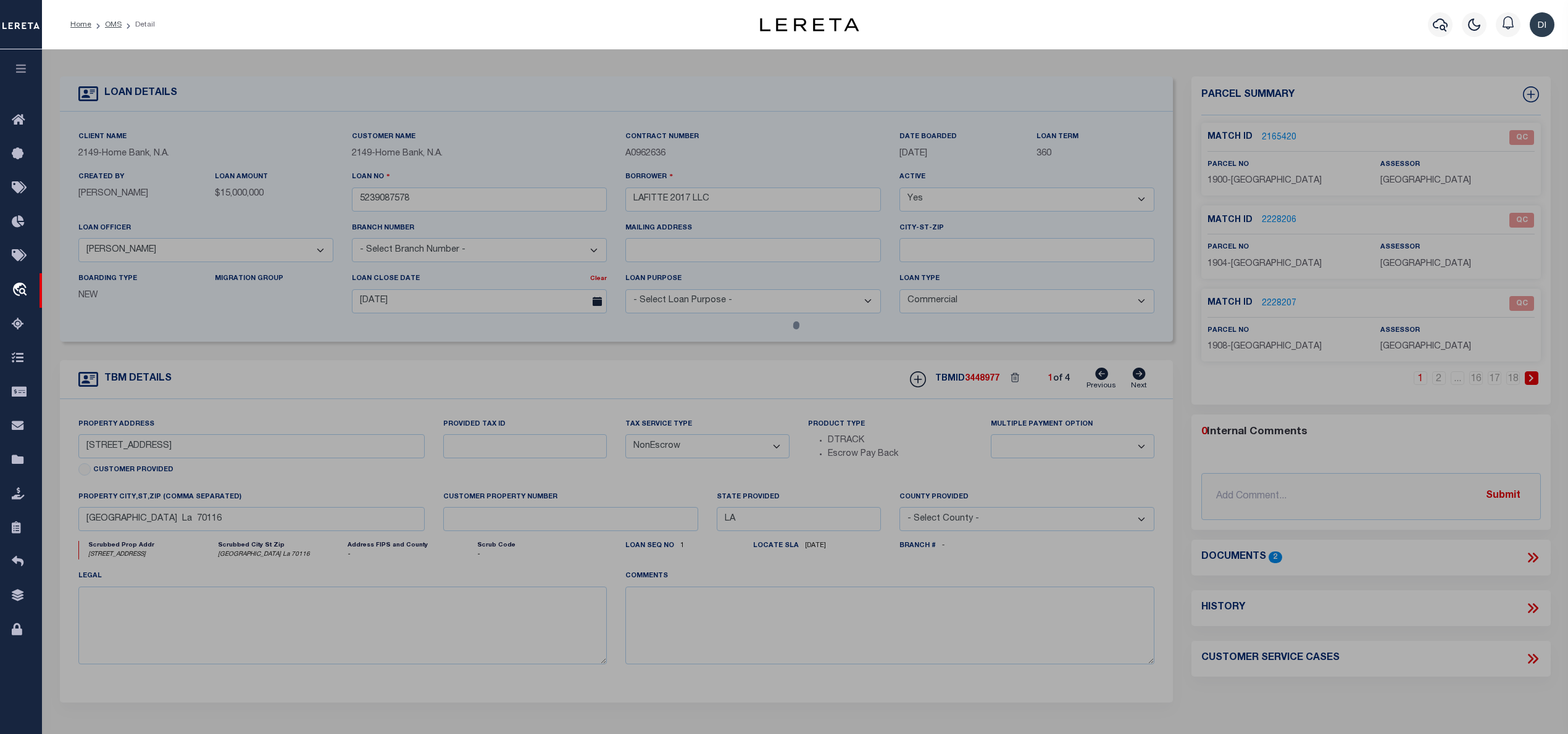
select select "AS"
select select
checkbox input "false"
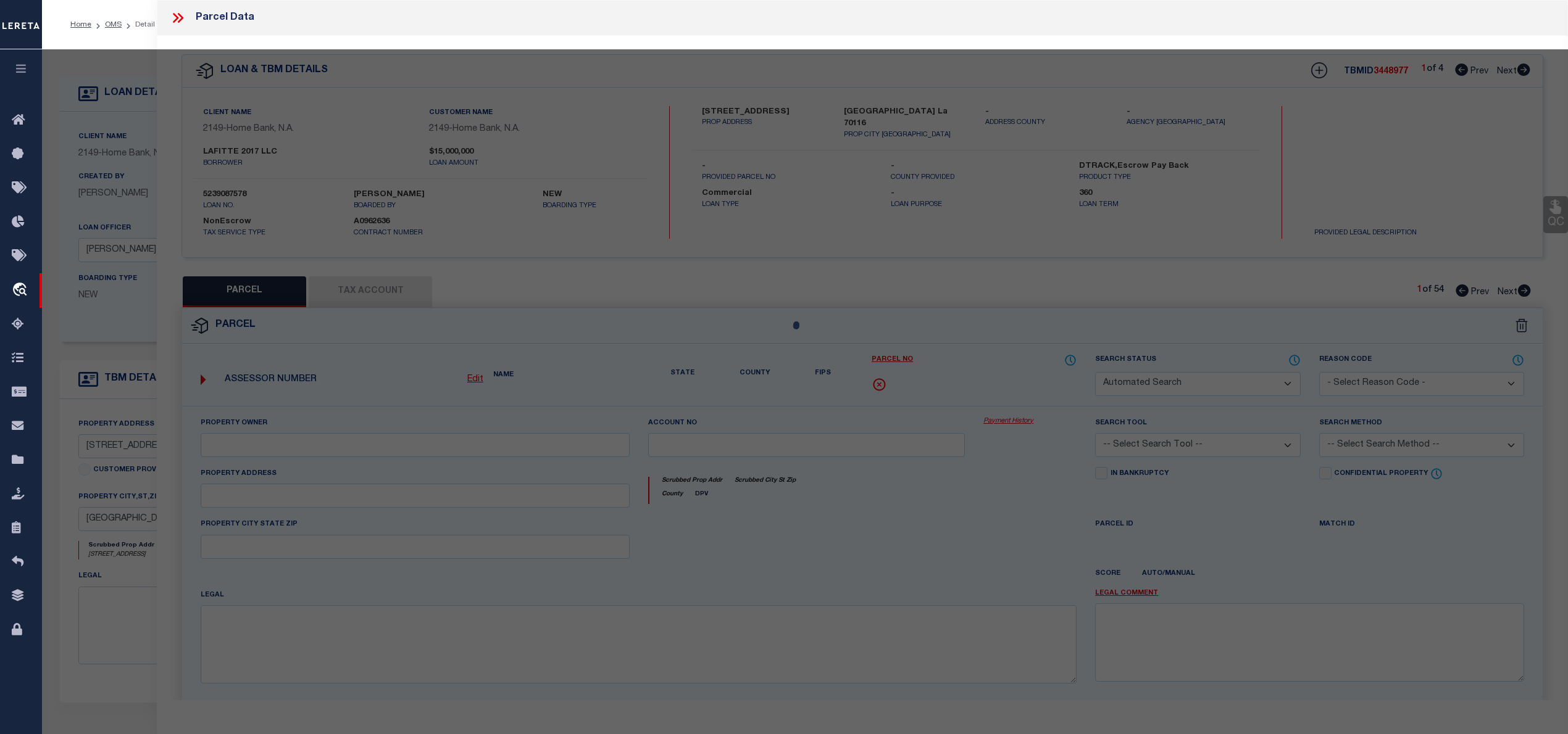
select select "QC"
type input "HOUSING AUTHORITY OF [GEOGRAPHIC_DATA]"
select select "AGW"
select select "LEG"
type input "1900 ORLEANS AV"
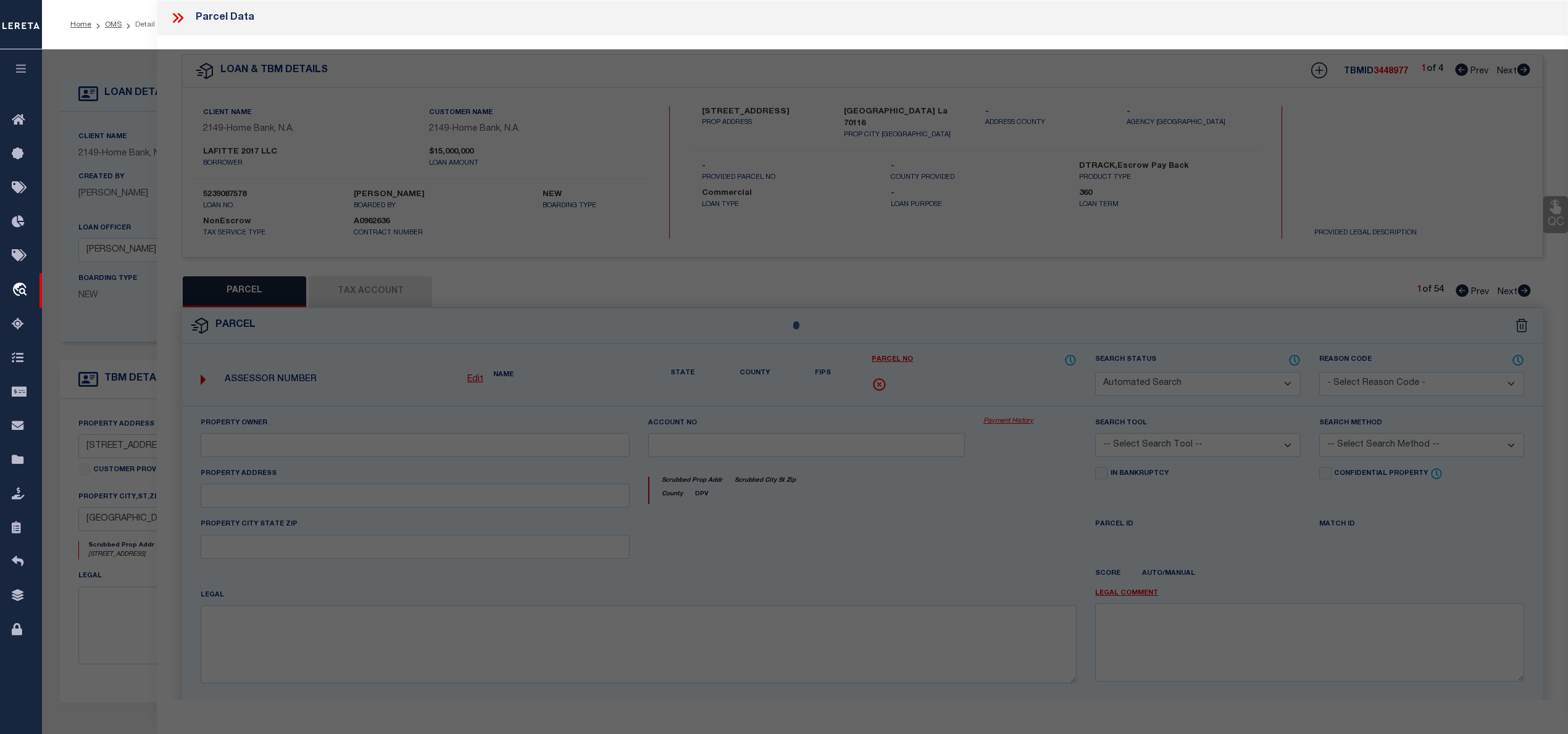
type input "[GEOGRAPHIC_DATA] 70116"
type textarea "1. SQ [STREET_ADDRESS]. 48.14X69.17 3. [STREET_ADDRESS]. IMPROVEMENT ONLY"
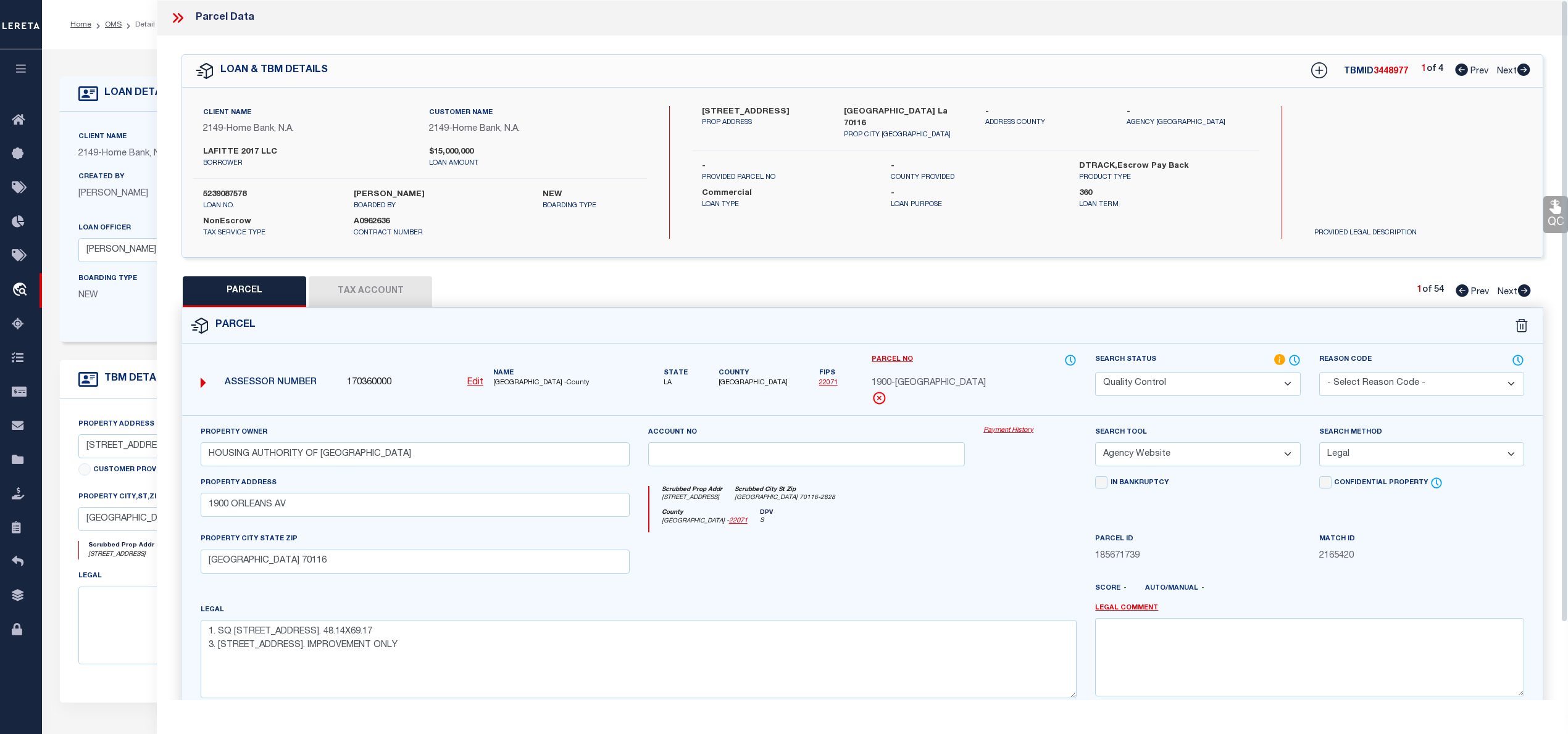
click at [143, 201] on p "[PERSON_NAME]" at bounding box center [138, 195] width 118 height 14
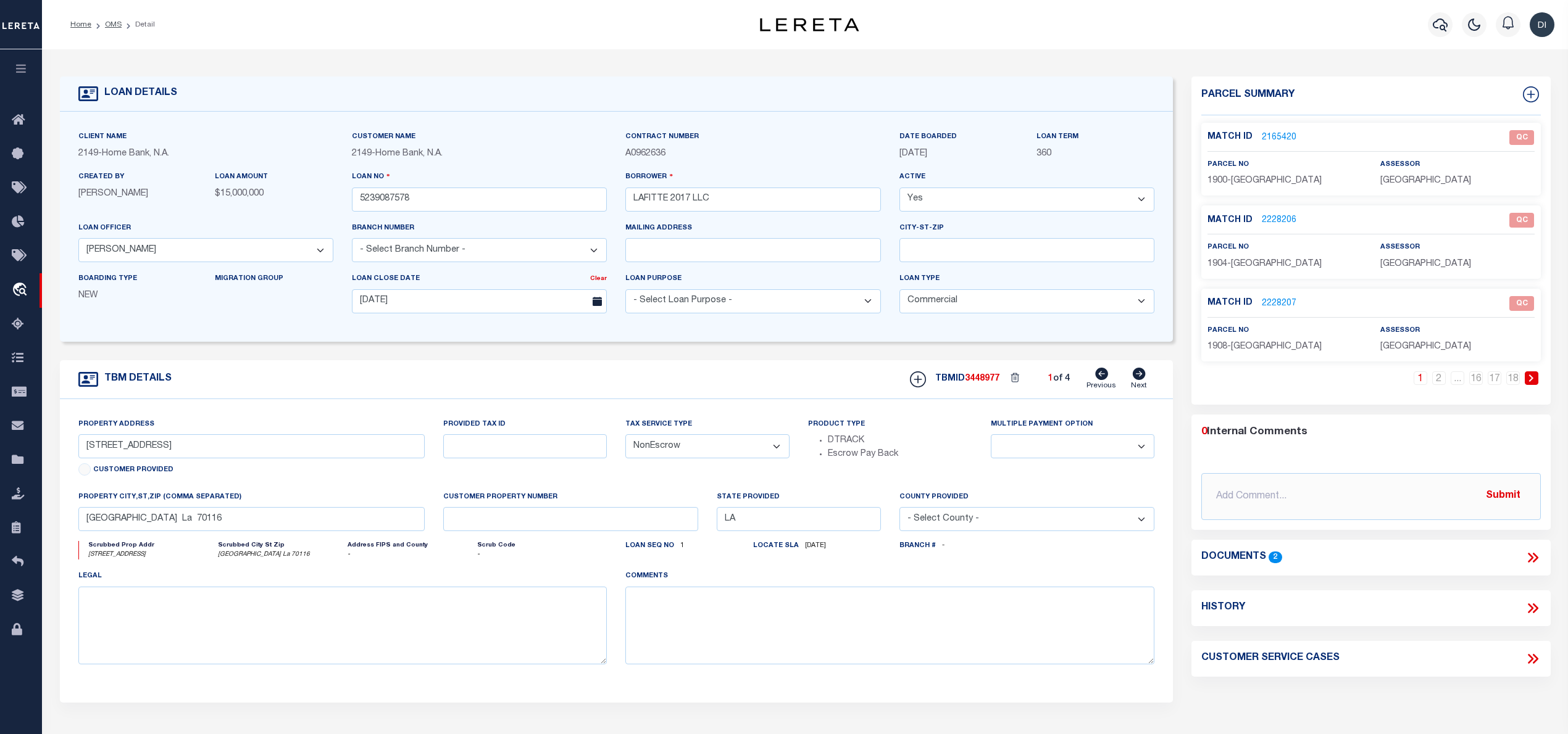
click at [1529, 558] on icon at bounding box center [1533, 557] width 16 height 16
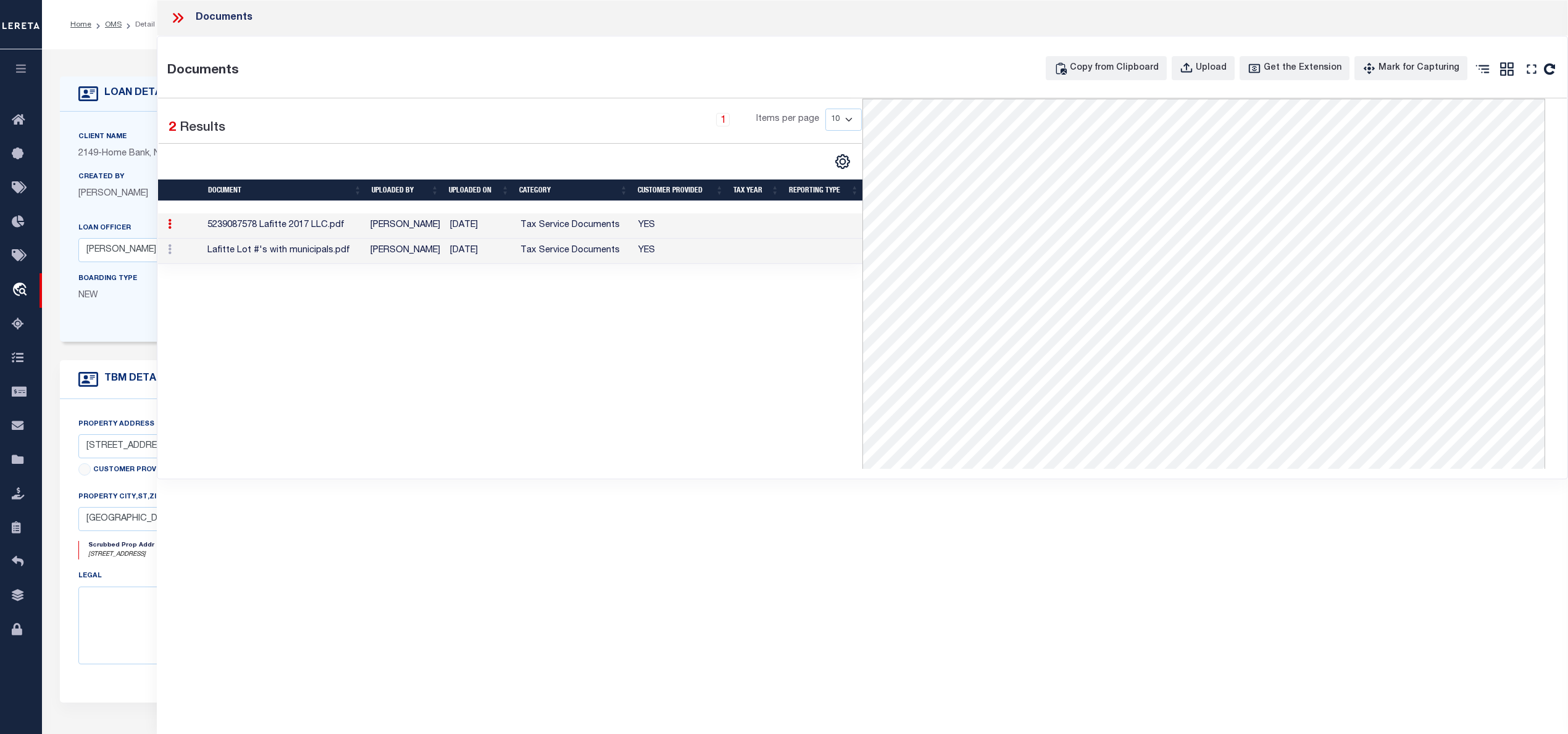
click at [560, 253] on td "Tax Service Documents" at bounding box center [575, 251] width 118 height 25
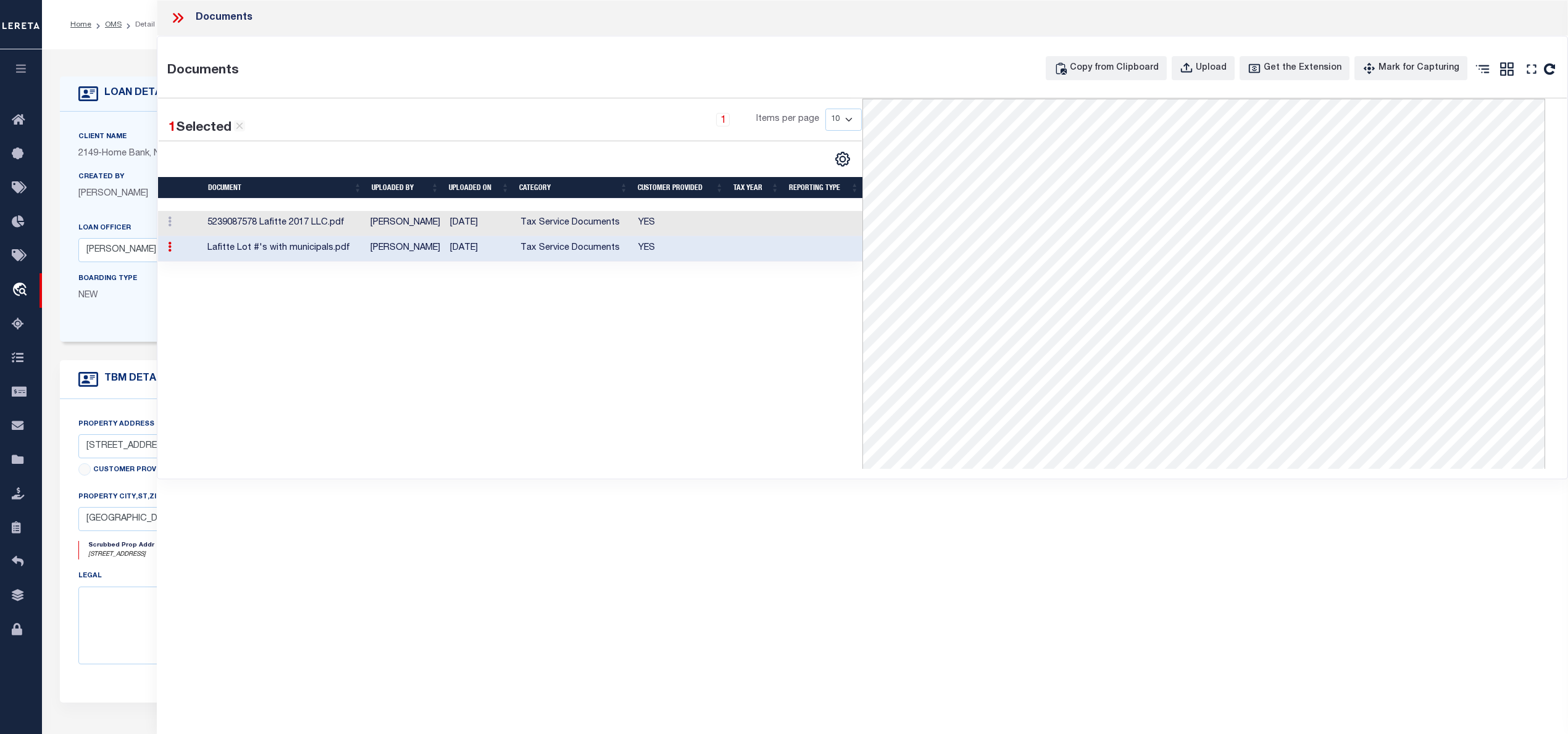
click at [177, 15] on icon at bounding box center [177, 17] width 16 height 16
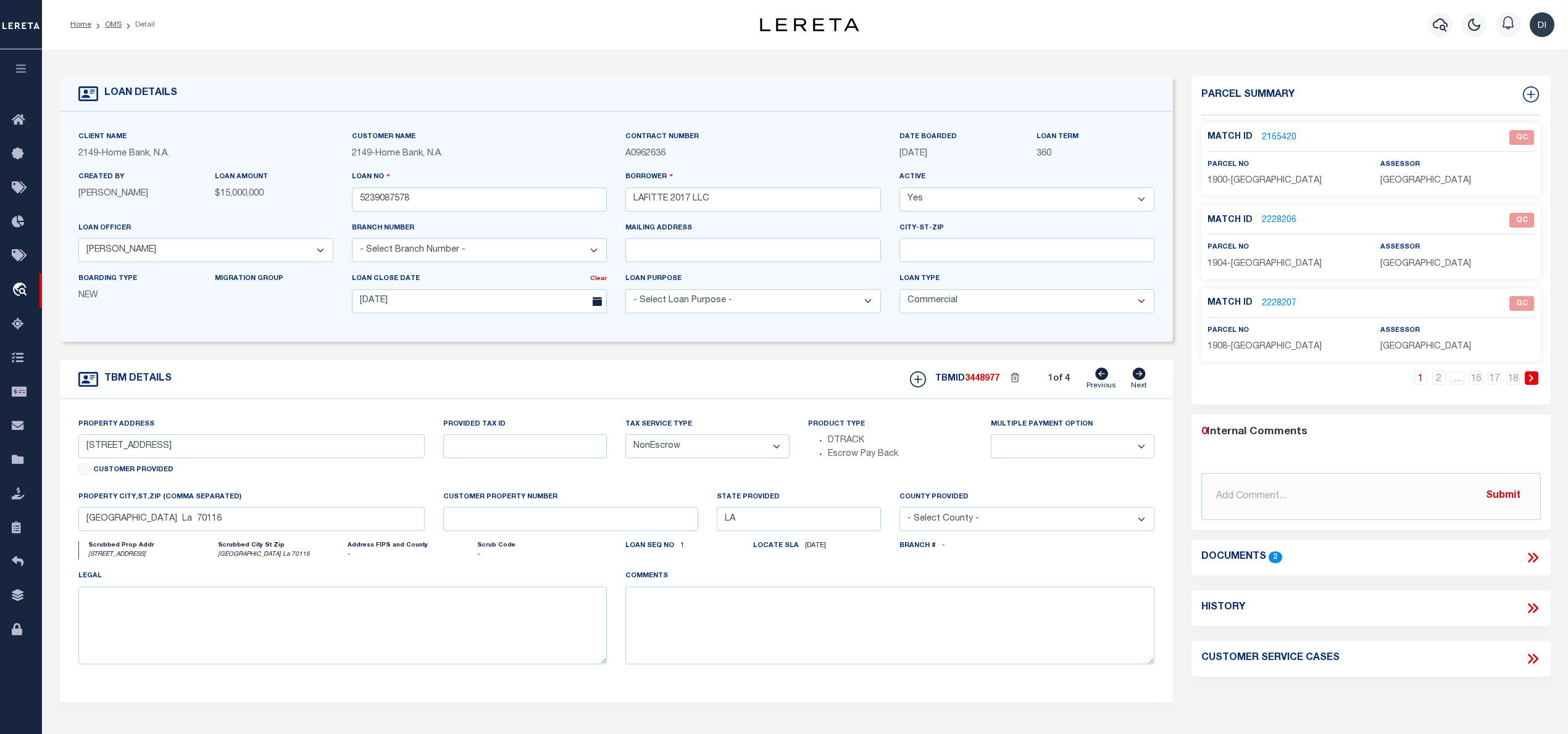
click at [1265, 134] on link "2165420" at bounding box center [1279, 138] width 35 height 13
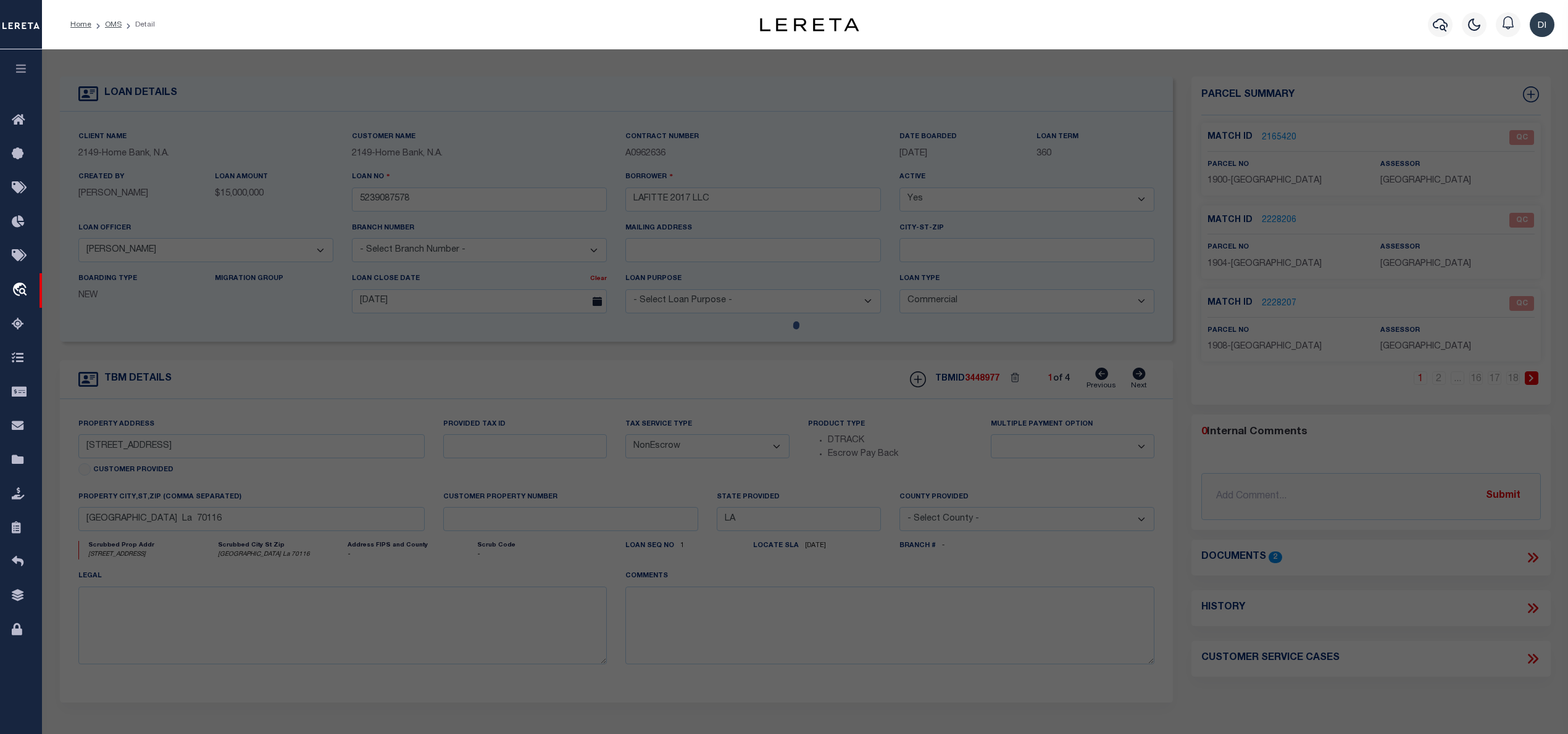
select select "AS"
select select
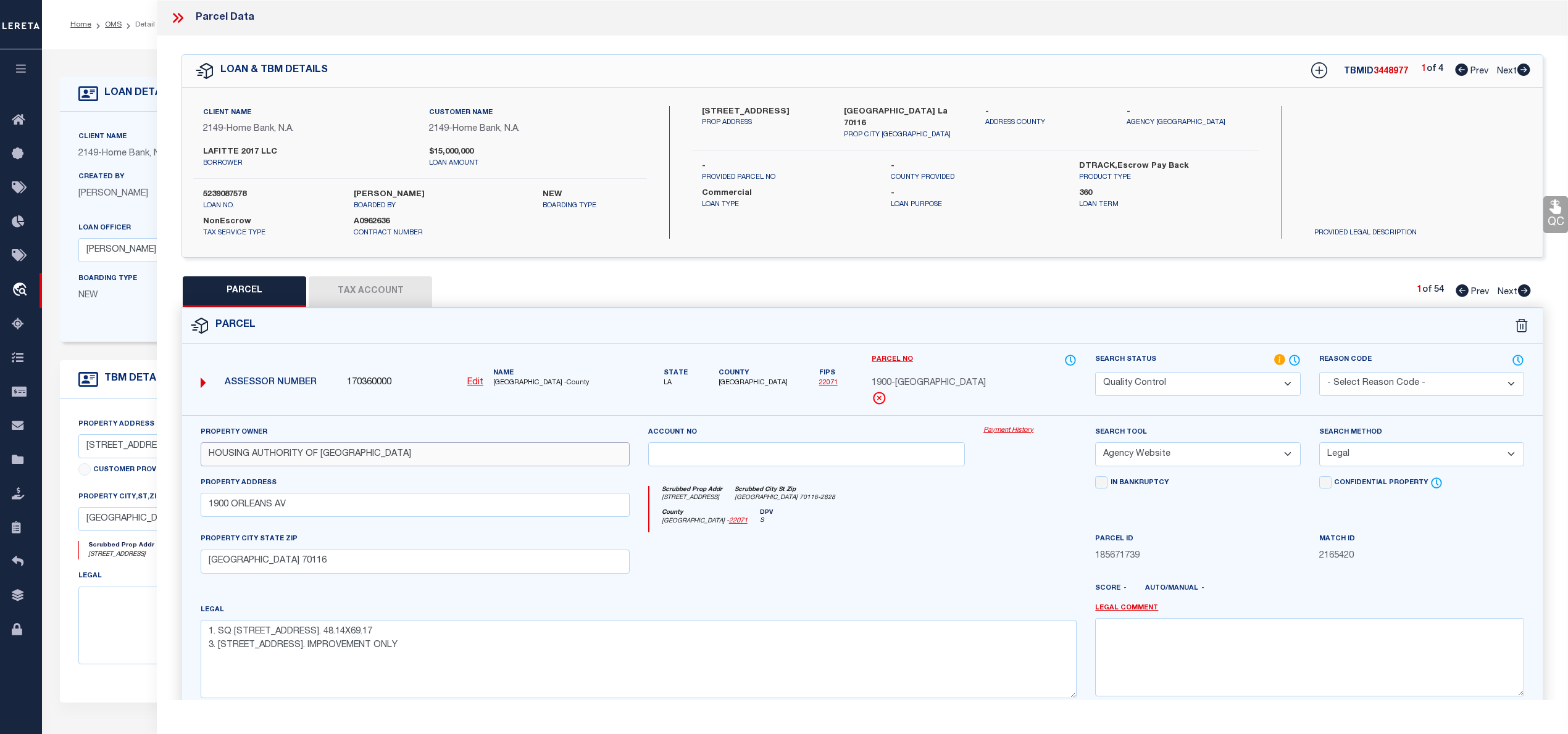
drag, startPoint x: 390, startPoint y: 459, endPoint x: 208, endPoint y: 453, distance: 182.1
click at [208, 453] on input "HOUSING AUTHORITY OF [GEOGRAPHIC_DATA]" at bounding box center [415, 454] width 429 height 24
click at [1462, 198] on label at bounding box center [1390, 209] width 170 height 37
click at [1317, 72] on icon at bounding box center [1319, 70] width 16 height 16
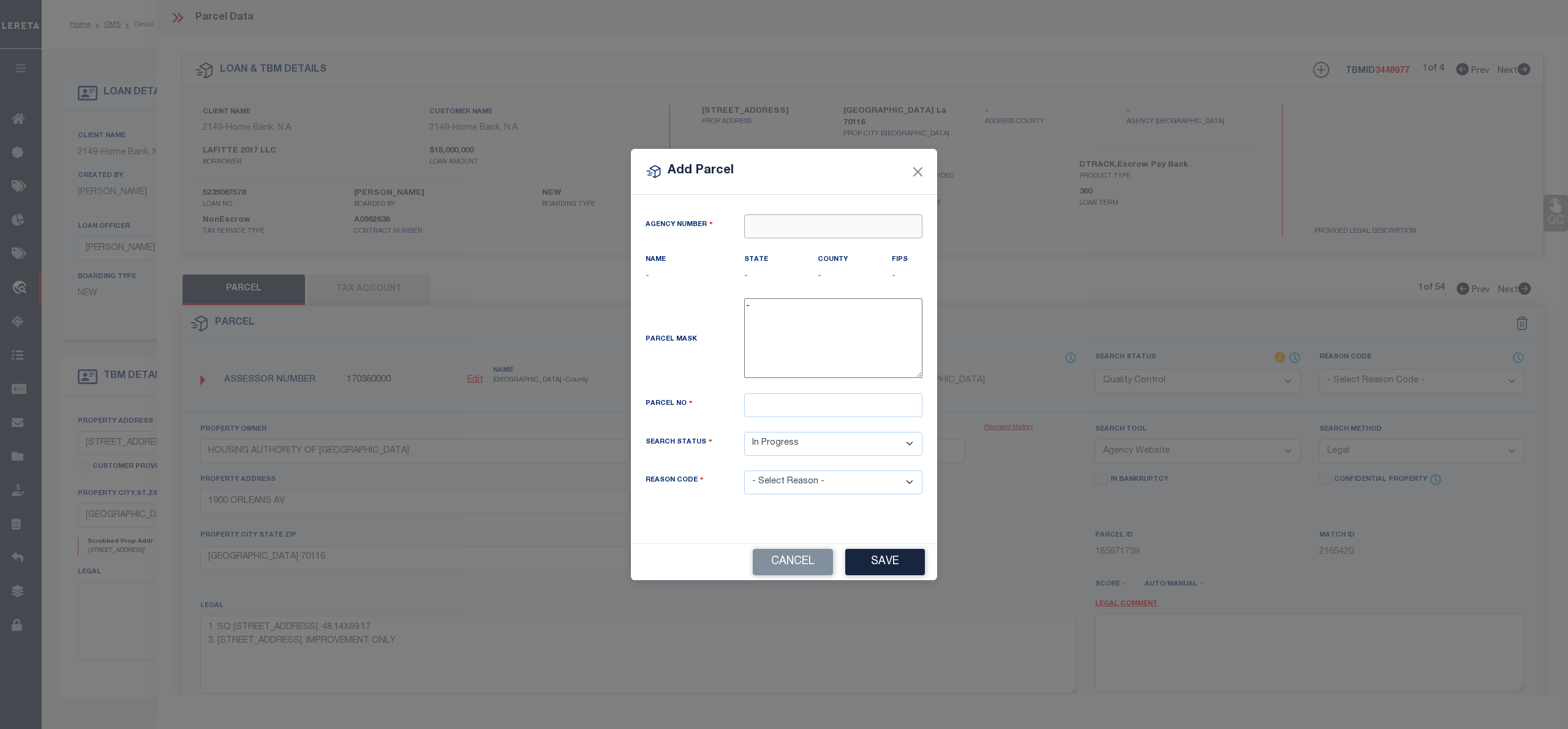
click at [760, 223] on input "text" at bounding box center [834, 226] width 178 height 24
click at [853, 241] on div "170360000 : [GEOGRAPHIC_DATA]" at bounding box center [833, 255] width 177 height 35
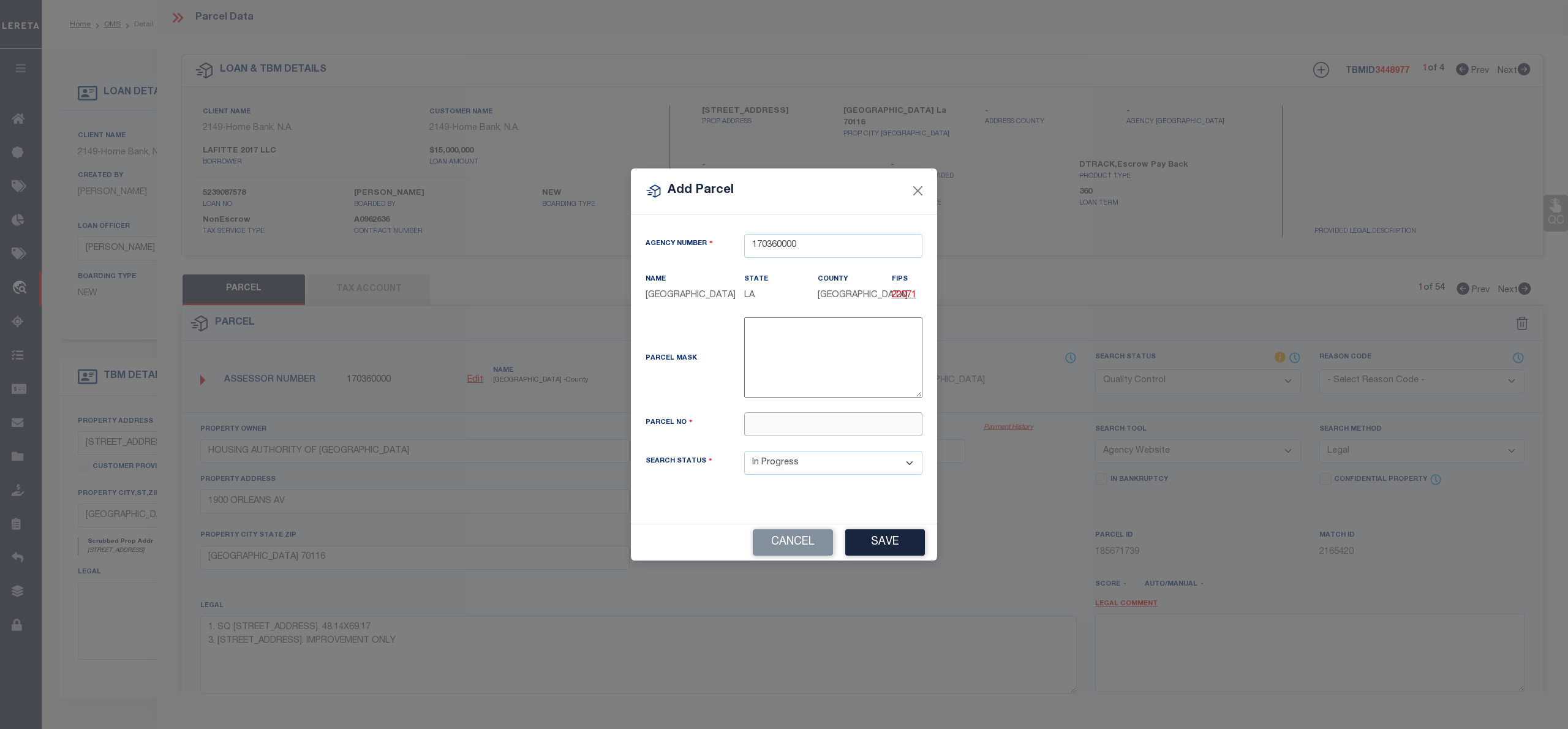
click at [790, 426] on input "text" at bounding box center [834, 424] width 178 height 24
paste input "HOUSING AUTHORITY OF [GEOGRAPHIC_DATA]"
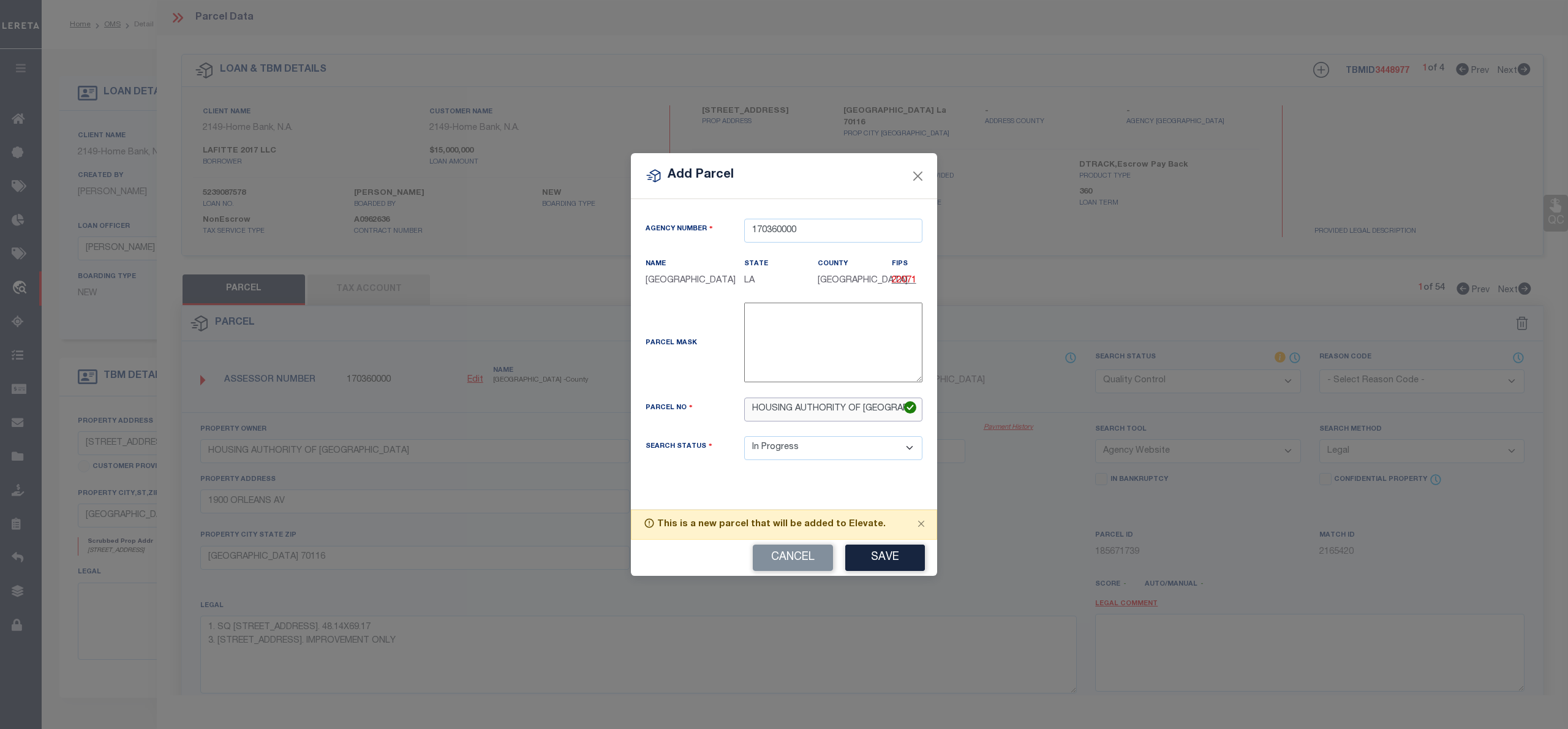
click at [779, 410] on input "HOUSING AUTHORITY OF [GEOGRAPHIC_DATA]" at bounding box center [834, 410] width 178 height 24
paste input "[STREET_ADDRESS]"
click at [770, 409] on input "[STREET_ADDRESS]" at bounding box center [834, 410] width 178 height 24
click at [781, 412] on input "[STREET_ADDRESS]" at bounding box center [834, 410] width 178 height 24
click at [917, 176] on button "Close" at bounding box center [918, 176] width 16 height 16
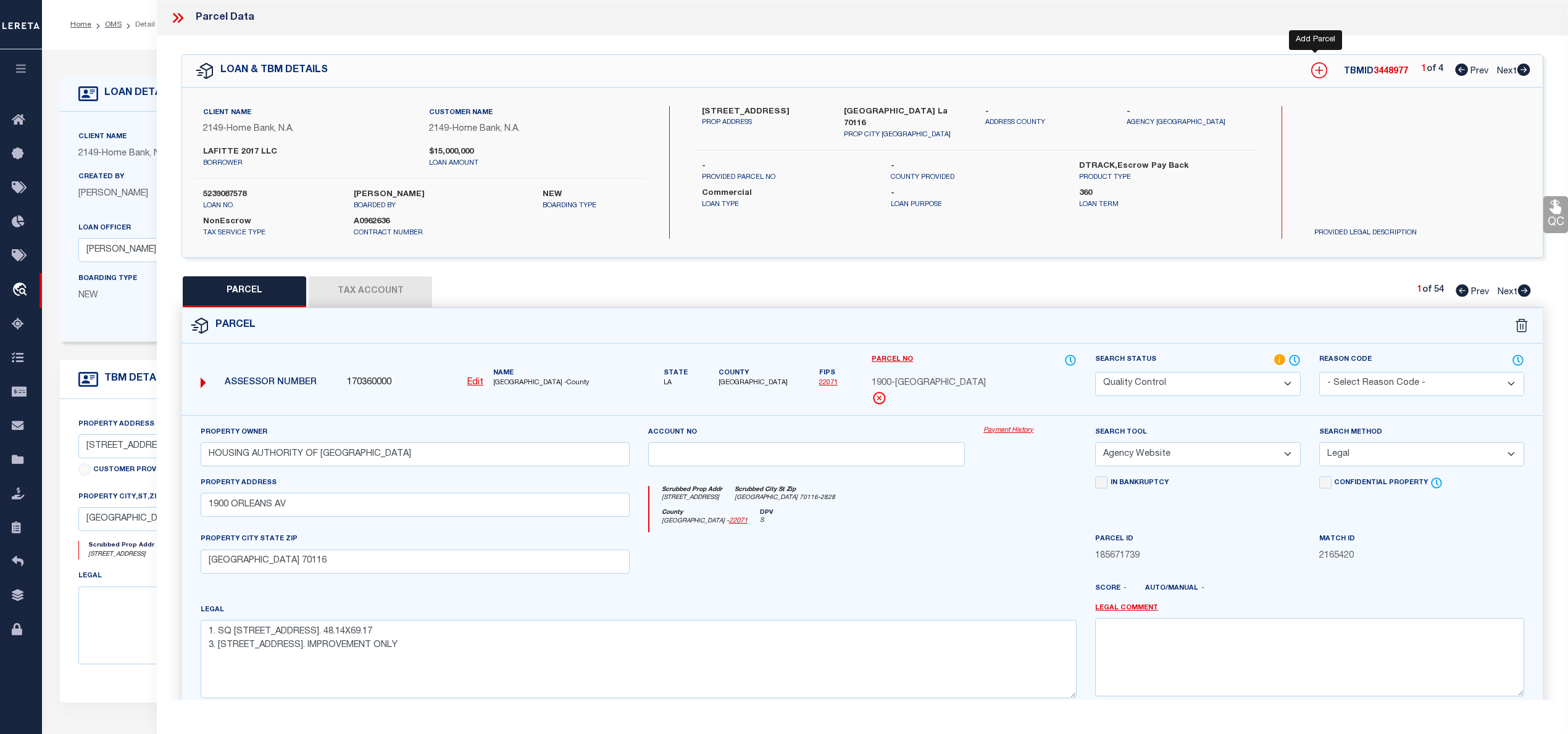
click at [1311, 72] on icon at bounding box center [1319, 70] width 16 height 16
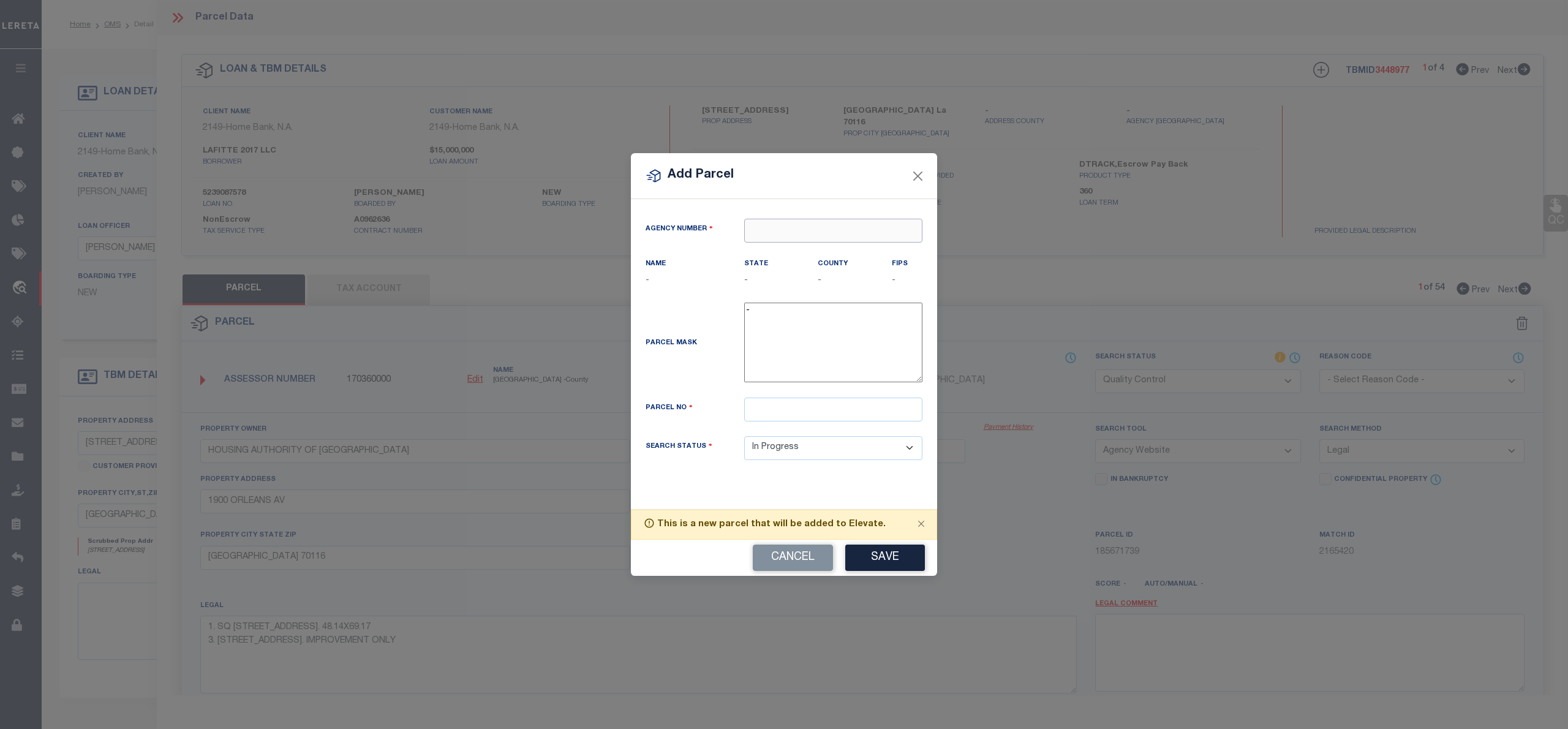
click at [792, 231] on input "text" at bounding box center [834, 231] width 178 height 24
click at [834, 247] on div "170360000 : [GEOGRAPHIC_DATA]" at bounding box center [833, 260] width 177 height 35
click at [801, 410] on input "text" at bounding box center [834, 410] width 178 height 24
click at [716, 384] on div "Parcel Mask -" at bounding box center [783, 345] width 295 height 85
drag, startPoint x: 828, startPoint y: 408, endPoint x: 750, endPoint y: 408, distance: 78.0
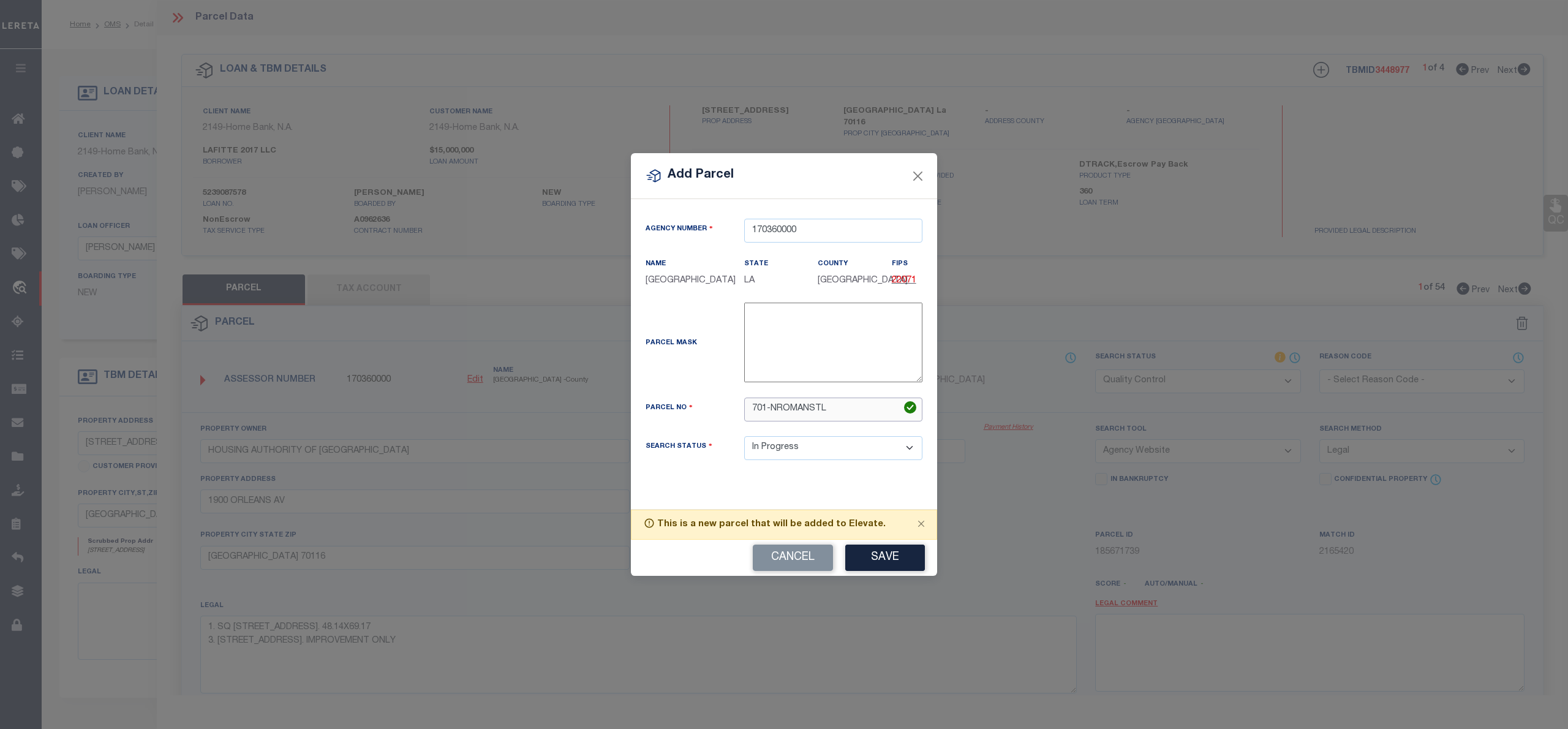
click at [750, 408] on input "701-NROMANSTL" at bounding box center [834, 410] width 178 height 24
click at [893, 558] on button "Save" at bounding box center [885, 558] width 79 height 26
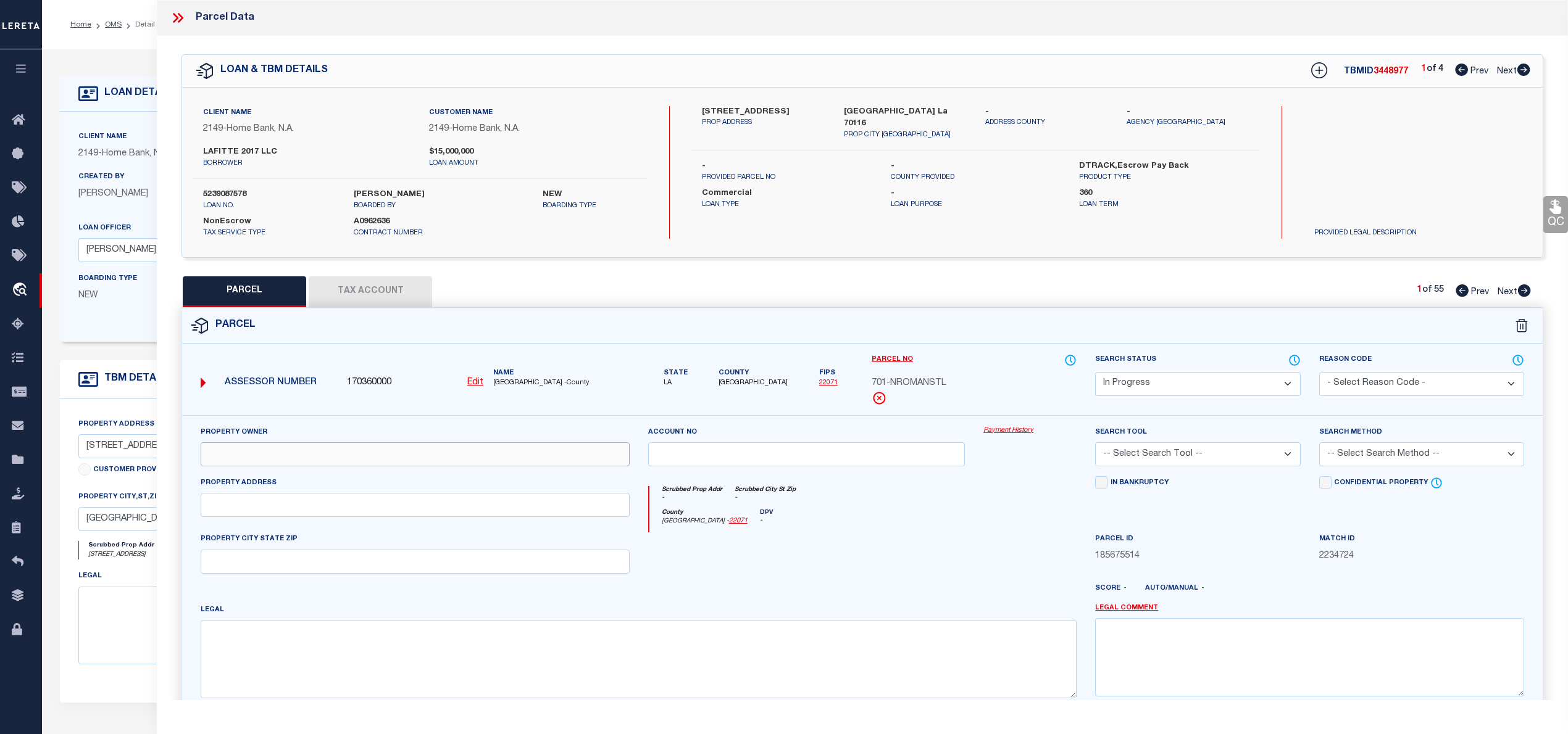
click at [301, 452] on input "text" at bounding box center [415, 454] width 429 height 24
paste input "HOUSING AUTHORITY OF [GEOGRAPHIC_DATA]"
click at [305, 502] on input "text" at bounding box center [415, 505] width 429 height 24
paste input "[STREET_ADDRESS]"
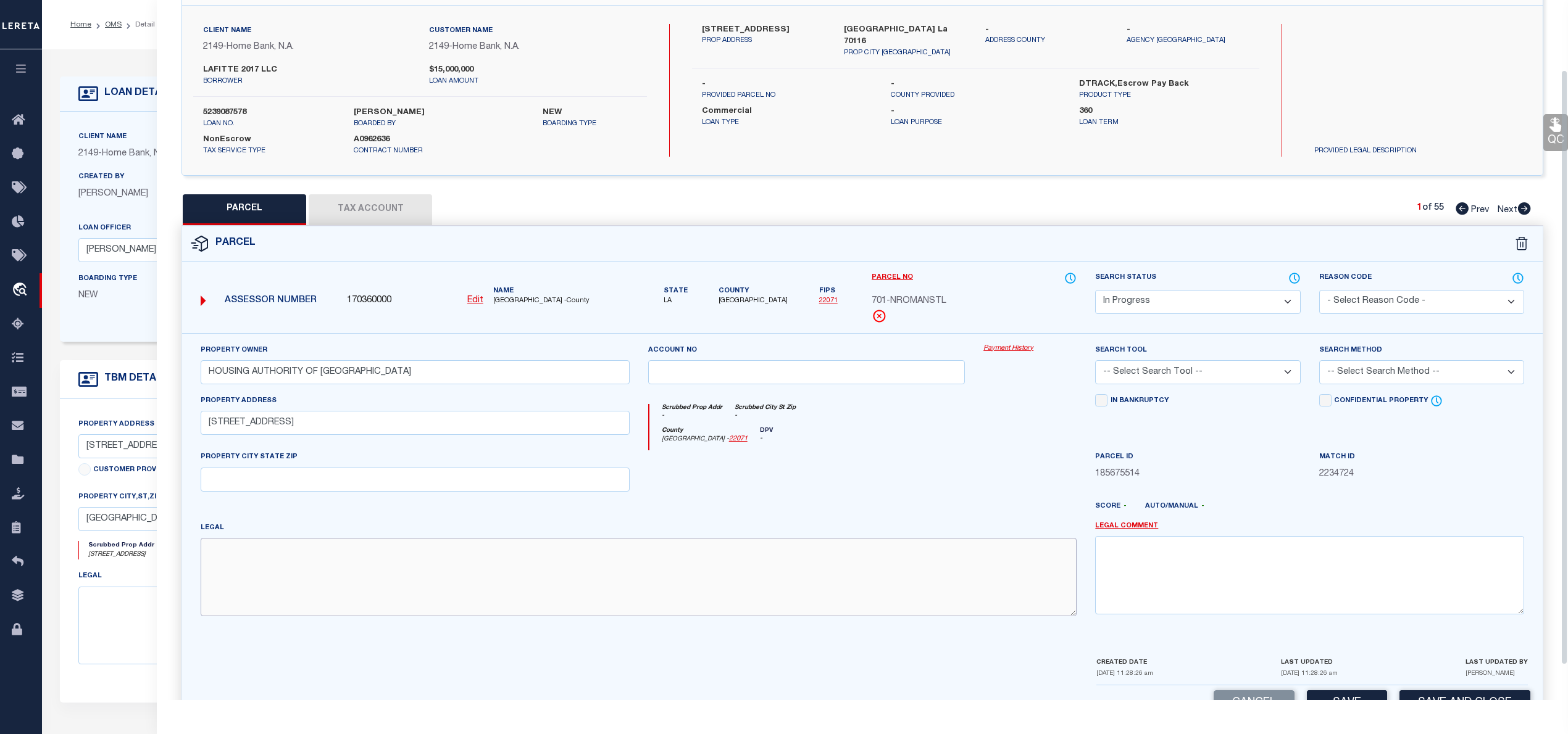
click at [467, 585] on textarea at bounding box center [638, 577] width 876 height 78
paste textarea "Lot 124A"
click at [1265, 374] on select "-- Select Search Tool -- 3rd Party Website Agency File Agency Website ATLS CNV-…" at bounding box center [1197, 372] width 205 height 24
click at [1095, 362] on select "-- Select Search Tool -- 3rd Party Website Agency File Agency Website ATLS CNV-…" at bounding box center [1197, 372] width 205 height 24
click at [1420, 373] on select "-- Select Search Method -- Property Address Legal Liability Info Provided" at bounding box center [1421, 372] width 205 height 24
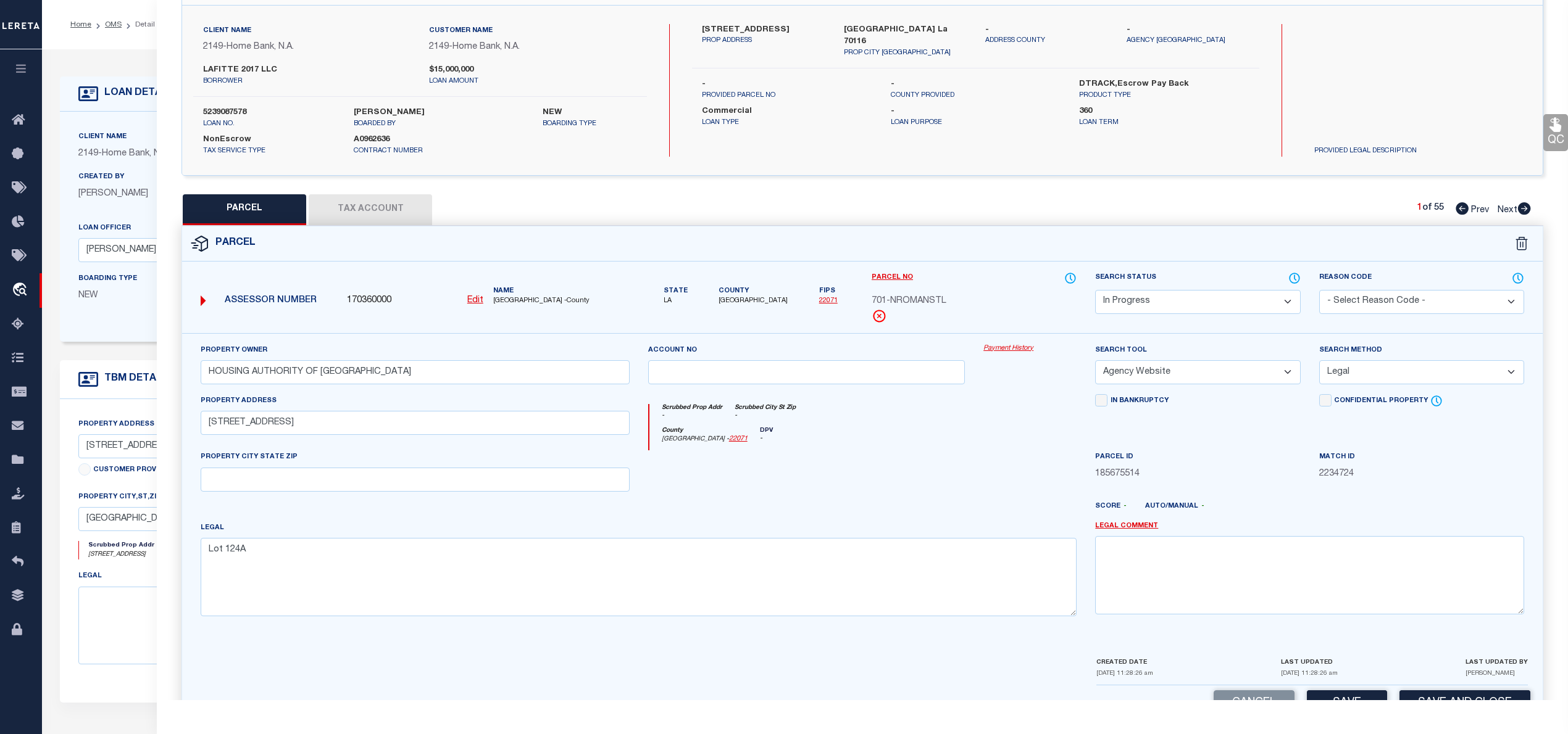
click at [1319, 362] on select "-- Select Search Method -- Property Address Legal Liability Info Provided" at bounding box center [1421, 372] width 205 height 24
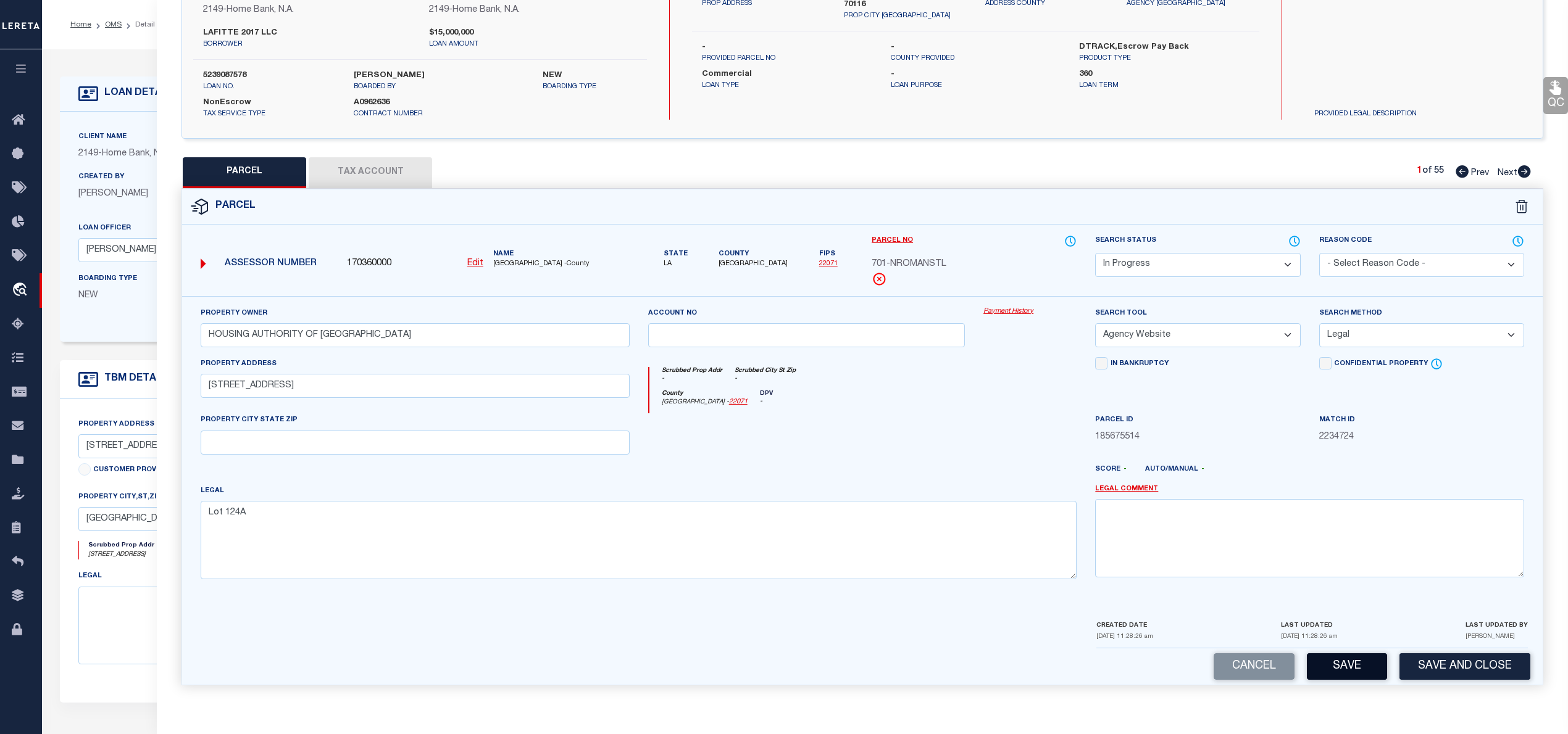
click at [1342, 664] on button "Save" at bounding box center [1346, 667] width 80 height 26
click at [395, 173] on button "Tax Account" at bounding box center [370, 173] width 123 height 31
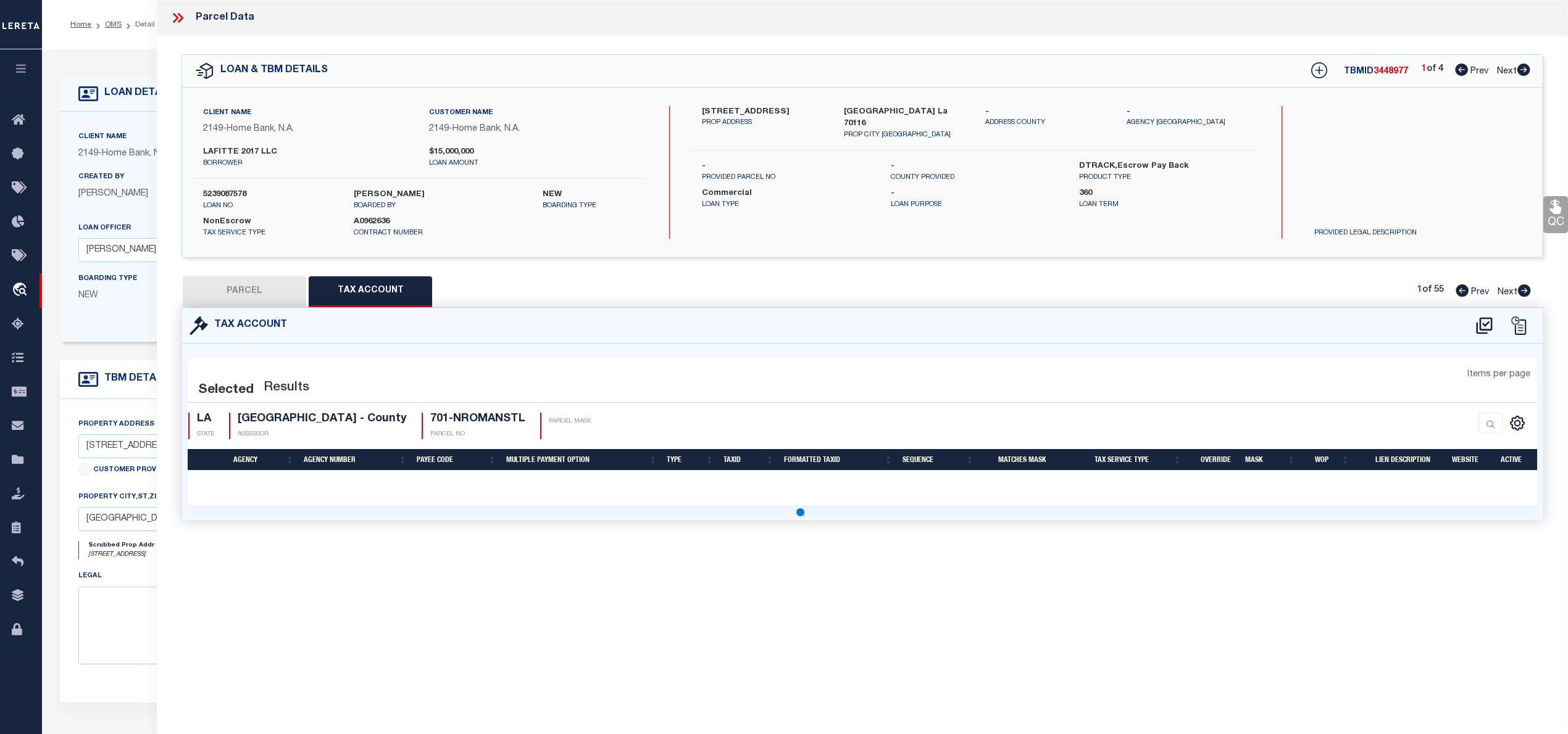
scroll to position [0, 0]
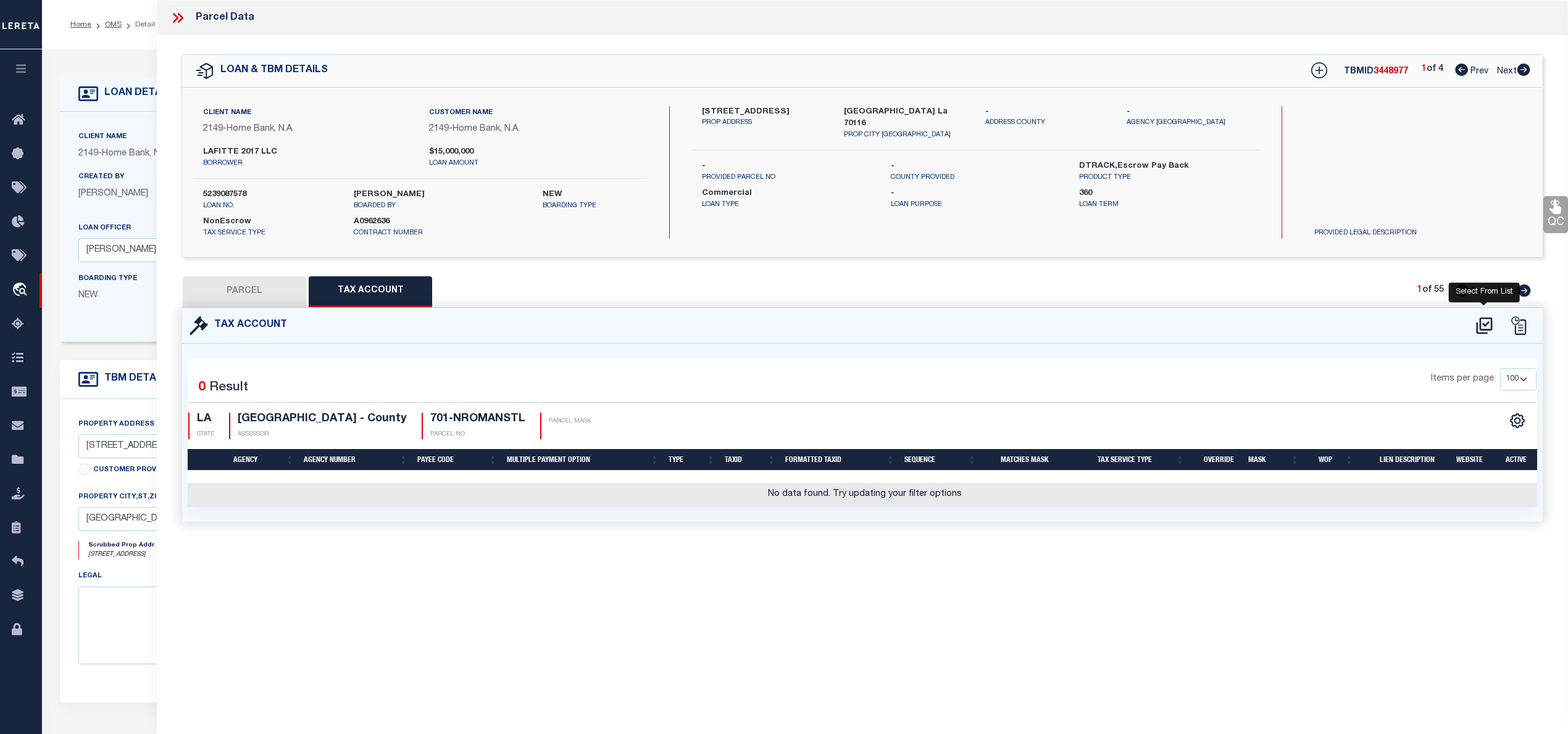
click at [1482, 324] on icon at bounding box center [1483, 326] width 16 height 17
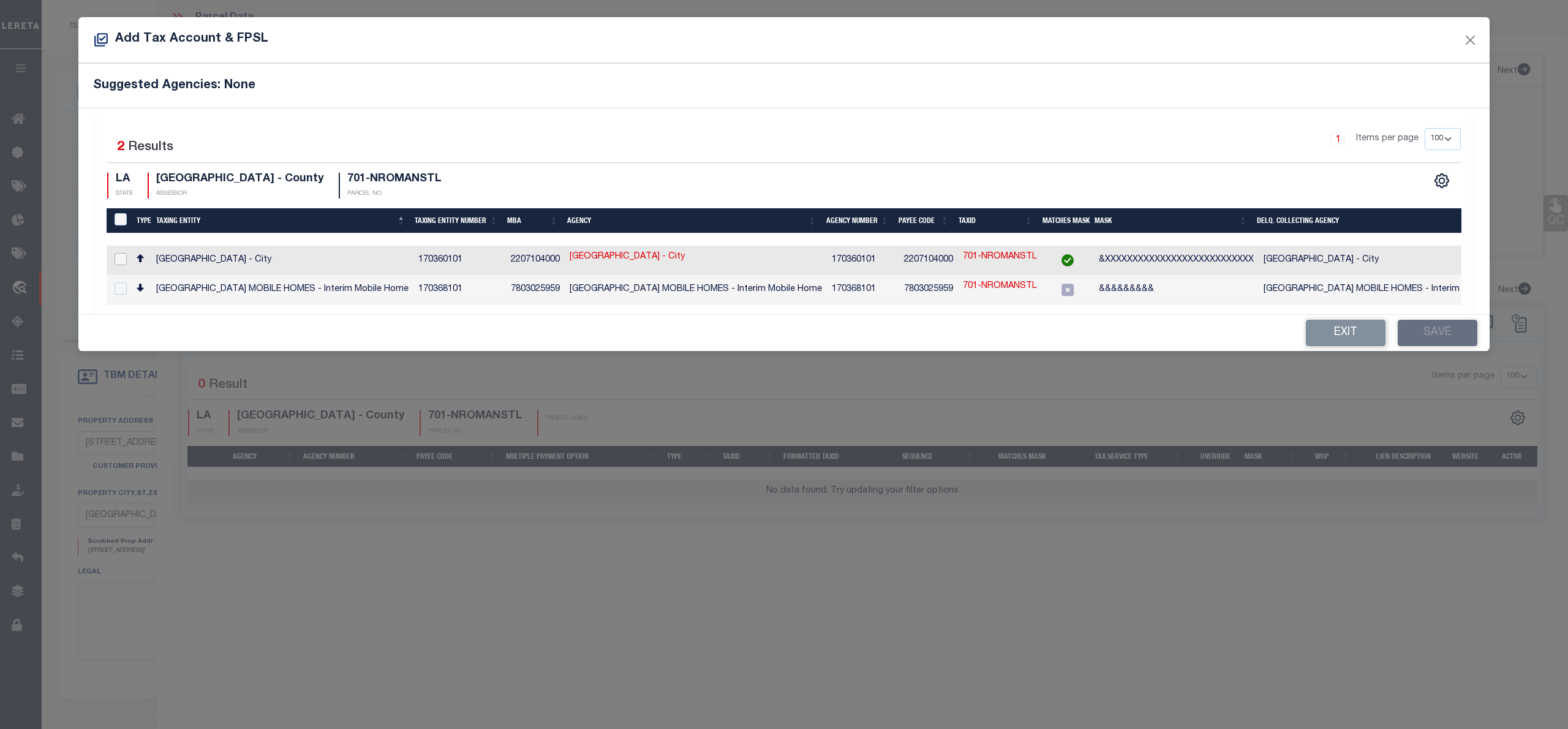
click at [115, 258] on input "checkbox" at bounding box center [121, 259] width 12 height 12
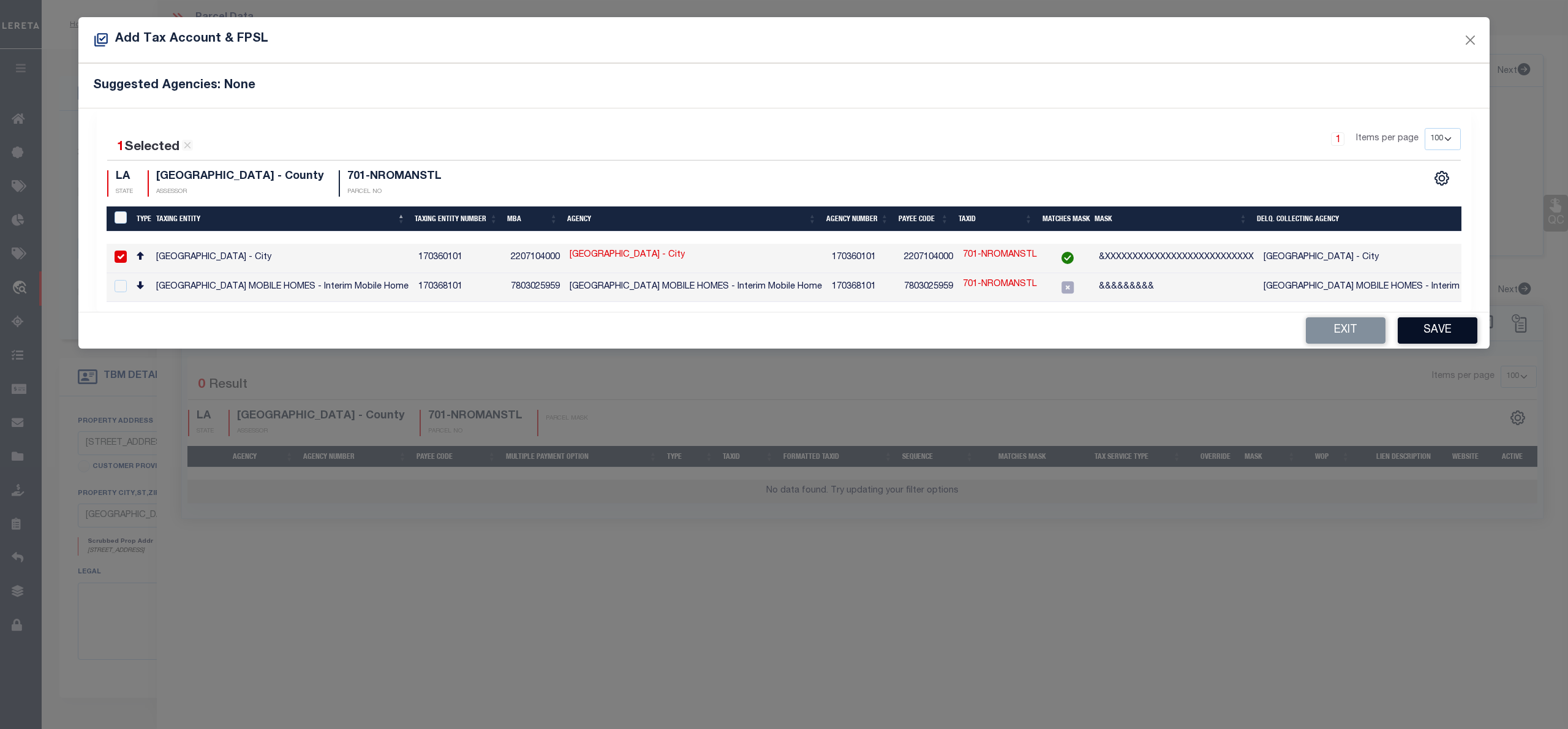
click at [1425, 337] on button "Save" at bounding box center [1437, 330] width 79 height 26
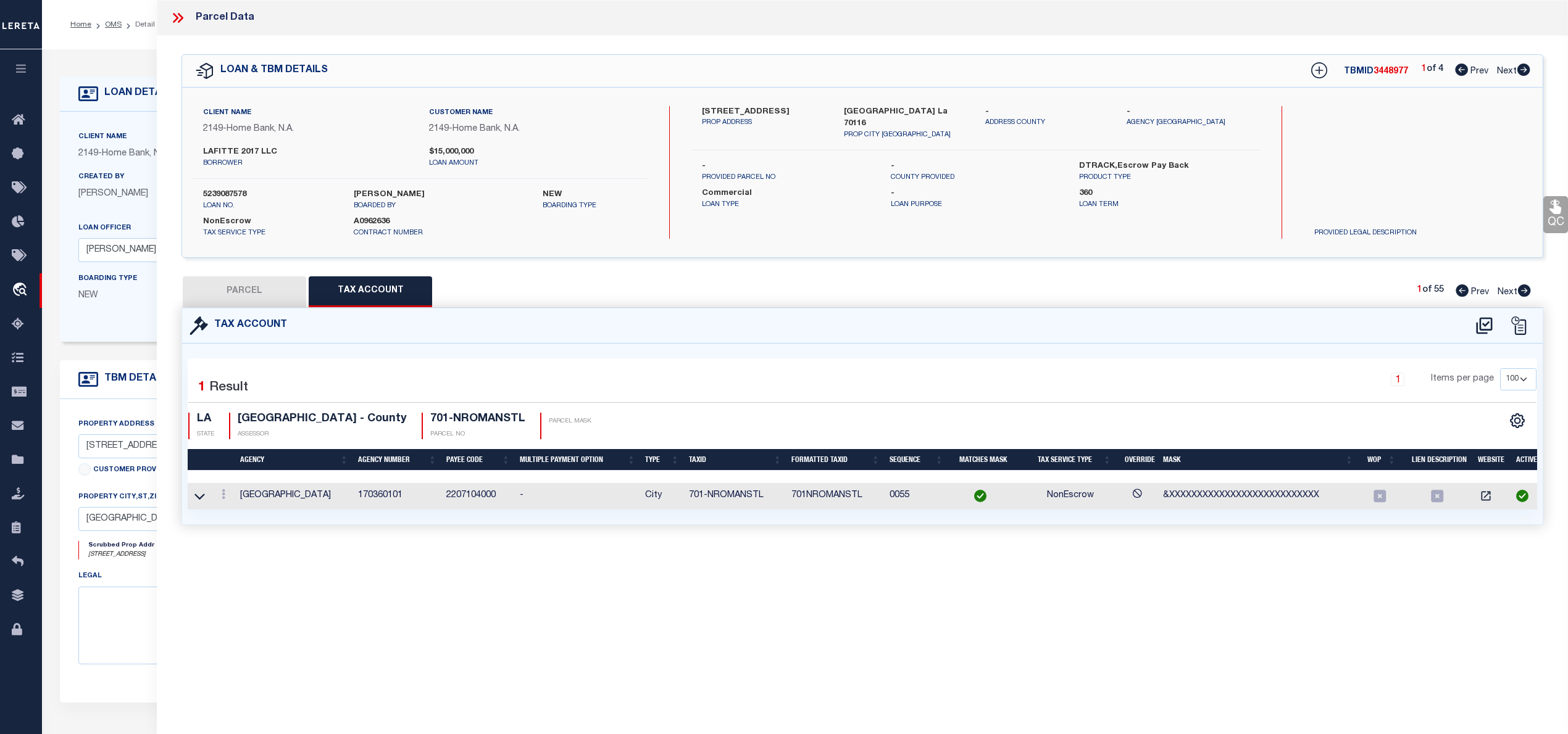
click at [267, 292] on button "PARCEL" at bounding box center [244, 292] width 123 height 31
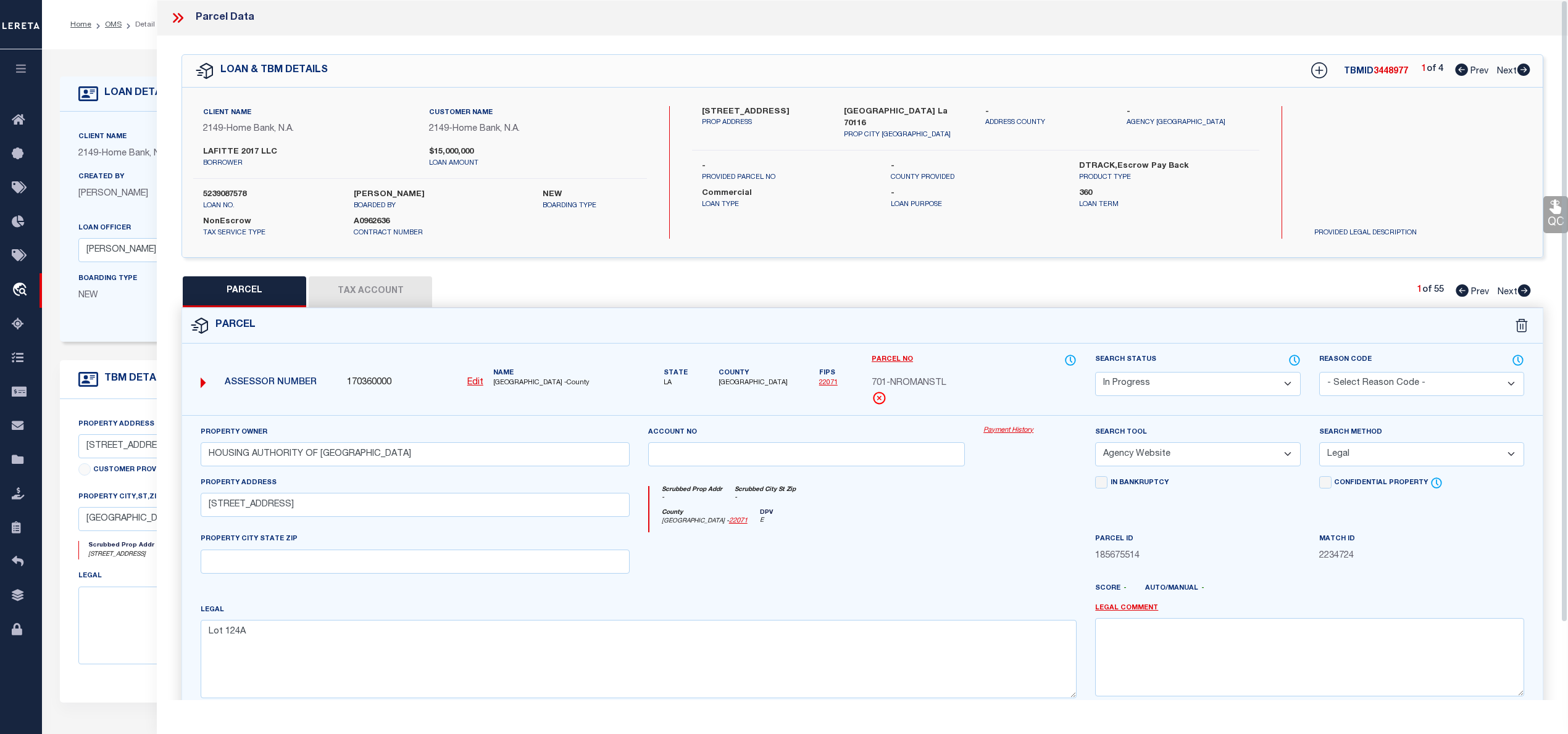
click at [1396, 70] on span "3448977" at bounding box center [1391, 72] width 35 height 8
copy span "3448977"
click at [243, 193] on label "5239087578" at bounding box center [269, 195] width 132 height 13
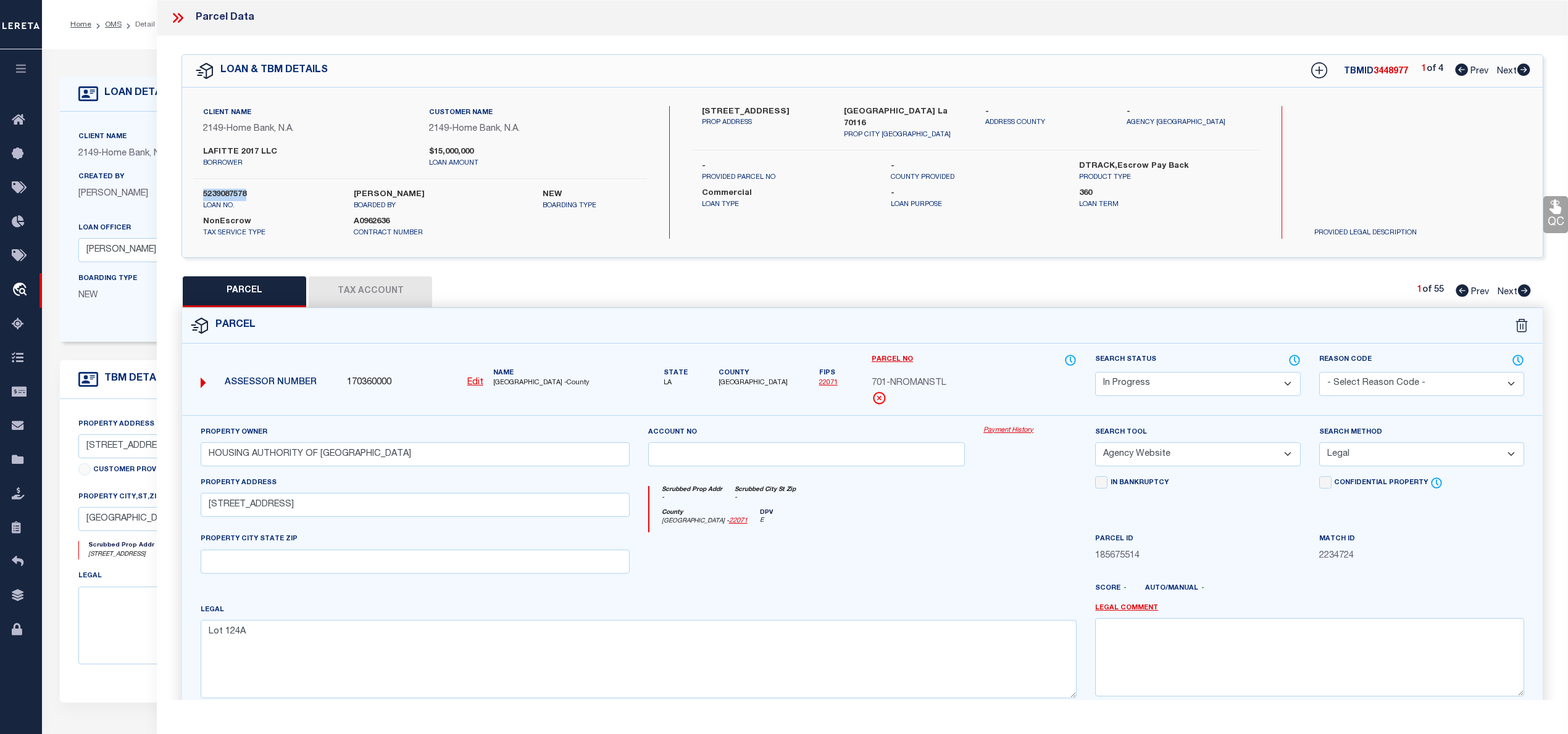
copy label "5239087578"
click at [509, 385] on span "[GEOGRAPHIC_DATA] -County" at bounding box center [562, 383] width 136 height 10
copy span "ORLEANS"
drag, startPoint x: 866, startPoint y: 381, endPoint x: 953, endPoint y: 383, distance: 87.0
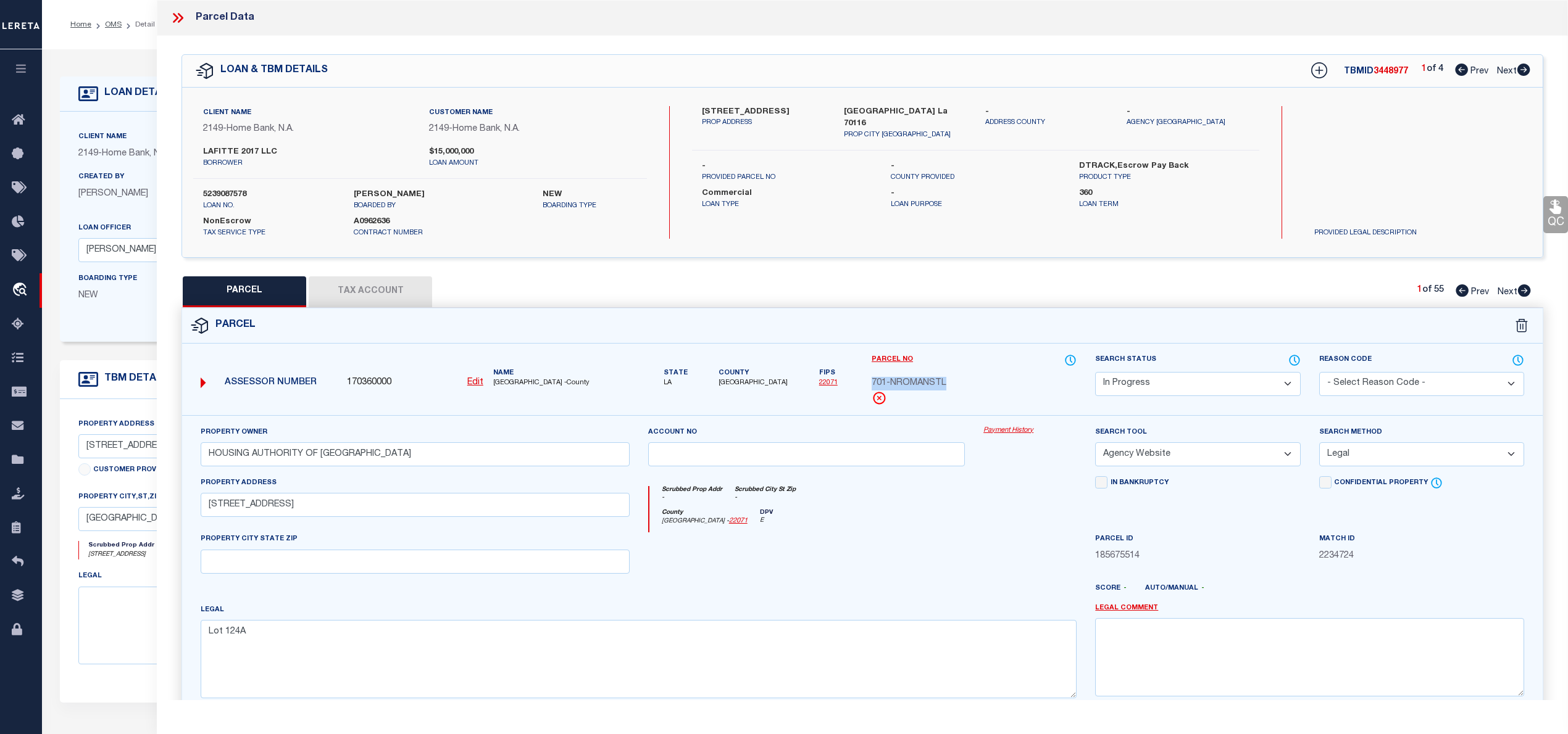
click at [953, 383] on div "Parcel No 701-NROMANSTL" at bounding box center [974, 384] width 223 height 62
copy span "701-NROMANSTL"
click at [1316, 68] on icon at bounding box center [1319, 70] width 16 height 16
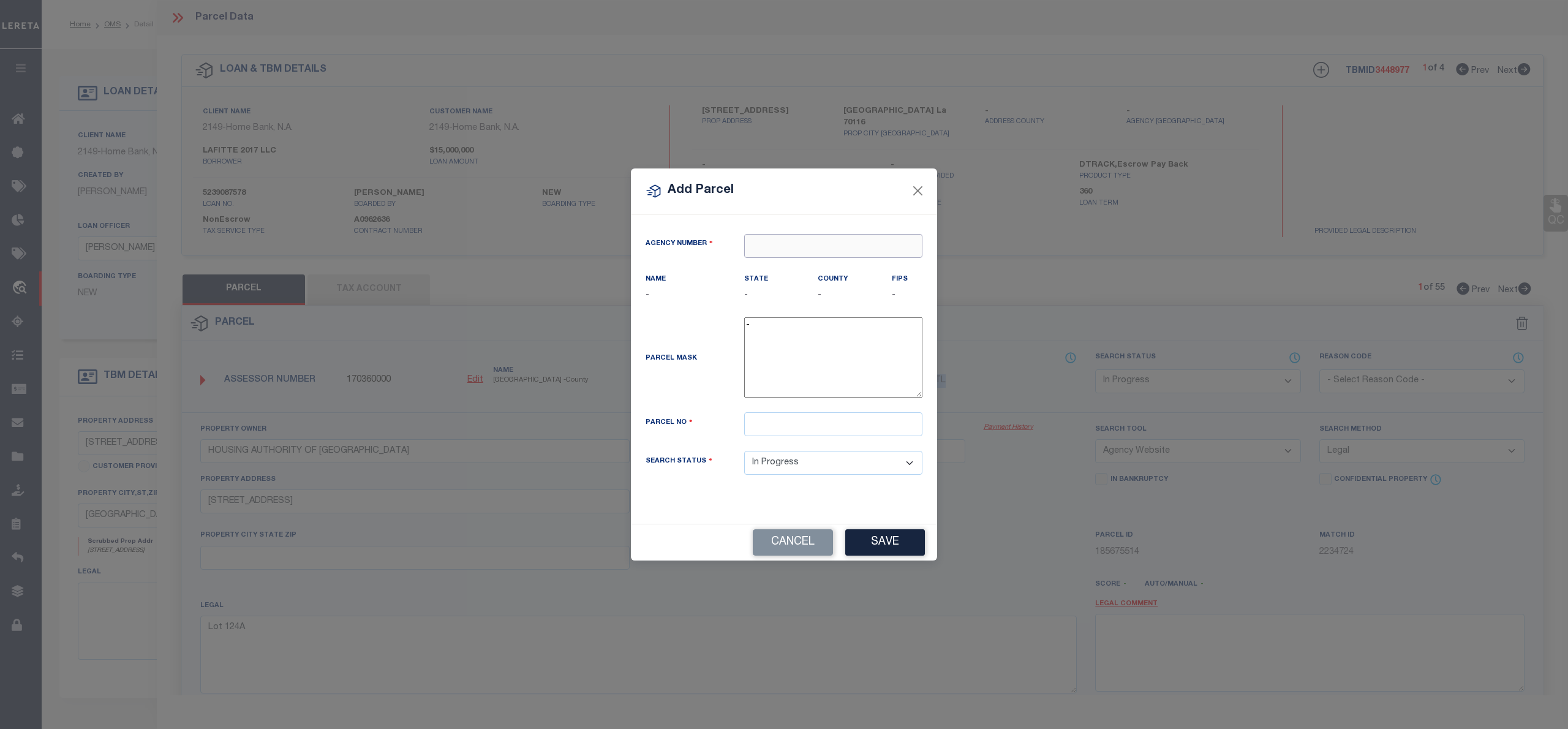
click at [845, 241] on input "text" at bounding box center [834, 246] width 178 height 24
click at [849, 263] on div "170360000 : [GEOGRAPHIC_DATA]" at bounding box center [833, 274] width 177 height 35
click at [761, 427] on input "text" at bounding box center [834, 424] width 178 height 24
click at [752, 425] on input "1900-MAGICWALKL" at bounding box center [834, 424] width 178 height 24
click at [836, 425] on input "1900-MAGICWALKL" at bounding box center [834, 424] width 178 height 24
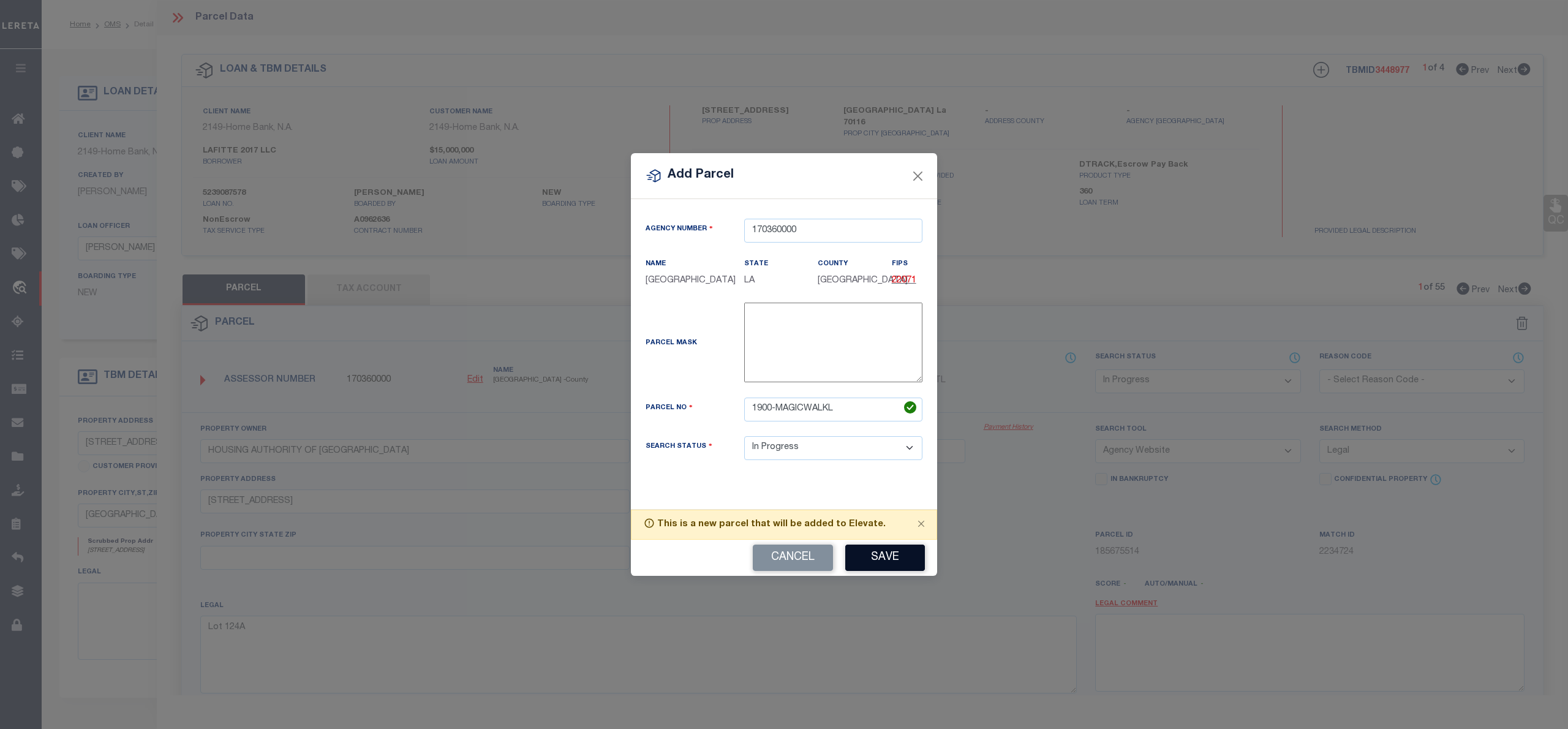
click at [879, 555] on button "Save" at bounding box center [885, 558] width 79 height 26
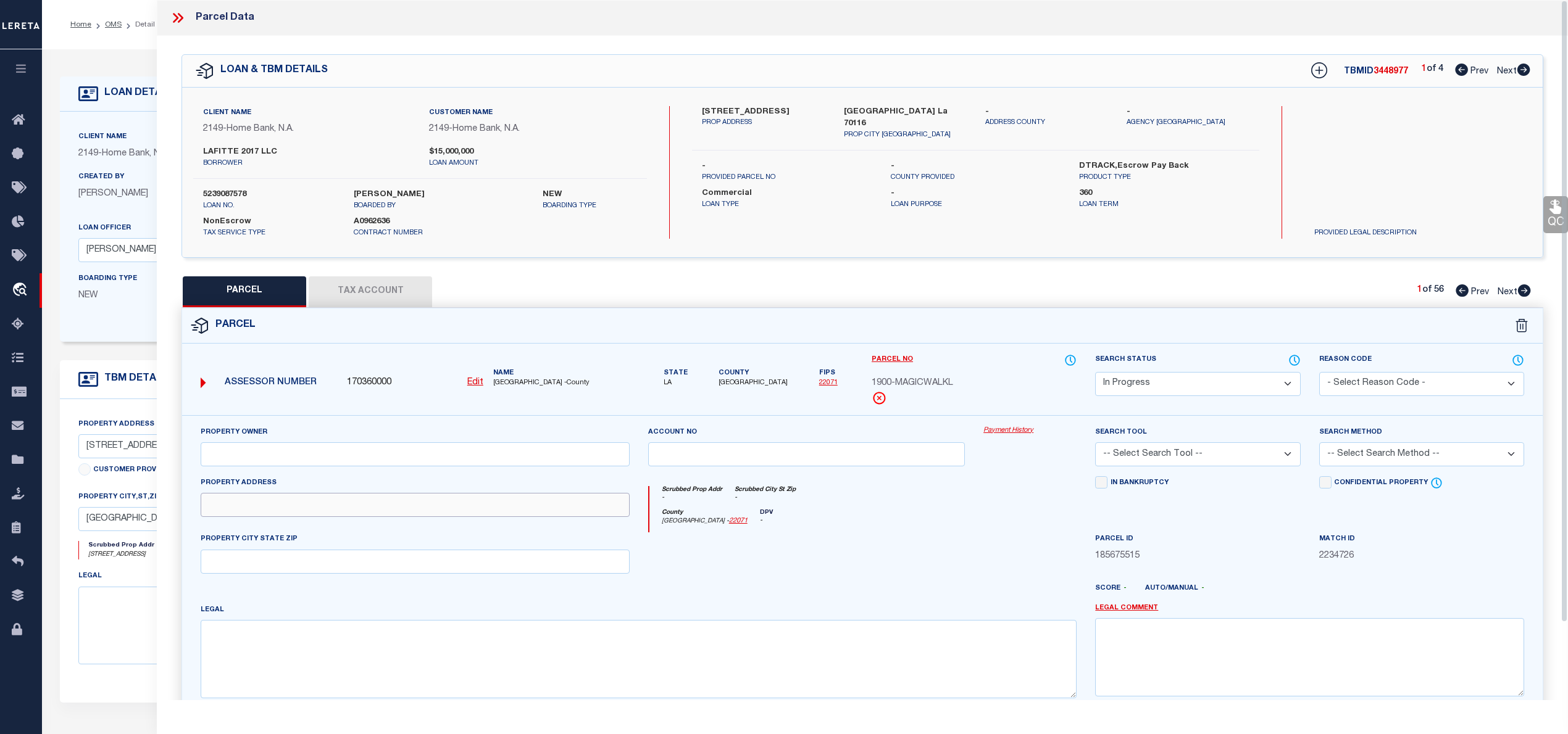
click at [264, 510] on input "text" at bounding box center [415, 505] width 429 height 24
paste input "1900 Magic Walk"
click at [385, 657] on textarea at bounding box center [638, 659] width 876 height 78
paste textarea "Lot 134A"
click at [357, 461] on input "text" at bounding box center [415, 454] width 429 height 24
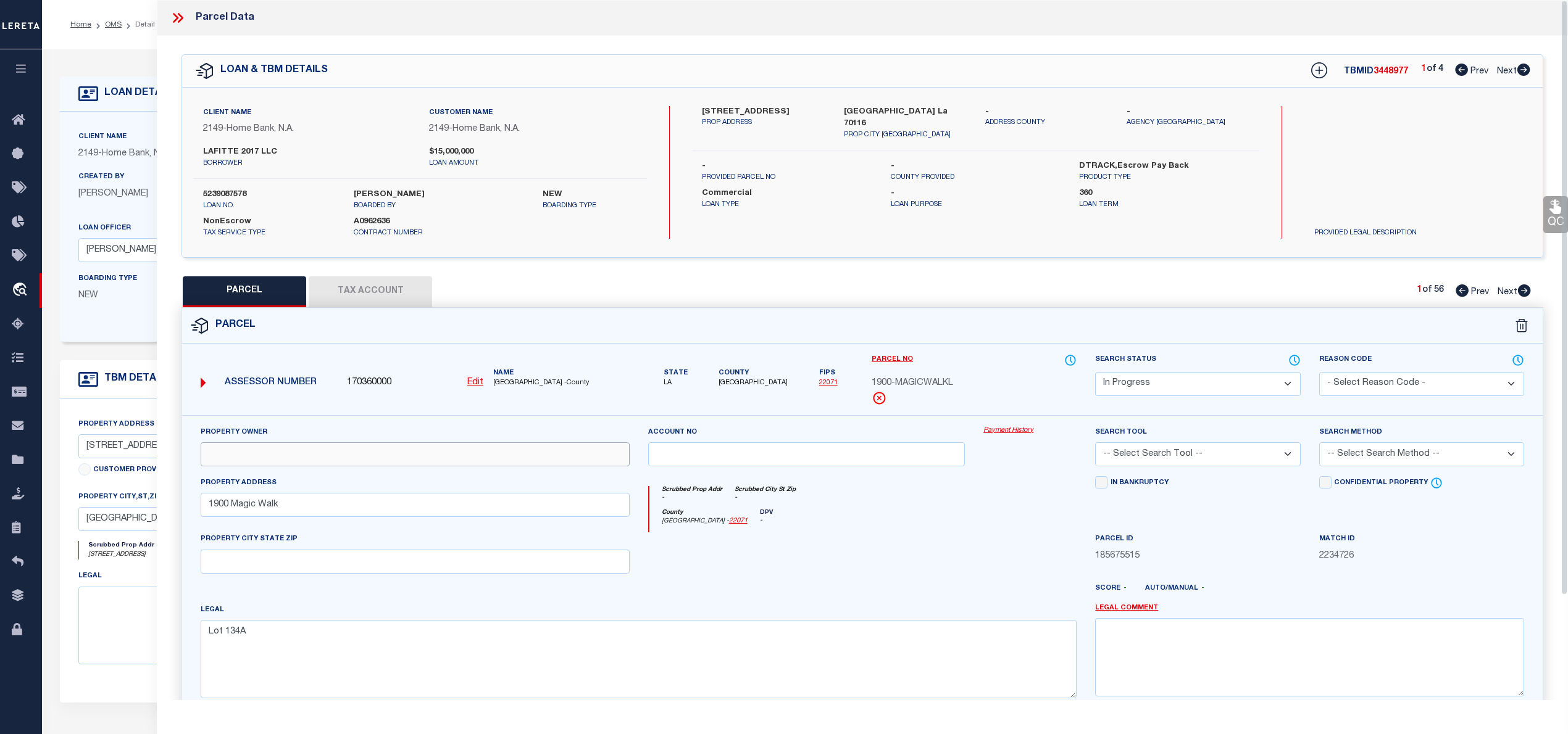
click at [357, 460] on input "text" at bounding box center [415, 454] width 429 height 24
paste input "HOUSING AUTHORITY OF [GEOGRAPHIC_DATA]"
click at [912, 528] on div "County [GEOGRAPHIC_DATA] - 22071 DPV -" at bounding box center [863, 521] width 428 height 24
click at [1250, 463] on select "-- Select Search Tool -- 3rd Party Website Agency File Agency Website ATLS CNV-…" at bounding box center [1197, 454] width 205 height 24
click at [1095, 445] on select "-- Select Search Tool -- 3rd Party Website Agency File Agency Website ATLS CNV-…" at bounding box center [1197, 454] width 205 height 24
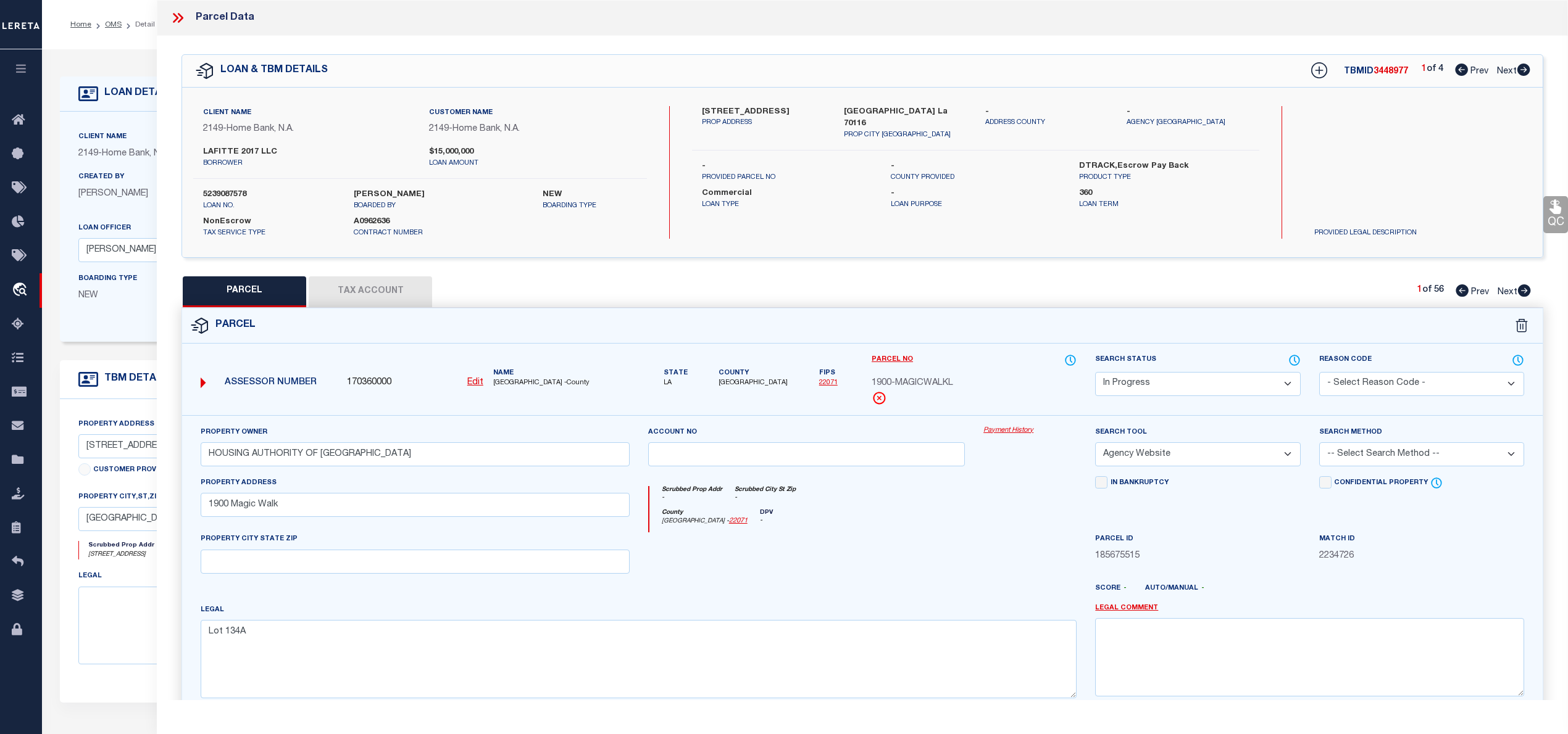
click at [1410, 452] on select "-- Select Search Method -- Property Address Legal Liability Info Provided" at bounding box center [1421, 454] width 205 height 24
click at [1319, 445] on select "-- Select Search Method -- Property Address Legal Liability Info Provided" at bounding box center [1421, 454] width 205 height 24
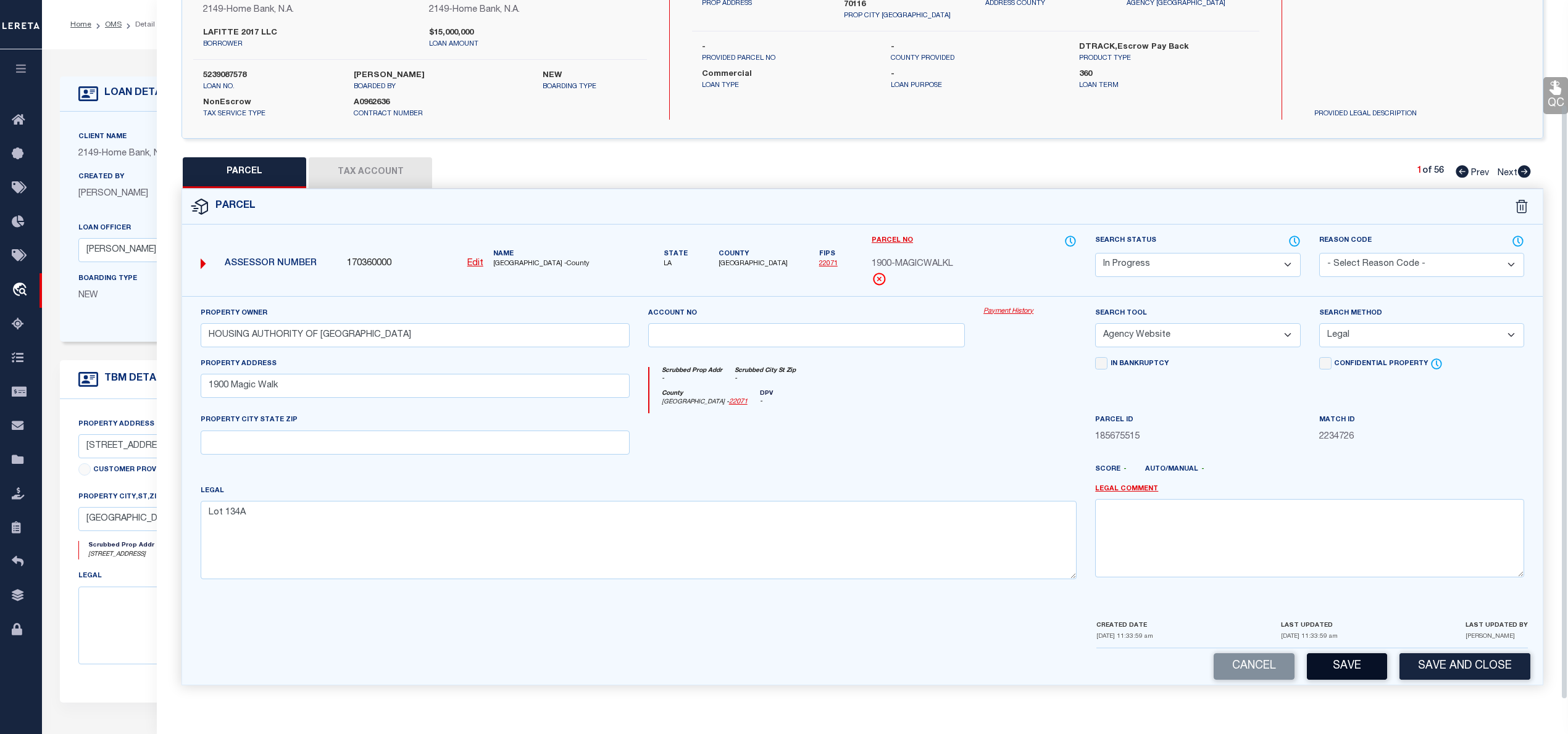
click at [1368, 670] on button "Save" at bounding box center [1346, 667] width 80 height 26
click at [393, 172] on button "Tax Account" at bounding box center [370, 173] width 123 height 31
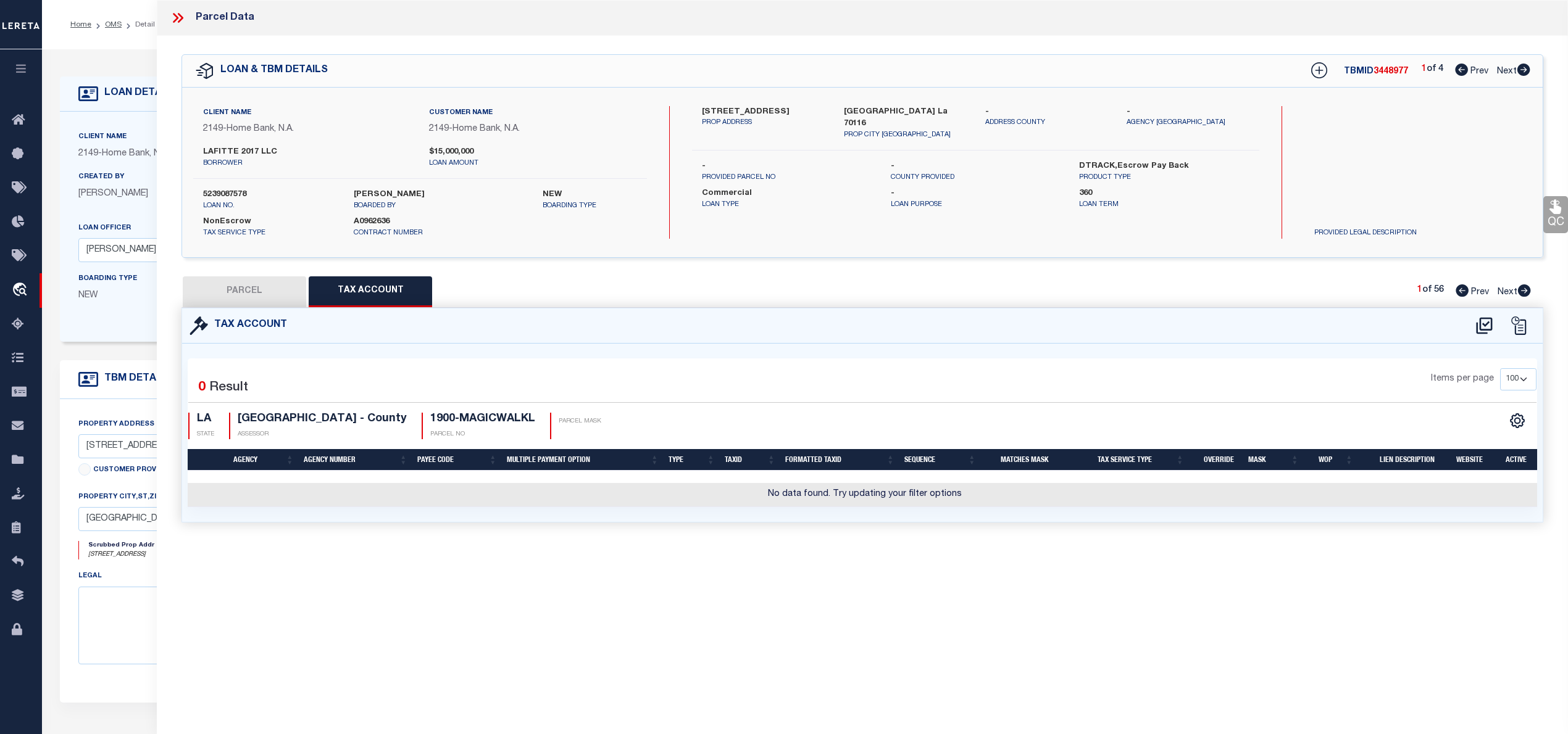
scroll to position [0, 0]
click at [1481, 330] on icon at bounding box center [1483, 326] width 16 height 17
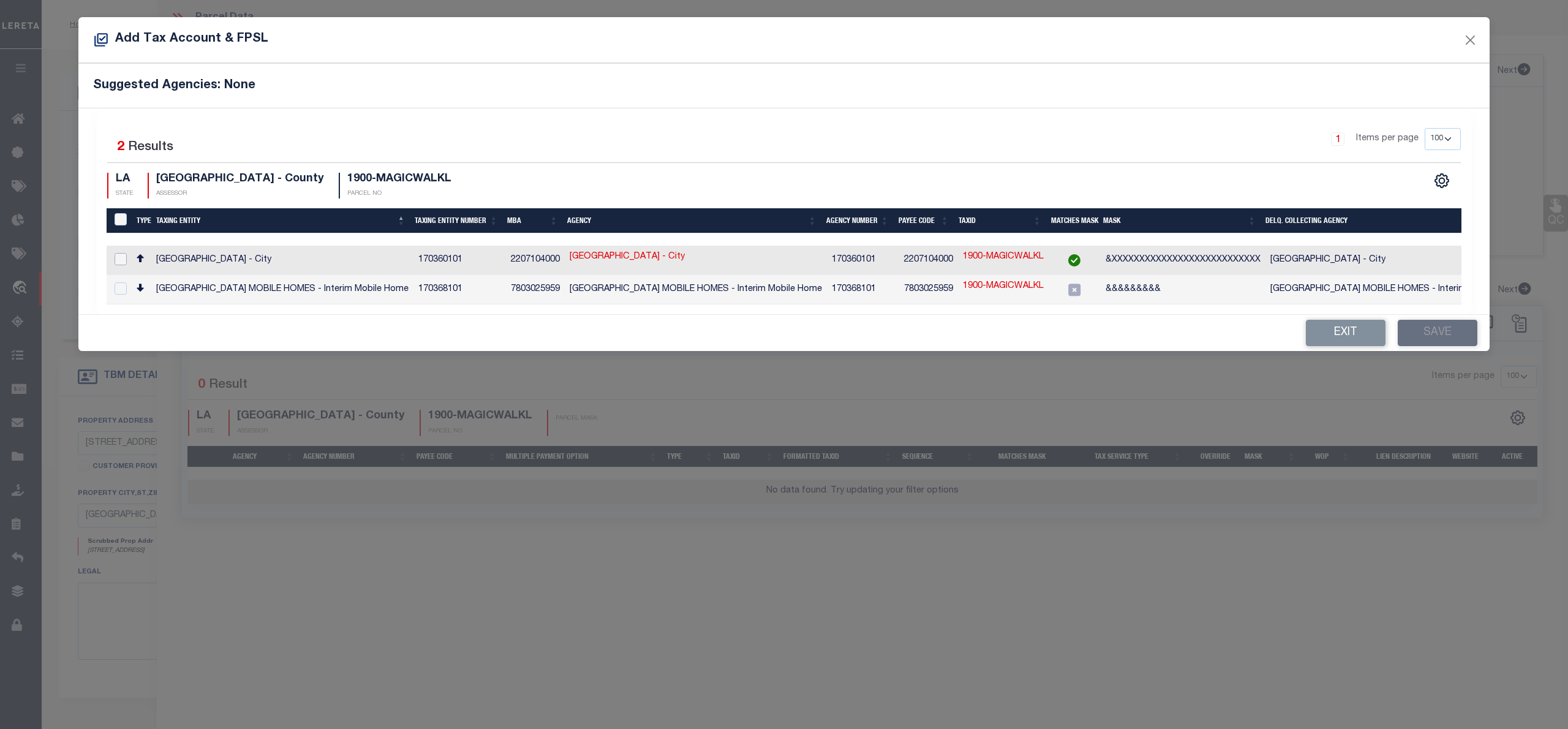
click at [118, 258] on input "checkbox" at bounding box center [121, 259] width 12 height 12
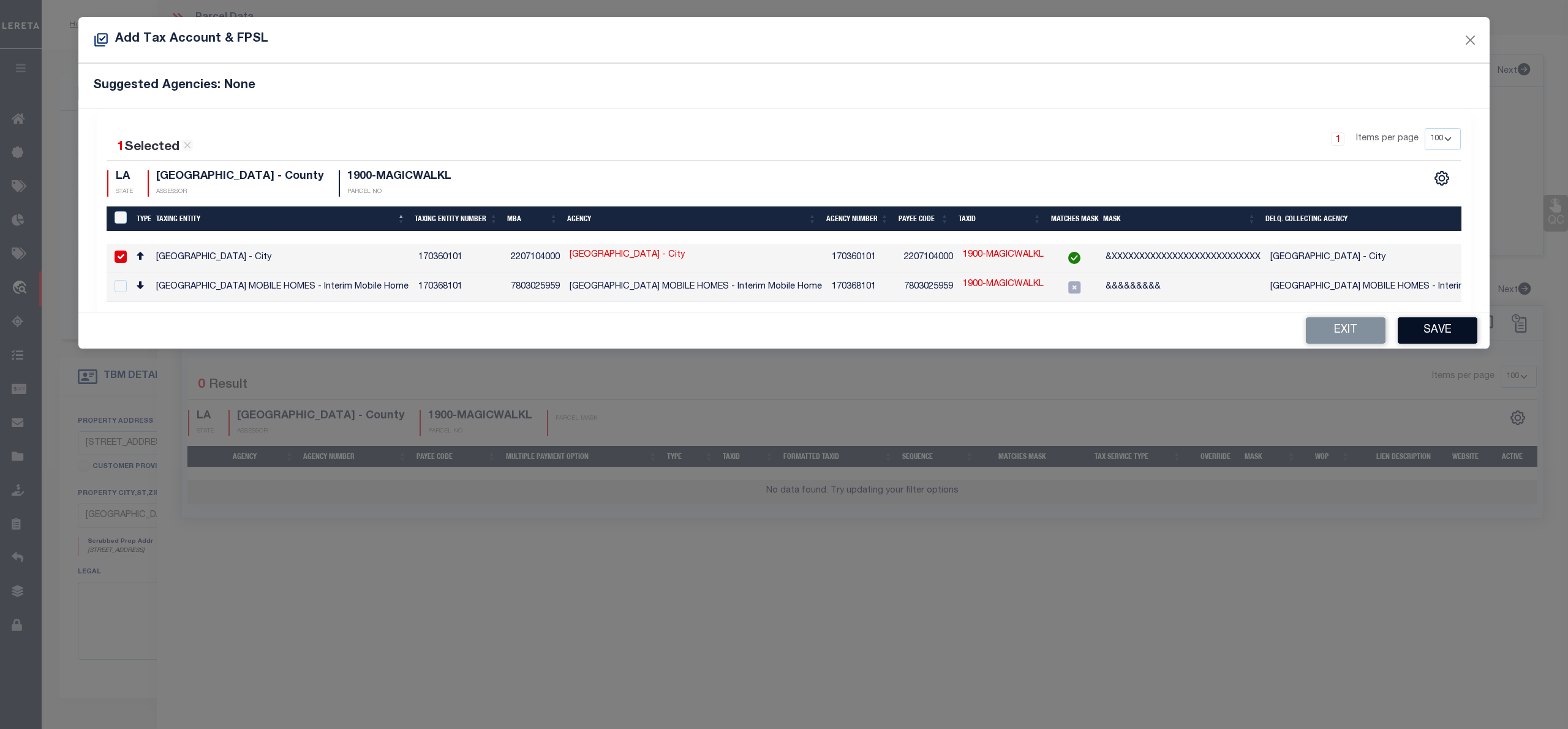
click at [1416, 339] on button "Save" at bounding box center [1437, 330] width 79 height 26
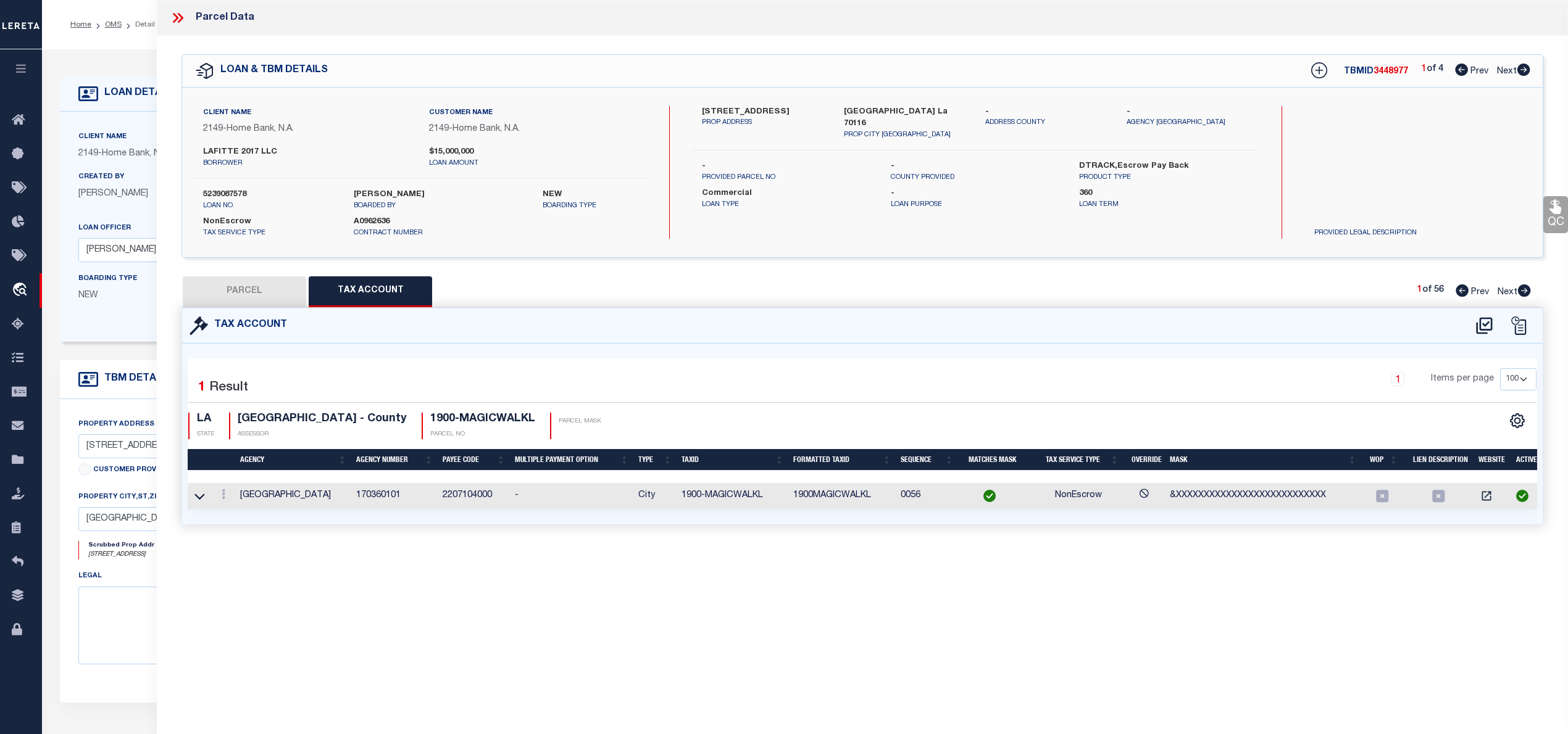
click at [264, 294] on button "PARCEL" at bounding box center [244, 292] width 123 height 31
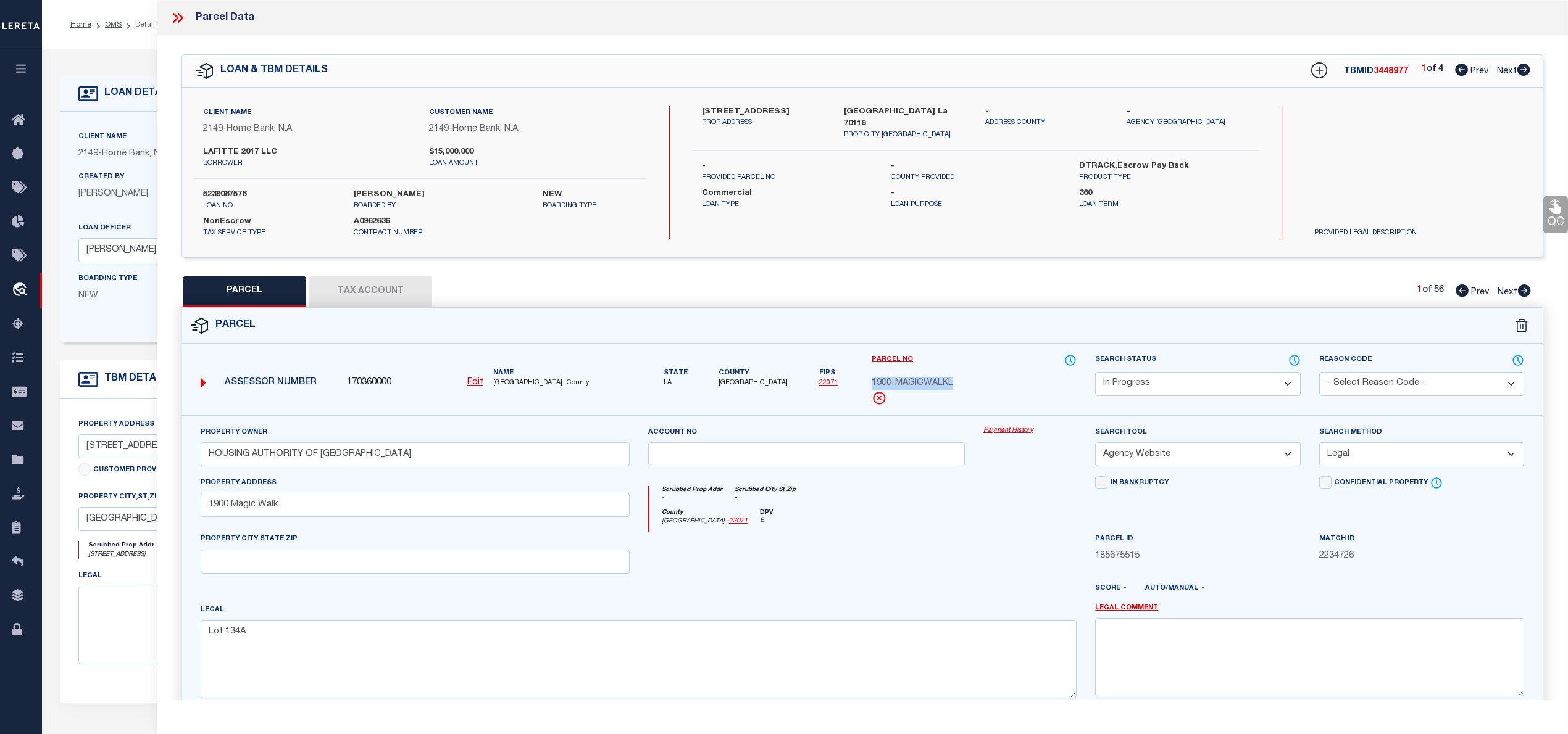
drag, startPoint x: 870, startPoint y: 383, endPoint x: 983, endPoint y: 384, distance: 113.0
click at [983, 384] on div "1900-MAGICWALKL" at bounding box center [974, 384] width 205 height 14
copy span "1900-MAGICWALKL"
click at [1262, 381] on select "Automated Search Bad Parcel Complete Duplicate Parcel High Dollar Reporting In …" at bounding box center [1197, 384] width 205 height 24
click at [1095, 372] on select "Automated Search Bad Parcel Complete Duplicate Parcel High Dollar Reporting In …" at bounding box center [1197, 384] width 205 height 24
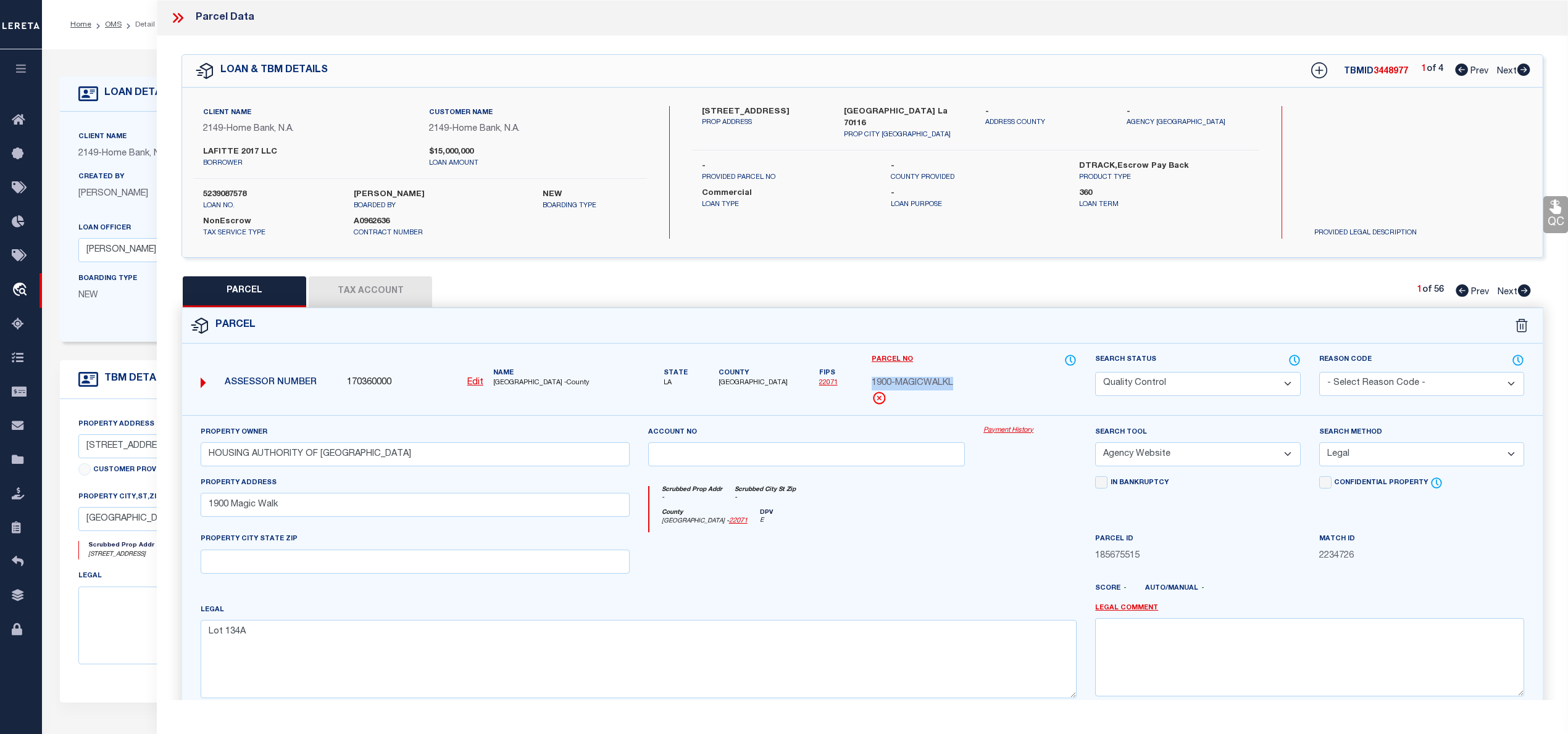
scroll to position [123, 0]
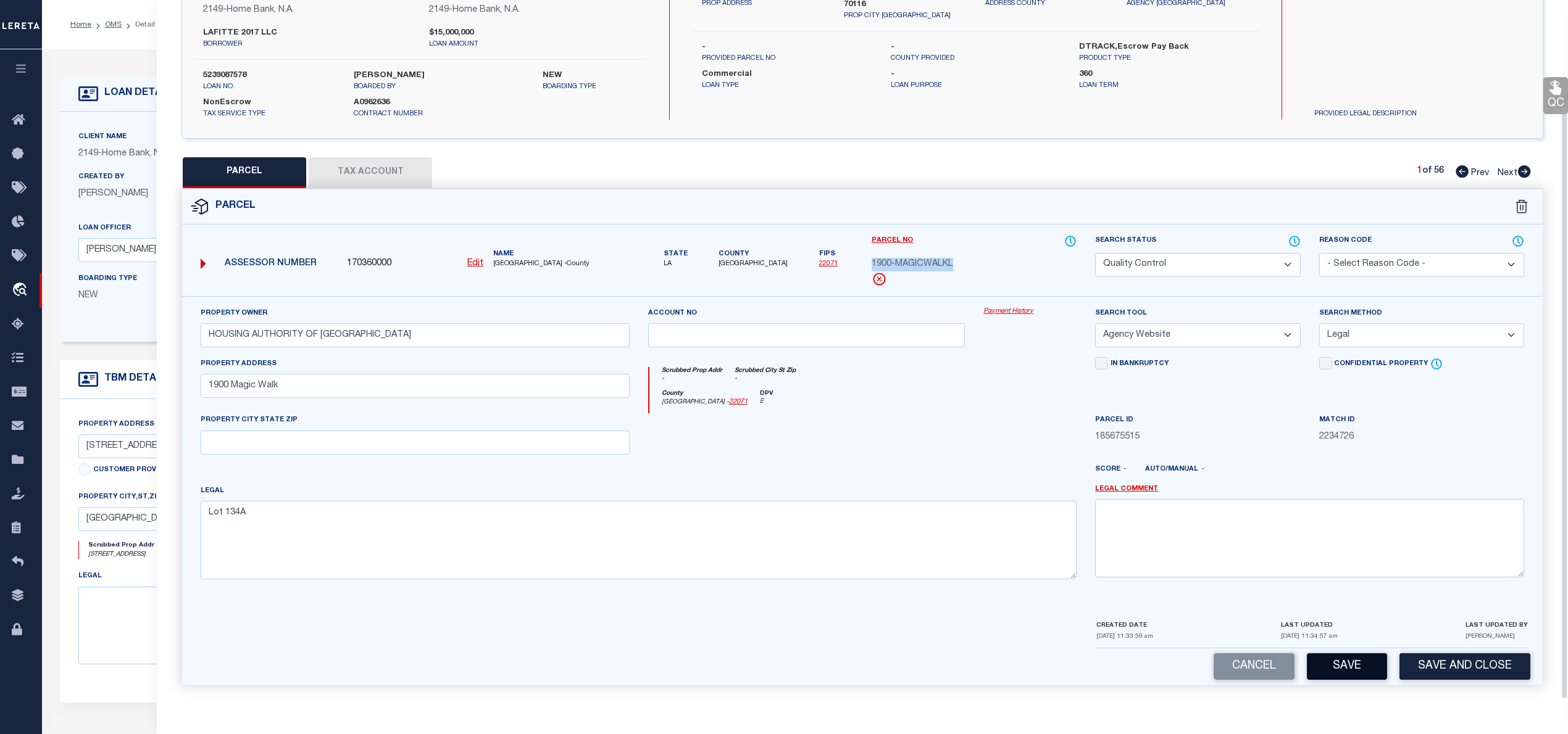
click at [1356, 662] on button "Save" at bounding box center [1346, 667] width 80 height 26
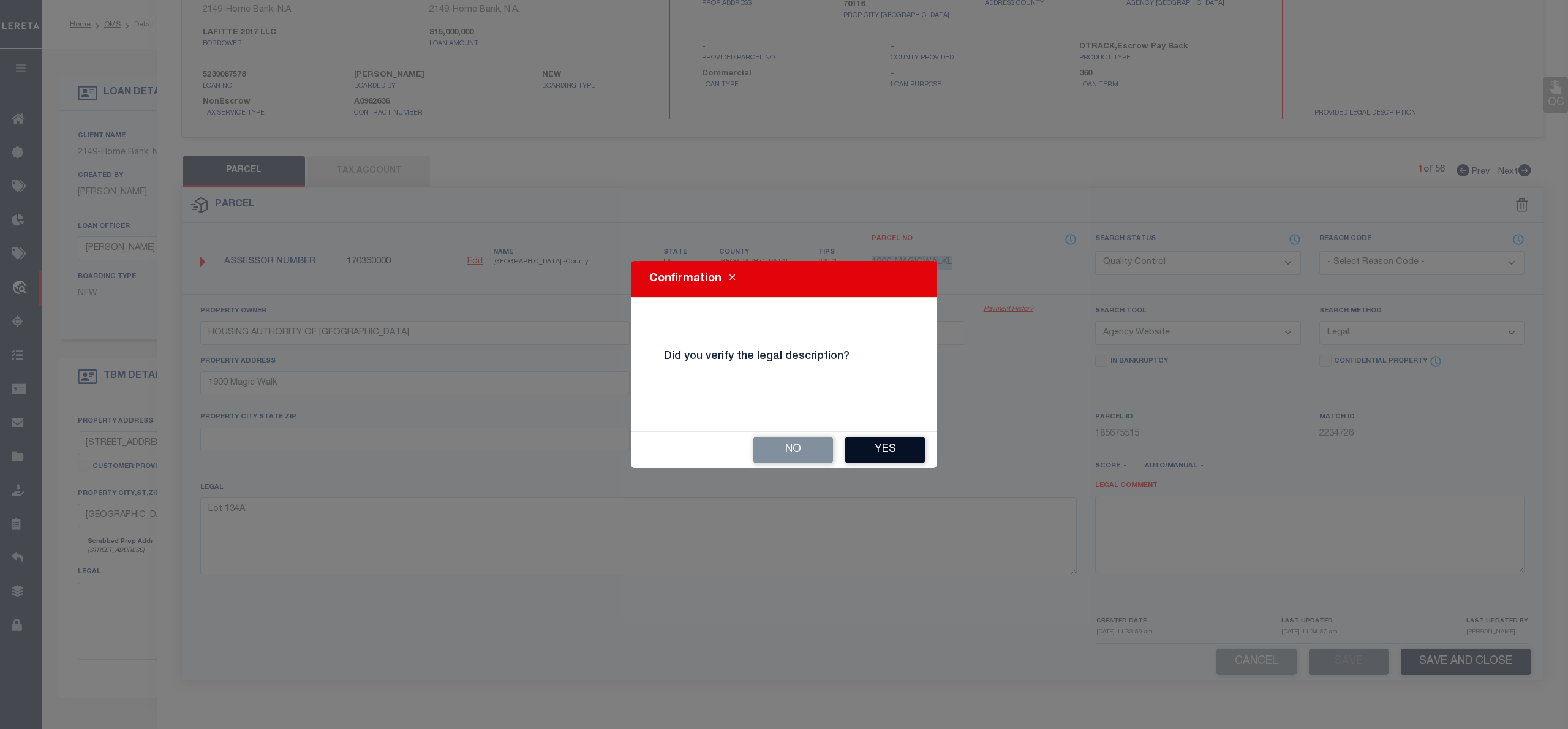
click at [872, 447] on button "Yes" at bounding box center [885, 450] width 79 height 26
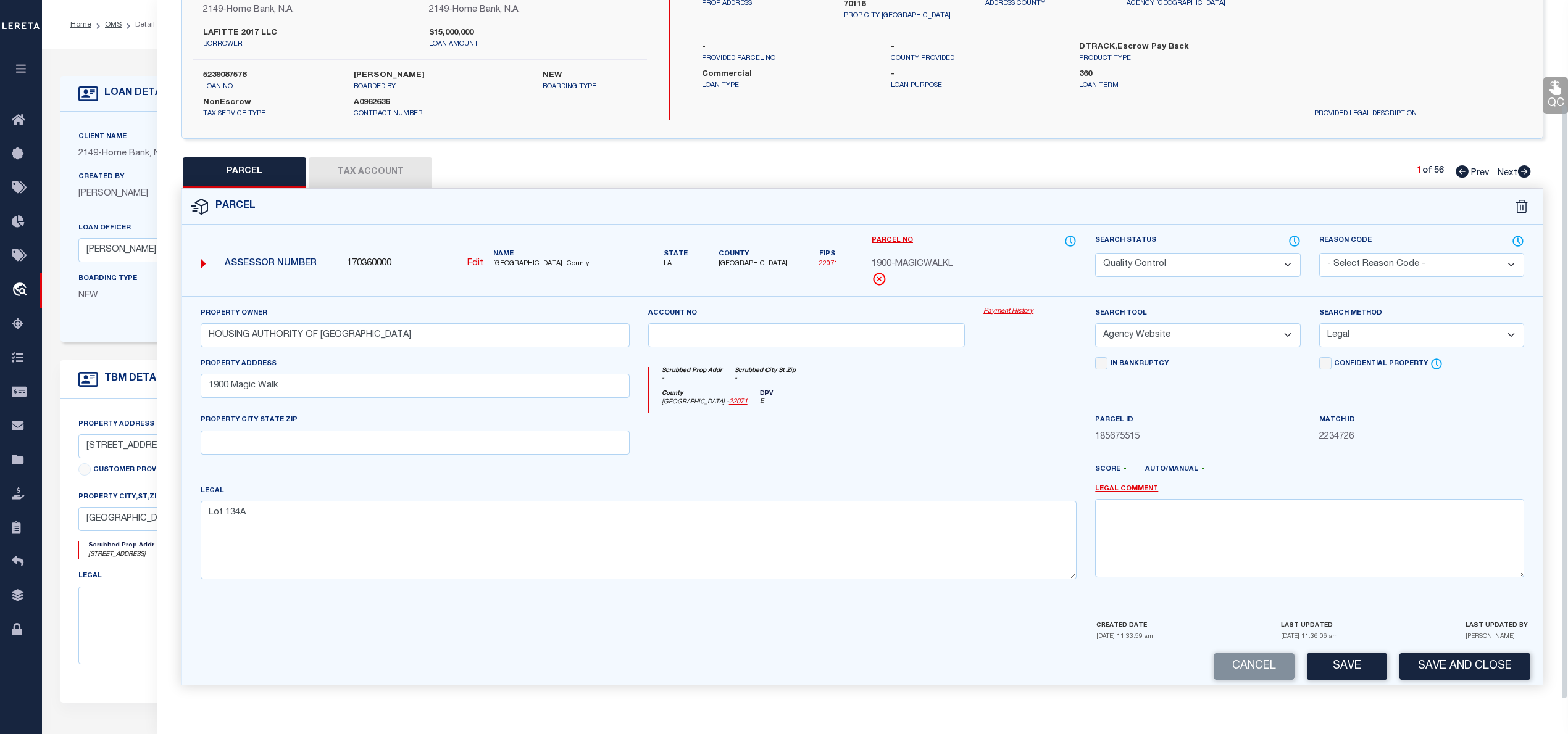
click at [381, 157] on button "Tax Account" at bounding box center [370, 173] width 123 height 31
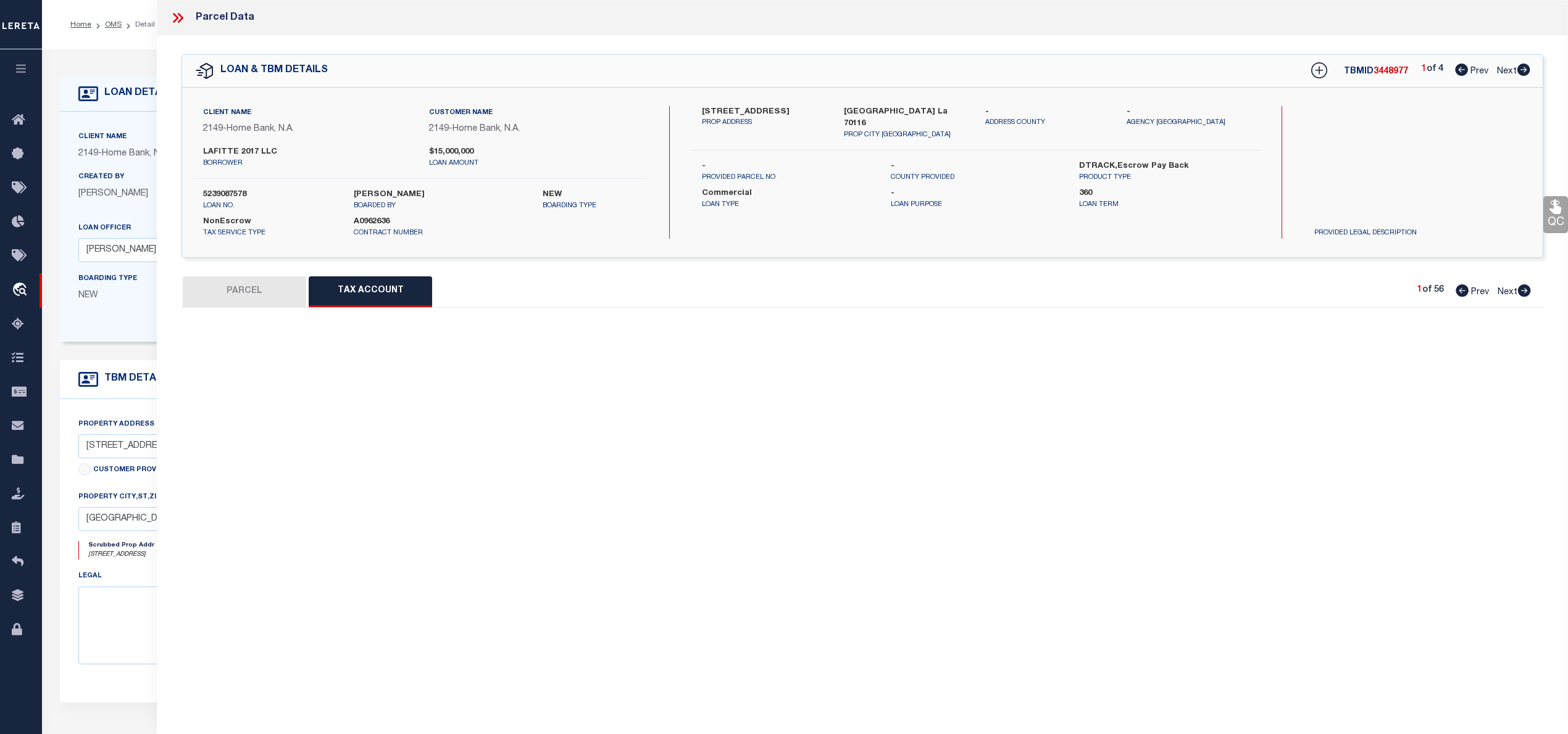
scroll to position [0, 0]
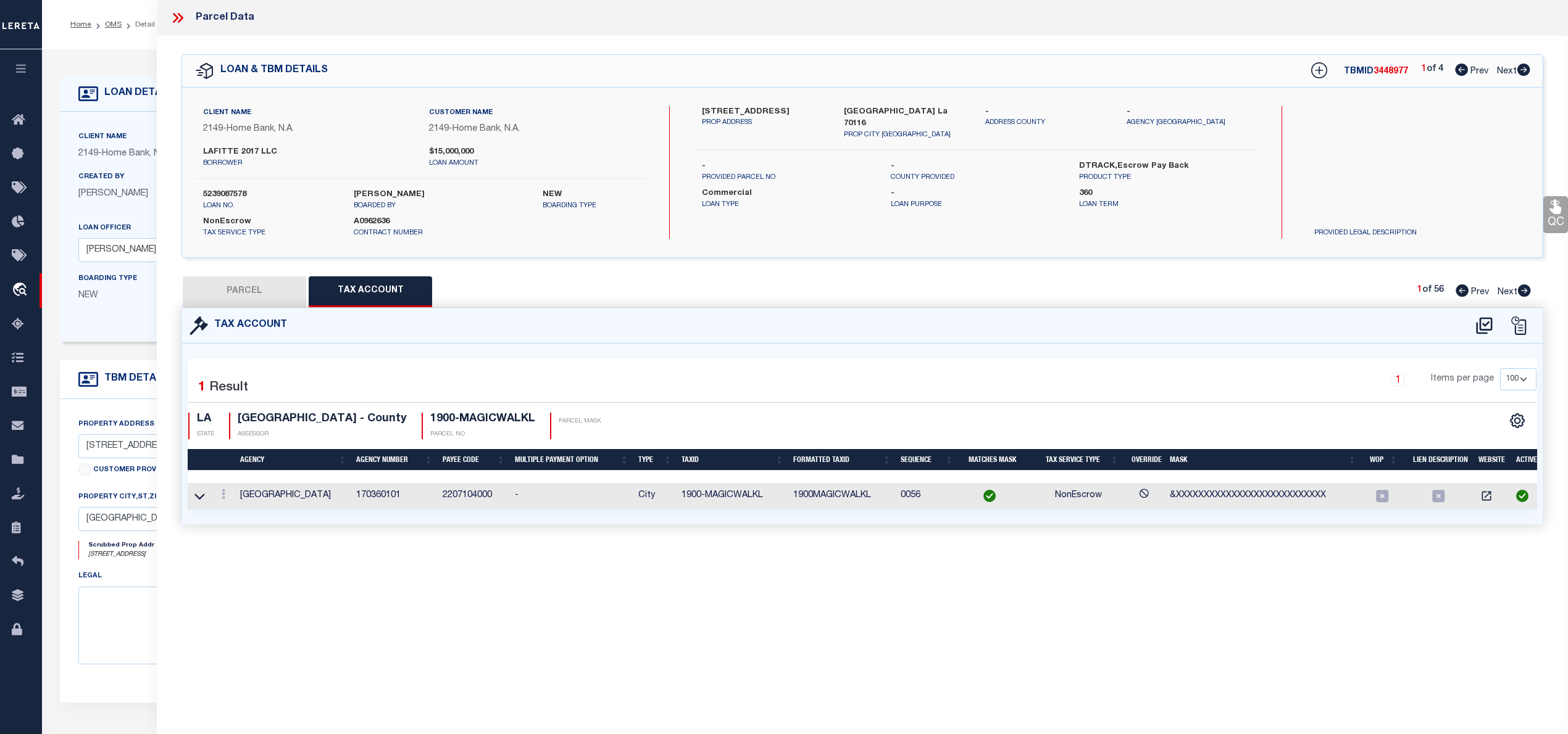
click at [268, 282] on button "PARCEL" at bounding box center [244, 292] width 123 height 31
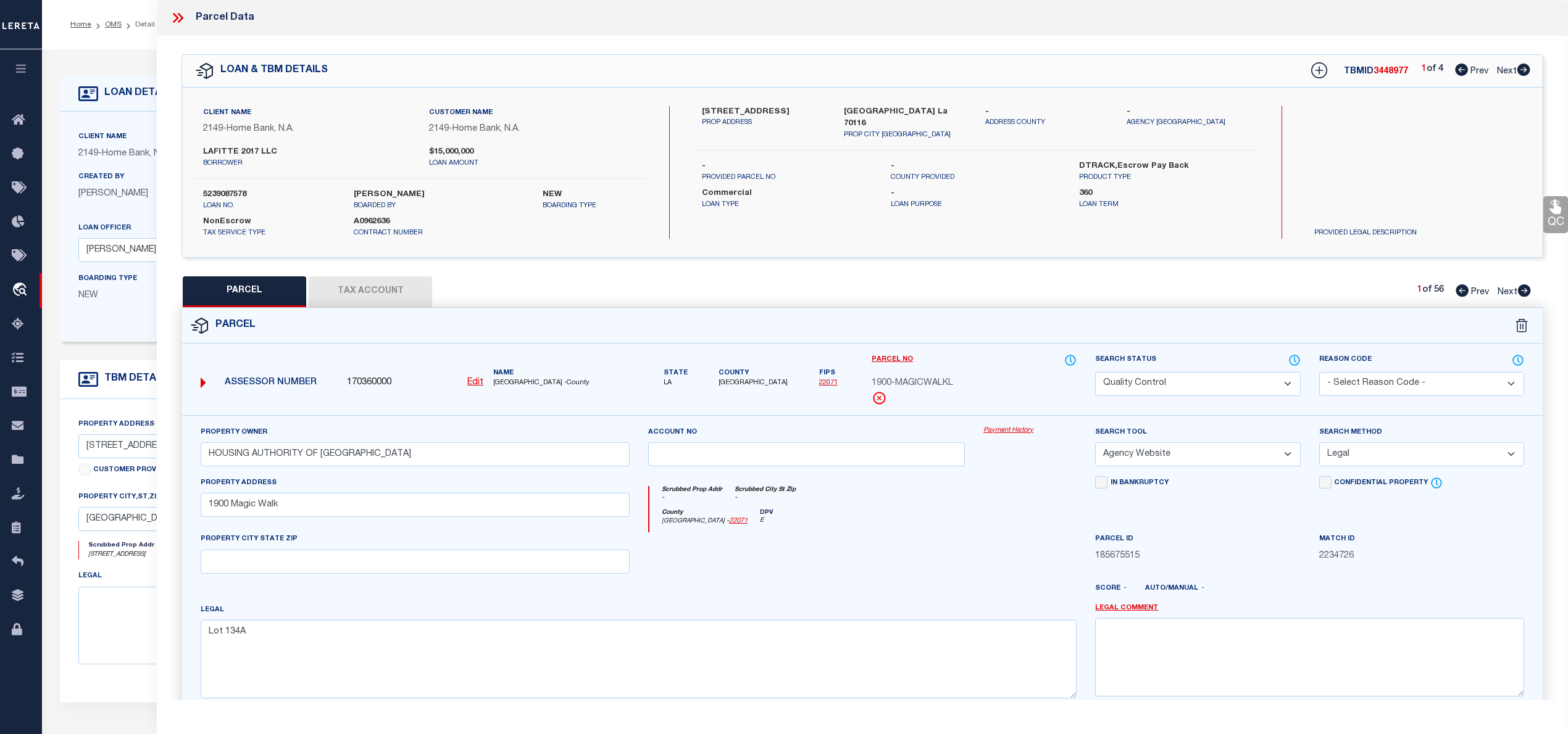
click at [1526, 290] on icon at bounding box center [1524, 291] width 13 height 13
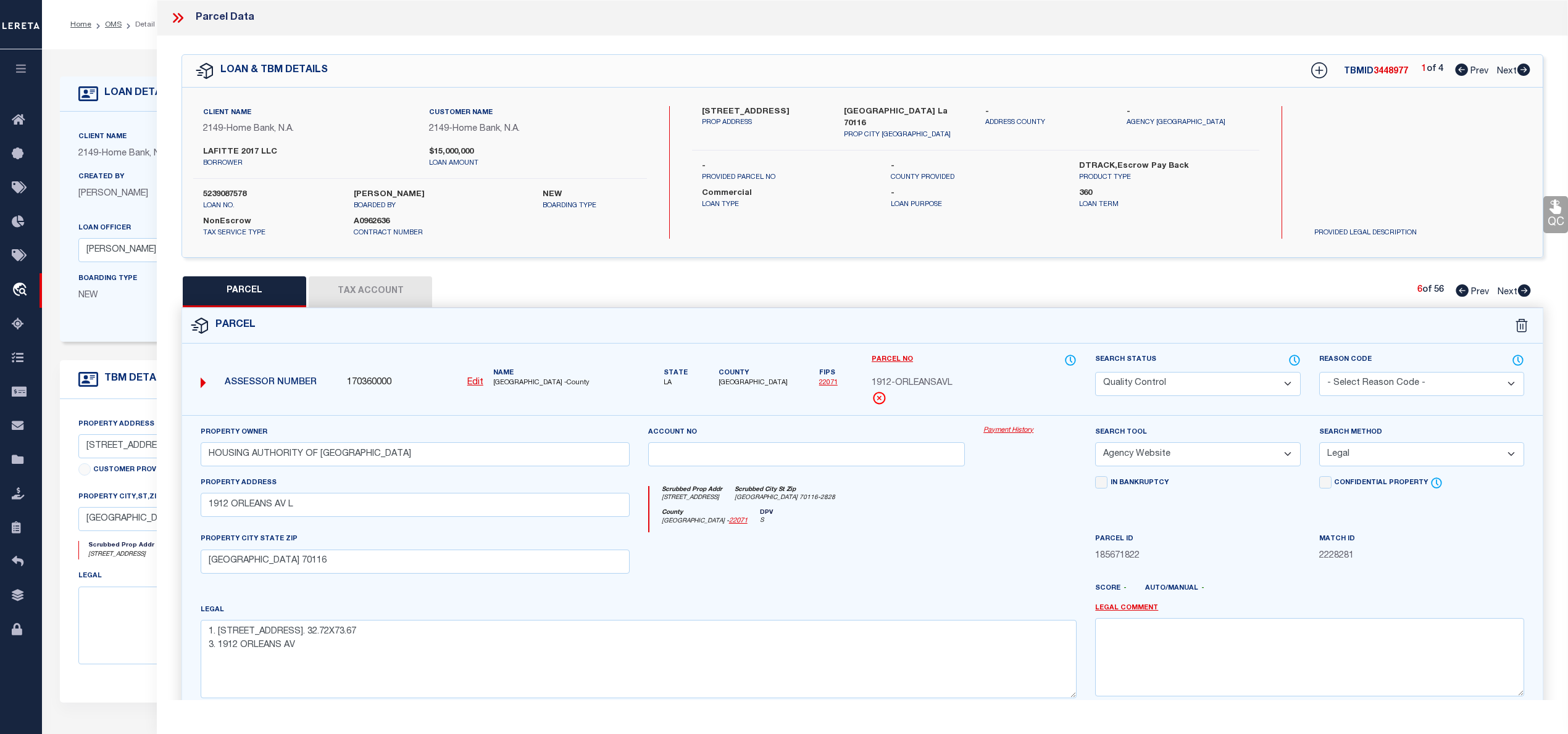
click at [1526, 290] on icon at bounding box center [1524, 291] width 13 height 13
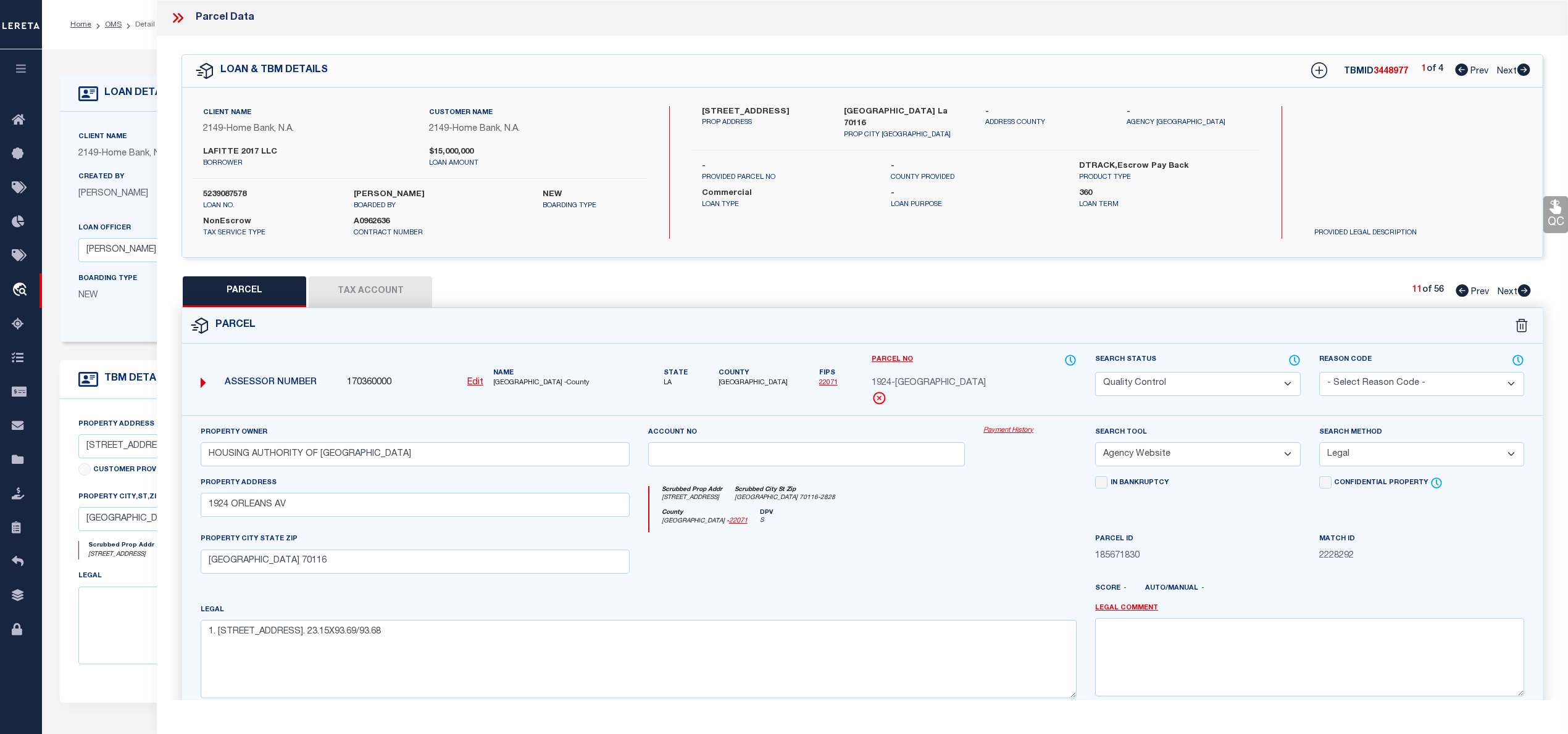
click at [1526, 290] on icon at bounding box center [1524, 291] width 13 height 13
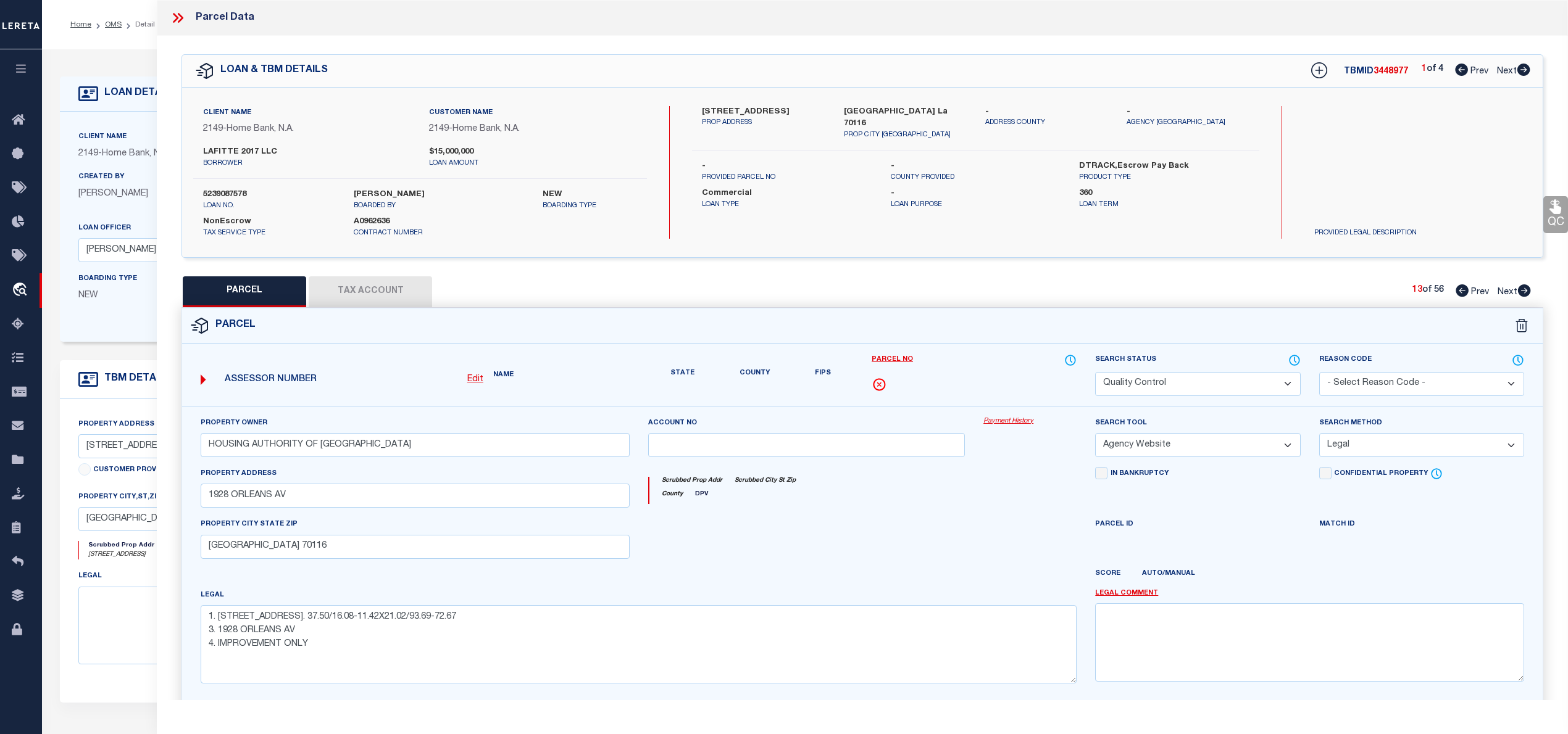
click at [1526, 290] on icon at bounding box center [1524, 291] width 13 height 13
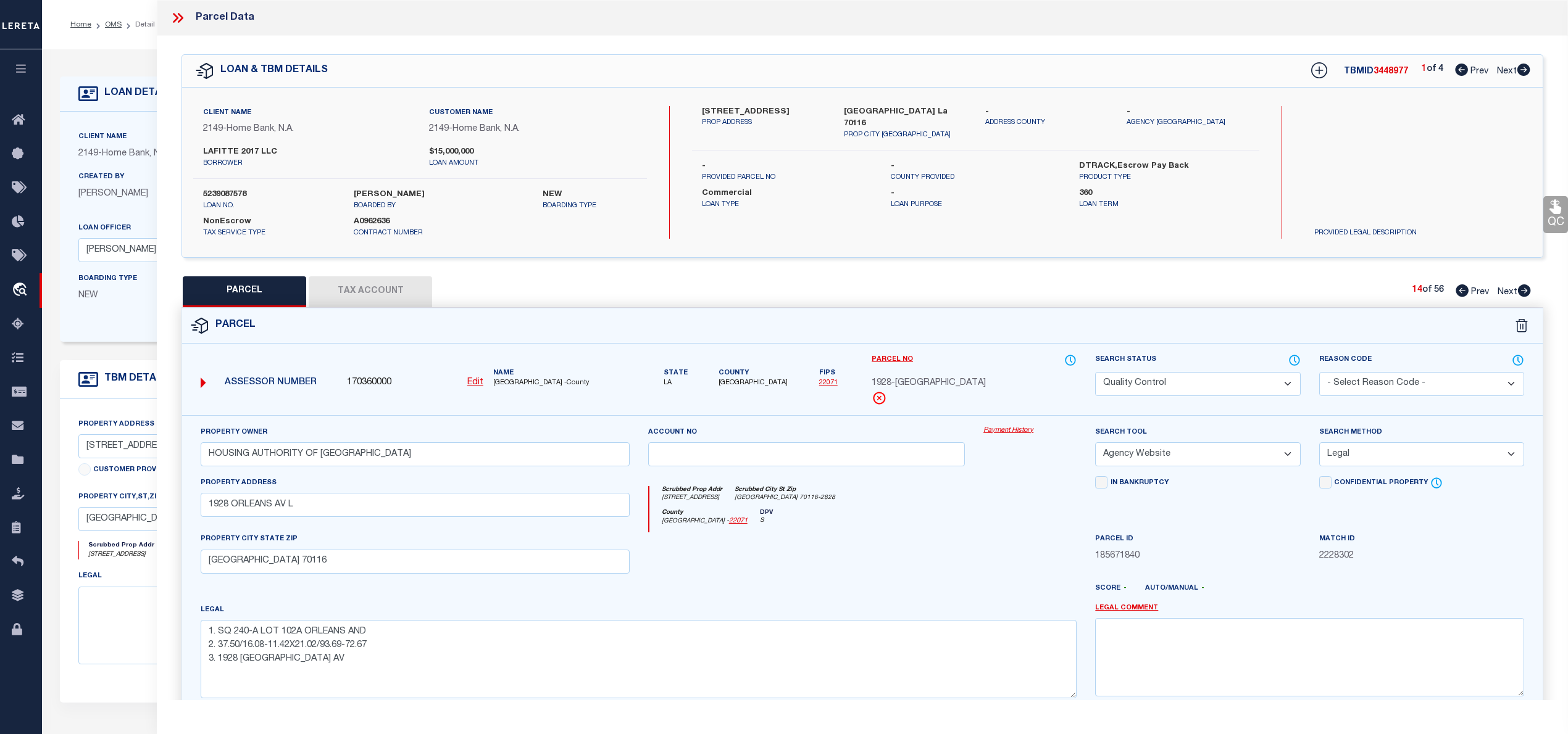
click at [1526, 290] on icon at bounding box center [1524, 291] width 13 height 13
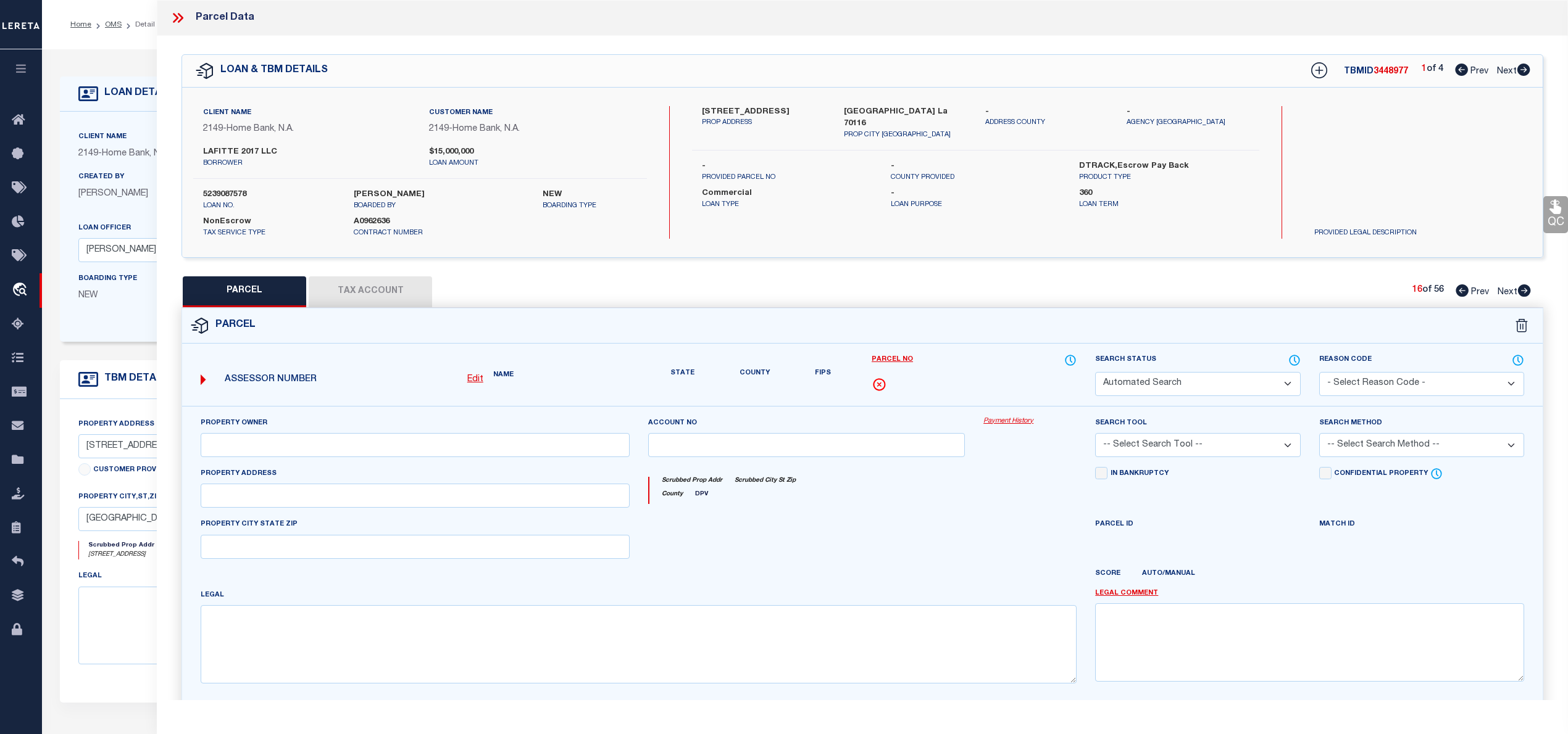
click at [1526, 290] on icon at bounding box center [1524, 291] width 13 height 13
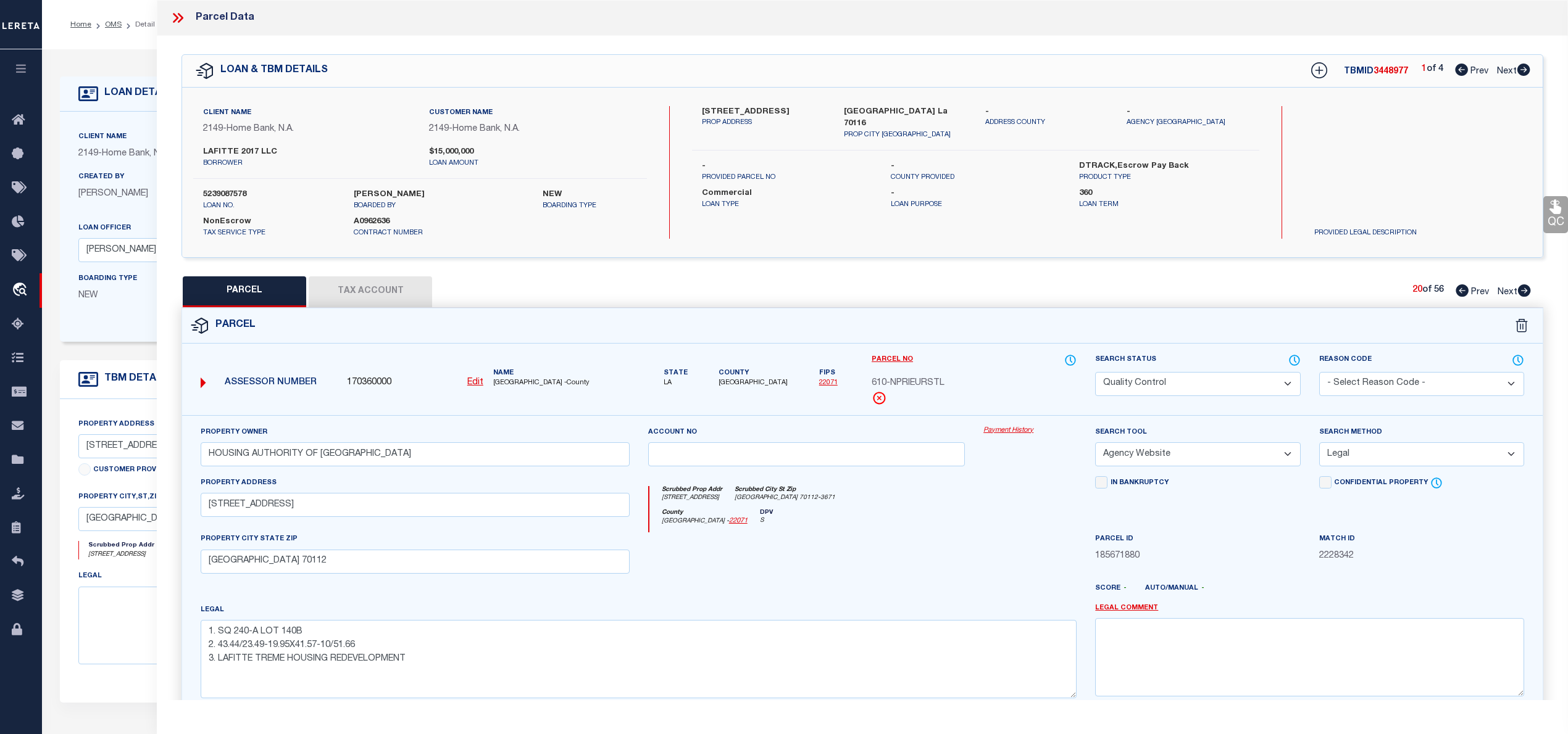
click at [1526, 290] on icon at bounding box center [1524, 291] width 13 height 13
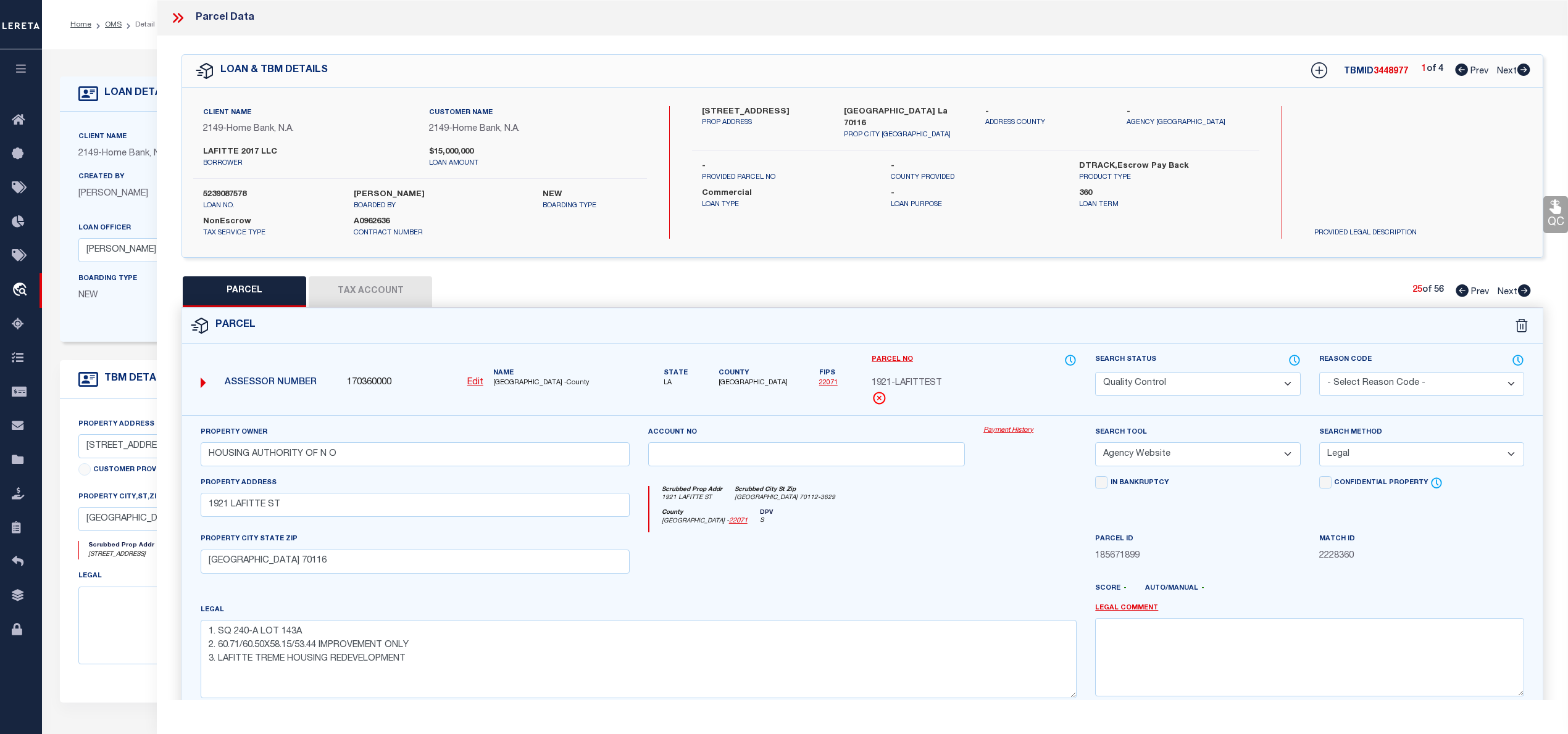
click at [1526, 290] on icon at bounding box center [1524, 291] width 13 height 13
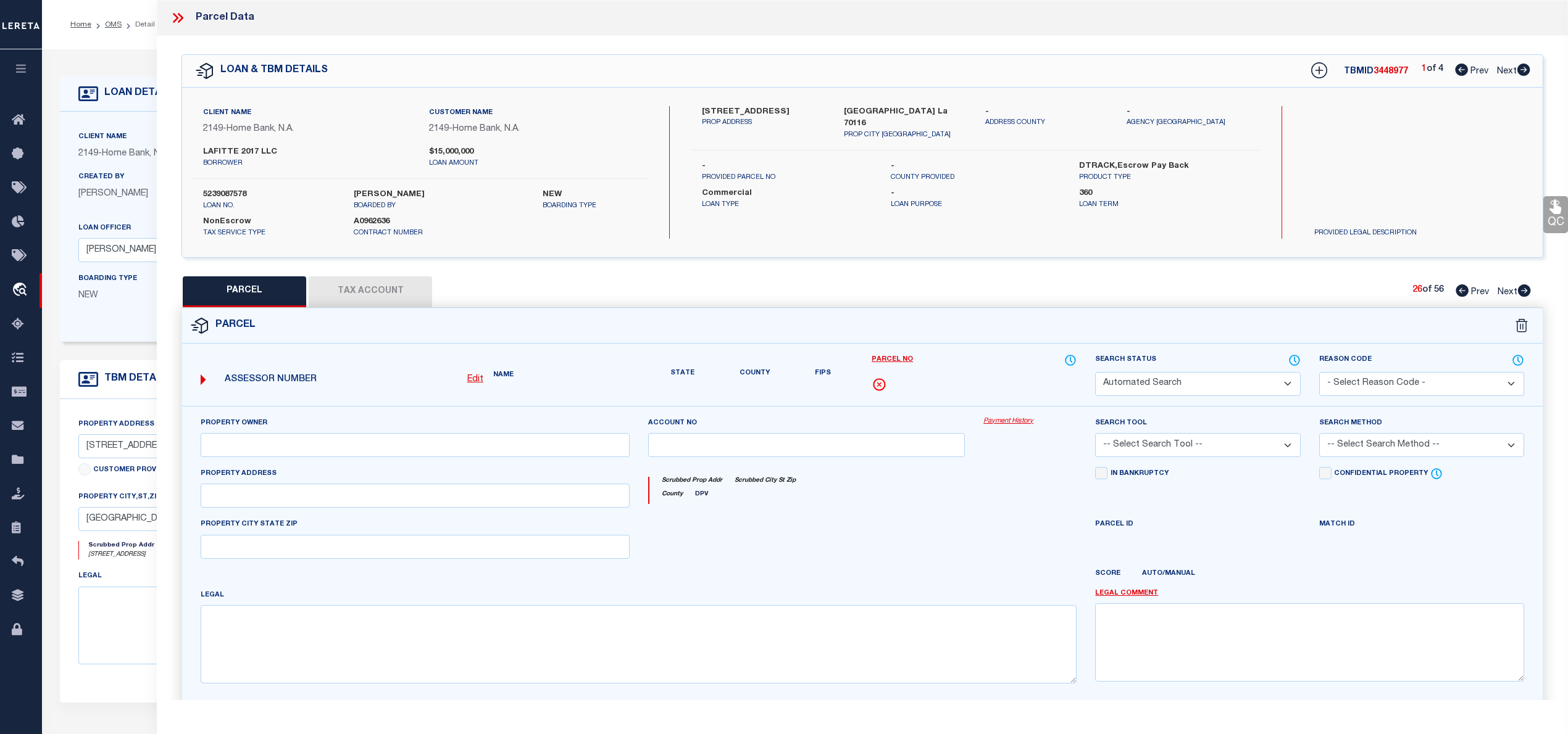
click at [1526, 290] on icon at bounding box center [1524, 291] width 13 height 13
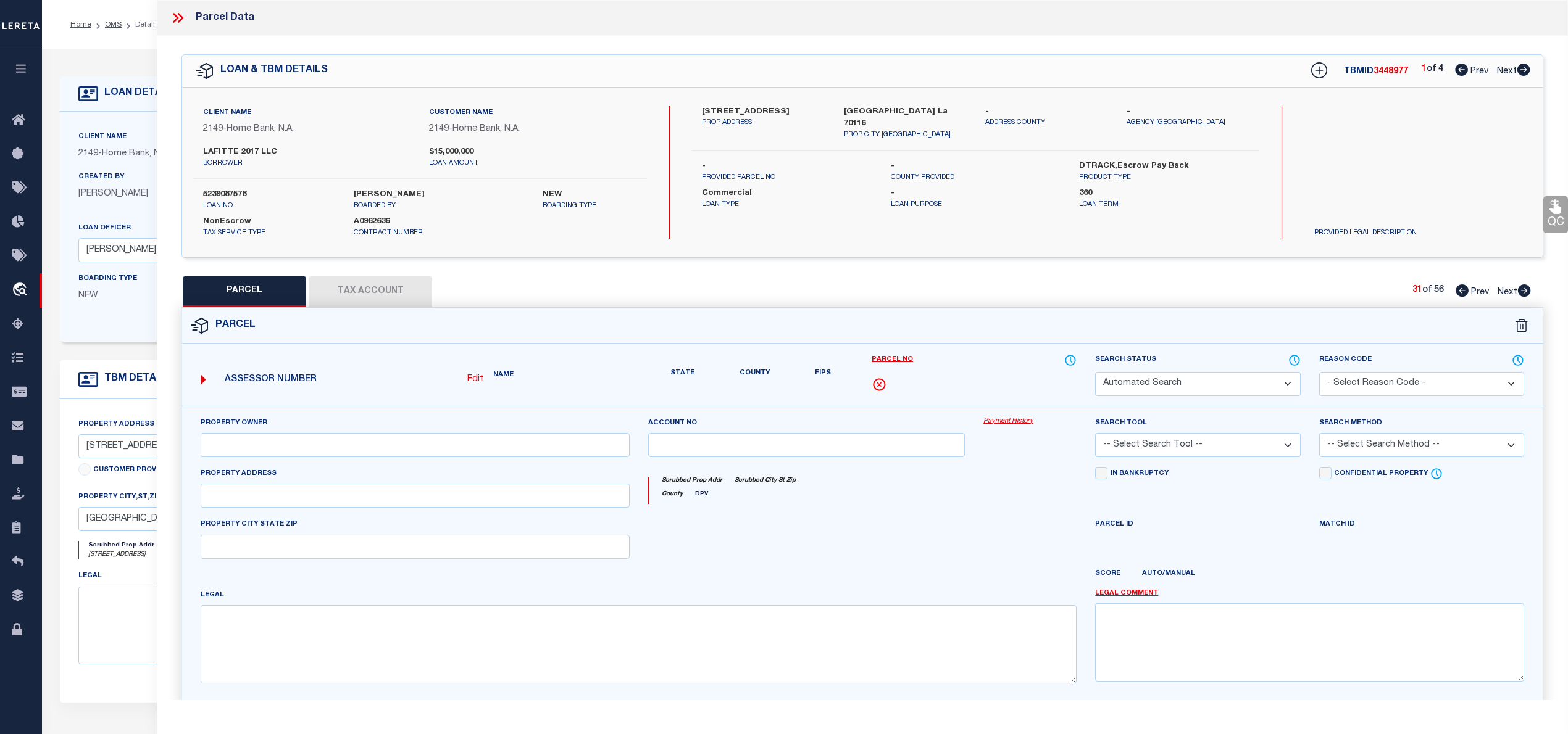
click at [1526, 290] on icon at bounding box center [1524, 291] width 13 height 13
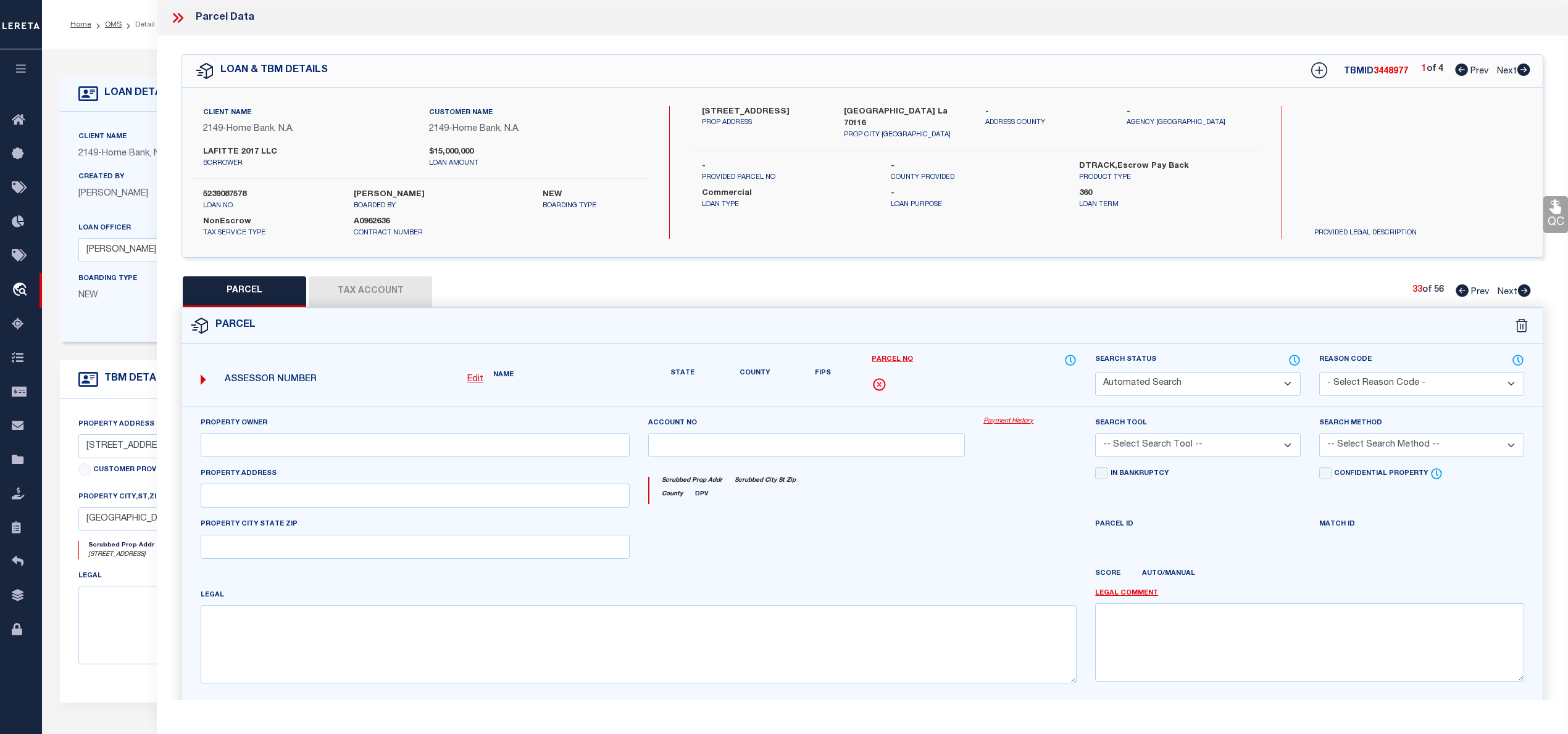
click at [1526, 290] on icon at bounding box center [1524, 291] width 13 height 13
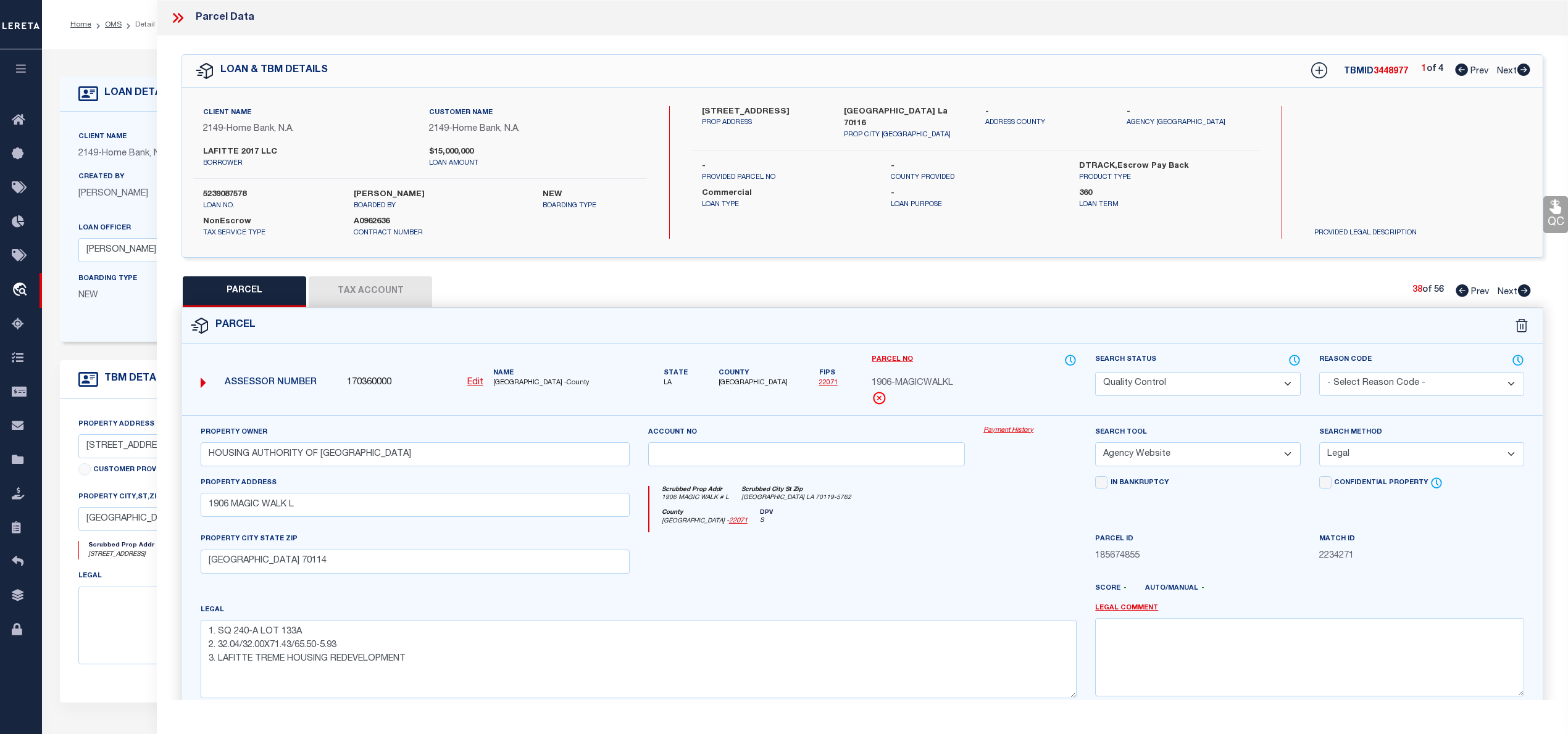
click at [1526, 290] on icon at bounding box center [1524, 291] width 13 height 13
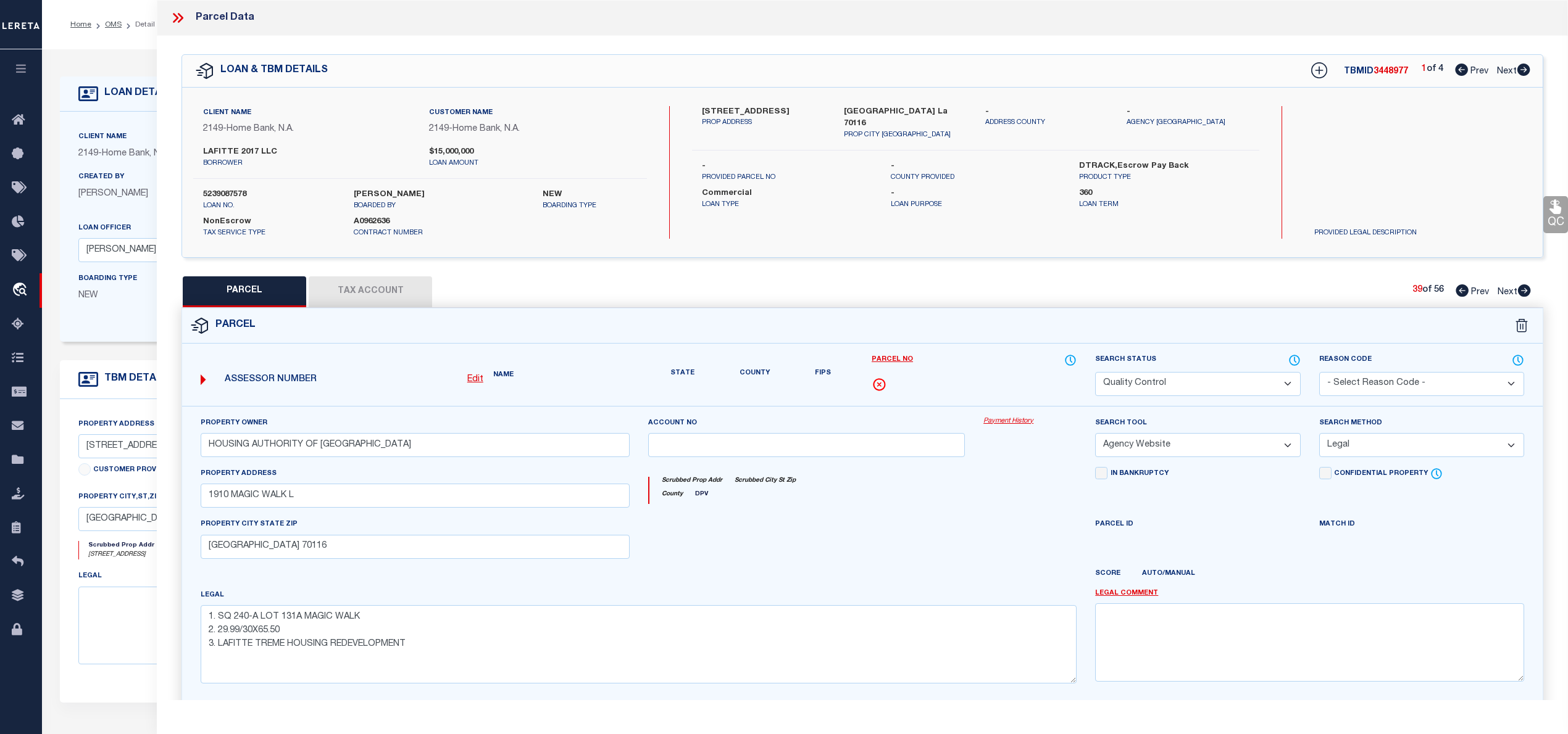
click at [1526, 290] on icon at bounding box center [1524, 291] width 13 height 13
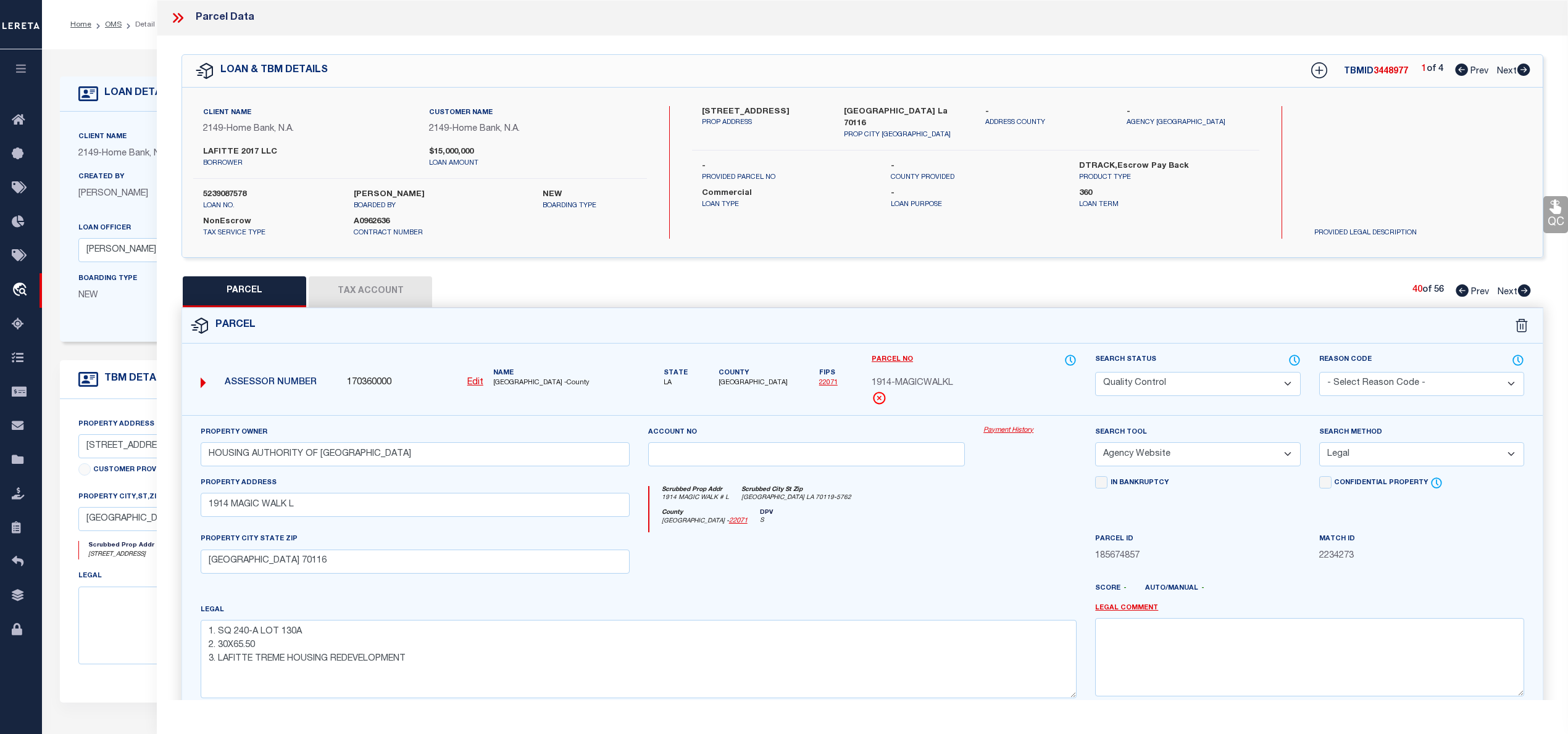
click at [1526, 290] on icon at bounding box center [1524, 291] width 13 height 13
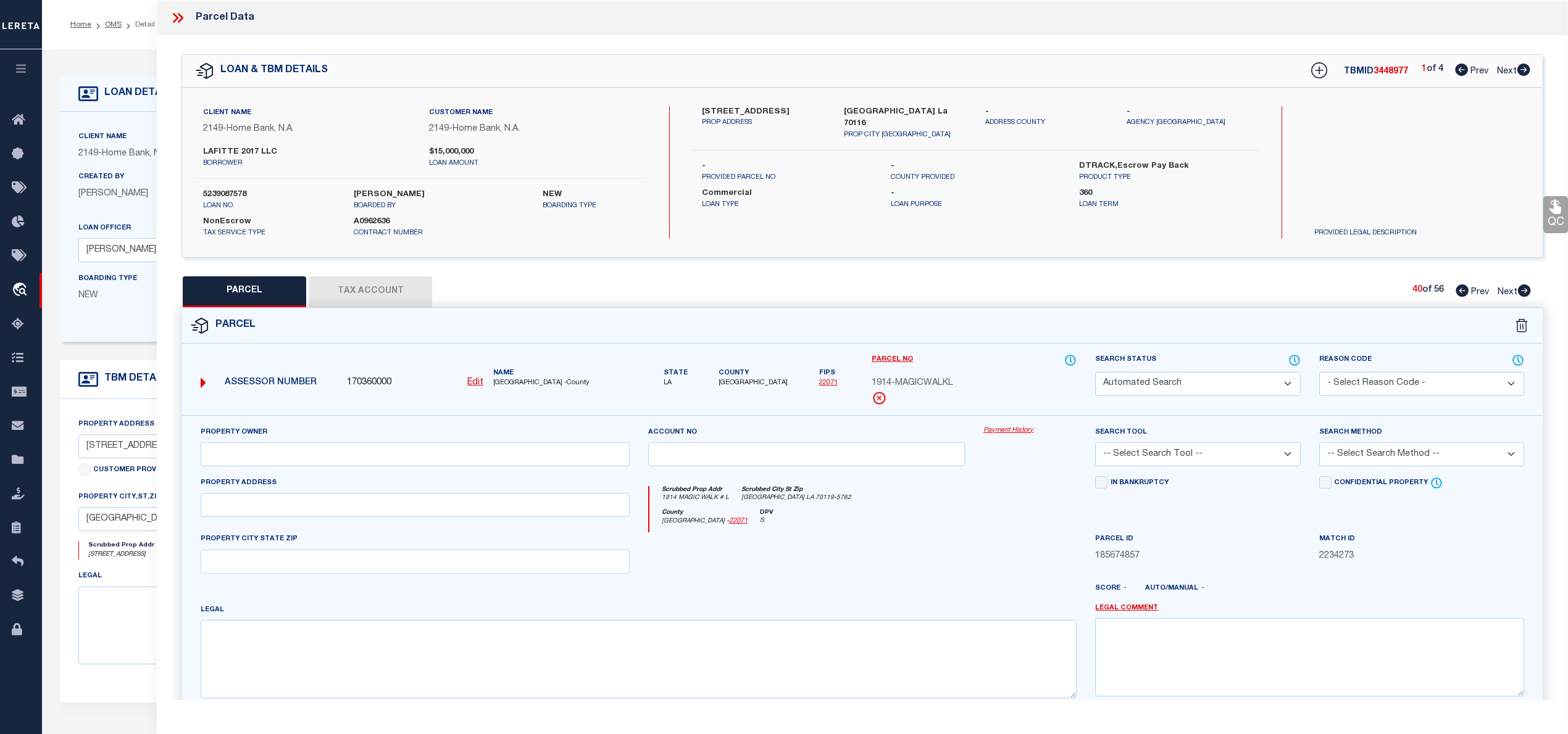
click at [1526, 290] on icon at bounding box center [1524, 291] width 13 height 13
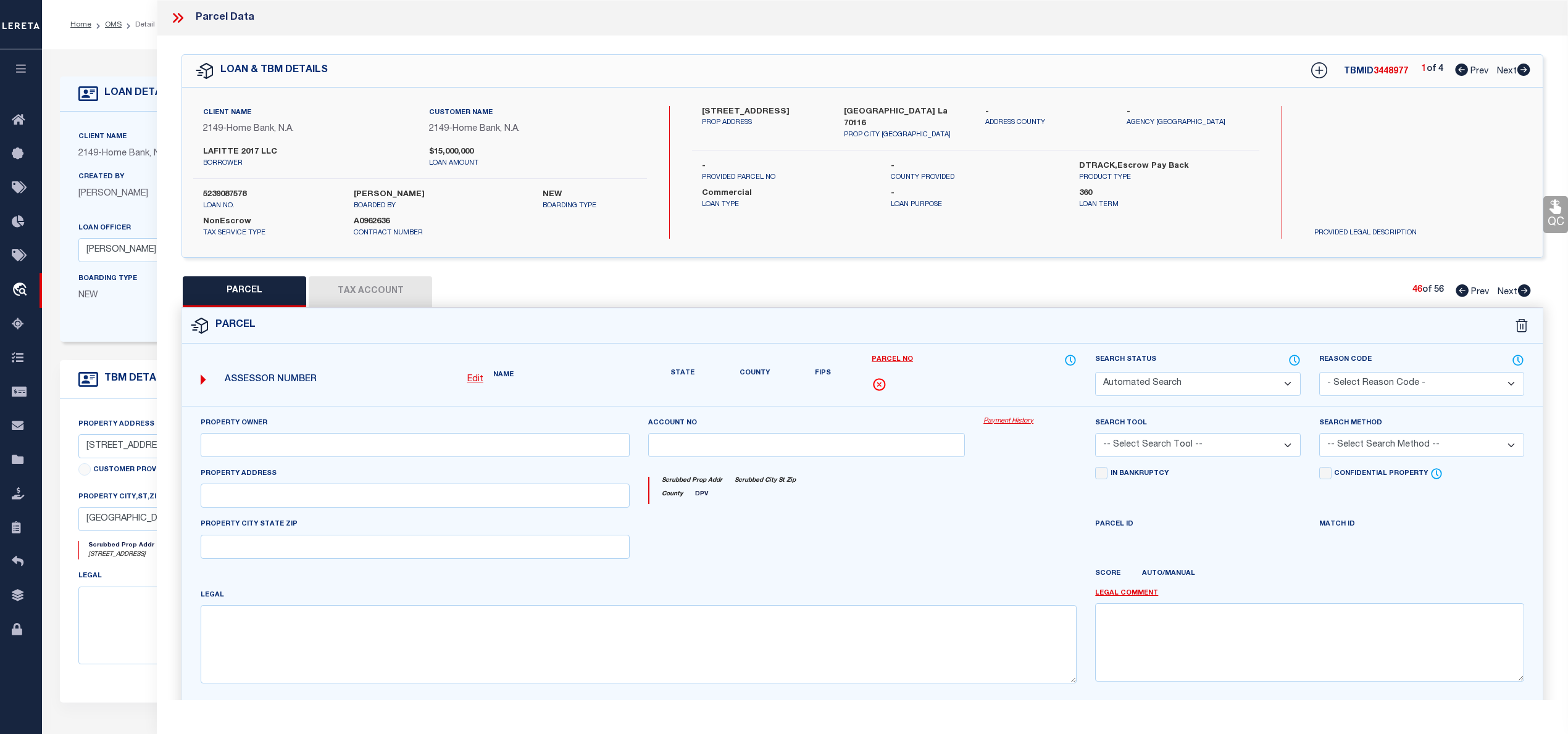
click at [1526, 290] on icon at bounding box center [1524, 291] width 13 height 13
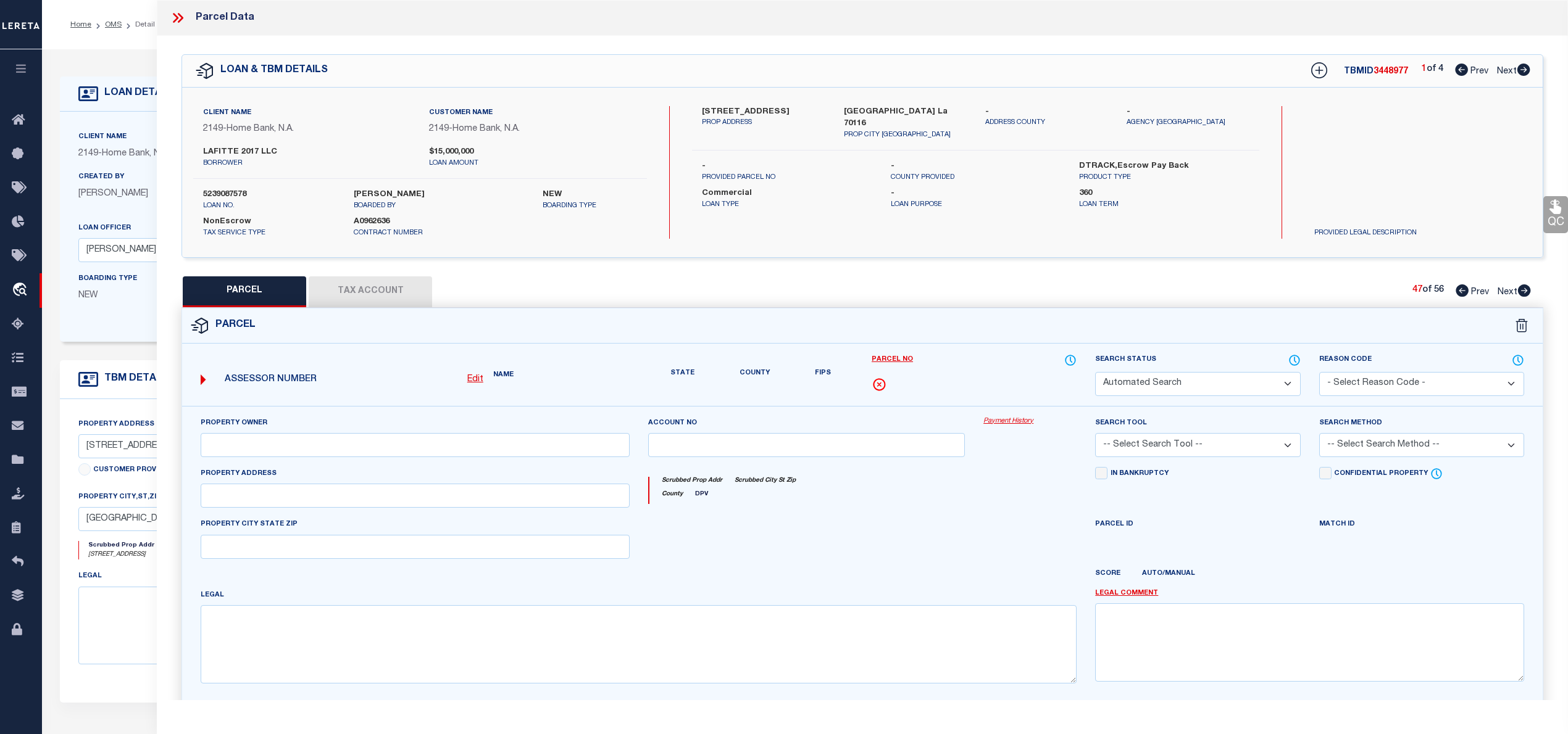
click at [1526, 290] on icon at bounding box center [1524, 291] width 13 height 13
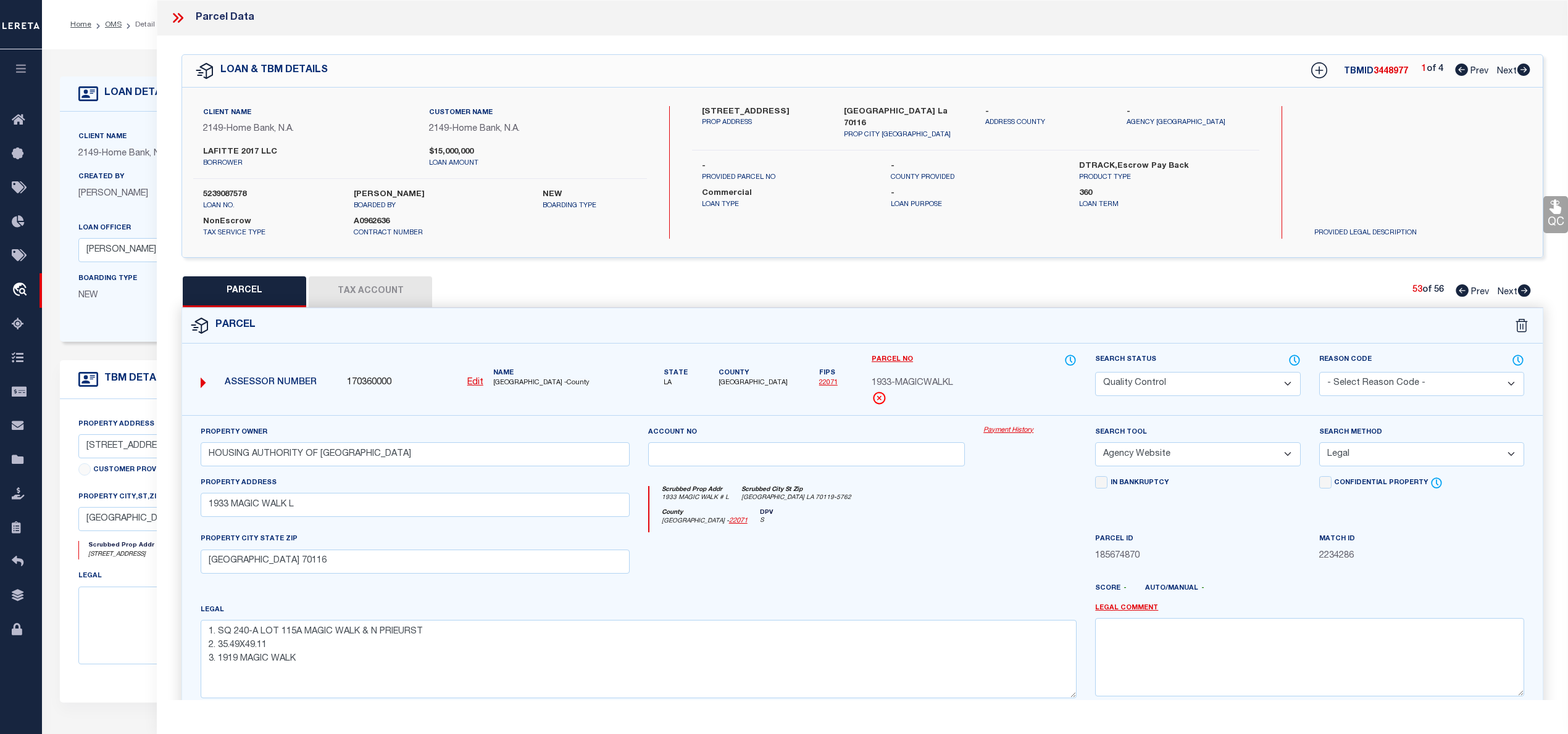
click at [1526, 290] on icon at bounding box center [1524, 291] width 13 height 13
click at [386, 279] on button "Tax Account" at bounding box center [370, 292] width 123 height 31
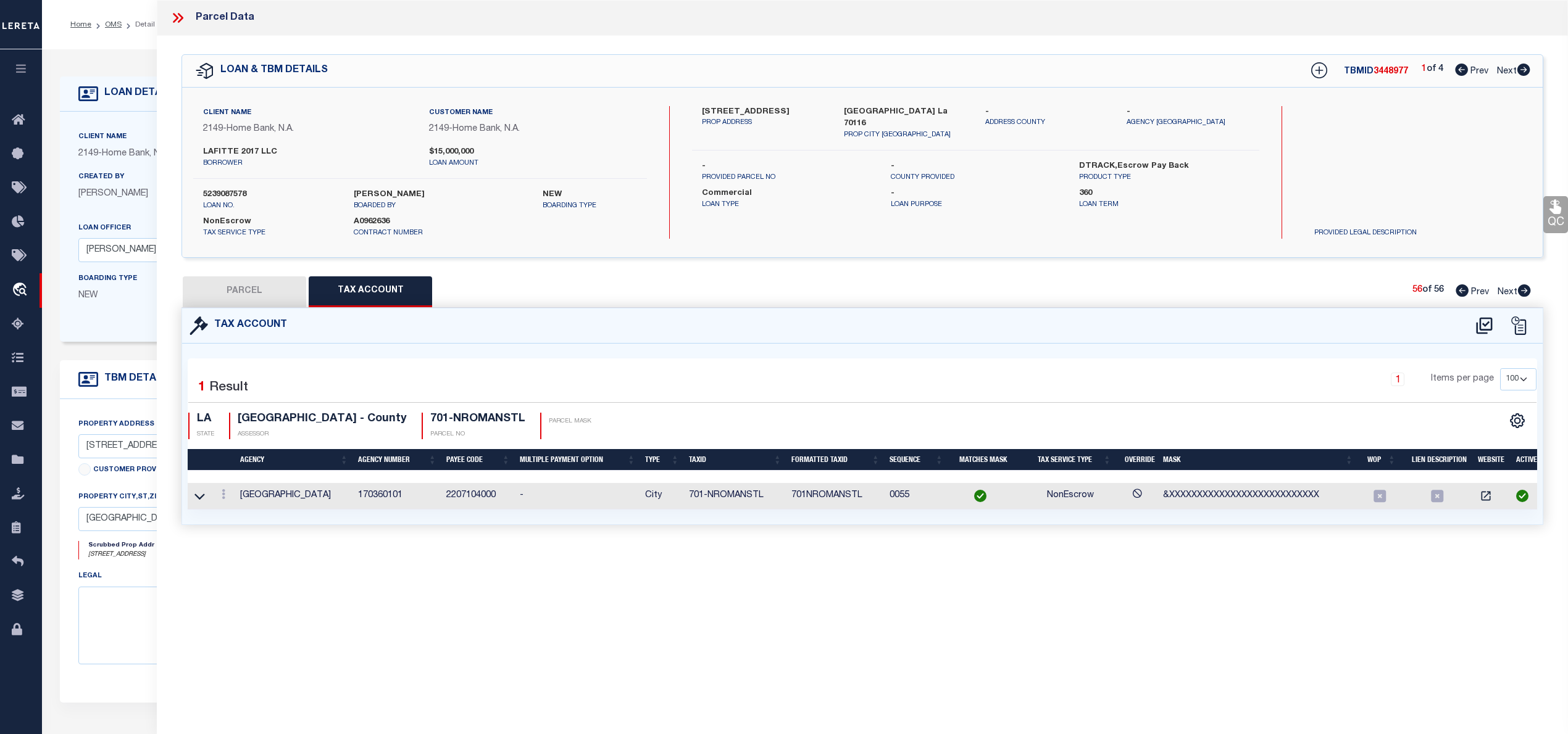
click at [255, 285] on button "PARCEL" at bounding box center [244, 292] width 123 height 31
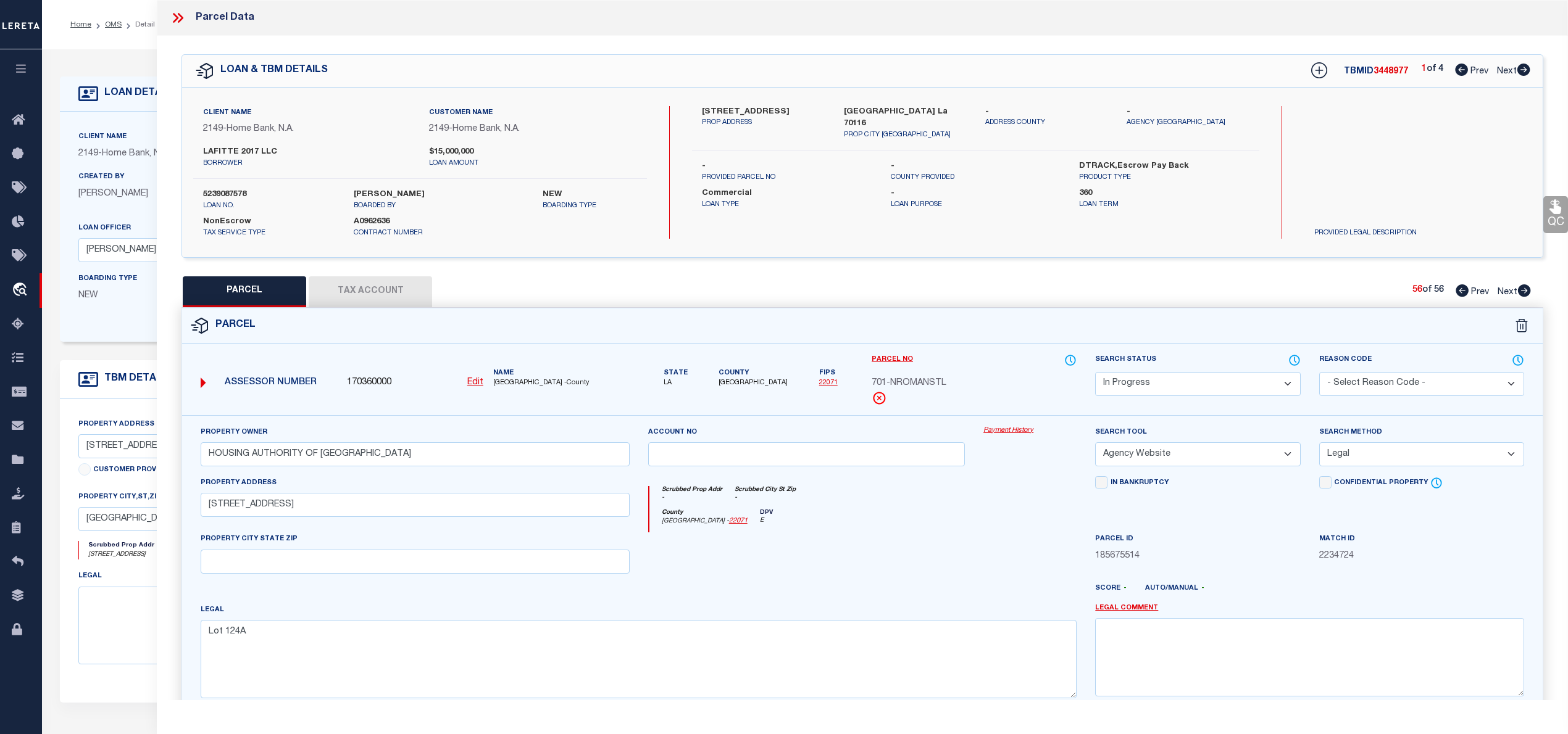
click at [1272, 388] on select "Automated Search Bad Parcel Complete Duplicate Parcel High Dollar Reporting In …" at bounding box center [1197, 384] width 205 height 24
click at [1095, 372] on select "Automated Search Bad Parcel Complete Duplicate Parcel High Dollar Reporting In …" at bounding box center [1197, 384] width 205 height 24
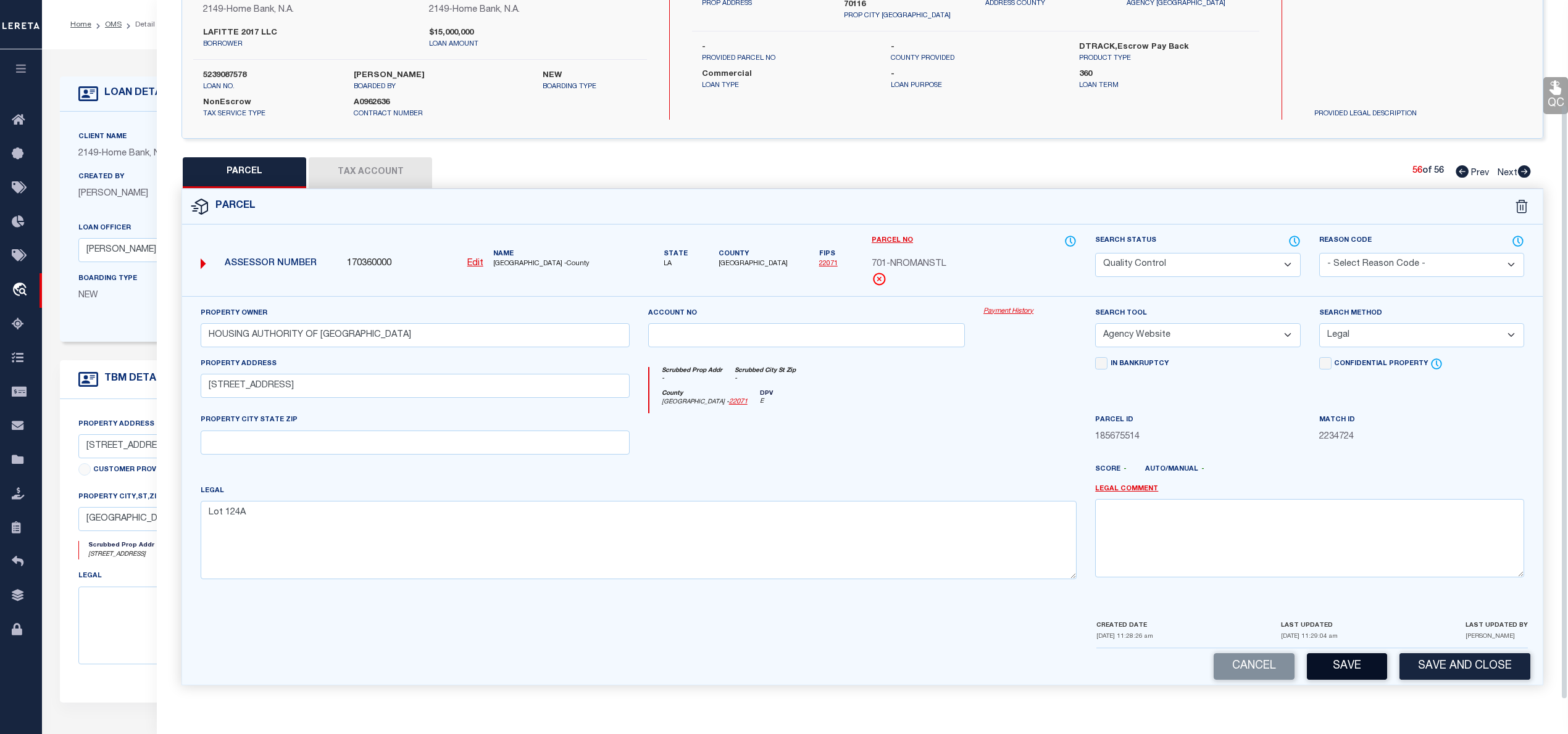
click at [1336, 664] on button "Save" at bounding box center [1346, 667] width 80 height 26
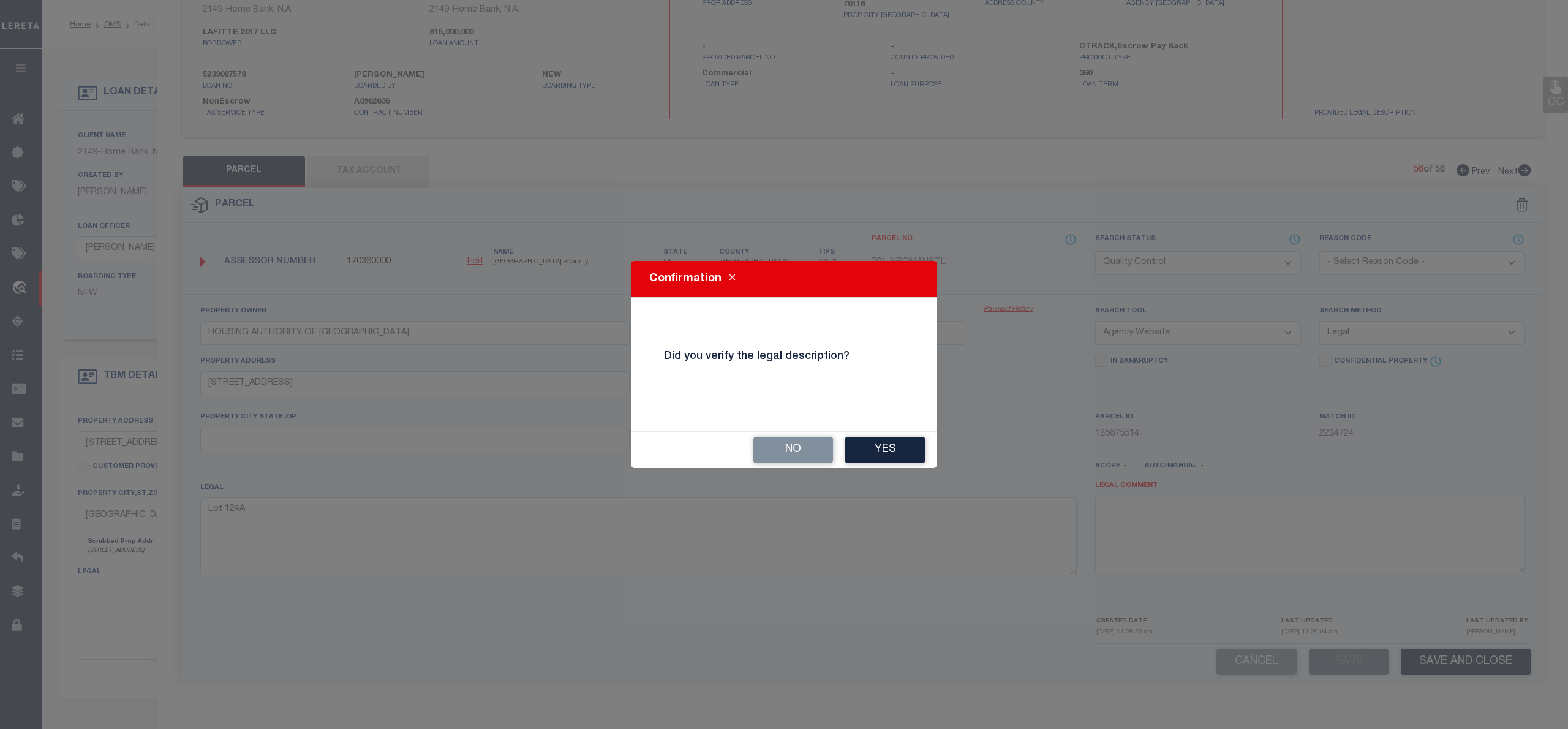
click at [888, 426] on div "Confirmation Did you verify the legal description? No Yes" at bounding box center [783, 365] width 306 height 207
click at [895, 442] on button "Yes" at bounding box center [885, 450] width 79 height 26
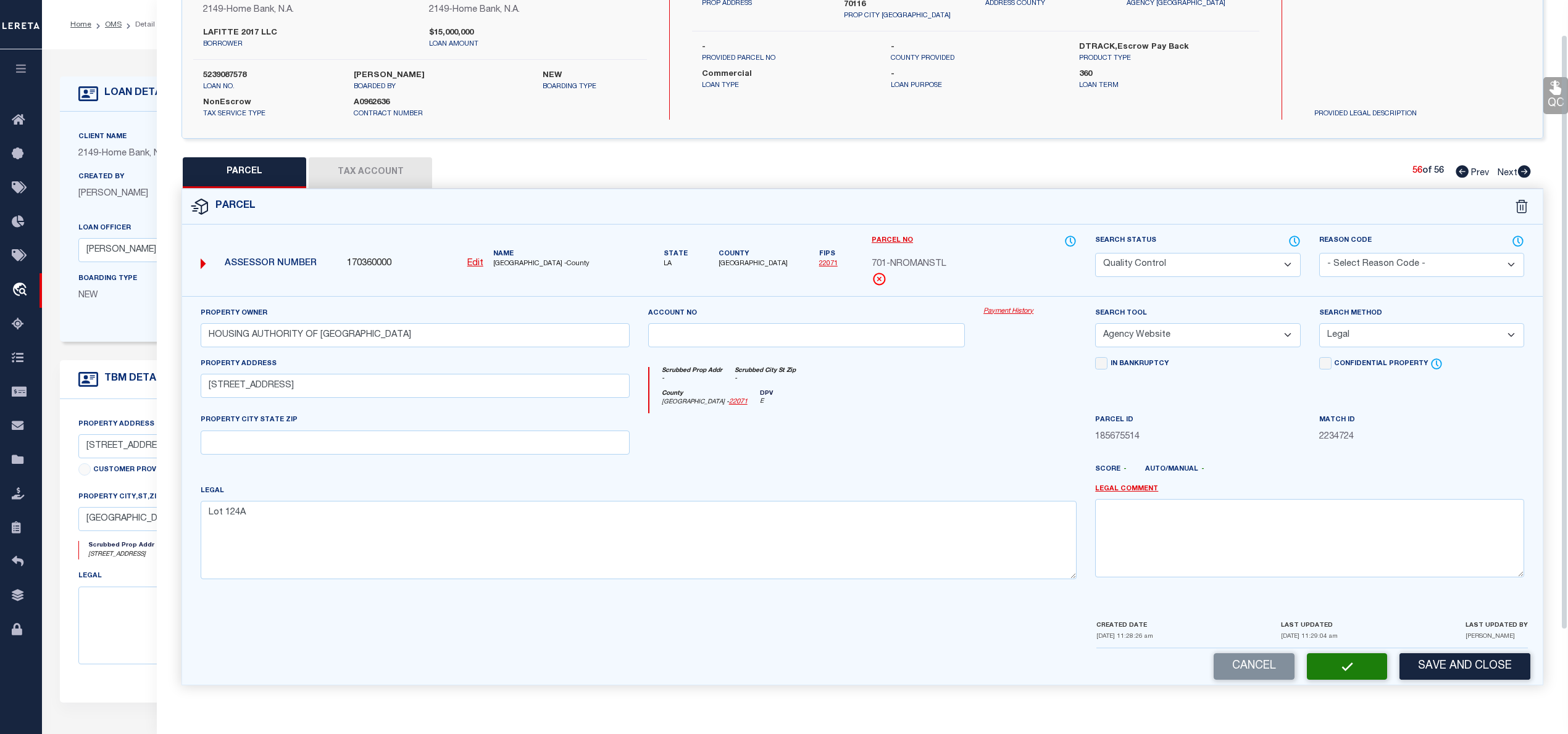
scroll to position [0, 0]
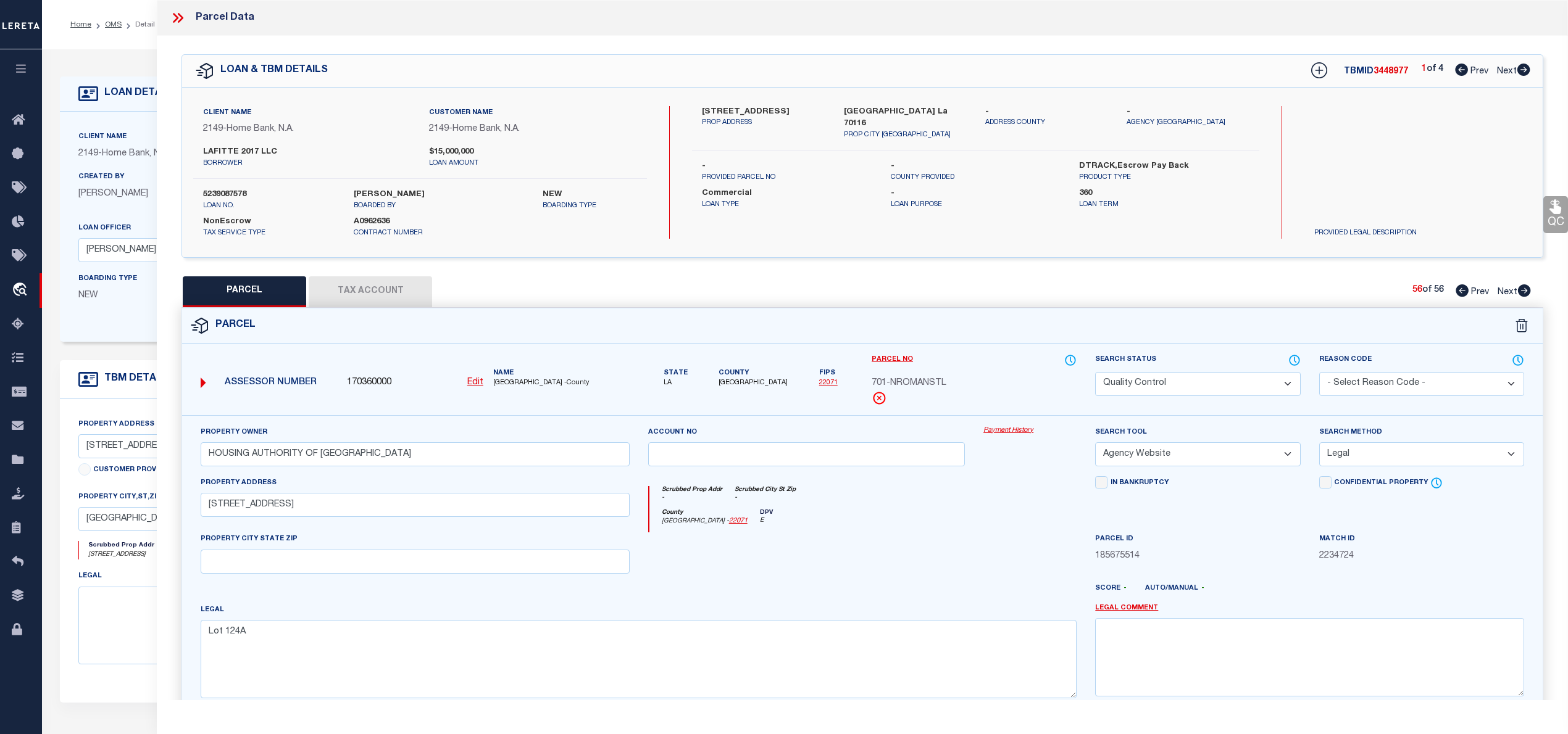
click at [173, 11] on icon at bounding box center [177, 17] width 16 height 16
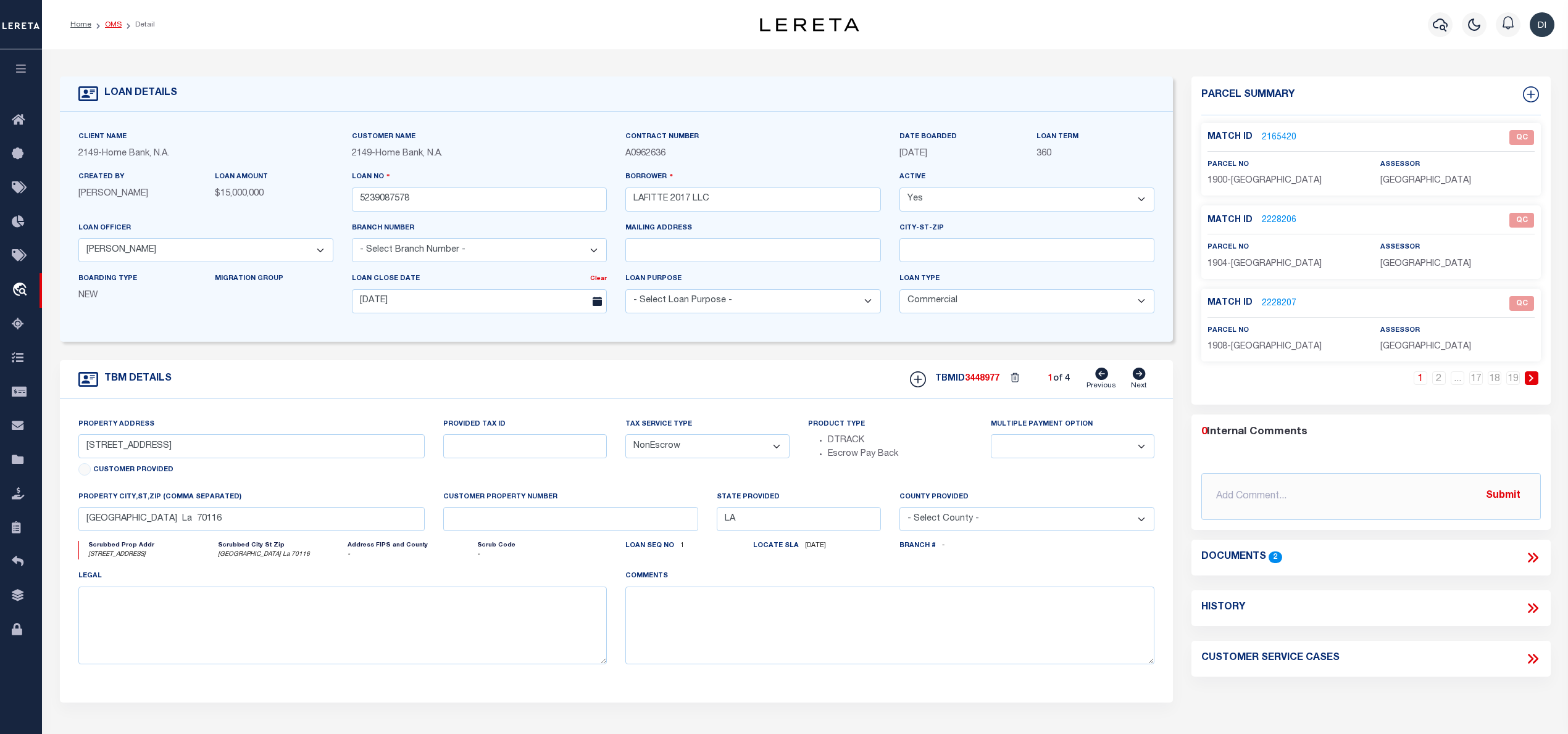
click at [112, 22] on link "OMS" at bounding box center [113, 24] width 17 height 8
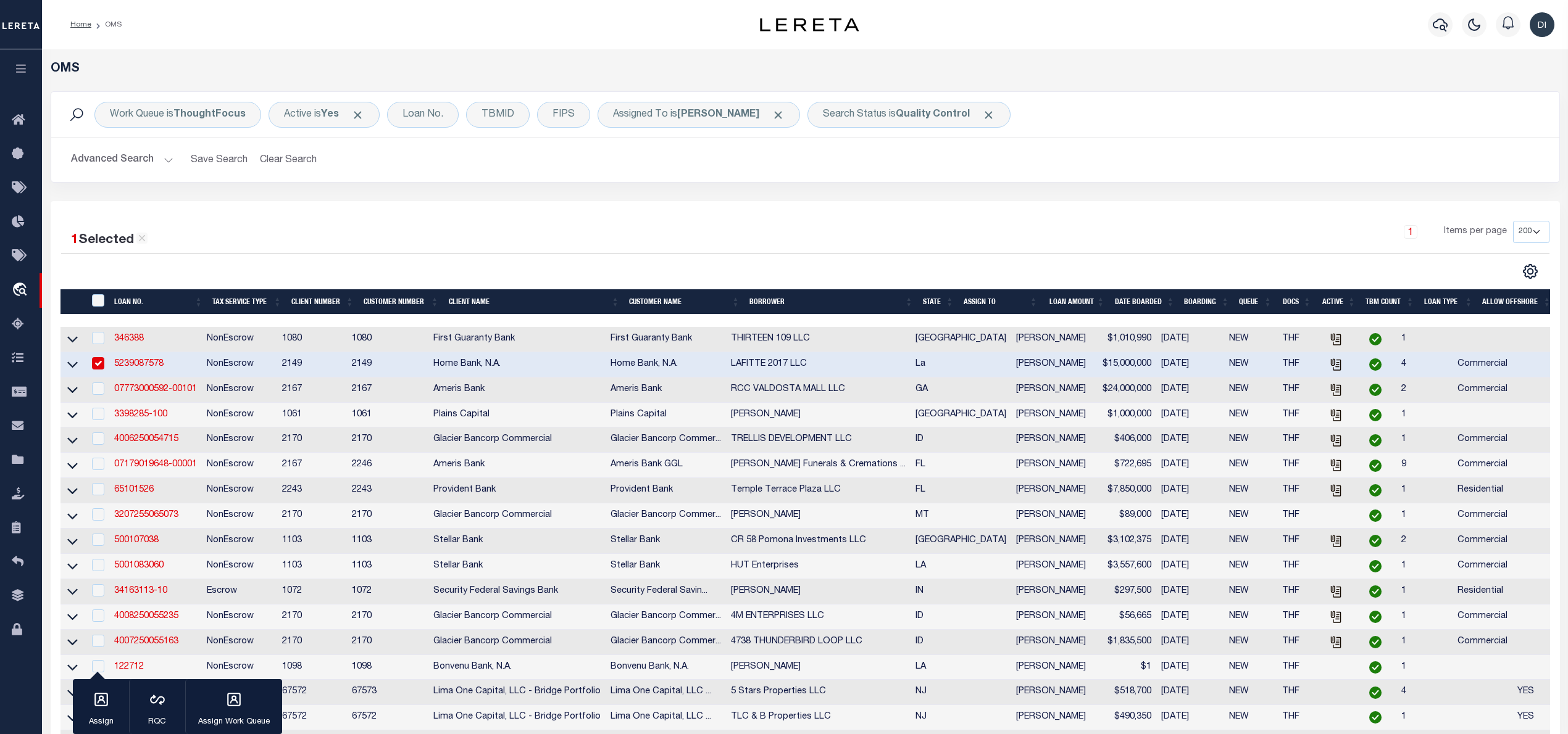
click at [101, 365] on input "checkbox" at bounding box center [98, 363] width 13 height 13
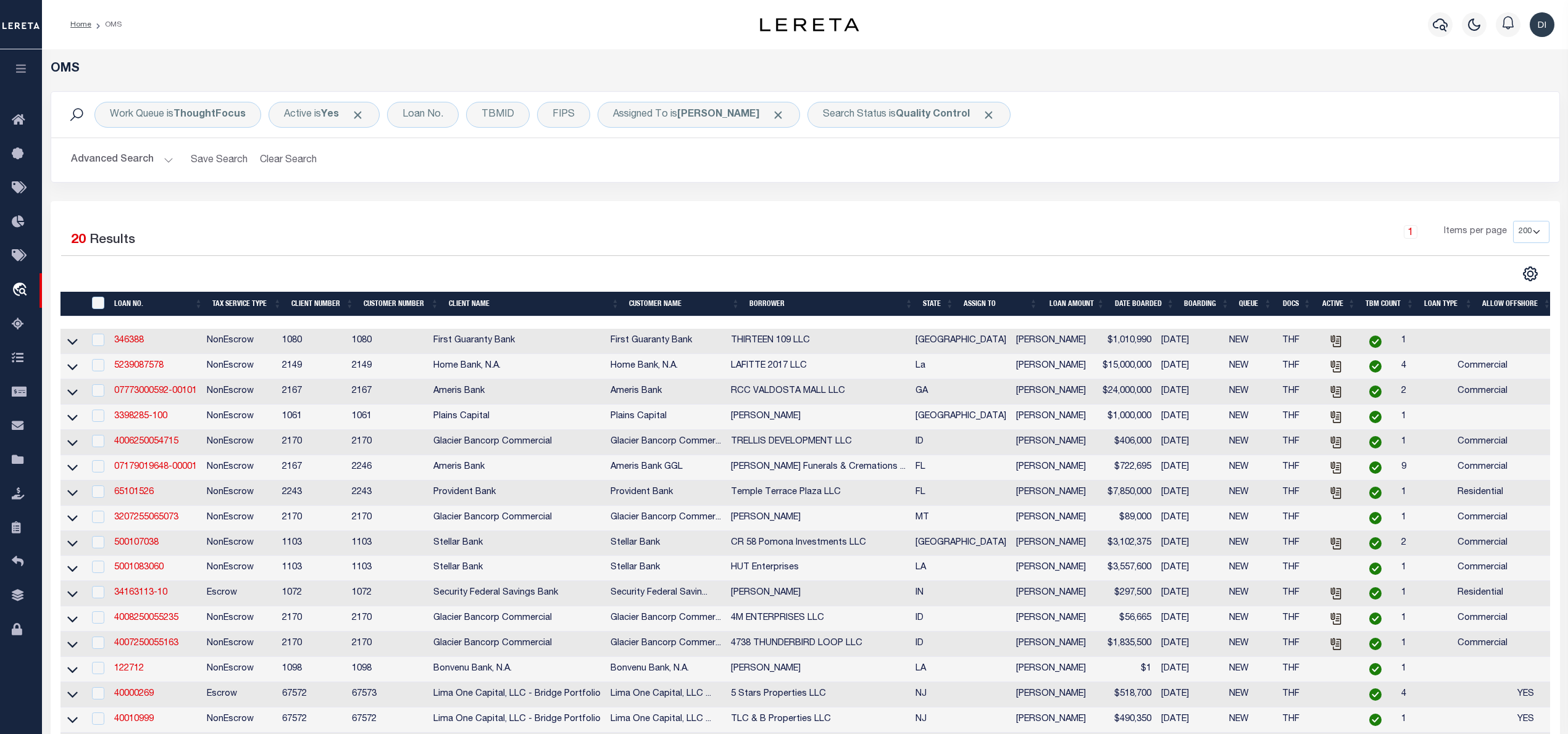
click at [880, 202] on div "1 Selected 20 Results 1 Items per page 10 25 50 100 200" at bounding box center [805, 522] width 1509 height 642
click at [994, 116] on span "Click to Remove" at bounding box center [988, 115] width 13 height 13
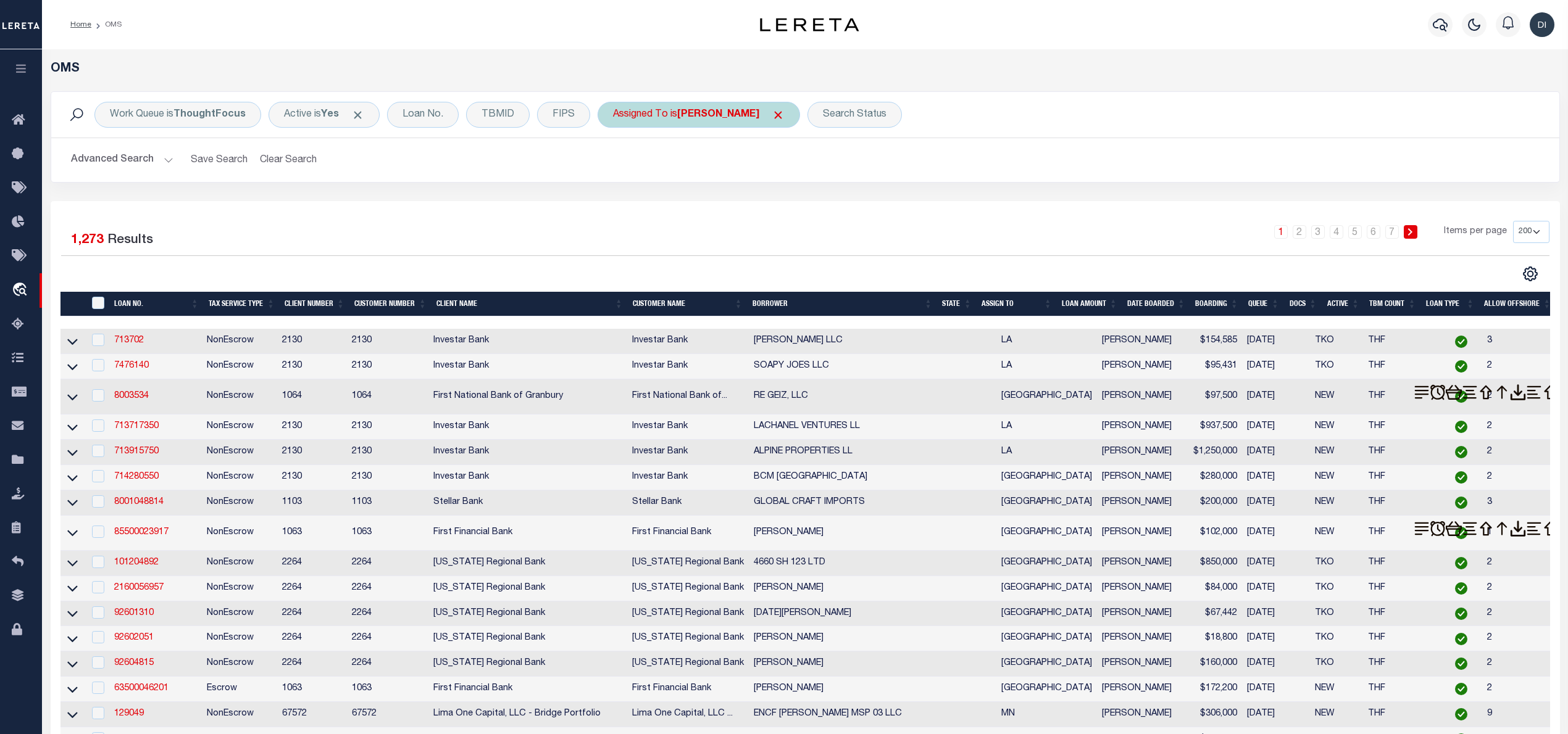
click at [781, 116] on span "Click to Remove" at bounding box center [778, 115] width 13 height 13
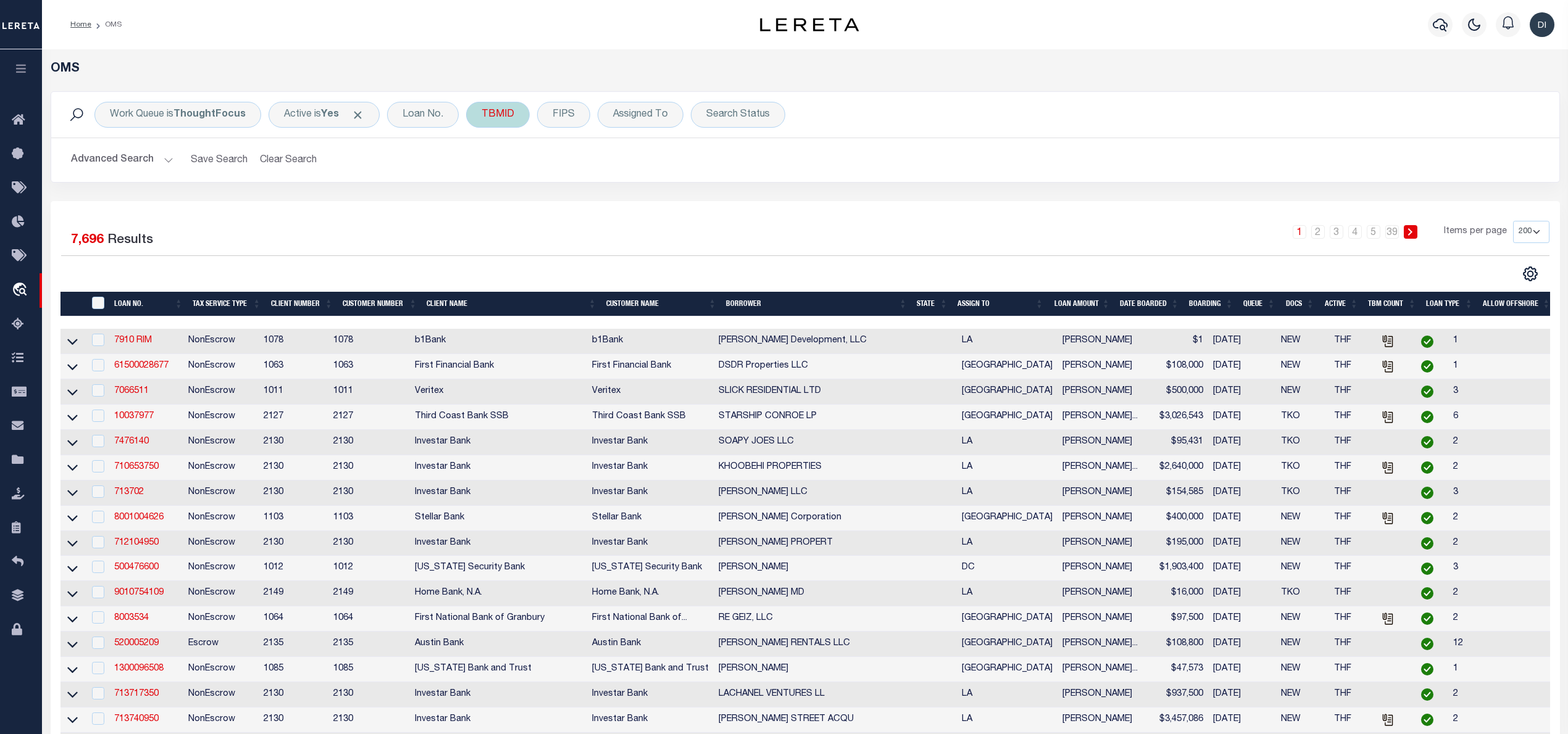
click at [491, 119] on div "TBMID" at bounding box center [498, 114] width 63 height 26
click at [521, 173] on input "number" at bounding box center [573, 170] width 182 height 24
click at [654, 200] on input "Apply" at bounding box center [645, 197] width 36 height 20
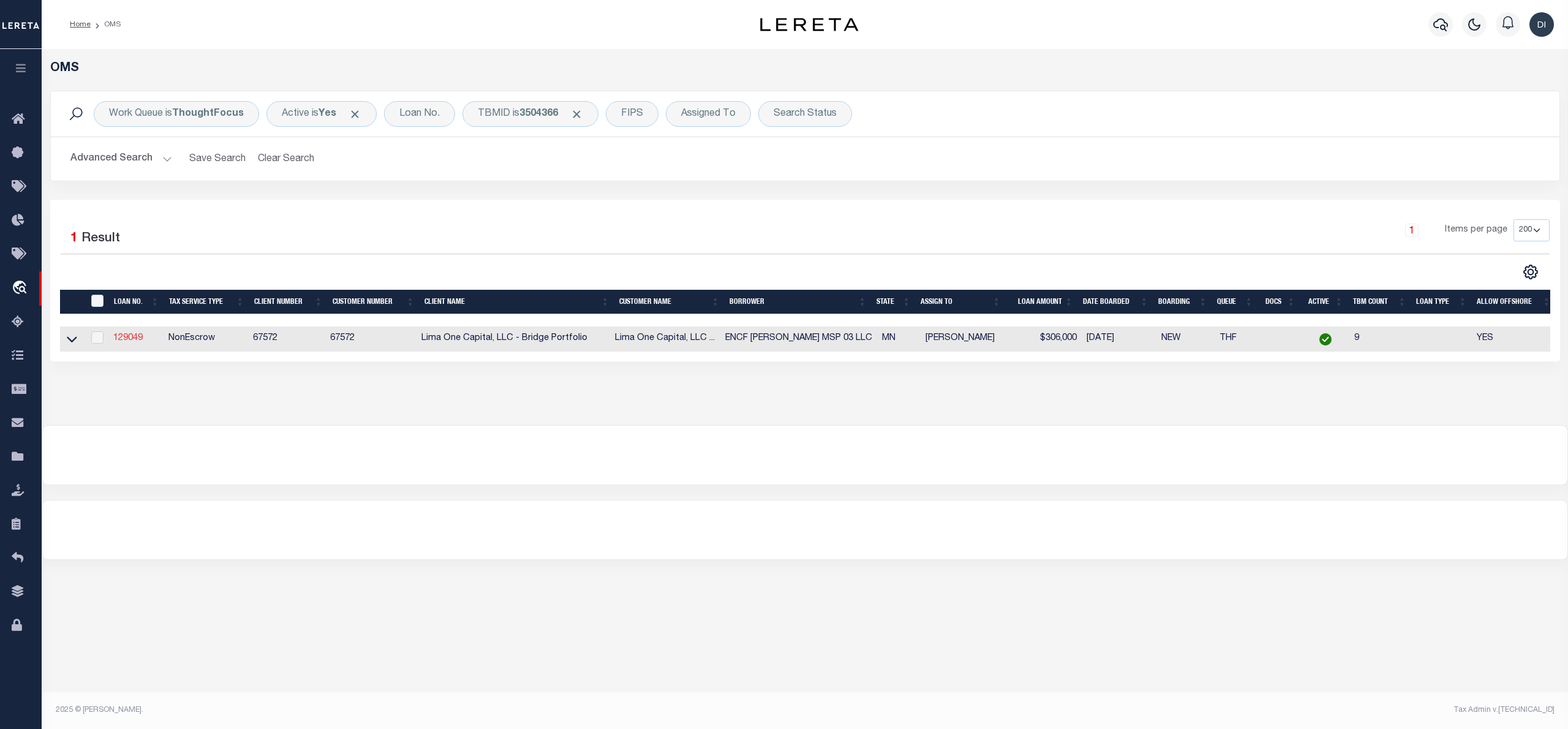
click at [120, 337] on link "129049" at bounding box center [128, 338] width 30 height 8
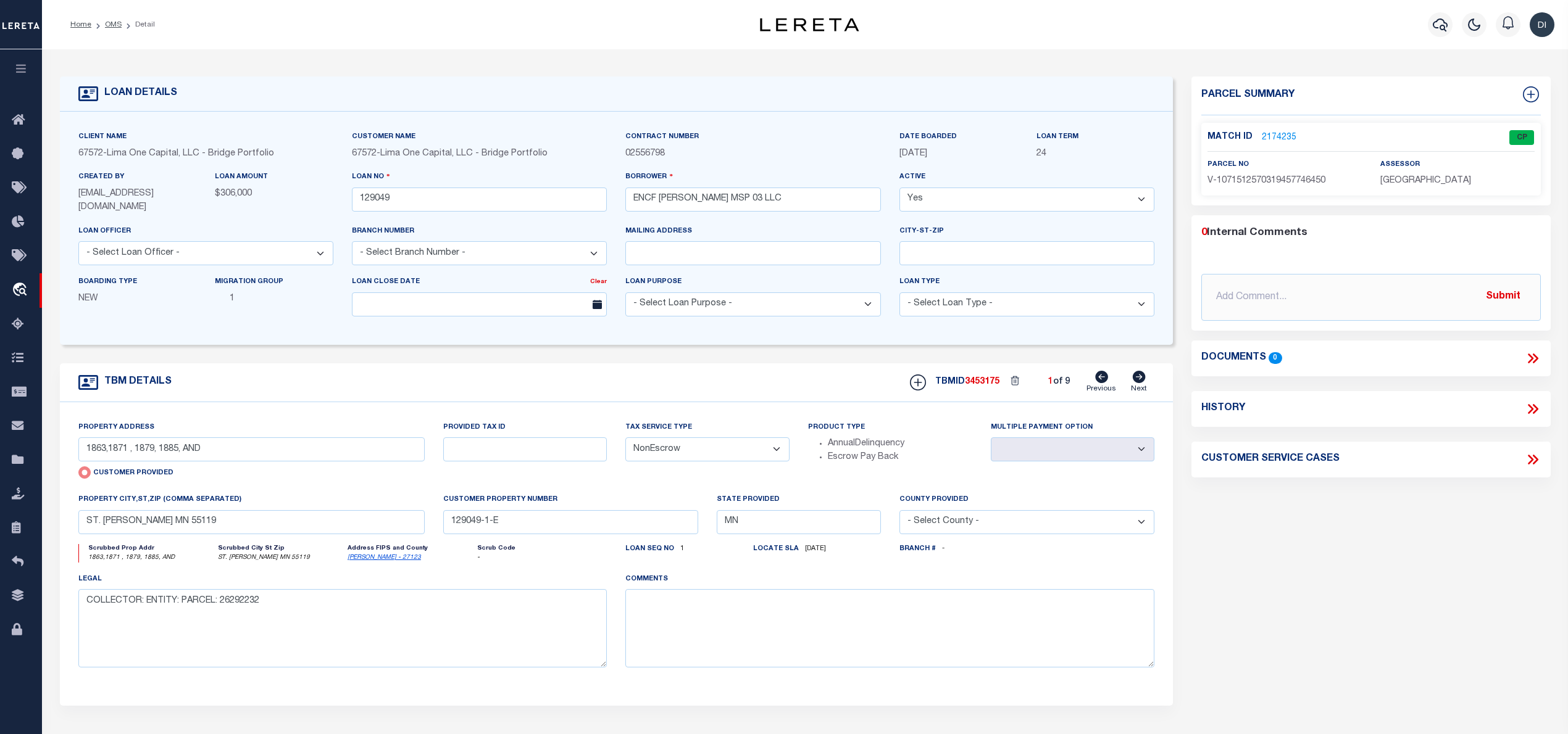
click at [1280, 132] on link "2174235" at bounding box center [1279, 138] width 35 height 13
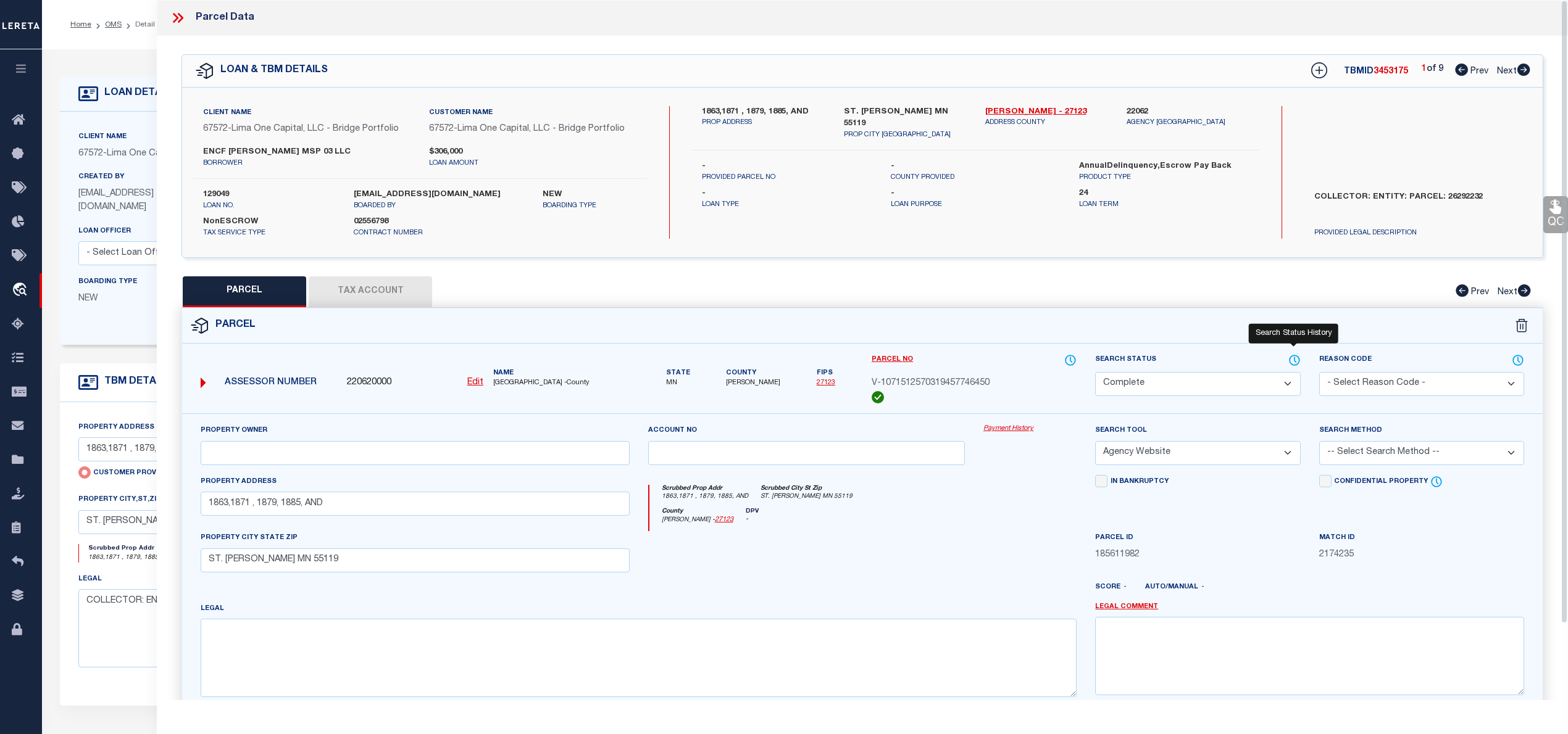
click at [1294, 354] on icon at bounding box center [1294, 360] width 13 height 14
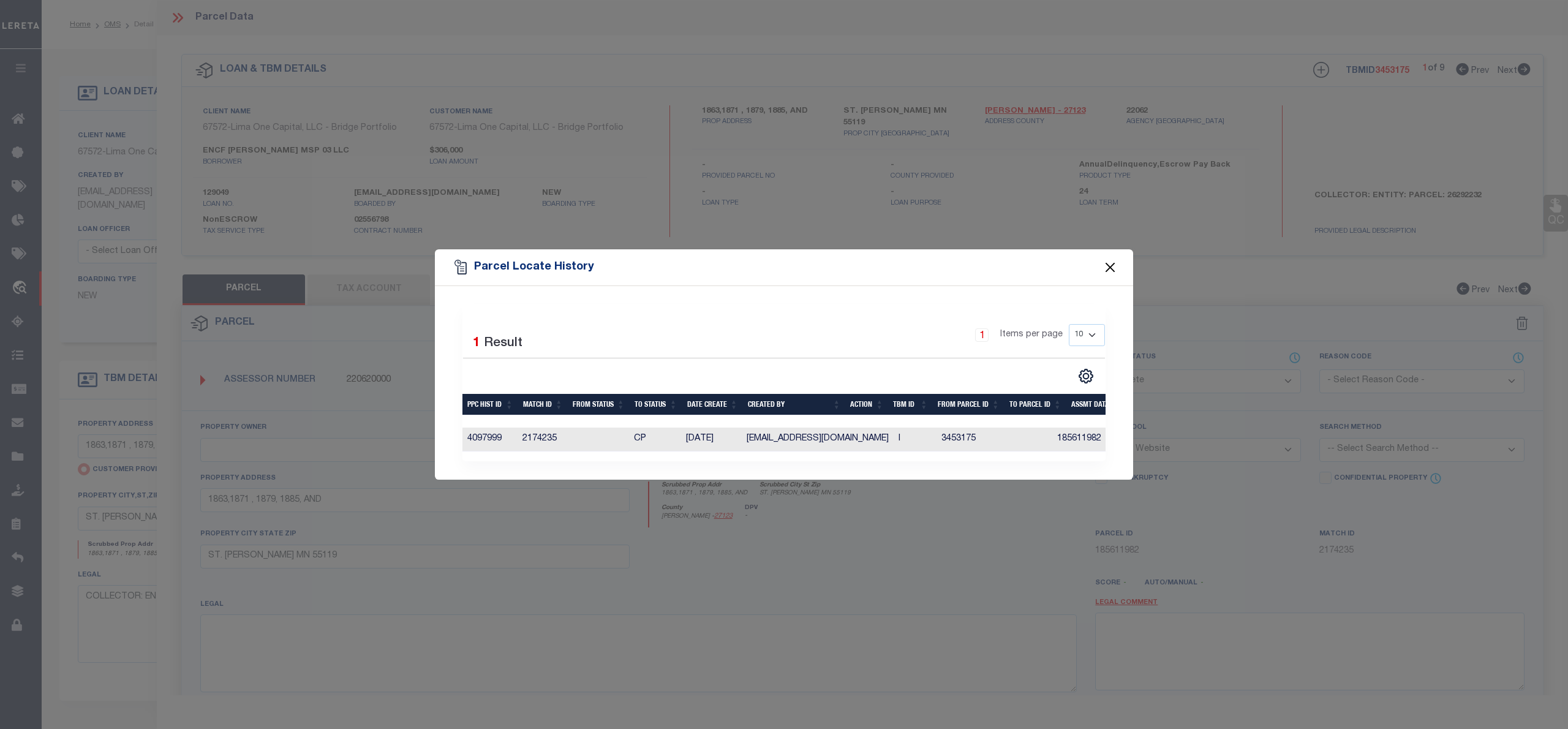
click at [1113, 261] on button "Close" at bounding box center [1110, 267] width 16 height 16
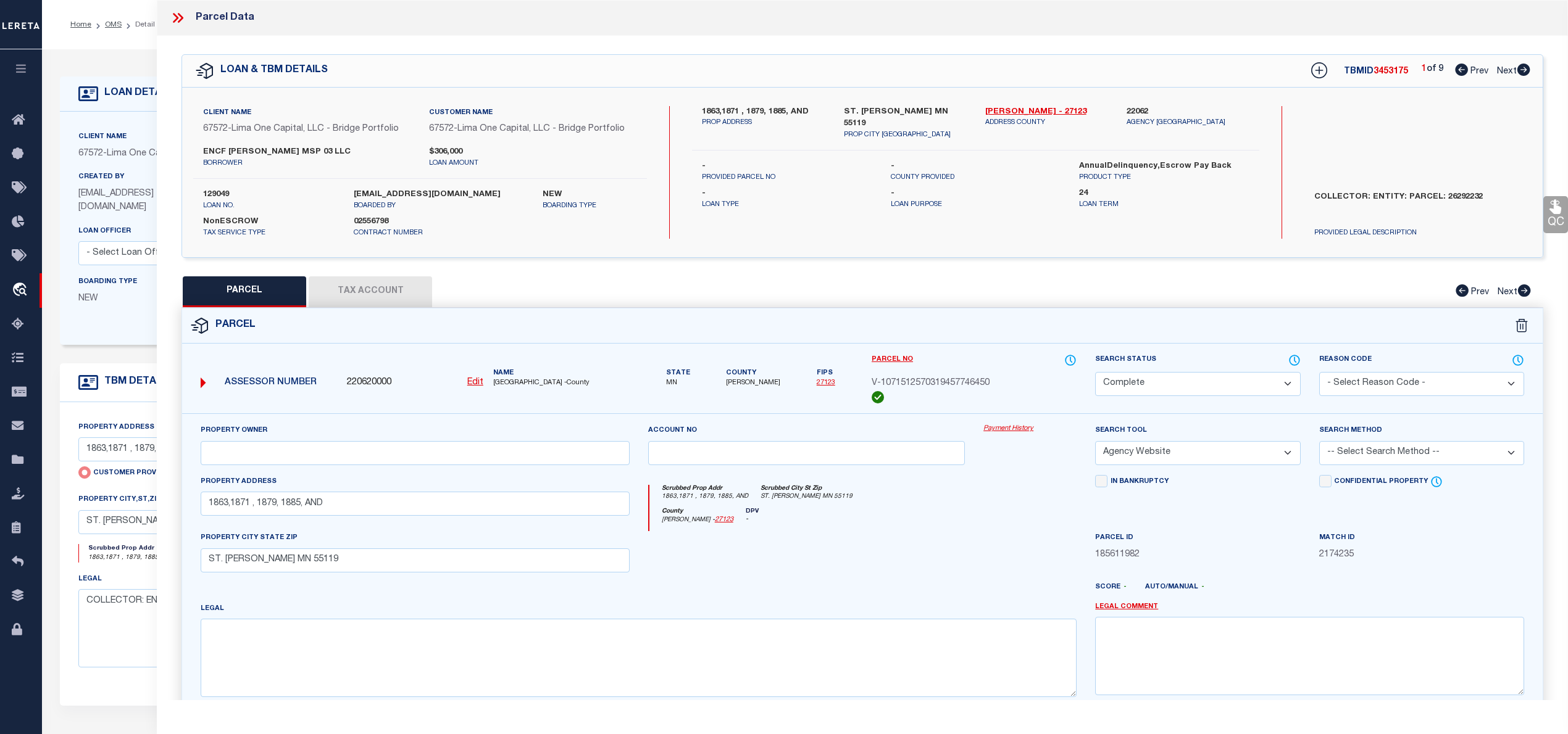
click at [1521, 72] on icon at bounding box center [1523, 70] width 14 height 13
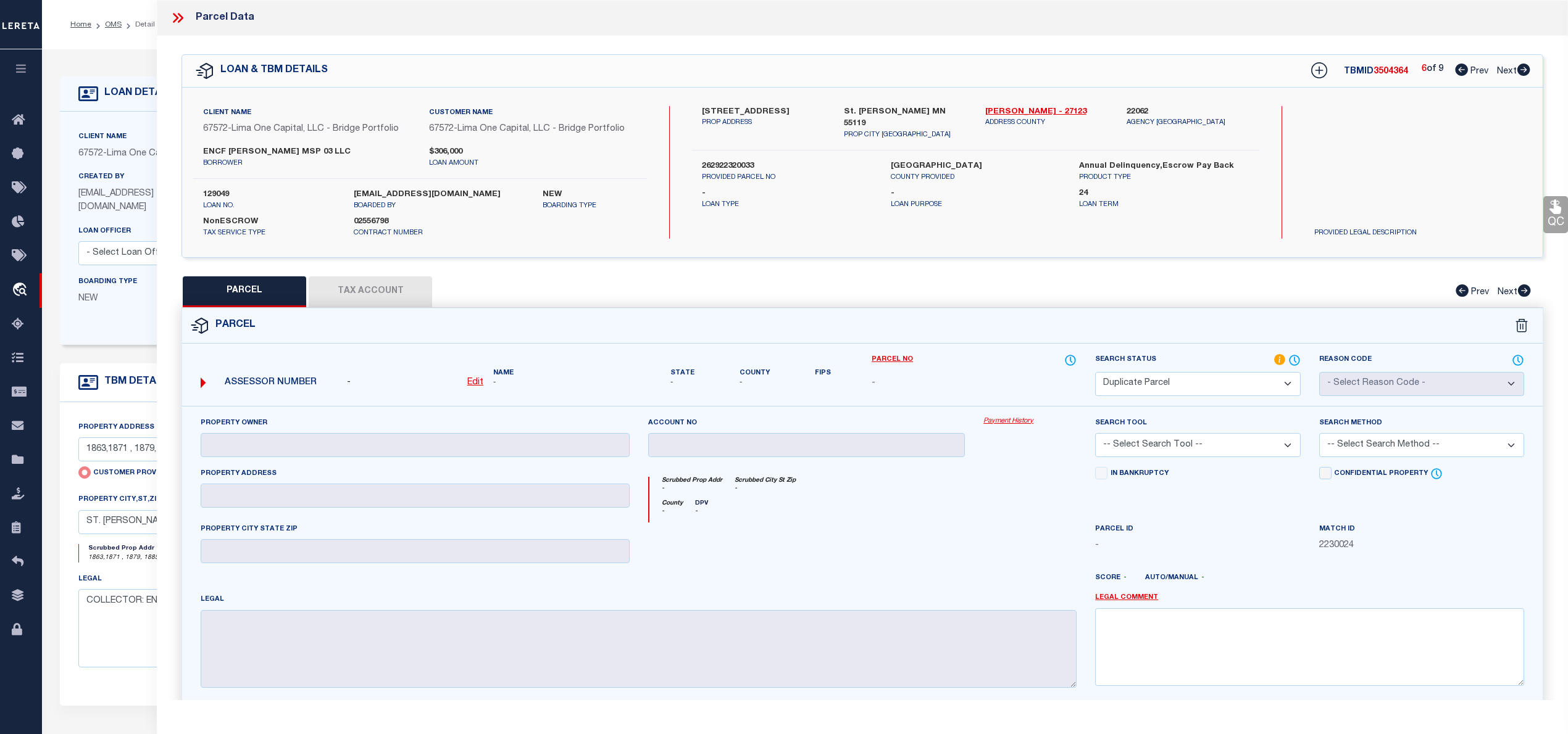
click at [1523, 70] on icon at bounding box center [1523, 70] width 13 height 13
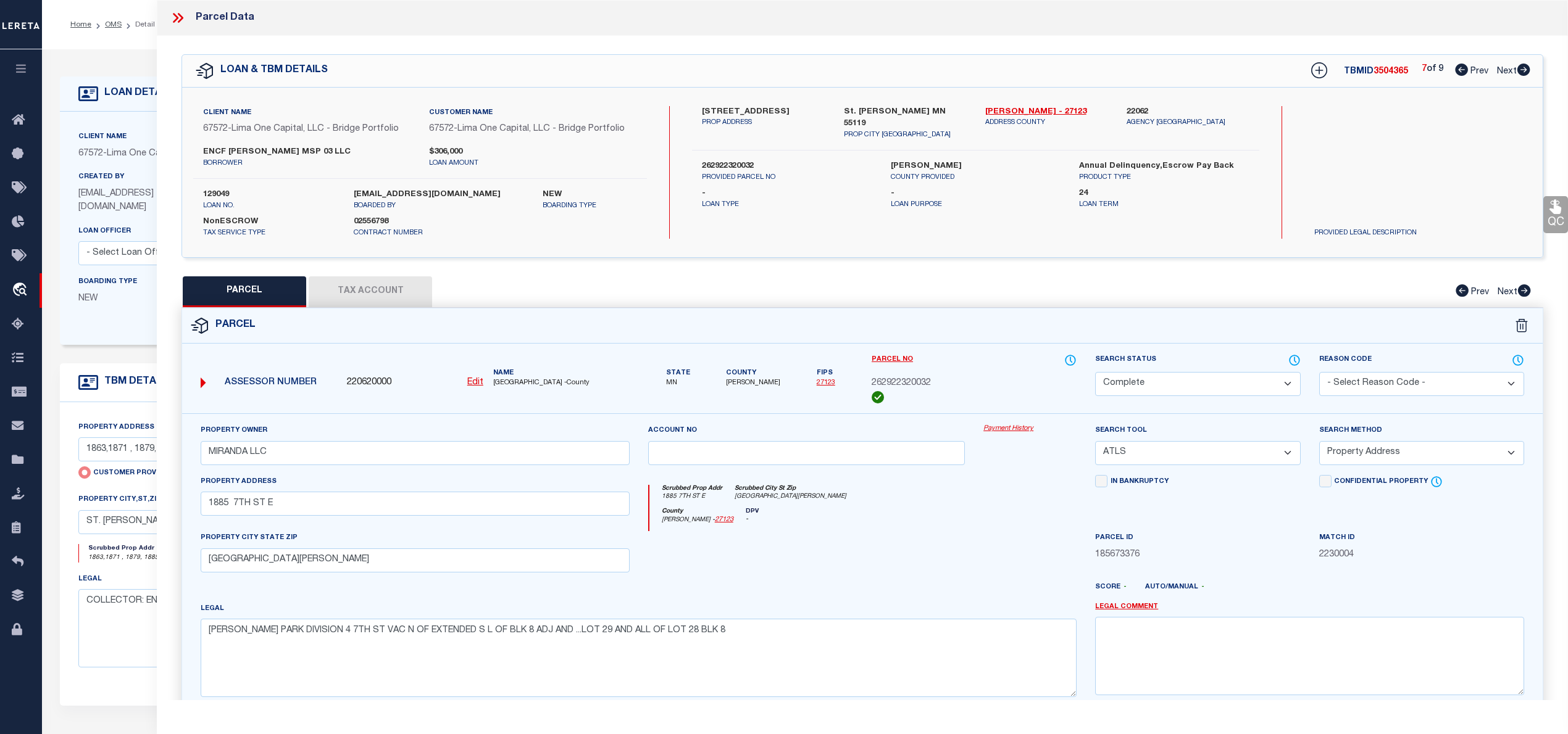
click at [1523, 70] on icon at bounding box center [1523, 70] width 13 height 13
click at [1525, 290] on icon at bounding box center [1524, 291] width 14 height 13
click at [1459, 292] on icon at bounding box center [1462, 291] width 13 height 13
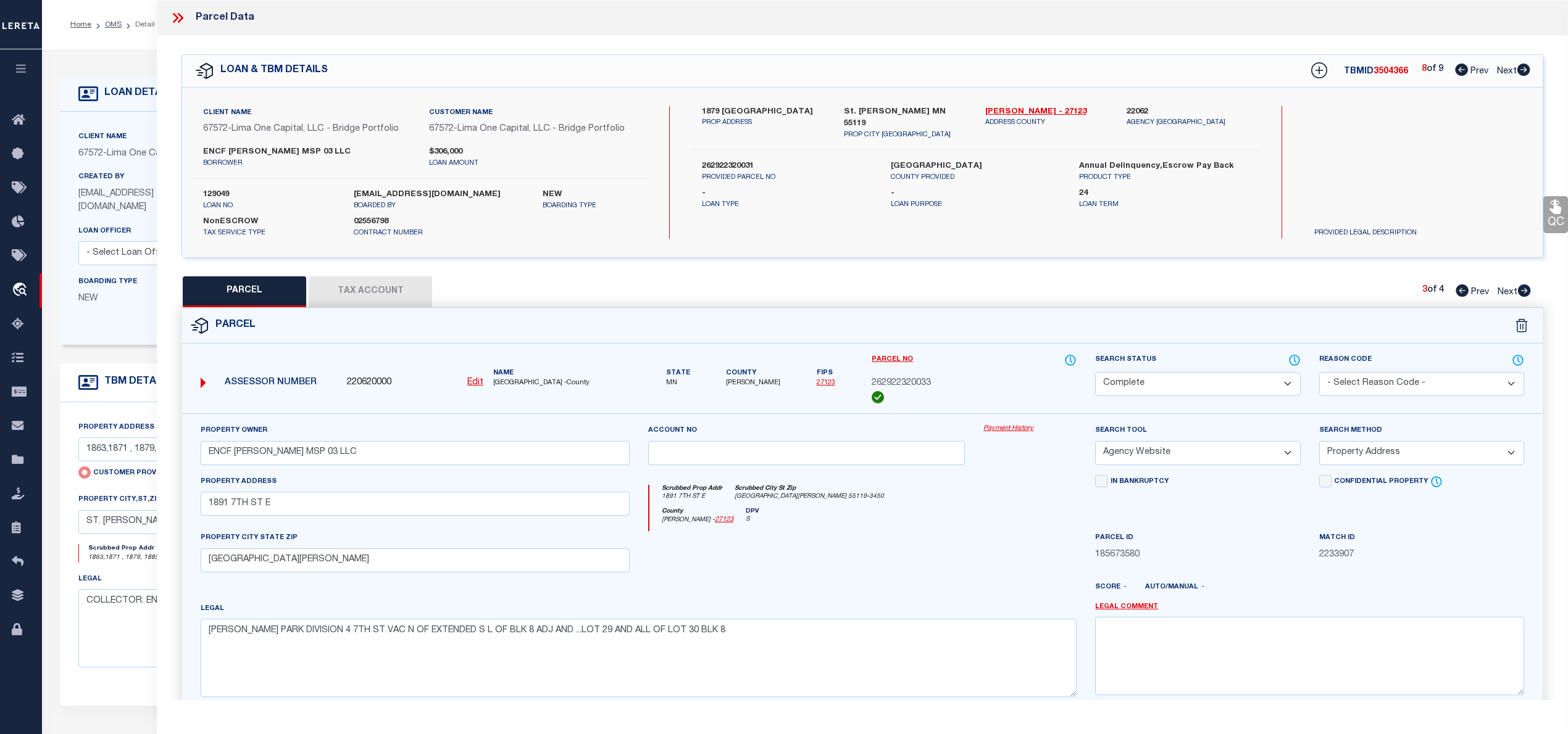
click at [1455, 290] on icon at bounding box center [1462, 291] width 13 height 13
click at [1526, 292] on icon at bounding box center [1524, 291] width 14 height 13
click at [1291, 361] on icon at bounding box center [1294, 360] width 13 height 14
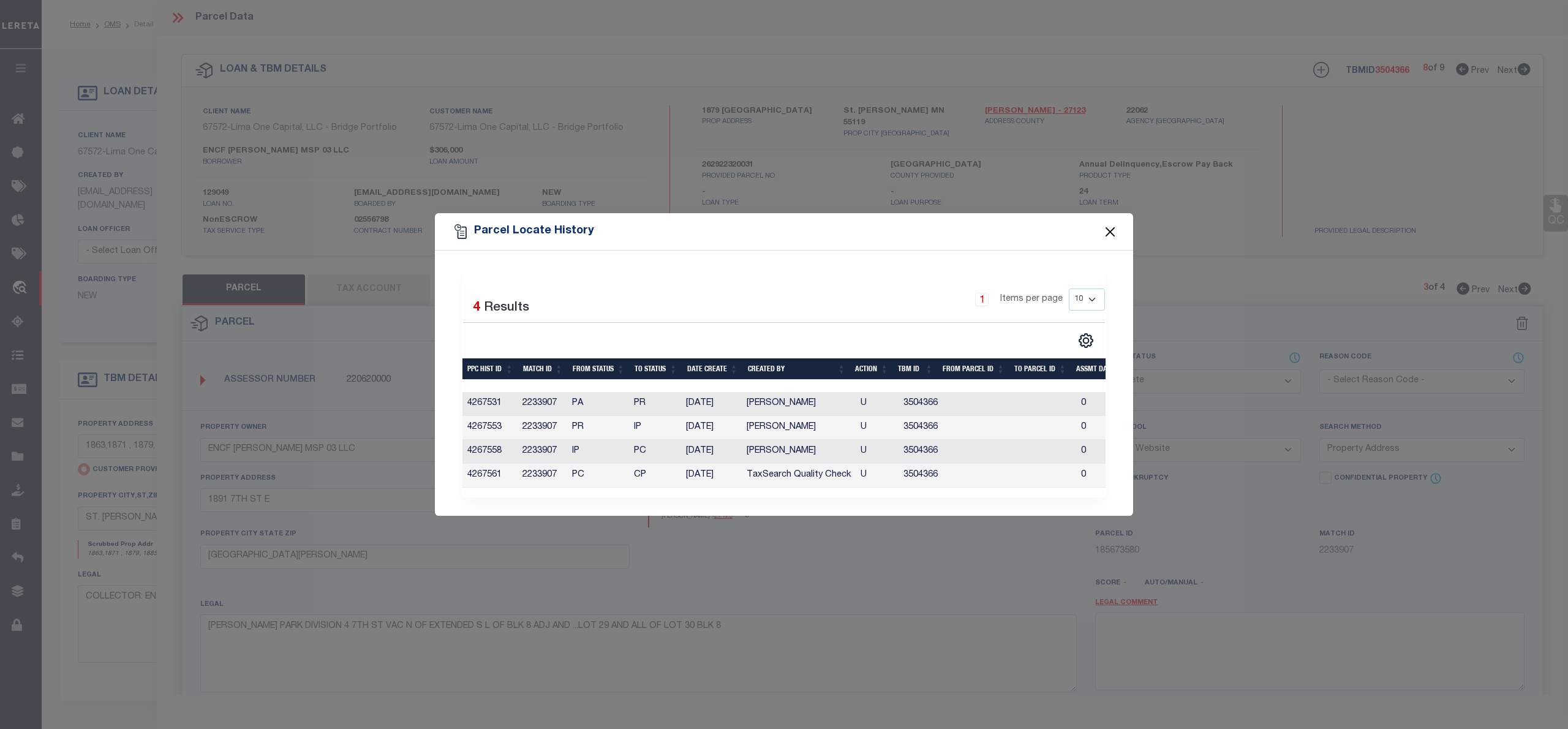
click at [1109, 227] on button "Close" at bounding box center [1110, 231] width 16 height 16
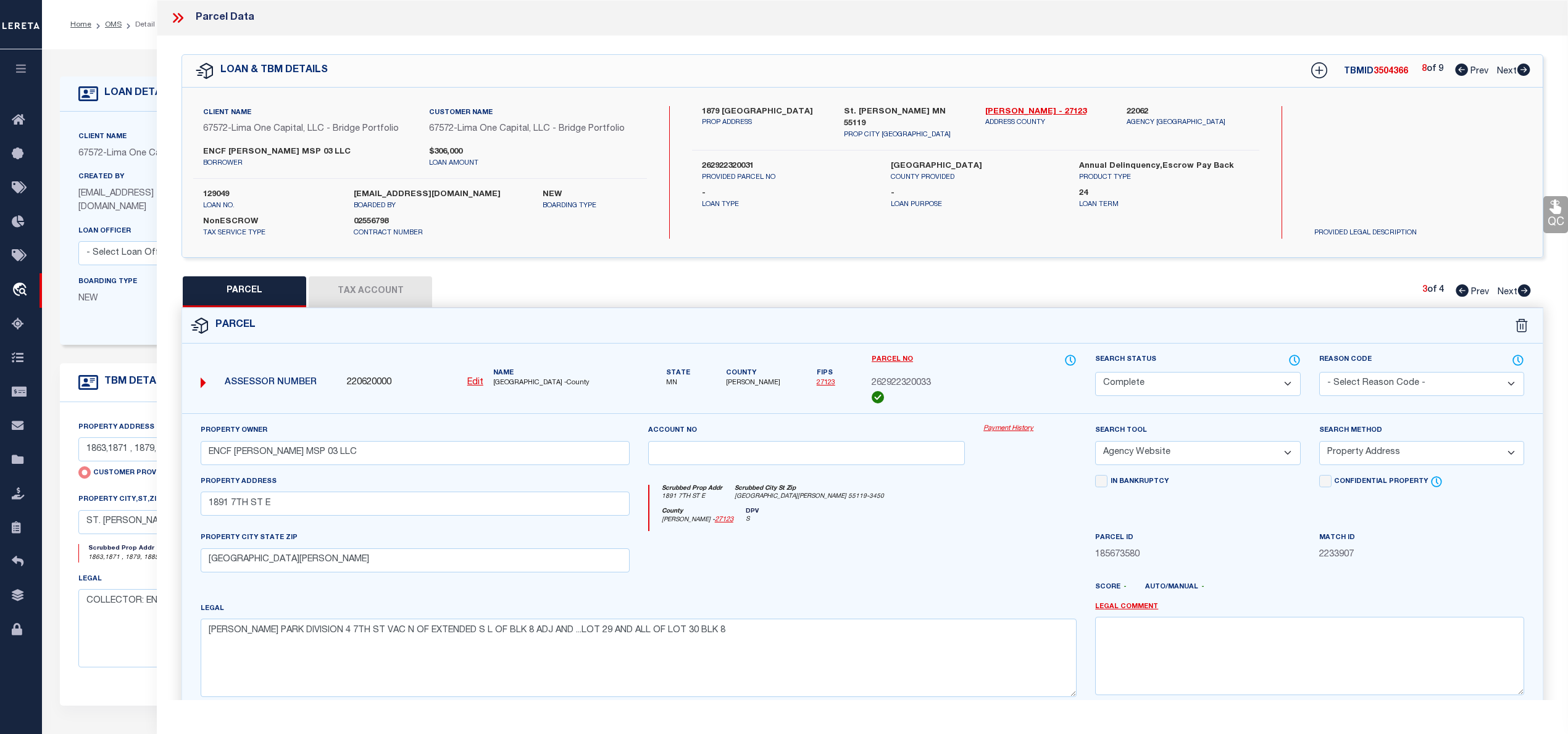
click at [1260, 383] on select "Automated Search Bad Parcel Complete Duplicate Parcel High Dollar Reporting In …" at bounding box center [1197, 384] width 205 height 24
click at [1095, 372] on select "Automated Search Bad Parcel Complete Duplicate Parcel High Dollar Reporting In …" at bounding box center [1197, 384] width 205 height 24
click at [1390, 380] on select "- Select Reason Code - 099 - Other (Provide additional detail) ACT - Agency Cha…" at bounding box center [1421, 384] width 205 height 24
click at [1319, 372] on select "- Select Reason Code - 099 - Other (Provide additional detail) ACT - Agency Cha…" at bounding box center [1421, 384] width 205 height 24
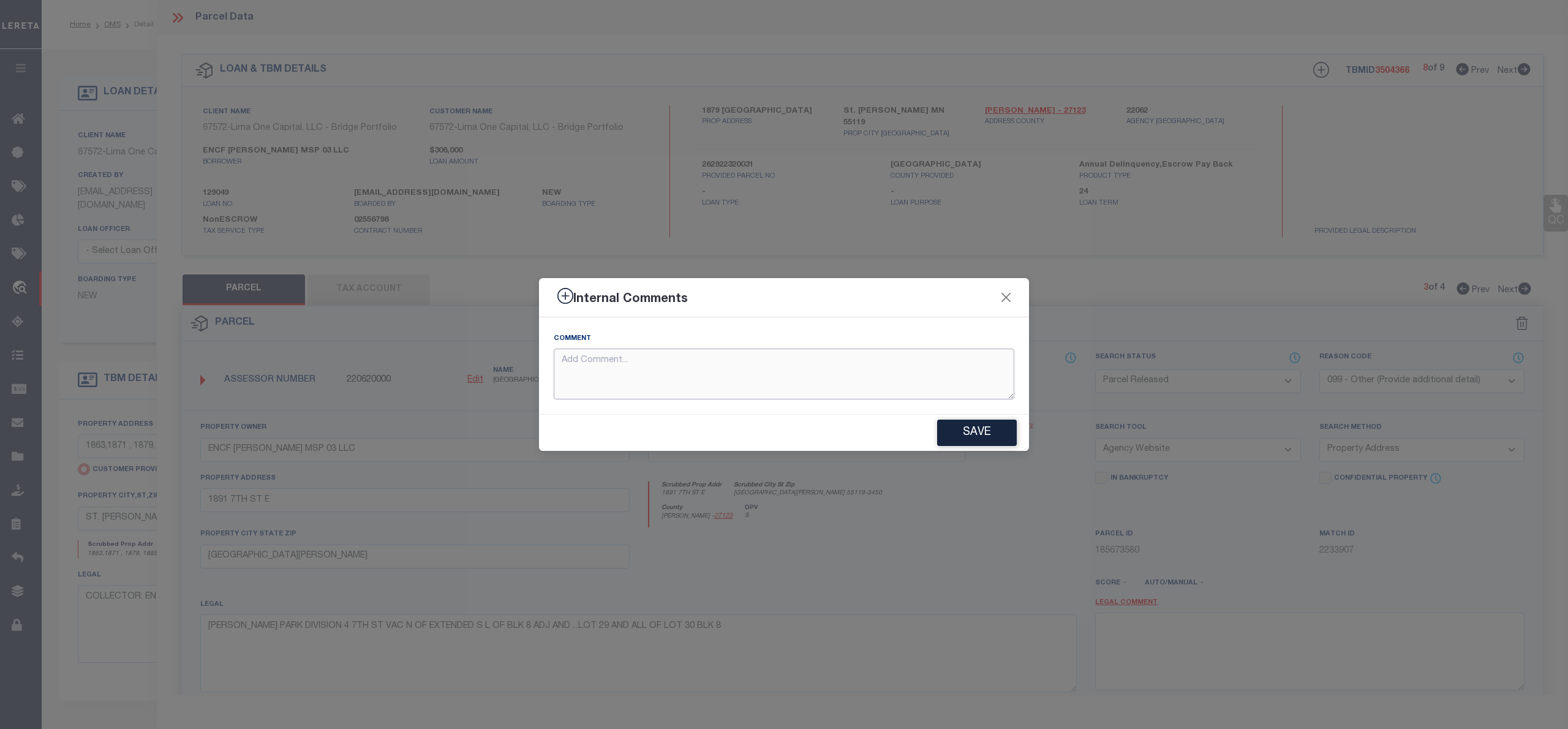
click at [615, 366] on textarea at bounding box center [784, 375] width 461 height 51
click at [979, 427] on button "Save" at bounding box center [977, 433] width 79 height 26
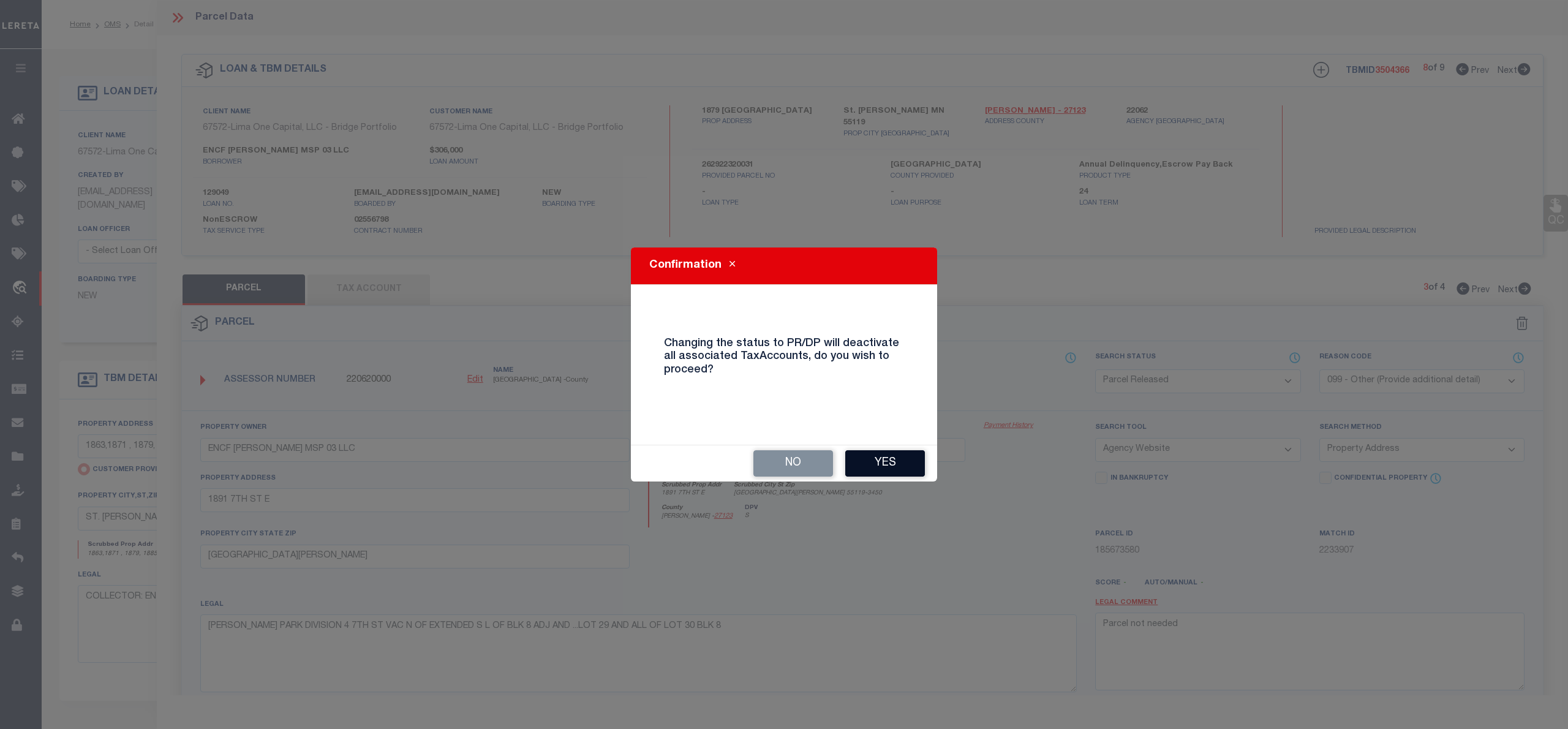
click at [890, 463] on button "Yes" at bounding box center [885, 464] width 79 height 26
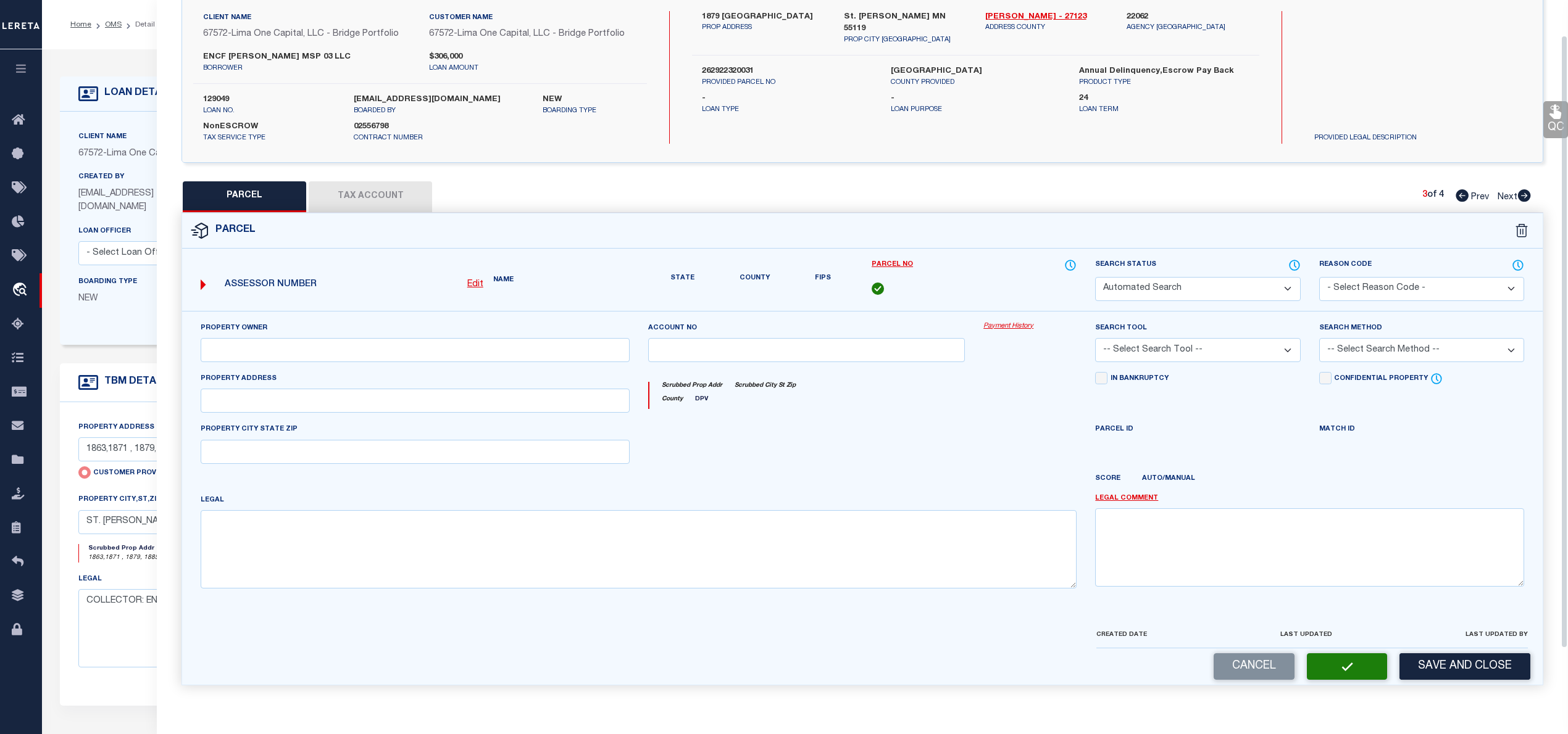
scroll to position [40, 0]
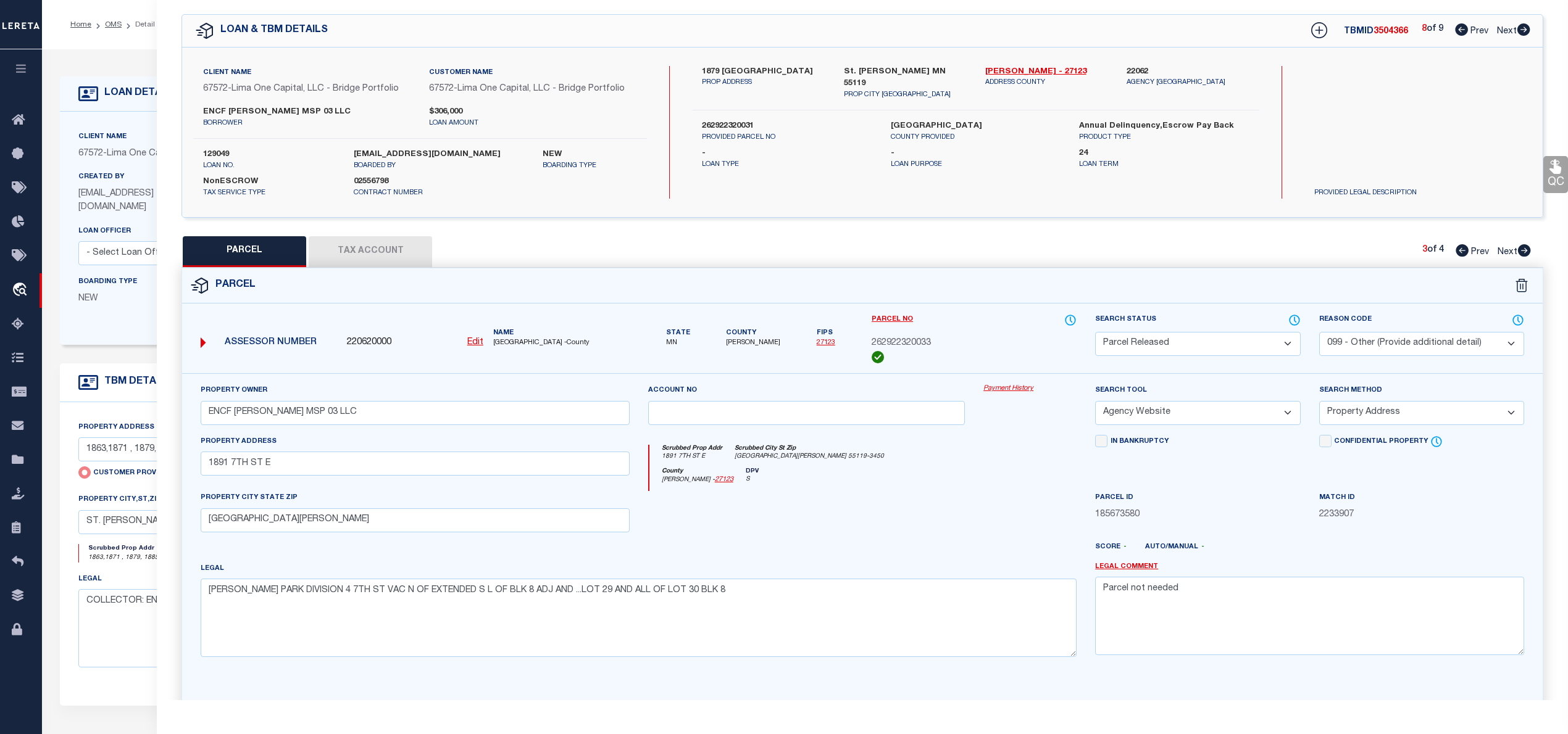
click at [1525, 250] on icon at bounding box center [1524, 250] width 14 height 13
click at [1459, 250] on icon at bounding box center [1462, 250] width 13 height 13
click at [1458, 31] on icon at bounding box center [1461, 30] width 13 height 13
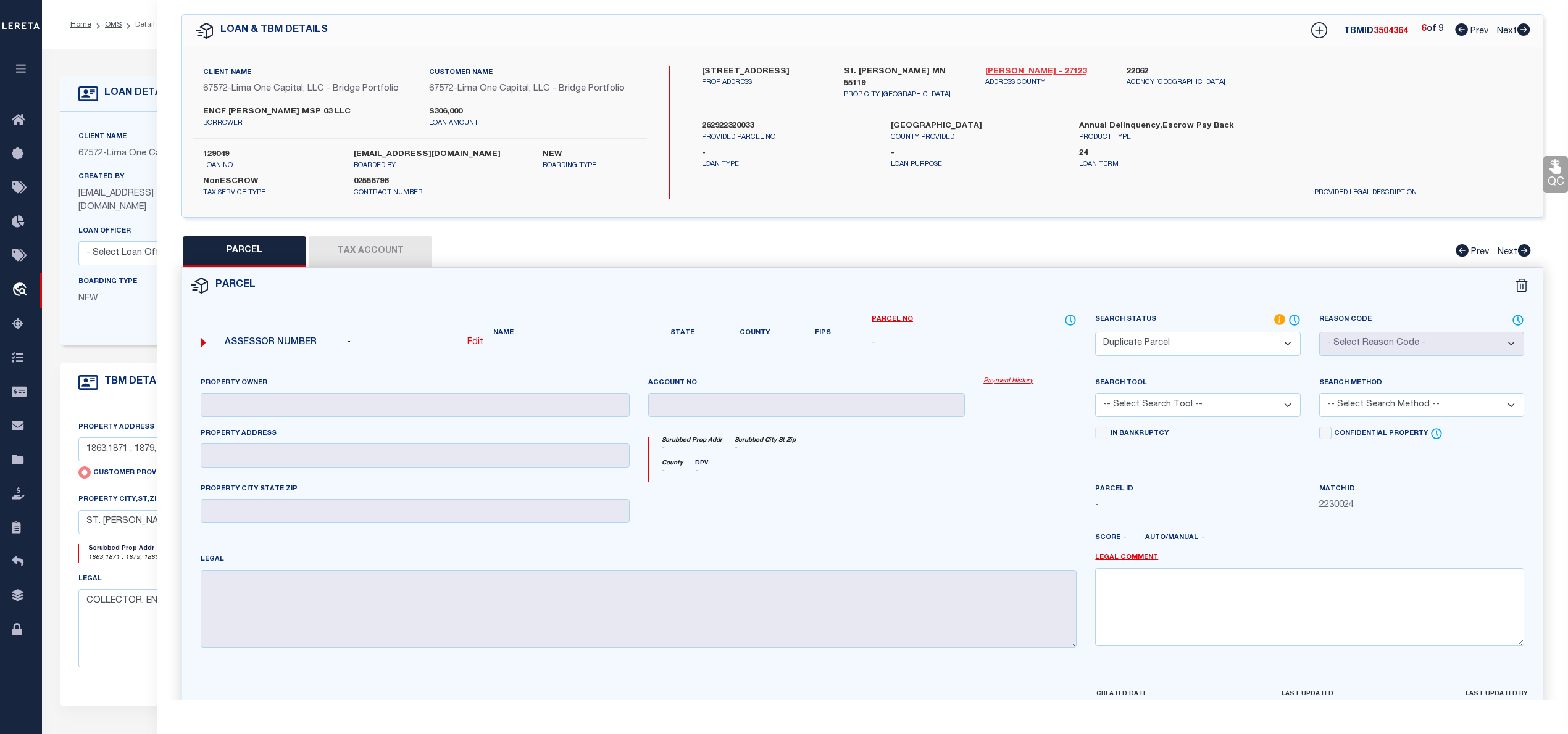
click at [995, 67] on link "[PERSON_NAME] - 27123" at bounding box center [1046, 72] width 122 height 13
drag, startPoint x: 700, startPoint y: 65, endPoint x: 745, endPoint y: 70, distance: 45.3
click at [745, 70] on div "[STREET_ADDRESS] PROP ADDRESS" at bounding box center [763, 83] width 141 height 35
copy label "1891 7th St"
click at [474, 343] on u "Edit" at bounding box center [475, 342] width 16 height 8
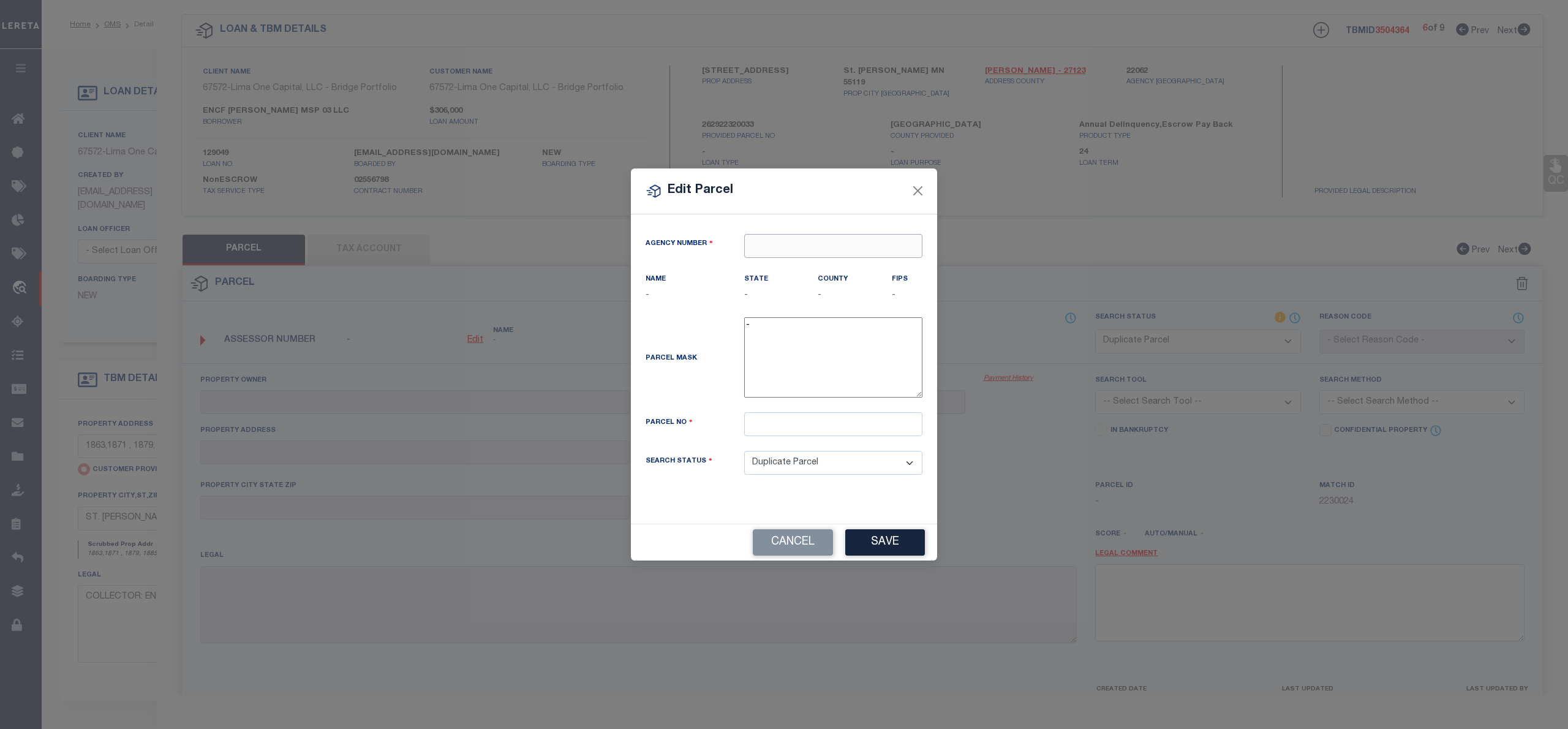
click at [769, 243] on input "text" at bounding box center [834, 246] width 178 height 24
drag, startPoint x: 778, startPoint y: 243, endPoint x: 753, endPoint y: 245, distance: 25.1
click at [753, 245] on input "226062" at bounding box center [834, 246] width 178 height 24
drag, startPoint x: 784, startPoint y: 244, endPoint x: 744, endPoint y: 244, distance: 40.0
click at [745, 244] on input "226062" at bounding box center [834, 246] width 178 height 24
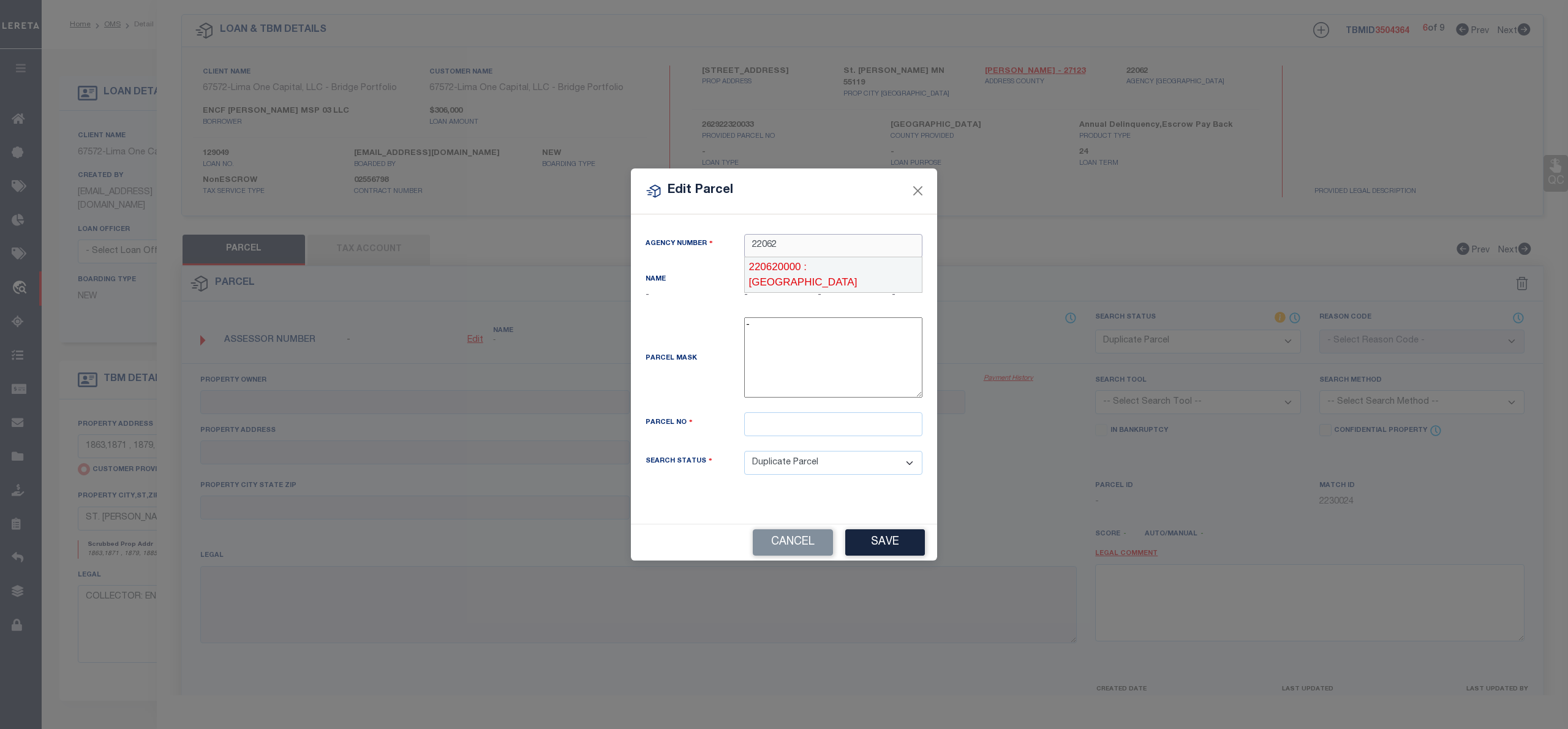
click at [792, 269] on div "220620000 : [GEOGRAPHIC_DATA]" at bounding box center [833, 274] width 177 height 35
click at [765, 425] on input "text" at bounding box center [834, 424] width 178 height 24
paste input "262922320033"
click at [723, 385] on div "Parcel Mask -" at bounding box center [783, 359] width 295 height 85
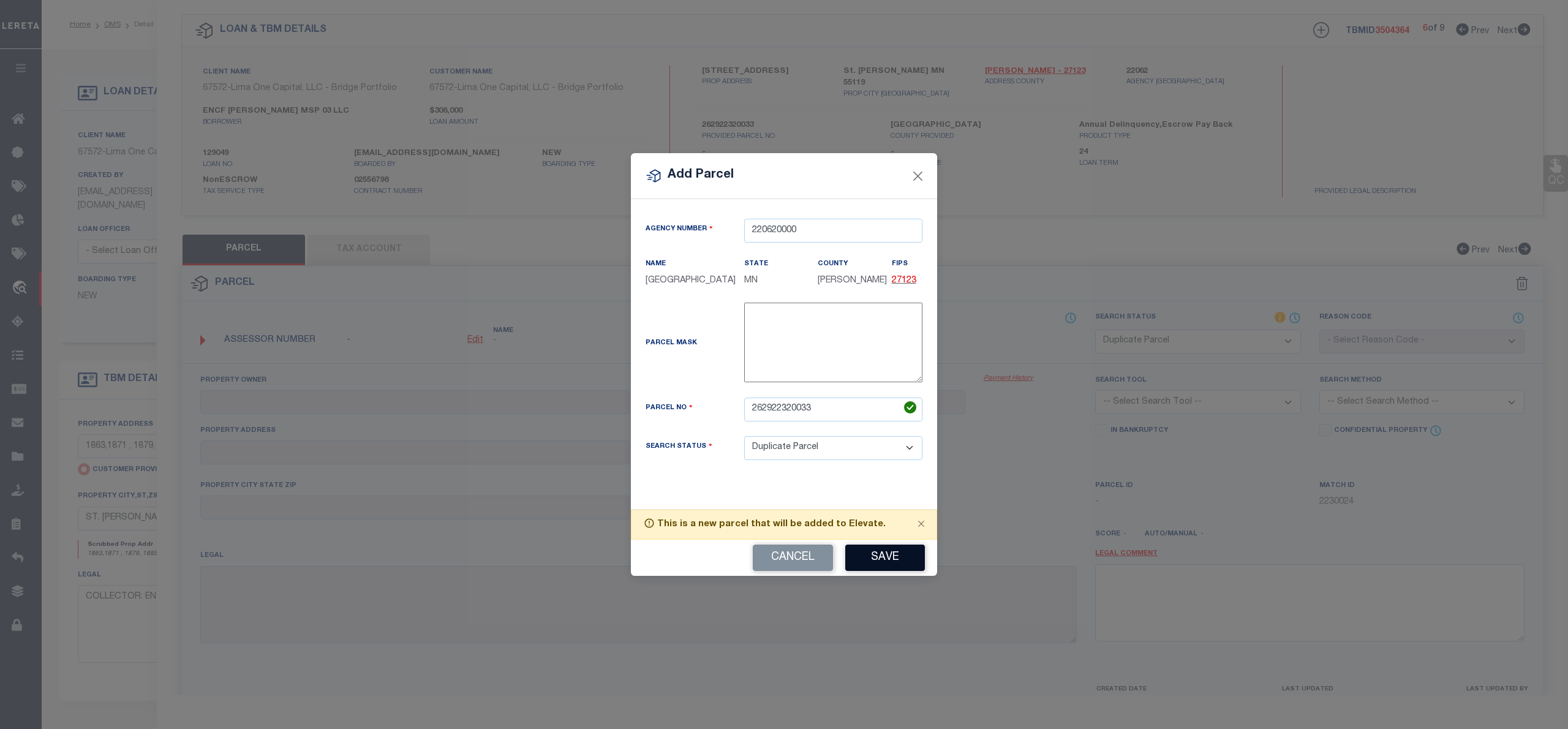
click at [874, 557] on button "Save" at bounding box center [885, 558] width 79 height 26
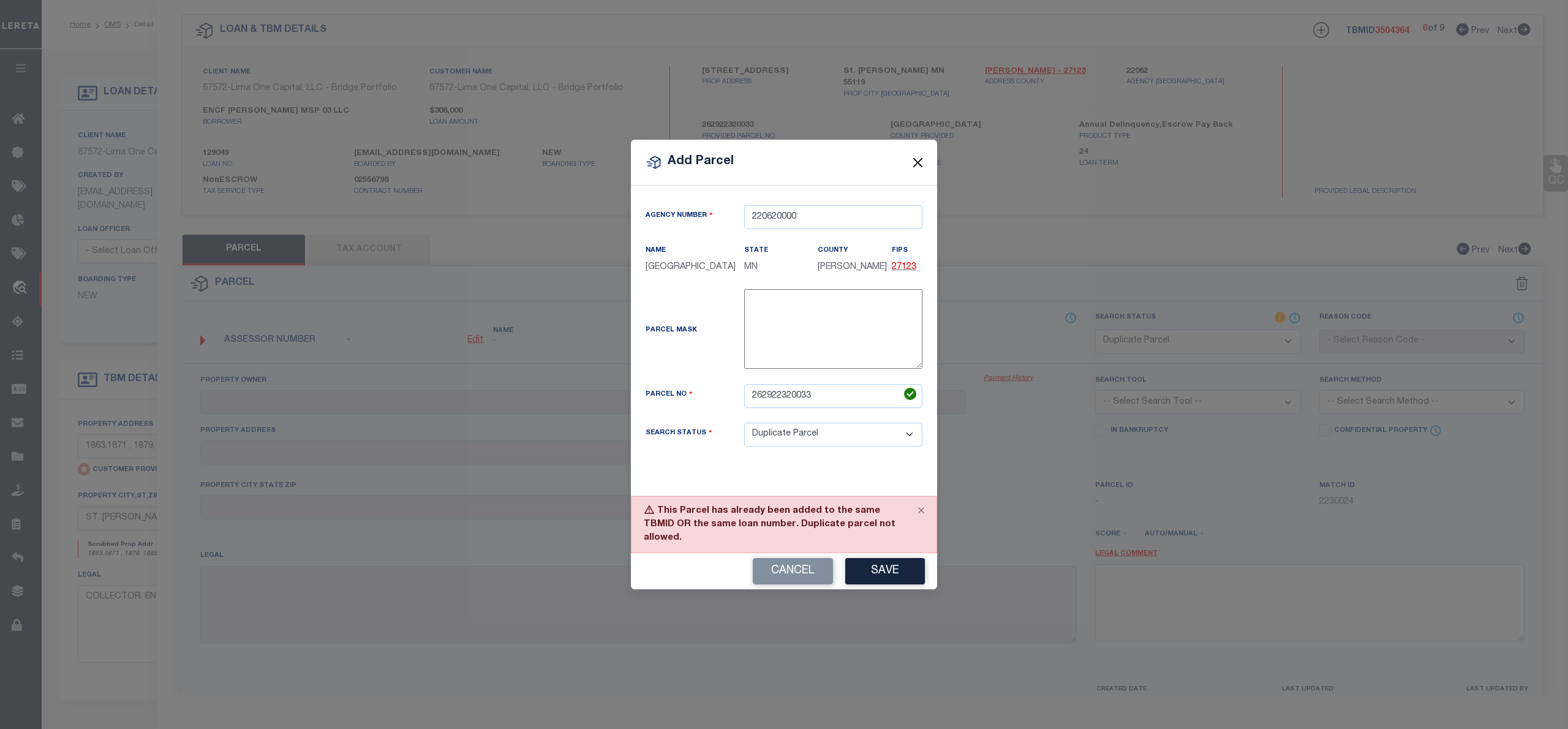
click at [921, 163] on button "Close" at bounding box center [918, 162] width 16 height 16
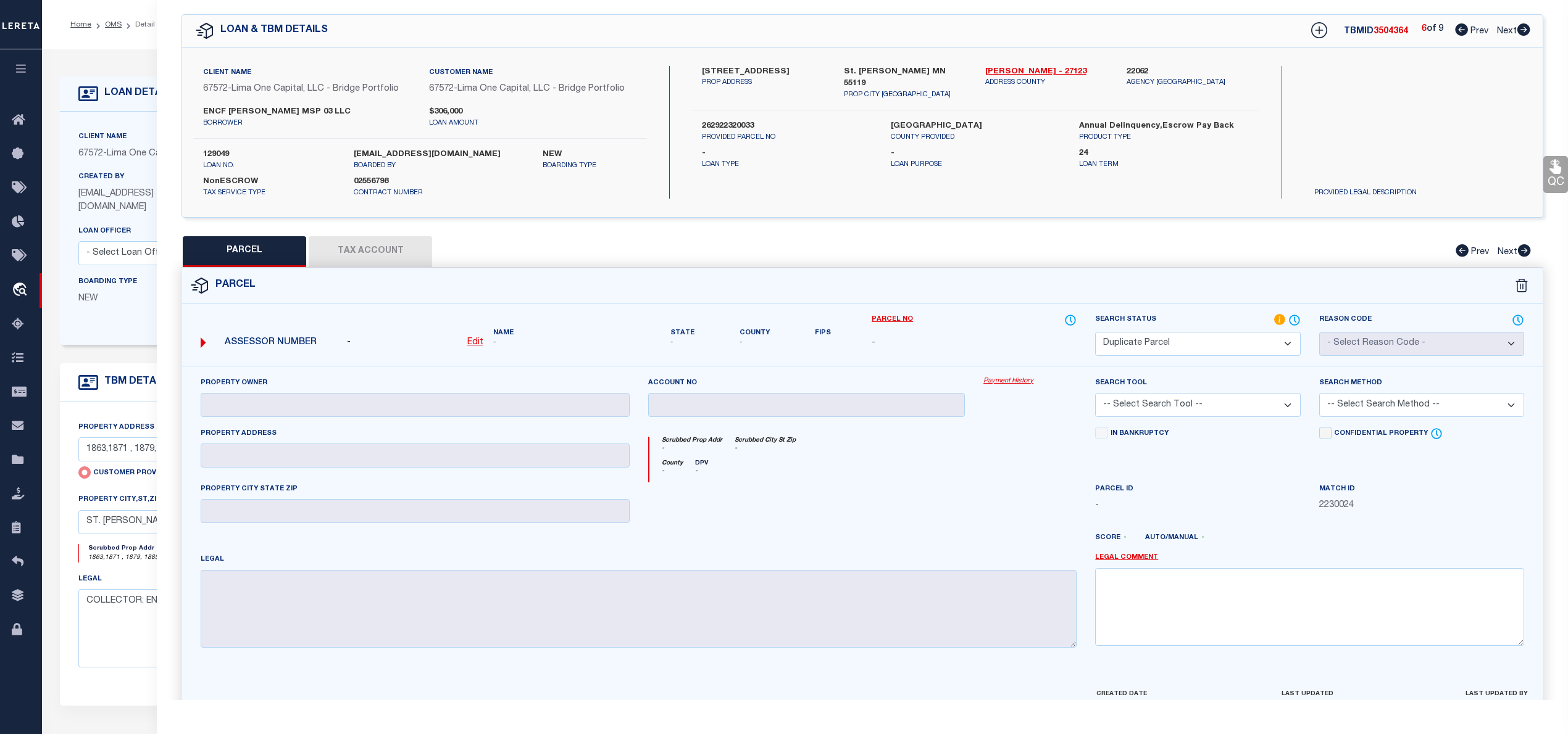
click at [1524, 29] on icon at bounding box center [1523, 30] width 14 height 13
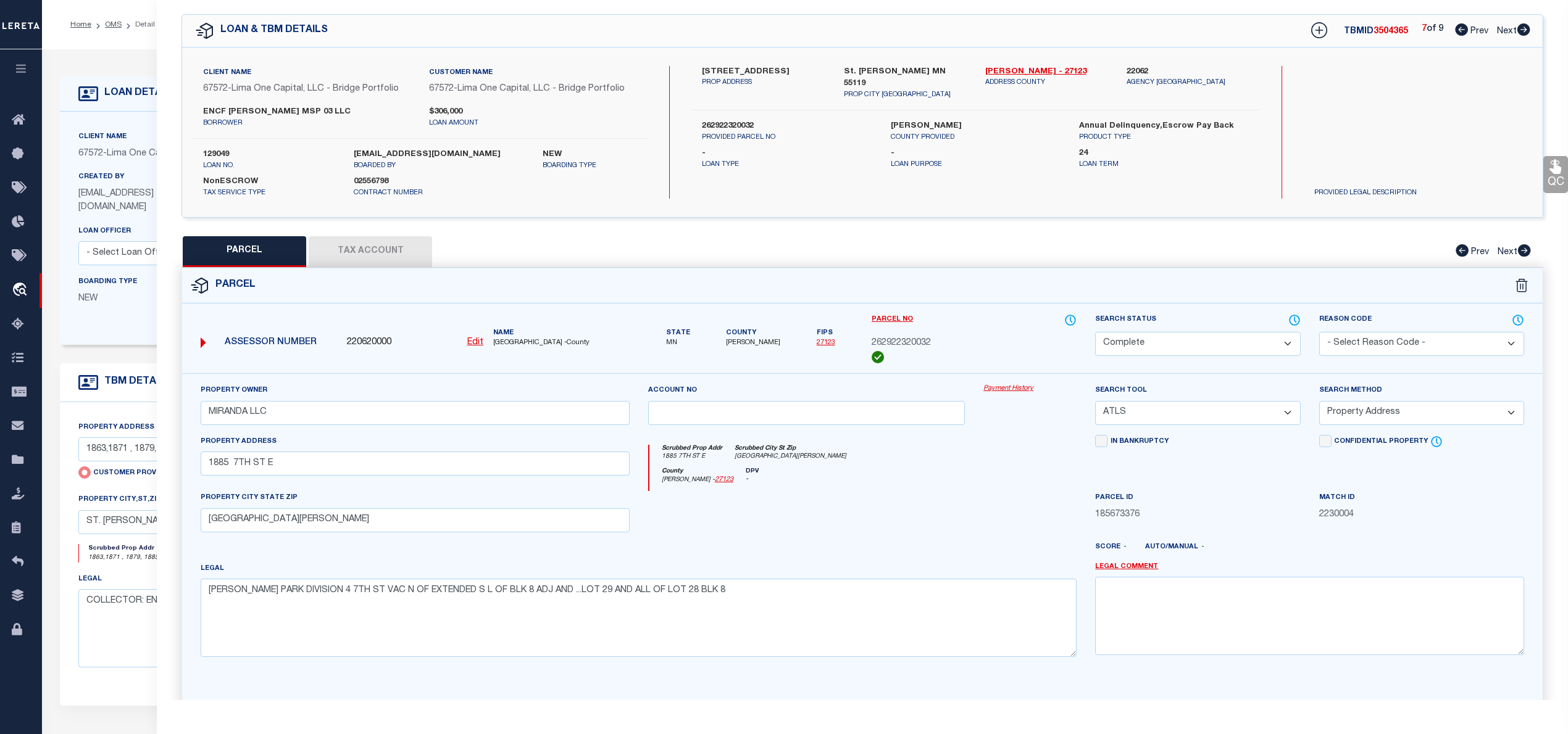
click at [1524, 29] on icon at bounding box center [1523, 30] width 14 height 13
click at [1526, 253] on icon at bounding box center [1524, 250] width 13 height 13
click at [1294, 321] on icon at bounding box center [1295, 319] width 1 height 5
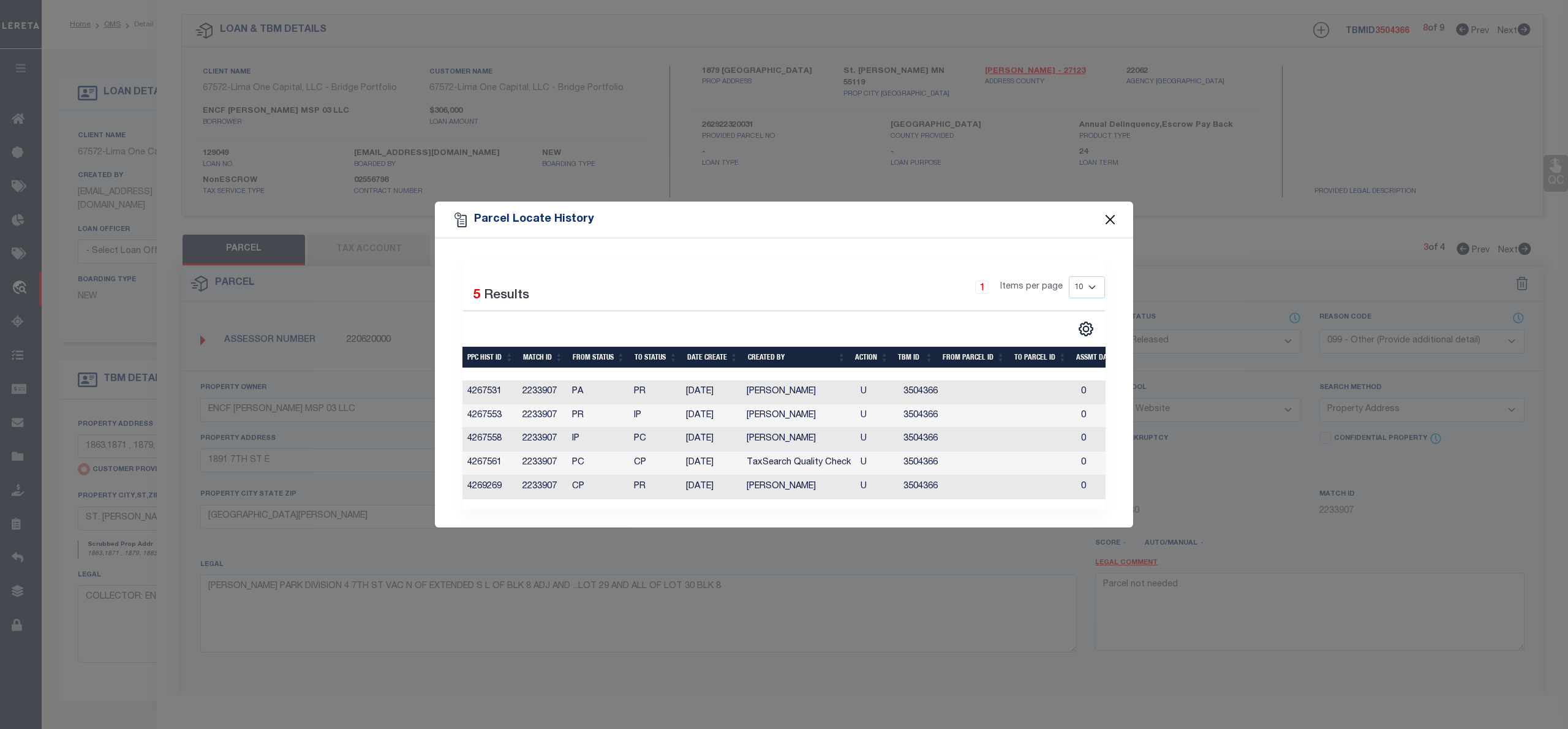
click at [1108, 214] on button "Close" at bounding box center [1110, 220] width 16 height 16
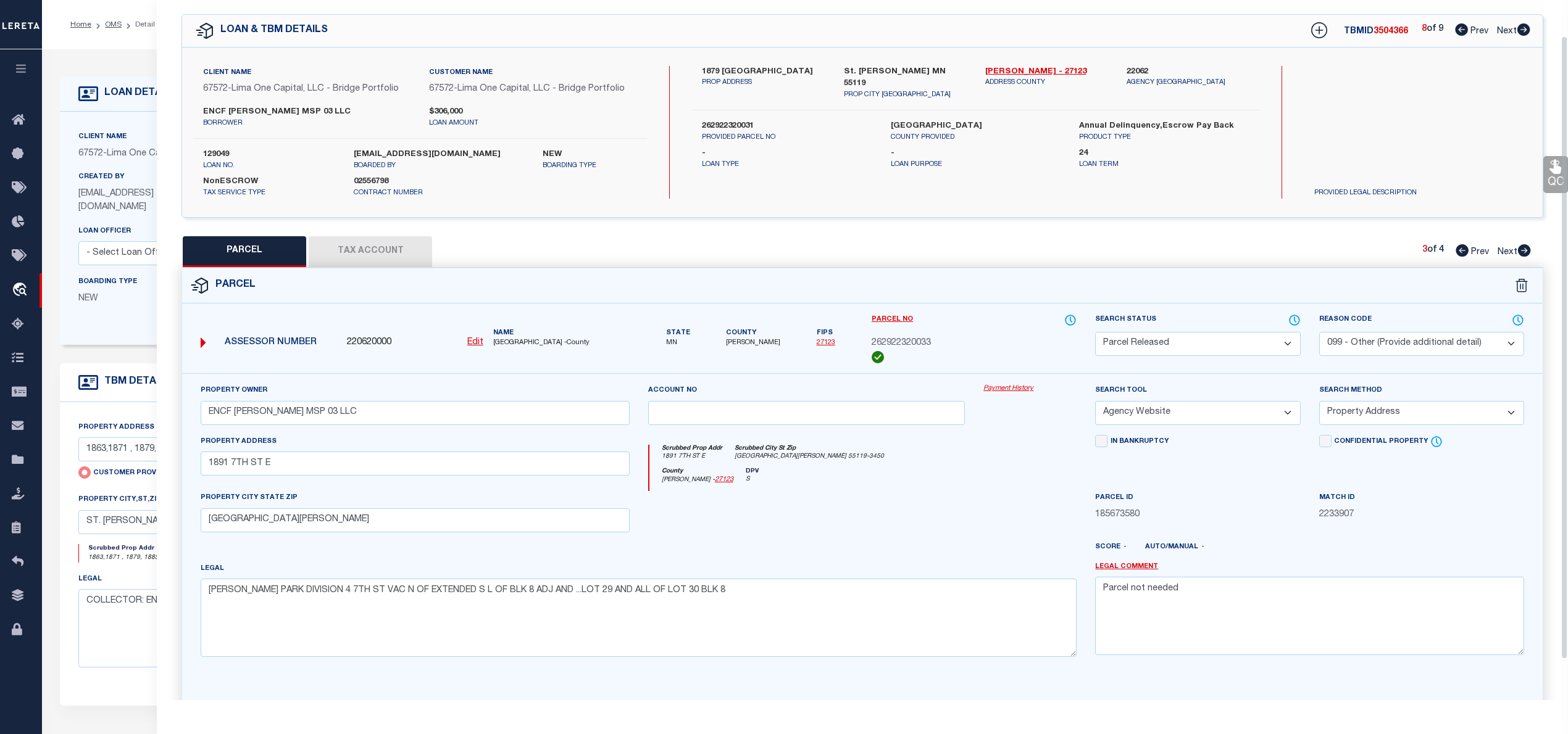
click at [1457, 31] on icon at bounding box center [1461, 30] width 13 height 13
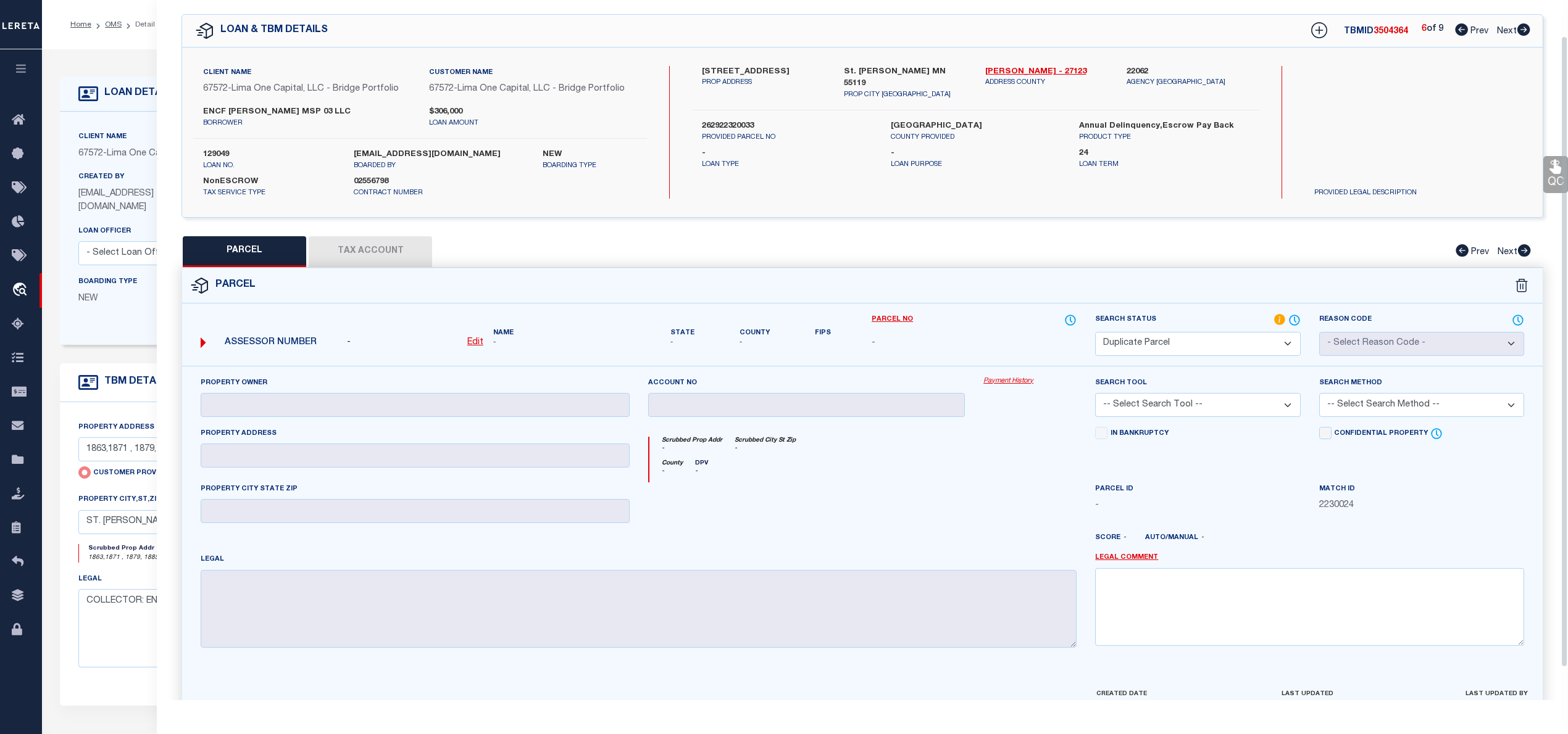
click at [474, 343] on u "Edit" at bounding box center [475, 342] width 16 height 8
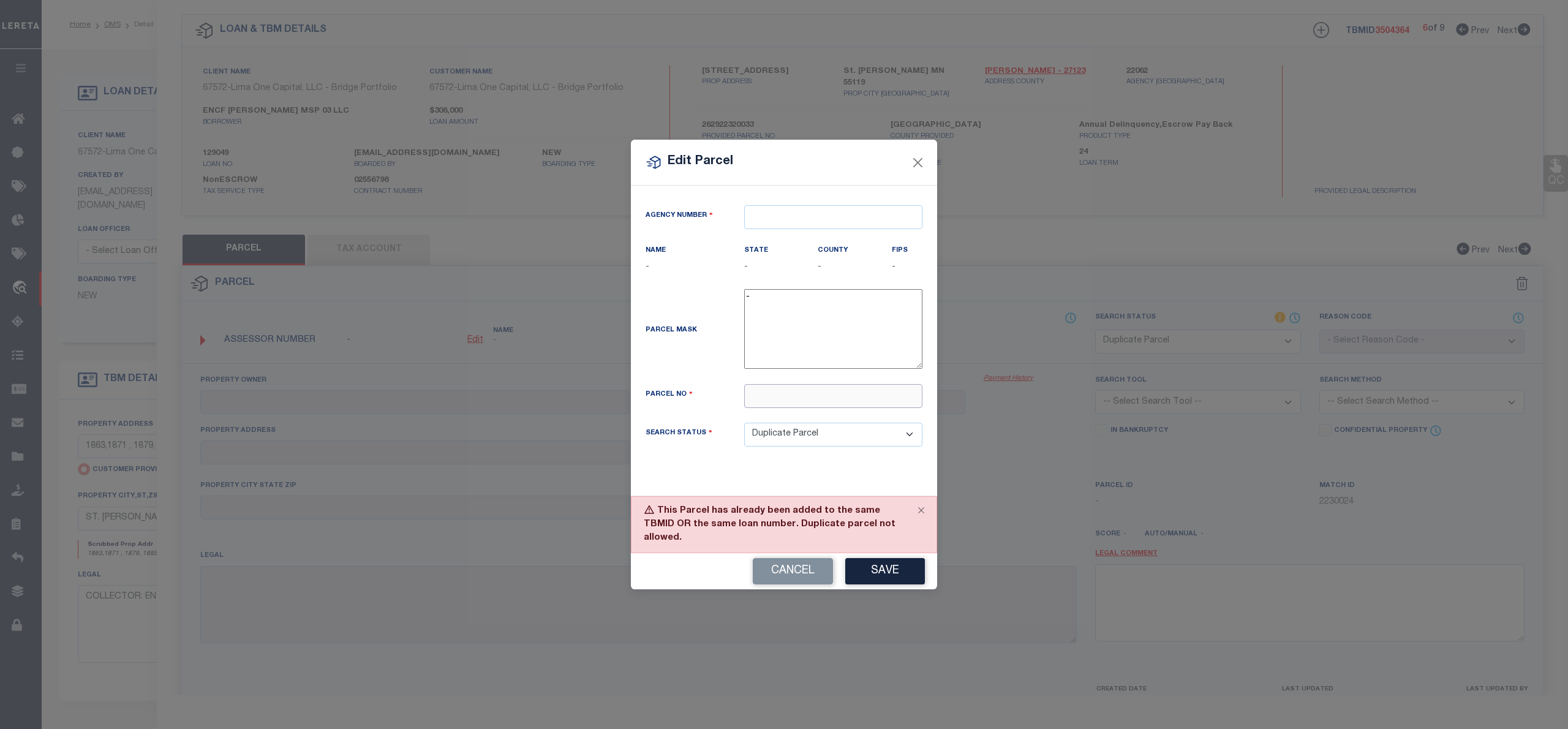
click at [767, 403] on input "text" at bounding box center [834, 396] width 178 height 24
paste input "262922320033"
click at [751, 404] on input "262922320033" at bounding box center [834, 396] width 178 height 24
click at [782, 219] on input "text" at bounding box center [834, 217] width 178 height 24
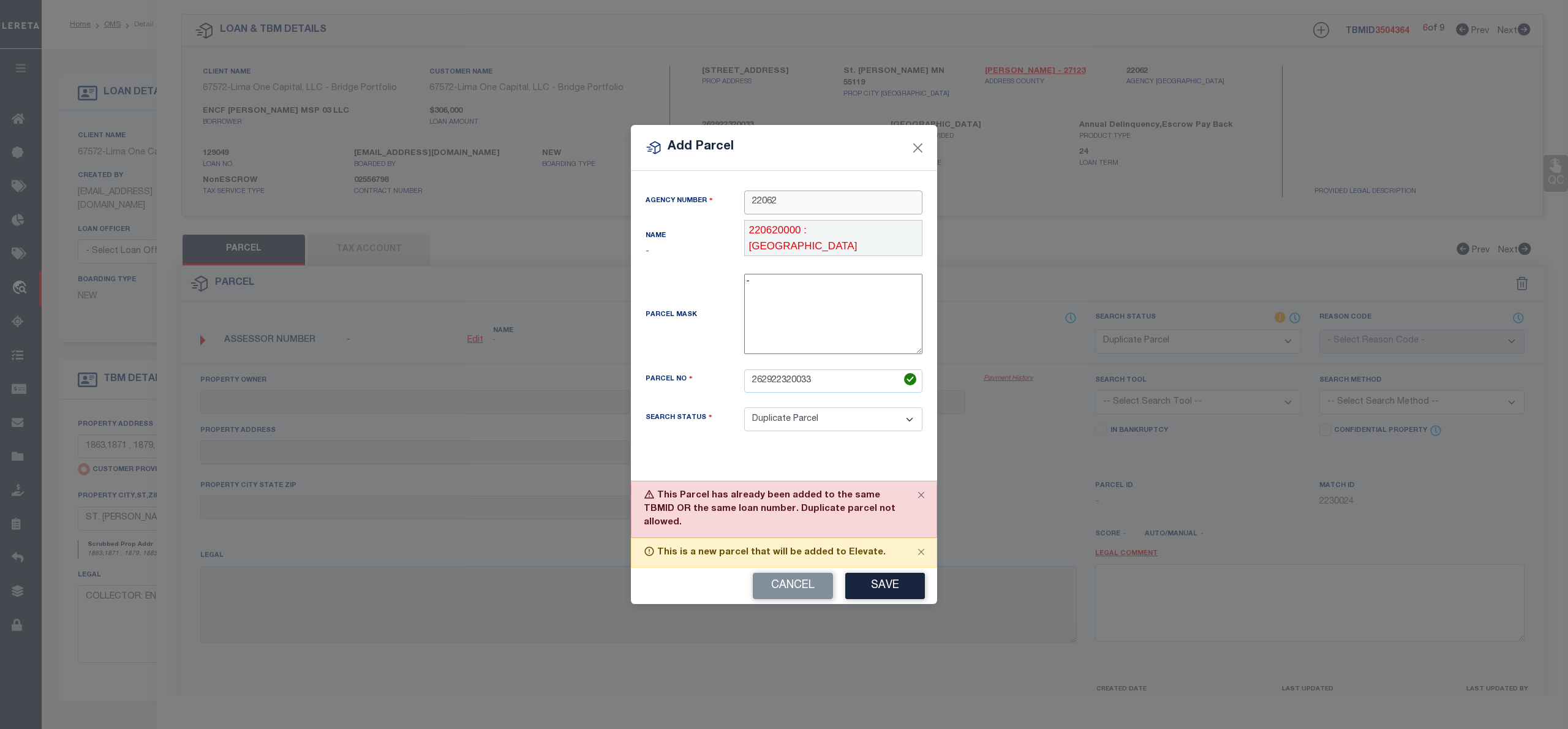
click at [804, 224] on div "220620000 : [GEOGRAPHIC_DATA]" at bounding box center [833, 238] width 177 height 35
click at [886, 576] on button "Save" at bounding box center [885, 586] width 79 height 26
click at [917, 501] on button "Close" at bounding box center [921, 495] width 30 height 27
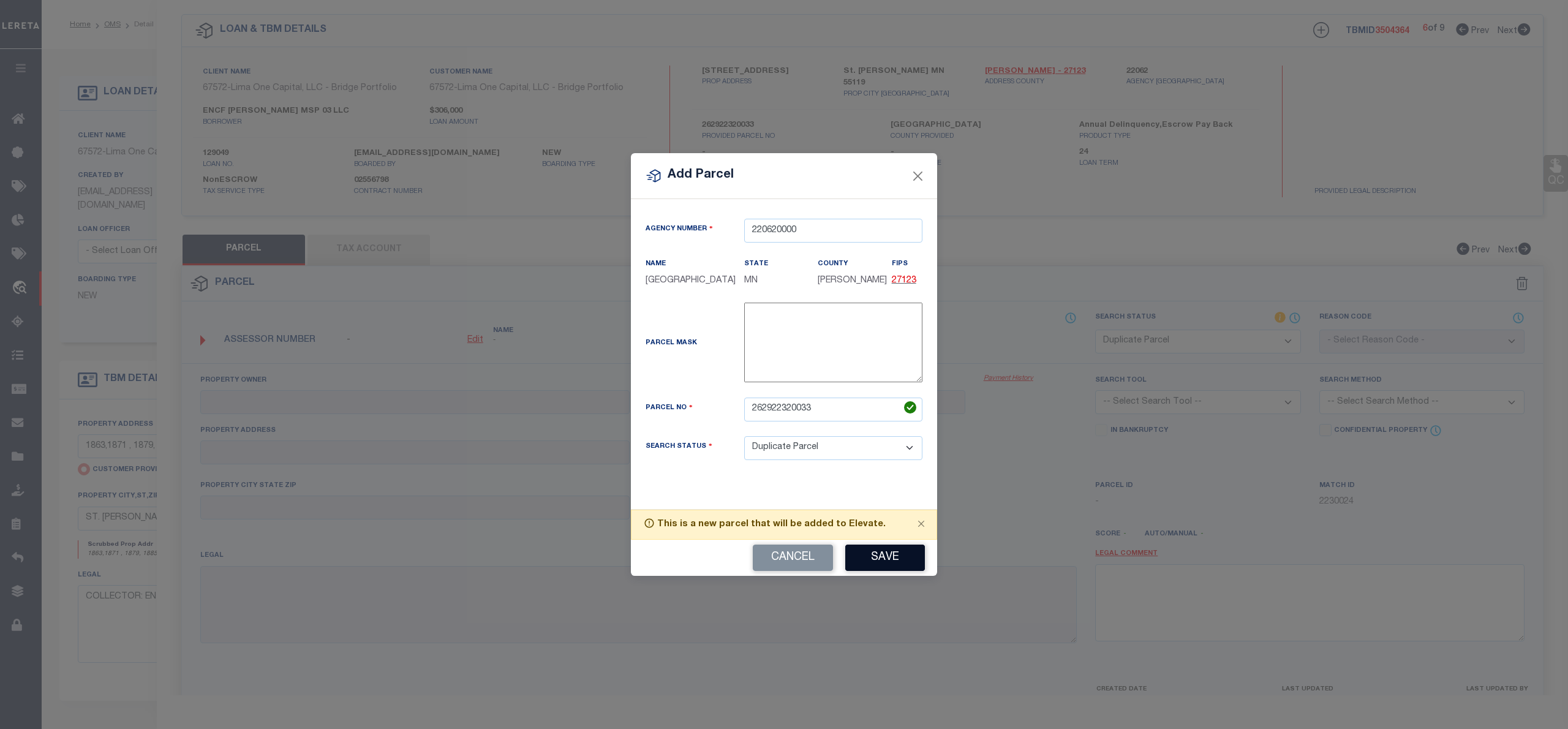
click at [883, 552] on button "Save" at bounding box center [885, 558] width 79 height 26
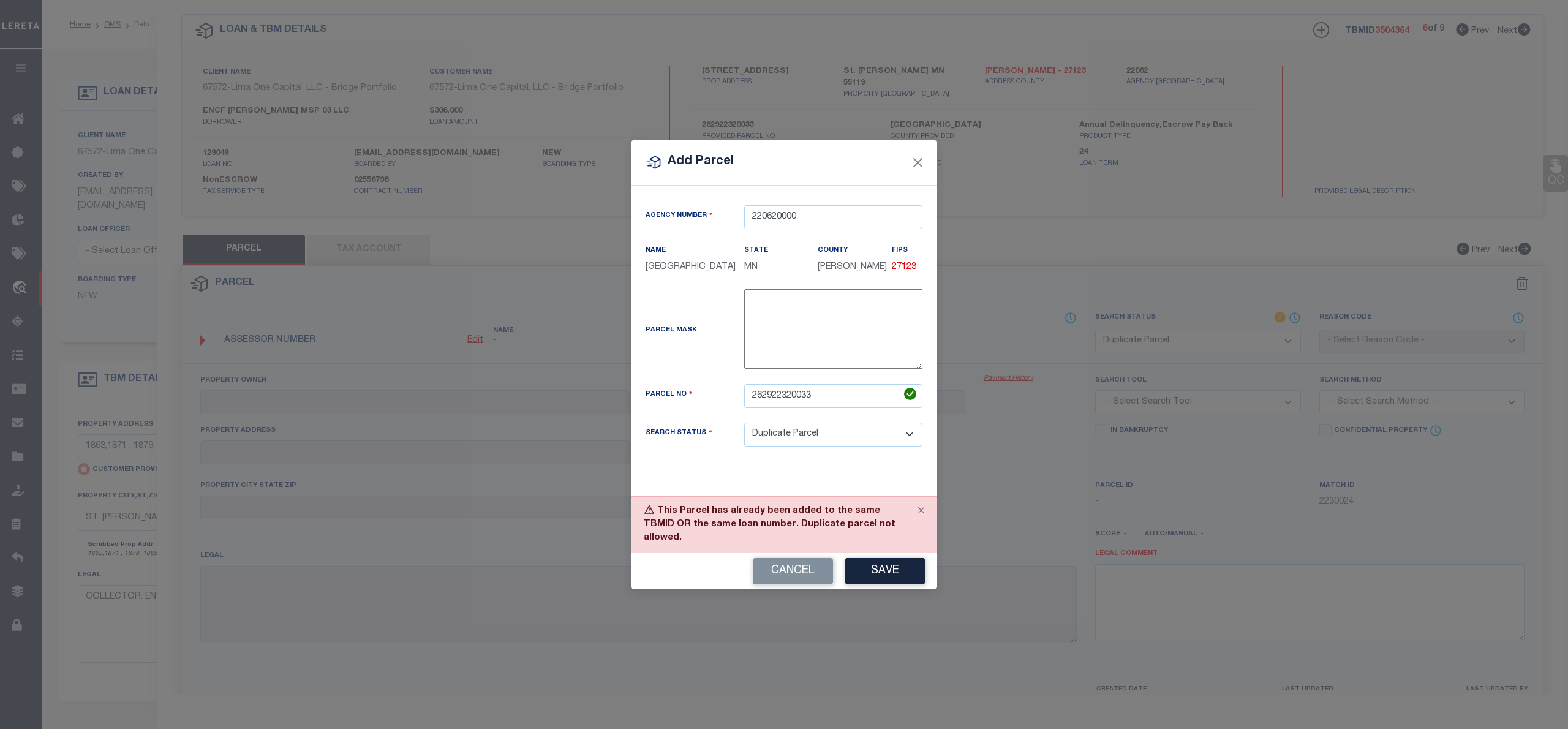
click at [783, 442] on select "Automated Search Bad Parcel Complete Duplicate Parcel High Dollar Reporting In …" at bounding box center [834, 435] width 178 height 24
click at [909, 444] on select "Automated Search Bad Parcel Complete Duplicate Parcel High Dollar Reporting In …" at bounding box center [834, 435] width 178 height 24
click at [841, 446] on select "Automated Search Bad Parcel Complete Duplicate Parcel High Dollar Reporting In …" at bounding box center [834, 435] width 178 height 24
click at [745, 430] on select "Automated Search Bad Parcel Complete Duplicate Parcel High Dollar Reporting In …" at bounding box center [834, 435] width 178 height 24
click at [888, 569] on button "Save" at bounding box center [885, 571] width 79 height 26
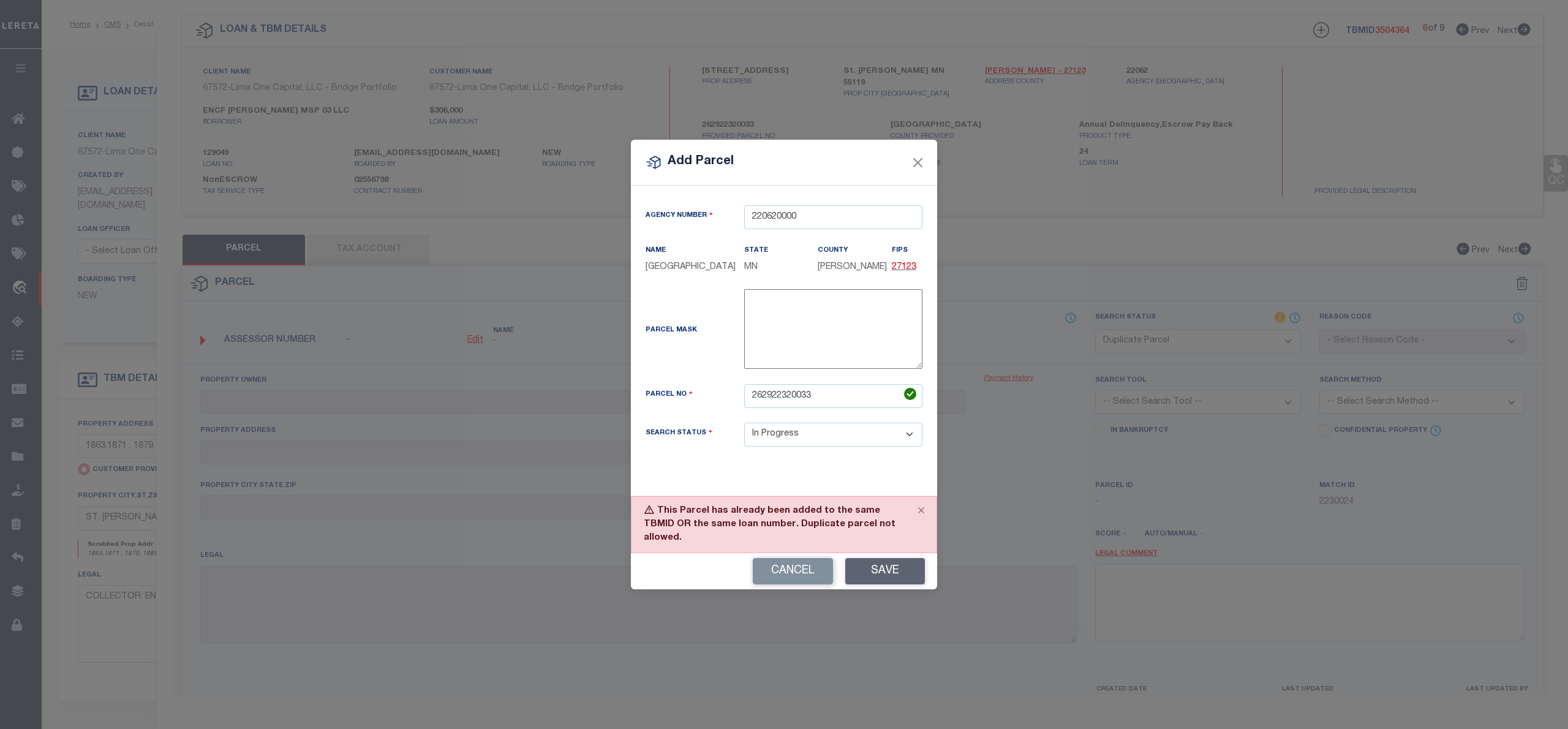
click at [888, 569] on div "Cancel Save" at bounding box center [783, 571] width 306 height 36
drag, startPoint x: 890, startPoint y: 533, endPoint x: 657, endPoint y: 522, distance: 233.3
click at [657, 522] on div "This Parcel has already been added to the same TBMID OR the same loan number. D…" at bounding box center [783, 524] width 306 height 57
copy div "This Parcel has already been added to the same TBMID OR the same loan number. D…"
click at [917, 165] on button "Close" at bounding box center [918, 162] width 16 height 16
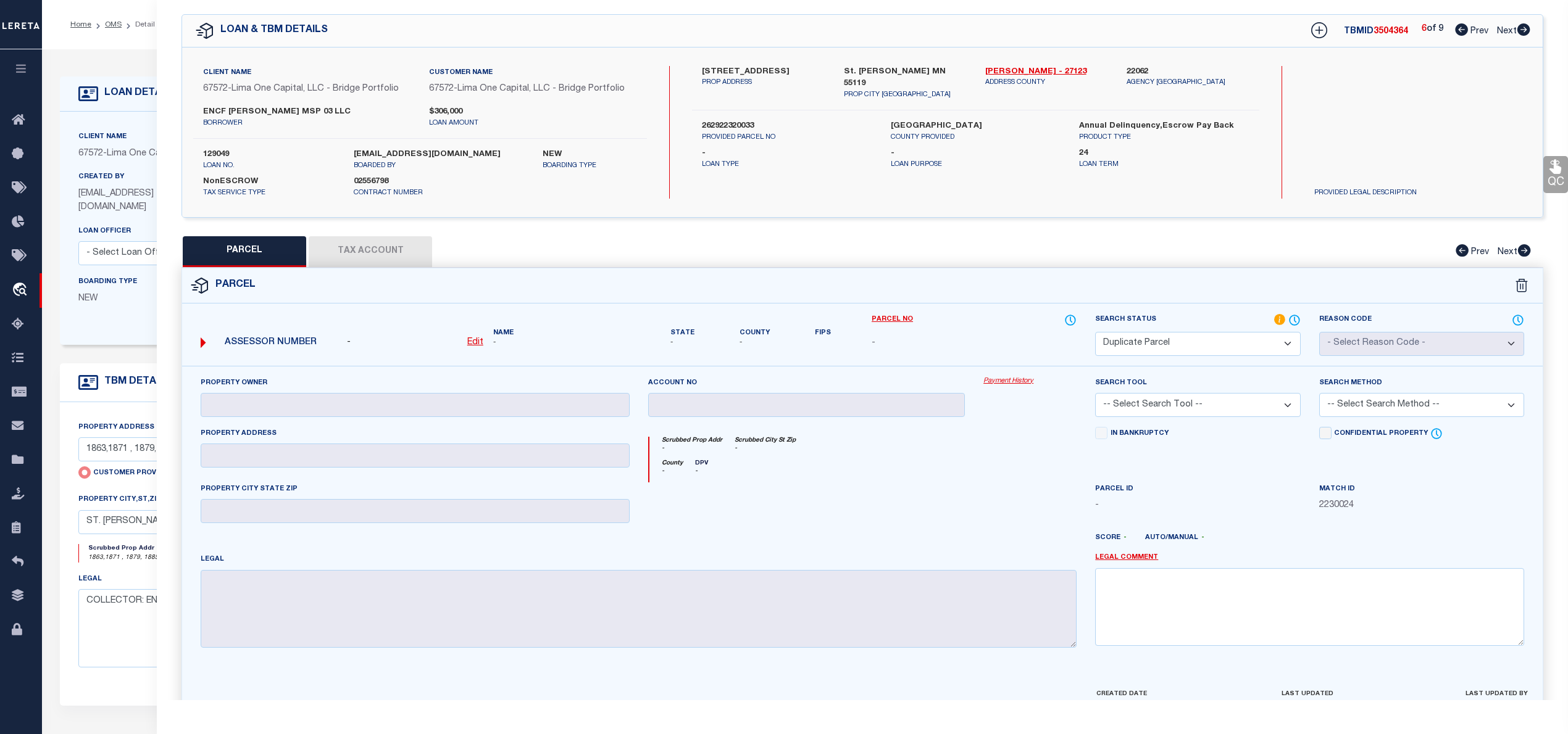
click at [1186, 346] on select "Automated Search Bad Parcel Complete Duplicate Parcel High Dollar Reporting In …" at bounding box center [1197, 344] width 205 height 24
click at [1095, 332] on select "Automated Search Bad Parcel Complete Duplicate Parcel High Dollar Reporting In …" at bounding box center [1197, 344] width 205 height 24
click at [1141, 597] on textarea at bounding box center [1309, 607] width 429 height 78
paste textarea "This Parcel has already been added to the same TBMID OR the same loan number. D…"
click at [1278, 583] on textarea "Unable to add Parcel Number due to Error This Parcel has already been added to …" at bounding box center [1309, 607] width 429 height 78
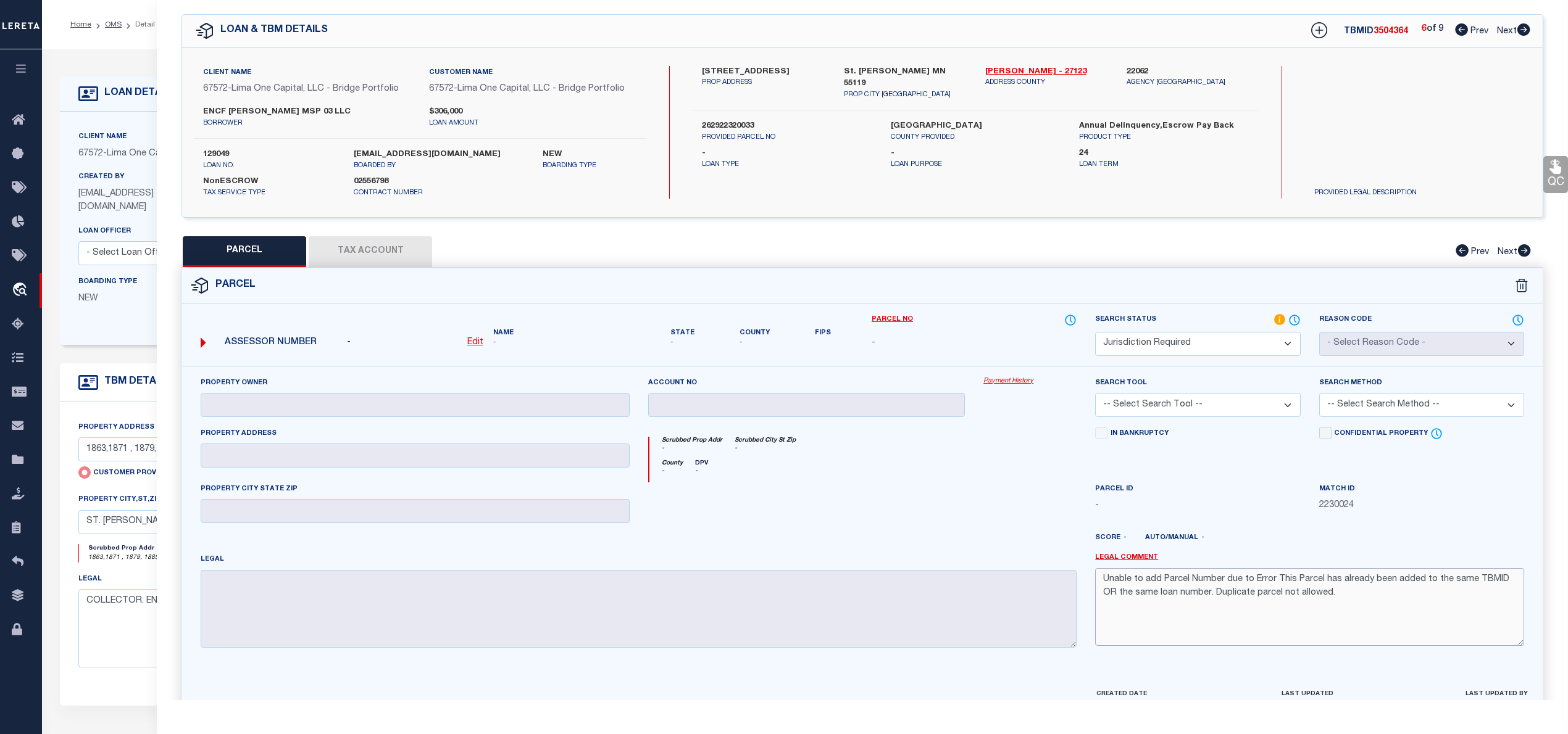
click at [1329, 596] on textarea "Unable to add Parcel Number due to Error This Parcel has already been added to …" at bounding box center [1309, 607] width 429 height 78
click at [1252, 580] on textarea "Unable to add Parcel Number due to Error This Parcel has already been added to …" at bounding box center [1309, 607] width 429 height 78
click at [1226, 581] on textarea "Unable to add Parcel Number due to Error This Parcel has already been added to …" at bounding box center [1309, 607] width 429 height 78
click at [1333, 598] on textarea "Unable to add Parcel Number "due to Error This Parcel has already been added to…" at bounding box center [1309, 607] width 429 height 78
click at [1225, 579] on textarea "Unable to add Parcel Number "due to Error This Parcel has already been added to…" at bounding box center [1309, 607] width 429 height 78
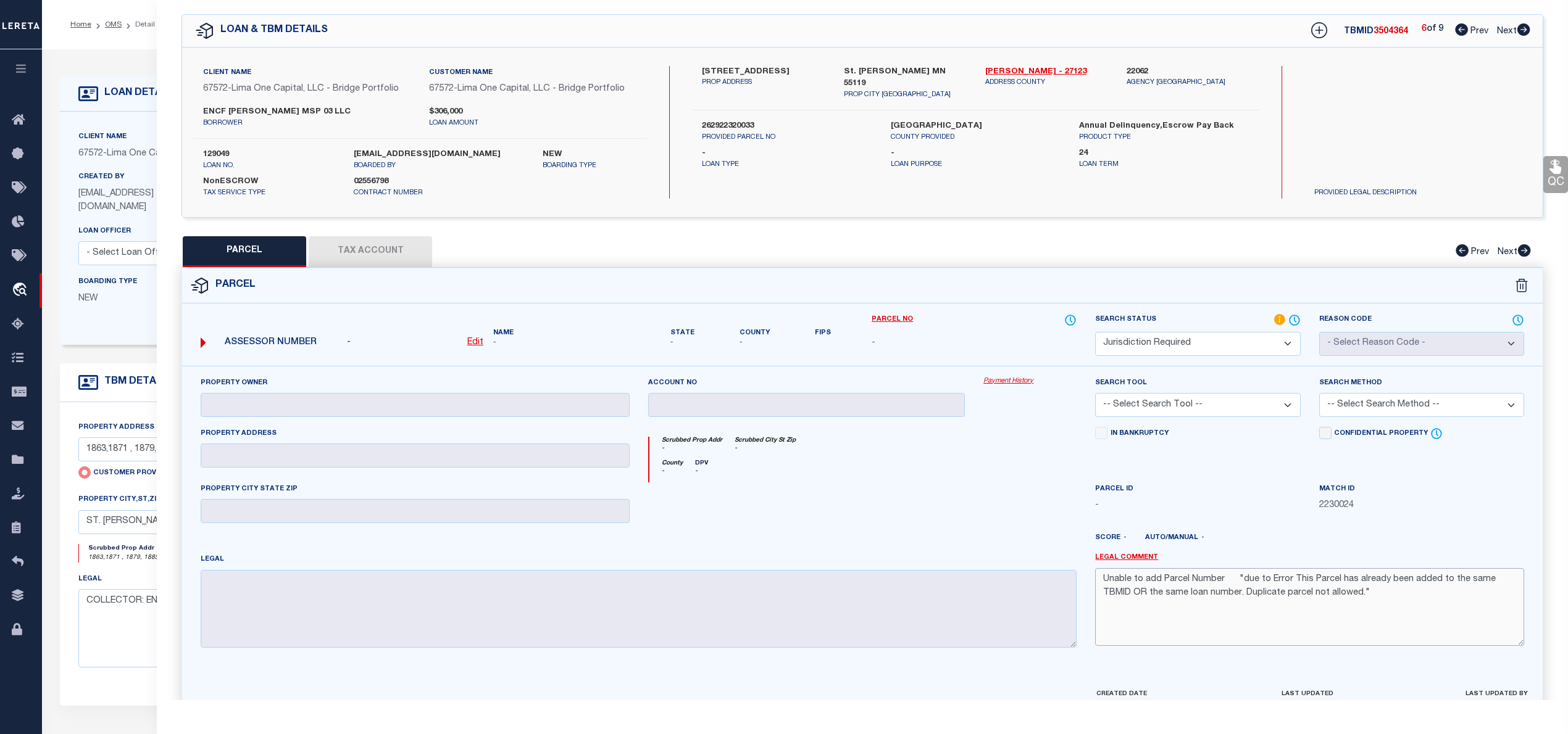
click at [1228, 581] on textarea "Unable to add Parcel Number "due to Error This Parcel has already been added to…" at bounding box center [1309, 607] width 429 height 78
paste textarea "262922320033"
drag, startPoint x: 979, startPoint y: 68, endPoint x: 1015, endPoint y: 74, distance: 36.5
click at [1015, 74] on div "[PERSON_NAME] - 27123 ADDRESS COUNTY" at bounding box center [1046, 83] width 141 height 35
copy link "[PERSON_NAME]"
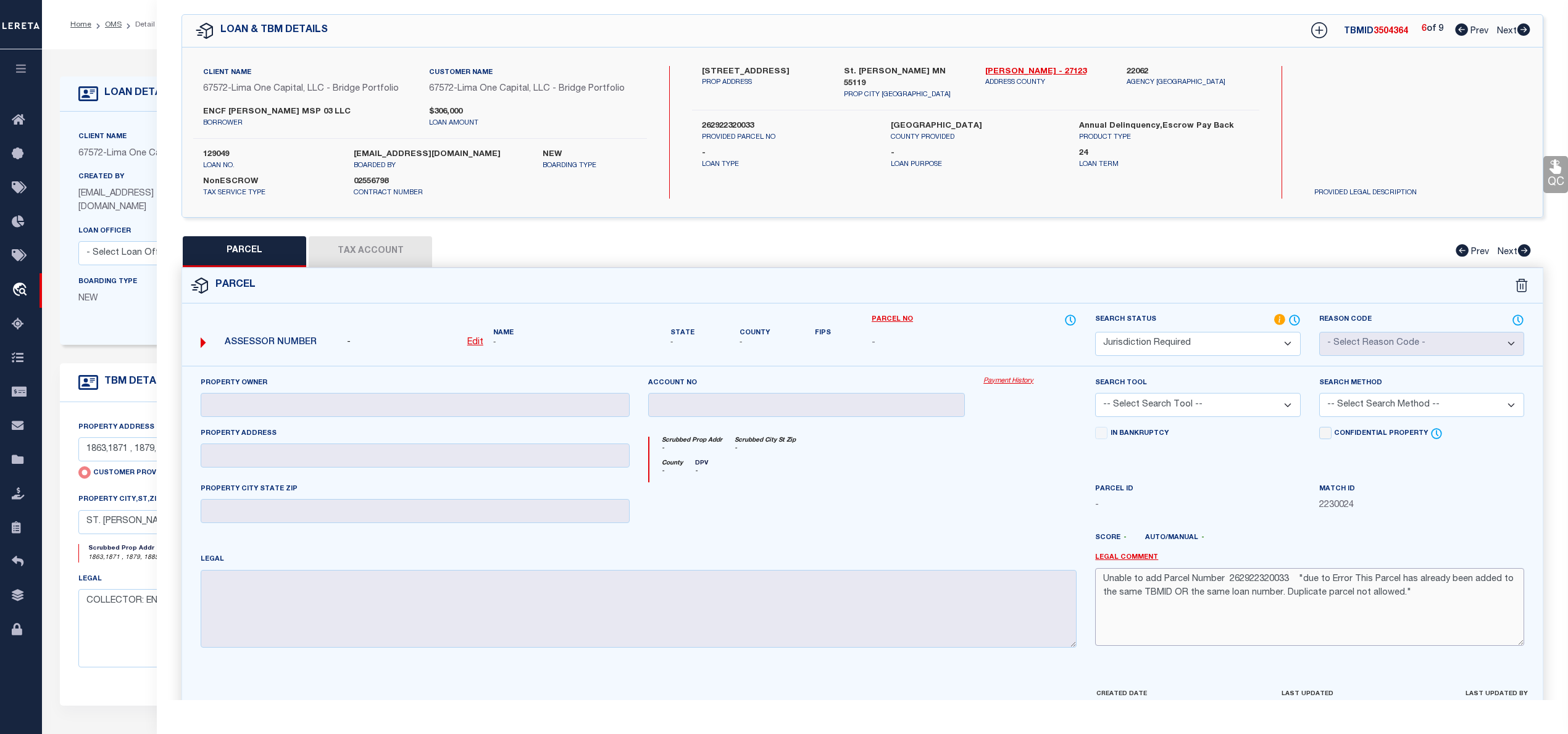
click at [1228, 581] on textarea "Unable to add Parcel Number 262922320033 "due to Error This Parcel has already …" at bounding box center [1309, 607] width 429 height 78
paste textarea "[PERSON_NAME]"
click at [1228, 580] on textarea "Unable to add Parcel Number for the [GEOGRAPHIC_DATA] 262922320033 "due to Erro…" at bounding box center [1309, 607] width 429 height 78
drag, startPoint x: 1318, startPoint y: 581, endPoint x: 1378, endPoint y: 581, distance: 60.0
click at [1378, 581] on textarea "Unable to add Parcel Number for the [GEOGRAPHIC_DATA] 262922320033 "due to Erro…" at bounding box center [1309, 607] width 429 height 78
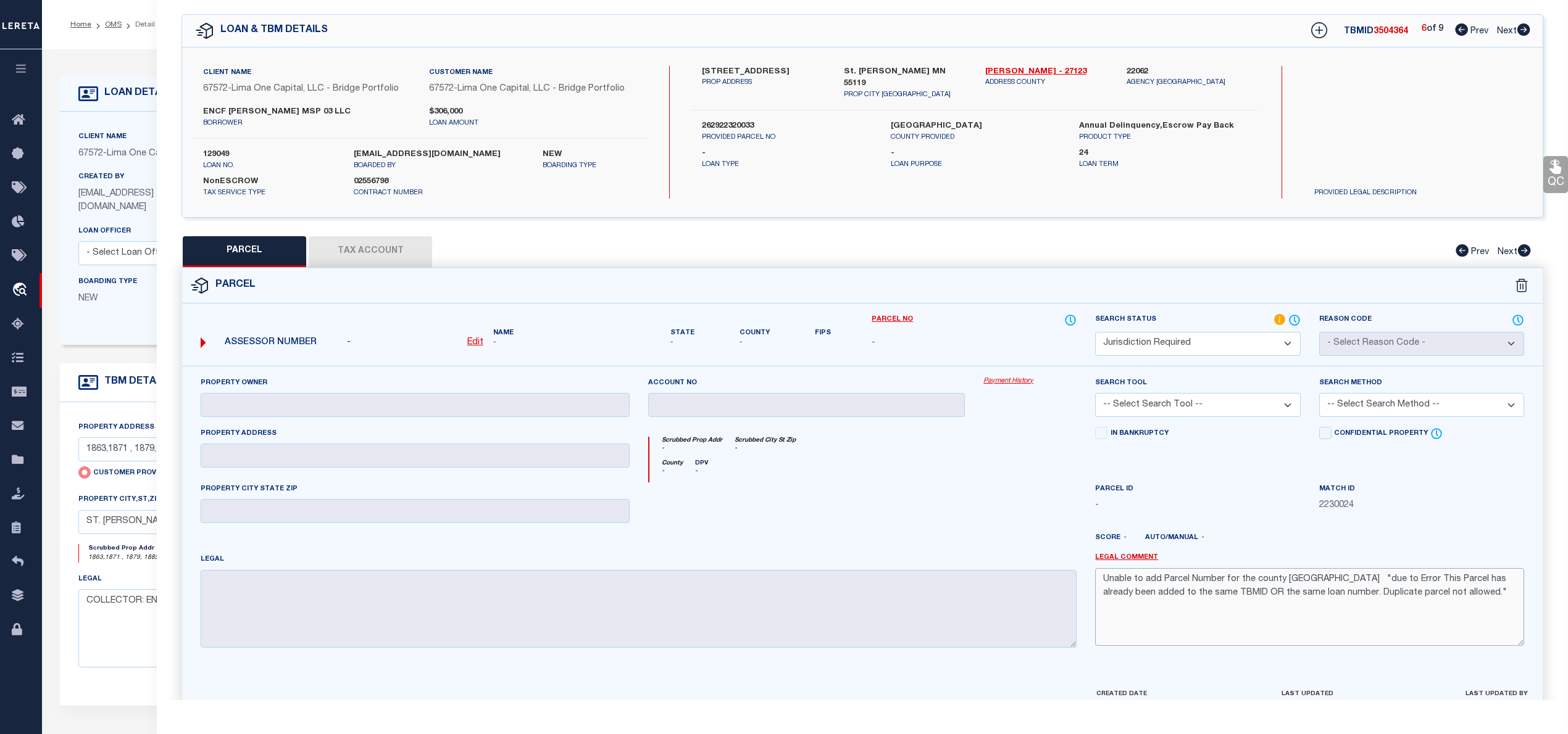
click at [1223, 580] on textarea "Unable to add Parcel Number for the county [GEOGRAPHIC_DATA] "due to Error This…" at bounding box center [1309, 607] width 429 height 78
paste textarea "262922320033"
click at [1393, 33] on span "3504364" at bounding box center [1391, 31] width 35 height 8
copy span "3504364"
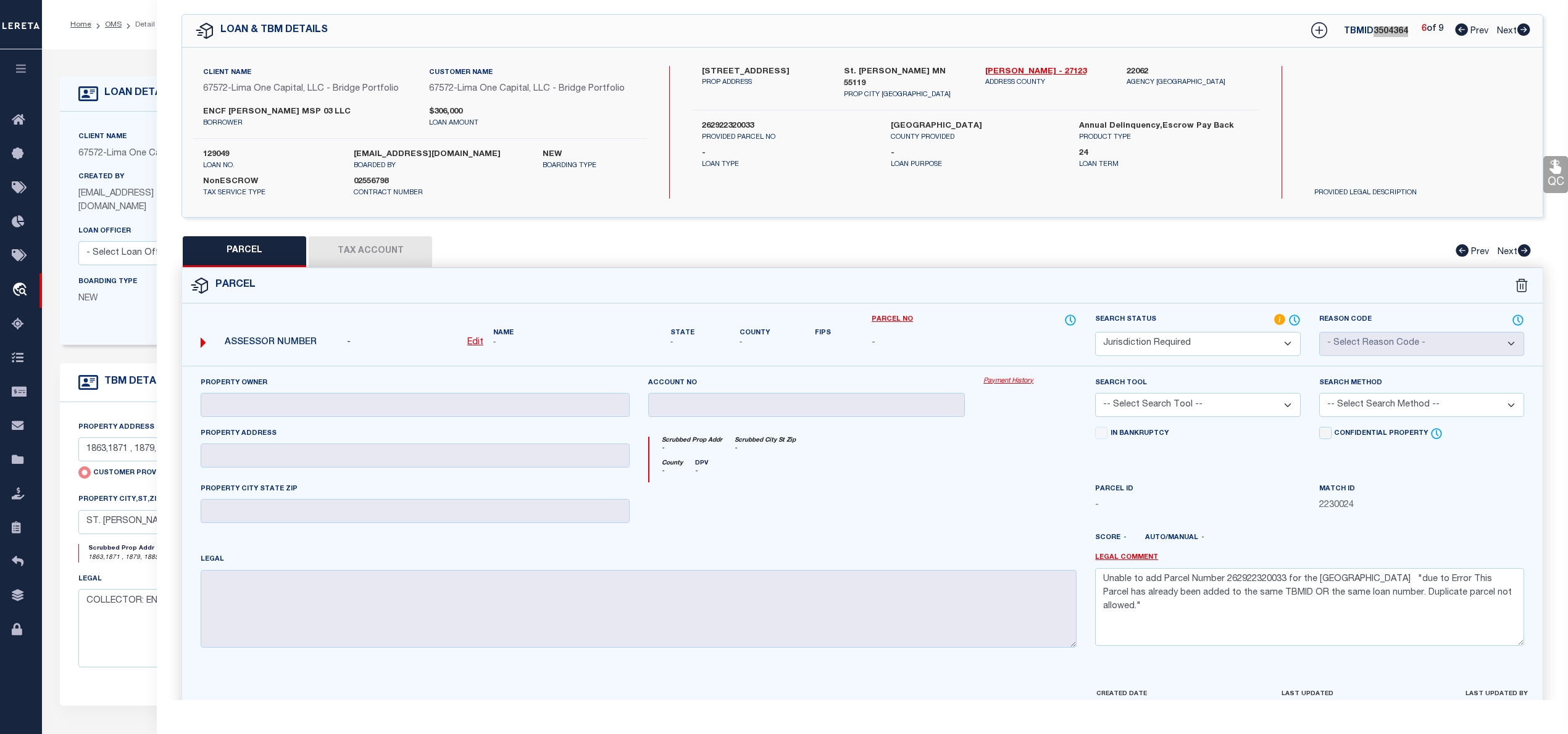
scroll to position [112, 0]
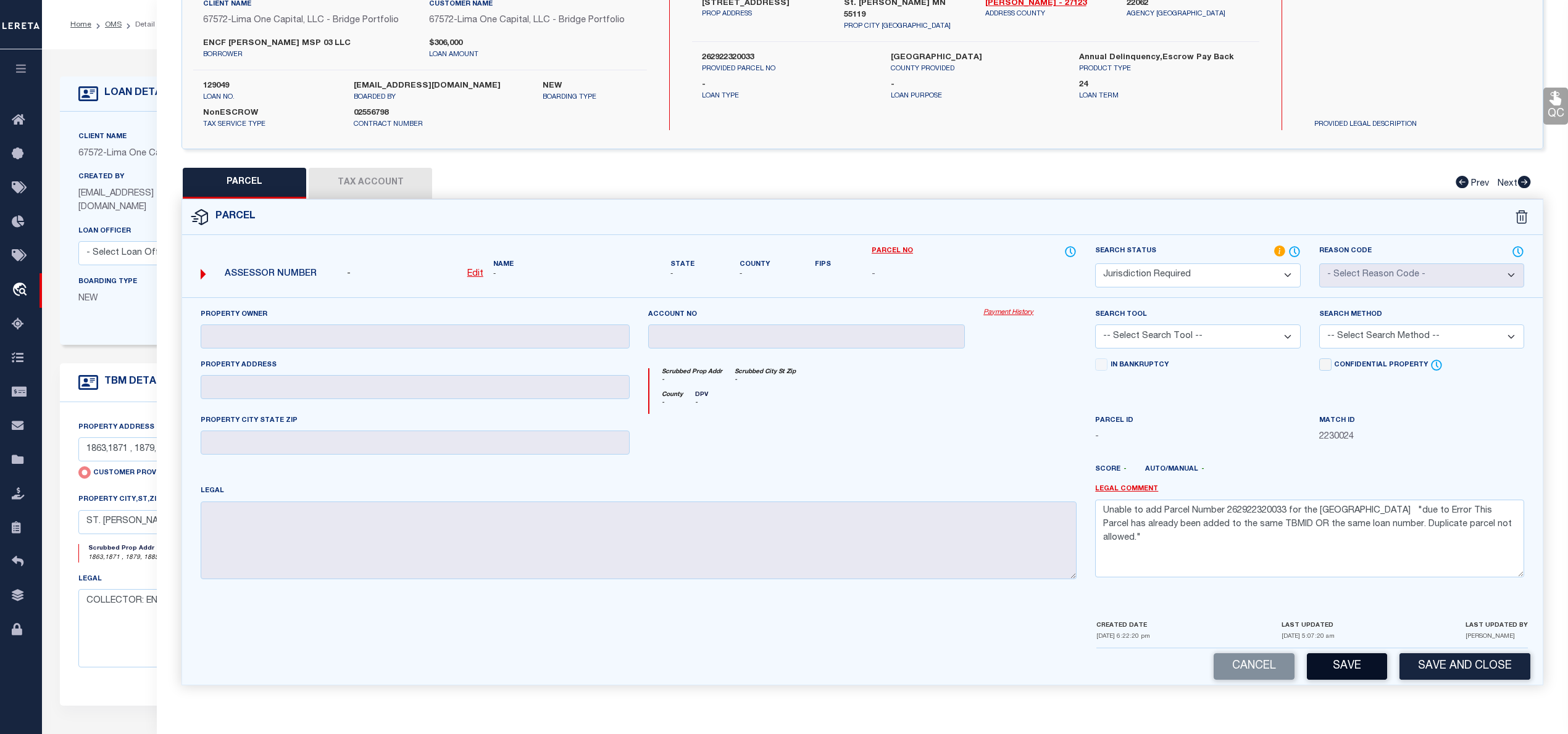
click at [1359, 665] on button "Save" at bounding box center [1346, 667] width 80 height 26
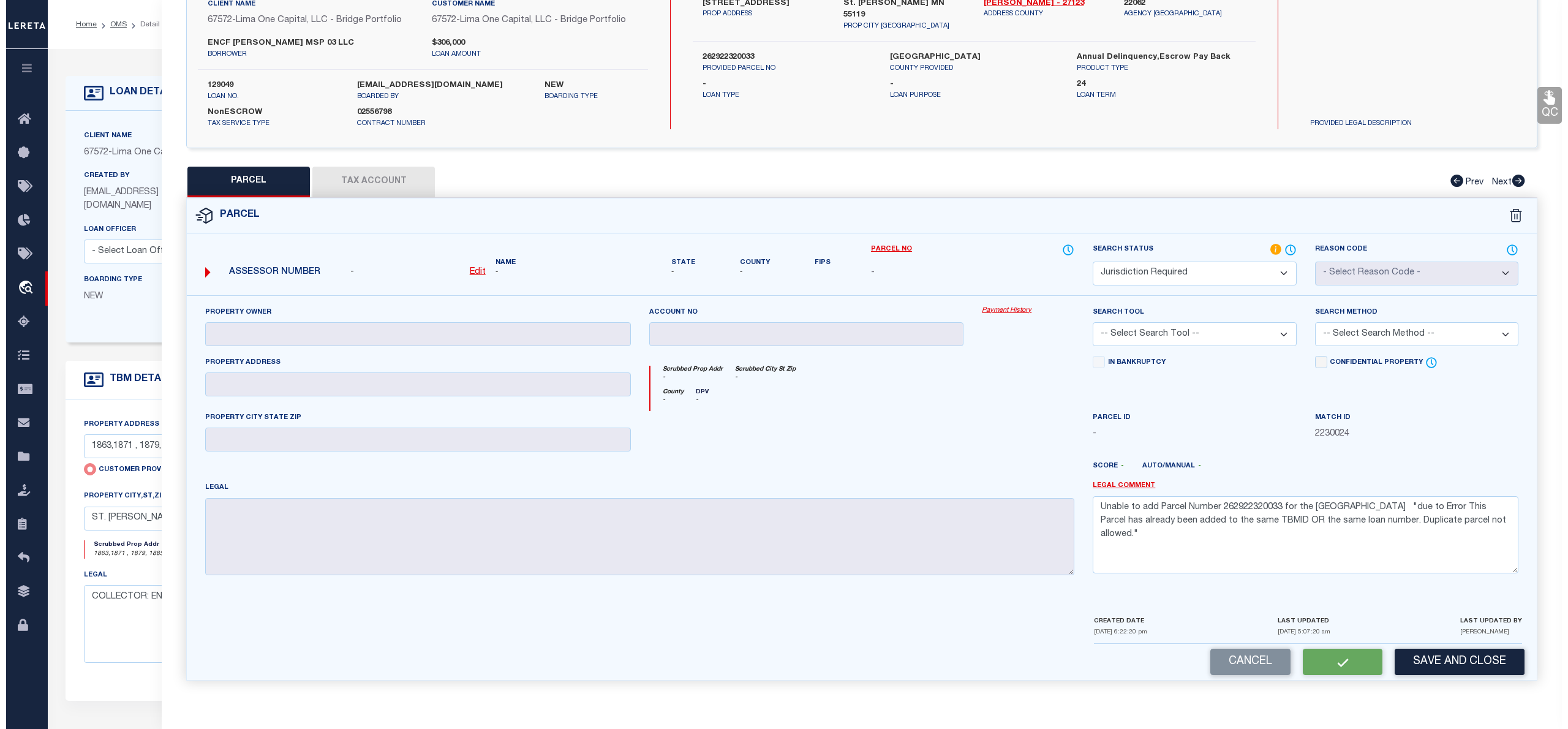
scroll to position [0, 0]
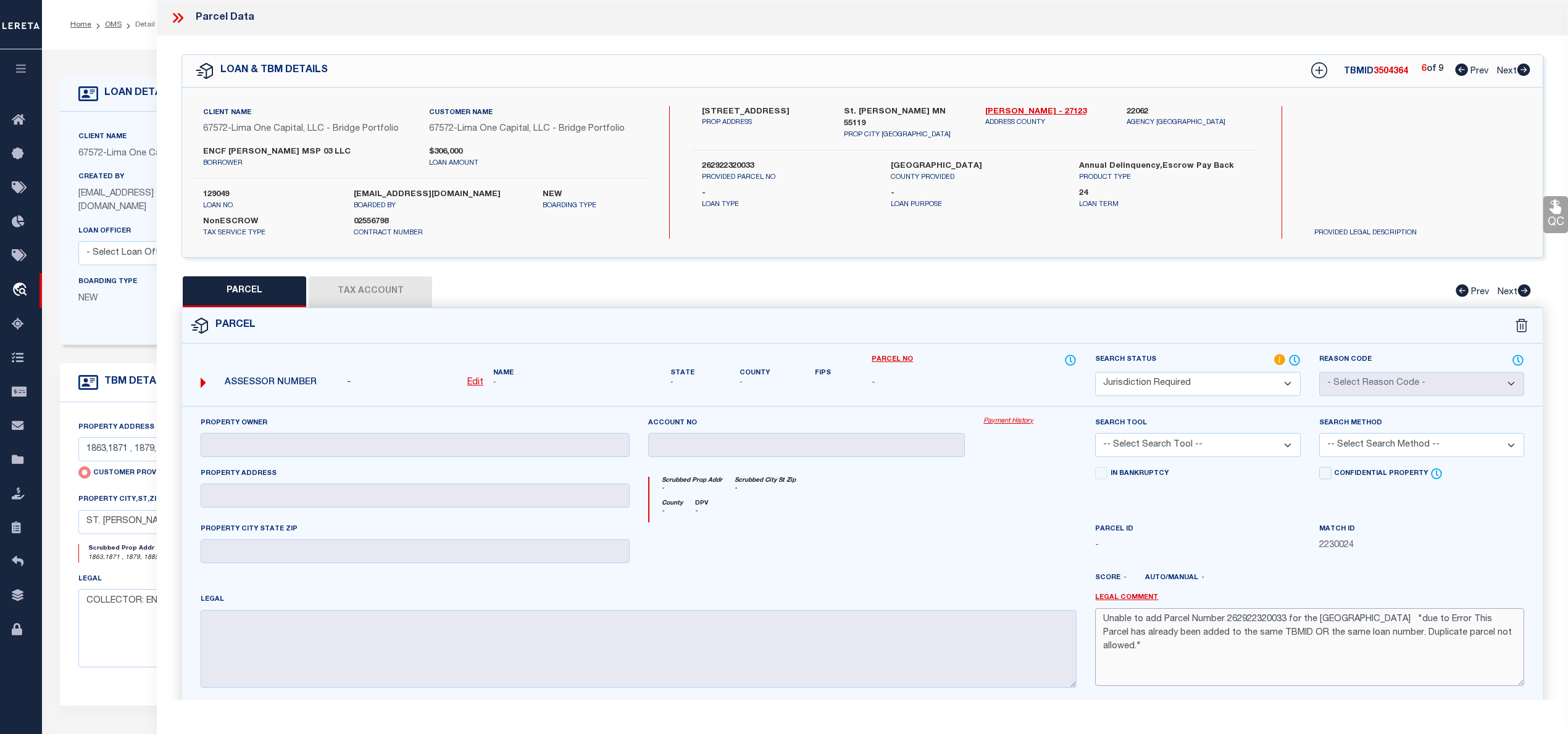
drag, startPoint x: 1498, startPoint y: 639, endPoint x: 1104, endPoint y: 618, distance: 394.6
click at [1104, 618] on textarea "Unable to add Parcel Number 262922320033 for the [GEOGRAPHIC_DATA] "due to Erro…" at bounding box center [1309, 647] width 429 height 78
click at [956, 272] on div "QC QC QC" at bounding box center [862, 404] width 1411 height 737
click at [176, 19] on icon at bounding box center [175, 18] width 6 height 10
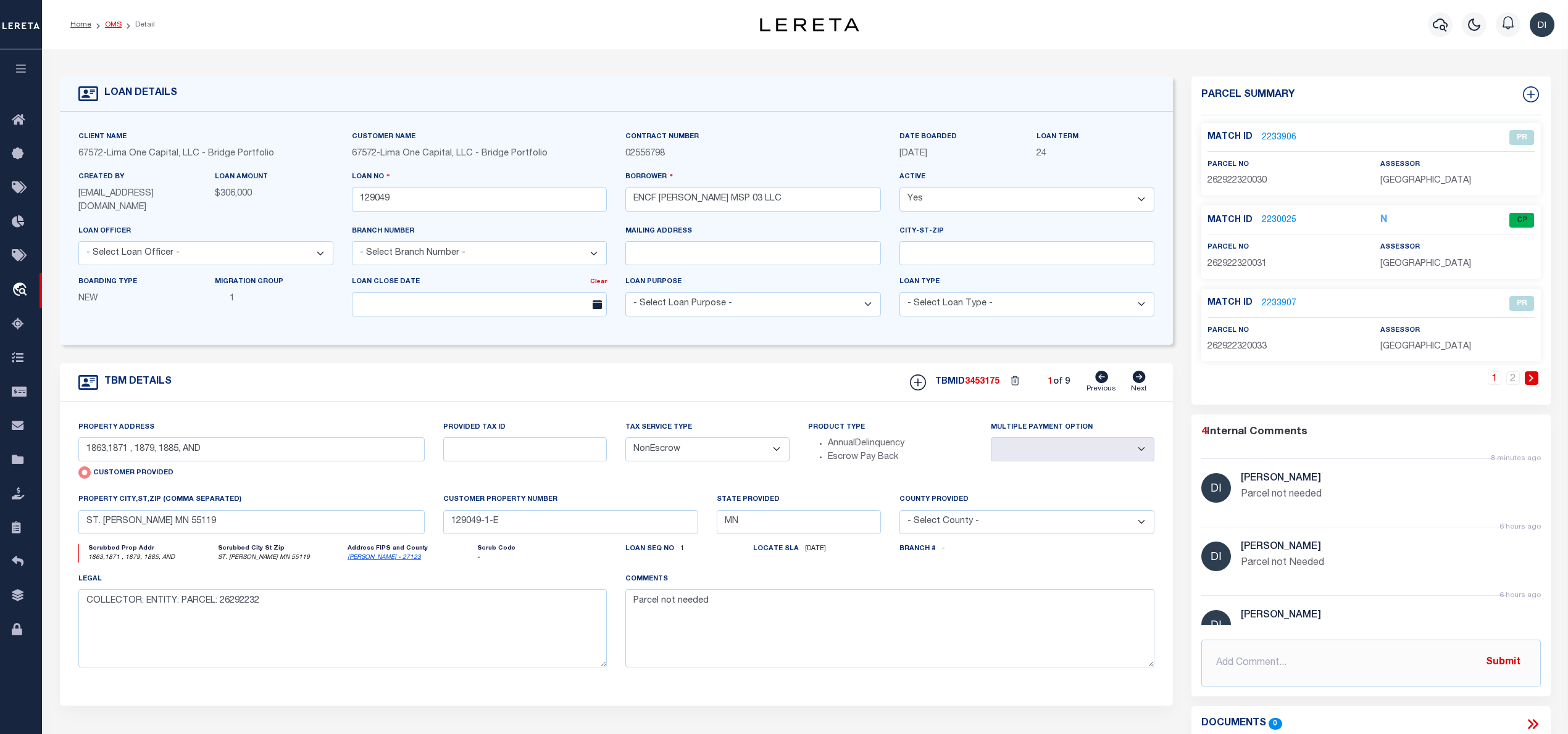
click at [118, 25] on link "OMS" at bounding box center [113, 24] width 17 height 8
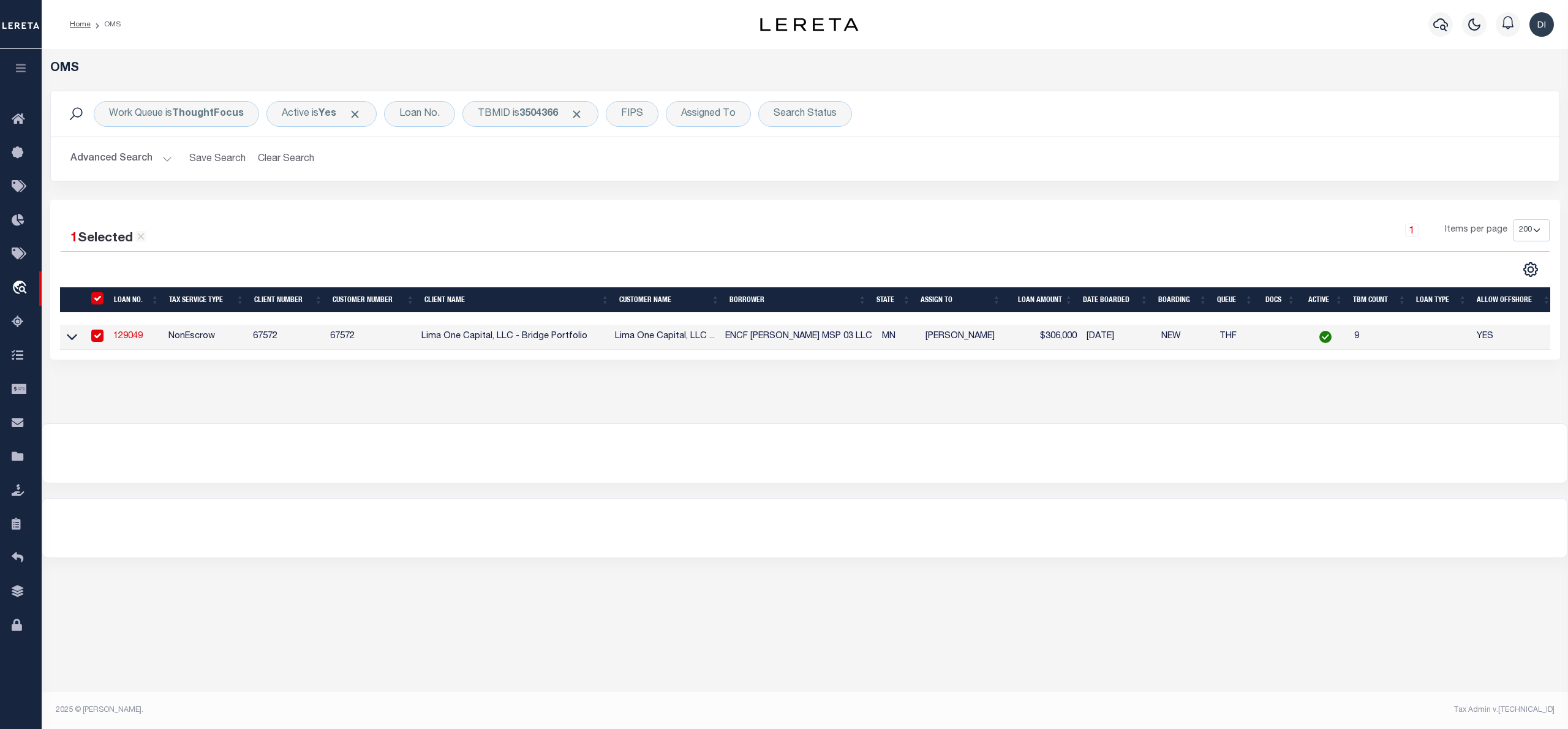
click at [580, 252] on div "1 Selected 1 Result 1 Items per page 10 25 50 100 200" at bounding box center [805, 235] width 1489 height 32
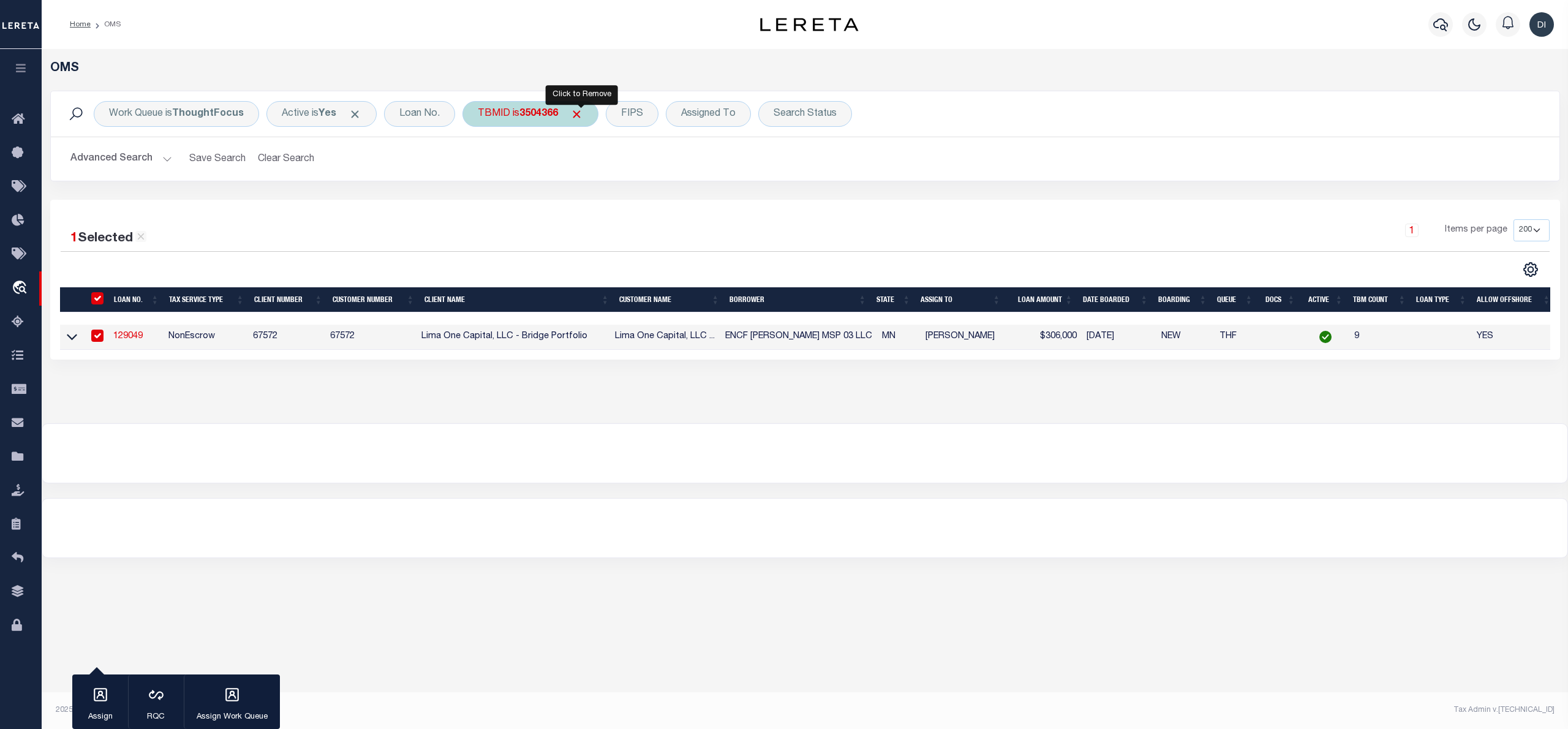
click at [580, 116] on span "Click to Remove" at bounding box center [577, 114] width 13 height 13
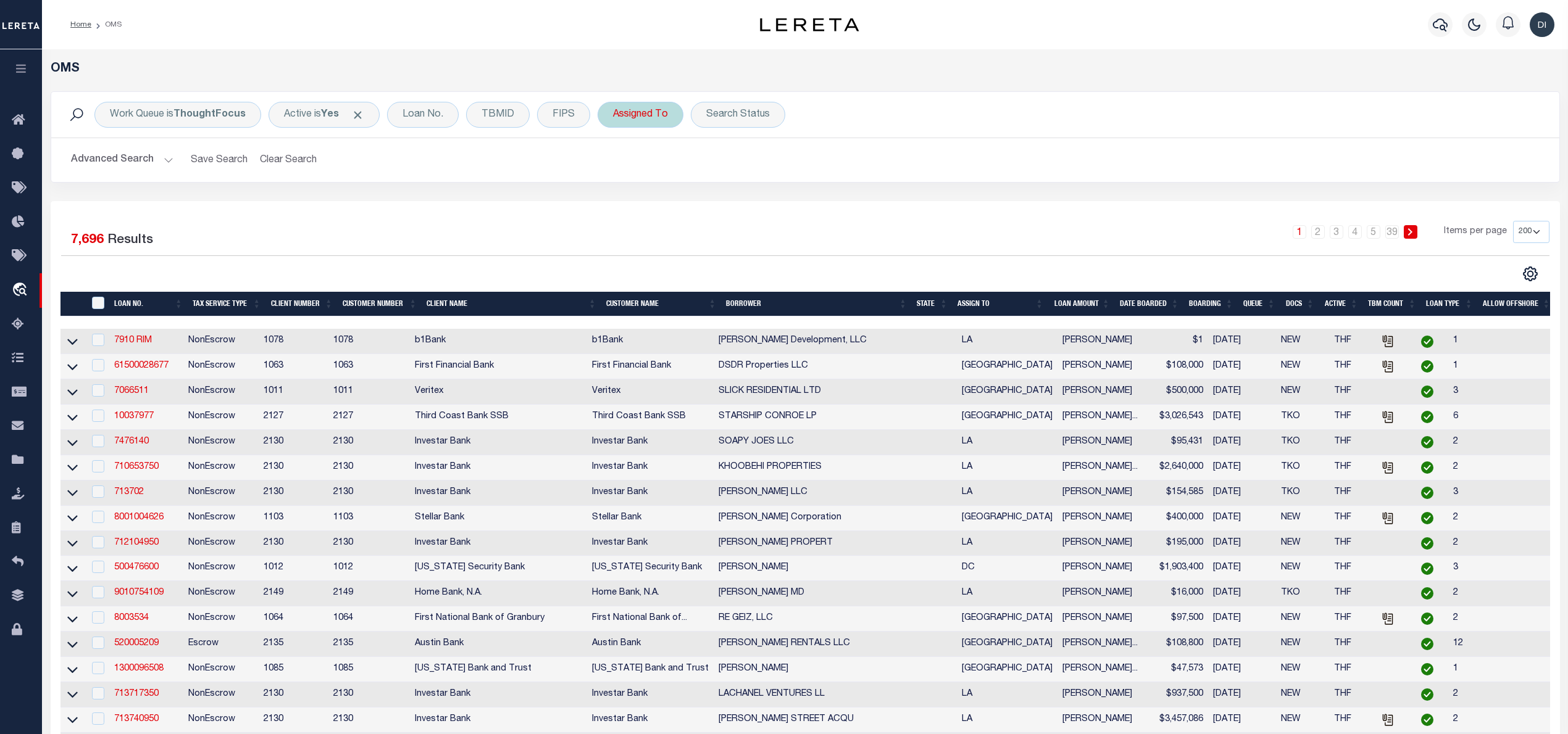
click at [641, 120] on div "Assigned To" at bounding box center [640, 114] width 86 height 26
click at [652, 177] on select "--Unassigned-- [PERSON_NAME] [PERSON_NAME] [PERSON_NAME] [PERSON_NAME], [PERSON…" at bounding box center [704, 175] width 182 height 24
click at [614, 164] on select "--Unassigned-- [PERSON_NAME] [PERSON_NAME] [PERSON_NAME] [PERSON_NAME], [PERSON…" at bounding box center [704, 175] width 182 height 24
click at [785, 203] on input "Apply" at bounding box center [777, 202] width 36 height 20
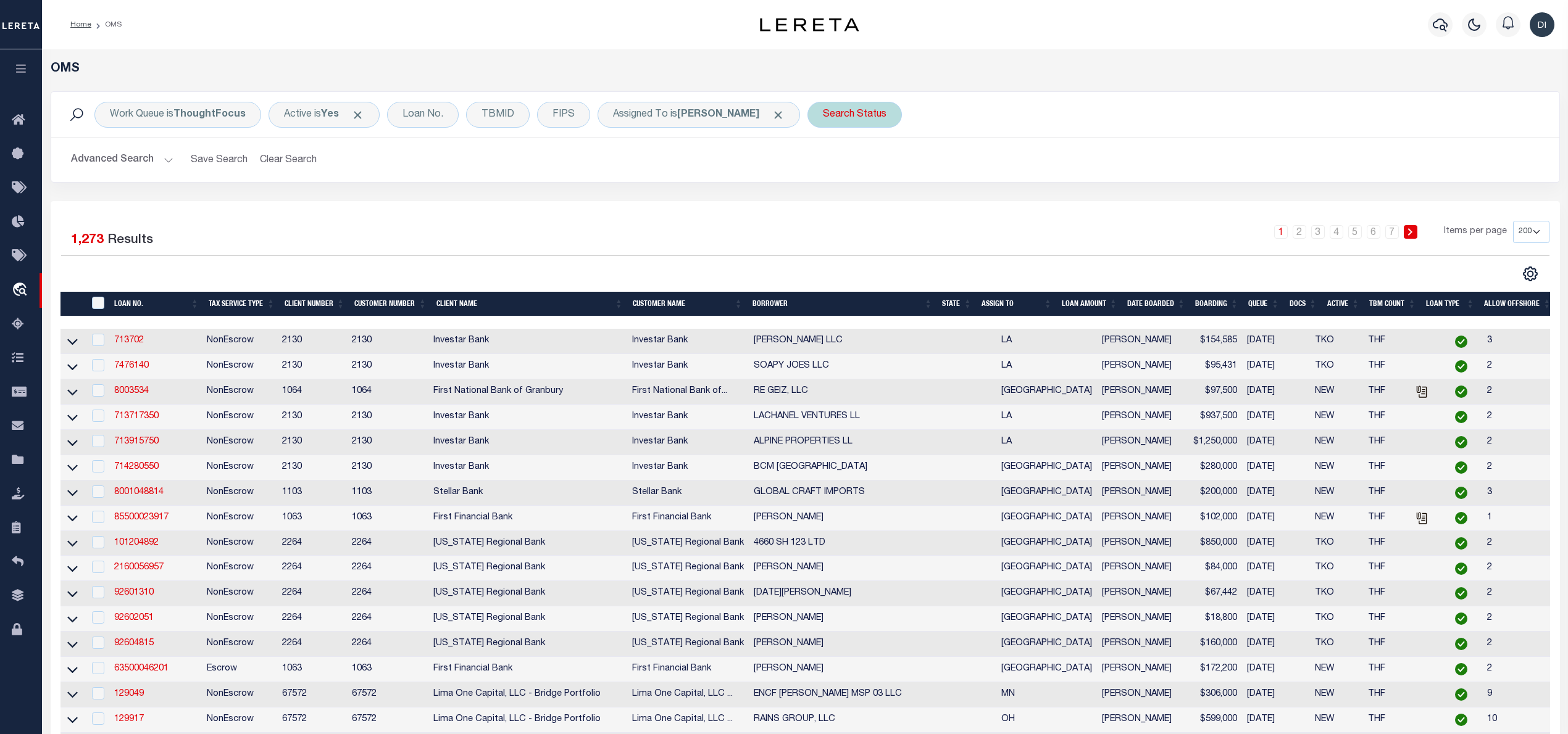
click at [869, 117] on div "Search Status" at bounding box center [855, 114] width 95 height 26
click at [867, 171] on select "Automated Search Bad Parcel Complete Duplicate Parcel High Dollar Reporting In …" at bounding box center [914, 175] width 182 height 24
click at [827, 164] on select "Automated Search Bad Parcel Complete Duplicate Parcel High Dollar Reporting In …" at bounding box center [914, 175] width 182 height 24
click at [985, 208] on input "Apply" at bounding box center [986, 202] width 36 height 20
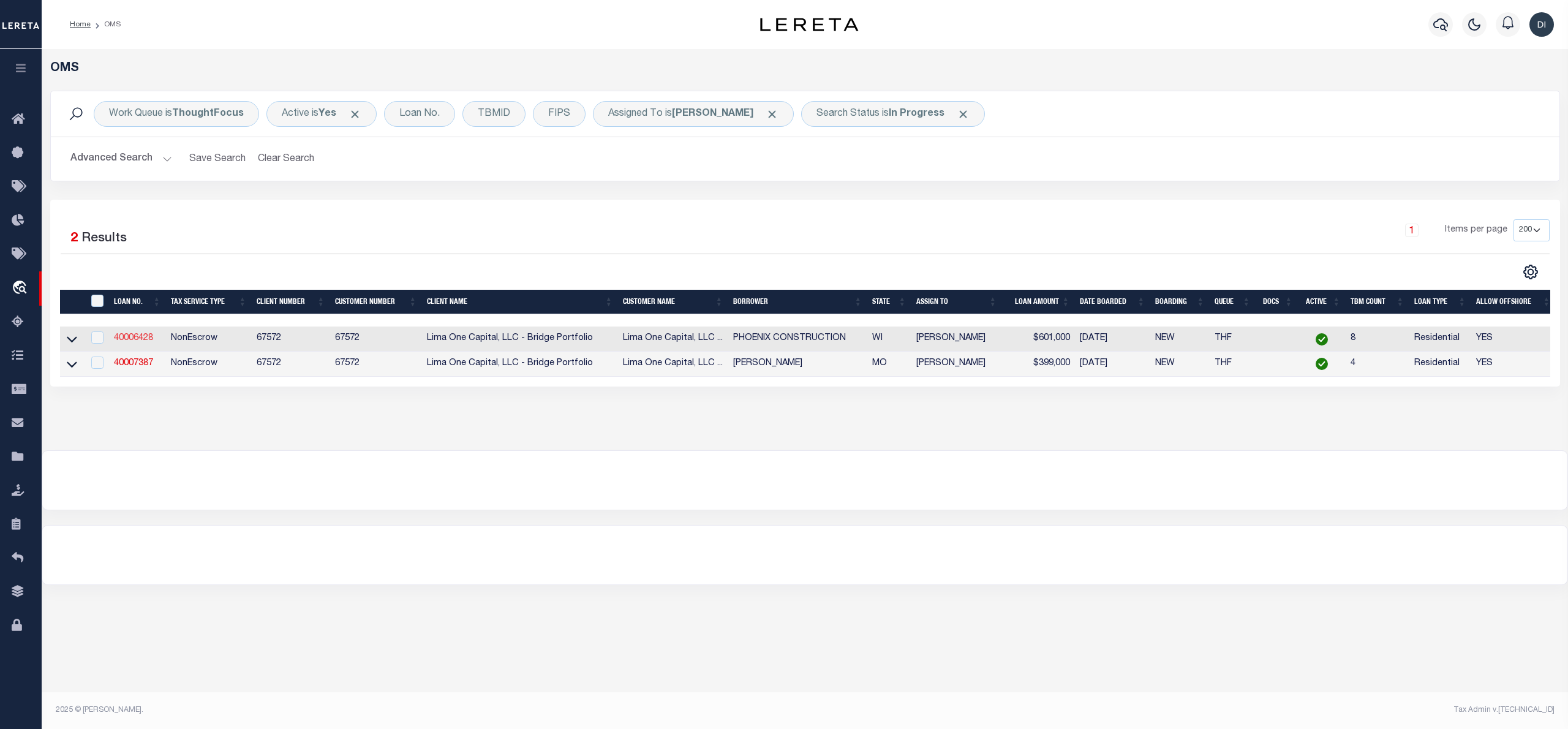
click at [143, 339] on link "40006428" at bounding box center [133, 338] width 39 height 8
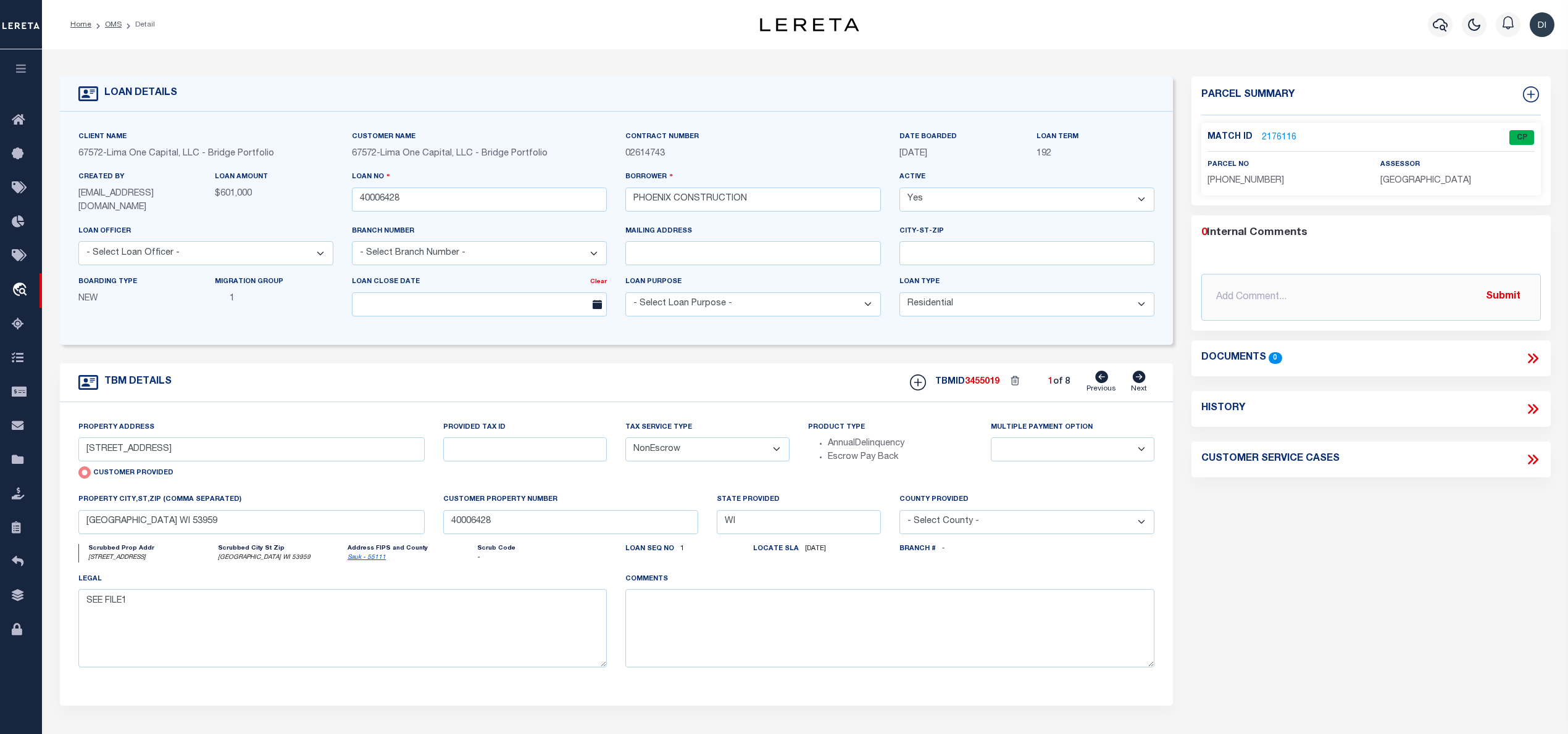
click at [1278, 132] on link "2176116" at bounding box center [1279, 138] width 35 height 13
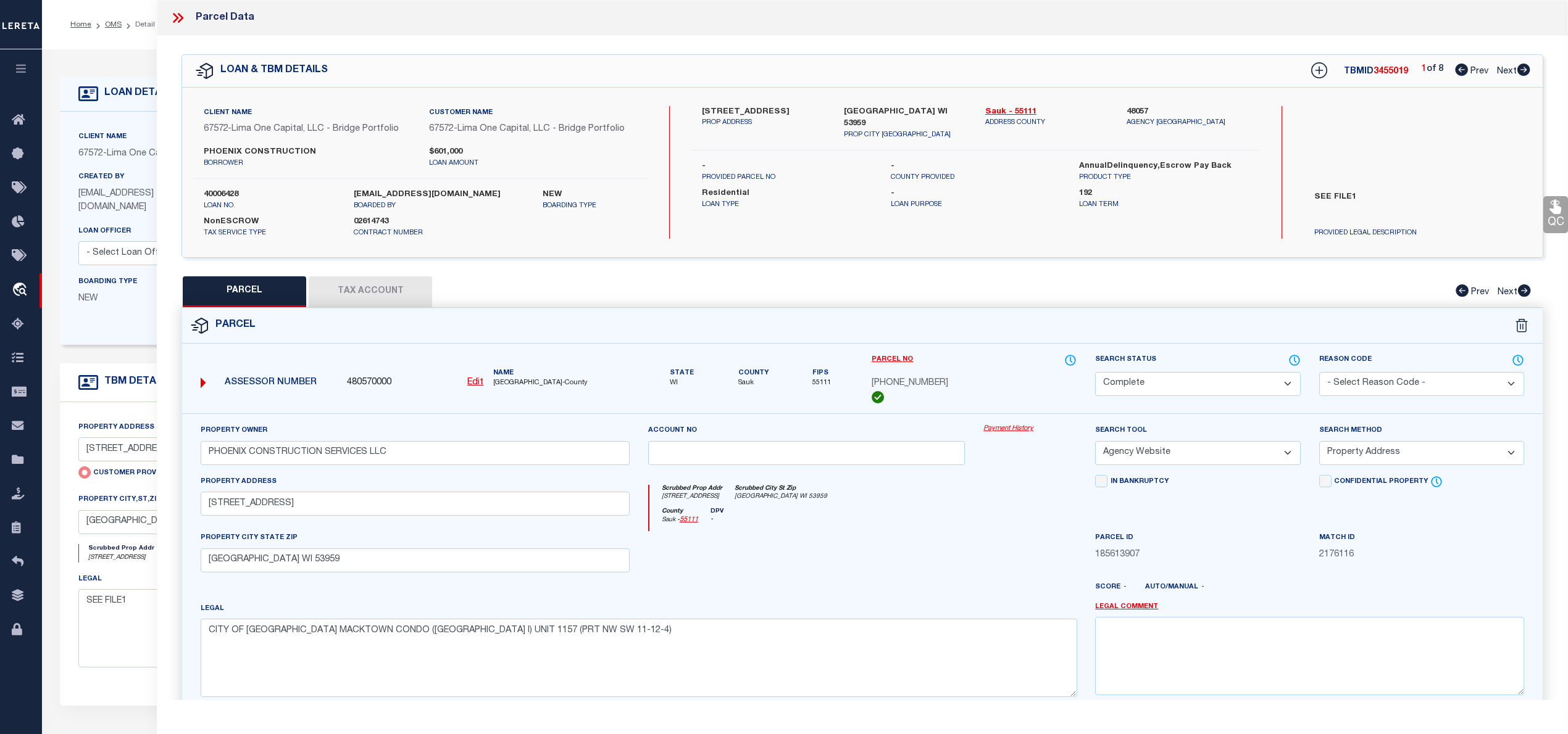
click at [1526, 69] on icon at bounding box center [1523, 70] width 13 height 13
click at [1526, 292] on icon at bounding box center [1524, 291] width 14 height 13
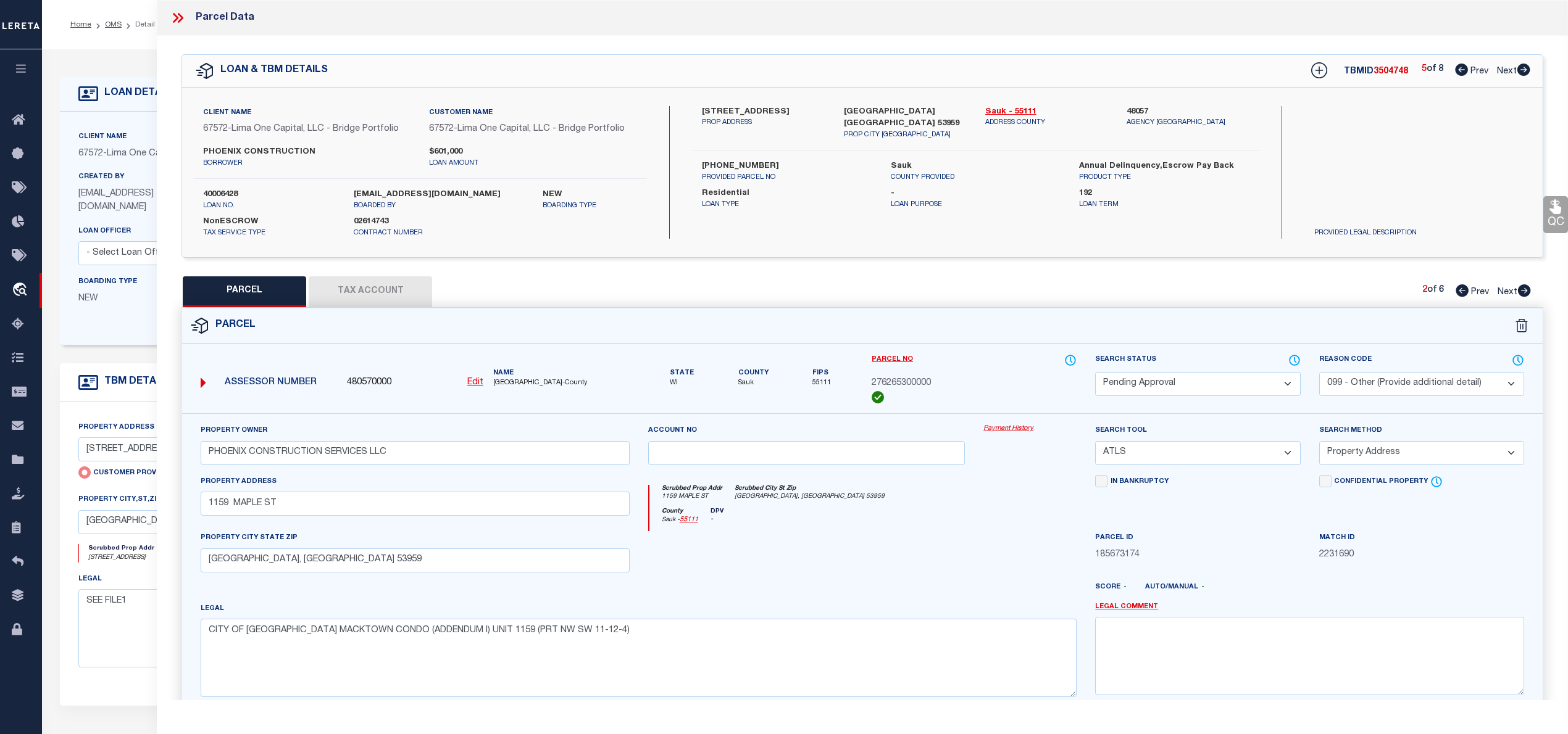
click at [1526, 292] on icon at bounding box center [1524, 291] width 14 height 13
click at [1522, 70] on icon at bounding box center [1523, 70] width 13 height 13
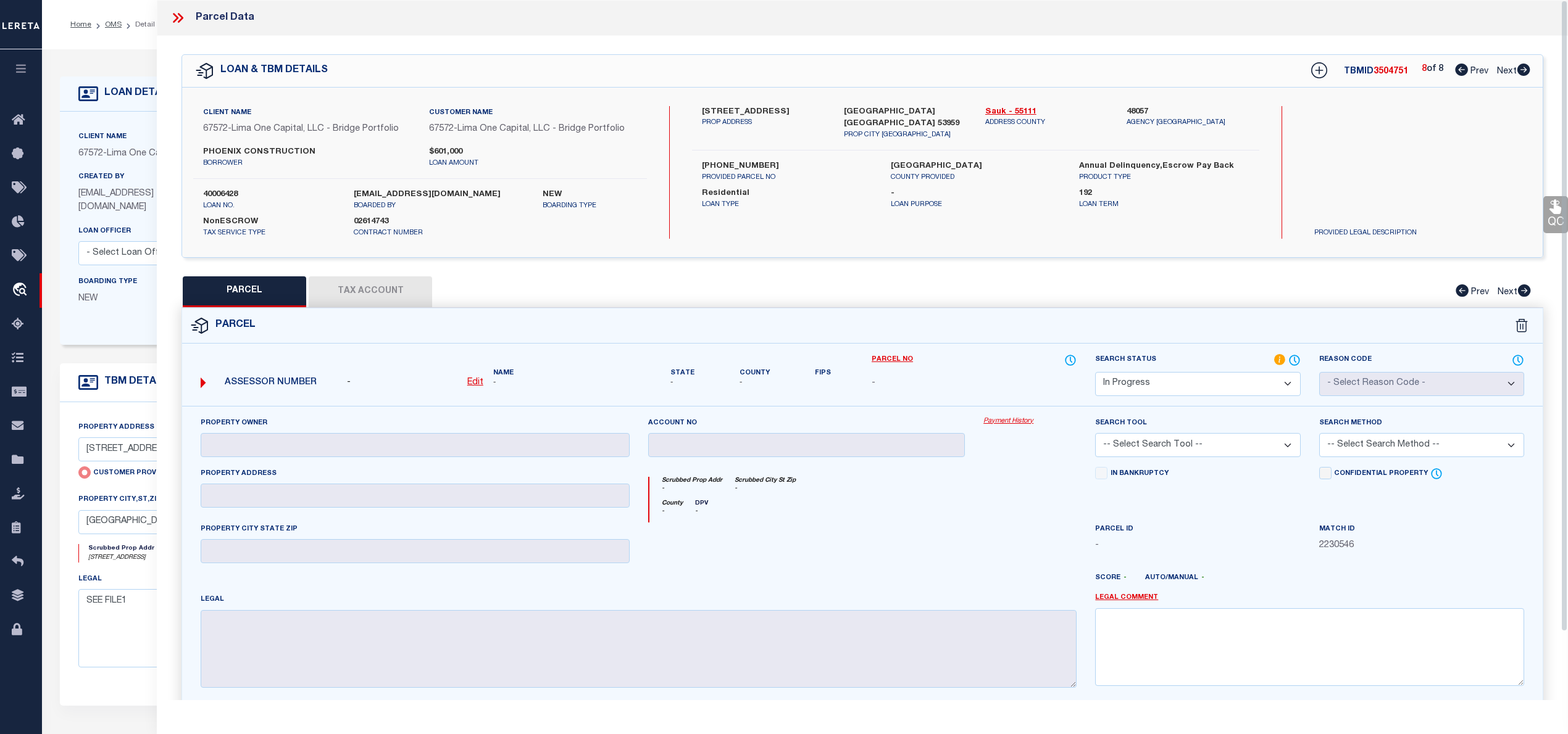
click at [178, 17] on icon at bounding box center [177, 17] width 16 height 16
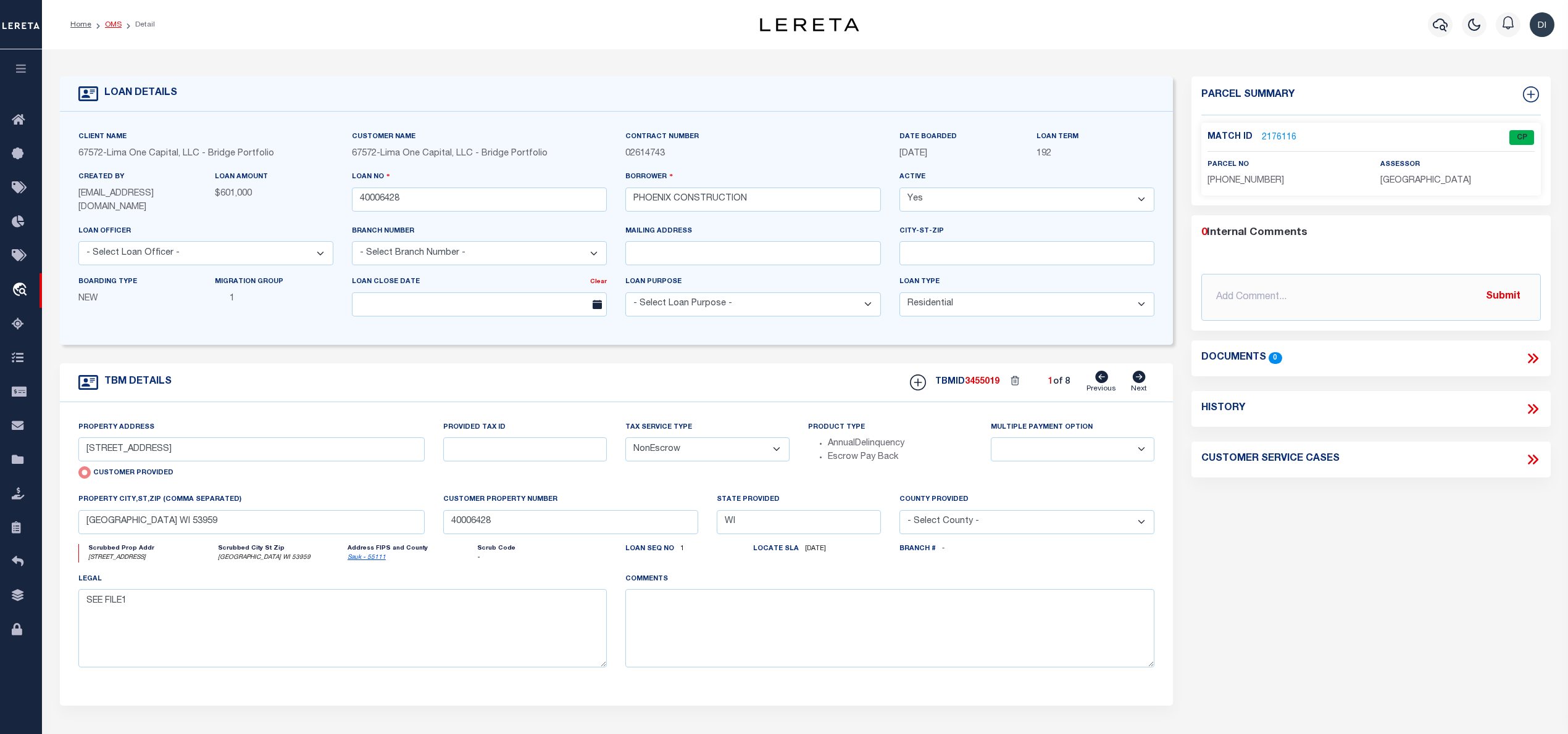
click at [115, 24] on link "OMS" at bounding box center [113, 24] width 17 height 8
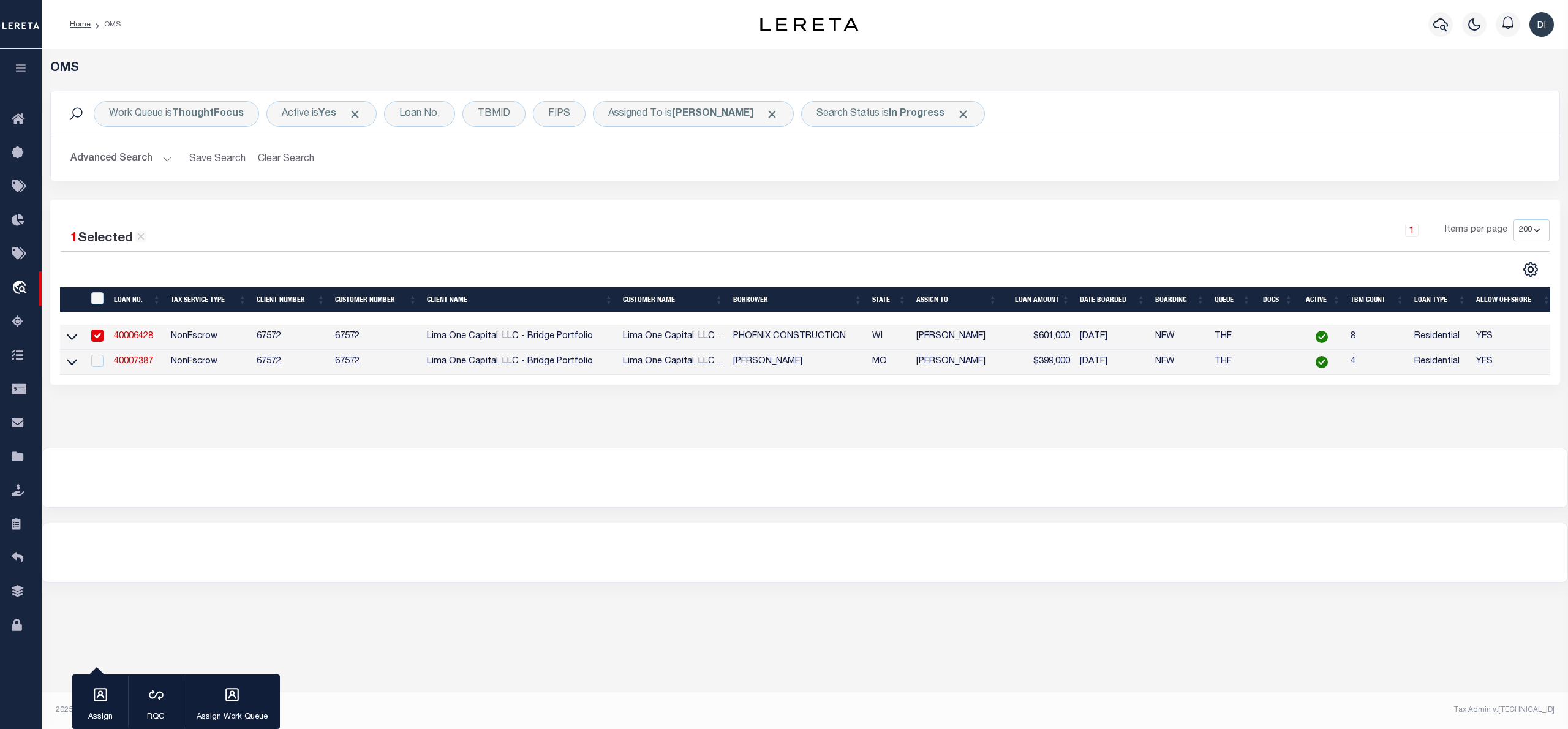
click at [557, 439] on div "OMS Work Queue is ThoughtFocus Active is Yes Loan No. TBMID FIPS Assigned To is…" at bounding box center [805, 248] width 1527 height 399
